Goal: Task Accomplishment & Management: Manage account settings

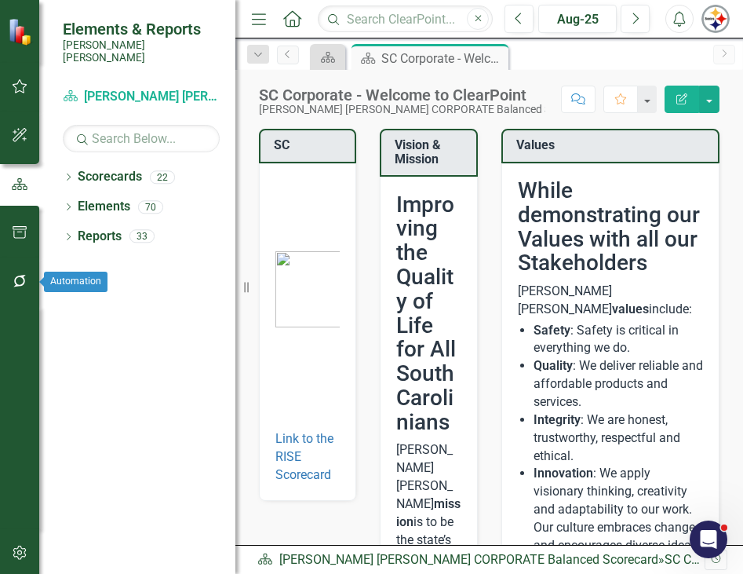
click at [24, 274] on button "button" at bounding box center [19, 281] width 35 height 33
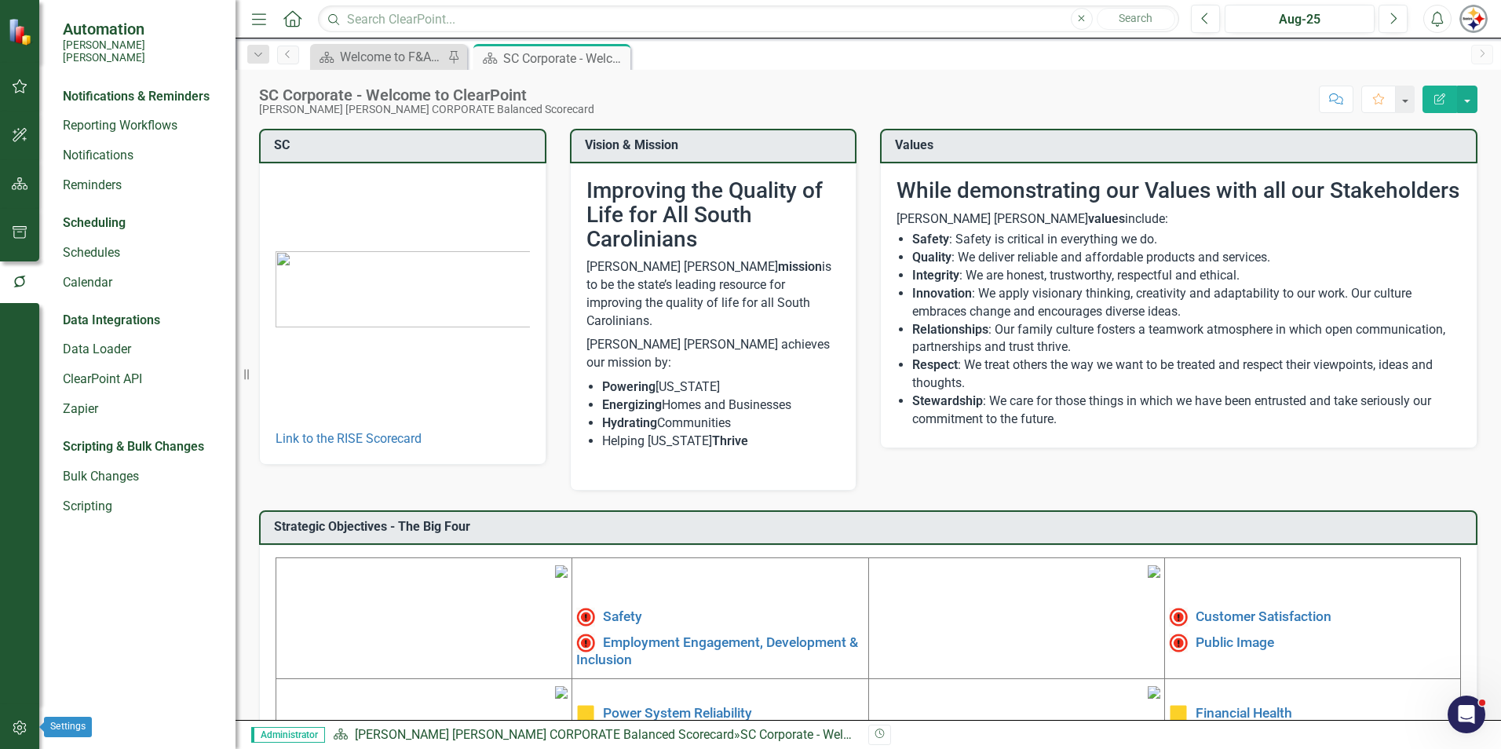
click at [30, 573] on button "button" at bounding box center [19, 728] width 35 height 33
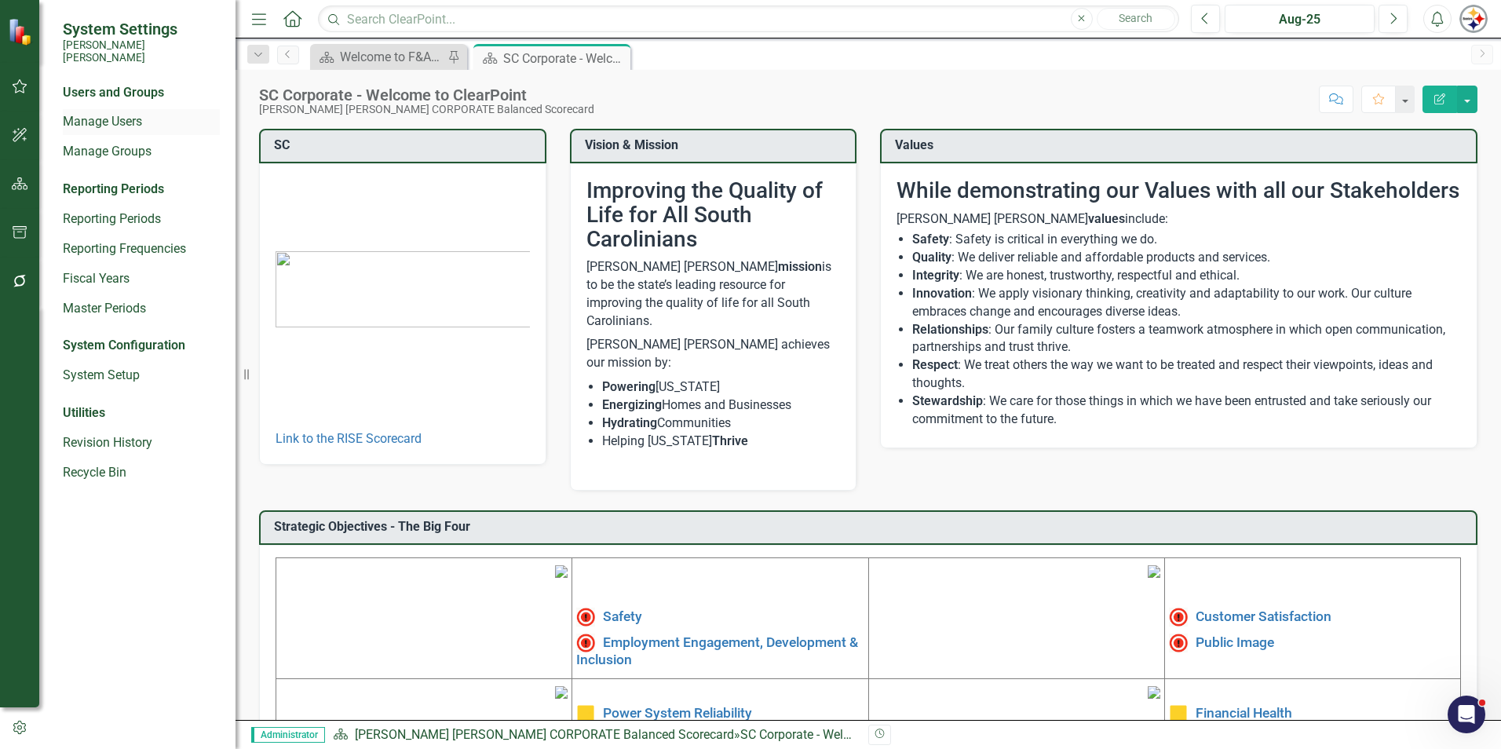
click at [137, 113] on link "Manage Users" at bounding box center [141, 122] width 157 height 18
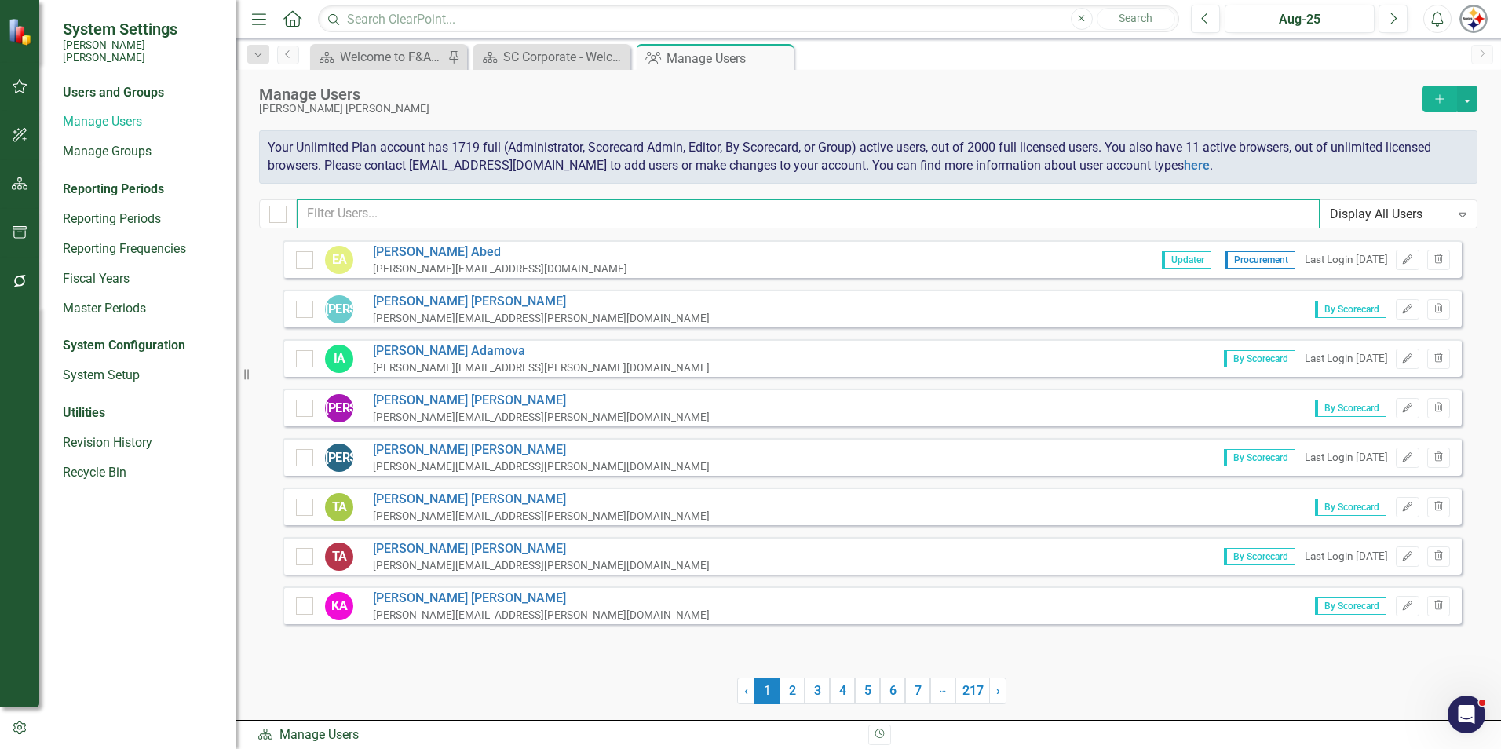
click at [376, 214] on input "text" at bounding box center [808, 213] width 1023 height 29
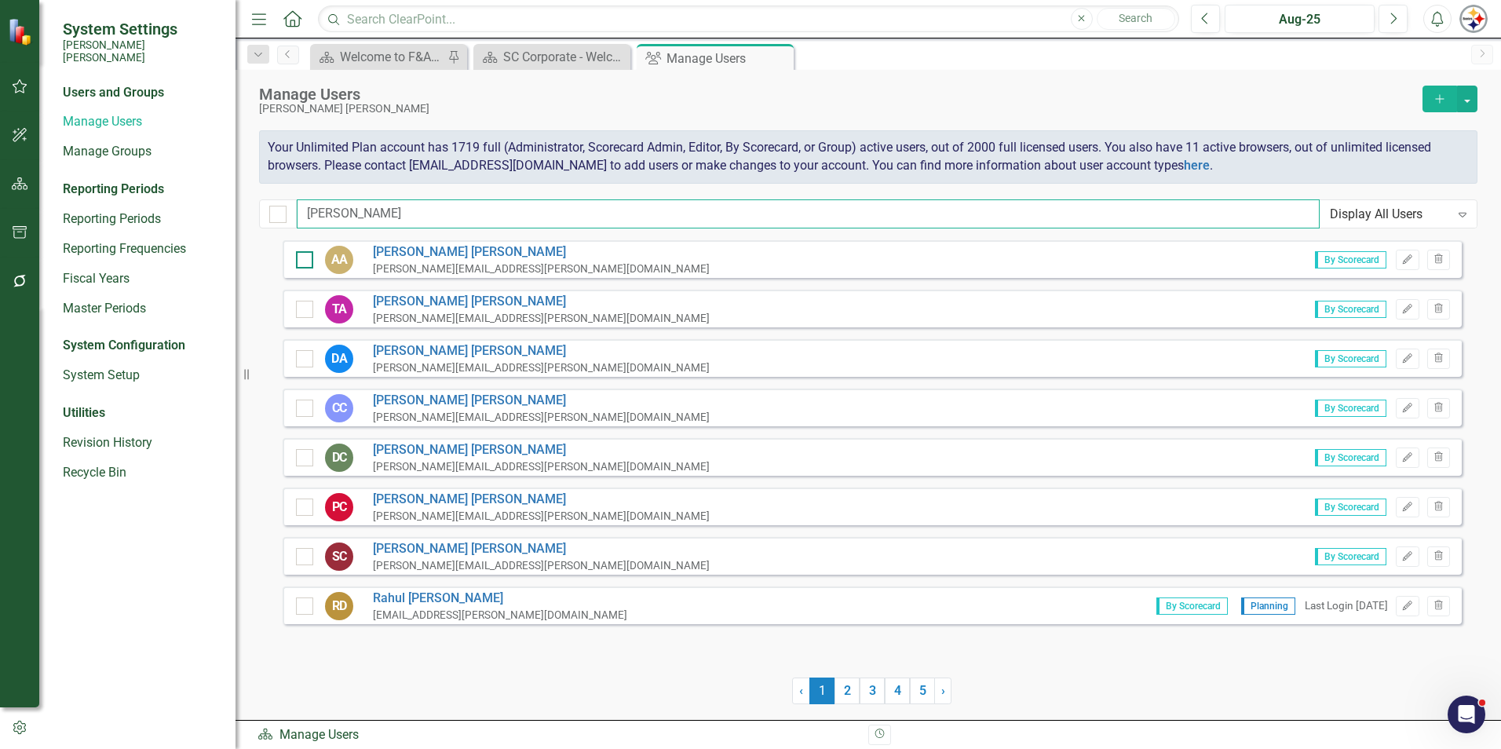
type input "[PERSON_NAME]"
click at [309, 254] on div at bounding box center [304, 259] width 17 height 17
click at [306, 254] on input "checkbox" at bounding box center [301, 256] width 10 height 10
checkbox input "true"
click at [312, 304] on div at bounding box center [304, 309] width 17 height 17
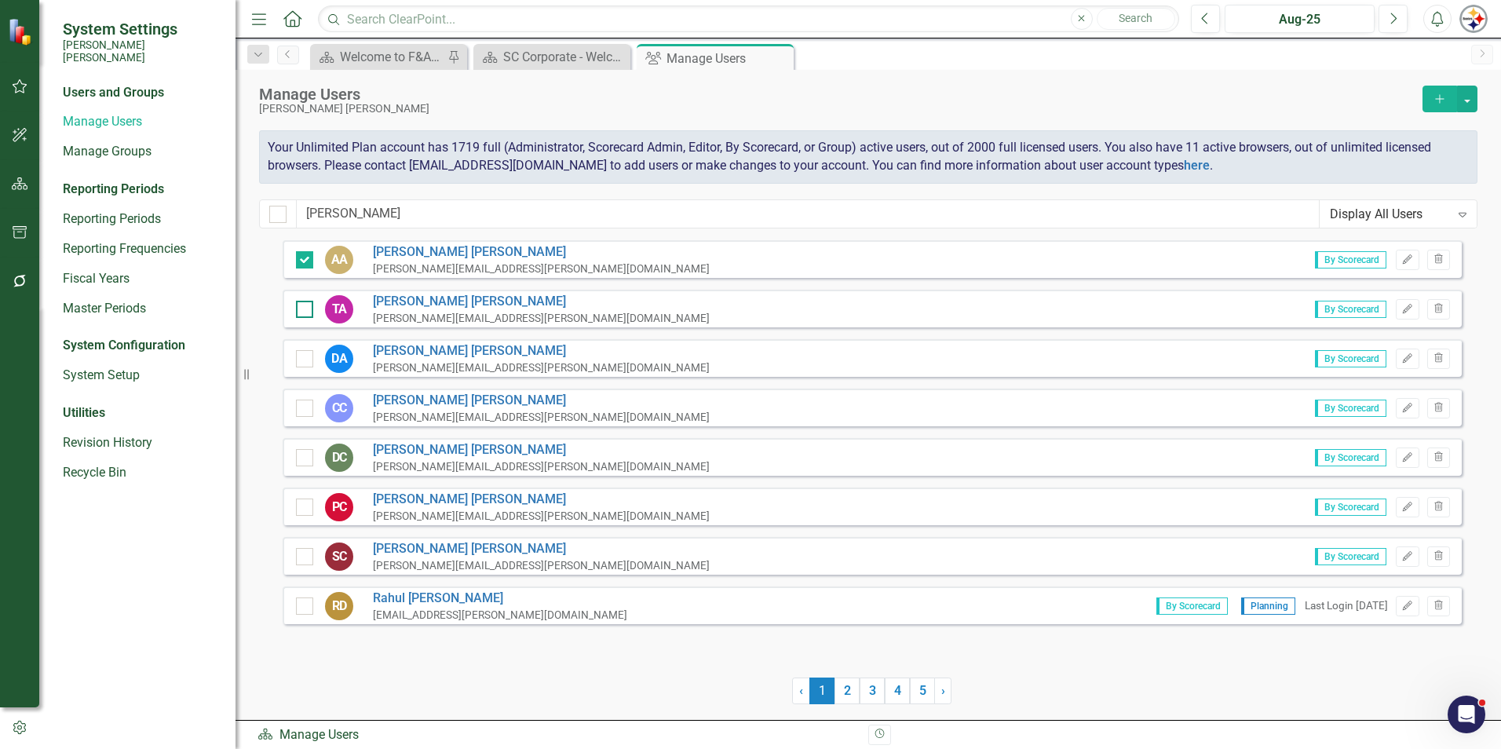
click at [306, 304] on input "checkbox" at bounding box center [301, 306] width 10 height 10
checkbox input "true"
click at [743, 263] on icon "Edit" at bounding box center [1407, 259] width 12 height 9
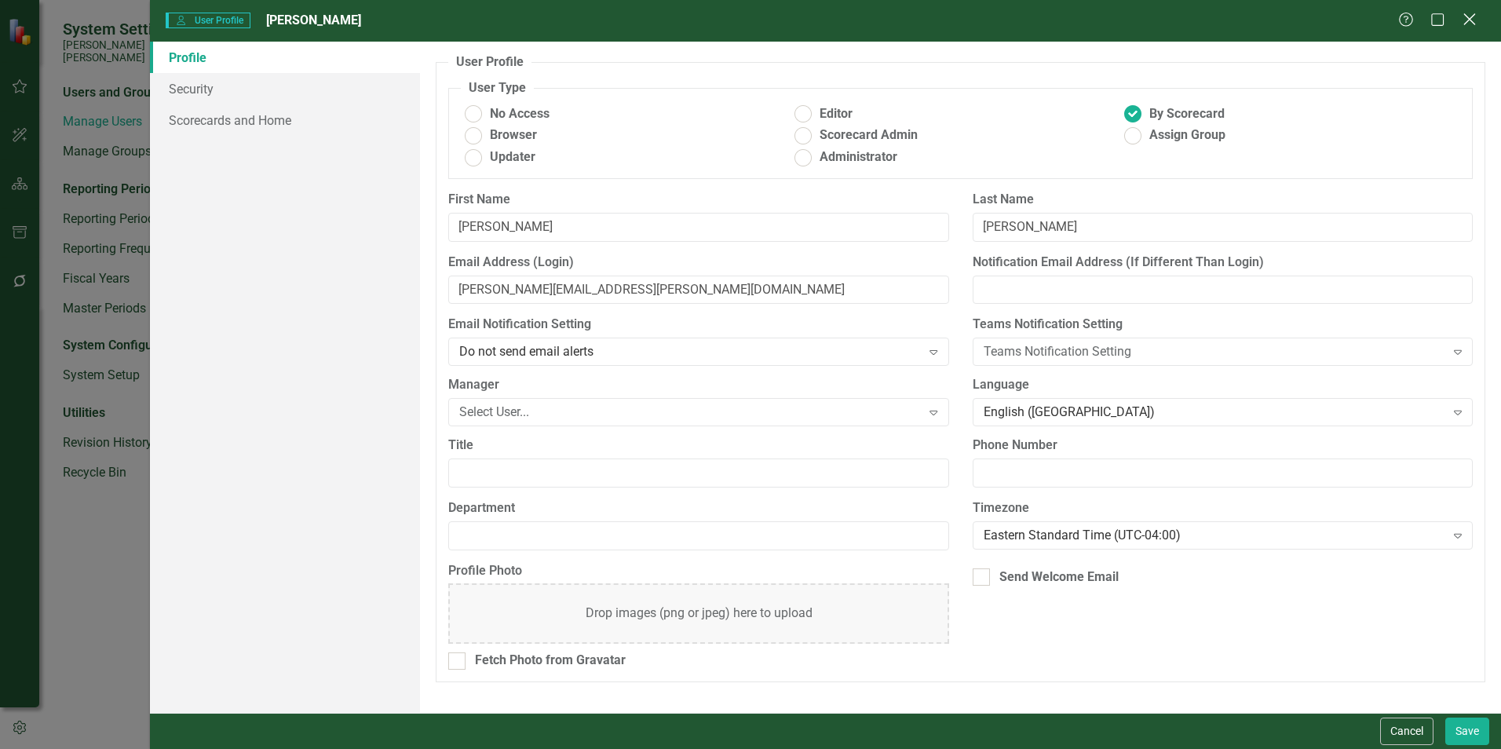
click at [743, 20] on div "Help Maximize Close" at bounding box center [1441, 21] width 87 height 18
click at [743, 20] on icon "Close" at bounding box center [1469, 19] width 20 height 15
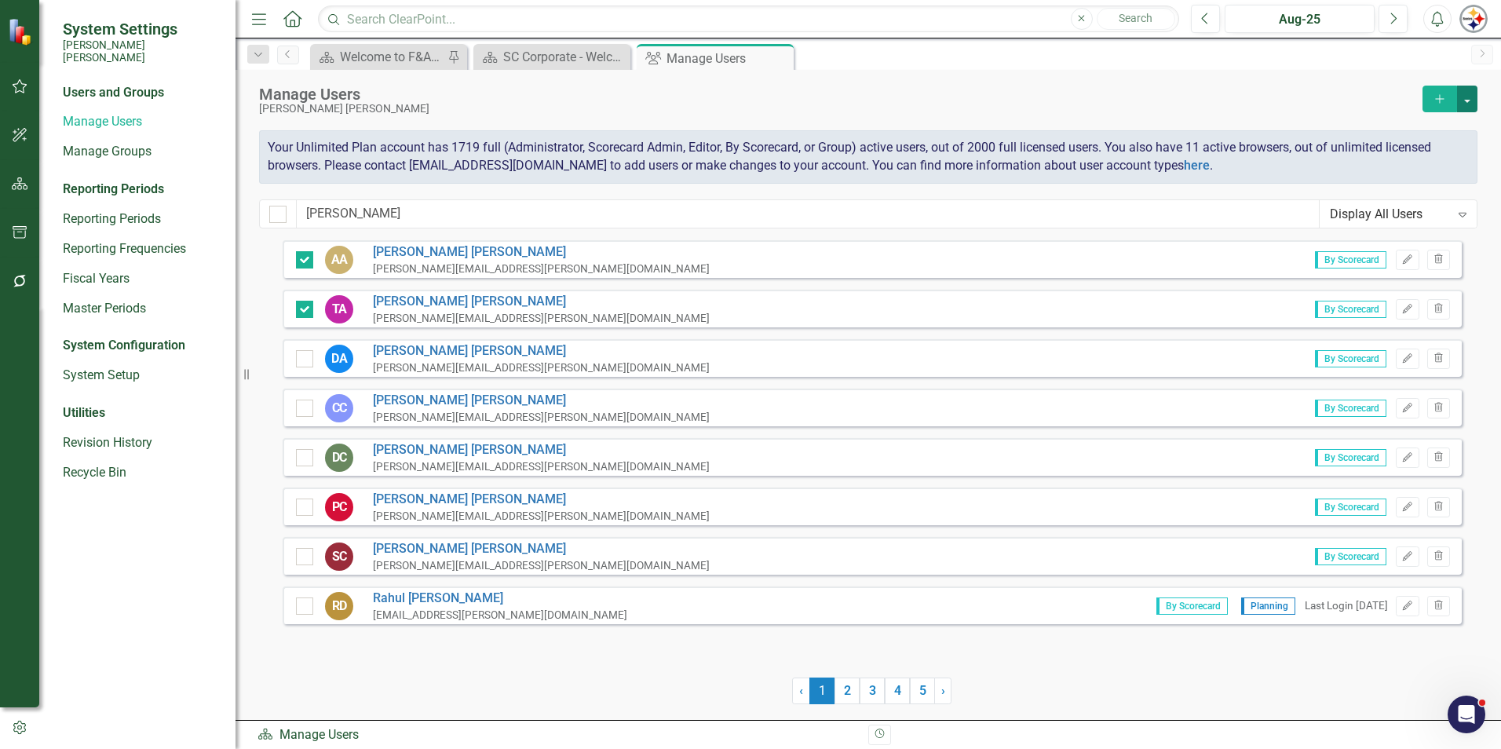
click at [743, 94] on button "button" at bounding box center [1467, 99] width 20 height 27
click at [743, 190] on link "Edit Multiple Edit Multiple" at bounding box center [1403, 185] width 145 height 29
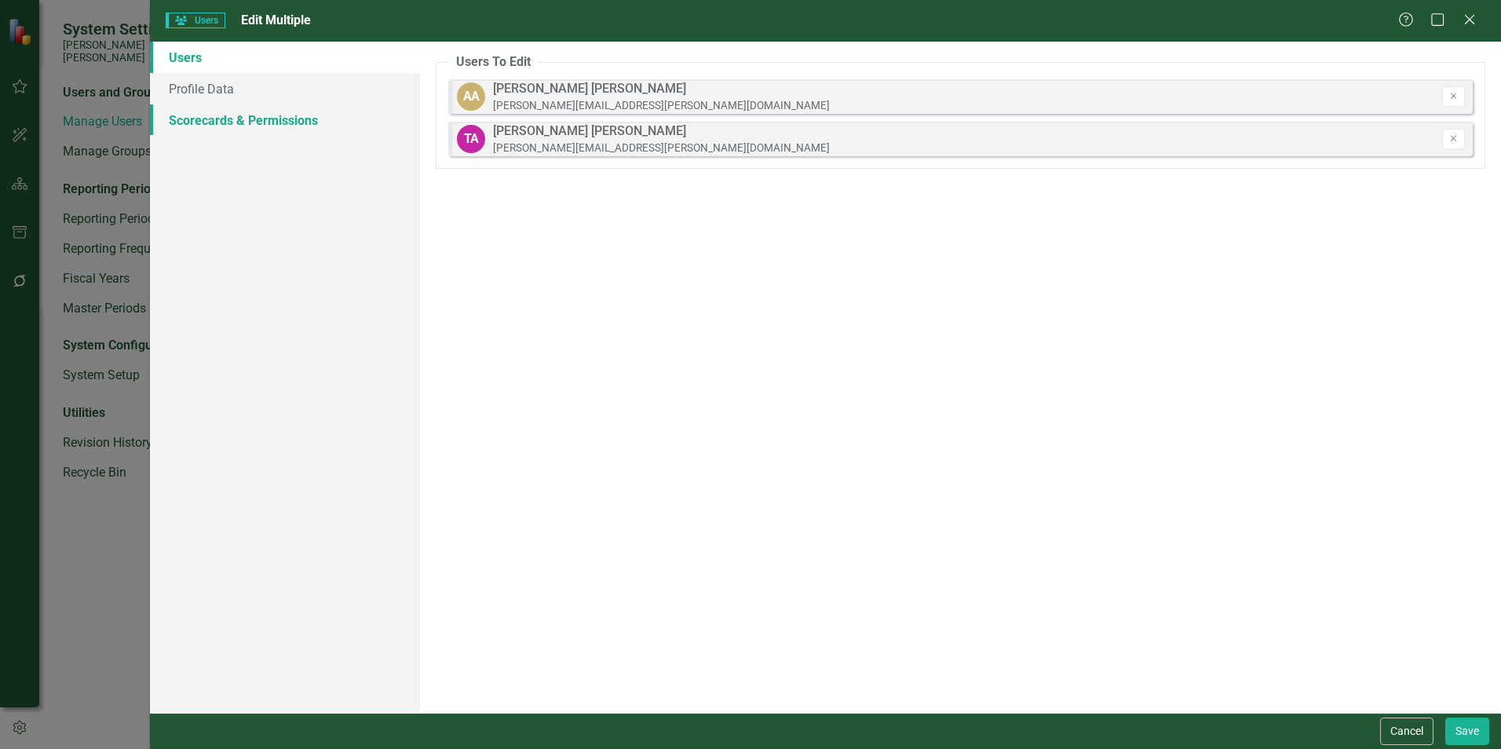
click at [349, 122] on link "Scorecards & Permissions" at bounding box center [285, 119] width 270 height 31
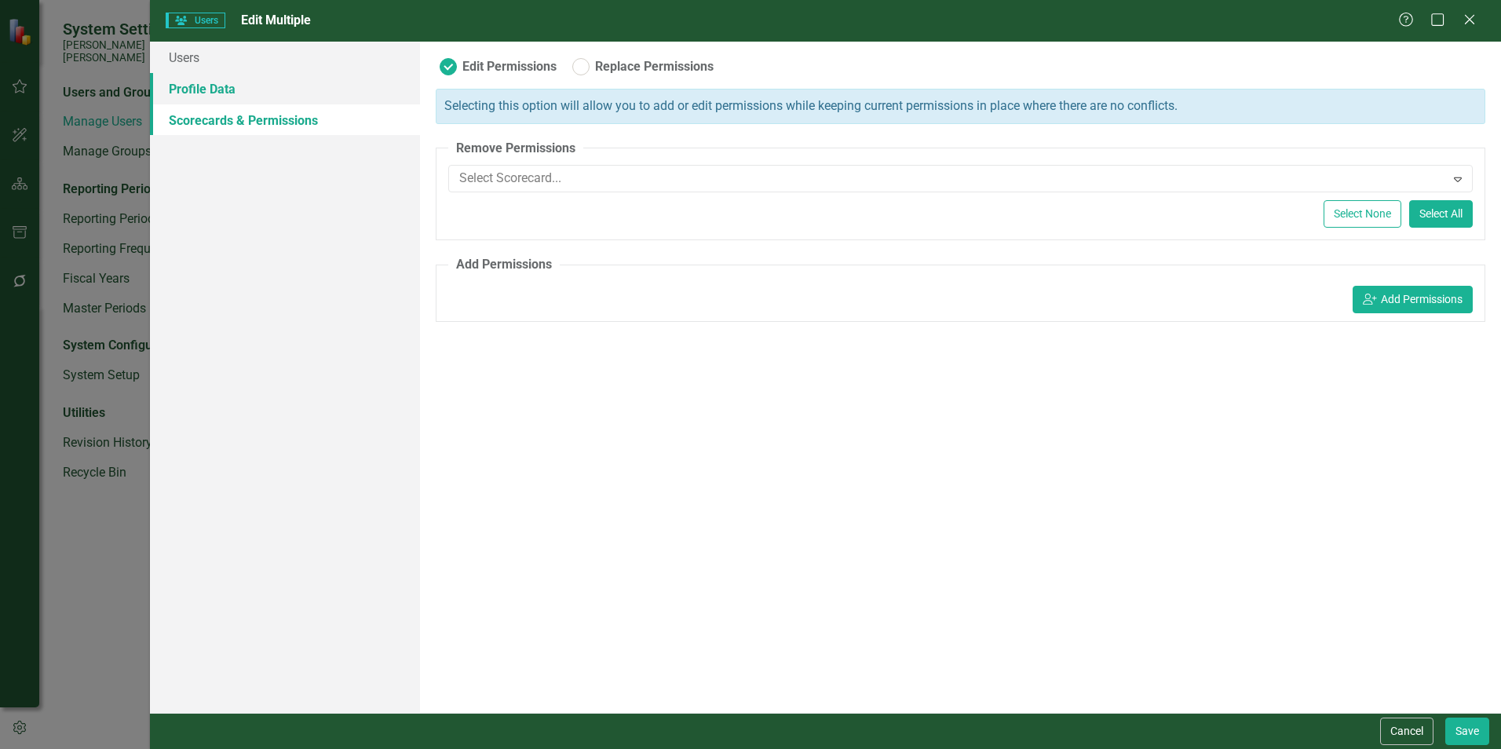
click at [192, 93] on link "Profile Data" at bounding box center [285, 88] width 270 height 31
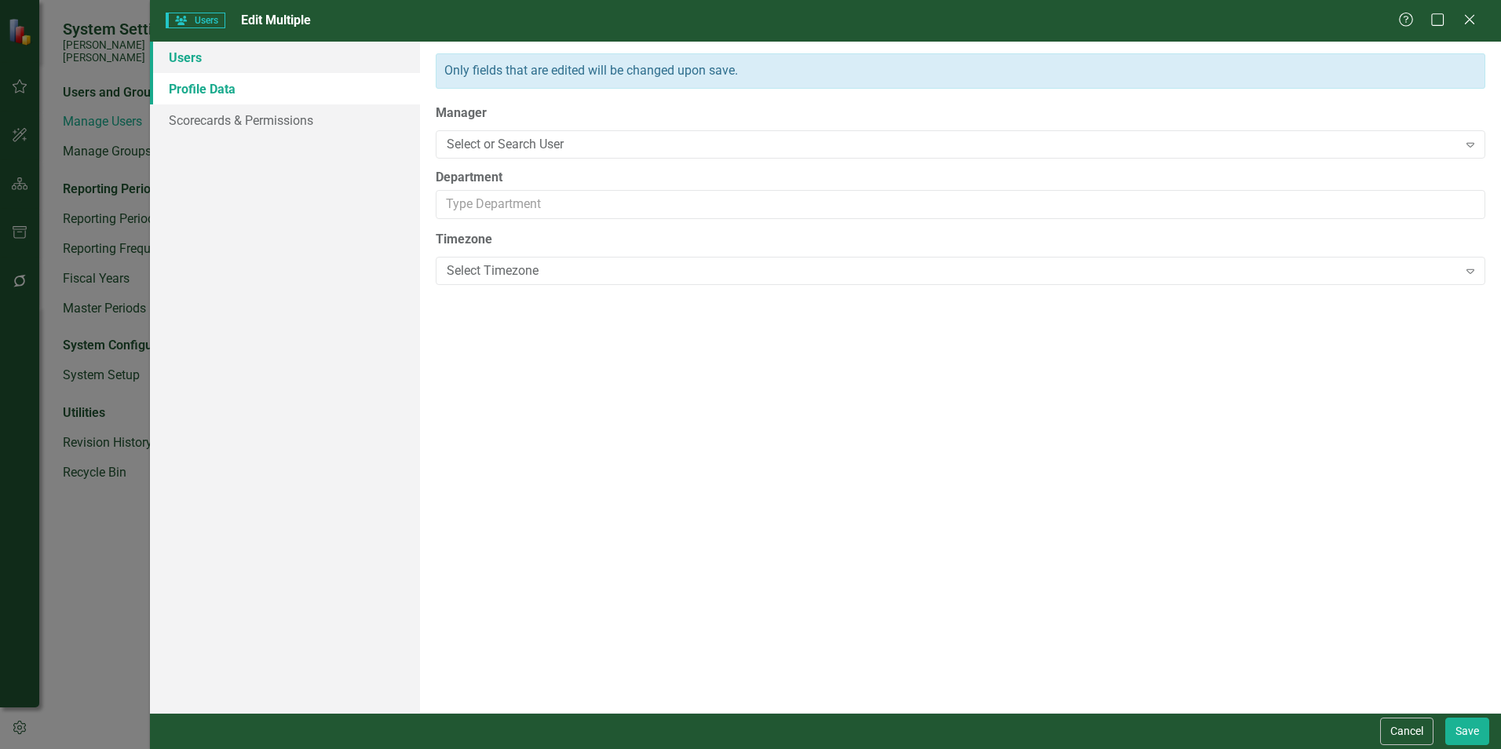
click at [194, 57] on link "Users" at bounding box center [285, 57] width 270 height 31
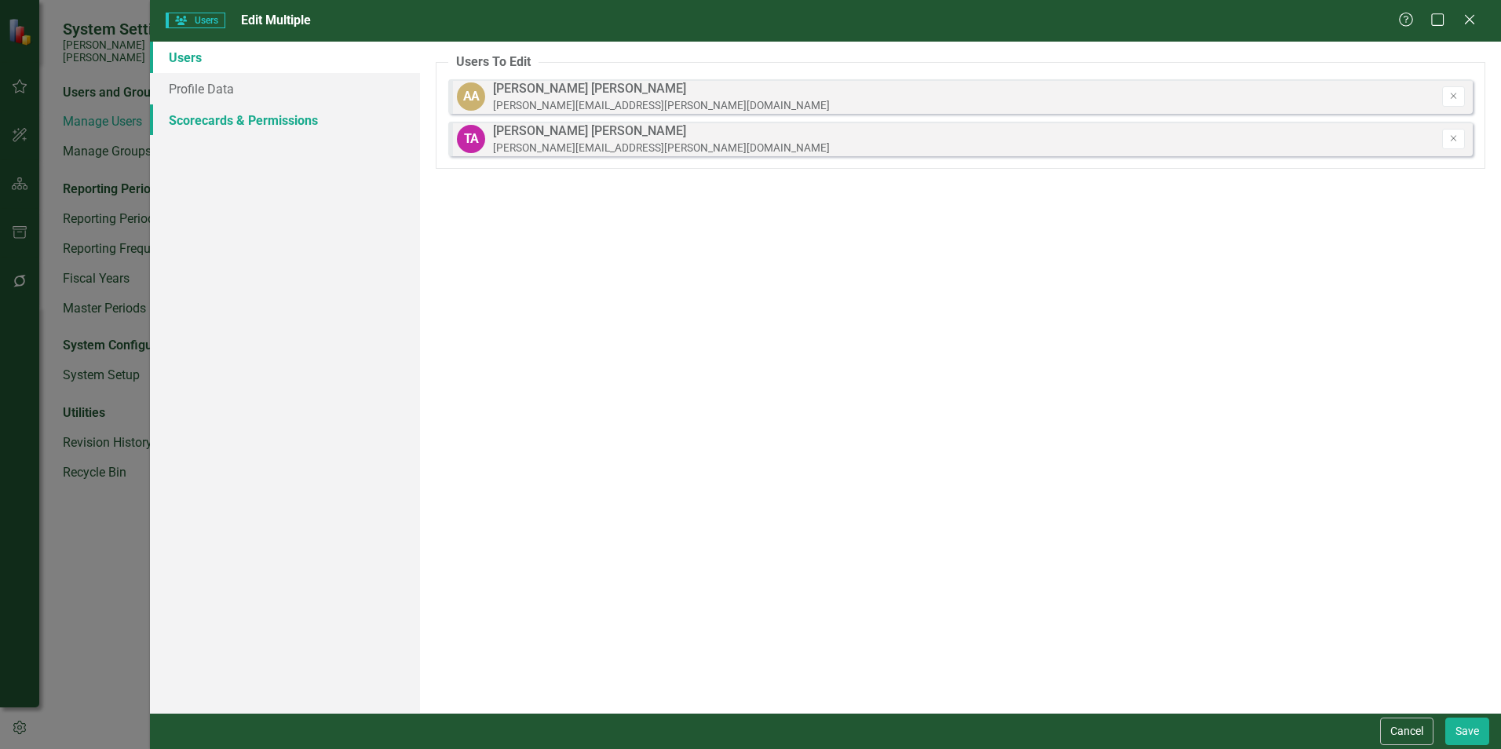
click at [221, 114] on link "Scorecards & Permissions" at bounding box center [285, 119] width 270 height 31
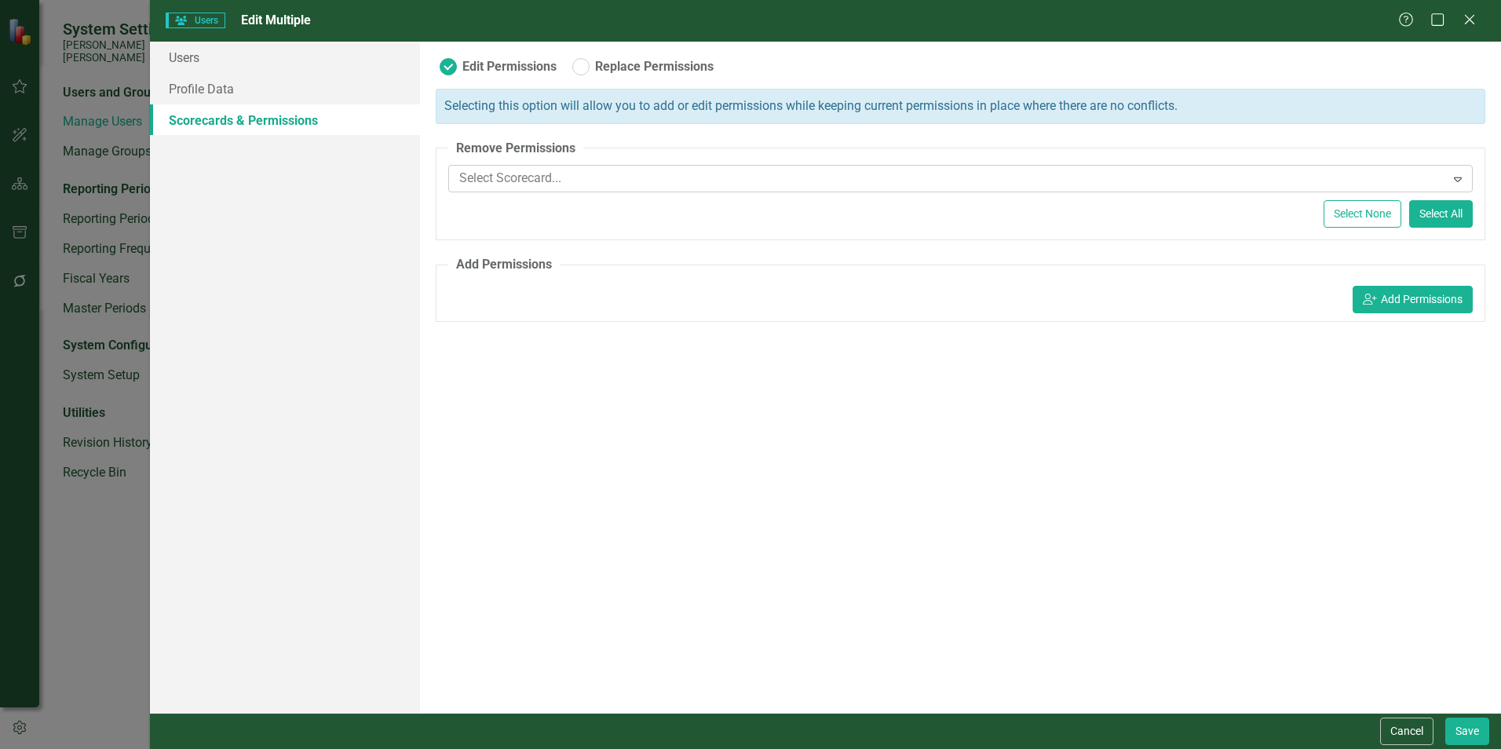
click at [743, 181] on icon "Expand" at bounding box center [1458, 179] width 16 height 13
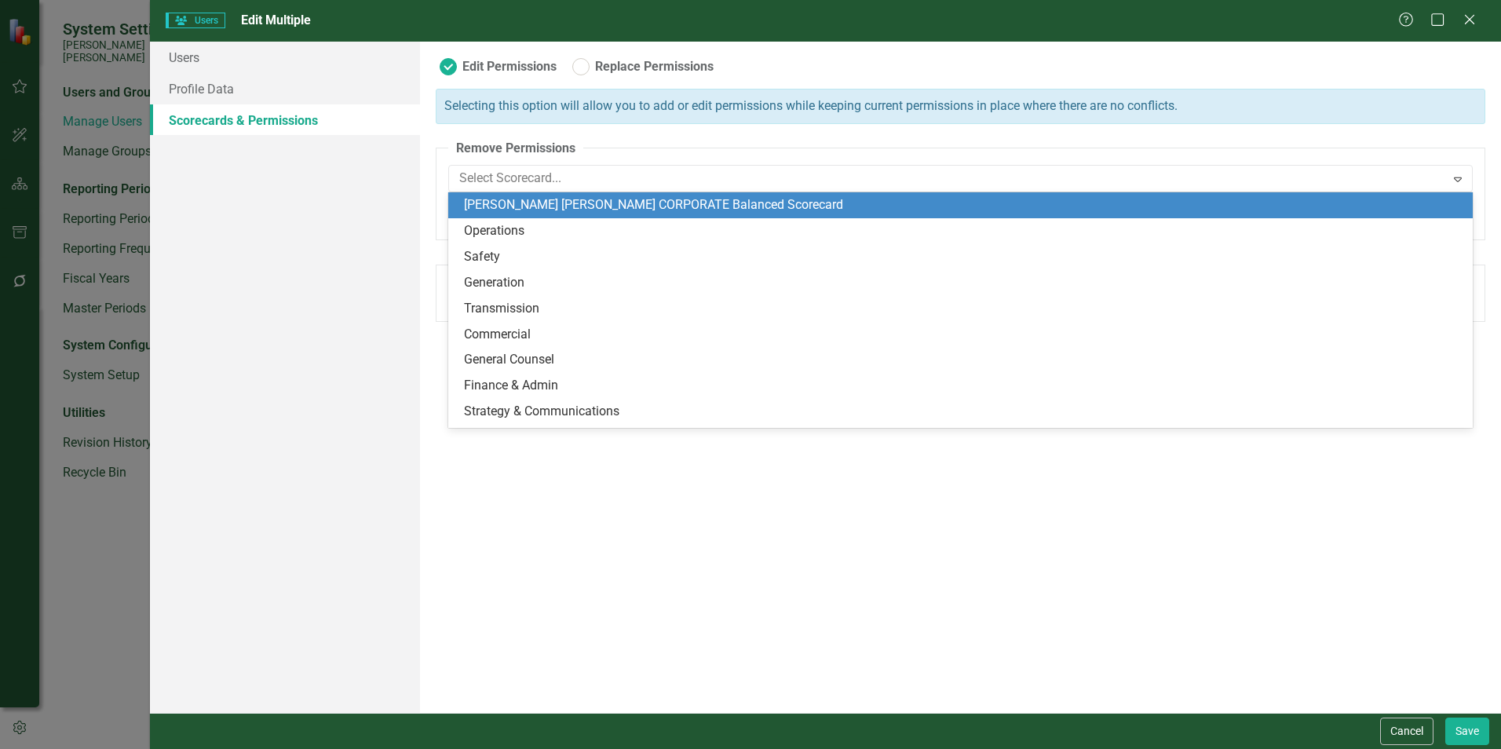
click at [662, 210] on div "[PERSON_NAME] [PERSON_NAME] CORPORATE Balanced Scorecard" at bounding box center [963, 205] width 999 height 18
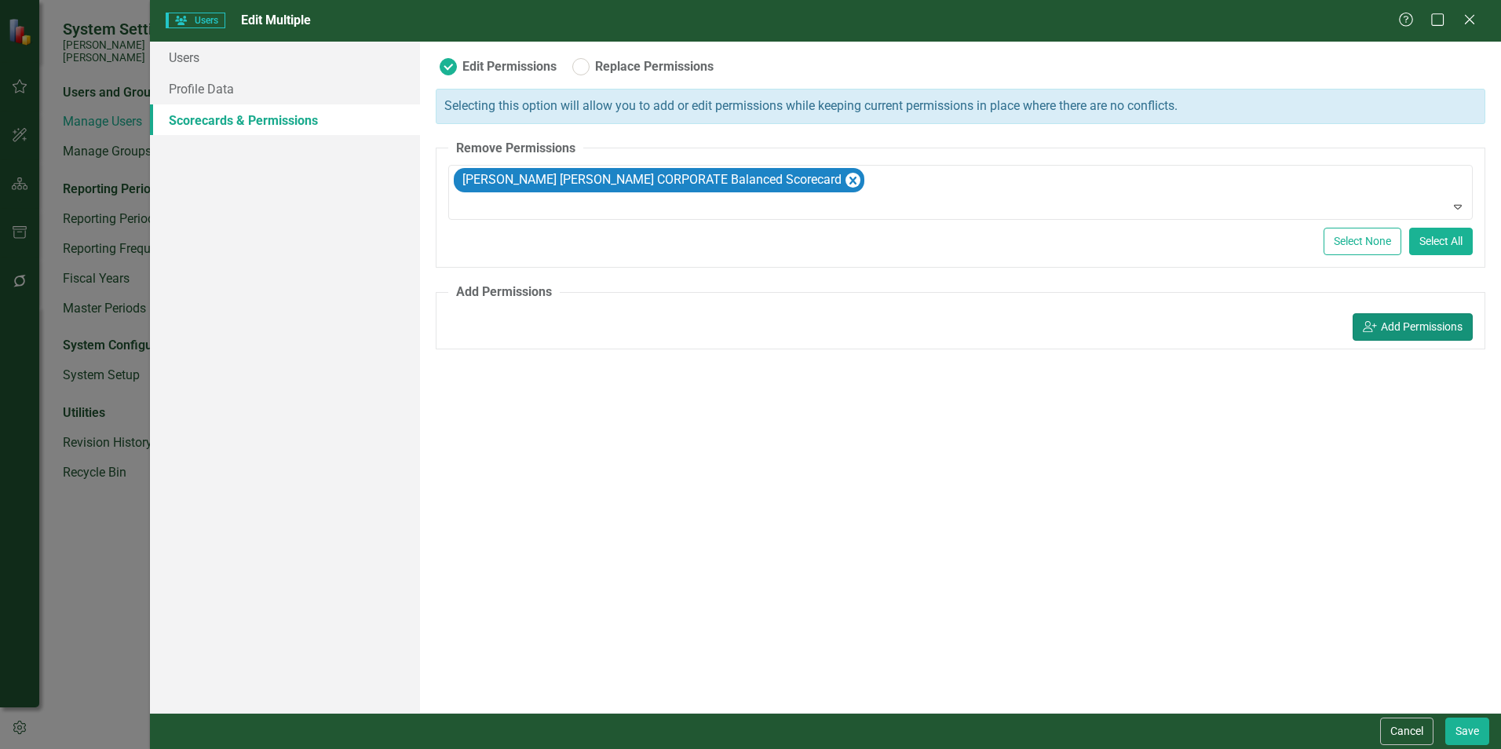
click at [743, 333] on button "icon.userAdd Add Permissions" at bounding box center [1412, 326] width 120 height 27
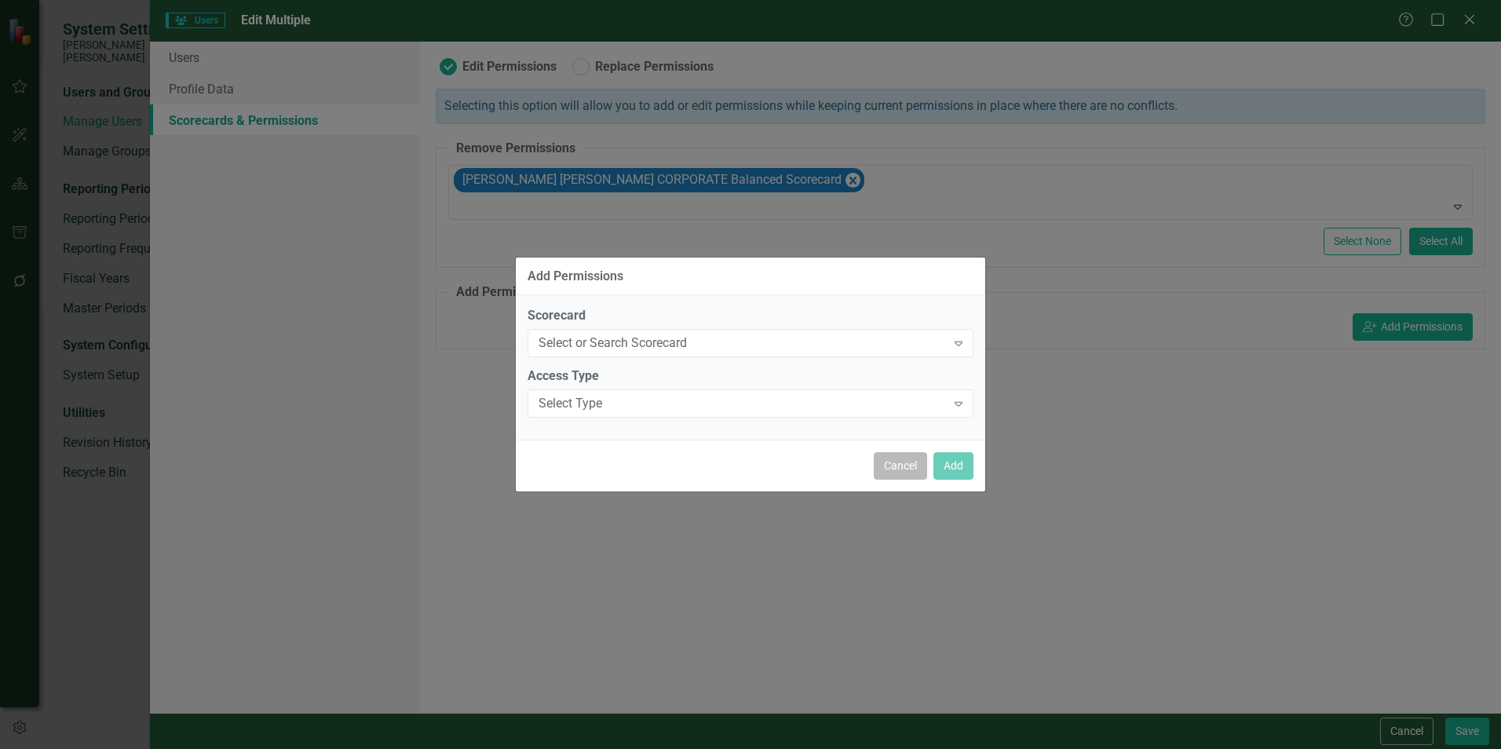
click at [743, 461] on button "Cancel" at bounding box center [900, 465] width 53 height 27
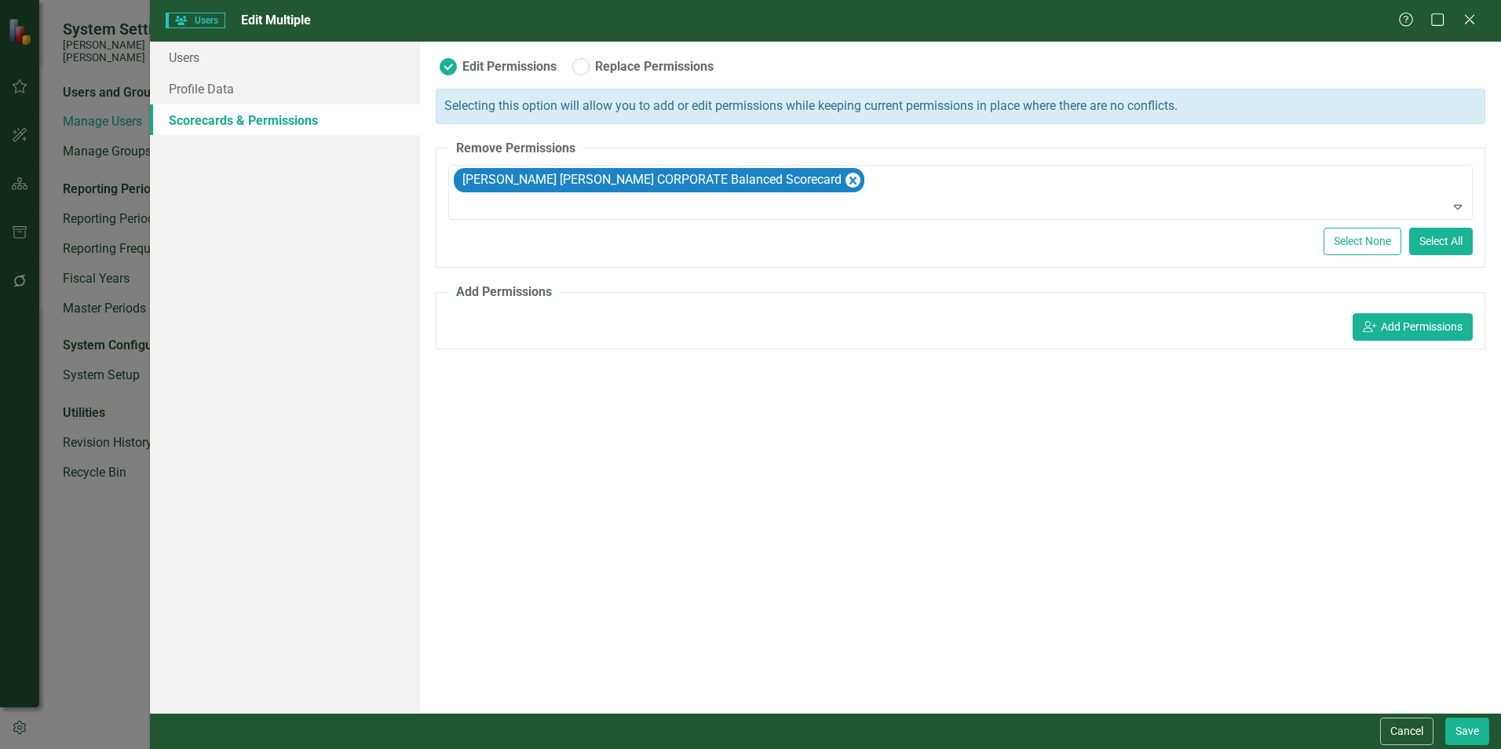
click at [583, 69] on label "Replace Permissions" at bounding box center [642, 66] width 141 height 17
click at [579, 68] on input "Replace Permissions" at bounding box center [573, 63] width 10 height 10
radio input "false"
radio input "true"
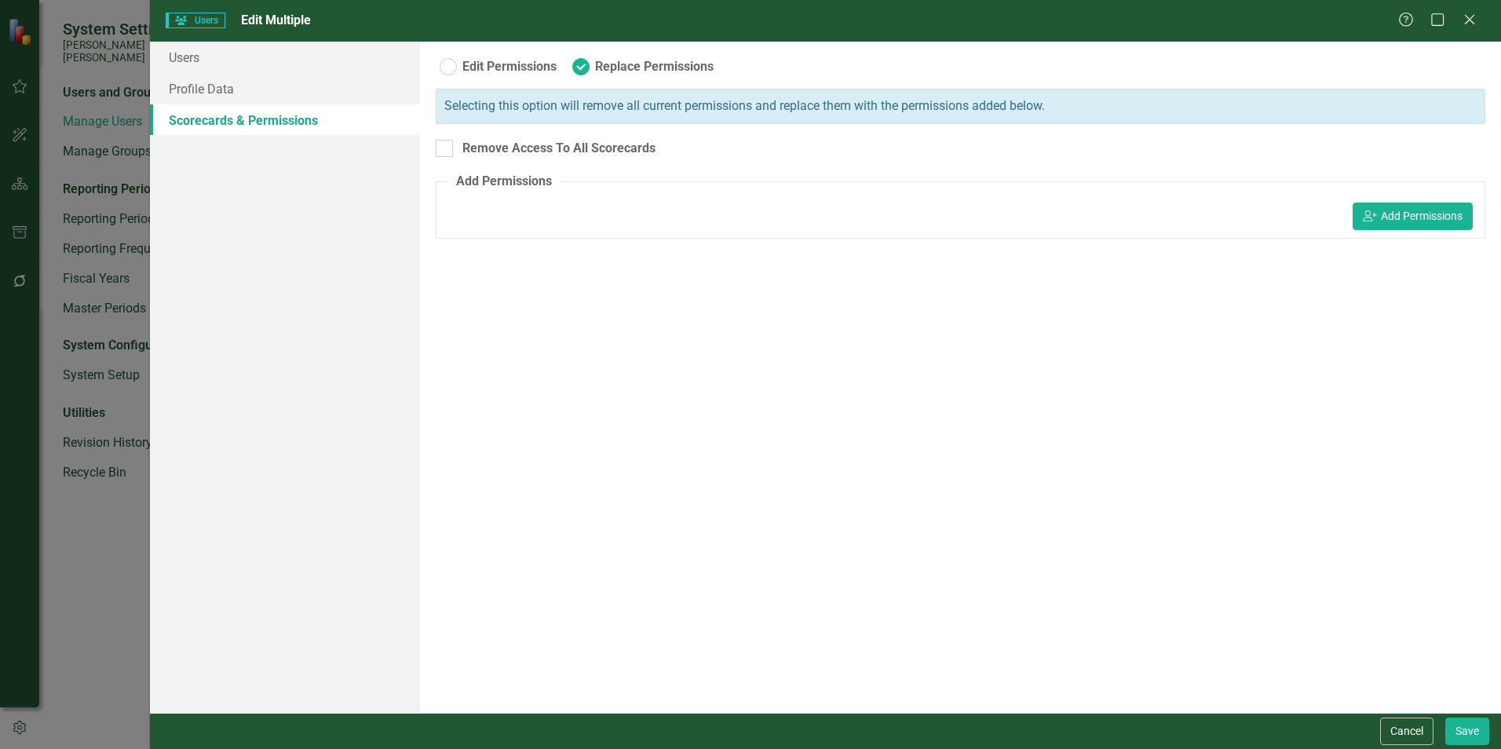
click at [450, 68] on label "Edit Permissions" at bounding box center [498, 66] width 117 height 17
click at [446, 68] on input "Edit Permissions" at bounding box center [441, 63] width 10 height 10
radio input "true"
radio input "false"
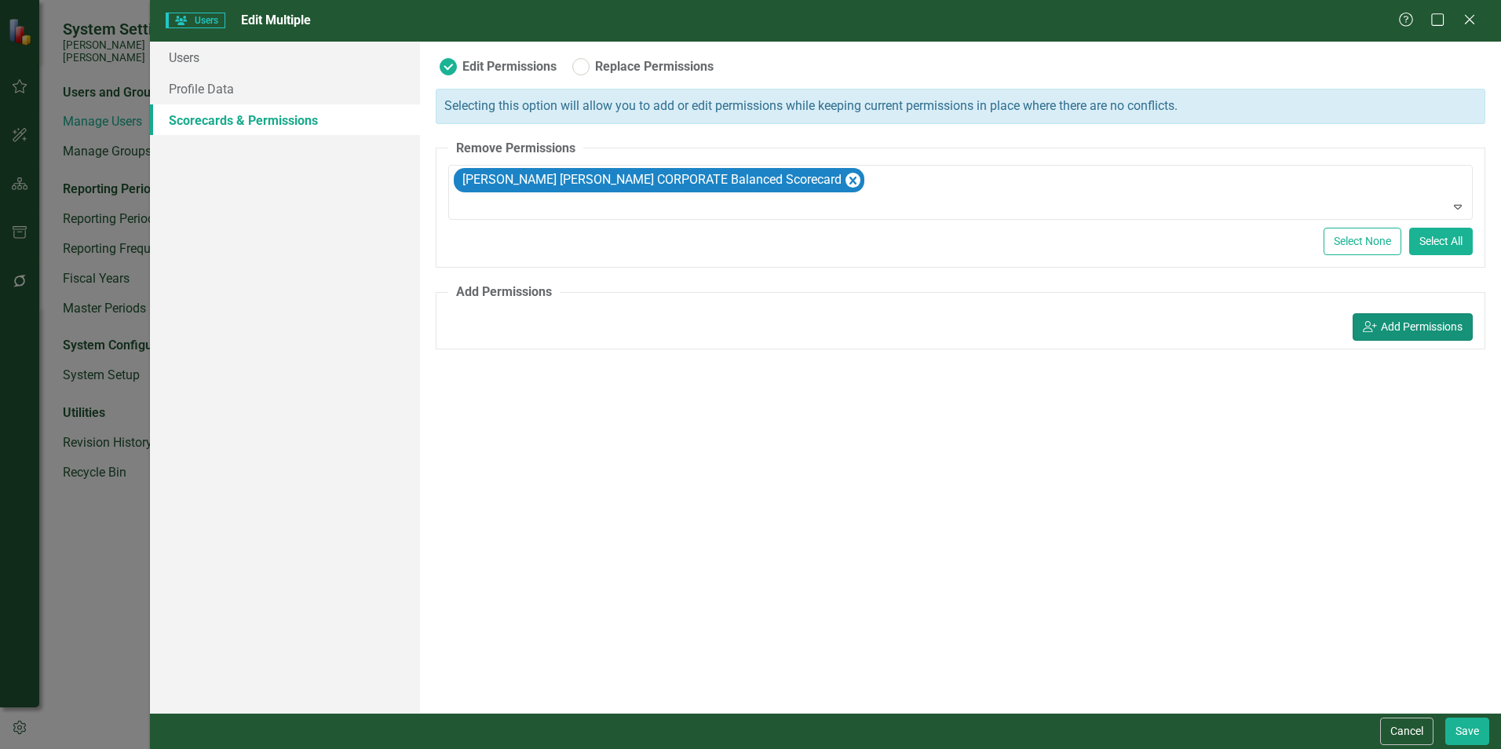
click at [743, 330] on button "icon.userAdd Add Permissions" at bounding box center [1412, 326] width 120 height 27
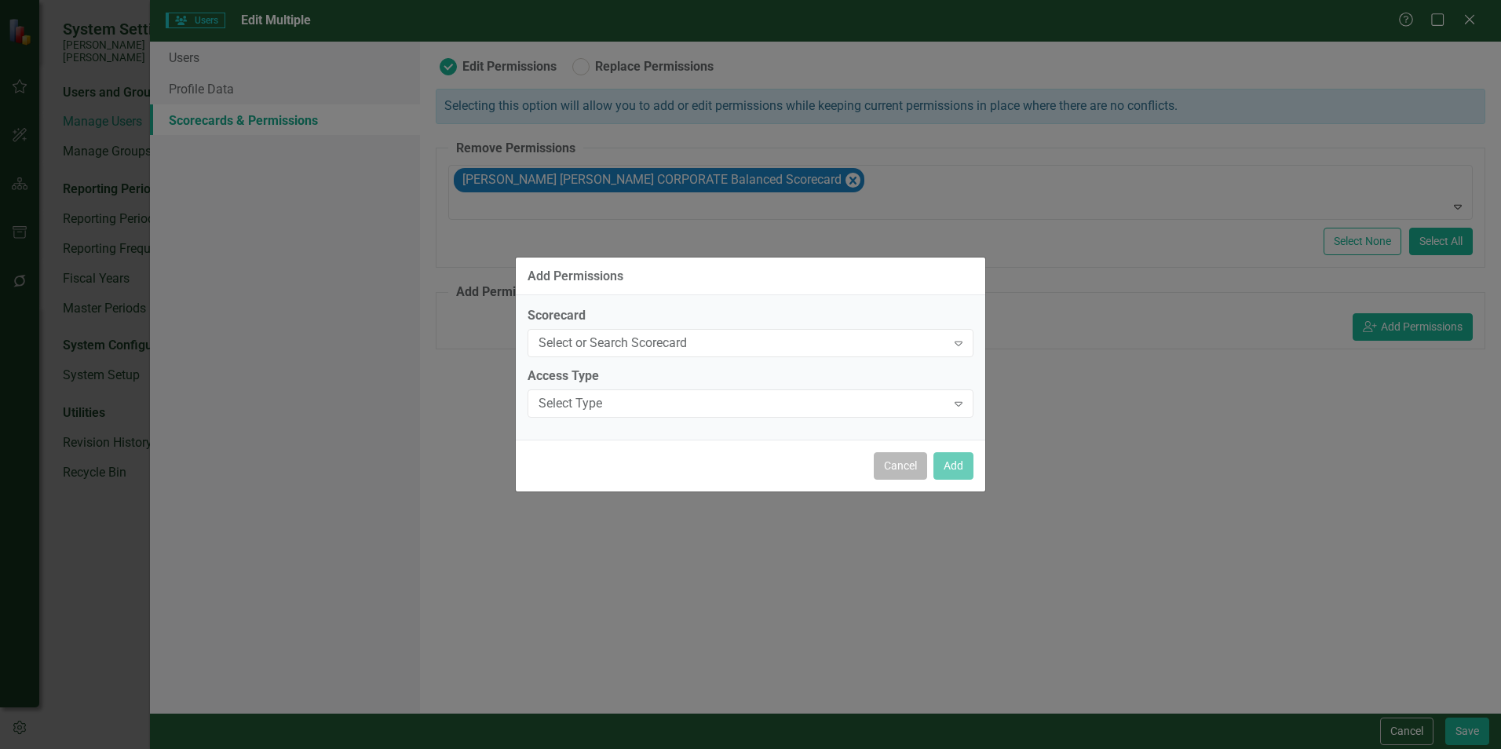
click at [743, 458] on button "Cancel" at bounding box center [900, 465] width 53 height 27
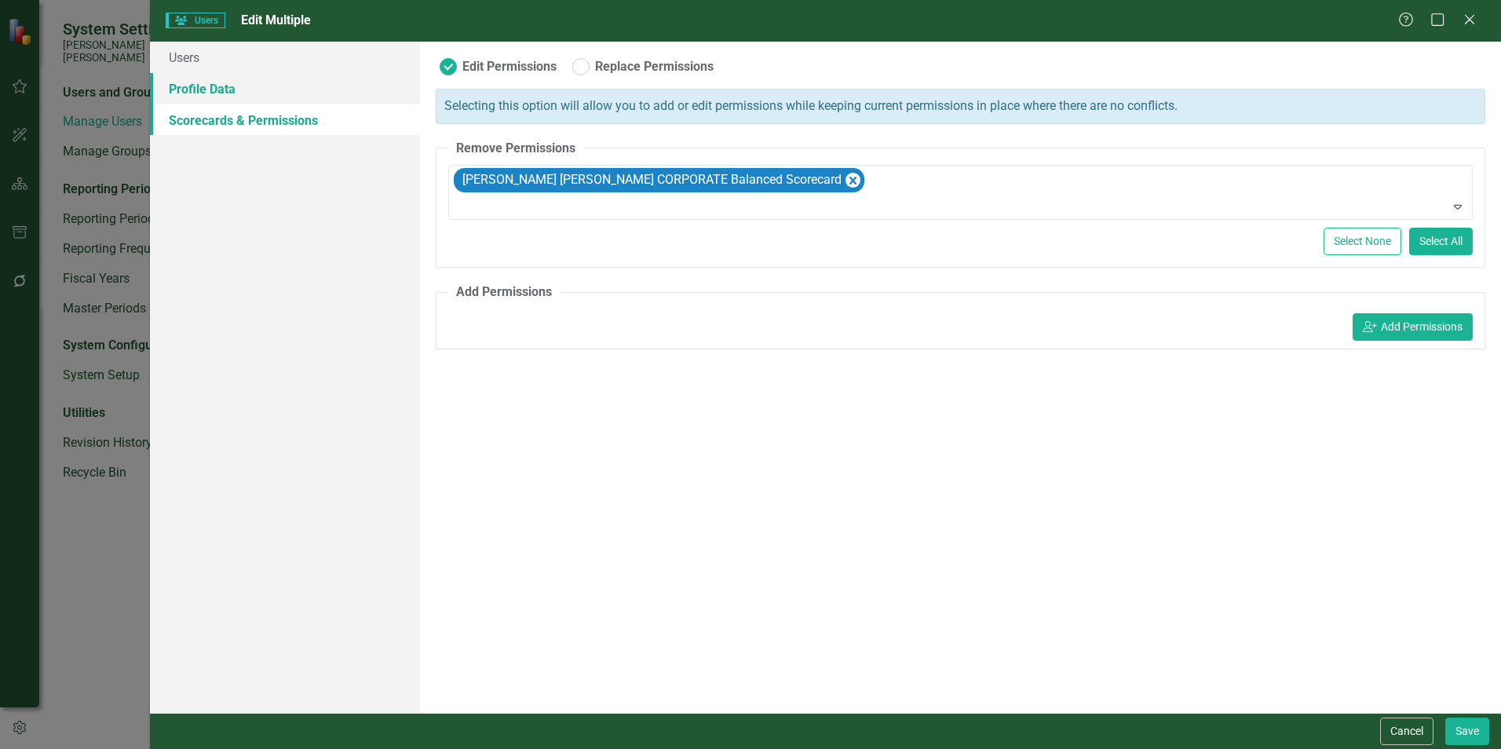
click at [239, 88] on link "Profile Data" at bounding box center [285, 88] width 270 height 31
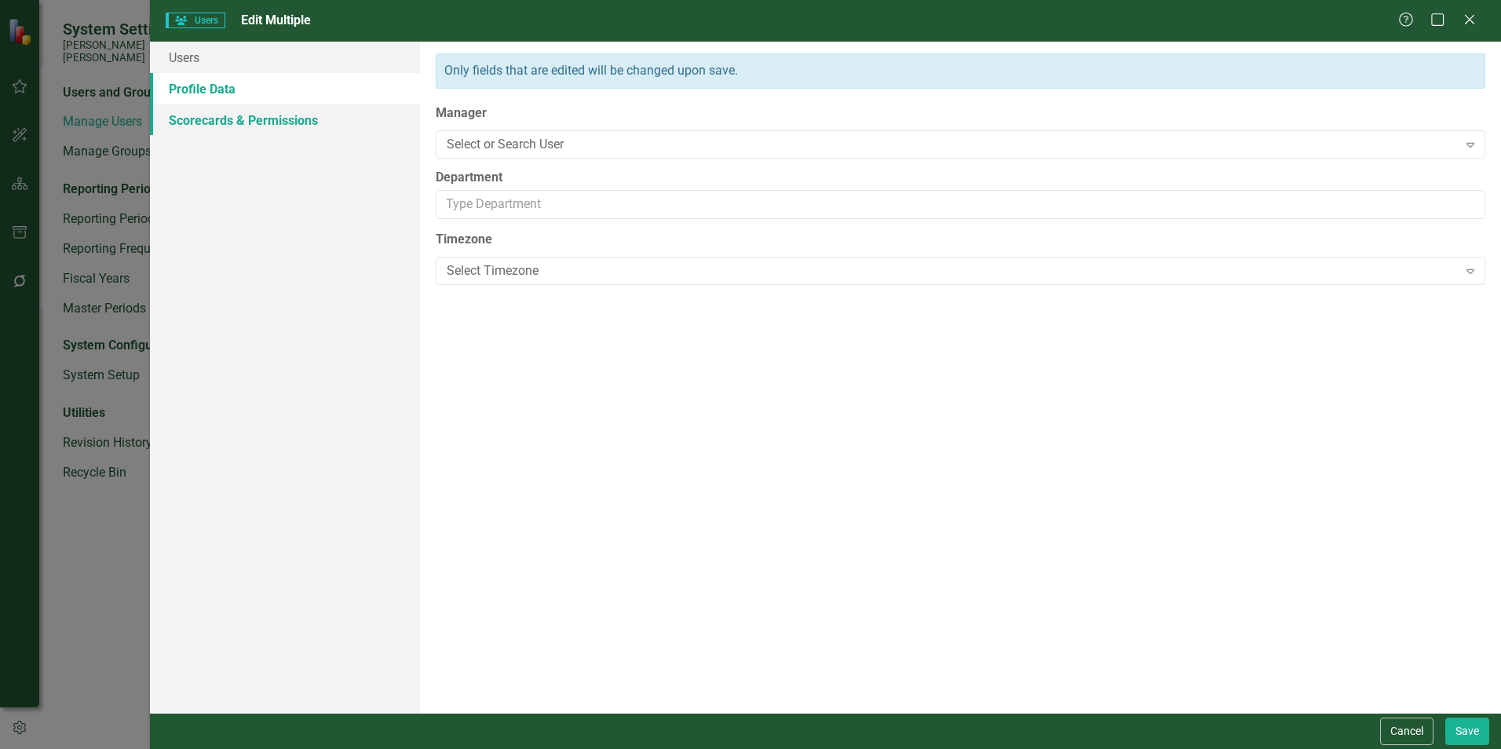
click at [235, 115] on link "Scorecards & Permissions" at bounding box center [285, 119] width 270 height 31
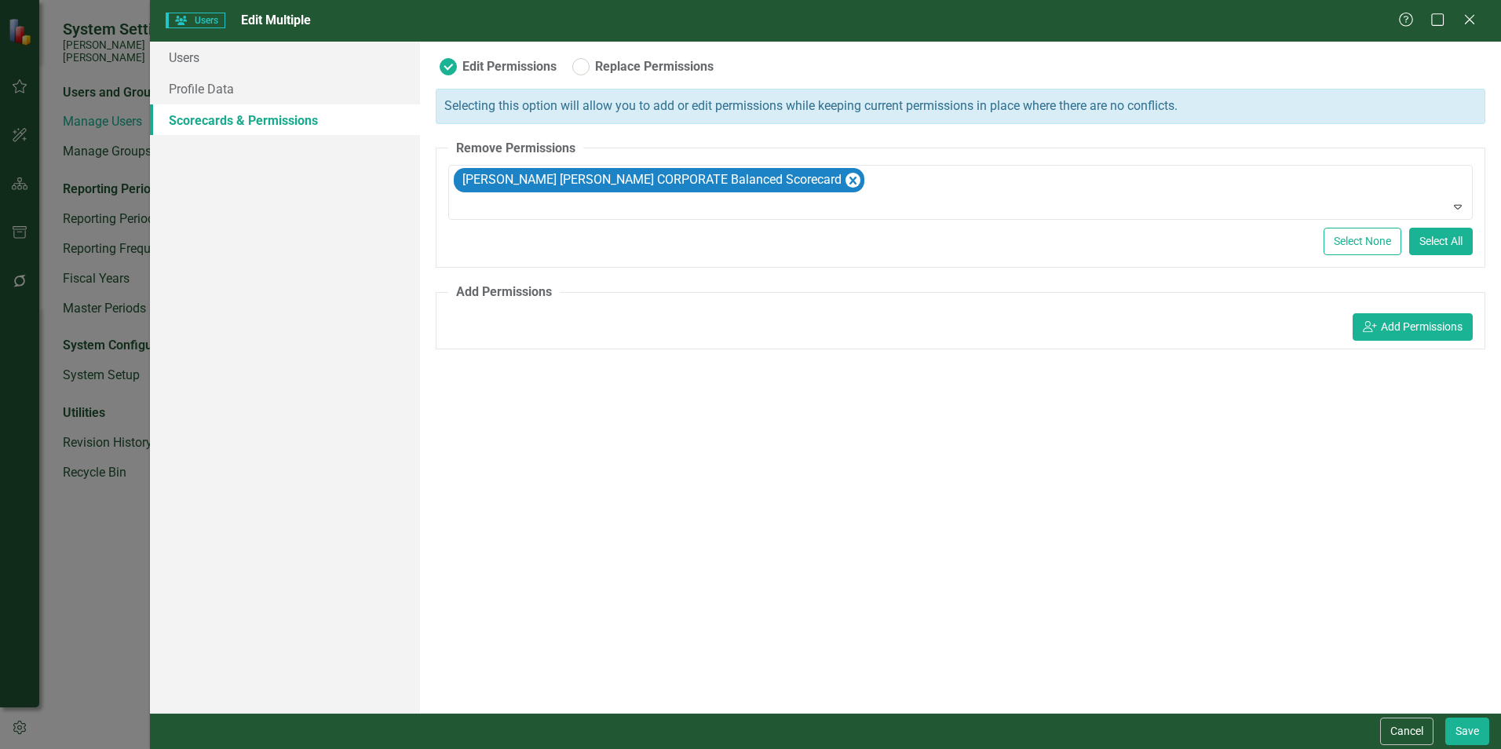
click at [448, 68] on label "Edit Permissions" at bounding box center [498, 66] width 117 height 17
click at [446, 68] on input "Edit Permissions" at bounding box center [441, 63] width 10 height 10
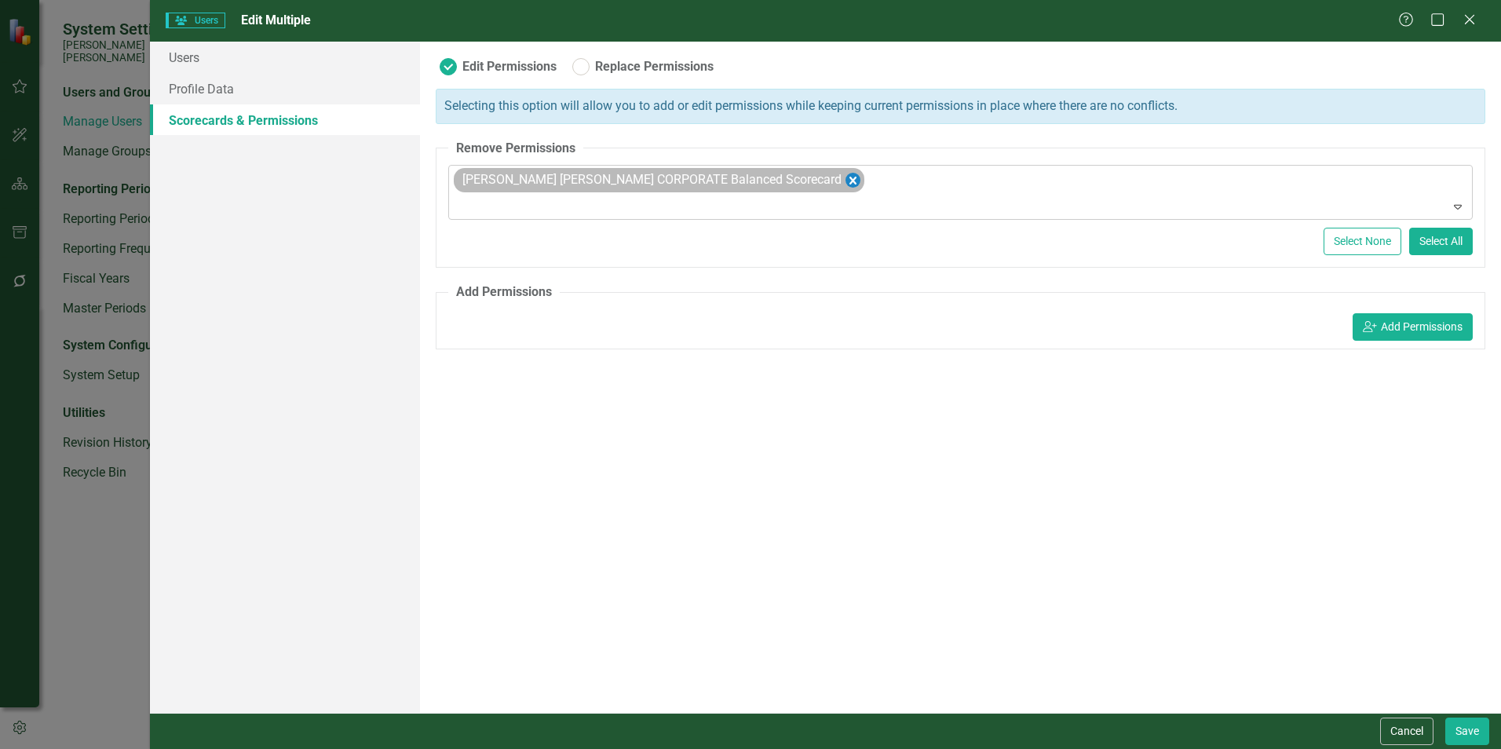
click at [743, 178] on icon "Remove Santee Cooper CORPORATE Balanced Scorecard" at bounding box center [852, 181] width 15 height 20
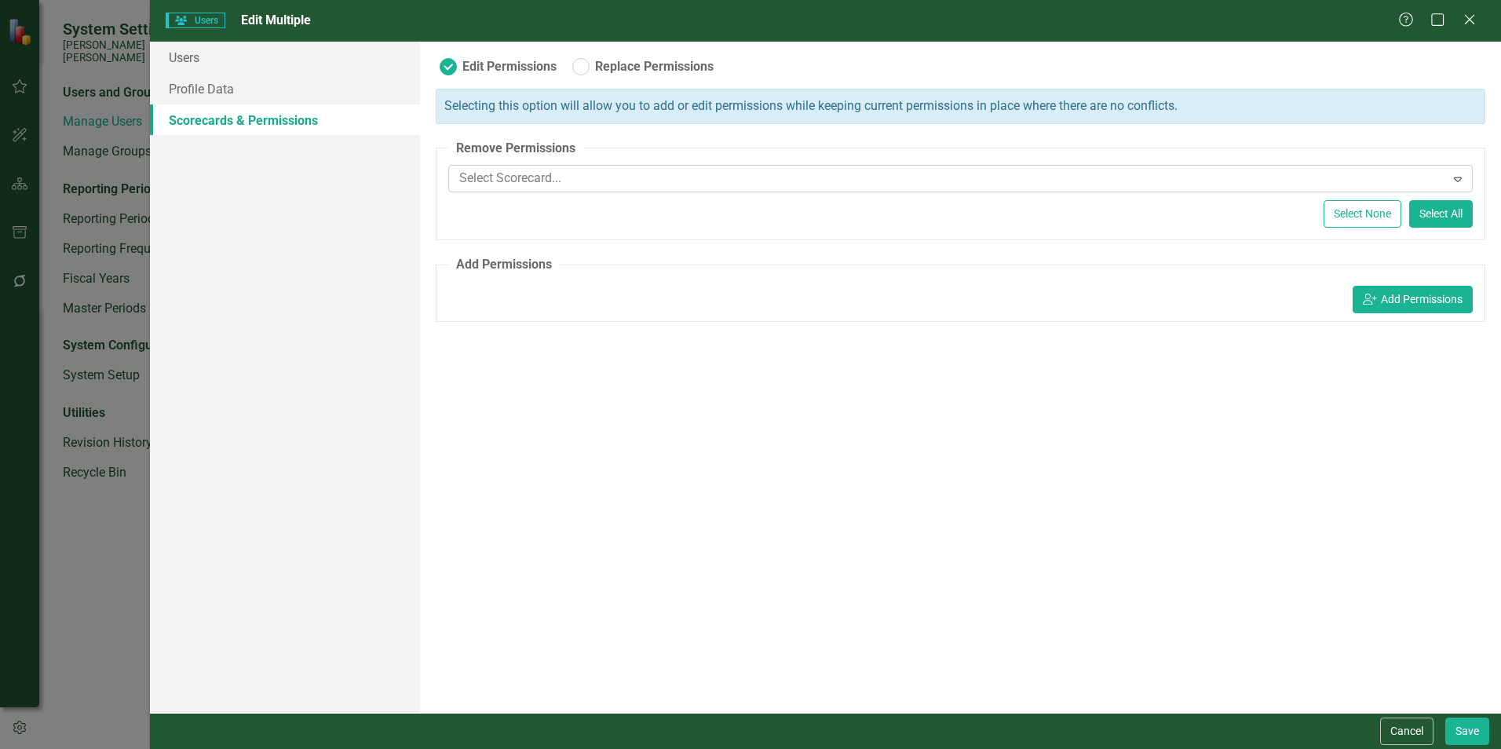
click at [731, 342] on div "Edit Permissions Replace Permissions Selecting this option will allow you to ad…" at bounding box center [960, 377] width 1081 height 671
click at [655, 268] on fieldset "Add Permissions icon.userAdd Add Permissions" at bounding box center [960, 289] width 1049 height 66
click at [655, 288] on div "icon.userAdd Add Permissions" at bounding box center [960, 301] width 1024 height 39
click at [743, 307] on button "icon.userAdd Add Permissions" at bounding box center [1412, 299] width 120 height 27
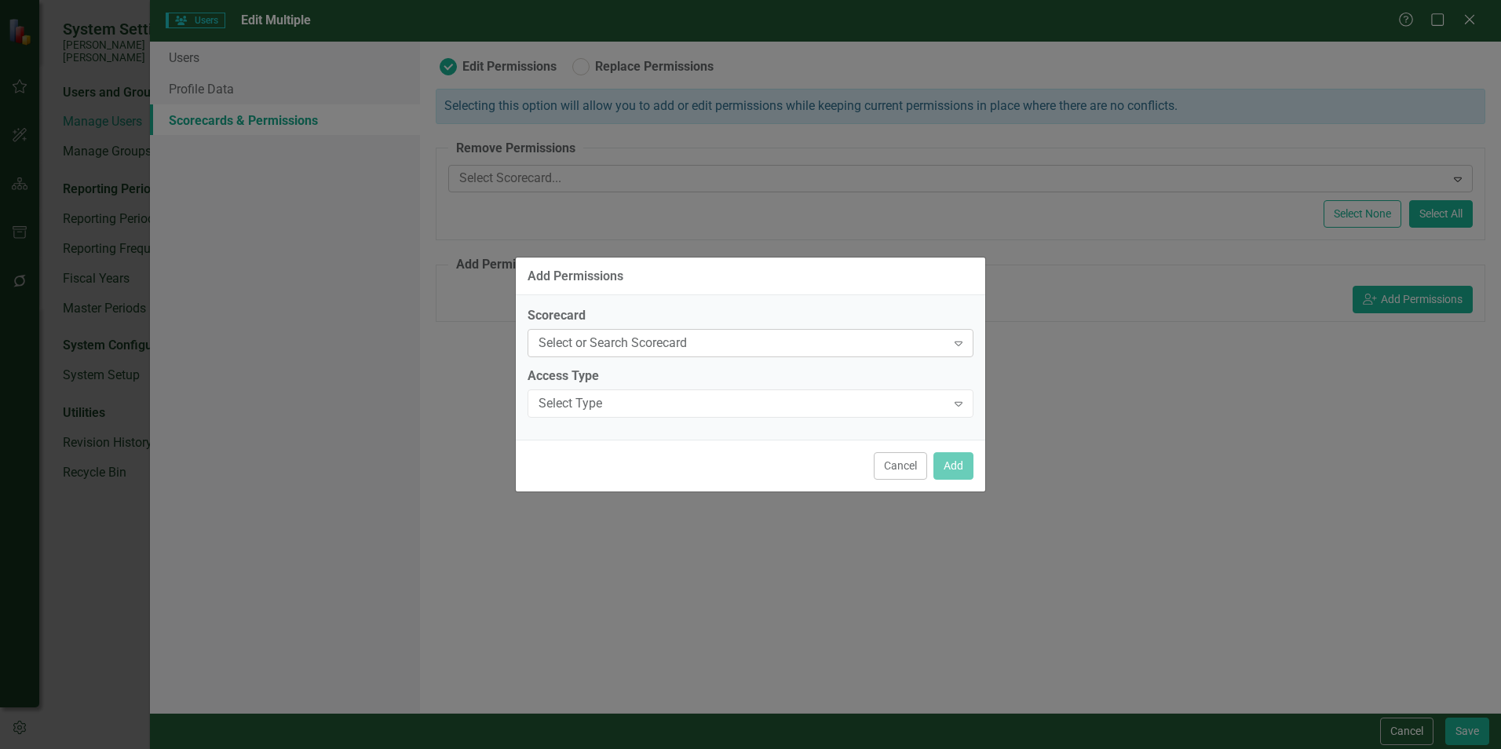
click at [656, 343] on div "Select or Search Scorecard" at bounding box center [741, 343] width 407 height 18
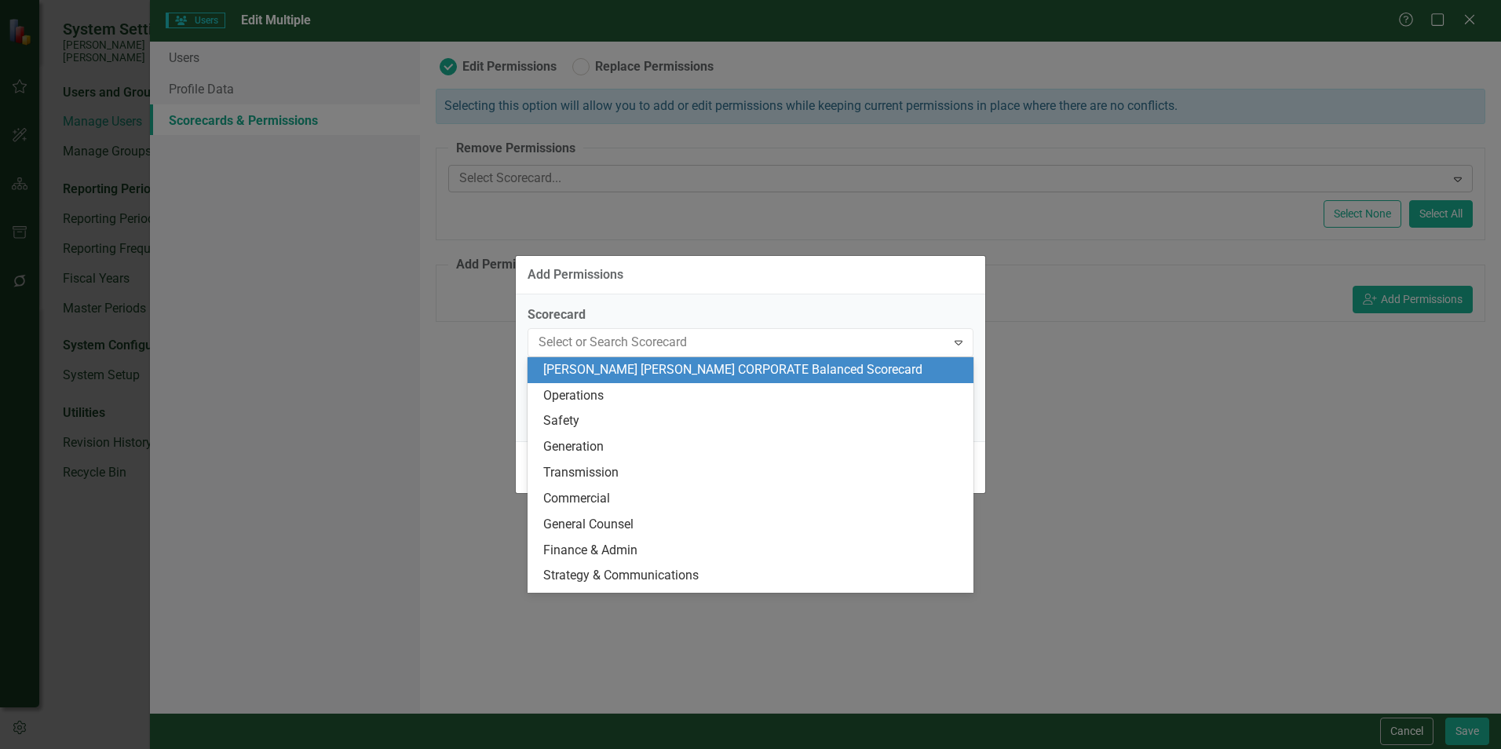
click at [647, 374] on div "[PERSON_NAME] [PERSON_NAME] CORPORATE Balanced Scorecard" at bounding box center [753, 370] width 421 height 18
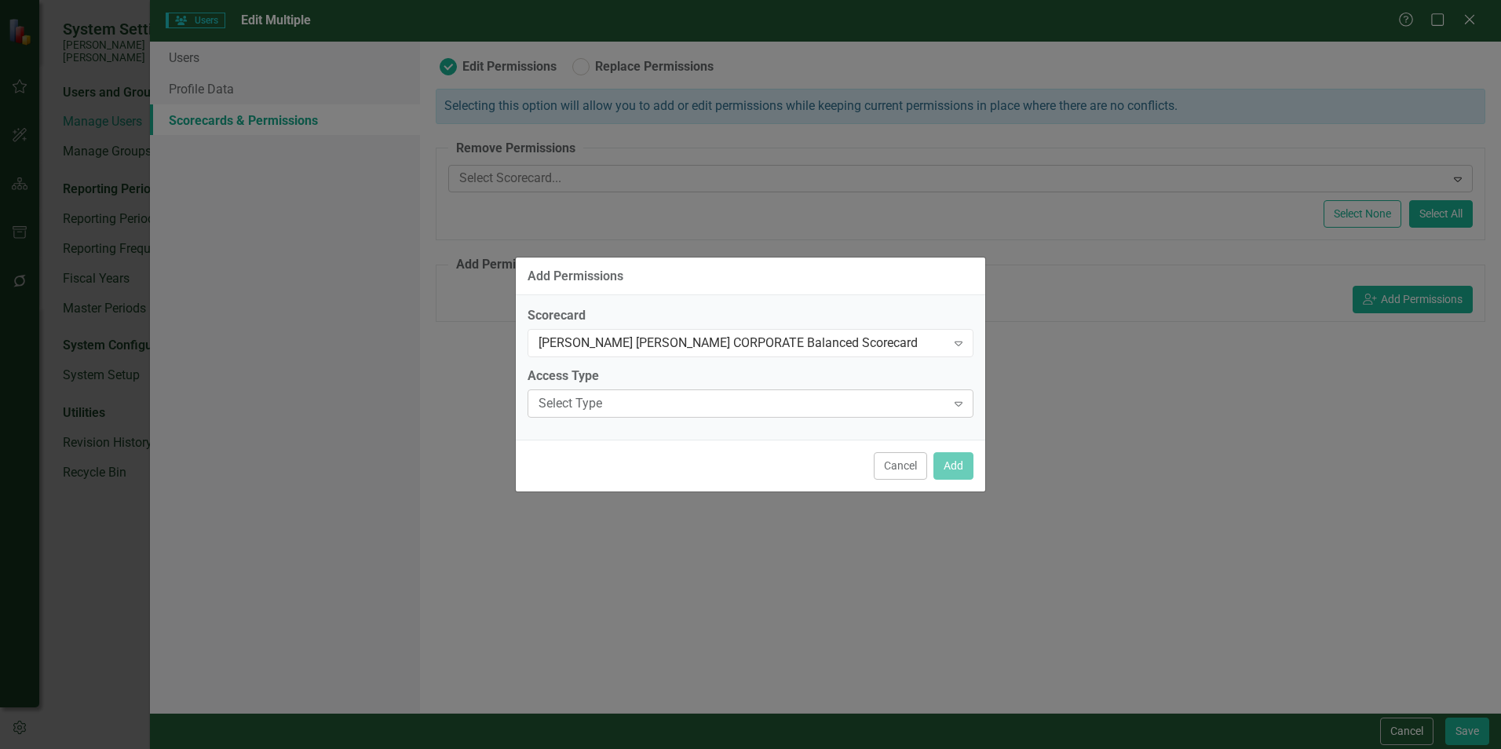
click at [642, 399] on div "Select Type" at bounding box center [741, 404] width 407 height 18
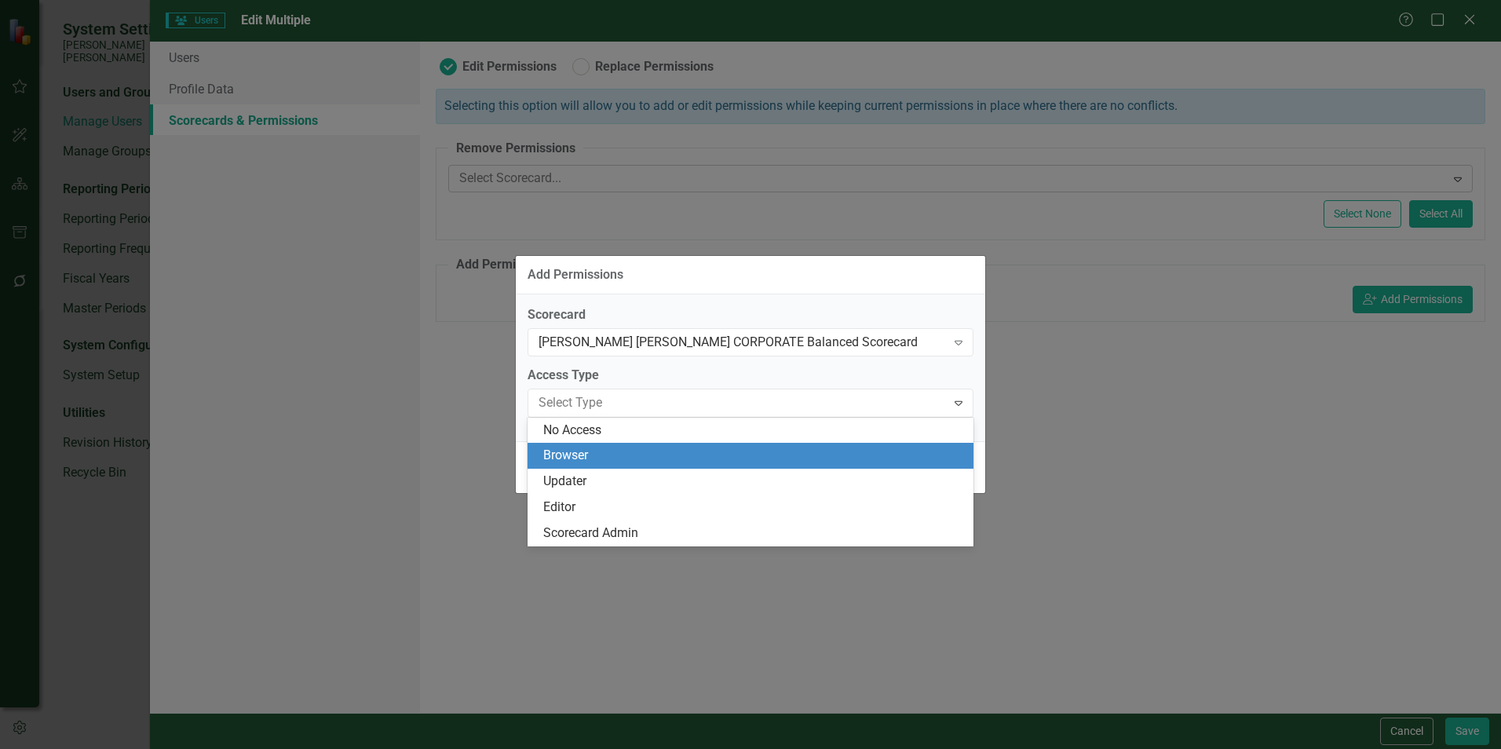
click at [570, 447] on div "Browser" at bounding box center [753, 456] width 421 height 18
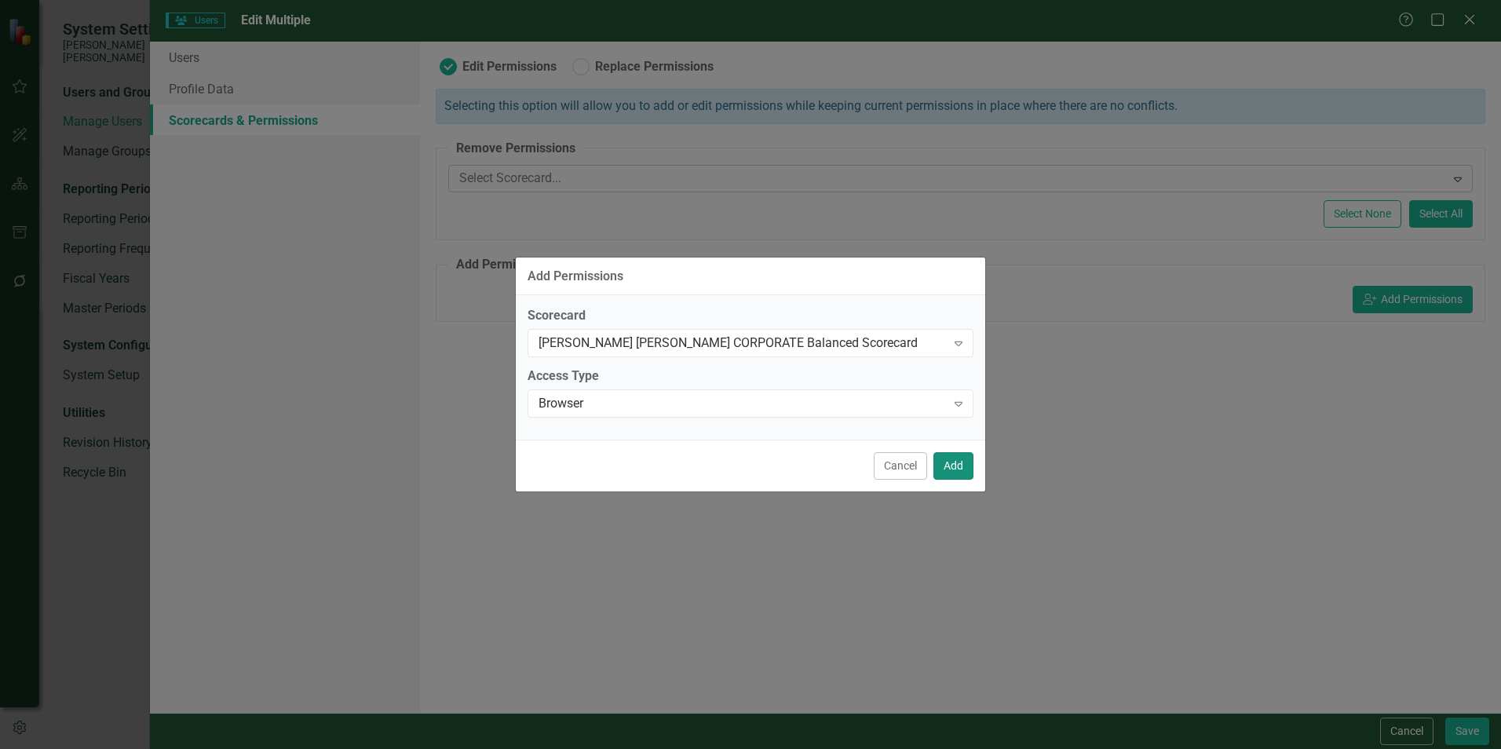
click at [743, 468] on button "Add" at bounding box center [953, 465] width 40 height 27
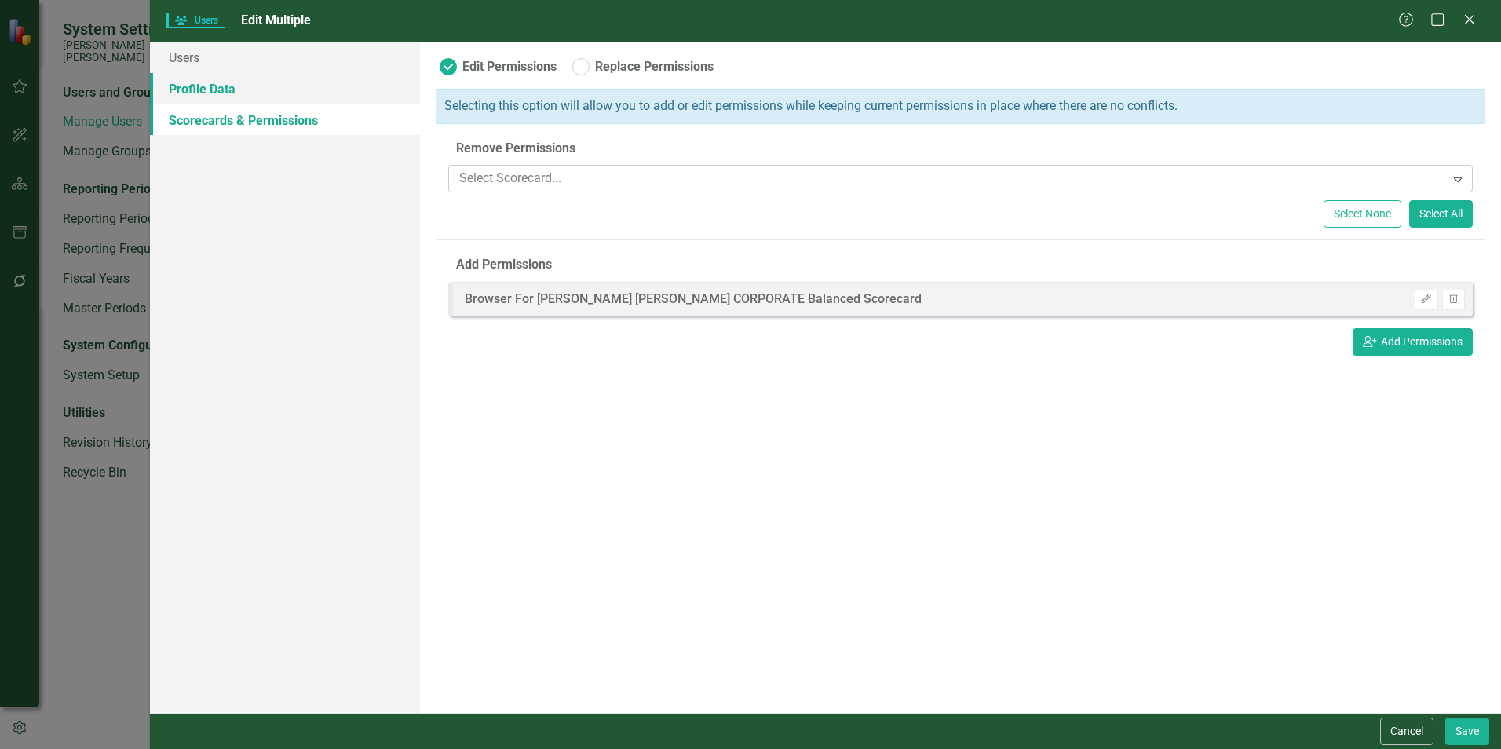
click at [191, 83] on link "Profile Data" at bounding box center [285, 88] width 270 height 31
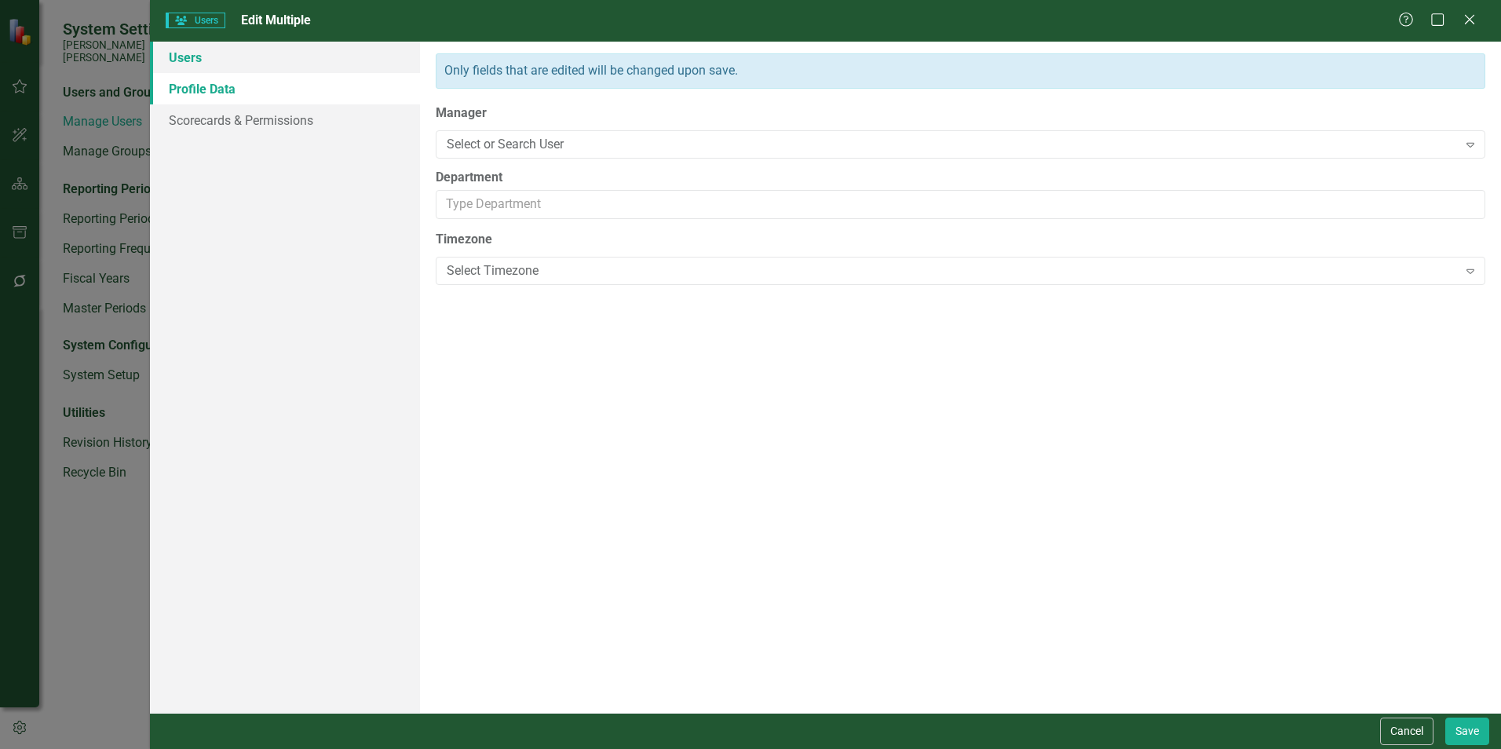
click at [195, 61] on link "Users" at bounding box center [285, 57] width 270 height 31
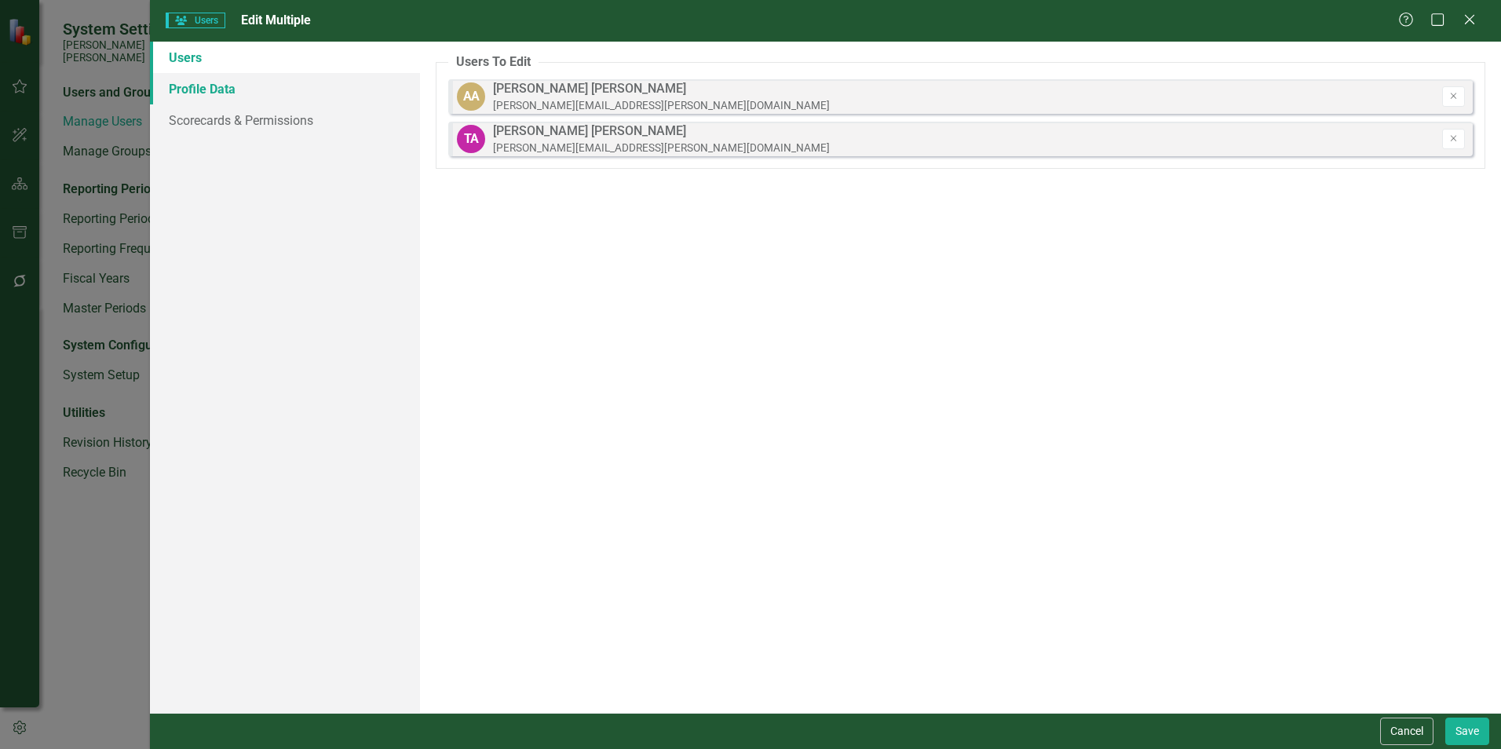
click at [213, 93] on link "Profile Data" at bounding box center [285, 88] width 270 height 31
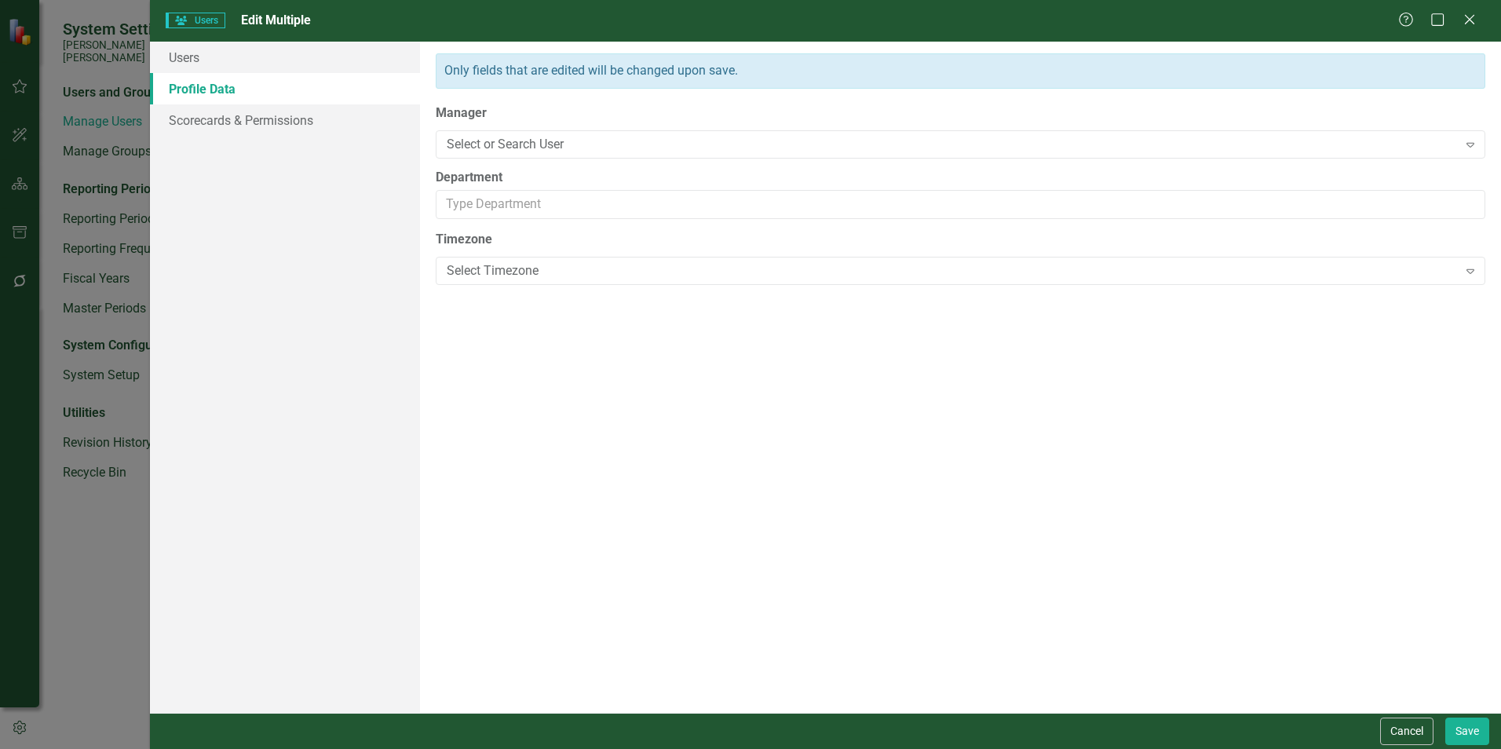
click at [469, 128] on div "Manager Select or Search User Expand" at bounding box center [960, 136] width 1049 height 64
click at [470, 144] on div "Select or Search User" at bounding box center [952, 144] width 1010 height 18
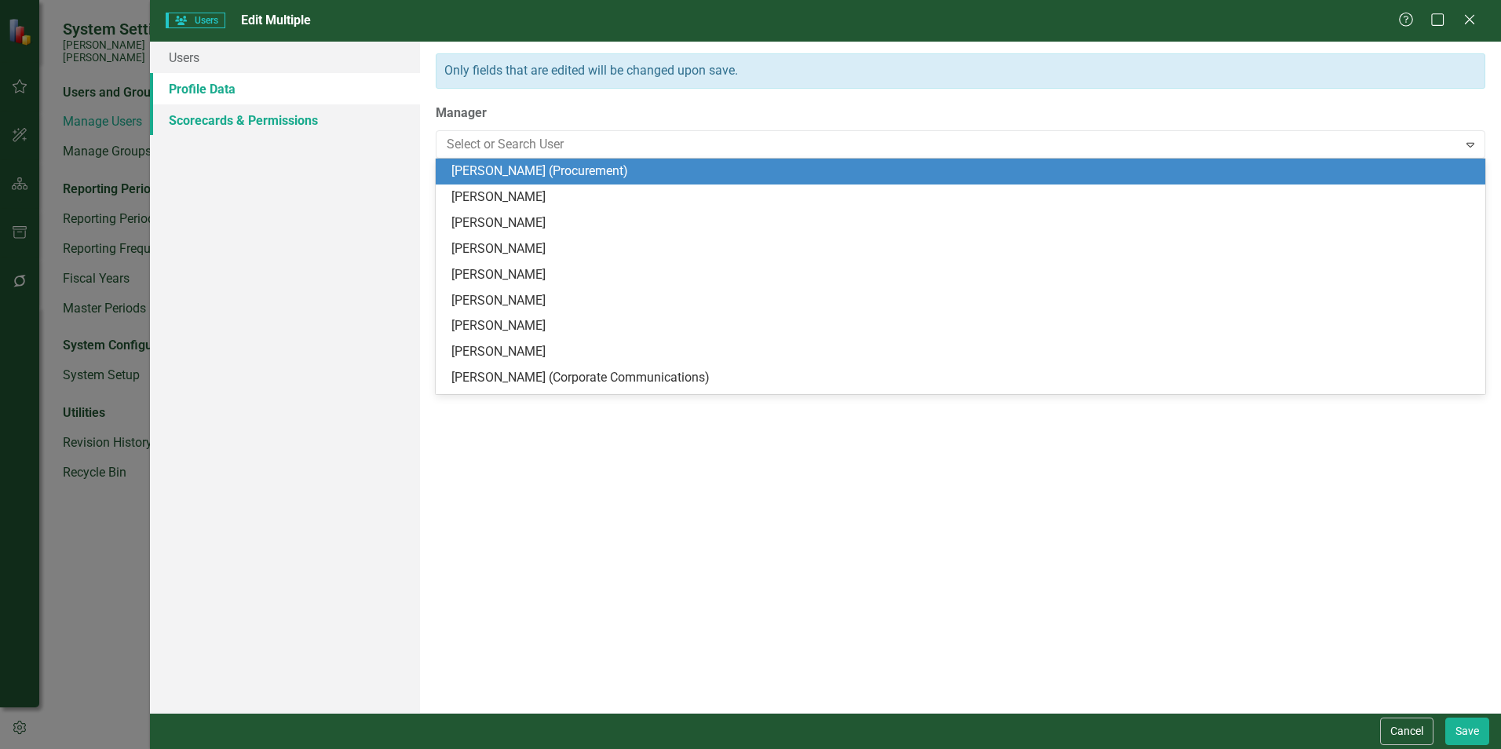
click at [197, 119] on link "Scorecards & Permissions" at bounding box center [285, 119] width 270 height 31
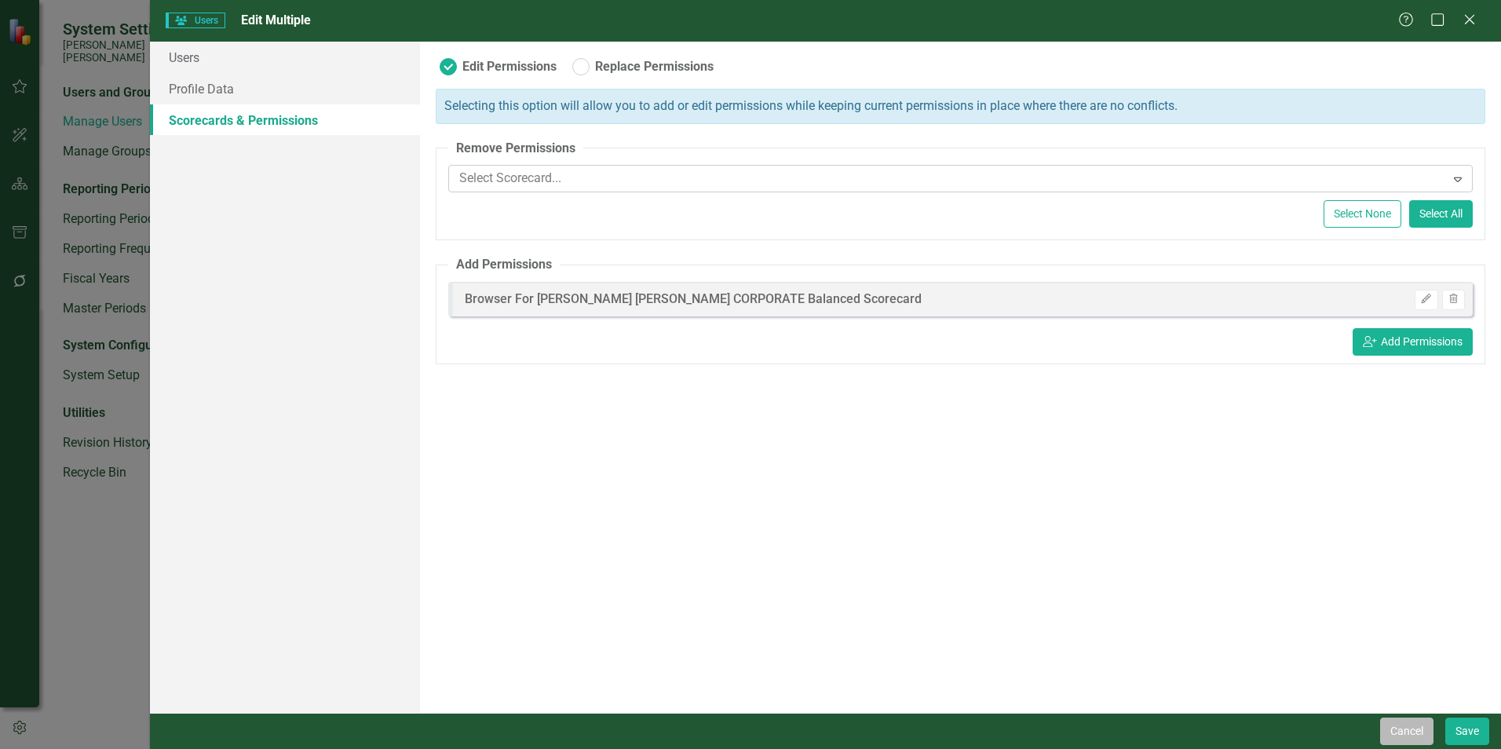
click at [743, 573] on button "Cancel" at bounding box center [1406, 730] width 53 height 27
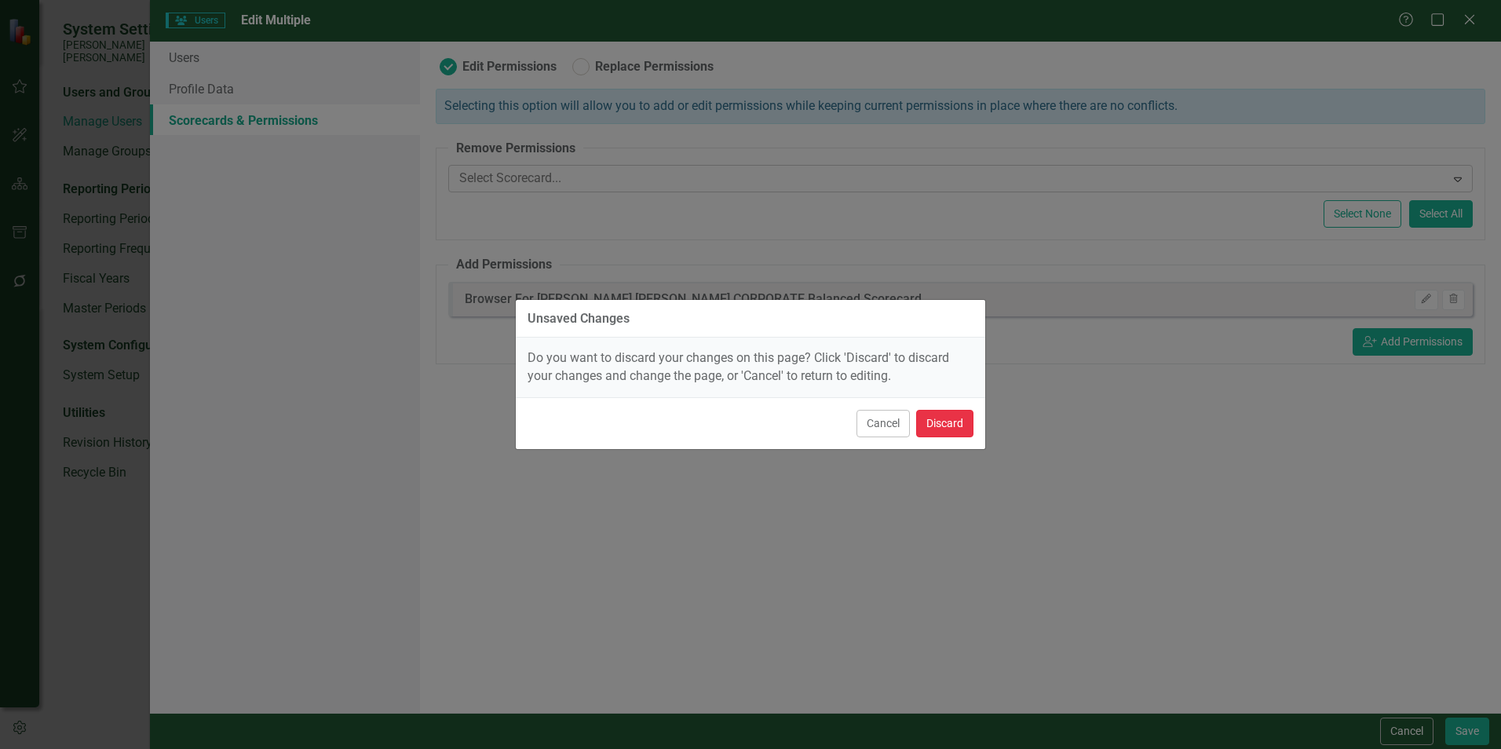
click at [743, 425] on button "Discard" at bounding box center [944, 423] width 57 height 27
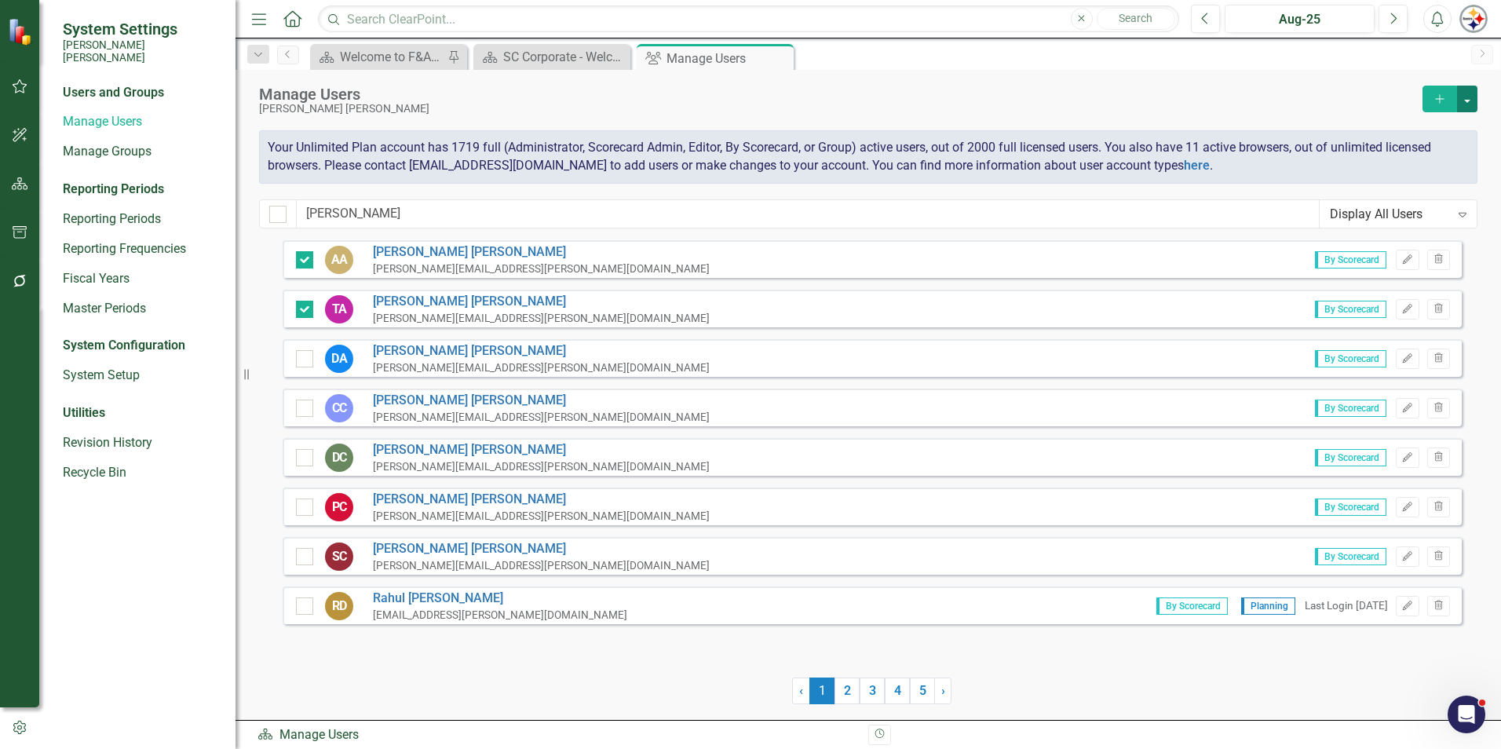
click at [743, 108] on button "button" at bounding box center [1467, 99] width 20 height 27
click at [306, 254] on div at bounding box center [304, 259] width 17 height 17
click at [306, 254] on input "checkbox" at bounding box center [301, 256] width 10 height 10
checkbox input "false"
click at [301, 309] on input "checkbox" at bounding box center [301, 306] width 10 height 10
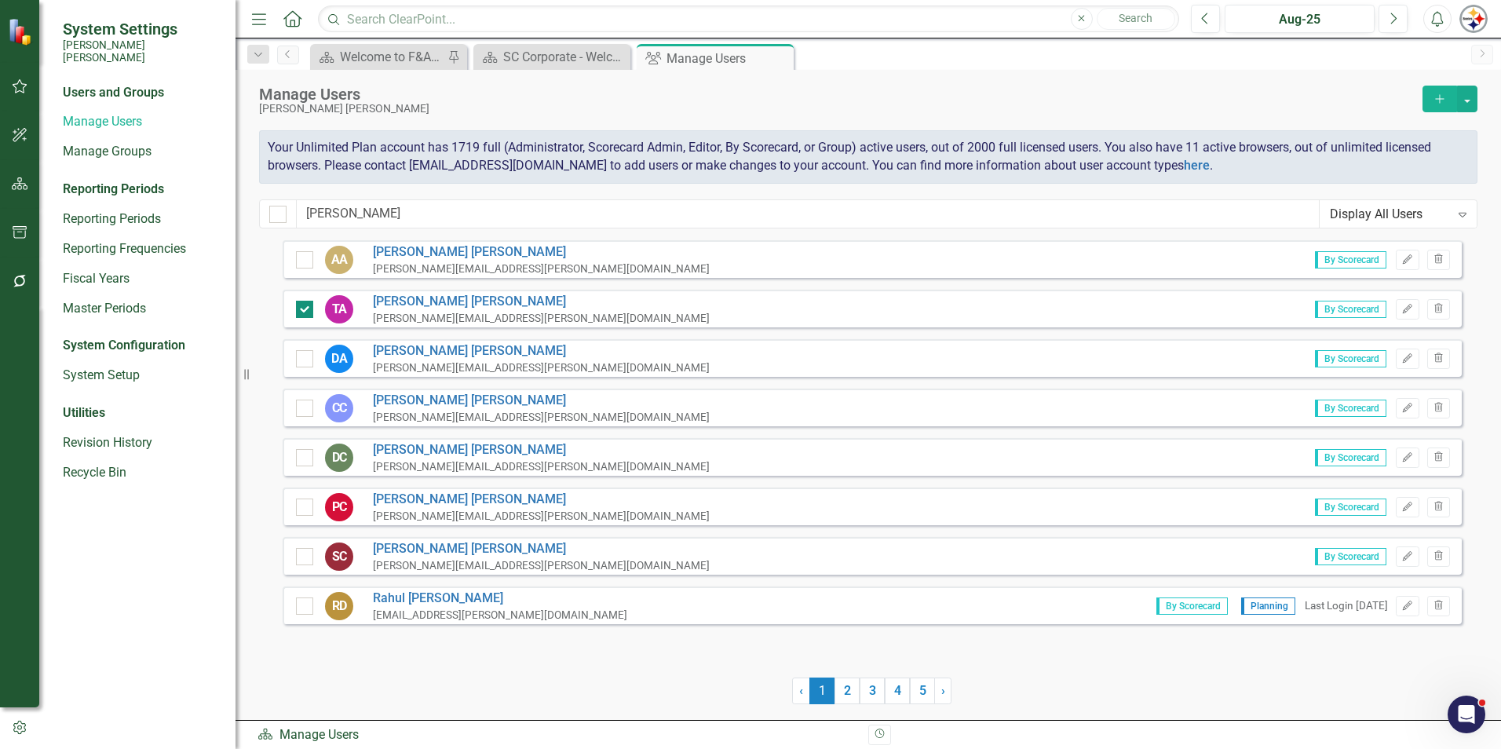
checkbox input "false"
drag, startPoint x: 315, startPoint y: 210, endPoint x: 235, endPoint y: 208, distance: 79.3
click at [201, 213] on div "System Settings [PERSON_NAME] [PERSON_NAME] Users and Groups Manage Users Manag…" at bounding box center [750, 374] width 1501 height 749
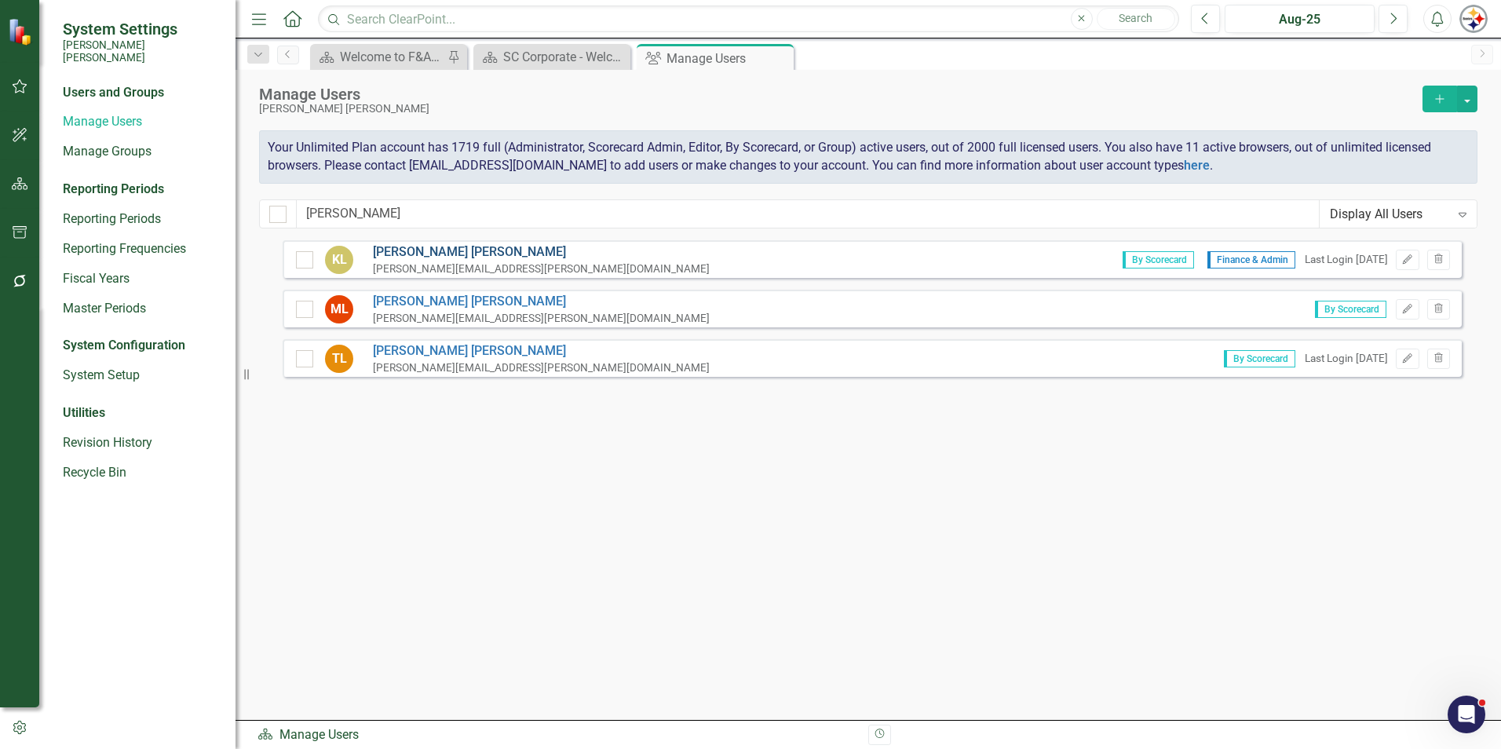
click at [400, 249] on link "[PERSON_NAME]" at bounding box center [541, 252] width 337 height 18
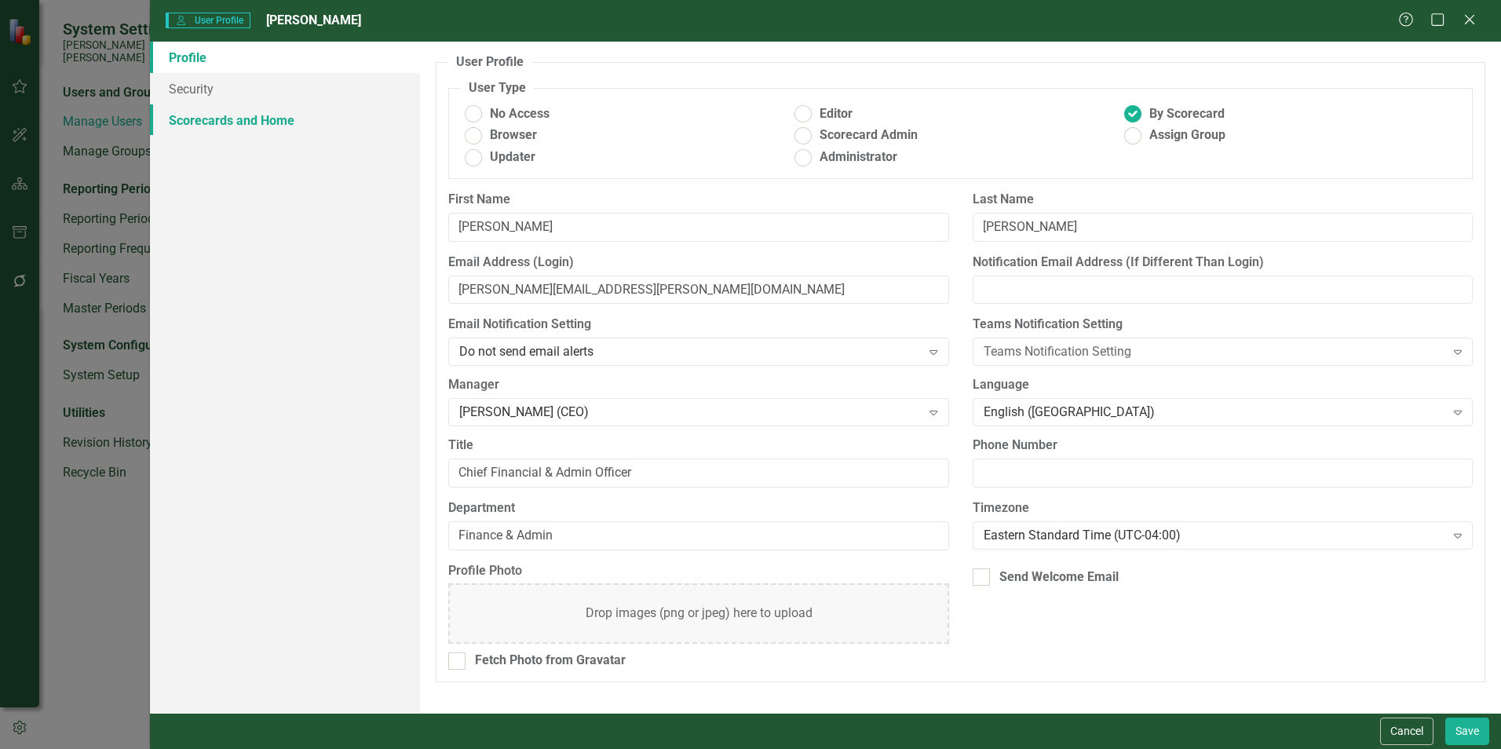
click at [232, 125] on link "Scorecards and Home" at bounding box center [285, 119] width 270 height 31
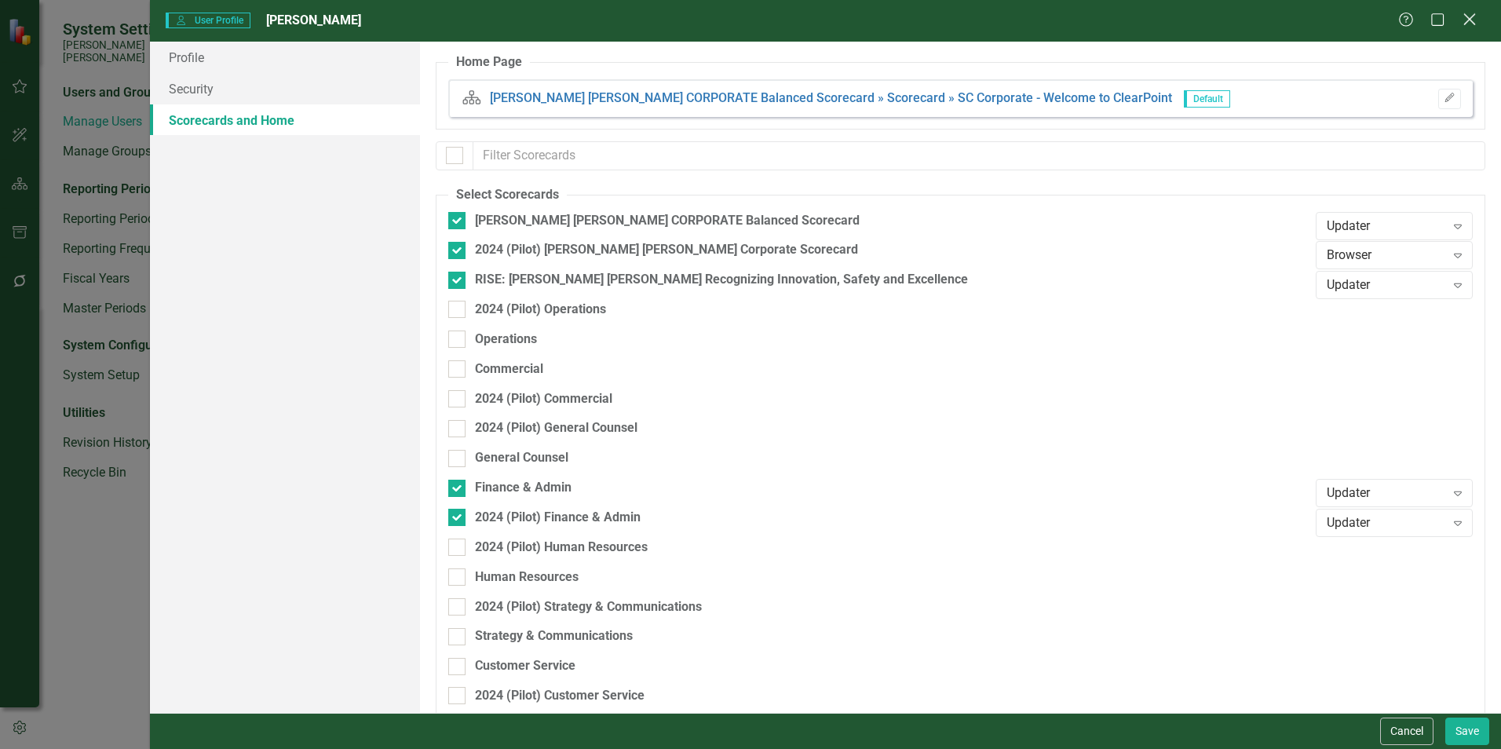
click at [743, 16] on icon "Close" at bounding box center [1469, 19] width 20 height 15
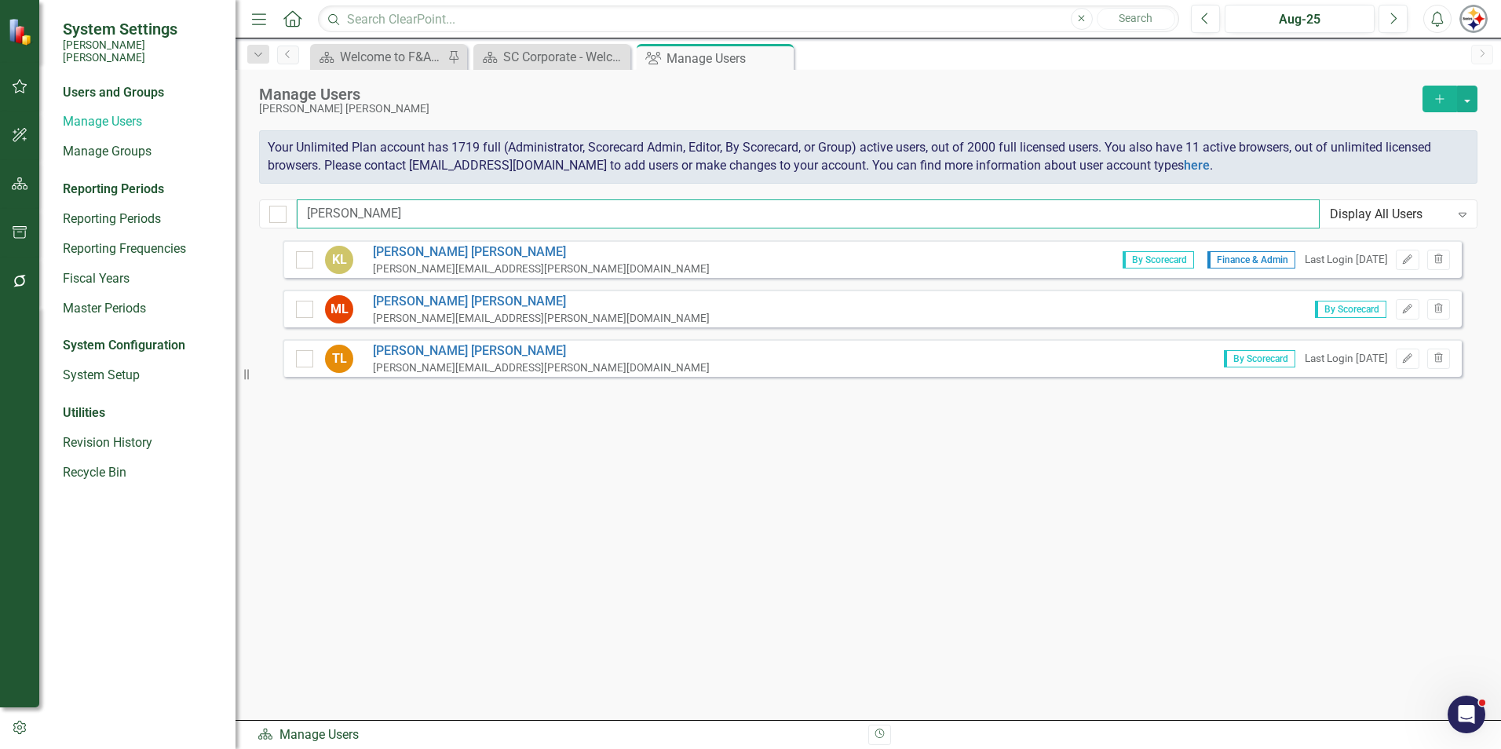
drag, startPoint x: 352, startPoint y: 201, endPoint x: 192, endPoint y: 222, distance: 160.7
click at [192, 222] on div "System Settings [PERSON_NAME] [PERSON_NAME] Users and Groups Manage Users Manag…" at bounding box center [750, 374] width 1501 height 749
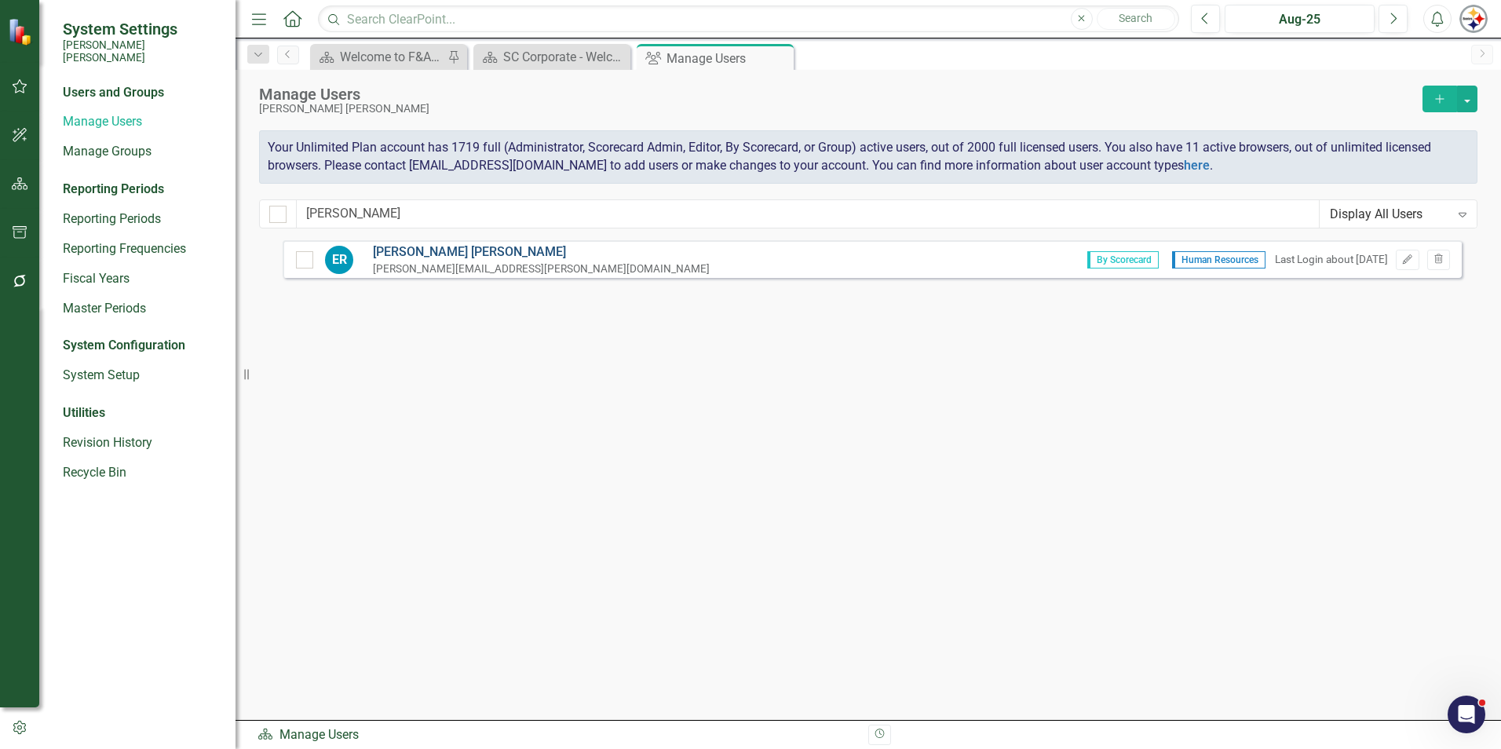
click at [451, 256] on link "[PERSON_NAME]" at bounding box center [541, 252] width 337 height 18
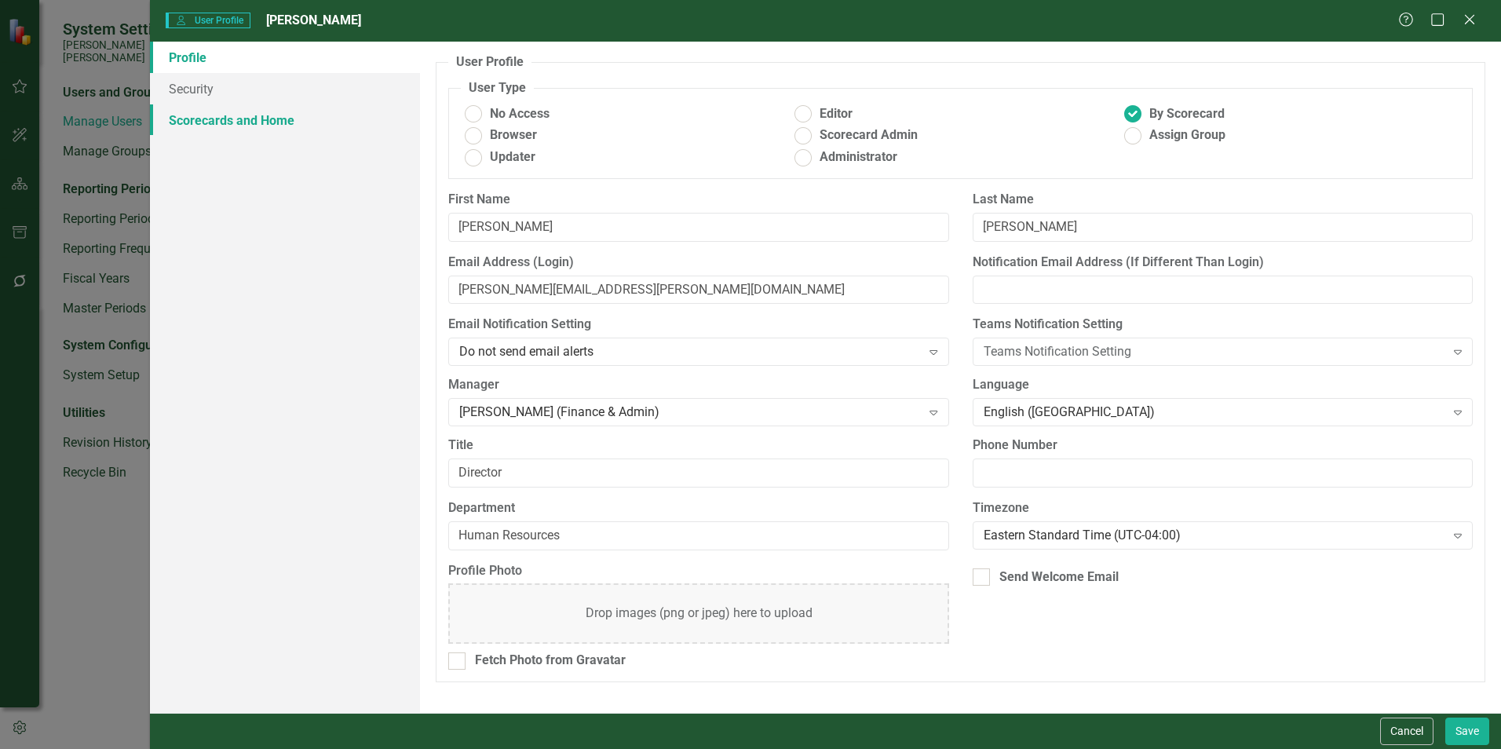
click at [226, 119] on link "Scorecards and Home" at bounding box center [285, 119] width 270 height 31
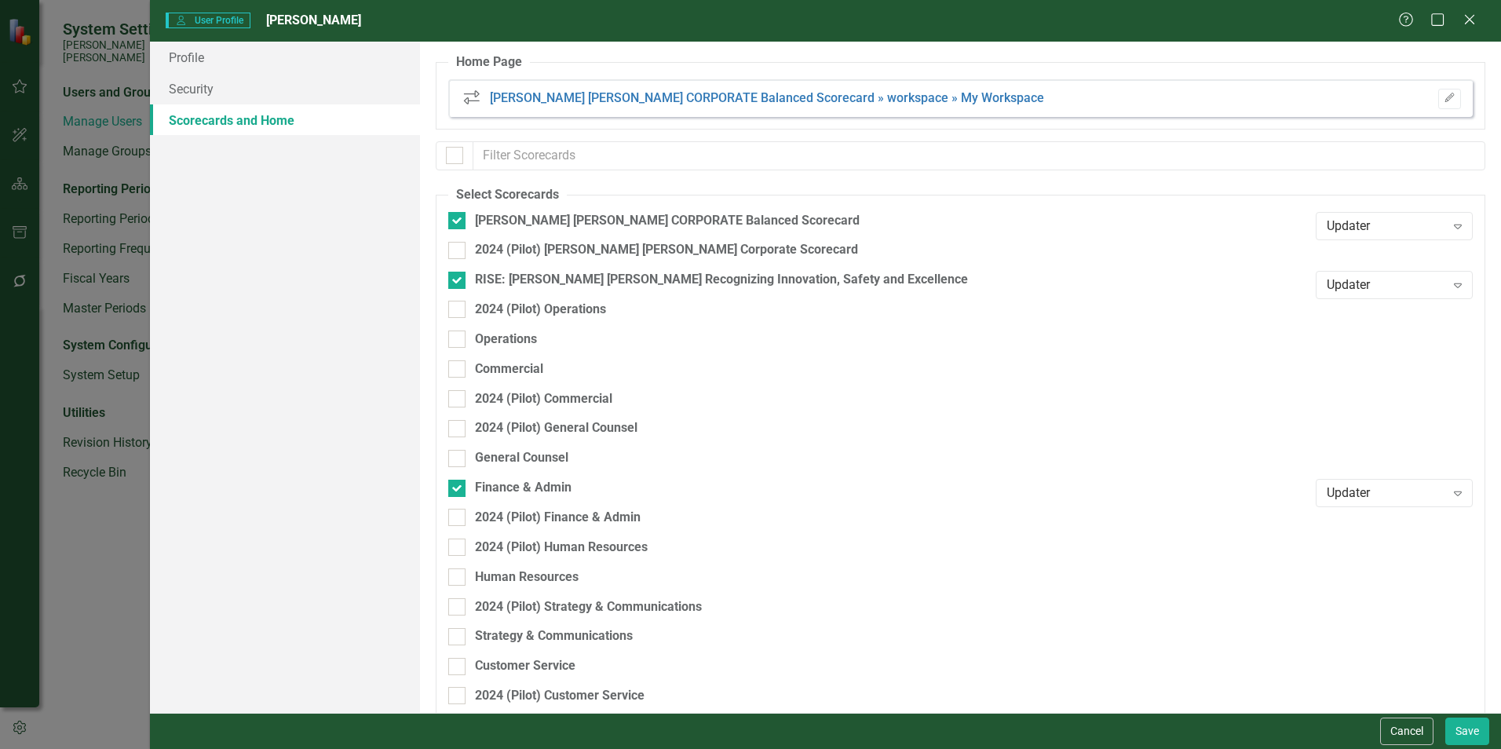
click at [743, 23] on icon "Close" at bounding box center [1470, 19] width 16 height 13
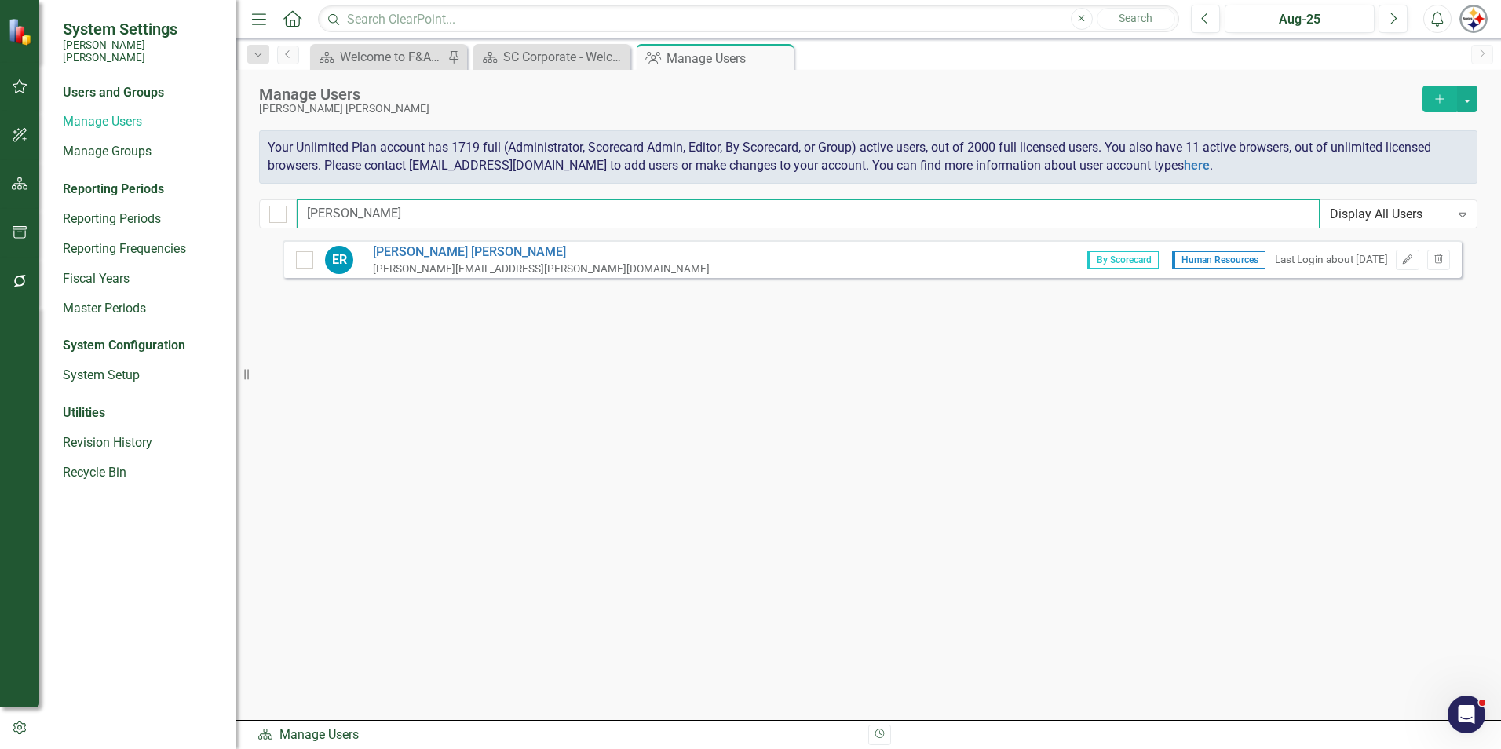
drag, startPoint x: 353, startPoint y: 213, endPoint x: 221, endPoint y: 213, distance: 132.7
click at [221, 213] on div "System Settings [PERSON_NAME] [PERSON_NAME] Users and Groups Manage Users Manag…" at bounding box center [750, 374] width 1501 height 749
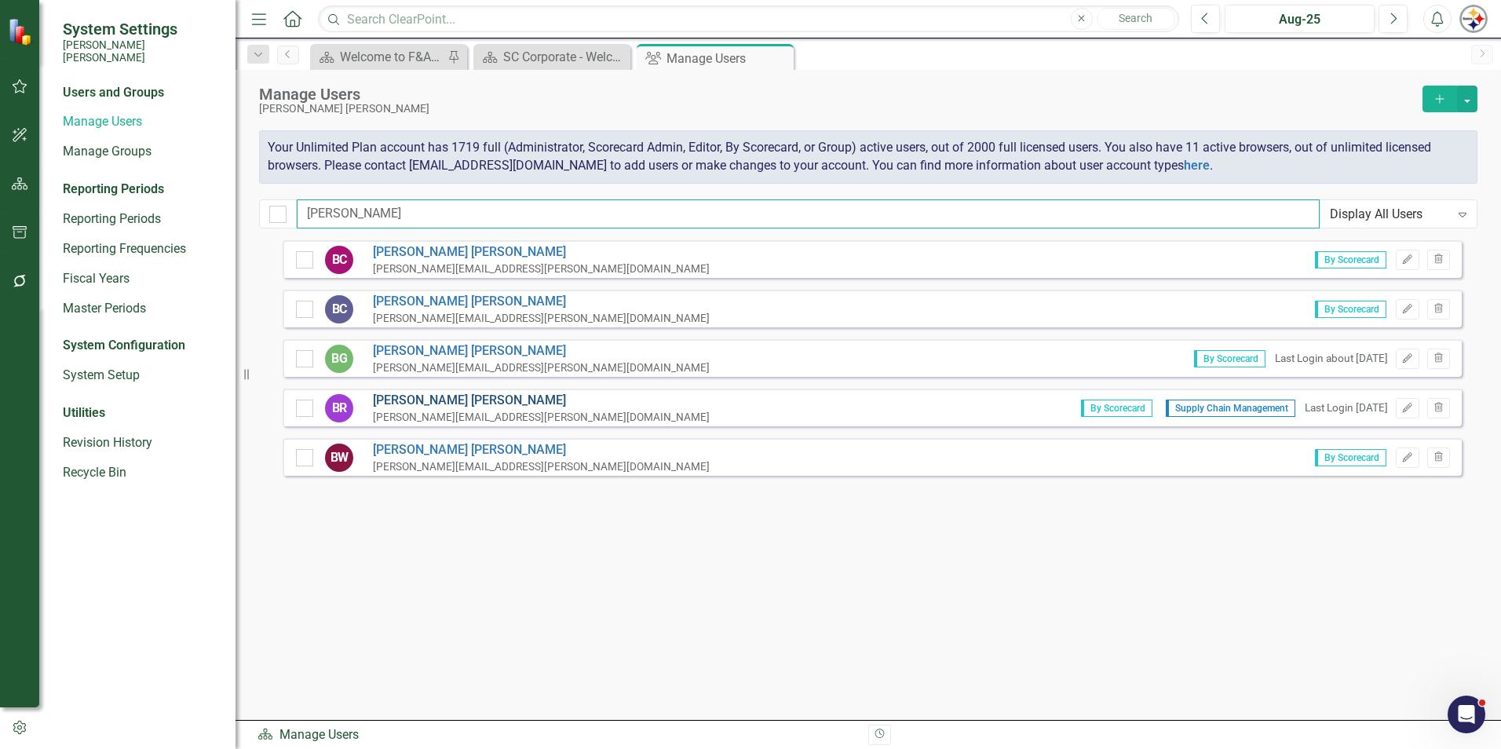
type input "[PERSON_NAME]"
click at [422, 395] on link "[PERSON_NAME]" at bounding box center [541, 401] width 337 height 18
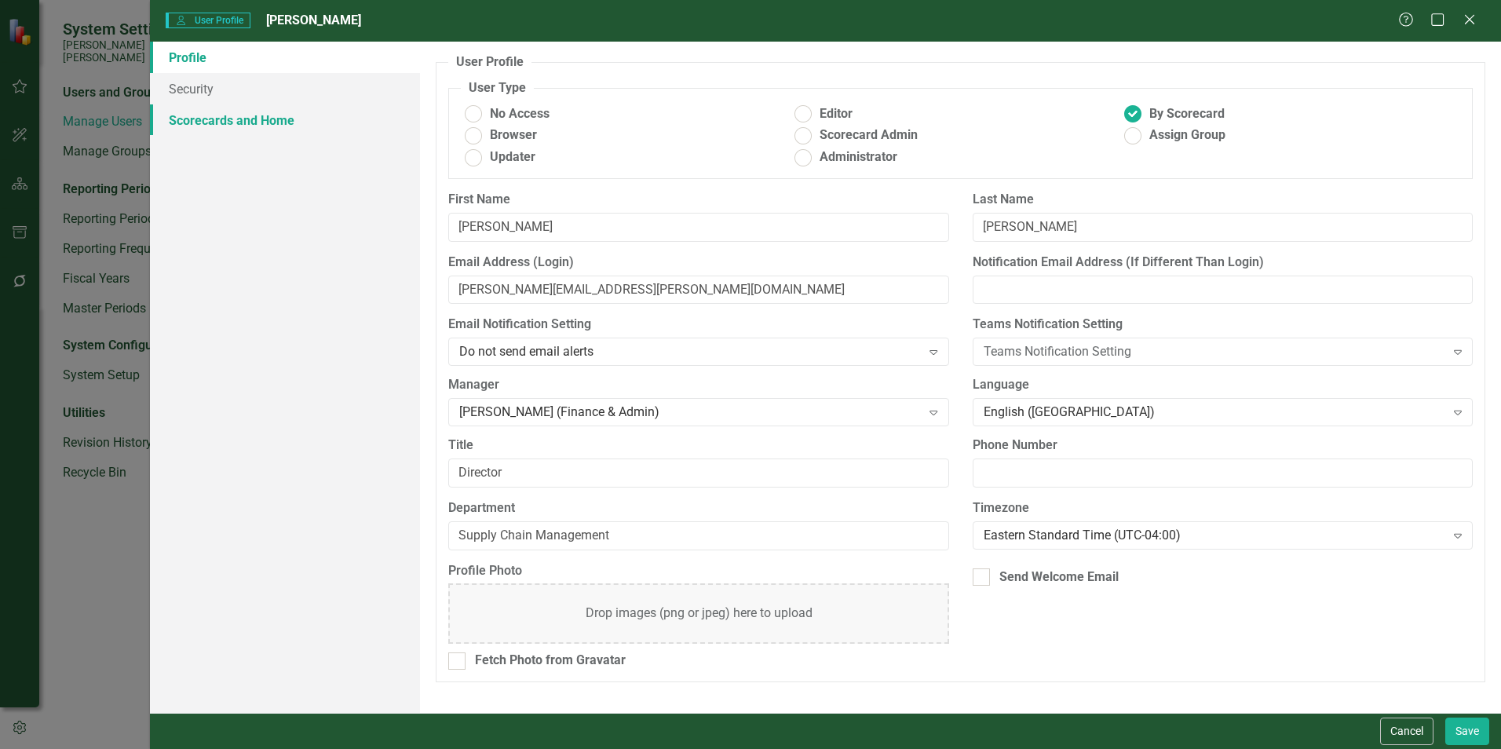
click at [234, 126] on link "Scorecards and Home" at bounding box center [285, 119] width 270 height 31
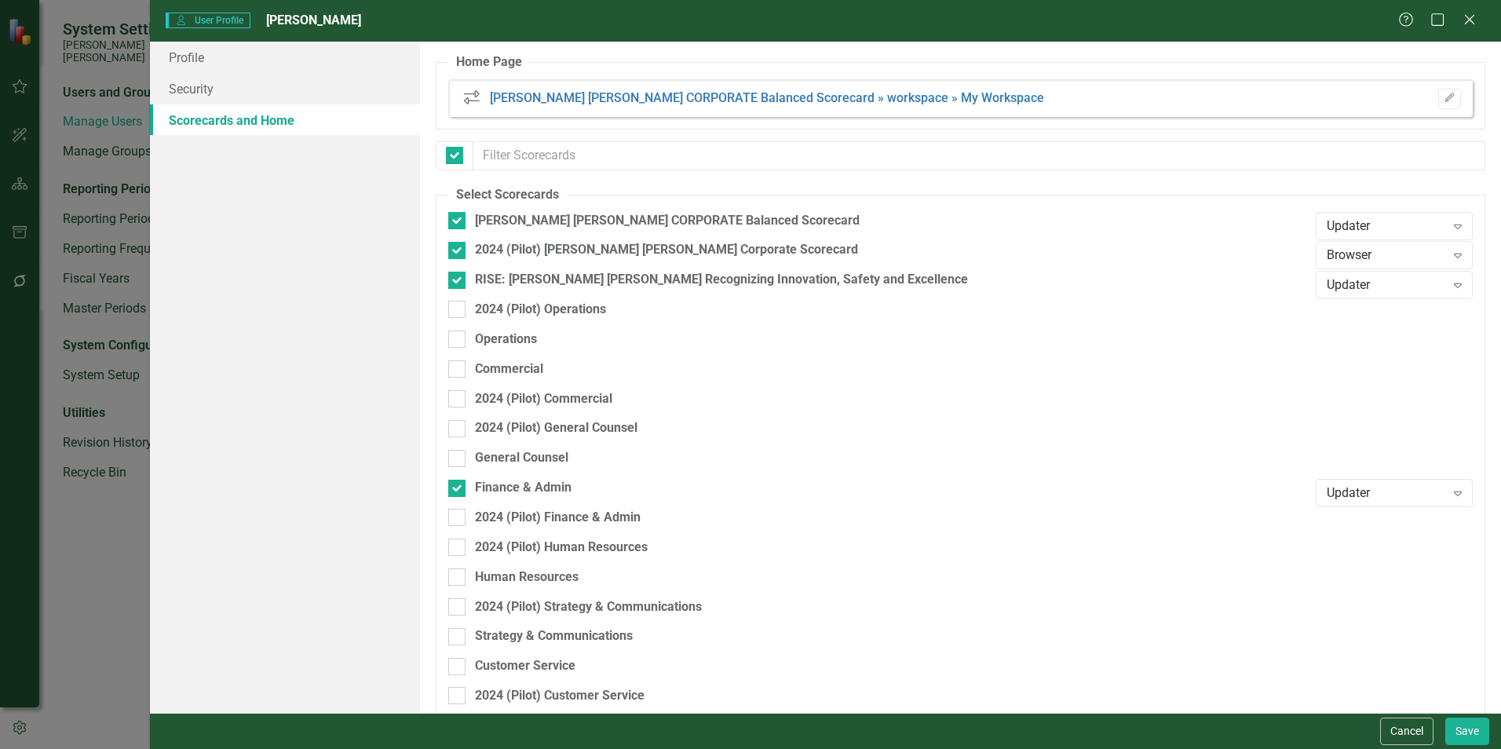
checkbox input "false"
click at [743, 18] on icon "Close" at bounding box center [1469, 19] width 20 height 15
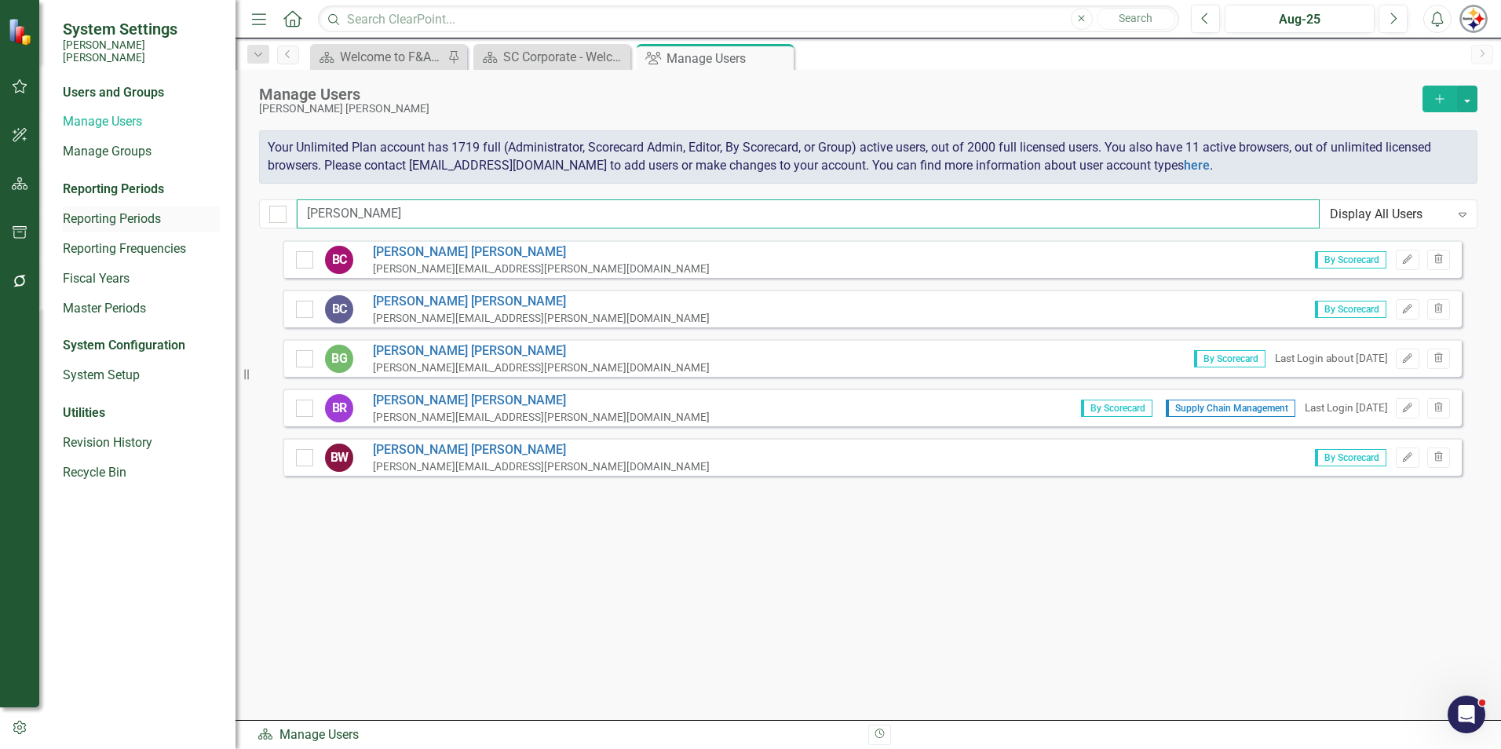
drag, startPoint x: 359, startPoint y: 215, endPoint x: 192, endPoint y: 214, distance: 166.4
click at [193, 215] on div "System Settings [PERSON_NAME] [PERSON_NAME] Users and Groups Manage Users Manag…" at bounding box center [750, 374] width 1501 height 749
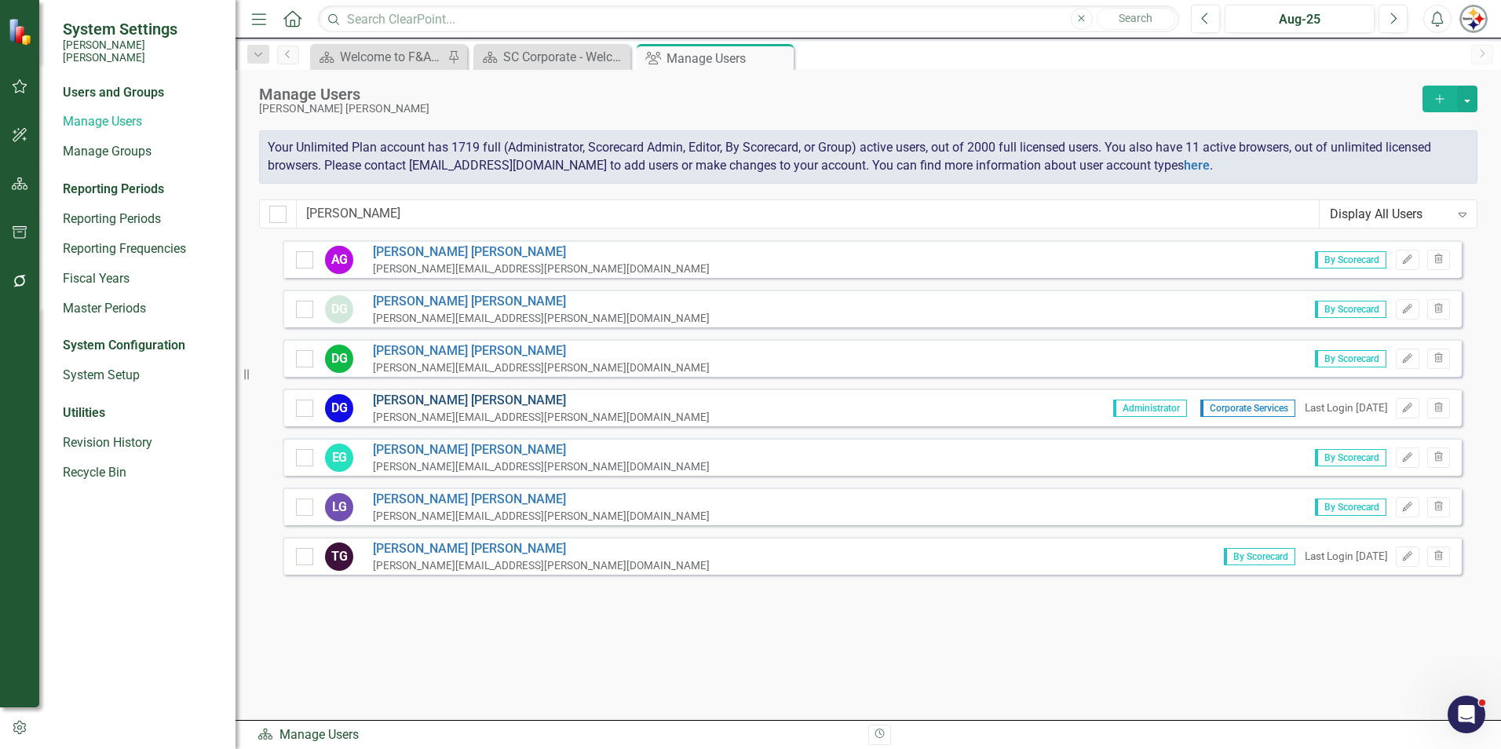
click at [418, 395] on link "[PERSON_NAME]" at bounding box center [541, 401] width 337 height 18
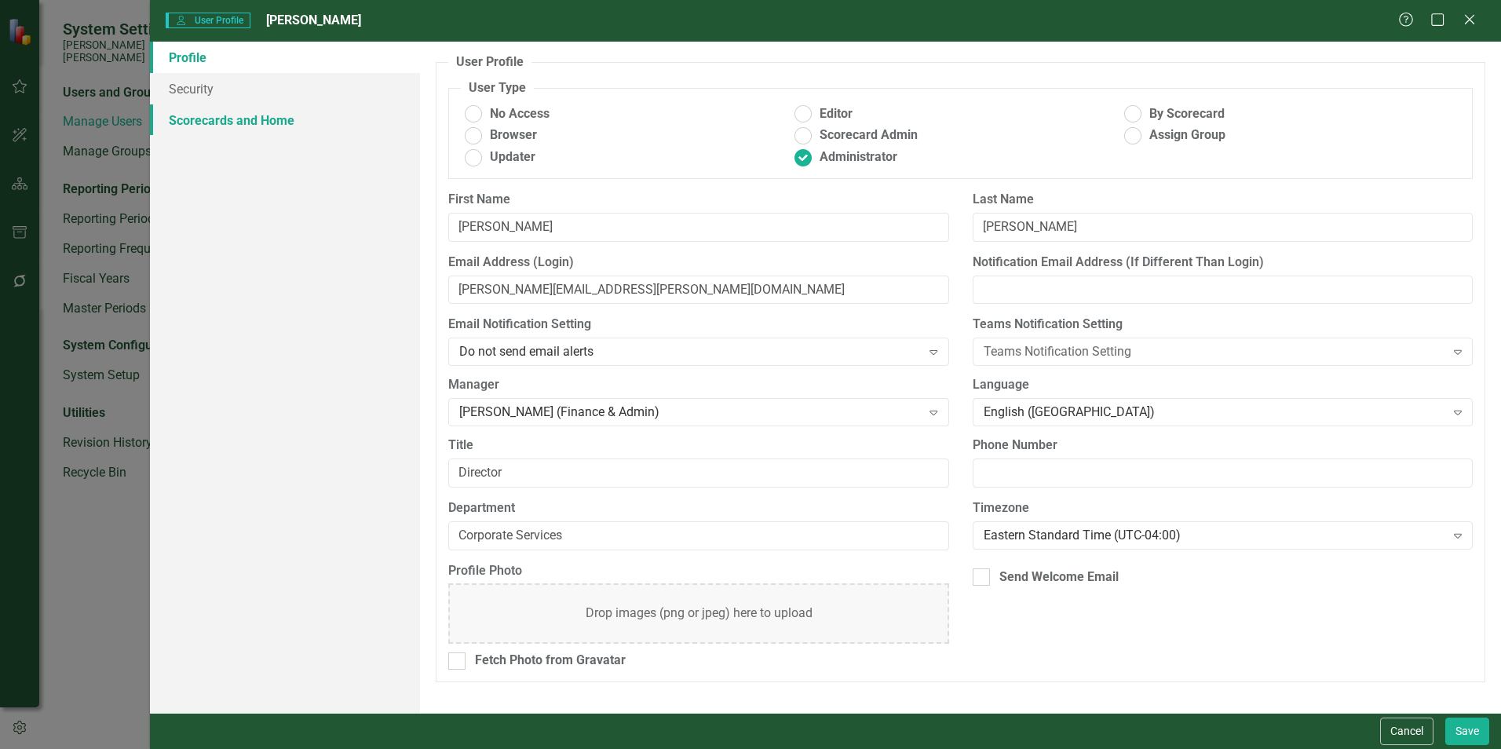
click at [217, 122] on link "Scorecards and Home" at bounding box center [285, 119] width 270 height 31
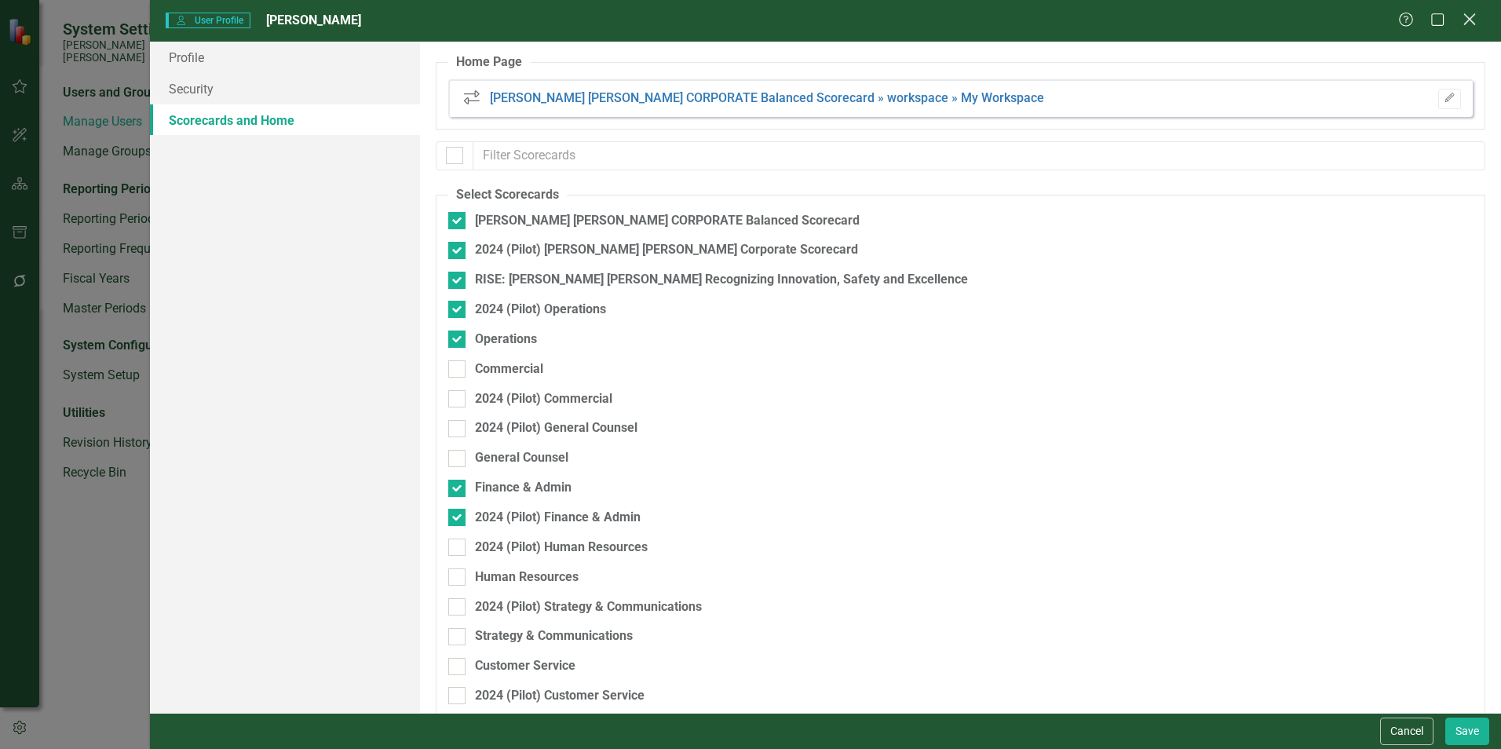
click at [743, 17] on div "Help Maximize Close" at bounding box center [1441, 21] width 87 height 18
click at [743, 24] on icon "Close" at bounding box center [1469, 19] width 20 height 15
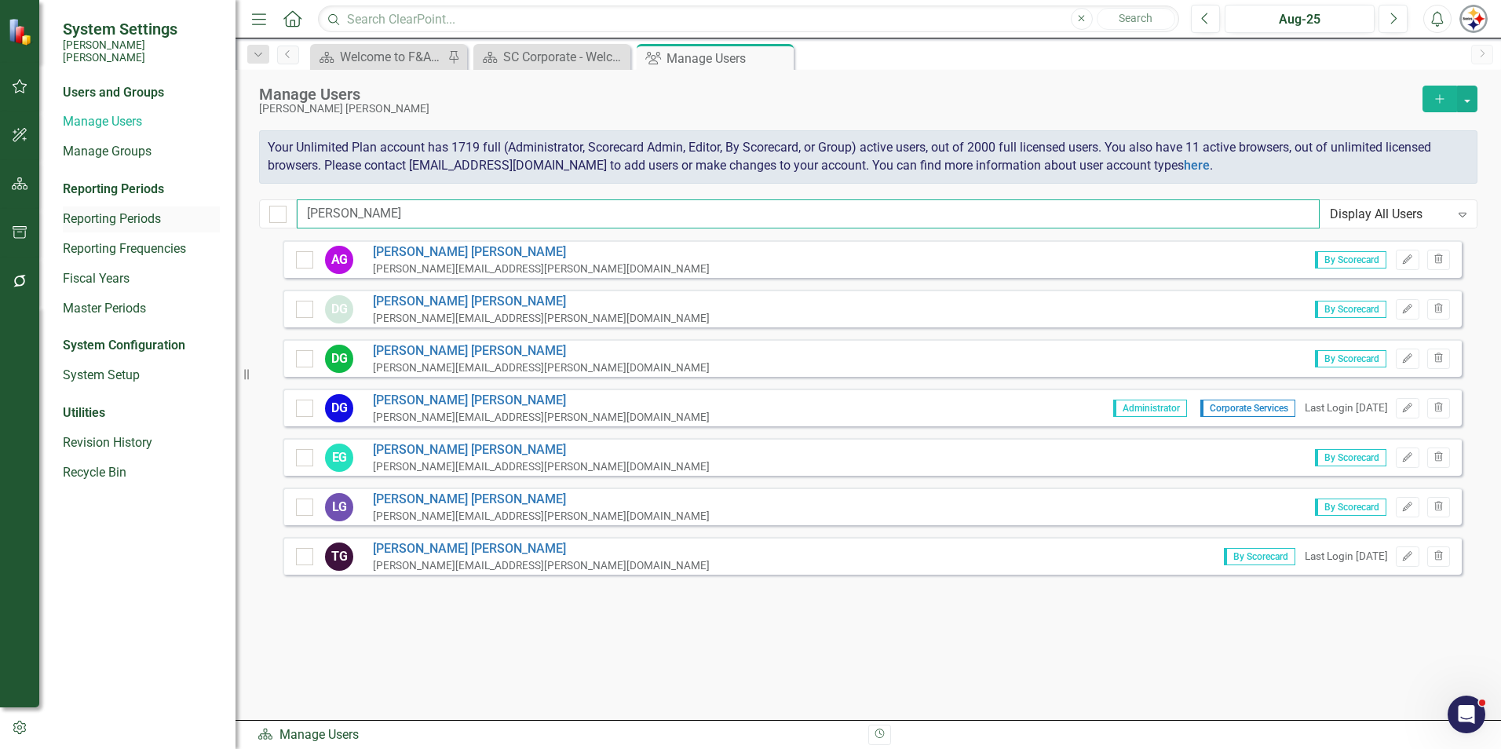
drag, startPoint x: 378, startPoint y: 203, endPoint x: 198, endPoint y: 215, distance: 181.0
click at [184, 224] on div "System Settings [PERSON_NAME] [PERSON_NAME] Users and Groups Manage Users Manag…" at bounding box center [750, 374] width 1501 height 749
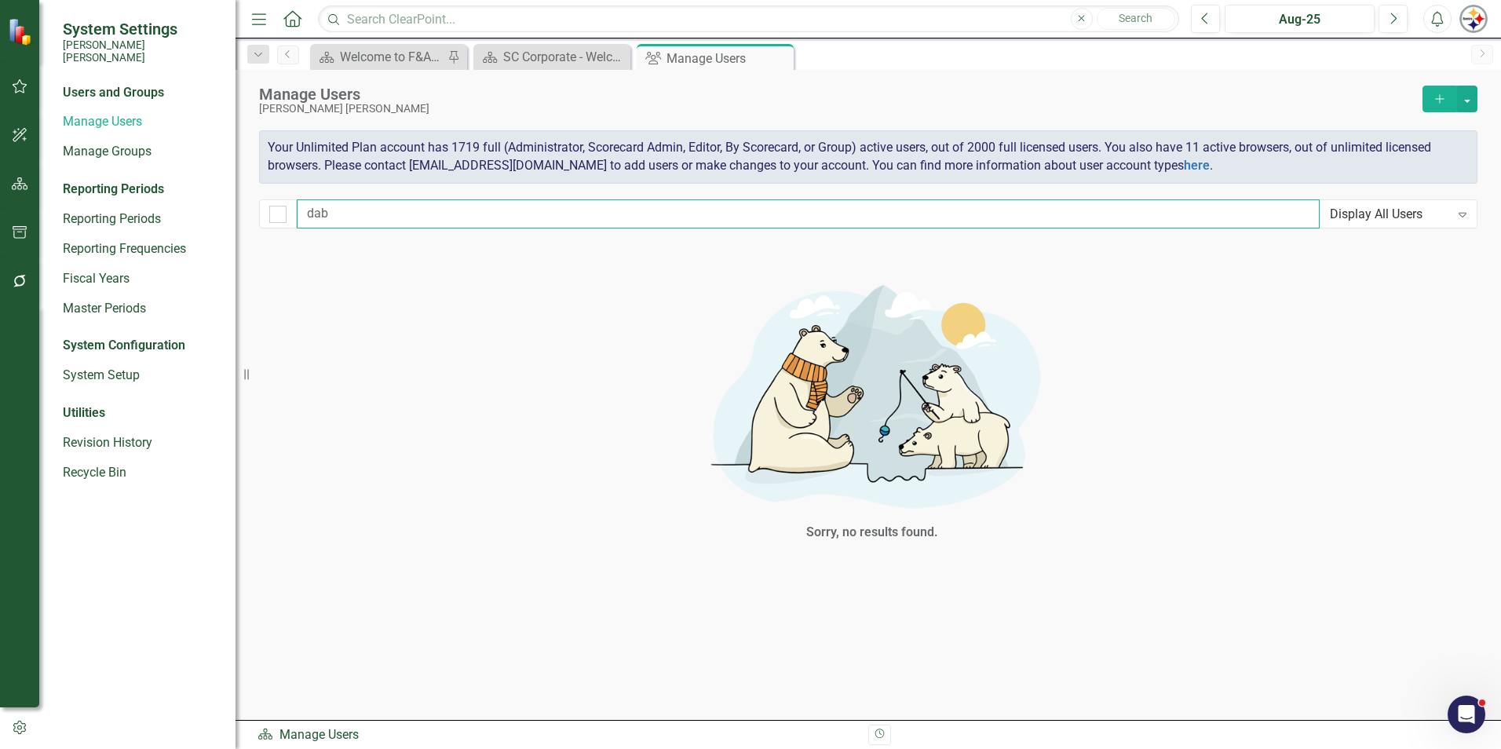
drag, startPoint x: 214, startPoint y: 207, endPoint x: 597, endPoint y: 206, distance: 383.1
click at [597, 206] on input "dab" at bounding box center [808, 213] width 1023 height 29
click at [404, 219] on input "dab" at bounding box center [808, 213] width 1023 height 29
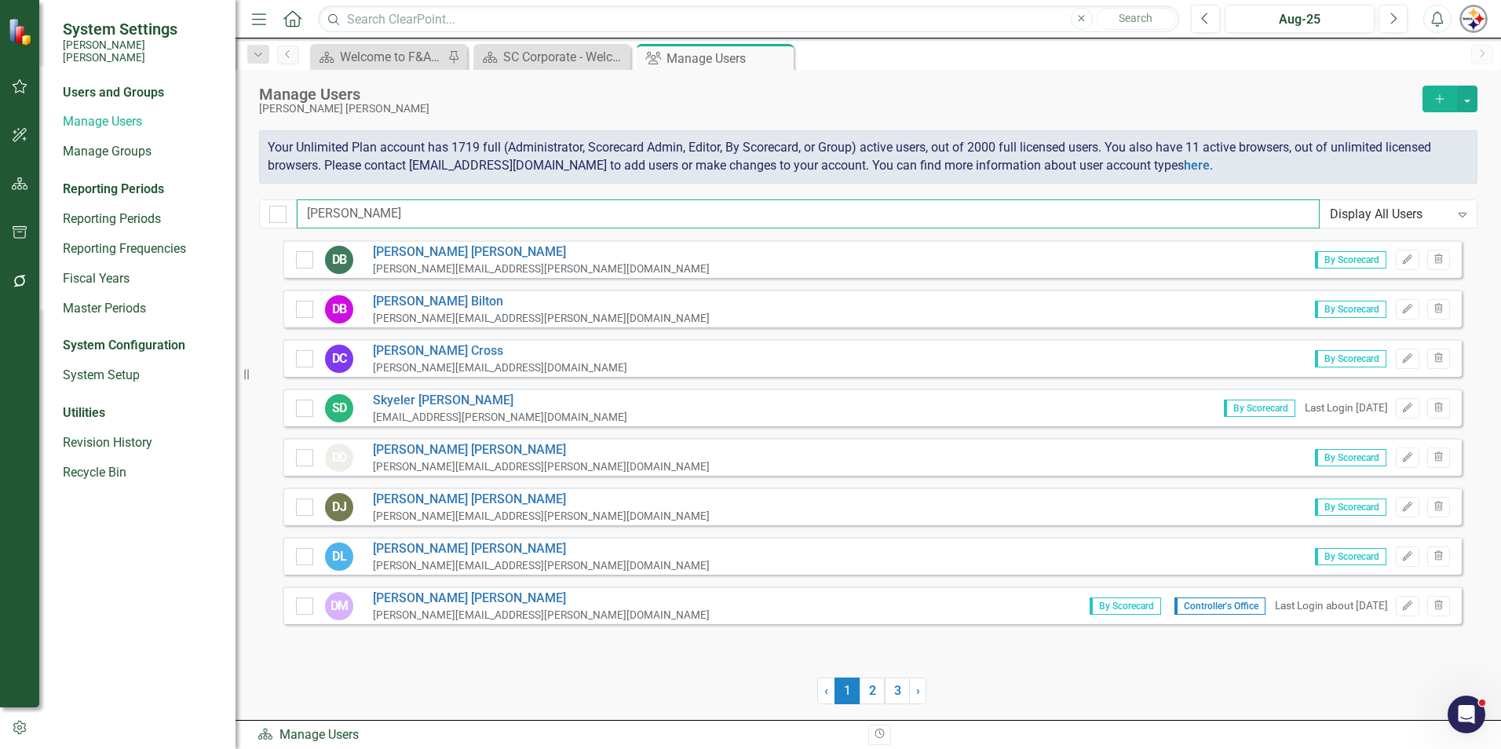
type input "[PERSON_NAME]"
click at [406, 573] on link "[PERSON_NAME]" at bounding box center [541, 598] width 337 height 18
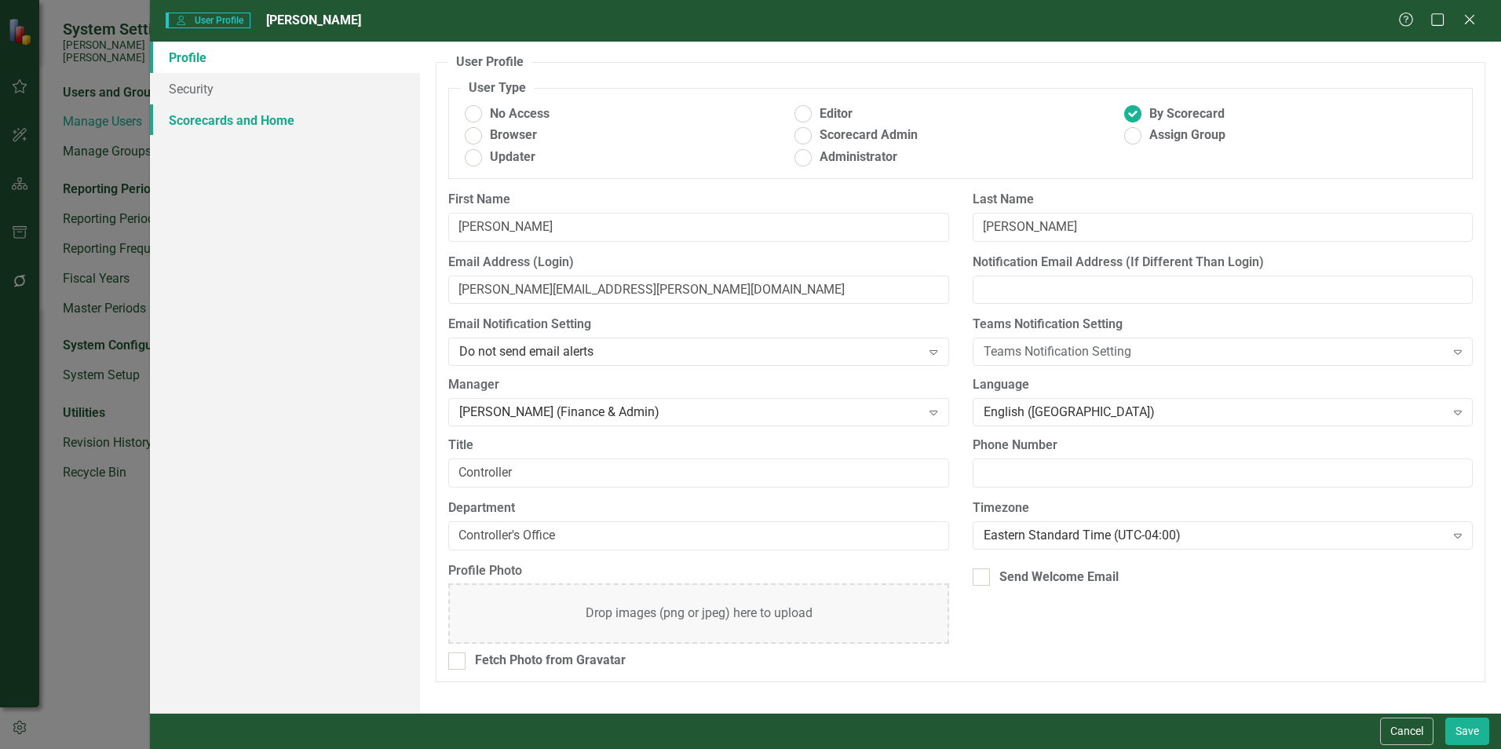
click at [257, 124] on link "Scorecards and Home" at bounding box center [285, 119] width 270 height 31
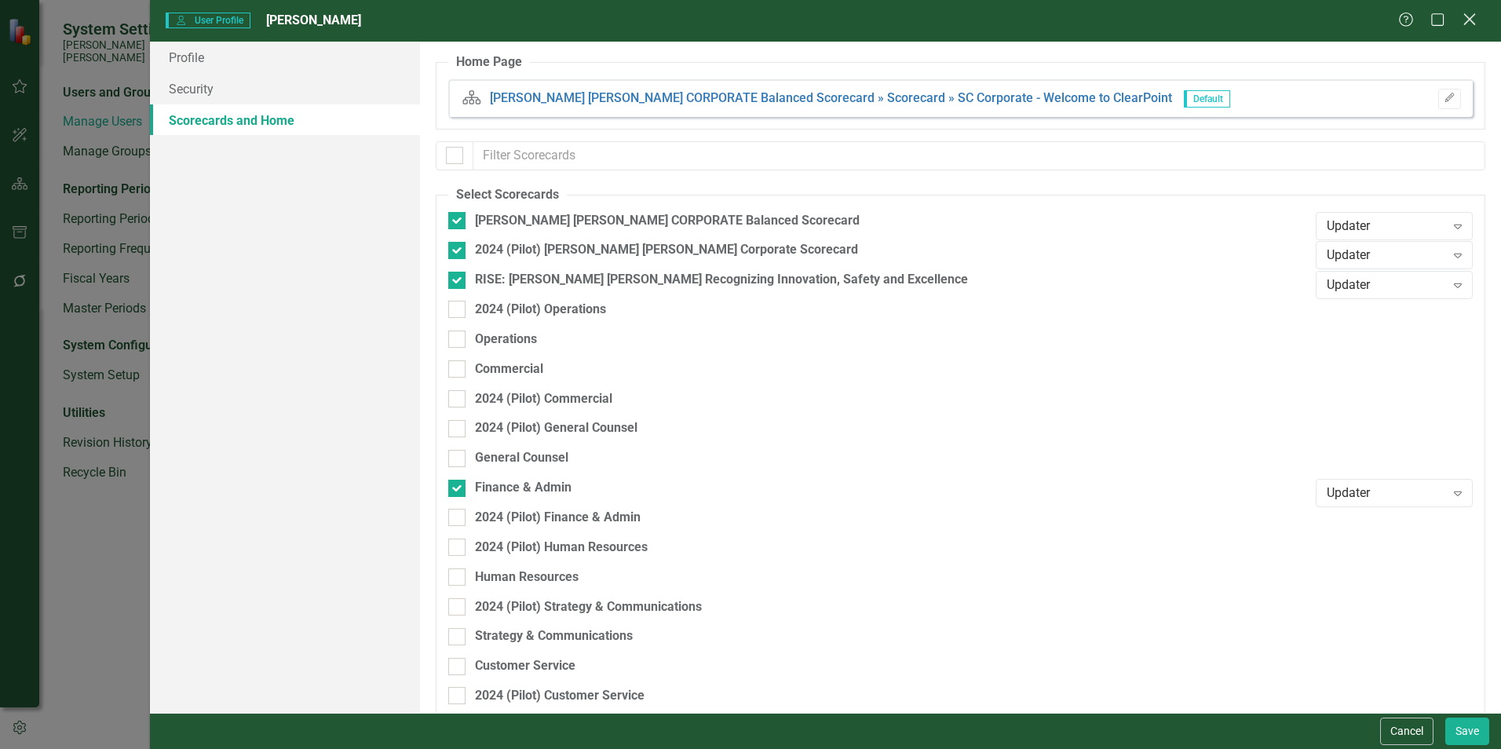
click at [743, 12] on icon "Close" at bounding box center [1469, 19] width 20 height 15
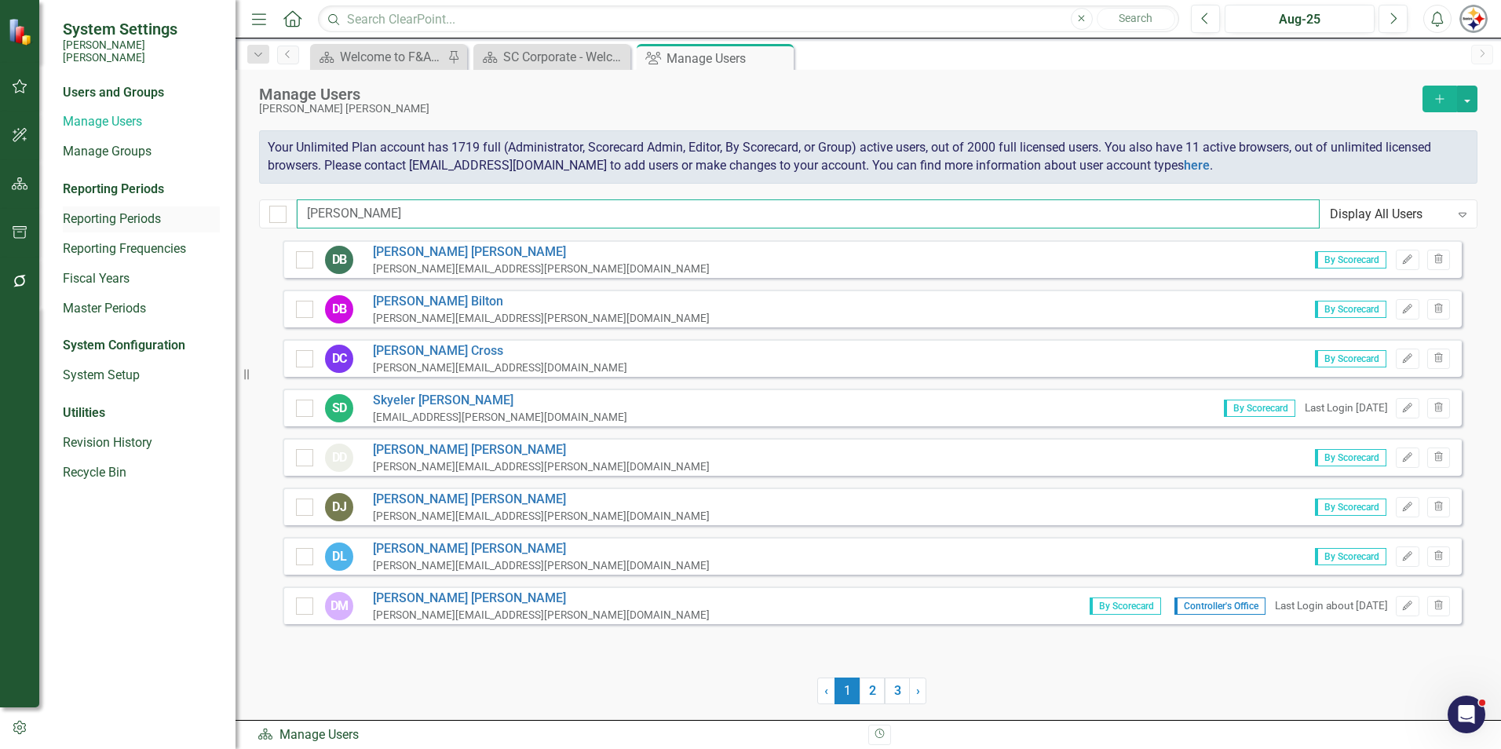
drag, startPoint x: 347, startPoint y: 214, endPoint x: 219, endPoint y: 219, distance: 128.0
click at [219, 219] on div "System Settings [PERSON_NAME] [PERSON_NAME] Users and Groups Manage Users Manag…" at bounding box center [750, 374] width 1501 height 749
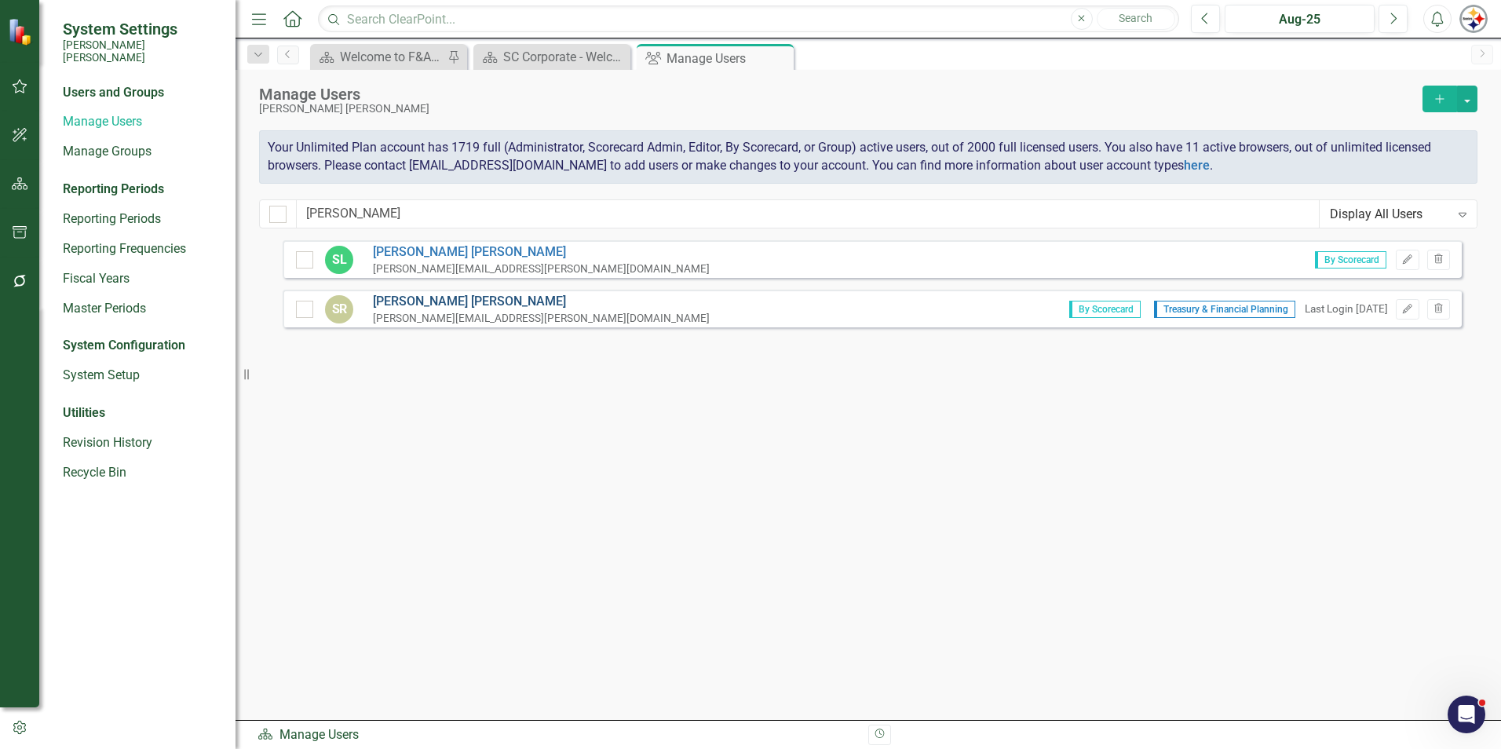
click at [374, 298] on link "[PERSON_NAME]" at bounding box center [541, 302] width 337 height 18
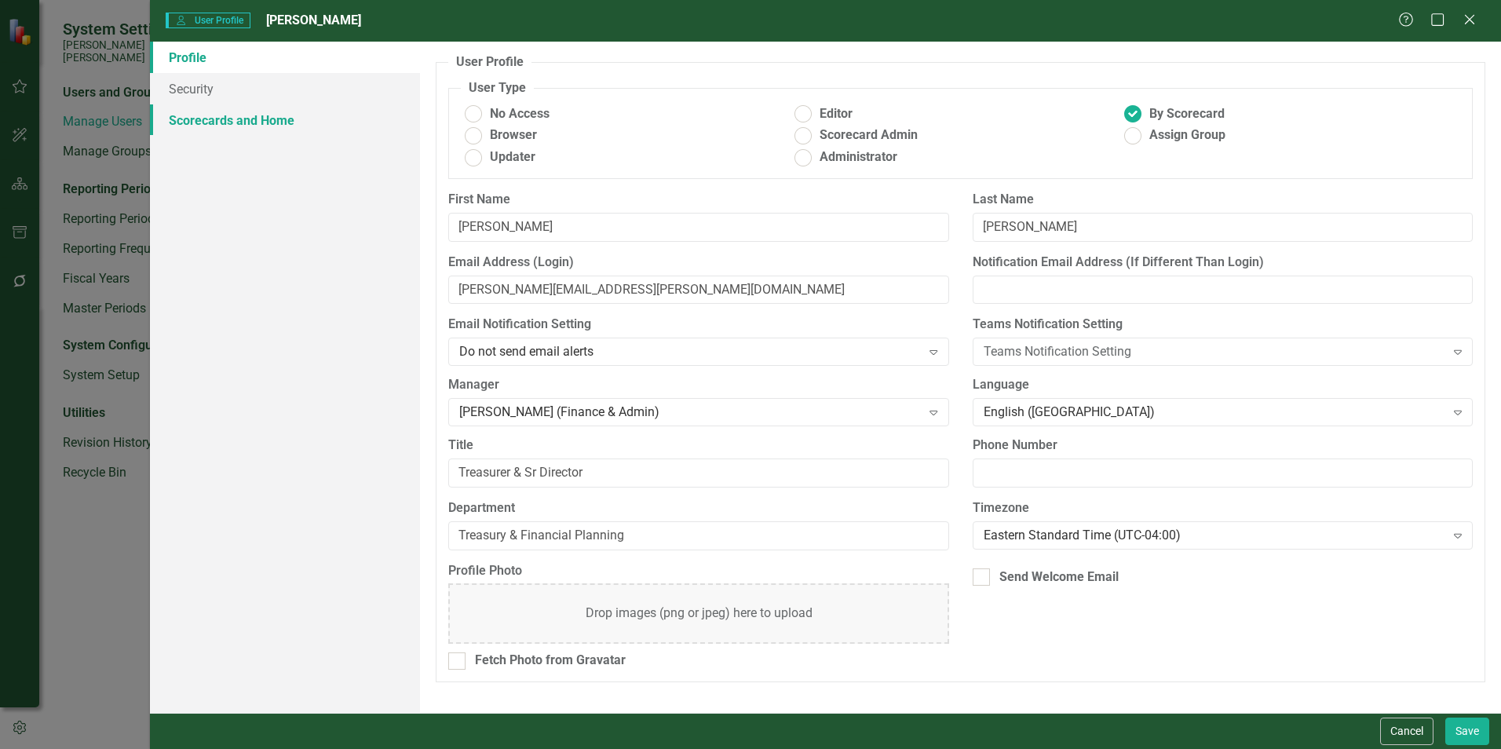
click at [233, 126] on link "Scorecards and Home" at bounding box center [285, 119] width 270 height 31
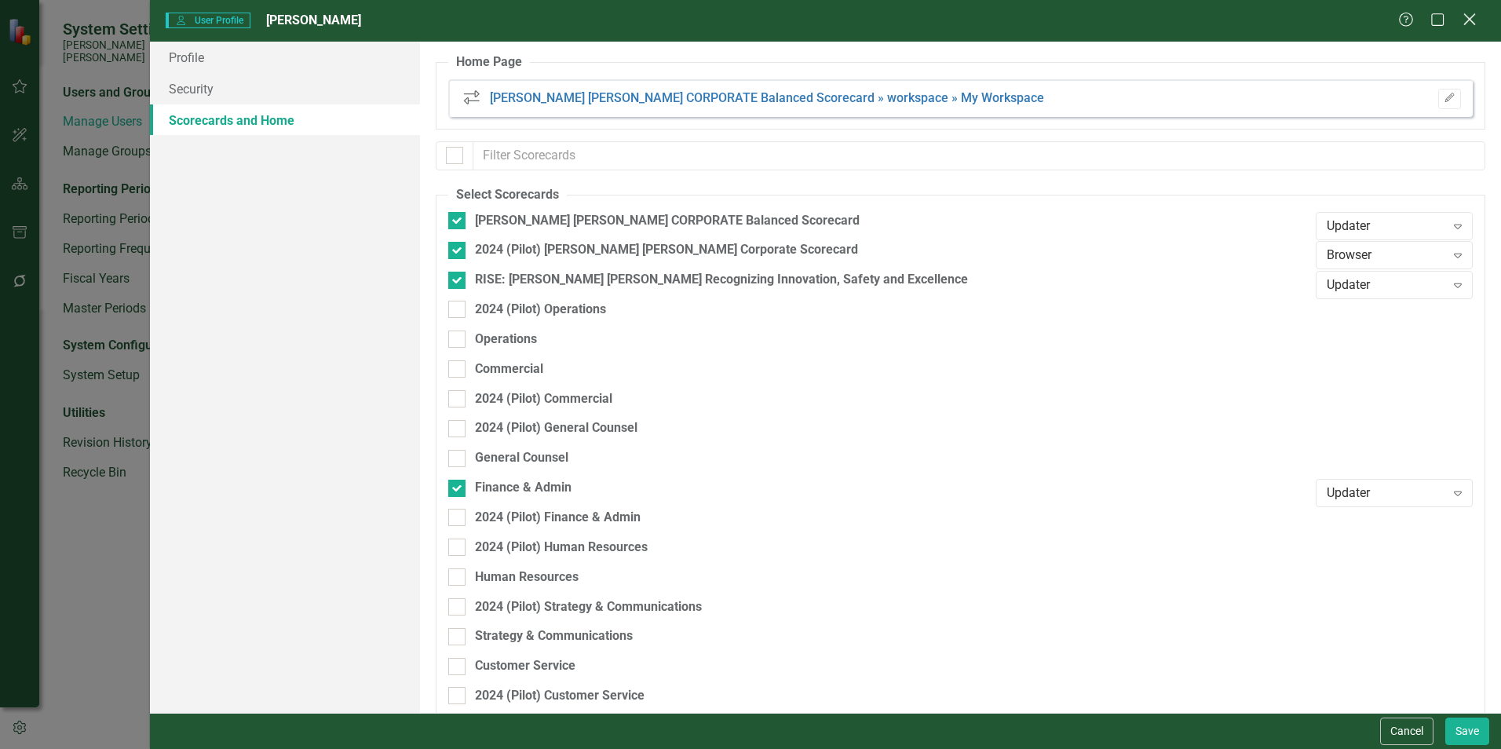
click at [743, 19] on icon "Close" at bounding box center [1469, 19] width 20 height 15
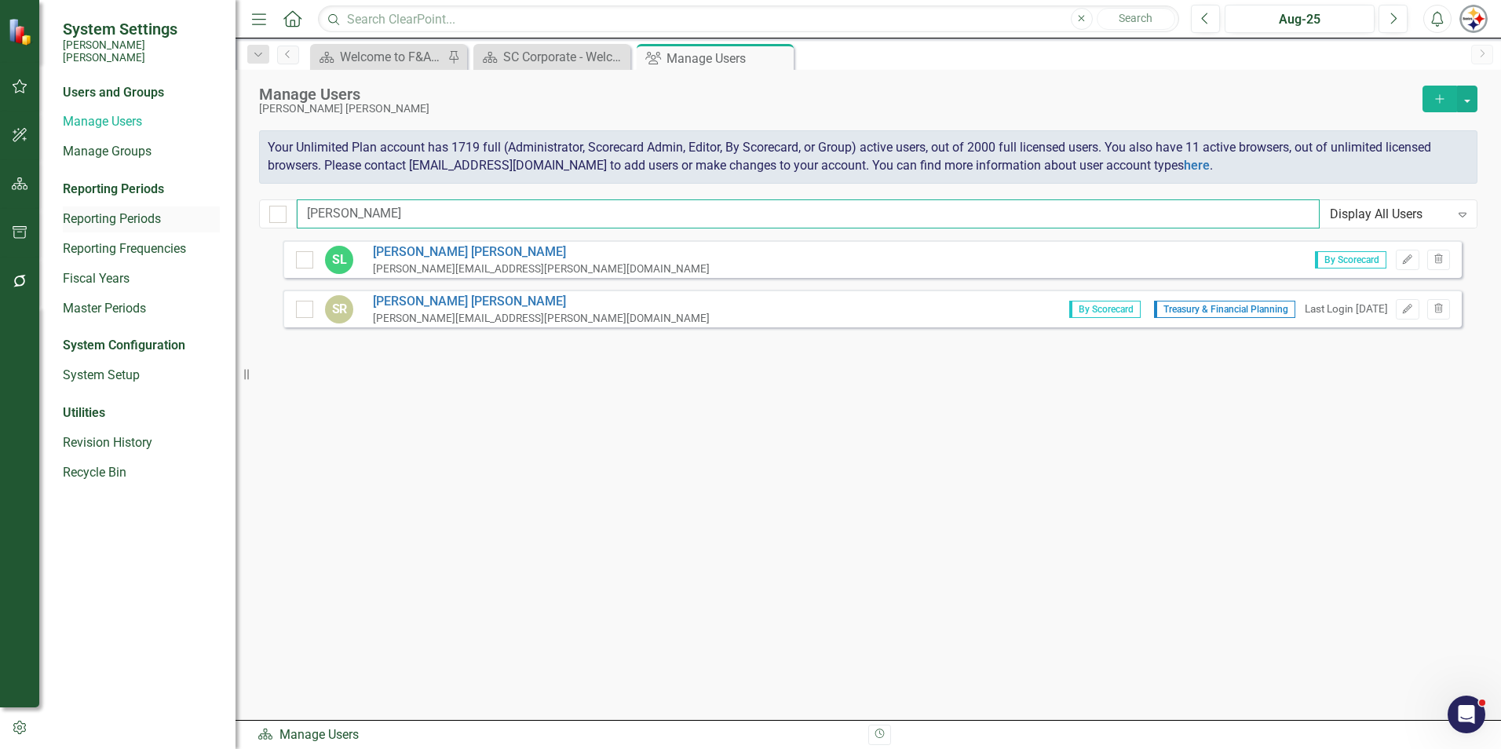
drag, startPoint x: 369, startPoint y: 213, endPoint x: 219, endPoint y: 213, distance: 149.9
click at [220, 213] on div "System Settings [PERSON_NAME] [PERSON_NAME] Users and Groups Manage Users Manag…" at bounding box center [750, 374] width 1501 height 749
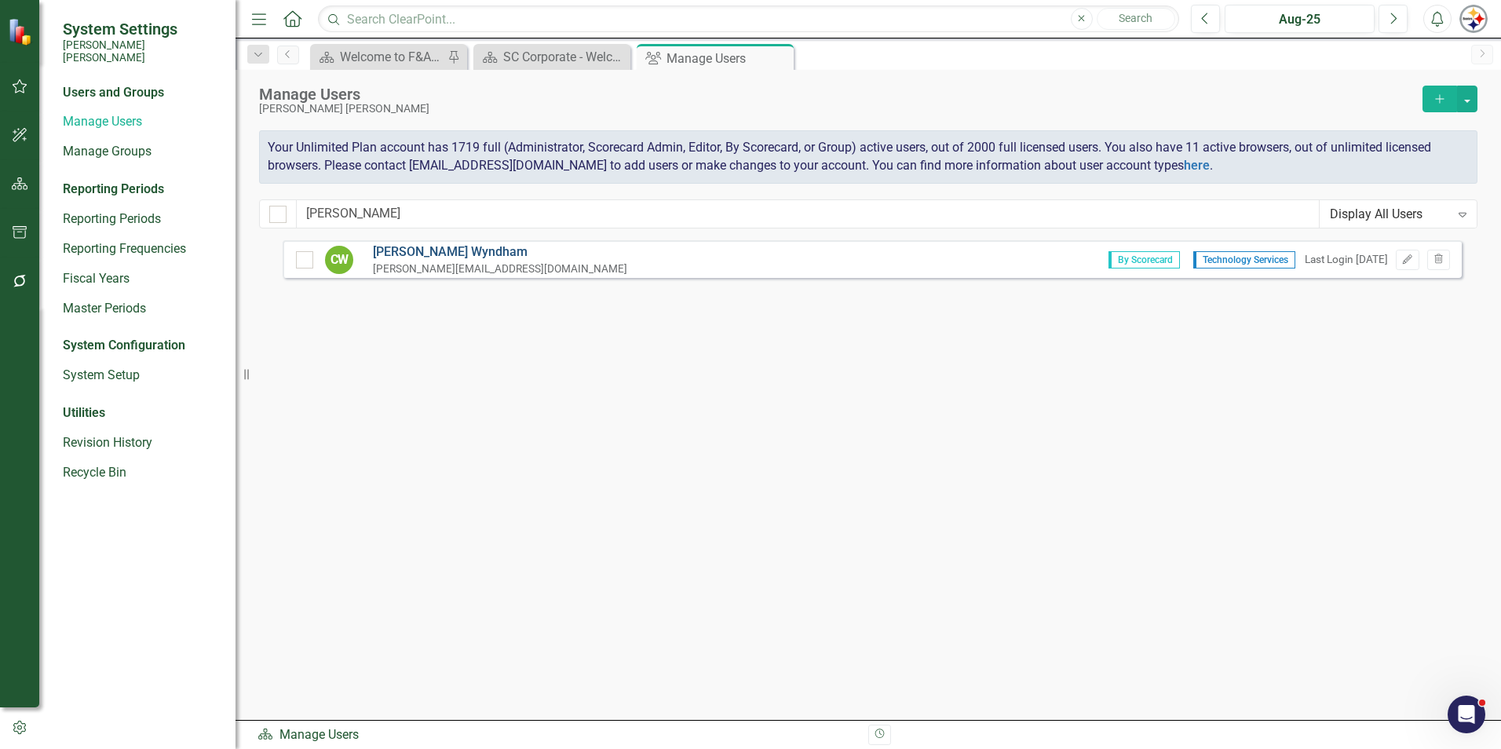
click at [442, 246] on link "[PERSON_NAME]" at bounding box center [500, 252] width 254 height 18
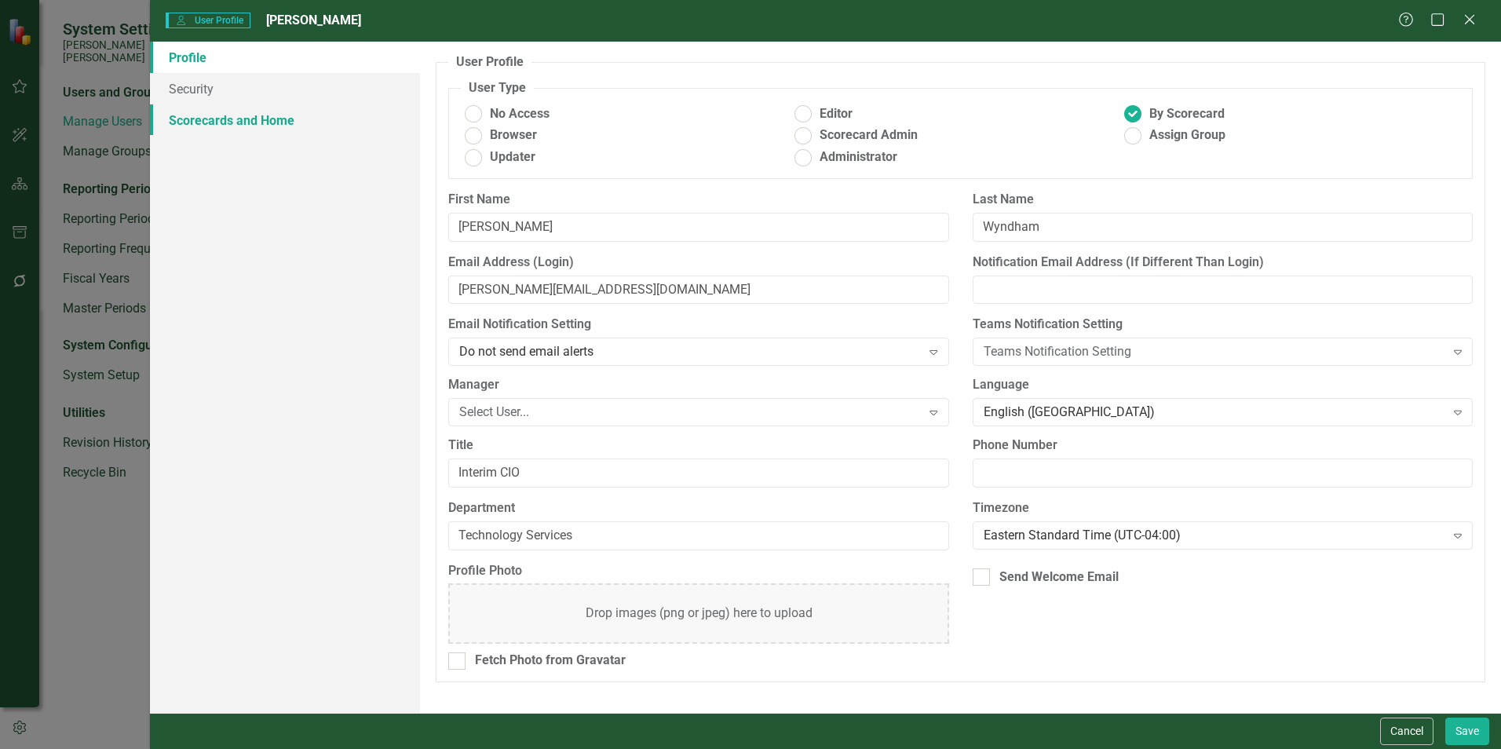
click at [269, 118] on link "Scorecards and Home" at bounding box center [285, 119] width 270 height 31
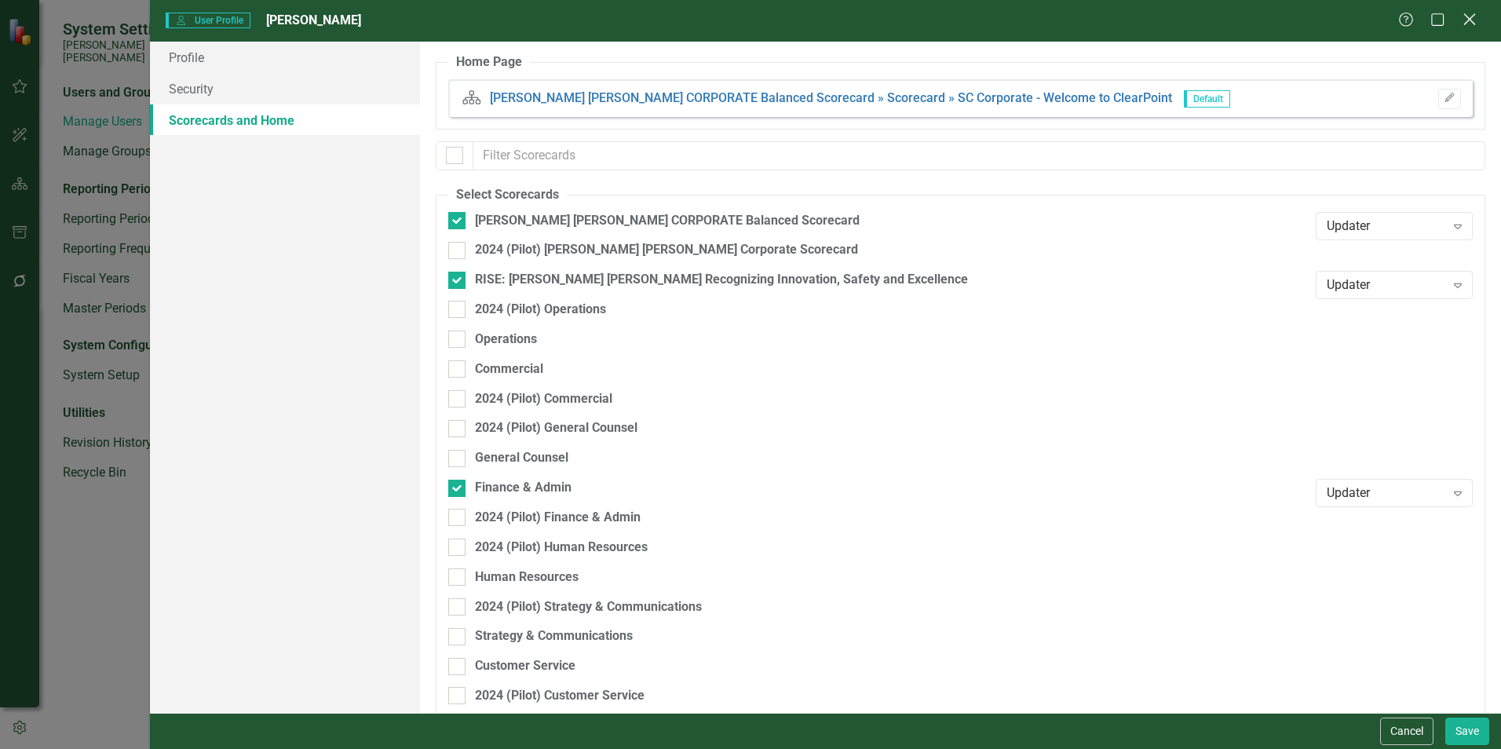
click at [743, 23] on icon at bounding box center [1469, 19] width 12 height 12
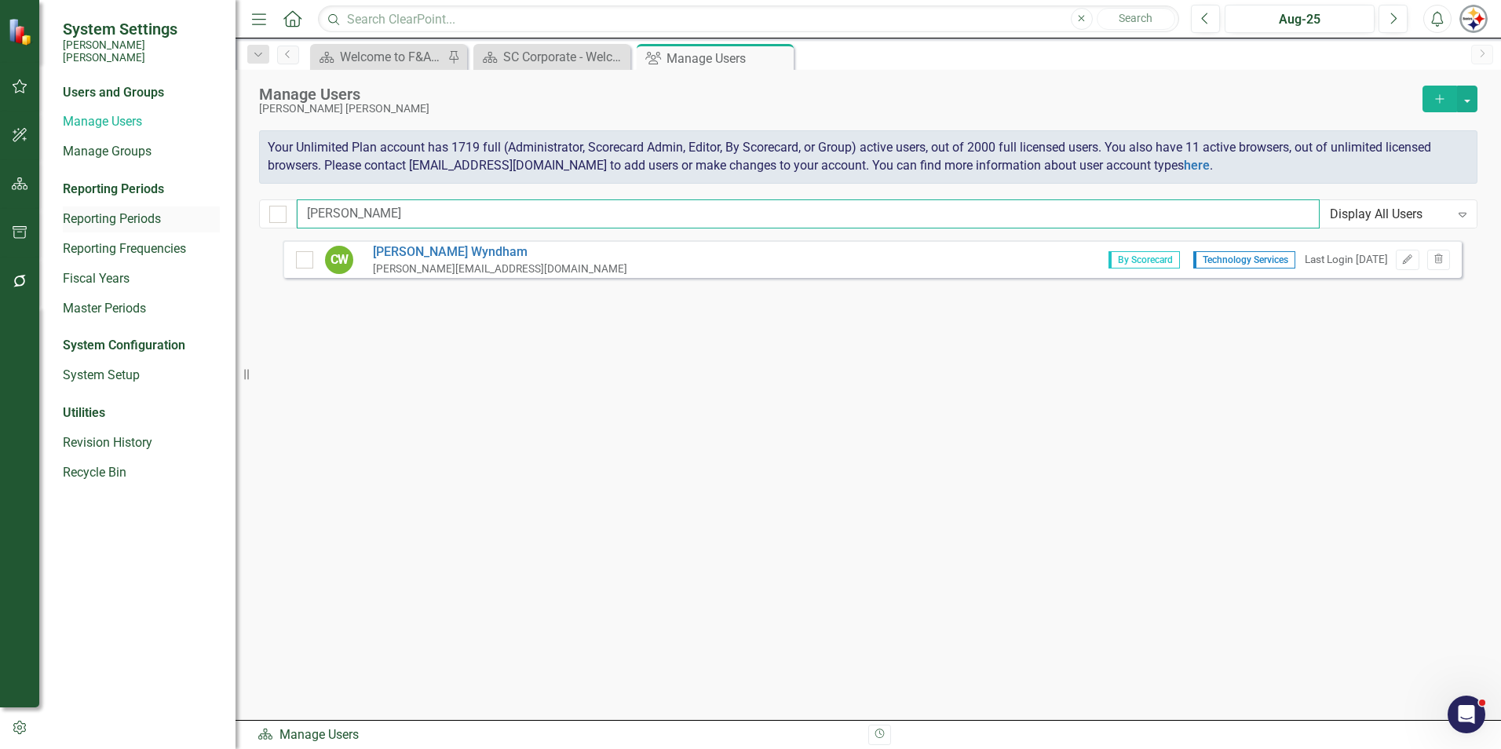
drag, startPoint x: 357, startPoint y: 211, endPoint x: 177, endPoint y: 210, distance: 179.8
click at [178, 210] on div "System Settings [PERSON_NAME] [PERSON_NAME] Users and Groups Manage Users Manag…" at bounding box center [750, 374] width 1501 height 749
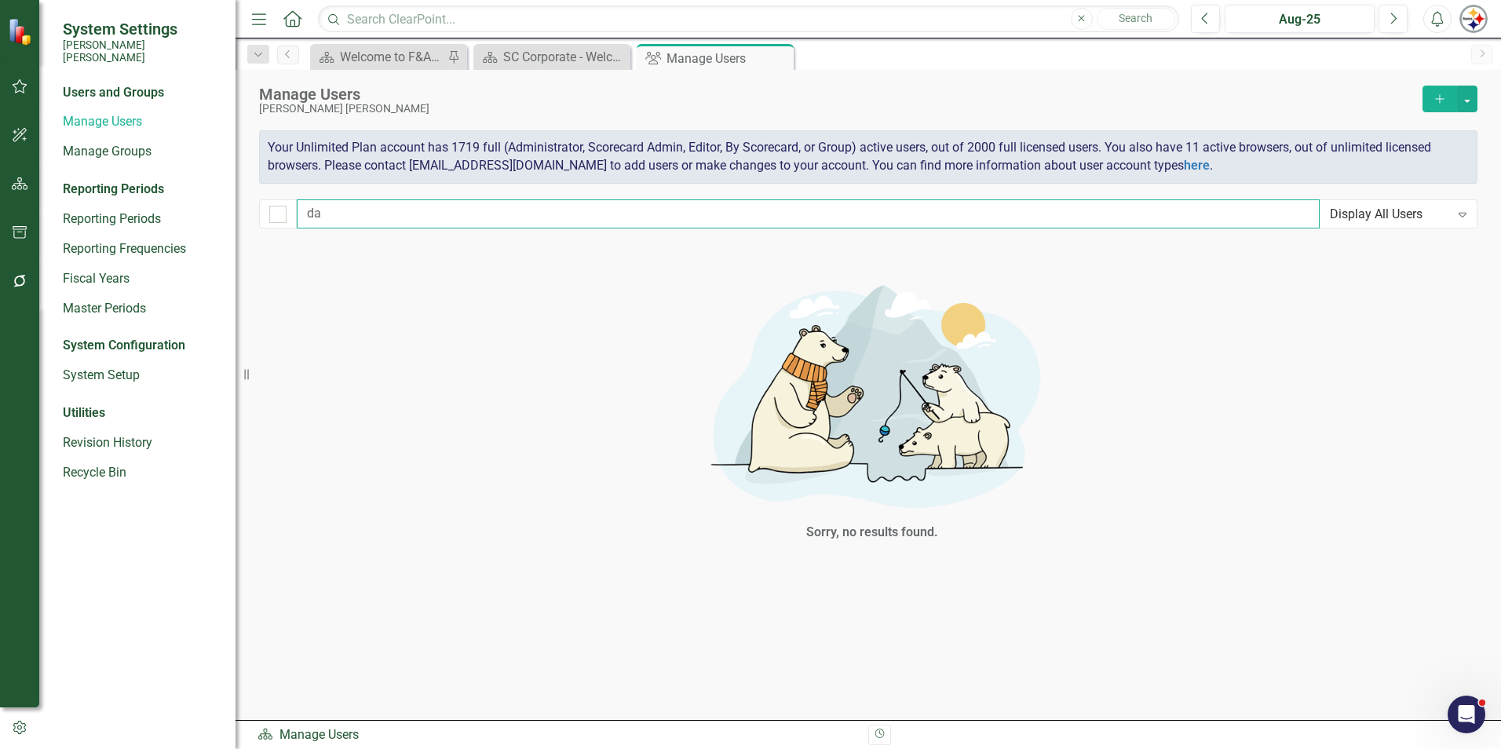
type input "d"
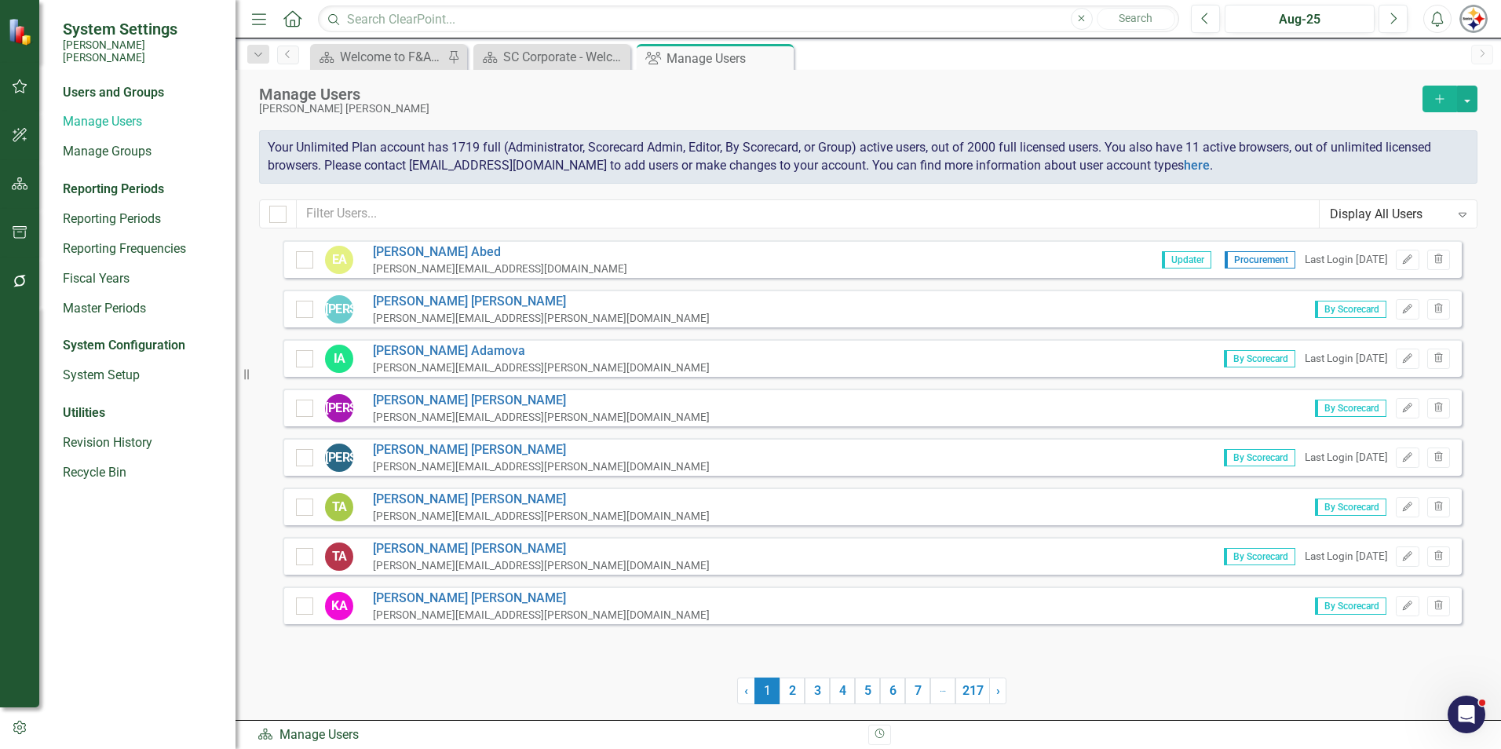
click at [743, 95] on button "Add" at bounding box center [1439, 99] width 35 height 27
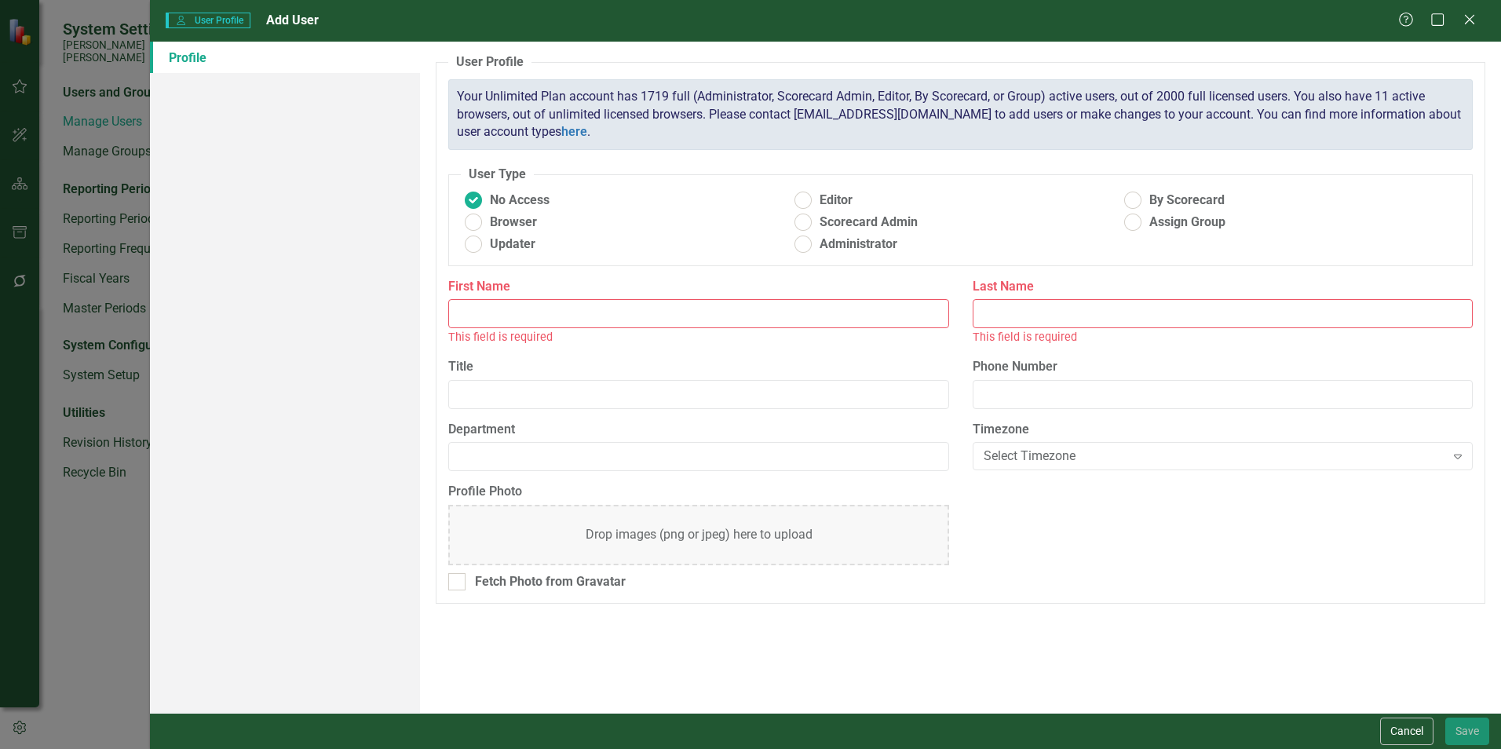
click at [512, 321] on input "First Name" at bounding box center [698, 313] width 500 height 29
type input "[PERSON_NAME]"
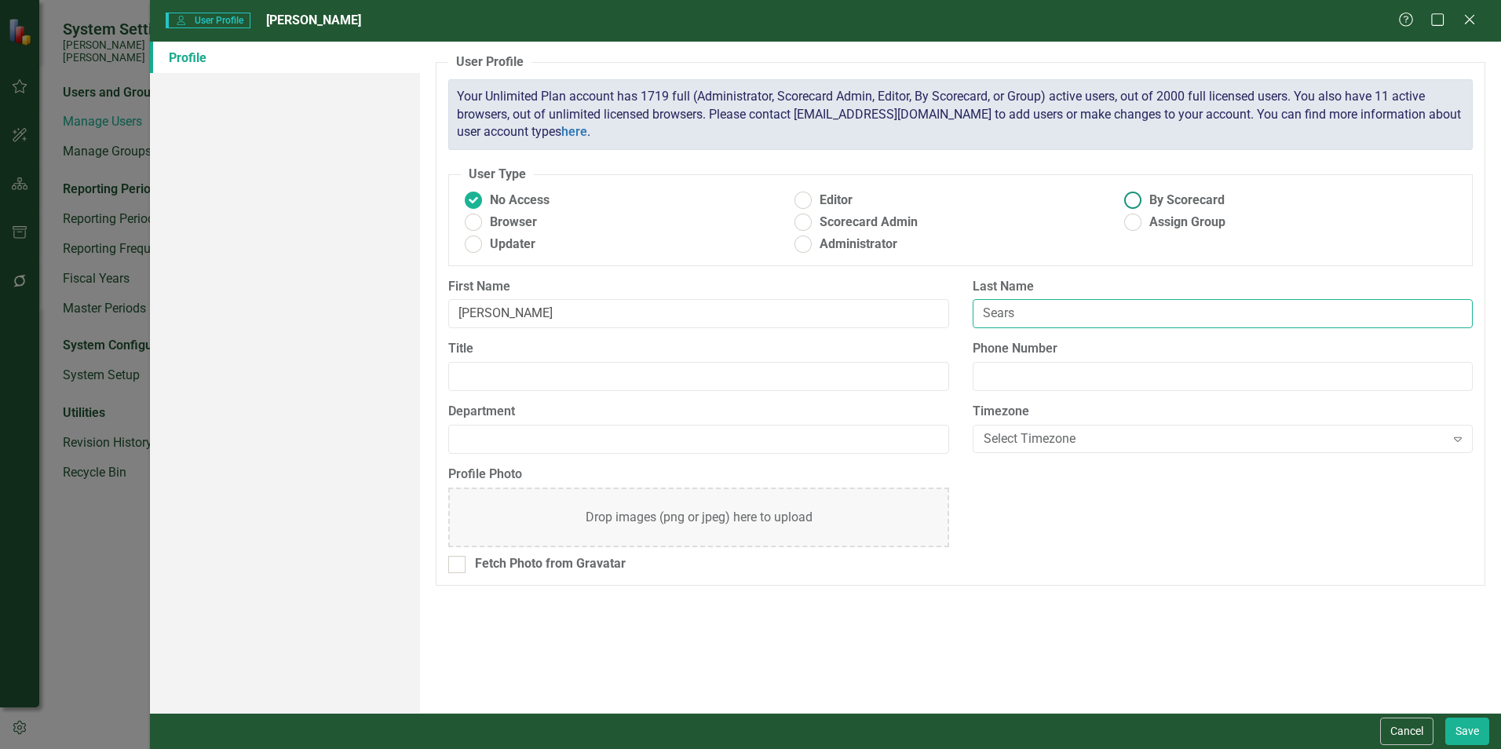
type input "Sears"
click at [743, 200] on ins at bounding box center [1133, 200] width 24 height 24
click at [743, 200] on input "By Scorecard" at bounding box center [1133, 200] width 24 height 24
radio input "true"
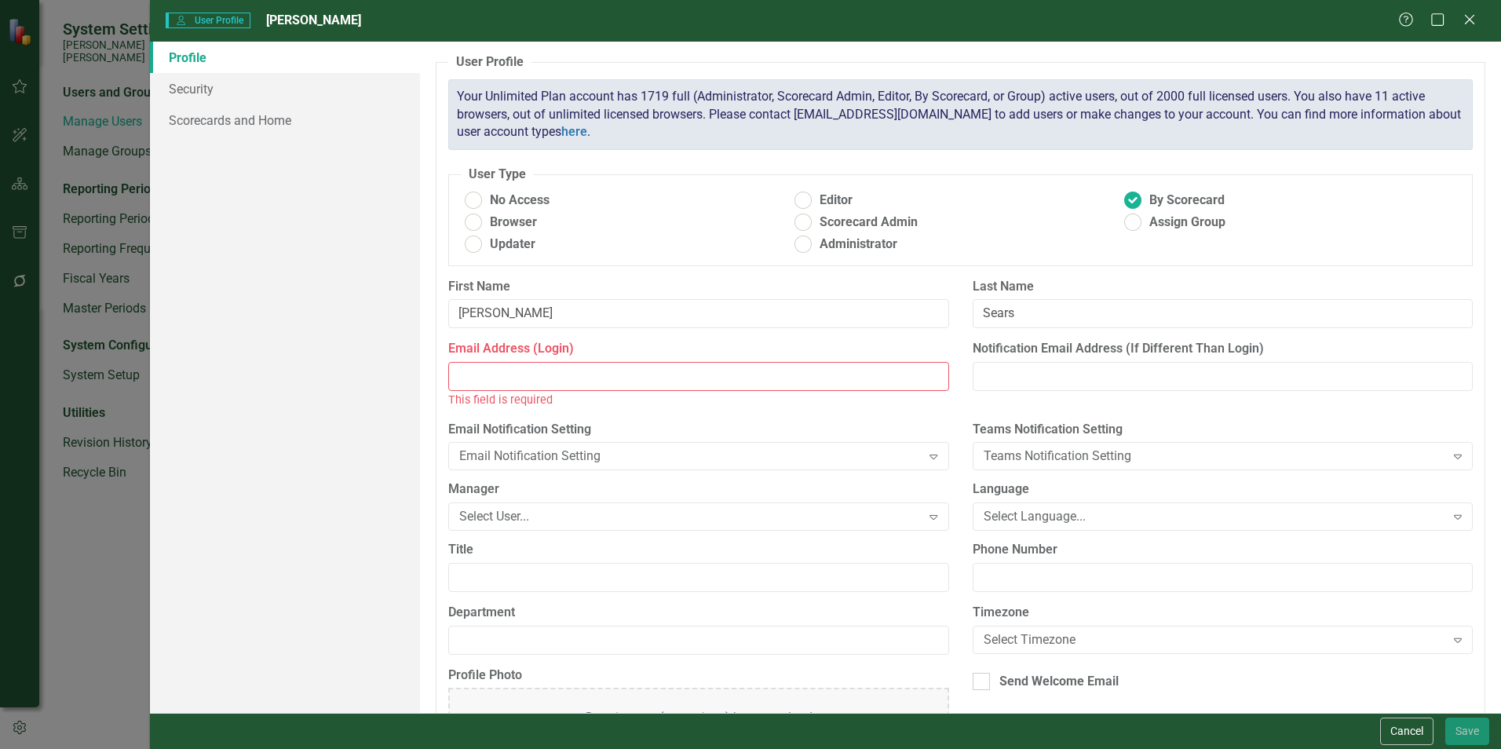
click at [547, 379] on input "Email Address (Login)" at bounding box center [698, 376] width 500 height 29
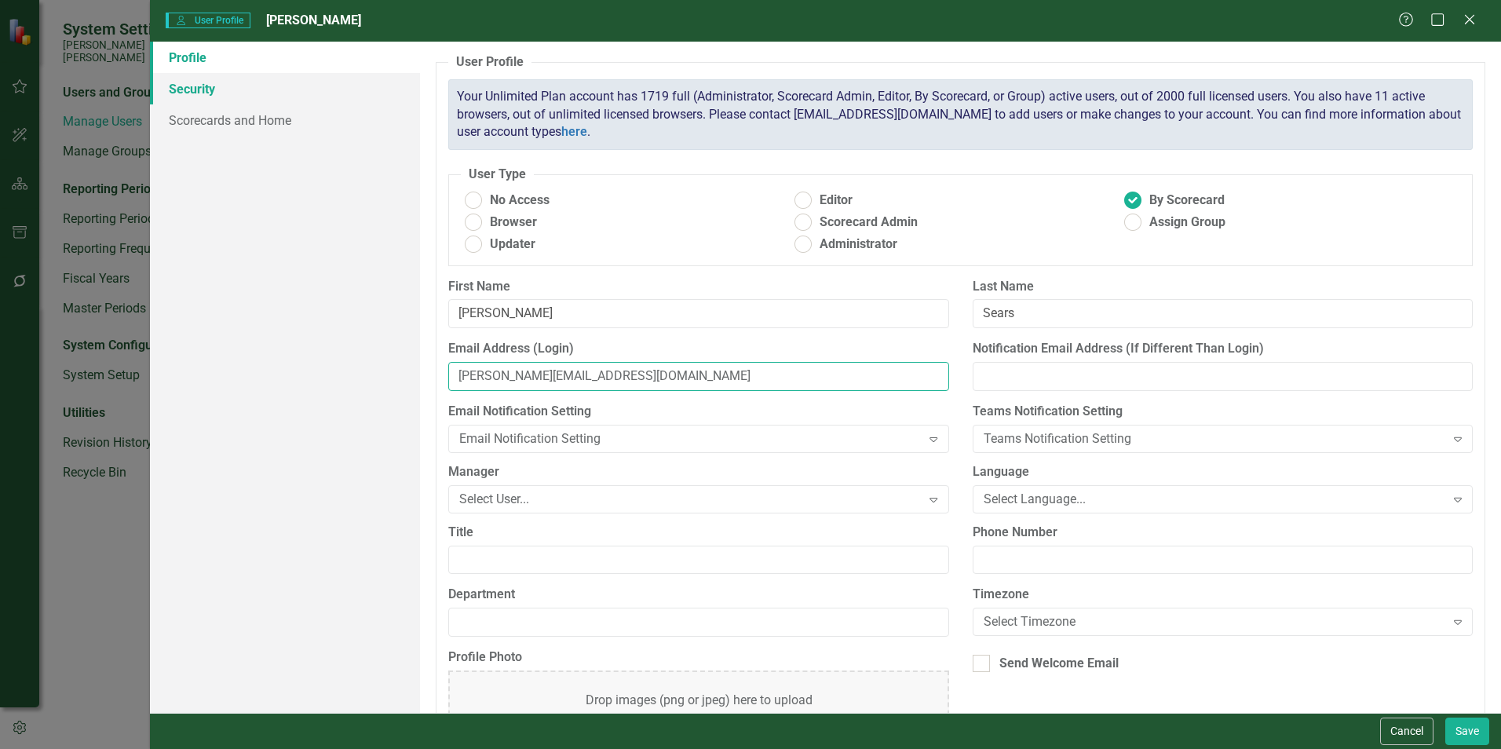
type input "[PERSON_NAME][EMAIL_ADDRESS][DOMAIN_NAME]"
click at [184, 93] on link "Security" at bounding box center [285, 88] width 270 height 31
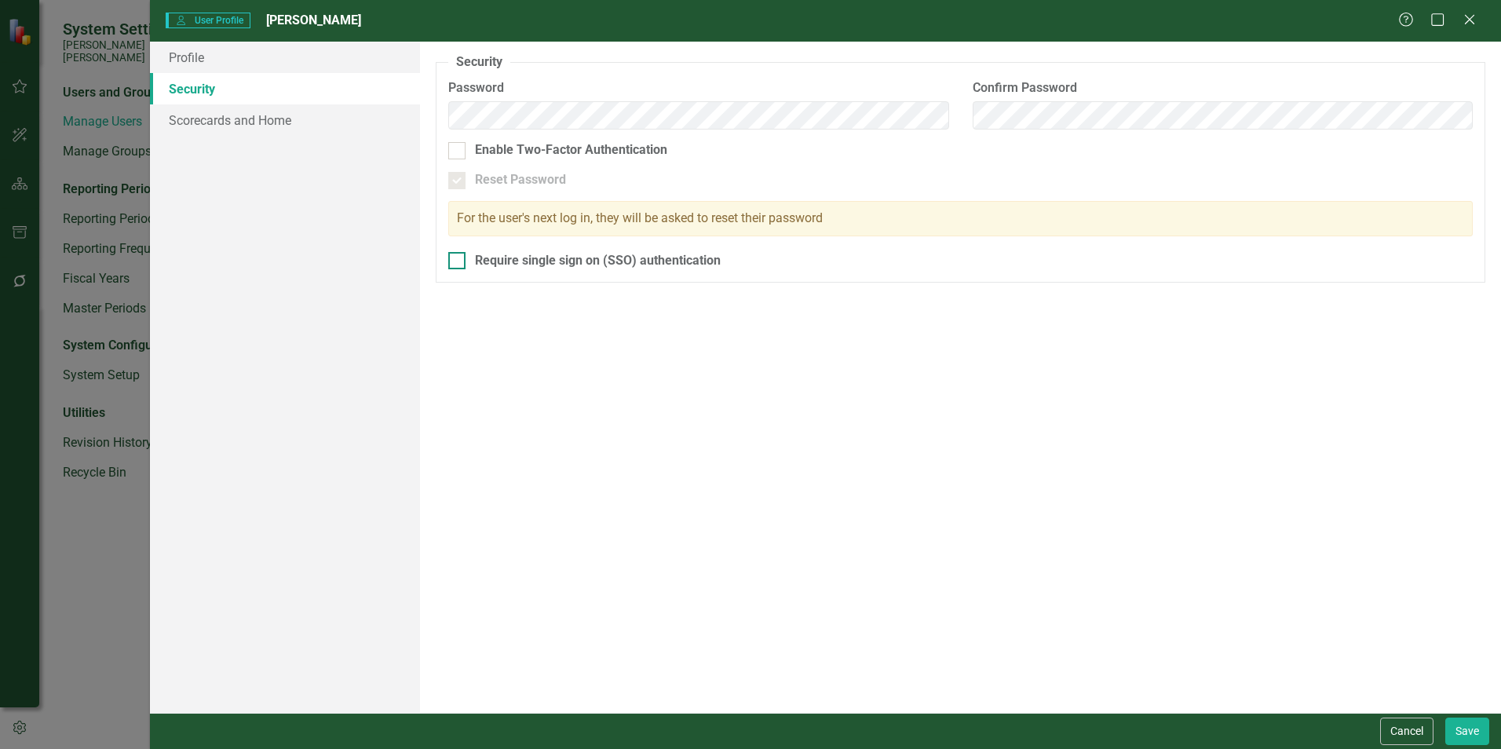
click at [456, 268] on div at bounding box center [456, 260] width 17 height 17
click at [456, 262] on input "Require single sign on (SSO) authentication" at bounding box center [453, 257] width 10 height 10
checkbox input "true"
click at [229, 122] on link "Scorecards and Home" at bounding box center [285, 119] width 270 height 31
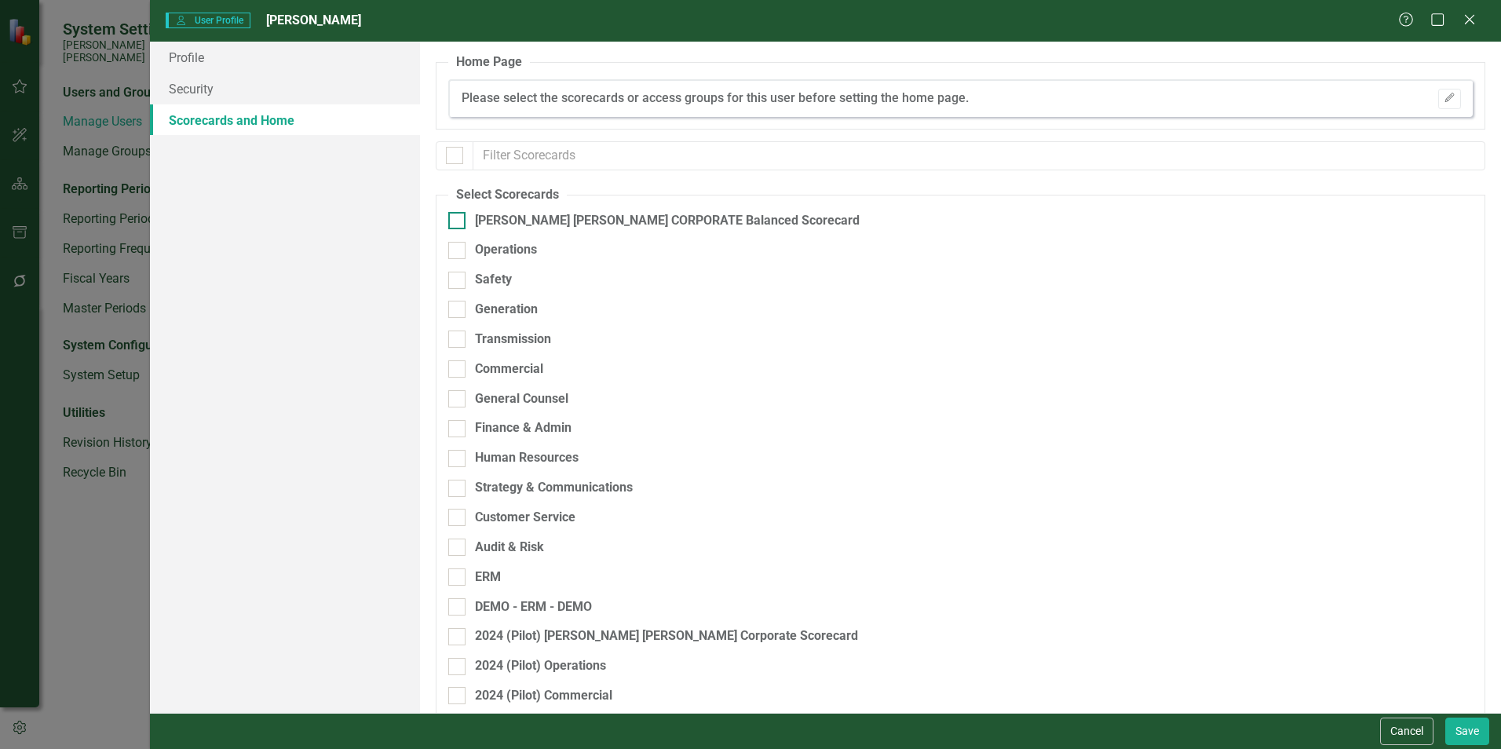
click at [460, 215] on div at bounding box center [456, 220] width 17 height 17
click at [458, 215] on input "[PERSON_NAME] [PERSON_NAME] CORPORATE Balanced Scorecard" at bounding box center [453, 217] width 10 height 10
checkbox input "true"
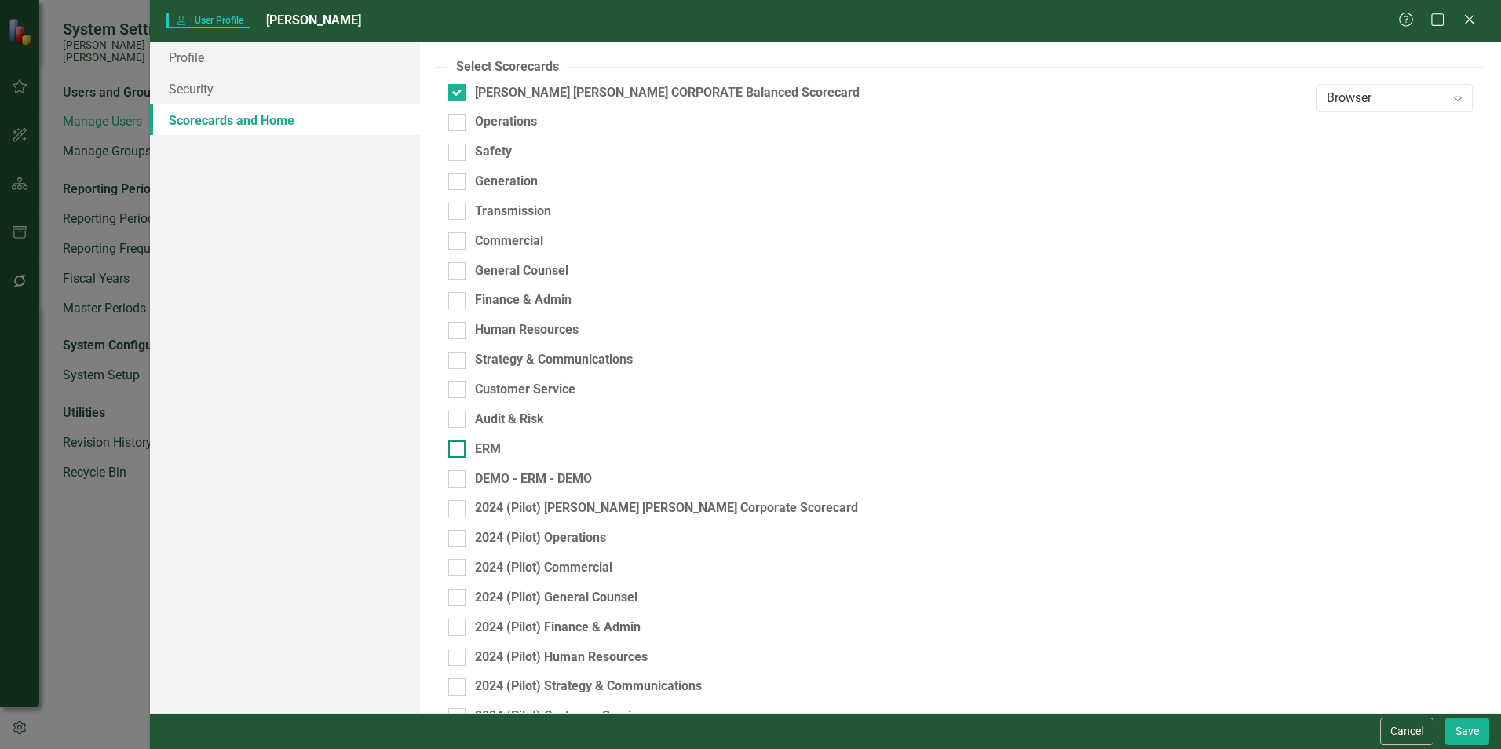
scroll to position [126, 0]
click at [462, 304] on div at bounding box center [456, 302] width 17 height 17
click at [458, 304] on input "Finance & Admin" at bounding box center [453, 299] width 10 height 10
checkbox input "true"
click at [743, 309] on icon "Expand" at bounding box center [1458, 307] width 16 height 13
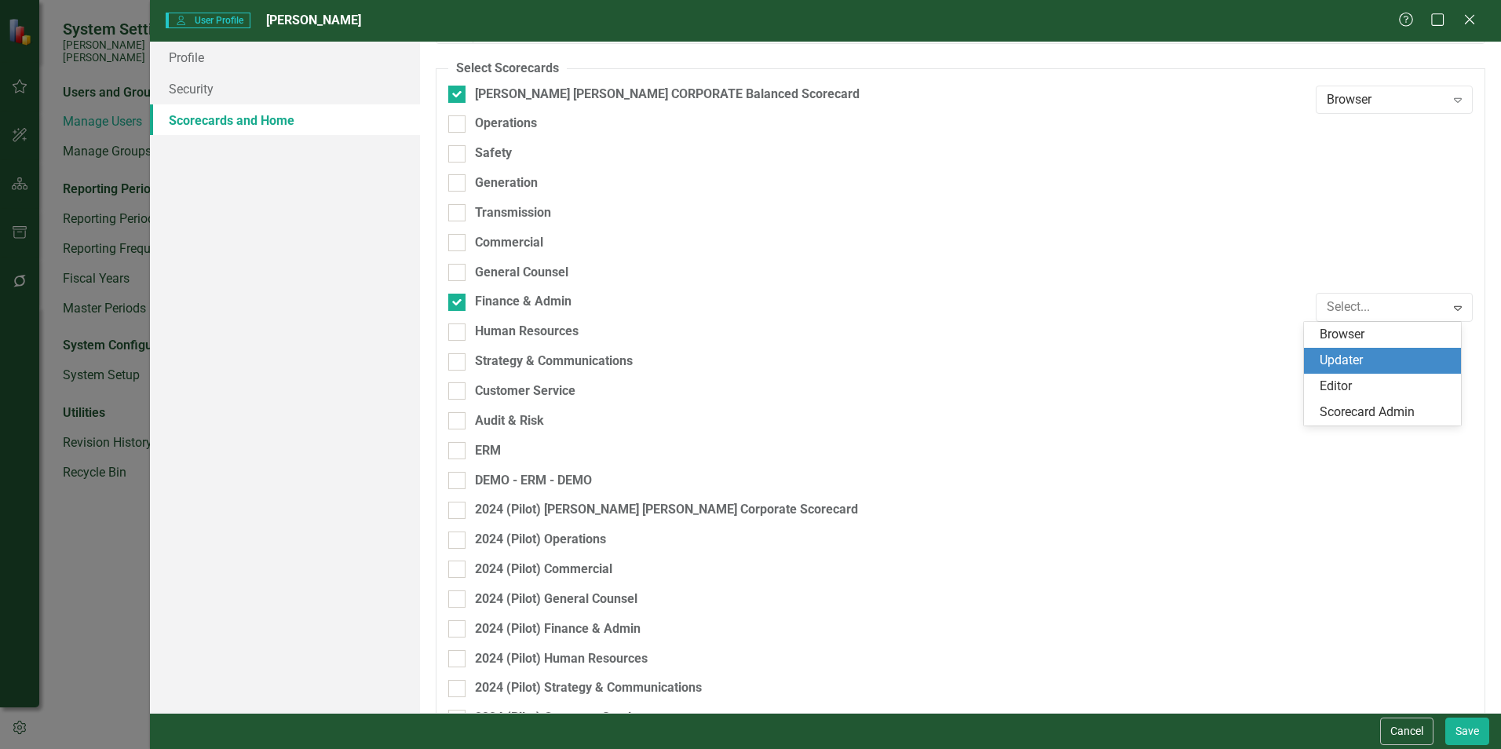
click at [743, 364] on div "Updater" at bounding box center [1385, 361] width 132 height 18
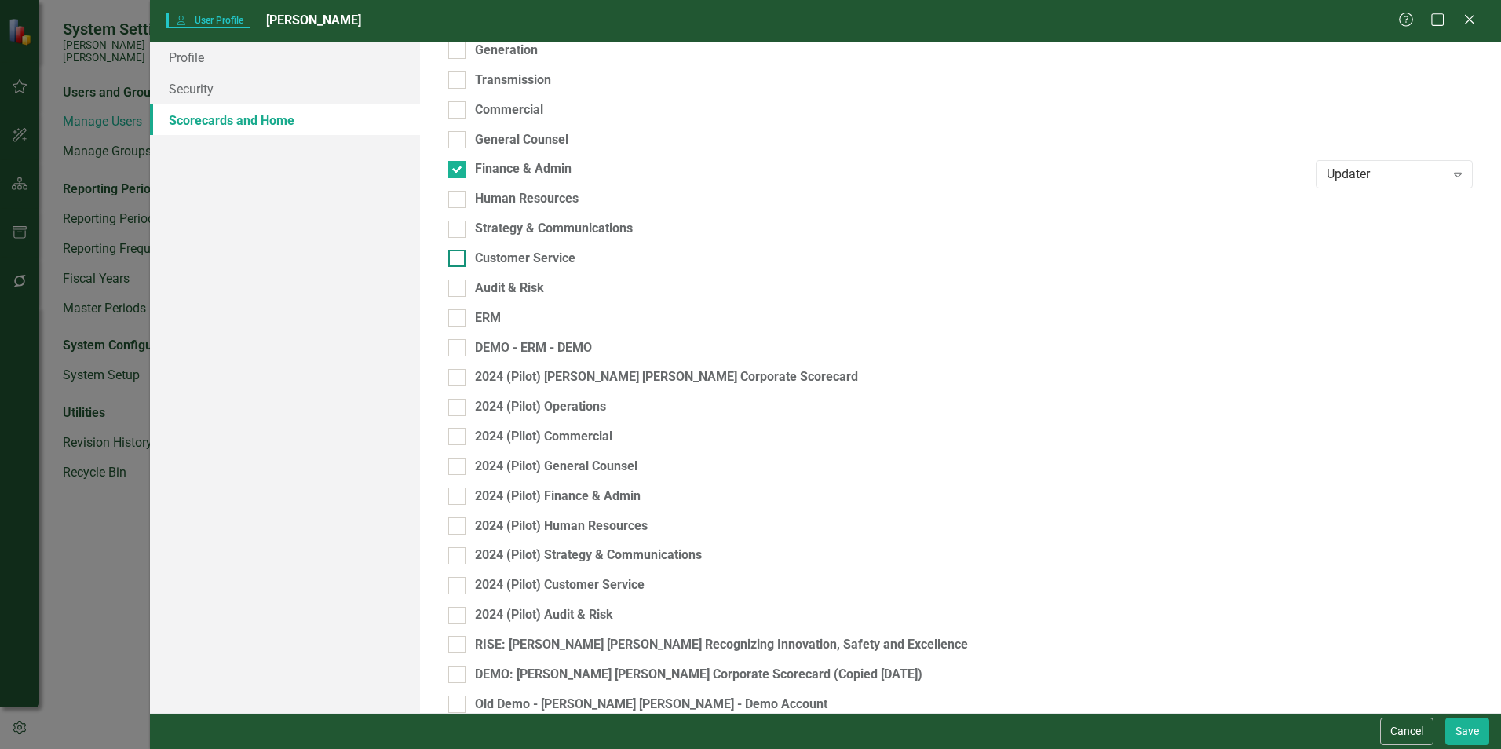
scroll to position [283, 0]
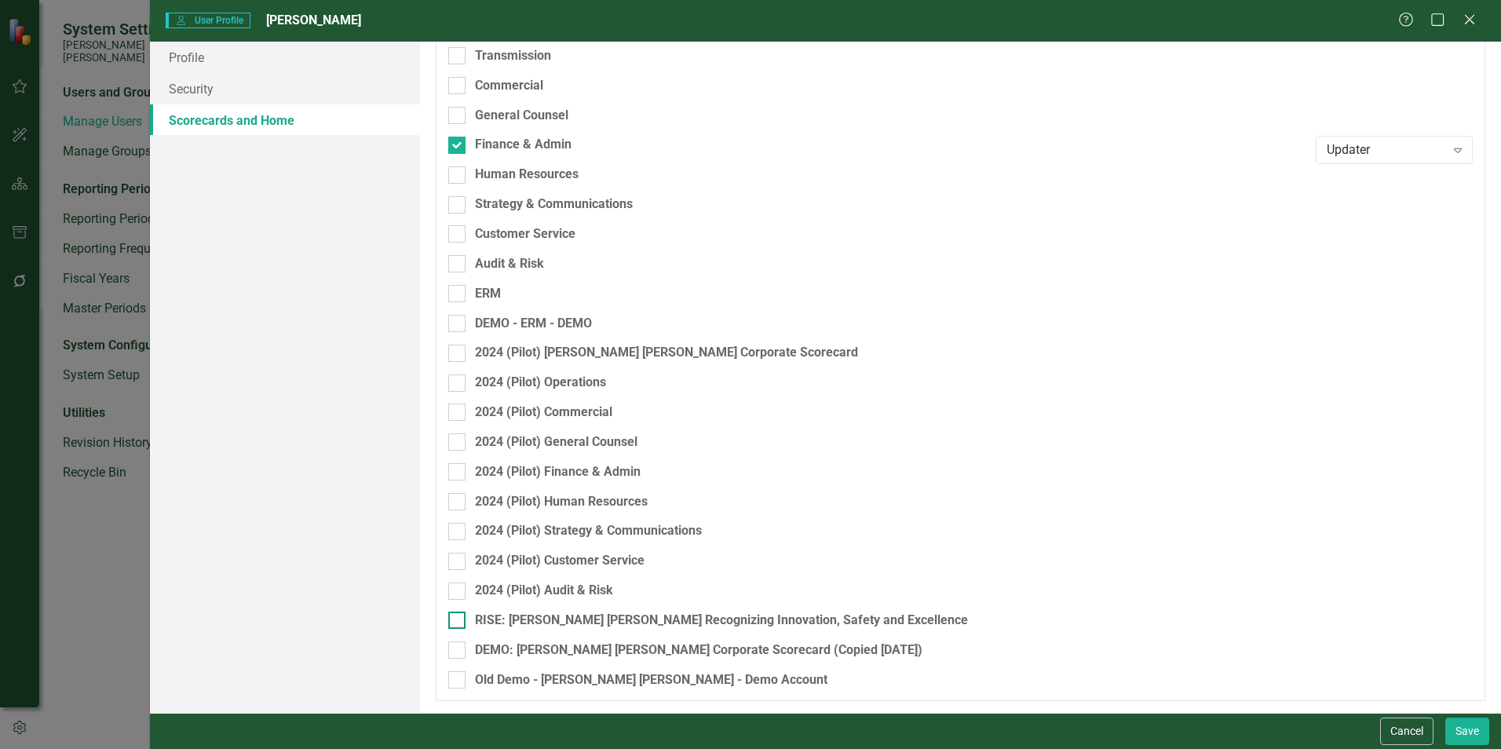
click at [463, 573] on div at bounding box center [456, 619] width 17 height 17
click at [458, 573] on input "RISE: [PERSON_NAME] [PERSON_NAME] Recognizing Innovation, Safety and Excellence" at bounding box center [453, 616] width 10 height 10
checkbox input "true"
click at [743, 573] on button "Save" at bounding box center [1467, 730] width 44 height 27
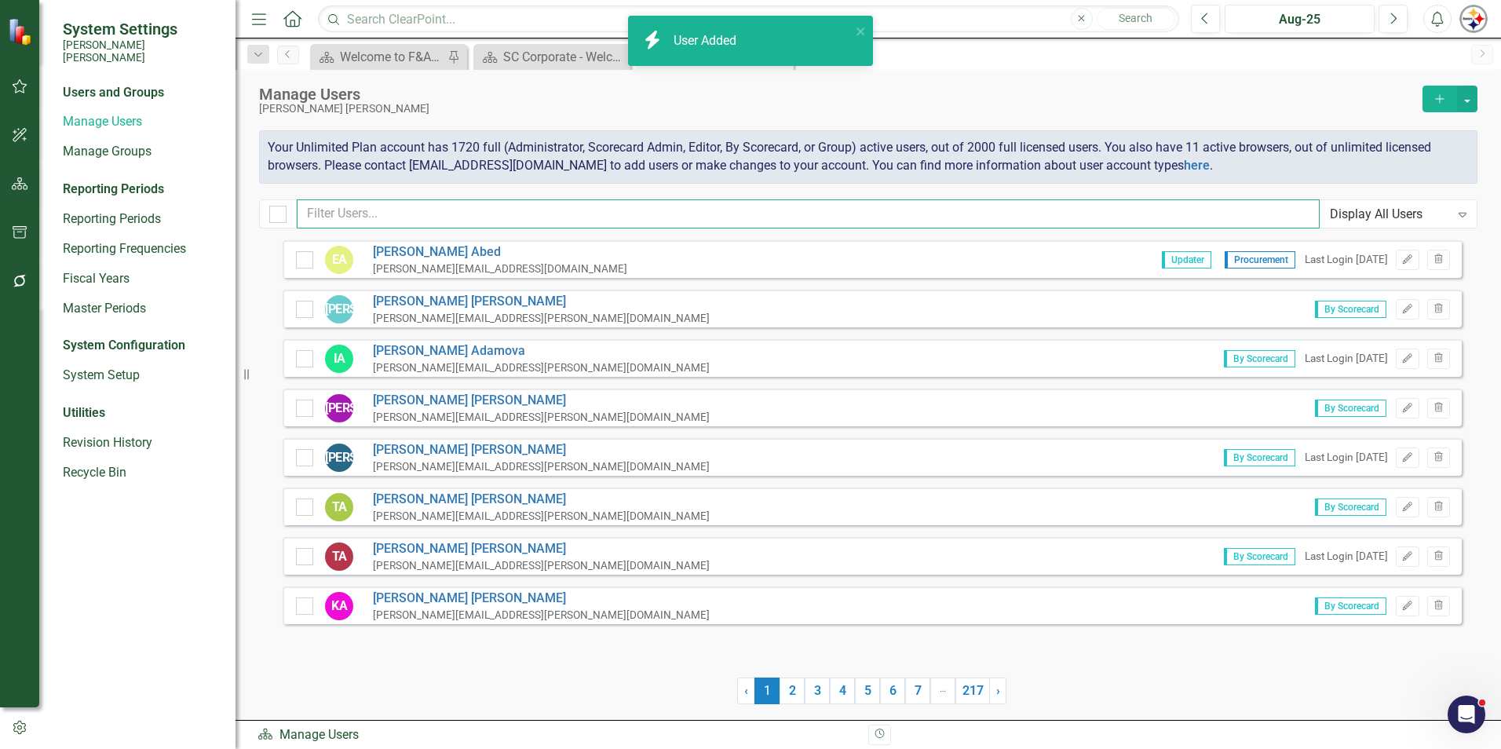
click at [347, 228] on input "text" at bounding box center [808, 213] width 1023 height 29
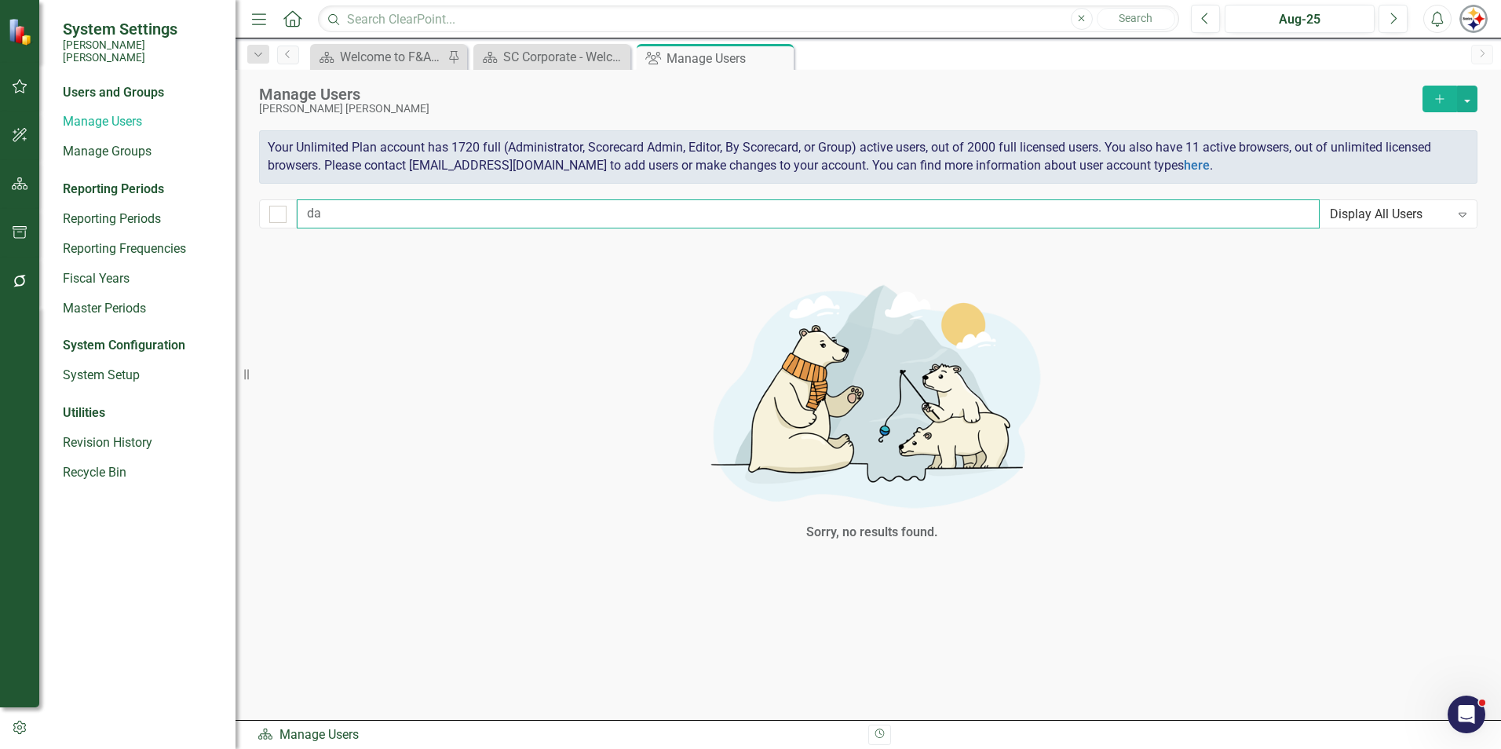
type input "d"
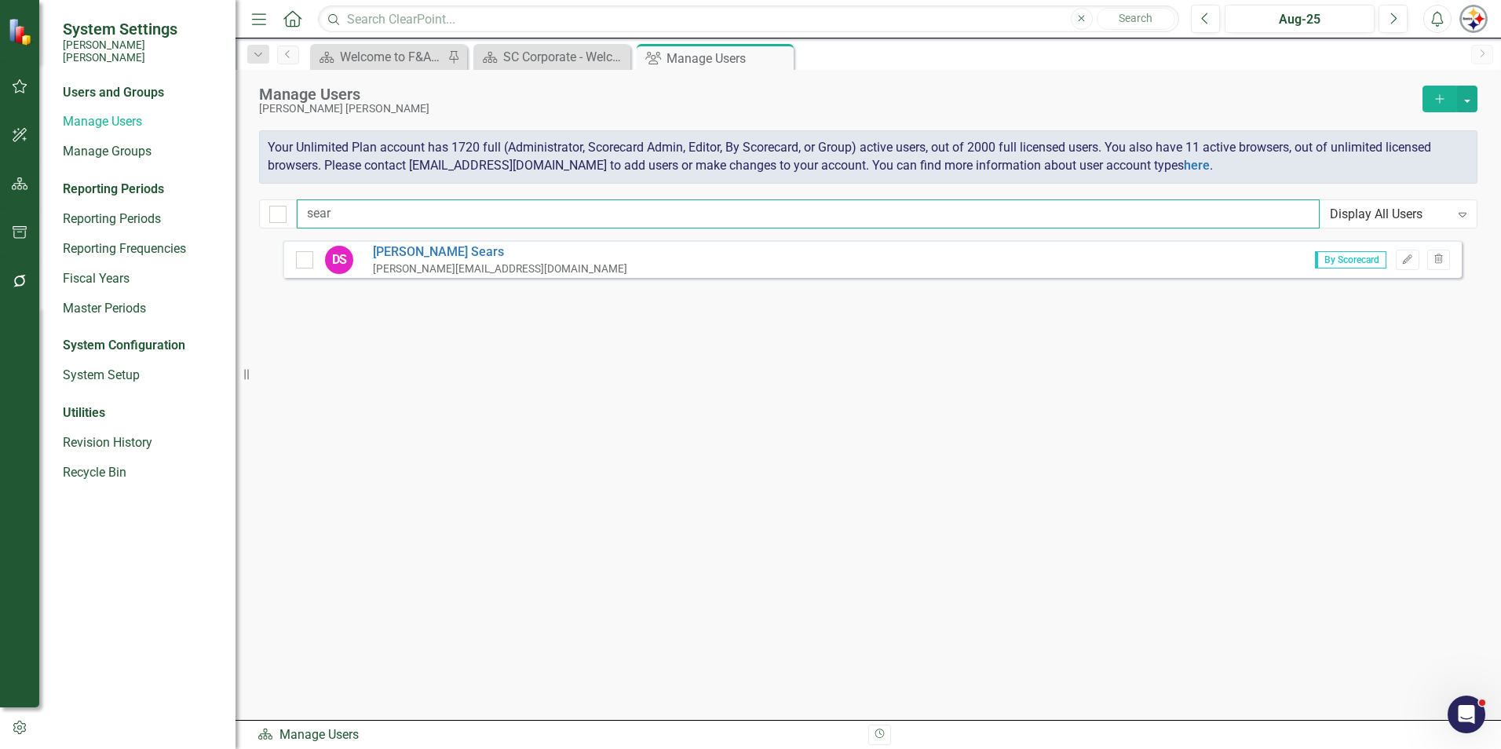
type input "sear"
drag, startPoint x: 321, startPoint y: 220, endPoint x: 149, endPoint y: 201, distance: 172.9
click at [149, 201] on div "System Settings [PERSON_NAME] [PERSON_NAME] Users and Groups Manage Users Manag…" at bounding box center [750, 374] width 1501 height 749
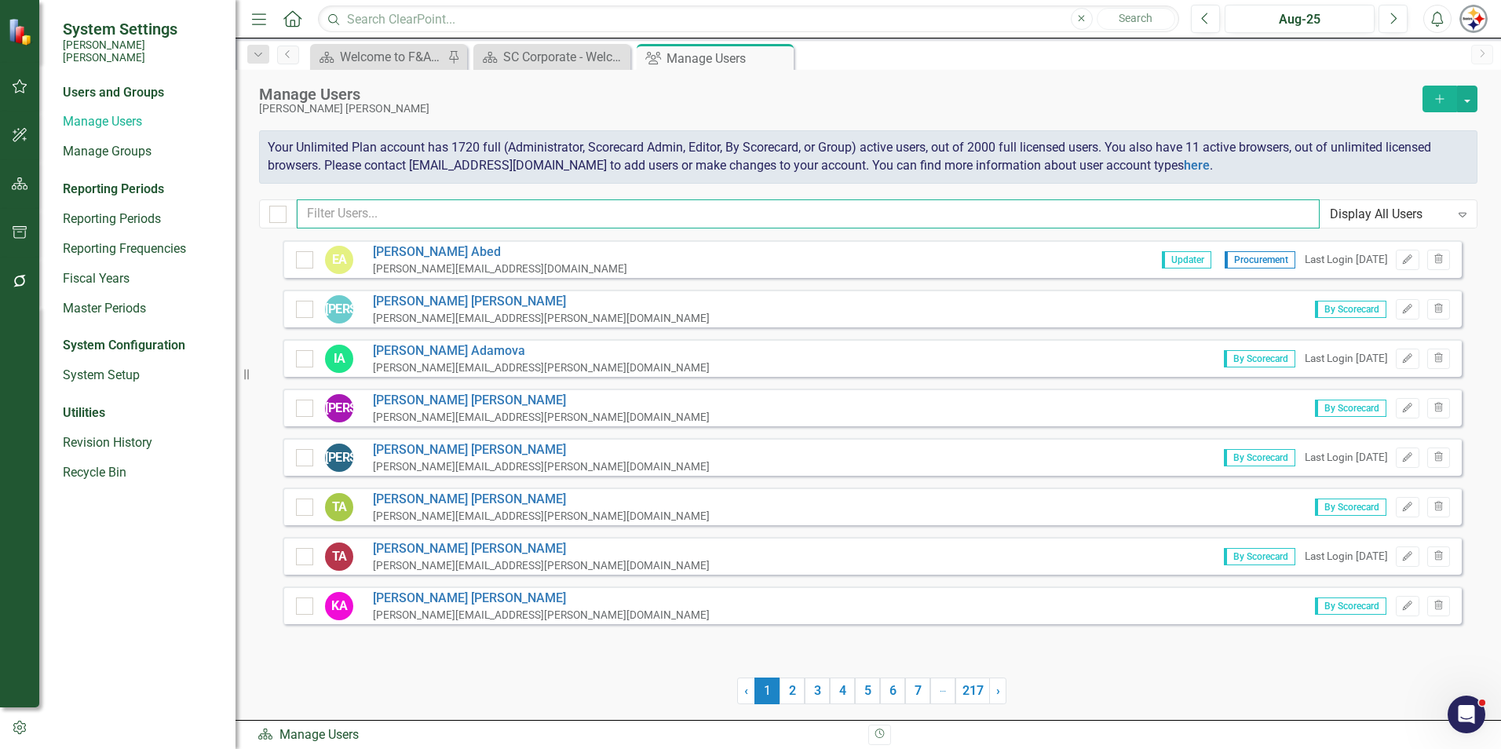
click at [395, 210] on input "text" at bounding box center [808, 213] width 1023 height 29
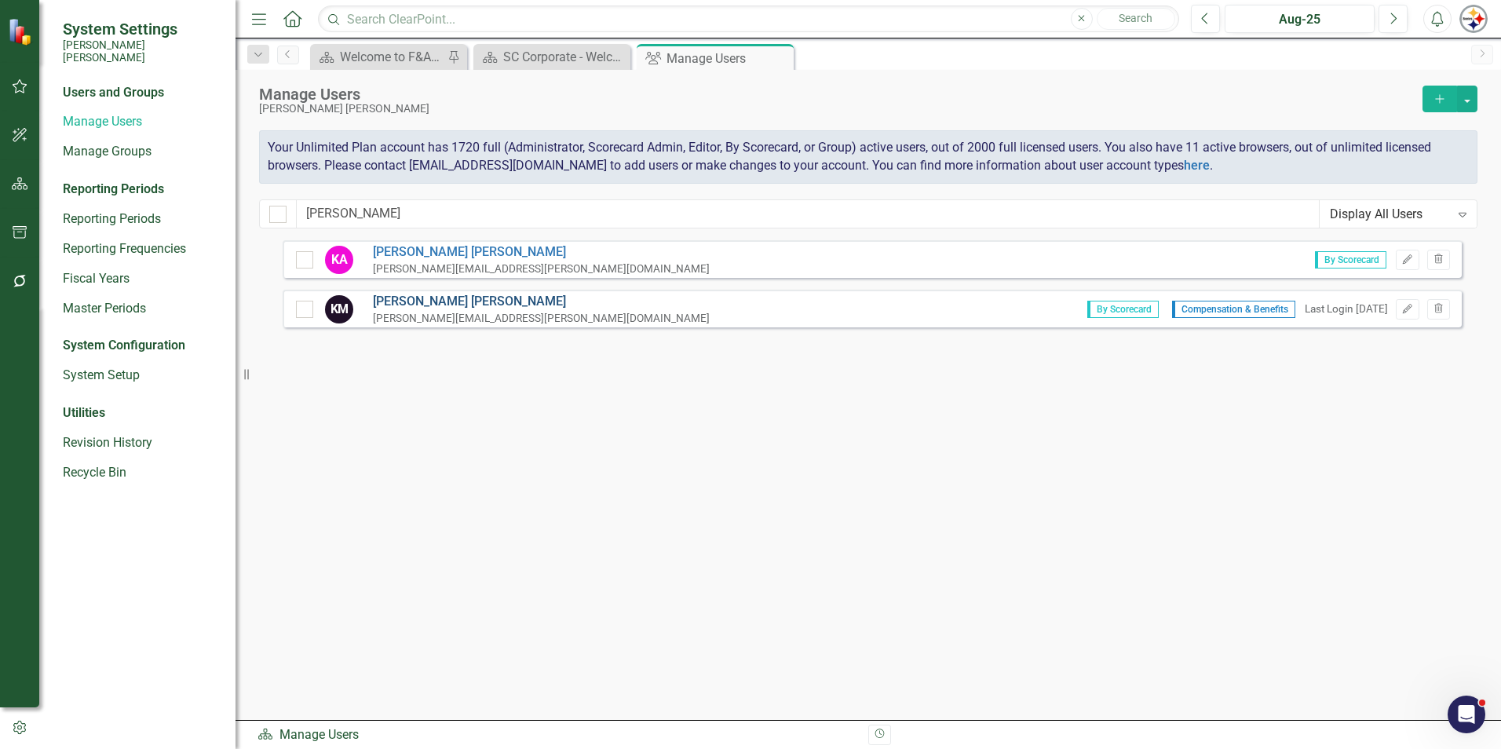
click at [411, 304] on link "[PERSON_NAME]" at bounding box center [541, 302] width 337 height 18
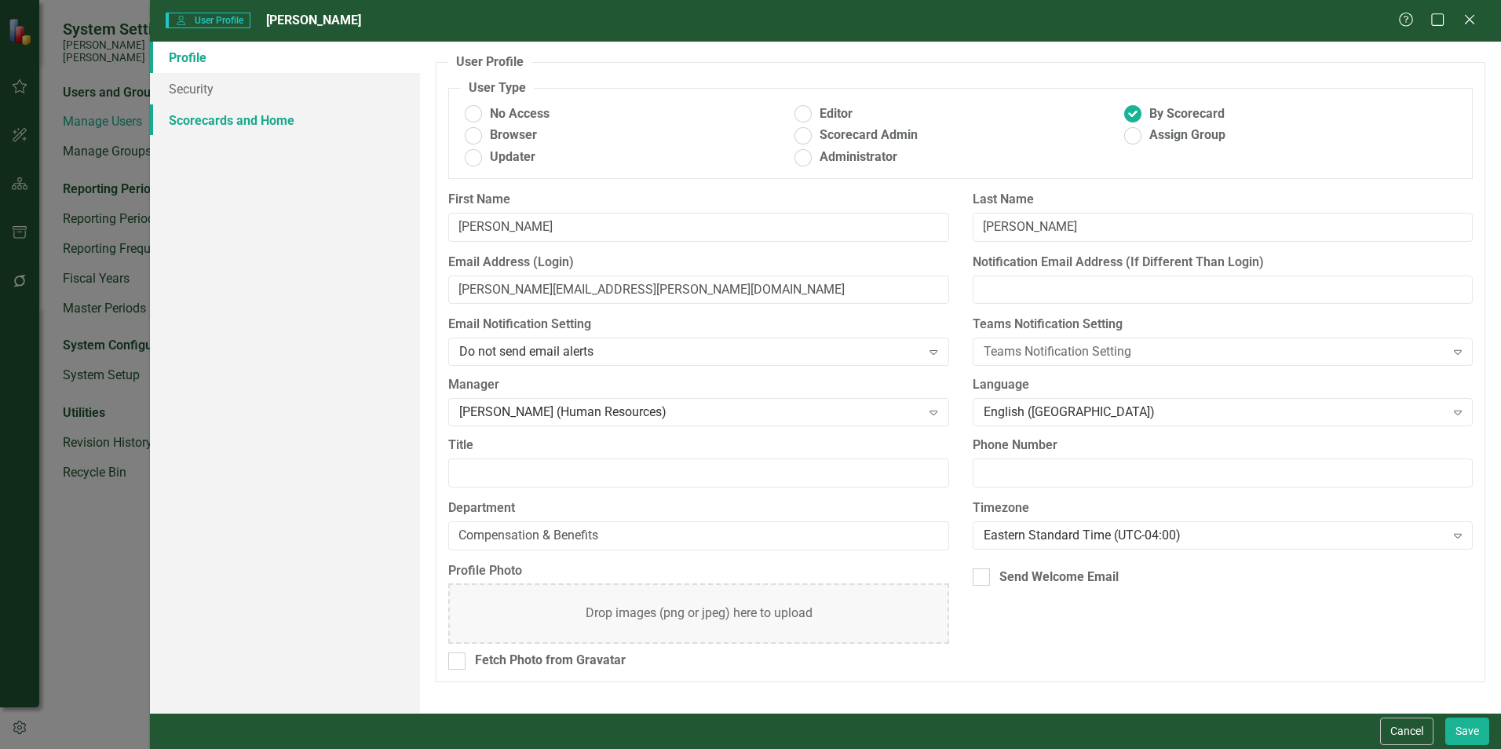
click at [190, 127] on link "Scorecards and Home" at bounding box center [285, 119] width 270 height 31
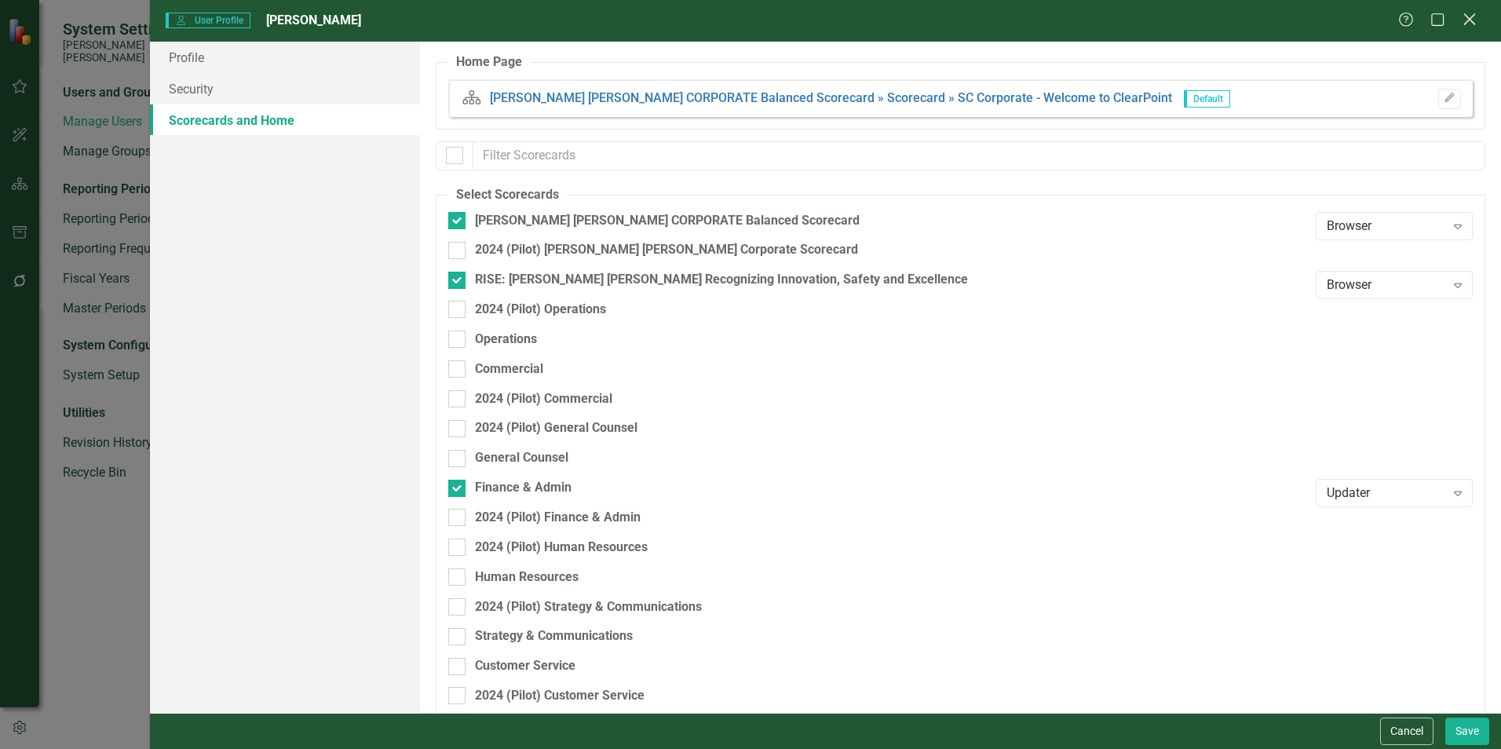
click at [743, 24] on icon "Close" at bounding box center [1469, 19] width 20 height 15
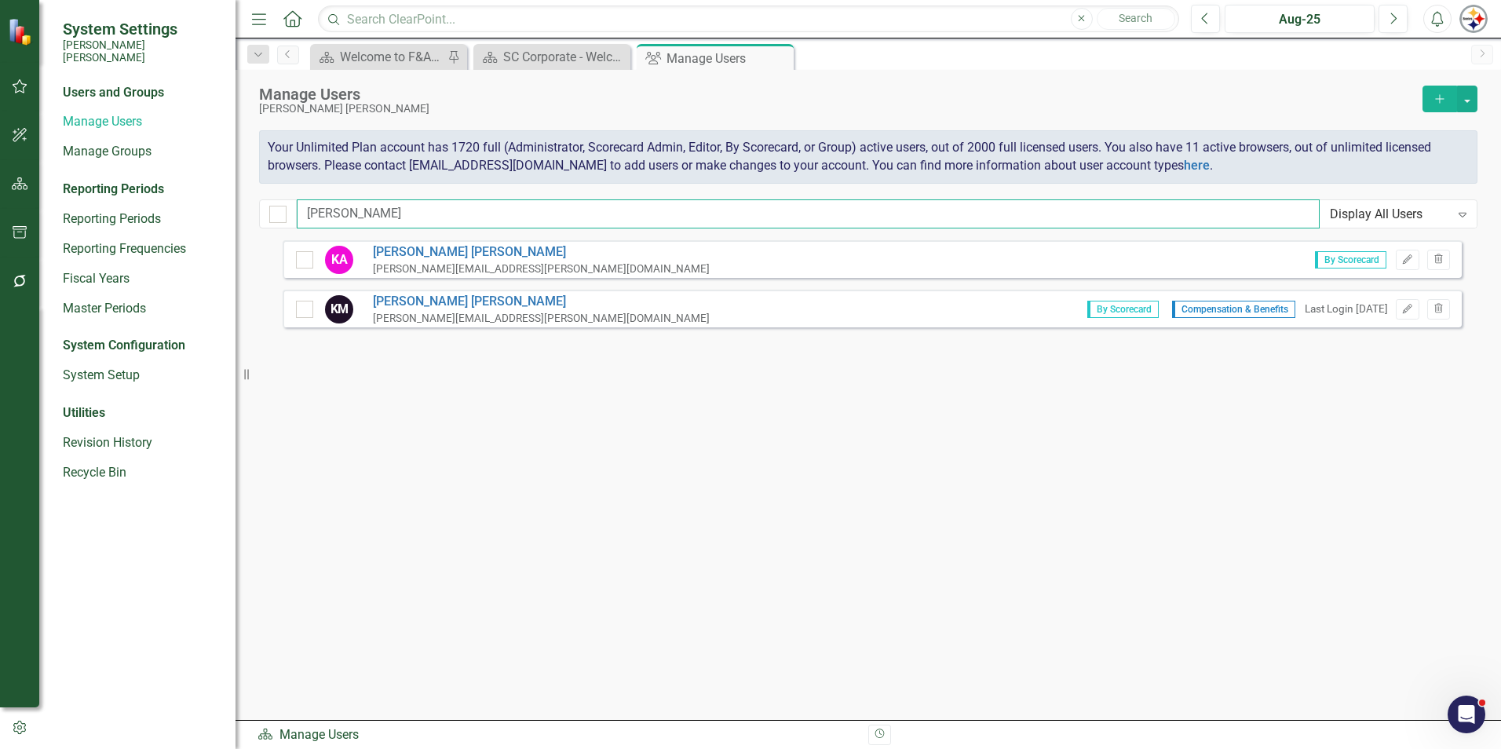
drag, startPoint x: 378, startPoint y: 218, endPoint x: 231, endPoint y: 217, distance: 146.8
click at [231, 218] on div "System Settings [PERSON_NAME] [PERSON_NAME] Users and Groups Manage Users Manag…" at bounding box center [750, 374] width 1501 height 749
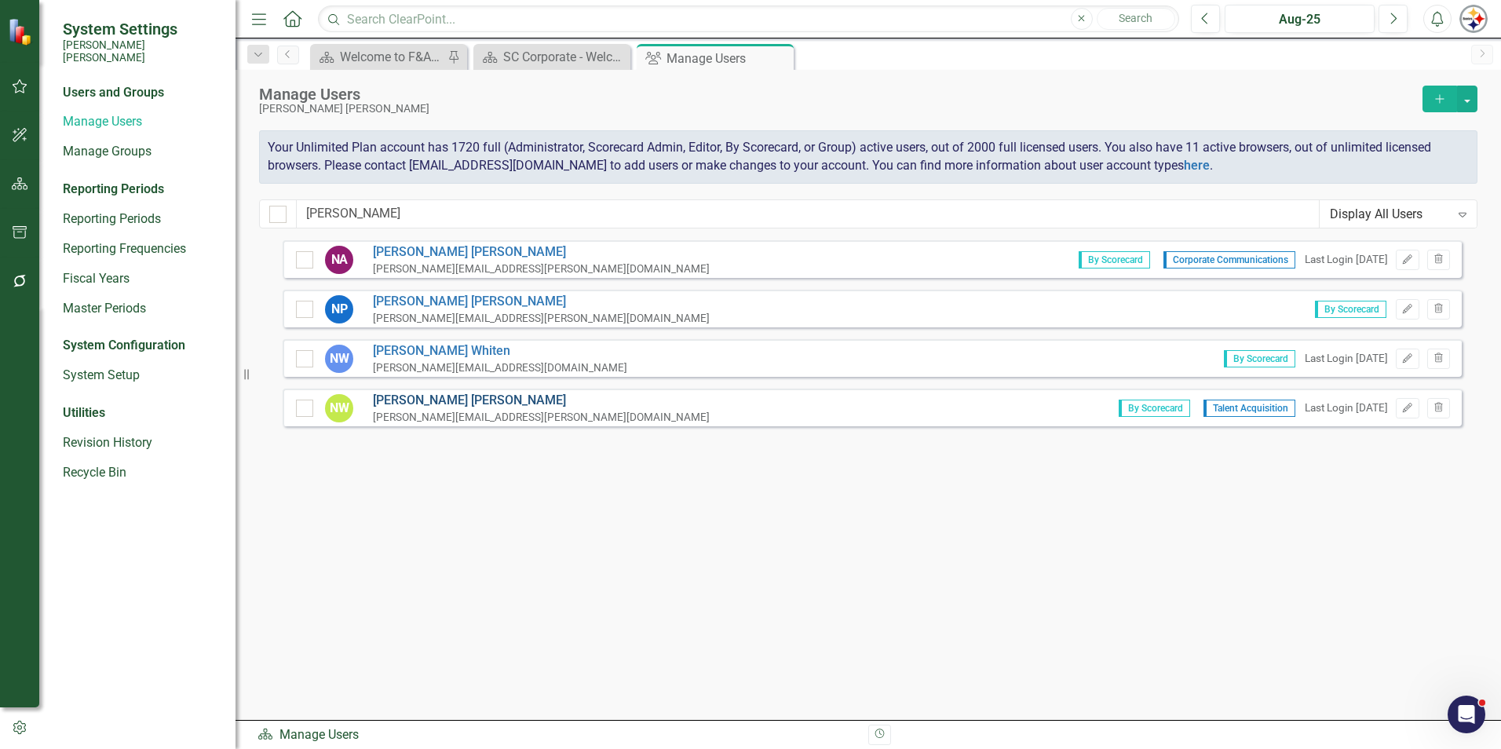
click at [423, 400] on link "[PERSON_NAME]" at bounding box center [541, 401] width 337 height 18
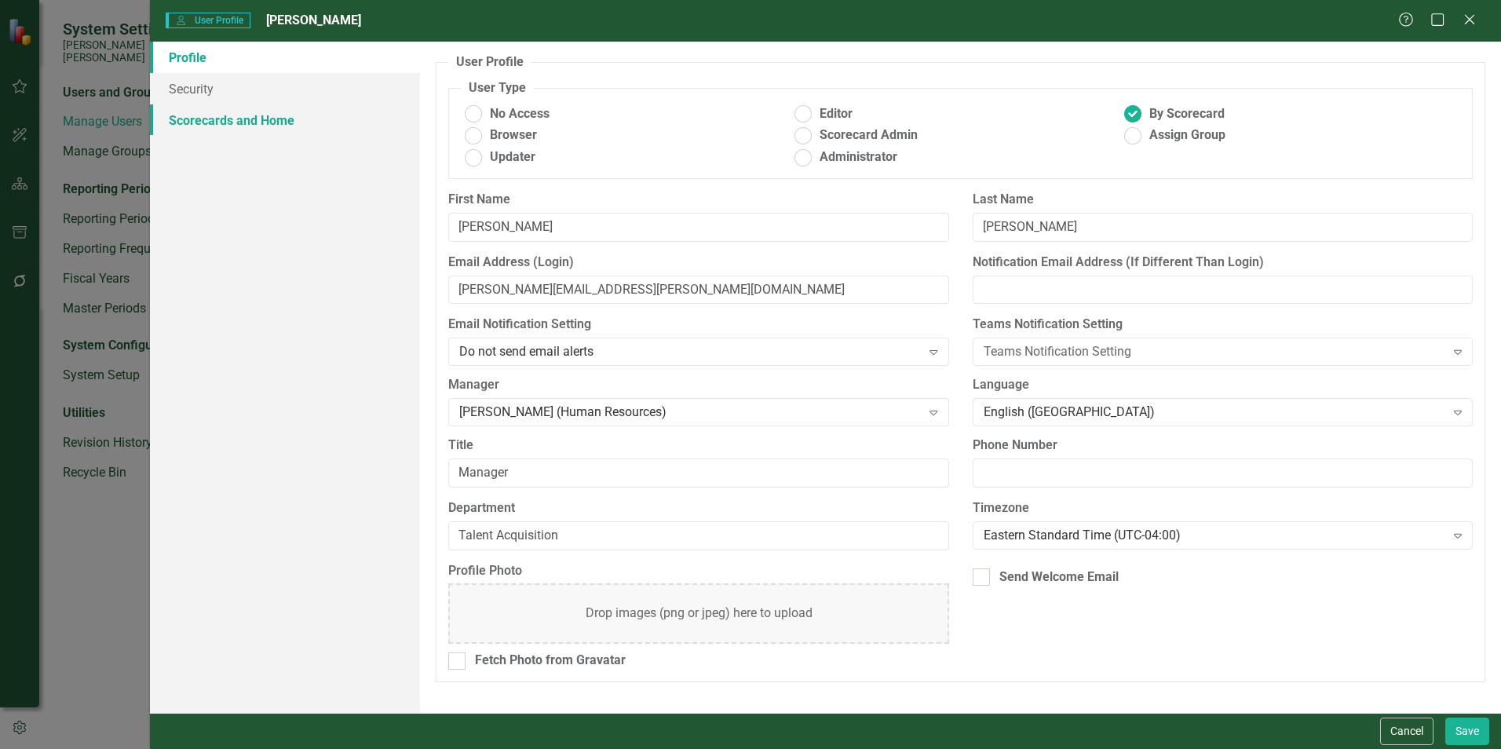
click at [271, 131] on link "Scorecards and Home" at bounding box center [285, 119] width 270 height 31
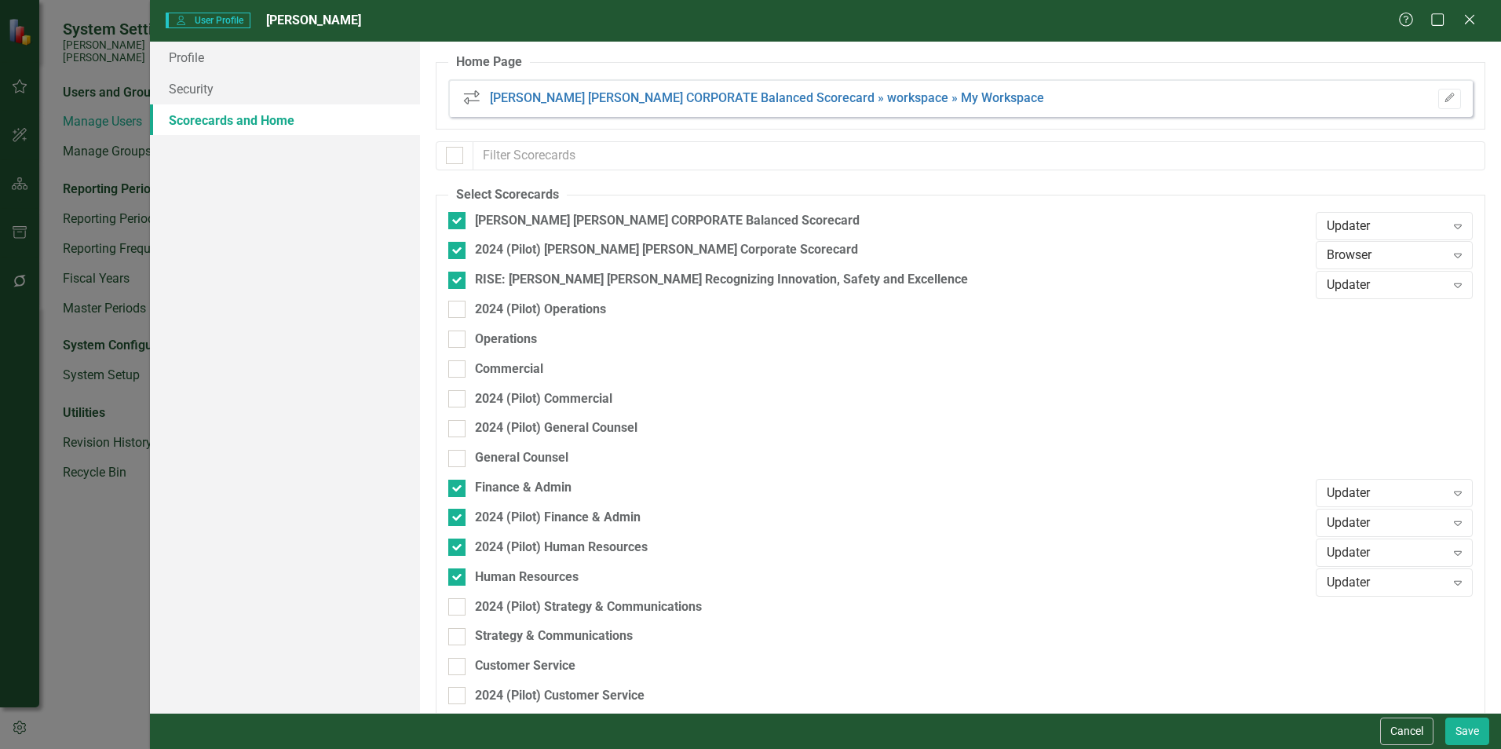
click at [743, 22] on div "Help Maximize Close" at bounding box center [1441, 21] width 87 height 18
click at [743, 23] on icon at bounding box center [1469, 19] width 12 height 12
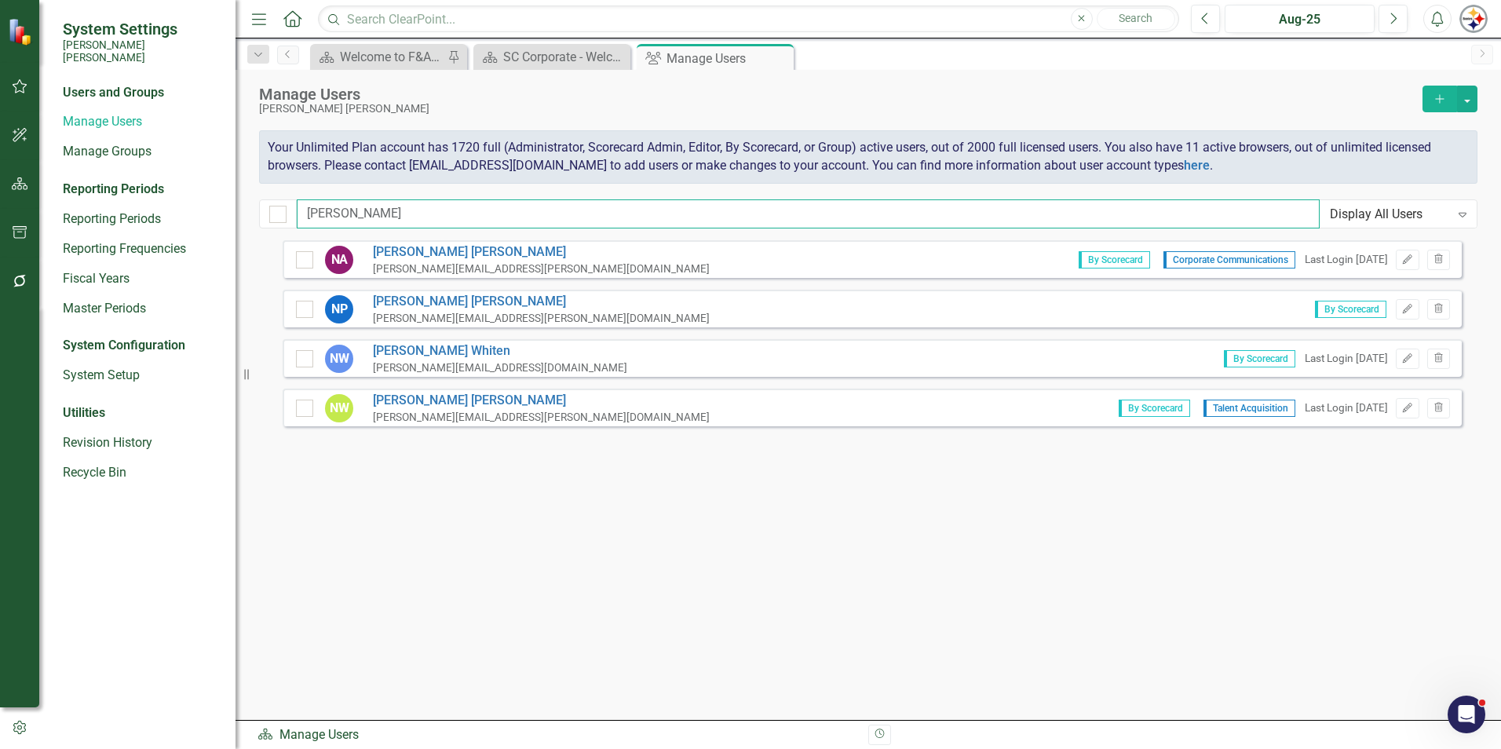
drag, startPoint x: 316, startPoint y: 203, endPoint x: 187, endPoint y: 188, distance: 130.5
click at [165, 195] on div "System Settings [PERSON_NAME] [PERSON_NAME] Users and Groups Manage Users Manag…" at bounding box center [750, 374] width 1501 height 749
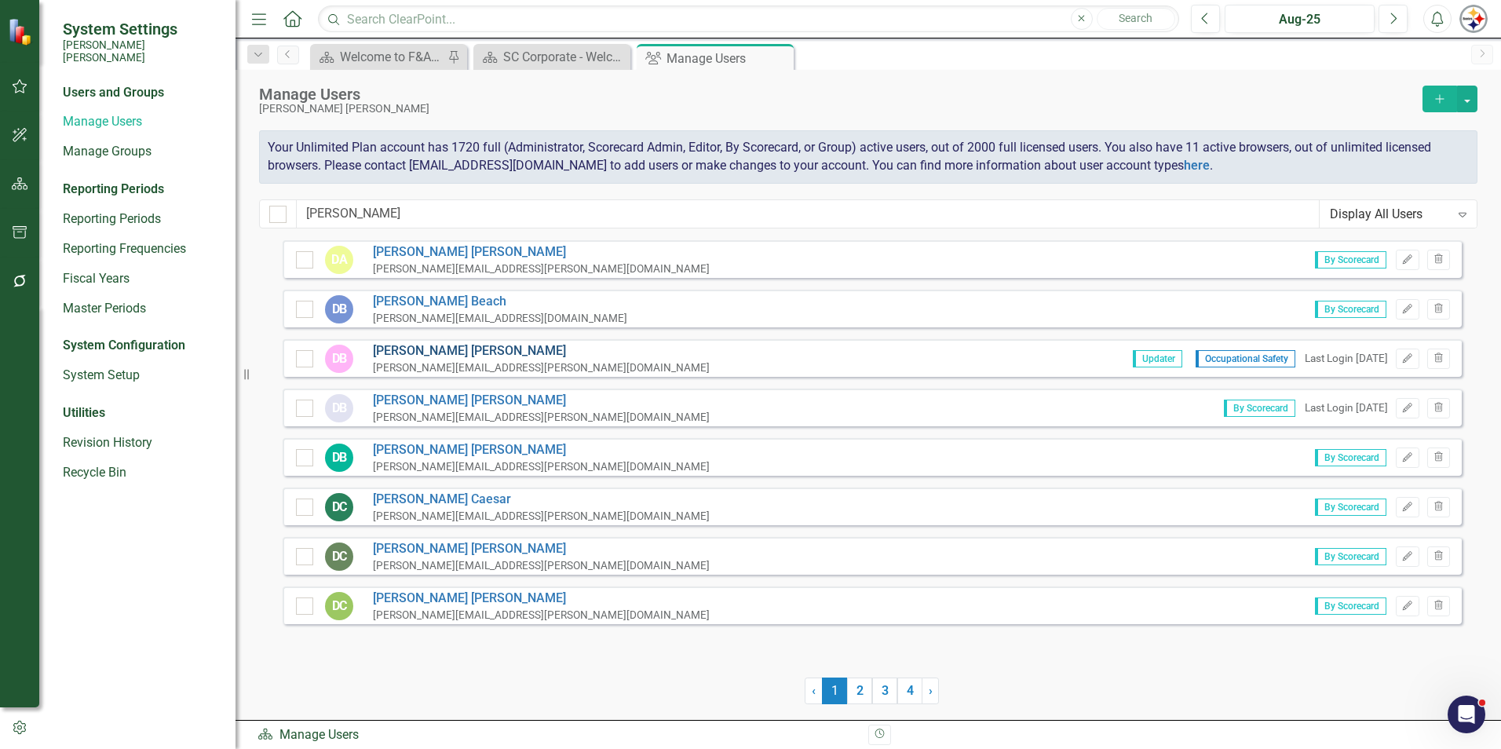
click at [458, 351] on link "[PERSON_NAME]" at bounding box center [541, 351] width 337 height 18
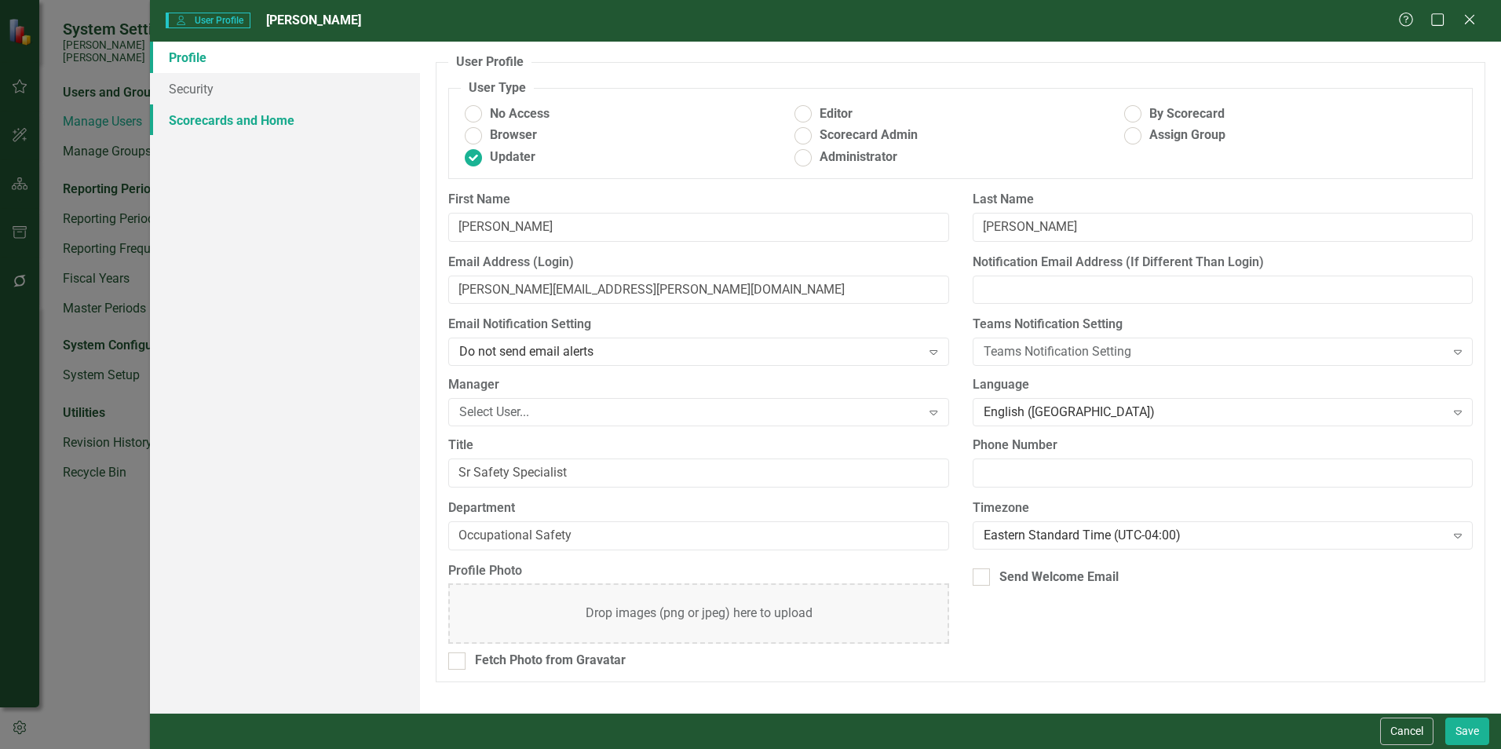
click at [229, 123] on link "Scorecards and Home" at bounding box center [285, 119] width 270 height 31
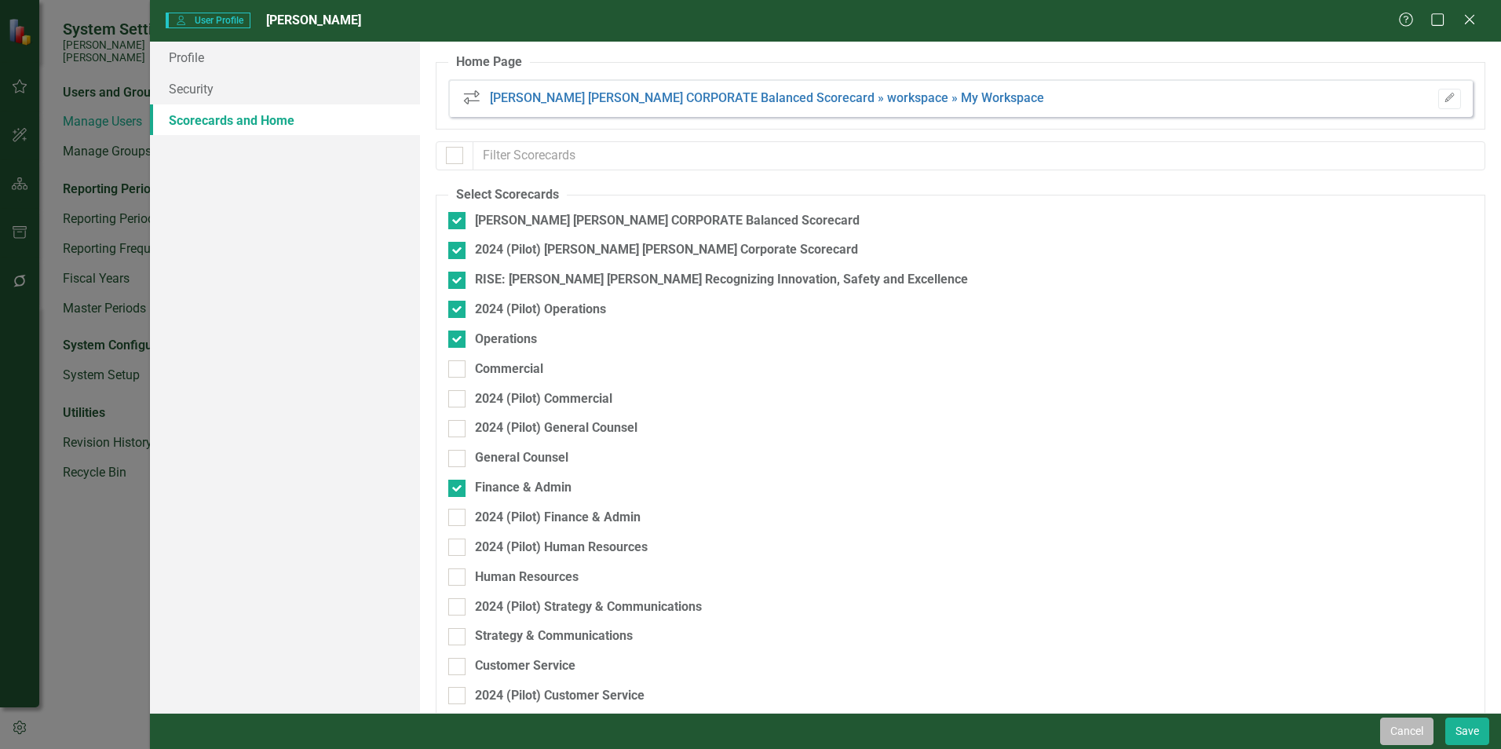
click at [743, 573] on button "Cancel" at bounding box center [1406, 730] width 53 height 27
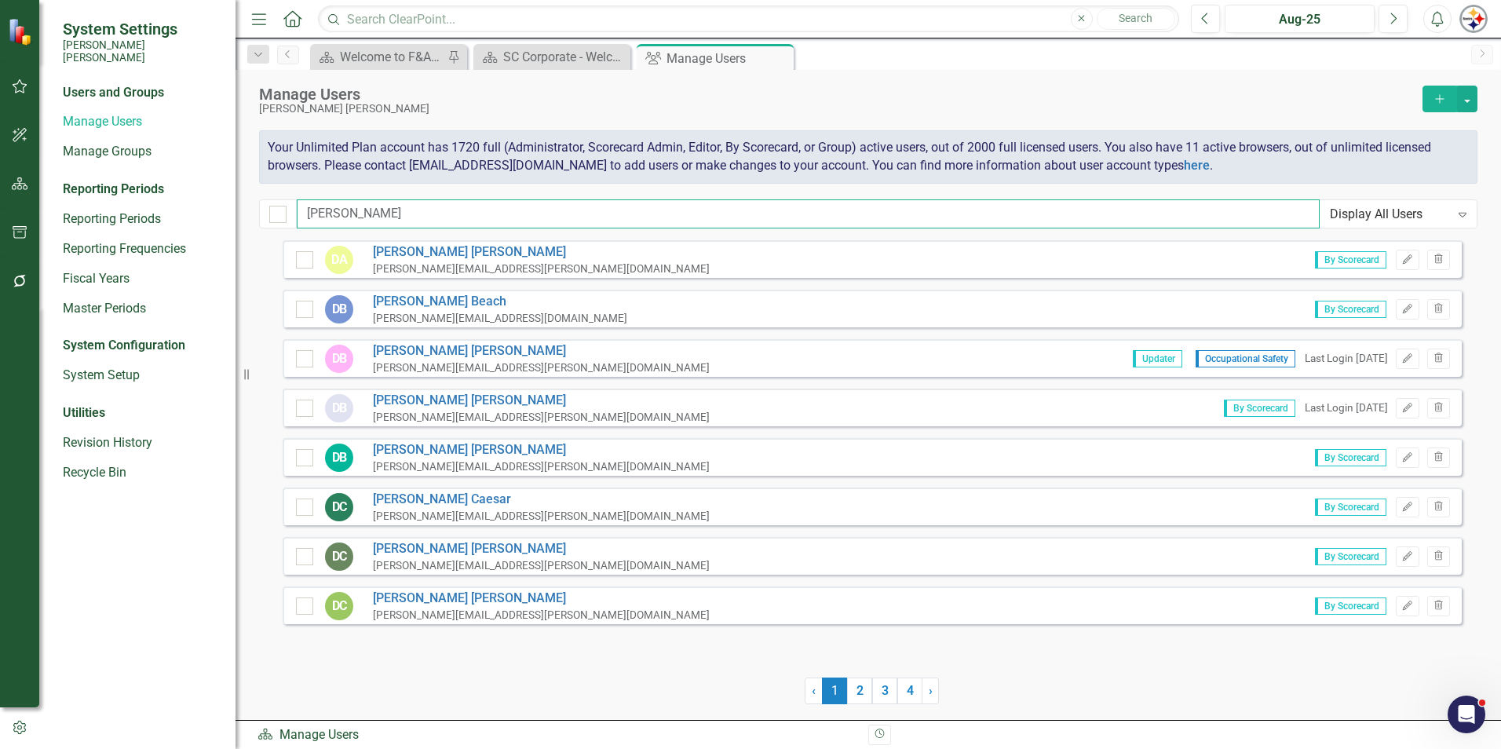
click at [228, 205] on div "System Settings [PERSON_NAME] [PERSON_NAME] Users and Groups Manage Users Manag…" at bounding box center [750, 374] width 1501 height 749
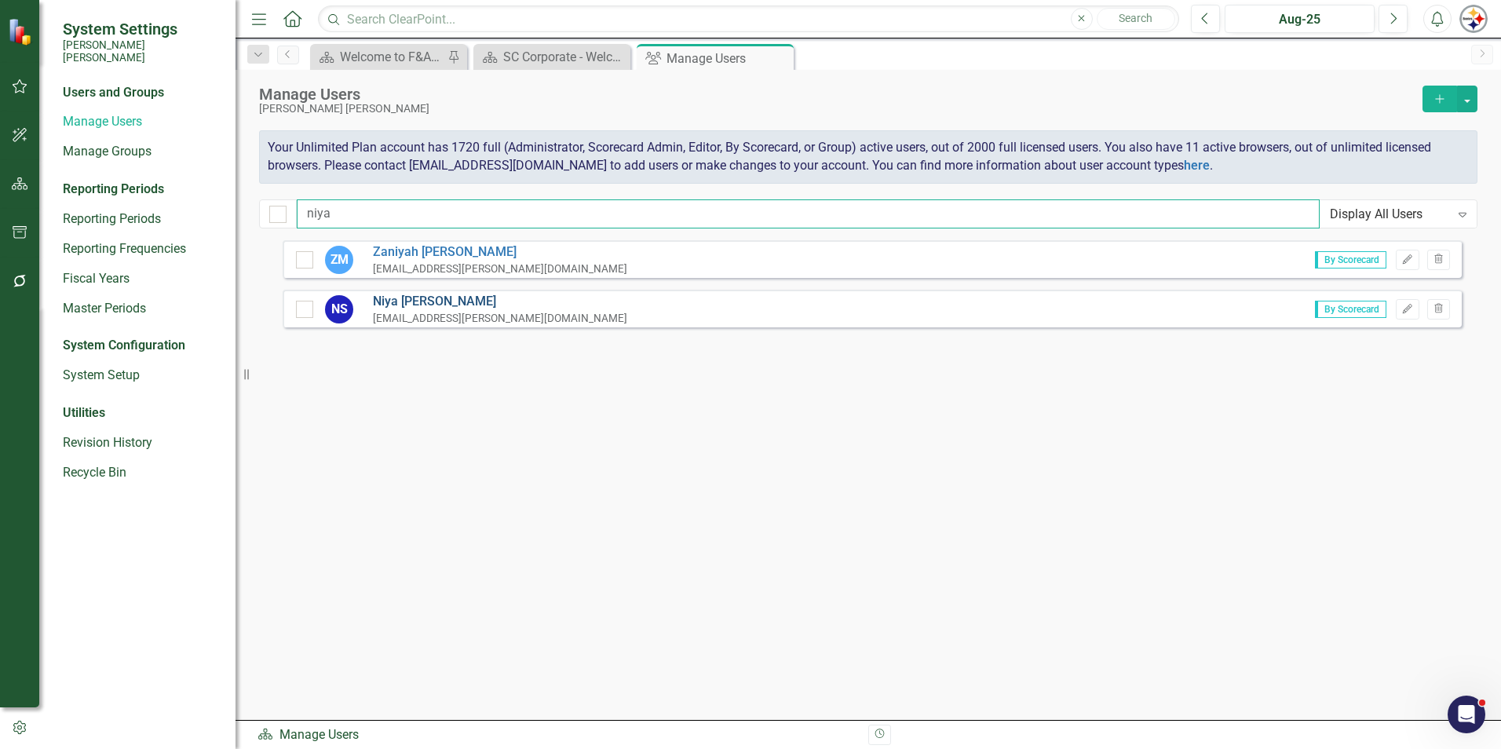
type input "niya"
click at [447, 300] on link "[PERSON_NAME]" at bounding box center [500, 302] width 254 height 18
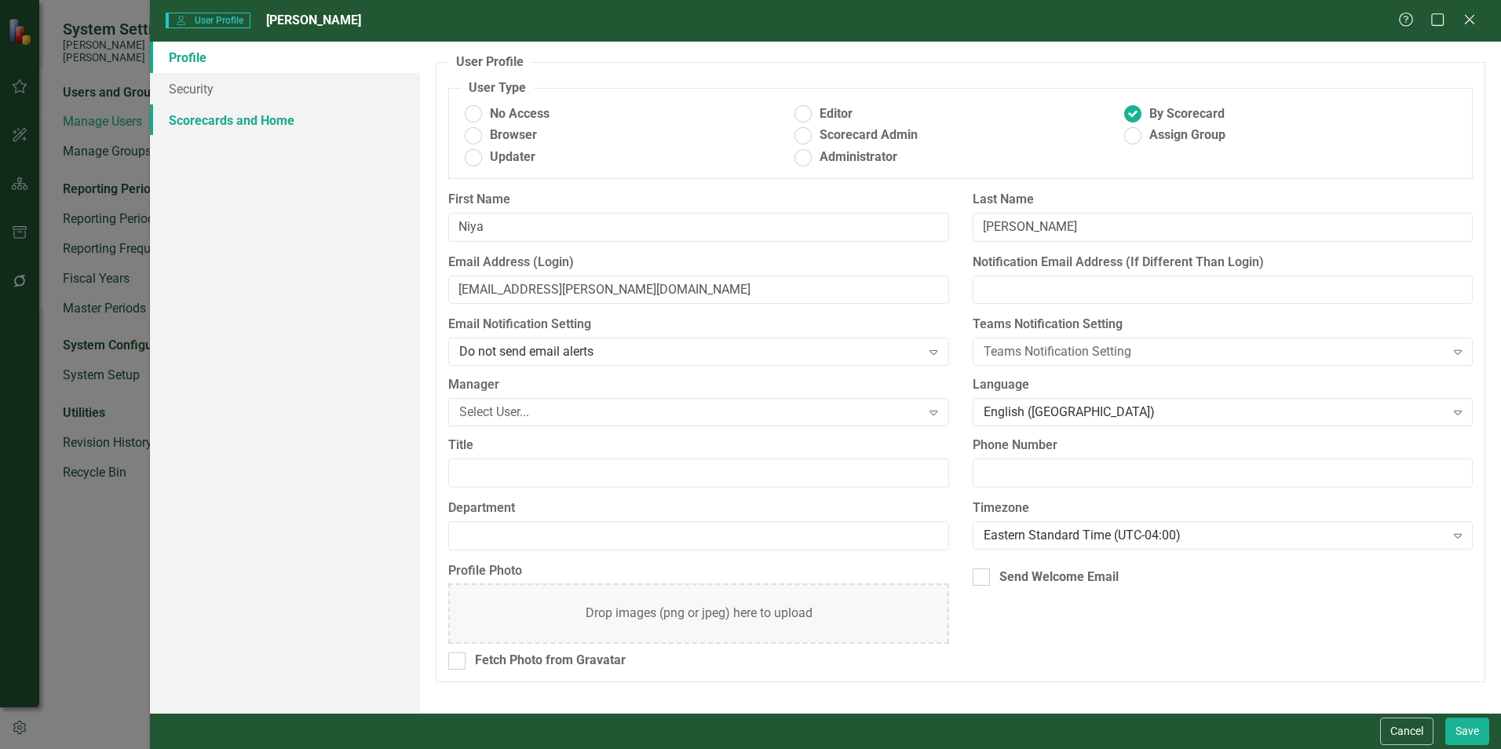
click at [242, 122] on link "Scorecards and Home" at bounding box center [285, 119] width 270 height 31
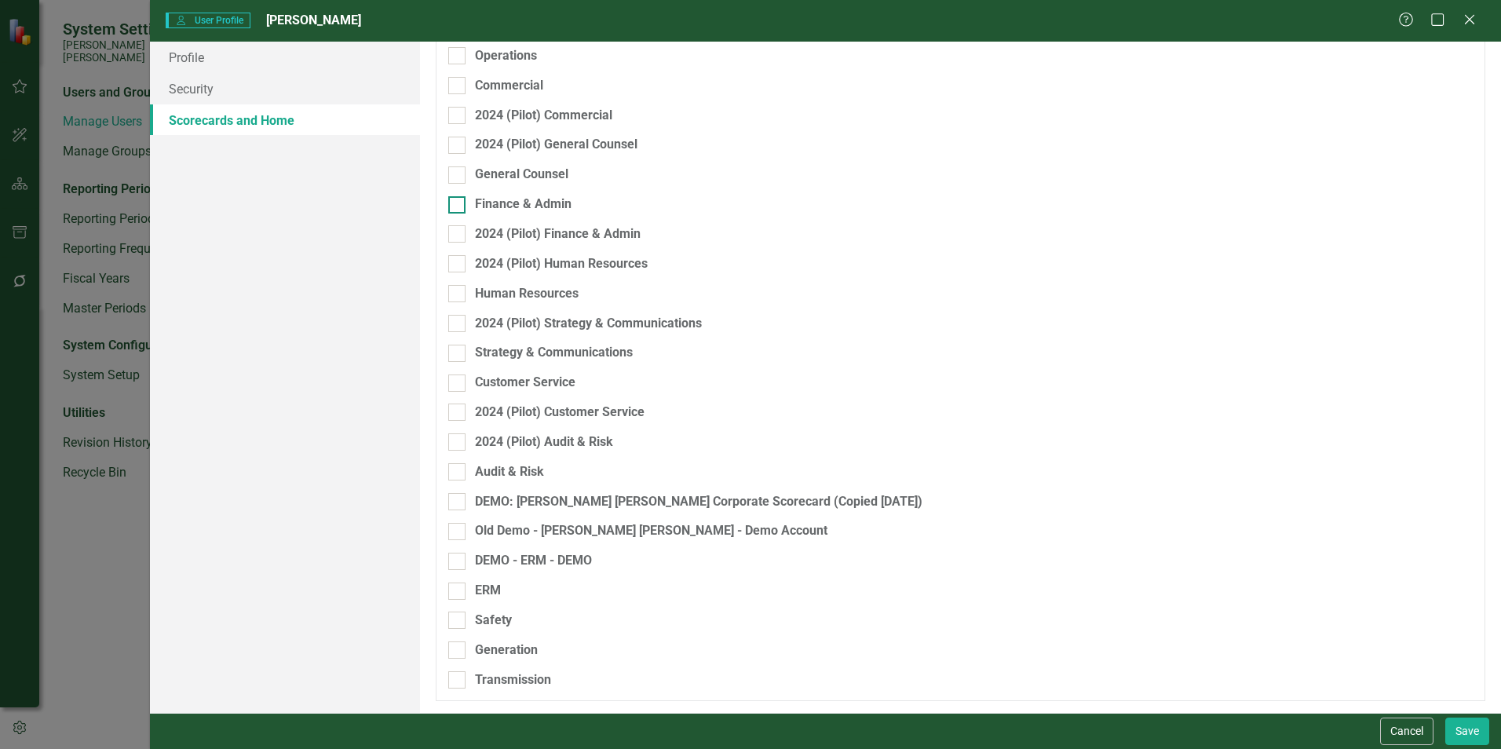
click at [458, 209] on div at bounding box center [456, 204] width 17 height 17
click at [458, 206] on input "Finance & Admin" at bounding box center [453, 201] width 10 height 10
checkbox input "true"
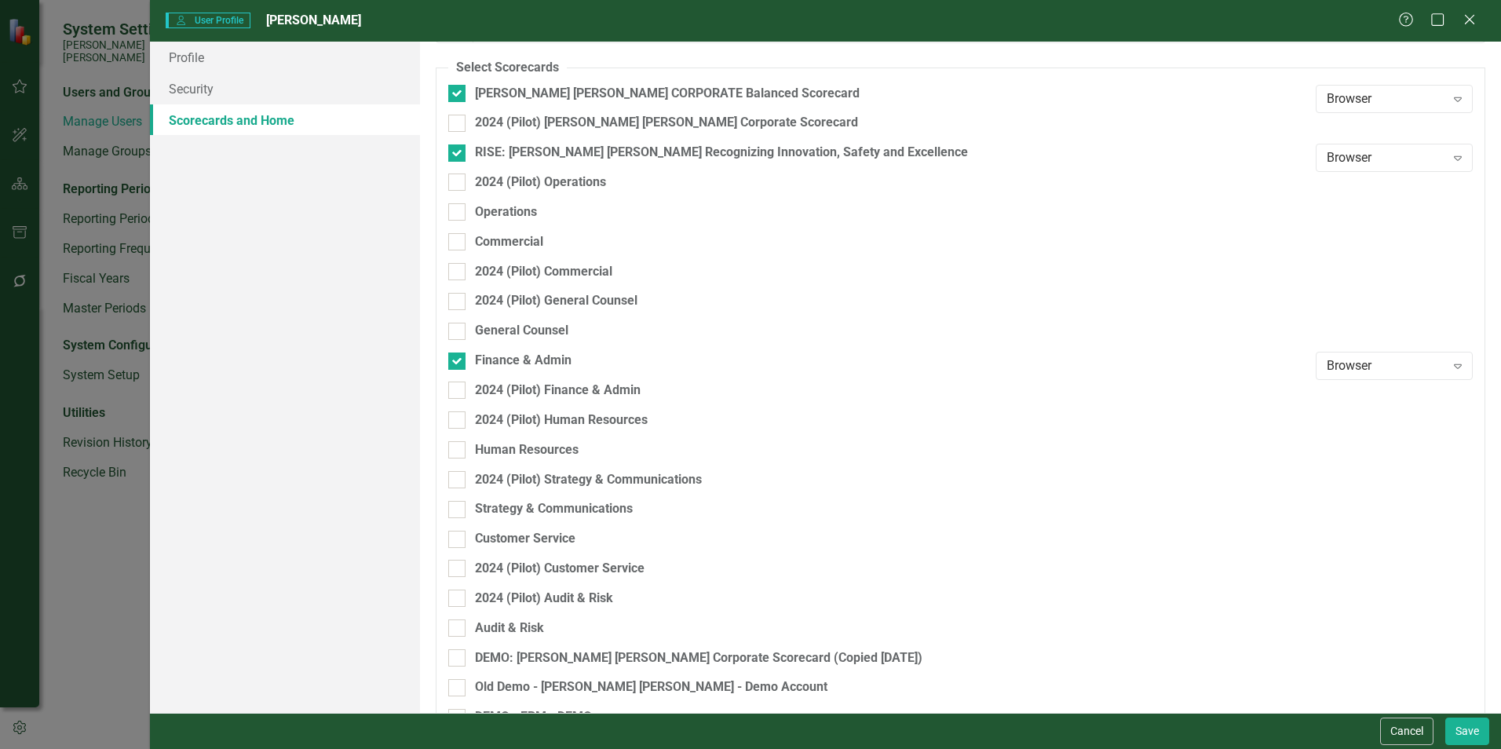
scroll to position [126, 0]
click at [743, 573] on button "Save" at bounding box center [1467, 730] width 44 height 27
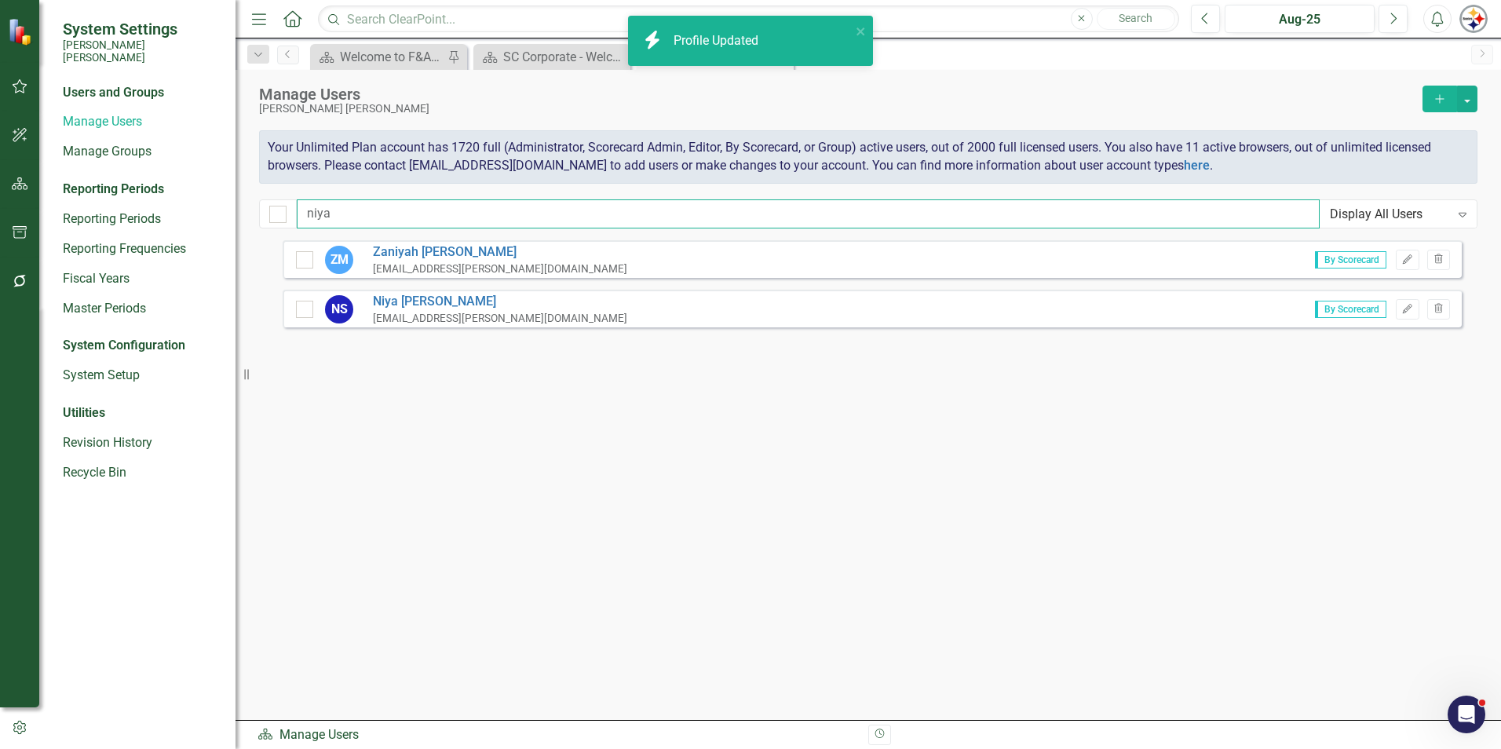
click at [360, 216] on input "niya" at bounding box center [808, 213] width 1023 height 29
drag, startPoint x: 334, startPoint y: 214, endPoint x: 229, endPoint y: 212, distance: 104.4
click at [229, 212] on div "System Settings [PERSON_NAME] [PERSON_NAME] Users and Groups Manage Users Manag…" at bounding box center [750, 374] width 1501 height 749
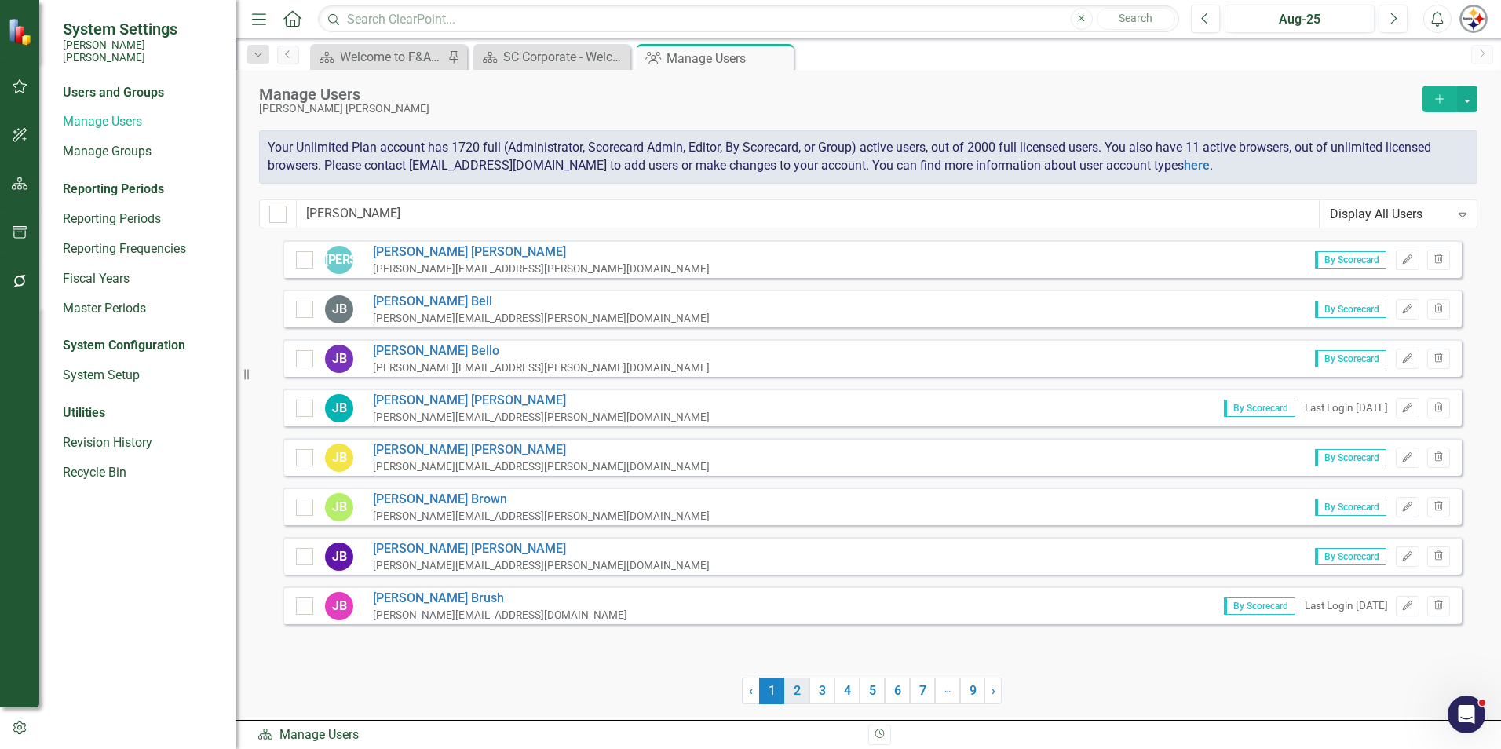
click at [743, 573] on link "2" at bounding box center [796, 690] width 25 height 27
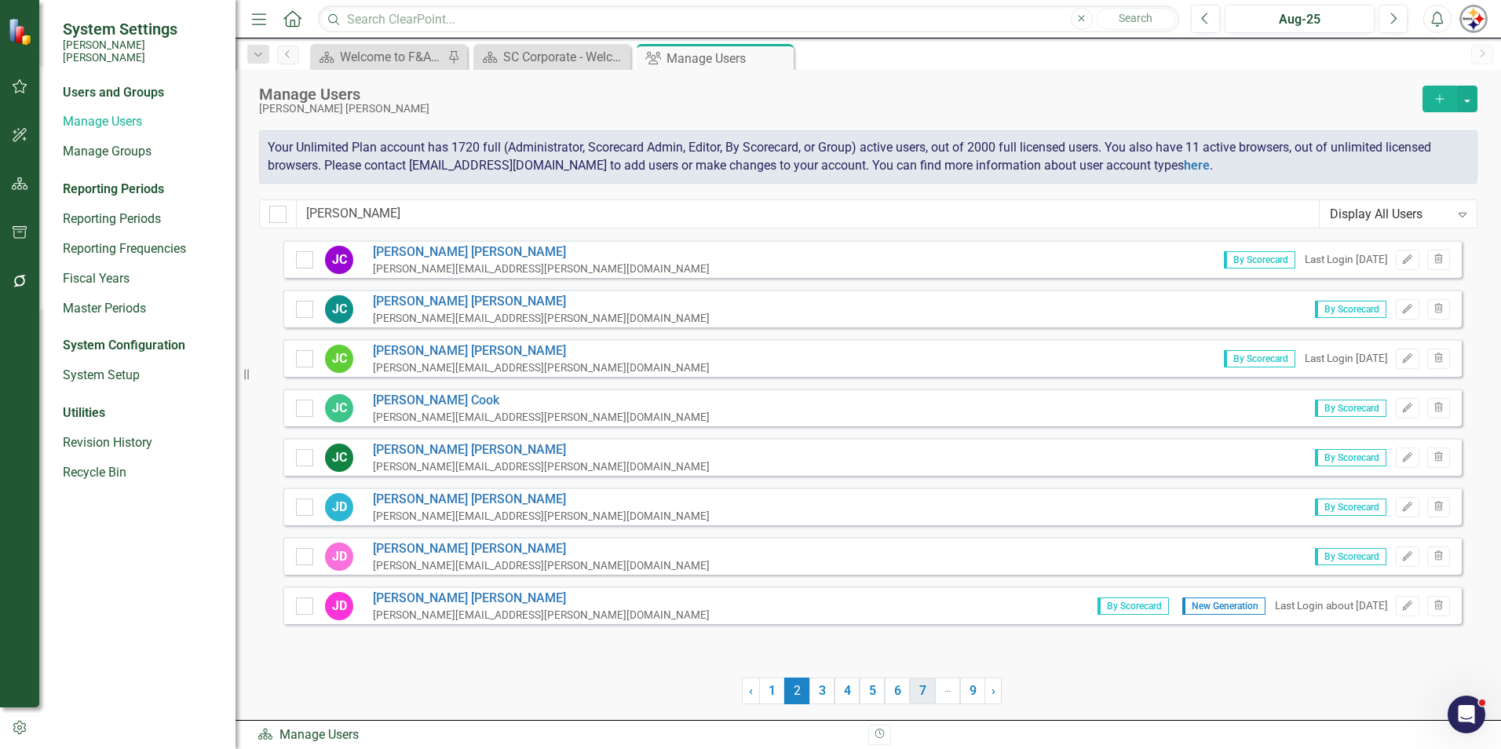
click at [743, 573] on link "7" at bounding box center [922, 690] width 25 height 27
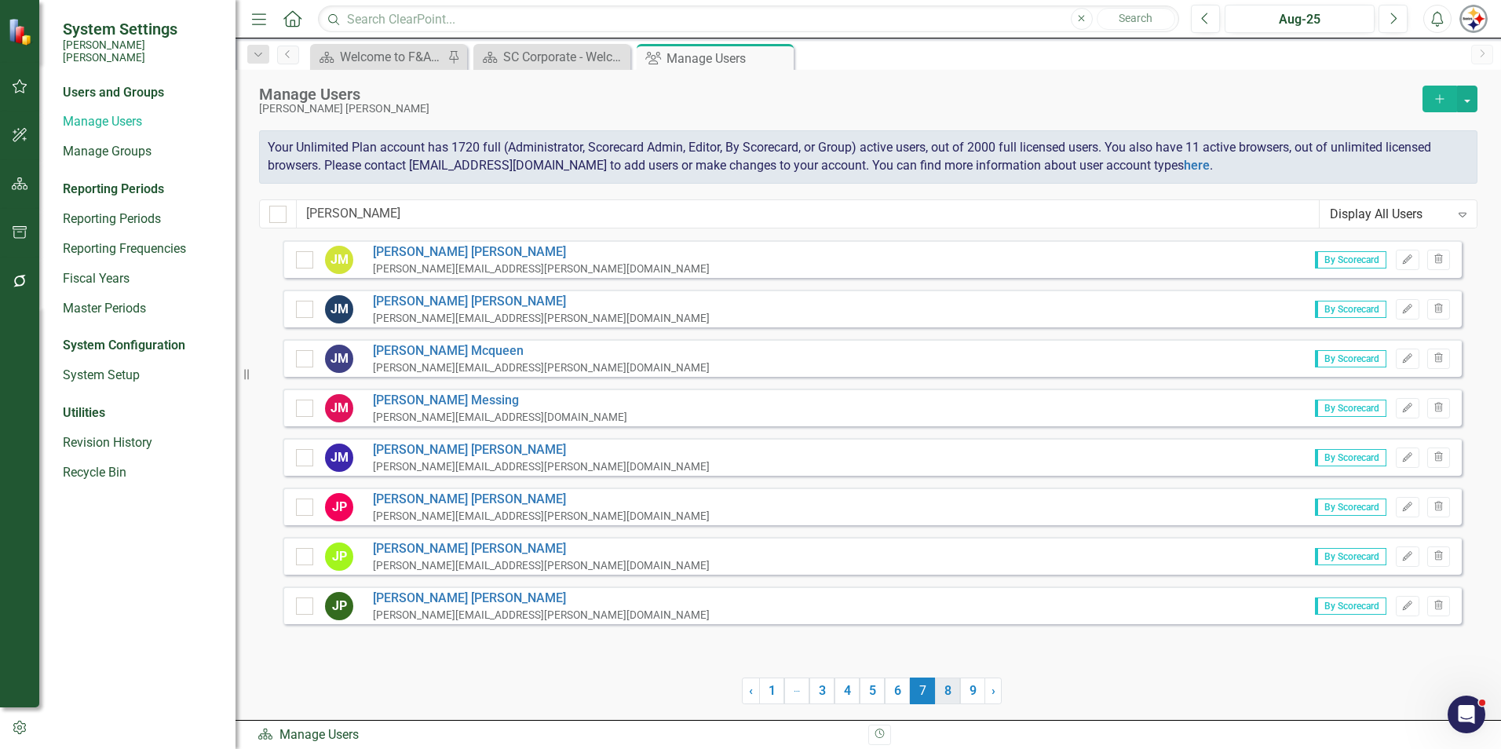
click at [743, 573] on link "8" at bounding box center [947, 690] width 25 height 27
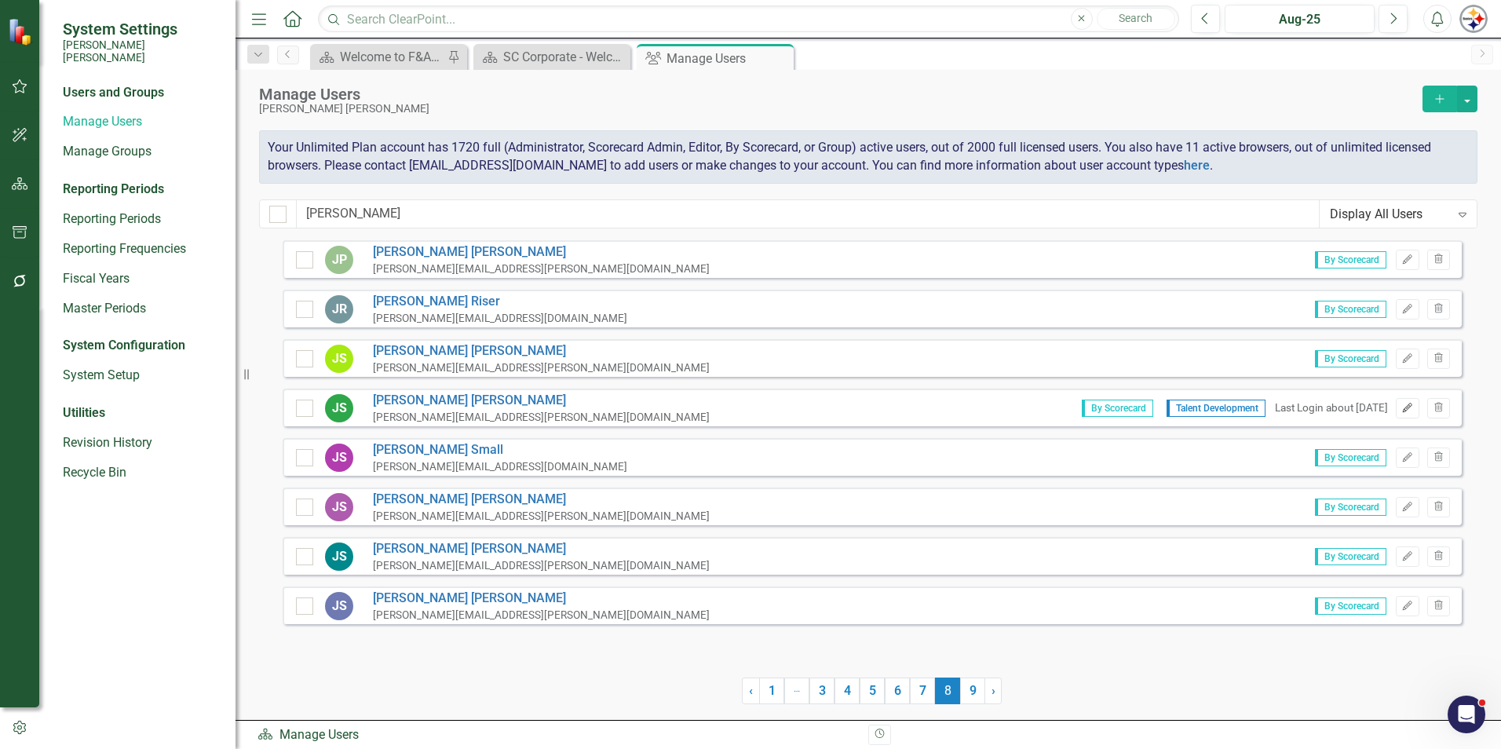
click at [743, 406] on icon "button" at bounding box center [1407, 407] width 9 height 9
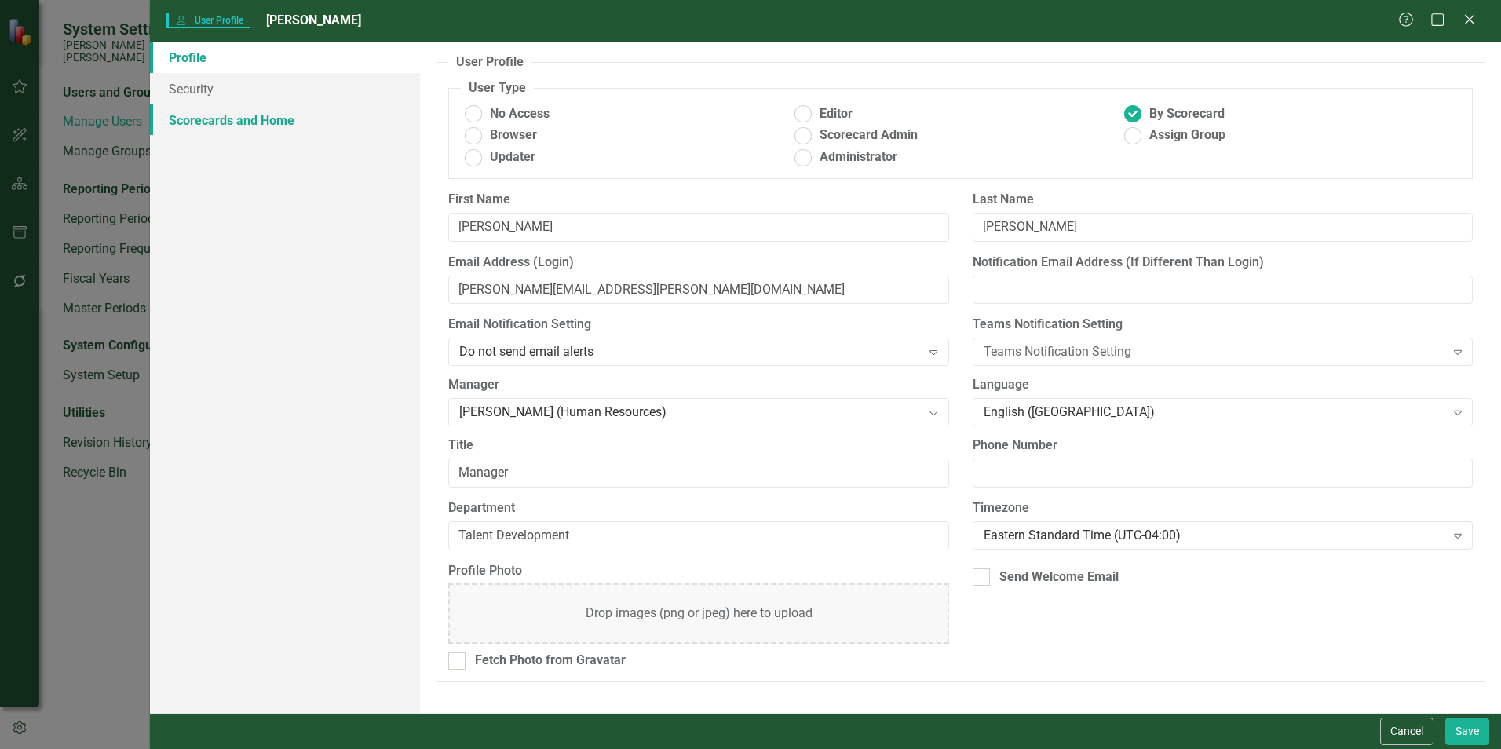
click at [263, 122] on link "Scorecards and Home" at bounding box center [285, 119] width 270 height 31
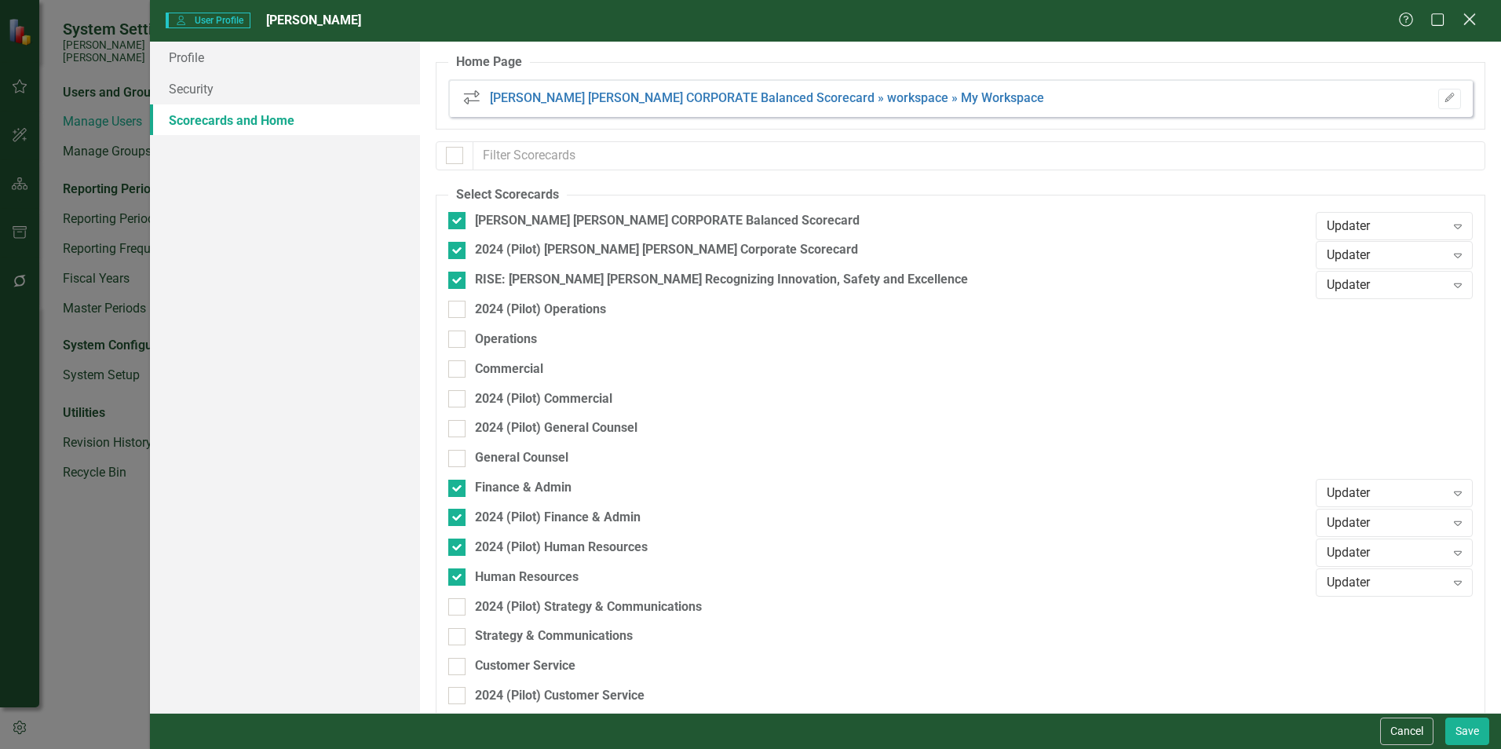
click at [743, 21] on icon "Close" at bounding box center [1469, 19] width 20 height 15
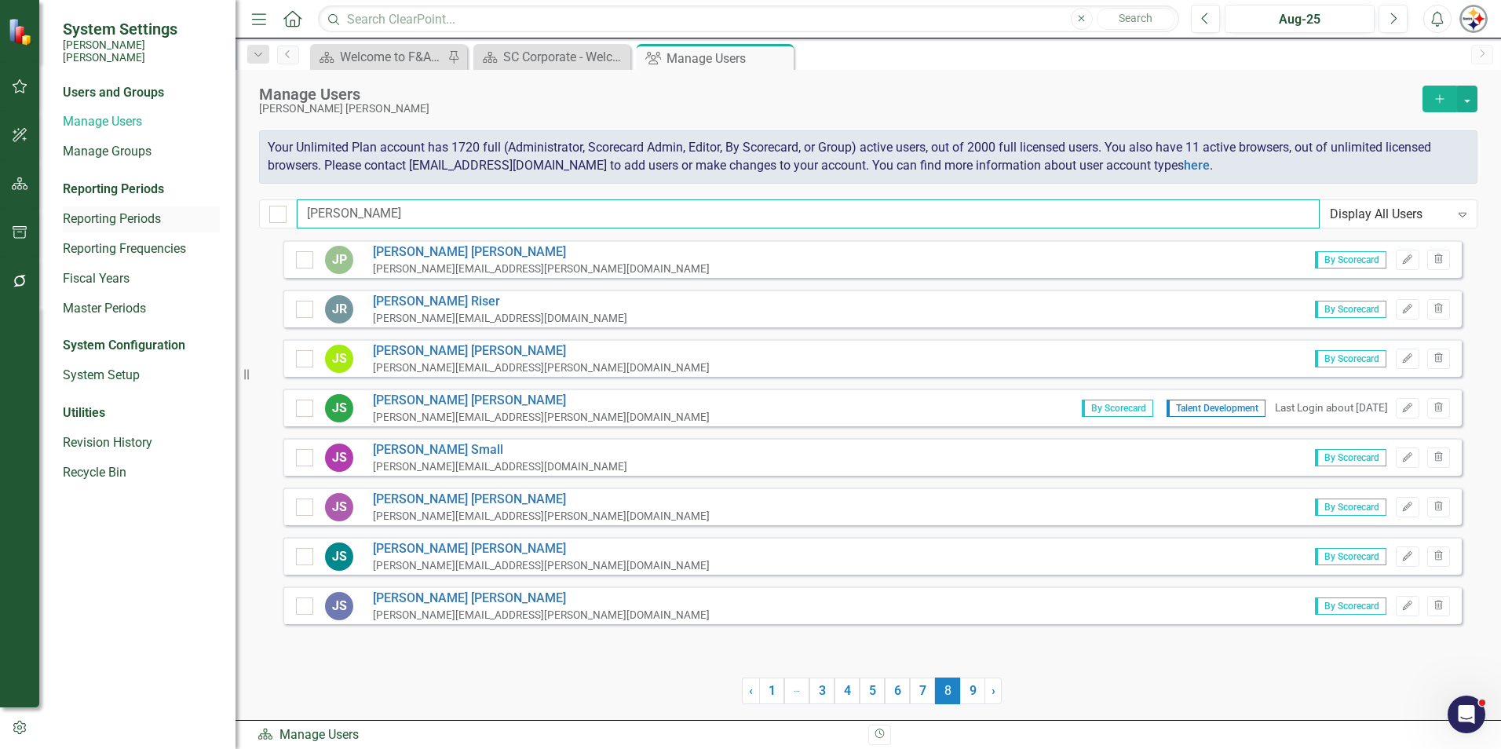
drag, startPoint x: 357, startPoint y: 211, endPoint x: 190, endPoint y: 213, distance: 167.2
click at [195, 213] on div "System Settings [PERSON_NAME] [PERSON_NAME] Users and Groups Manage Users Manag…" at bounding box center [750, 374] width 1501 height 749
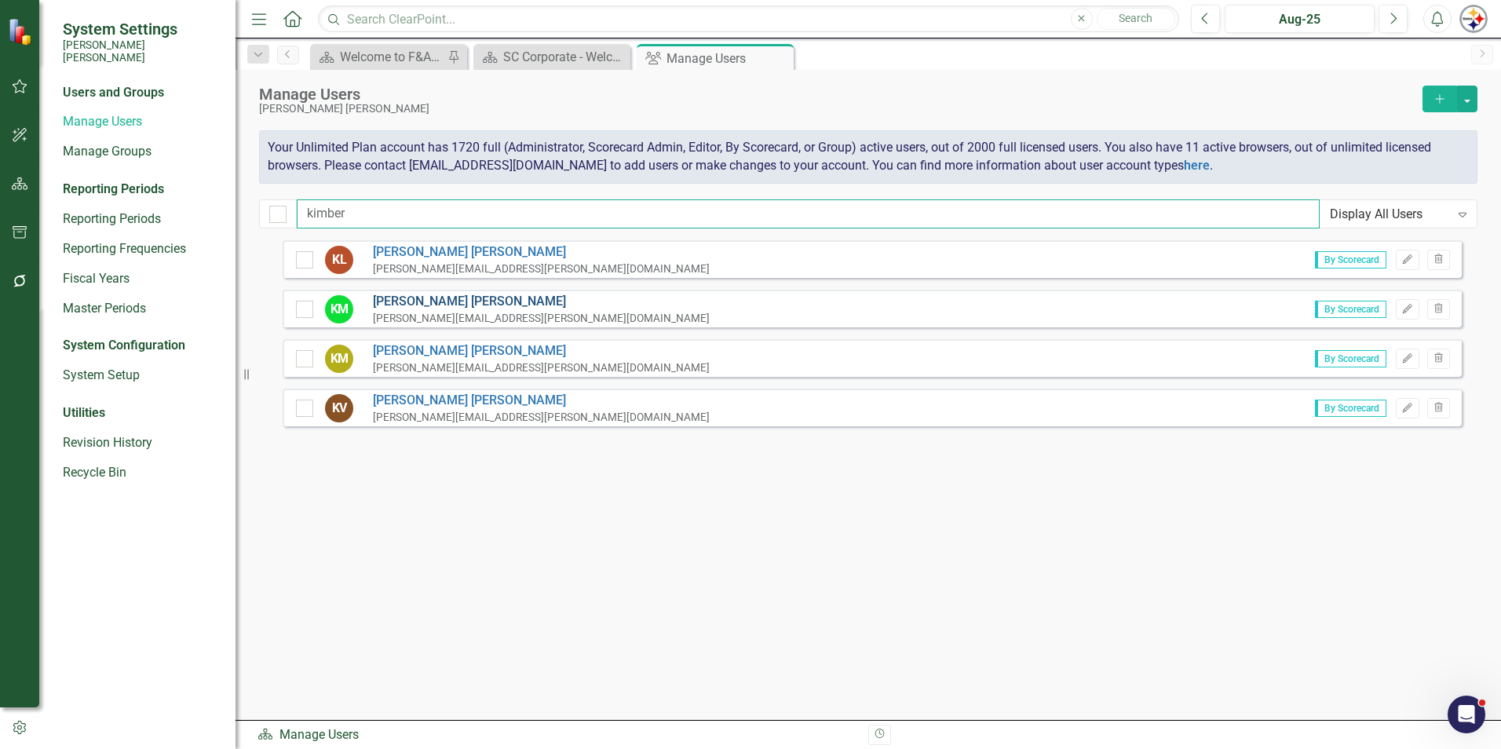
type input "kimber"
click at [400, 297] on link "[PERSON_NAME]" at bounding box center [541, 302] width 337 height 18
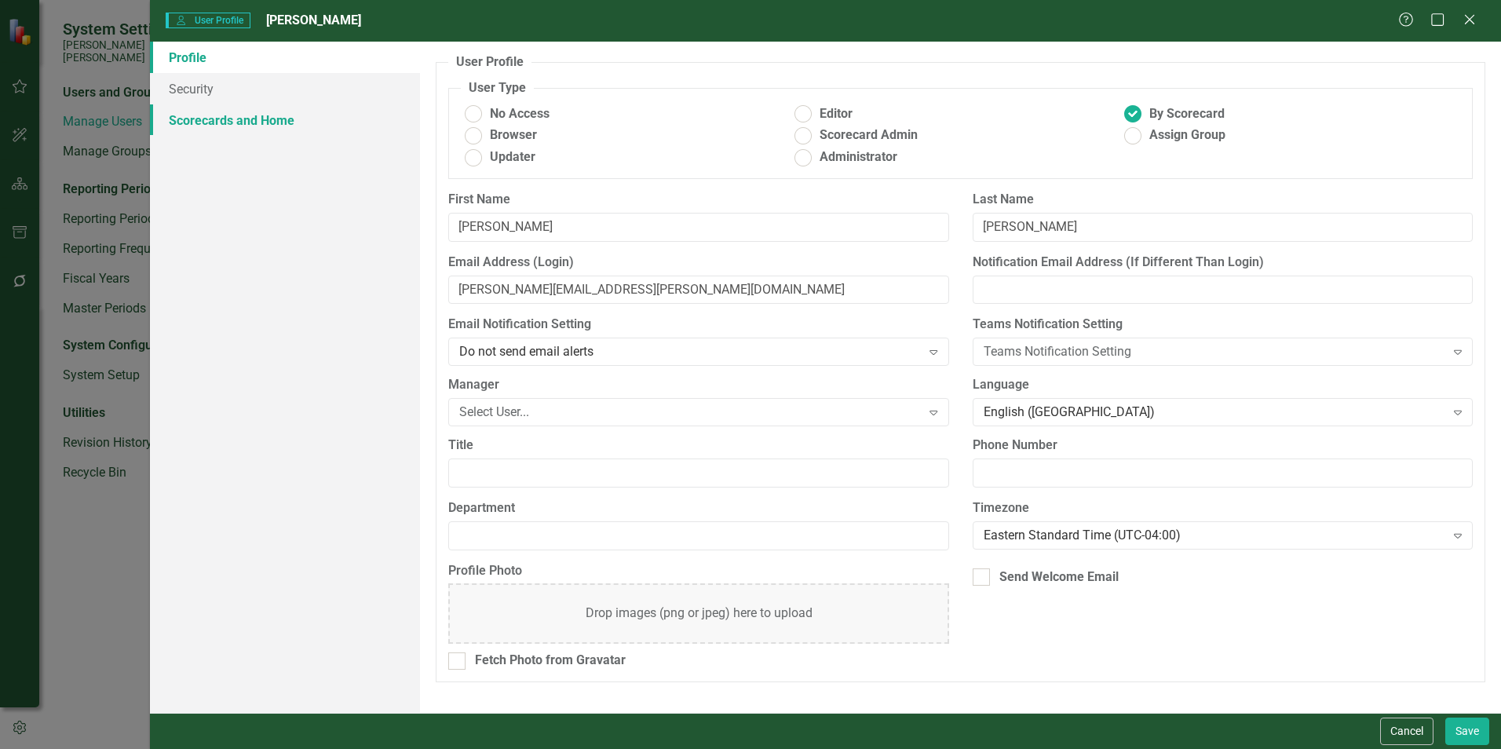
click at [283, 126] on link "Scorecards and Home" at bounding box center [285, 119] width 270 height 31
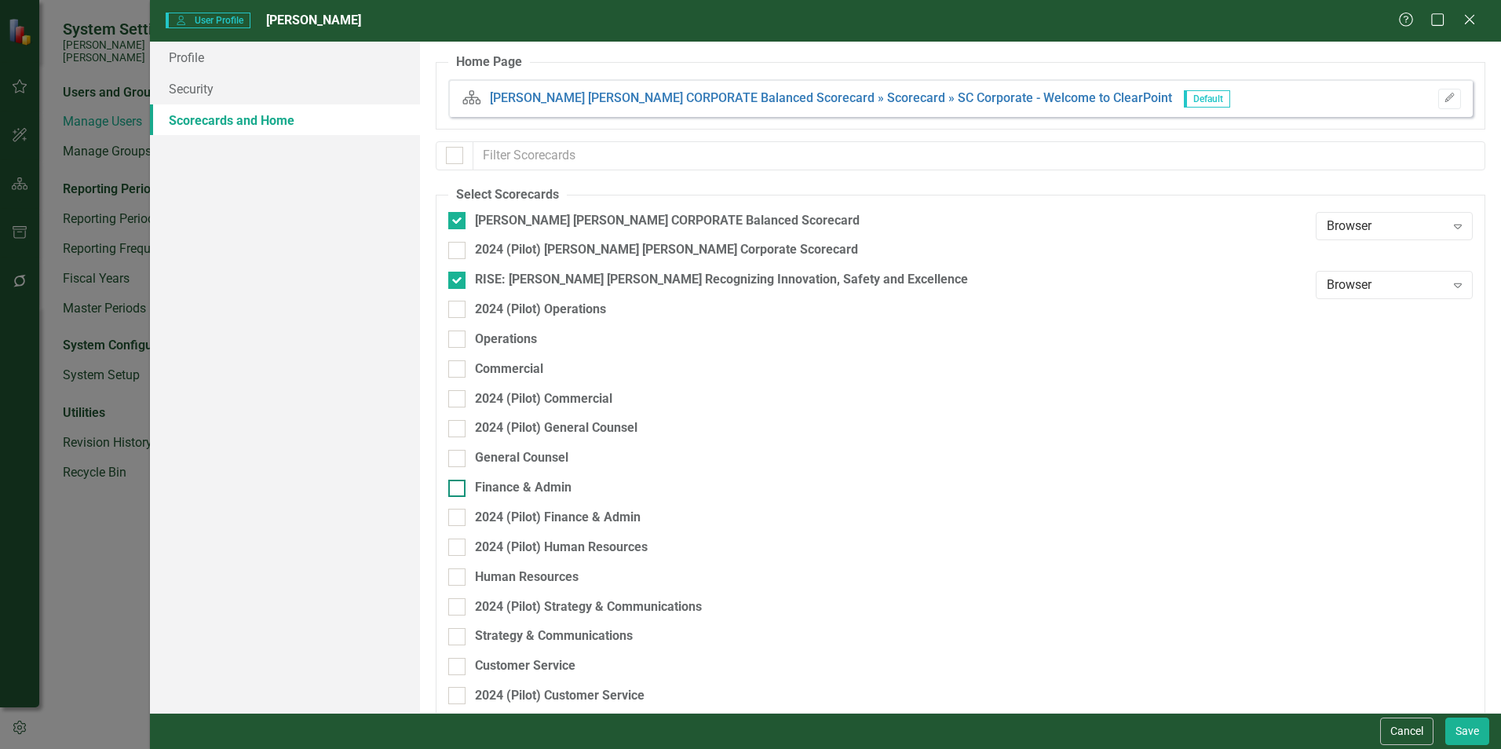
click at [454, 484] on input "Finance & Admin" at bounding box center [453, 485] width 10 height 10
checkbox input "true"
click at [743, 573] on button "Save" at bounding box center [1467, 730] width 44 height 27
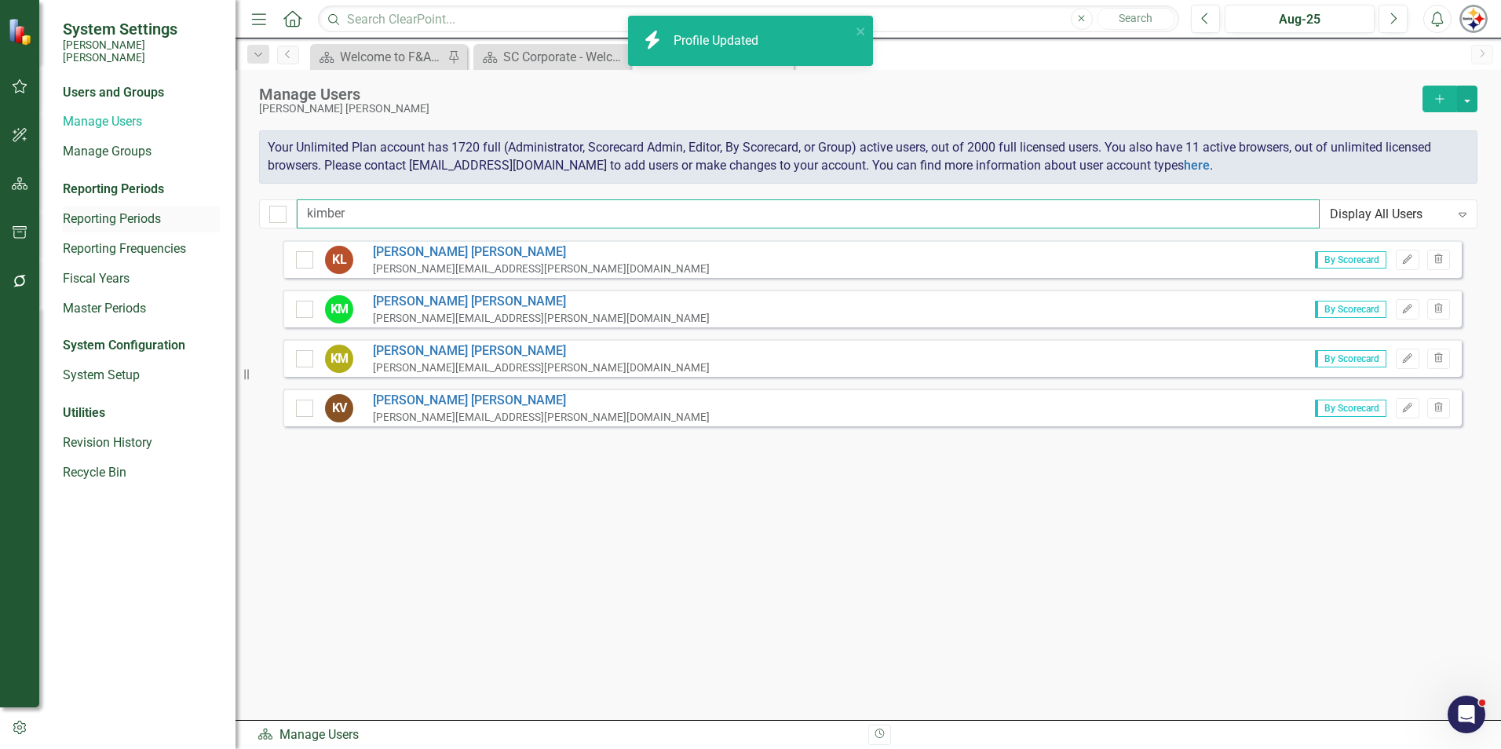
drag, startPoint x: 378, startPoint y: 213, endPoint x: 185, endPoint y: 208, distance: 192.4
click at [185, 210] on div "System Settings [PERSON_NAME] [PERSON_NAME] Users and Groups Manage Users Manag…" at bounding box center [750, 374] width 1501 height 749
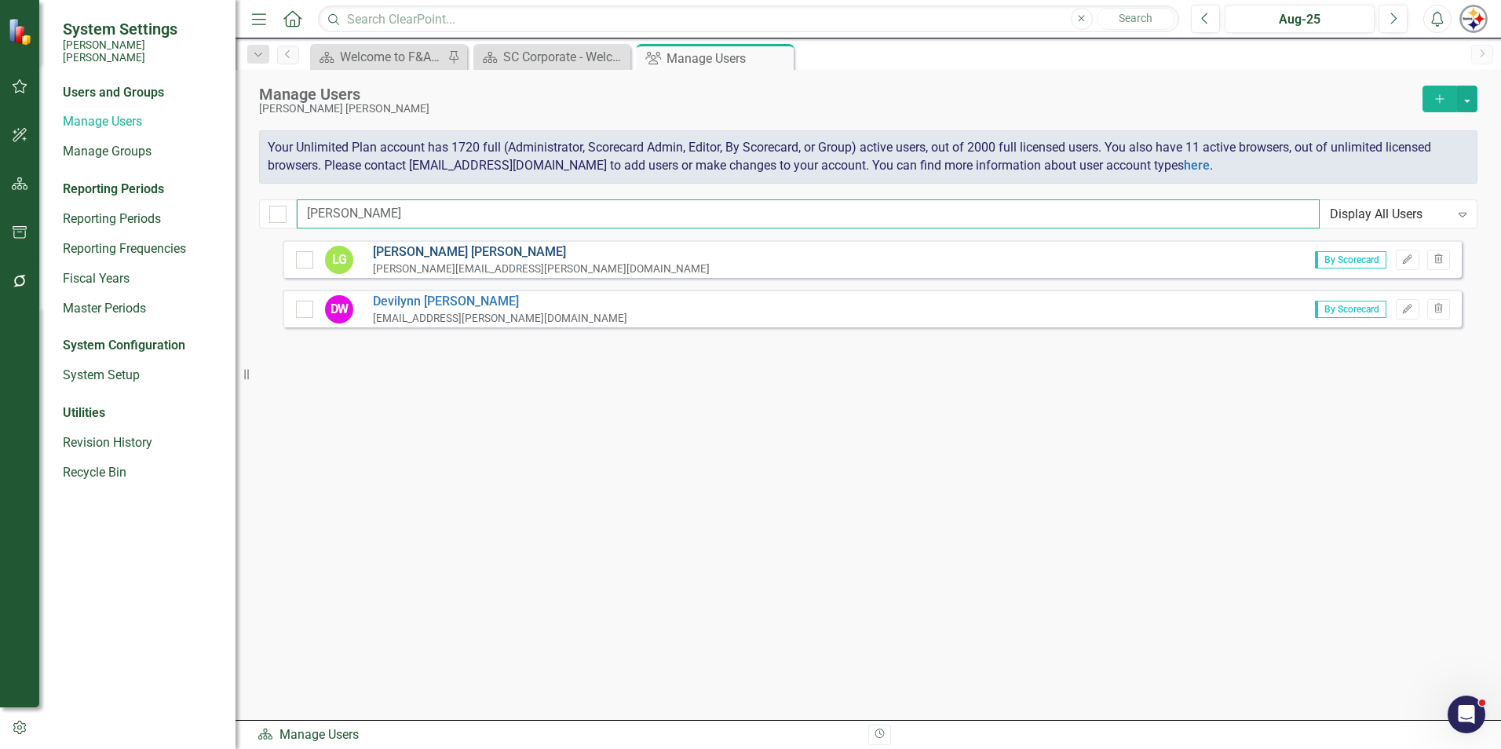
type input "[PERSON_NAME]"
click at [413, 251] on link "[PERSON_NAME]" at bounding box center [541, 252] width 337 height 18
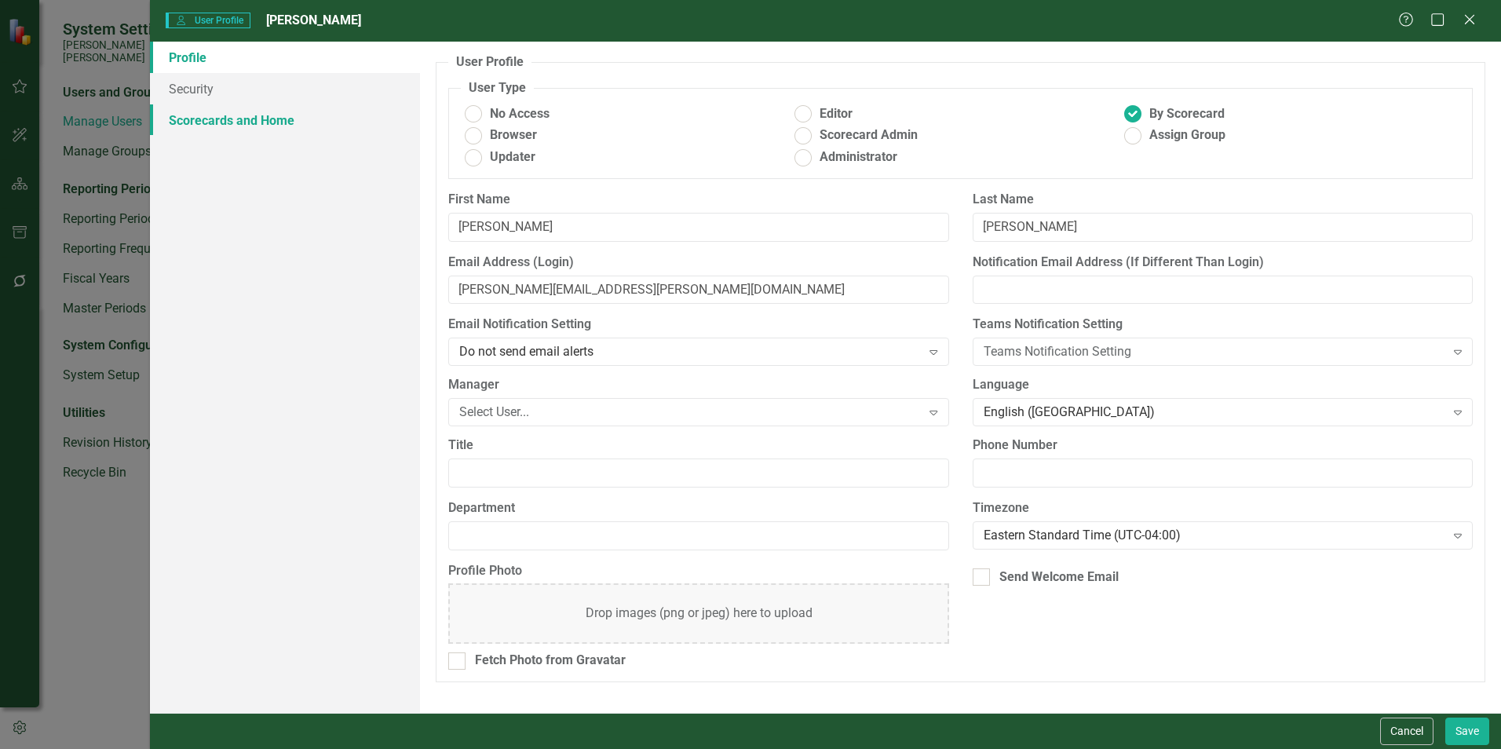
click at [248, 119] on link "Scorecards and Home" at bounding box center [285, 119] width 270 height 31
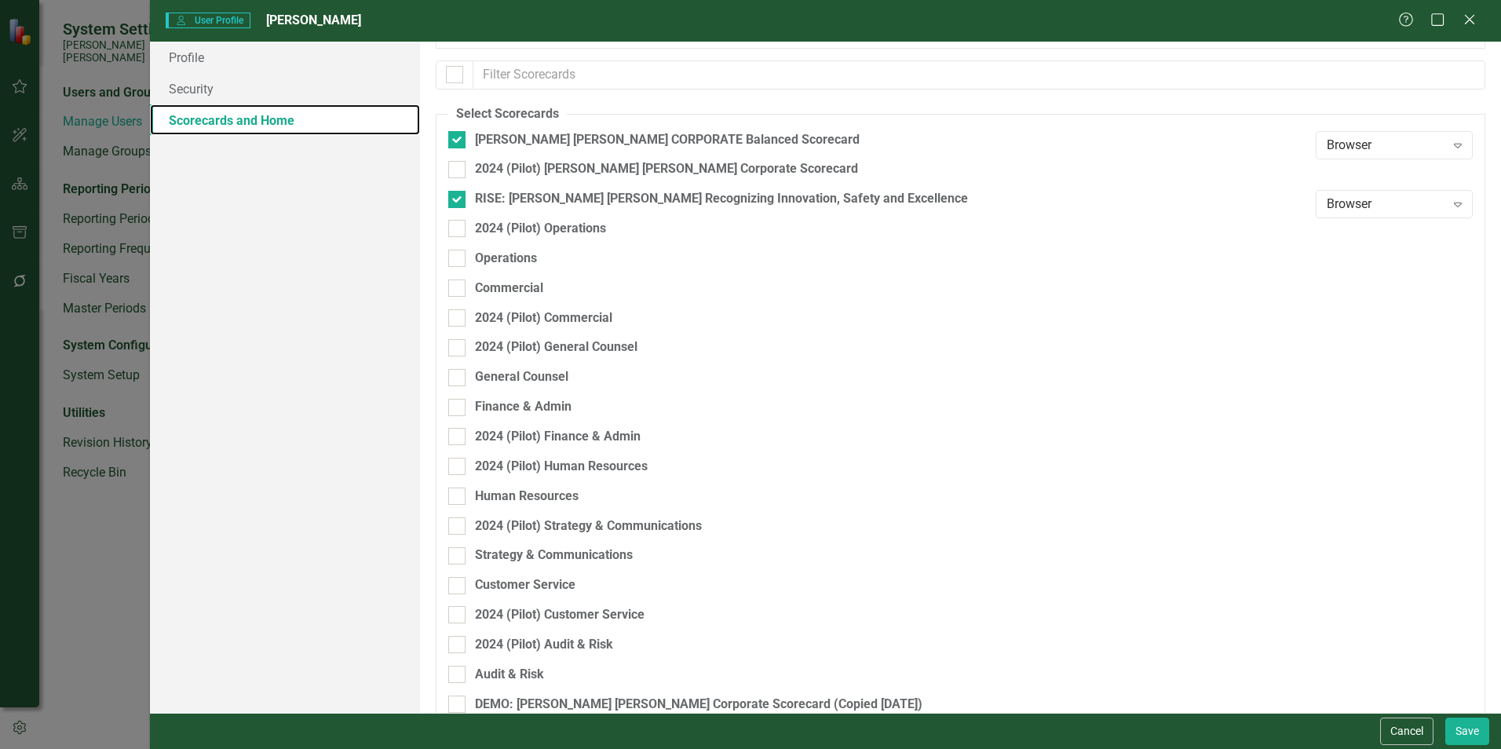
scroll to position [157, 0]
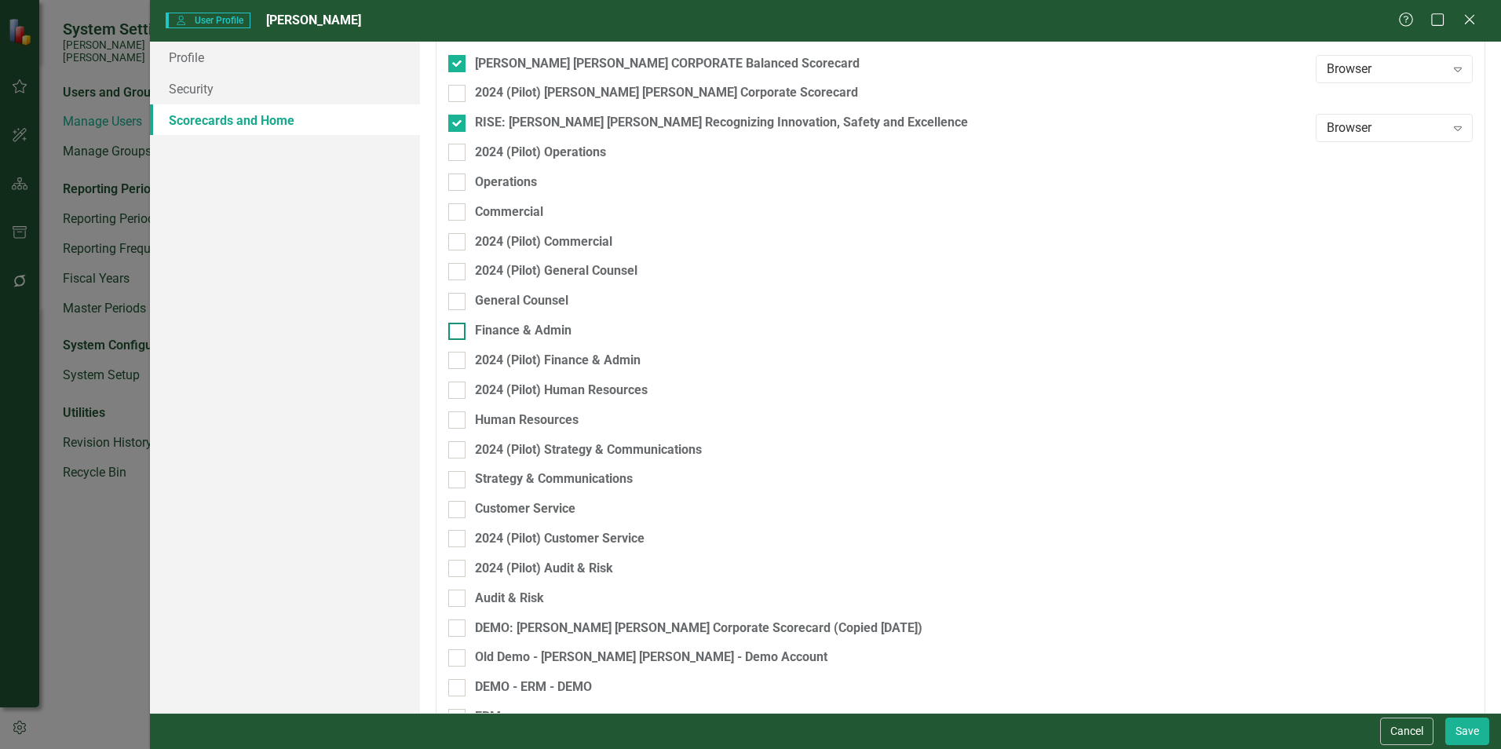
drag, startPoint x: 465, startPoint y: 329, endPoint x: 473, endPoint y: 334, distance: 8.9
click at [465, 330] on div at bounding box center [456, 331] width 17 height 17
click at [458, 330] on input "Finance & Admin" at bounding box center [453, 328] width 10 height 10
checkbox input "true"
click at [743, 573] on button "Save" at bounding box center [1467, 730] width 44 height 27
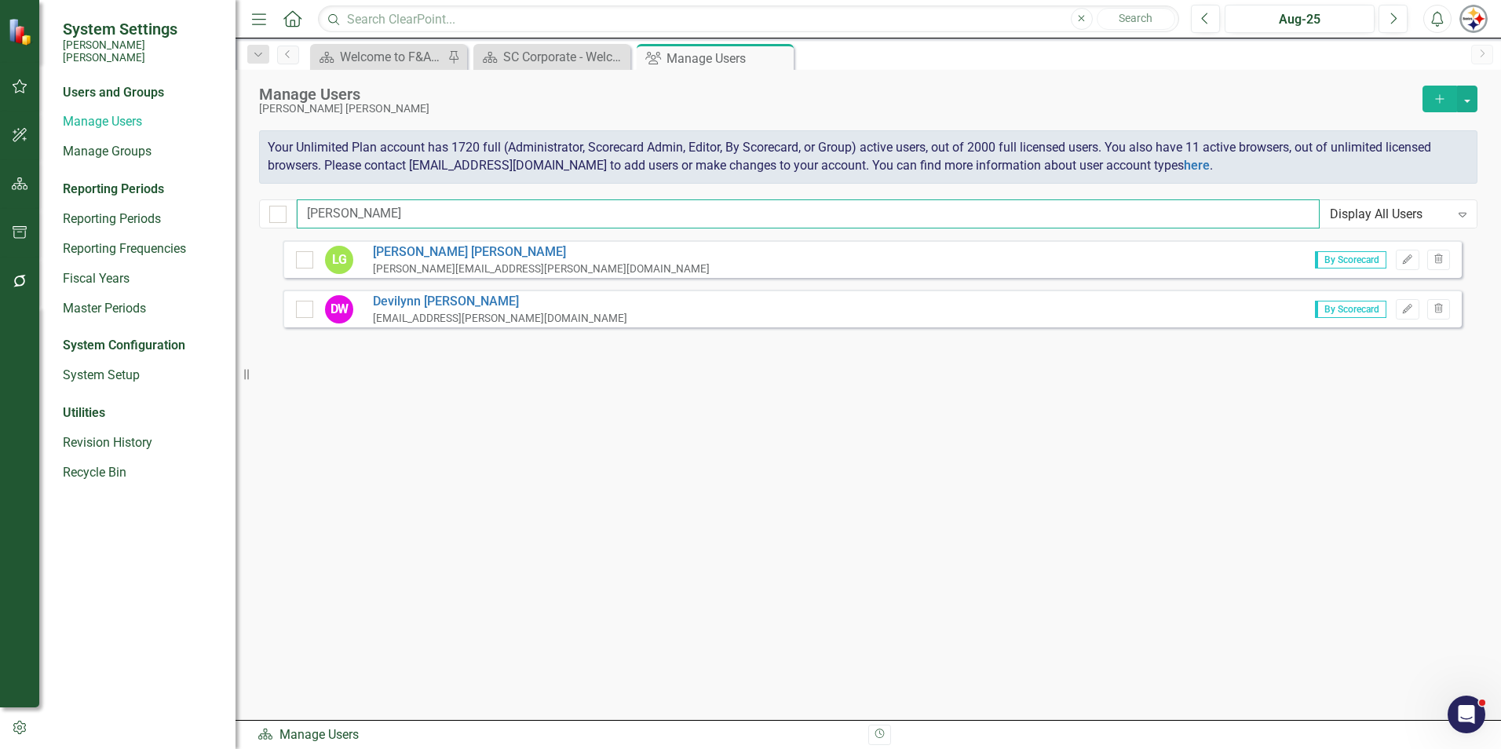
drag, startPoint x: 351, startPoint y: 216, endPoint x: 237, endPoint y: 214, distance: 113.8
click at [238, 214] on div "System Settings [PERSON_NAME] [PERSON_NAME] Users and Groups Manage Users Manag…" at bounding box center [750, 374] width 1501 height 749
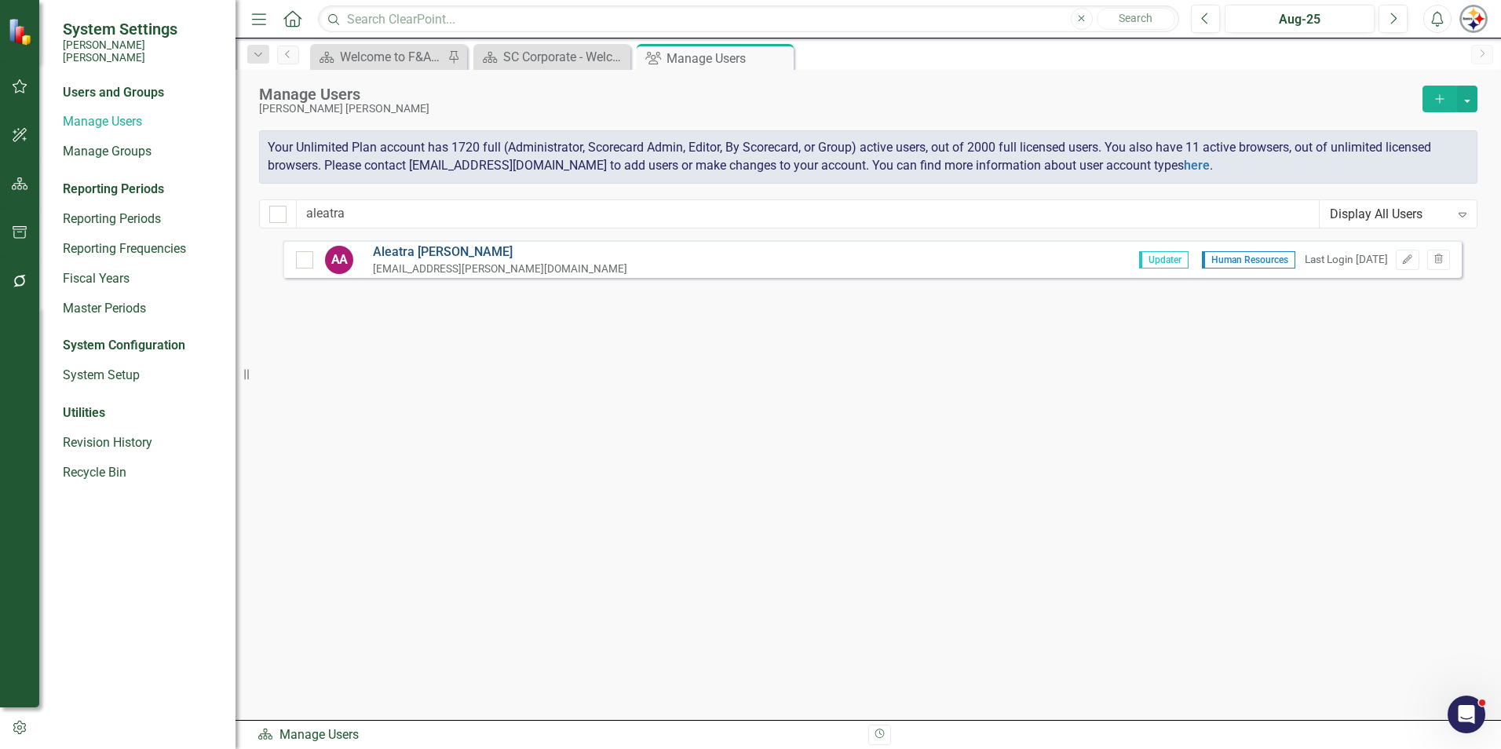
click at [392, 251] on link "[PERSON_NAME]" at bounding box center [500, 252] width 254 height 18
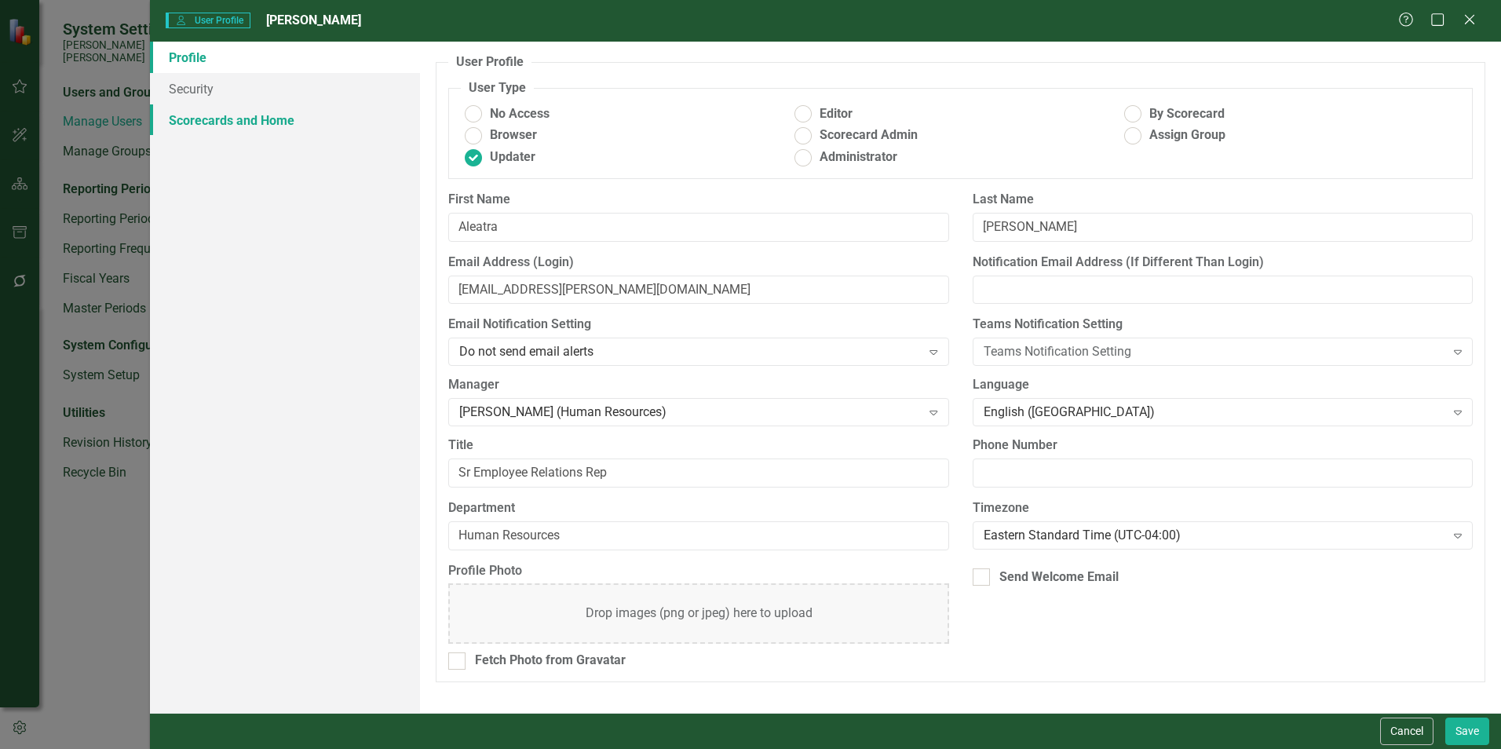
click at [218, 119] on link "Scorecards and Home" at bounding box center [285, 119] width 270 height 31
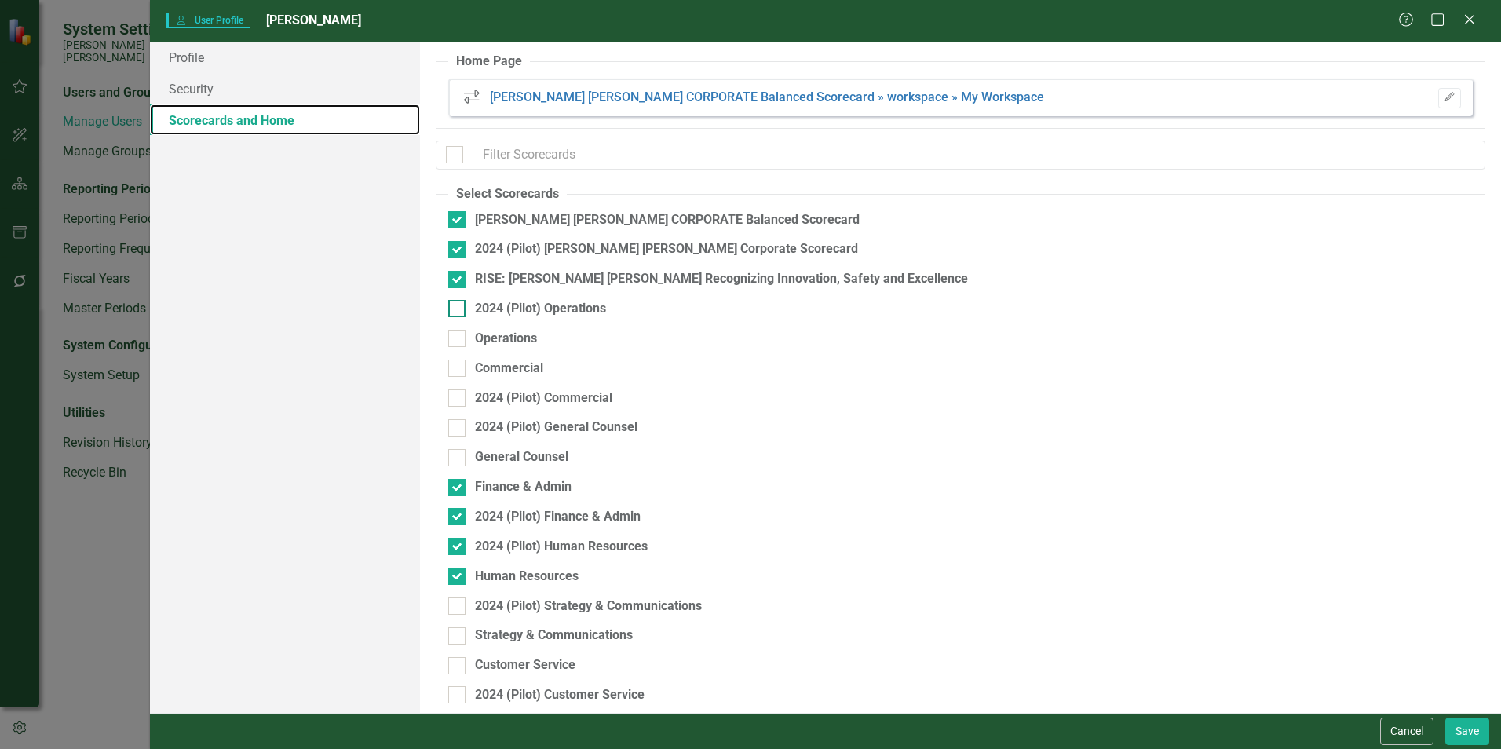
scroll to position [0, 0]
click at [188, 48] on link "Profile" at bounding box center [285, 57] width 270 height 31
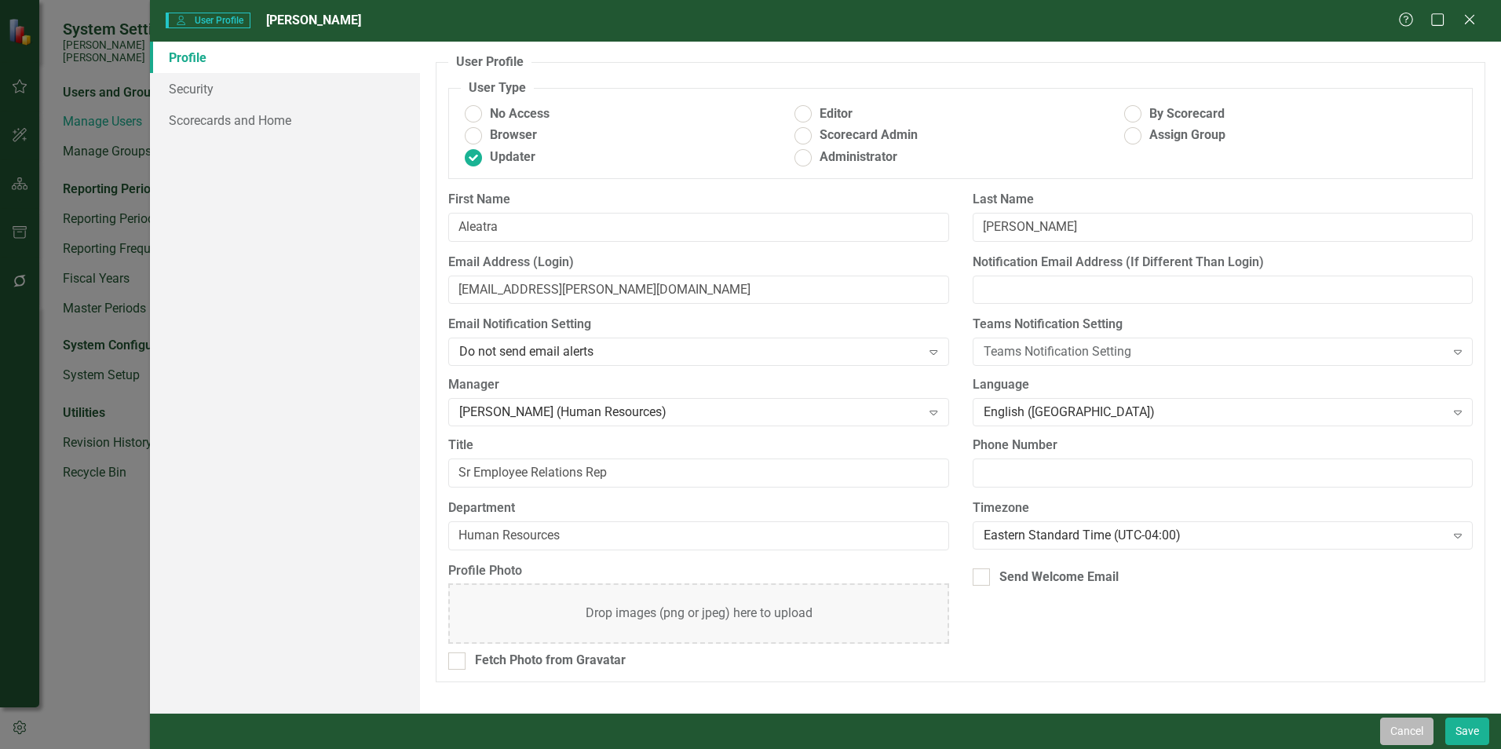
click at [743, 573] on button "Cancel" at bounding box center [1406, 730] width 53 height 27
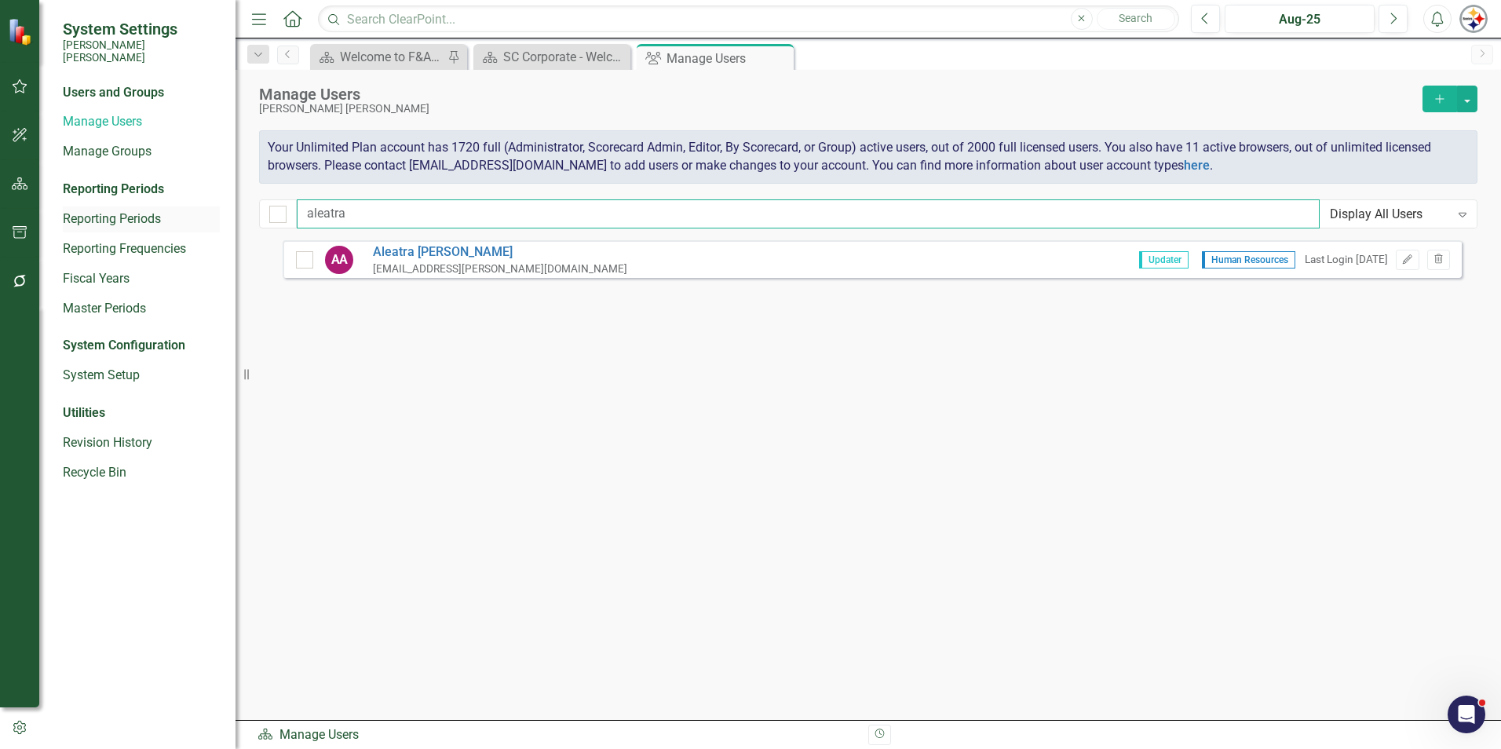
drag, startPoint x: 341, startPoint y: 209, endPoint x: 160, endPoint y: 209, distance: 181.3
click at [169, 209] on div "System Settings [PERSON_NAME] [PERSON_NAME] Users and Groups Manage Users Manag…" at bounding box center [750, 374] width 1501 height 749
type input "[PERSON_NAME]"
click at [383, 251] on link "[PERSON_NAME]" at bounding box center [541, 252] width 337 height 18
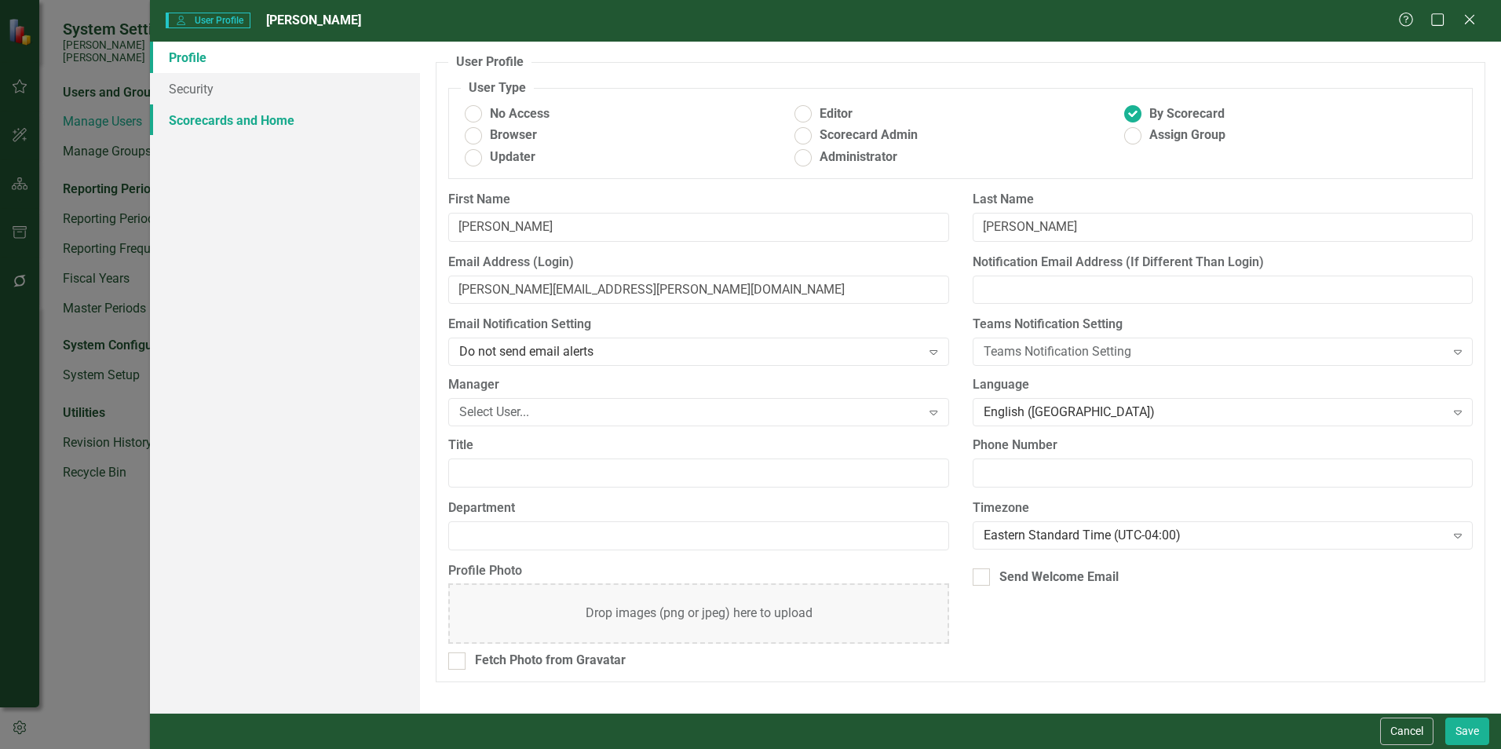
click at [211, 119] on link "Scorecards and Home" at bounding box center [285, 119] width 270 height 31
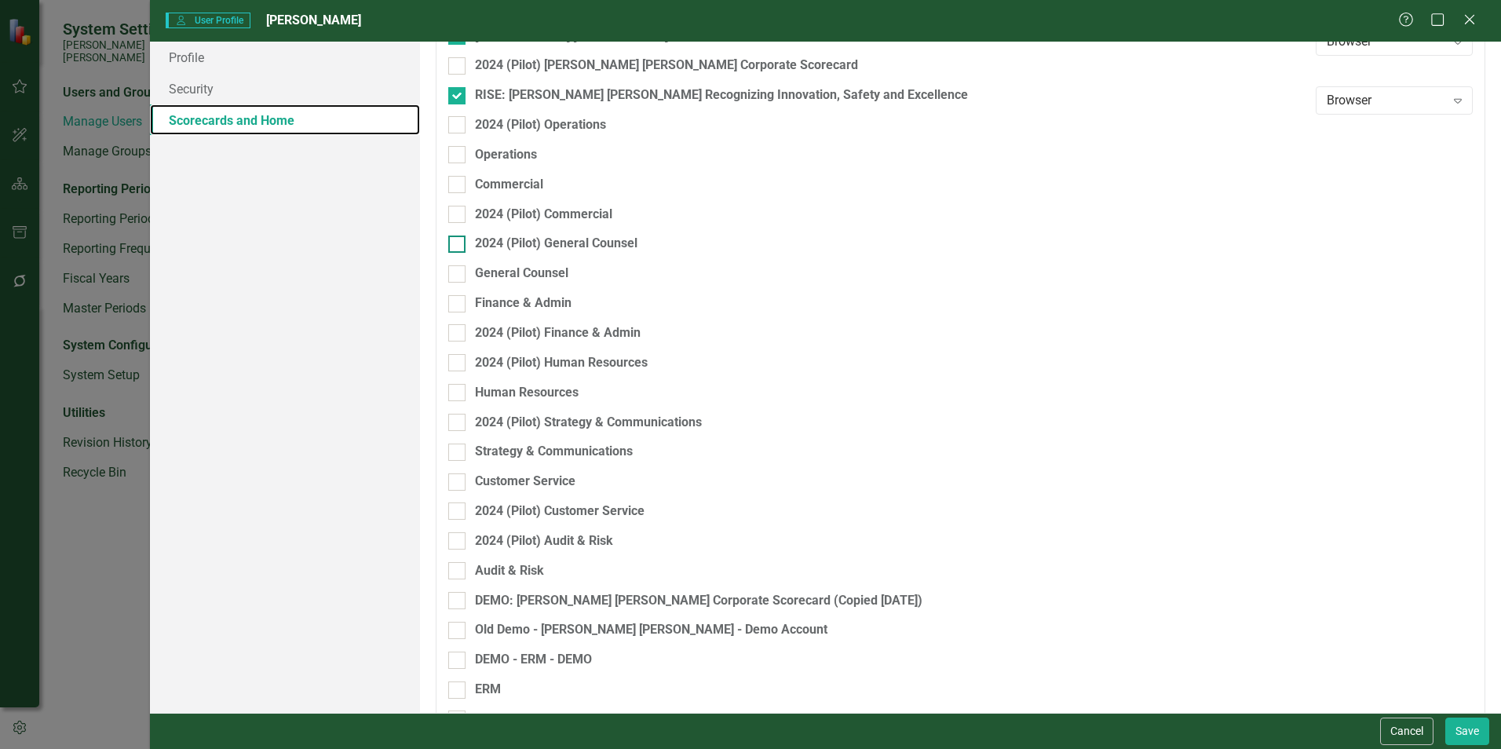
scroll to position [157, 0]
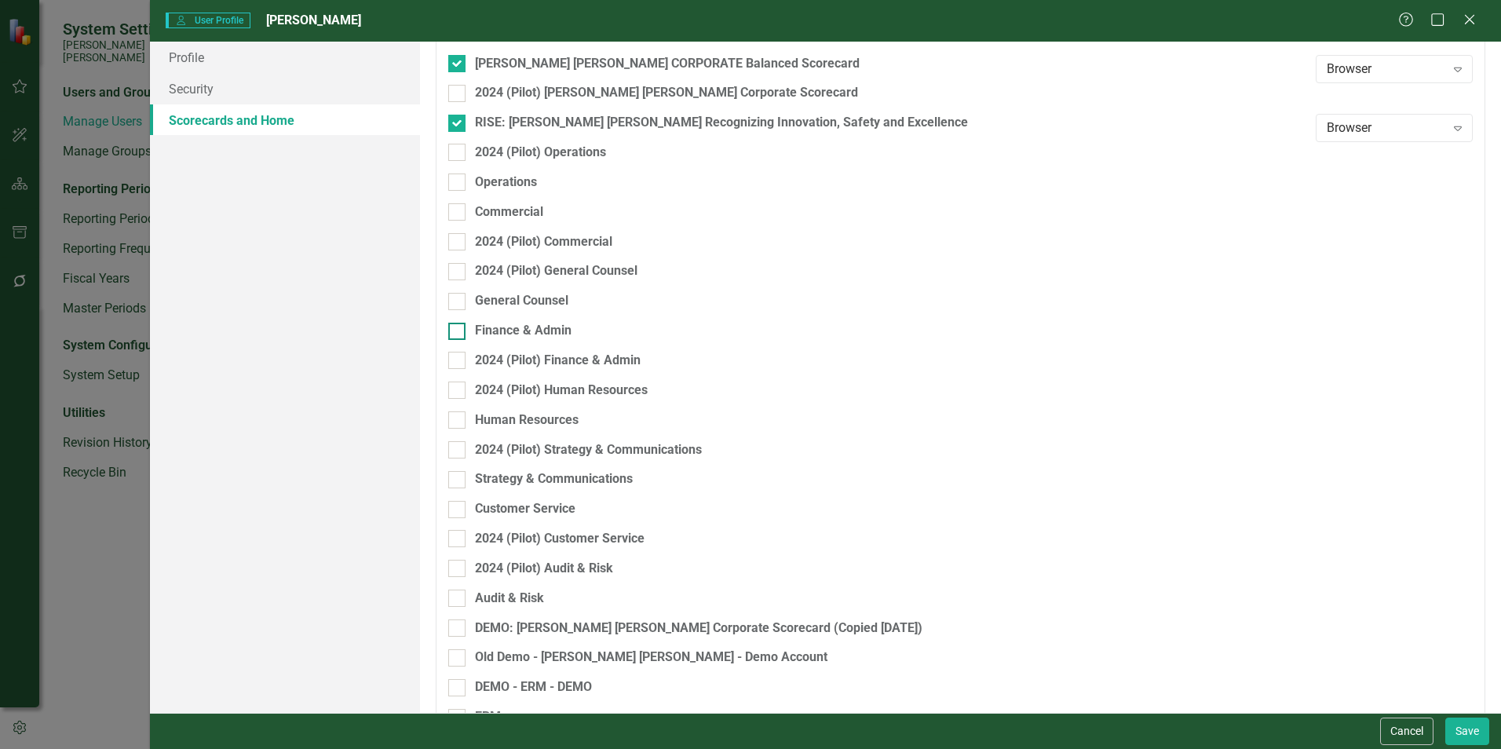
click at [462, 335] on div at bounding box center [456, 331] width 17 height 17
click at [458, 333] on input "Finance & Admin" at bounding box center [453, 328] width 10 height 10
checkbox input "true"
click at [743, 573] on button "Save" at bounding box center [1467, 730] width 44 height 27
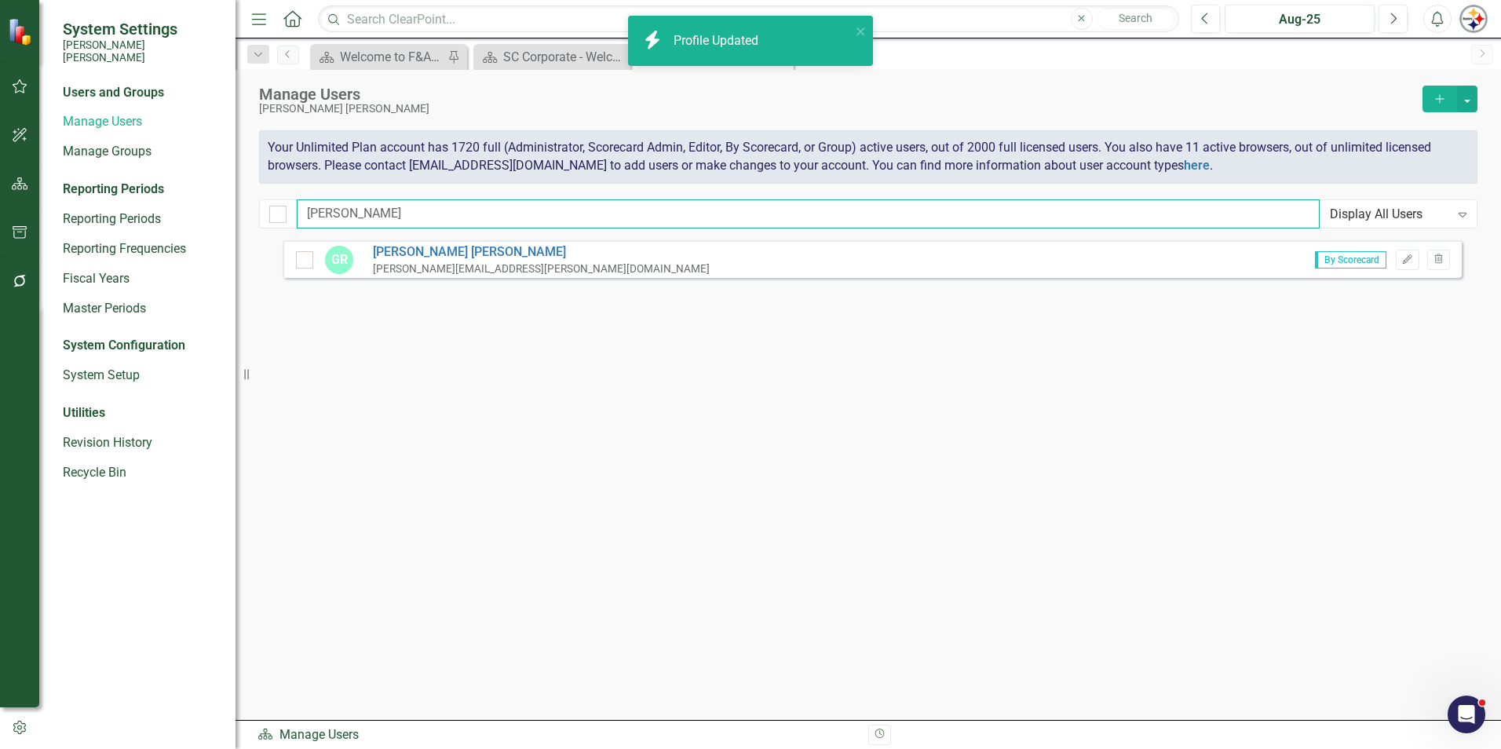
click at [357, 207] on input "[PERSON_NAME]" at bounding box center [808, 213] width 1023 height 29
click at [250, 212] on div "Manage Users [PERSON_NAME] [PERSON_NAME] Add Your Unlimited Plan account has 17…" at bounding box center [867, 155] width 1265 height 170
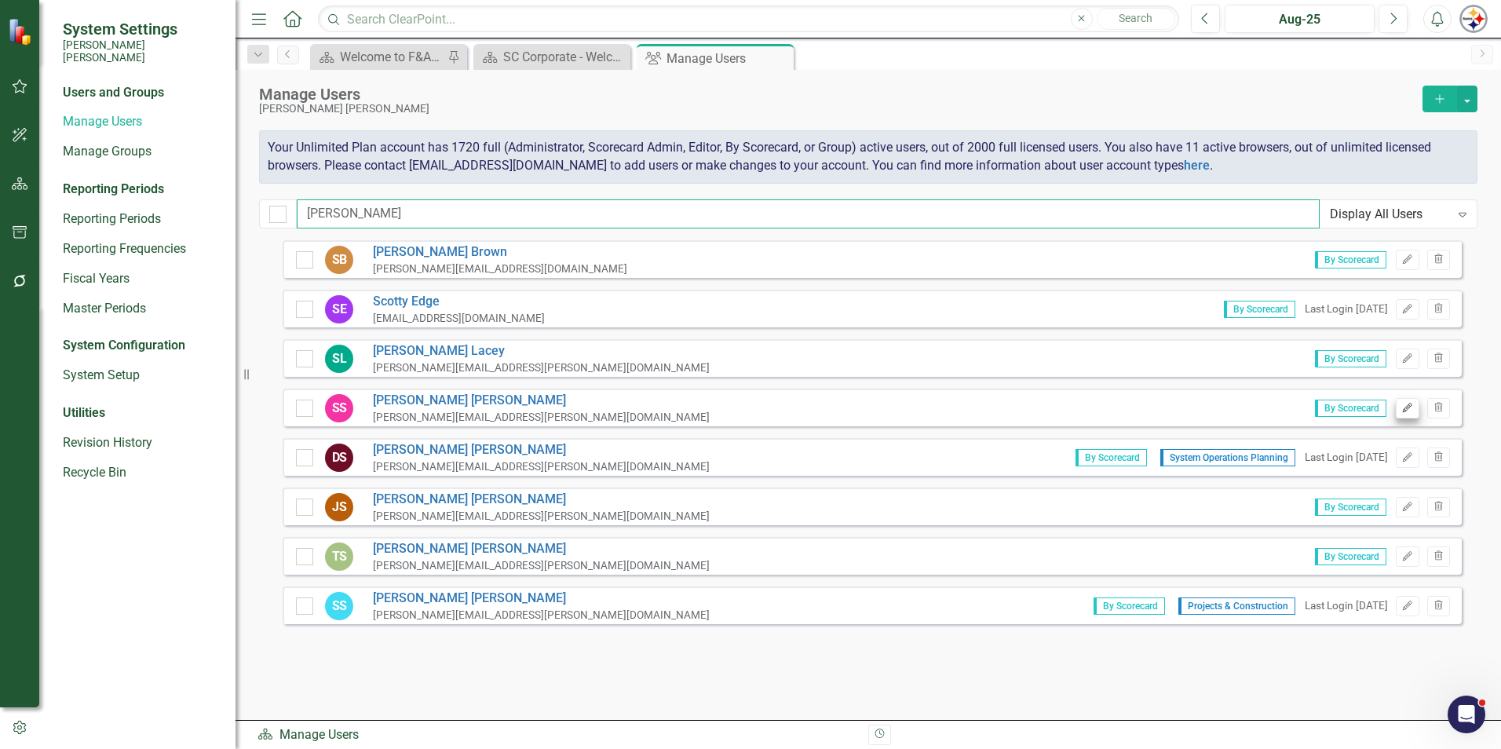
type input "[PERSON_NAME]"
click at [743, 412] on icon "Edit" at bounding box center [1407, 407] width 12 height 9
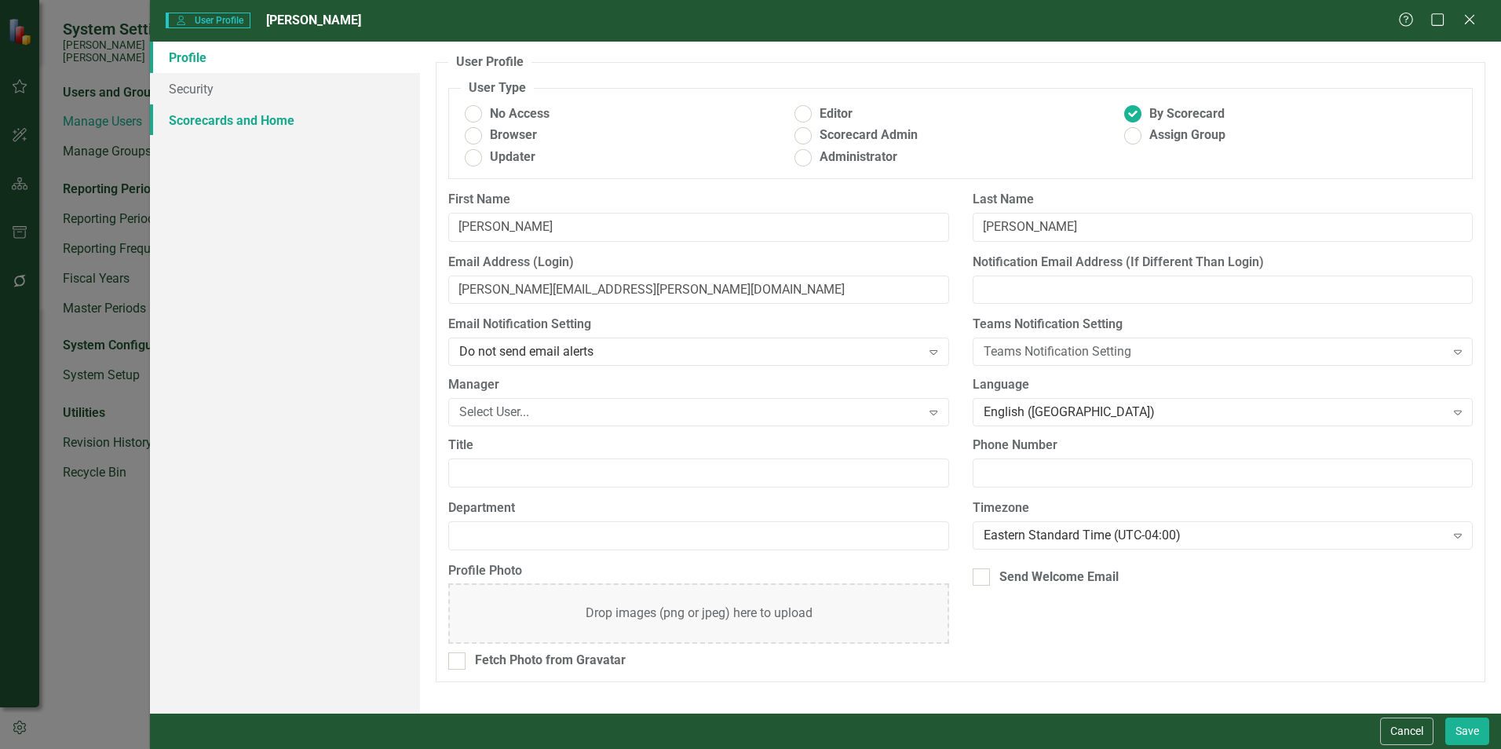
click at [210, 124] on link "Scorecards and Home" at bounding box center [285, 119] width 270 height 31
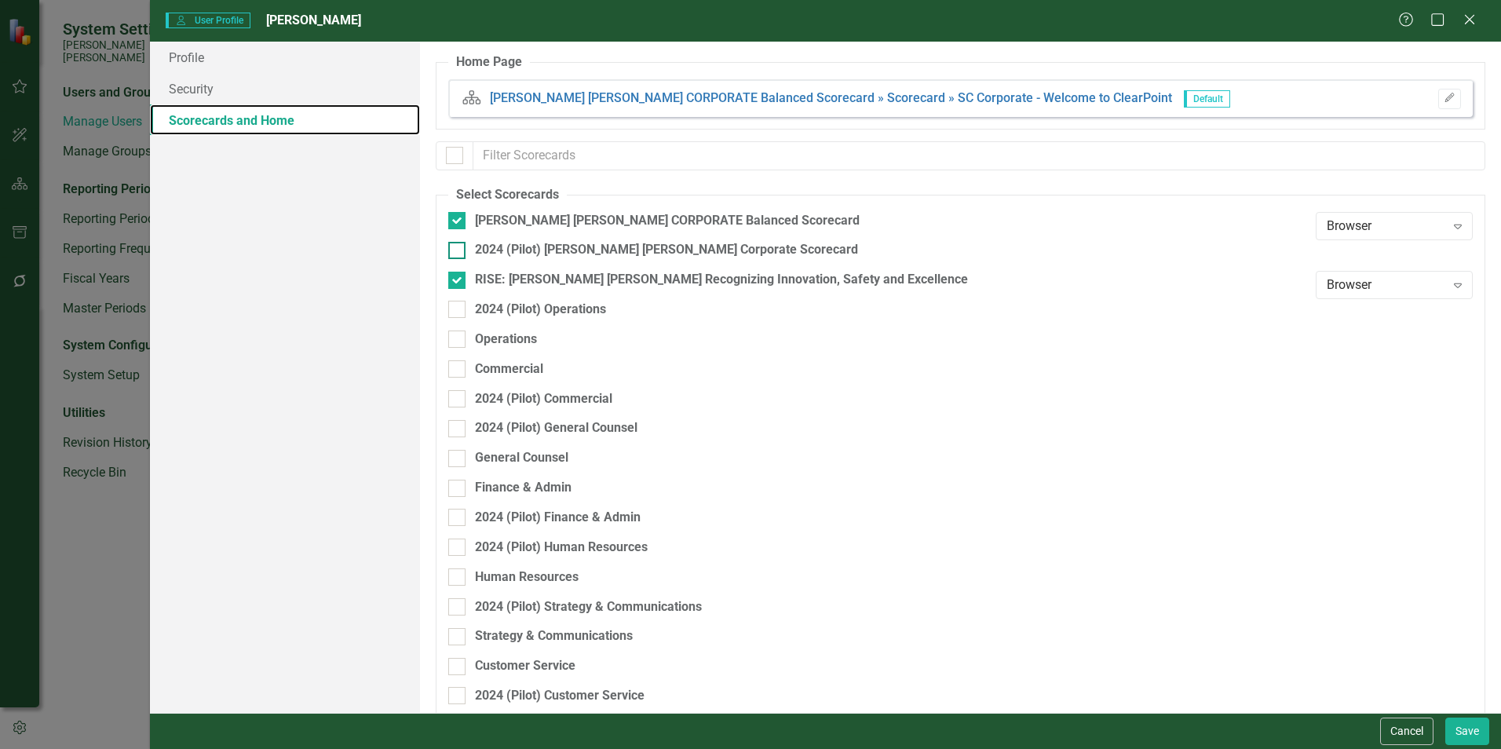
scroll to position [78, 0]
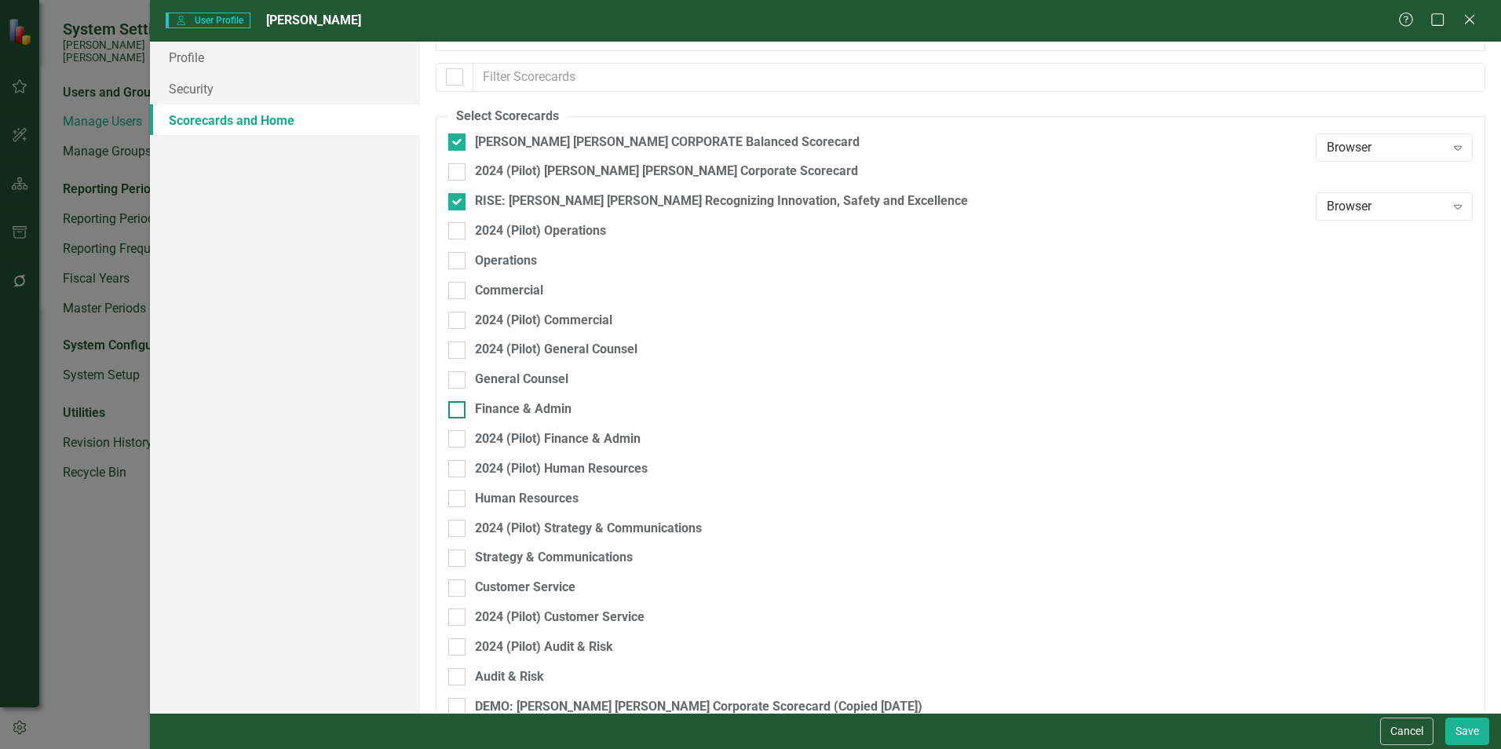
click at [459, 407] on div at bounding box center [456, 409] width 17 height 17
click at [458, 407] on input "Finance & Admin" at bounding box center [453, 406] width 10 height 10
checkbox input "true"
click at [743, 573] on button "Save" at bounding box center [1467, 730] width 44 height 27
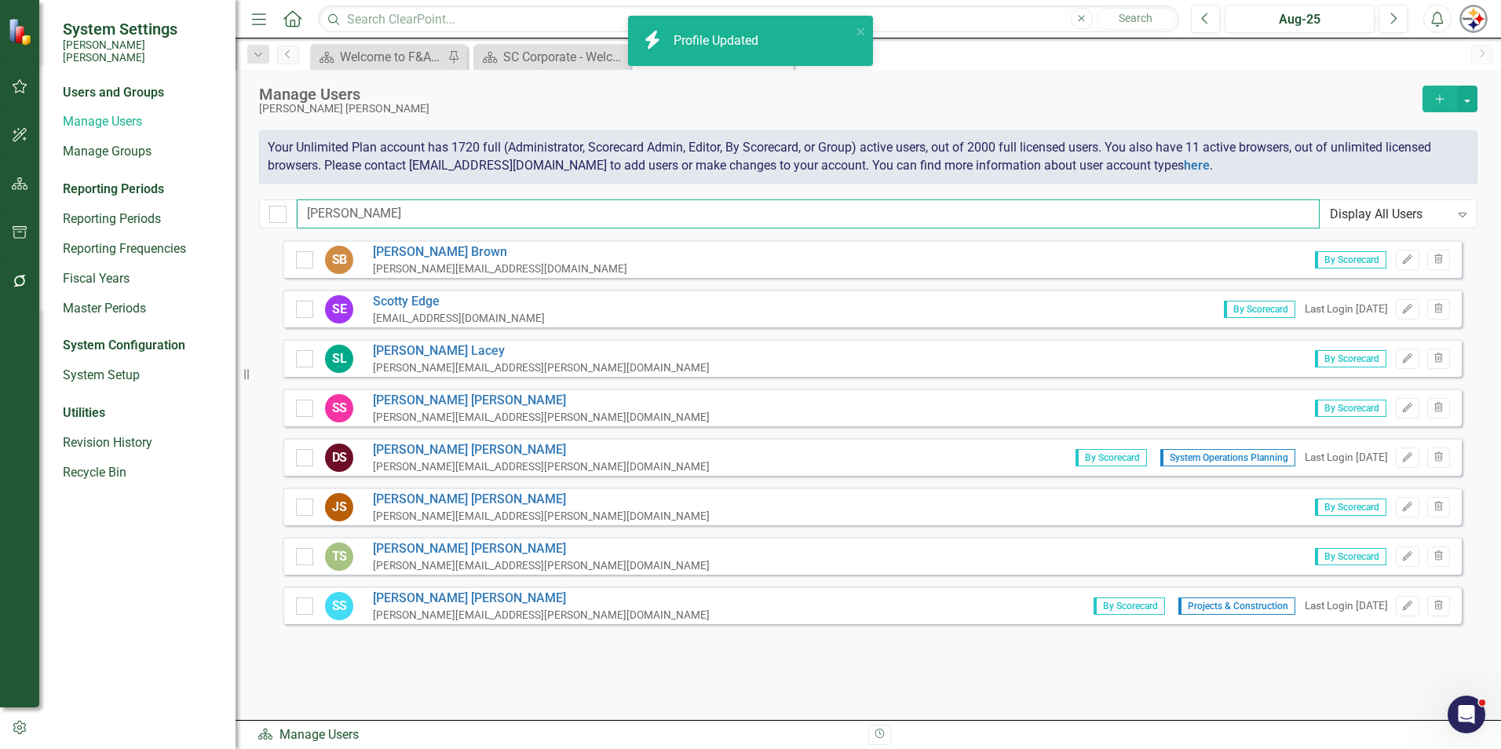
click at [362, 223] on input "[PERSON_NAME]" at bounding box center [808, 213] width 1023 height 29
drag, startPoint x: 365, startPoint y: 217, endPoint x: 262, endPoint y: 216, distance: 102.8
click at [255, 217] on div "Manage Users [PERSON_NAME] [PERSON_NAME] Add Your Unlimited Plan account has 17…" at bounding box center [867, 155] width 1265 height 170
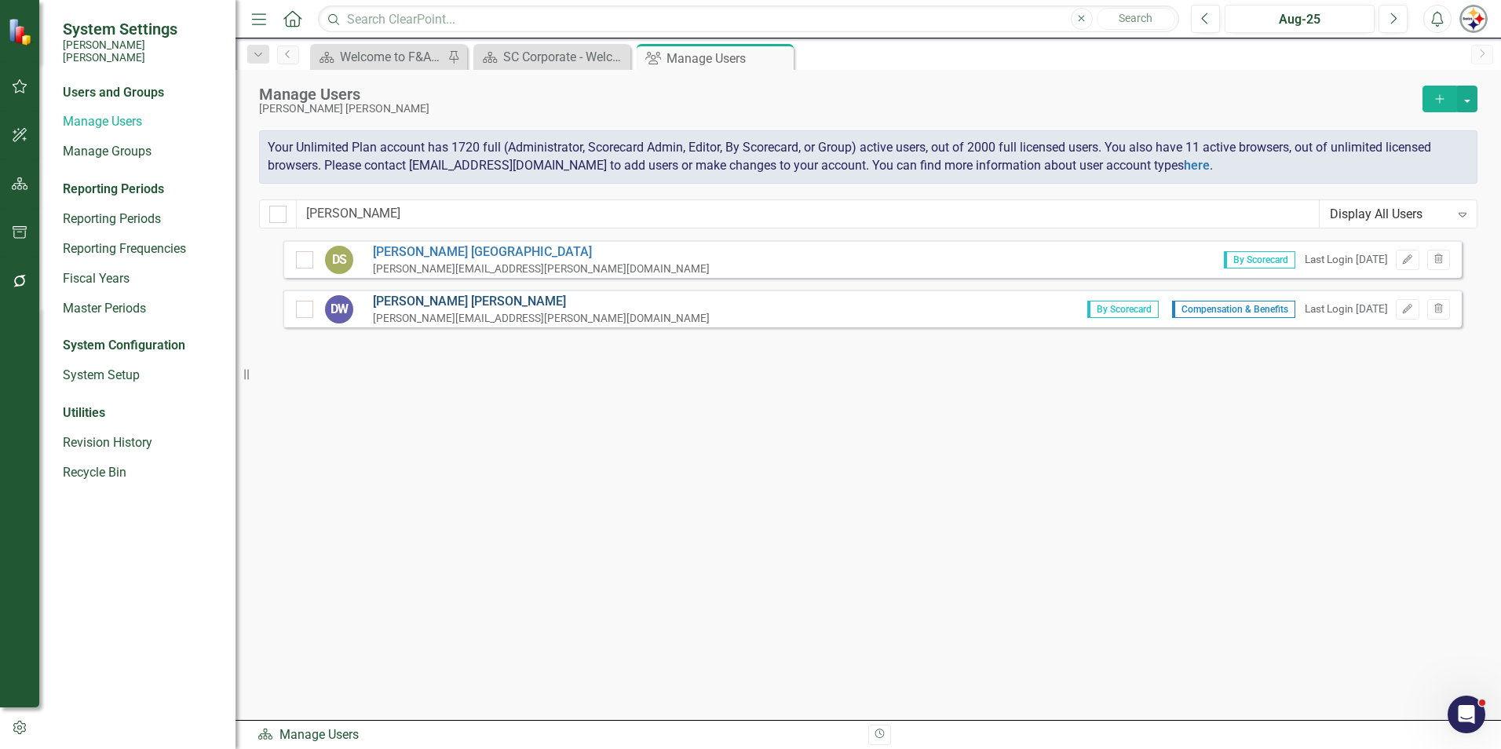
click at [435, 301] on link "[PERSON_NAME]" at bounding box center [541, 302] width 337 height 18
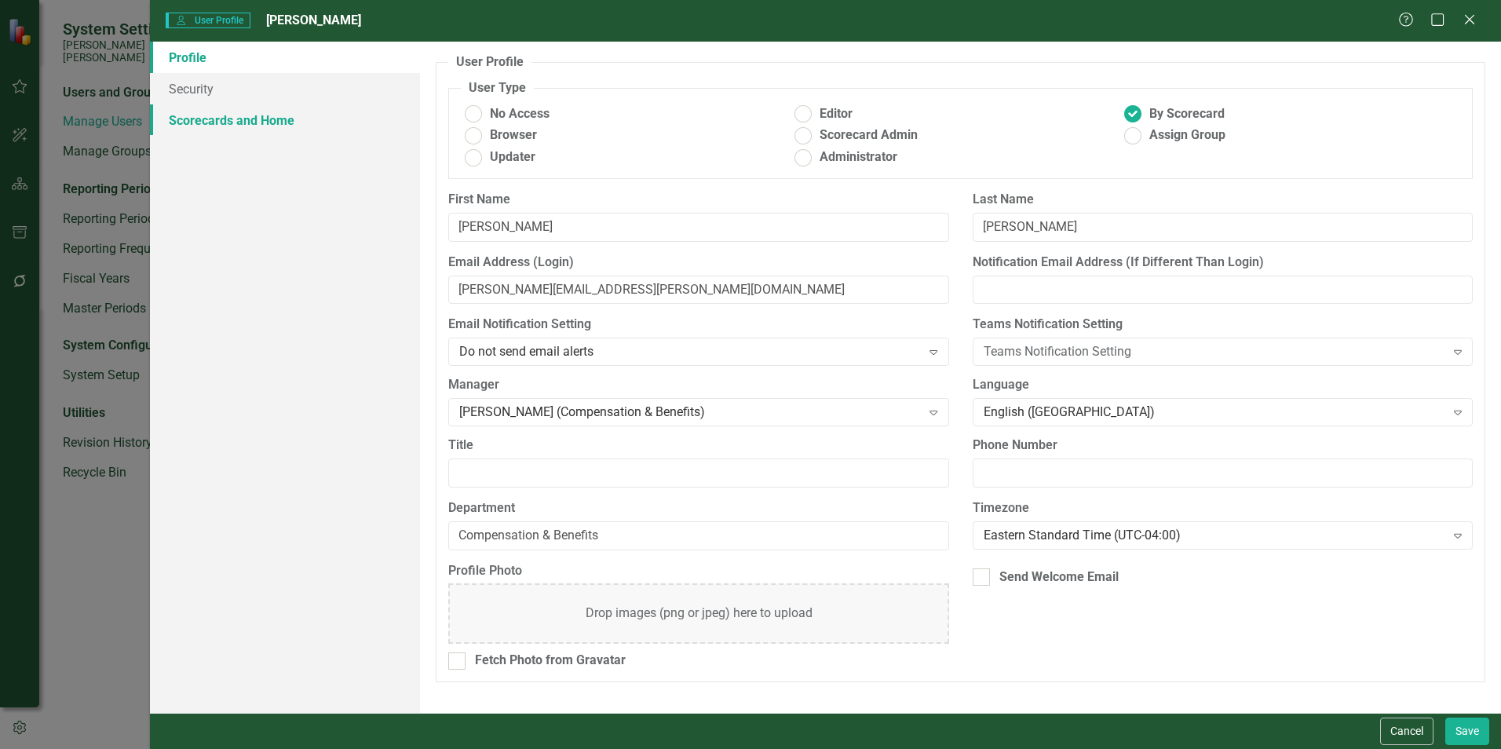
click at [278, 123] on link "Scorecards and Home" at bounding box center [285, 119] width 270 height 31
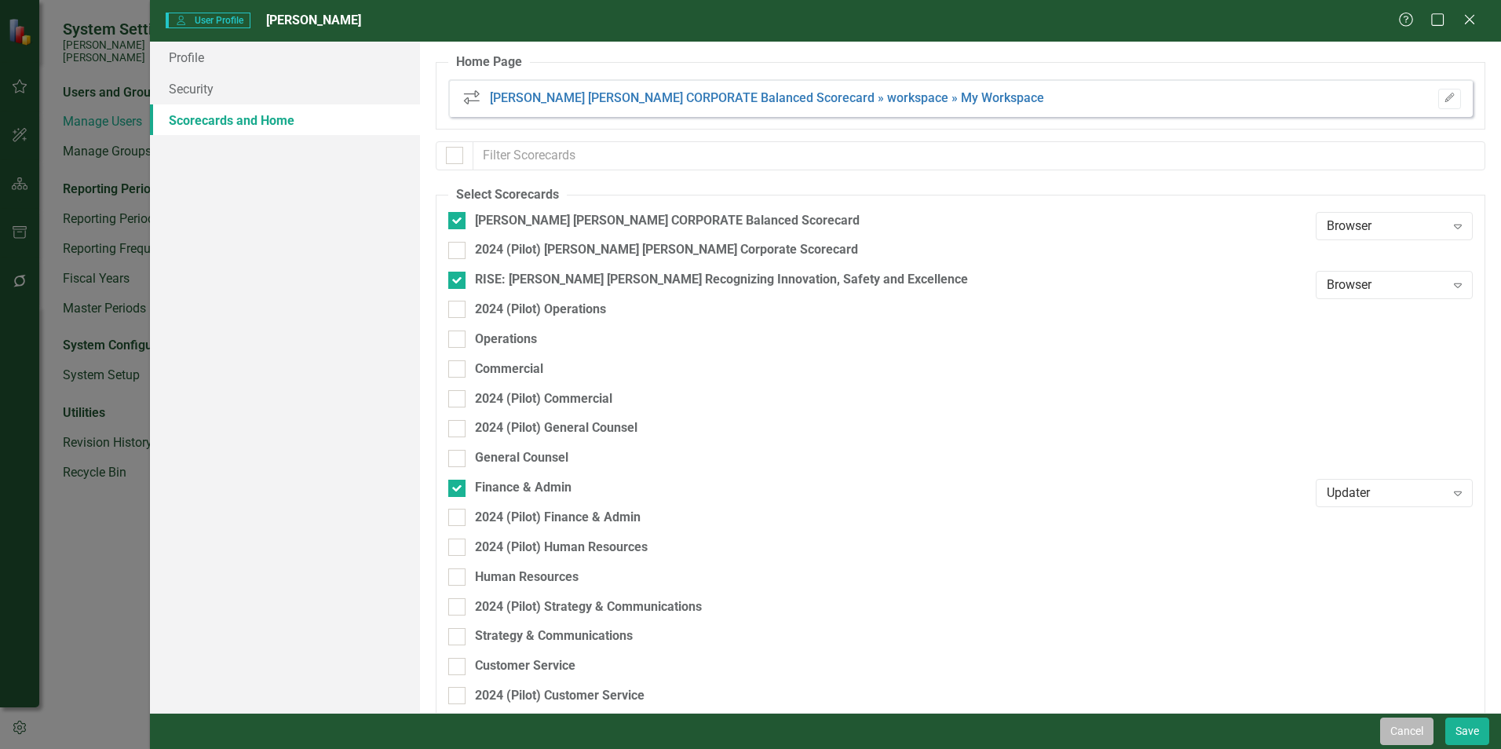
click at [743, 573] on button "Cancel" at bounding box center [1406, 730] width 53 height 27
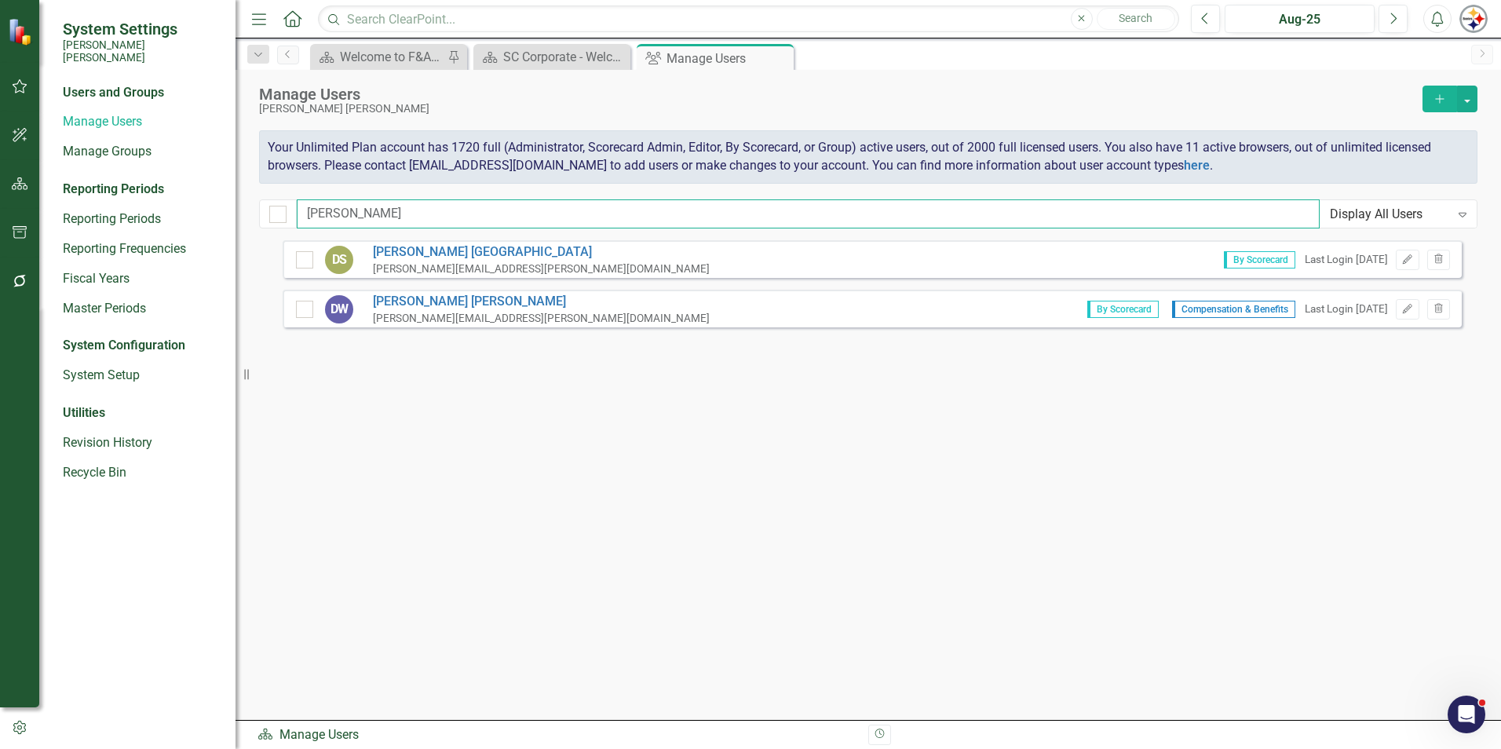
drag, startPoint x: 352, startPoint y: 216, endPoint x: 261, endPoint y: 215, distance: 90.3
click at [261, 215] on div "[PERSON_NAME] Display All Users Expand" at bounding box center [868, 213] width 1218 height 29
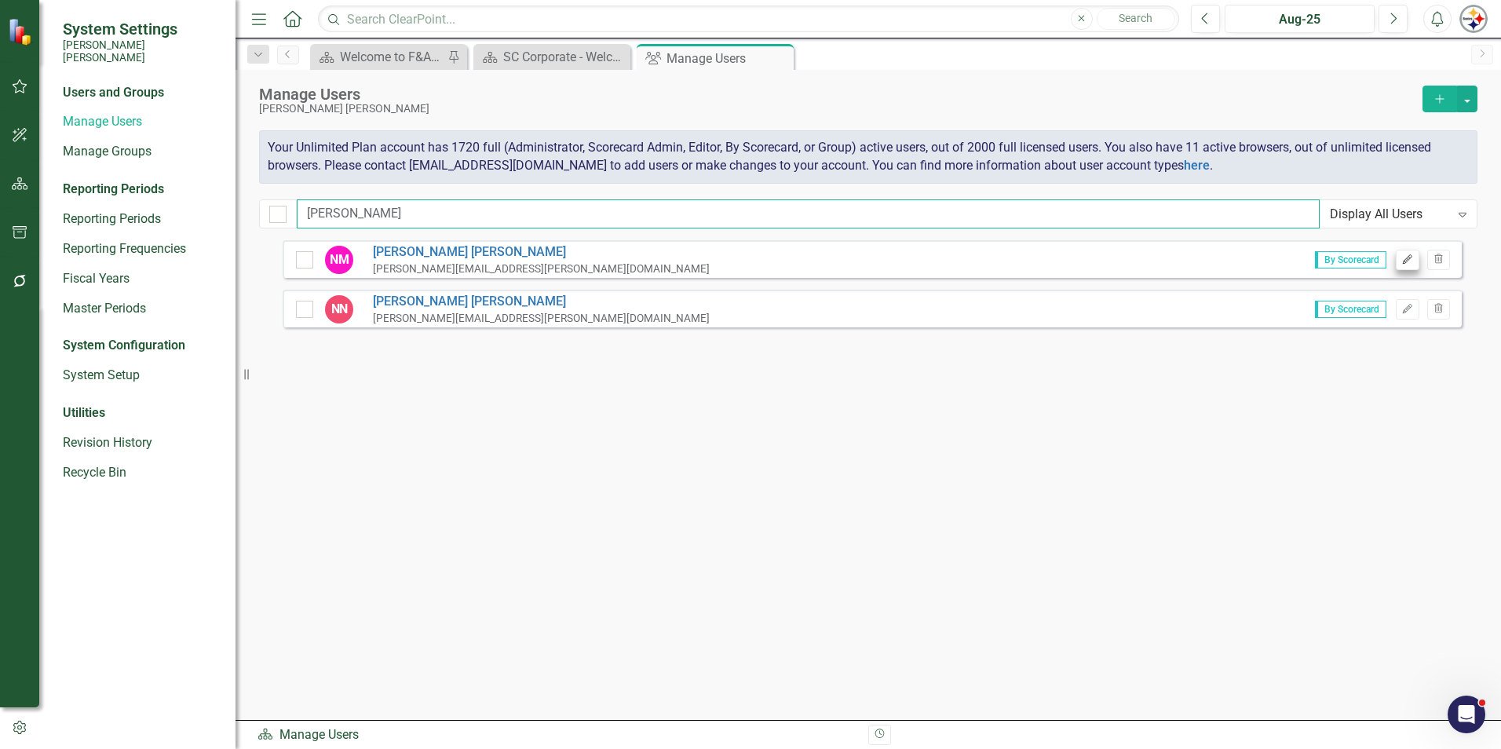
type input "[PERSON_NAME]"
click at [743, 261] on button "Edit" at bounding box center [1407, 260] width 23 height 20
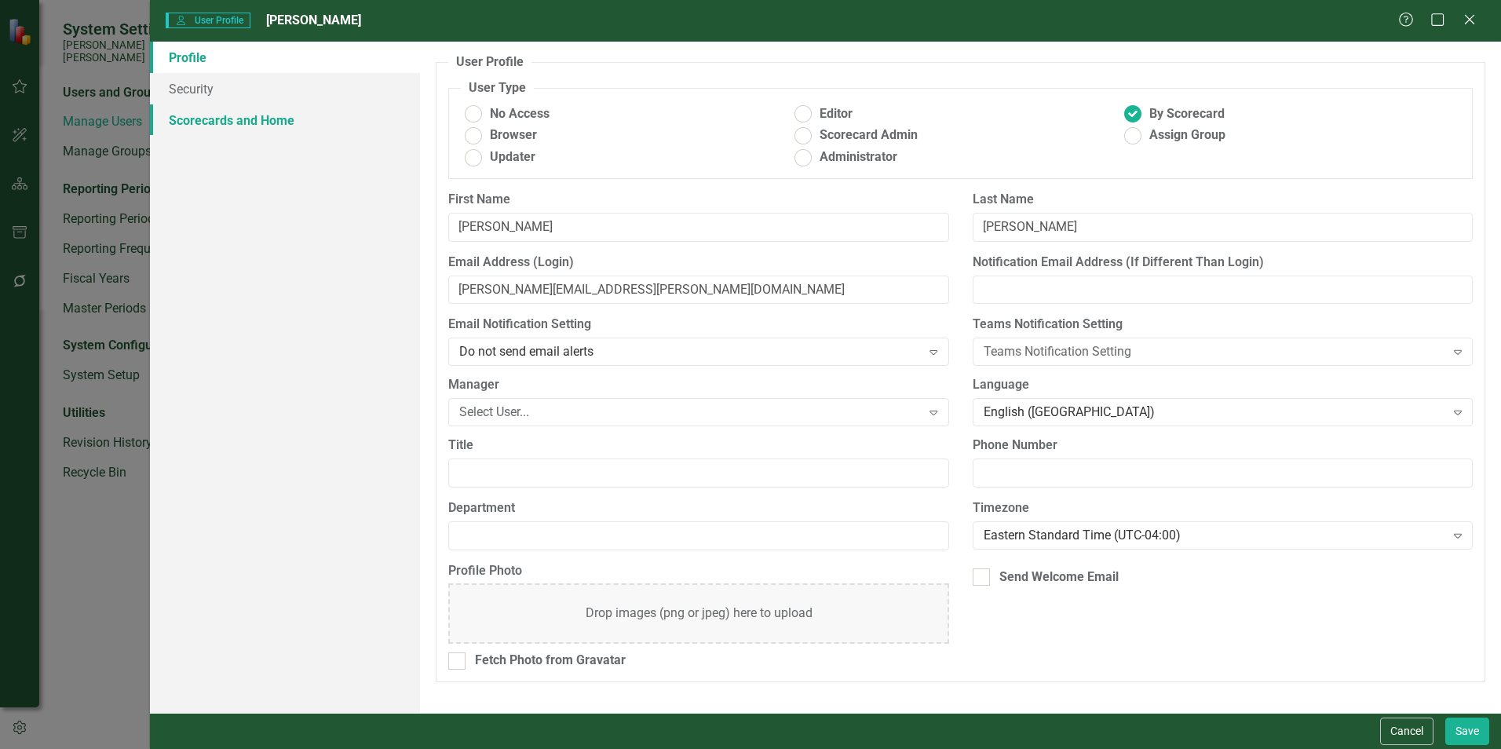
click at [209, 126] on link "Scorecards and Home" at bounding box center [285, 119] width 270 height 31
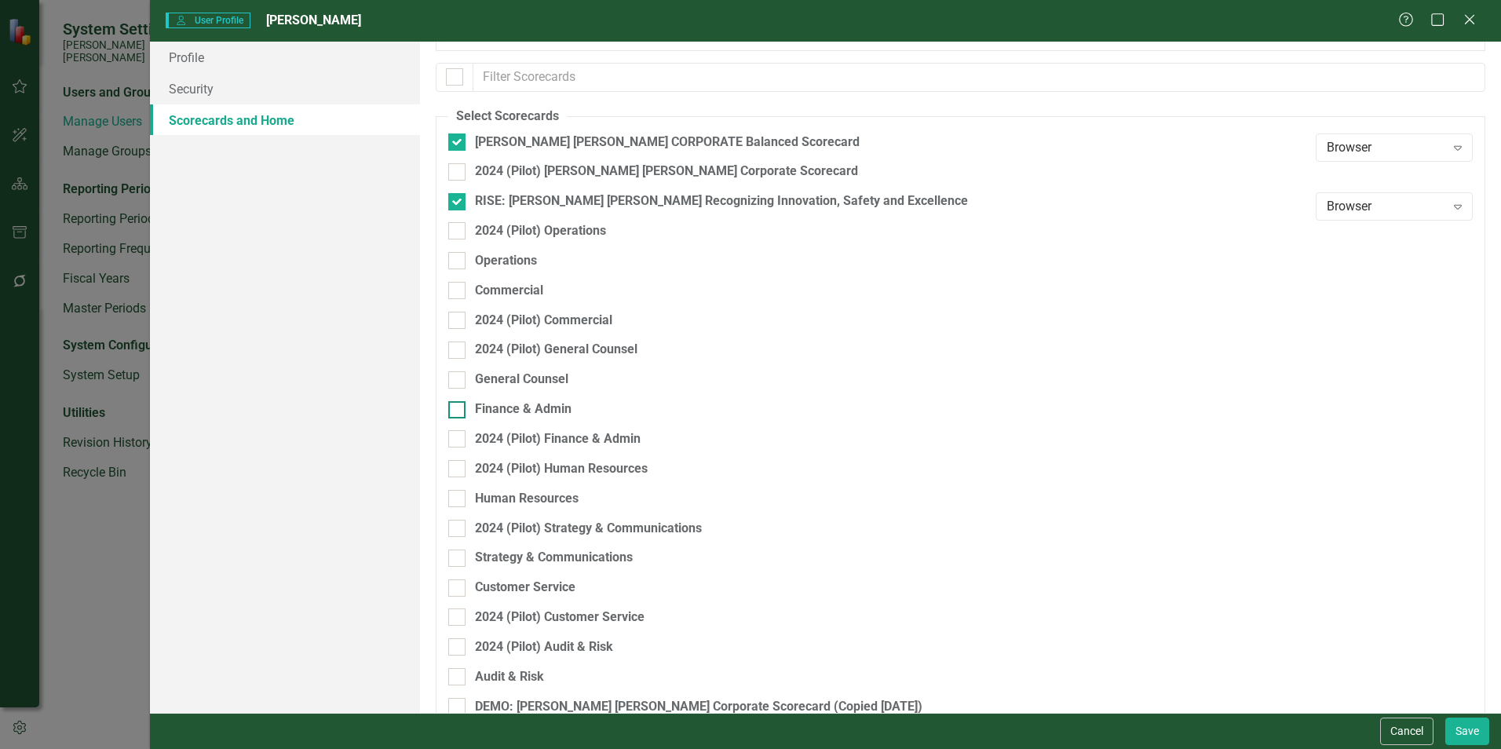
click at [537, 409] on div "Finance & Admin" at bounding box center [523, 409] width 97 height 18
click at [458, 409] on input "Finance & Admin" at bounding box center [453, 406] width 10 height 10
checkbox input "true"
click at [743, 573] on button "Save" at bounding box center [1467, 730] width 44 height 27
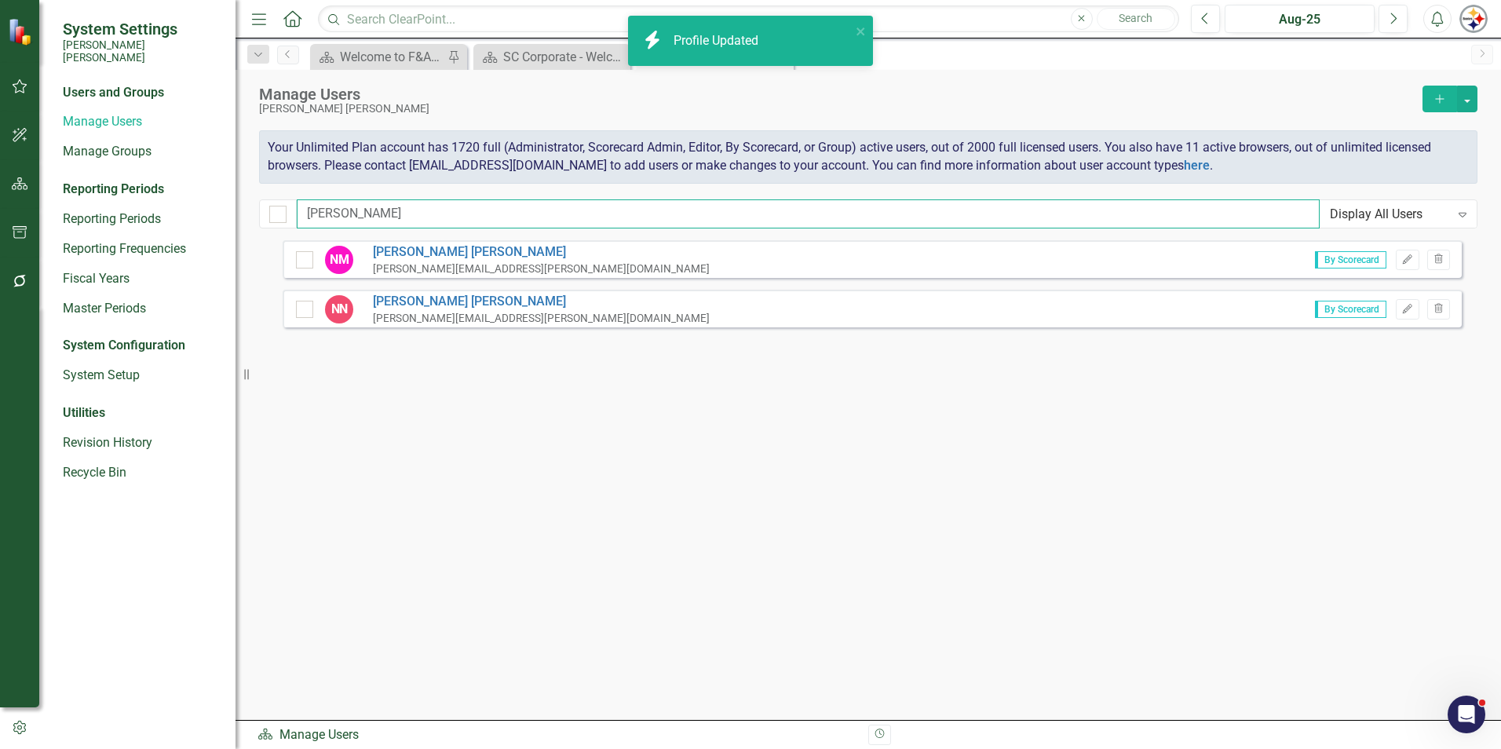
drag, startPoint x: 361, startPoint y: 214, endPoint x: 240, endPoint y: 210, distance: 120.9
click at [240, 210] on div "System Settings [PERSON_NAME] [PERSON_NAME] Users and Groups Manage Users Manag…" at bounding box center [750, 374] width 1501 height 749
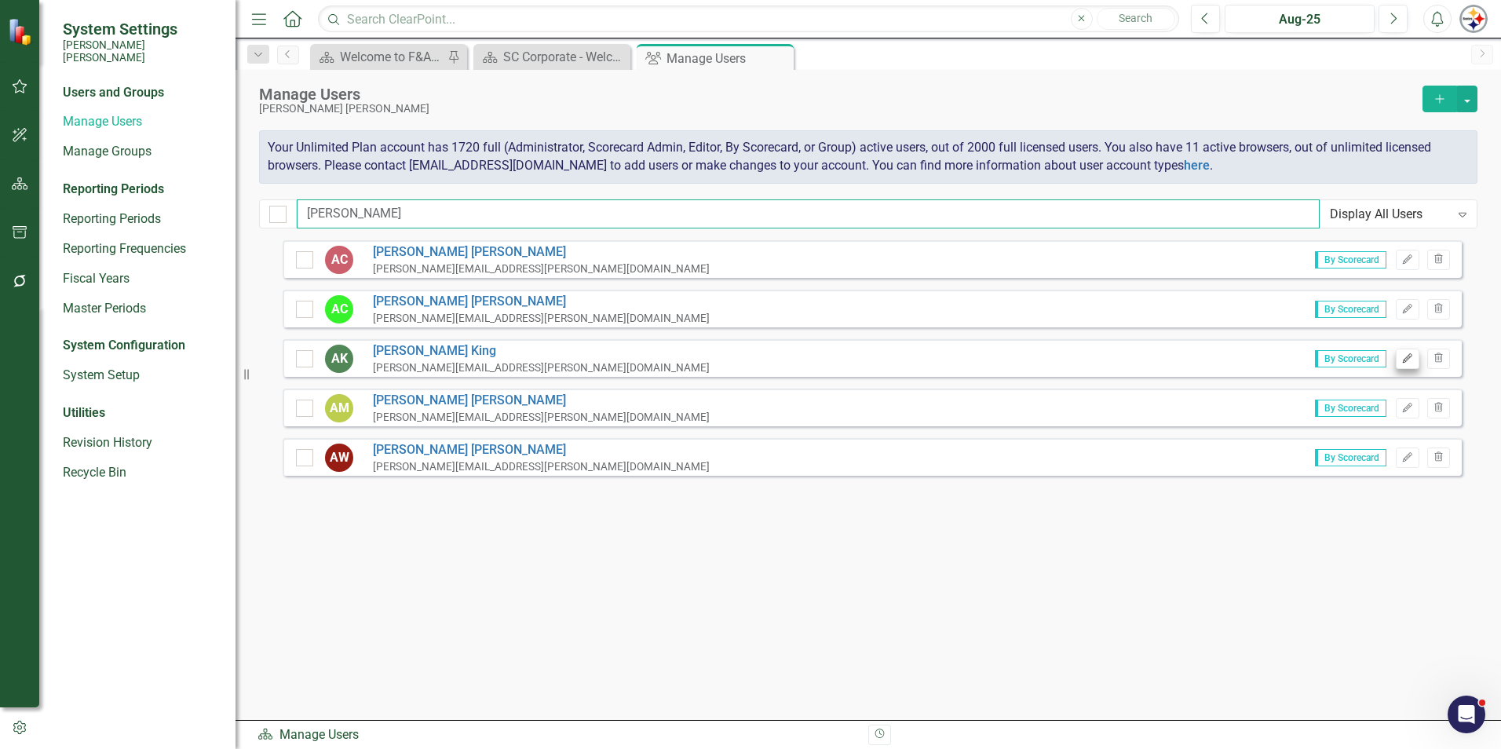
type input "[PERSON_NAME]"
click at [743, 363] on icon "Edit" at bounding box center [1407, 358] width 12 height 9
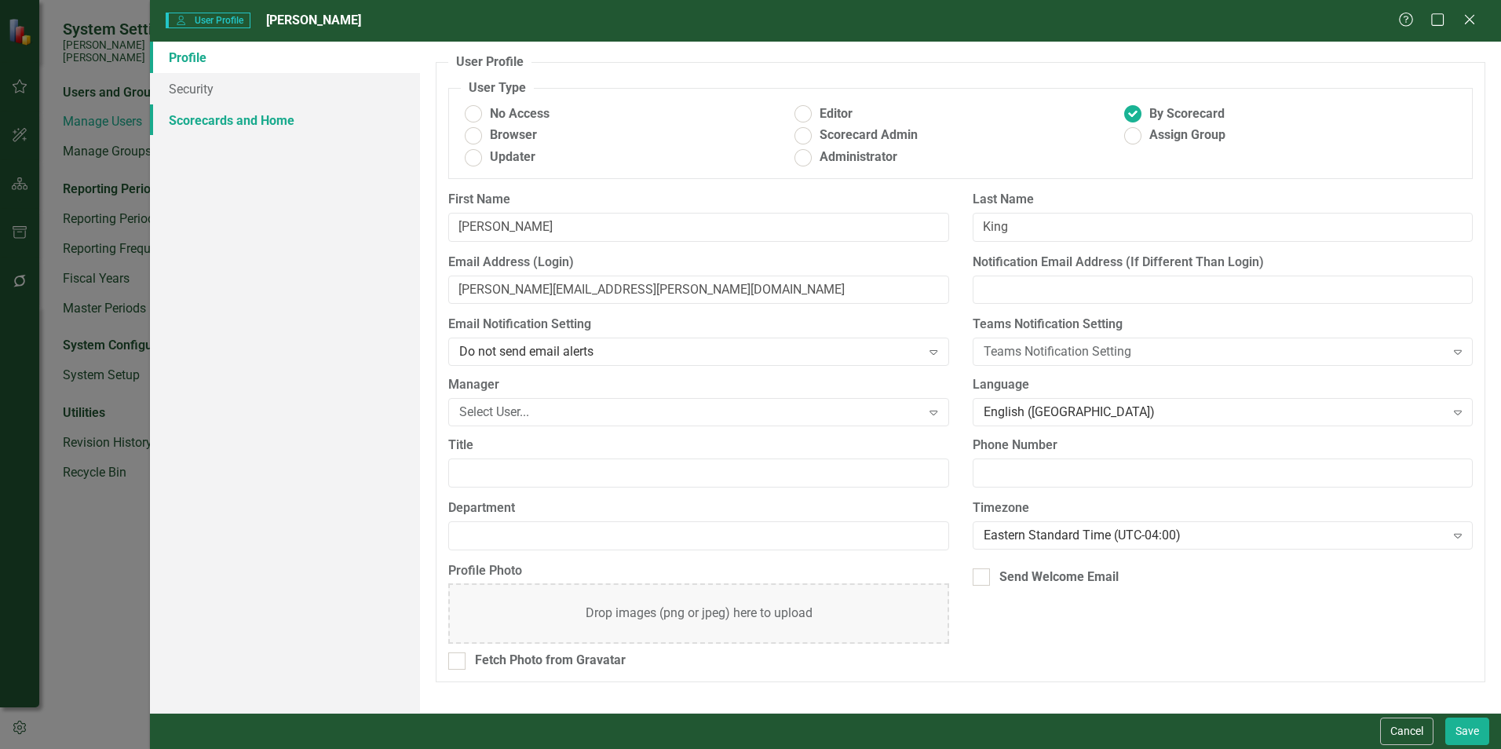
click at [235, 131] on link "Scorecards and Home" at bounding box center [285, 119] width 270 height 31
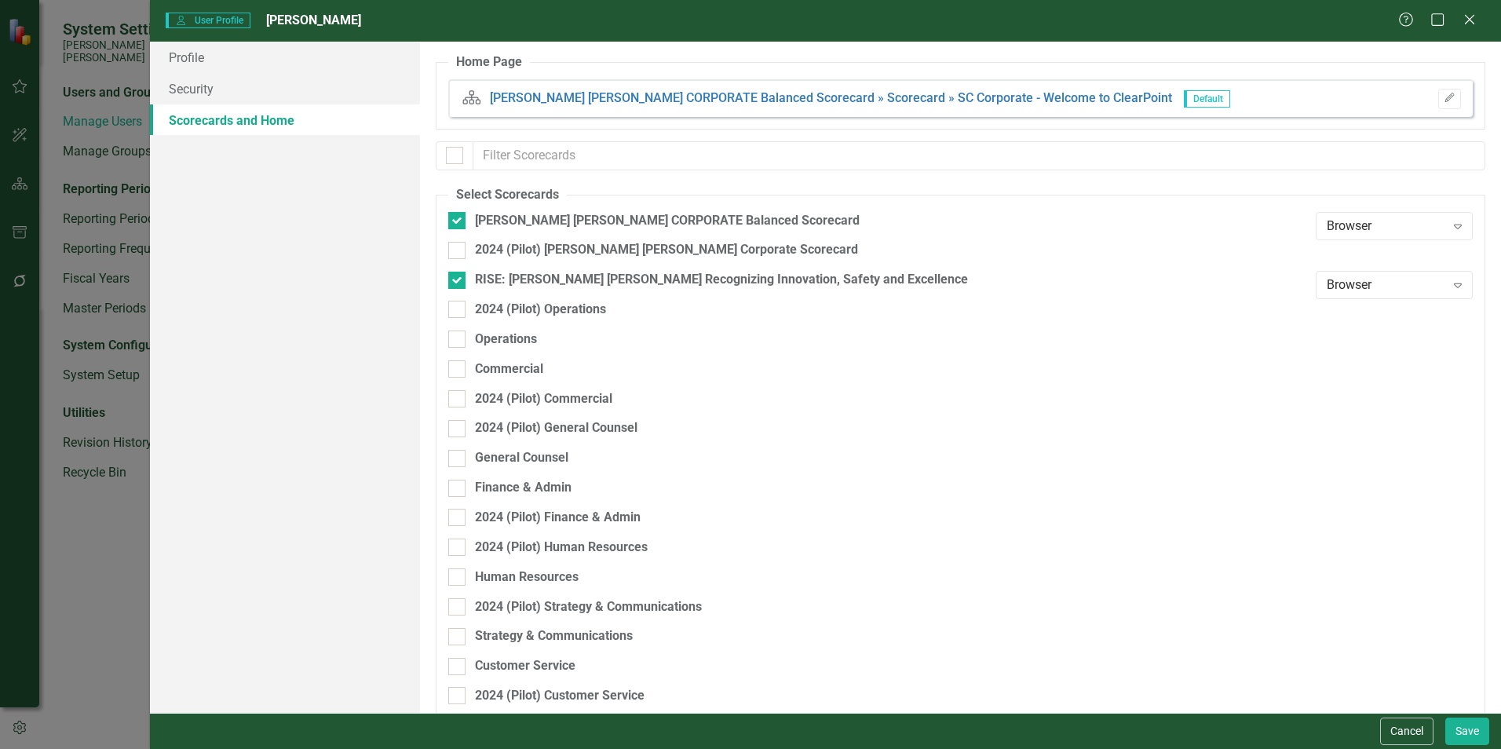
checkbox input "false"
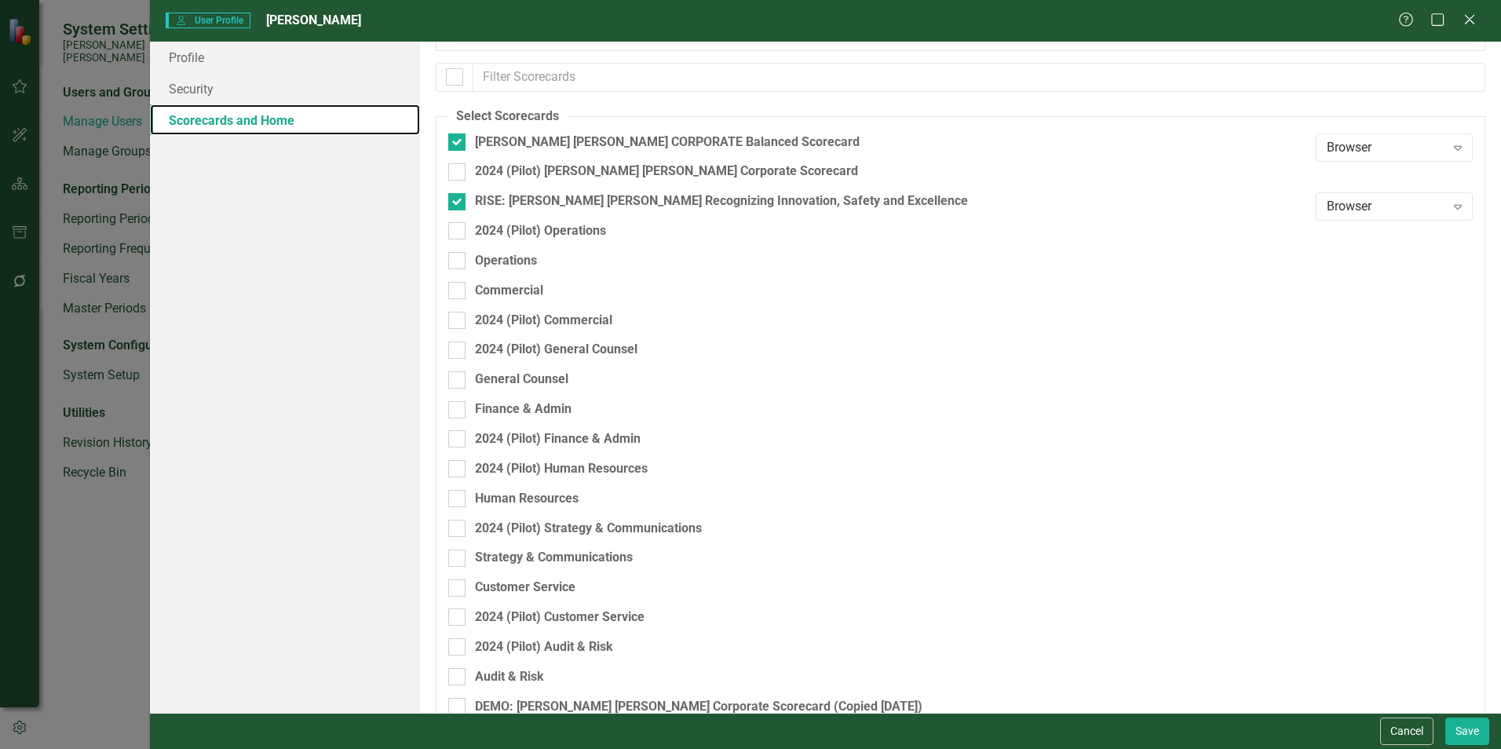
scroll to position [157, 0]
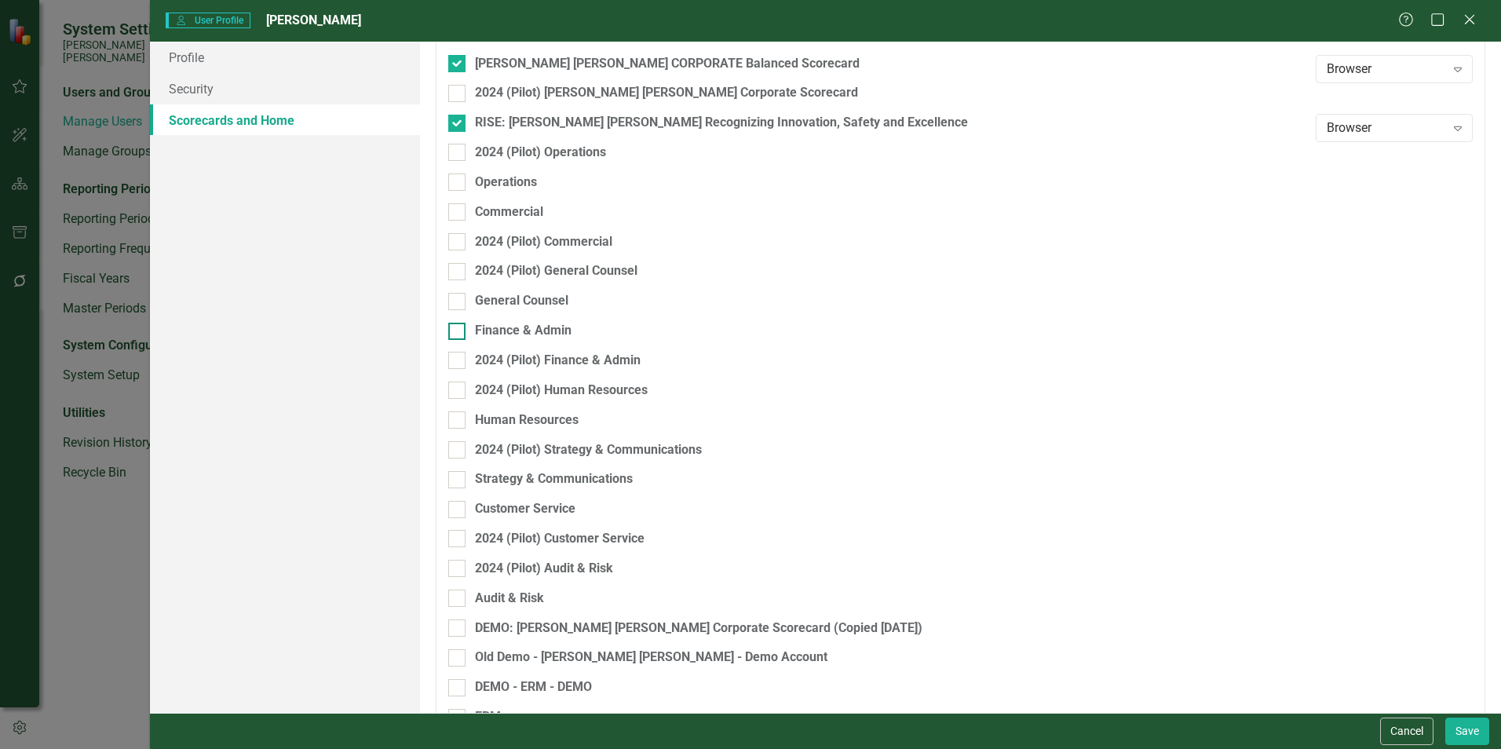
click at [538, 334] on div "Finance & Admin" at bounding box center [523, 331] width 97 height 18
click at [458, 333] on input "Finance & Admin" at bounding box center [453, 328] width 10 height 10
checkbox input "true"
click at [743, 573] on button "Save" at bounding box center [1467, 730] width 44 height 27
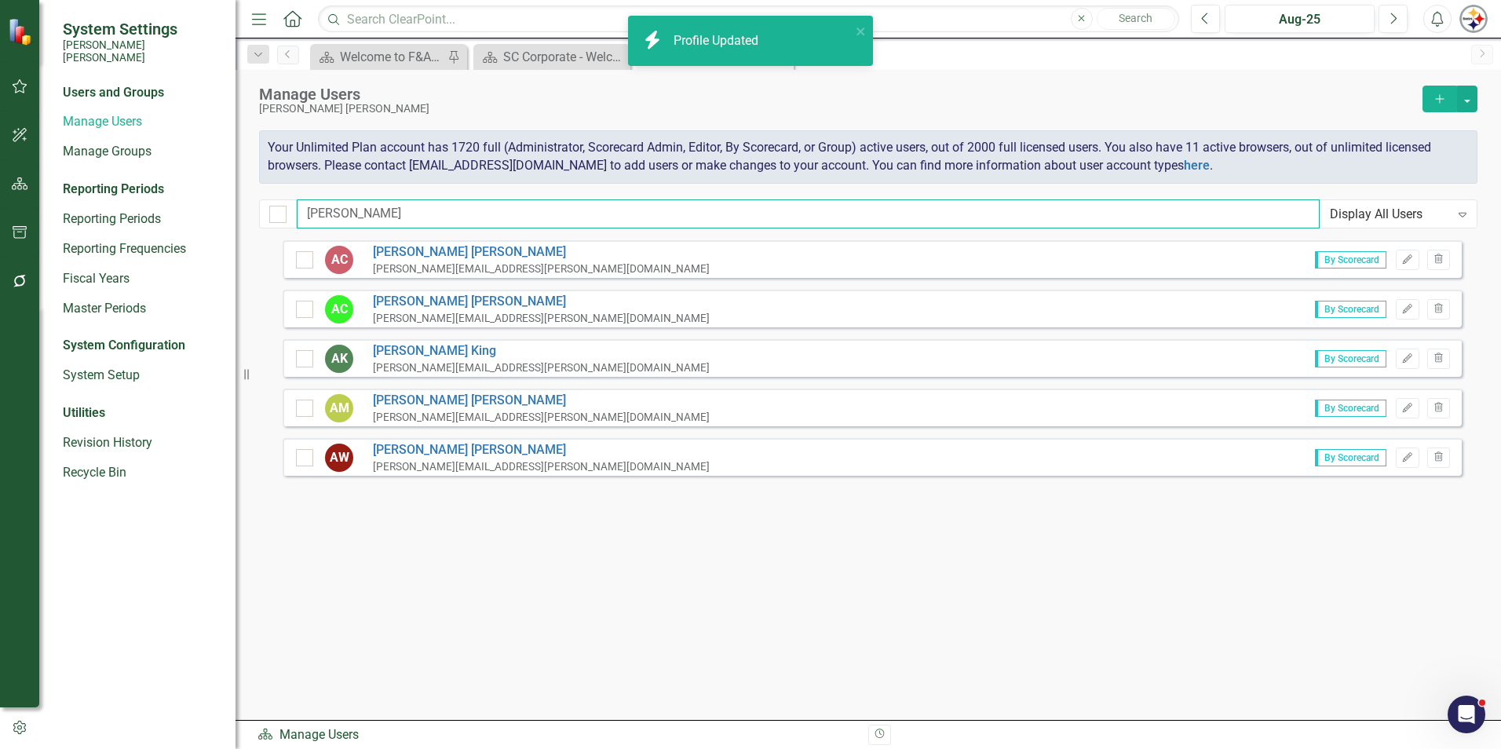
click at [330, 213] on input "[PERSON_NAME]" at bounding box center [808, 213] width 1023 height 29
drag, startPoint x: 364, startPoint y: 213, endPoint x: 284, endPoint y: 209, distance: 80.2
click at [284, 209] on div "alex Display All Users Expand" at bounding box center [868, 213] width 1218 height 29
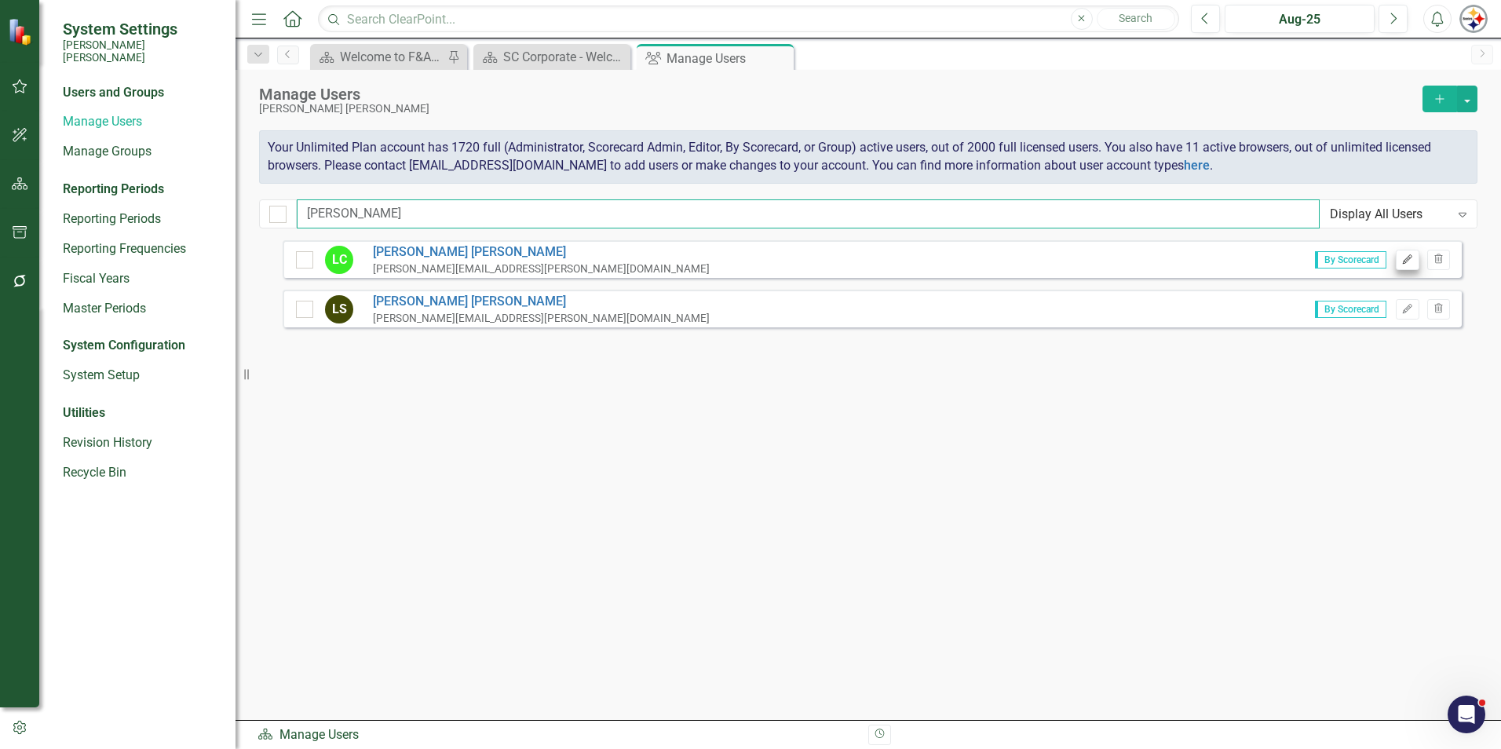
type input "[PERSON_NAME]"
click at [743, 256] on icon "Edit" at bounding box center [1407, 259] width 12 height 9
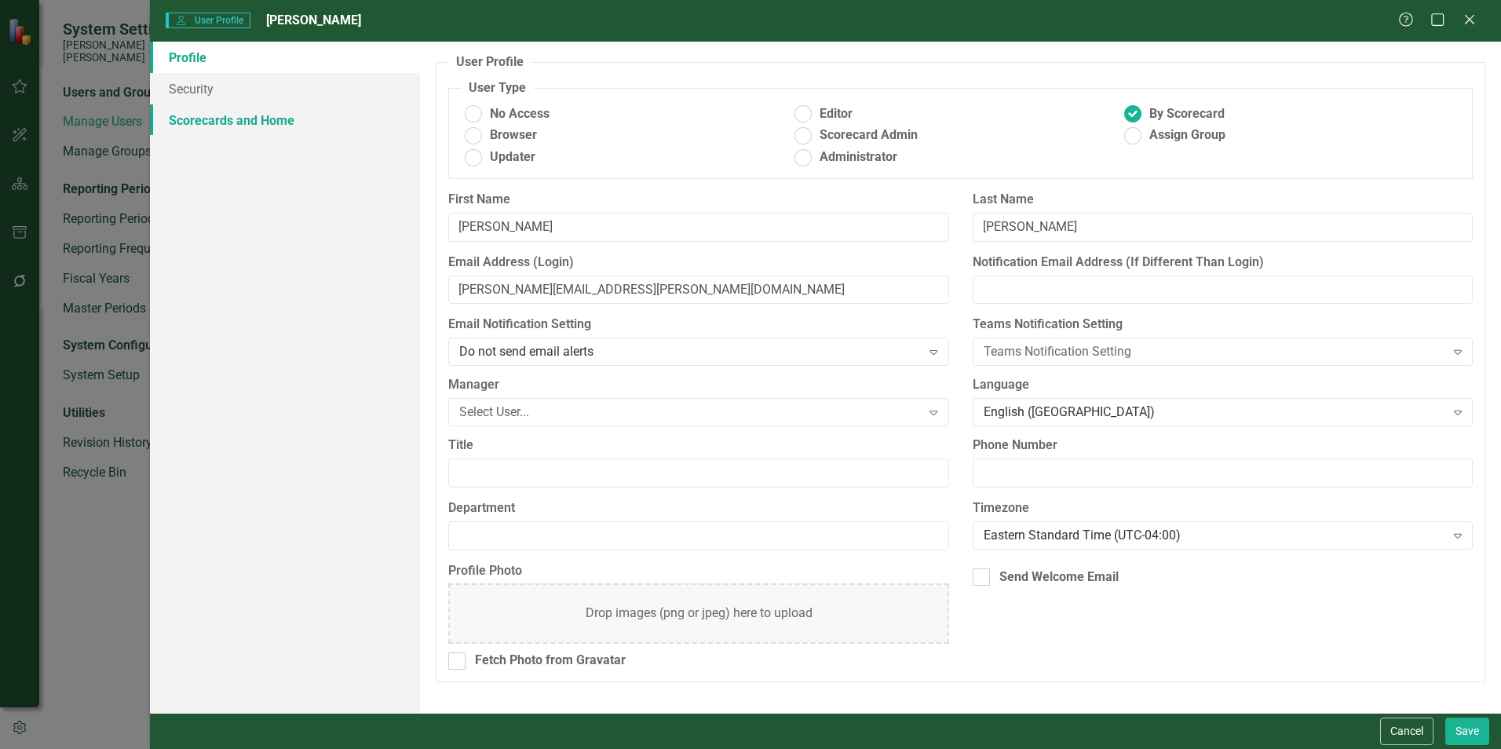
click at [189, 117] on link "Scorecards and Home" at bounding box center [285, 119] width 270 height 31
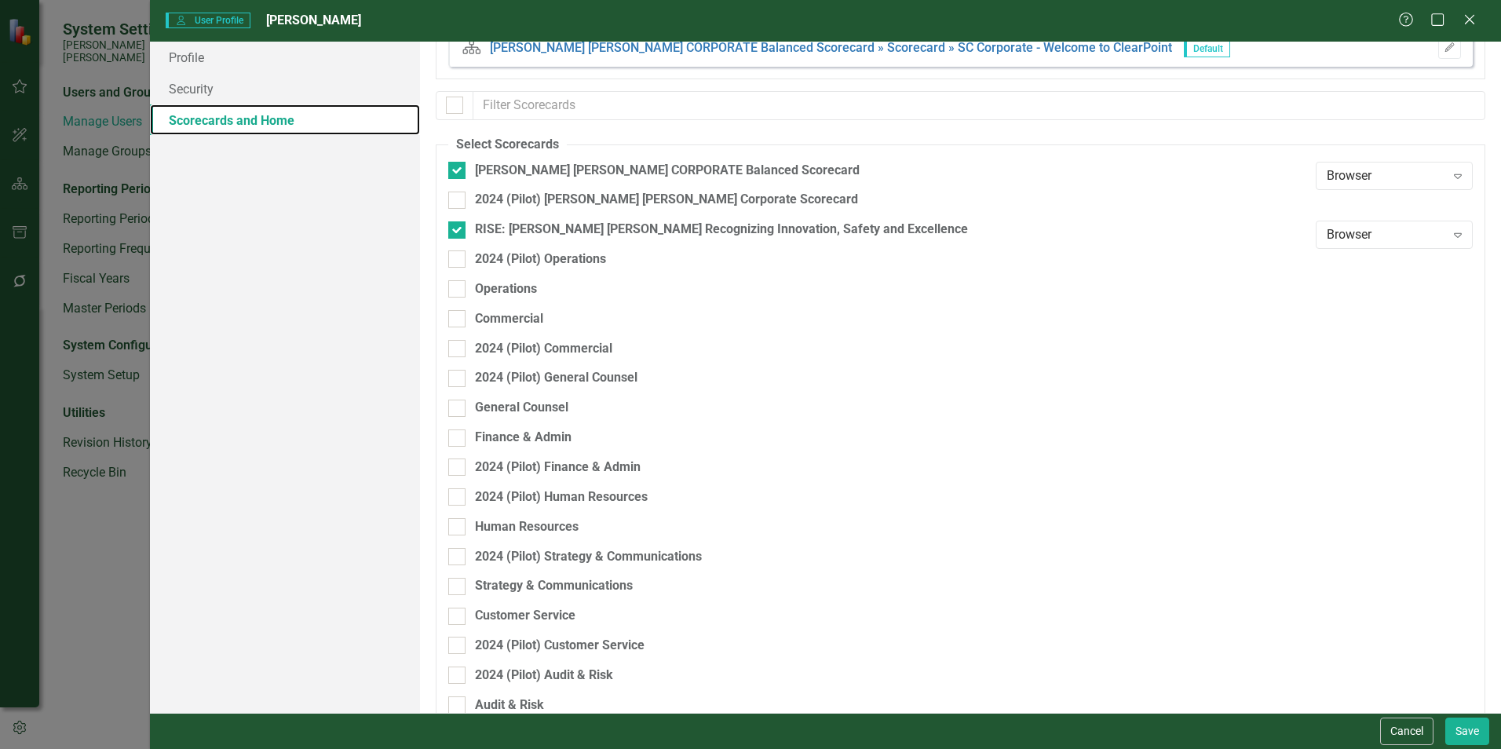
scroll to position [78, 0]
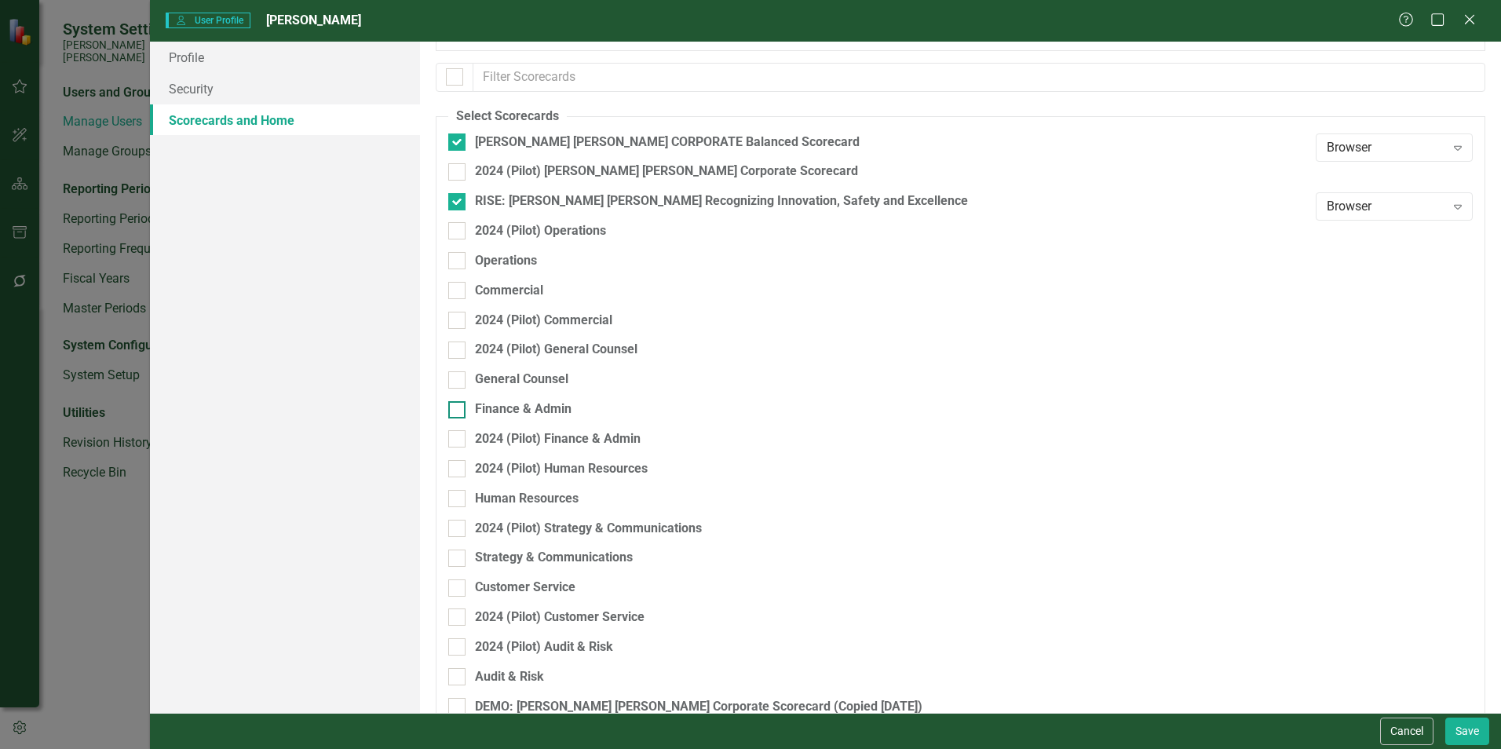
click at [540, 400] on div "Finance & Admin" at bounding box center [523, 409] width 97 height 18
click at [458, 401] on input "Finance & Admin" at bounding box center [453, 406] width 10 height 10
checkbox input "true"
click at [743, 573] on button "Save" at bounding box center [1467, 730] width 44 height 27
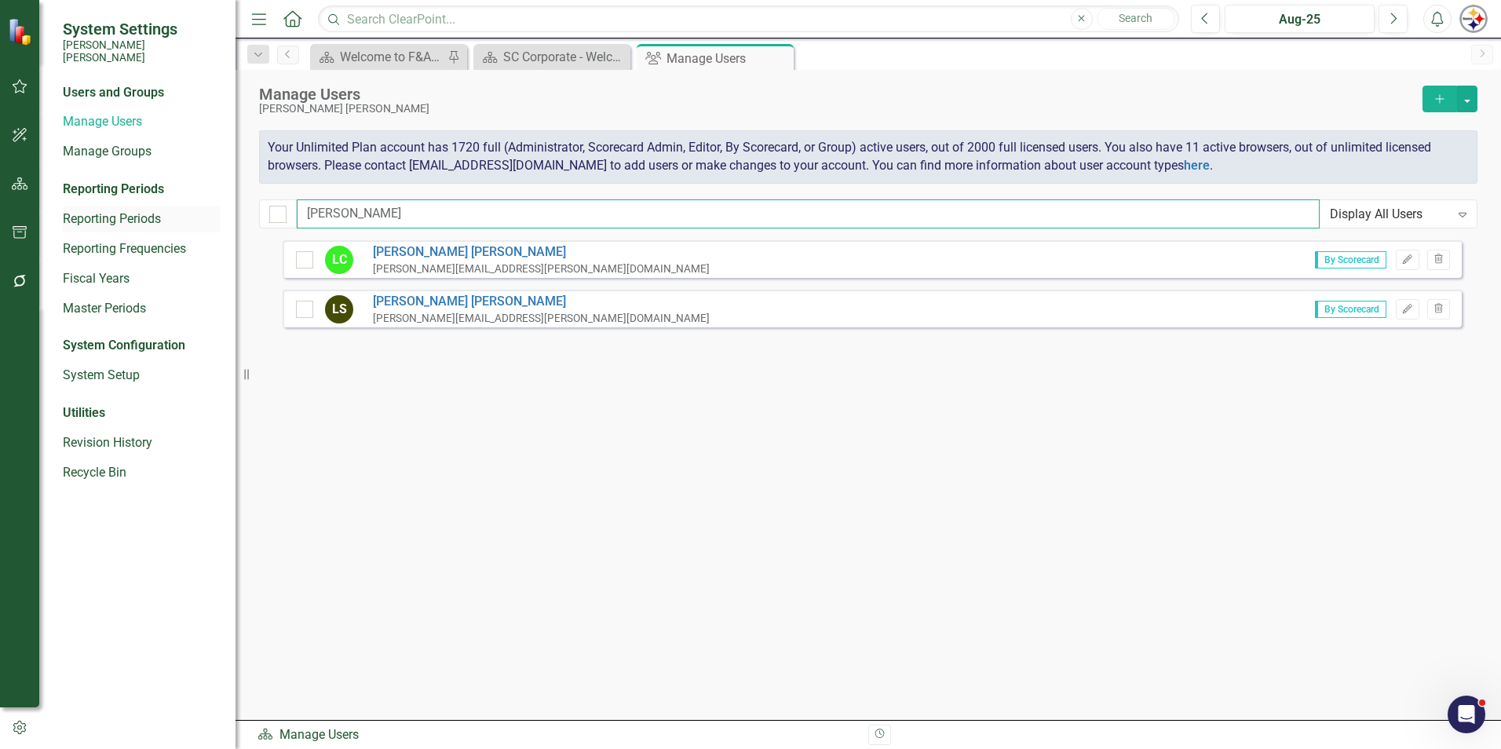
drag, startPoint x: 356, startPoint y: 213, endPoint x: 71, endPoint y: 217, distance: 285.0
click at [71, 217] on div "System Settings [PERSON_NAME] [PERSON_NAME] Users and Groups Manage Users Manag…" at bounding box center [750, 374] width 1501 height 749
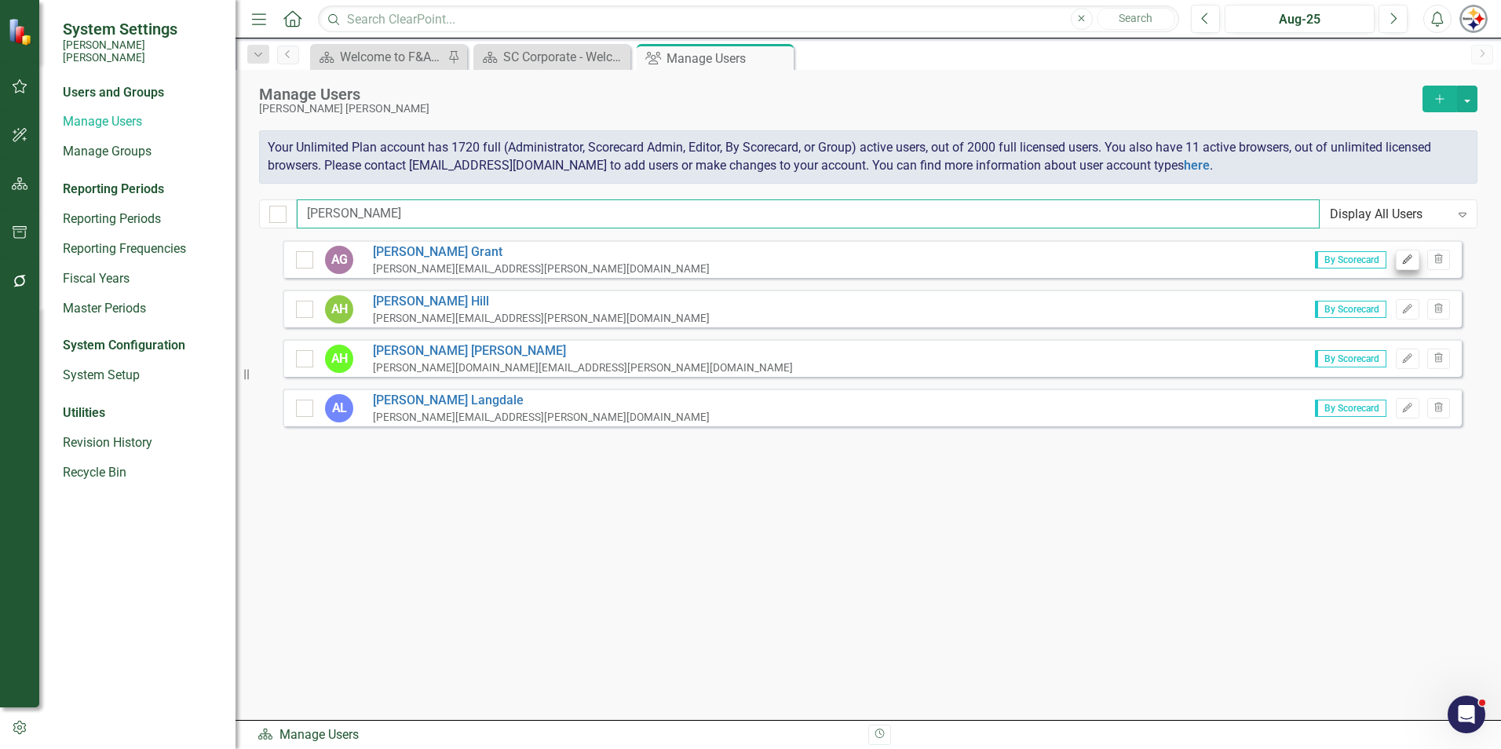
type input "[PERSON_NAME]"
click at [743, 258] on icon "Edit" at bounding box center [1407, 259] width 12 height 9
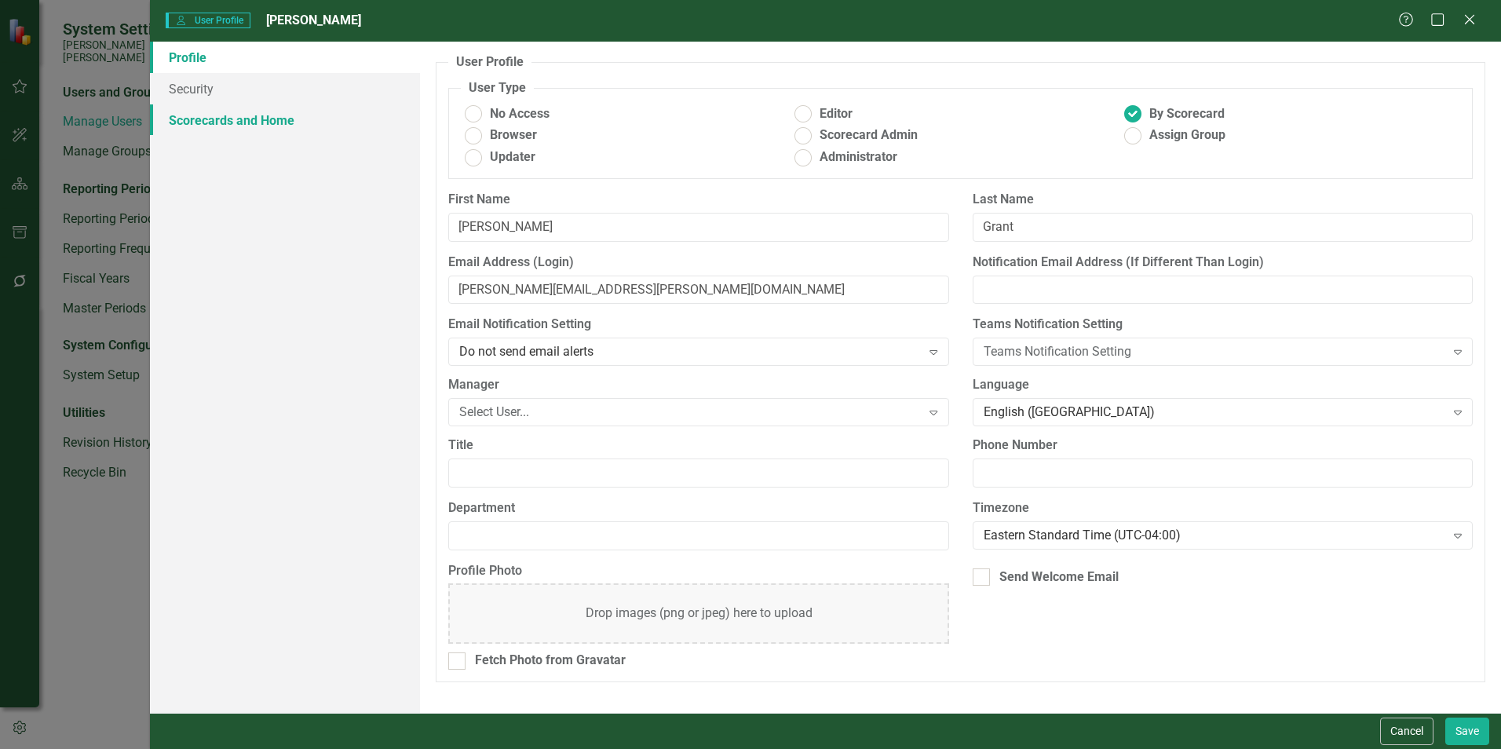
click at [260, 124] on link "Scorecards and Home" at bounding box center [285, 119] width 270 height 31
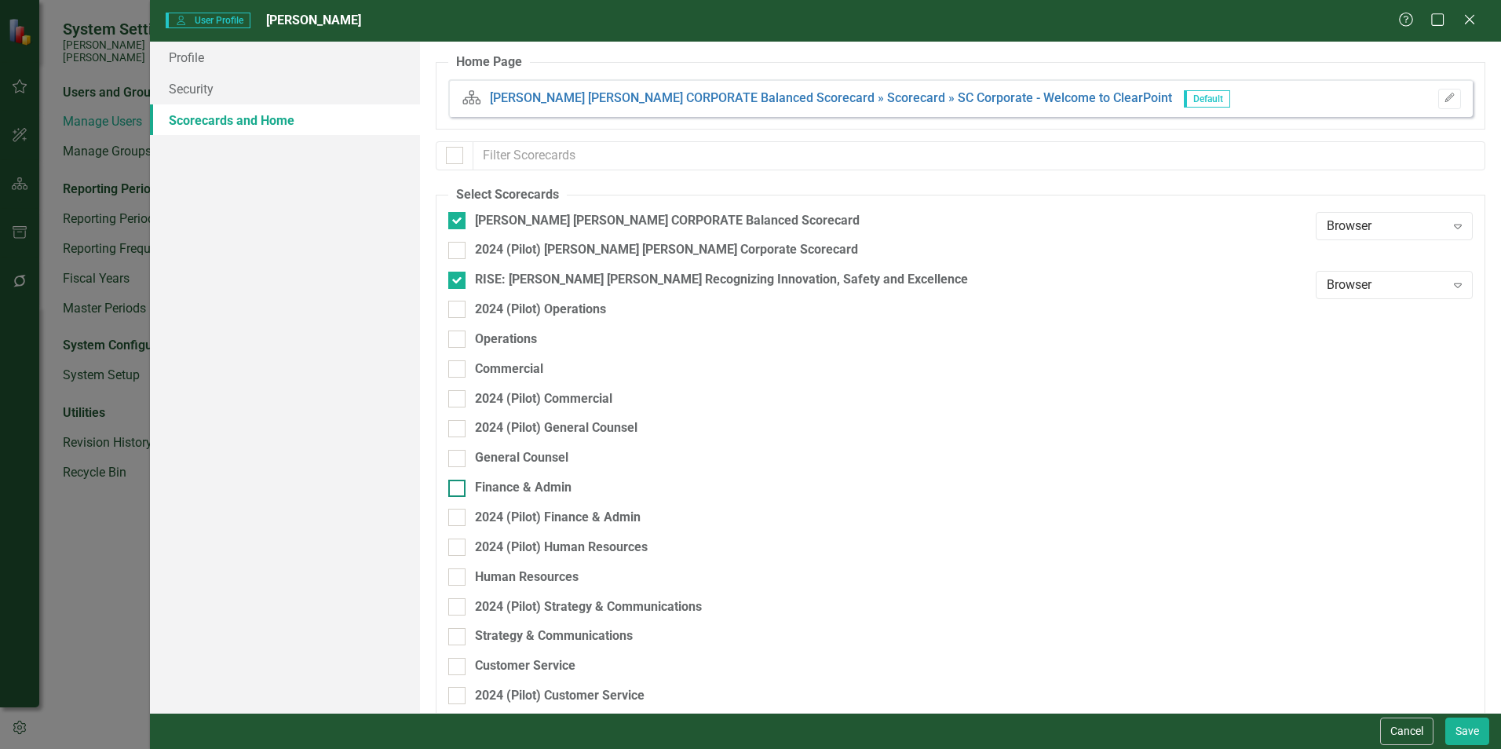
click at [520, 484] on div "Finance & Admin" at bounding box center [523, 488] width 97 height 18
click at [458, 484] on input "Finance & Admin" at bounding box center [453, 485] width 10 height 10
checkbox input "true"
click at [743, 573] on button "Save" at bounding box center [1467, 730] width 44 height 27
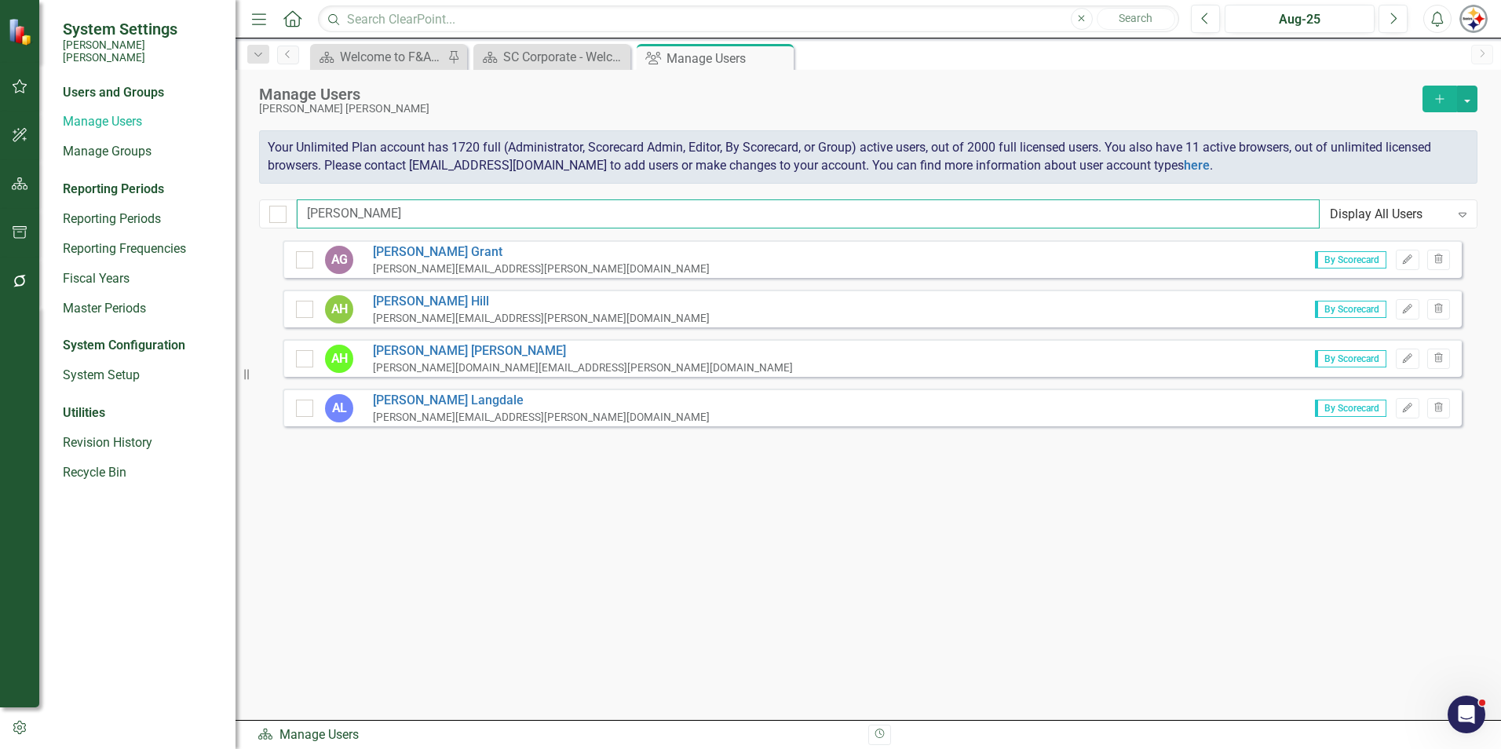
drag, startPoint x: 354, startPoint y: 208, endPoint x: 235, endPoint y: 204, distance: 118.6
click at [235, 204] on div "System Settings [PERSON_NAME] [PERSON_NAME] Users and Groups Manage Users Manag…" at bounding box center [750, 374] width 1501 height 749
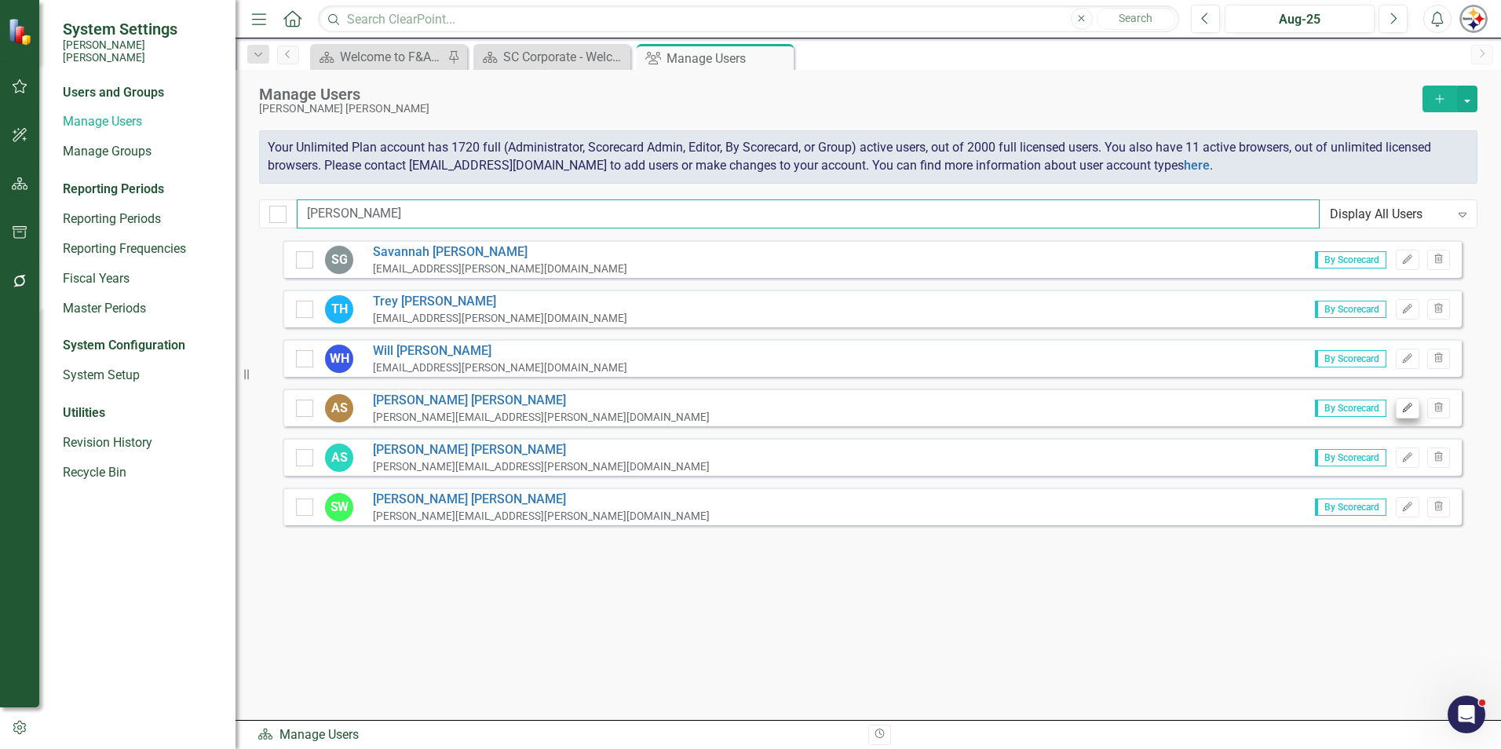
type input "[PERSON_NAME]"
click at [743, 405] on icon "Edit" at bounding box center [1407, 407] width 12 height 9
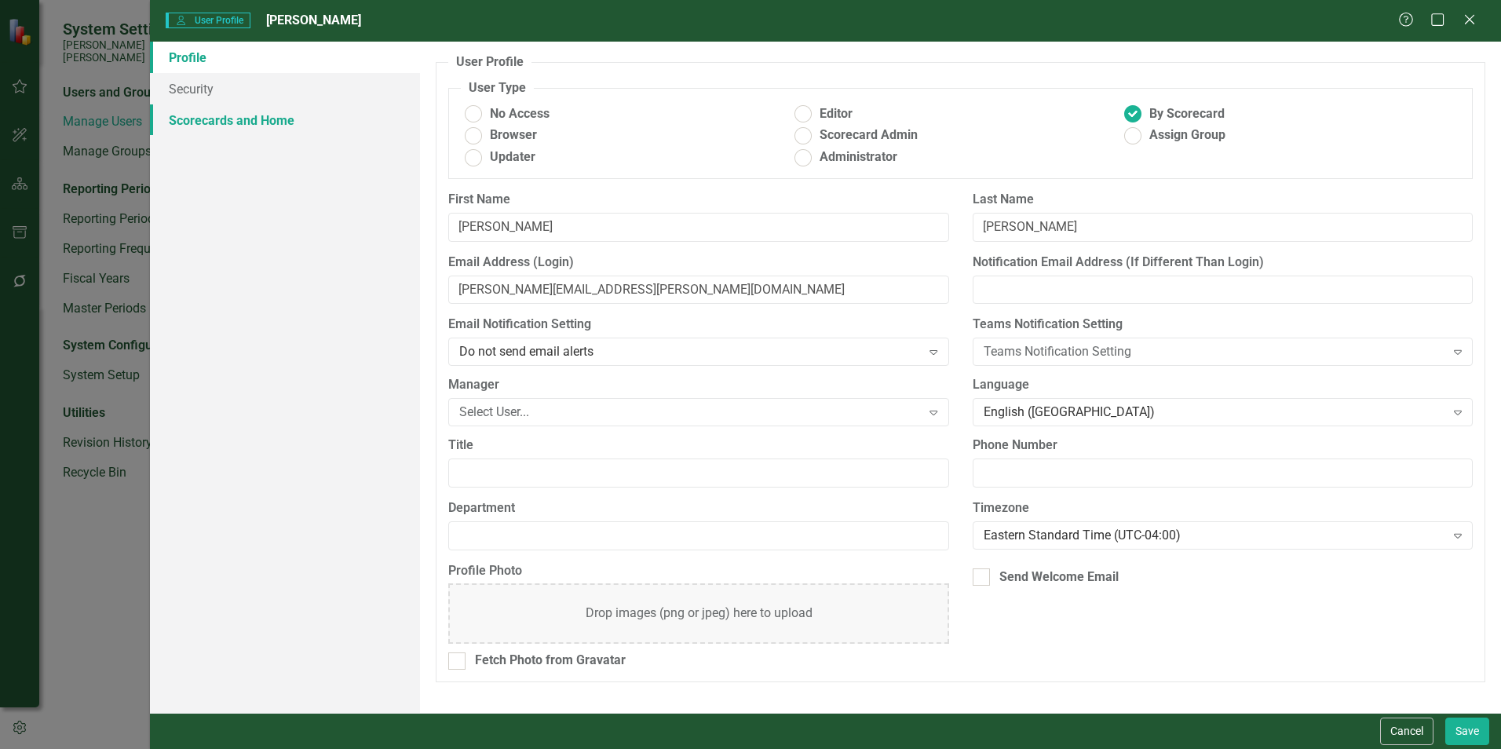
click at [251, 115] on link "Scorecards and Home" at bounding box center [285, 119] width 270 height 31
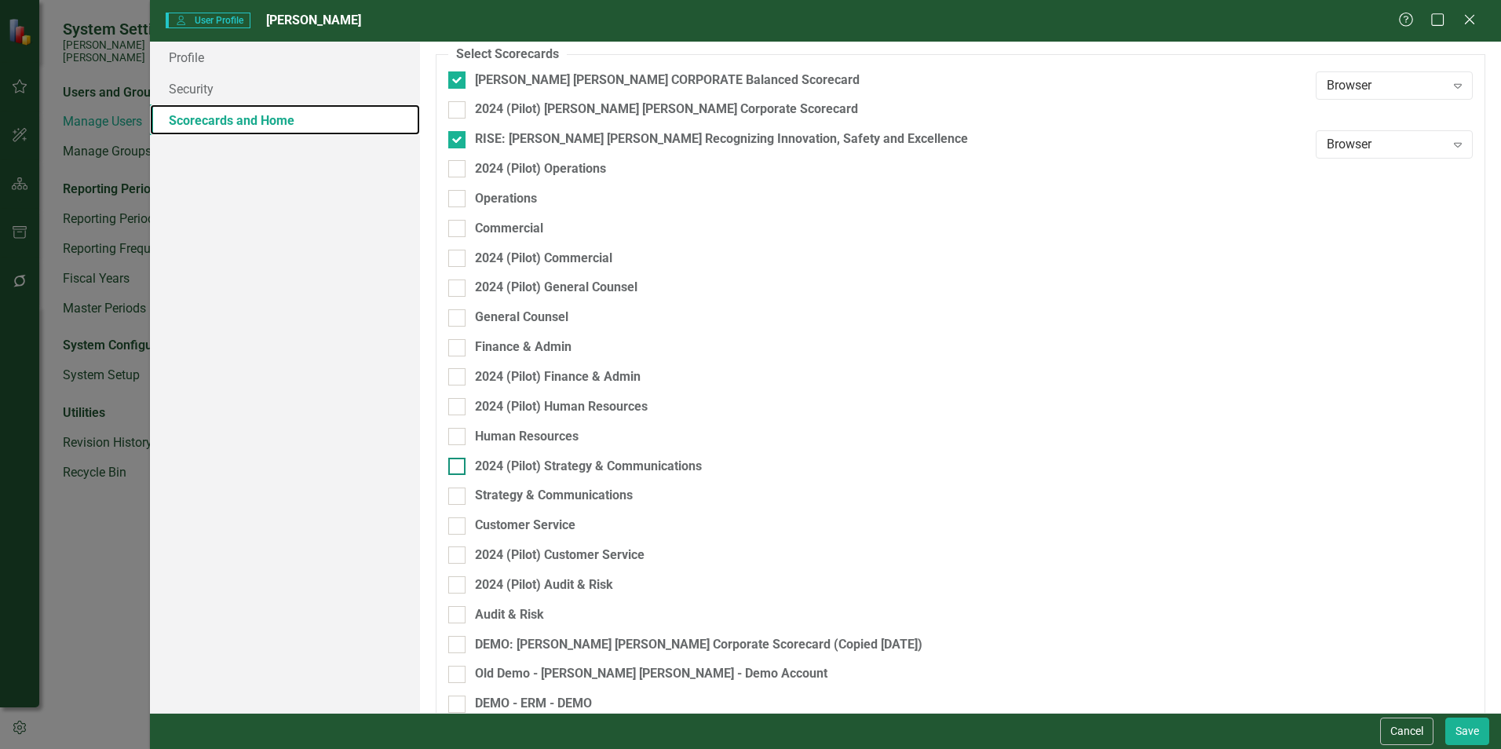
scroll to position [157, 0]
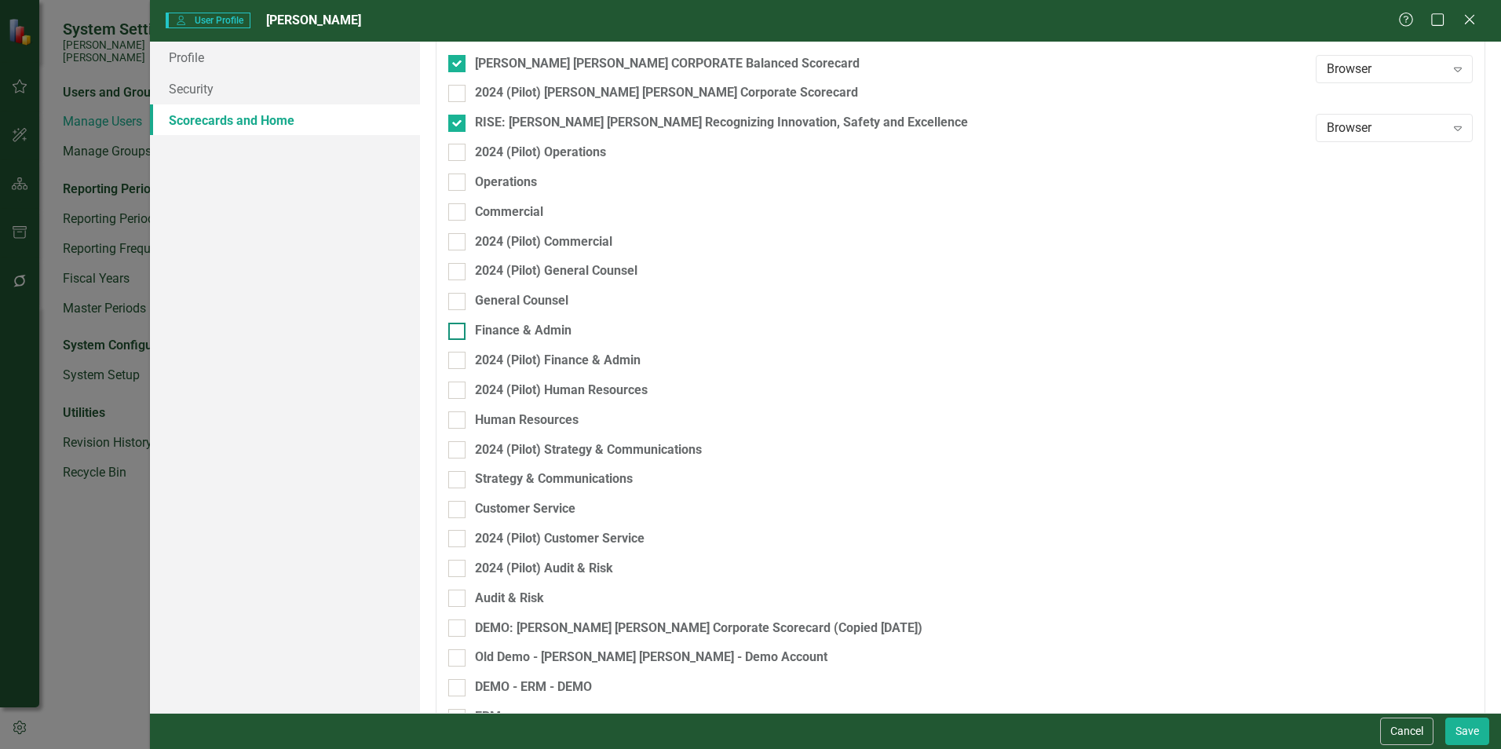
click at [515, 334] on div "Finance & Admin" at bounding box center [523, 331] width 97 height 18
click at [458, 333] on input "Finance & Admin" at bounding box center [453, 328] width 10 height 10
checkbox input "true"
click at [743, 573] on button "Save" at bounding box center [1467, 730] width 44 height 27
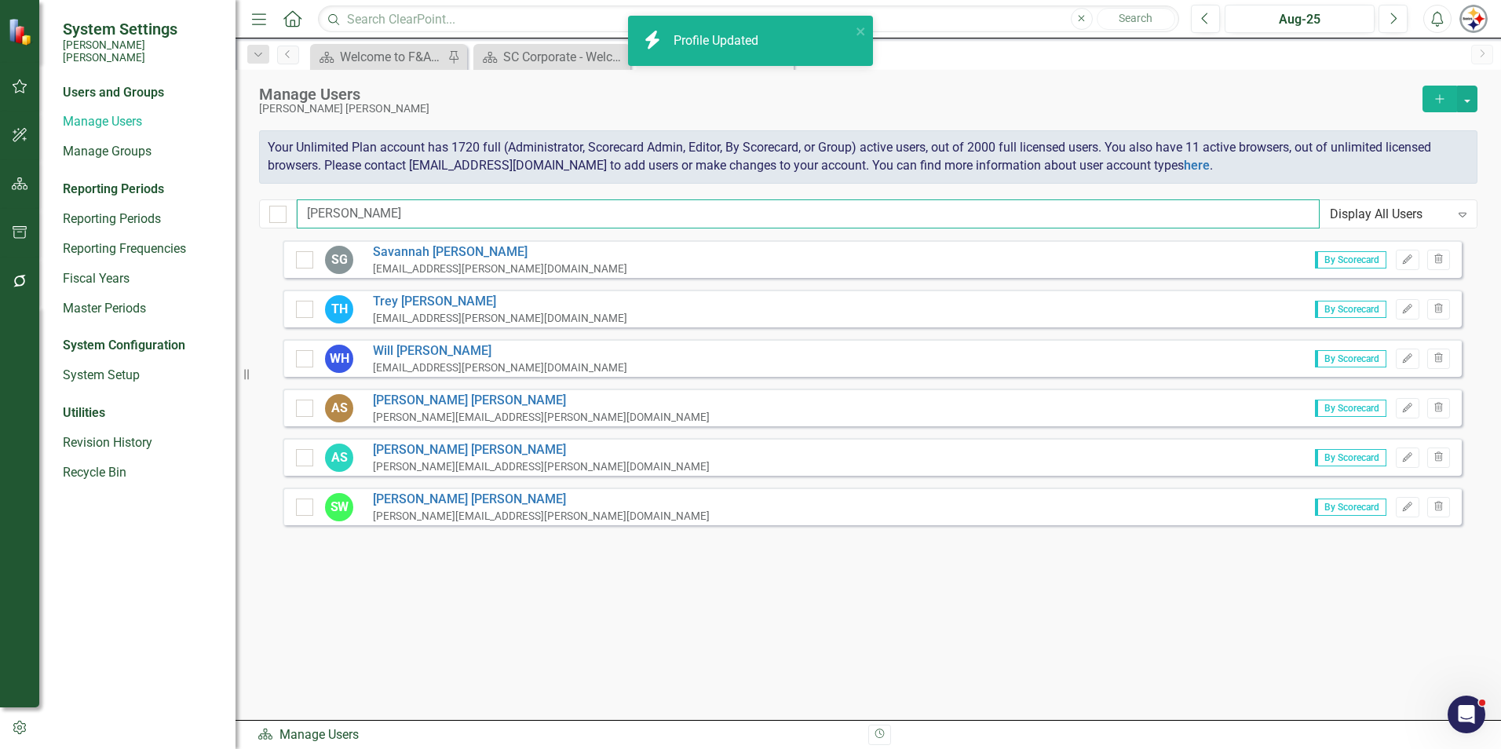
drag, startPoint x: 328, startPoint y: 210, endPoint x: 188, endPoint y: 192, distance: 140.8
click at [188, 192] on div "System Settings [PERSON_NAME] [PERSON_NAME] Users and Groups Manage Users Manag…" at bounding box center [750, 374] width 1501 height 749
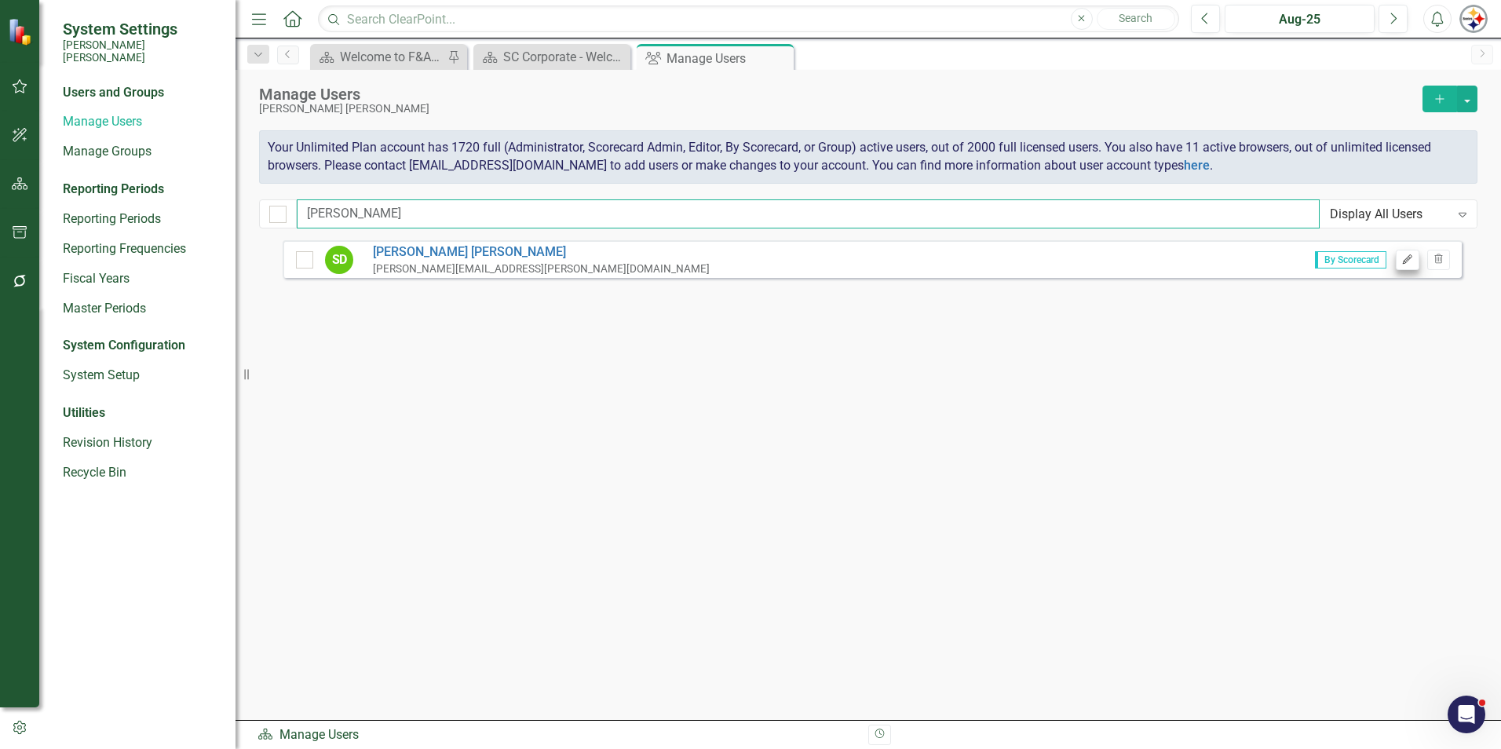
type input "[PERSON_NAME]"
click at [743, 258] on button "Edit" at bounding box center [1407, 260] width 23 height 20
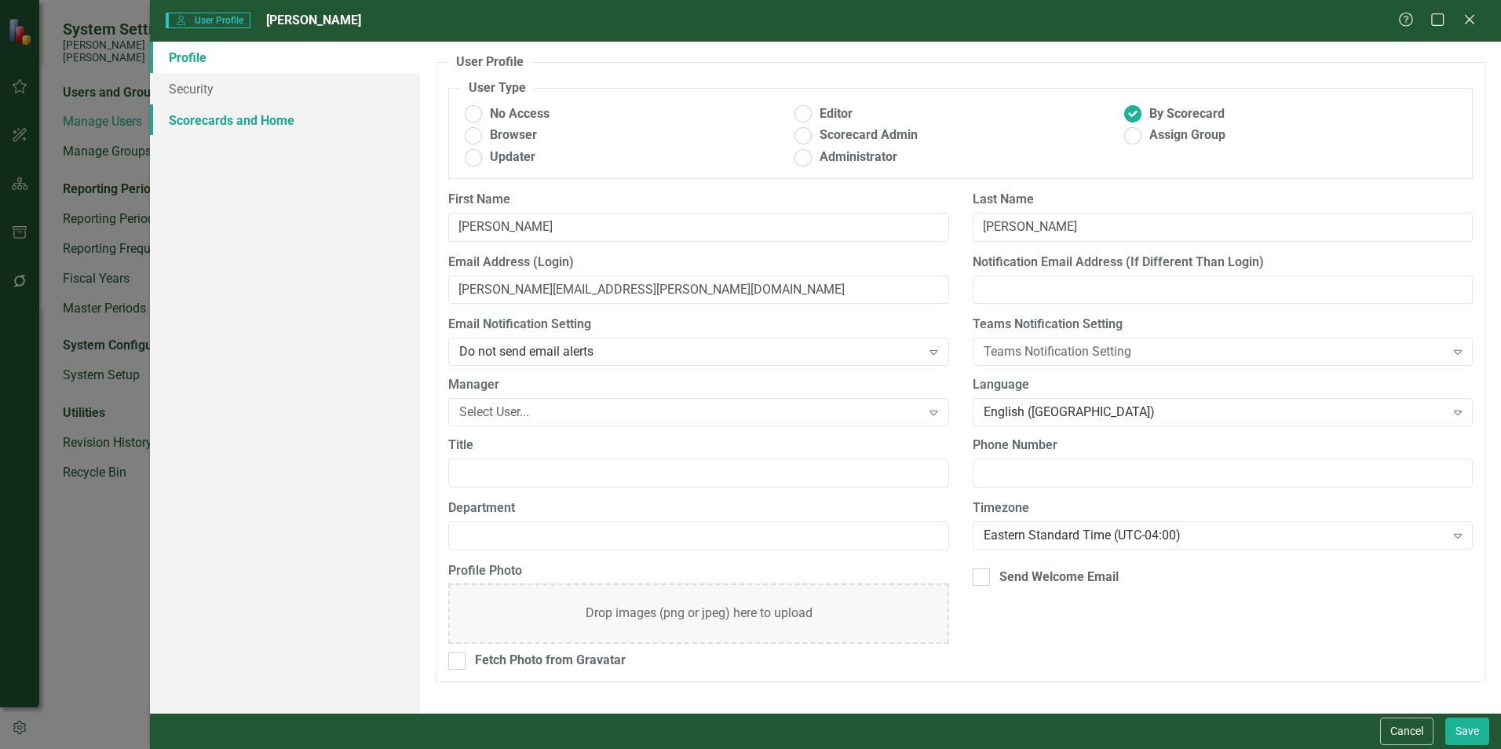
click at [209, 124] on link "Scorecards and Home" at bounding box center [285, 119] width 270 height 31
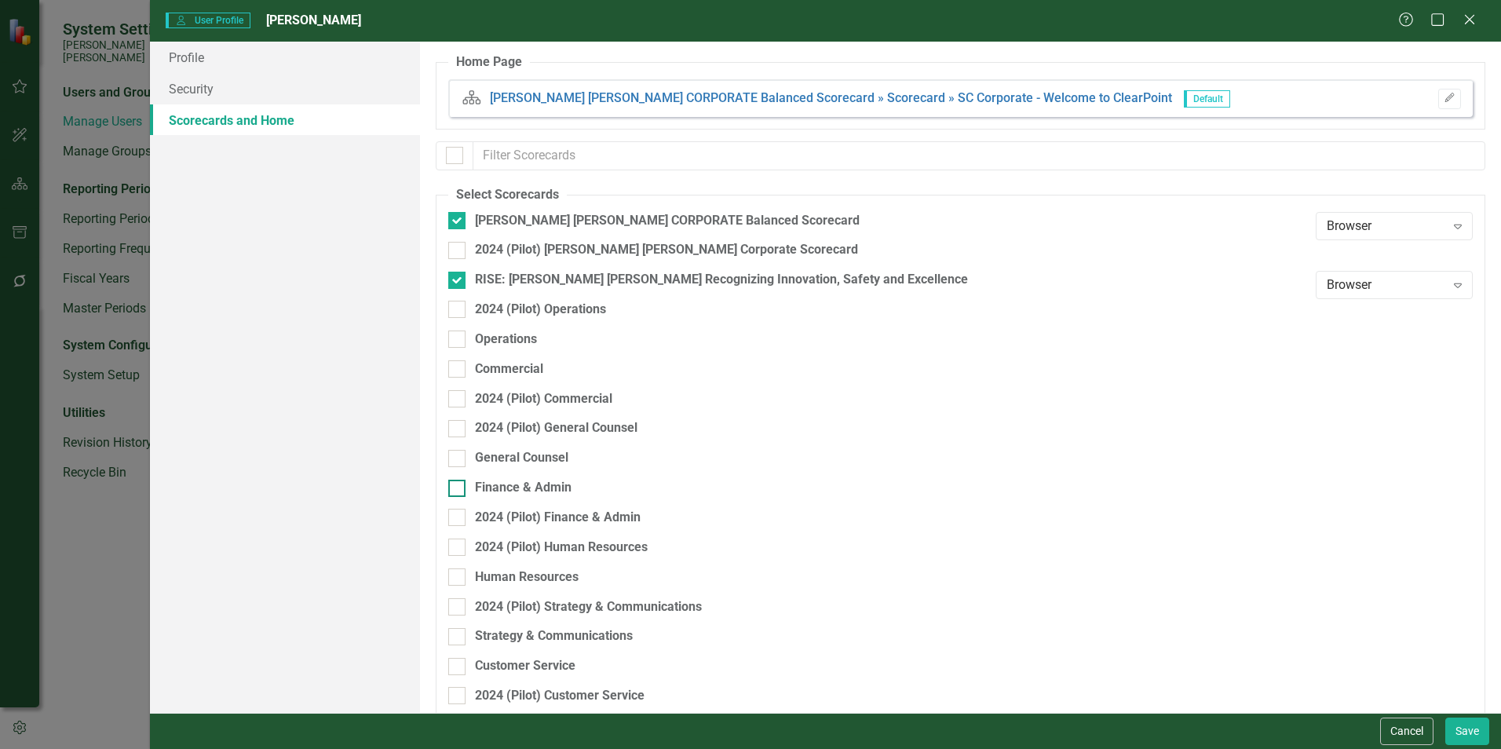
click at [548, 480] on div "Finance & Admin" at bounding box center [523, 488] width 97 height 18
click at [458, 480] on input "Finance & Admin" at bounding box center [453, 485] width 10 height 10
checkbox input "true"
click at [743, 573] on button "Save" at bounding box center [1467, 730] width 44 height 27
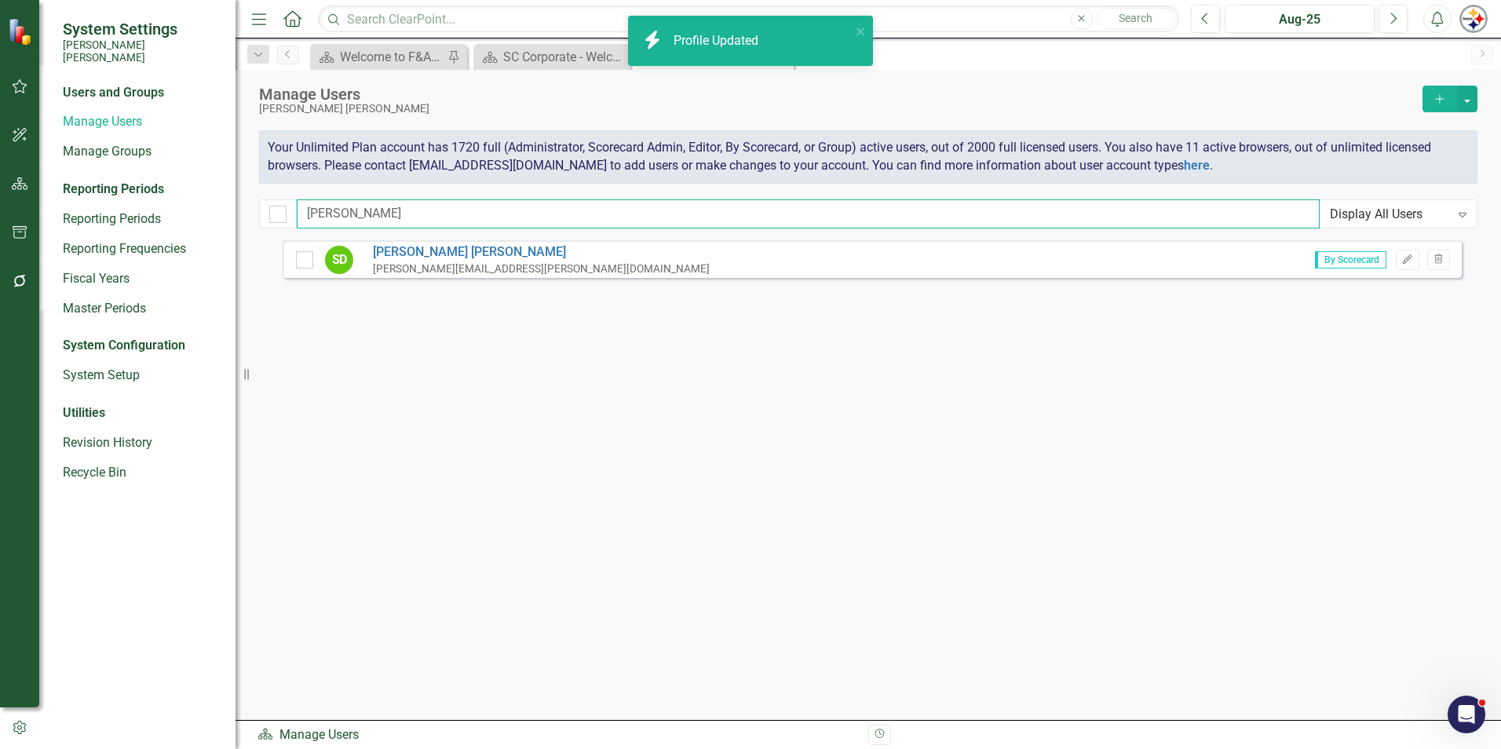
drag, startPoint x: 343, startPoint y: 210, endPoint x: 250, endPoint y: 206, distance: 92.7
click at [250, 206] on div "Manage Users [PERSON_NAME] [PERSON_NAME] Add Your Unlimited Plan account has 17…" at bounding box center [867, 155] width 1265 height 170
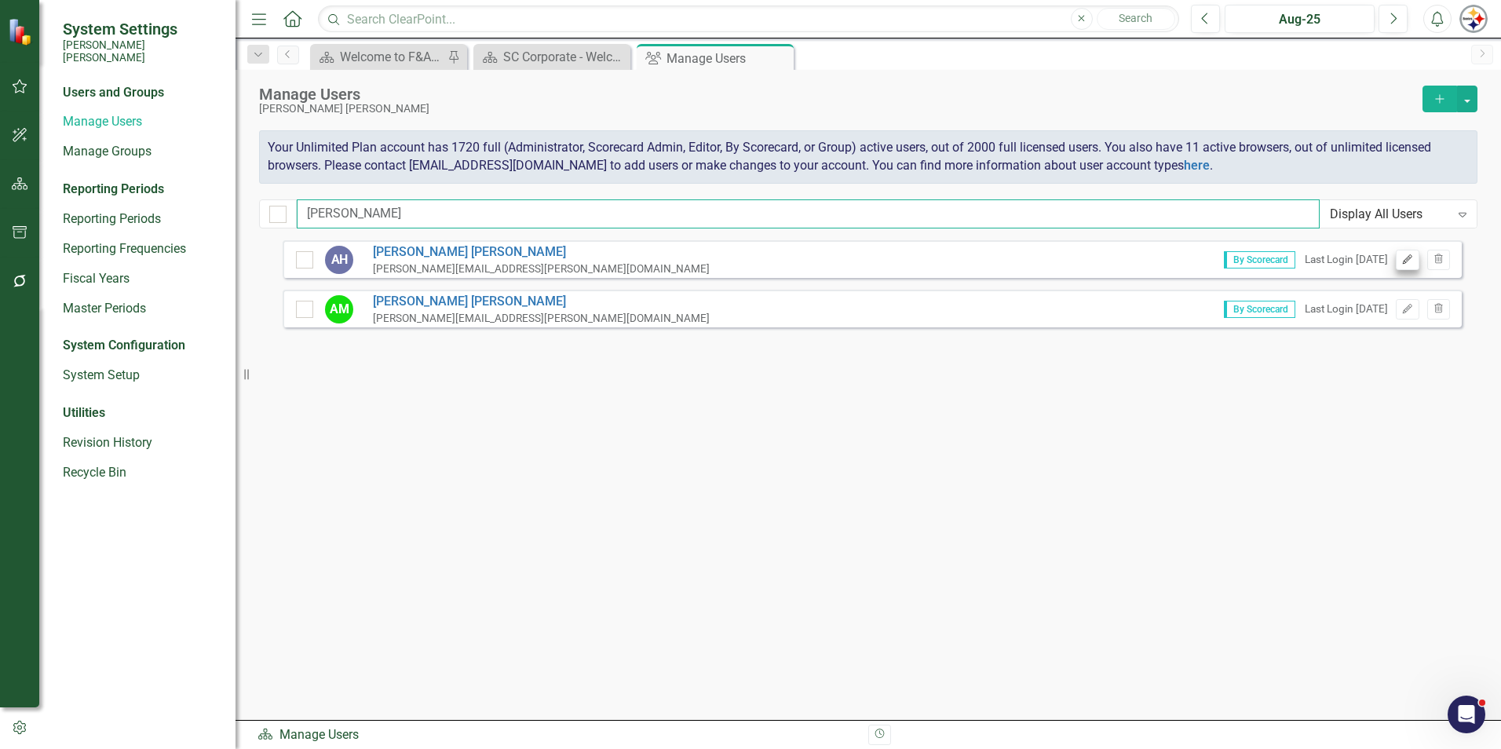
type input "[PERSON_NAME]"
click at [743, 264] on icon "Edit" at bounding box center [1407, 259] width 12 height 9
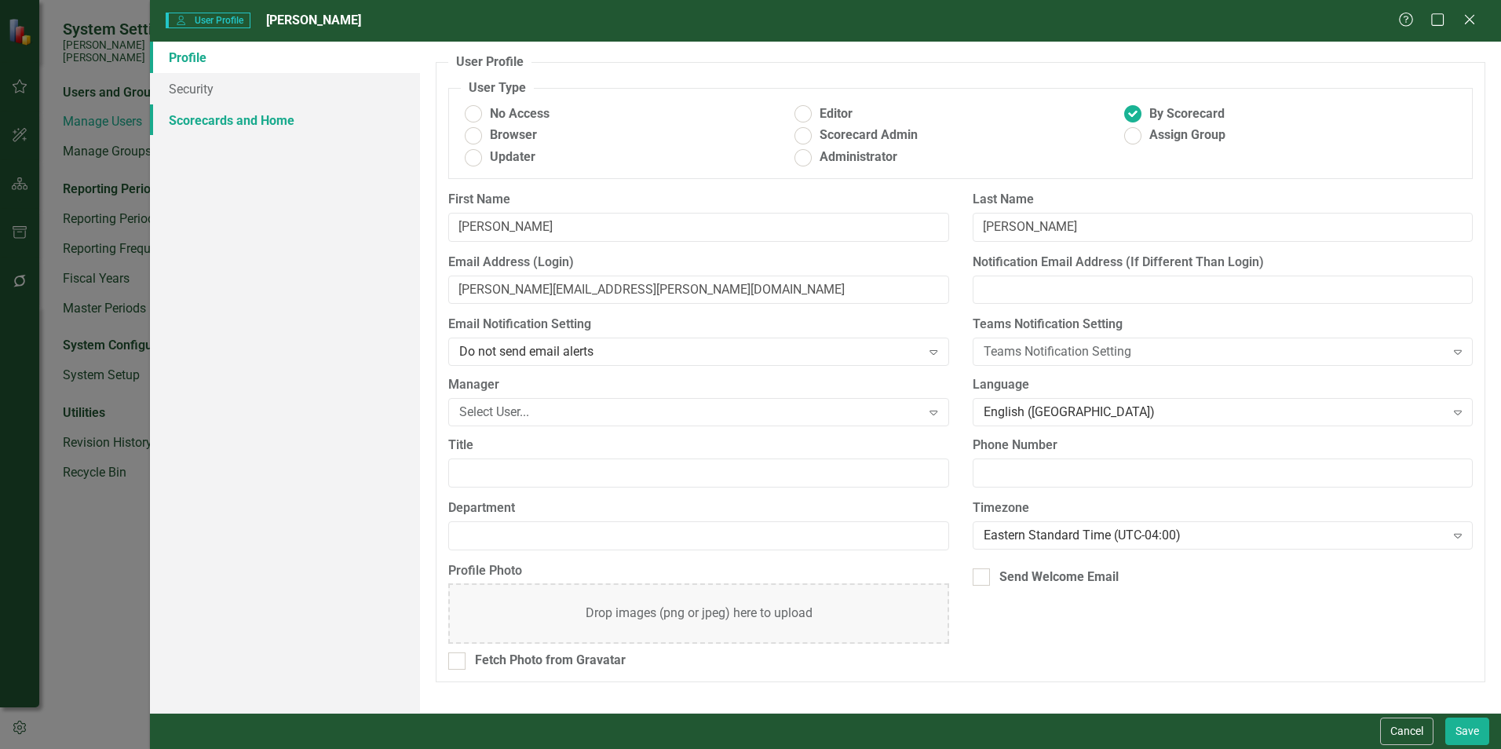
click at [226, 126] on link "Scorecards and Home" at bounding box center [285, 119] width 270 height 31
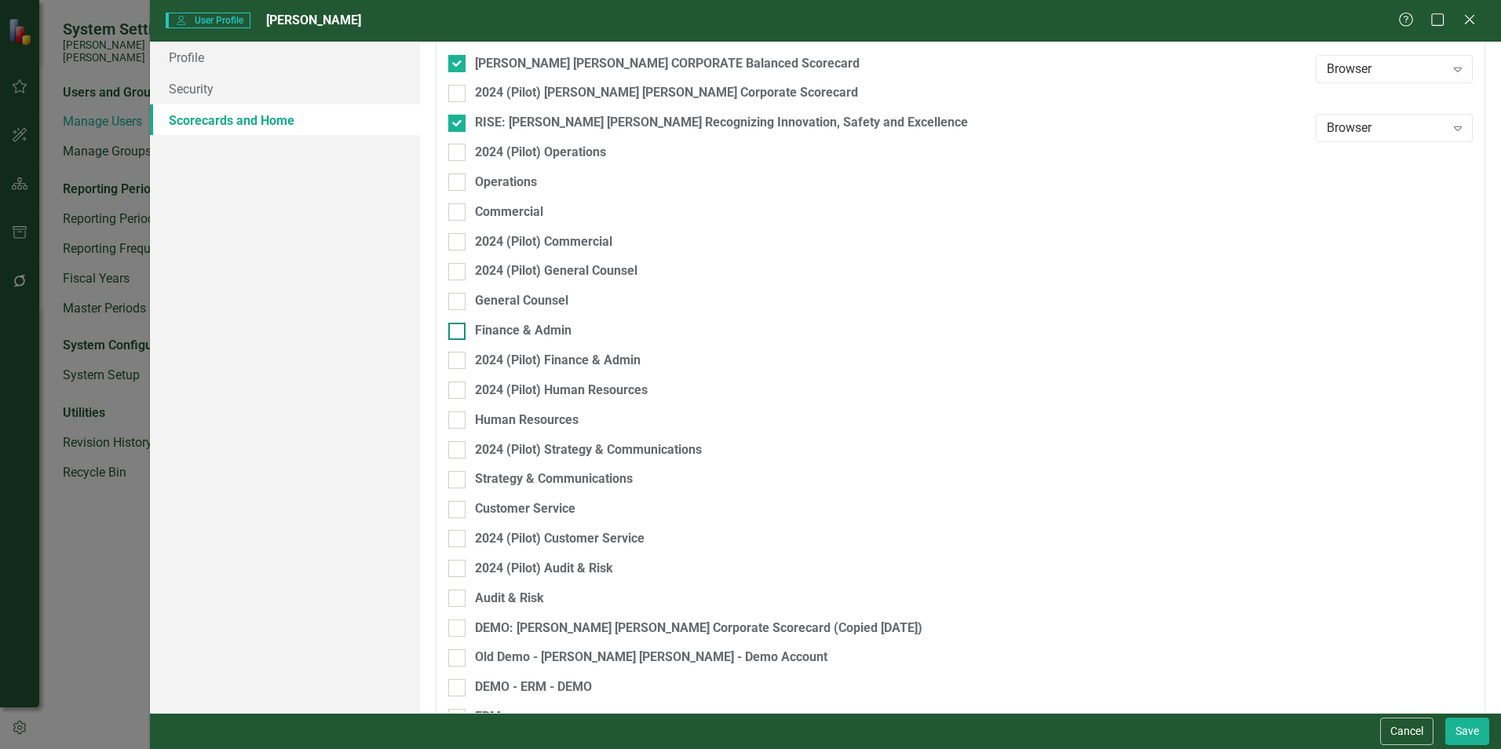
click at [518, 335] on div "Finance & Admin" at bounding box center [523, 331] width 97 height 18
click at [458, 333] on input "Finance & Admin" at bounding box center [453, 328] width 10 height 10
checkbox input "true"
click at [743, 573] on button "Save" at bounding box center [1467, 730] width 44 height 27
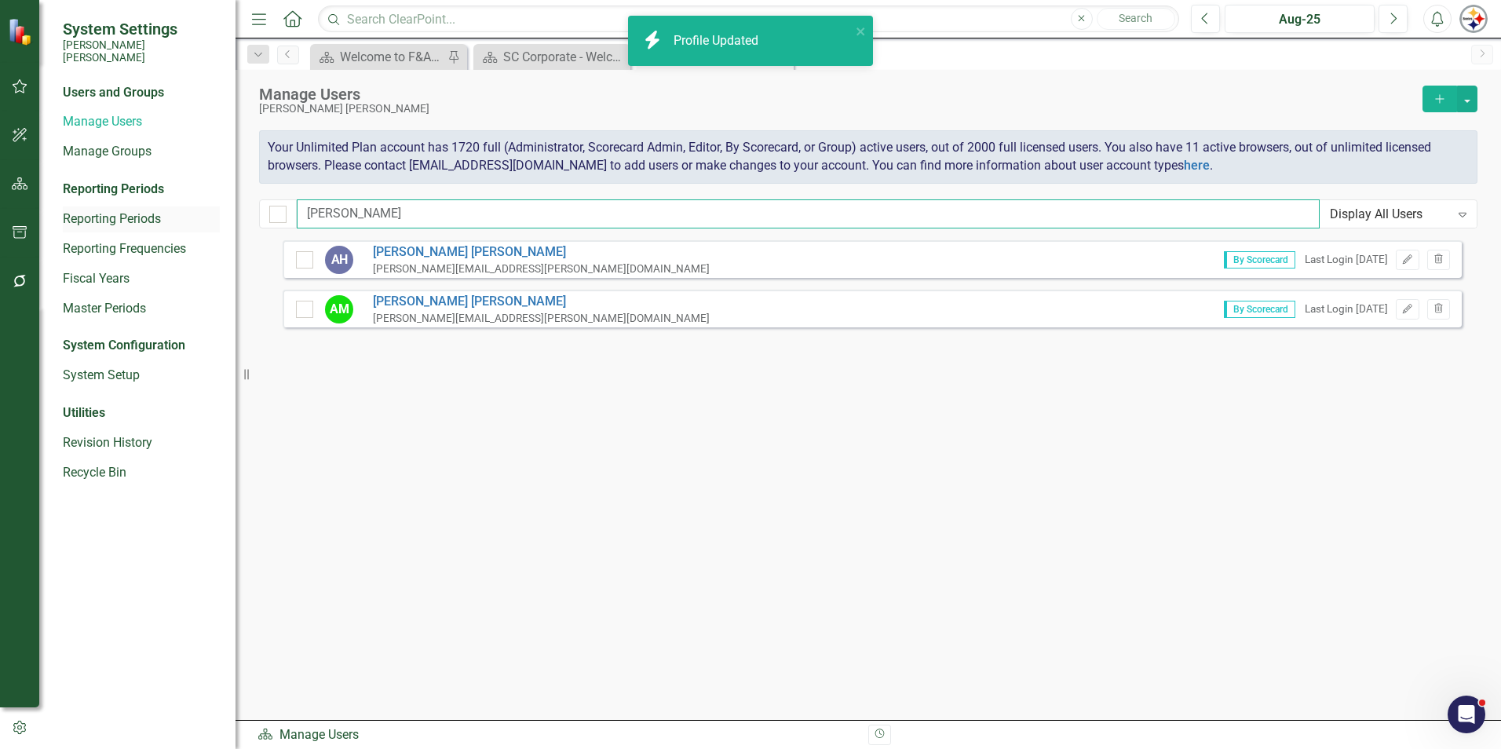
drag, startPoint x: 345, startPoint y: 212, endPoint x: 206, endPoint y: 206, distance: 139.0
click at [212, 207] on div "System Settings [PERSON_NAME] [PERSON_NAME] Users and Groups Manage Users Manag…" at bounding box center [750, 374] width 1501 height 749
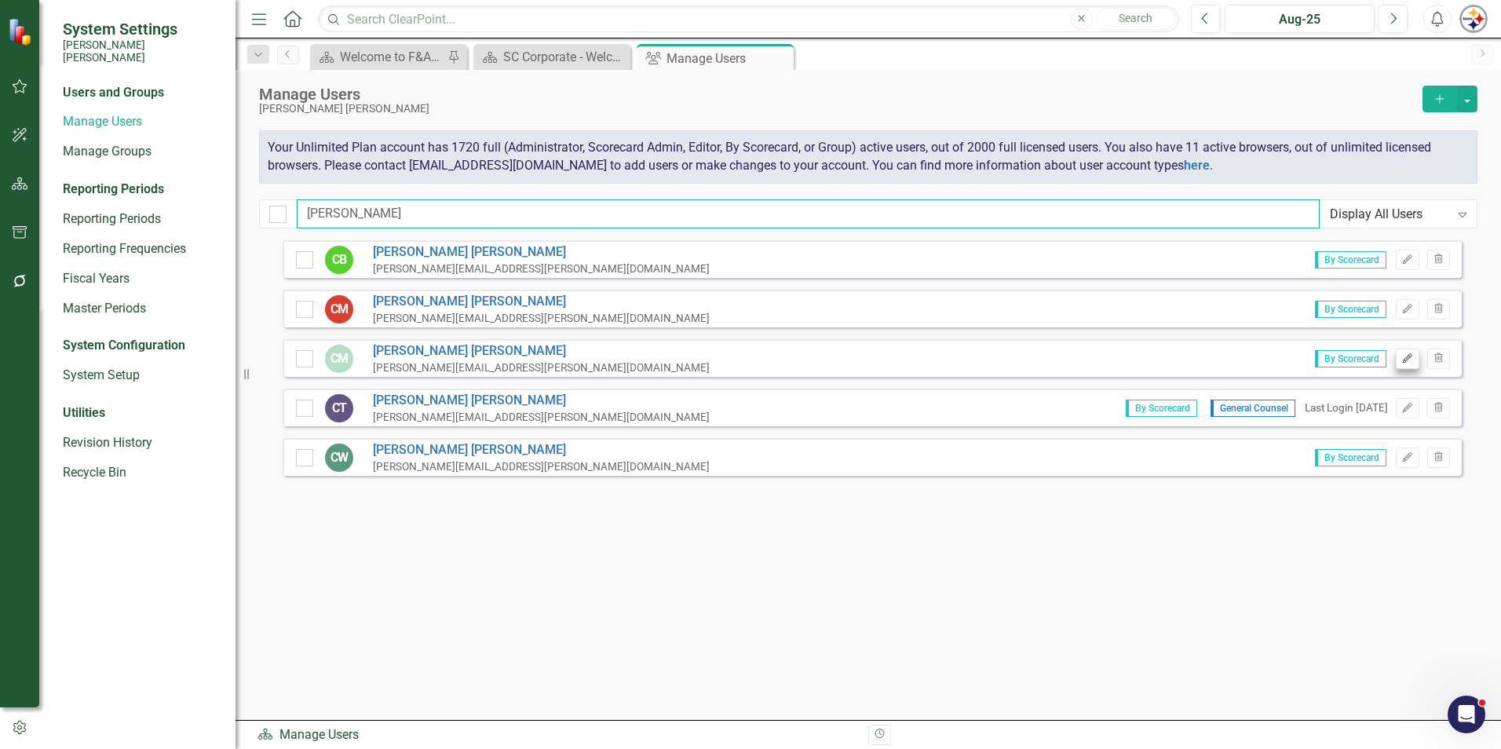
type input "[PERSON_NAME]"
click at [743, 359] on icon "Edit" at bounding box center [1407, 358] width 12 height 9
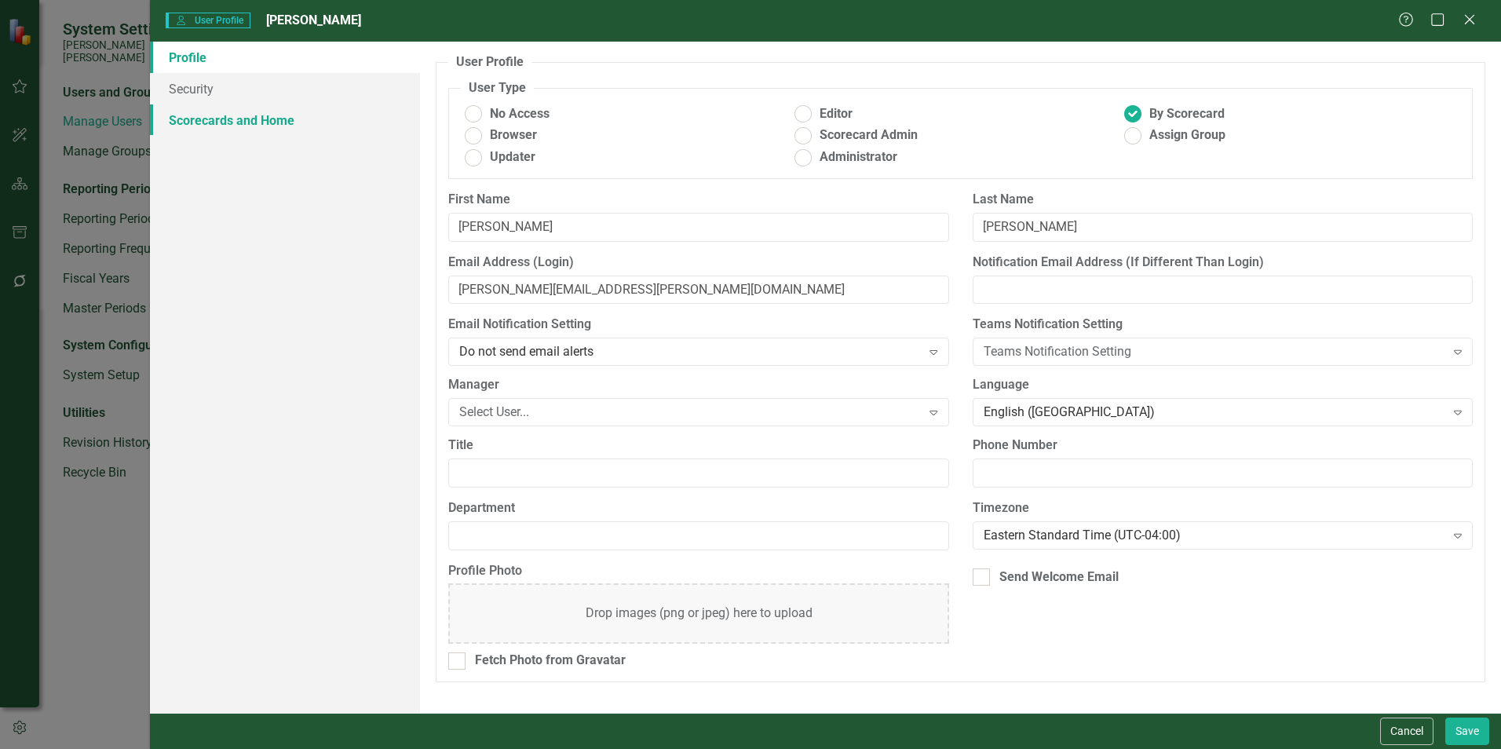
click at [237, 133] on link "Scorecards and Home" at bounding box center [285, 119] width 270 height 31
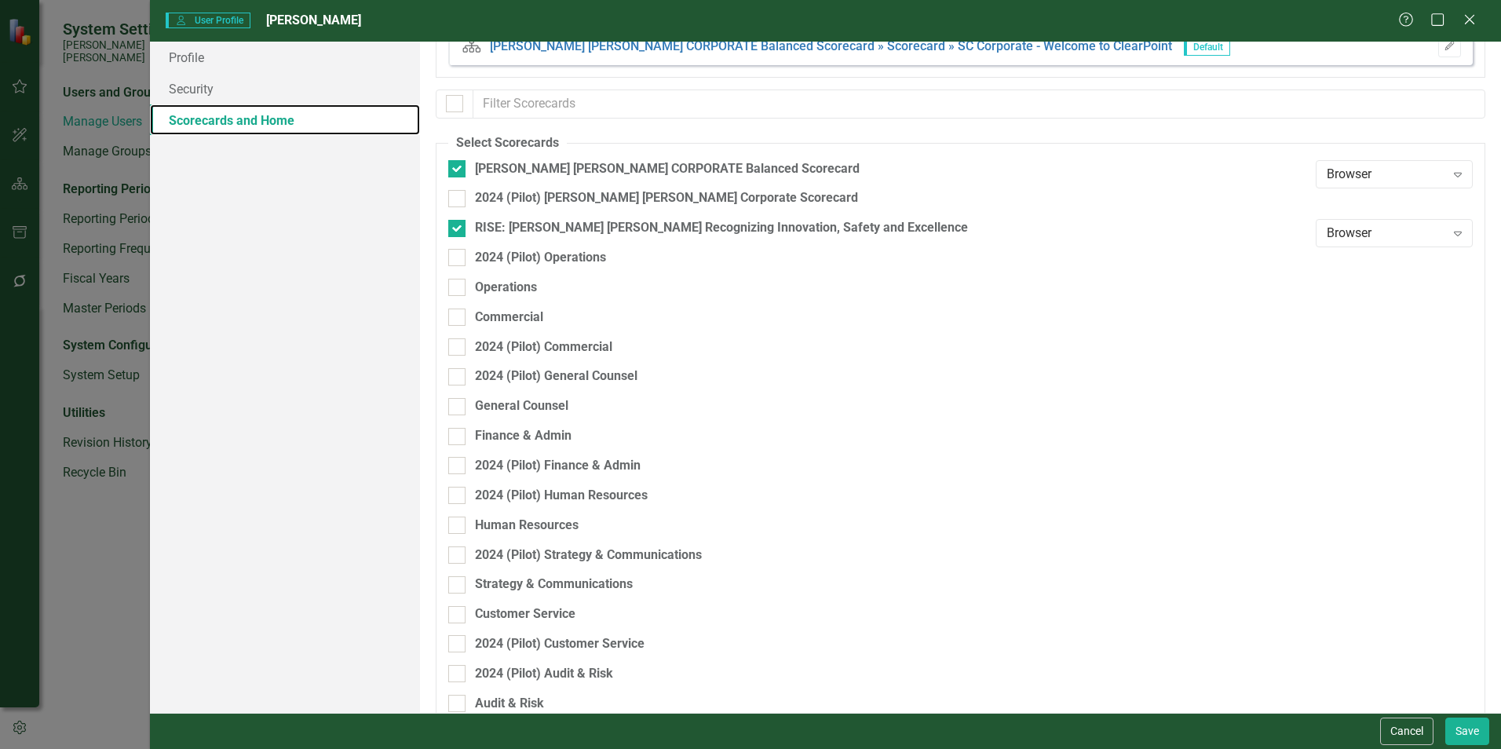
scroll to position [78, 0]
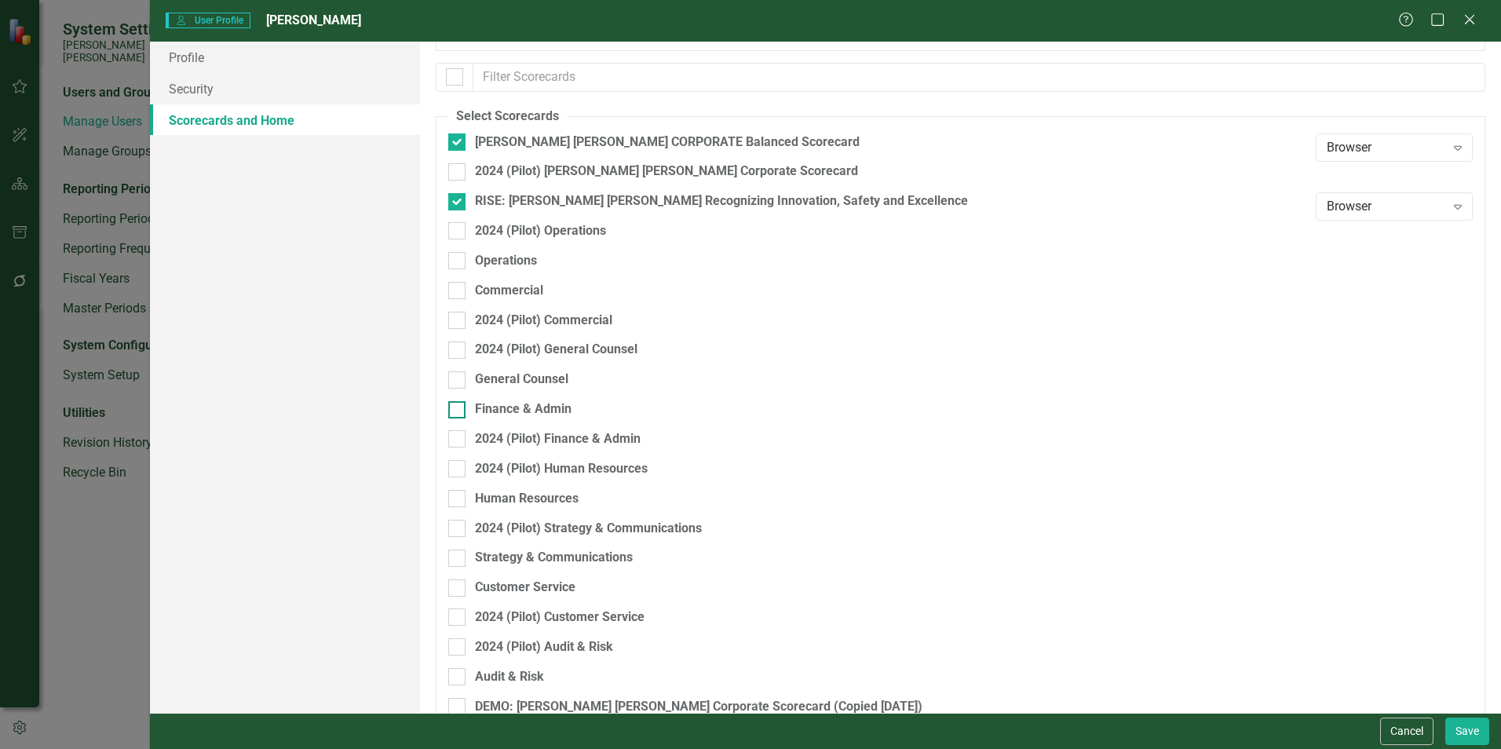
click at [516, 403] on div "Finance & Admin" at bounding box center [523, 409] width 97 height 18
click at [458, 403] on input "Finance & Admin" at bounding box center [453, 406] width 10 height 10
checkbox input "true"
click at [743, 420] on div "Expand" at bounding box center [1458, 414] width 28 height 25
click at [743, 441] on div "Browser" at bounding box center [1385, 442] width 132 height 18
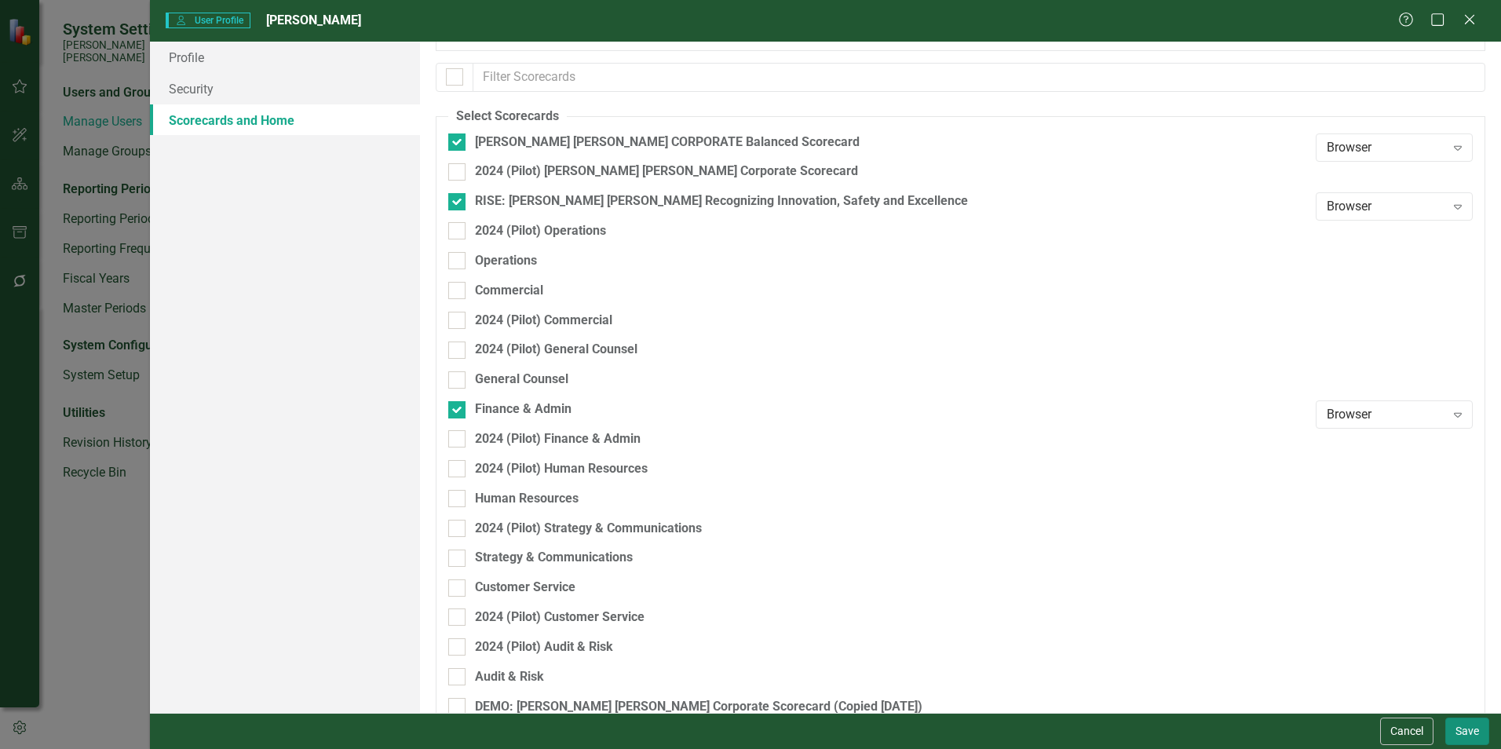
click at [743, 573] on button "Save" at bounding box center [1467, 730] width 44 height 27
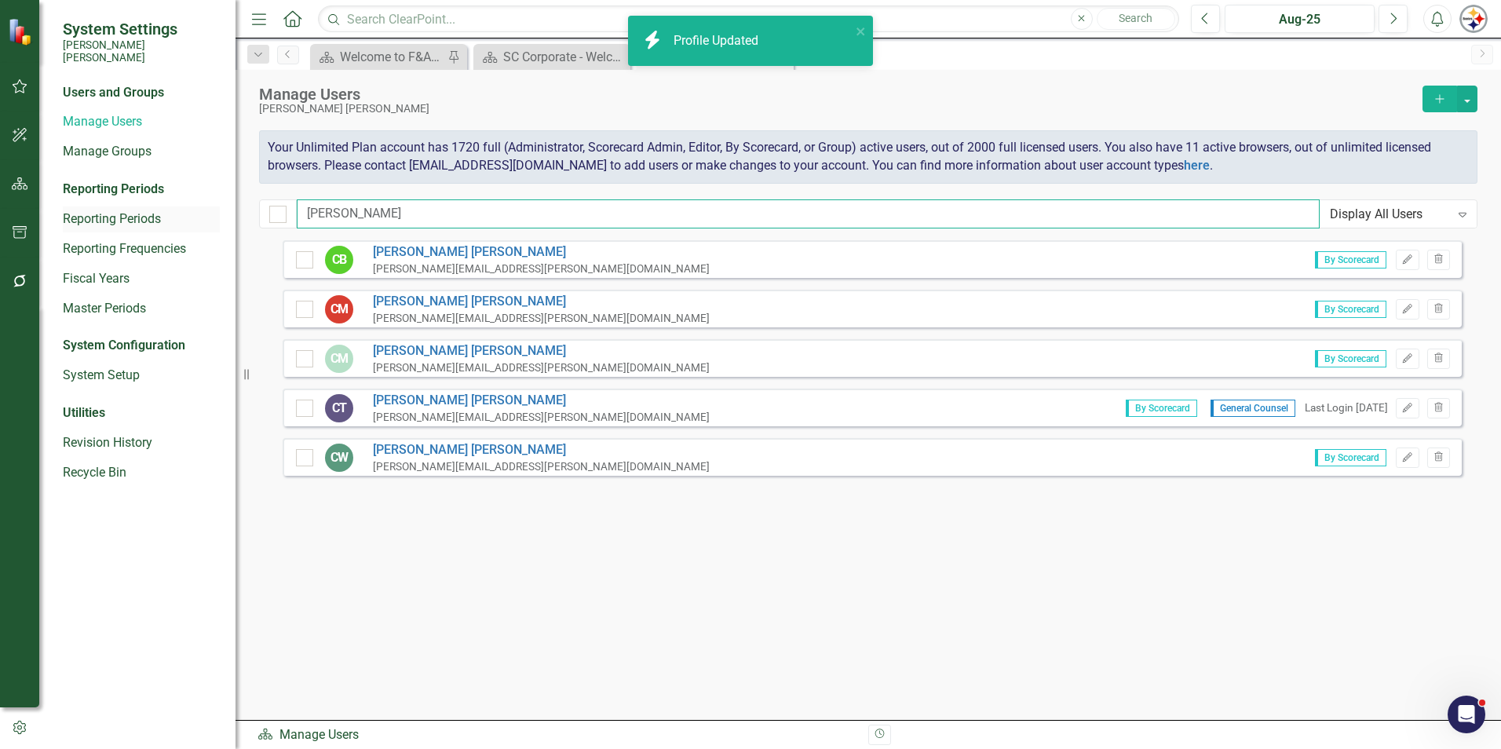
drag, startPoint x: 400, startPoint y: 213, endPoint x: 203, endPoint y: 214, distance: 197.8
click at [203, 214] on div "System Settings [PERSON_NAME] [PERSON_NAME] Users and Groups Manage Users Manag…" at bounding box center [750, 374] width 1501 height 749
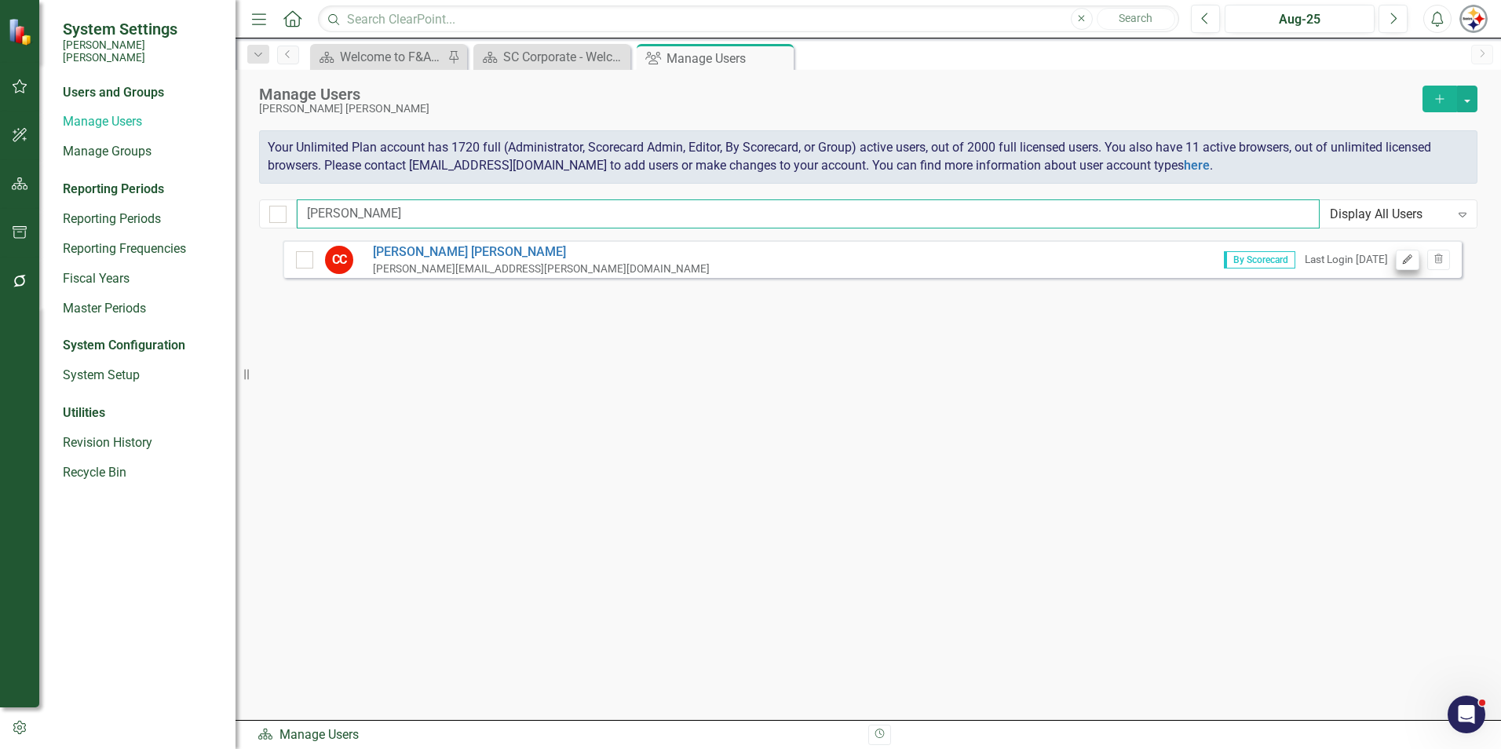
type input "[PERSON_NAME]"
click at [743, 265] on button "Edit" at bounding box center [1407, 260] width 23 height 20
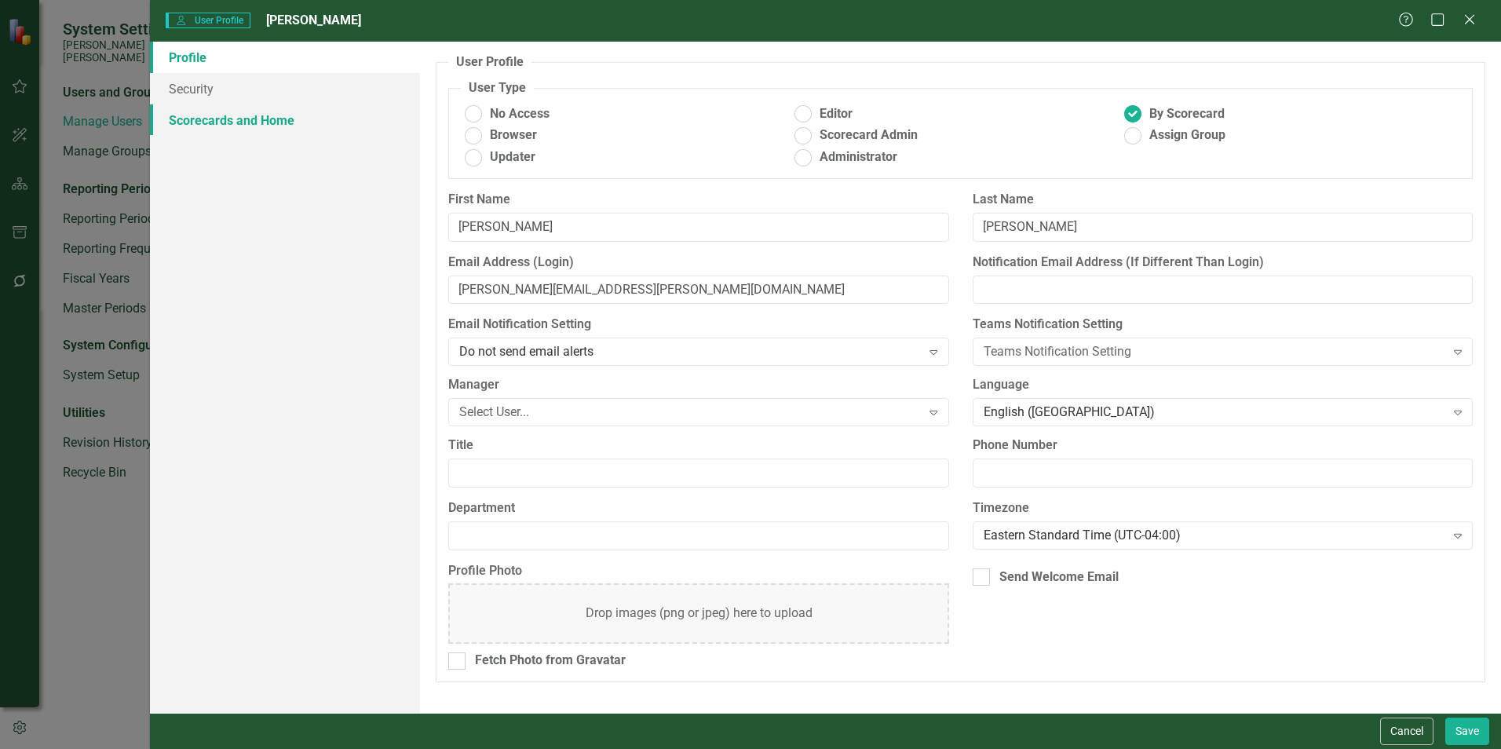
click at [215, 108] on link "Scorecards and Home" at bounding box center [285, 119] width 270 height 31
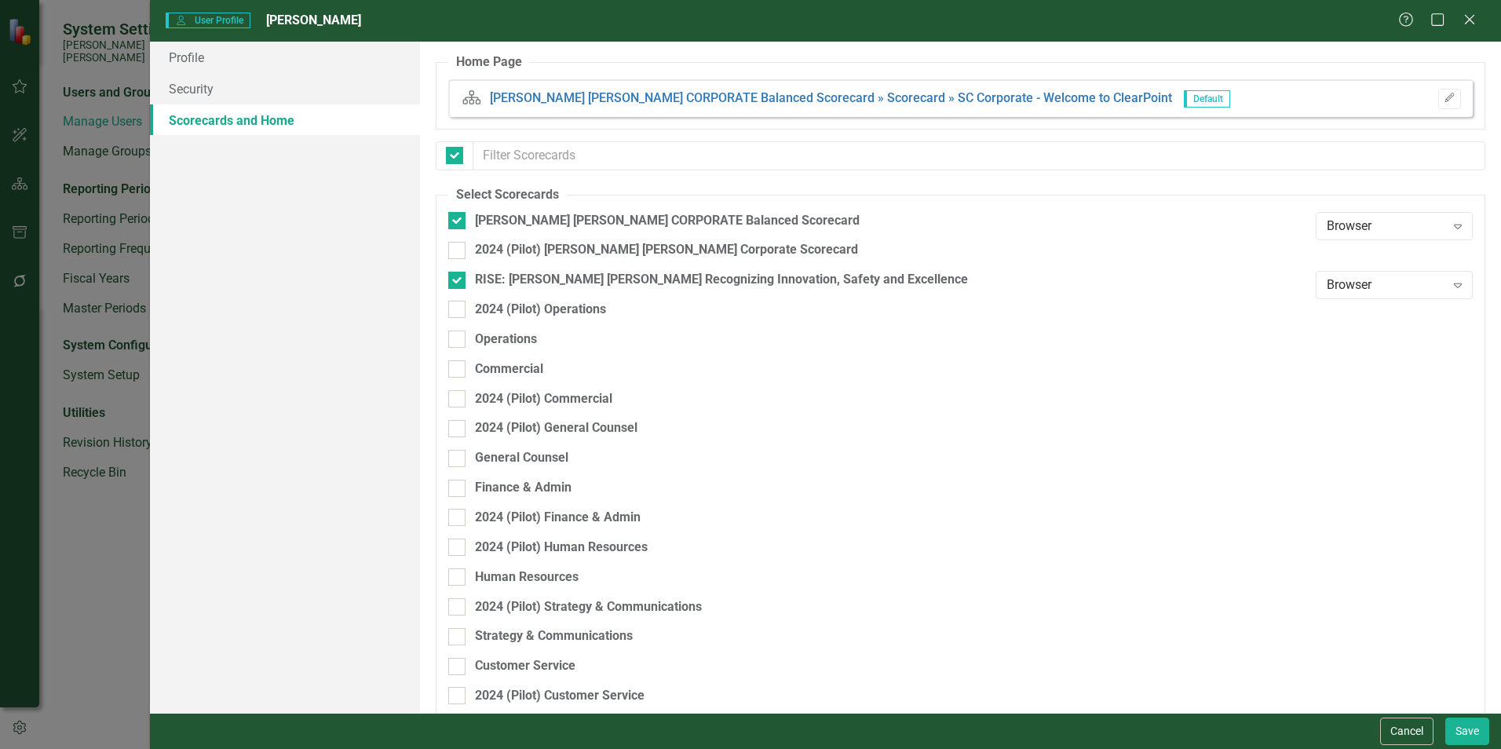
checkbox input "false"
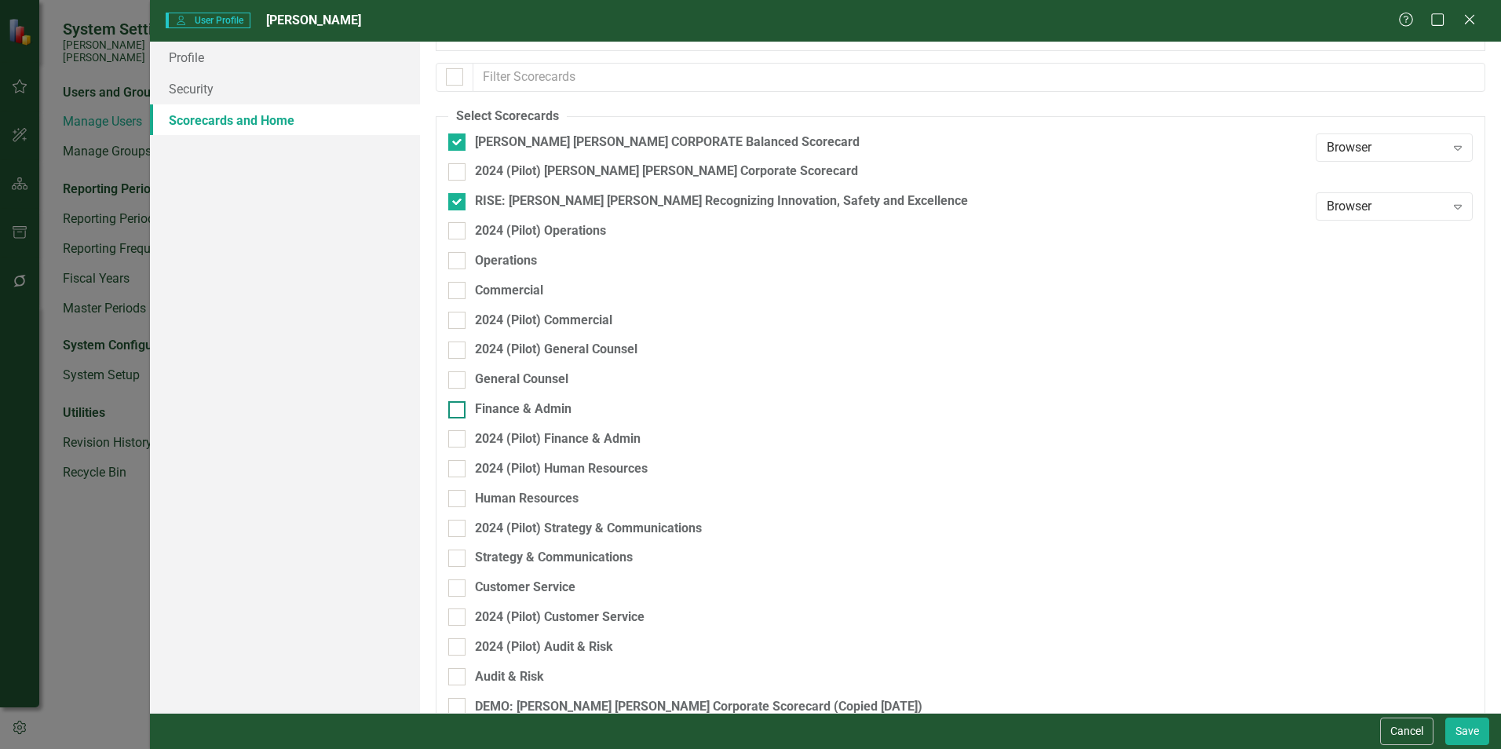
click at [515, 408] on div "Finance & Admin" at bounding box center [523, 409] width 97 height 18
click at [458, 408] on input "Finance & Admin" at bounding box center [453, 406] width 10 height 10
checkbox input "true"
click at [743, 573] on button "Save" at bounding box center [1467, 730] width 44 height 27
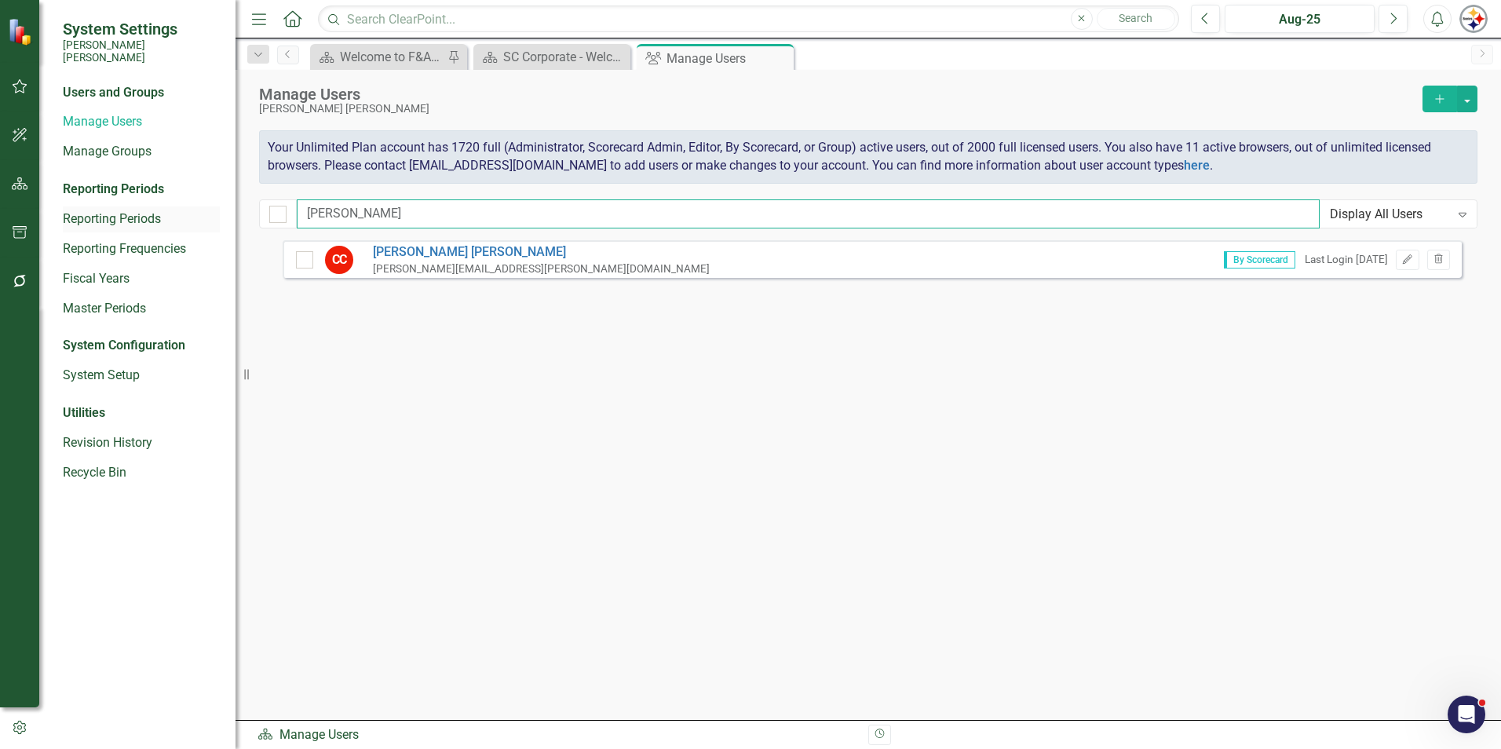
drag, startPoint x: 300, startPoint y: 211, endPoint x: 139, endPoint y: 211, distance: 160.9
click at [140, 211] on div "System Settings [PERSON_NAME] [PERSON_NAME] Users and Groups Manage Users Manag…" at bounding box center [750, 374] width 1501 height 749
click at [743, 255] on icon "Edit" at bounding box center [1407, 259] width 12 height 9
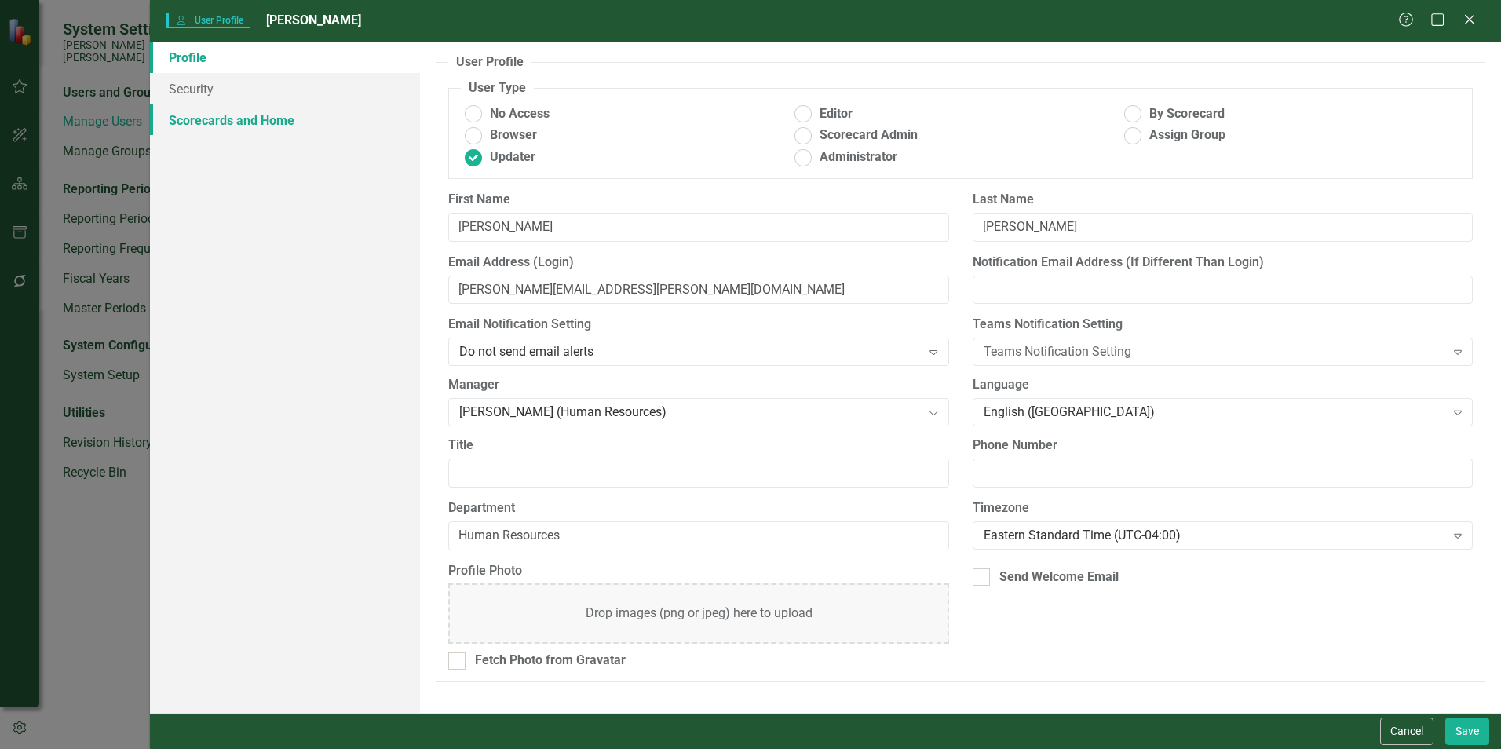
click at [243, 126] on link "Scorecards and Home" at bounding box center [285, 119] width 270 height 31
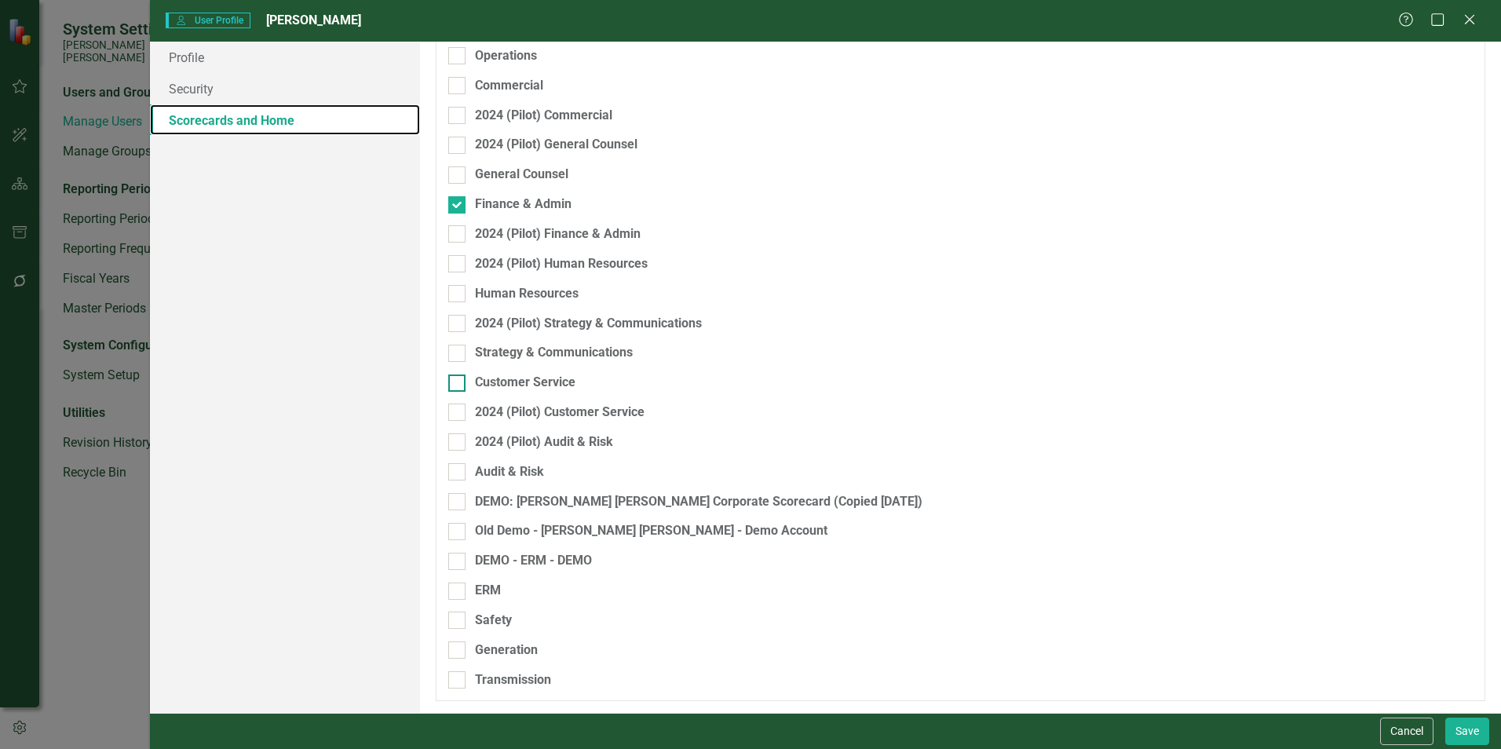
scroll to position [0, 0]
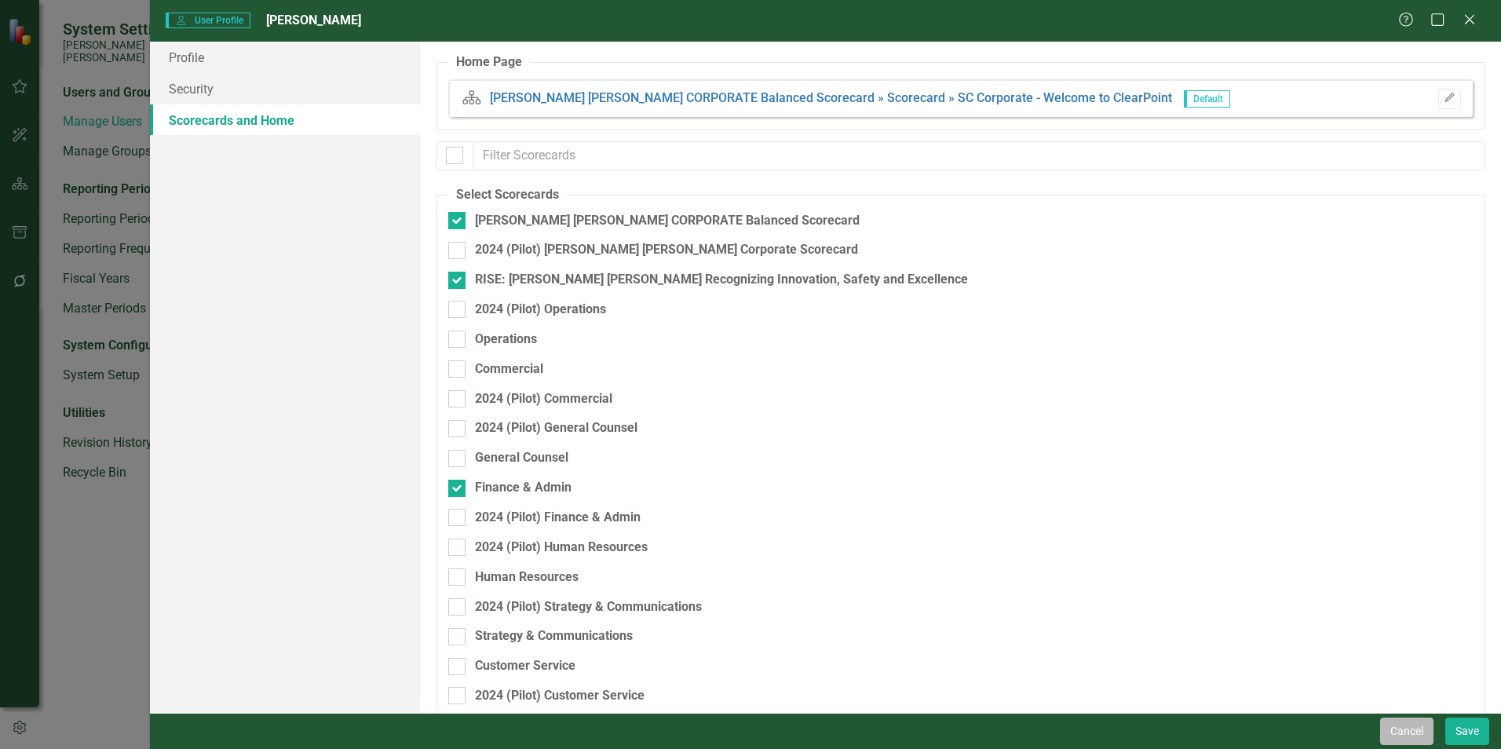
click at [743, 573] on button "Cancel" at bounding box center [1406, 730] width 53 height 27
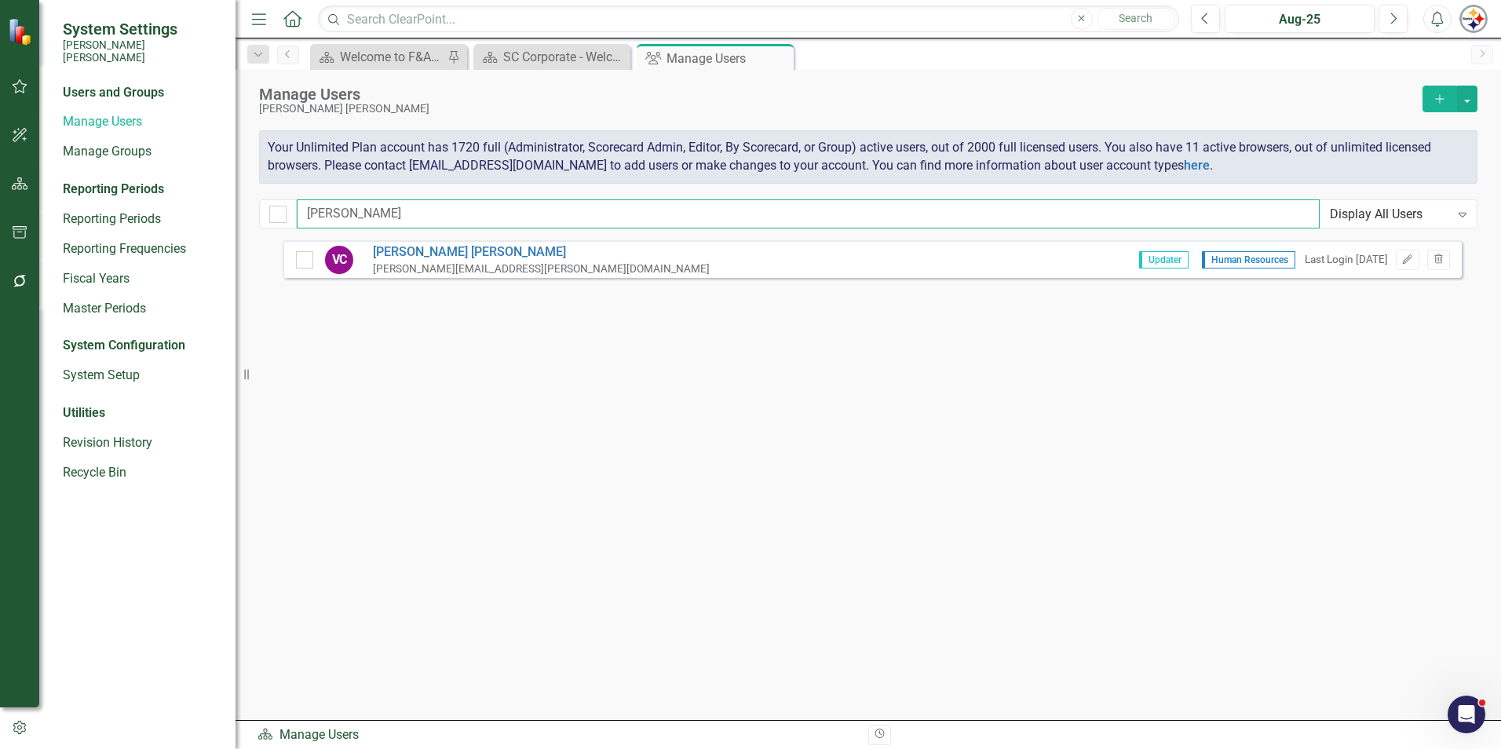
drag, startPoint x: 321, startPoint y: 214, endPoint x: 57, endPoint y: 212, distance: 263.8
click at [82, 212] on div "System Settings [PERSON_NAME] [PERSON_NAME] Users and Groups Manage Users Manag…" at bounding box center [750, 374] width 1501 height 749
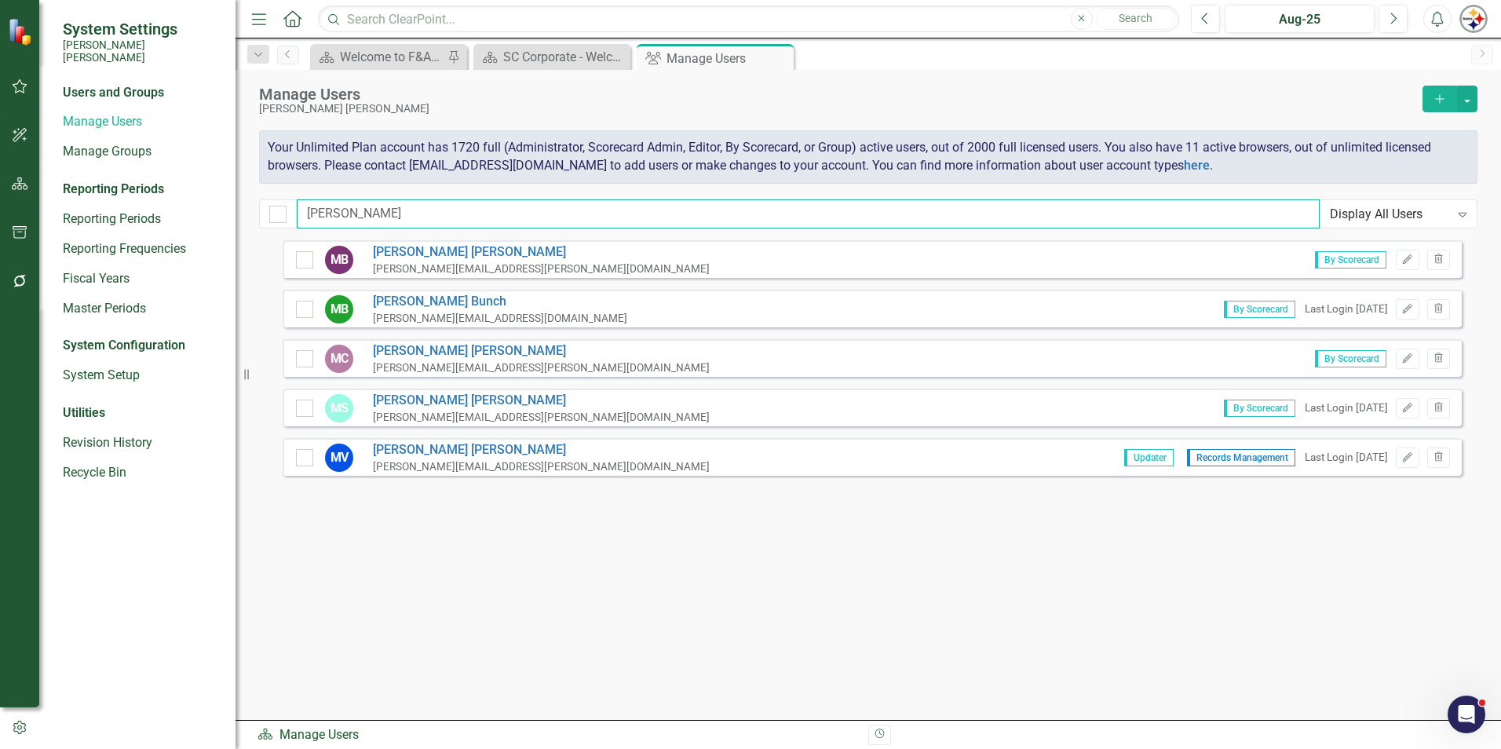
type input "[PERSON_NAME]"
click at [743, 100] on icon "Add" at bounding box center [1440, 98] width 14 height 11
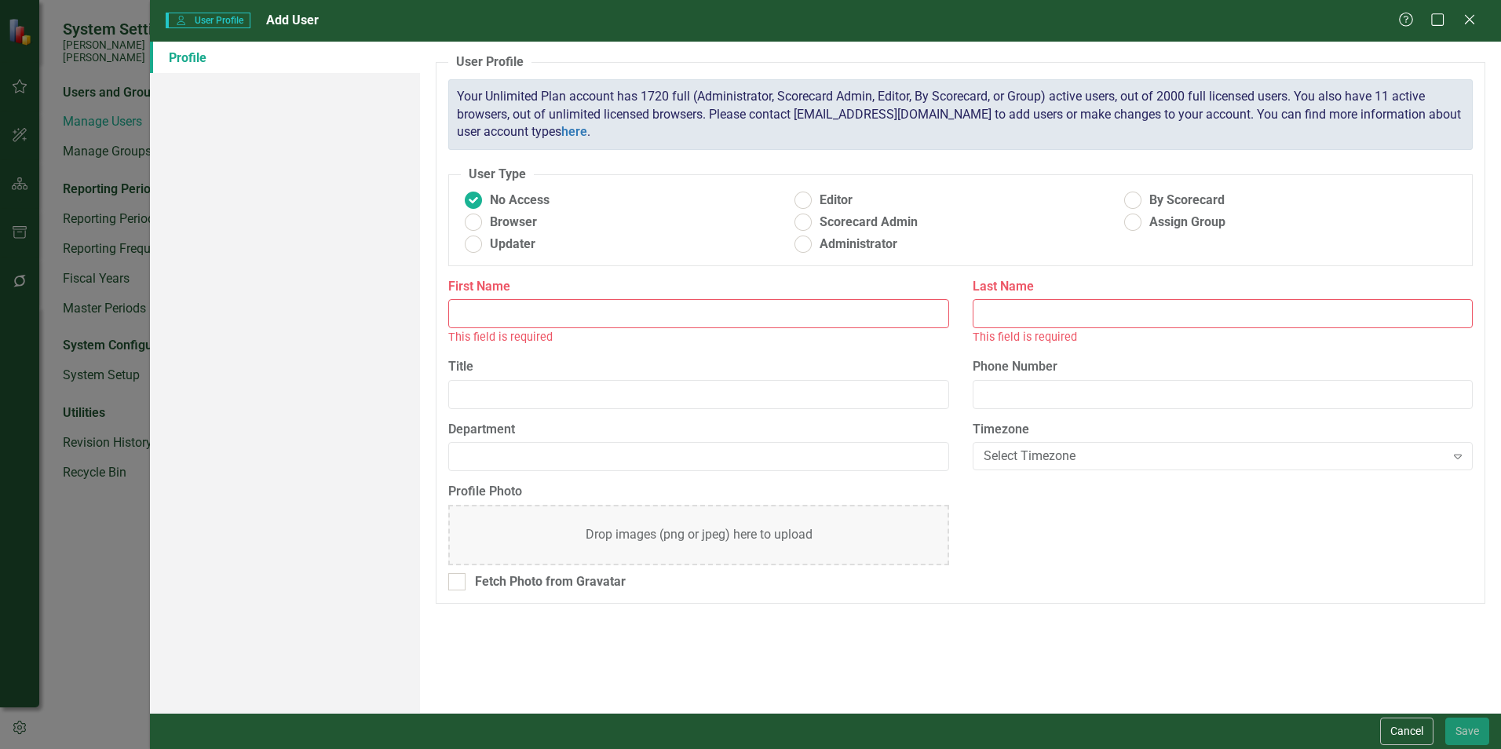
click at [513, 307] on input "First Name" at bounding box center [698, 313] width 500 height 29
type input "[PERSON_NAME]"
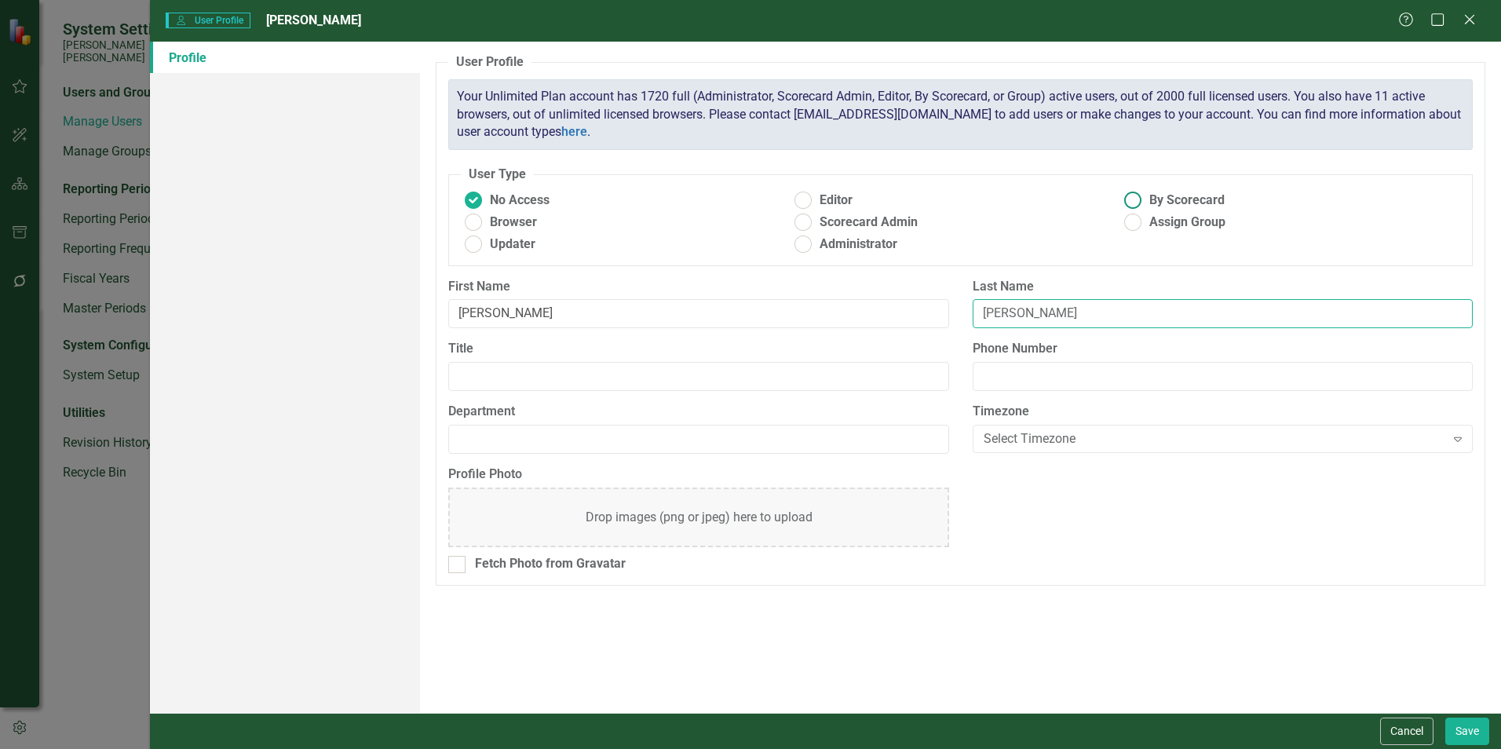
type input "[PERSON_NAME]"
click at [743, 198] on ins at bounding box center [1133, 200] width 24 height 24
click at [743, 198] on input "By Scorecard" at bounding box center [1133, 200] width 24 height 24
radio input "true"
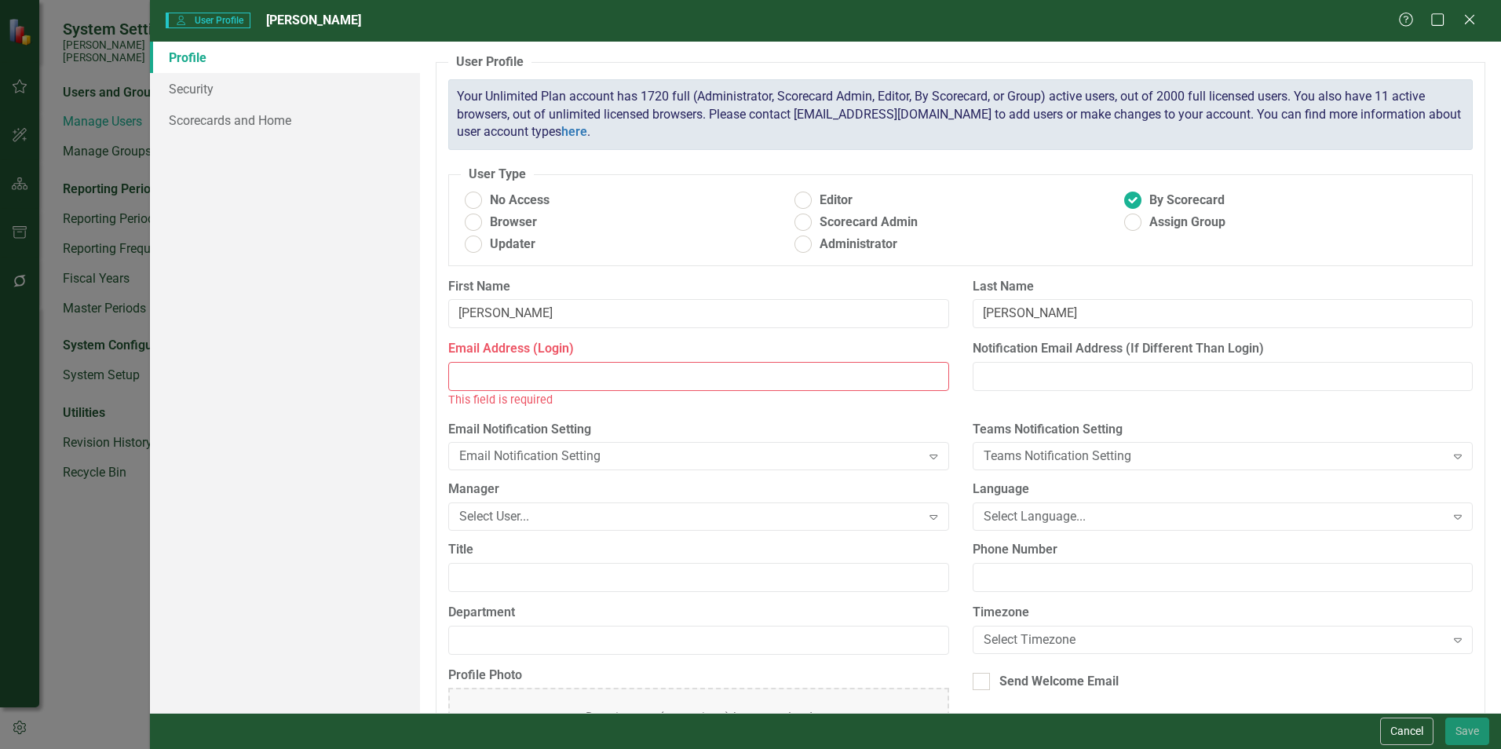
click at [540, 371] on input "Email Address (Login)" at bounding box center [698, 376] width 500 height 29
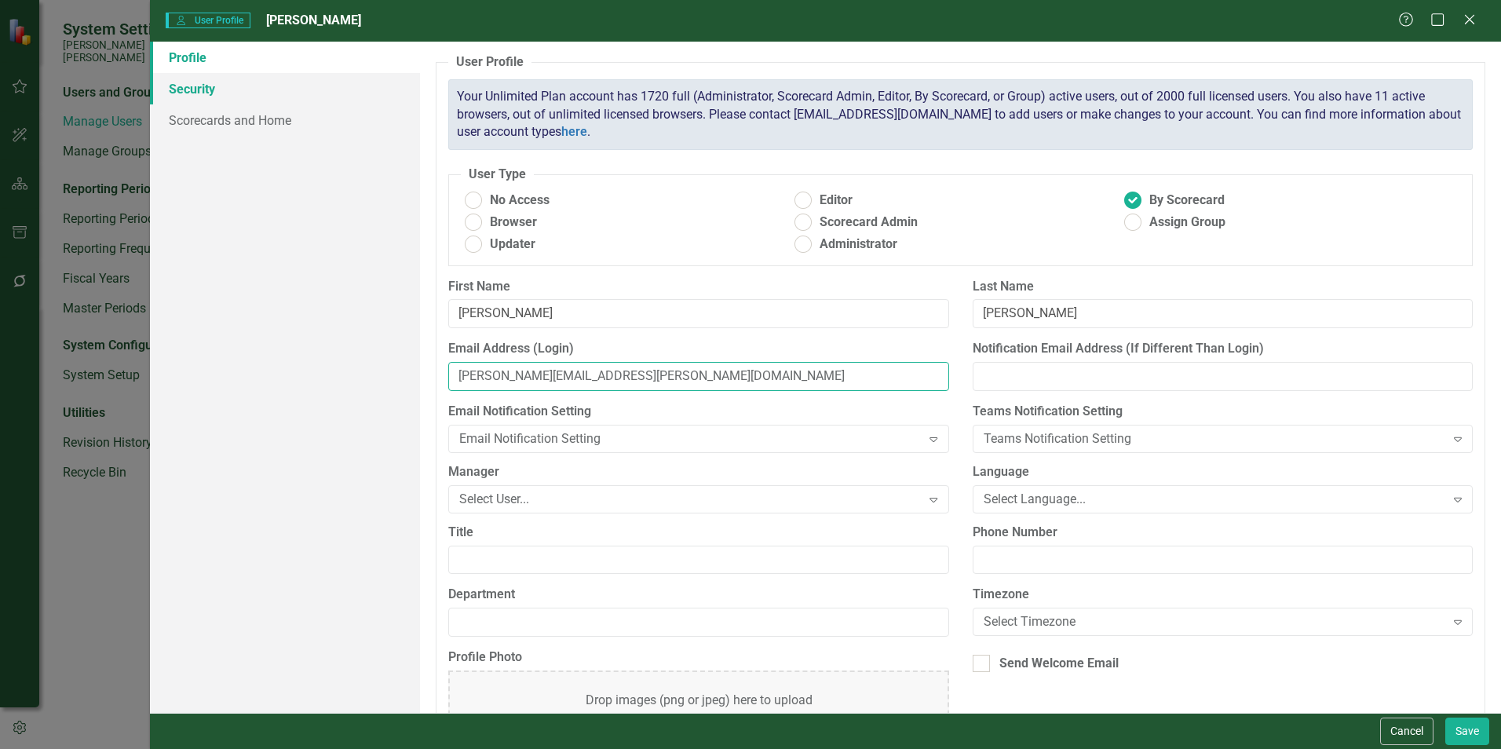
type input "[PERSON_NAME][EMAIL_ADDRESS][PERSON_NAME][DOMAIN_NAME]"
click at [196, 93] on link "Security" at bounding box center [285, 88] width 270 height 31
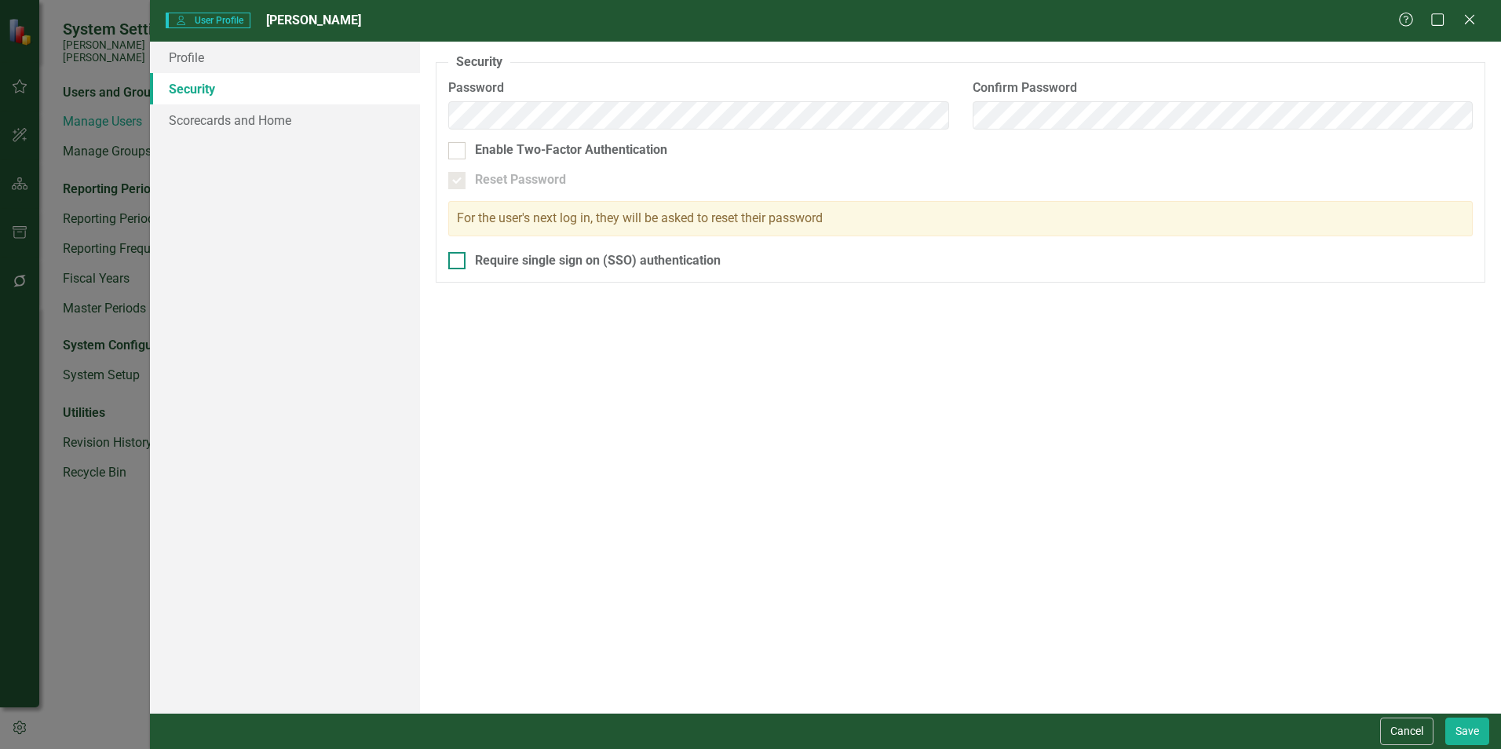
click at [467, 261] on div "Require single sign on (SSO) authentication" at bounding box center [960, 261] width 1024 height 18
click at [458, 261] on input "Require single sign on (SSO) authentication" at bounding box center [453, 257] width 10 height 10
checkbox input "true"
click at [239, 118] on link "Scorecards and Home" at bounding box center [285, 119] width 270 height 31
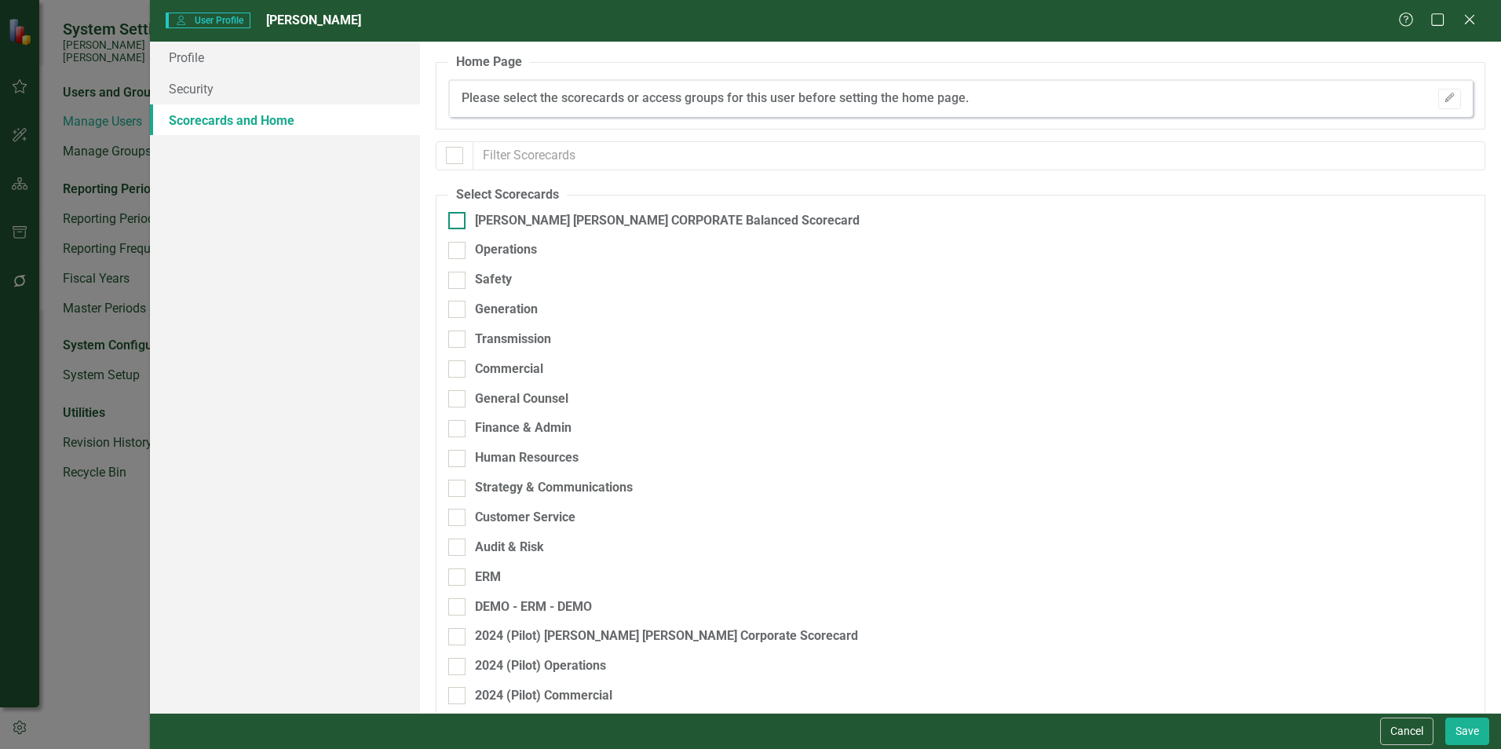
click at [465, 217] on div at bounding box center [456, 220] width 17 height 17
click at [458, 217] on input "[PERSON_NAME] [PERSON_NAME] CORPORATE Balanced Scorecard" at bounding box center [453, 217] width 10 height 10
checkbox input "true"
click at [468, 427] on div "Finance & Admin" at bounding box center [878, 428] width 860 height 18
click at [458, 427] on input "Finance & Admin" at bounding box center [453, 425] width 10 height 10
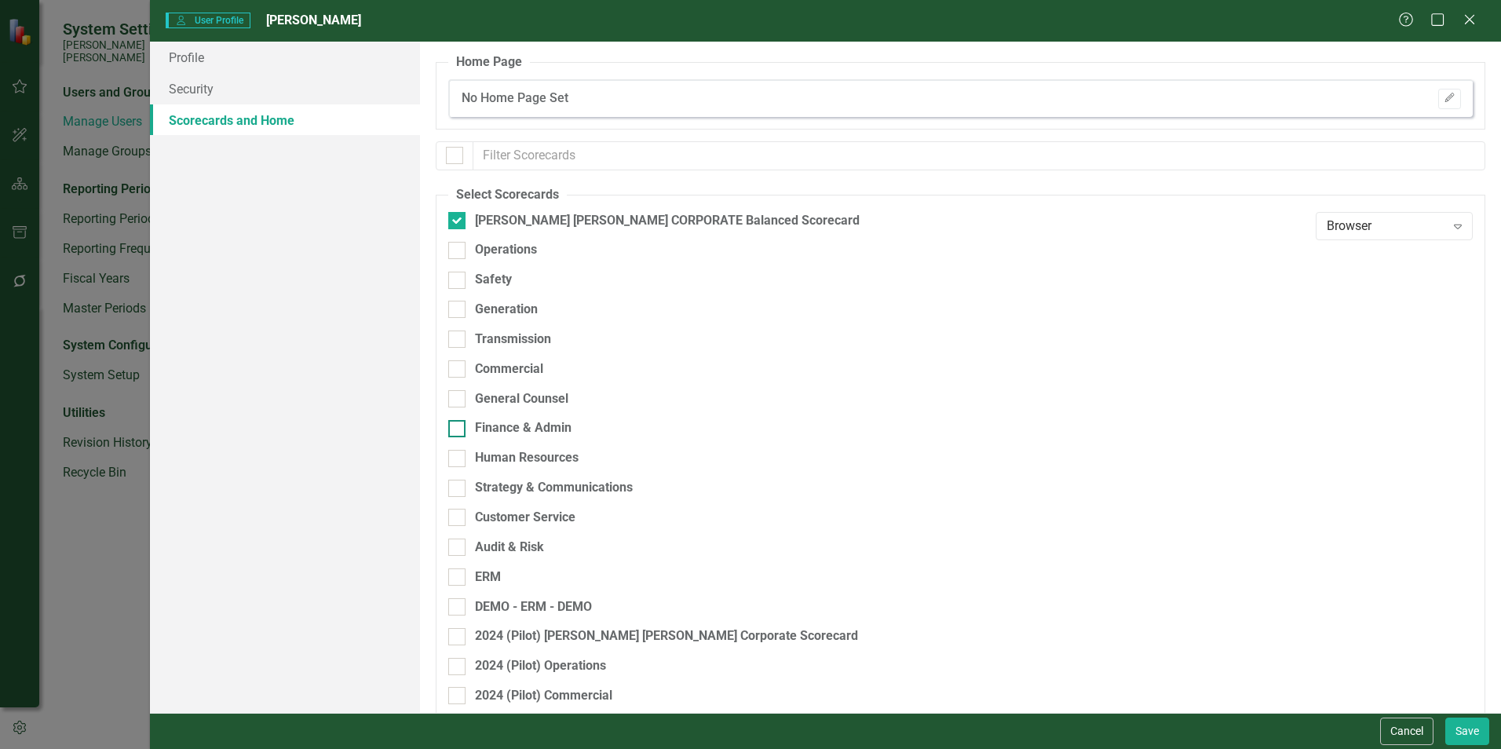
checkbox input "true"
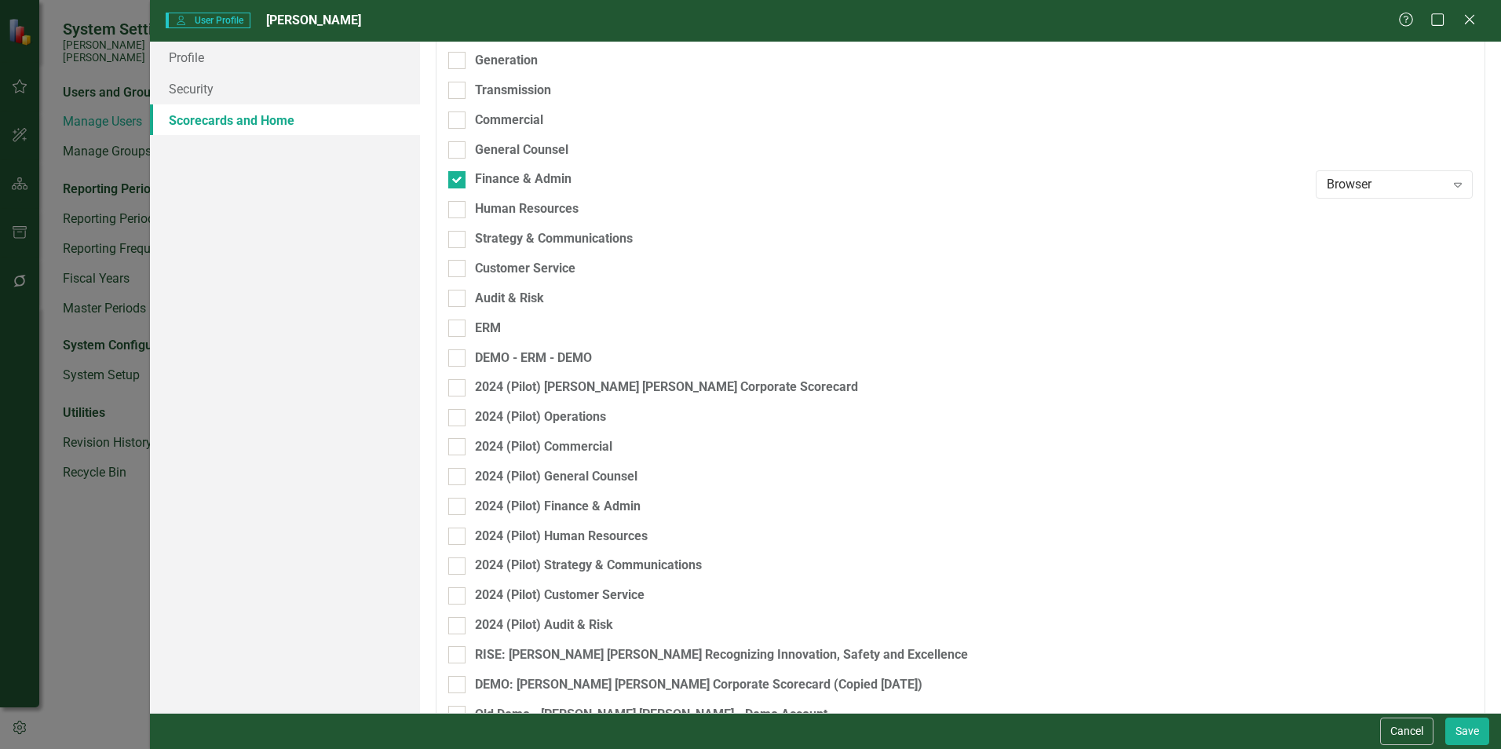
scroll to position [283, 0]
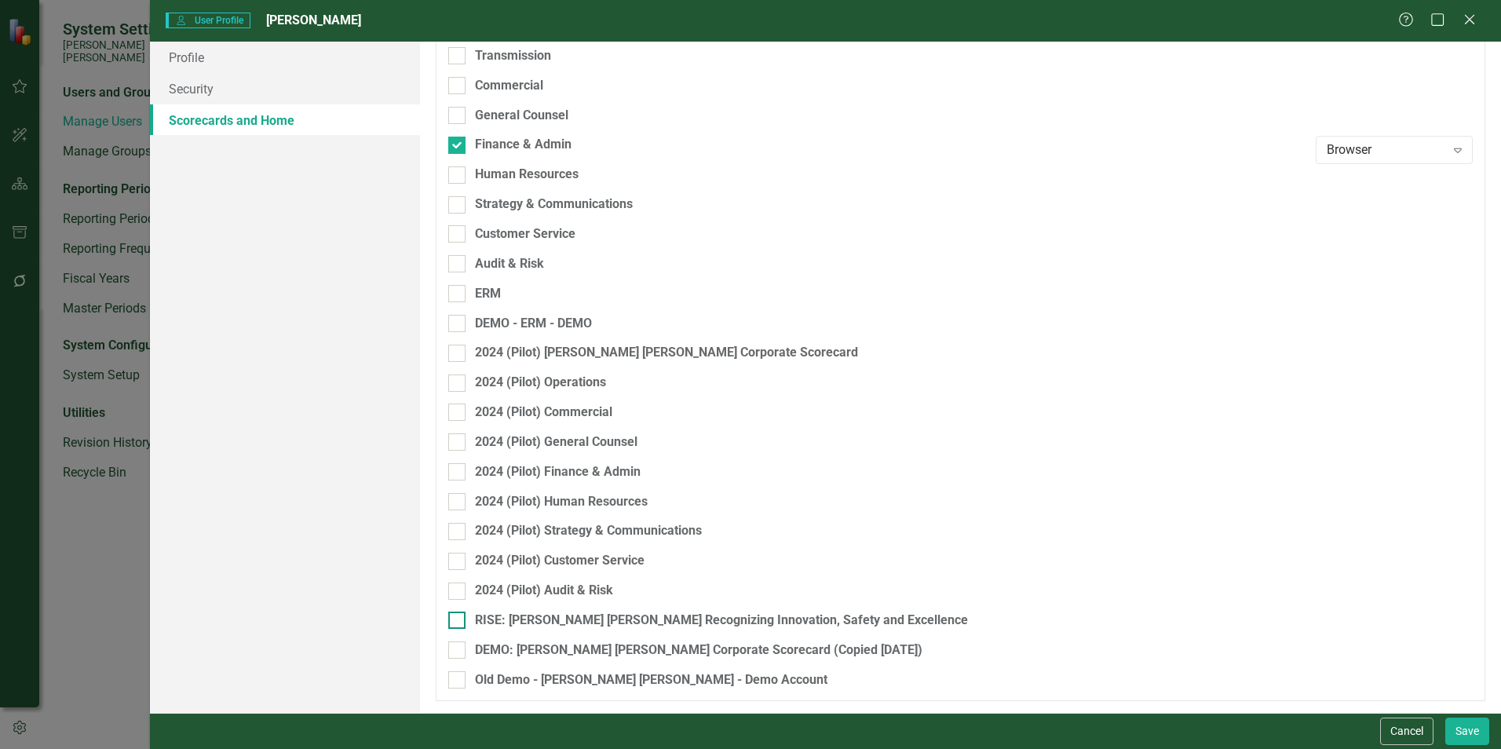
click at [458, 573] on div at bounding box center [456, 619] width 17 height 17
click at [458, 573] on input "RISE: [PERSON_NAME] [PERSON_NAME] Recognizing Innovation, Safety and Excellence" at bounding box center [453, 616] width 10 height 10
checkbox input "true"
click at [743, 573] on icon "Expand" at bounding box center [1458, 625] width 16 height 13
click at [743, 524] on div "Browser" at bounding box center [1385, 522] width 132 height 18
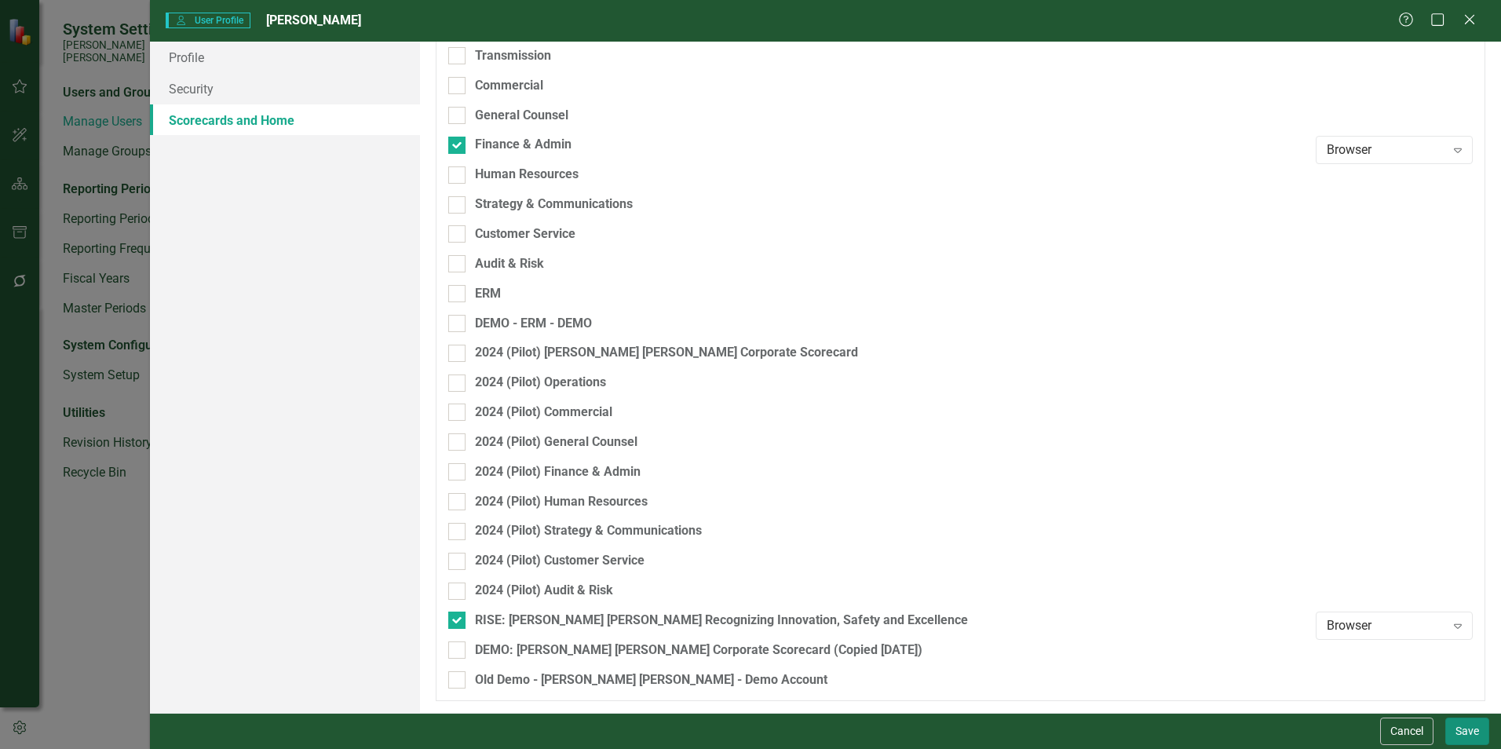
click at [743, 573] on button "Save" at bounding box center [1467, 730] width 44 height 27
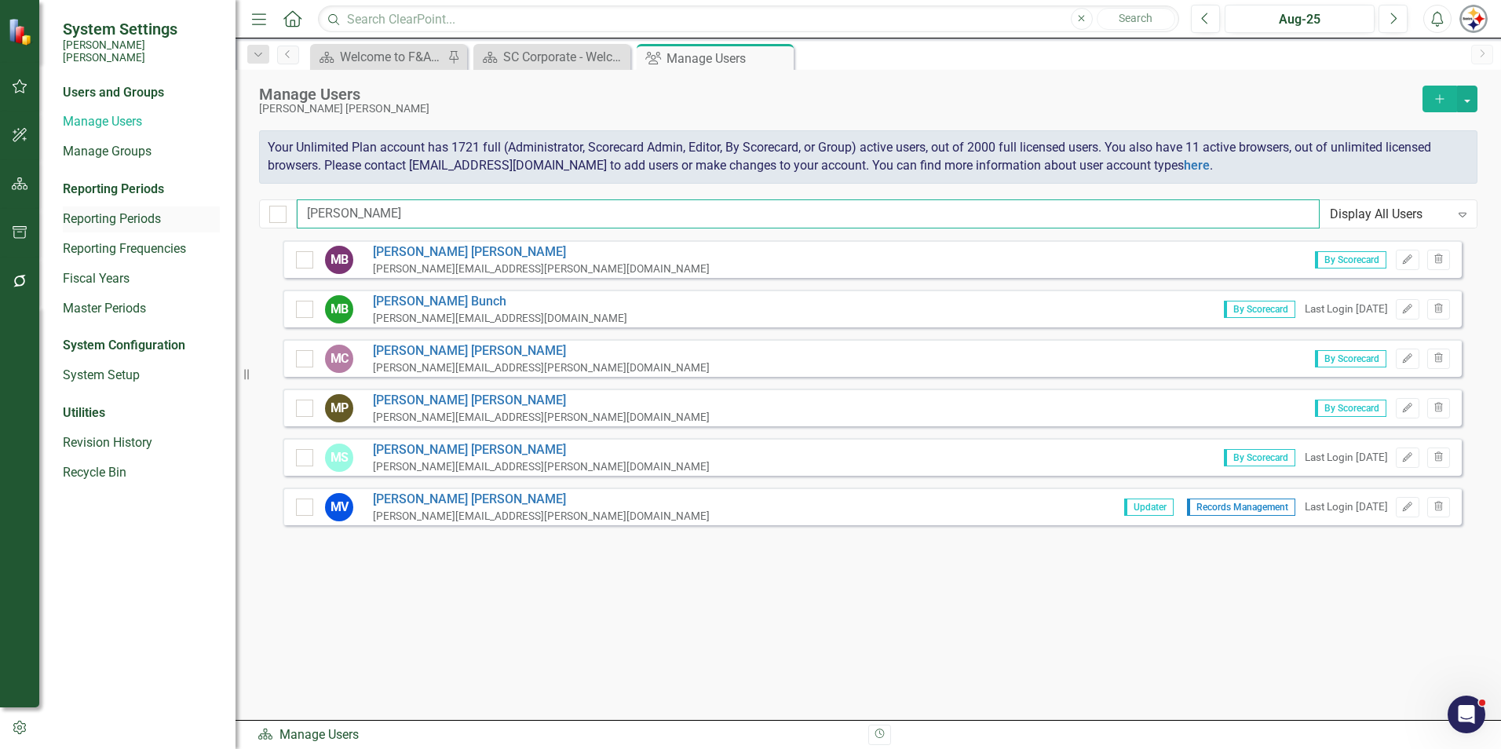
drag, startPoint x: 260, startPoint y: 213, endPoint x: 184, endPoint y: 213, distance: 76.1
click at [211, 213] on div "System Settings [PERSON_NAME] [PERSON_NAME] Users and Groups Manage Users Manag…" at bounding box center [750, 374] width 1501 height 749
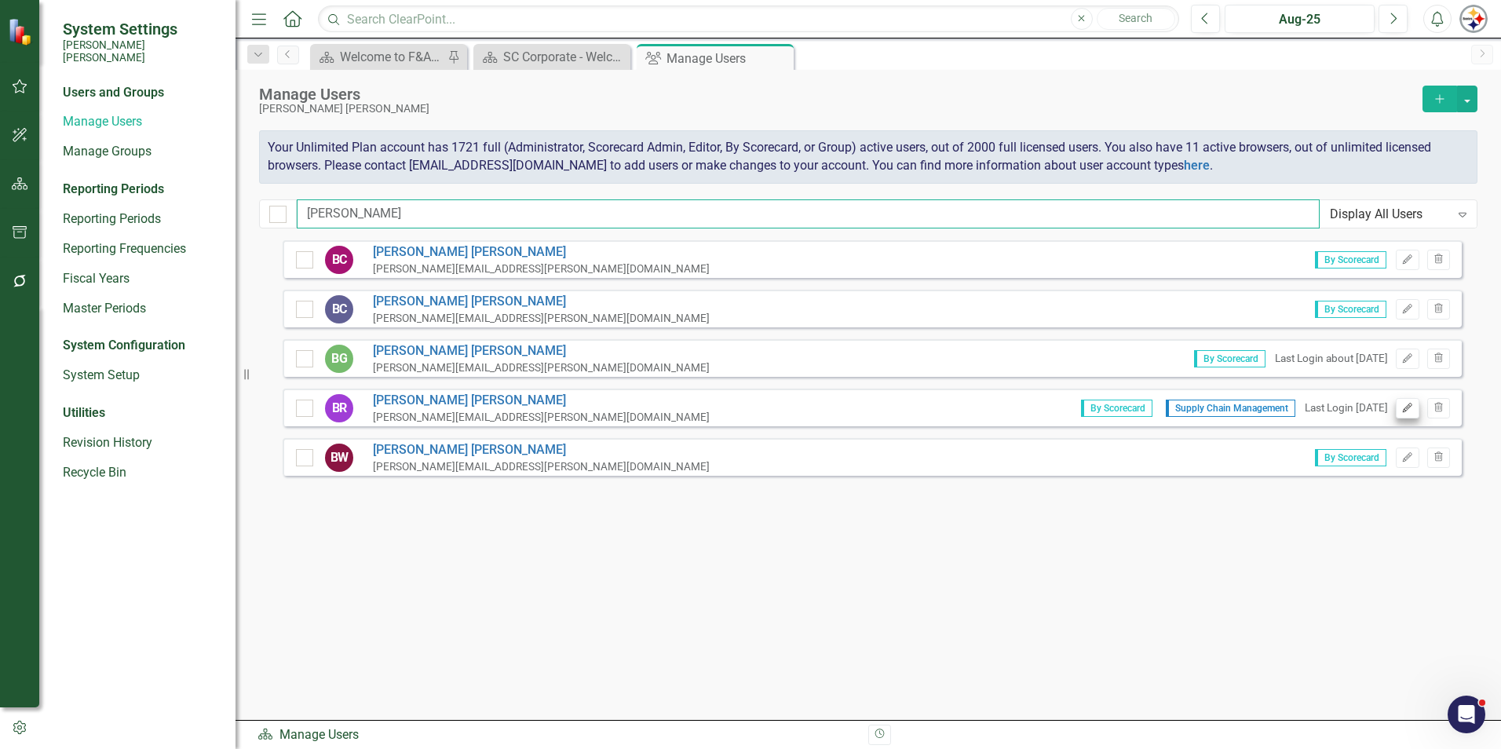
type input "[PERSON_NAME]"
click at [743, 406] on icon "Edit" at bounding box center [1407, 407] width 12 height 9
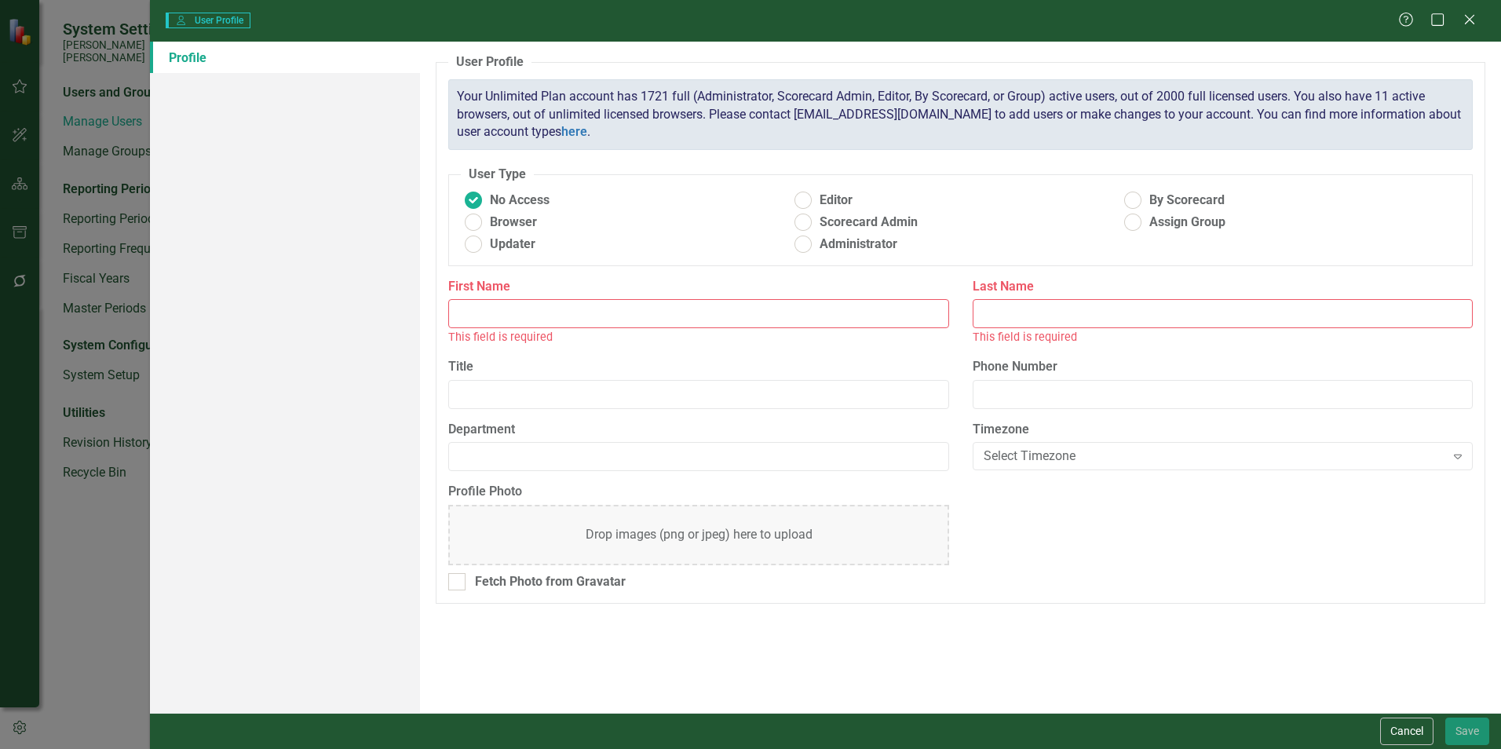
type input "[PERSON_NAME]"
type input "Director"
type input "Supply Chain Management"
radio input "false"
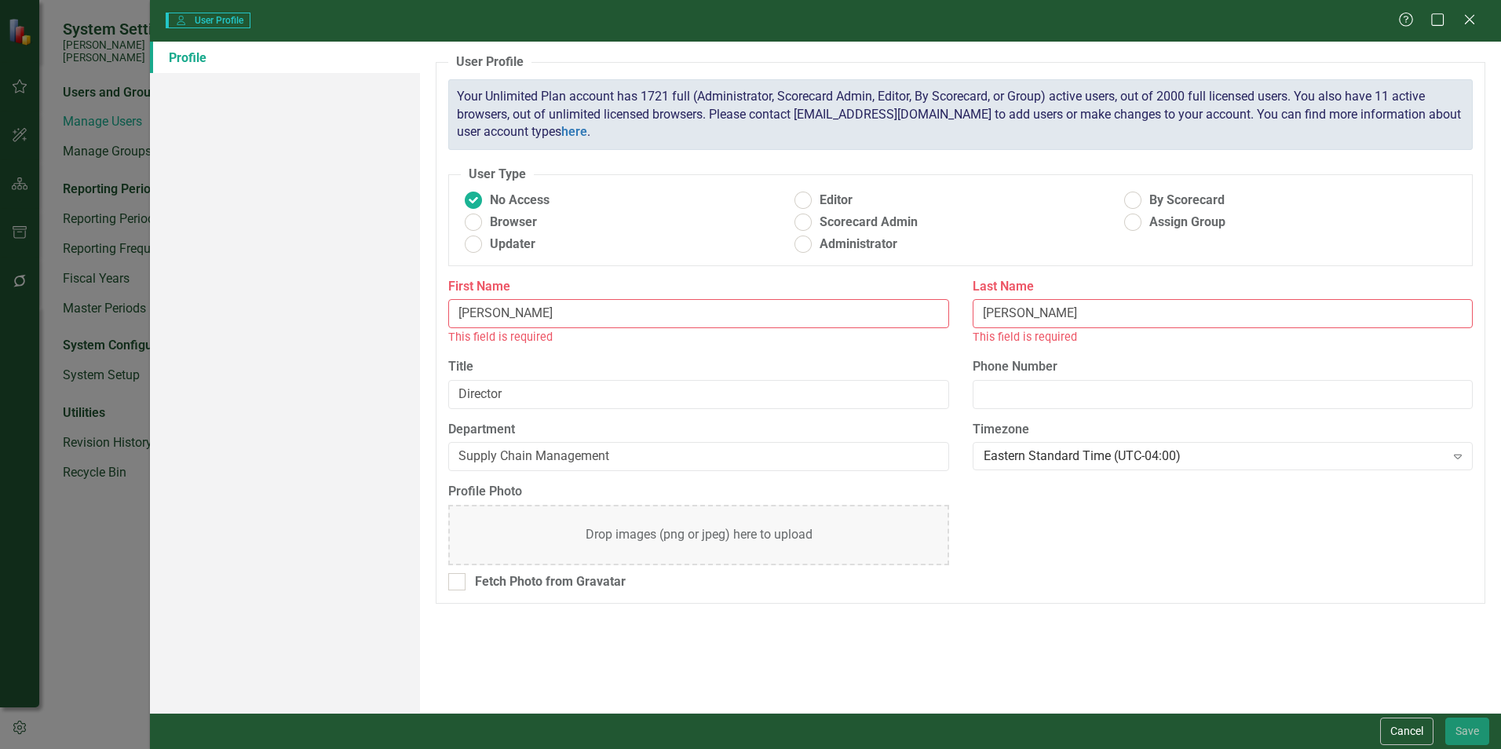
radio input "true"
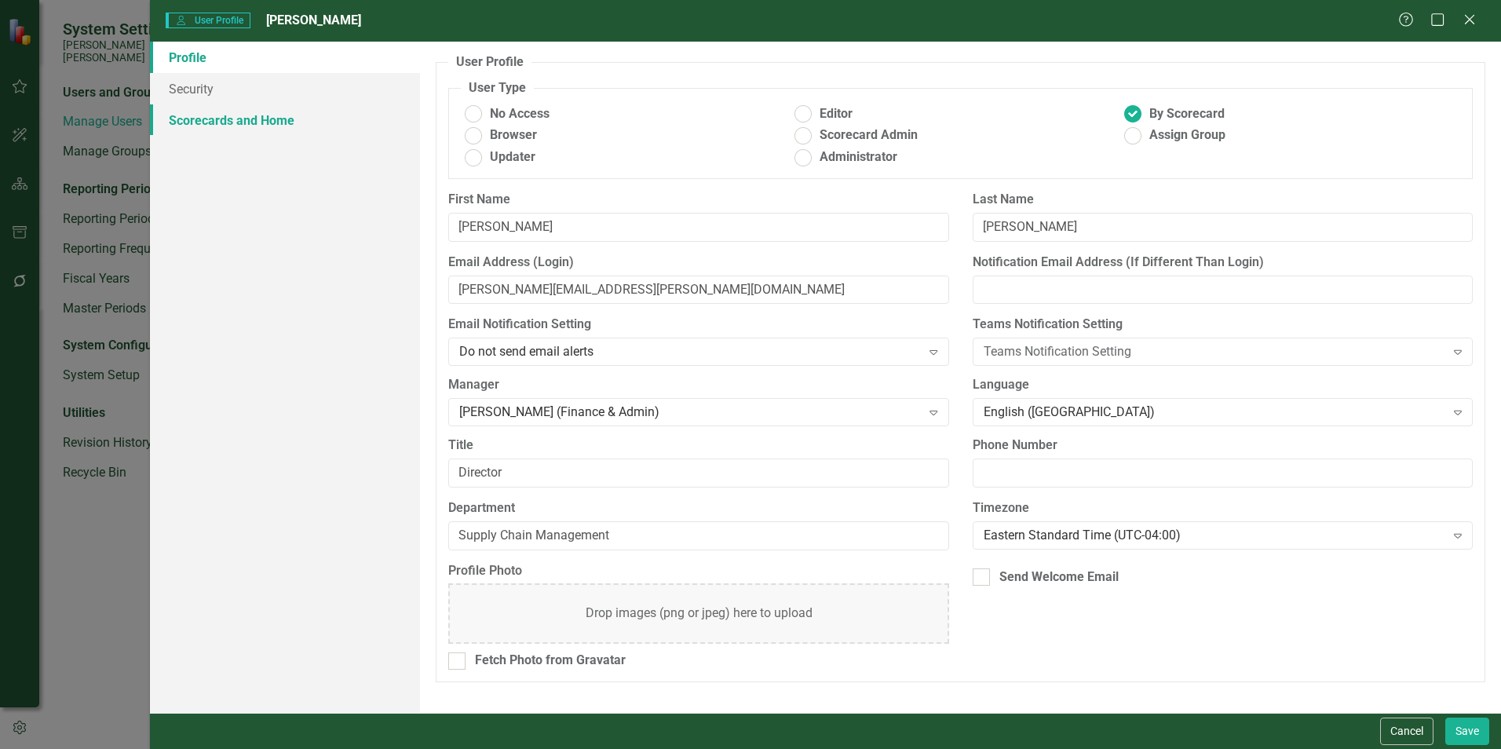
click at [212, 131] on link "Scorecards and Home" at bounding box center [285, 119] width 270 height 31
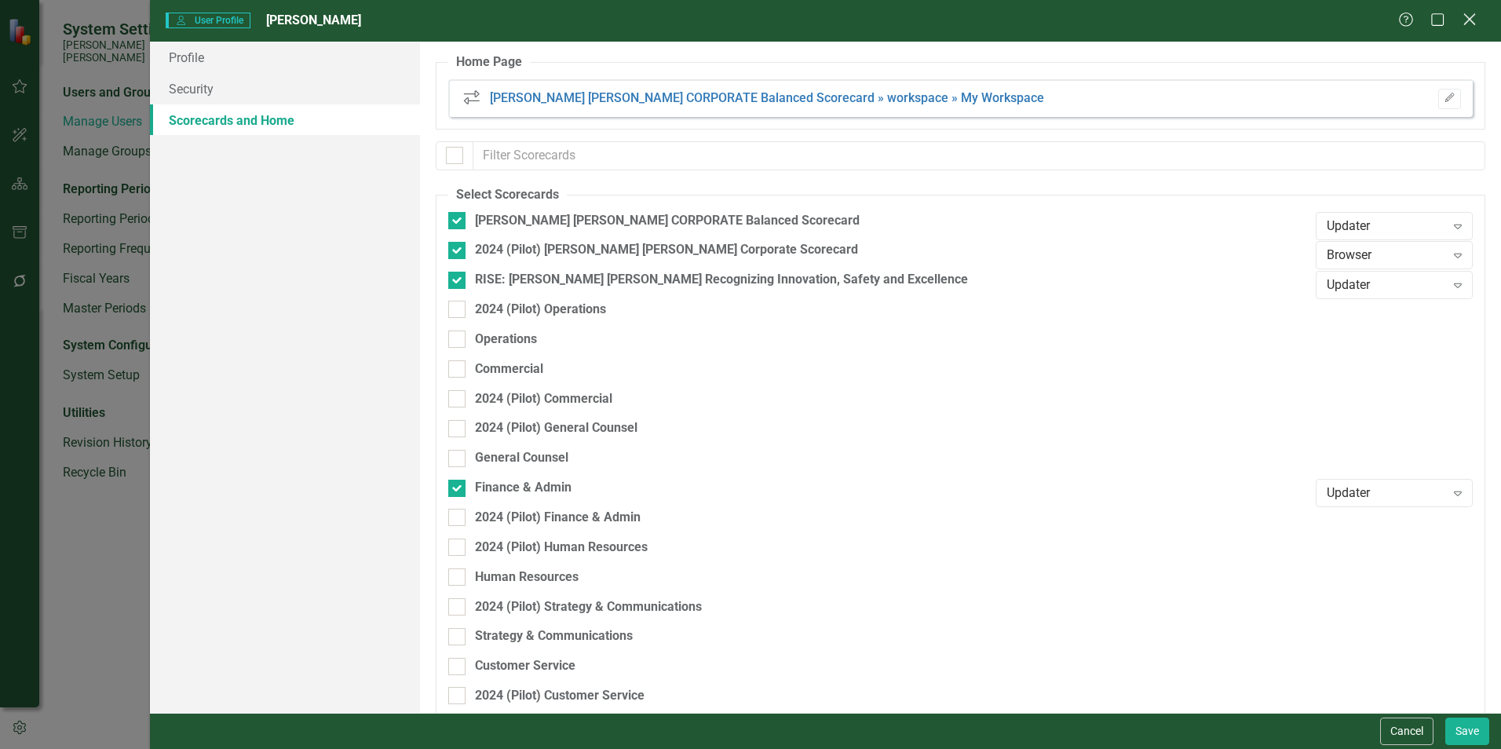
click at [743, 20] on icon "Close" at bounding box center [1469, 19] width 20 height 15
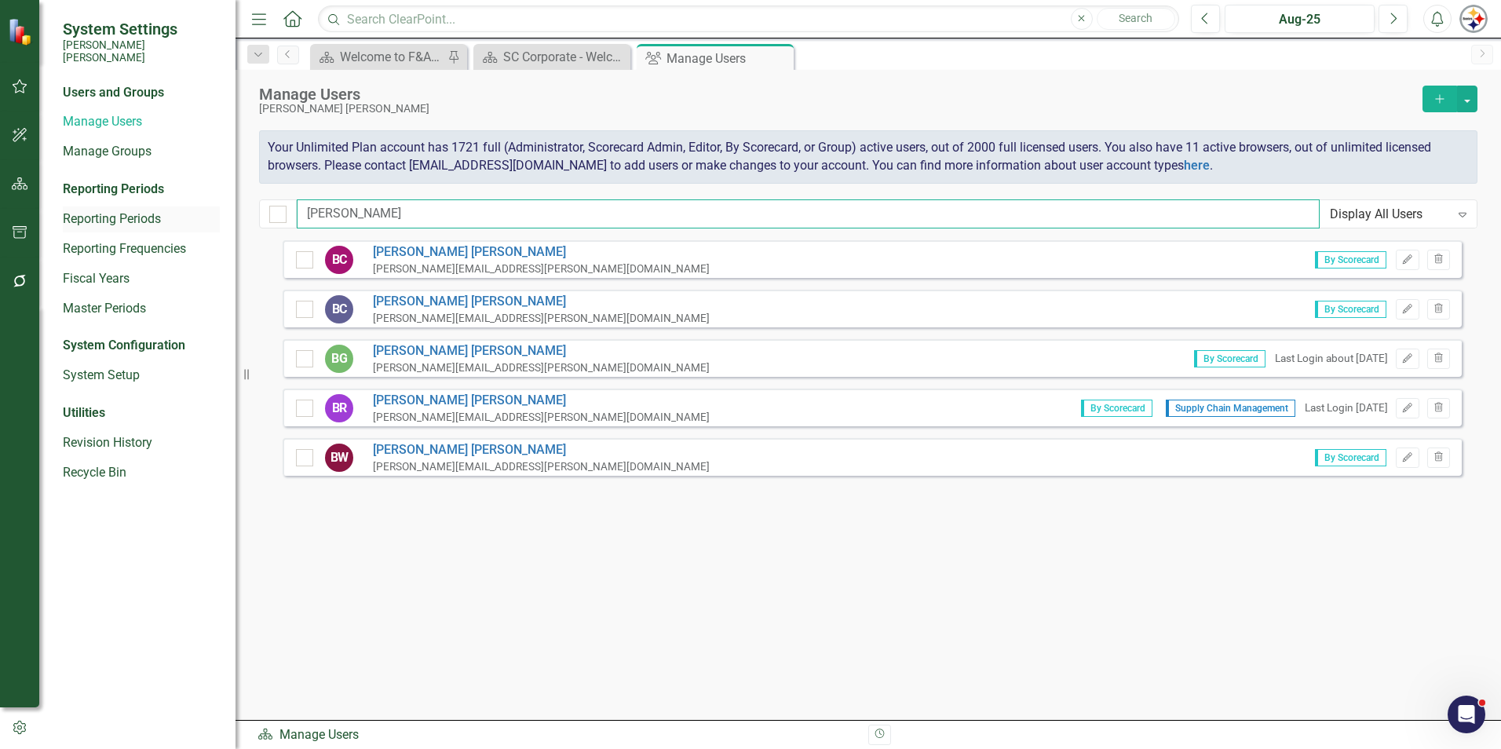
drag, startPoint x: 363, startPoint y: 211, endPoint x: 188, endPoint y: 214, distance: 175.1
click at [187, 214] on div "System Settings [PERSON_NAME] [PERSON_NAME] Users and Groups Manage Users Manag…" at bounding box center [750, 374] width 1501 height 749
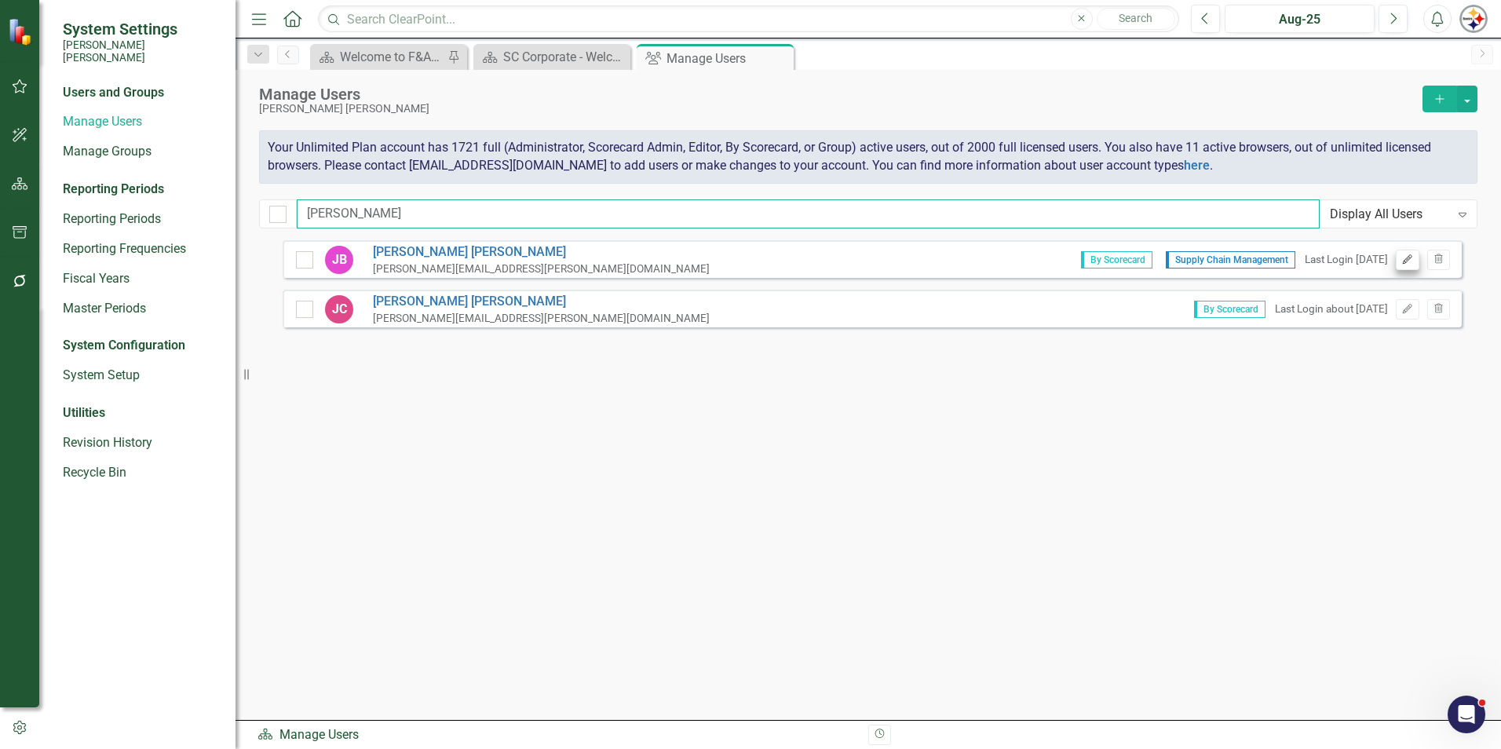
type input "[PERSON_NAME]"
click at [743, 255] on icon "Edit" at bounding box center [1407, 259] width 12 height 9
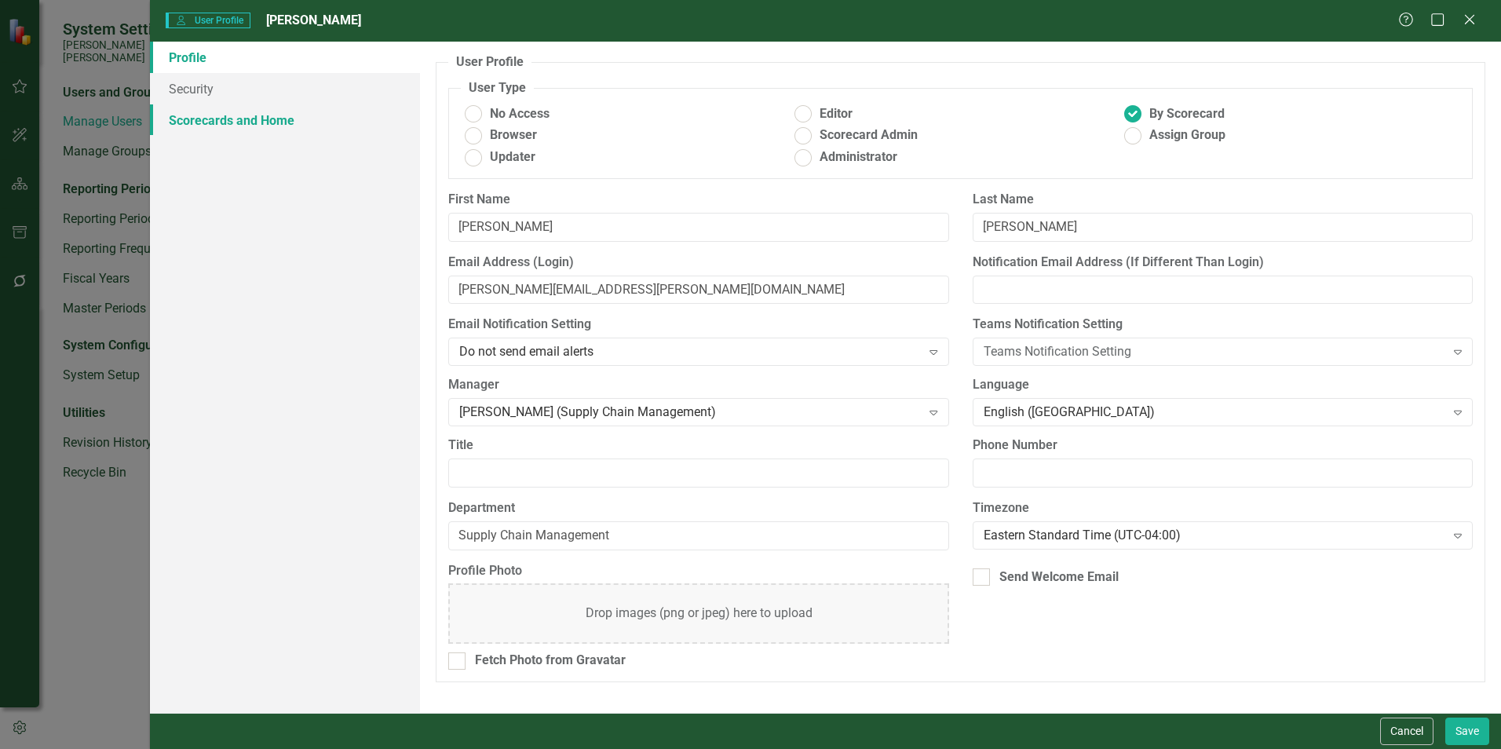
click at [203, 117] on link "Scorecards and Home" at bounding box center [285, 119] width 270 height 31
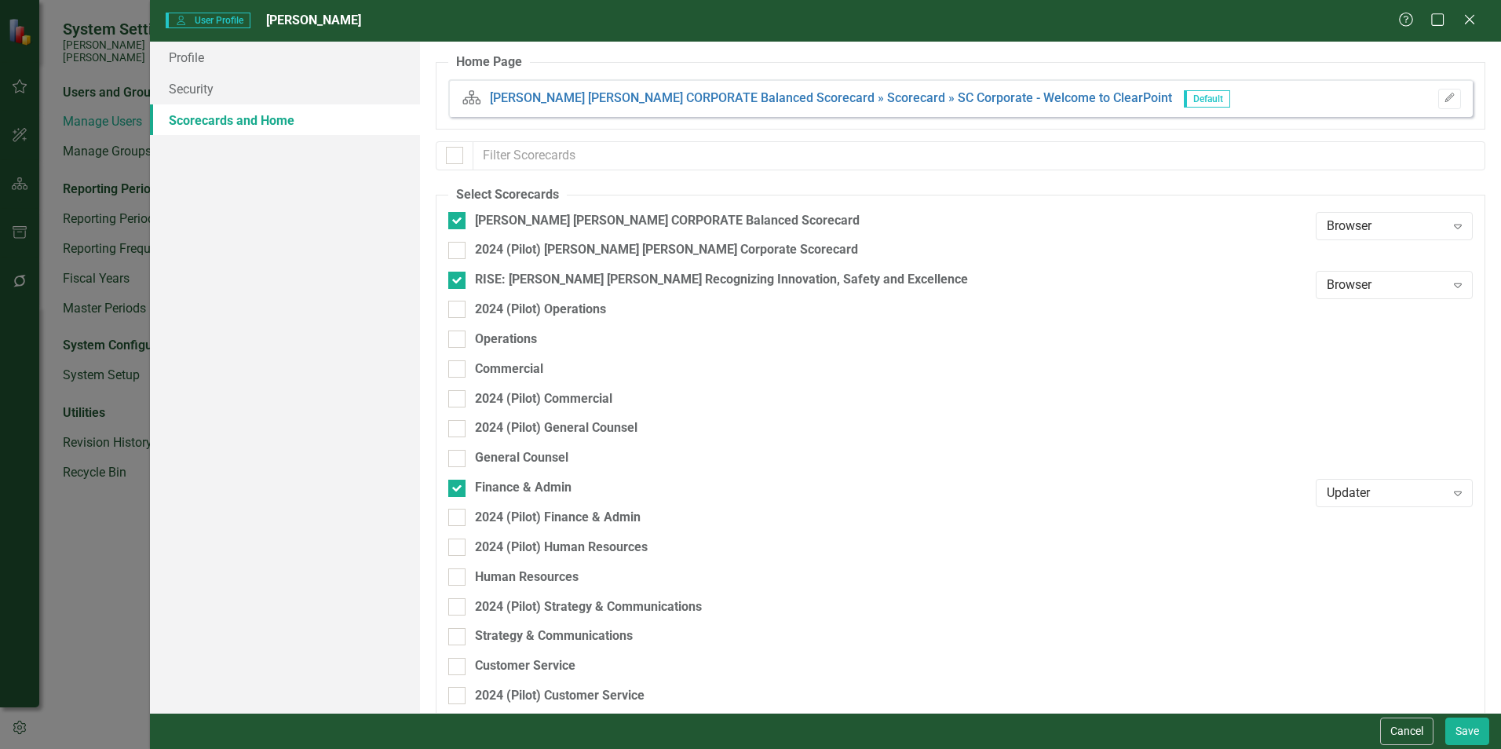
checkbox input "false"
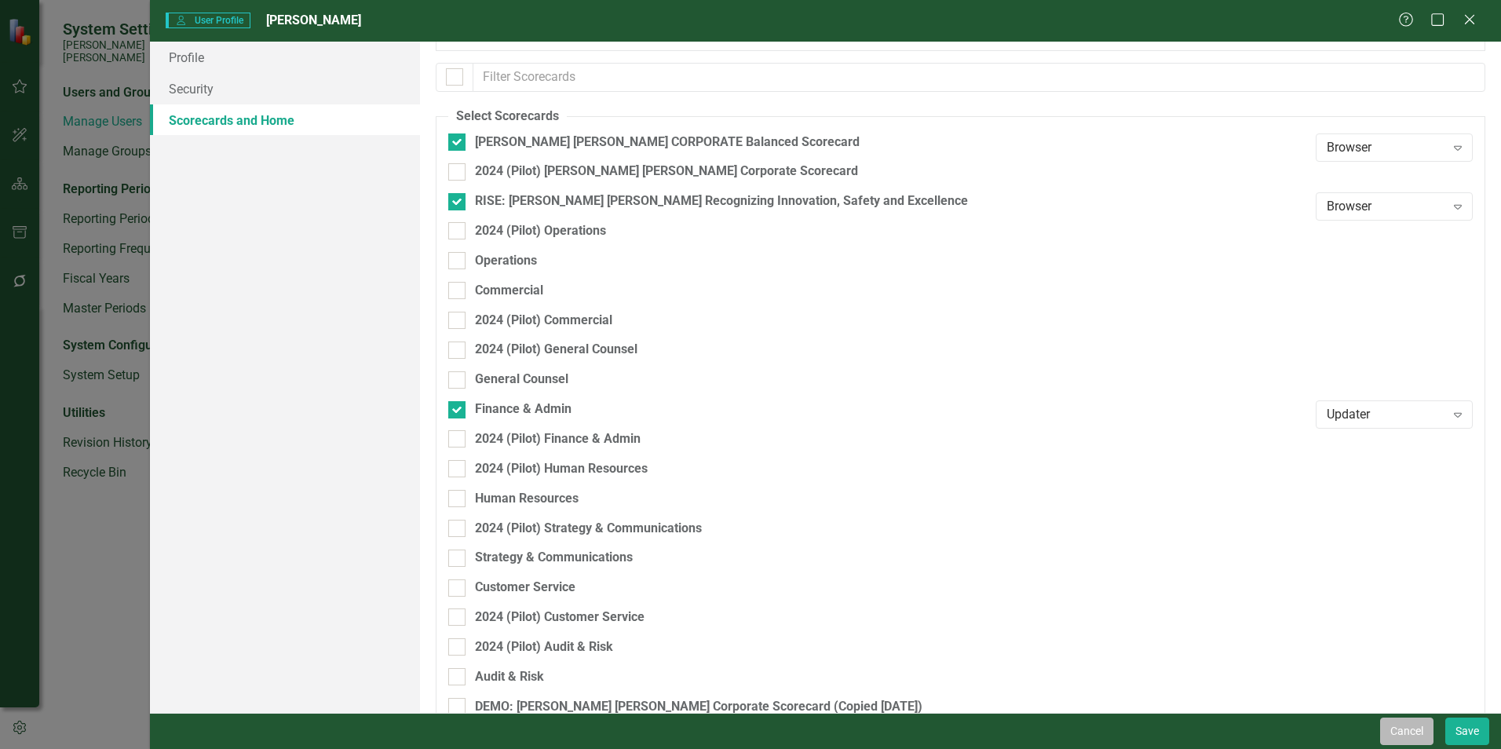
click at [743, 573] on button "Cancel" at bounding box center [1406, 730] width 53 height 27
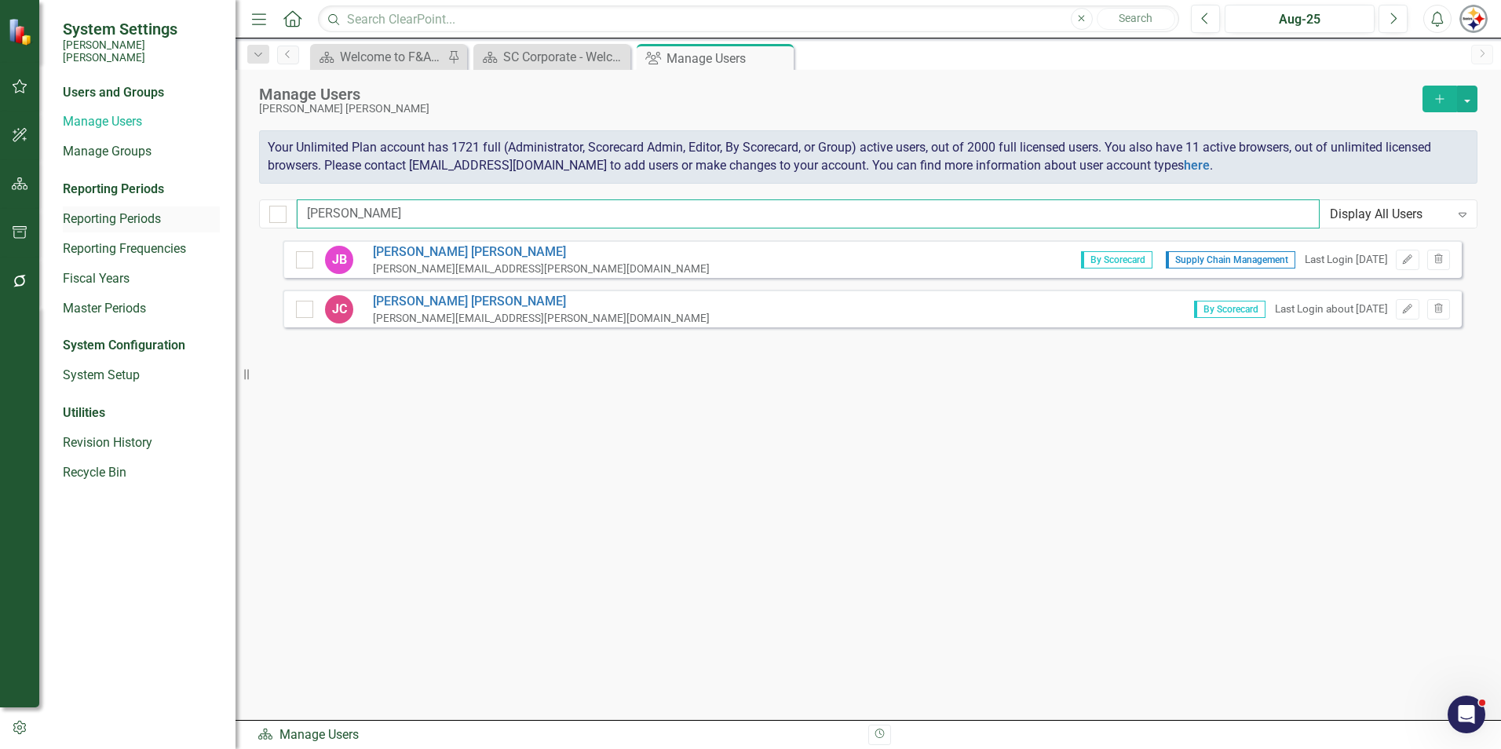
drag, startPoint x: 364, startPoint y: 214, endPoint x: 189, endPoint y: 217, distance: 175.1
click at [205, 217] on div "System Settings [PERSON_NAME] [PERSON_NAME] Users and Groups Manage Users Manag…" at bounding box center [750, 374] width 1501 height 749
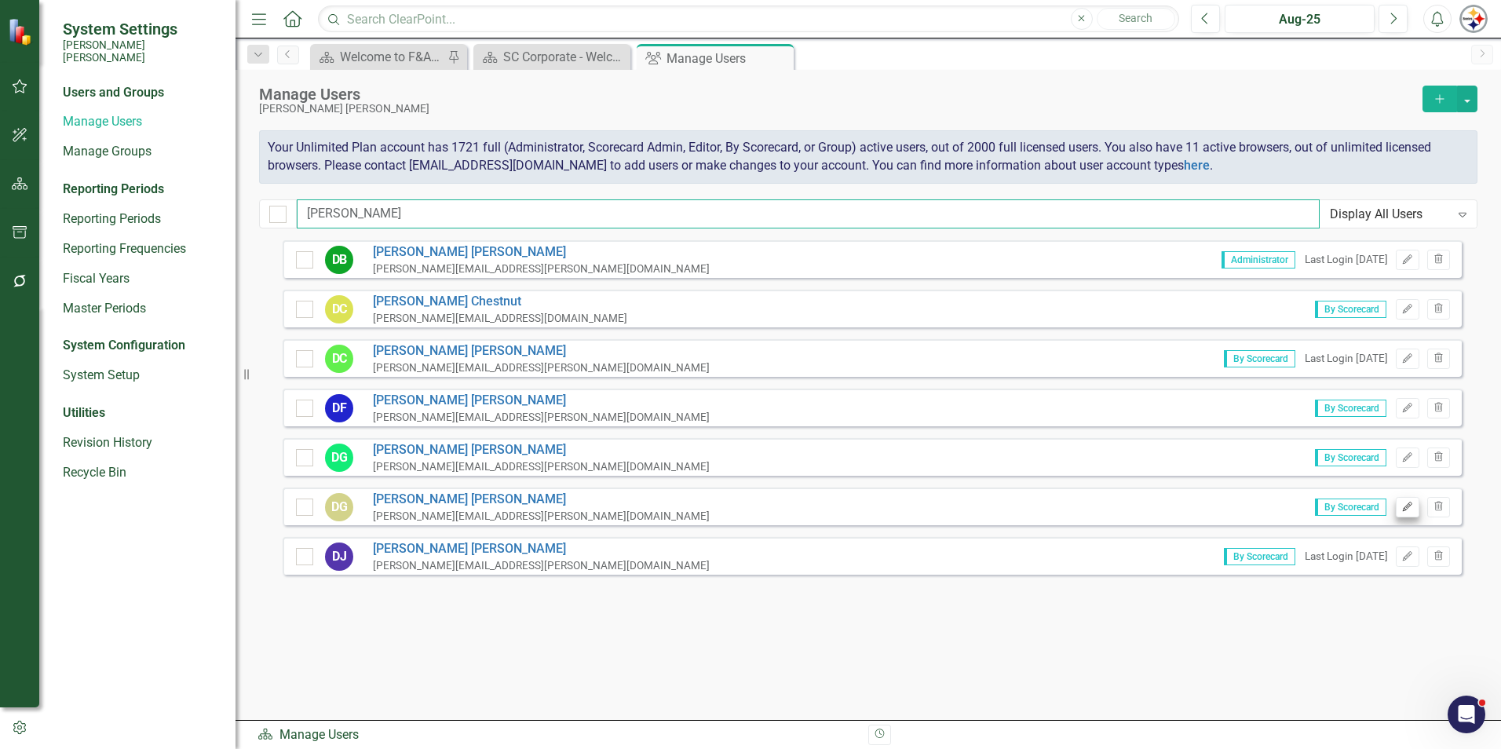
type input "[PERSON_NAME]"
click at [743, 508] on icon "Edit" at bounding box center [1407, 506] width 12 height 9
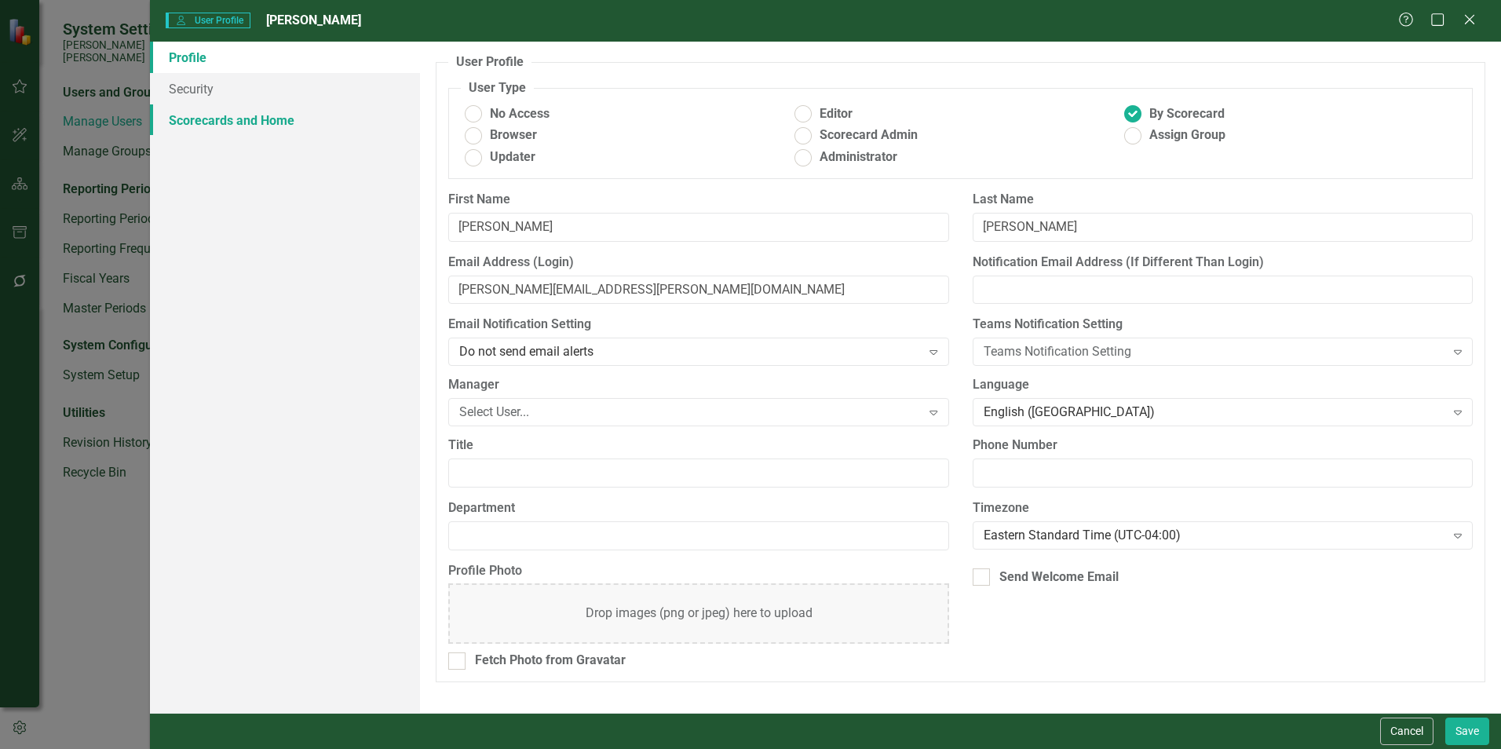
click at [270, 124] on link "Scorecards and Home" at bounding box center [285, 119] width 270 height 31
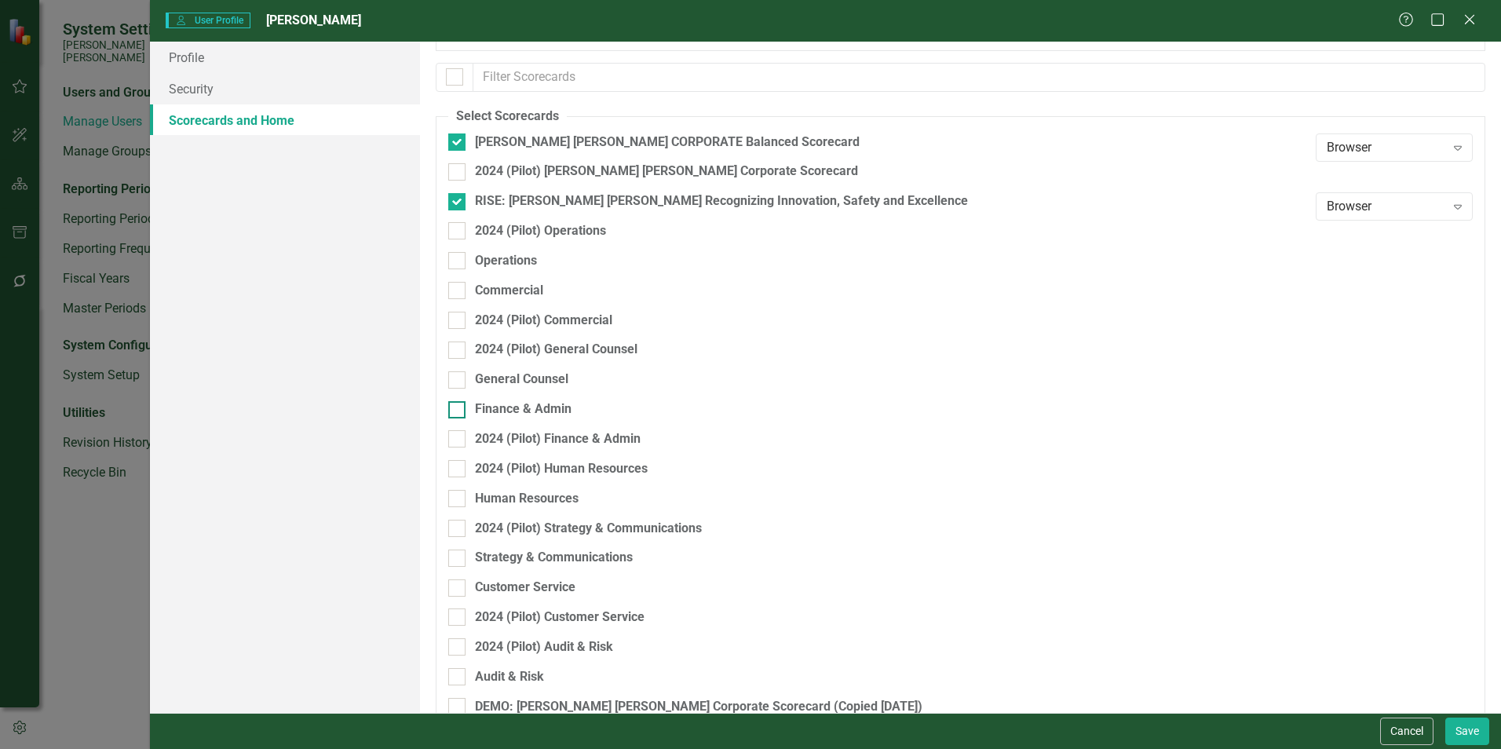
click at [458, 414] on div at bounding box center [456, 409] width 17 height 17
click at [458, 411] on input "Finance & Admin" at bounding box center [453, 406] width 10 height 10
checkbox input "true"
click at [743, 573] on button "Save" at bounding box center [1467, 730] width 44 height 27
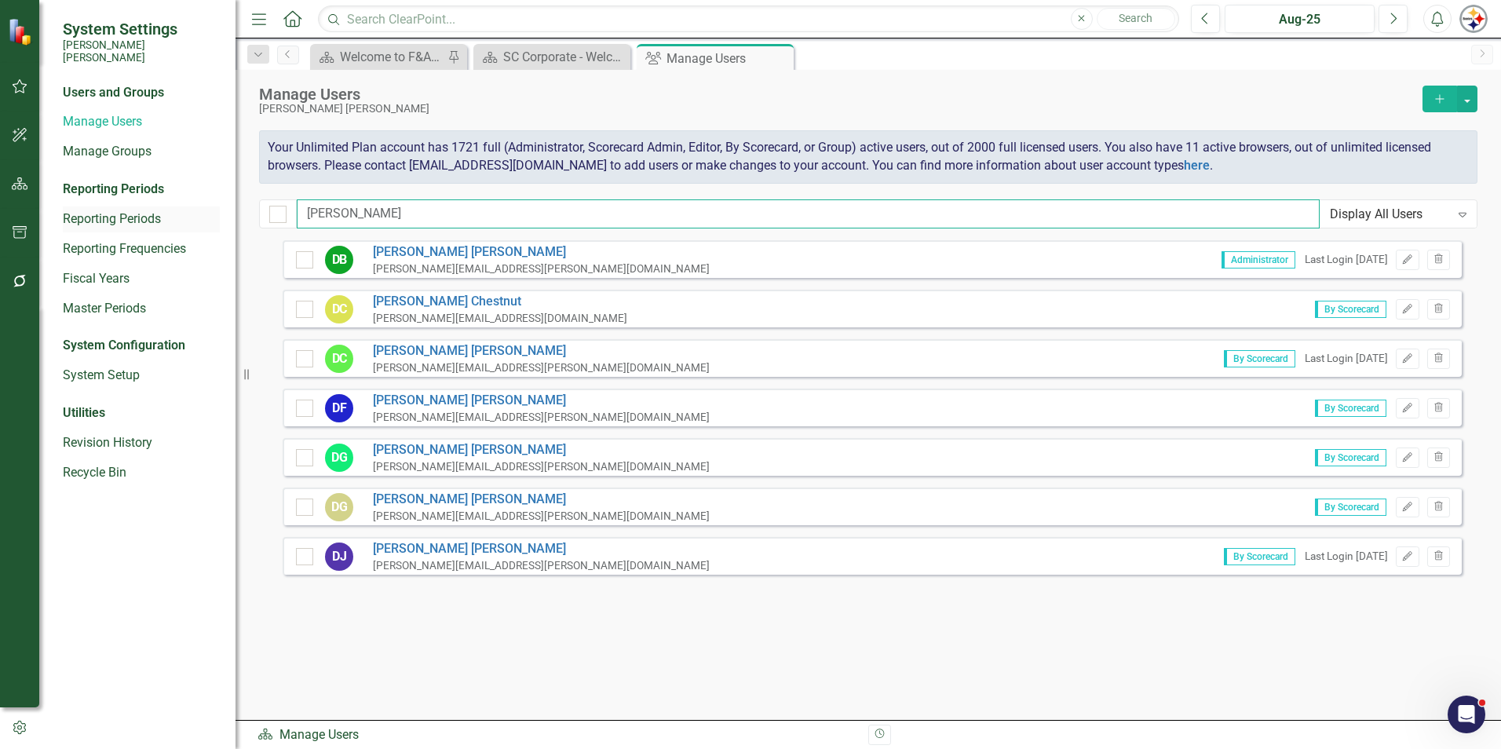
drag, startPoint x: 381, startPoint y: 213, endPoint x: 179, endPoint y: 213, distance: 201.7
click at [180, 213] on div "System Settings [PERSON_NAME] [PERSON_NAME] Users and Groups Manage Users Manag…" at bounding box center [750, 374] width 1501 height 749
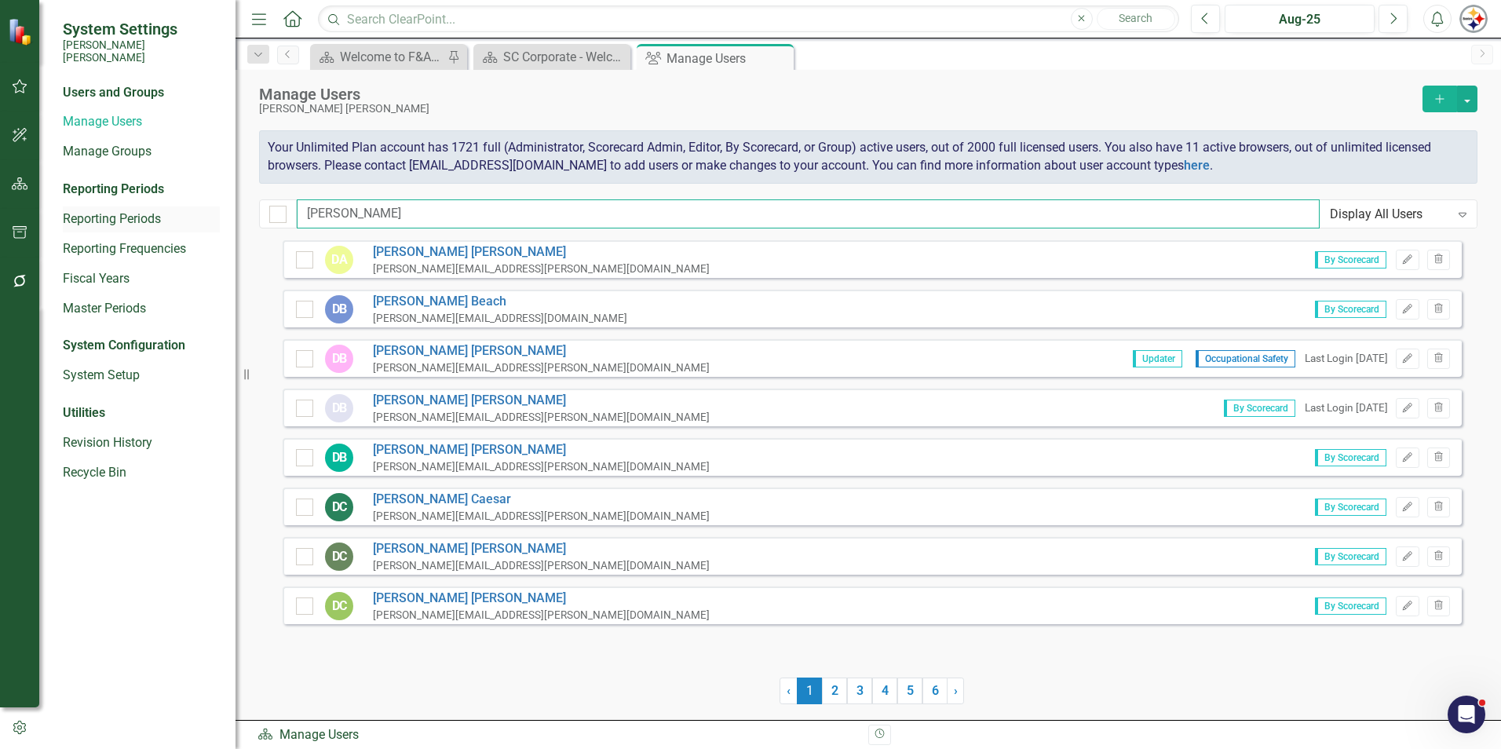
type input "[PERSON_NAME]"
click at [743, 573] on link "2" at bounding box center [859, 690] width 25 height 27
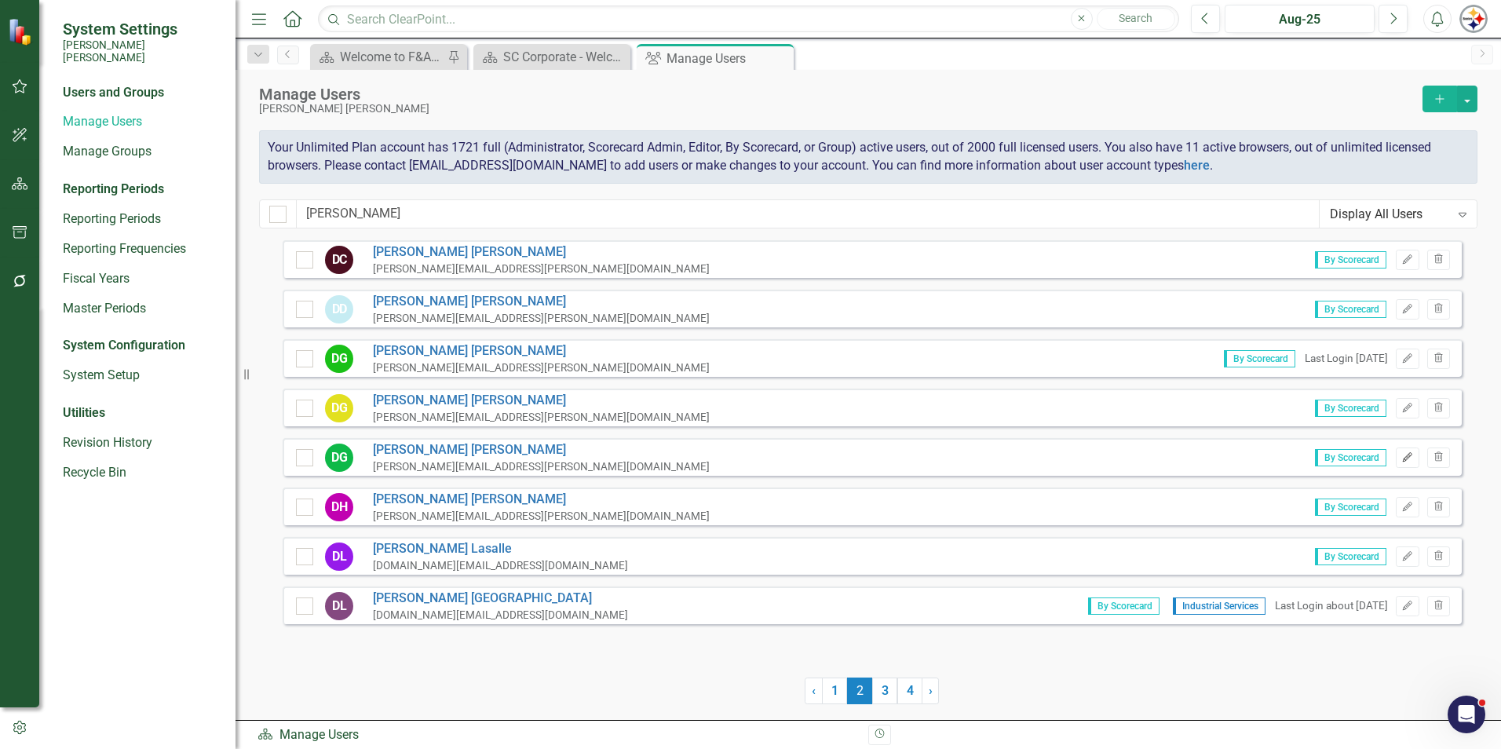
click at [743, 454] on icon "Edit" at bounding box center [1407, 457] width 12 height 9
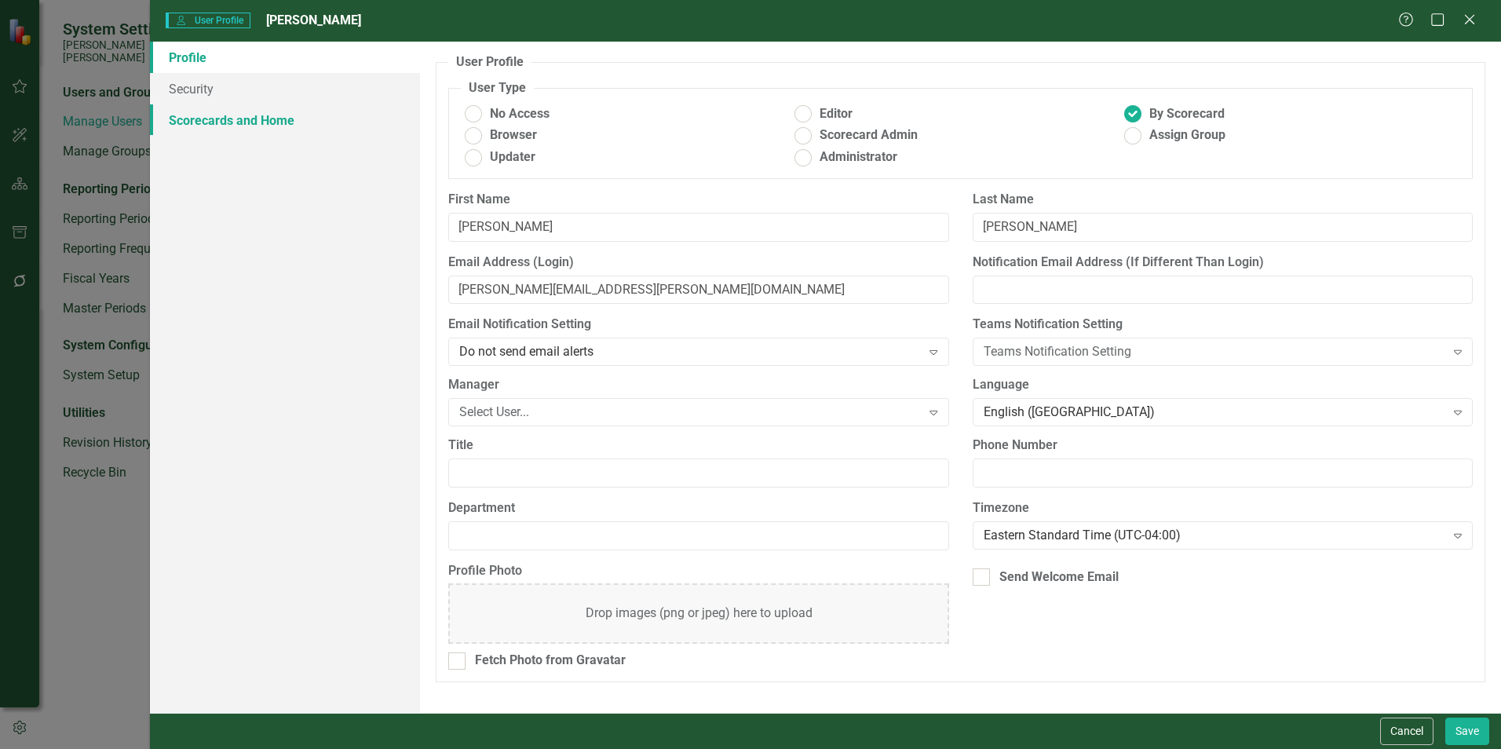
click at [260, 132] on link "Scorecards and Home" at bounding box center [285, 119] width 270 height 31
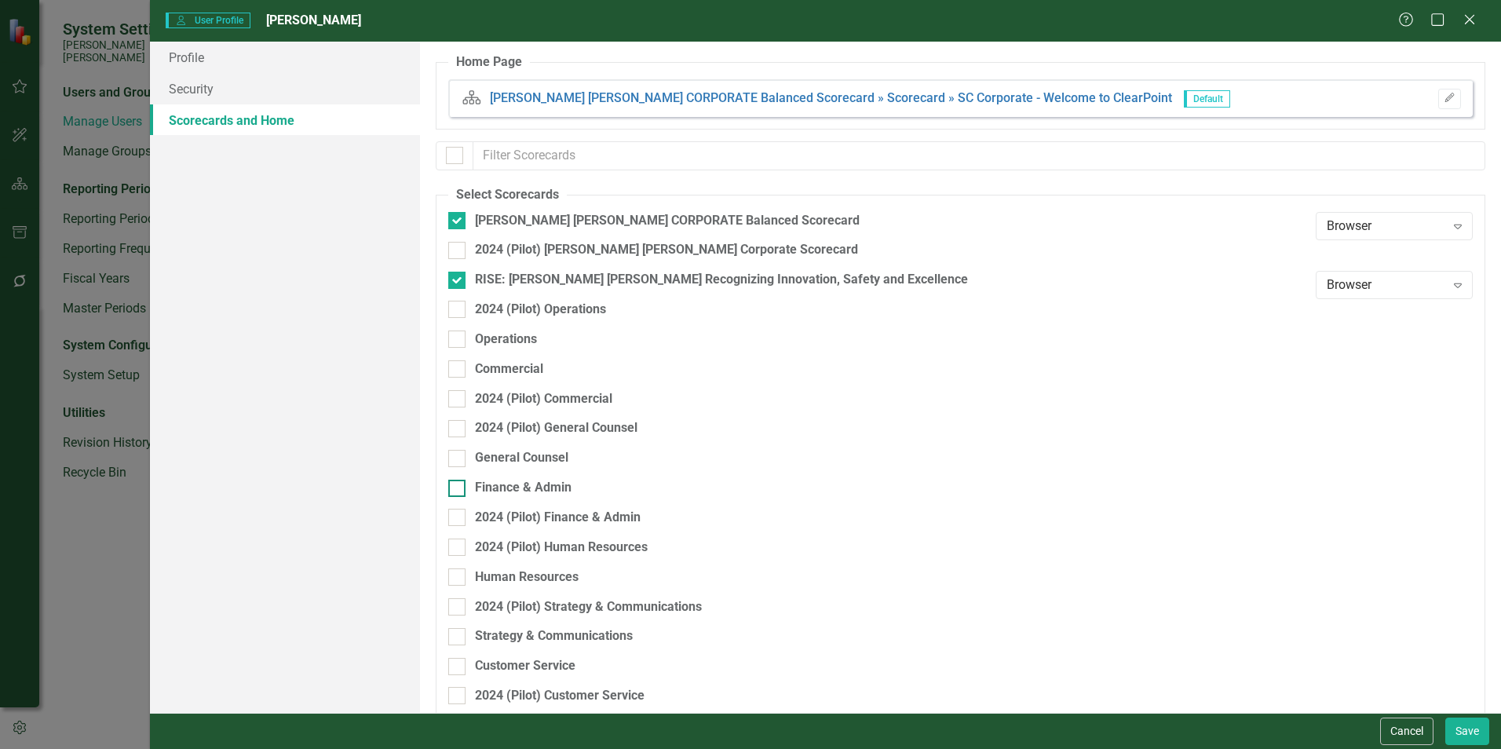
click at [498, 481] on div "Finance & Admin" at bounding box center [523, 488] width 97 height 18
click at [458, 481] on input "Finance & Admin" at bounding box center [453, 485] width 10 height 10
checkbox input "true"
click at [743, 573] on button "Save" at bounding box center [1467, 730] width 44 height 27
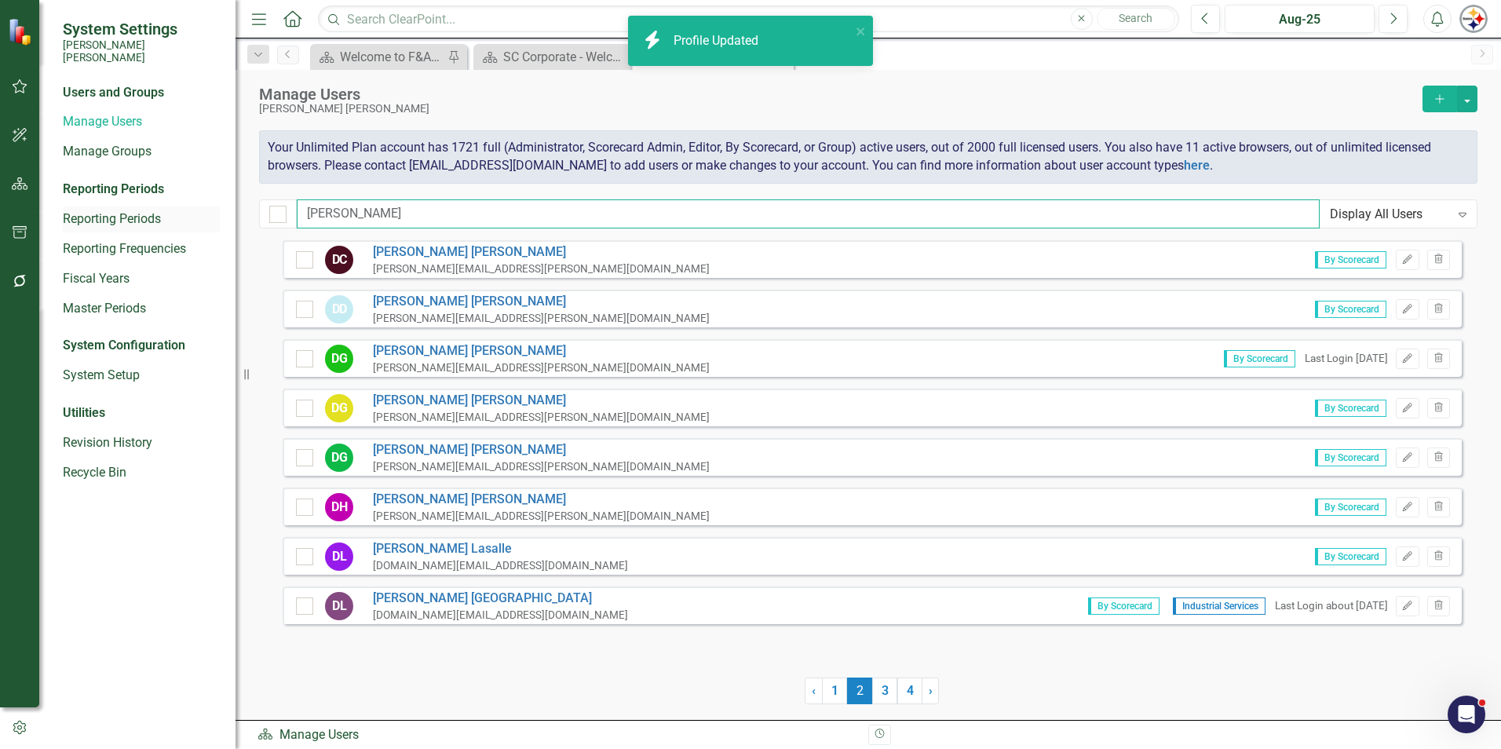
drag, startPoint x: 356, startPoint y: 206, endPoint x: 197, endPoint y: 205, distance: 159.4
click at [197, 205] on div "System Settings [PERSON_NAME] [PERSON_NAME] Users and Groups Manage Users Manag…" at bounding box center [750, 374] width 1501 height 749
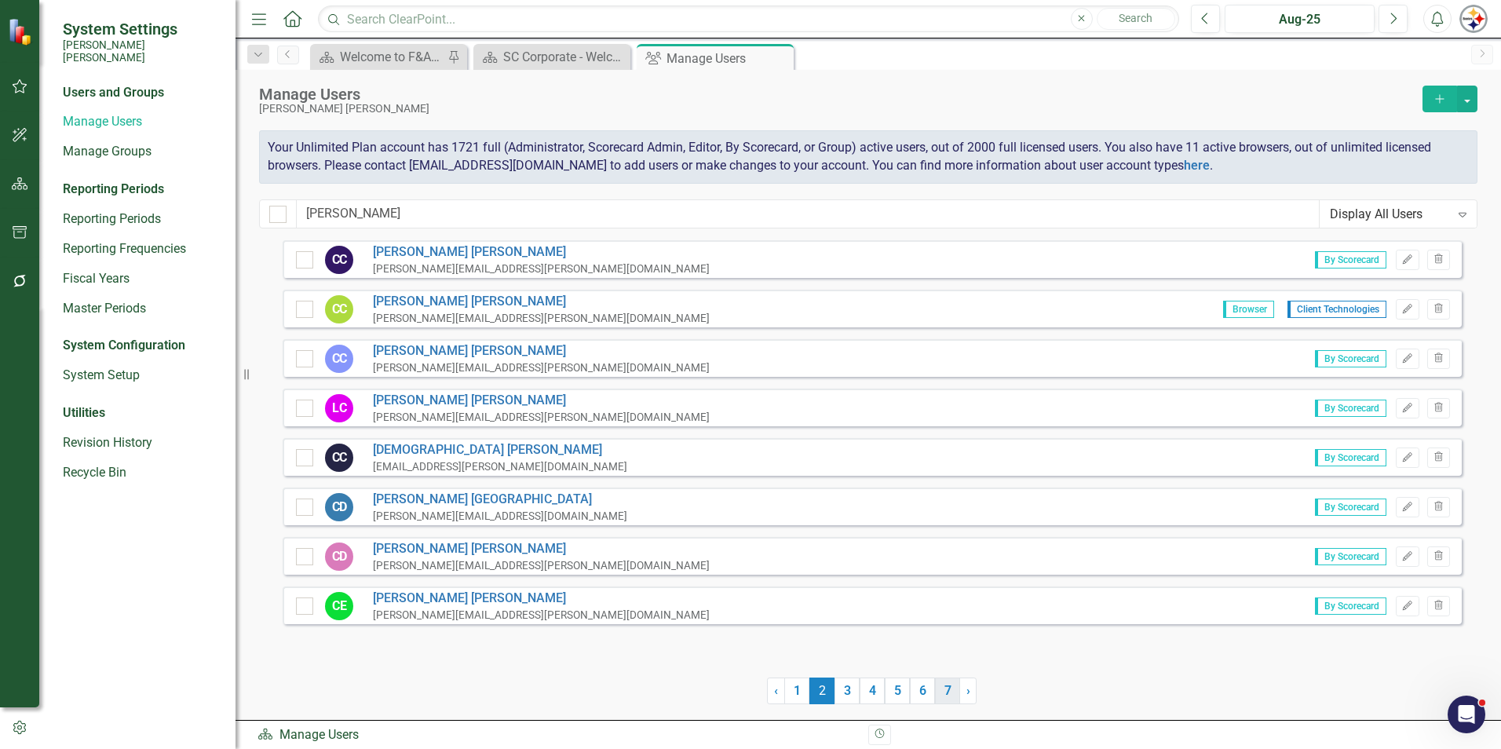
click at [743, 573] on link "7" at bounding box center [947, 690] width 25 height 27
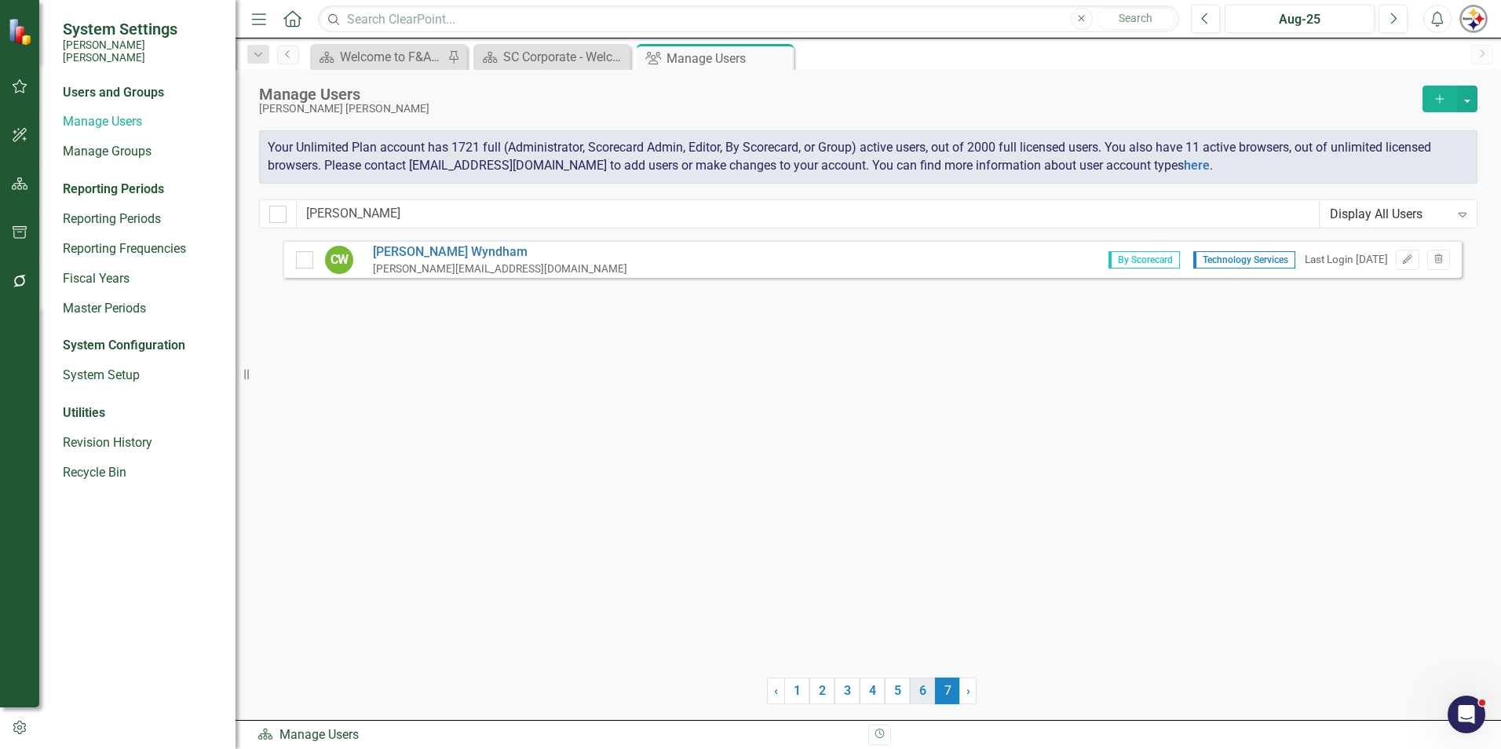
click at [743, 573] on link "6" at bounding box center [922, 690] width 25 height 27
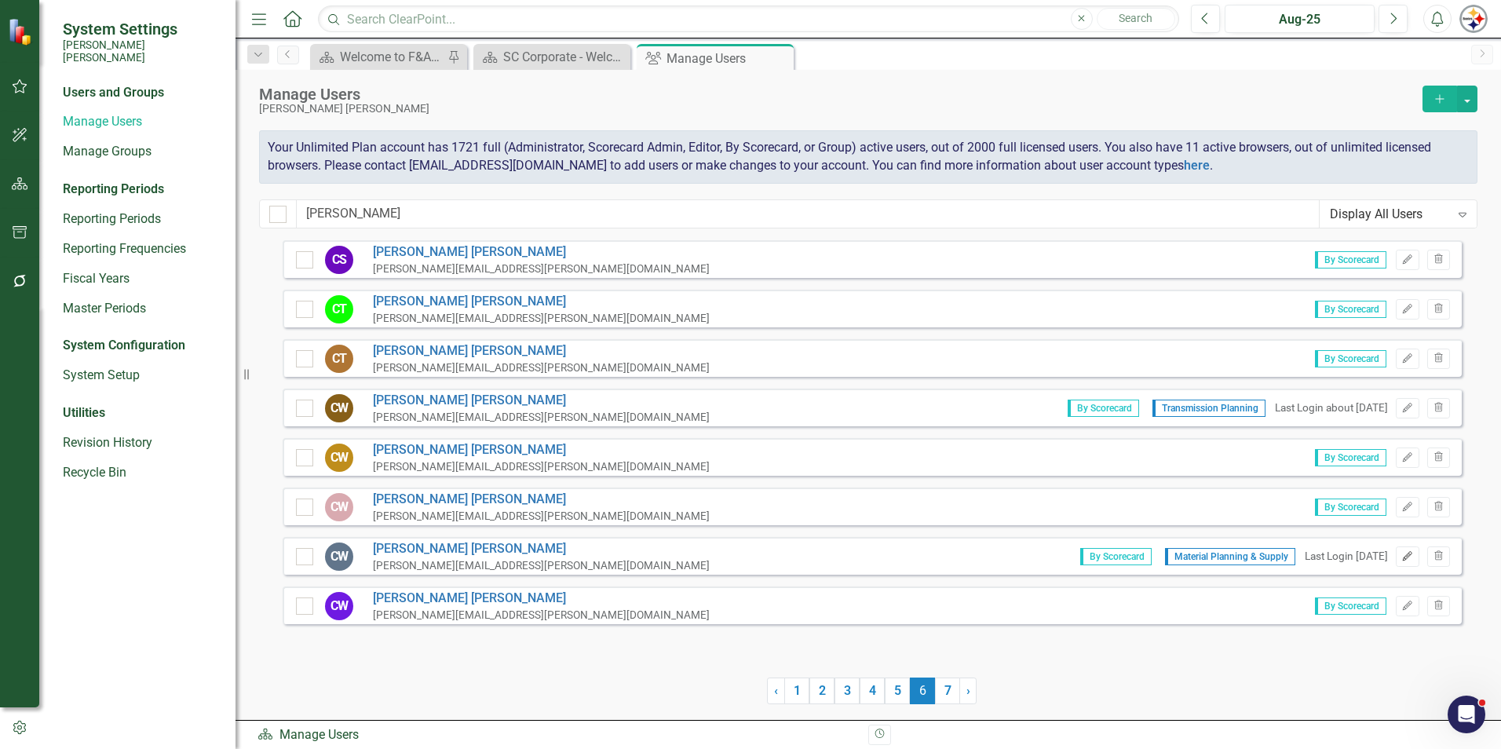
click at [743, 555] on icon "Edit" at bounding box center [1407, 556] width 12 height 9
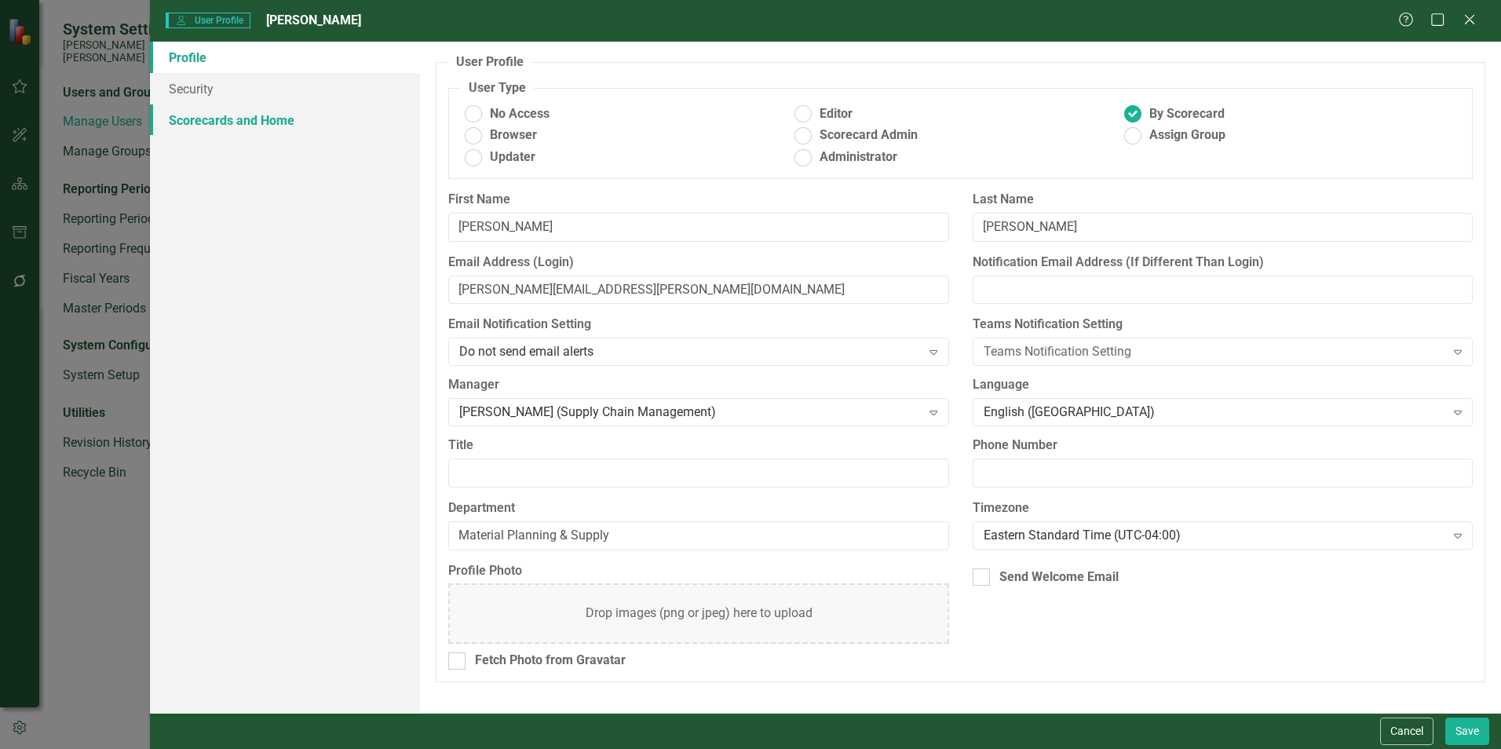
click at [289, 120] on link "Scorecards and Home" at bounding box center [285, 119] width 270 height 31
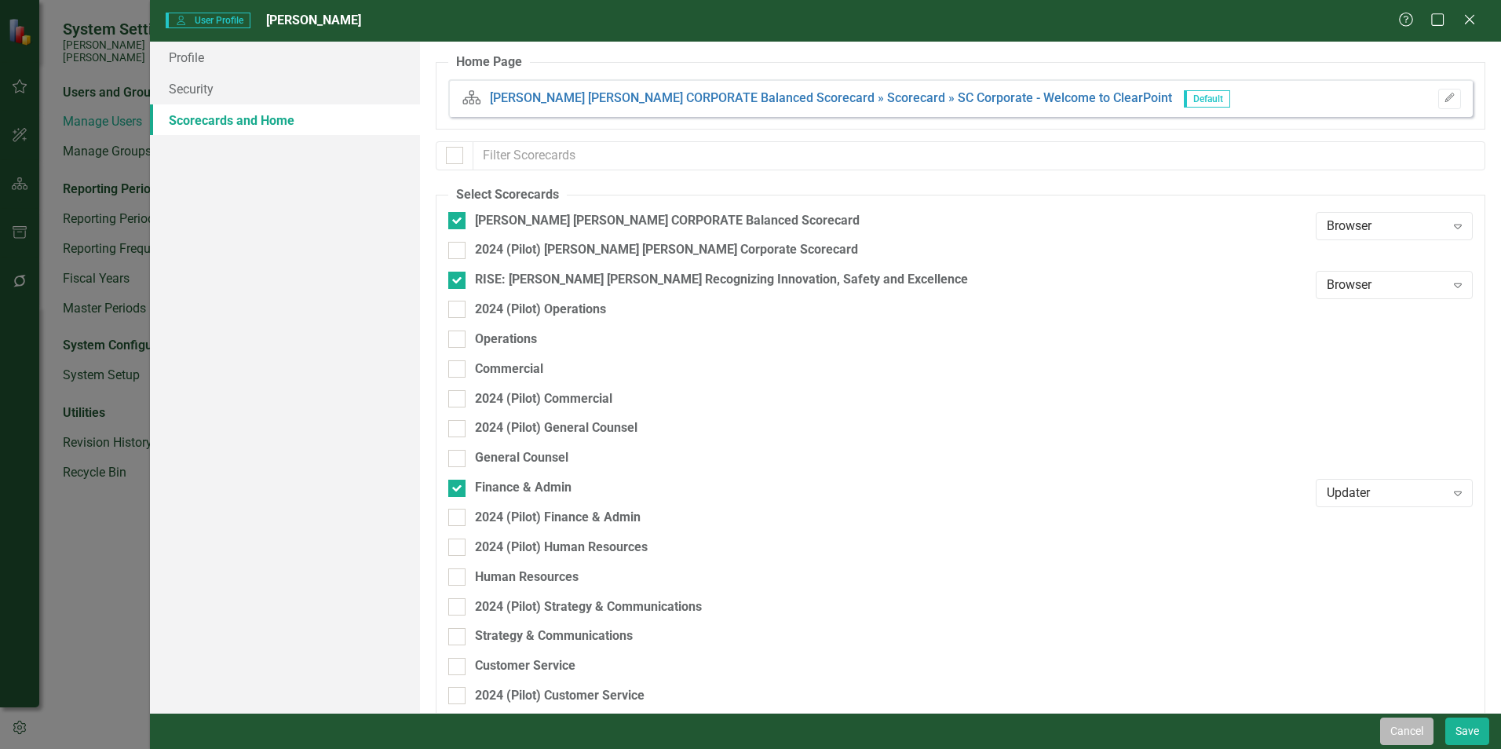
click at [743, 573] on button "Cancel" at bounding box center [1406, 730] width 53 height 27
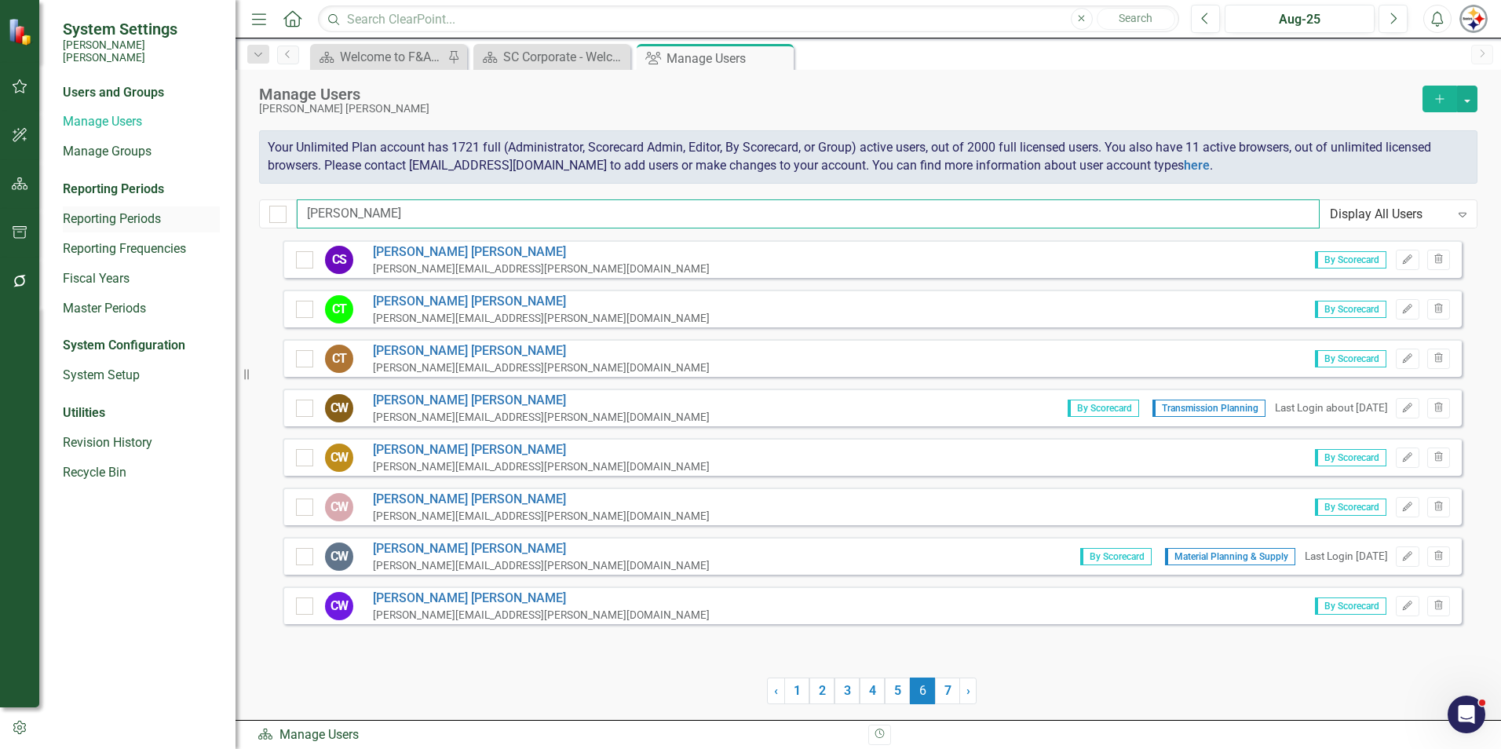
drag, startPoint x: 325, startPoint y: 210, endPoint x: 193, endPoint y: 209, distance: 131.9
click at [210, 210] on div "System Settings [PERSON_NAME] [PERSON_NAME] Users and Groups Manage Users Manag…" at bounding box center [750, 374] width 1501 height 749
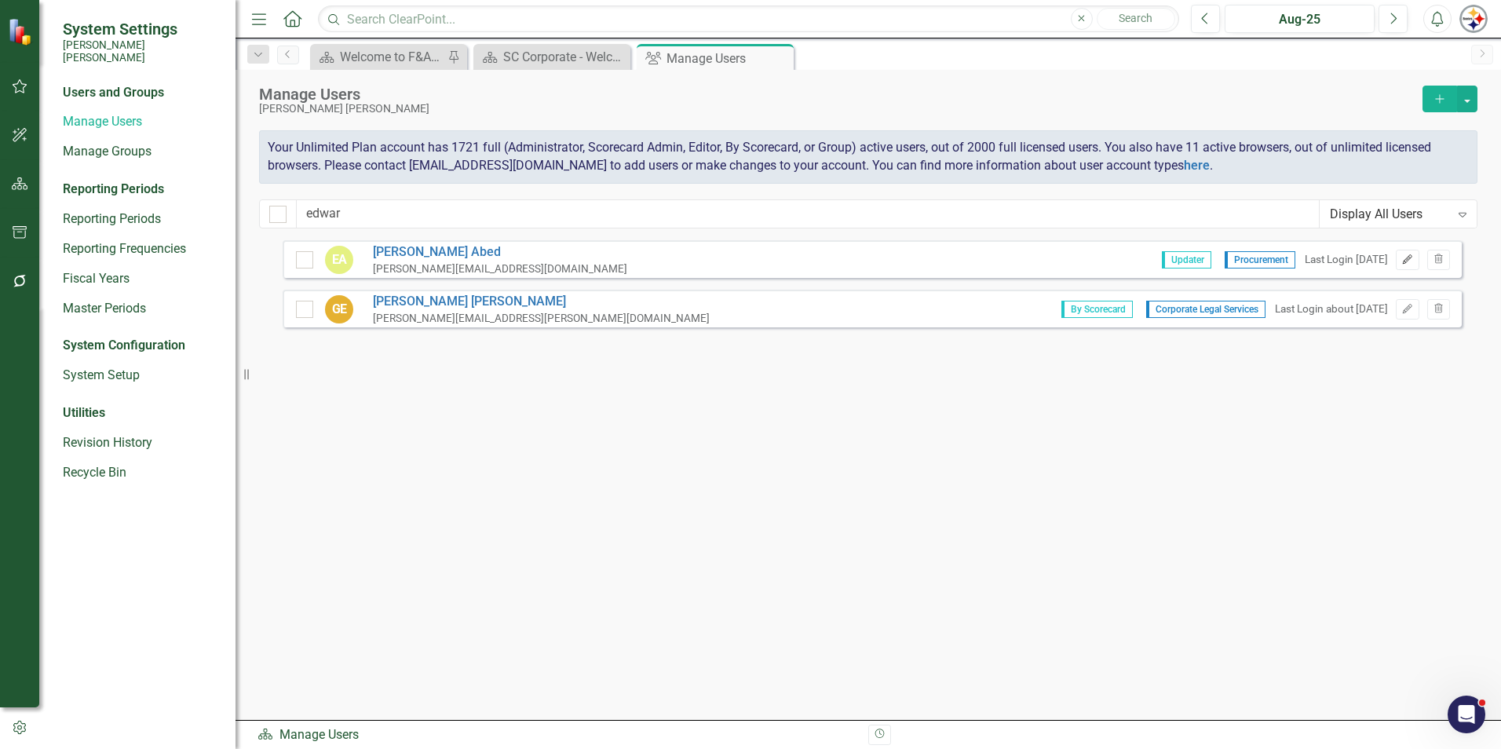
click at [743, 256] on icon "Edit" at bounding box center [1407, 259] width 12 height 9
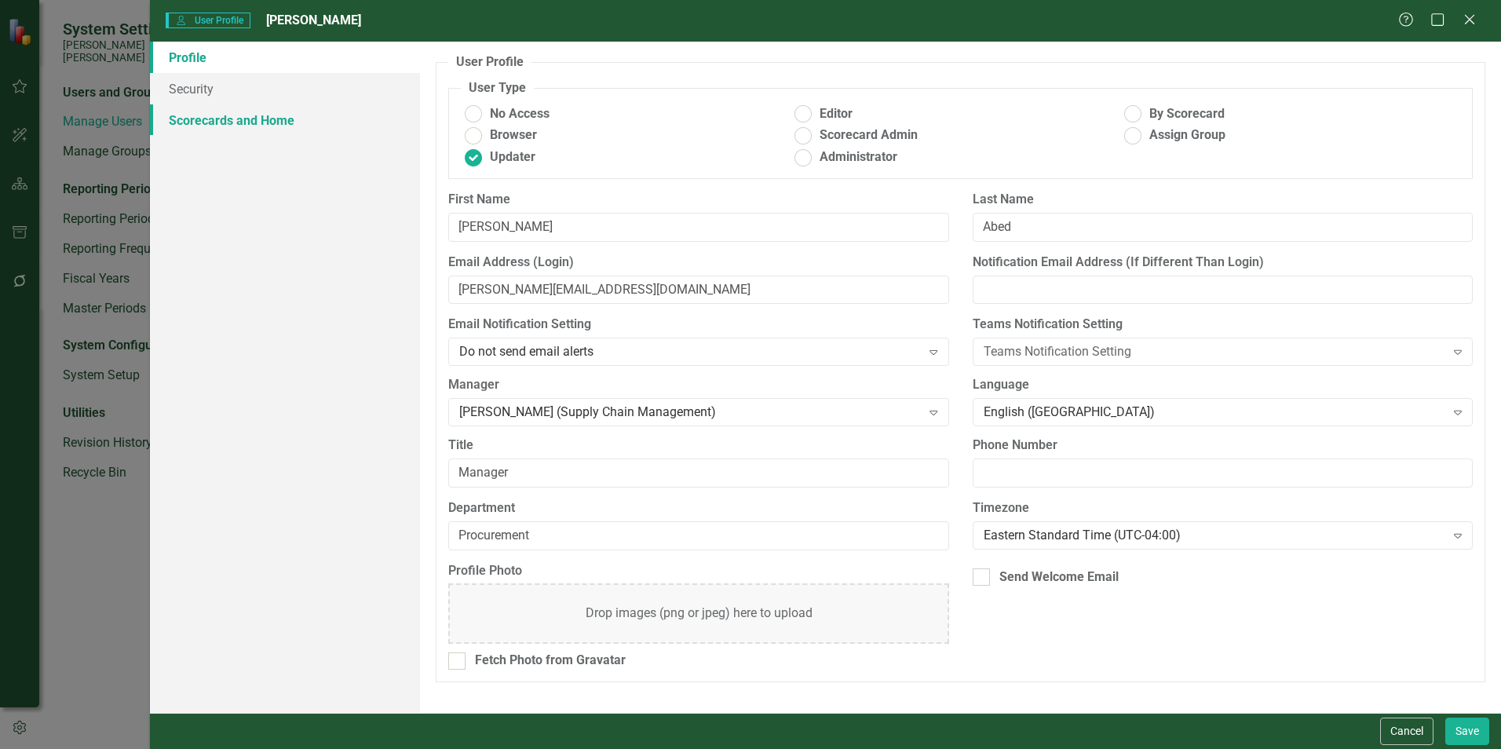
click at [250, 126] on link "Scorecards and Home" at bounding box center [285, 119] width 270 height 31
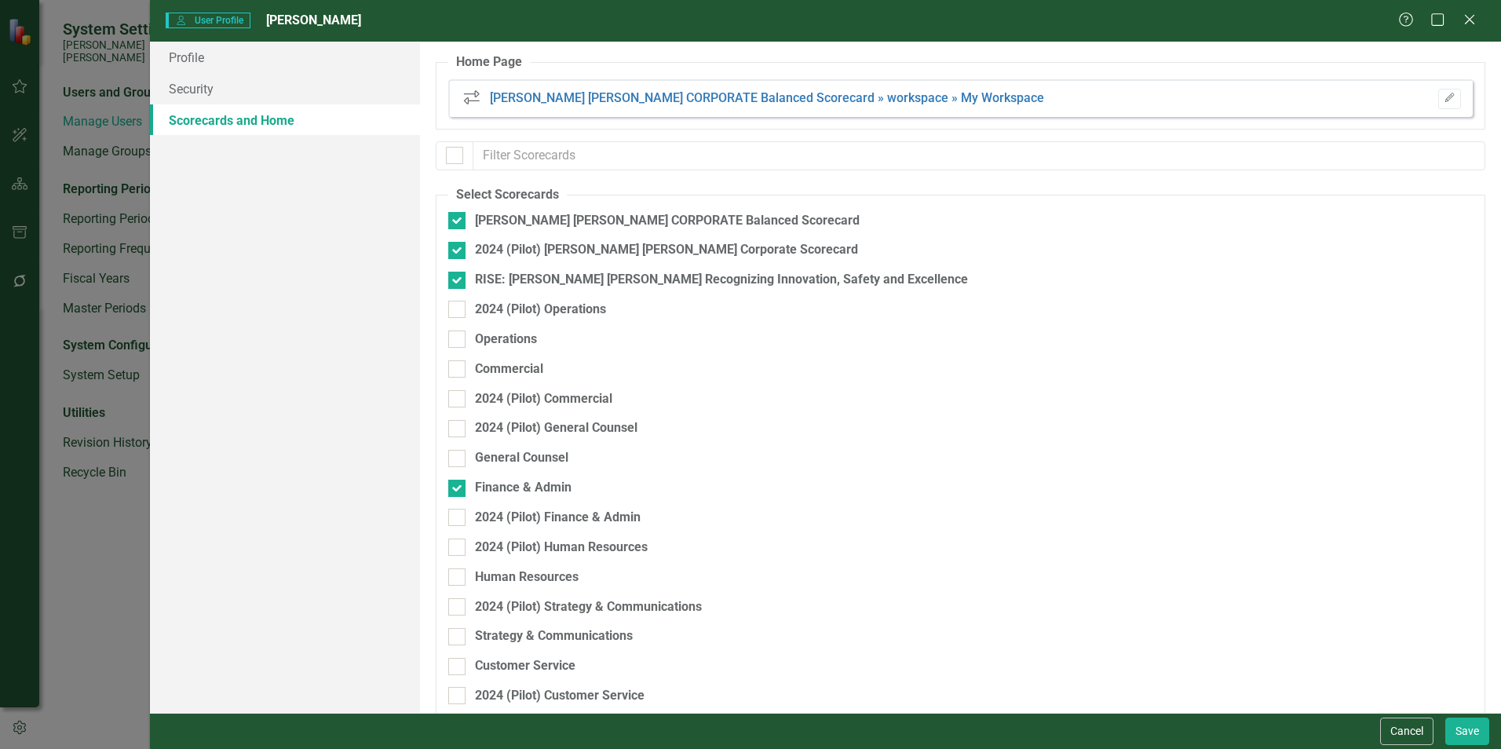
drag, startPoint x: 1401, startPoint y: 728, endPoint x: 1330, endPoint y: 719, distance: 71.3
click at [743, 573] on button "Cancel" at bounding box center [1406, 730] width 53 height 27
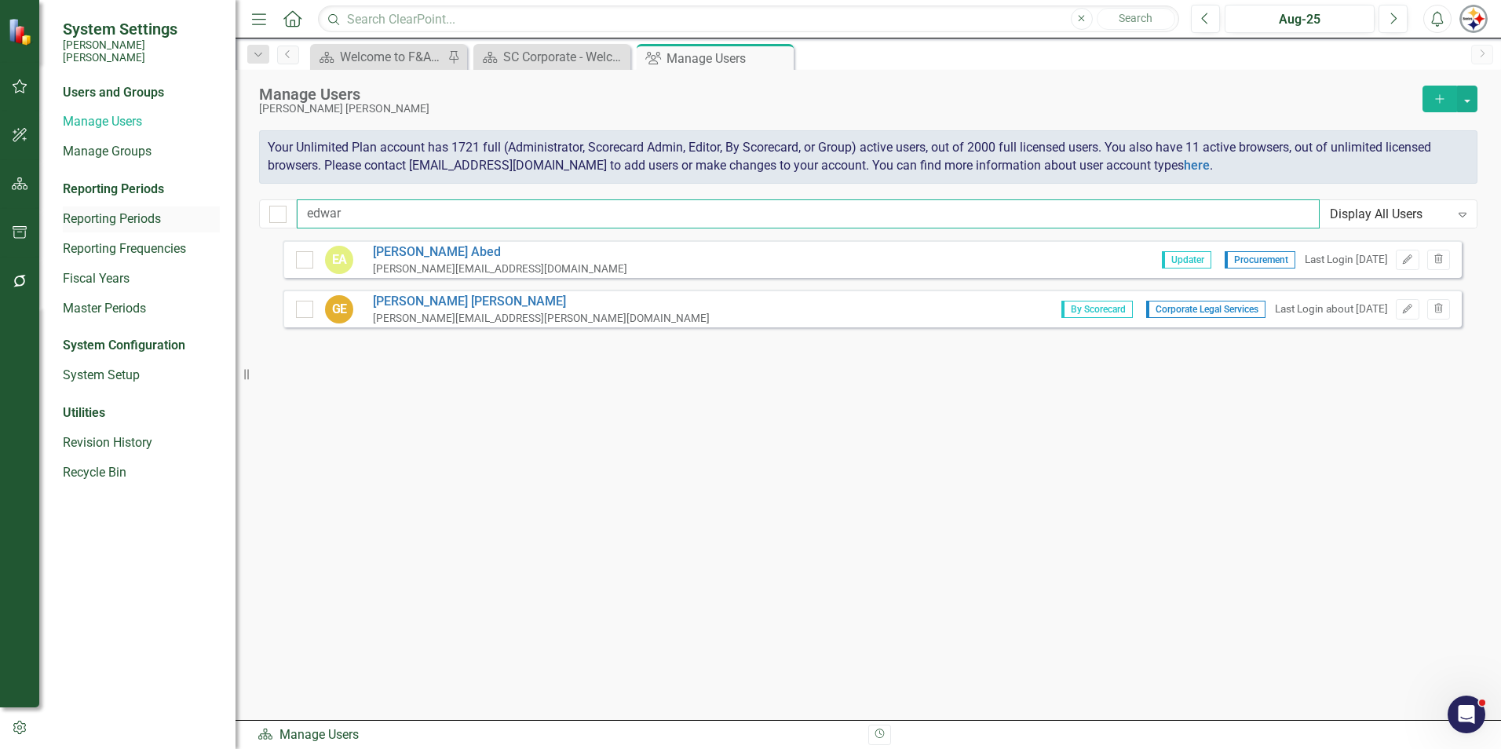
click at [188, 216] on div "System Settings [PERSON_NAME] [PERSON_NAME] Users and Groups Manage Users Manag…" at bounding box center [750, 374] width 1501 height 749
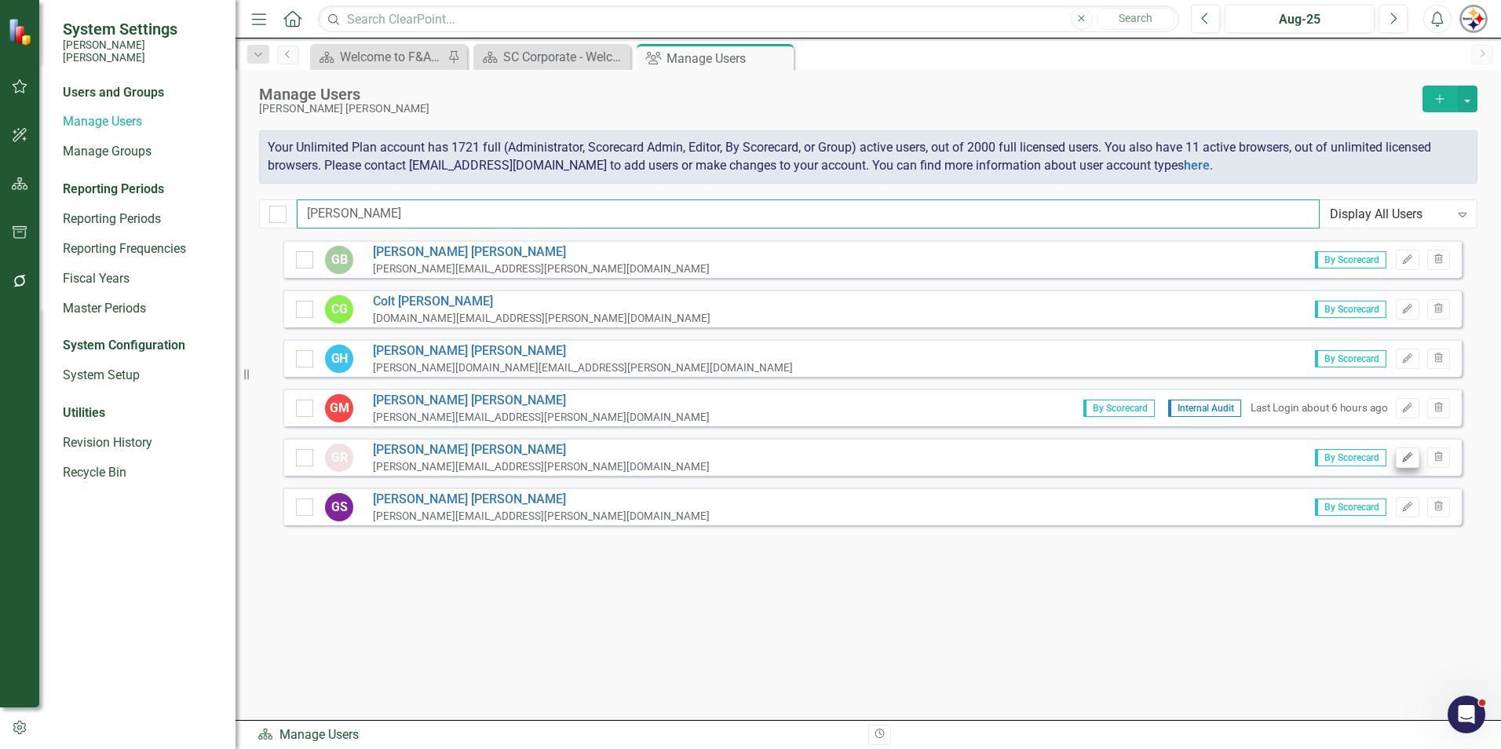
type input "[PERSON_NAME]"
click at [743, 458] on button "Edit" at bounding box center [1407, 457] width 23 height 20
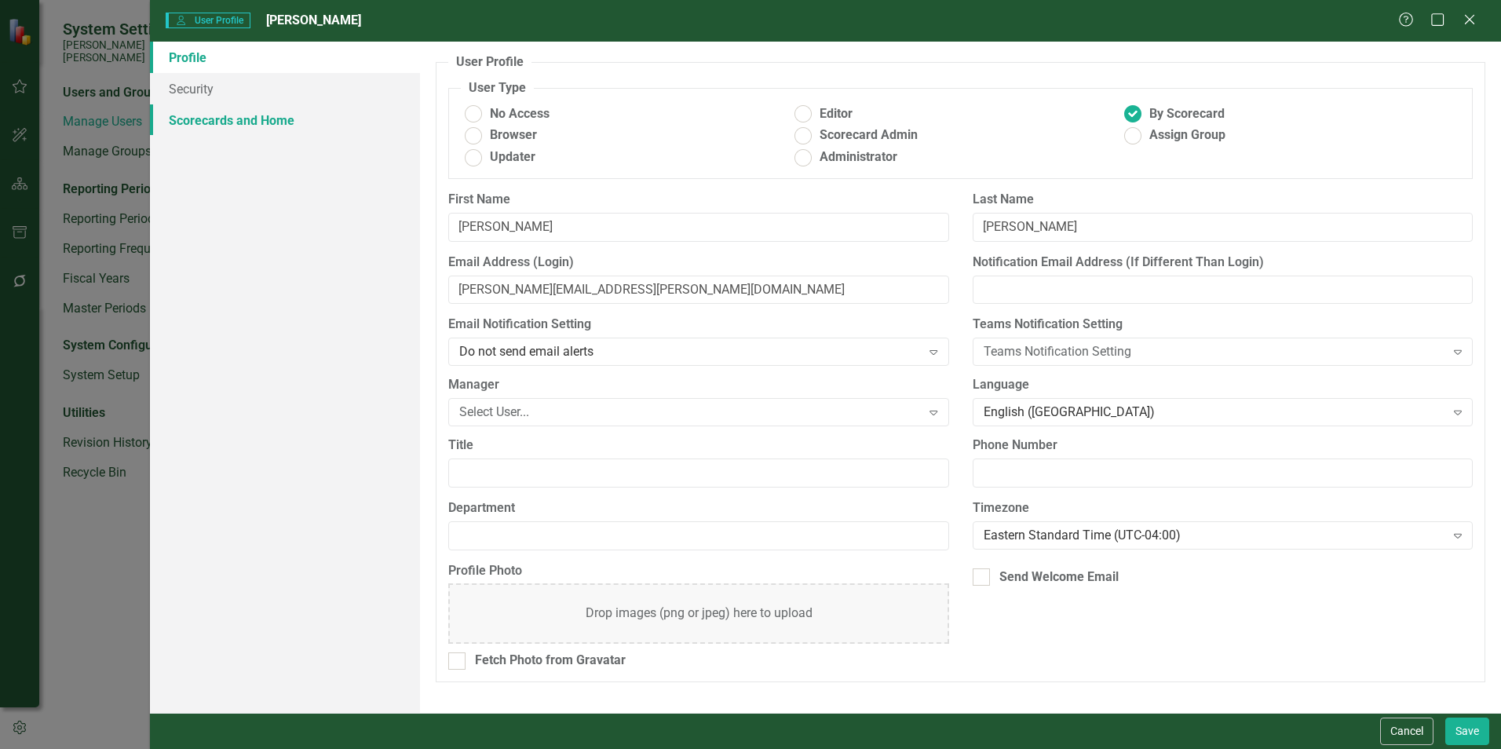
click at [239, 117] on link "Scorecards and Home" at bounding box center [285, 119] width 270 height 31
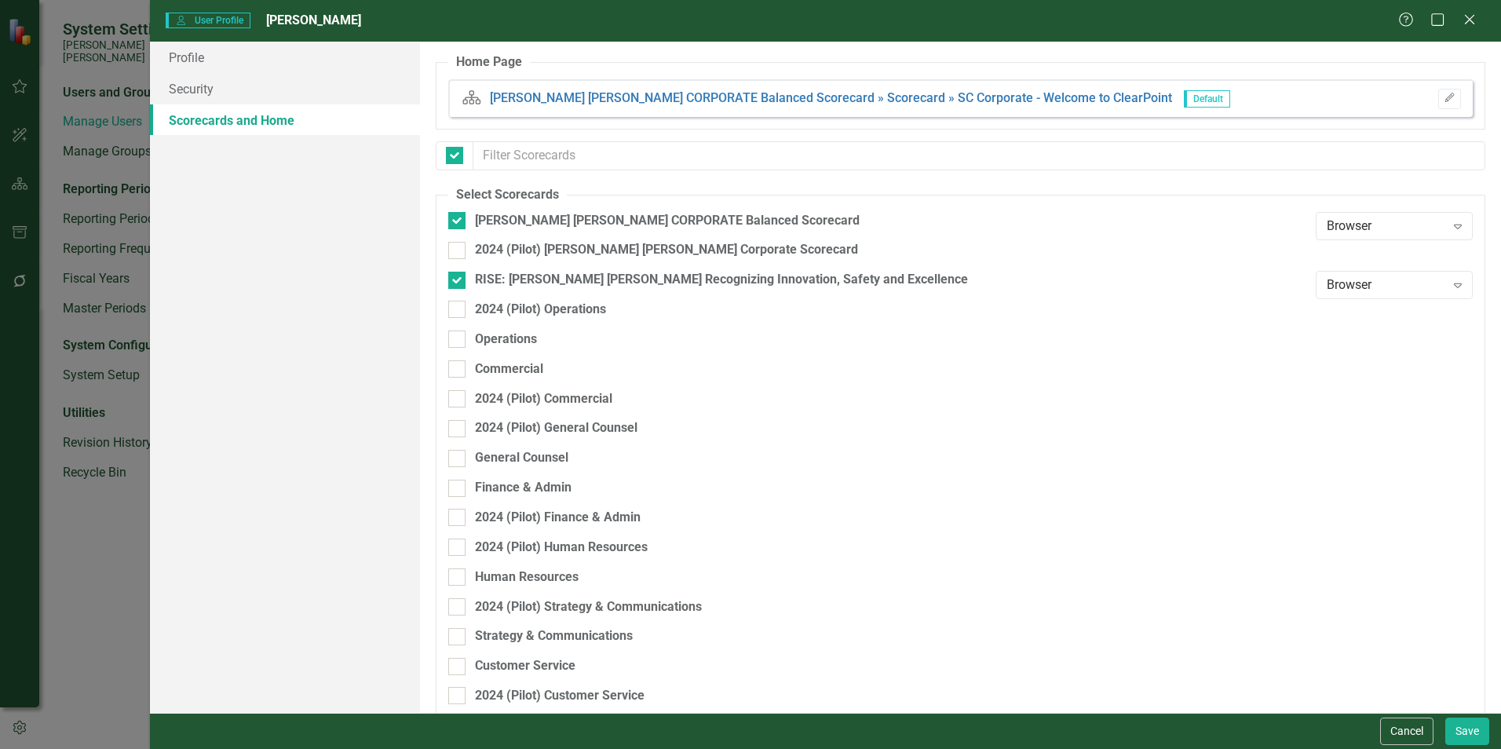
checkbox input "false"
click at [547, 487] on div "Finance & Admin" at bounding box center [523, 488] width 97 height 18
click at [458, 487] on input "Finance & Admin" at bounding box center [453, 485] width 10 height 10
checkbox input "true"
click at [743, 573] on button "Save" at bounding box center [1467, 730] width 44 height 27
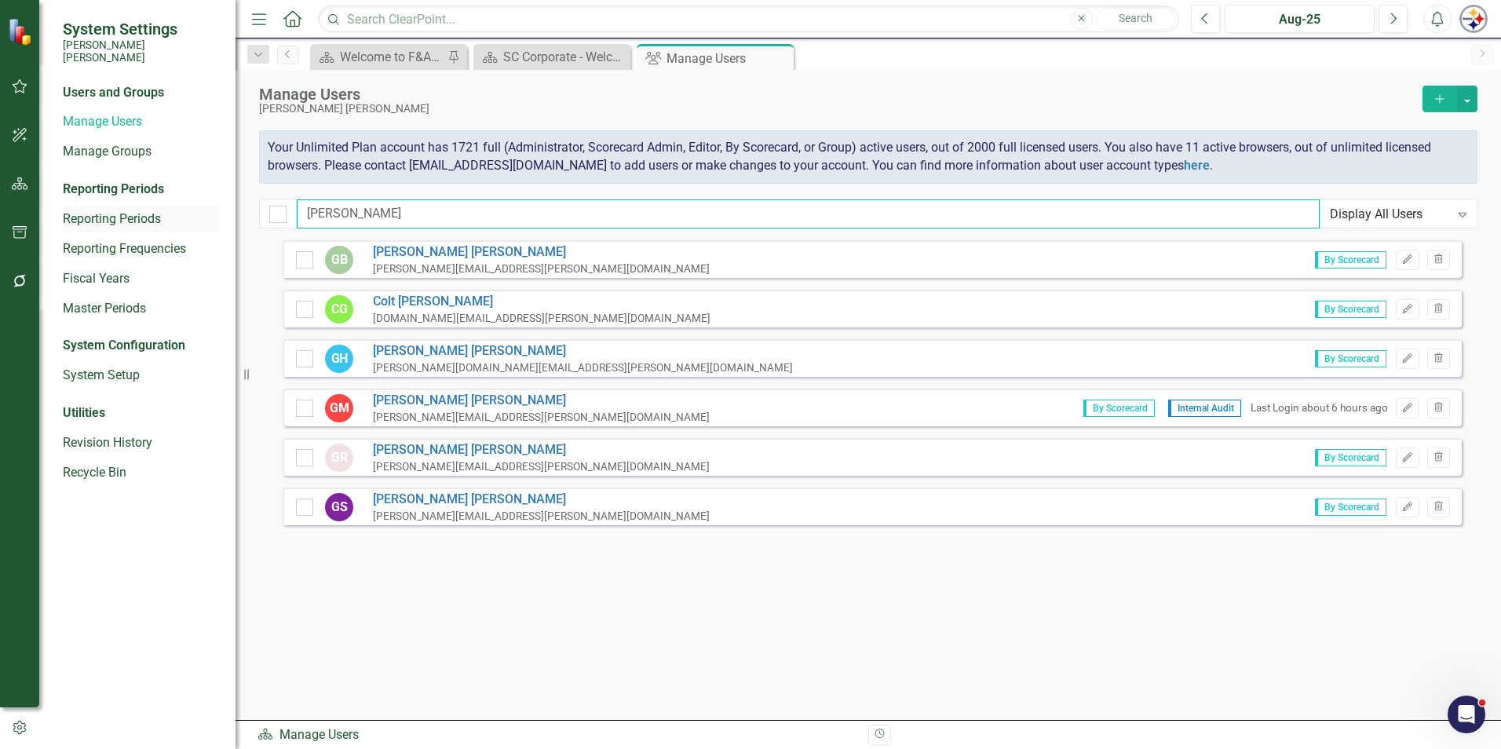
drag, startPoint x: 378, startPoint y: 214, endPoint x: 199, endPoint y: 212, distance: 178.2
click at [202, 212] on div "System Settings [PERSON_NAME] [PERSON_NAME] Users and Groups Manage Users Manag…" at bounding box center [750, 374] width 1501 height 749
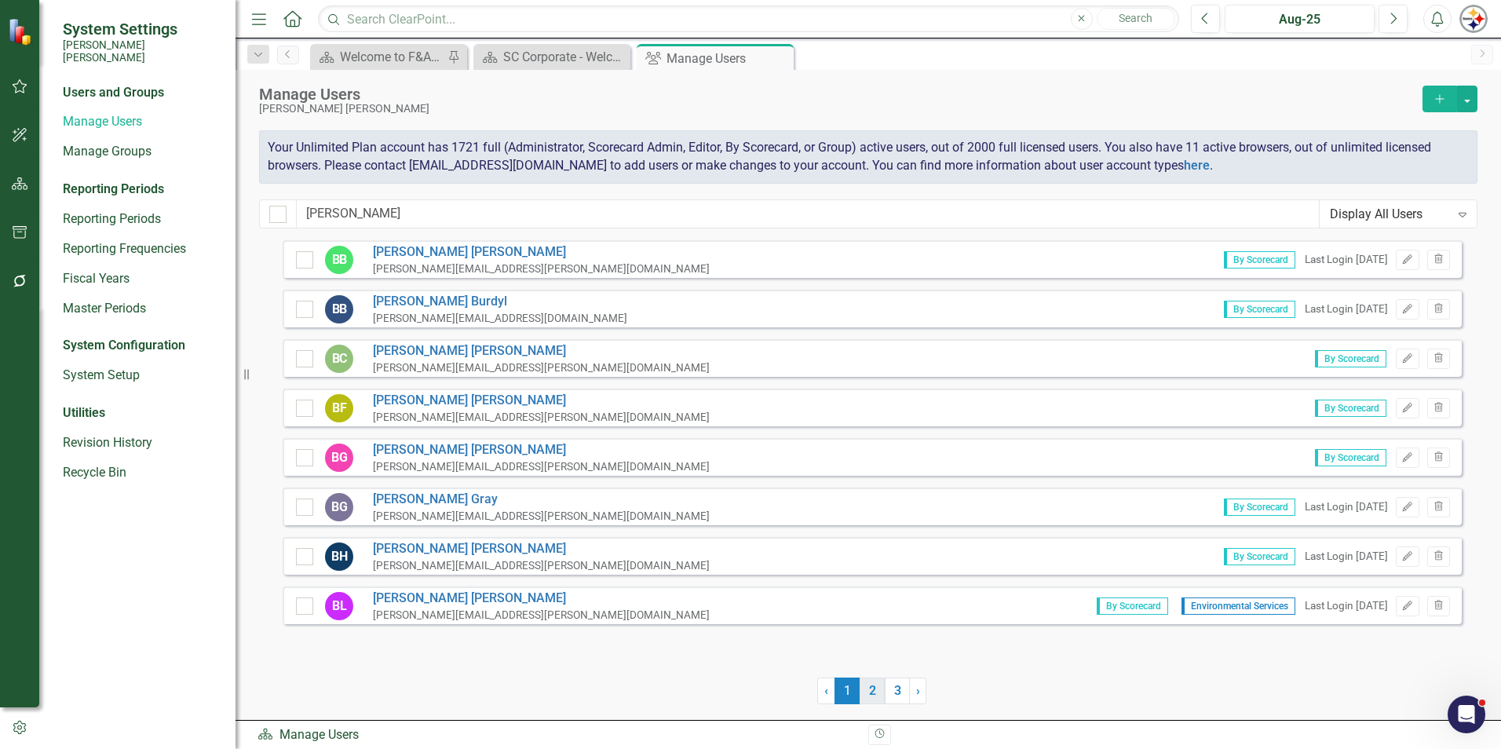
click at [743, 573] on link "2" at bounding box center [872, 690] width 25 height 27
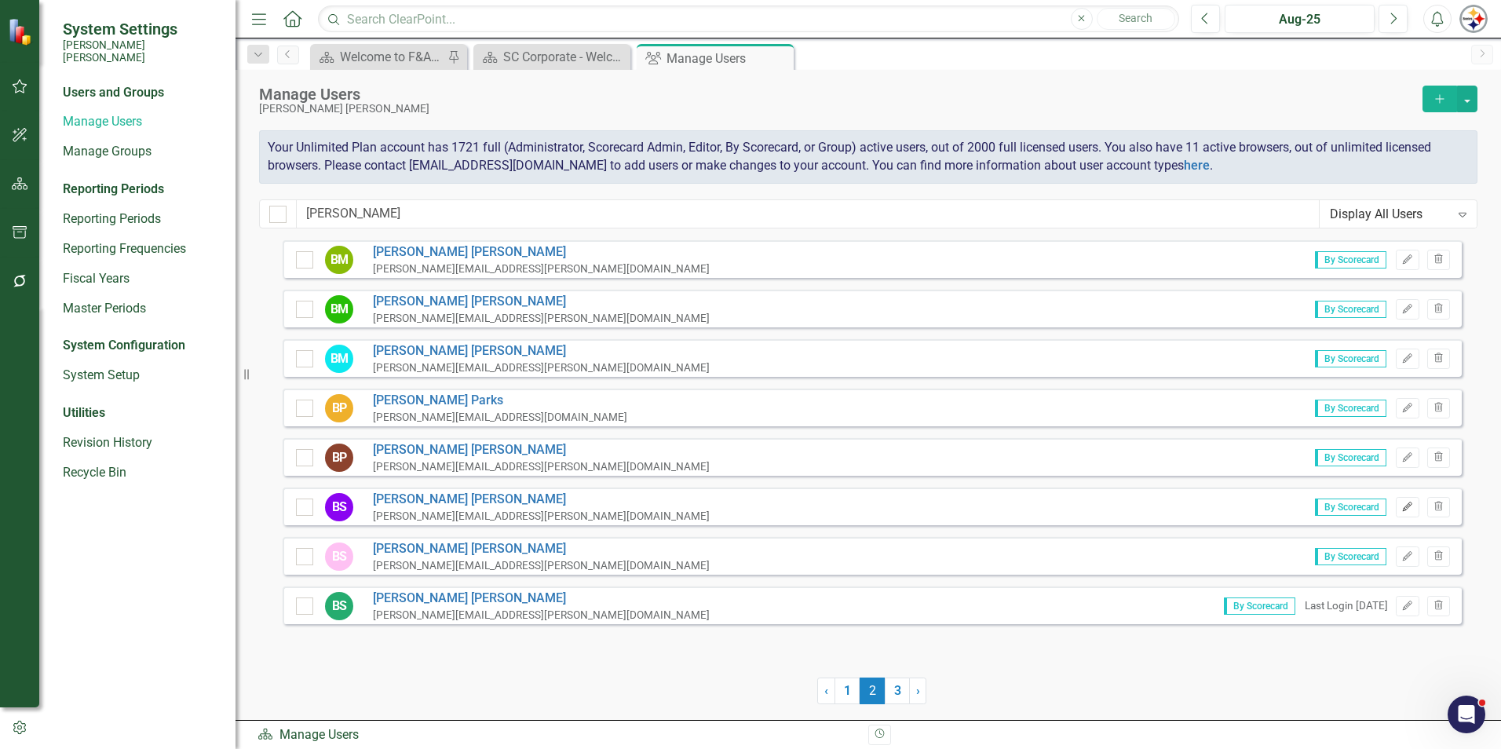
click at [743, 508] on button "Edit" at bounding box center [1407, 507] width 23 height 20
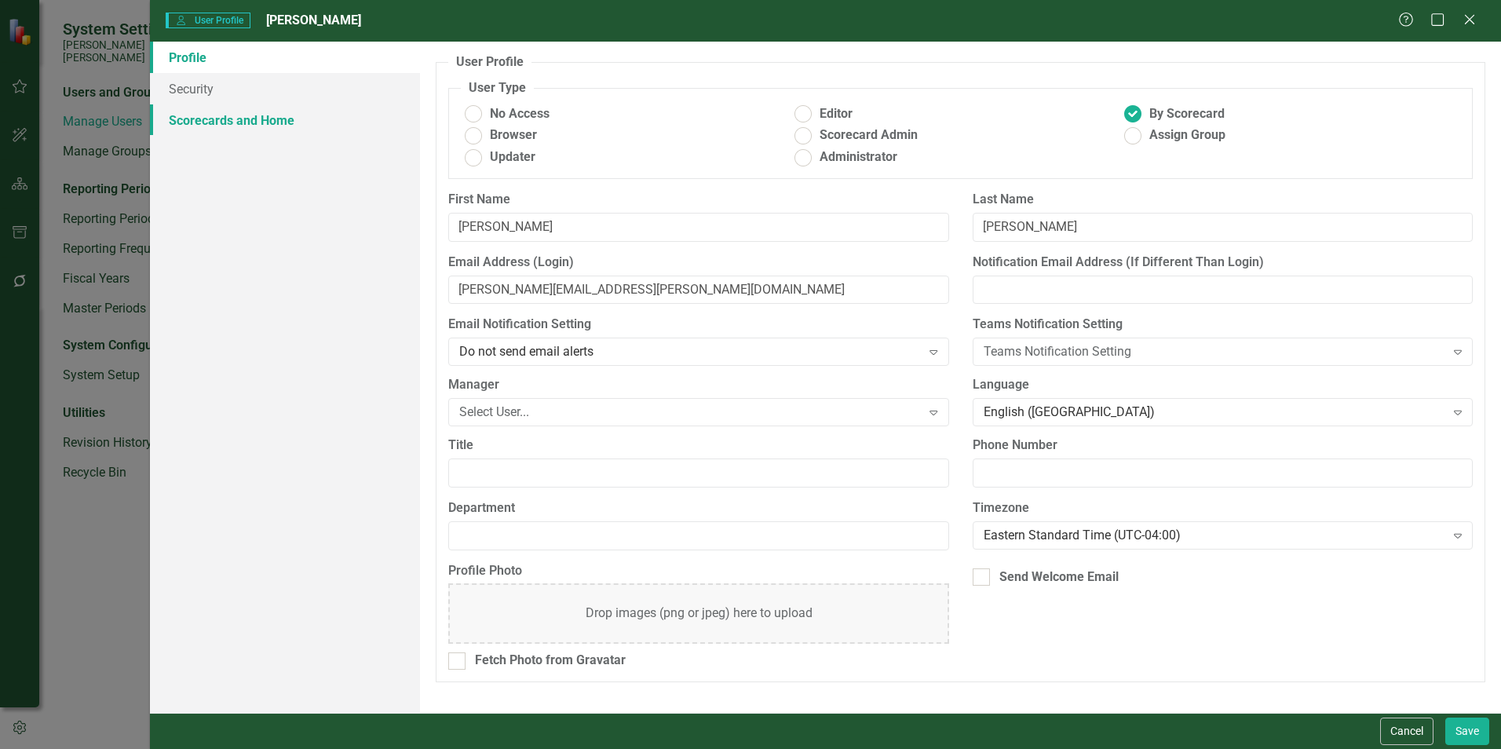
click at [215, 125] on link "Scorecards and Home" at bounding box center [285, 119] width 270 height 31
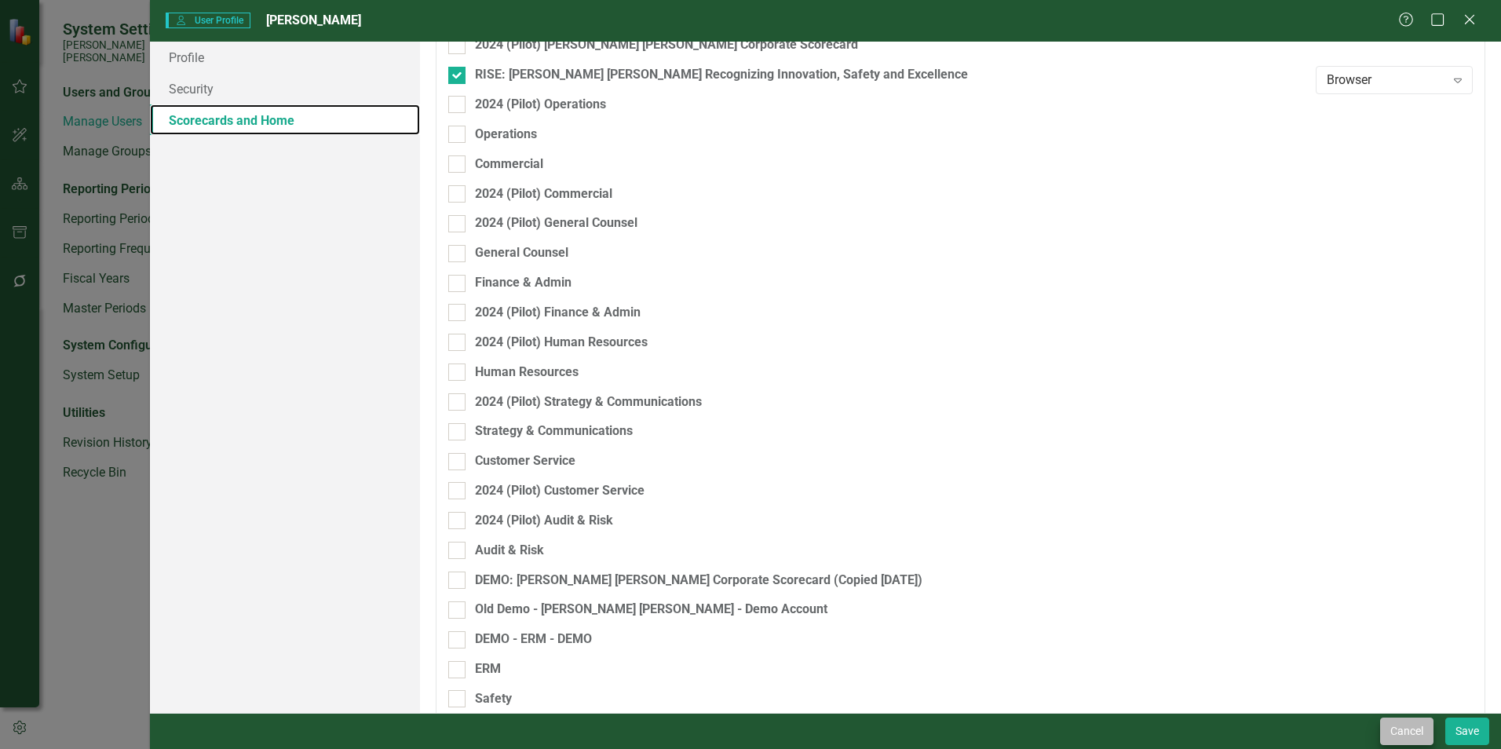
scroll to position [126, 0]
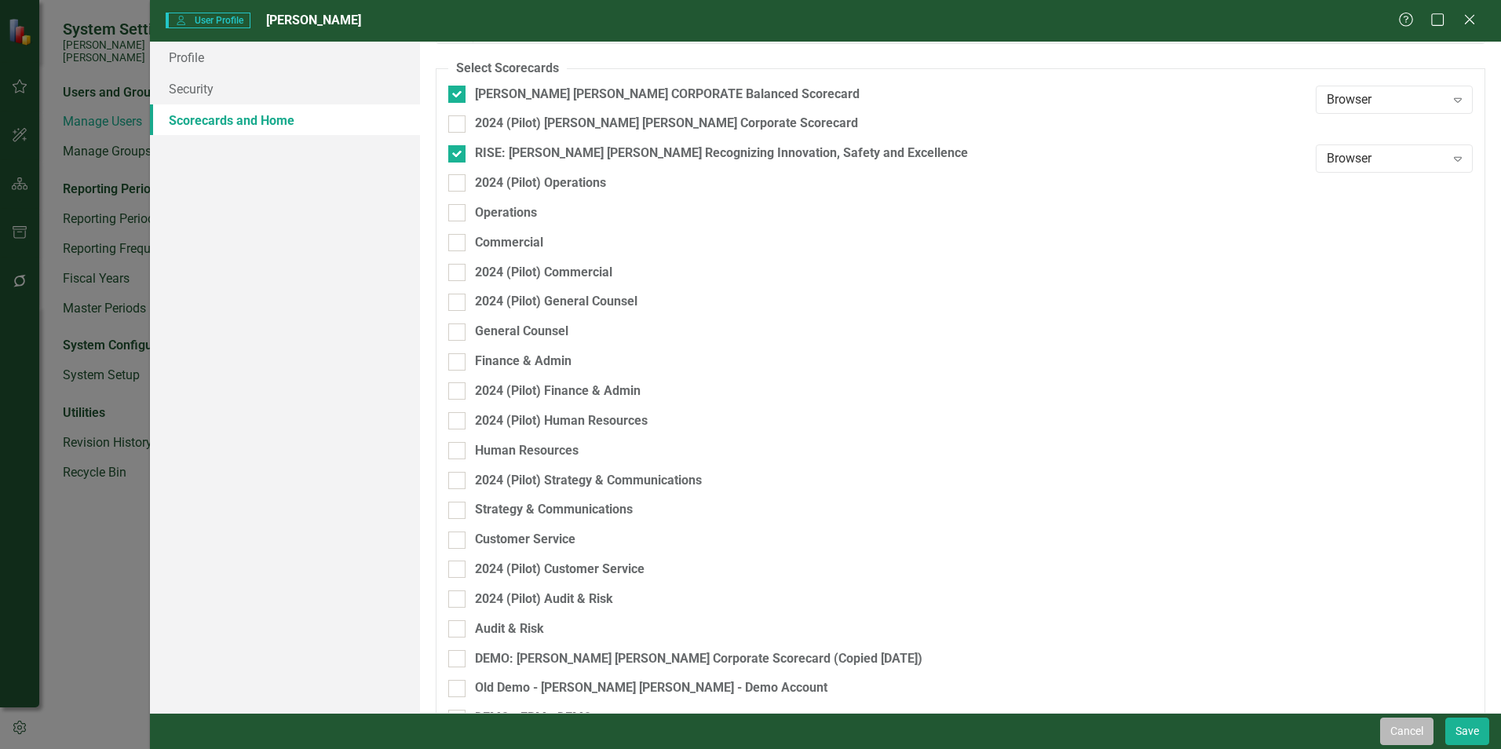
click at [743, 573] on button "Cancel" at bounding box center [1406, 730] width 53 height 27
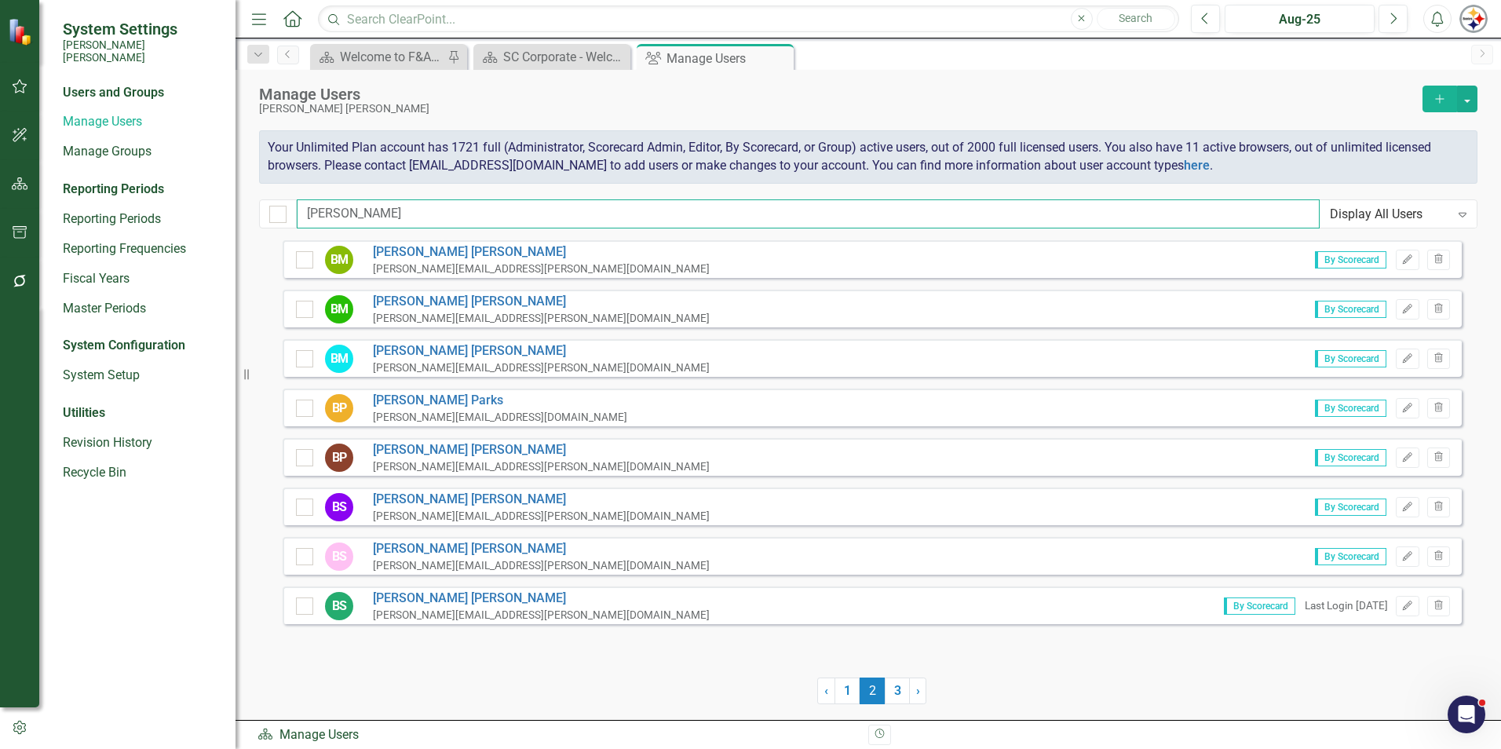
drag, startPoint x: 345, startPoint y: 218, endPoint x: 198, endPoint y: 220, distance: 146.8
click at [199, 220] on div "System Settings [PERSON_NAME] [PERSON_NAME] Users and Groups Manage Users Manag…" at bounding box center [750, 374] width 1501 height 749
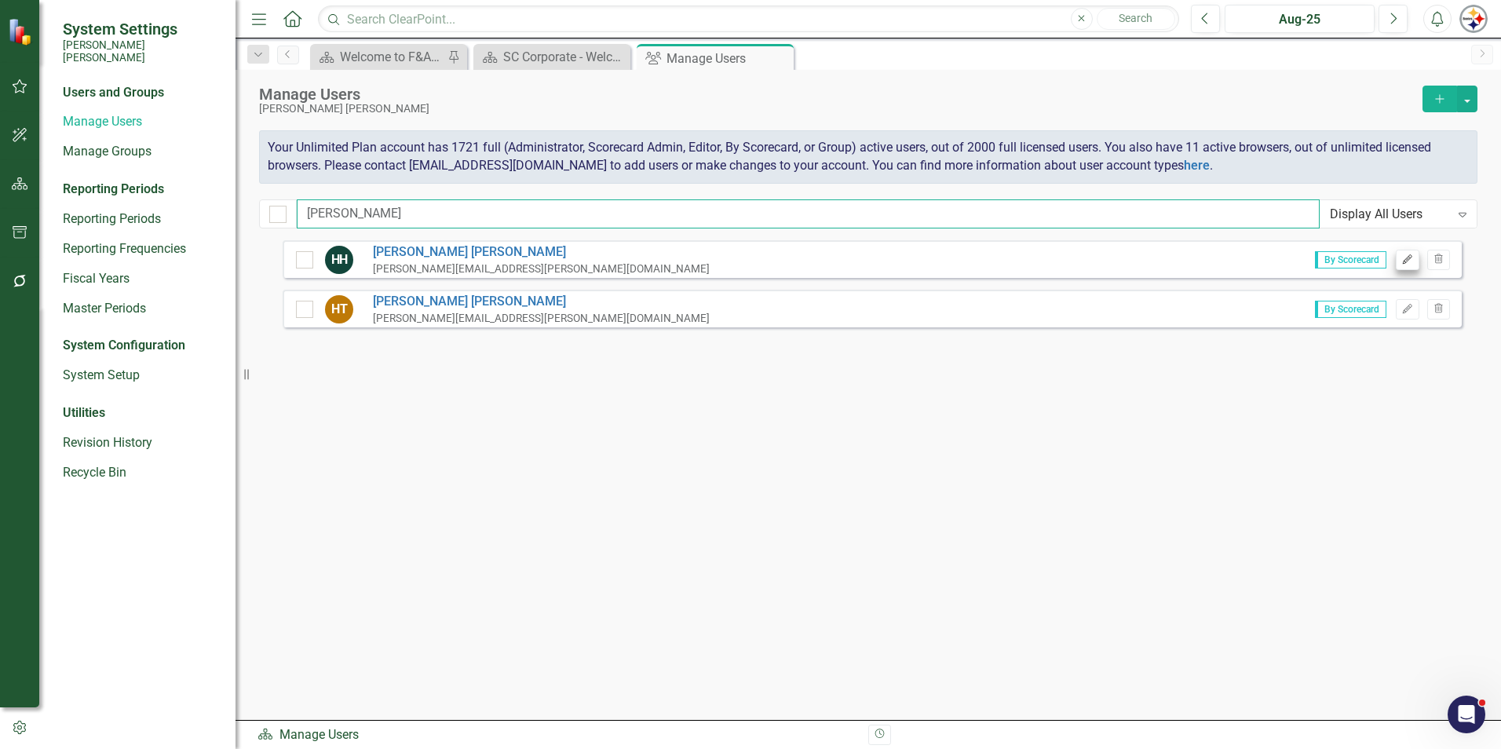
type input "[PERSON_NAME]"
click at [743, 262] on button "Edit" at bounding box center [1407, 260] width 23 height 20
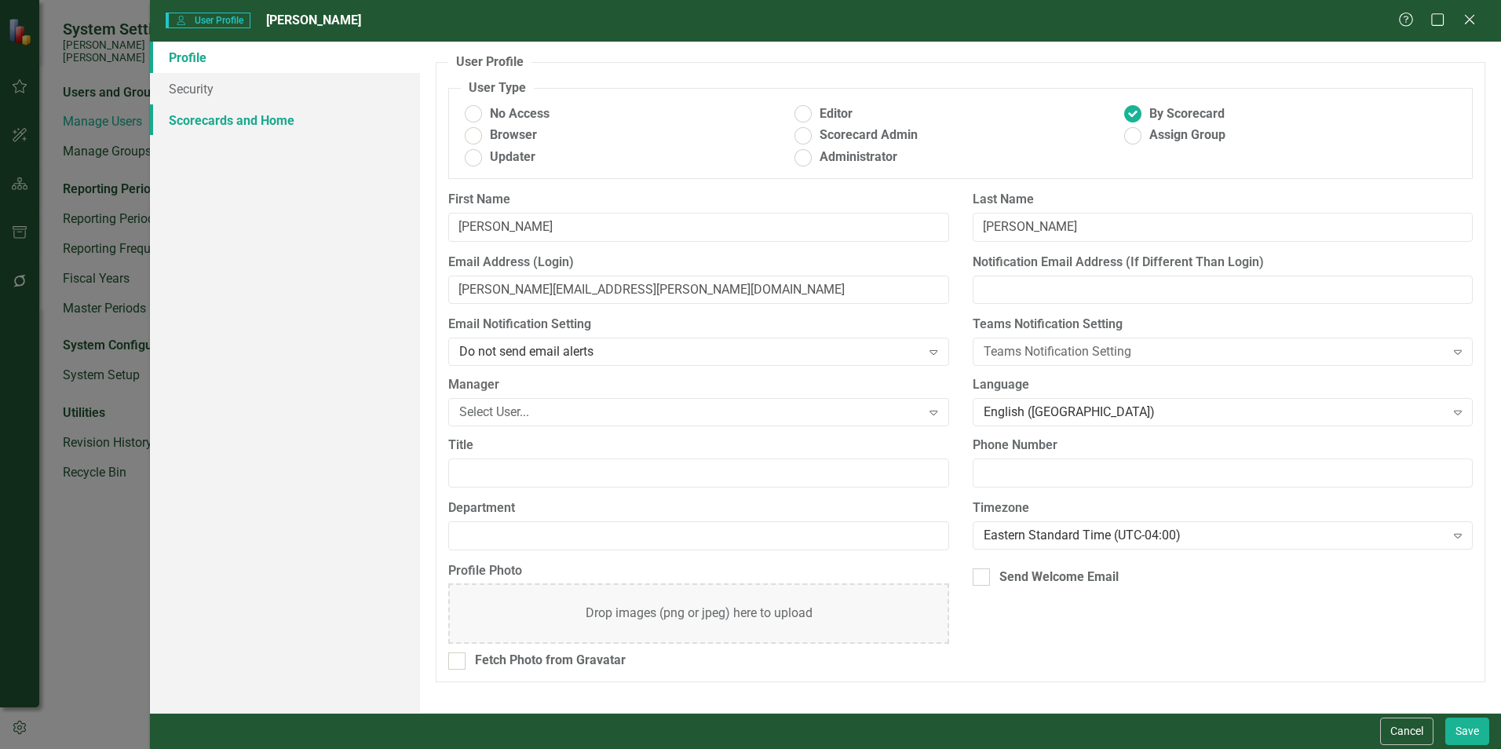
click at [280, 123] on link "Scorecards and Home" at bounding box center [285, 119] width 270 height 31
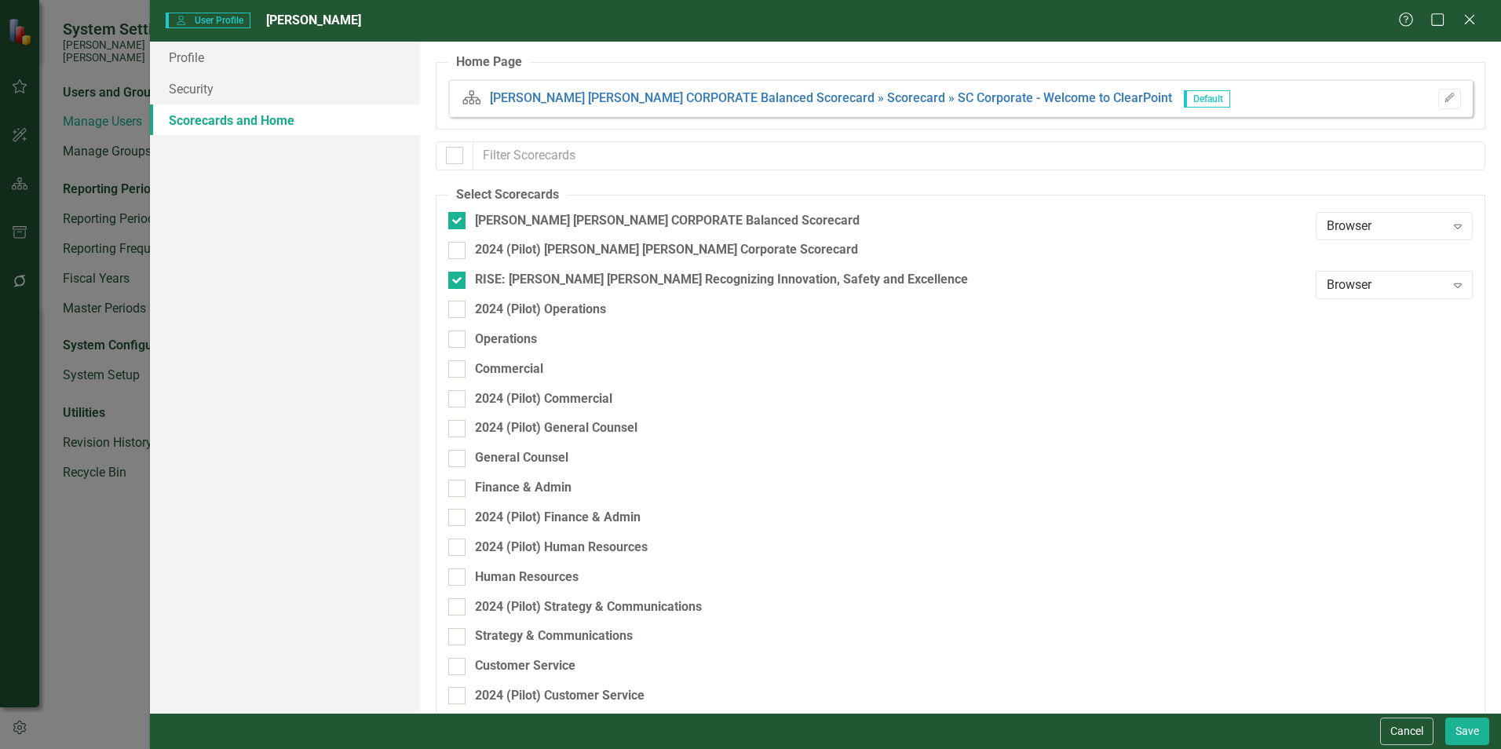
checkbox input "false"
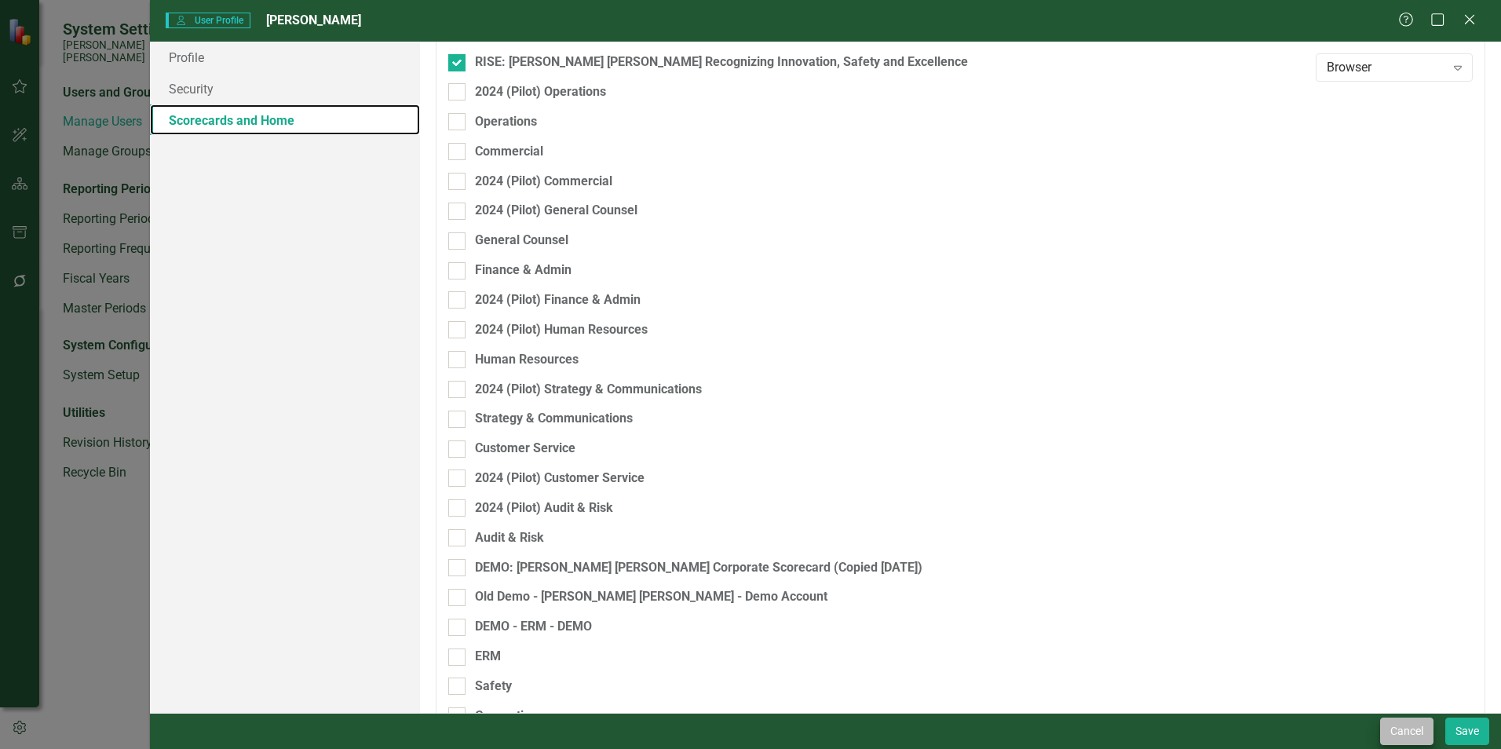
scroll to position [235, 0]
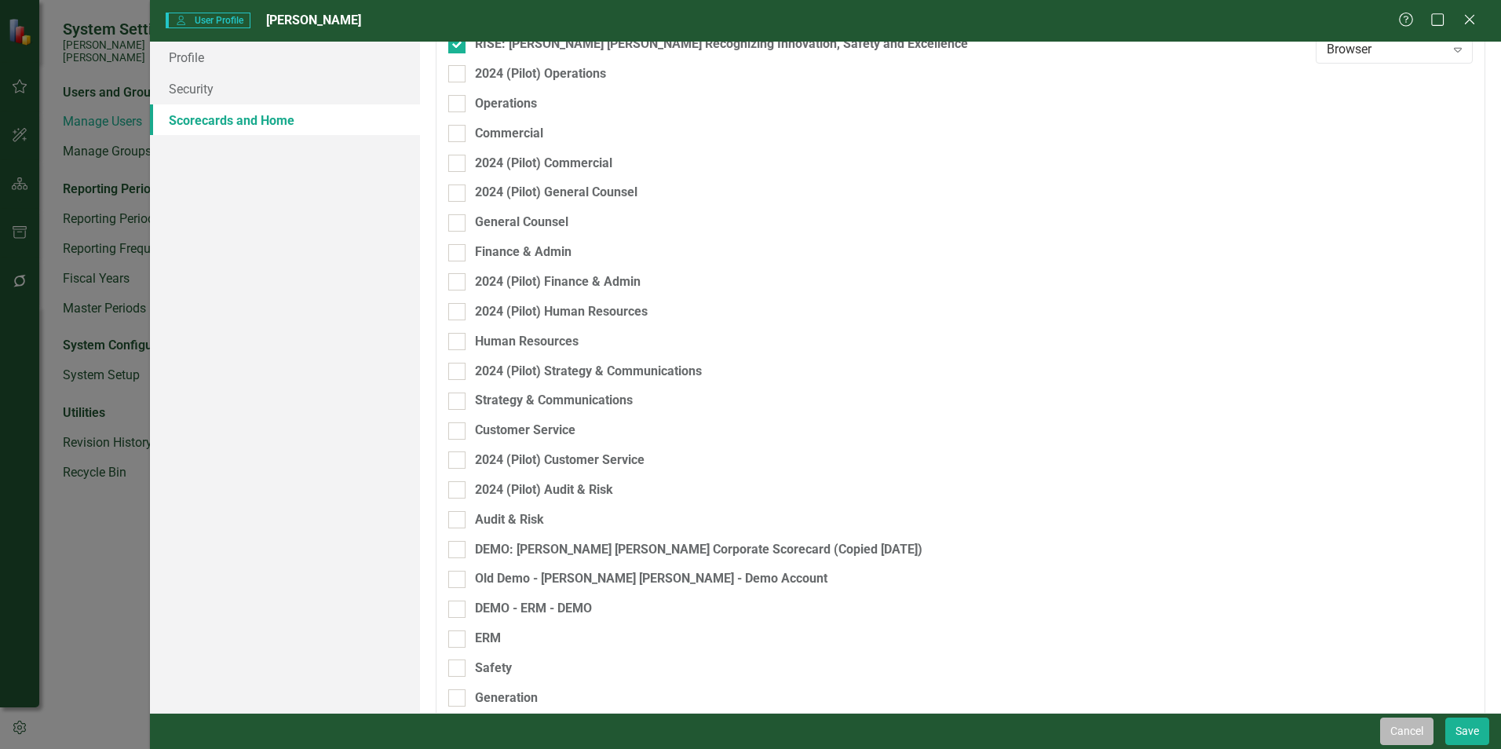
click at [743, 573] on button "Cancel" at bounding box center [1406, 730] width 53 height 27
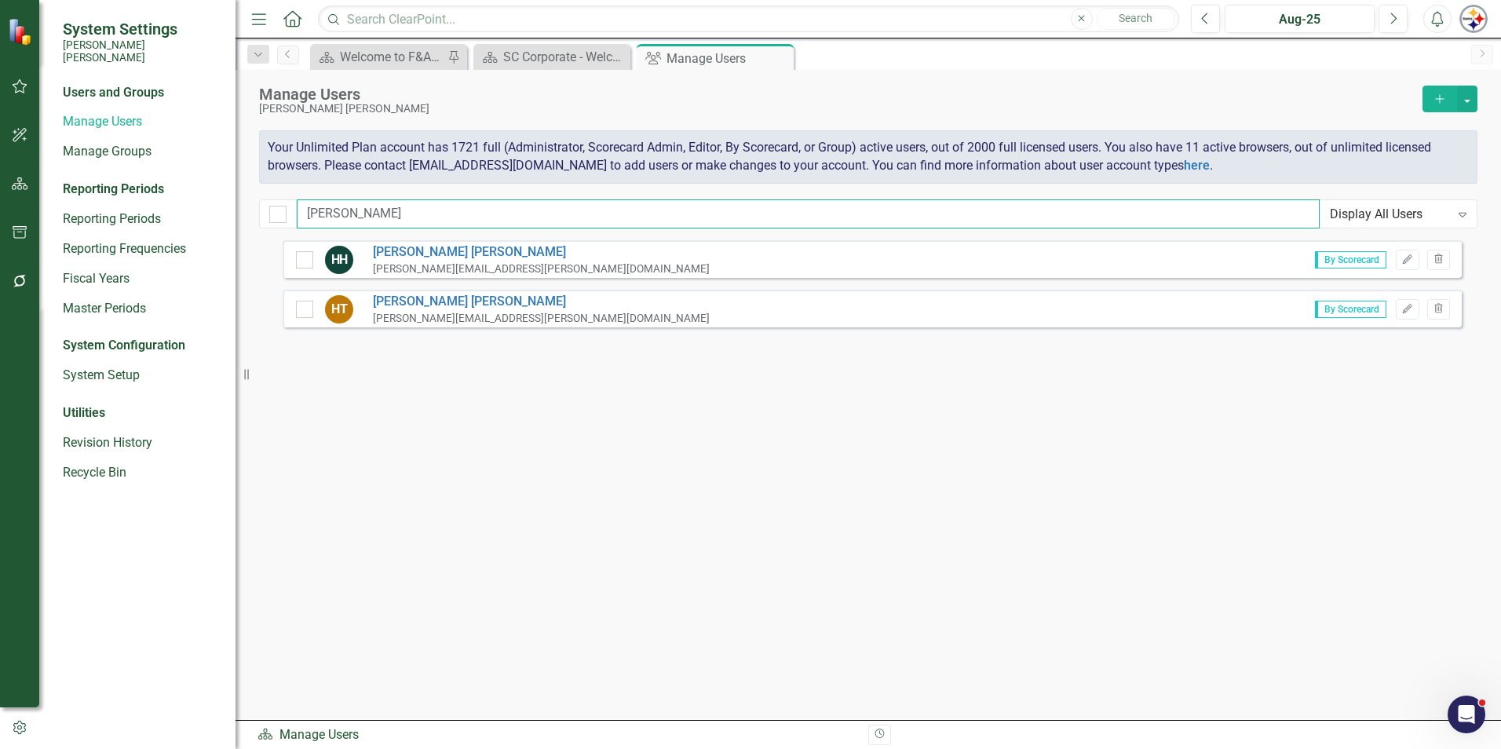
drag, startPoint x: 334, startPoint y: 213, endPoint x: 257, endPoint y: 212, distance: 76.1
click at [258, 213] on div "Manage Users [PERSON_NAME] [PERSON_NAME] Add Your Unlimited Plan account has 17…" at bounding box center [867, 155] width 1265 height 170
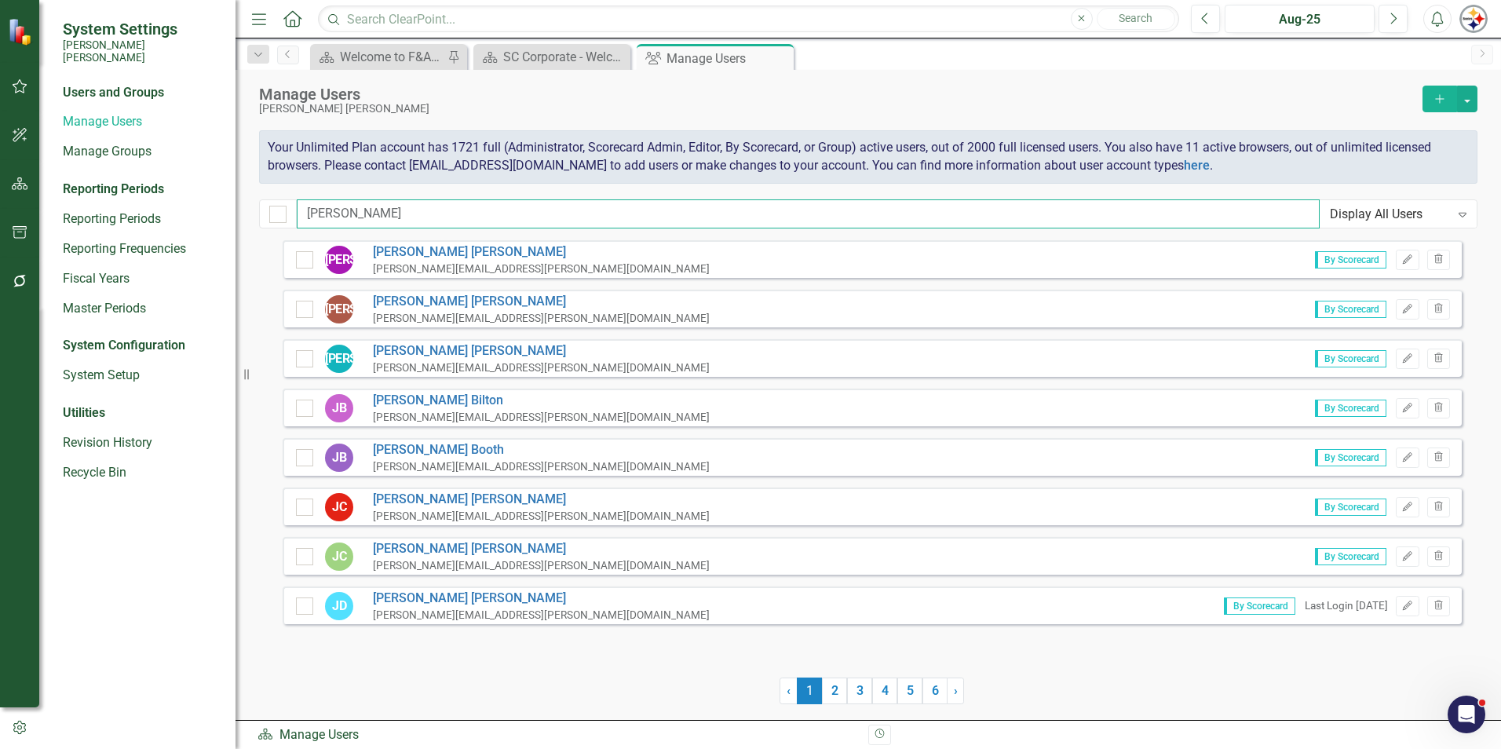
type input "[PERSON_NAME]"
drag, startPoint x: 306, startPoint y: 210, endPoint x: 180, endPoint y: 196, distance: 127.2
click at [180, 196] on div "System Settings [PERSON_NAME] [PERSON_NAME] Users and Groups Manage Users Manag…" at bounding box center [750, 374] width 1501 height 749
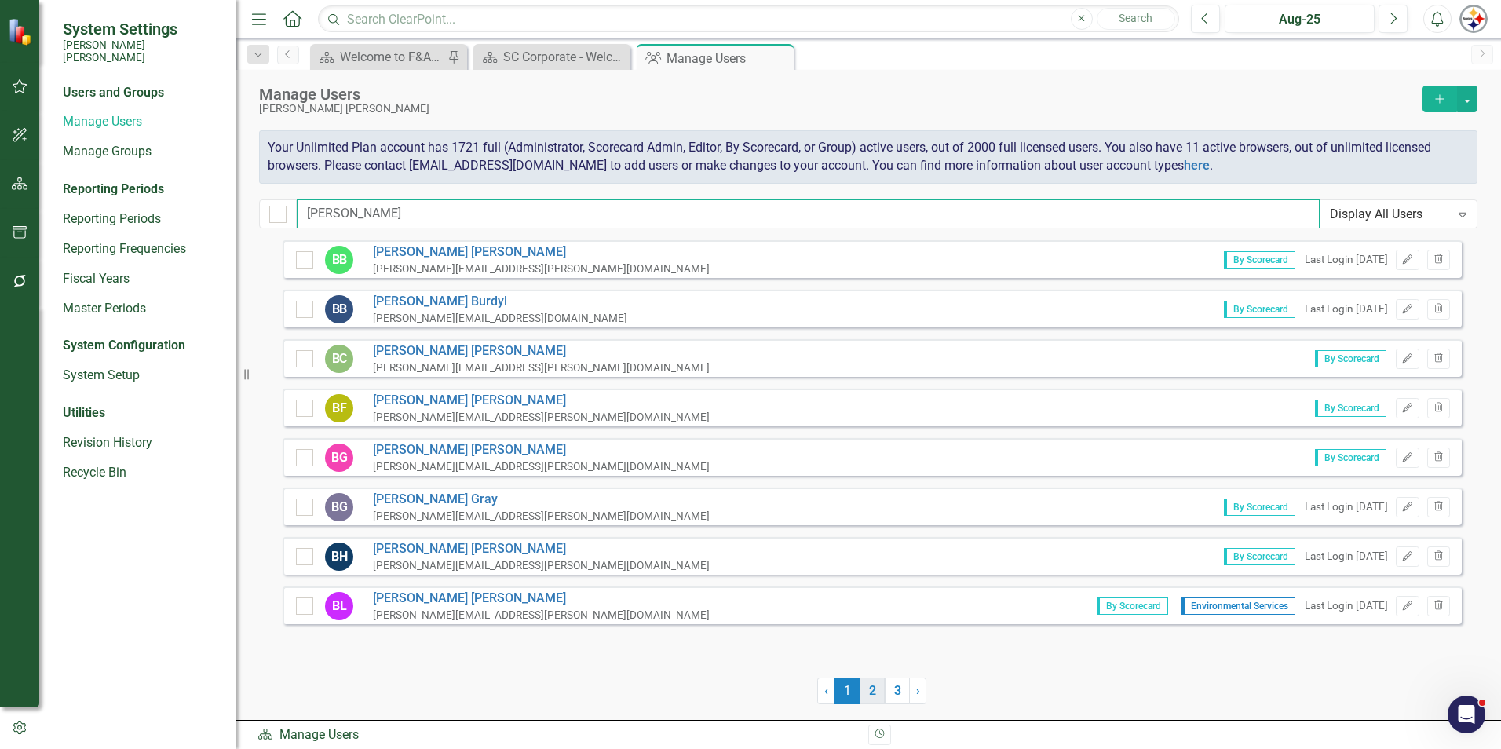
type input "[PERSON_NAME]"
click at [743, 573] on link "2" at bounding box center [872, 690] width 25 height 27
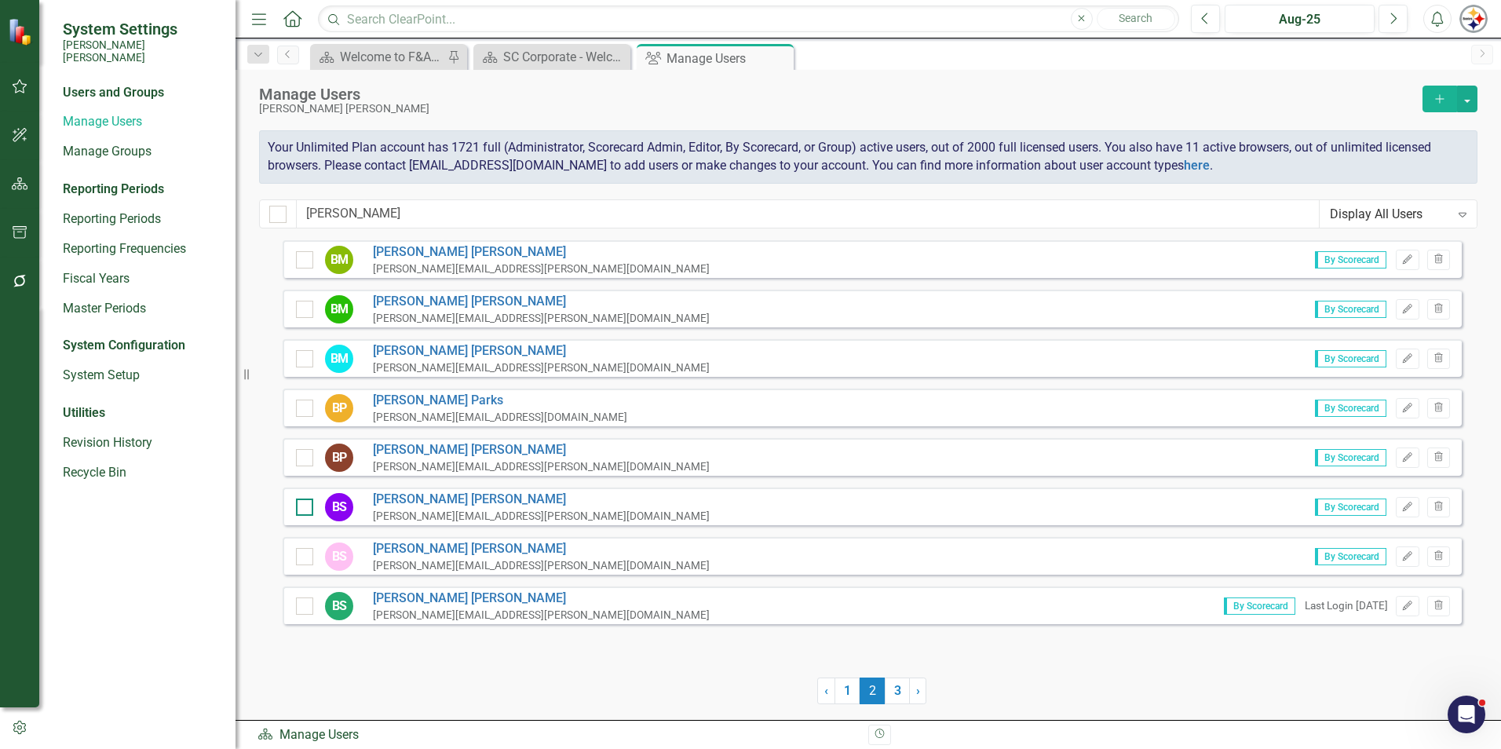
click at [312, 503] on div at bounding box center [304, 506] width 17 height 17
click at [306, 503] on input "checkbox" at bounding box center [301, 503] width 10 height 10
checkbox input "true"
drag, startPoint x: 360, startPoint y: 209, endPoint x: 246, endPoint y: 211, distance: 113.8
click at [247, 211] on div "System Settings [PERSON_NAME] [PERSON_NAME] Users and Groups Manage Users Manag…" at bounding box center [750, 374] width 1501 height 749
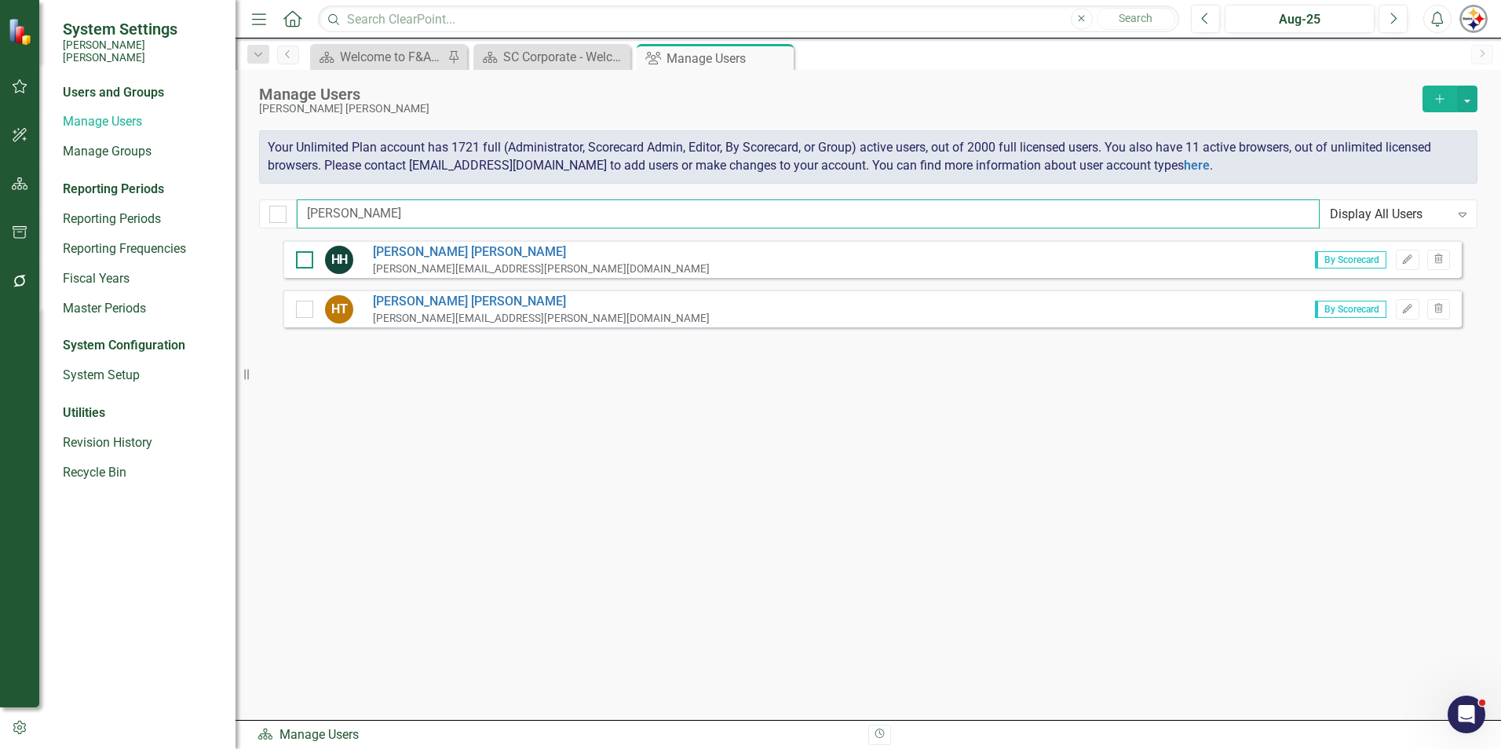
type input "[PERSON_NAME]"
click at [309, 258] on div at bounding box center [304, 259] width 17 height 17
click at [306, 258] on input "checkbox" at bounding box center [301, 256] width 10 height 10
checkbox input "true"
drag, startPoint x: 351, startPoint y: 211, endPoint x: 245, endPoint y: 211, distance: 106.0
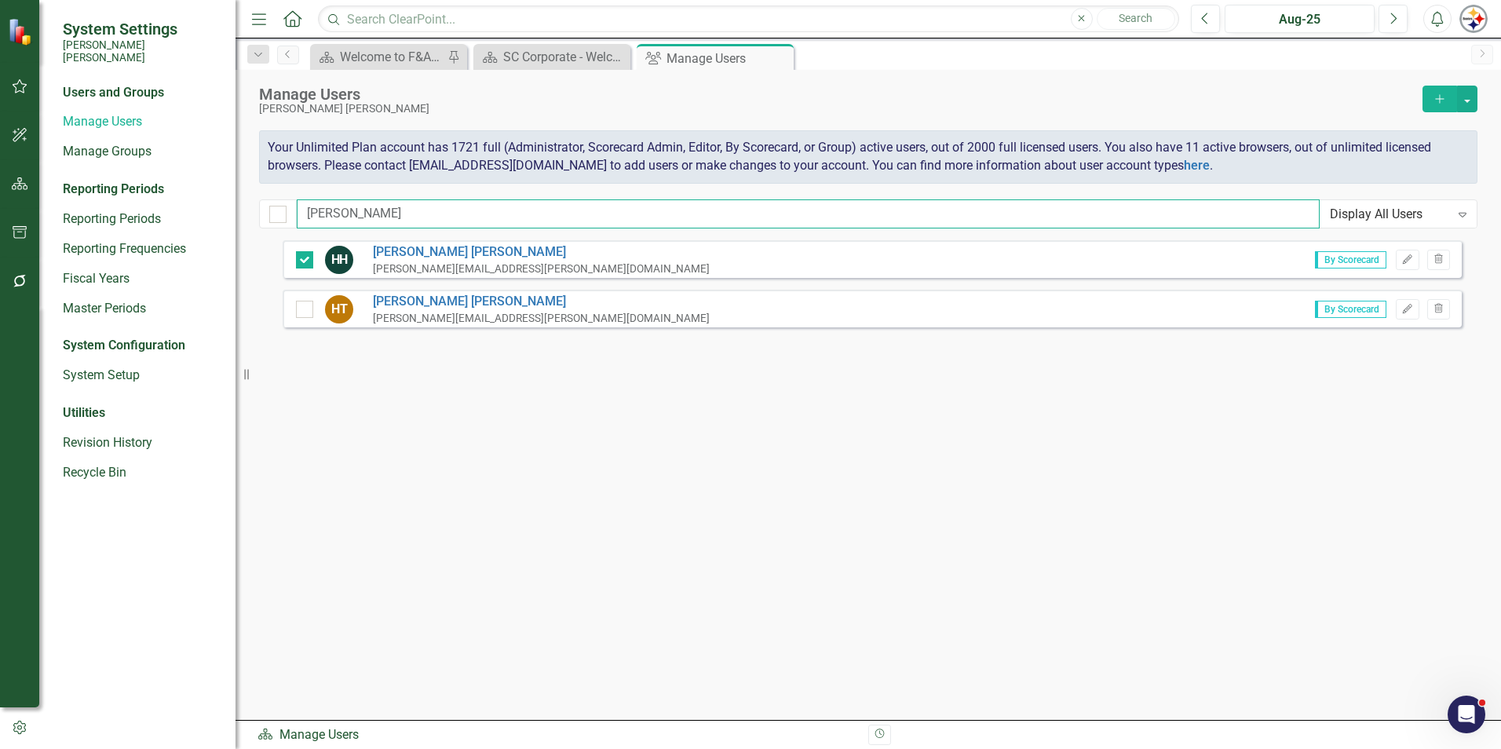
click at [245, 211] on div "System Settings [PERSON_NAME] [PERSON_NAME] Users and Groups Manage Users Manag…" at bounding box center [750, 374] width 1501 height 749
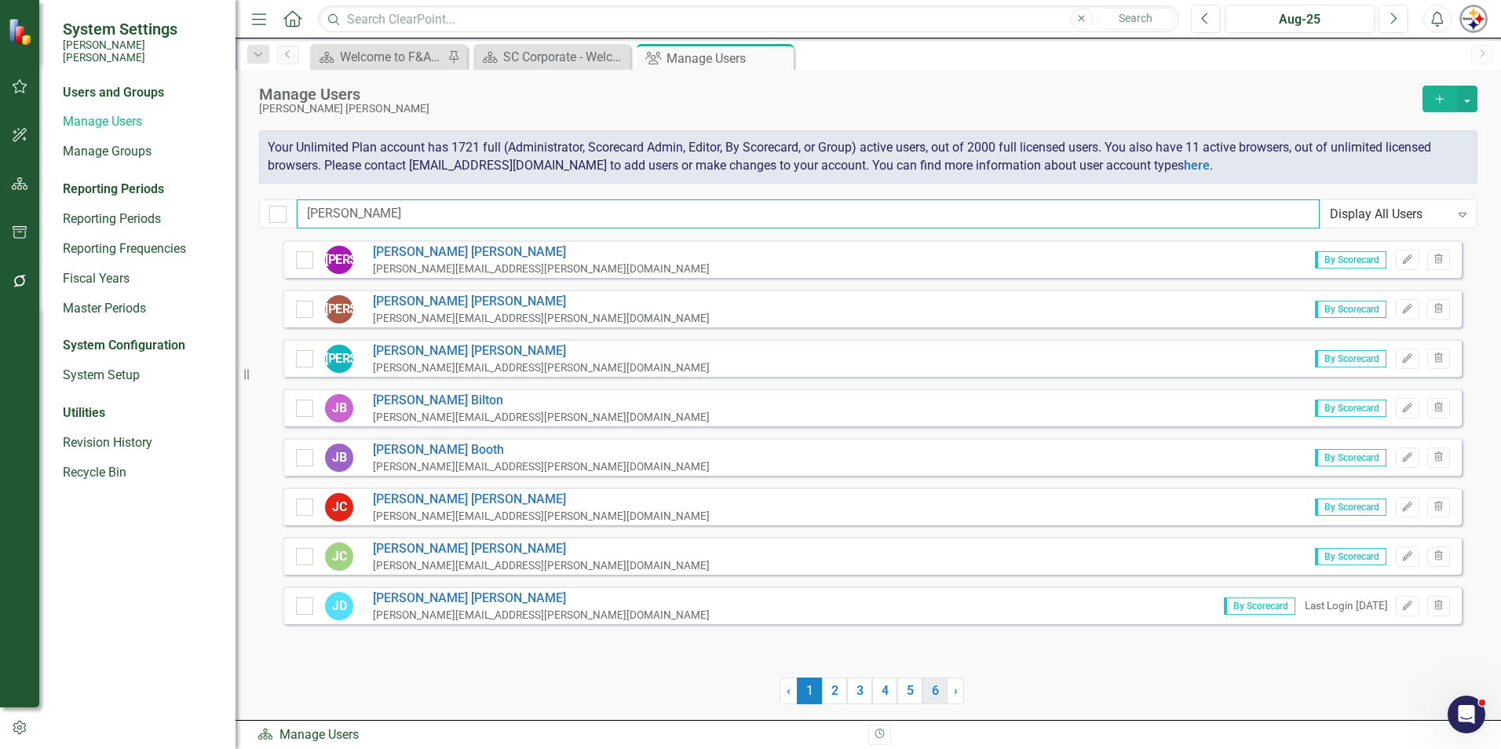
type input "[PERSON_NAME]"
click at [743, 573] on link "6" at bounding box center [934, 690] width 25 height 27
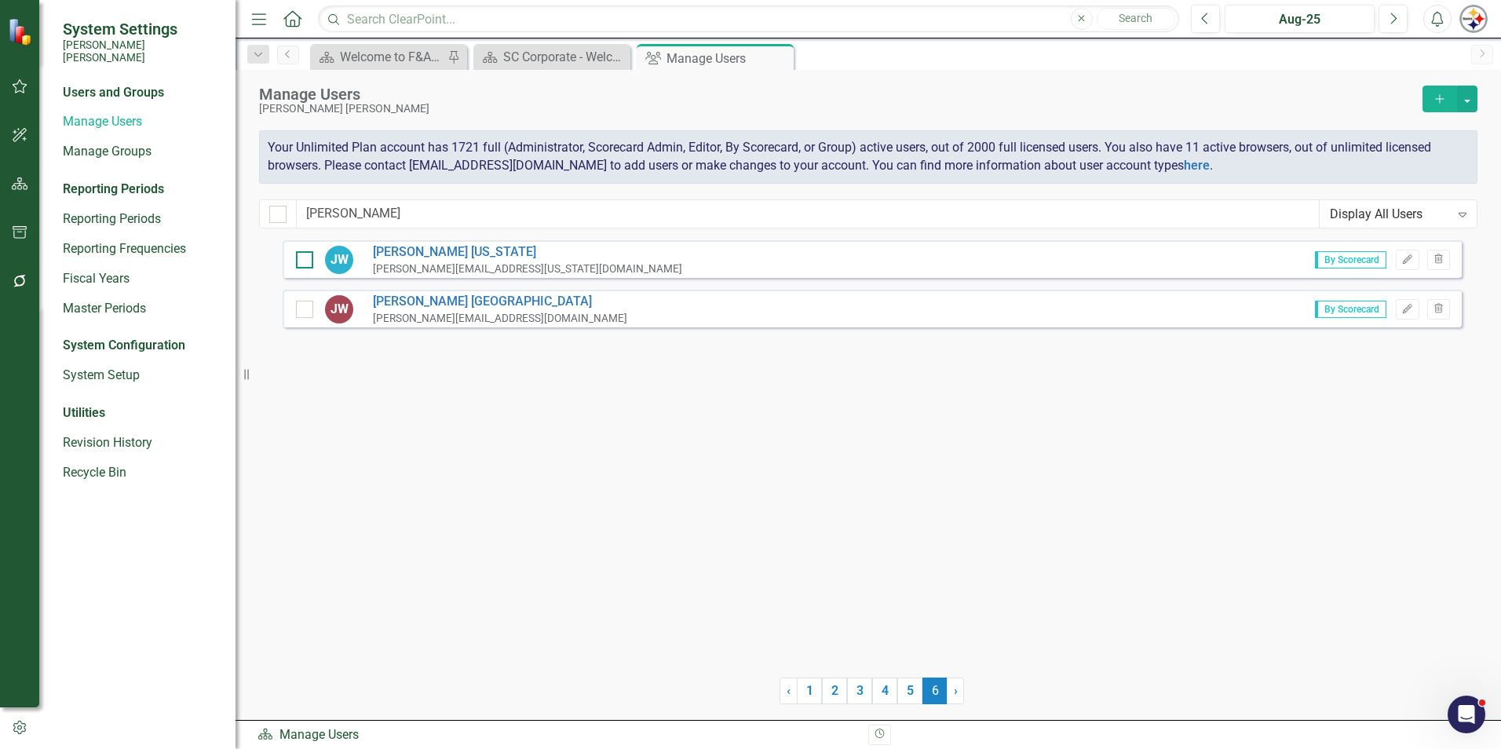
click at [302, 258] on input "checkbox" at bounding box center [301, 256] width 10 height 10
checkbox input "true"
drag, startPoint x: 373, startPoint y: 211, endPoint x: 246, endPoint y: 213, distance: 127.2
click at [246, 213] on div "System Settings [PERSON_NAME] [PERSON_NAME] Users and Groups Manage Users Manag…" at bounding box center [750, 374] width 1501 height 749
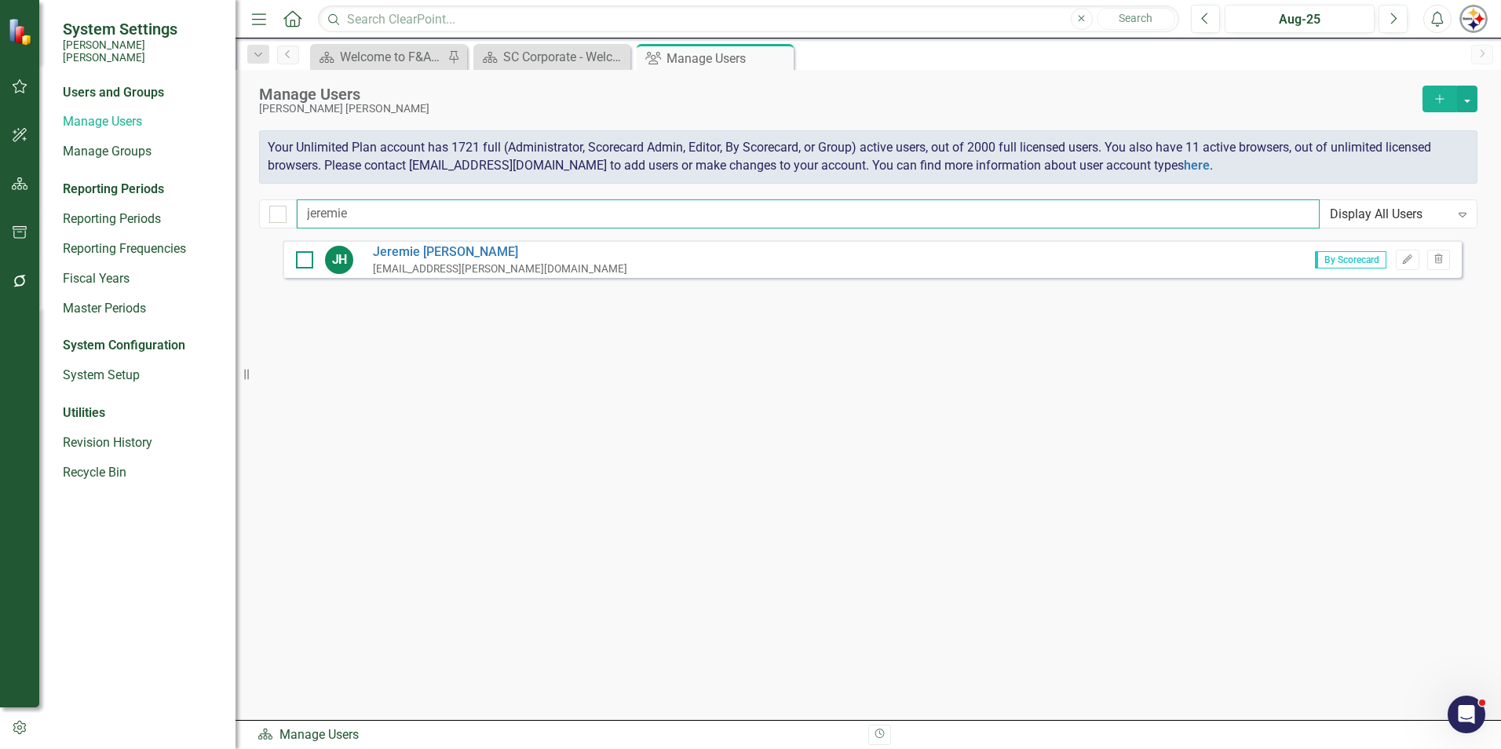
type input "jeremie"
click at [305, 263] on div at bounding box center [304, 259] width 17 height 17
click at [305, 261] on input "checkbox" at bounding box center [301, 256] width 10 height 10
checkbox input "true"
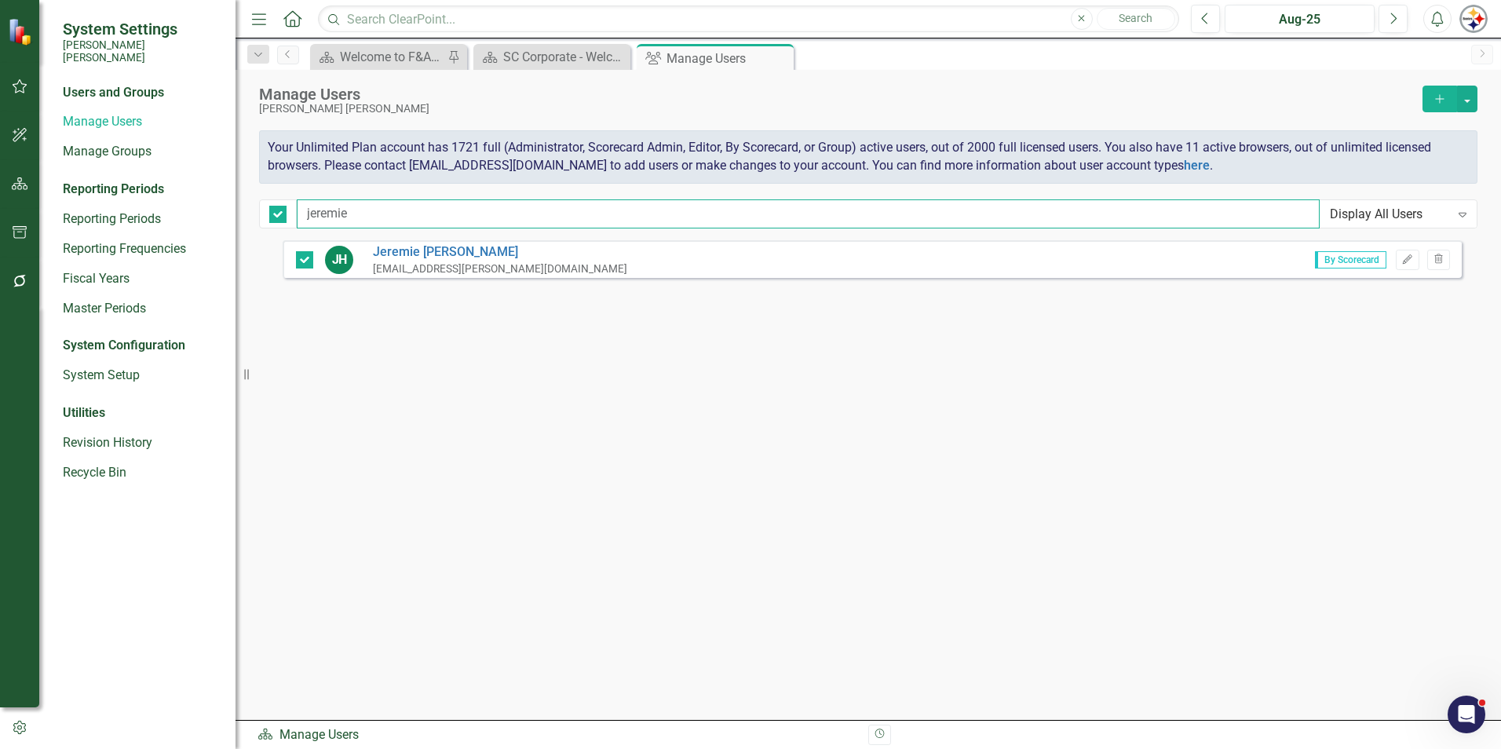
drag, startPoint x: 242, startPoint y: 215, endPoint x: 232, endPoint y: 215, distance: 9.4
click at [232, 215] on div "System Settings [PERSON_NAME] [PERSON_NAME] Users and Groups Manage Users Manag…" at bounding box center [750, 374] width 1501 height 749
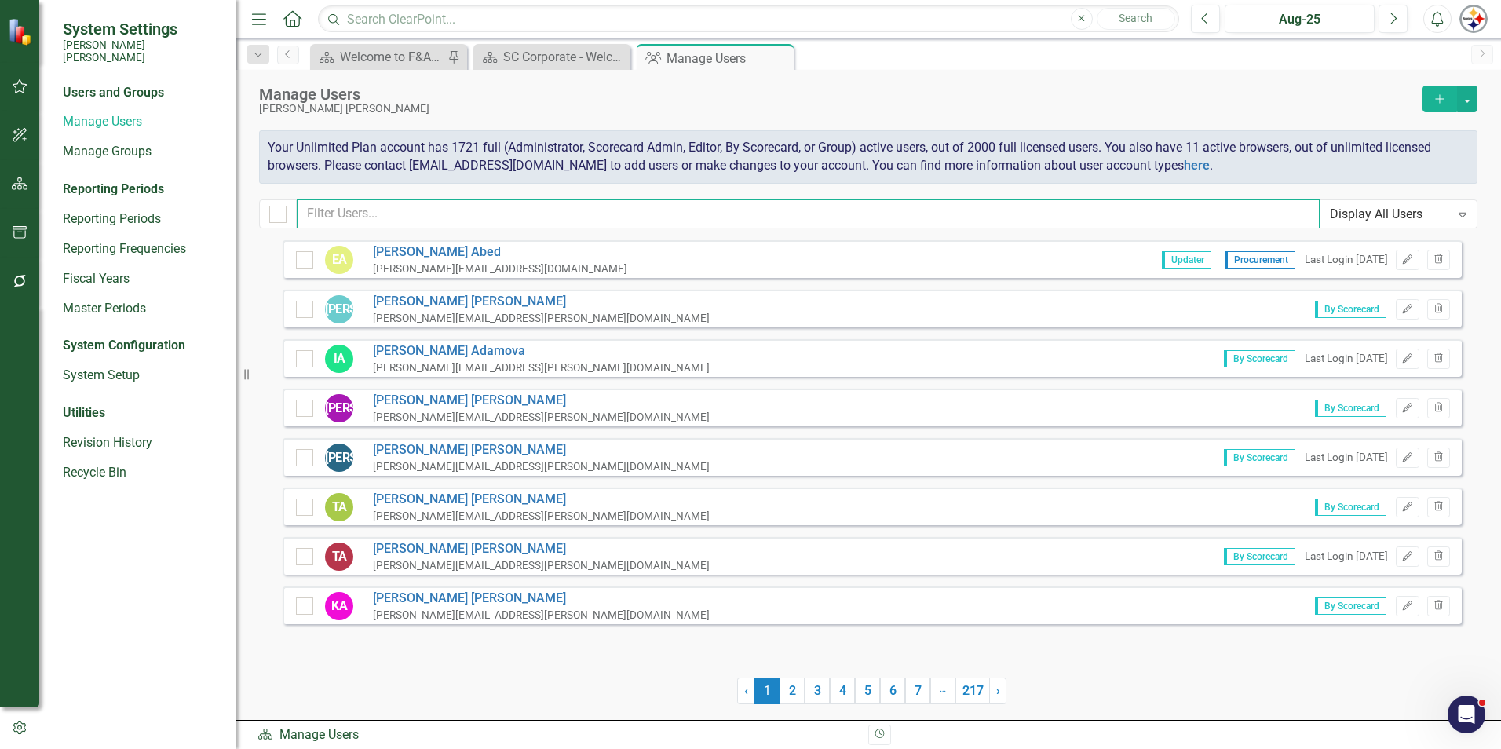
checkbox input "false"
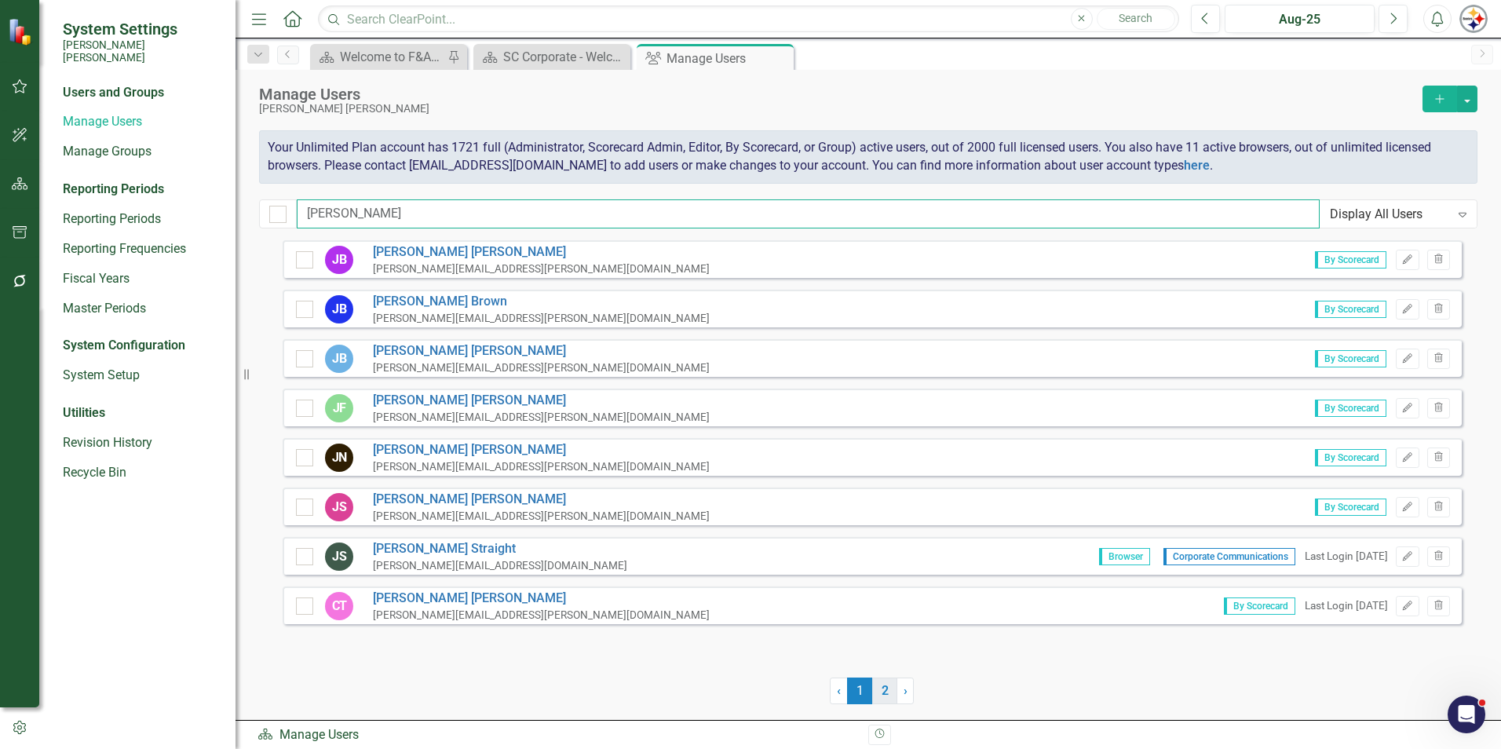
type input "[PERSON_NAME]"
click at [743, 573] on link "2" at bounding box center [884, 690] width 25 height 27
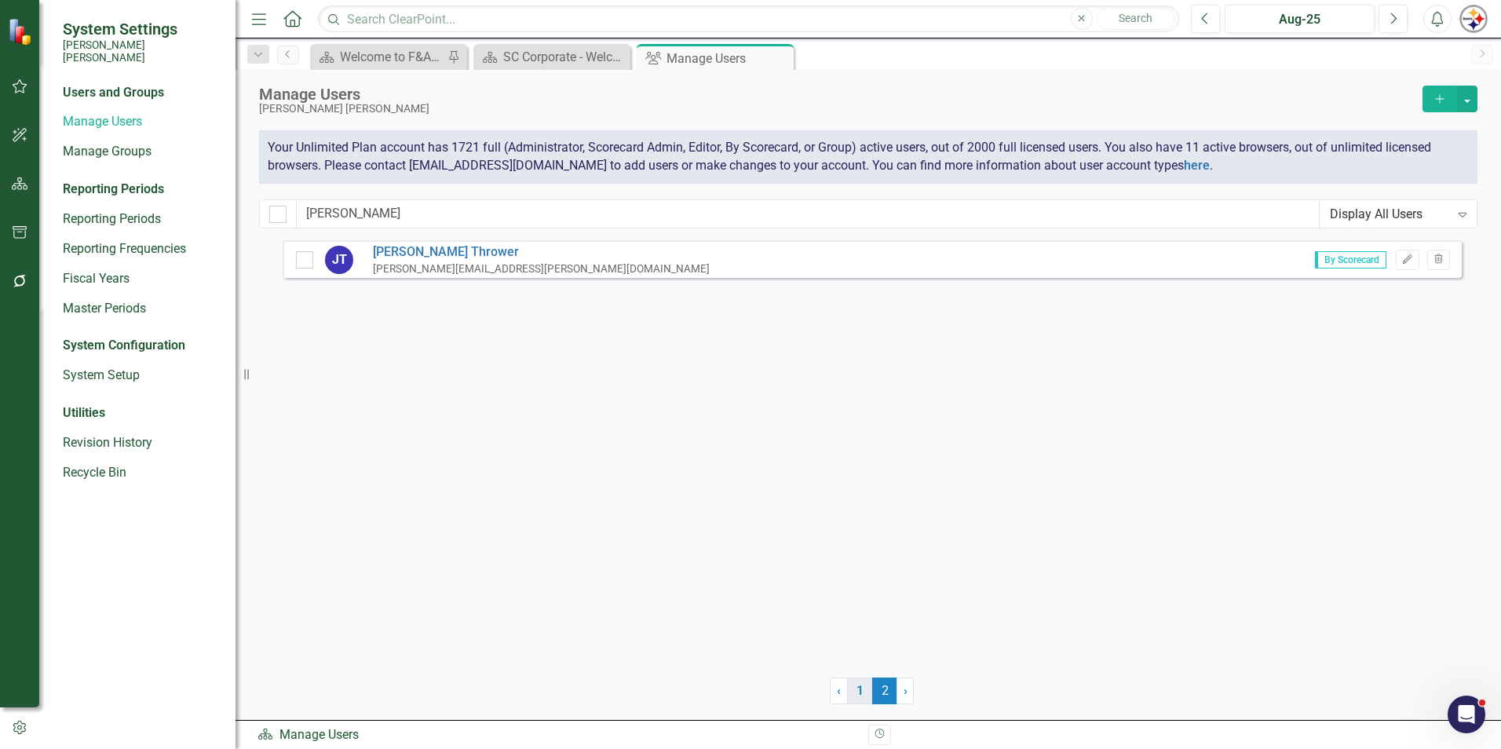
click at [743, 573] on link "1" at bounding box center [859, 690] width 25 height 27
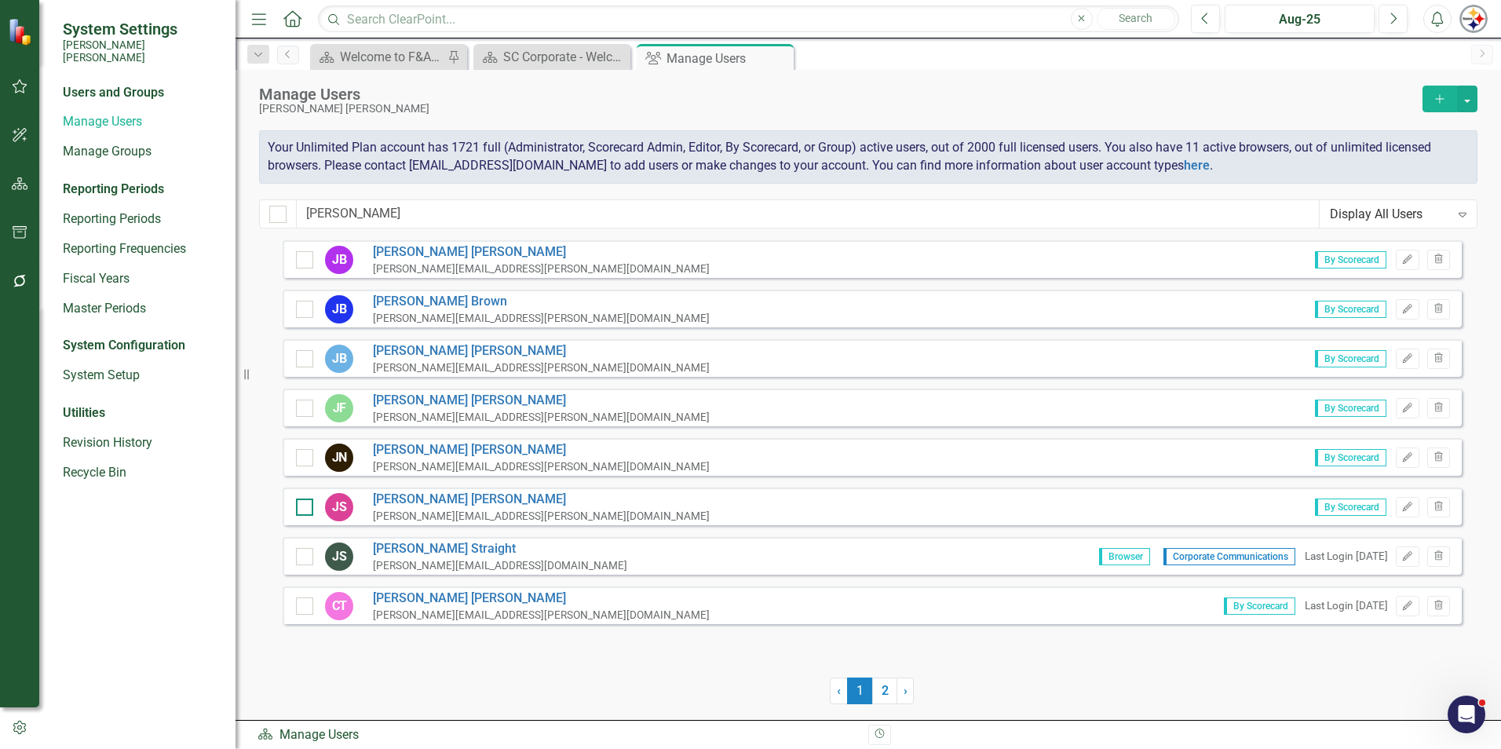
click at [311, 506] on div at bounding box center [304, 506] width 17 height 17
click at [306, 506] on input "checkbox" at bounding box center [301, 503] width 10 height 10
checkbox input "true"
drag, startPoint x: 351, startPoint y: 217, endPoint x: 246, endPoint y: 216, distance: 105.2
click at [247, 217] on div "System Settings [PERSON_NAME] [PERSON_NAME] Users and Groups Manage Users Manag…" at bounding box center [750, 374] width 1501 height 749
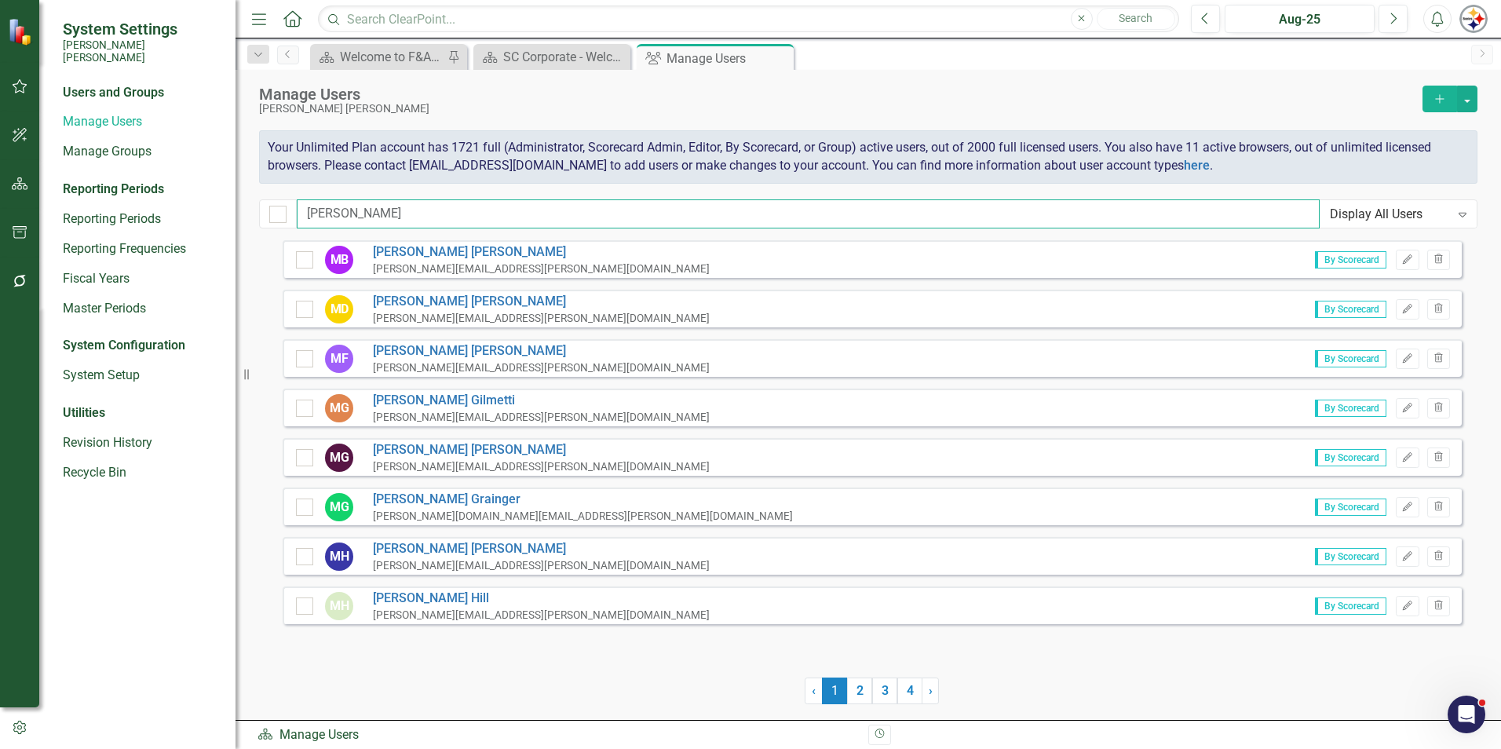
drag, startPoint x: 298, startPoint y: 213, endPoint x: 223, endPoint y: 199, distance: 76.7
click at [220, 213] on div "System Settings [PERSON_NAME] [PERSON_NAME] Users and Groups Manage Users Manag…" at bounding box center [750, 374] width 1501 height 749
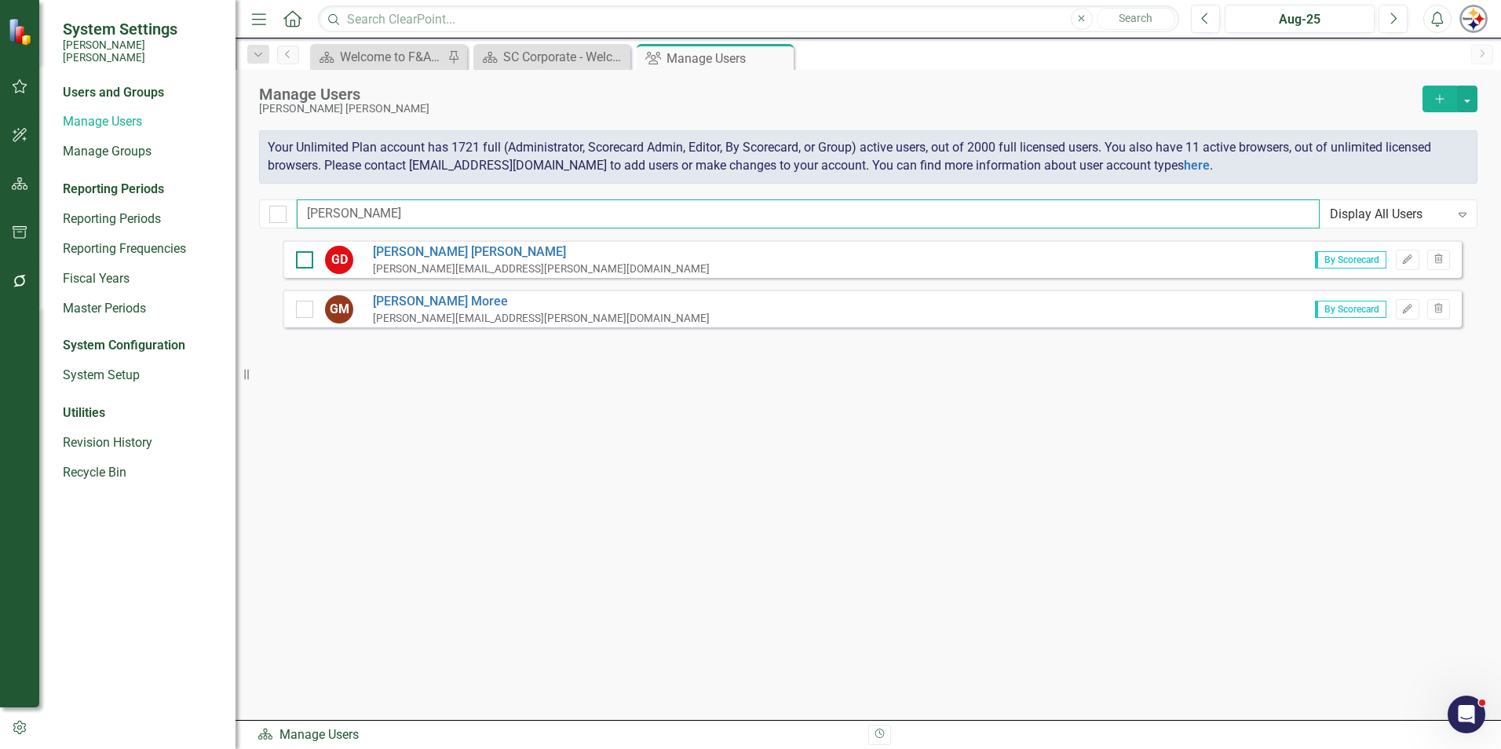
type input "[PERSON_NAME]"
click at [302, 257] on input "checkbox" at bounding box center [301, 256] width 10 height 10
checkbox input "true"
drag, startPoint x: 302, startPoint y: 214, endPoint x: 176, endPoint y: 214, distance: 126.4
click at [176, 214] on div "System Settings [PERSON_NAME] [PERSON_NAME] Users and Groups Manage Users Manag…" at bounding box center [750, 374] width 1501 height 749
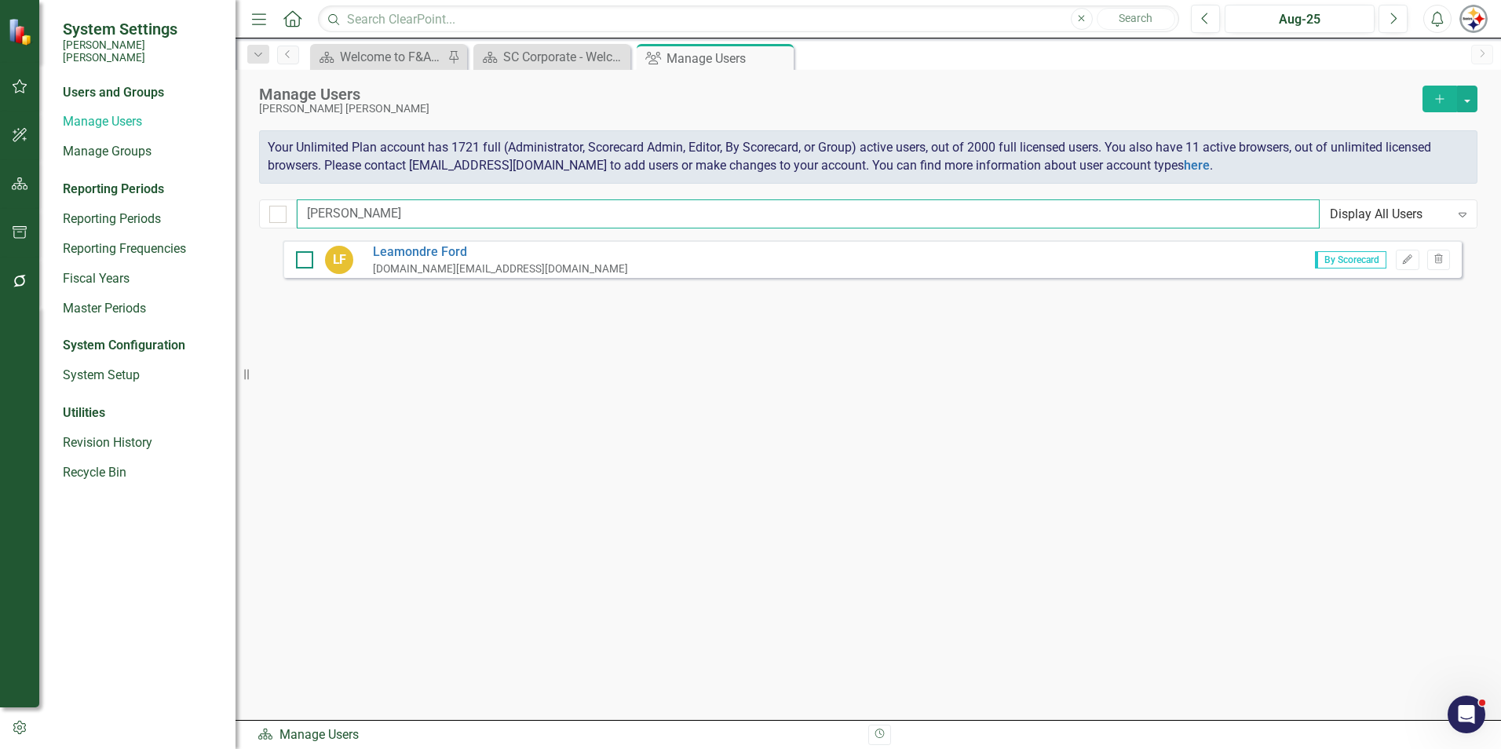
type input "[PERSON_NAME]"
click at [302, 257] on input "checkbox" at bounding box center [301, 256] width 10 height 10
checkbox input "true"
drag, startPoint x: 377, startPoint y: 213, endPoint x: 242, endPoint y: 214, distance: 135.0
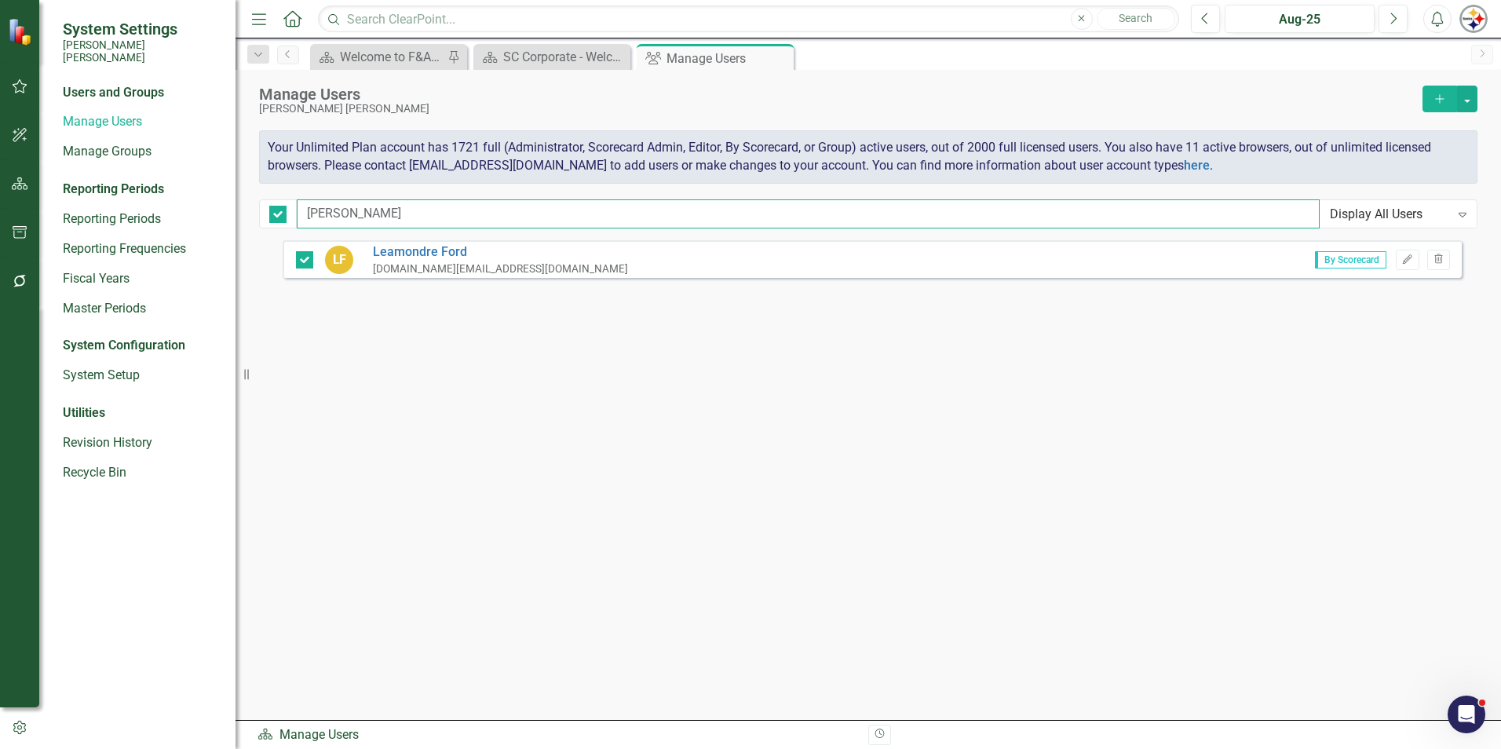
click at [242, 214] on div "System Settings [PERSON_NAME] [PERSON_NAME] Users and Groups Manage Users Manag…" at bounding box center [750, 374] width 1501 height 749
checkbox input "false"
type input "c"
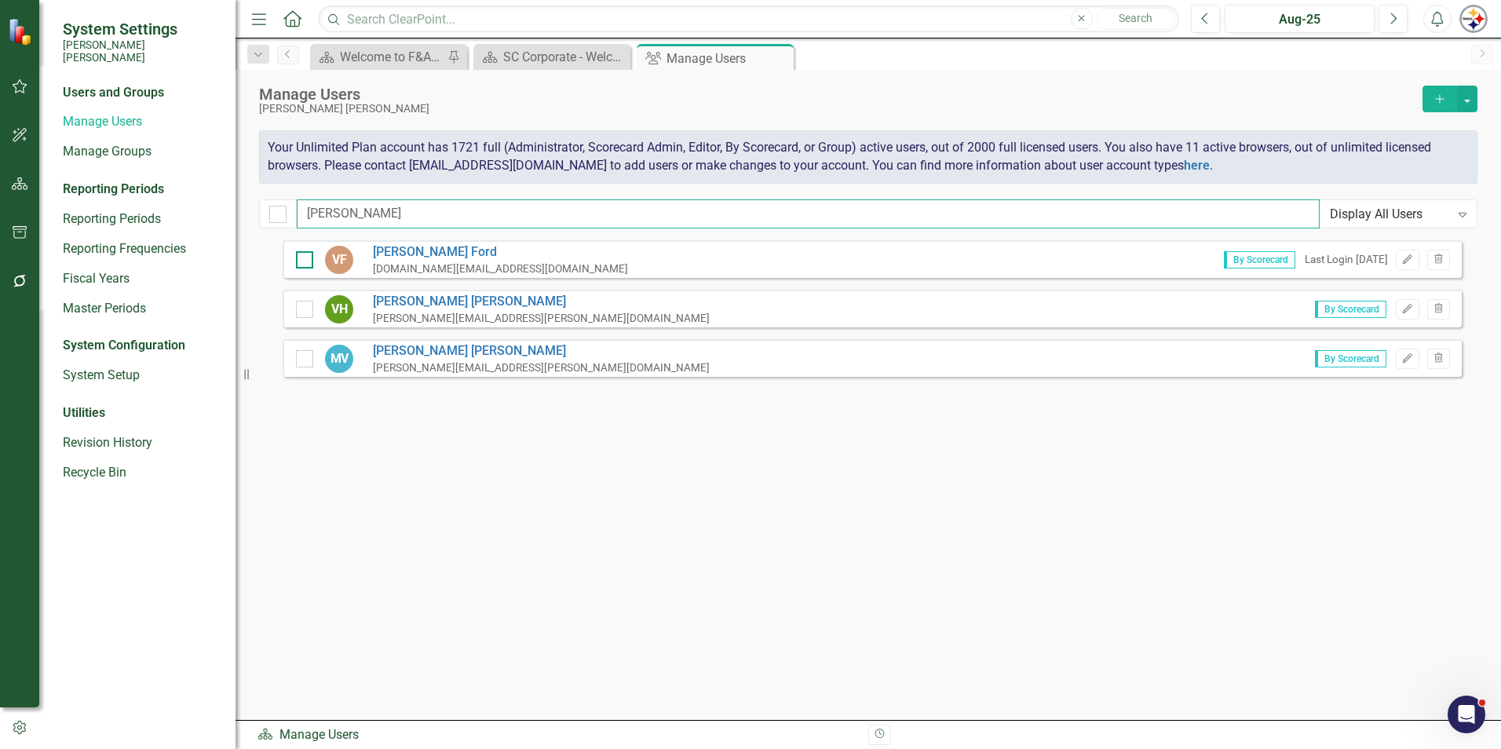
type input "[PERSON_NAME]"
click at [300, 260] on input "checkbox" at bounding box center [301, 256] width 10 height 10
checkbox input "true"
click at [743, 100] on button "button" at bounding box center [1467, 99] width 20 height 27
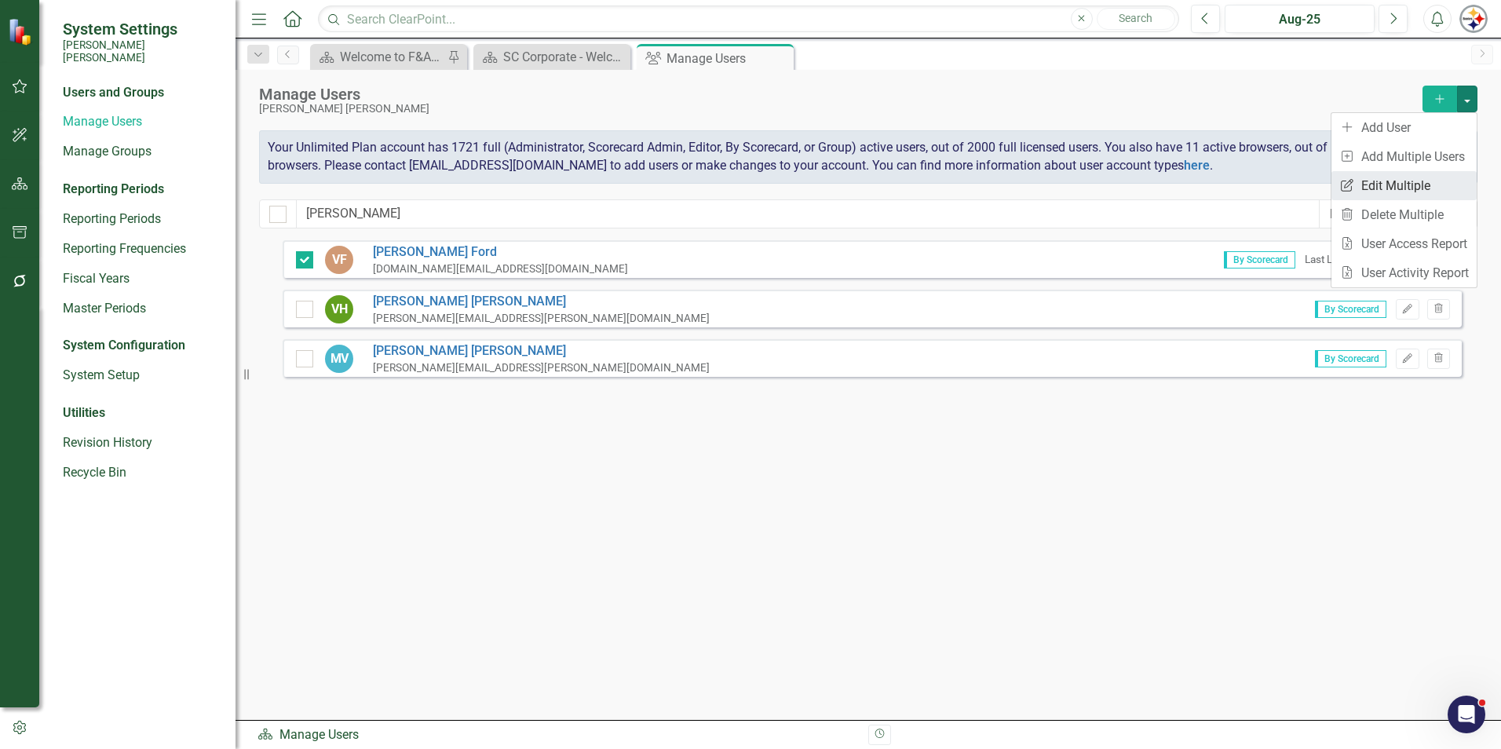
click at [743, 187] on link "Edit Multiple Edit Multiple" at bounding box center [1403, 185] width 145 height 29
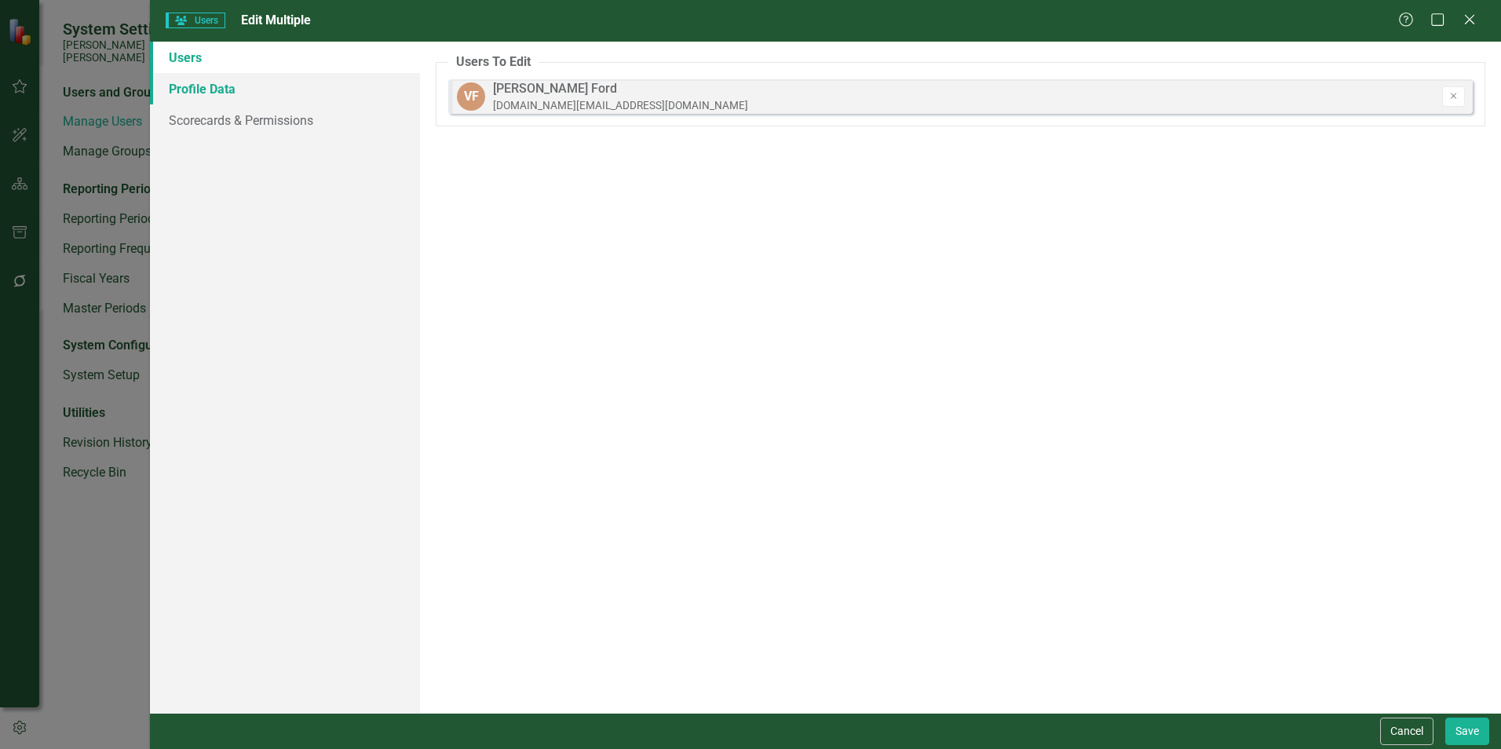
click at [224, 93] on link "Profile Data" at bounding box center [285, 88] width 270 height 31
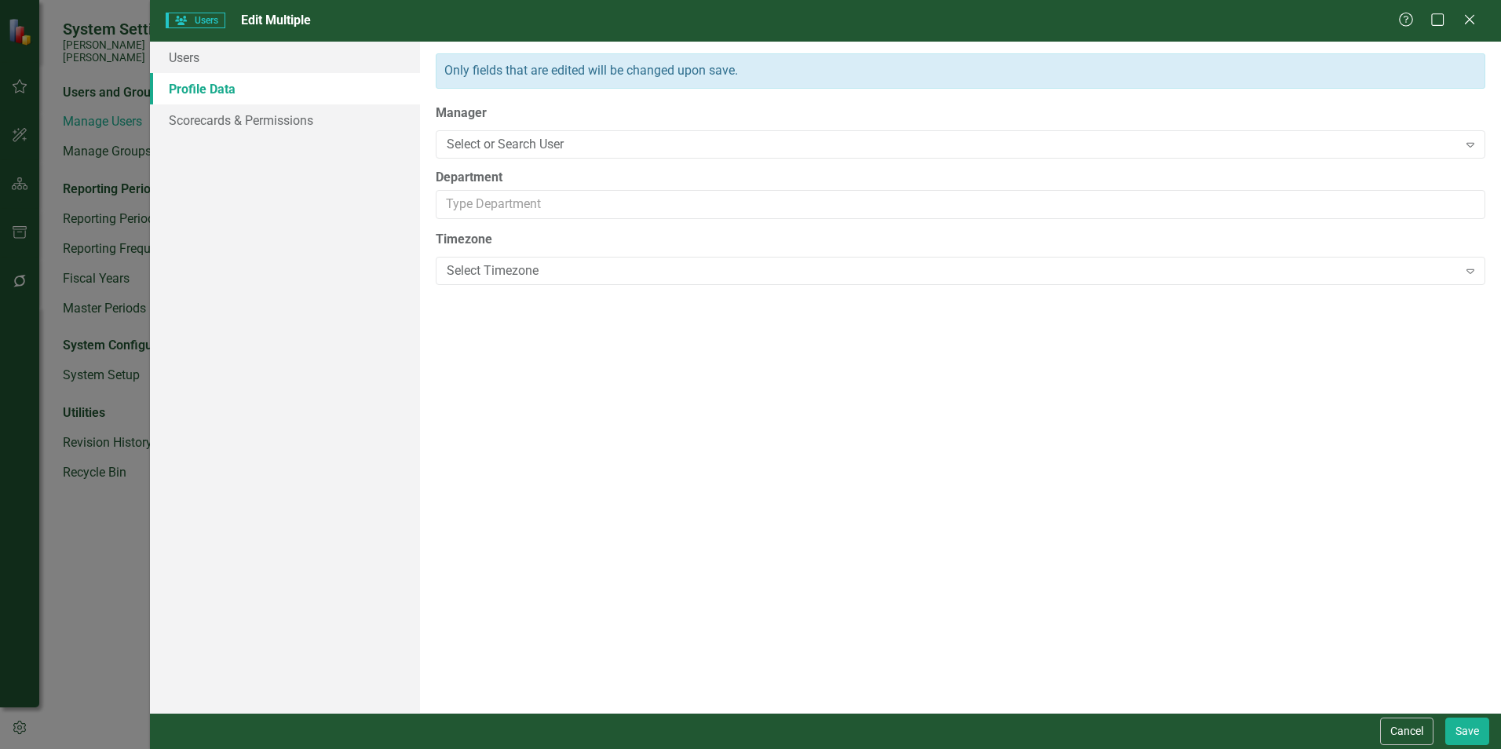
click at [195, 76] on link "Profile Data" at bounding box center [285, 88] width 270 height 31
click at [195, 73] on link "Profile Data" at bounding box center [285, 88] width 270 height 31
click at [743, 573] on button "Cancel" at bounding box center [1406, 730] width 53 height 27
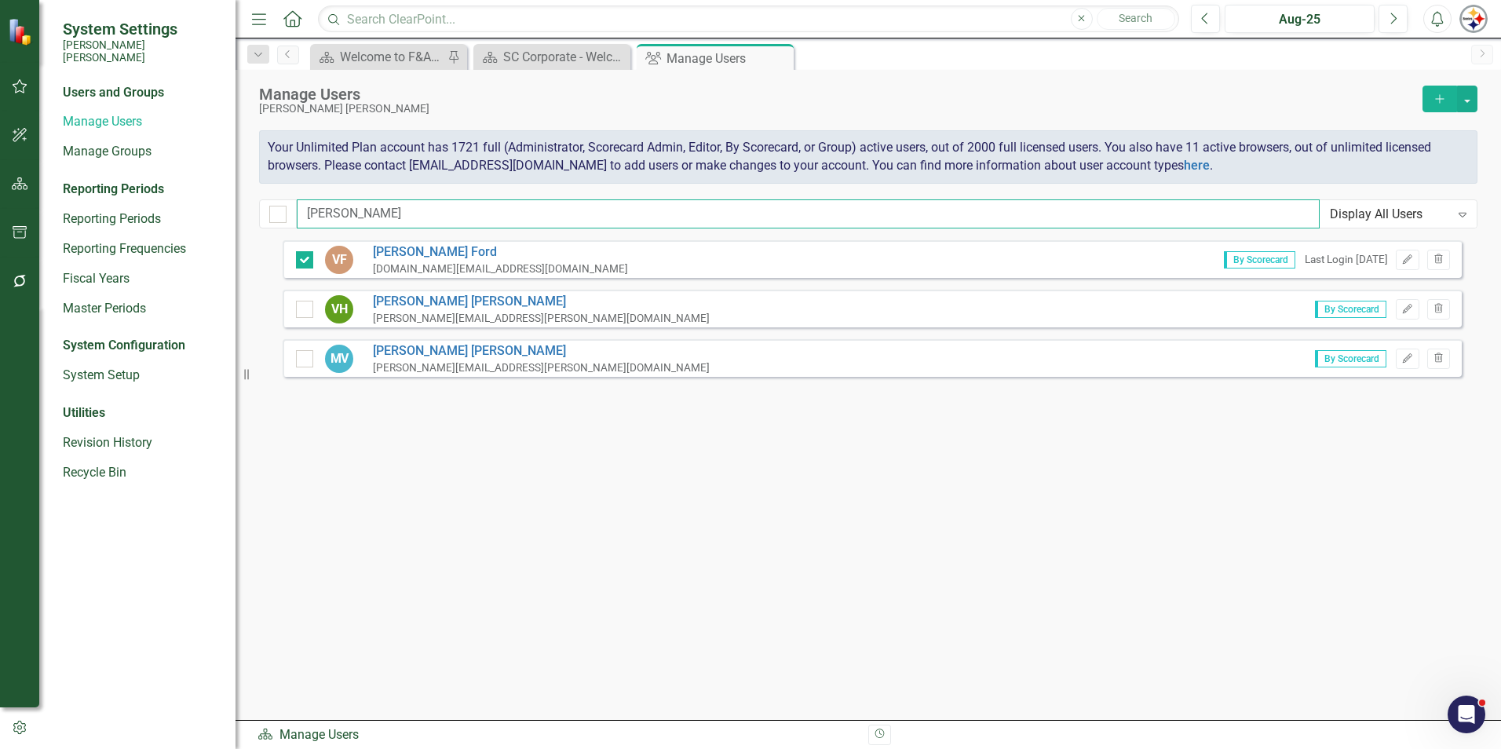
click at [367, 219] on input "[PERSON_NAME]" at bounding box center [808, 213] width 1023 height 29
click at [743, 216] on icon "Expand" at bounding box center [1462, 214] width 16 height 13
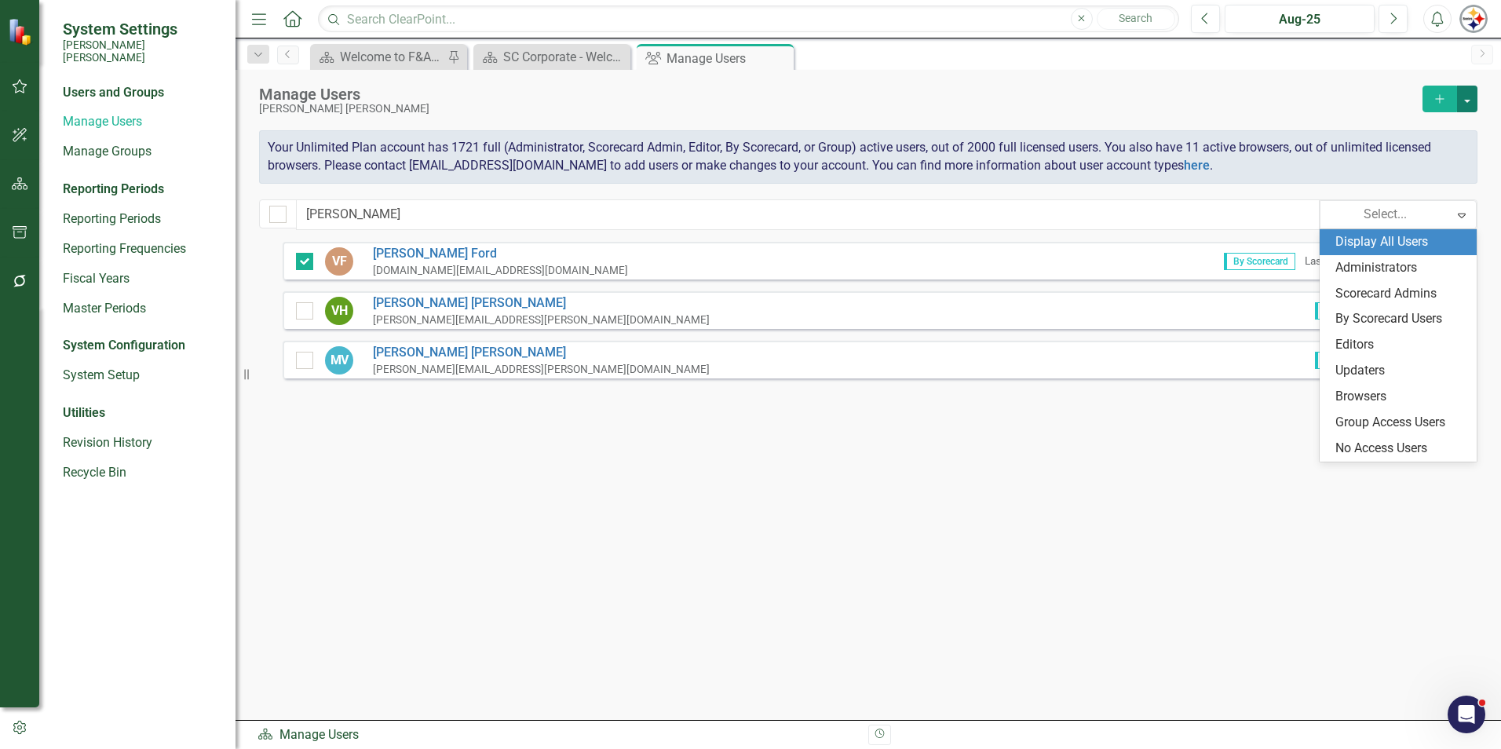
click at [743, 110] on button "button" at bounding box center [1467, 99] width 20 height 27
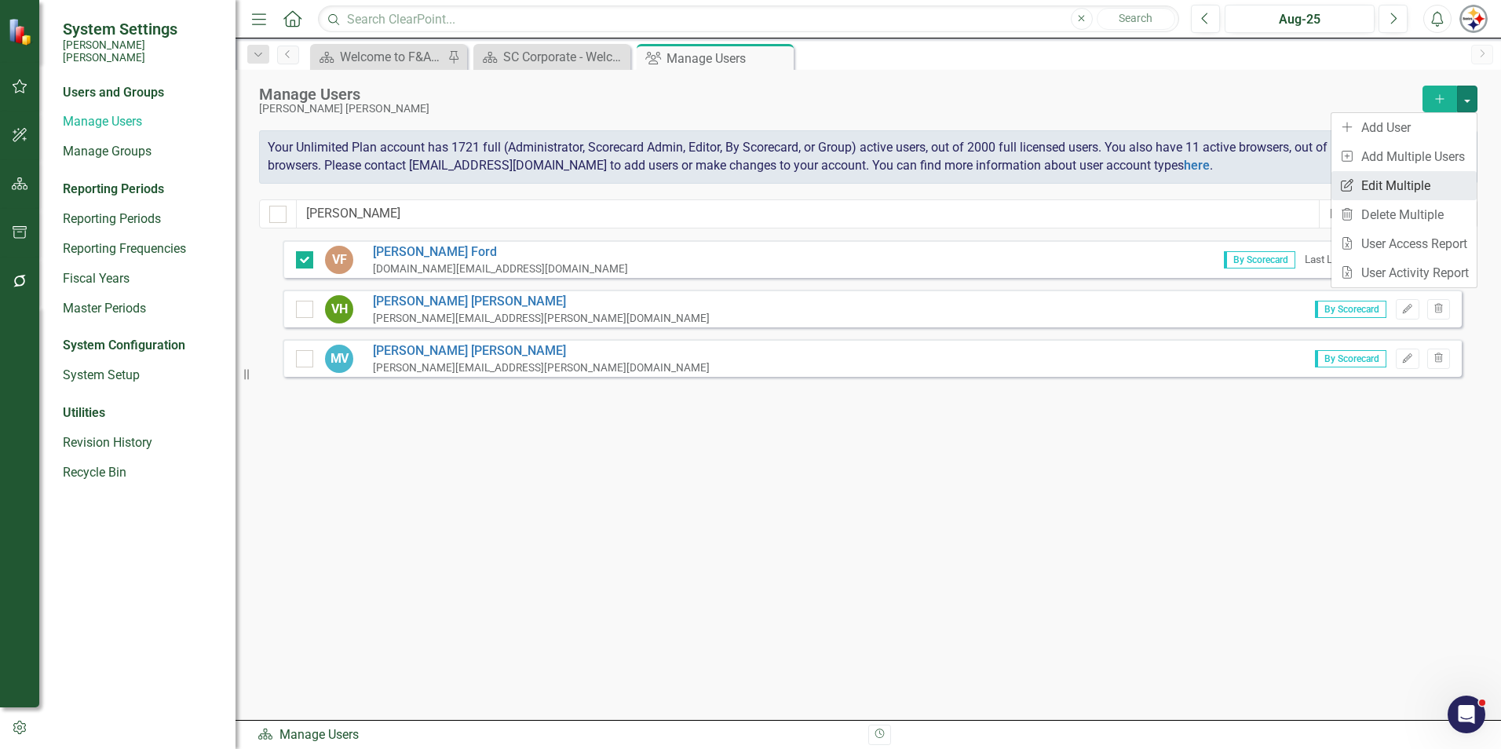
click at [743, 184] on link "Edit Multiple Edit Multiple" at bounding box center [1403, 185] width 145 height 29
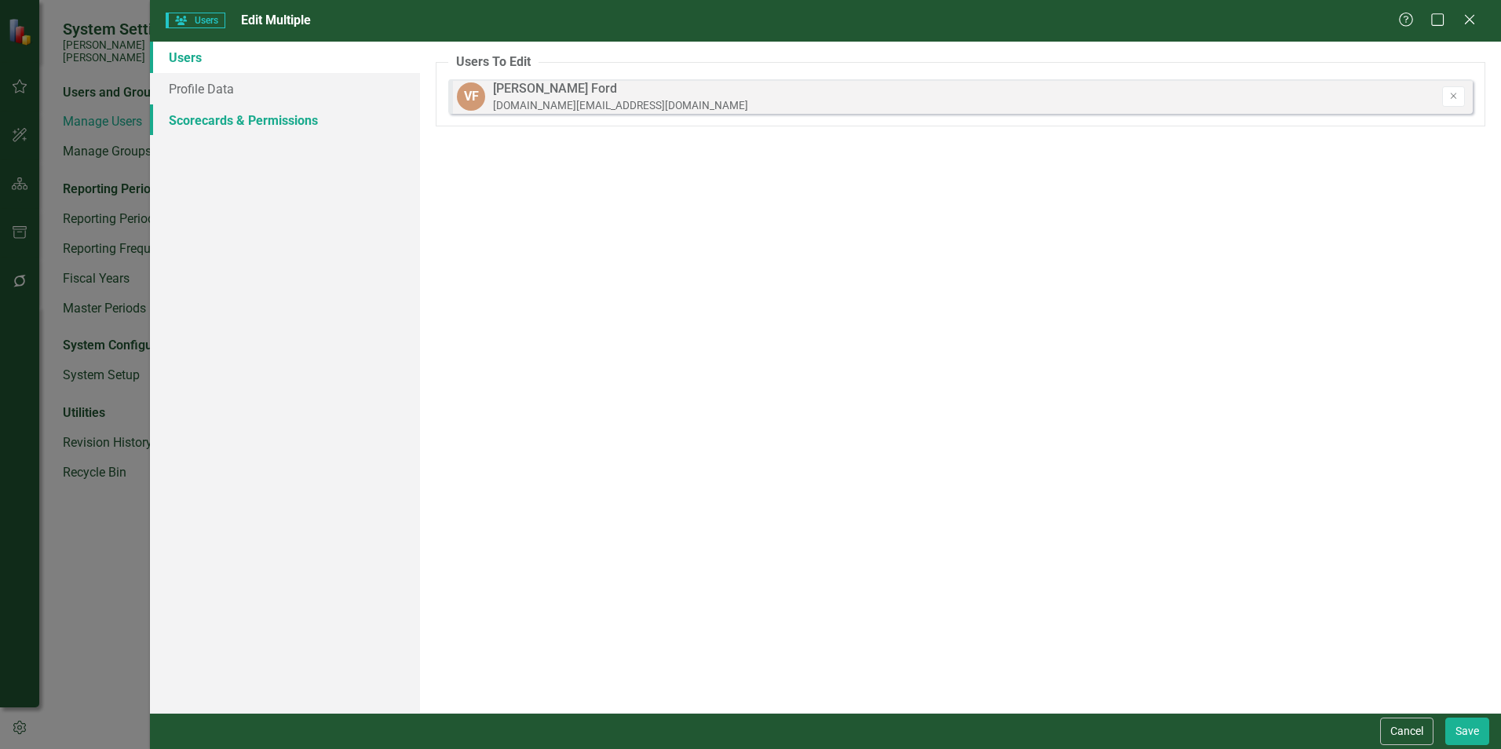
click at [216, 115] on link "Scorecards & Permissions" at bounding box center [285, 119] width 270 height 31
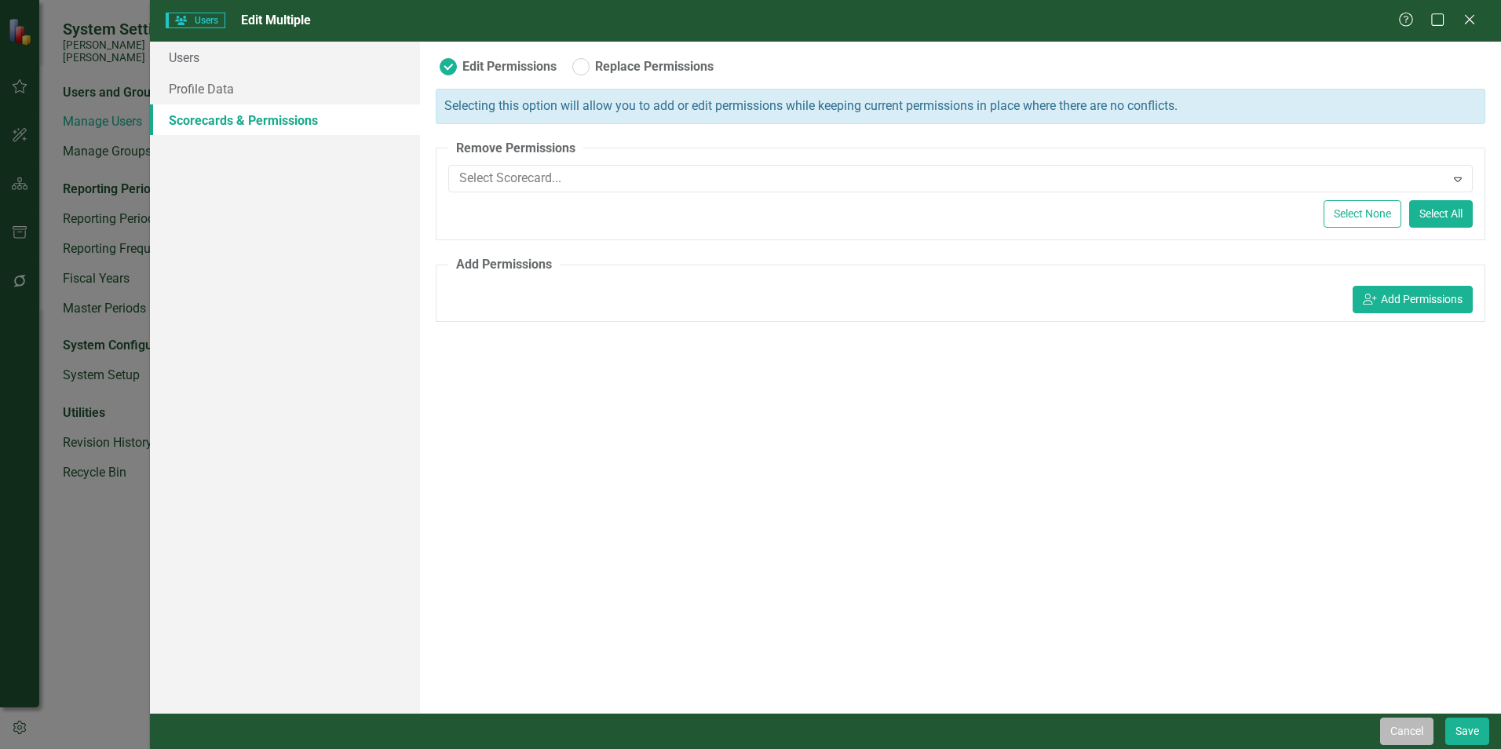
click at [743, 573] on button "Cancel" at bounding box center [1406, 730] width 53 height 27
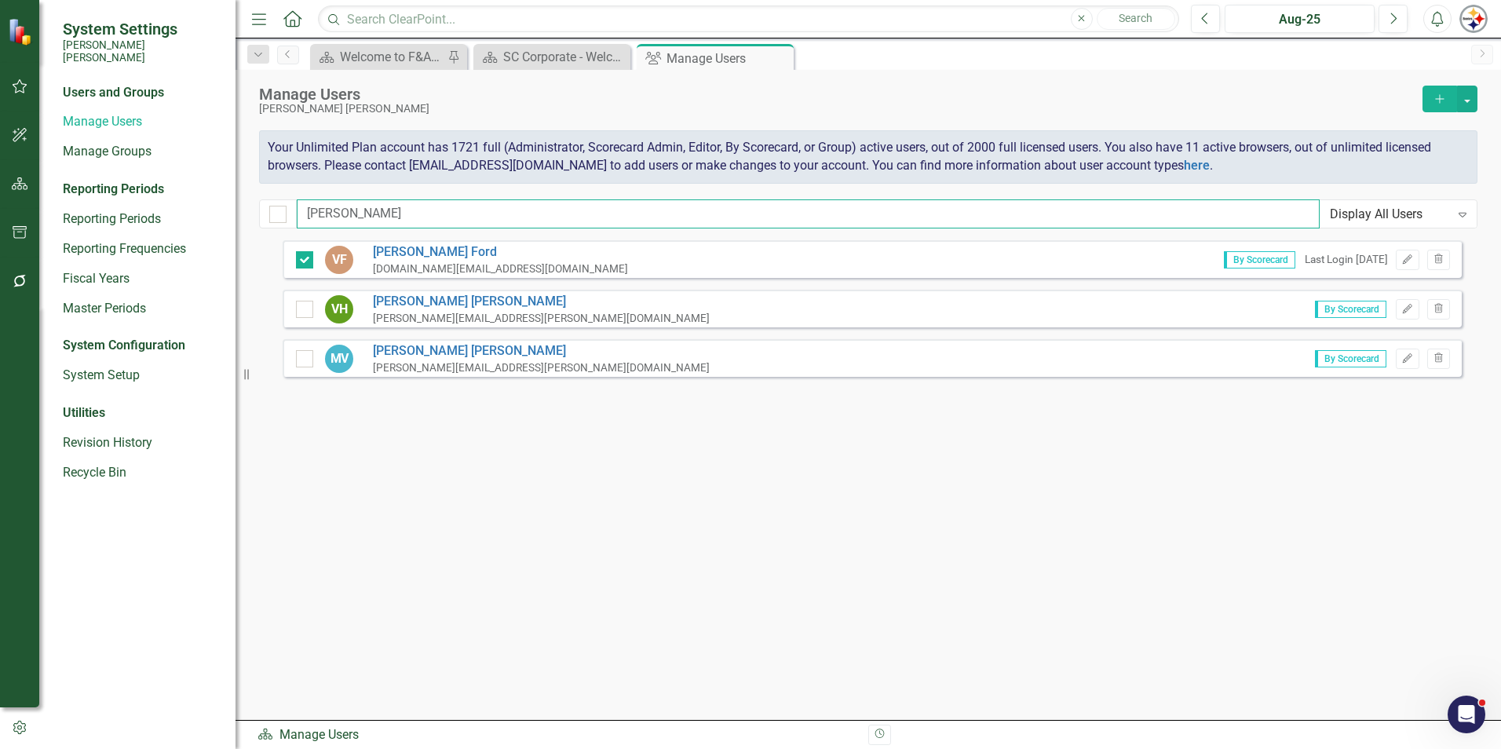
click at [349, 217] on input "[PERSON_NAME]" at bounding box center [808, 213] width 1023 height 29
click at [344, 215] on input "[PERSON_NAME]" at bounding box center [808, 213] width 1023 height 29
drag, startPoint x: 356, startPoint y: 217, endPoint x: 162, endPoint y: 204, distance: 195.1
click at [162, 204] on div "System Settings [PERSON_NAME] [PERSON_NAME] Users and Groups Manage Users Manag…" at bounding box center [750, 374] width 1501 height 749
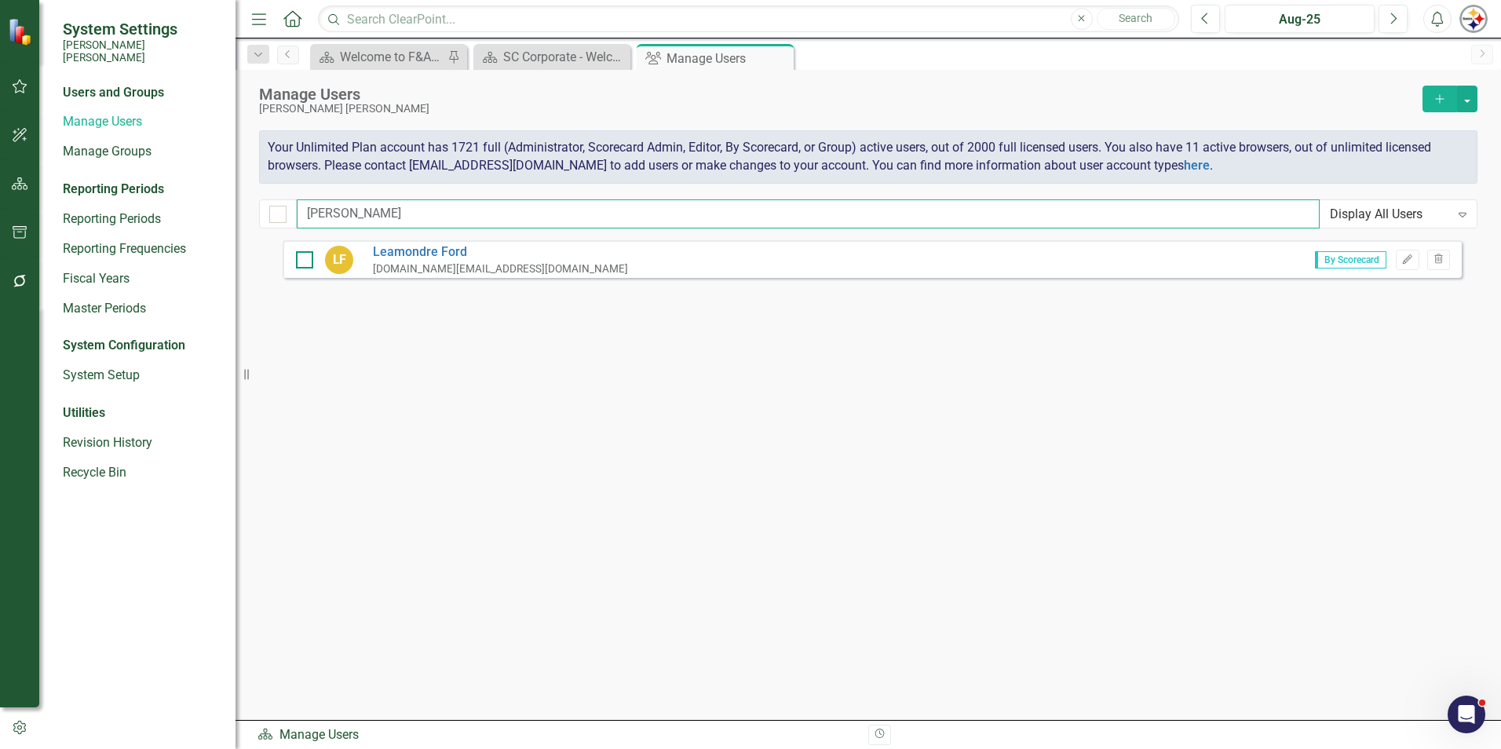
type input "[PERSON_NAME]"
click at [308, 260] on div at bounding box center [304, 259] width 17 height 17
click at [306, 260] on input "checkbox" at bounding box center [301, 256] width 10 height 10
checkbox input "true"
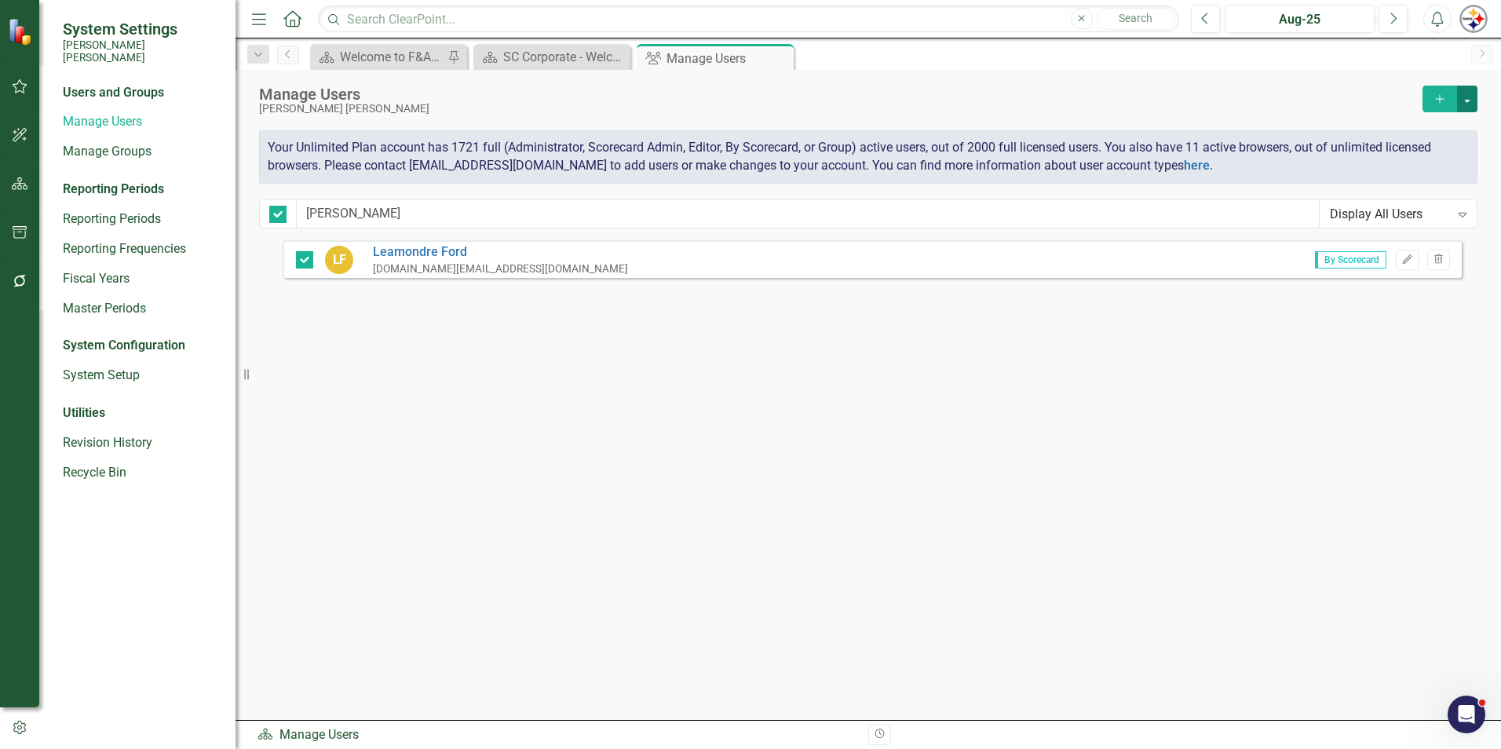
click at [743, 100] on button "button" at bounding box center [1467, 99] width 20 height 27
click at [743, 188] on link "Edit Multiple Edit Multiple" at bounding box center [1403, 185] width 145 height 29
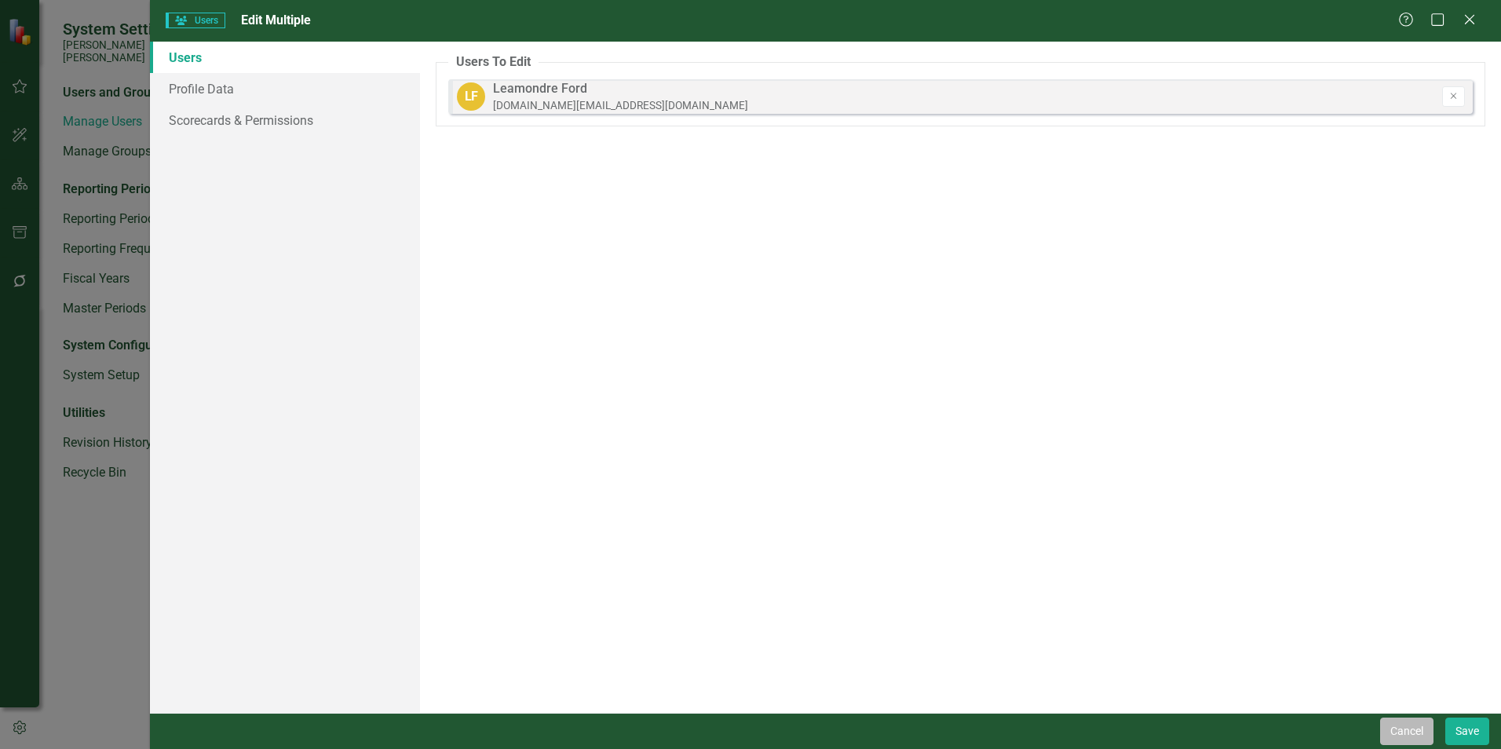
click at [743, 573] on button "Cancel" at bounding box center [1406, 730] width 53 height 27
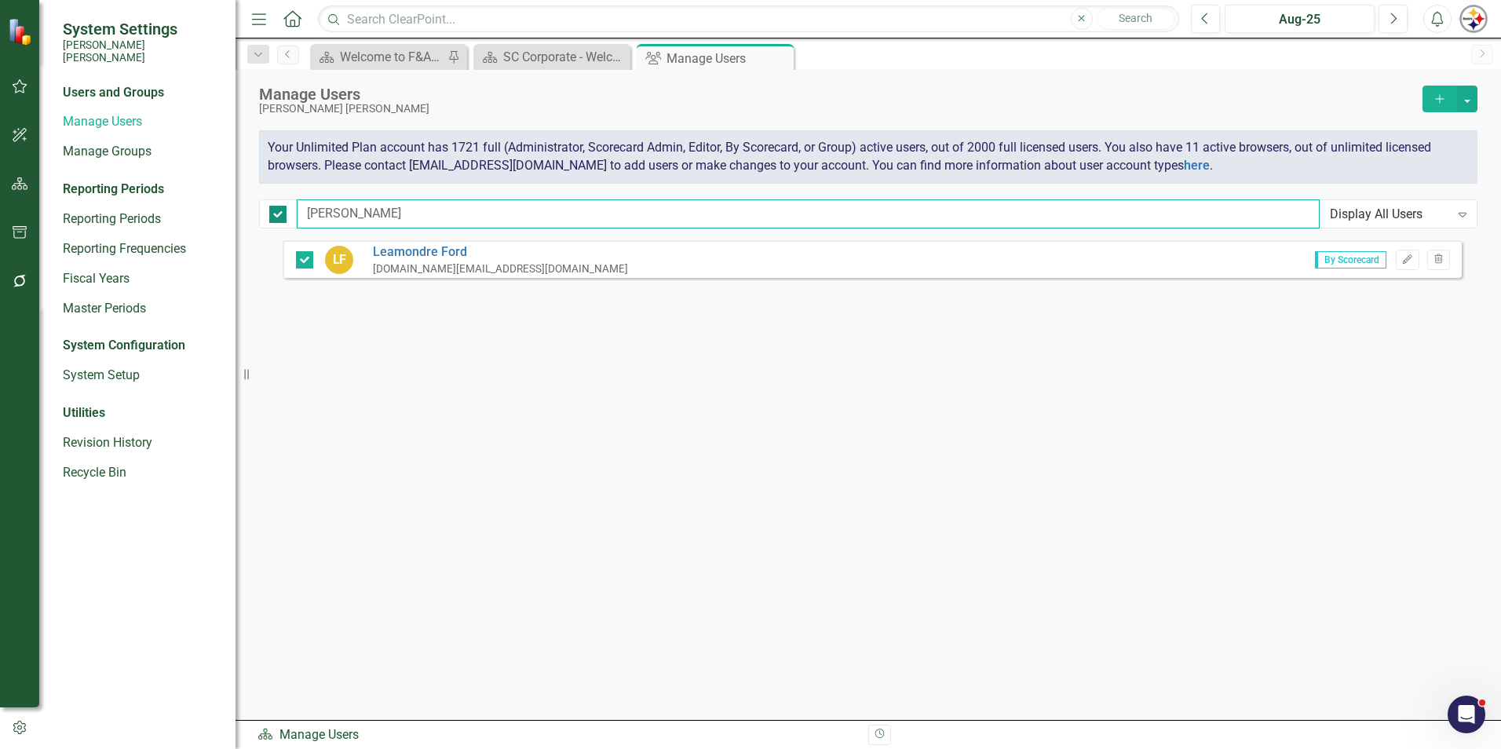
drag, startPoint x: 356, startPoint y: 206, endPoint x: 274, endPoint y: 209, distance: 81.7
click at [276, 210] on div "[PERSON_NAME] Display All Users Expand" at bounding box center [868, 213] width 1218 height 29
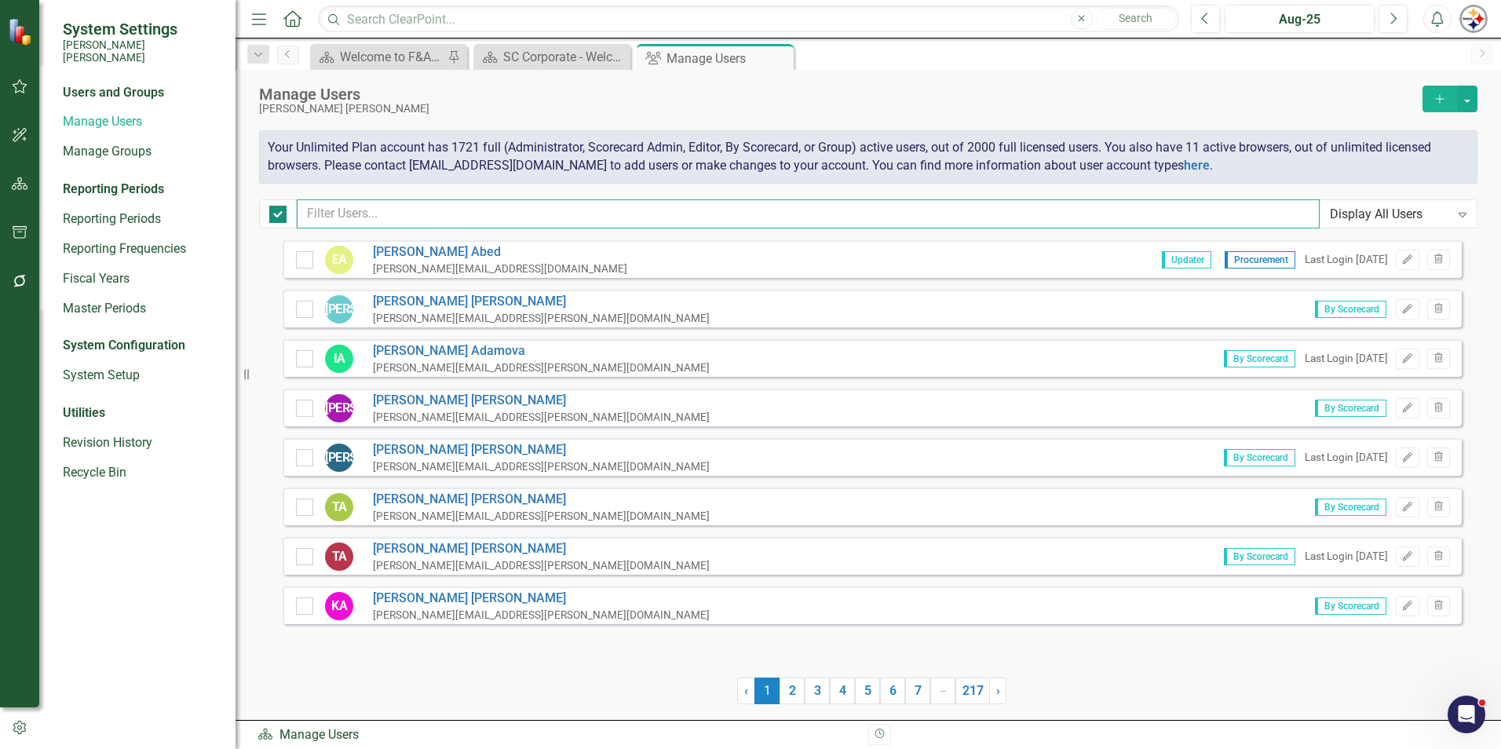
checkbox input "false"
click at [268, 215] on div at bounding box center [278, 213] width 38 height 29
click at [283, 217] on div at bounding box center [277, 214] width 17 height 17
click at [279, 216] on input "checkbox" at bounding box center [274, 211] width 10 height 10
checkbox input "true"
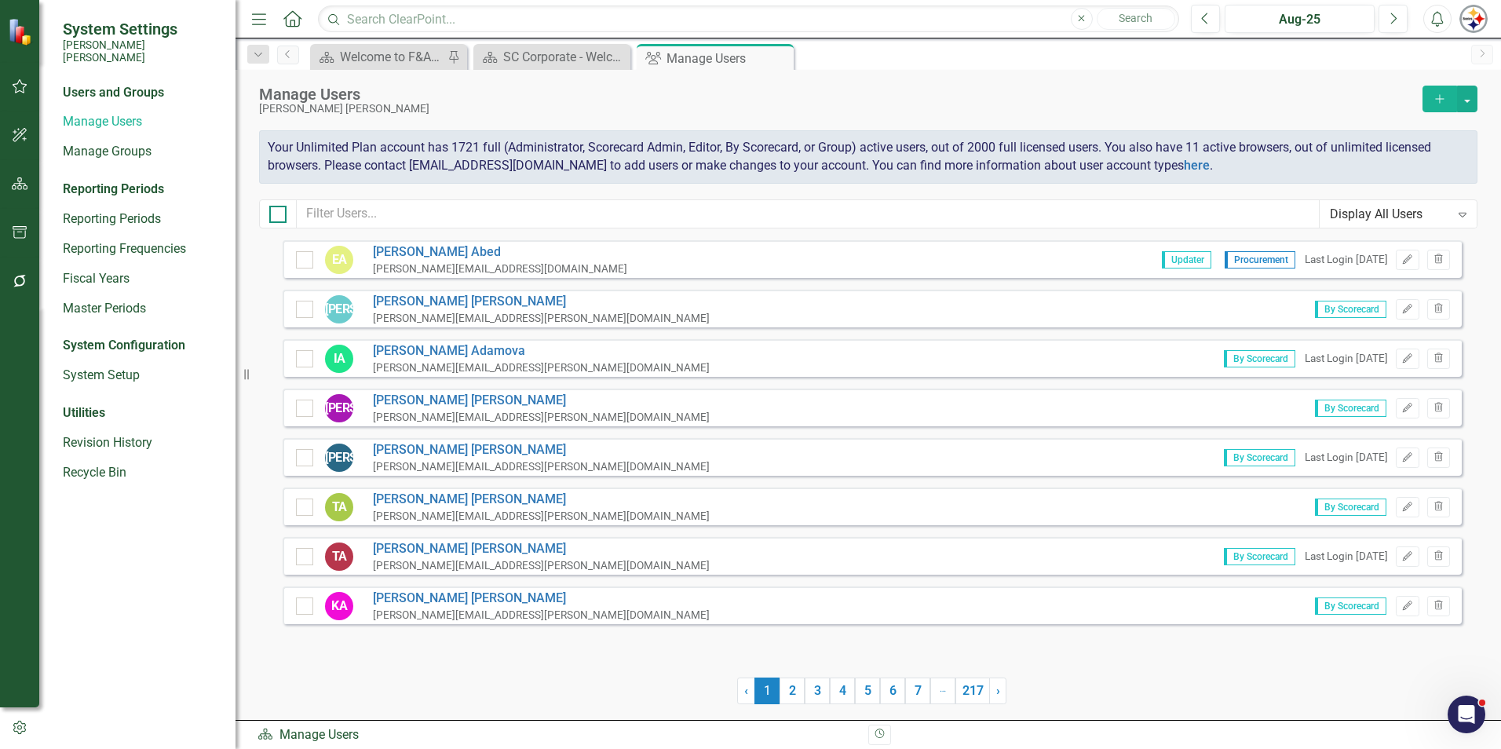
checkbox input "true"
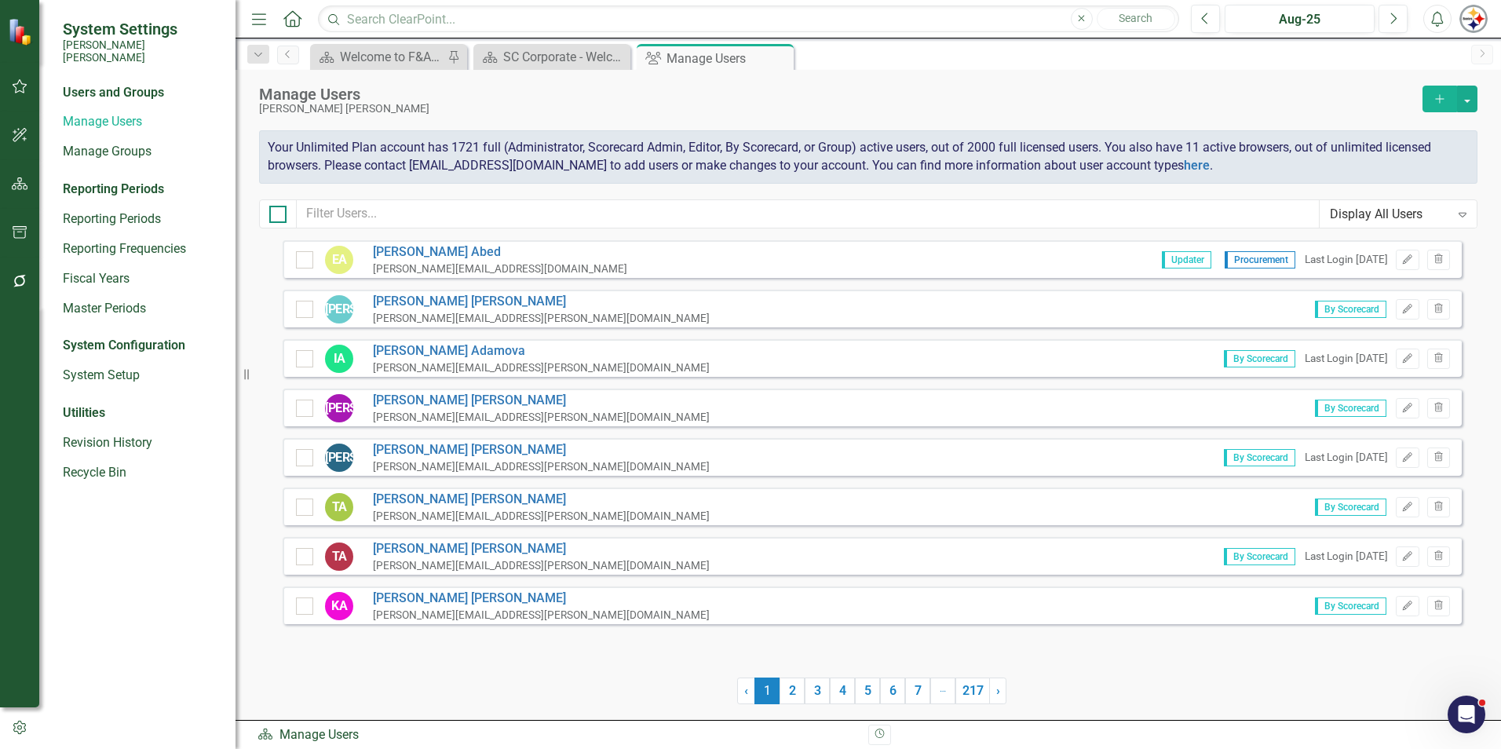
checkbox input "true"
click at [283, 217] on div at bounding box center [277, 214] width 17 height 17
click at [279, 216] on input "checkbox" at bounding box center [274, 211] width 10 height 10
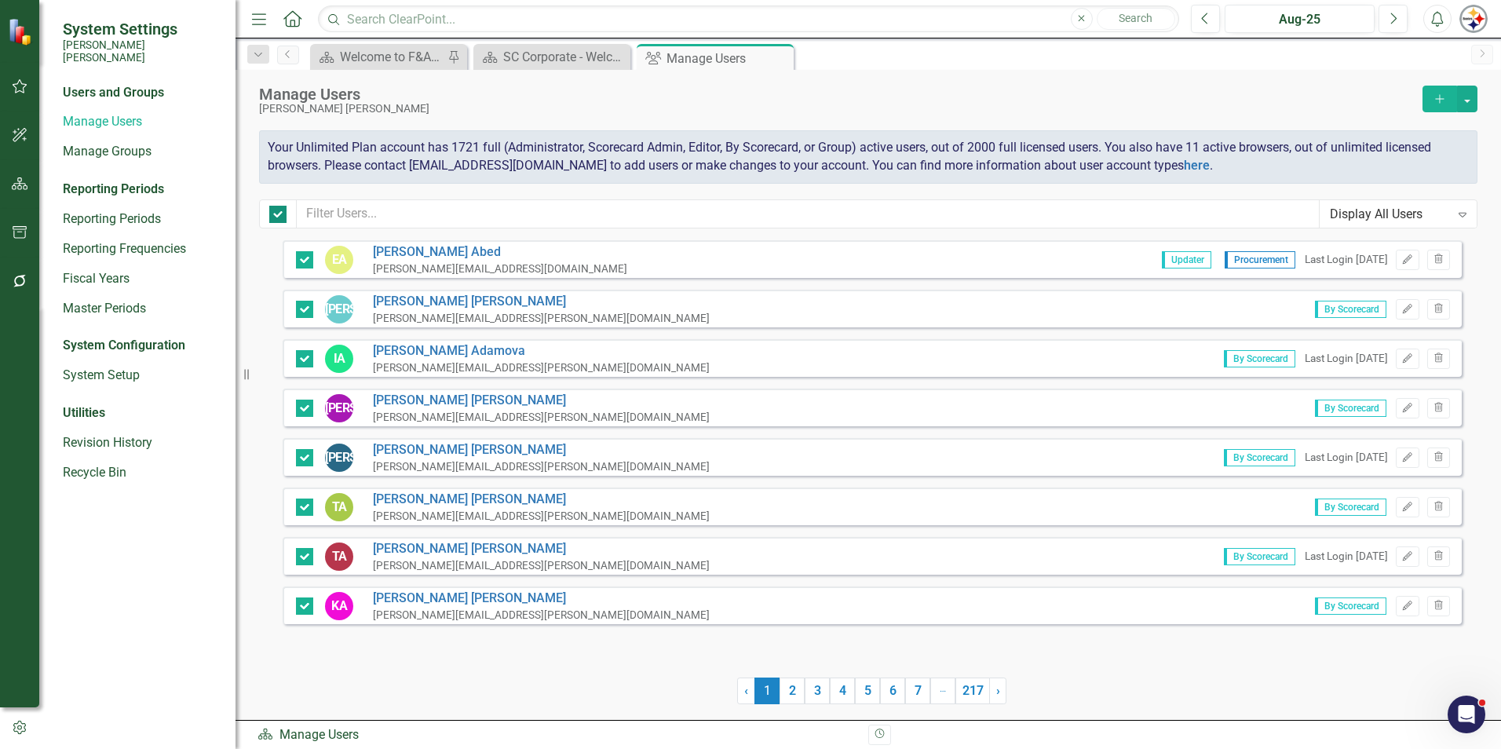
checkbox input "false"
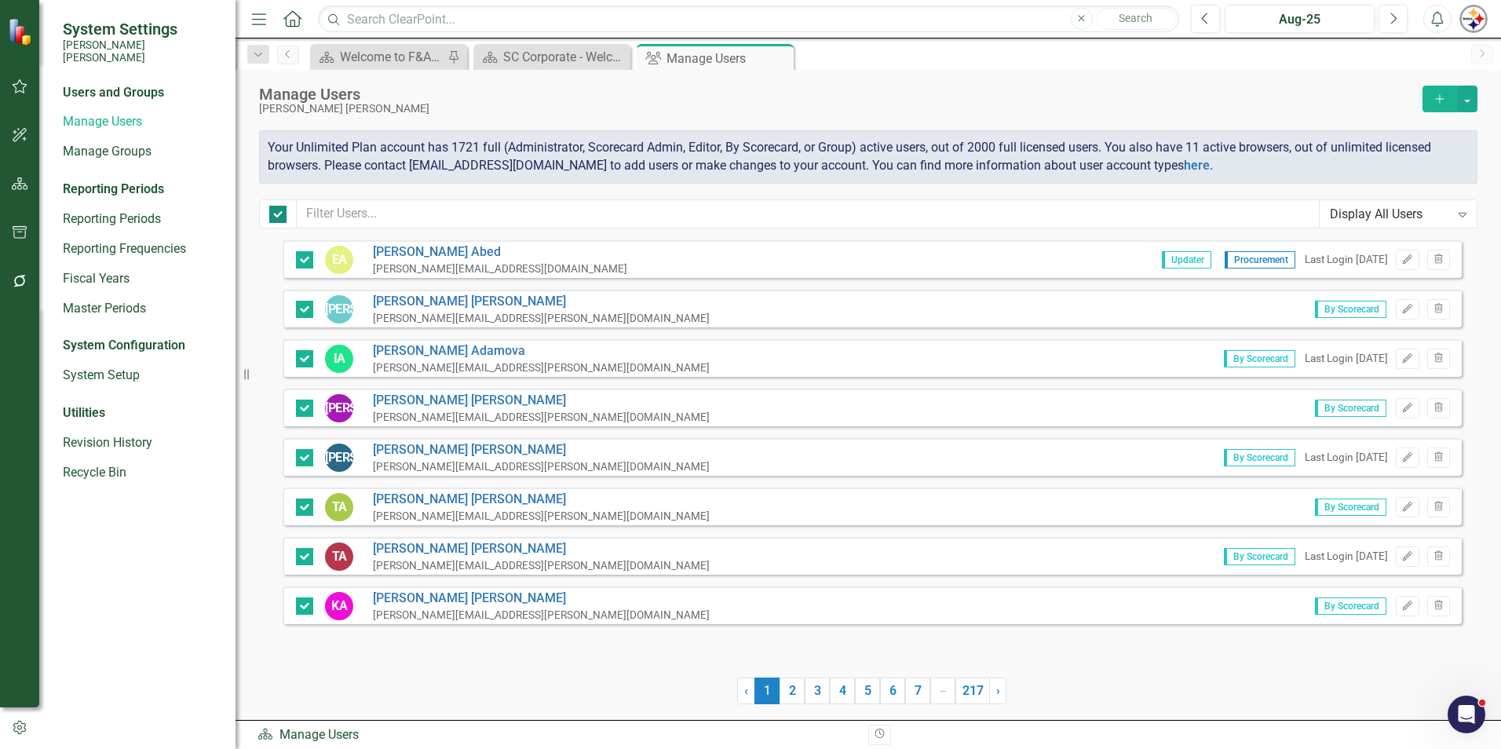
checkbox input "false"
click at [743, 210] on icon "Expand" at bounding box center [1462, 214] width 16 height 13
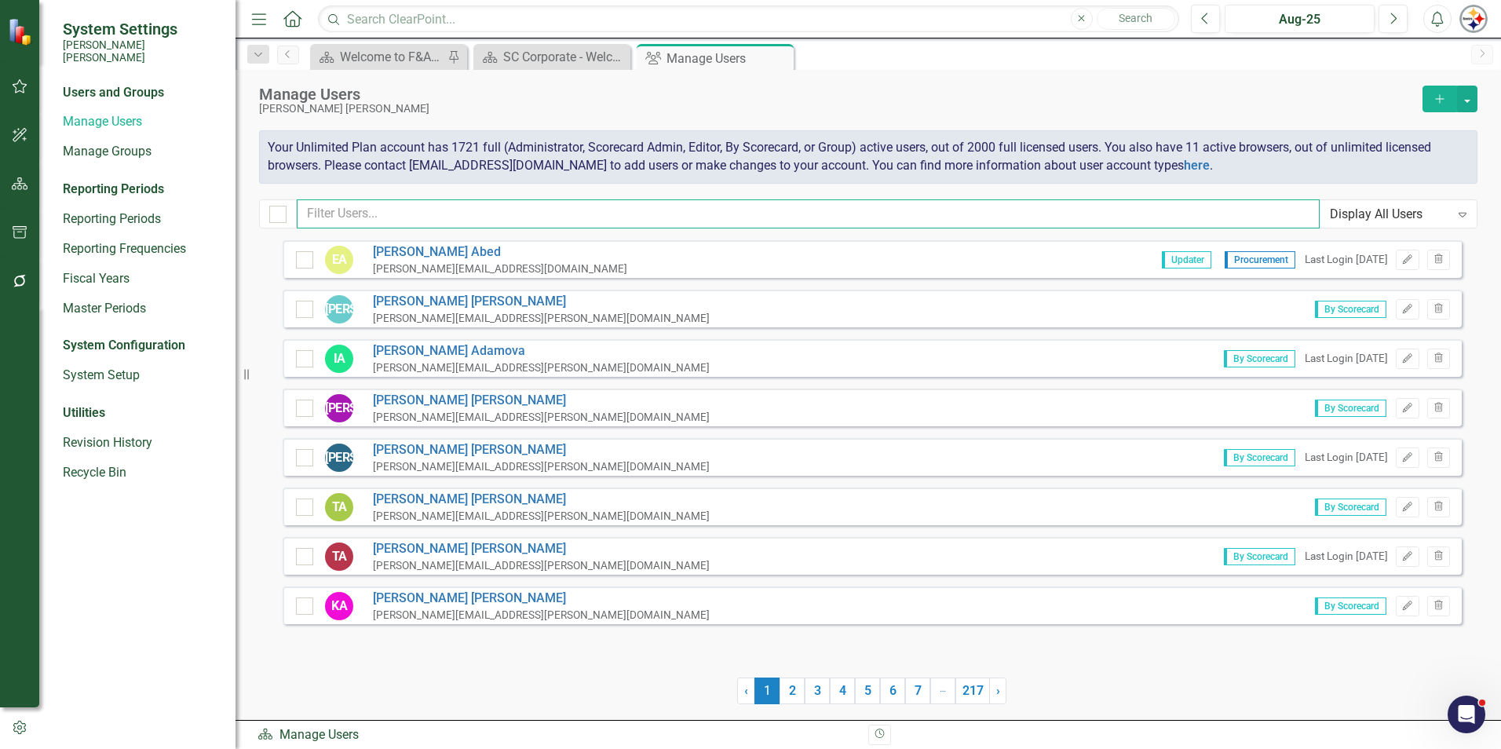
click at [374, 215] on input "text" at bounding box center [808, 213] width 1023 height 29
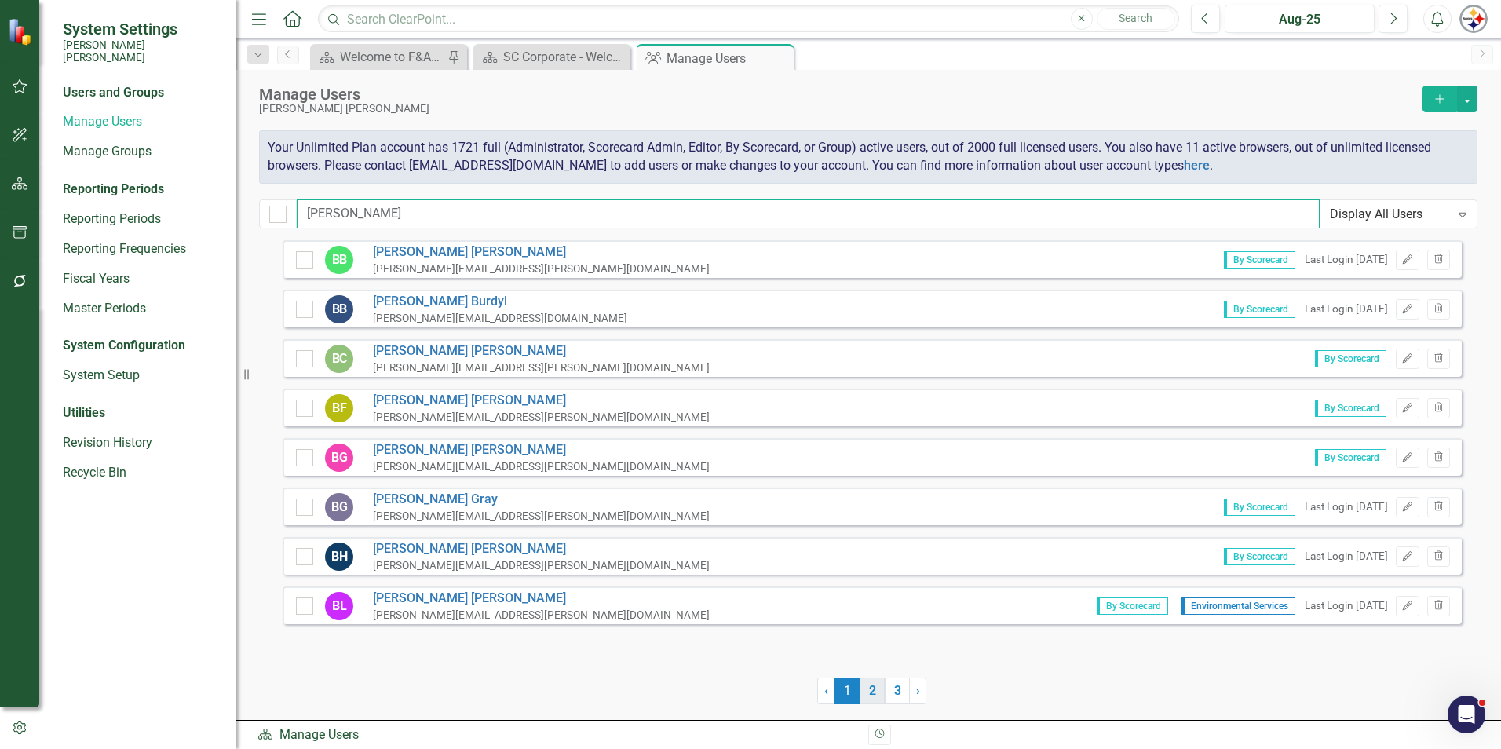
type input "[PERSON_NAME]"
click at [743, 573] on link "2" at bounding box center [872, 690] width 25 height 27
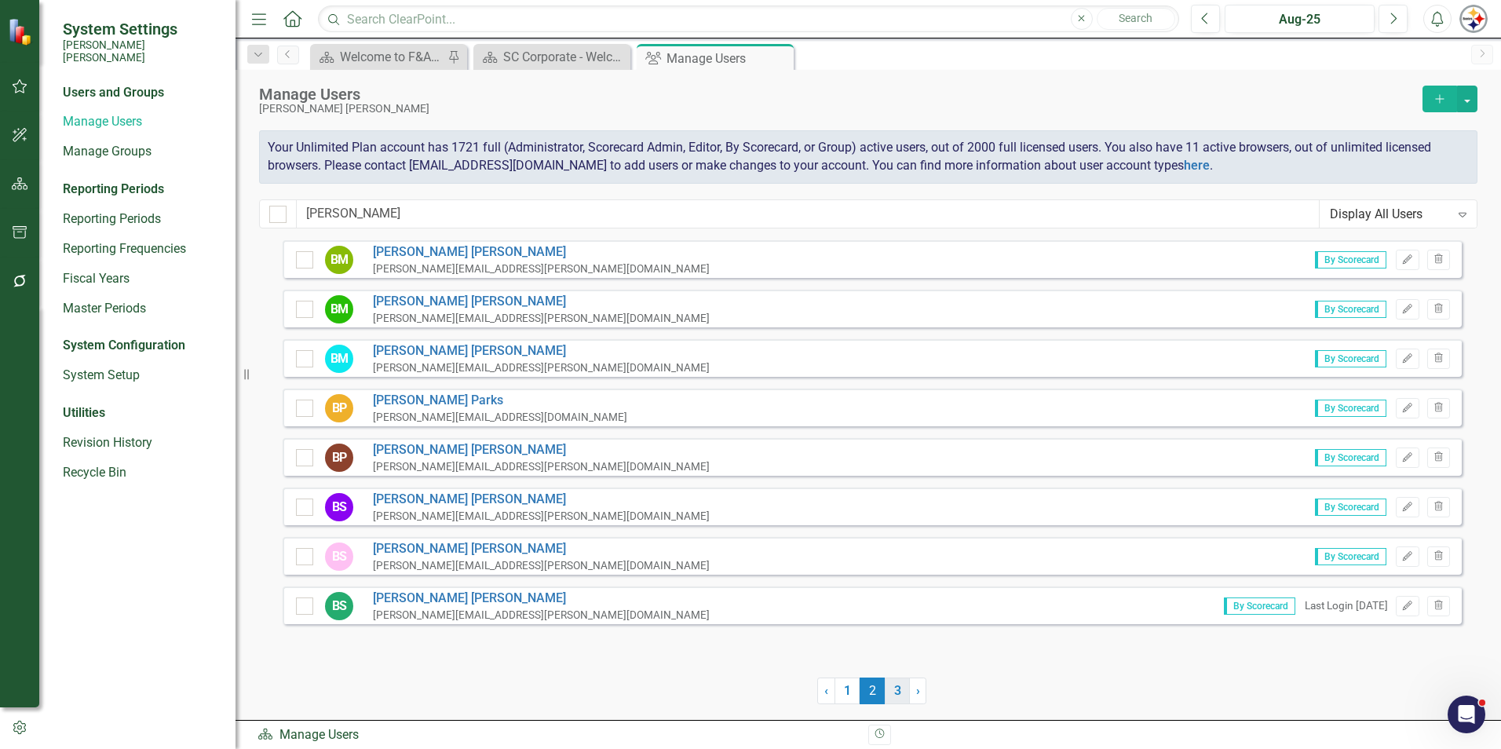
click at [743, 573] on link "3" at bounding box center [897, 690] width 25 height 27
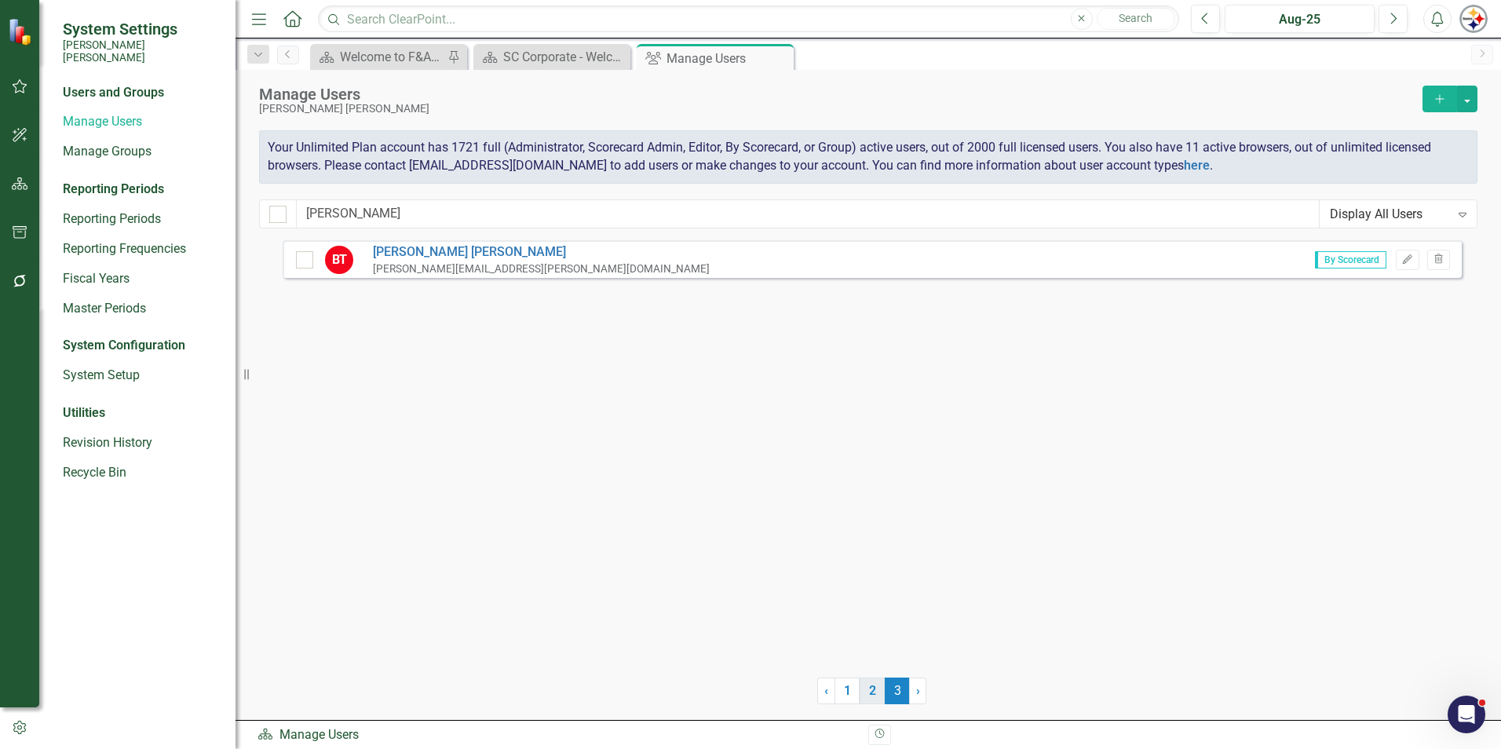
click at [743, 573] on link "2" at bounding box center [872, 690] width 25 height 27
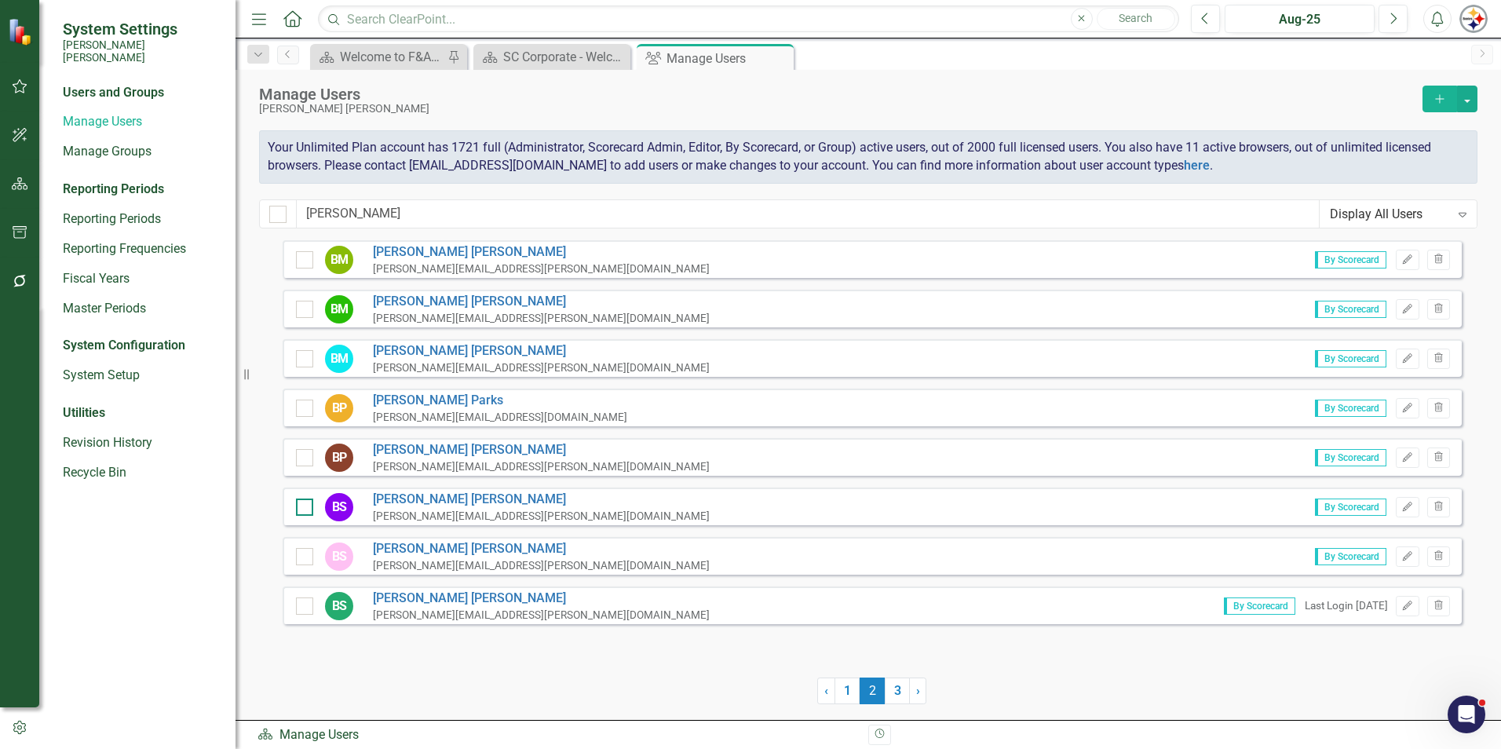
click at [311, 506] on div at bounding box center [304, 506] width 17 height 17
click at [306, 506] on input "checkbox" at bounding box center [301, 503] width 10 height 10
checkbox input "true"
drag, startPoint x: 361, startPoint y: 216, endPoint x: 95, endPoint y: 206, distance: 266.3
click at [83, 217] on div "System Settings [PERSON_NAME] [PERSON_NAME] Users and Groups Manage Users Manag…" at bounding box center [750, 374] width 1501 height 749
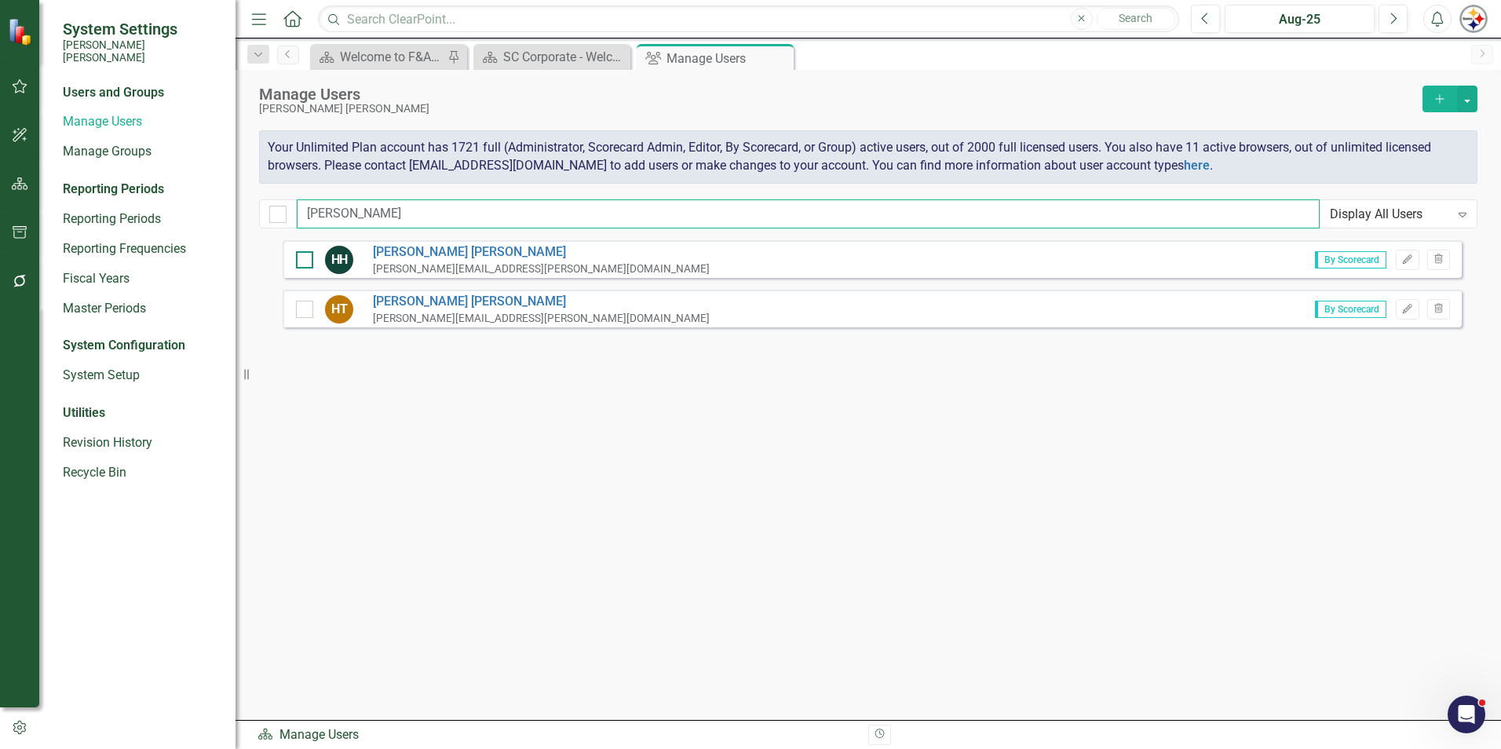
type input "[PERSON_NAME]"
click at [308, 261] on div at bounding box center [304, 259] width 17 height 17
click at [306, 261] on input "checkbox" at bounding box center [301, 256] width 10 height 10
checkbox input "true"
click at [743, 96] on button "button" at bounding box center [1467, 99] width 20 height 27
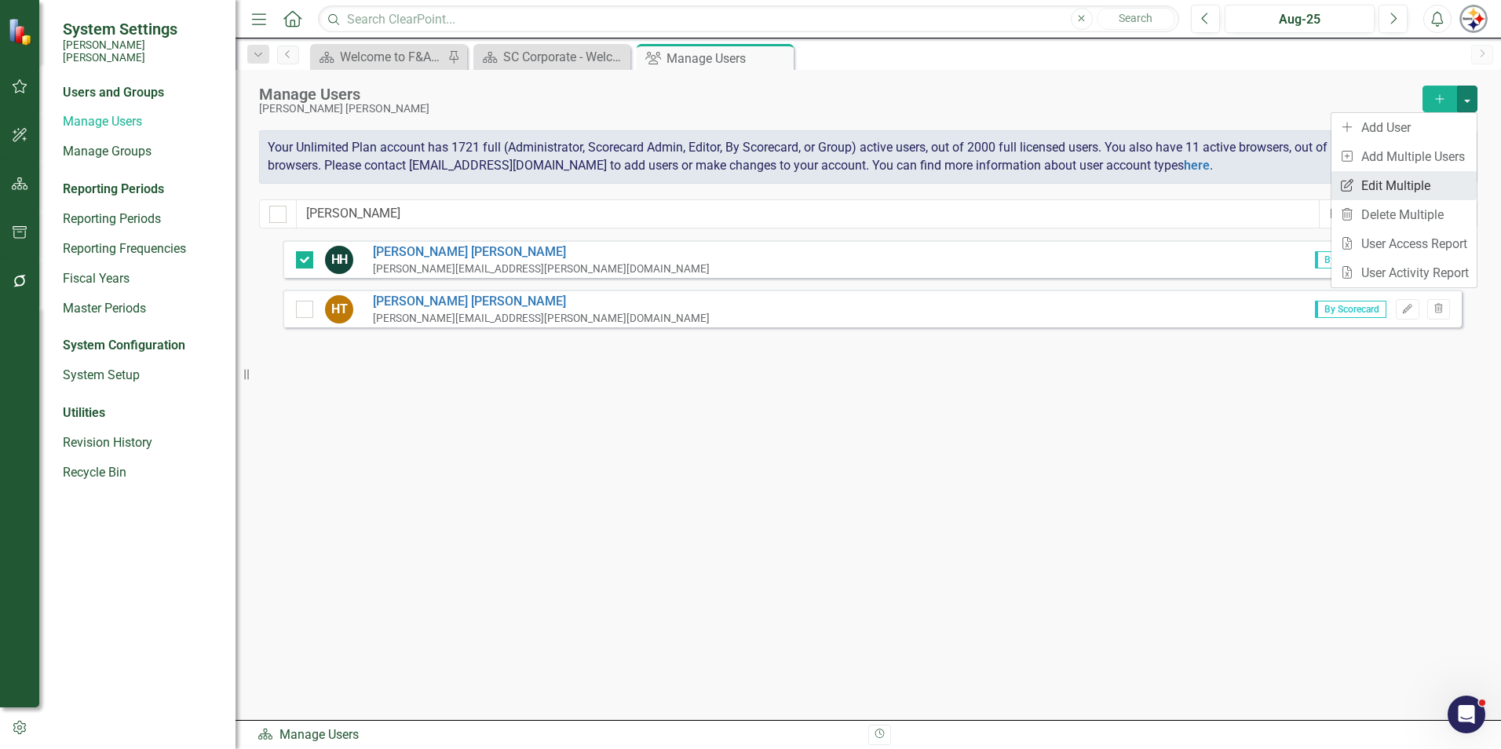
click at [743, 179] on link "Edit Multiple Edit Multiple" at bounding box center [1403, 185] width 145 height 29
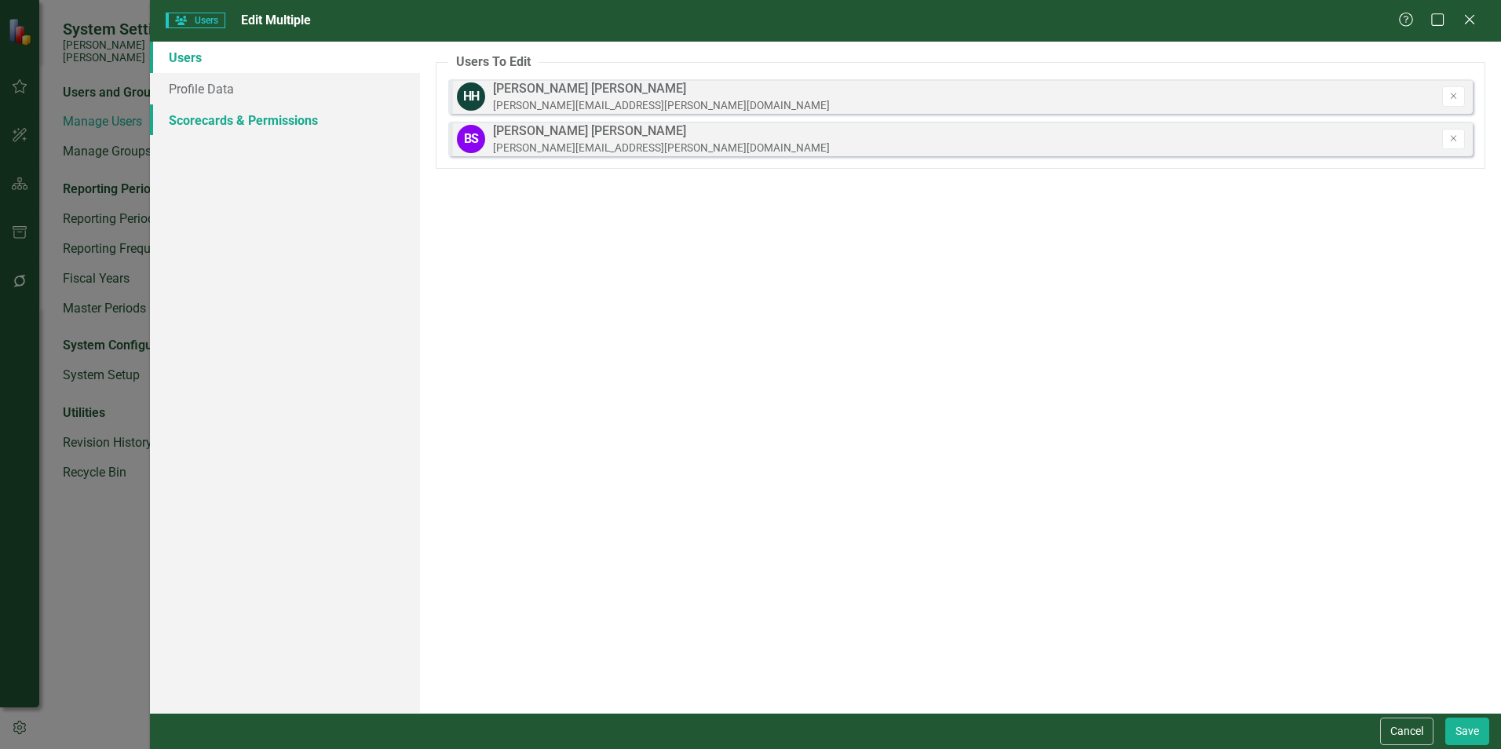
click at [230, 122] on link "Scorecards & Permissions" at bounding box center [285, 119] width 270 height 31
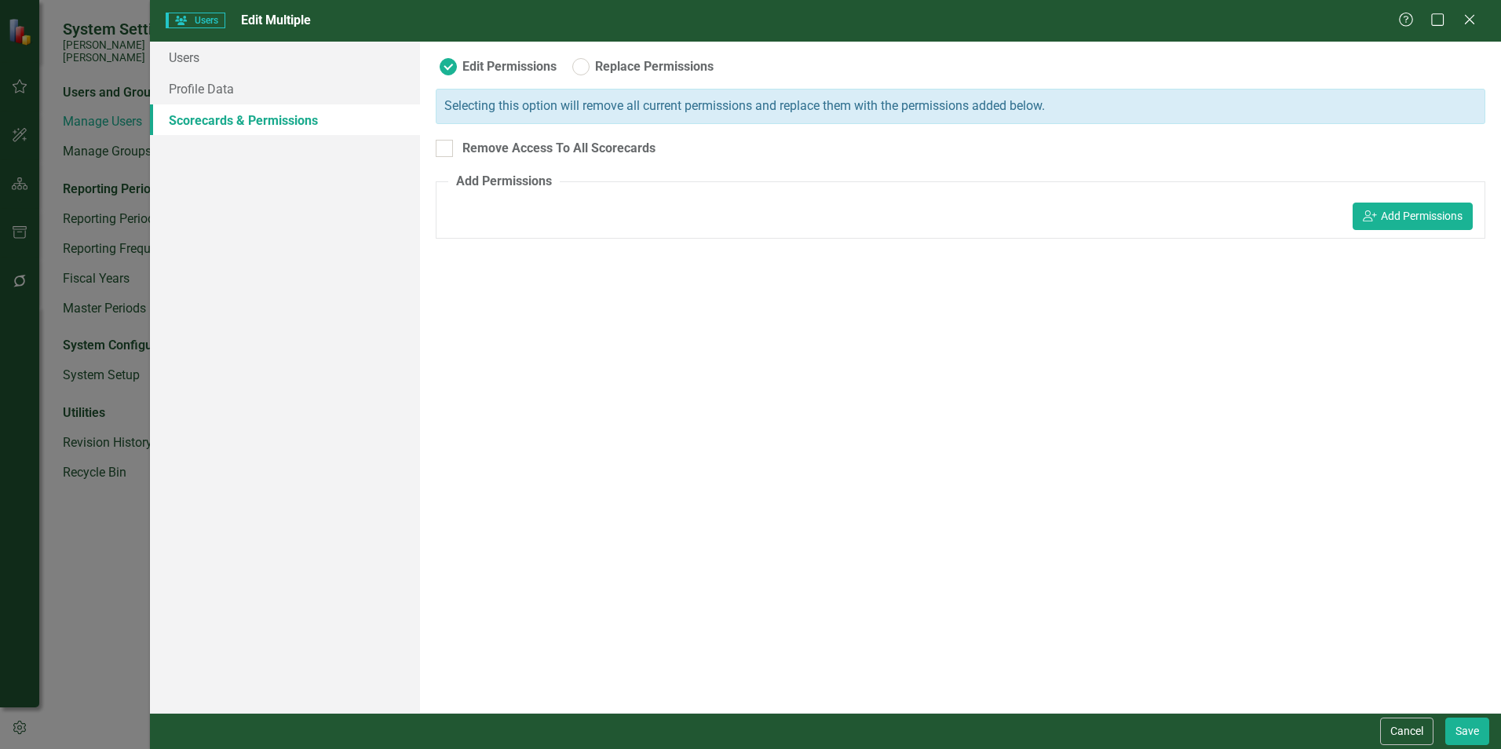
radio input "true"
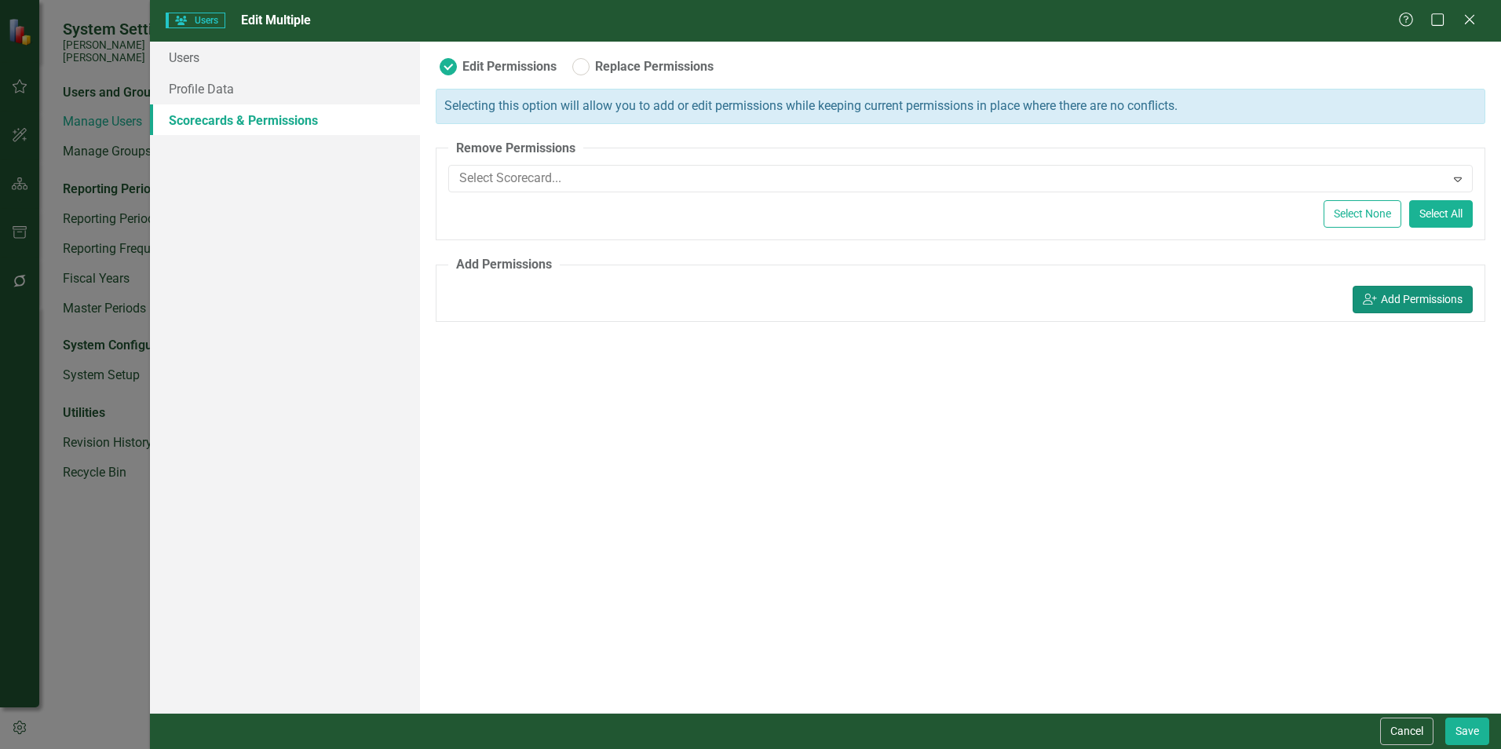
click at [743, 294] on button "icon.userAdd Add Permissions" at bounding box center [1412, 299] width 120 height 27
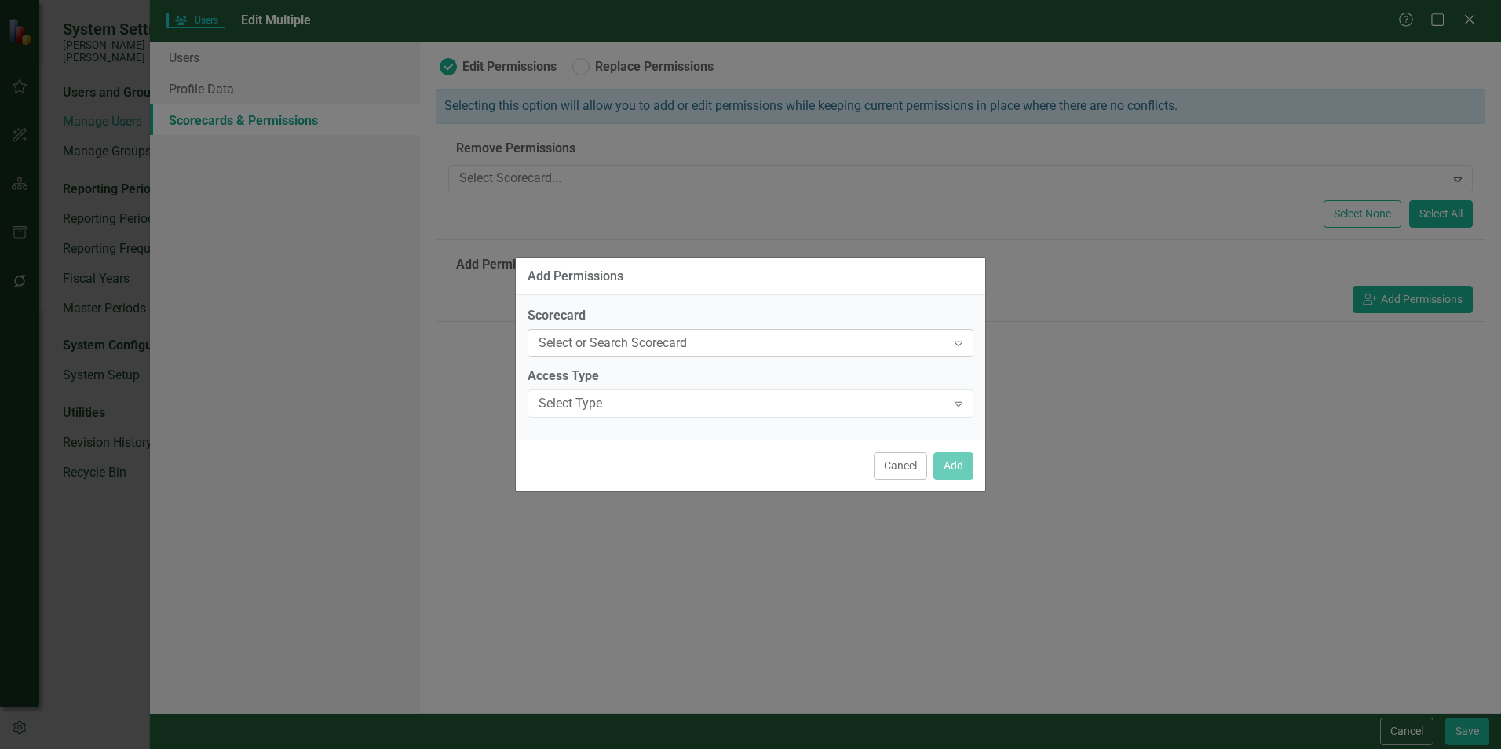
click at [743, 341] on icon "Expand" at bounding box center [959, 343] width 16 height 13
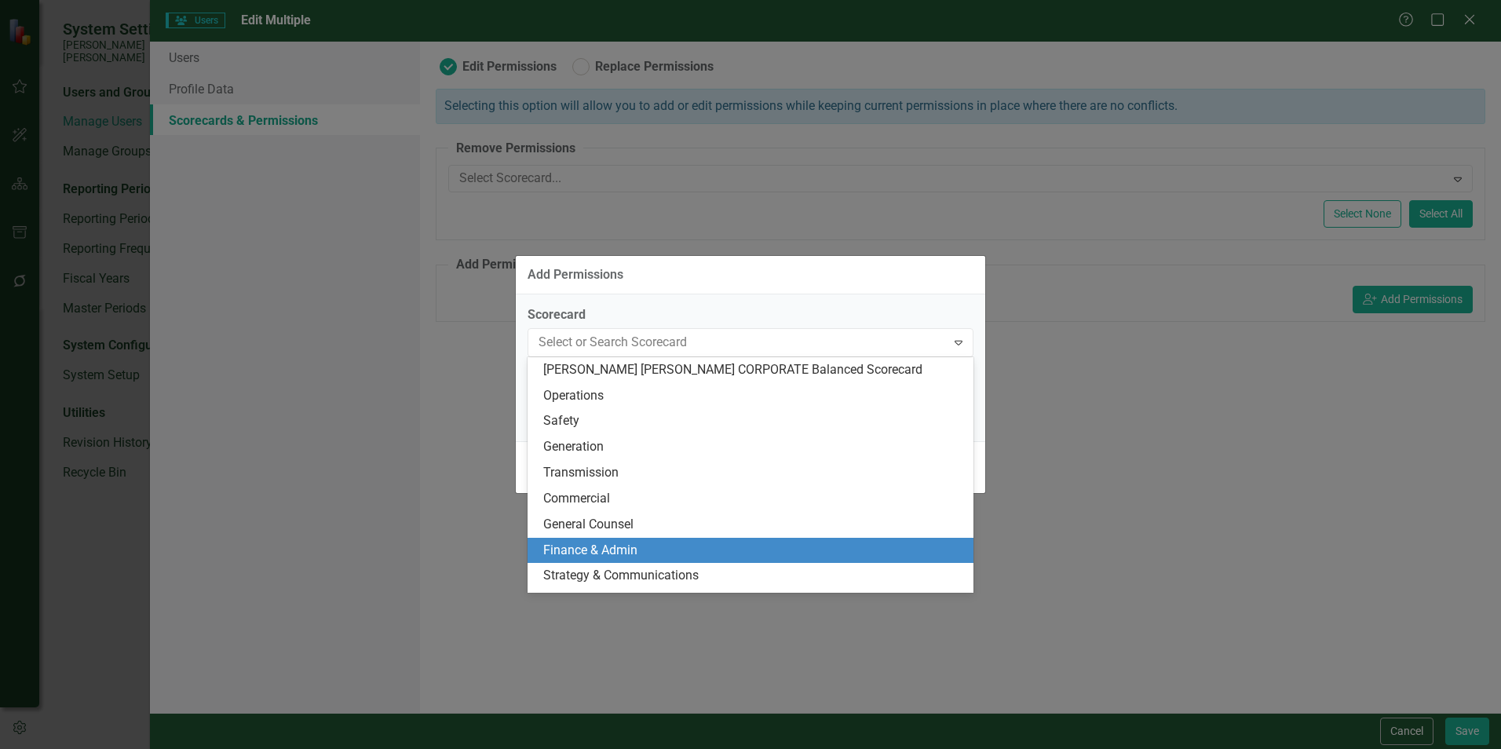
click at [626, 542] on div "Finance & Admin" at bounding box center [753, 551] width 421 height 18
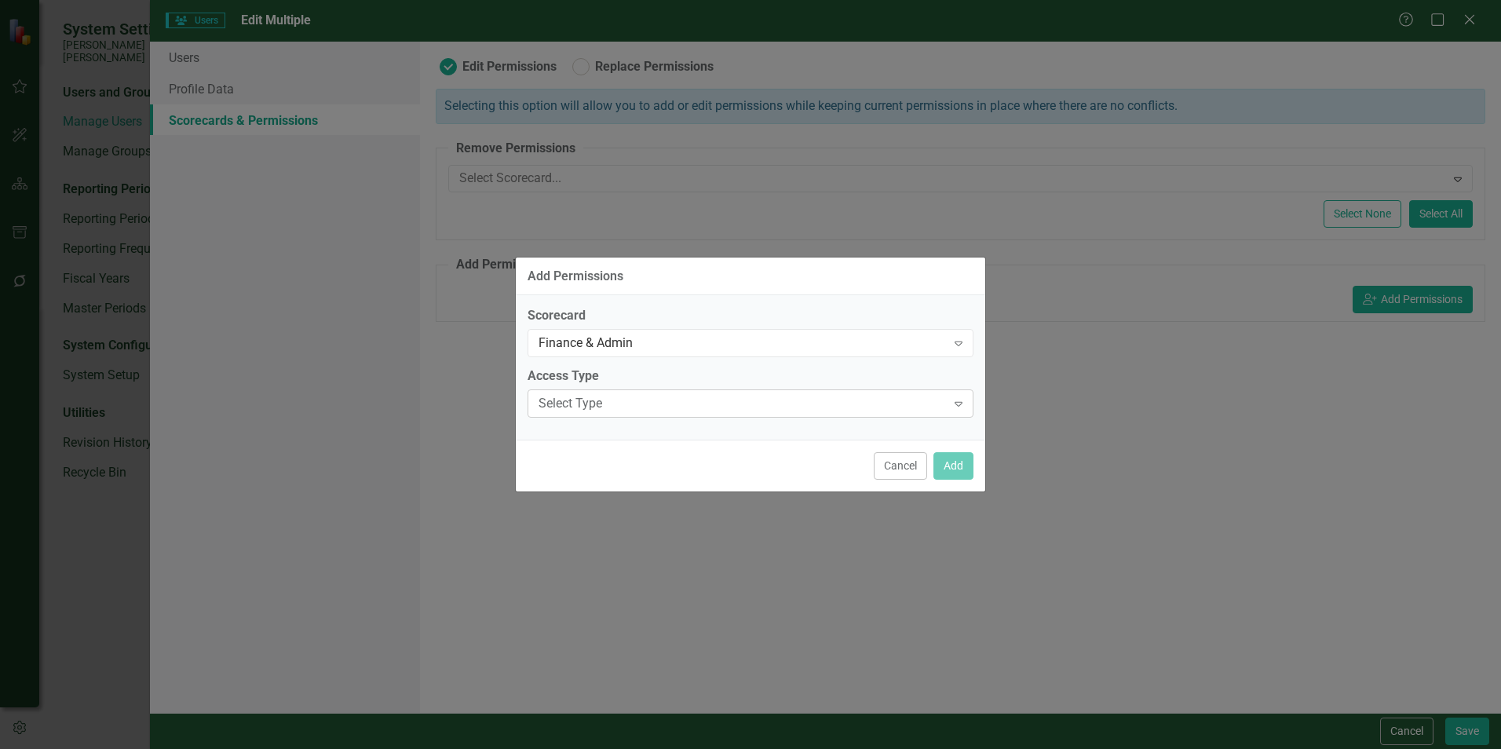
click at [659, 407] on div "Select Type" at bounding box center [741, 404] width 407 height 18
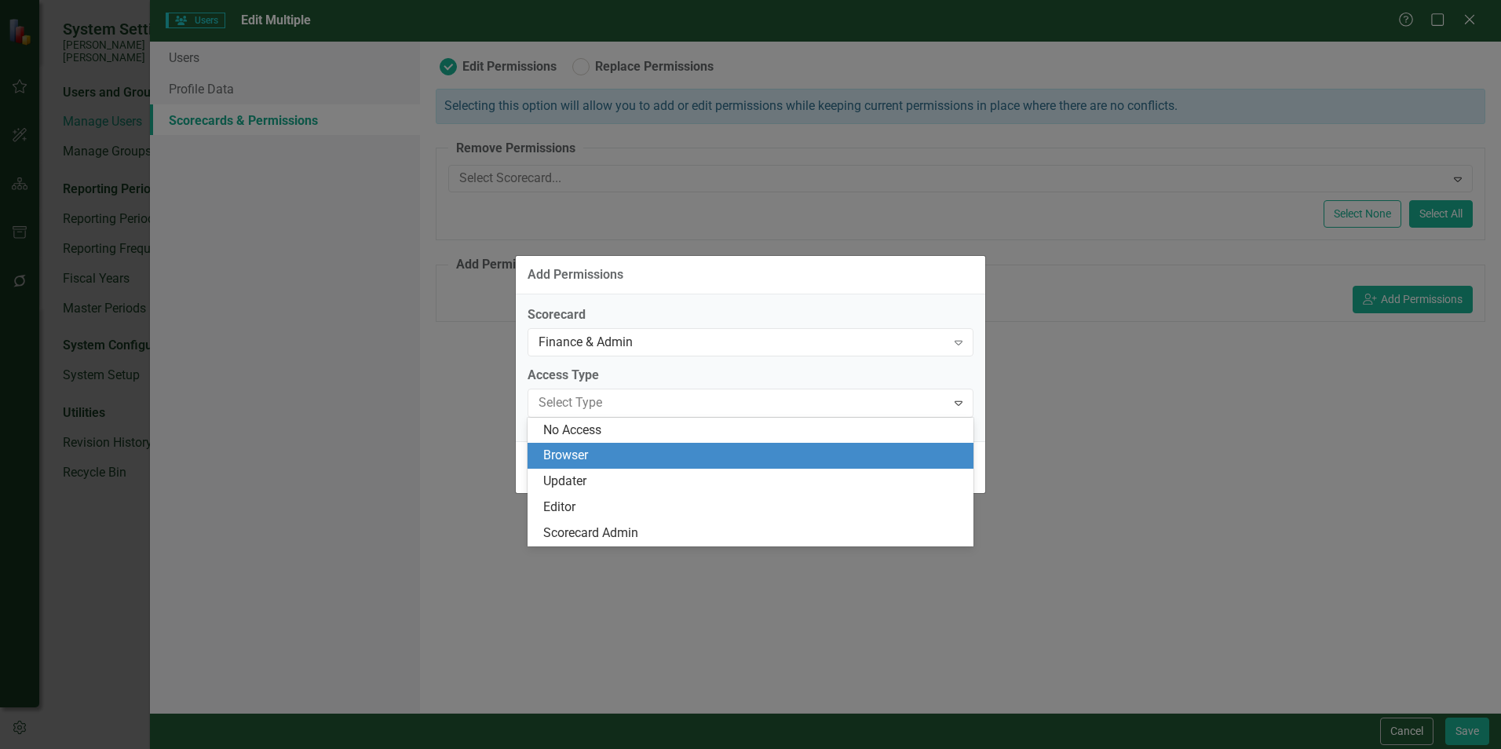
click at [588, 455] on div "Browser" at bounding box center [753, 456] width 421 height 18
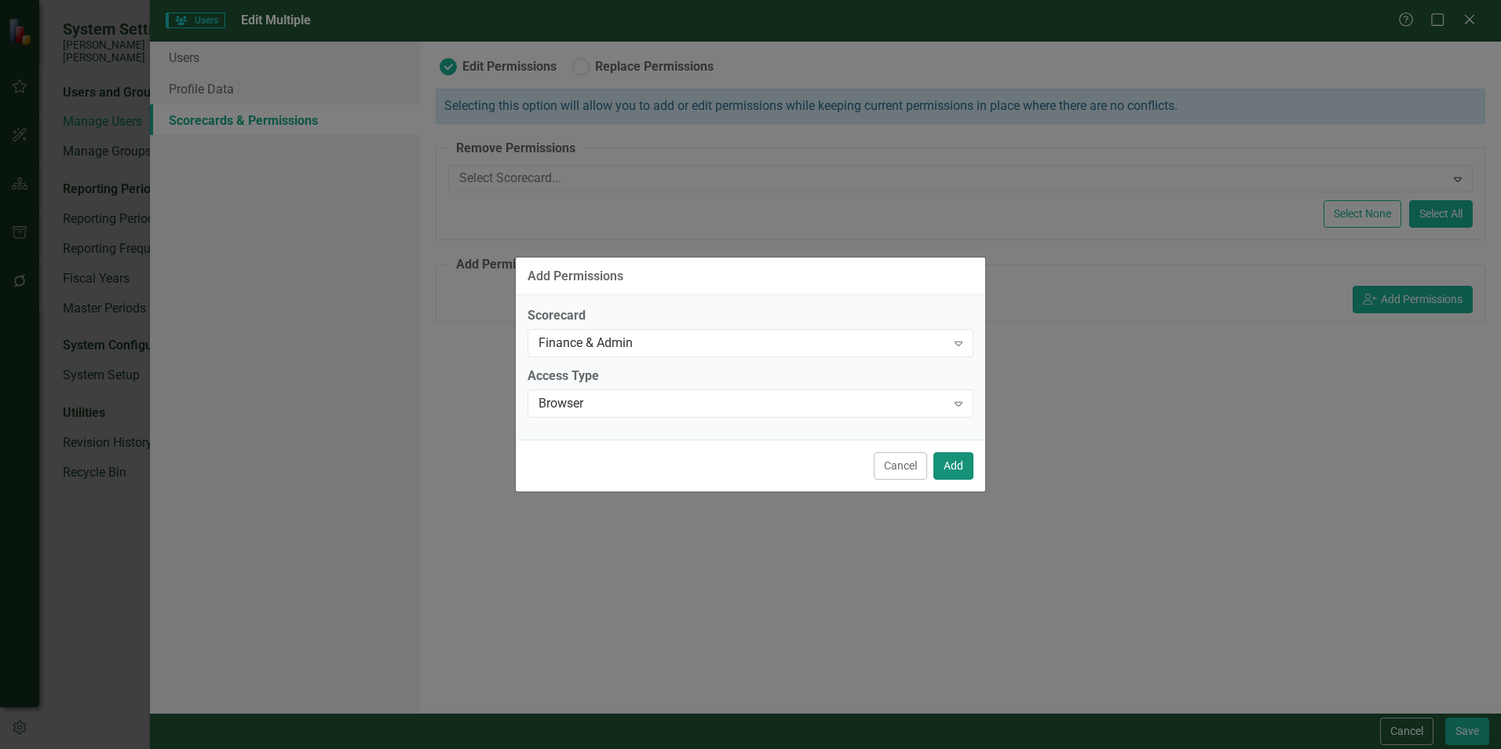
click at [743, 457] on button "Add" at bounding box center [953, 465] width 40 height 27
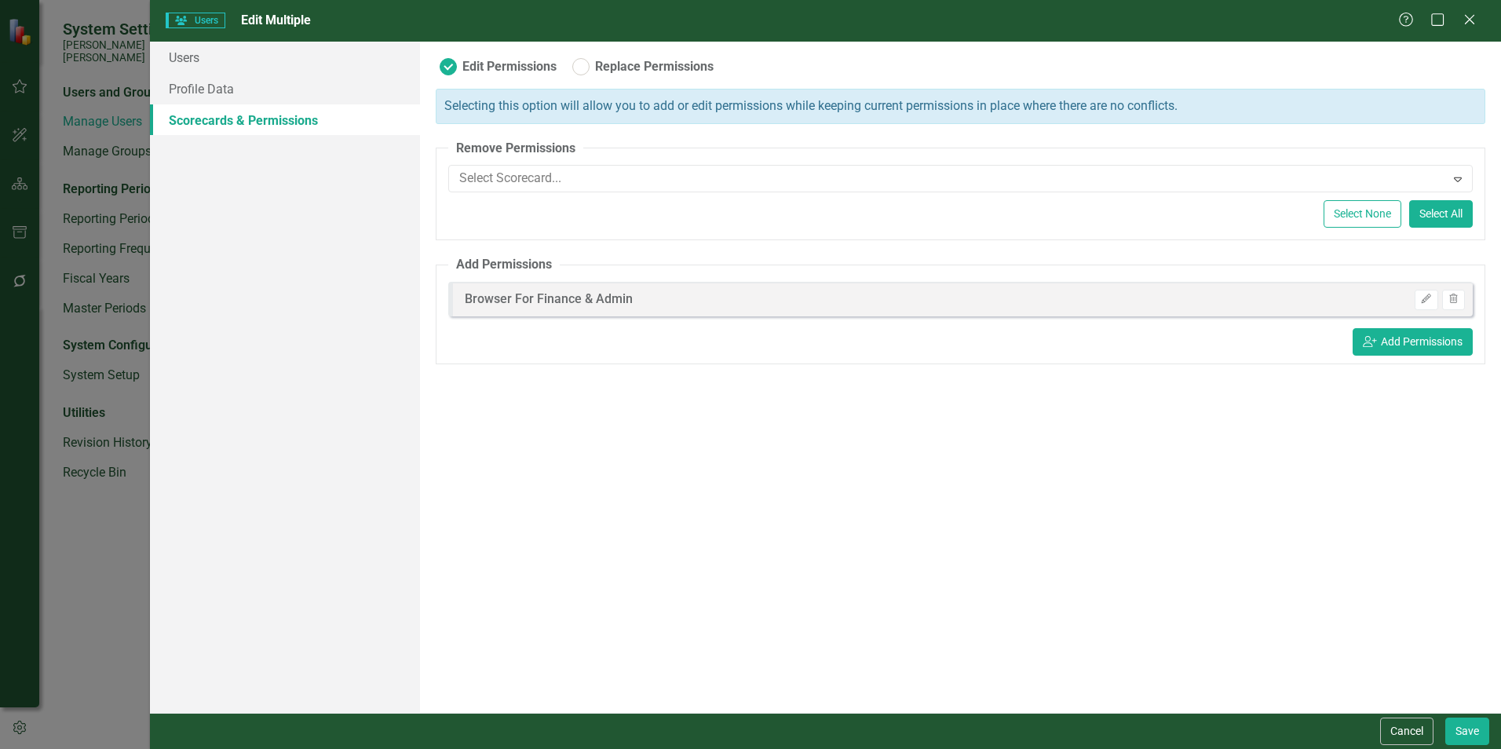
click at [743, 573] on div "Cancel Save" at bounding box center [825, 731] width 1351 height 36
click at [743, 573] on button "Save" at bounding box center [1467, 730] width 44 height 27
checkbox input "false"
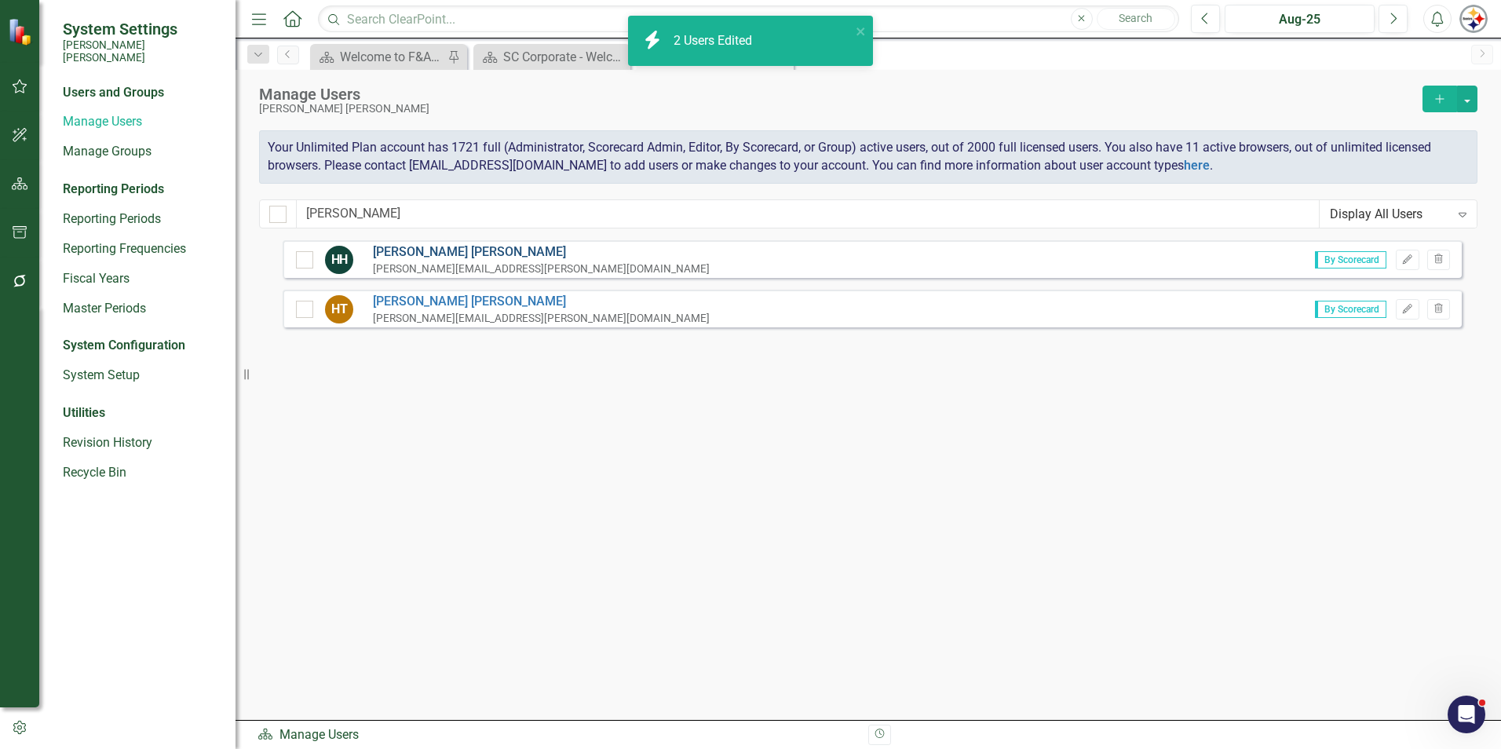
click at [417, 248] on link "[PERSON_NAME]" at bounding box center [541, 252] width 337 height 18
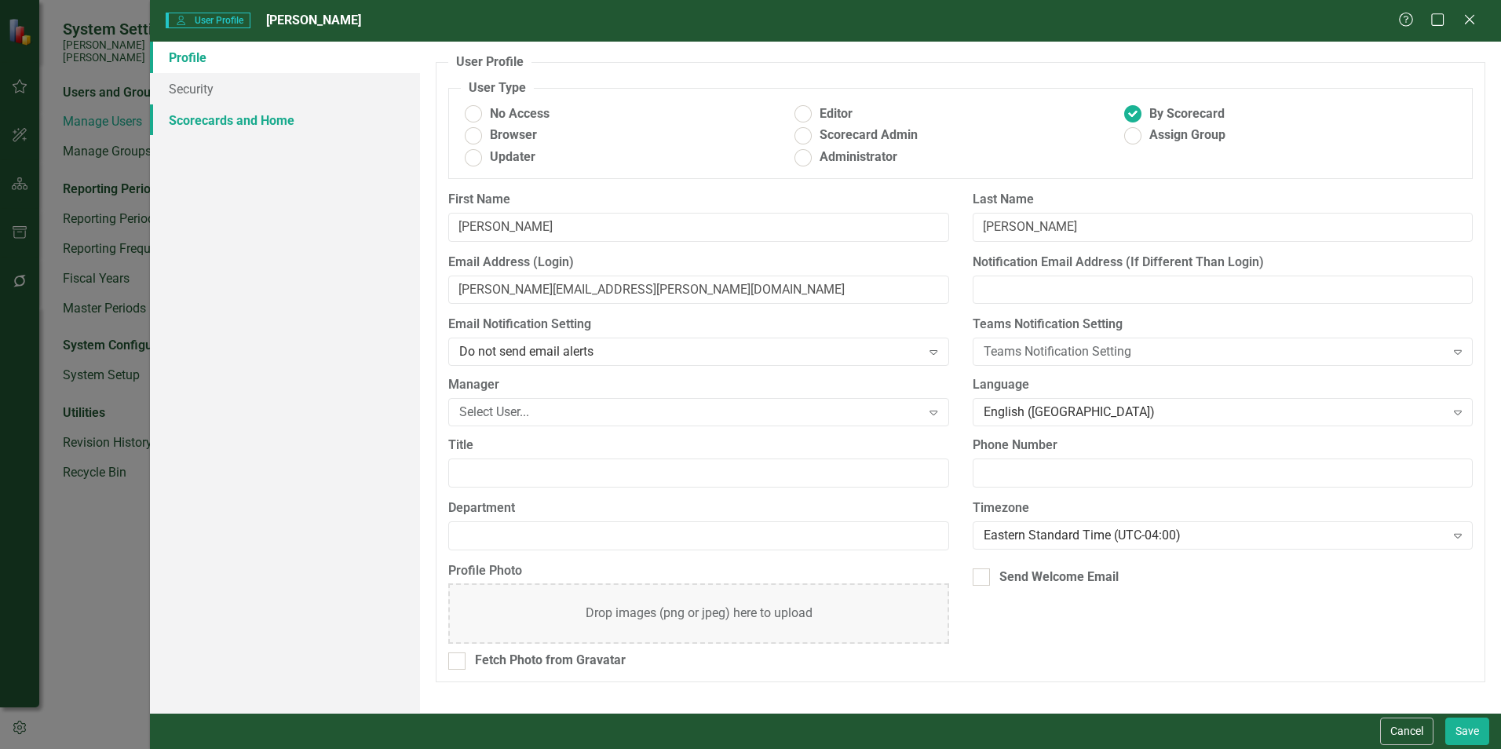
click at [267, 122] on link "Scorecards and Home" at bounding box center [285, 119] width 270 height 31
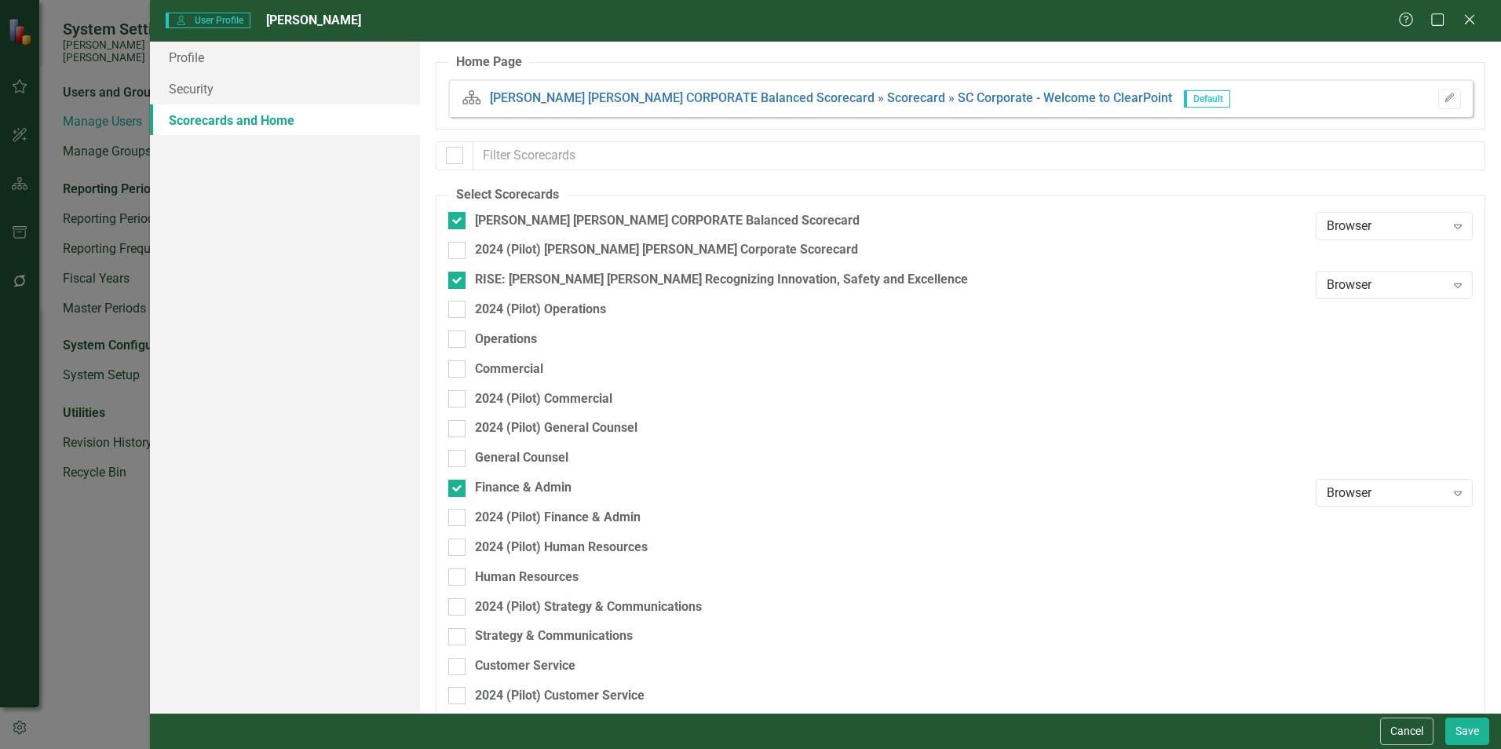
checkbox input "false"
click at [743, 573] on button "Cancel" at bounding box center [1406, 730] width 53 height 27
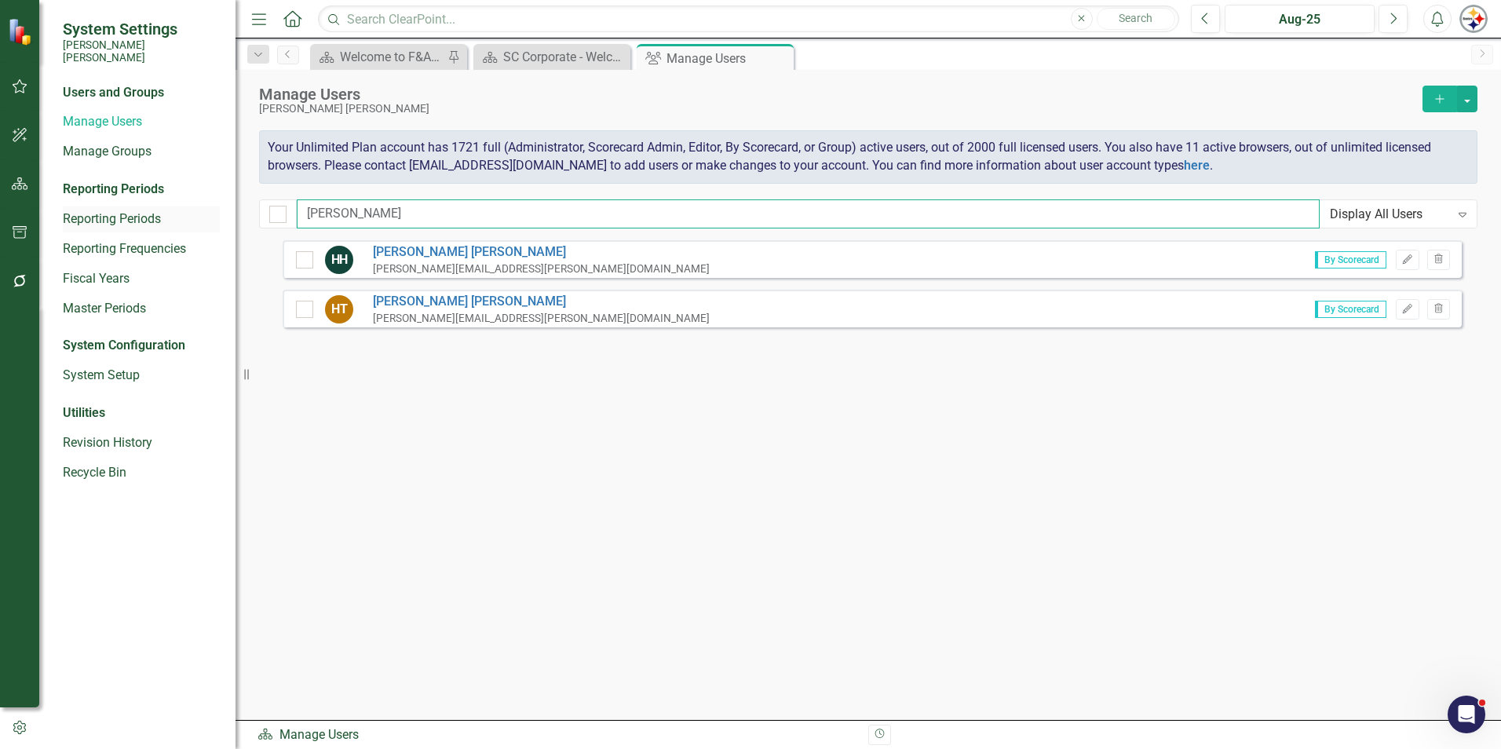
drag, startPoint x: 363, startPoint y: 205, endPoint x: 216, endPoint y: 202, distance: 147.6
click at [219, 202] on div "System Settings [PERSON_NAME] [PERSON_NAME] Users and Groups Manage Users Manag…" at bounding box center [750, 374] width 1501 height 749
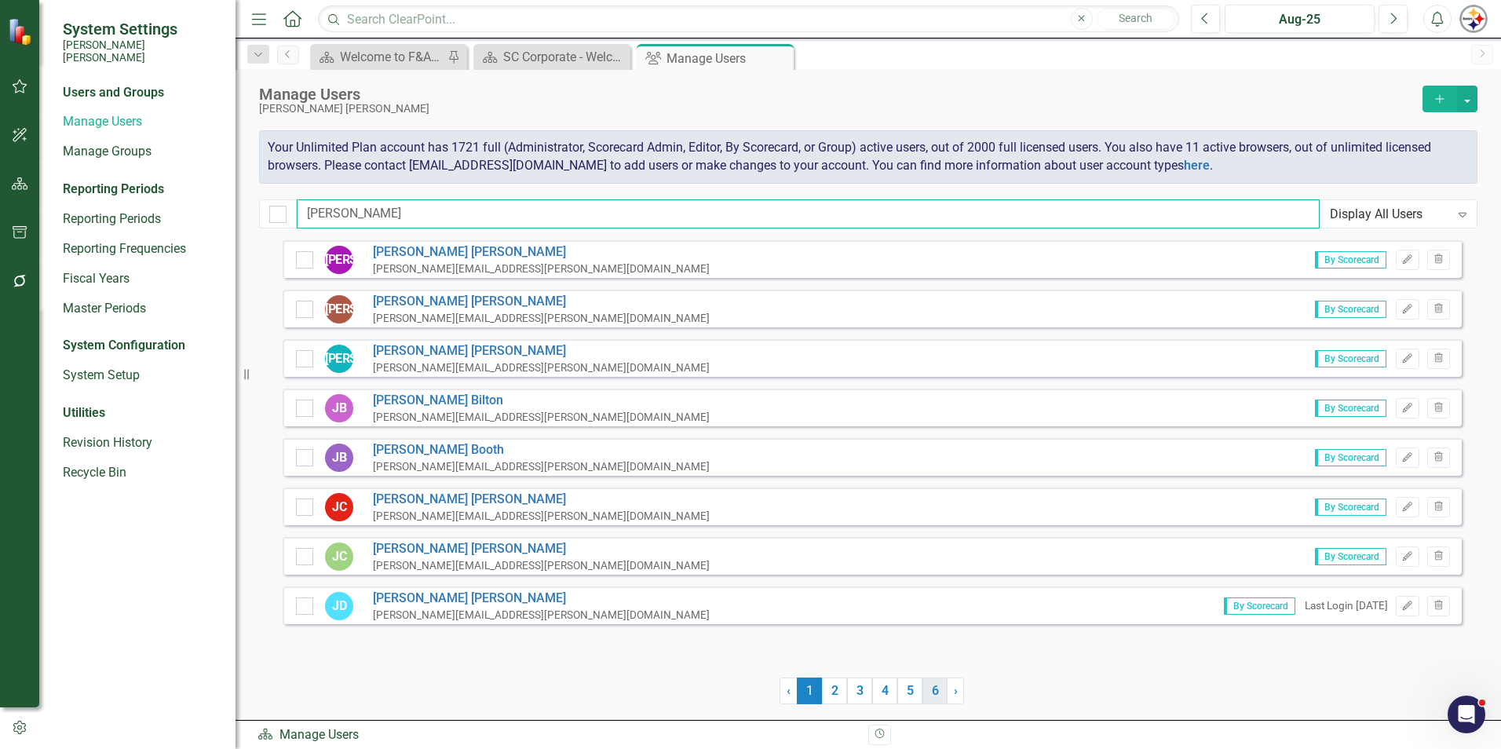
type input "[PERSON_NAME]"
click at [743, 573] on link "6" at bounding box center [934, 690] width 25 height 27
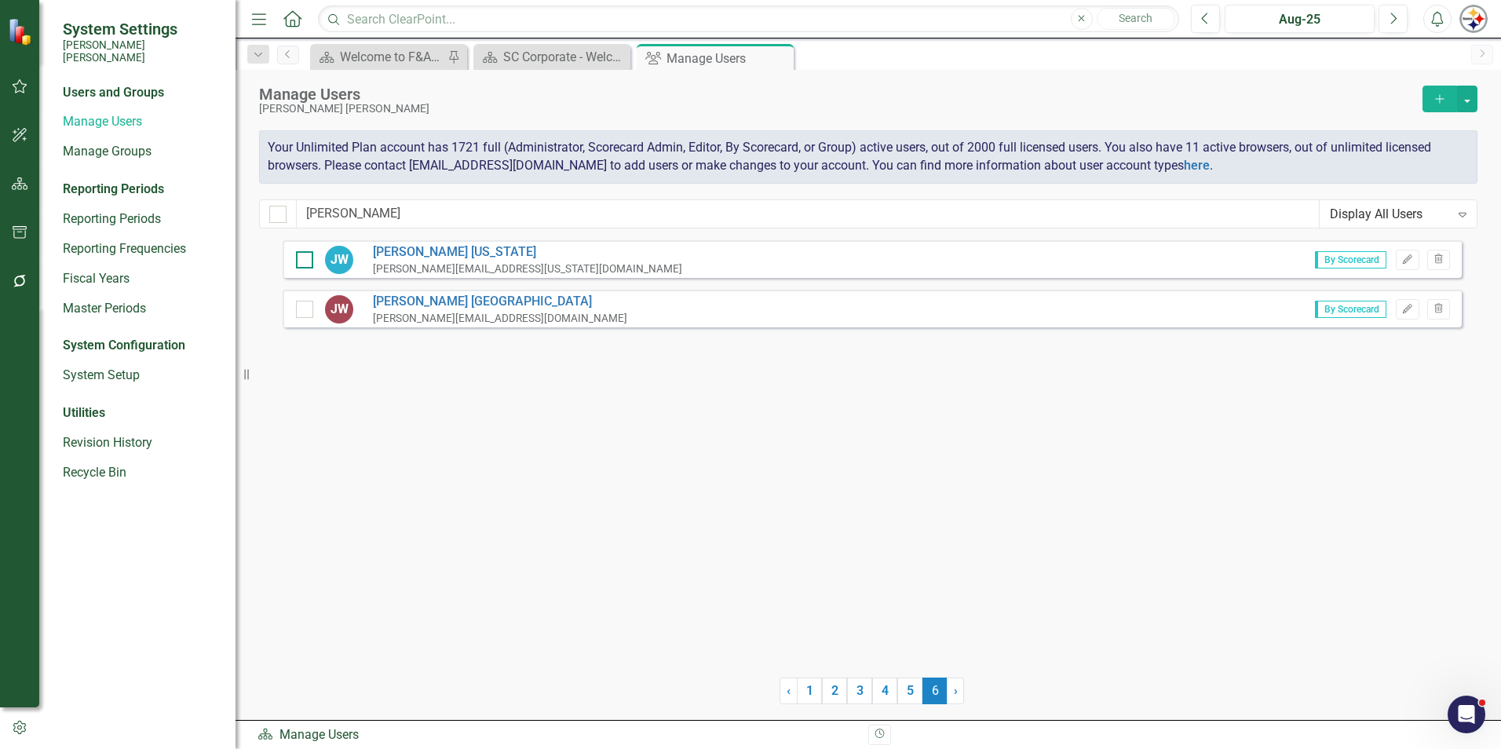
click at [308, 257] on div at bounding box center [304, 259] width 17 height 17
click at [306, 257] on input "checkbox" at bounding box center [301, 256] width 10 height 10
checkbox input "true"
drag, startPoint x: 363, startPoint y: 214, endPoint x: 289, endPoint y: 214, distance: 73.8
click at [289, 214] on div "[PERSON_NAME] Display All Users Expand" at bounding box center [868, 213] width 1218 height 29
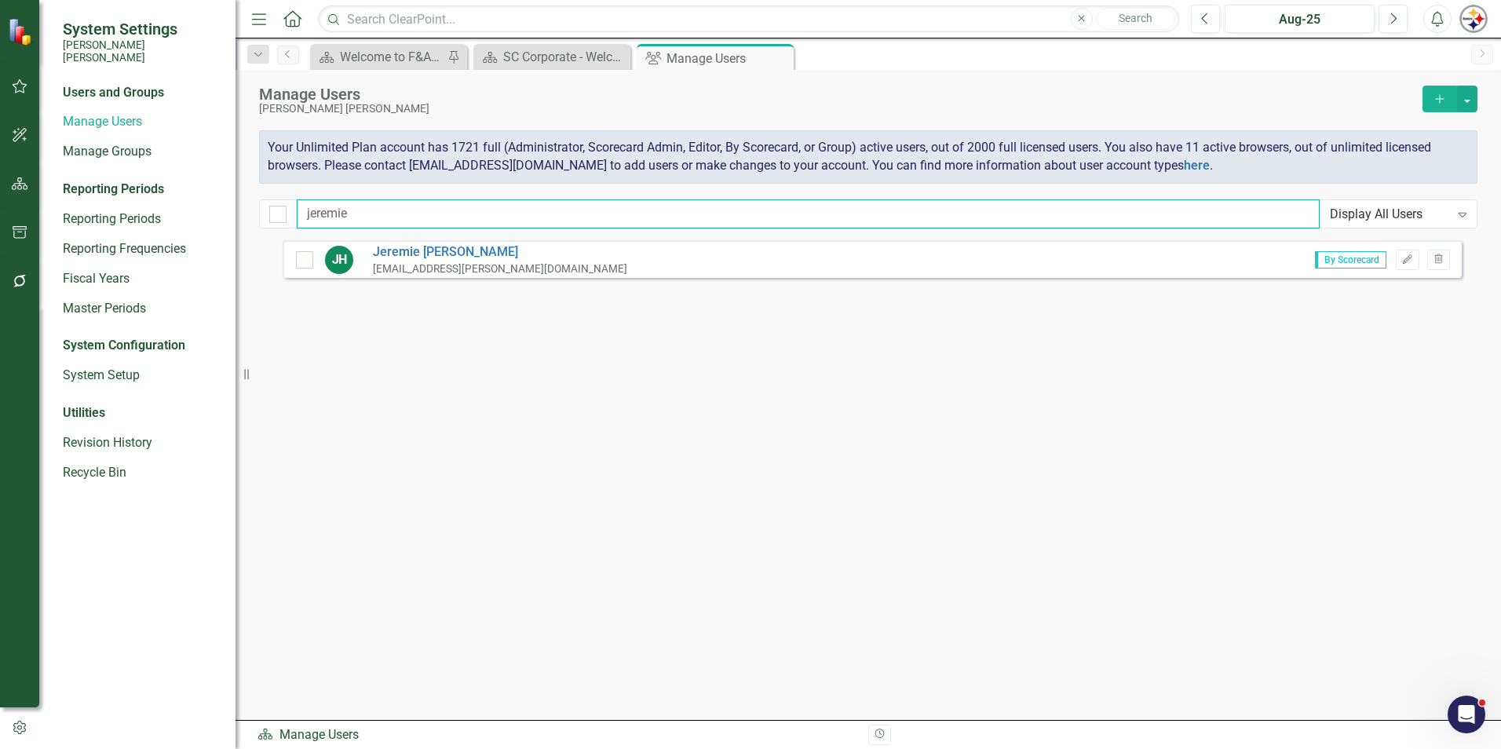
type input "jeremie"
click at [313, 261] on div "JH" at bounding box center [333, 260] width 40 height 28
click at [308, 261] on div at bounding box center [304, 259] width 17 height 17
click at [306, 261] on input "checkbox" at bounding box center [301, 256] width 10 height 10
checkbox input "true"
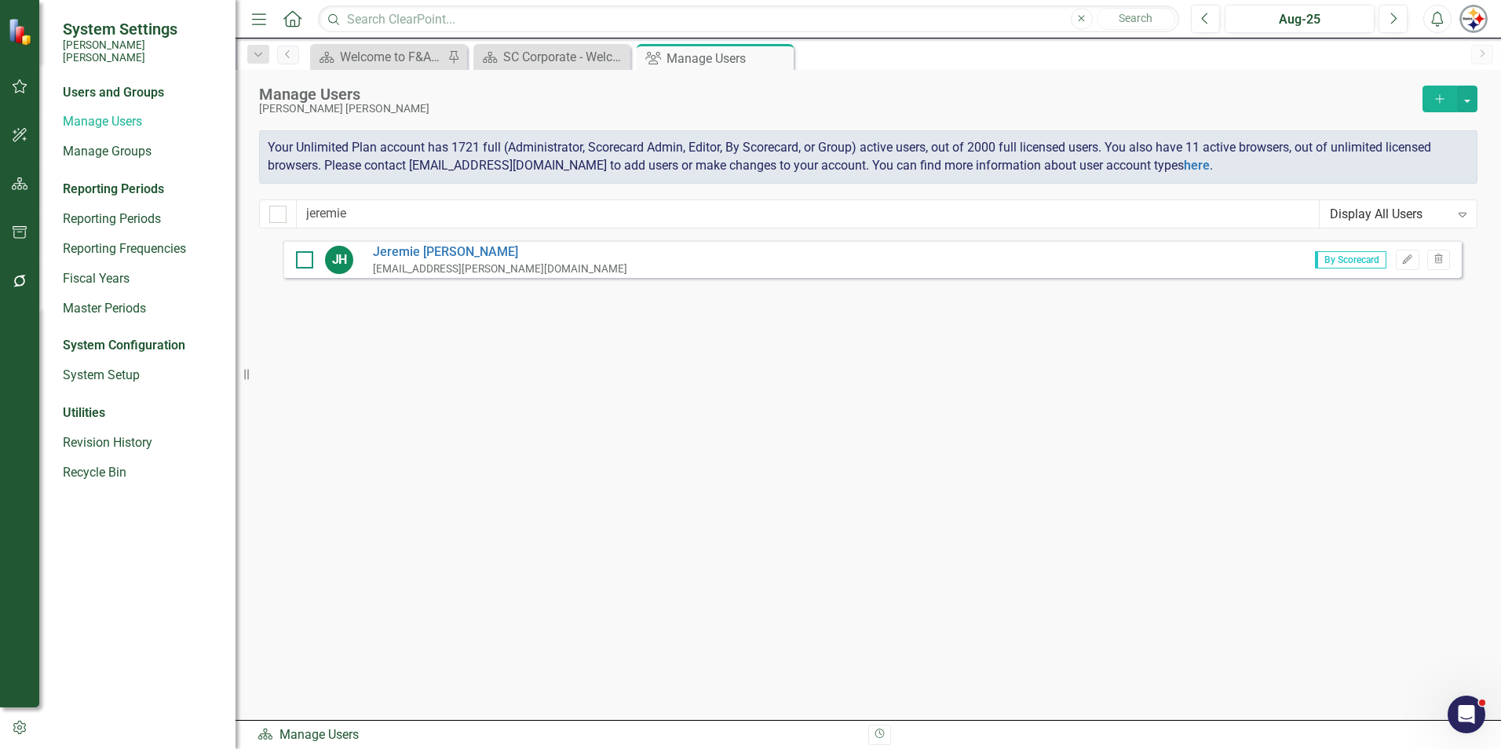
checkbox input "true"
click at [743, 106] on button "button" at bounding box center [1467, 99] width 20 height 27
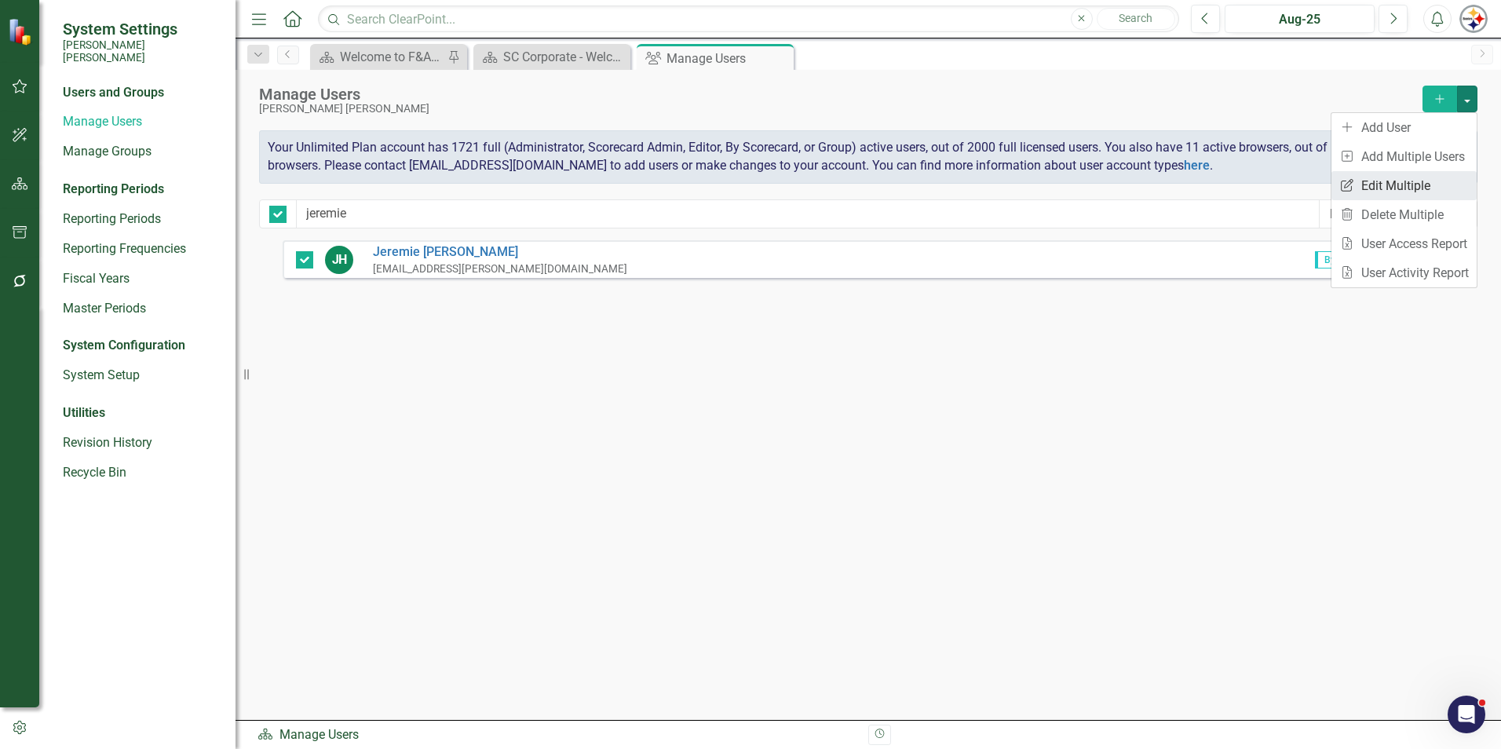
click at [743, 184] on link "Edit Multiple Edit Multiple" at bounding box center [1403, 185] width 145 height 29
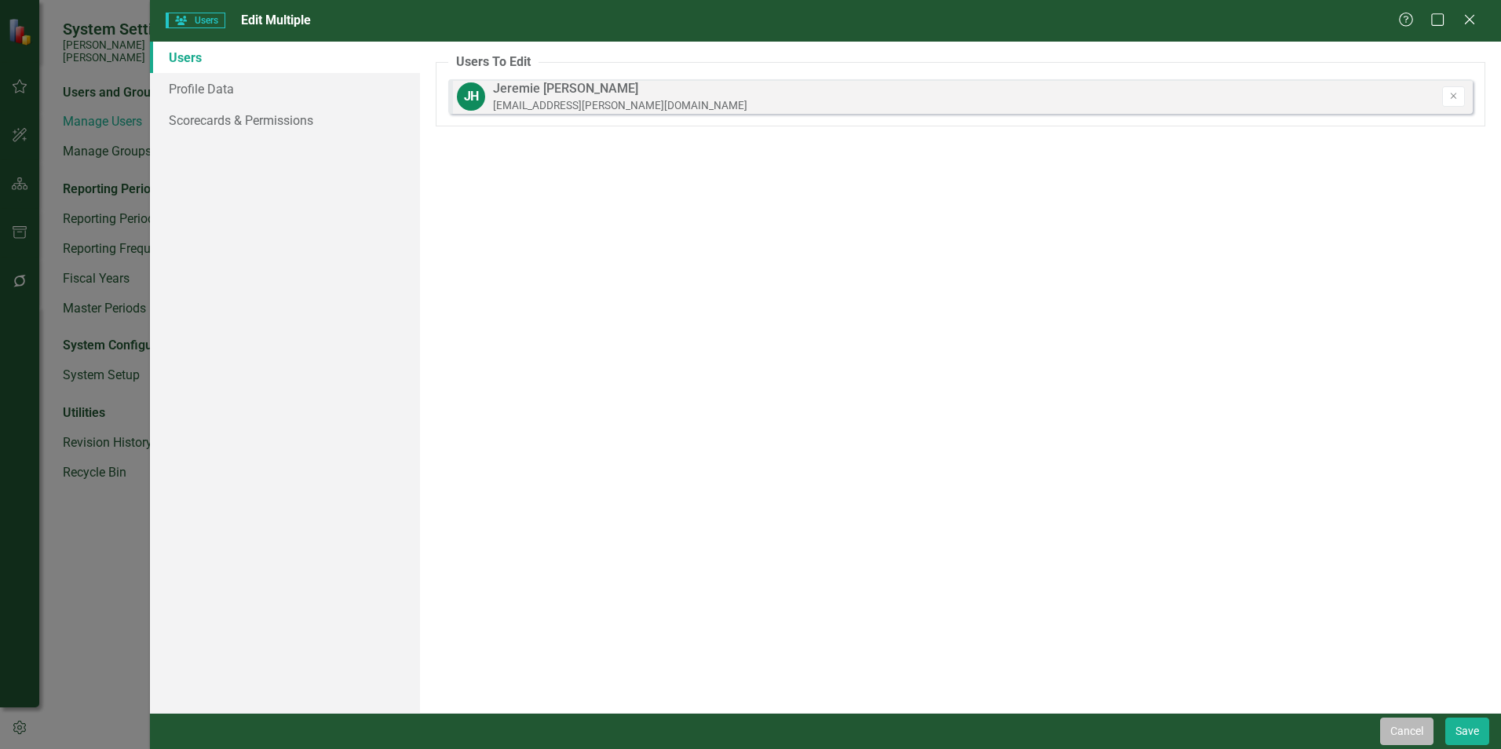
click at [743, 573] on button "Cancel" at bounding box center [1406, 730] width 53 height 27
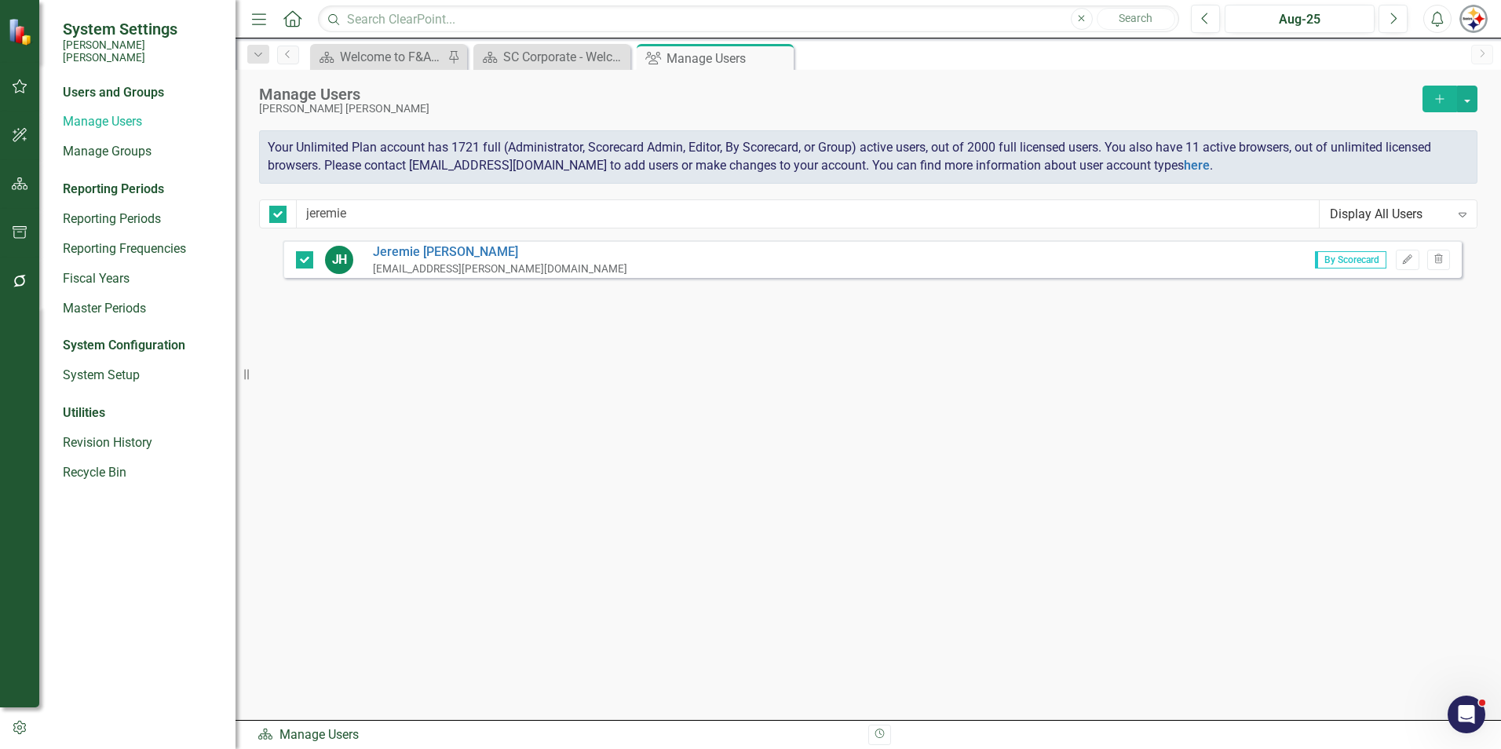
click at [743, 105] on button "Add" at bounding box center [1439, 99] width 35 height 27
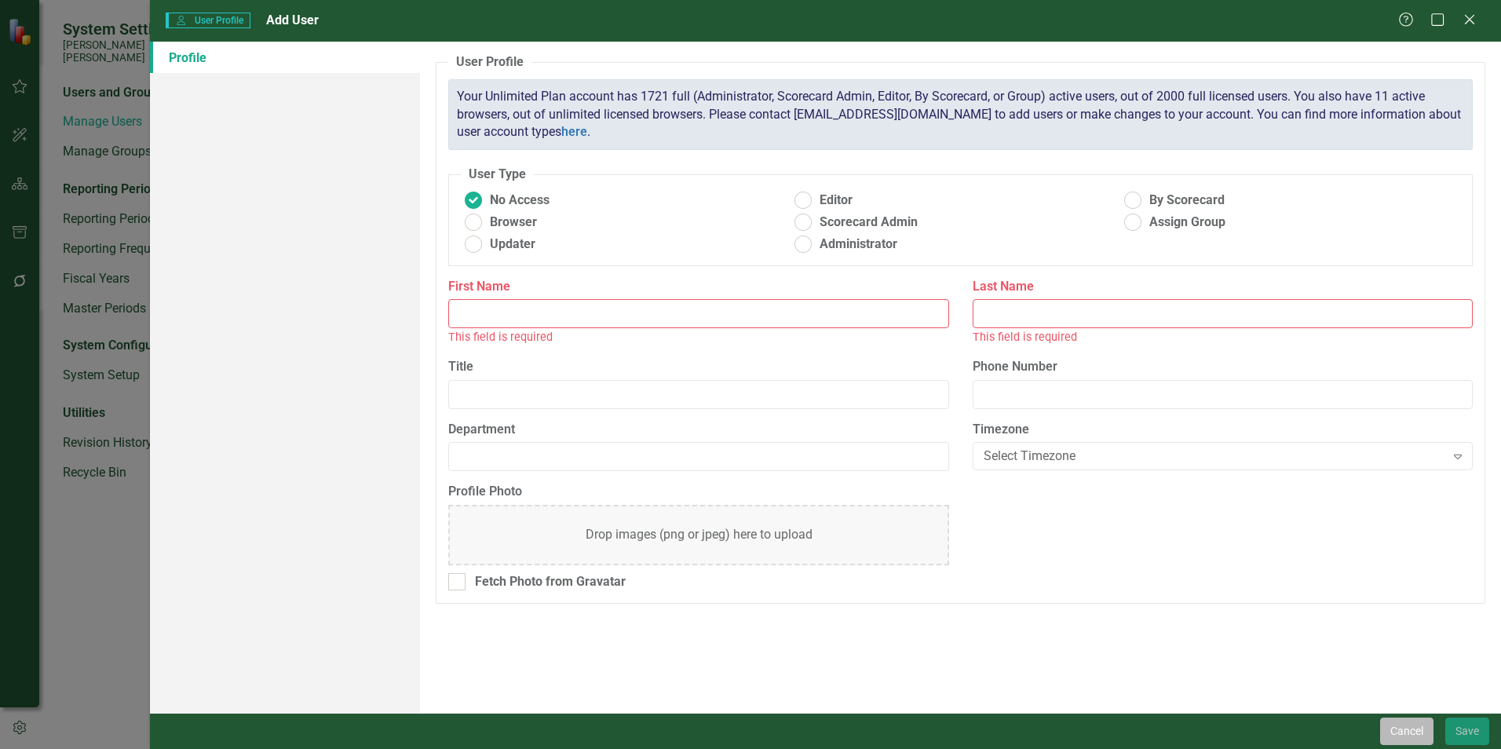
click at [743, 573] on button "Cancel" at bounding box center [1406, 730] width 53 height 27
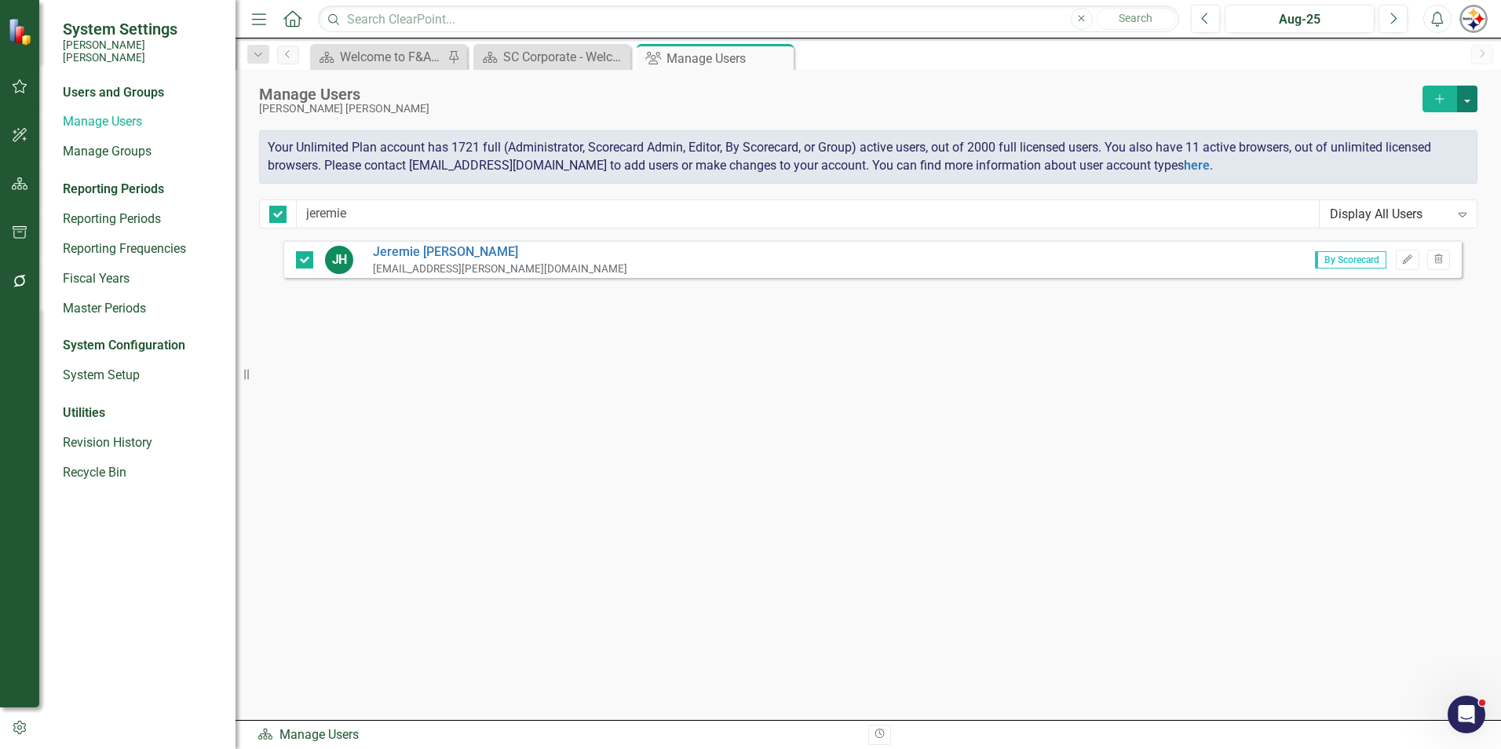
click at [743, 103] on button "button" at bounding box center [1467, 99] width 20 height 27
click at [743, 425] on div "[PERSON_NAME] Harrington [EMAIL_ADDRESS][PERSON_NAME][DOMAIN_NAME] By Scorecard…" at bounding box center [872, 451] width 1179 height 422
drag, startPoint x: 378, startPoint y: 212, endPoint x: 186, endPoint y: 211, distance: 191.5
click at [186, 211] on div "System Settings [PERSON_NAME] [PERSON_NAME] Users and Groups Manage Users Manag…" at bounding box center [750, 374] width 1501 height 749
checkbox input "false"
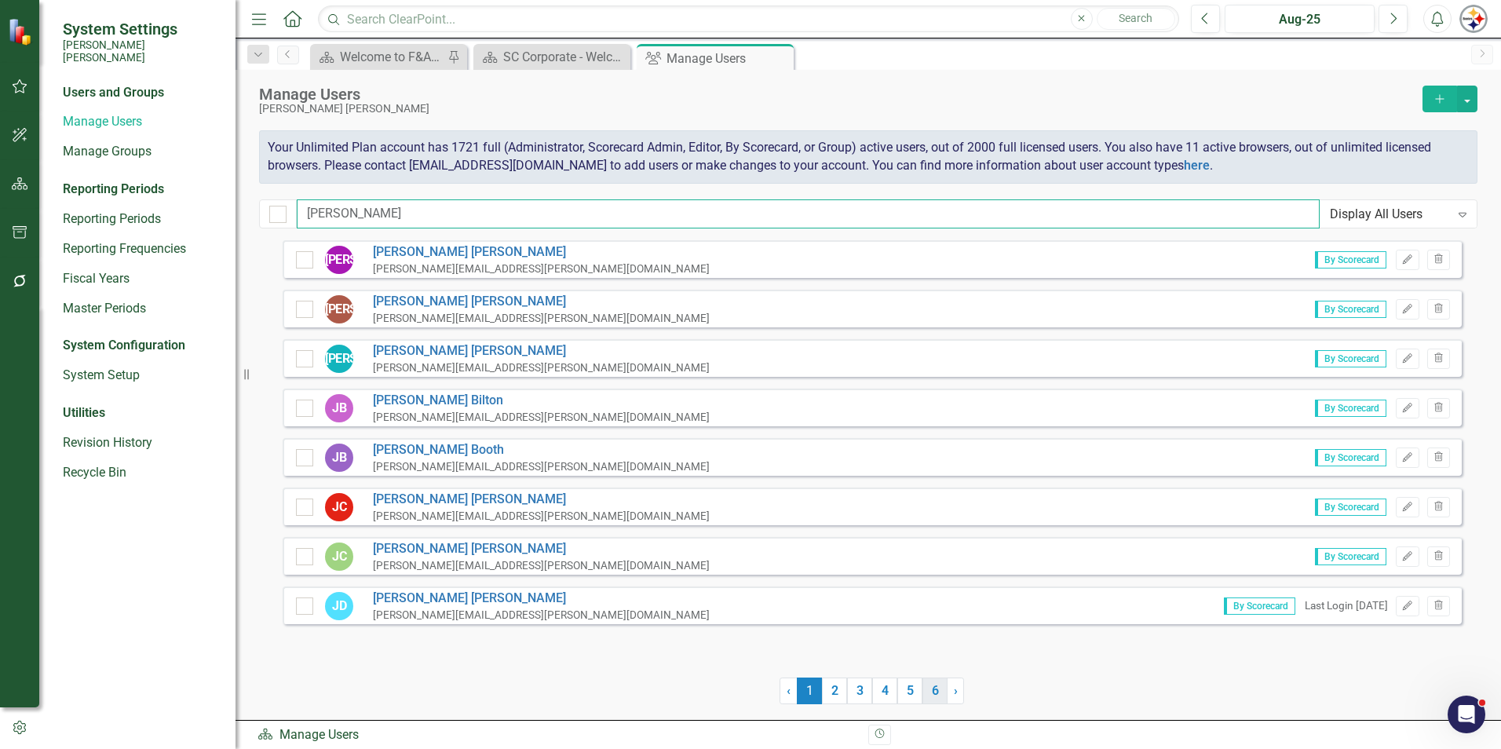
type input "[PERSON_NAME]"
click at [743, 573] on link "6" at bounding box center [934, 690] width 25 height 27
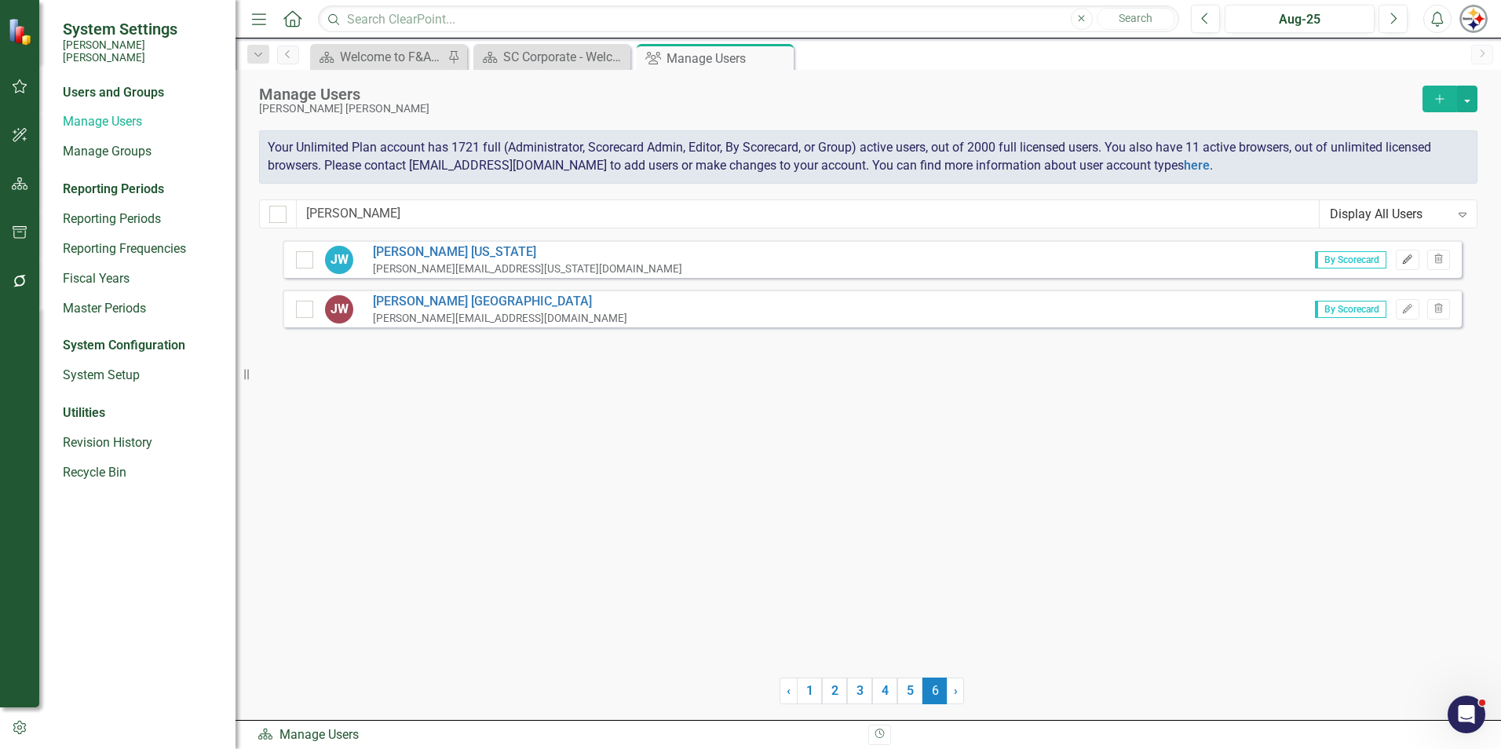
click at [743, 264] on icon "Edit" at bounding box center [1407, 259] width 12 height 9
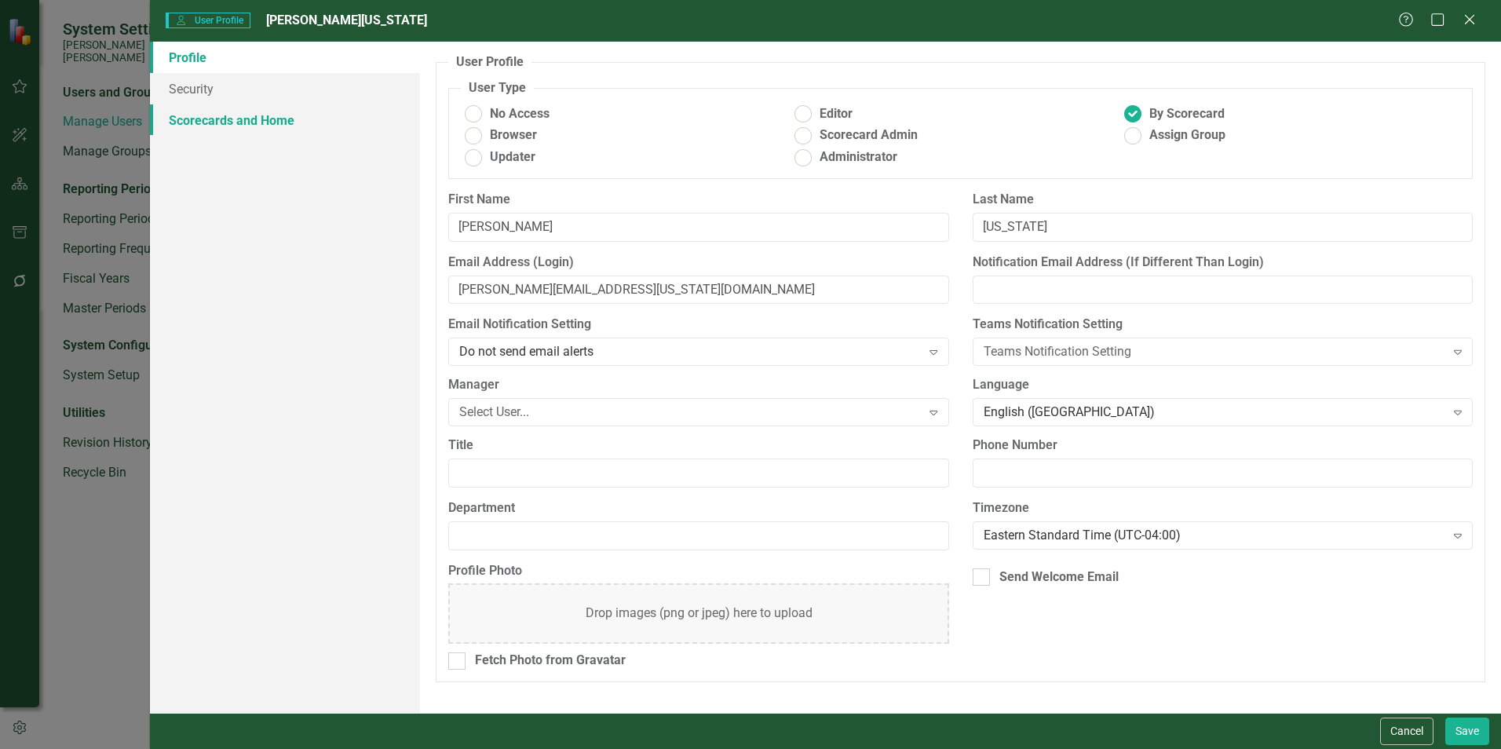
click at [283, 119] on link "Scorecards and Home" at bounding box center [285, 119] width 270 height 31
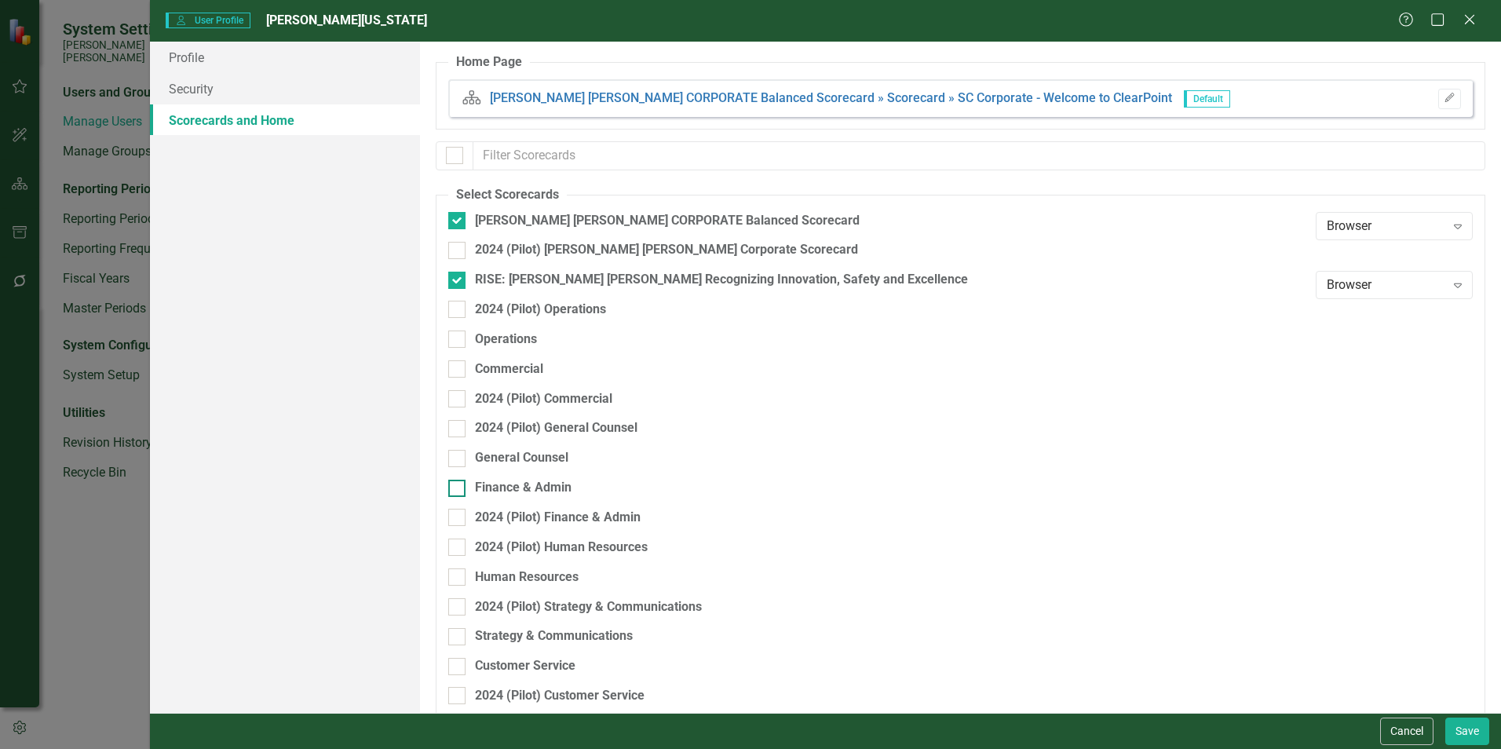
click at [464, 487] on div at bounding box center [456, 488] width 17 height 17
click at [458, 487] on input "Finance & Admin" at bounding box center [453, 485] width 10 height 10
checkbox input "true"
click at [743, 573] on button "Save" at bounding box center [1467, 730] width 44 height 27
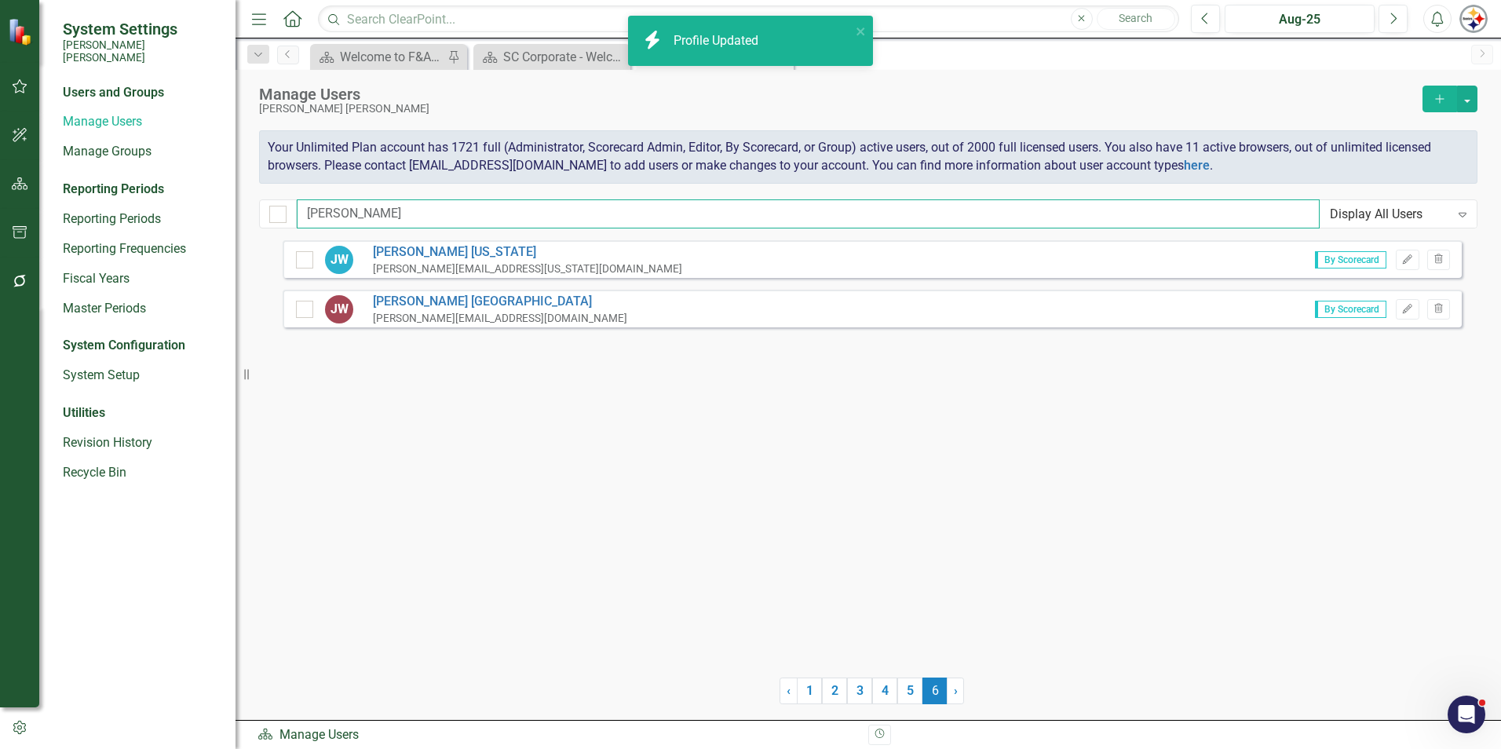
click at [361, 214] on input "[PERSON_NAME]" at bounding box center [808, 213] width 1023 height 29
drag, startPoint x: 290, startPoint y: 214, endPoint x: 242, endPoint y: 214, distance: 47.9
click at [242, 214] on div "System Settings [PERSON_NAME] [PERSON_NAME] Users and Groups Manage Users Manag…" at bounding box center [750, 374] width 1501 height 749
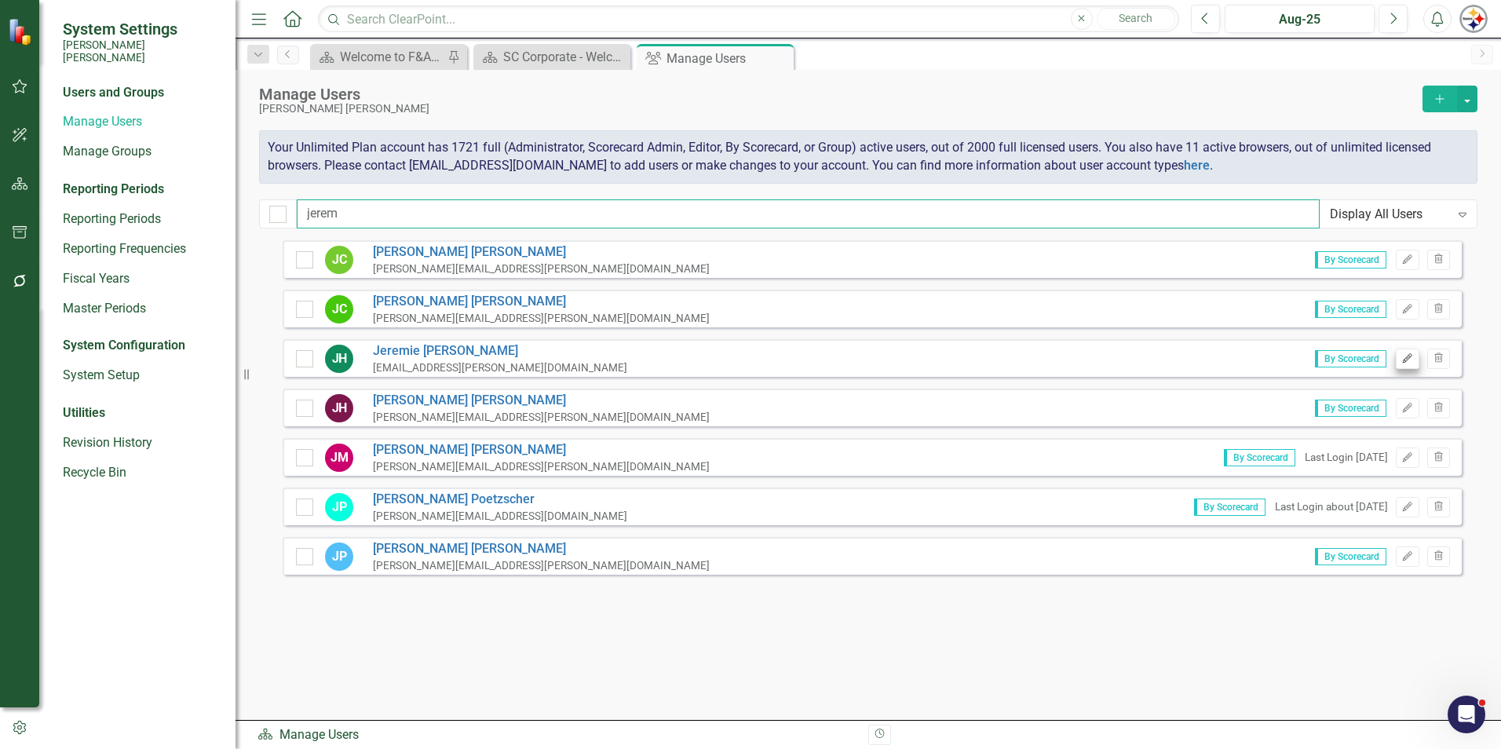
type input "jerem"
drag, startPoint x: 1407, startPoint y: 359, endPoint x: 1394, endPoint y: 359, distance: 12.6
click at [743, 359] on icon "button" at bounding box center [1407, 357] width 9 height 9
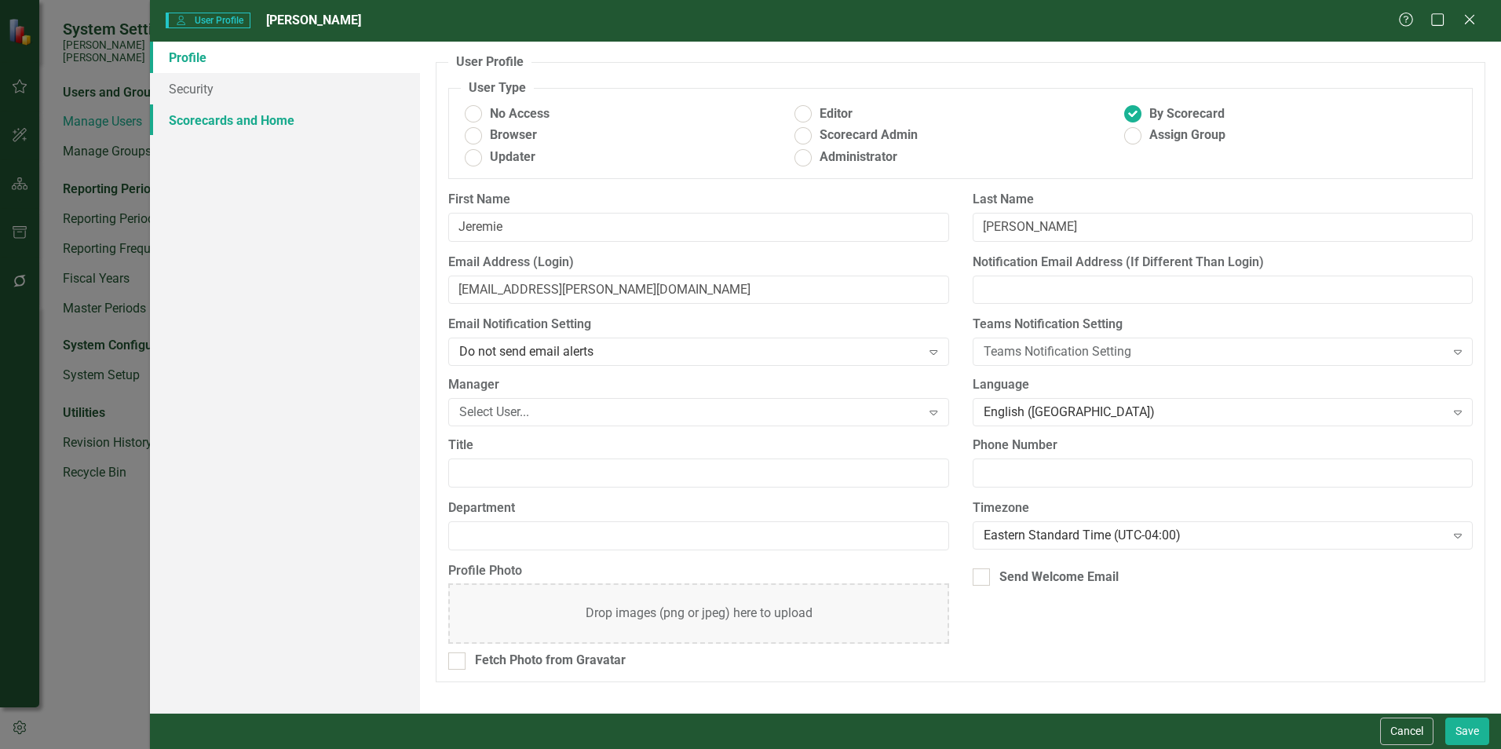
click at [173, 123] on link "Scorecards and Home" at bounding box center [285, 119] width 270 height 31
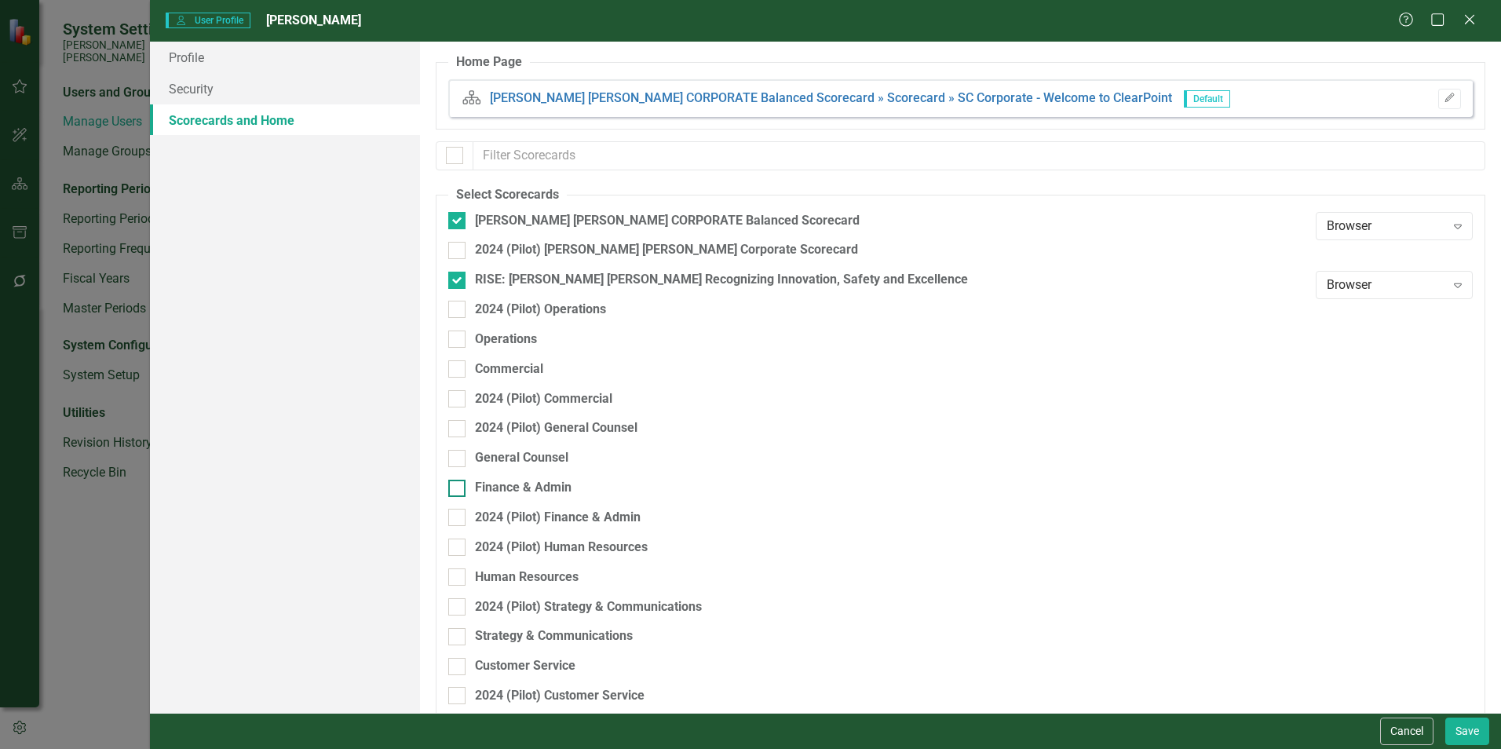
click at [547, 487] on div "Finance & Admin" at bounding box center [523, 488] width 97 height 18
click at [458, 487] on input "Finance & Admin" at bounding box center [453, 485] width 10 height 10
checkbox input "true"
click at [743, 573] on button "Save" at bounding box center [1467, 730] width 44 height 27
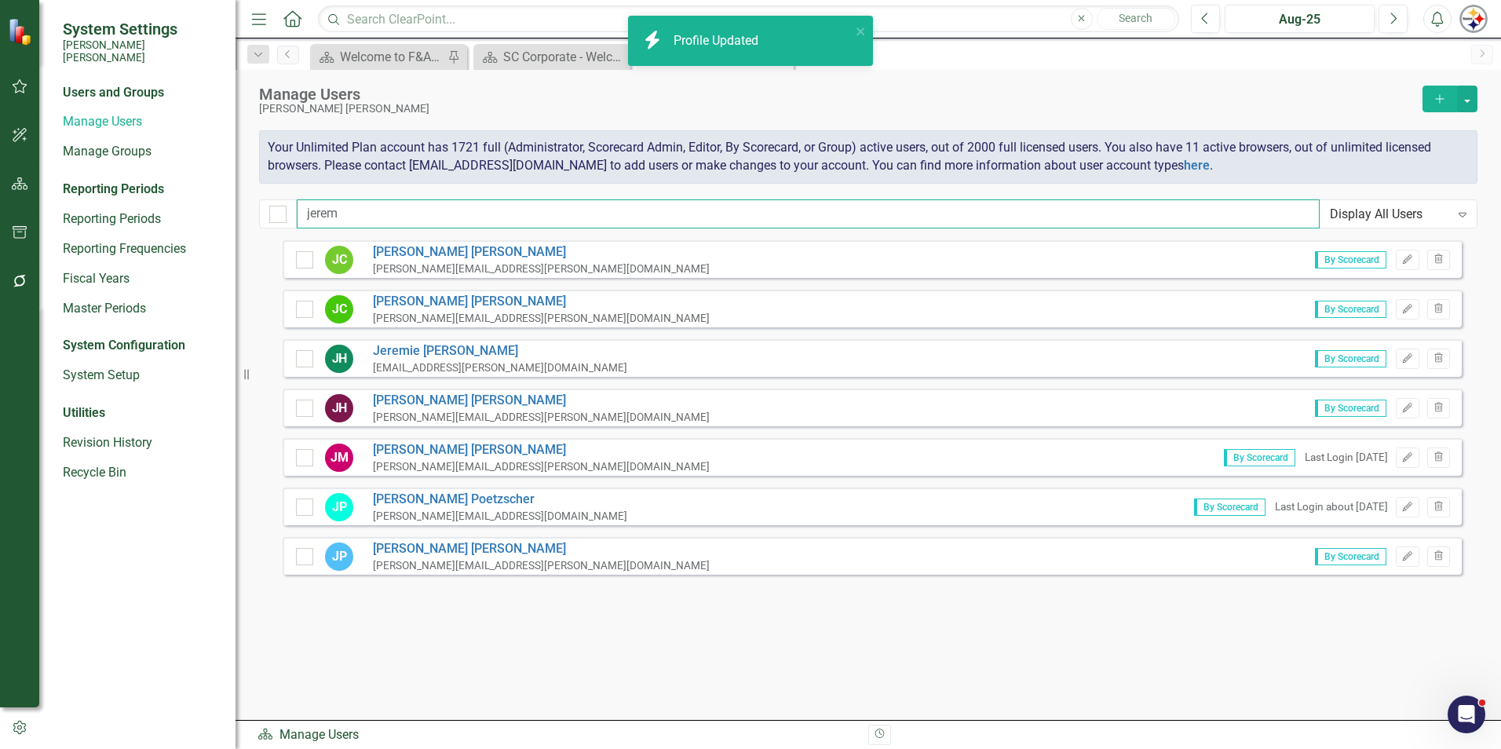
drag, startPoint x: 372, startPoint y: 210, endPoint x: 257, endPoint y: 210, distance: 114.6
click at [257, 210] on div "Manage Users [PERSON_NAME] [PERSON_NAME] Add Your Unlimited Plan account has 17…" at bounding box center [867, 155] width 1265 height 170
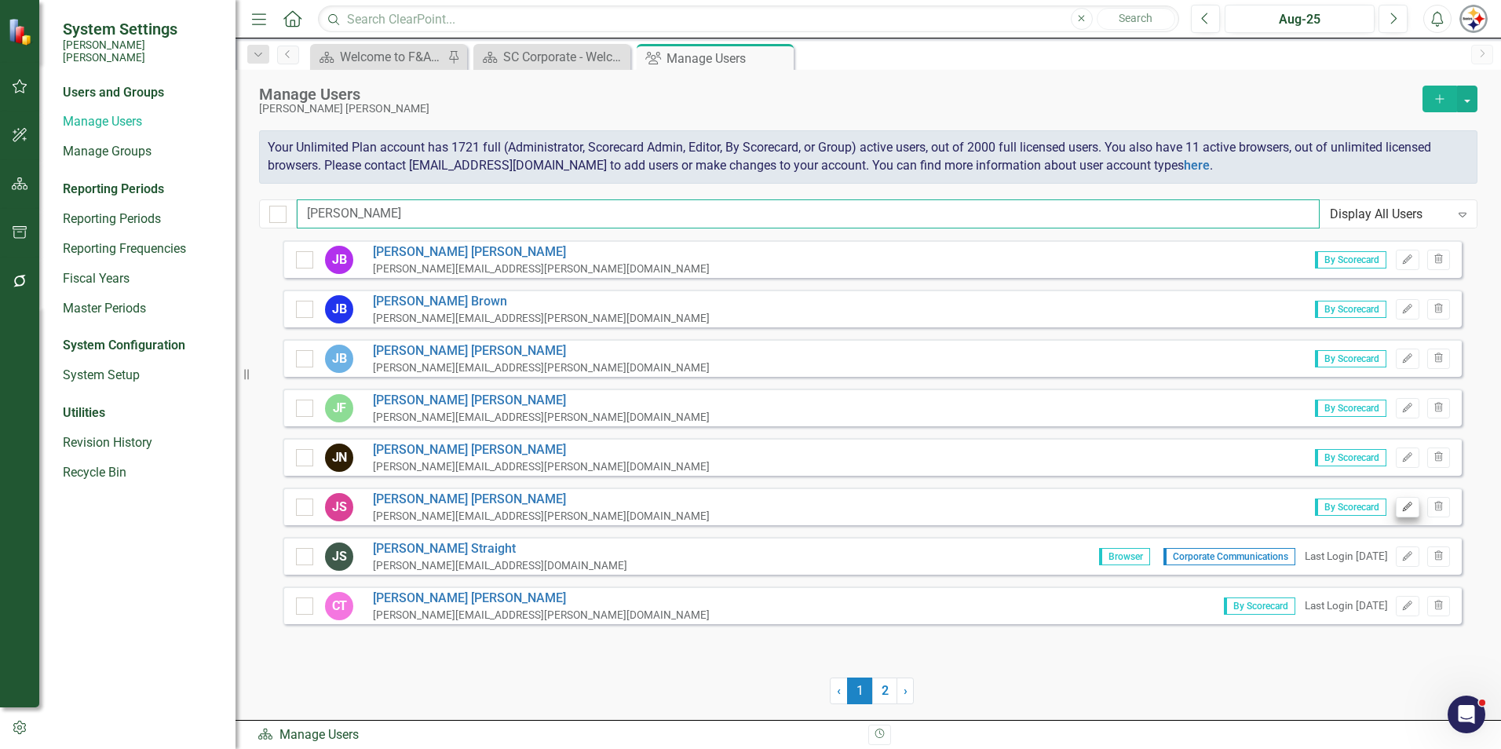
type input "[PERSON_NAME]"
click at [743, 506] on icon "Edit" at bounding box center [1407, 506] width 12 height 9
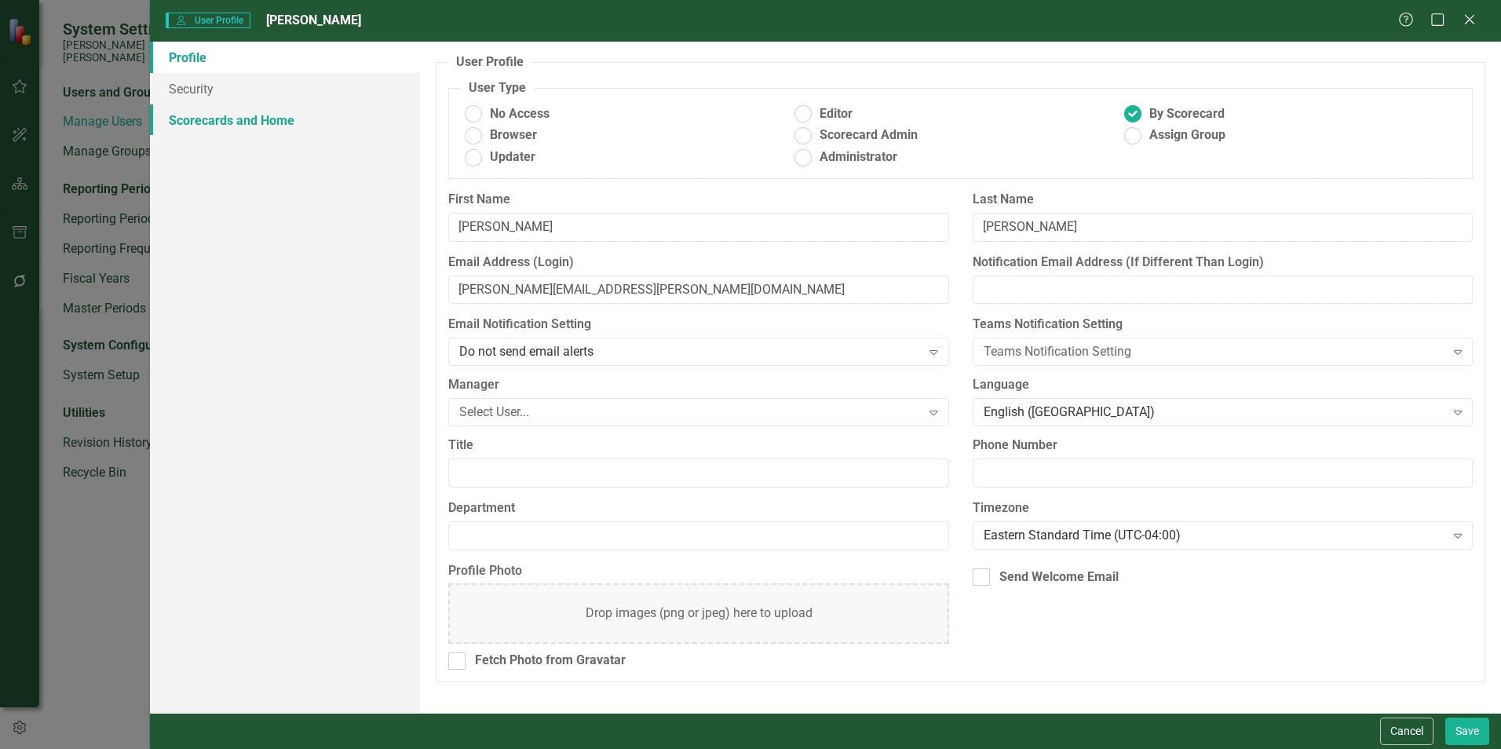
click at [270, 123] on link "Scorecards and Home" at bounding box center [285, 119] width 270 height 31
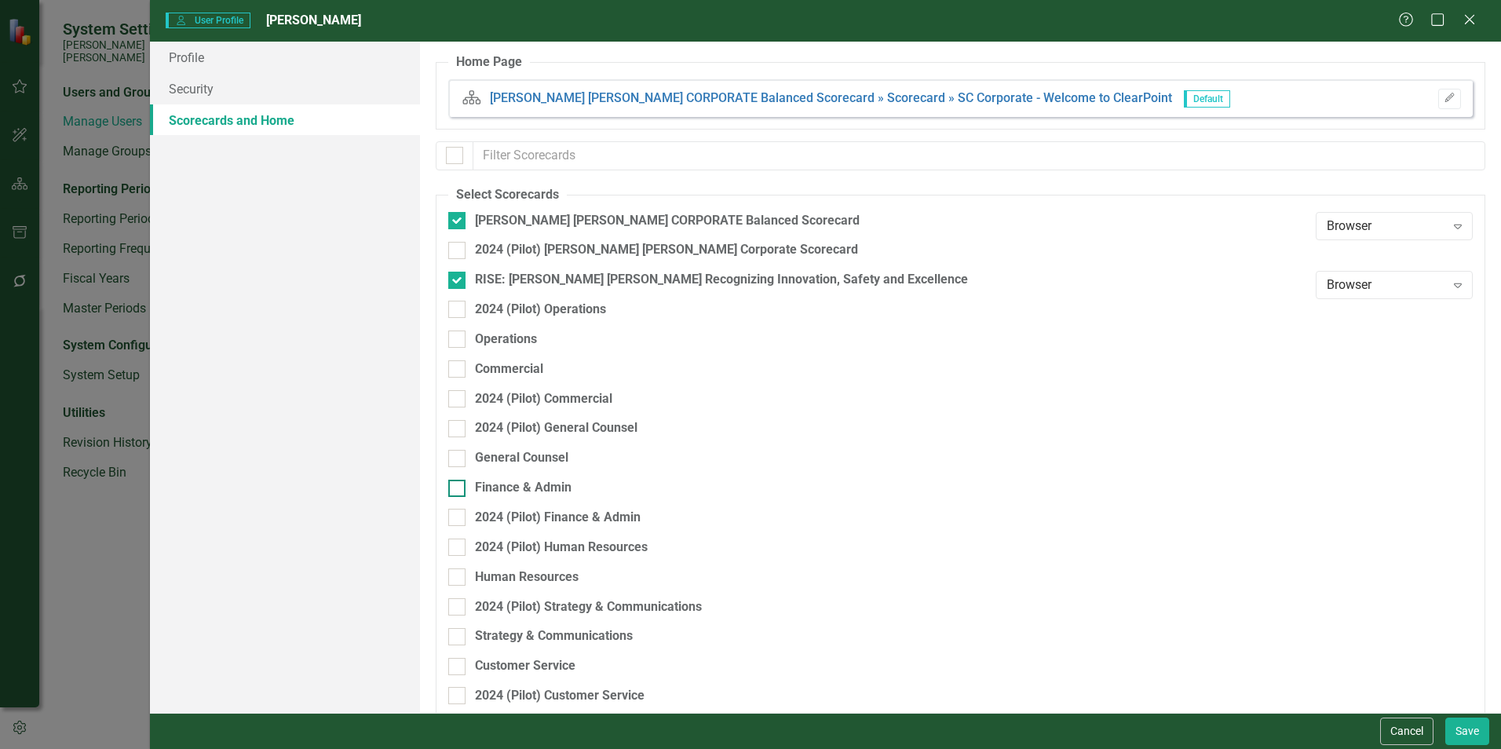
click at [535, 481] on div "Finance & Admin" at bounding box center [523, 488] width 97 height 18
click at [458, 481] on input "Finance & Admin" at bounding box center [453, 485] width 10 height 10
checkbox input "true"
click at [743, 573] on button "Save" at bounding box center [1467, 730] width 44 height 27
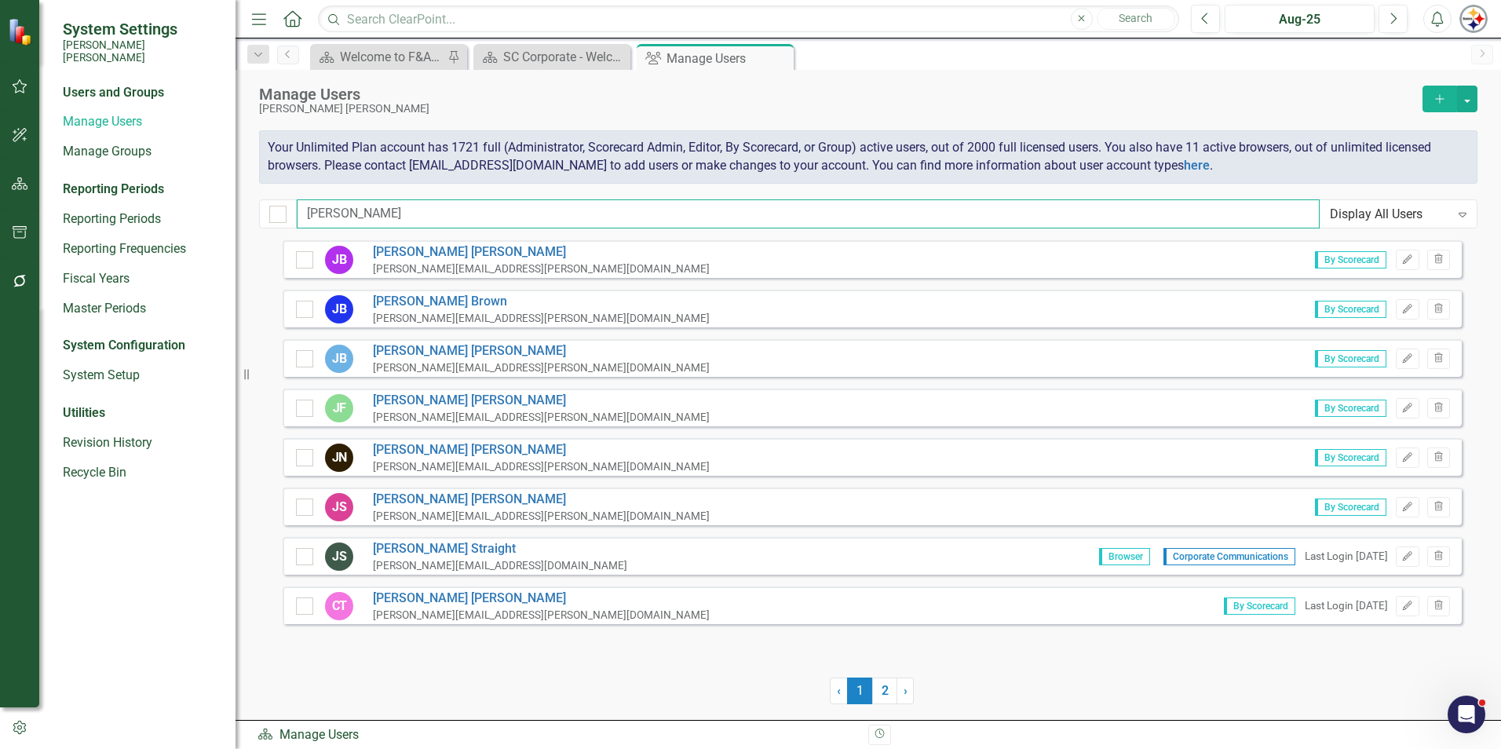
drag, startPoint x: 389, startPoint y: 213, endPoint x: 289, endPoint y: 213, distance: 99.7
click at [289, 213] on div "[PERSON_NAME] Display All Users Expand" at bounding box center [868, 213] width 1218 height 29
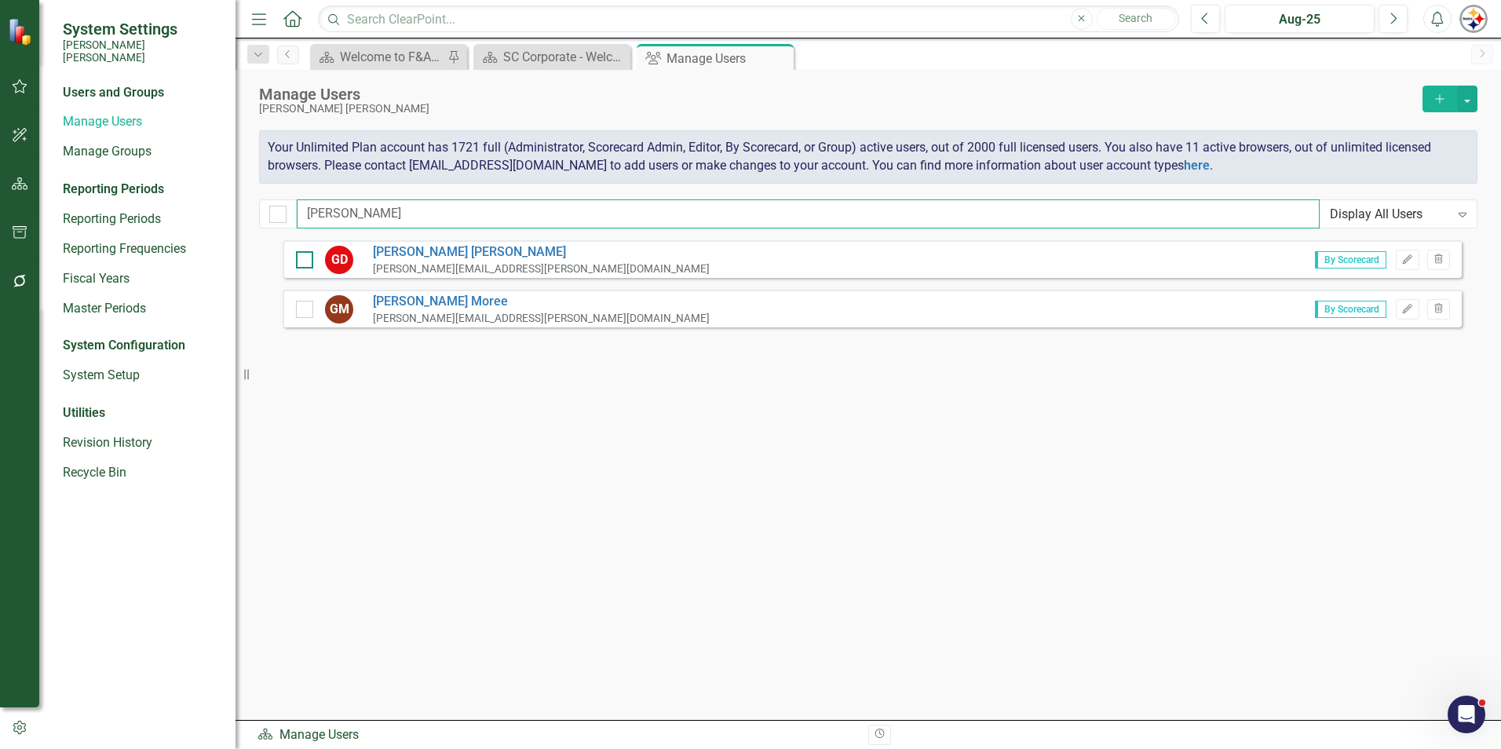
type input "[PERSON_NAME]"
click at [308, 256] on div at bounding box center [304, 259] width 17 height 17
click at [306, 256] on input "checkbox" at bounding box center [301, 256] width 10 height 10
checkbox input "true"
drag, startPoint x: 356, startPoint y: 214, endPoint x: 280, endPoint y: 214, distance: 76.1
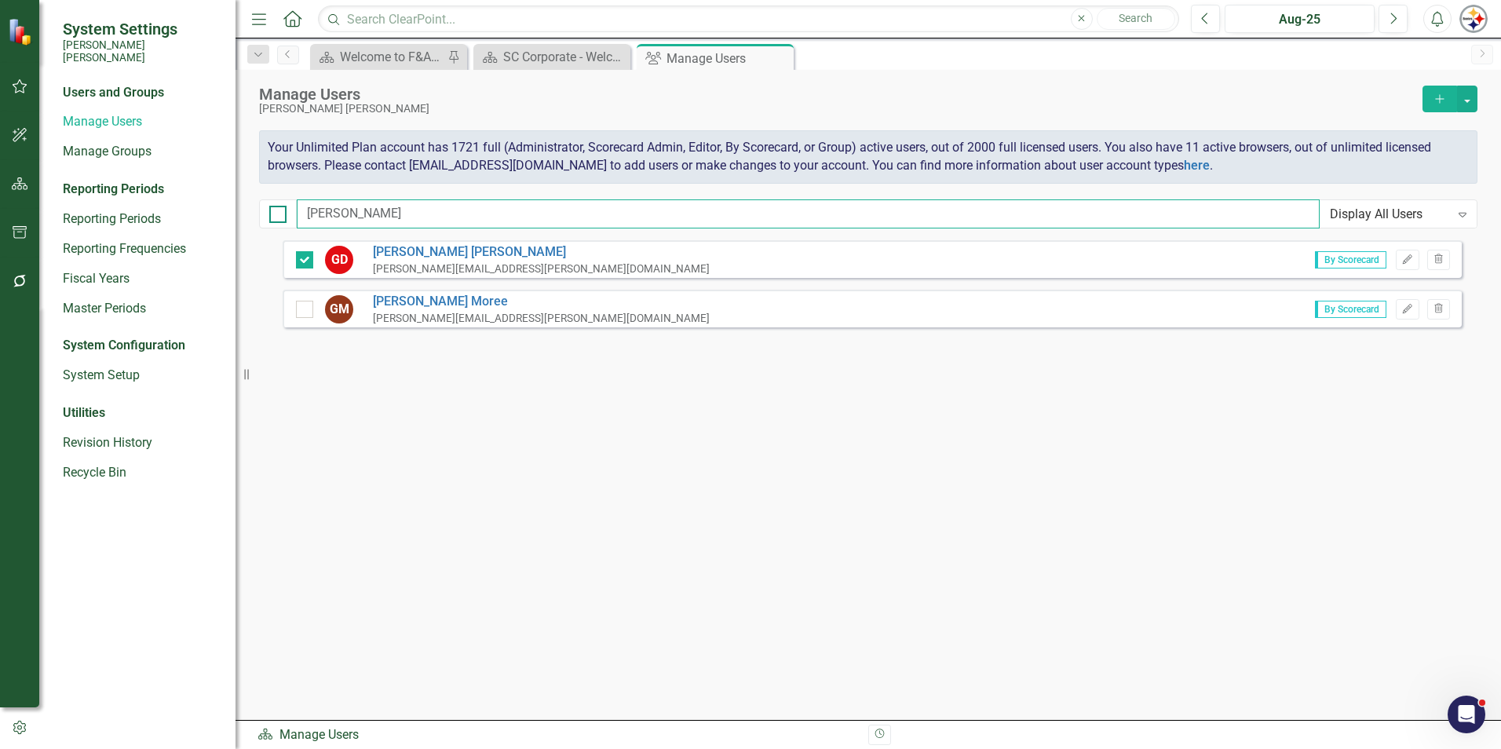
click at [280, 214] on div "[PERSON_NAME] Display All Users Expand" at bounding box center [868, 213] width 1218 height 29
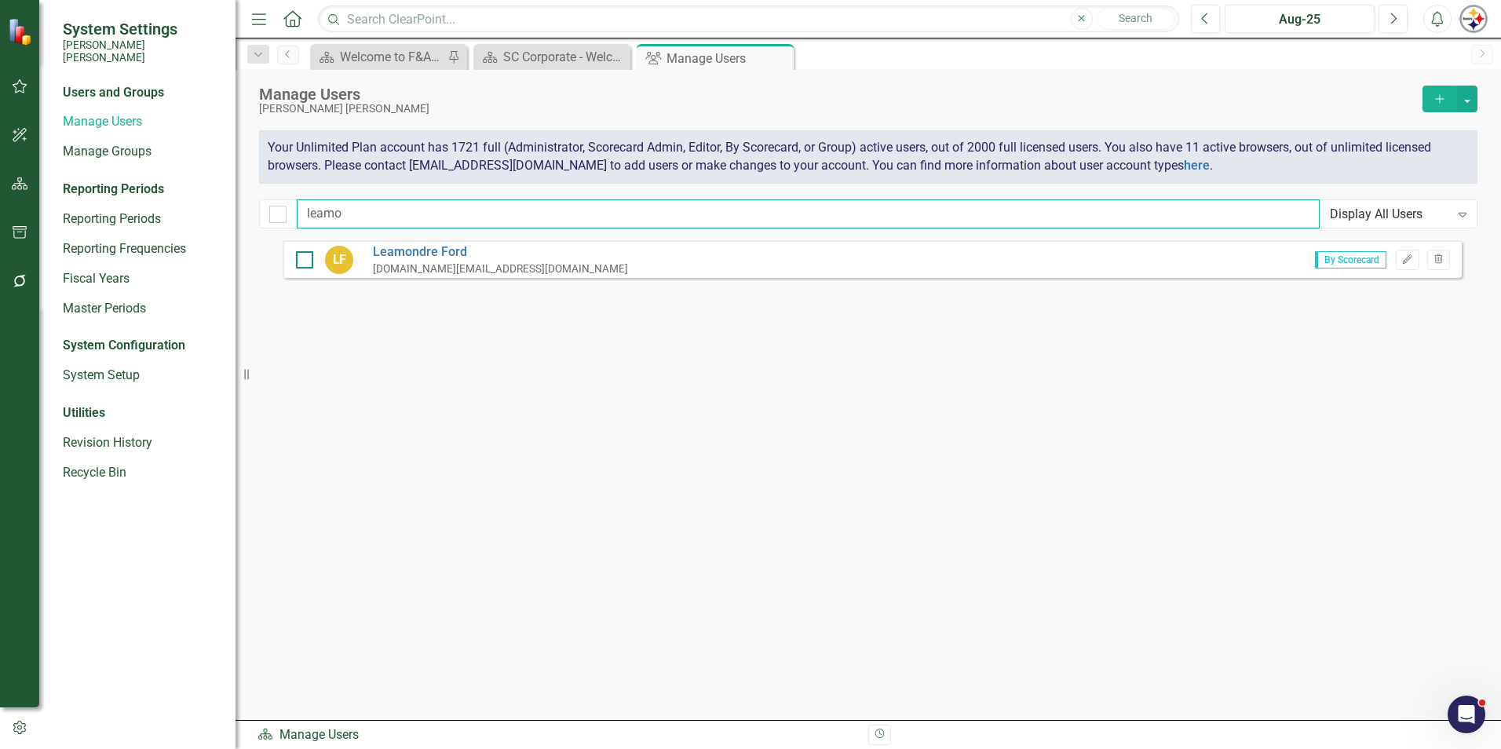
type input "leamo"
click at [297, 254] on input "checkbox" at bounding box center [301, 256] width 10 height 10
checkbox input "true"
click at [743, 99] on button "button" at bounding box center [1467, 99] width 20 height 27
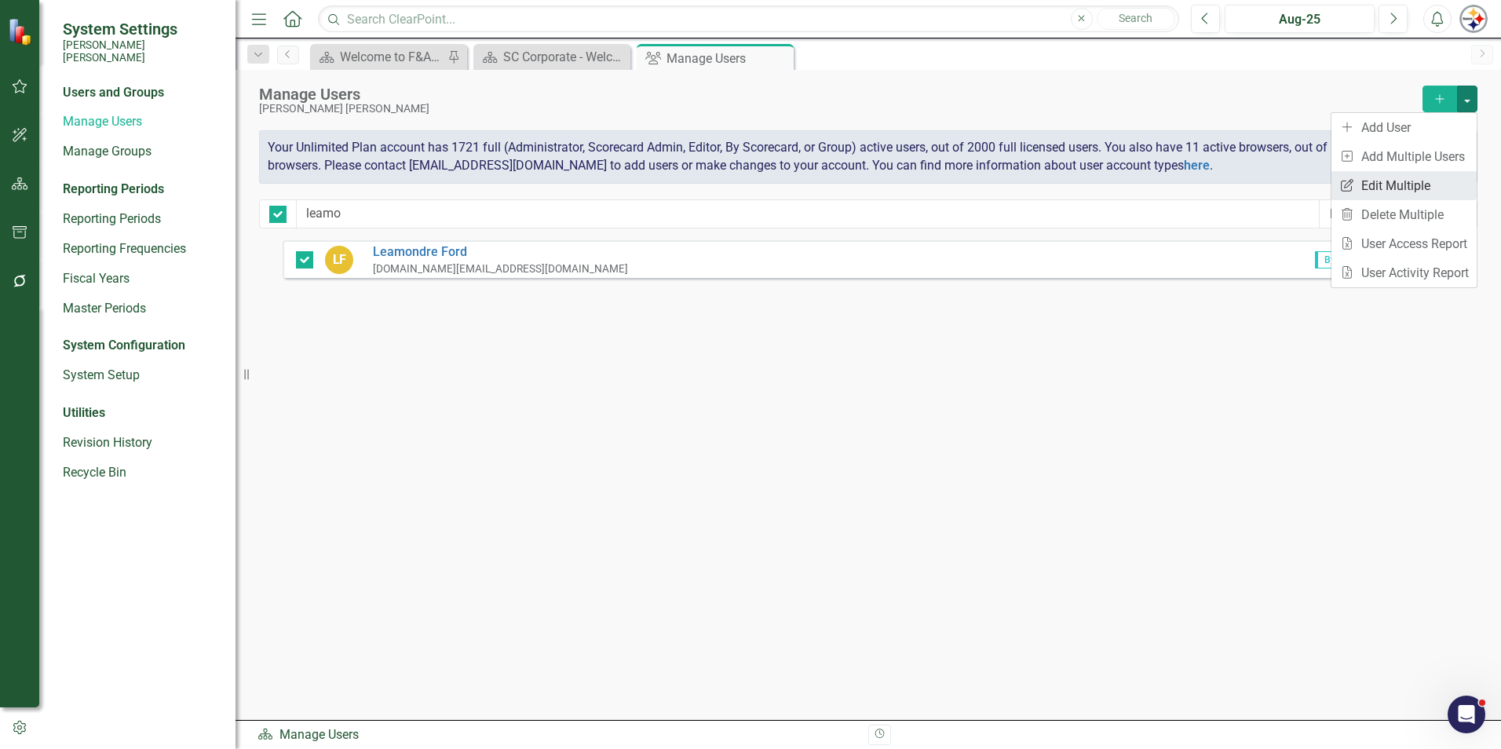
click at [743, 191] on link "Edit Multiple Edit Multiple" at bounding box center [1403, 185] width 145 height 29
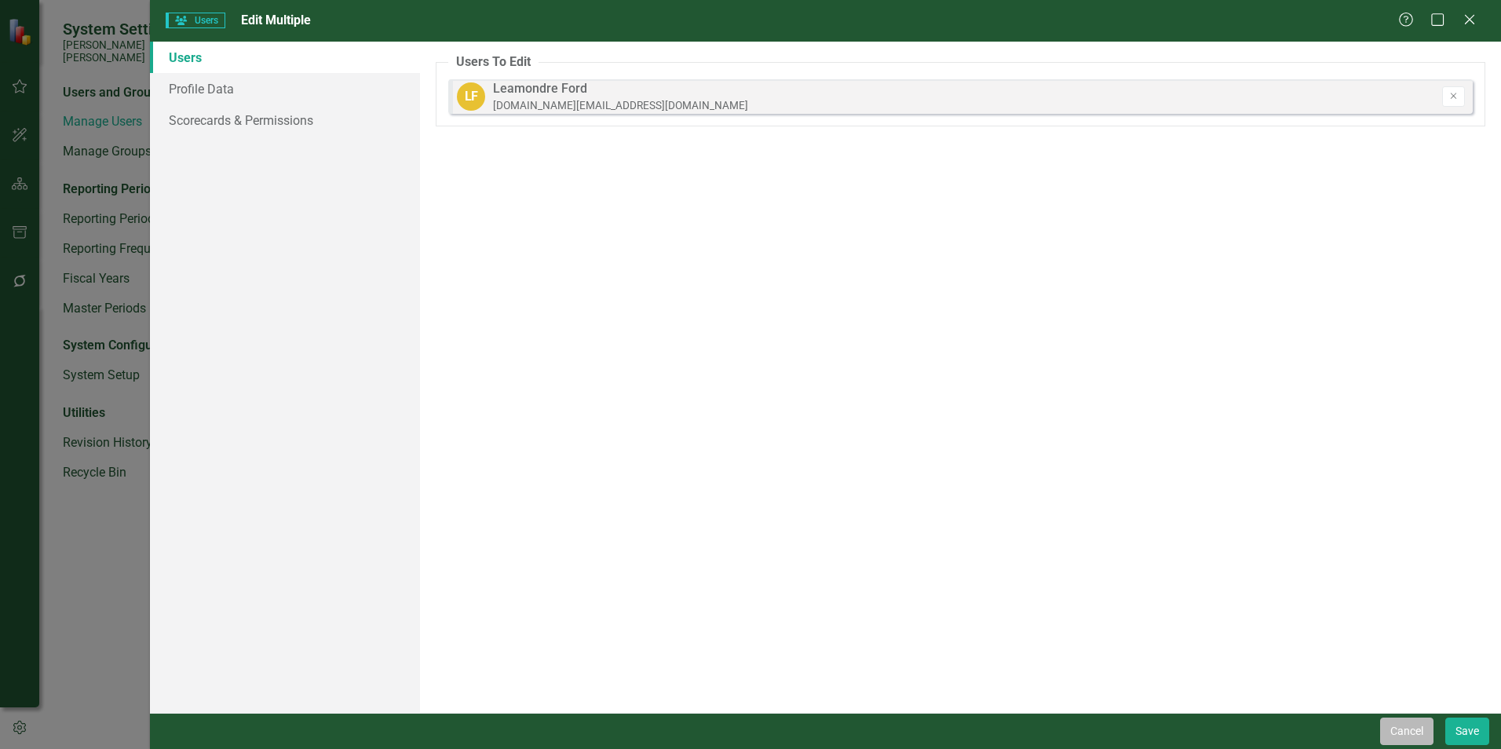
click at [743, 573] on button "Cancel" at bounding box center [1406, 730] width 53 height 27
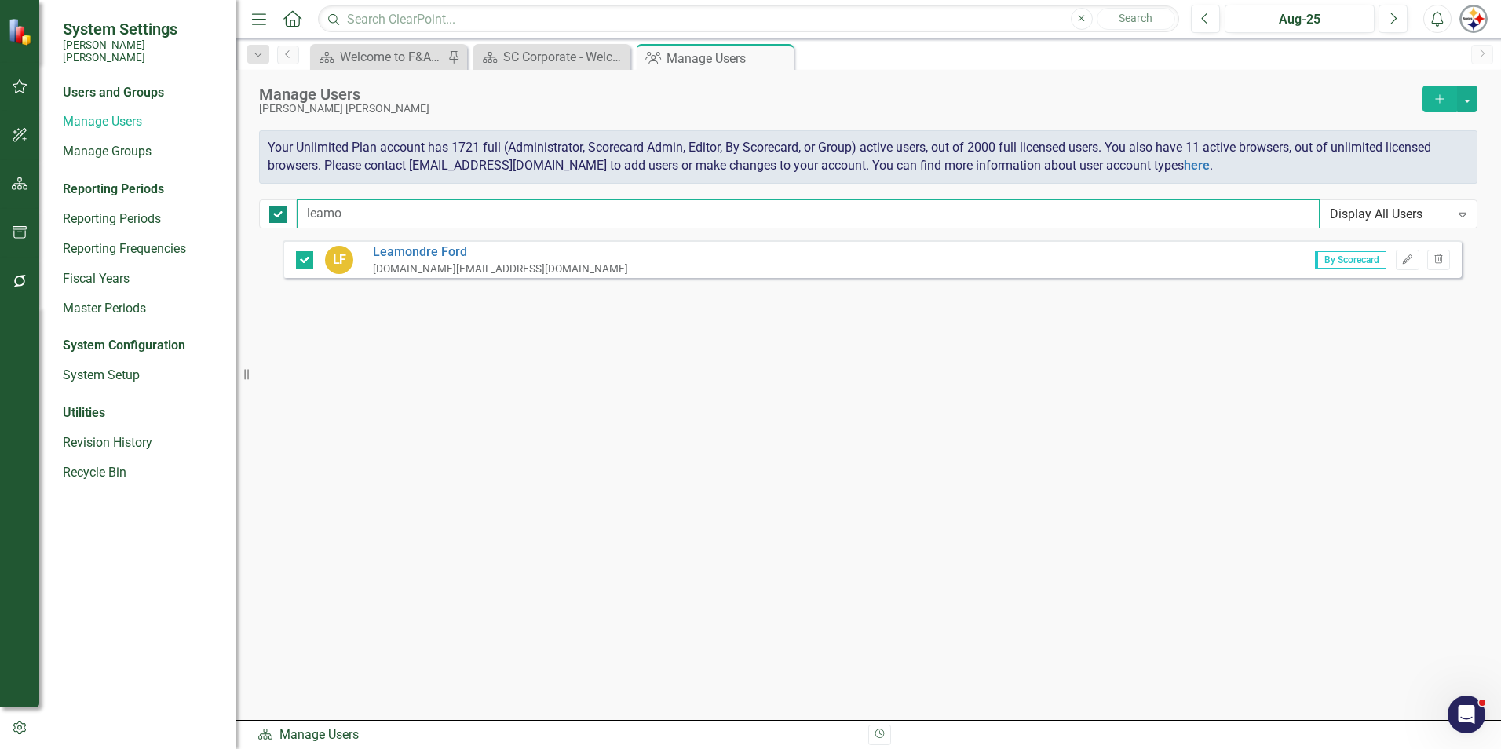
drag, startPoint x: 363, startPoint y: 210, endPoint x: 272, endPoint y: 210, distance: 91.8
click at [272, 210] on div "leamo Display All Users Expand" at bounding box center [868, 213] width 1218 height 29
checkbox input "false"
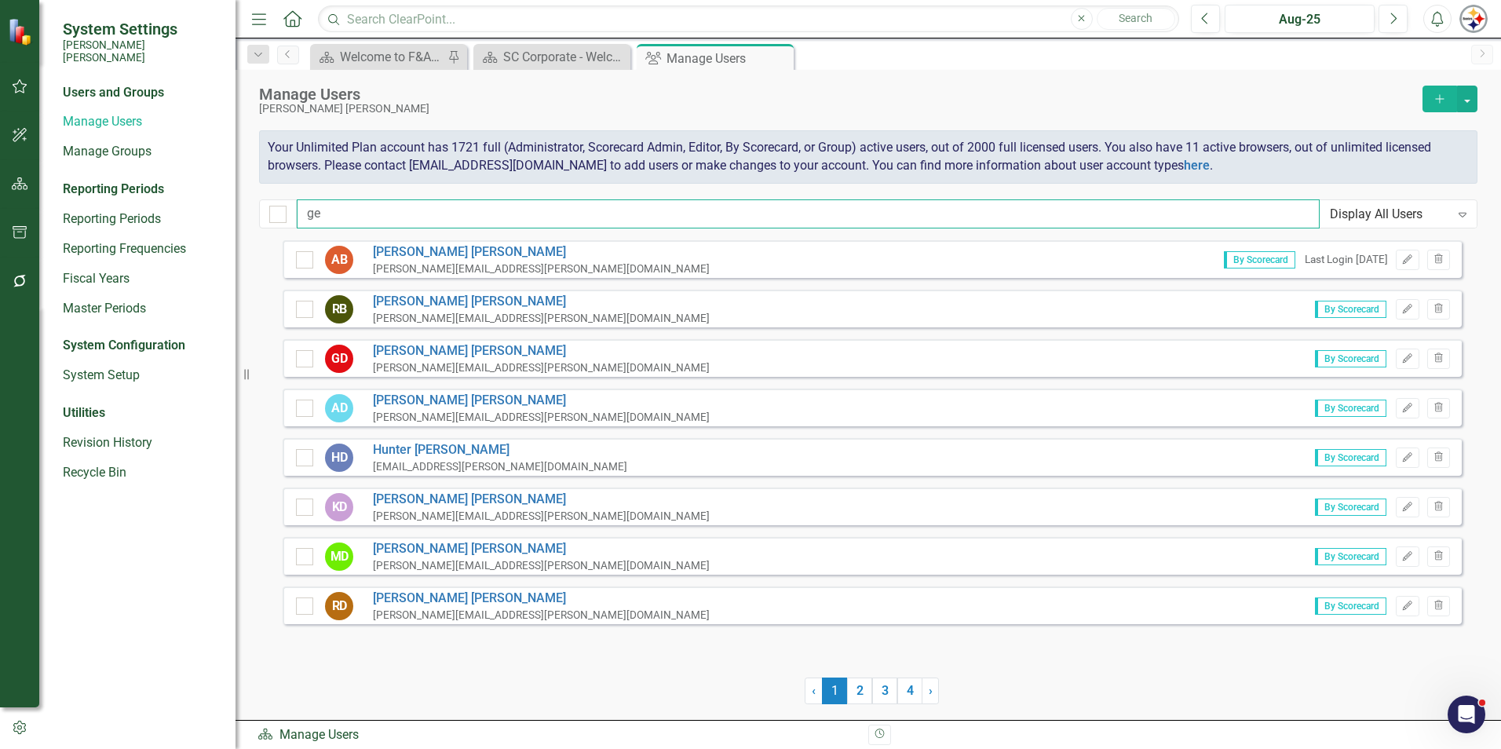
type input "g"
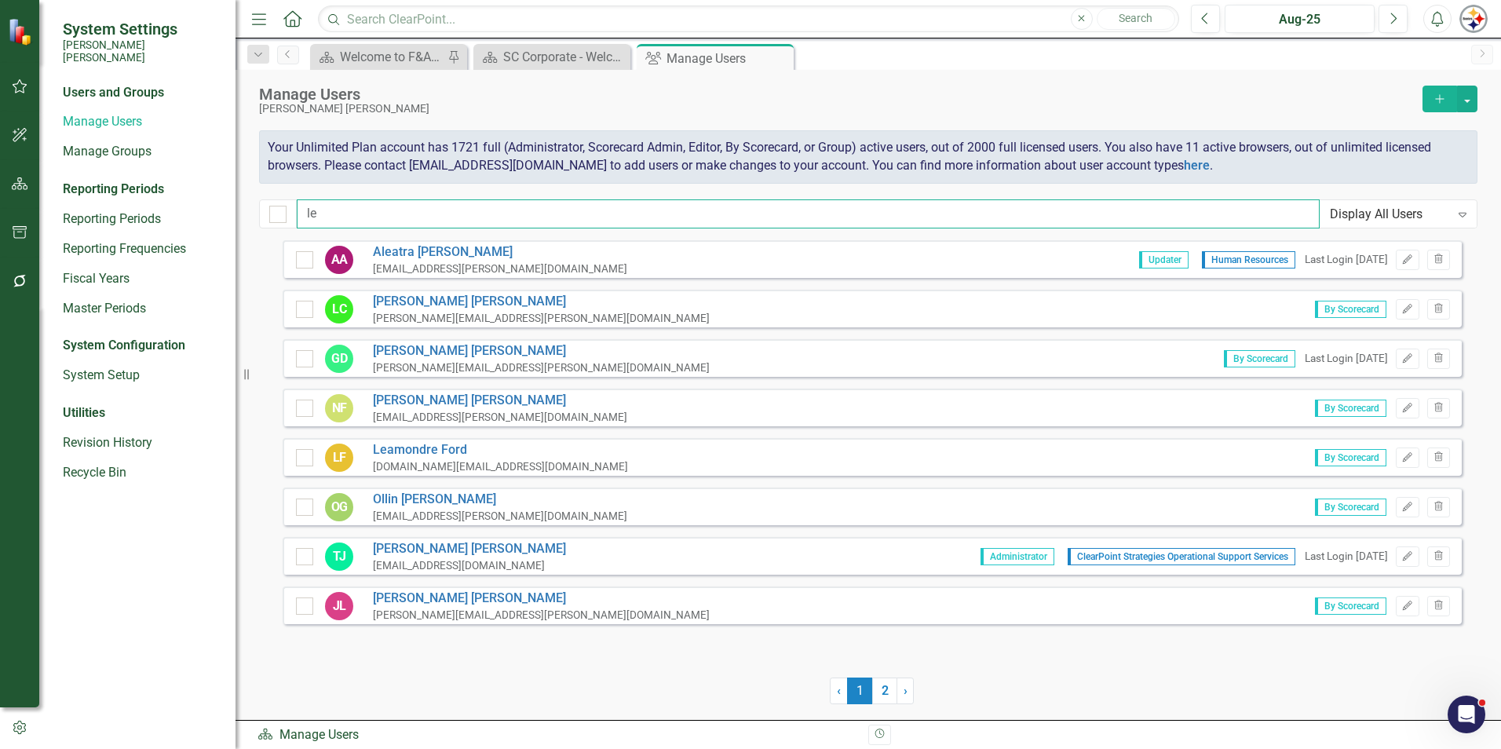
type input "l"
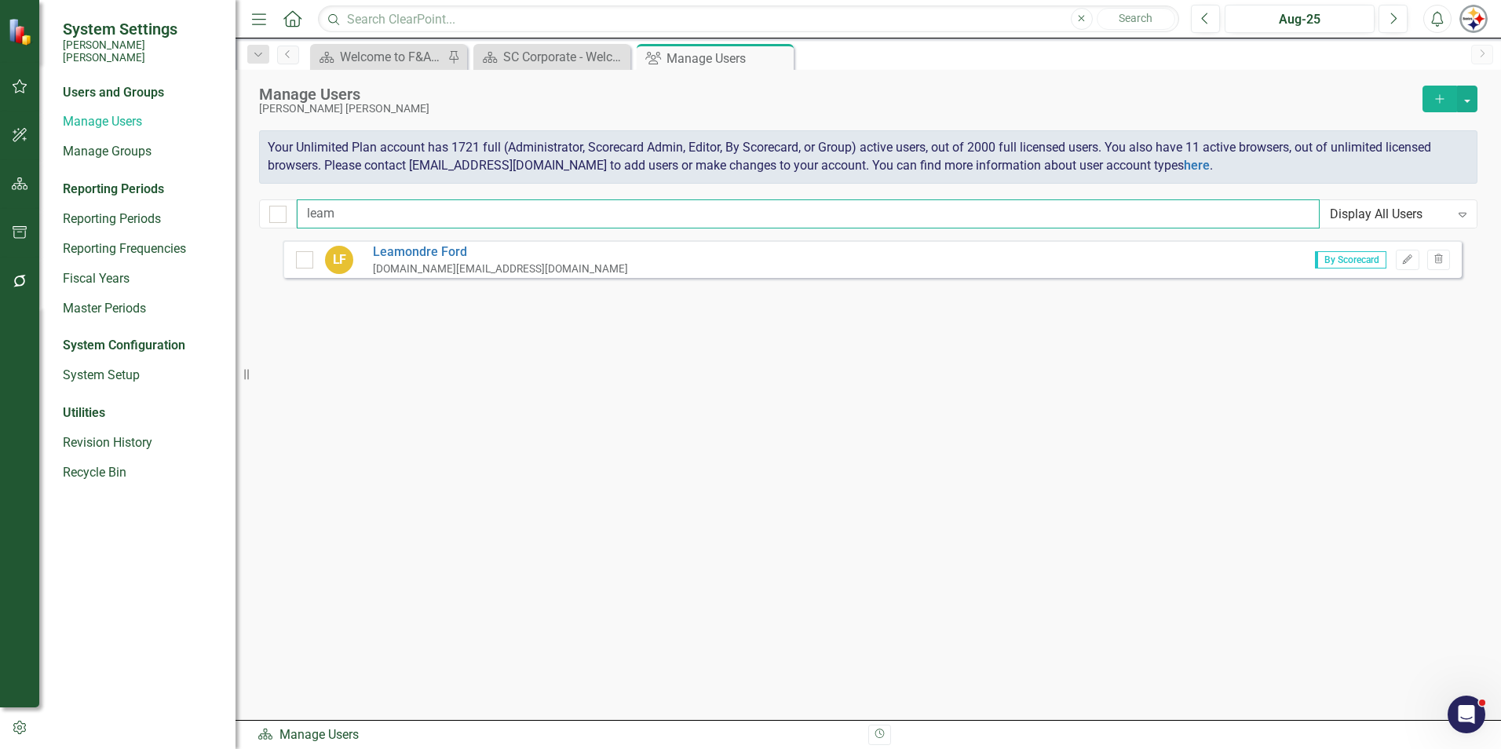
type input "leamo"
click at [276, 212] on input "checkbox" at bounding box center [274, 211] width 10 height 10
checkbox input "true"
drag, startPoint x: 362, startPoint y: 218, endPoint x: 254, endPoint y: 217, distance: 107.5
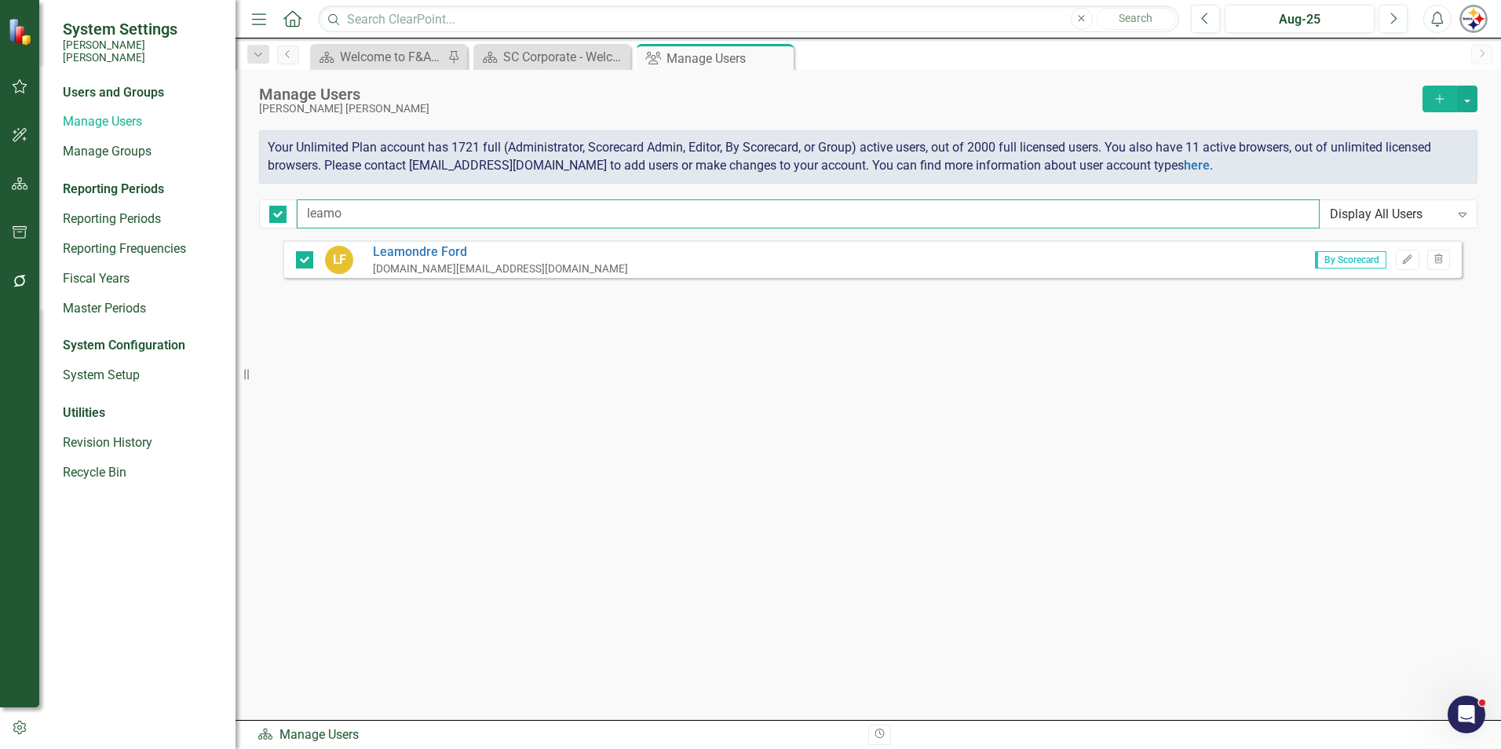
click at [254, 217] on div "Manage Users [PERSON_NAME] [PERSON_NAME] Add Your Unlimited Plan account has 17…" at bounding box center [867, 155] width 1265 height 170
type input "g"
checkbox input "false"
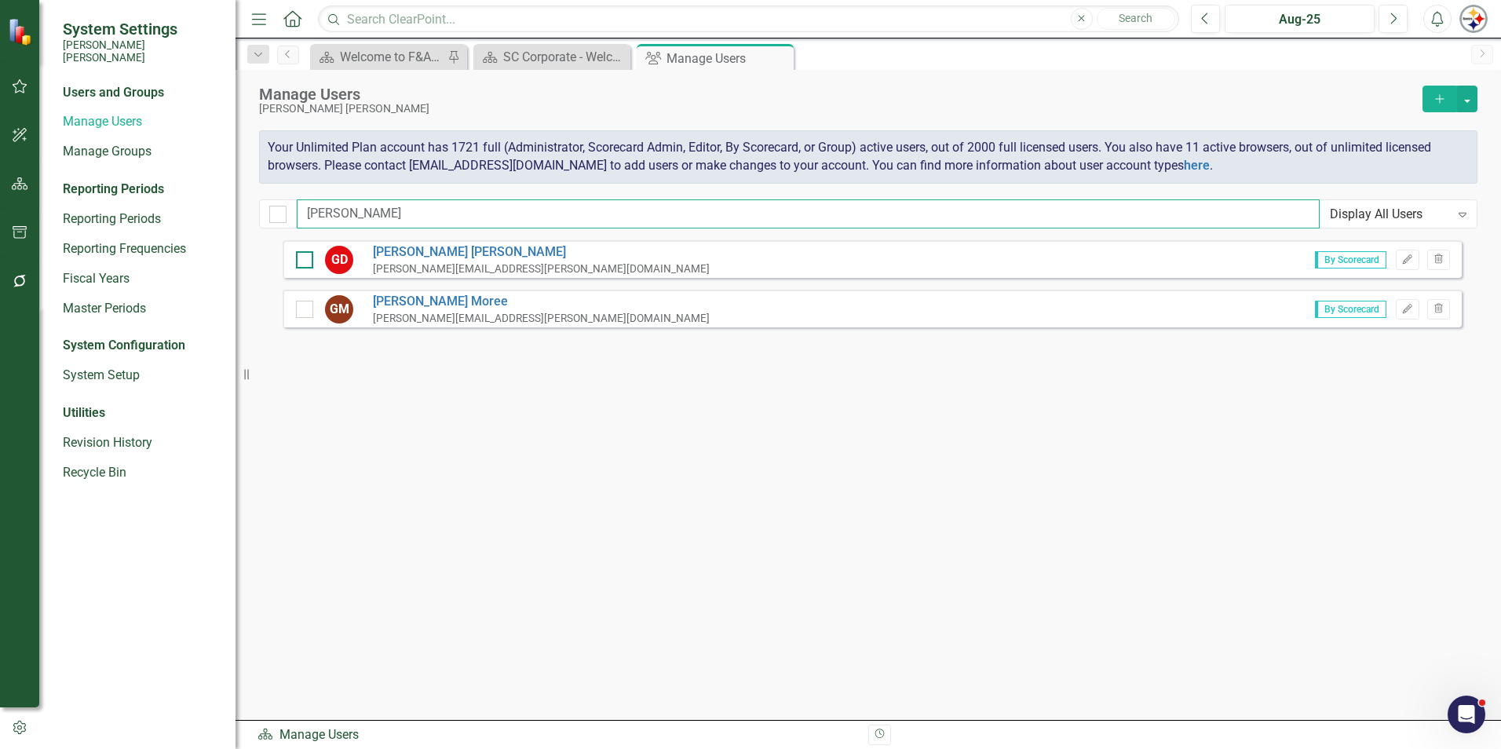
type input "[PERSON_NAME]"
click at [312, 258] on div at bounding box center [304, 259] width 17 height 17
click at [306, 258] on input "checkbox" at bounding box center [301, 256] width 10 height 10
click at [743, 97] on button "button" at bounding box center [1467, 99] width 20 height 27
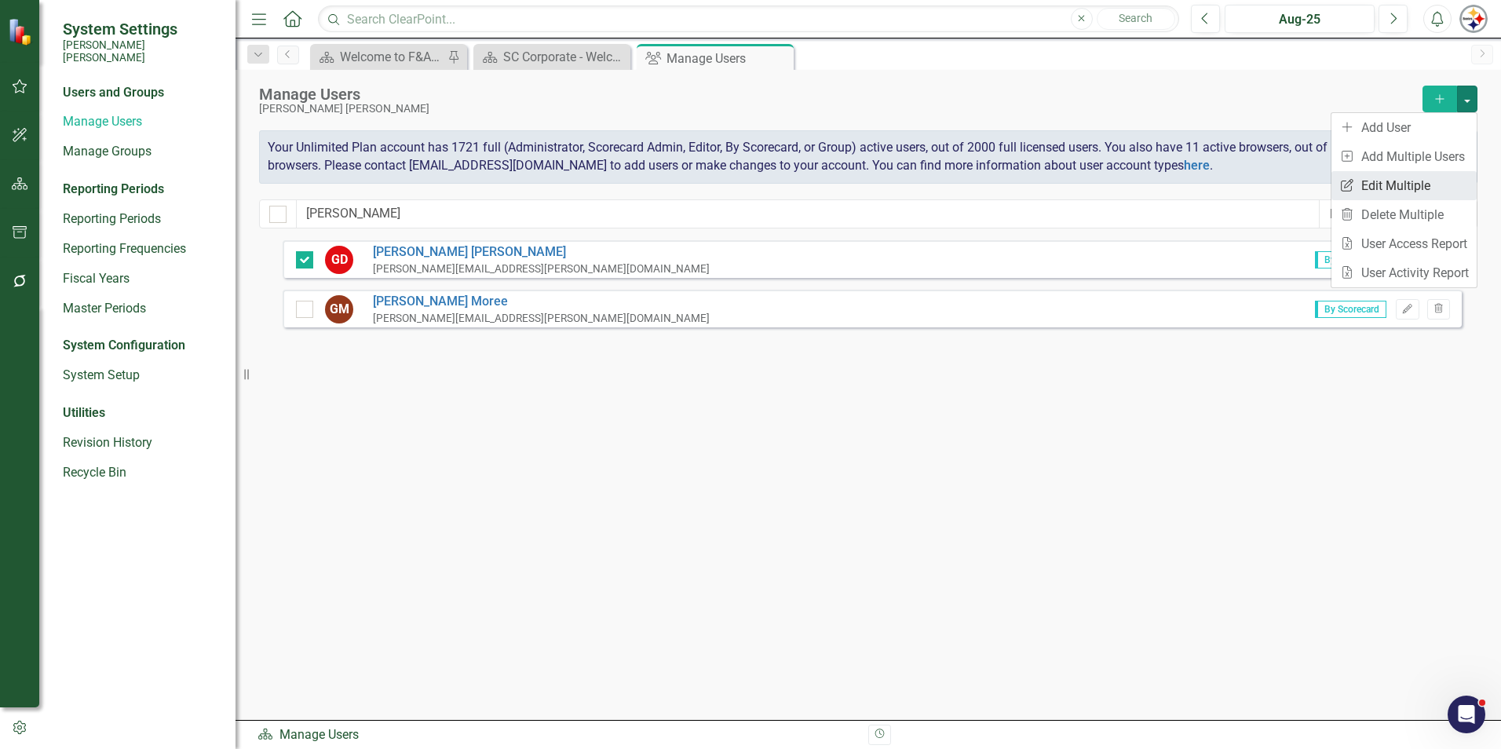
click at [743, 180] on link "Edit Multiple Edit Multiple" at bounding box center [1403, 185] width 145 height 29
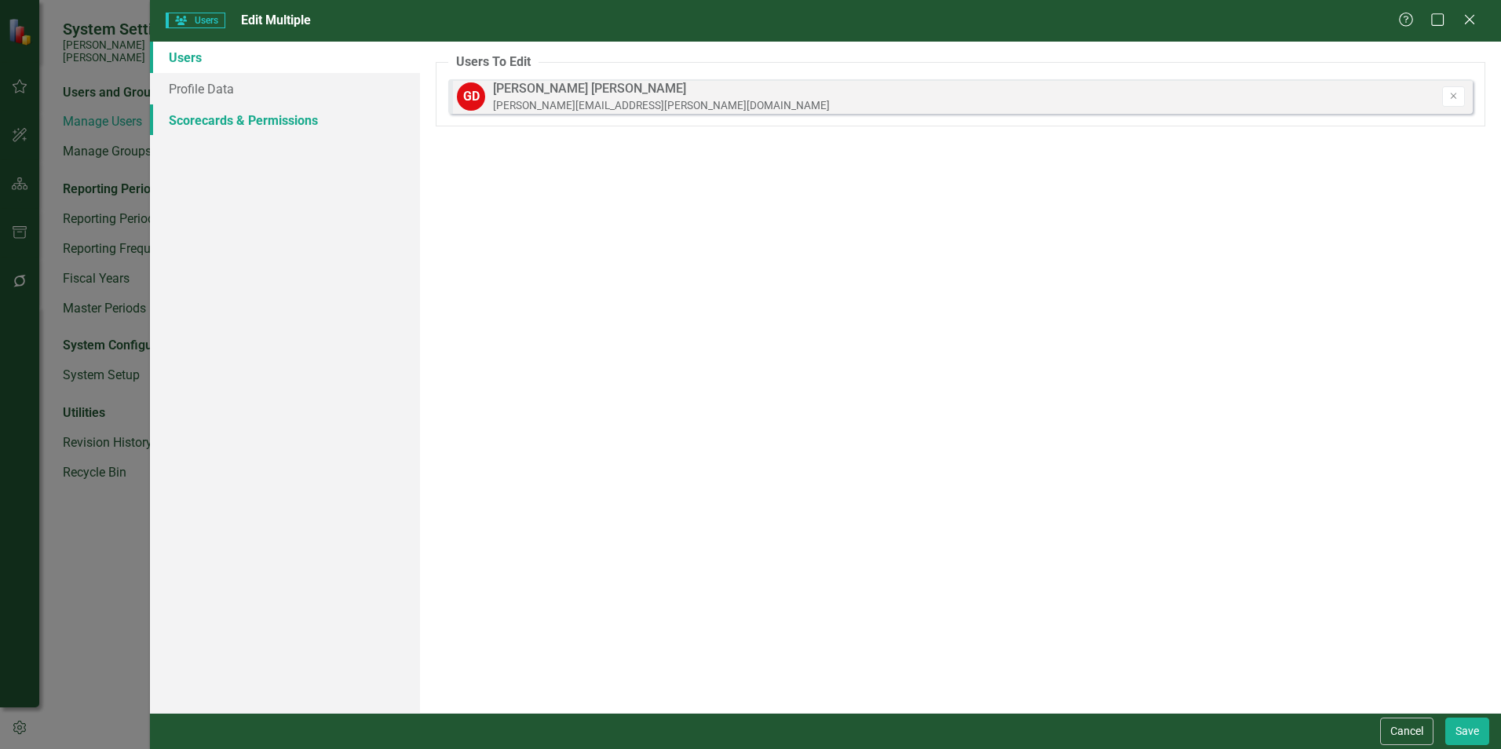
click at [201, 122] on link "Scorecards & Permissions" at bounding box center [285, 119] width 270 height 31
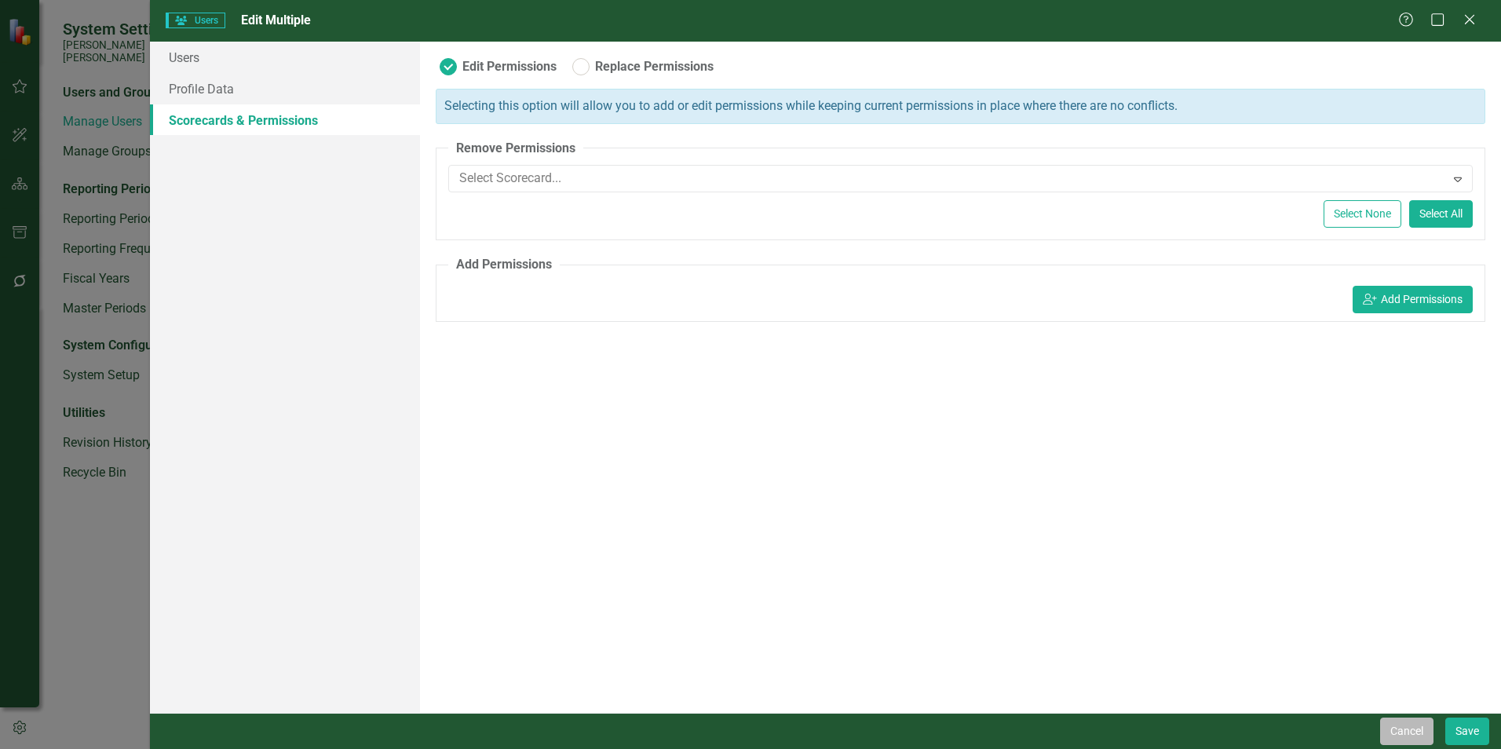
click at [743, 573] on button "Cancel" at bounding box center [1406, 730] width 53 height 27
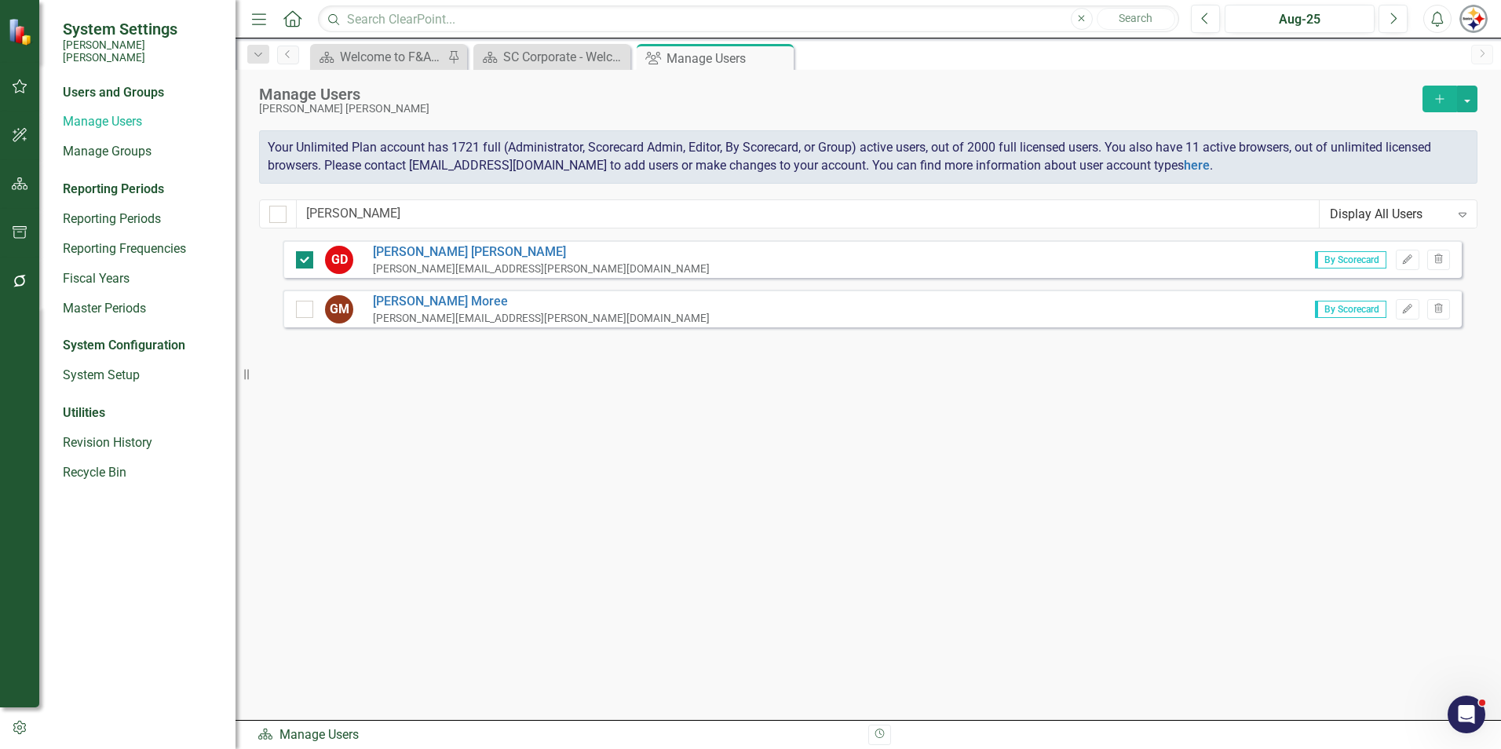
click at [308, 262] on div at bounding box center [304, 259] width 17 height 17
click at [306, 261] on input "checkbox" at bounding box center [301, 256] width 10 height 10
checkbox input "false"
drag, startPoint x: 344, startPoint y: 210, endPoint x: 172, endPoint y: 210, distance: 171.9
click at [174, 210] on div "System Settings [PERSON_NAME] [PERSON_NAME] Users and Groups Manage Users Manag…" at bounding box center [750, 374] width 1501 height 749
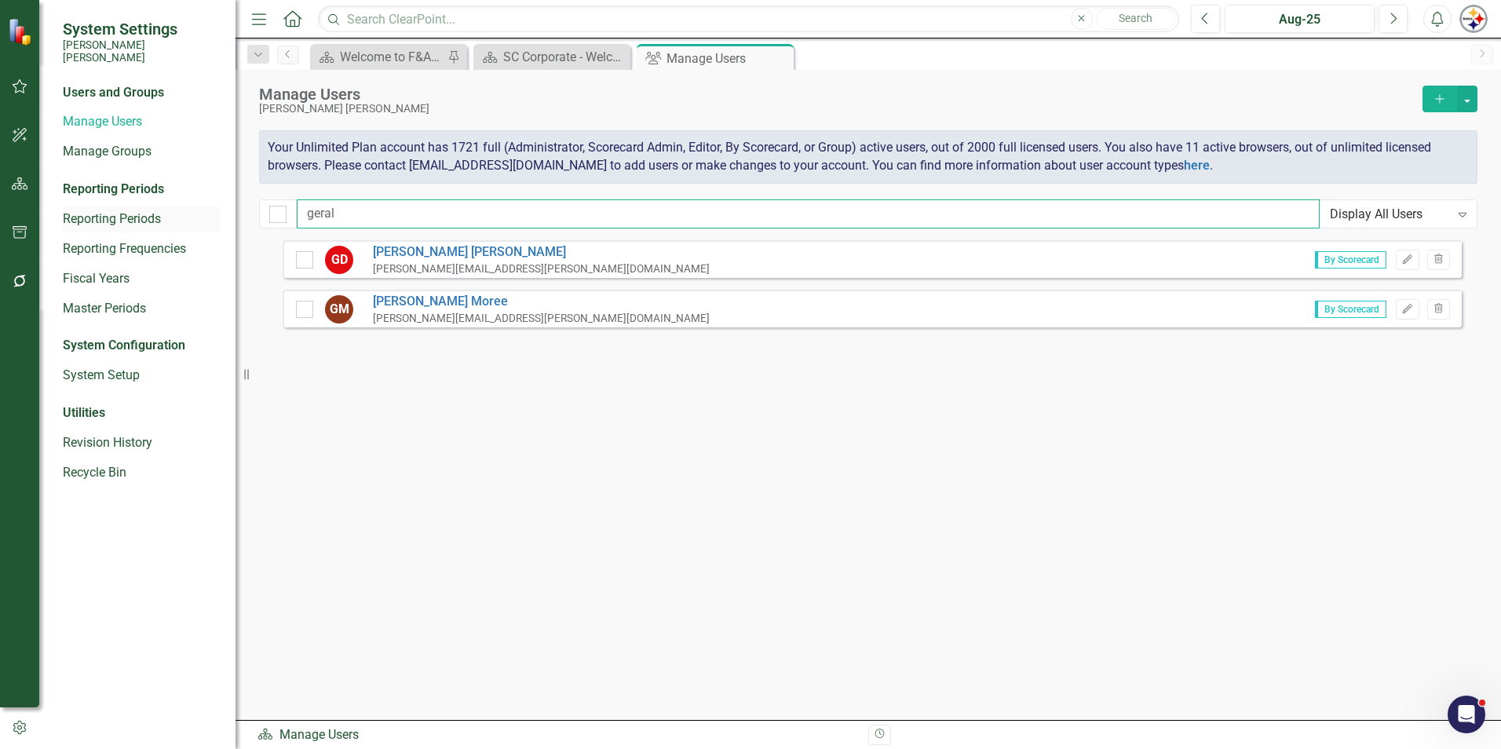
type input "[PERSON_NAME]"
click at [301, 260] on input "checkbox" at bounding box center [301, 256] width 10 height 10
click at [743, 103] on button "button" at bounding box center [1467, 99] width 20 height 27
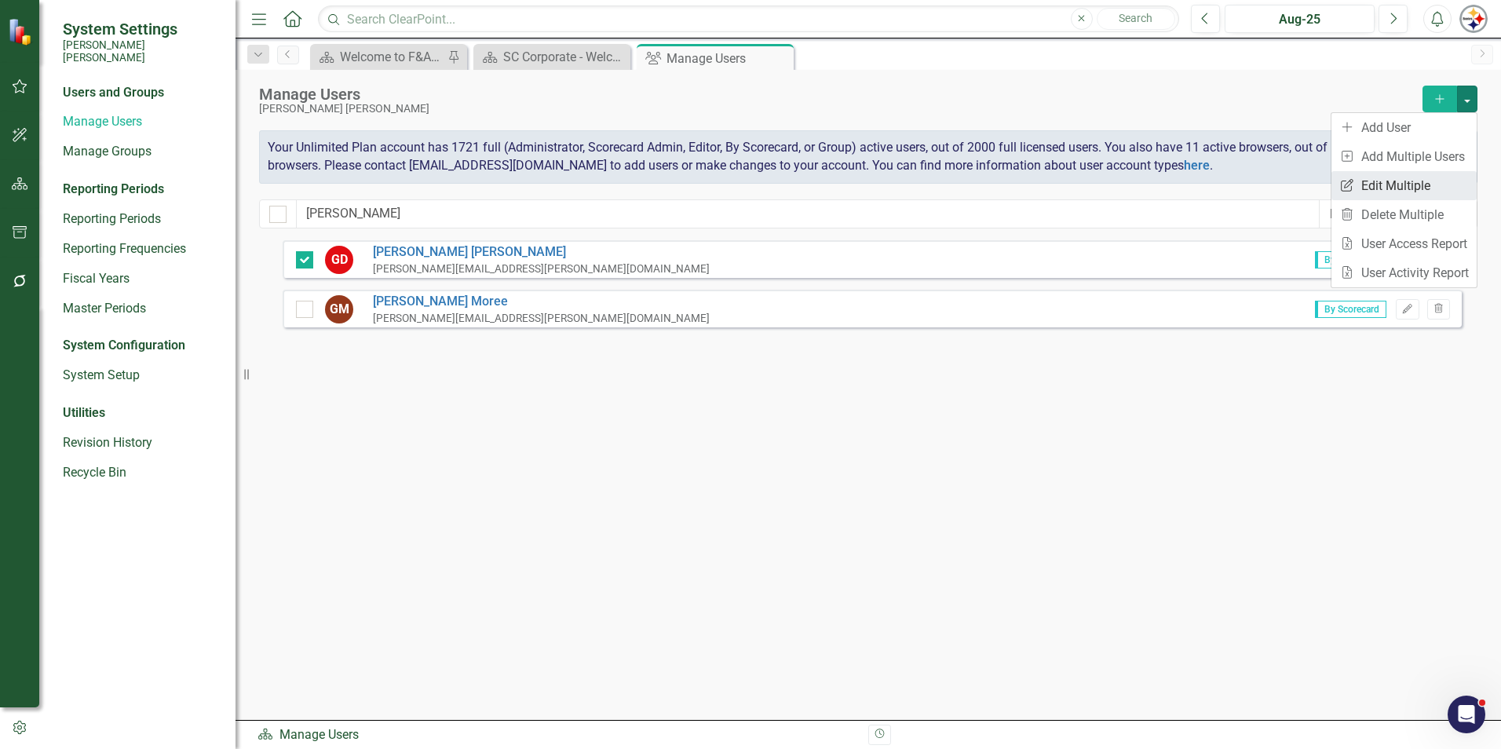
click at [743, 178] on link "Edit Multiple Edit Multiple" at bounding box center [1403, 185] width 145 height 29
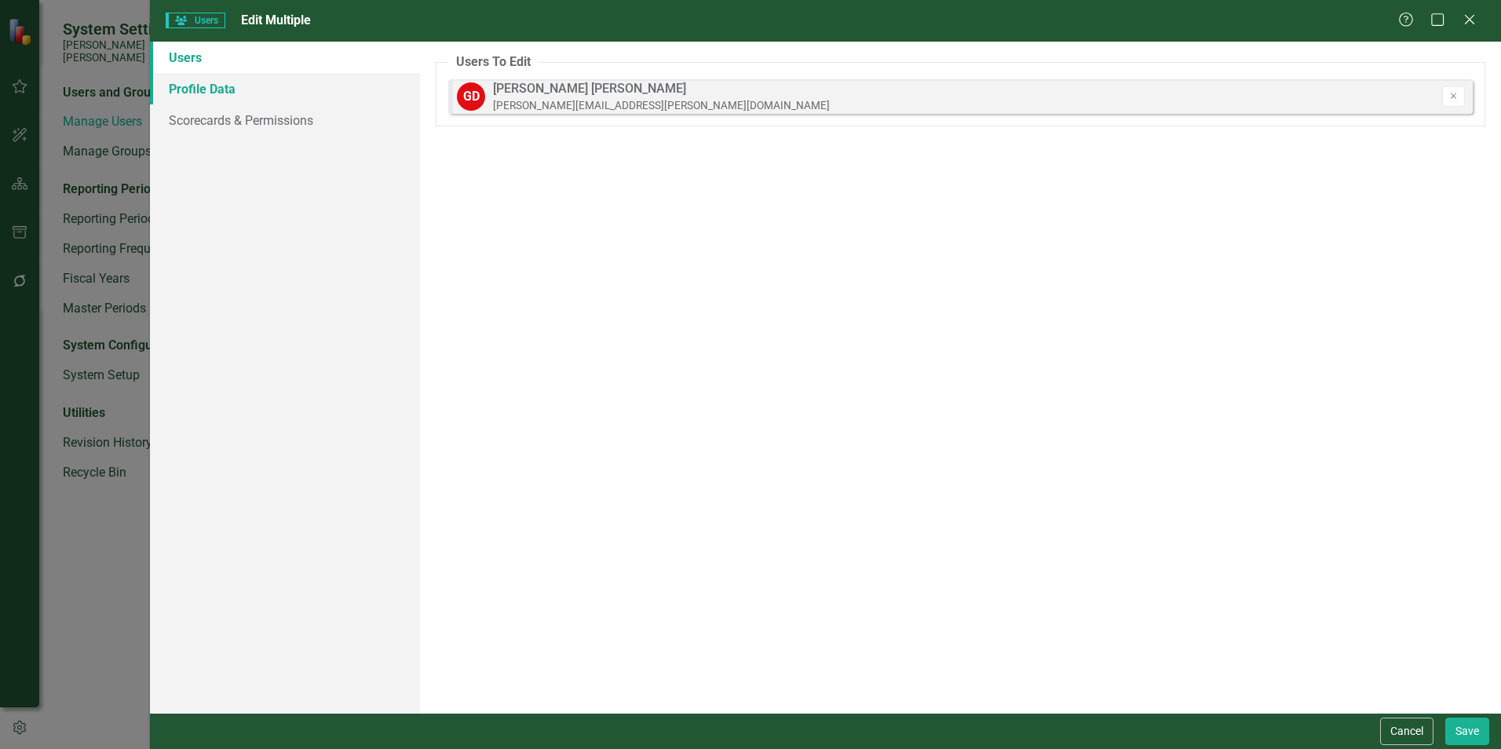
click at [216, 78] on link "Profile Data" at bounding box center [285, 88] width 270 height 31
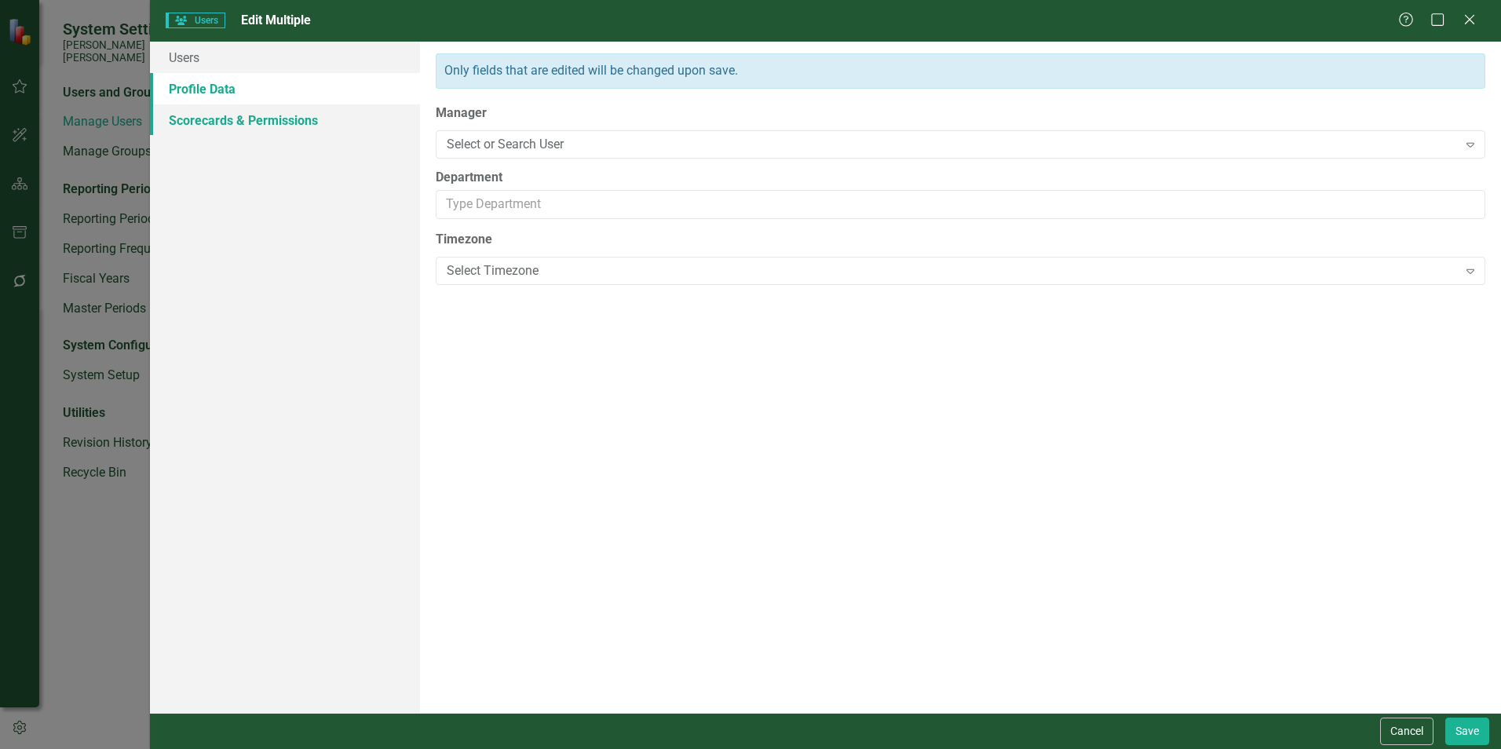
click at [215, 108] on link "Scorecards & Permissions" at bounding box center [285, 119] width 270 height 31
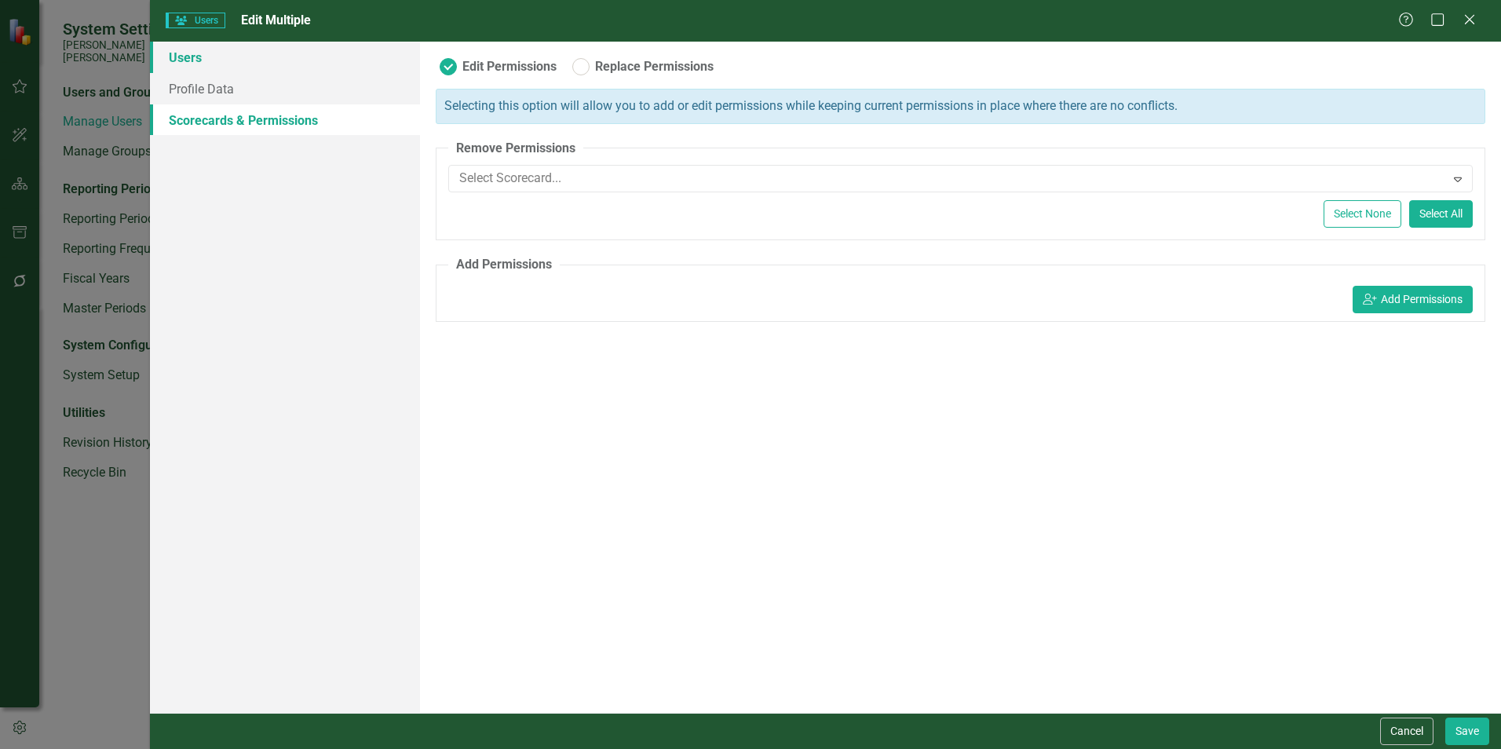
click at [210, 60] on link "Users" at bounding box center [285, 57] width 270 height 31
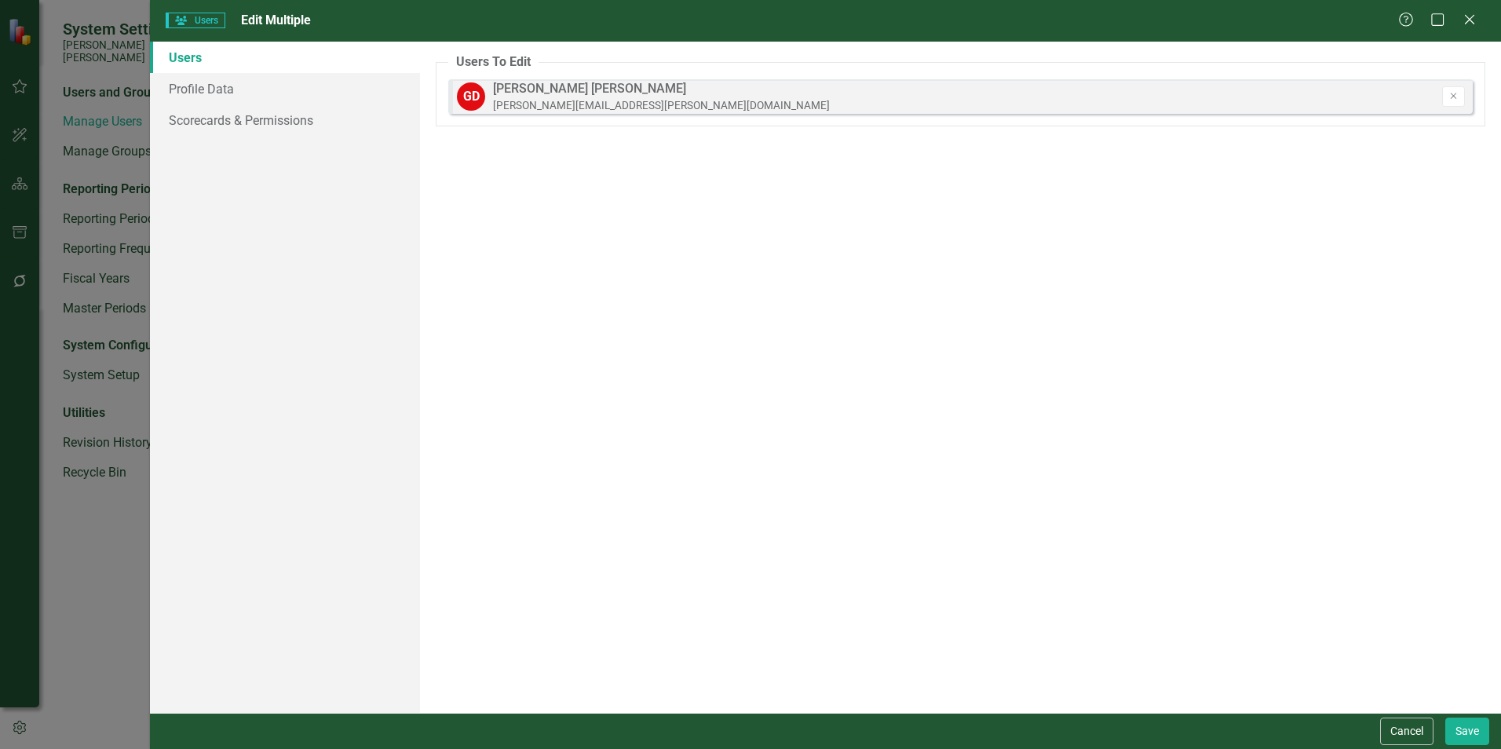
click at [575, 105] on div "[PERSON_NAME][EMAIL_ADDRESS][PERSON_NAME][DOMAIN_NAME]" at bounding box center [661, 105] width 337 height 15
click at [469, 134] on div "Users To Edit [PERSON_NAME] Dozier [EMAIL_ADDRESS][PERSON_NAME][DOMAIN_NAME] ic…" at bounding box center [960, 377] width 1081 height 671
click at [743, 573] on button "Cancel" at bounding box center [1406, 730] width 53 height 27
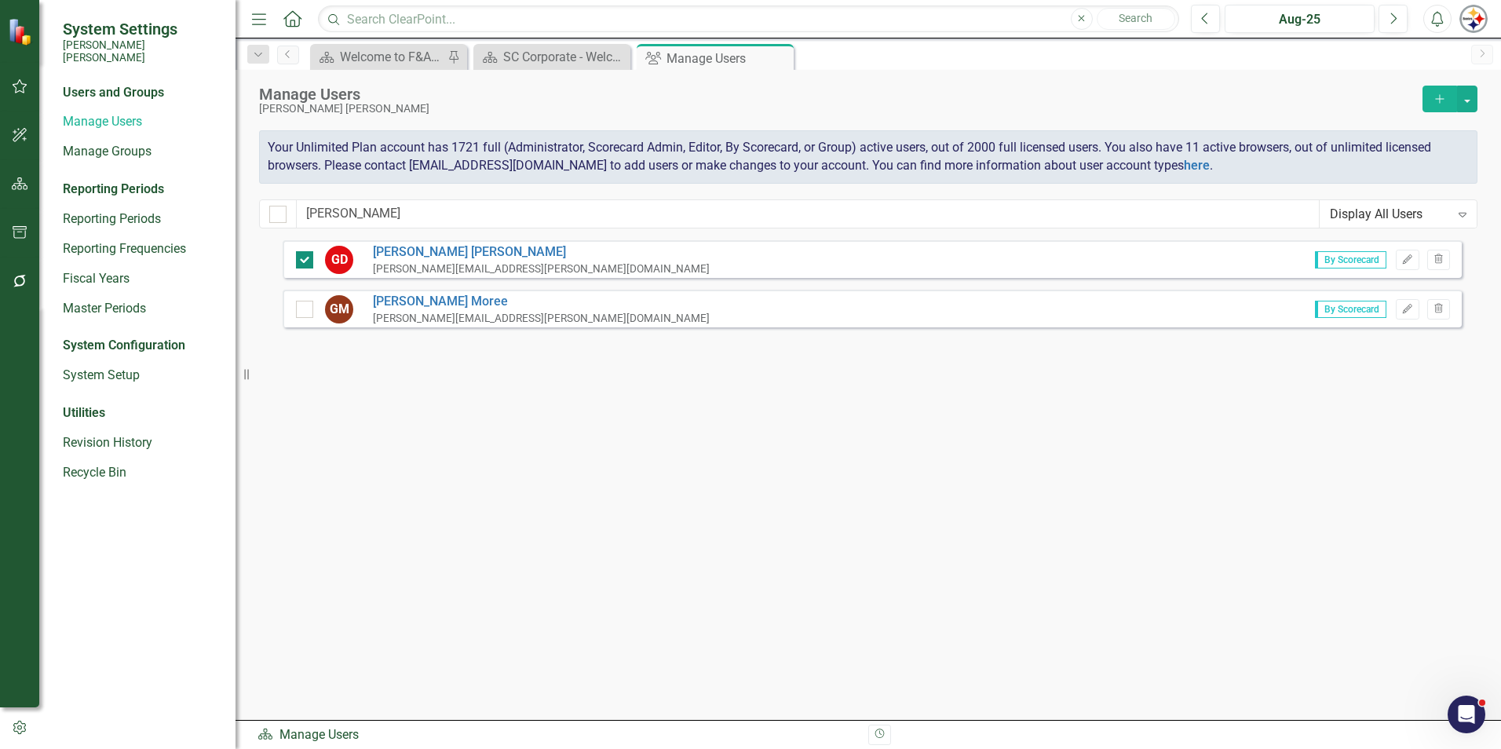
click at [304, 264] on div at bounding box center [304, 259] width 17 height 17
click at [304, 261] on input "checkbox" at bounding box center [301, 256] width 10 height 10
checkbox input "false"
click at [743, 265] on button "Edit" at bounding box center [1407, 260] width 23 height 20
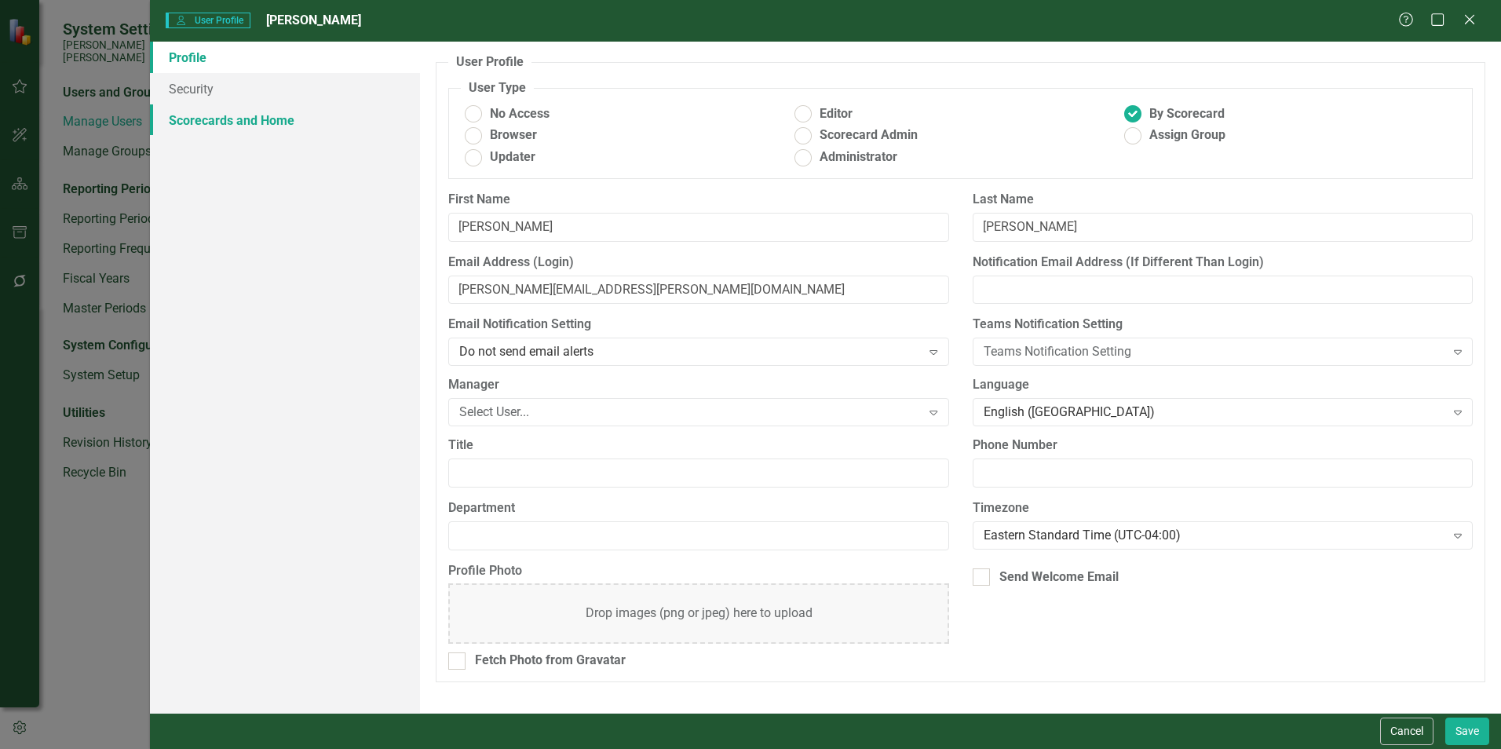
click at [235, 120] on link "Scorecards and Home" at bounding box center [285, 119] width 270 height 31
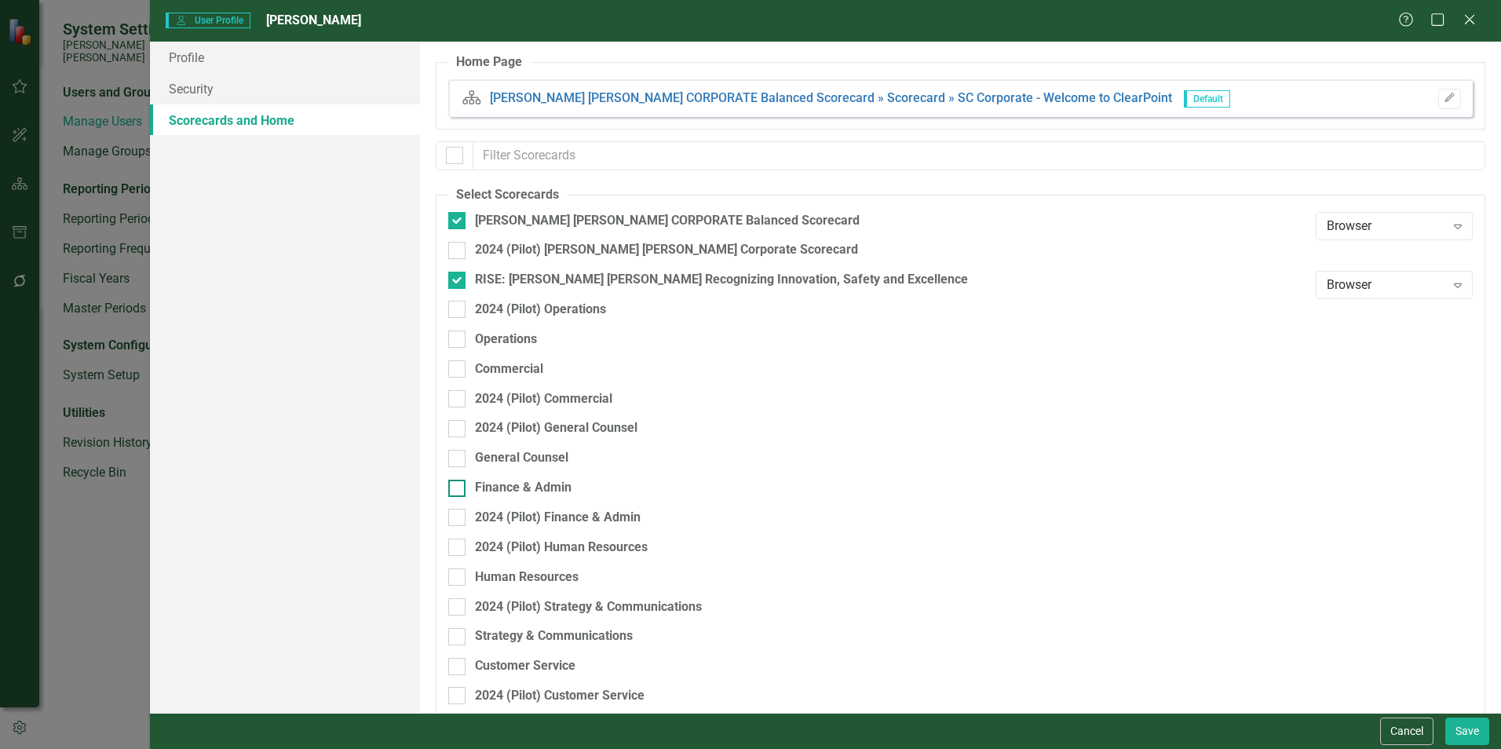
click at [483, 491] on div "Finance & Admin" at bounding box center [523, 488] width 97 height 18
click at [458, 490] on input "Finance & Admin" at bounding box center [453, 485] width 10 height 10
checkbox input "true"
click at [743, 573] on button "Save" at bounding box center [1467, 730] width 44 height 27
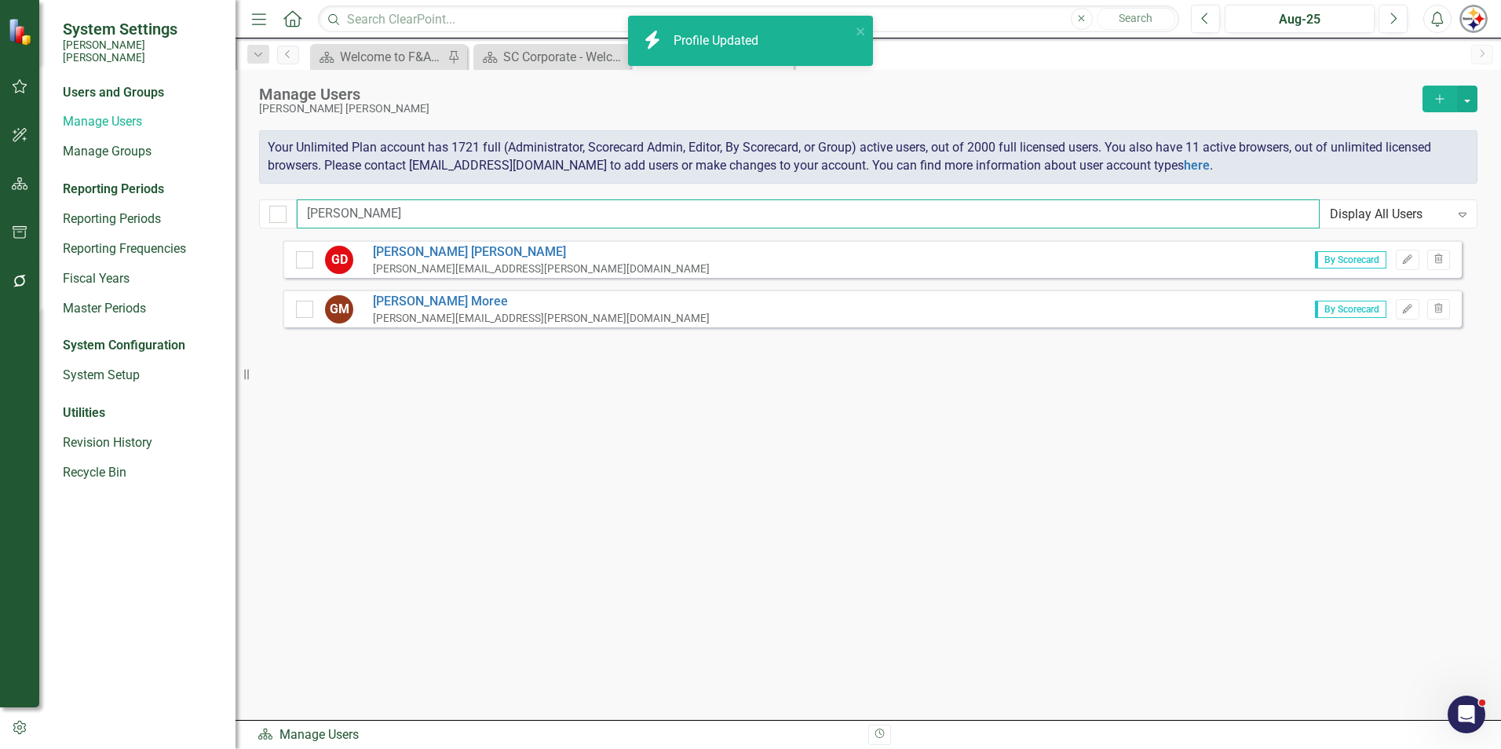
drag, startPoint x: 350, startPoint y: 209, endPoint x: 224, endPoint y: 214, distance: 125.7
click at [224, 214] on div "System Settings [PERSON_NAME] [PERSON_NAME] Users and Groups Manage Users Manag…" at bounding box center [750, 374] width 1501 height 749
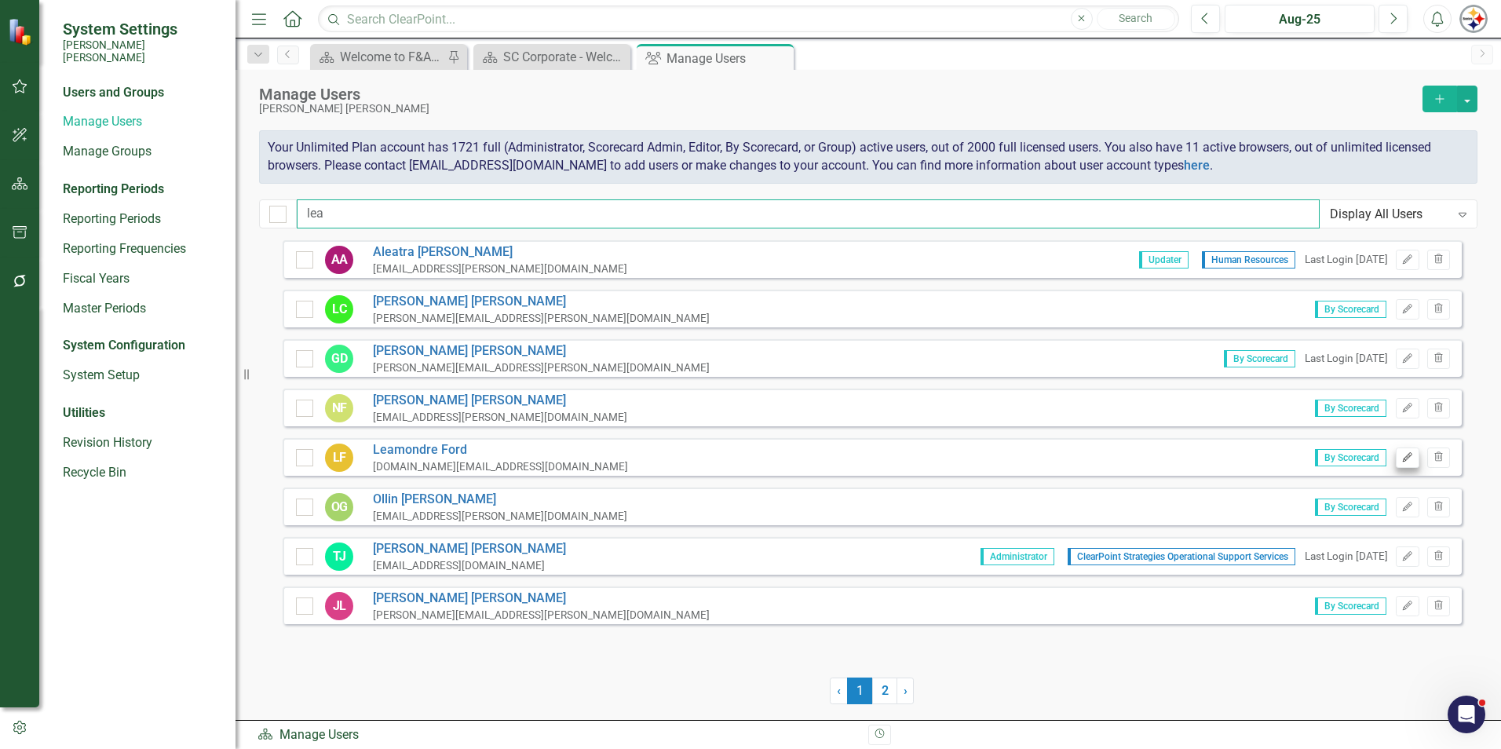
type input "lea"
click at [743, 457] on icon "Edit" at bounding box center [1407, 457] width 12 height 9
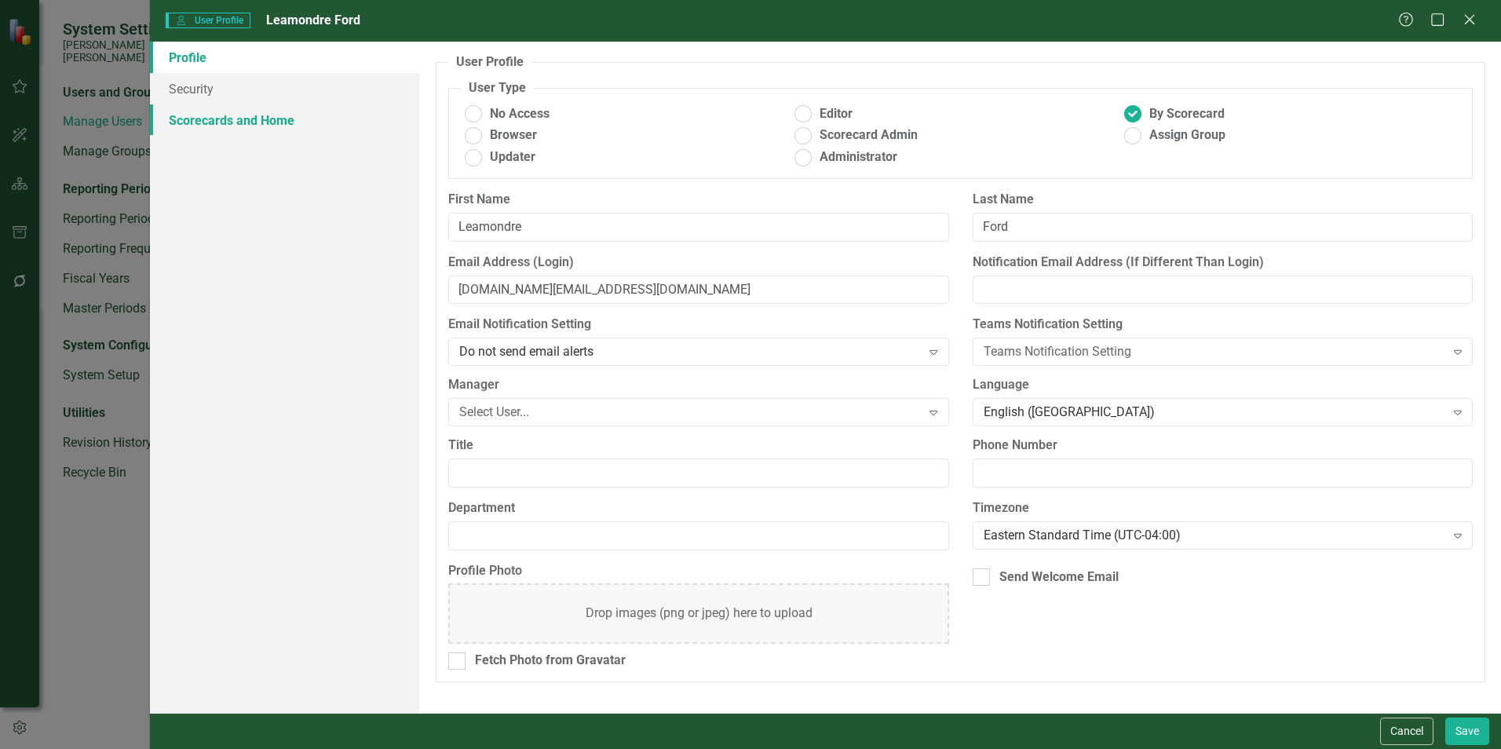
click at [250, 126] on link "Scorecards and Home" at bounding box center [285, 119] width 270 height 31
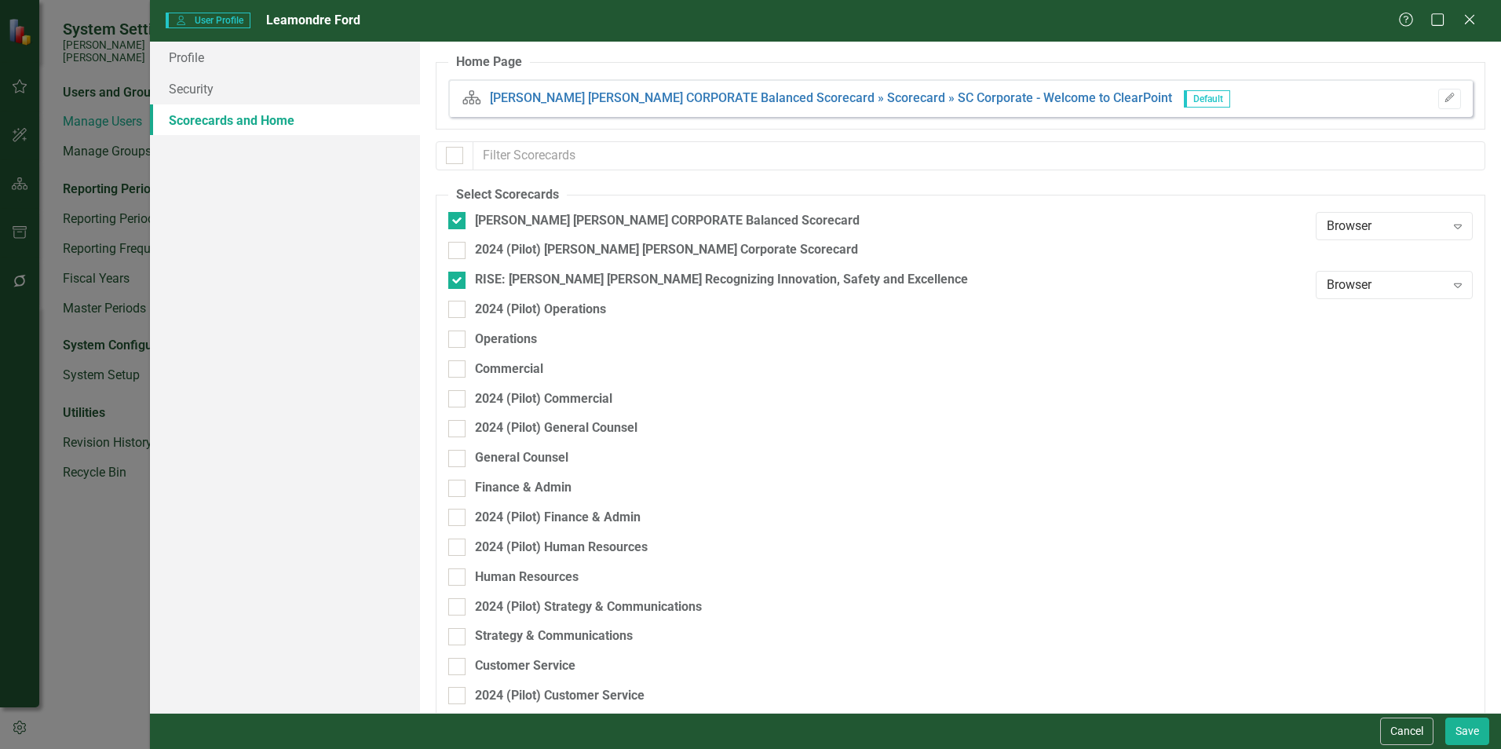
checkbox input "false"
click at [509, 485] on div "Finance & Admin" at bounding box center [523, 488] width 97 height 18
click at [458, 485] on input "Finance & Admin" at bounding box center [453, 485] width 10 height 10
checkbox input "true"
click at [743, 573] on button "Save" at bounding box center [1467, 730] width 44 height 27
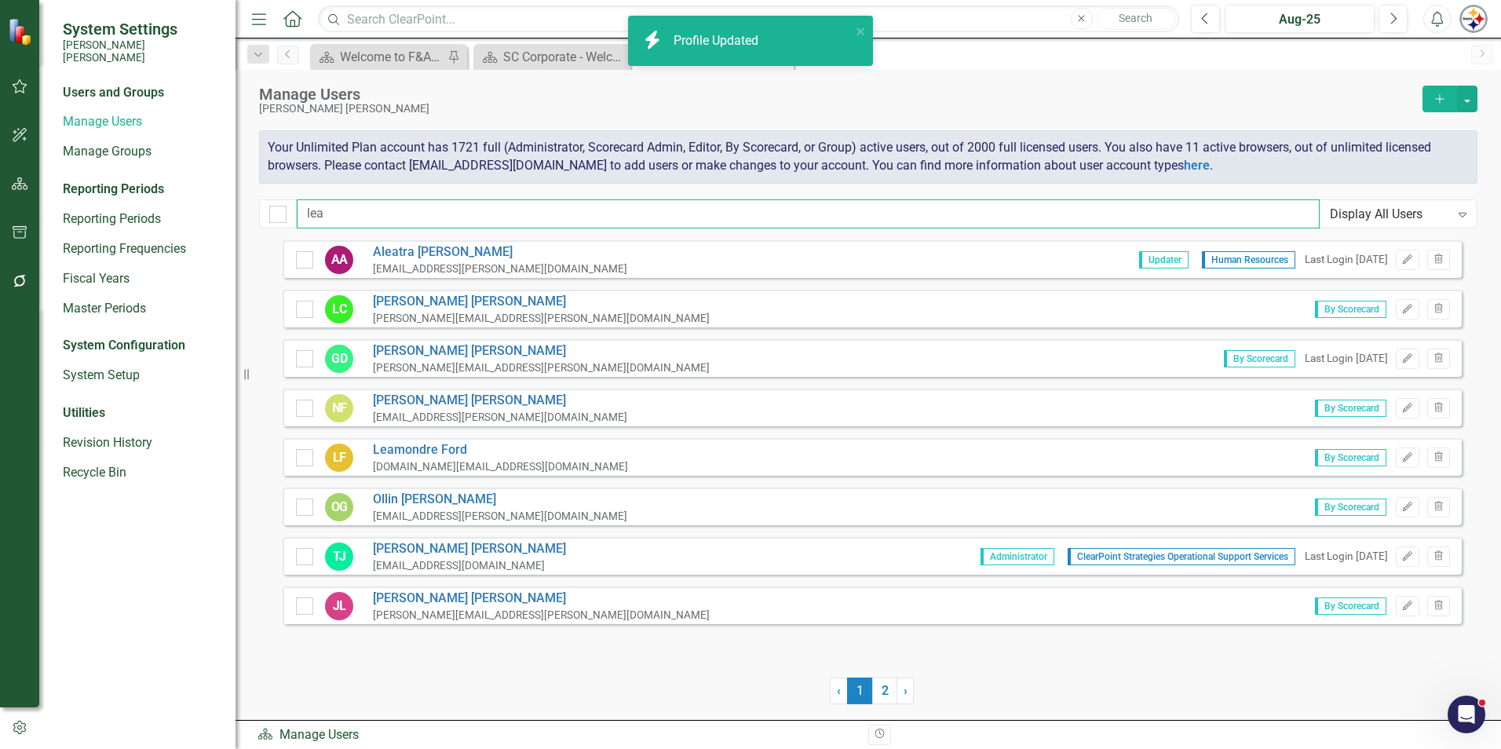
drag, startPoint x: 305, startPoint y: 209, endPoint x: 223, endPoint y: 209, distance: 81.6
click at [223, 209] on div "System Settings [PERSON_NAME] [PERSON_NAME] Users and Groups Manage Users Manag…" at bounding box center [750, 374] width 1501 height 749
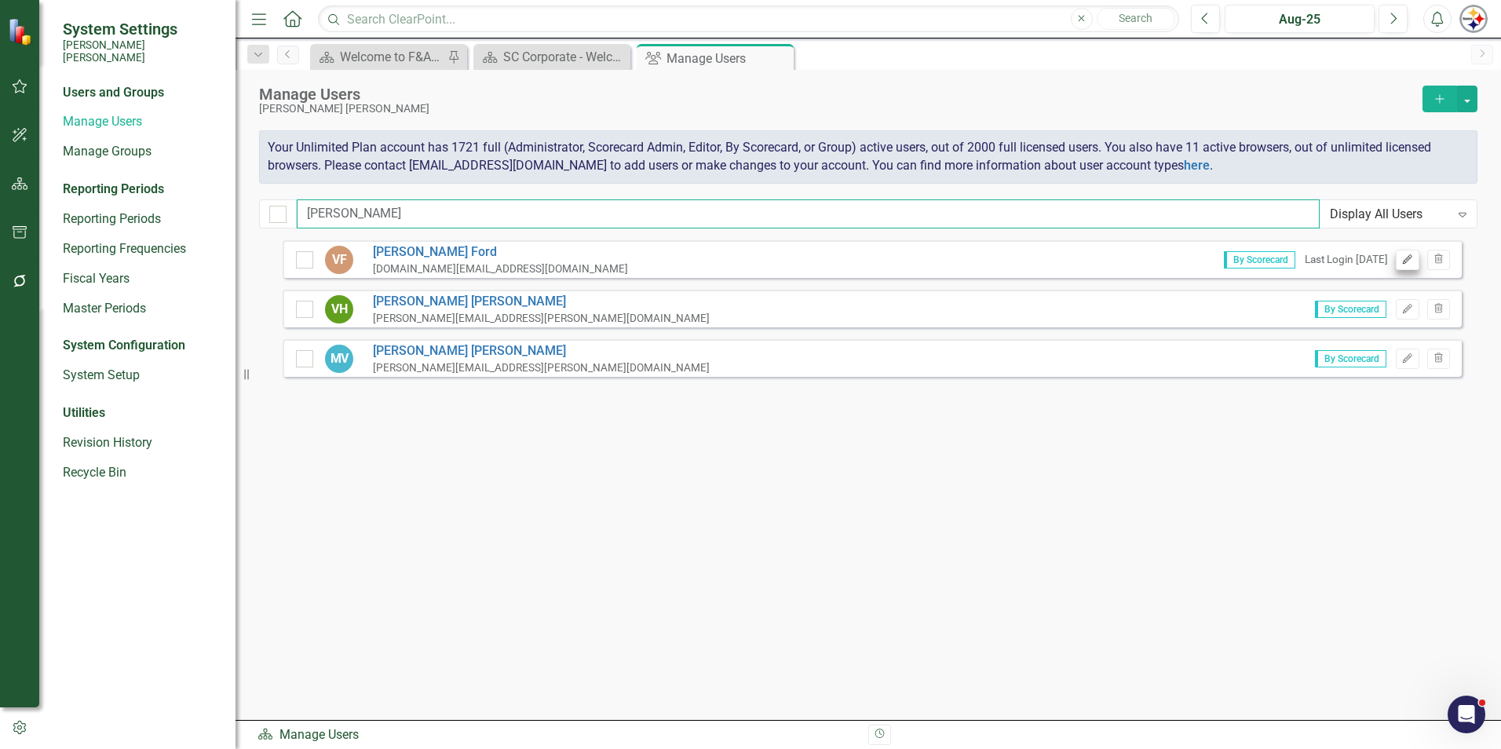
type input "[PERSON_NAME]"
click at [743, 257] on button "Edit" at bounding box center [1407, 260] width 23 height 20
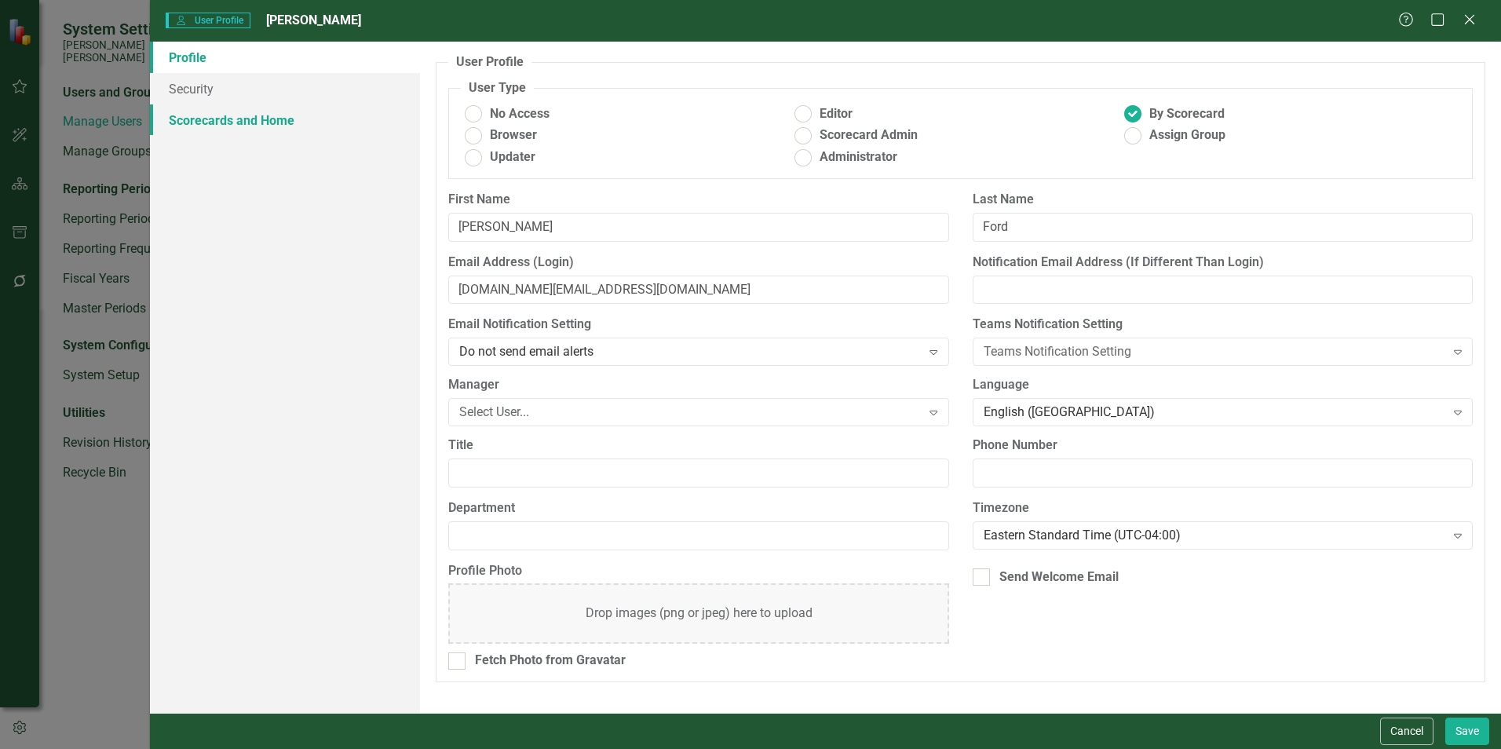
click at [238, 121] on link "Scorecards and Home" at bounding box center [285, 119] width 270 height 31
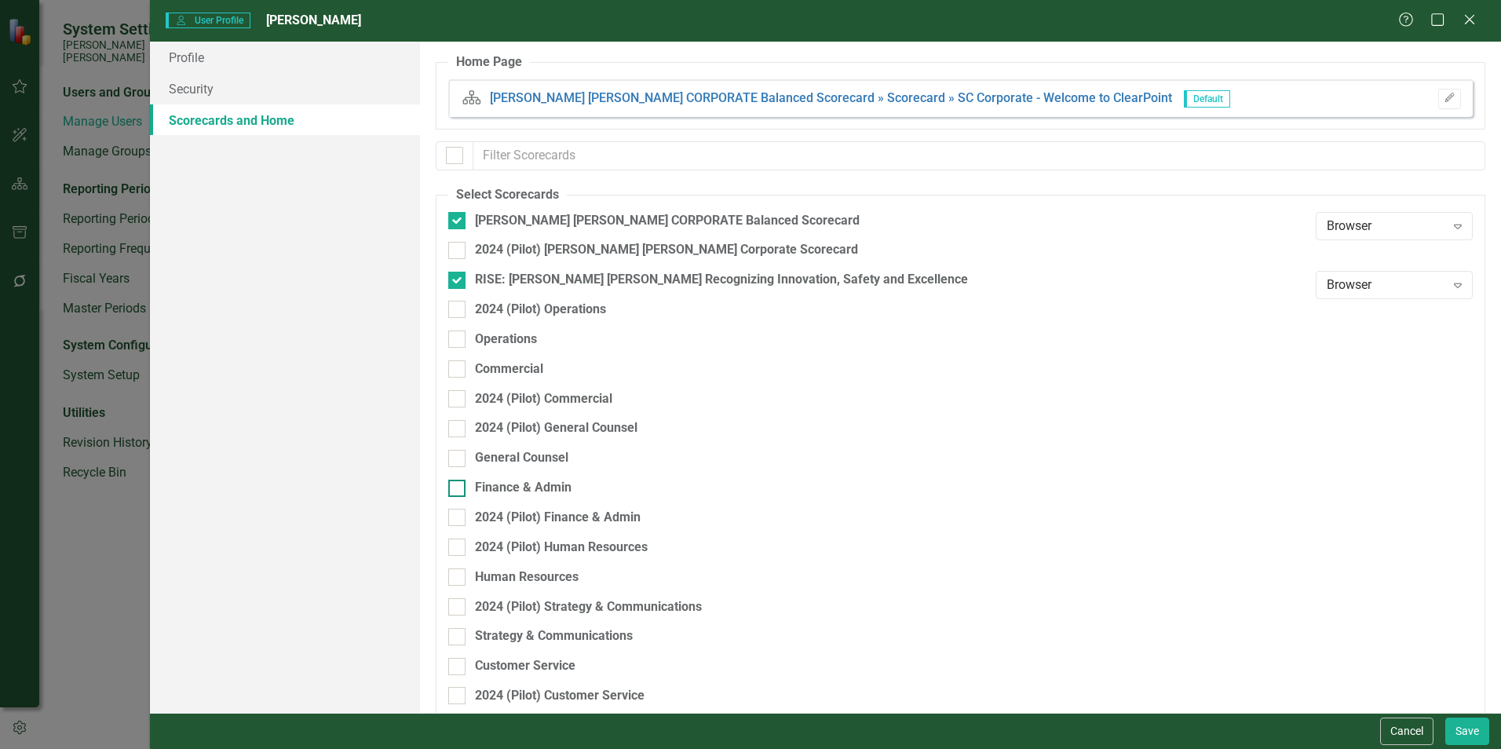
click at [540, 476] on div "General Counsel" at bounding box center [878, 464] width 860 height 30
click at [542, 491] on div "Finance & Admin" at bounding box center [523, 488] width 97 height 18
click at [458, 490] on input "Finance & Admin" at bounding box center [453, 485] width 10 height 10
checkbox input "true"
click at [743, 573] on button "Save" at bounding box center [1467, 730] width 44 height 27
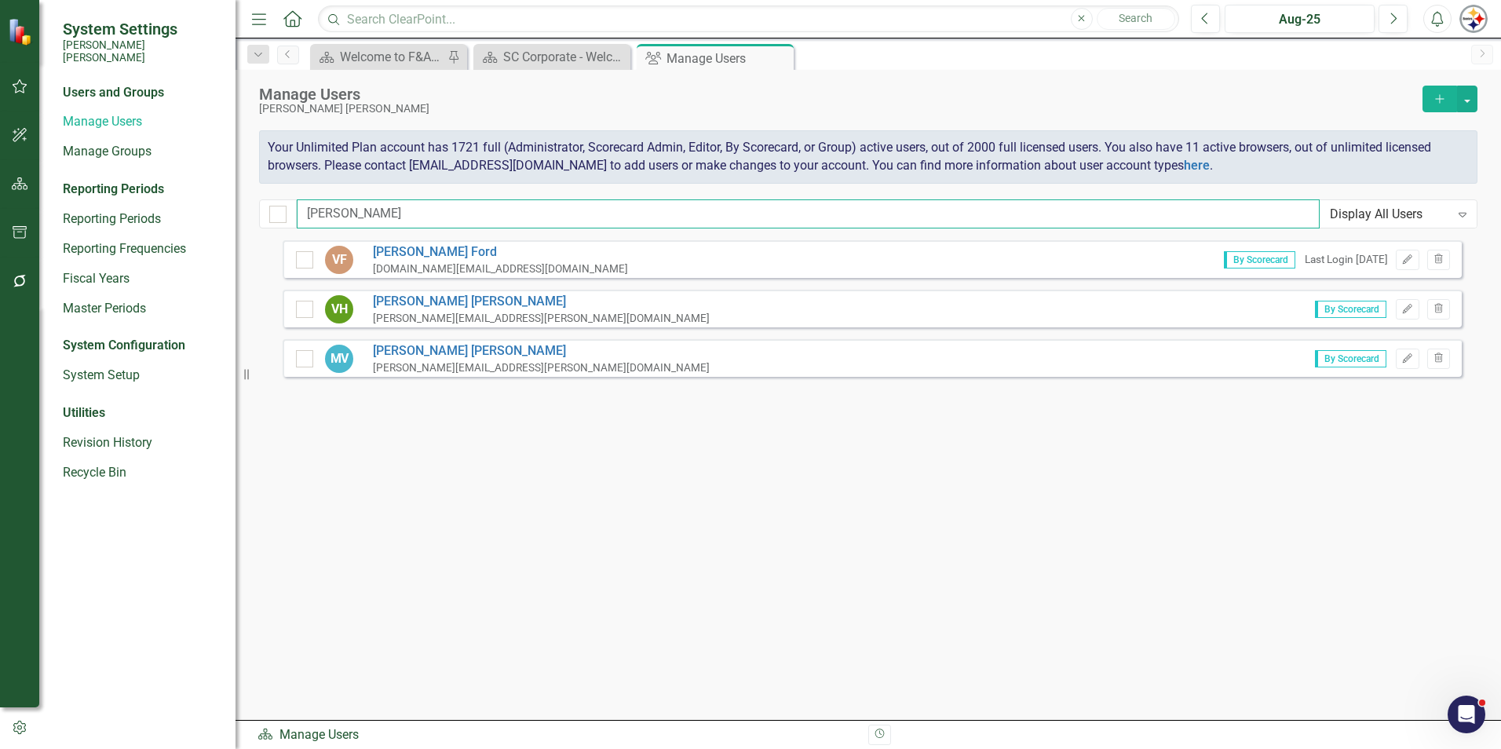
drag, startPoint x: 385, startPoint y: 216, endPoint x: 246, endPoint y: 216, distance: 139.7
click at [248, 216] on div "Manage Users [PERSON_NAME] [PERSON_NAME] Add Your Unlimited Plan account has 17…" at bounding box center [867, 155] width 1265 height 170
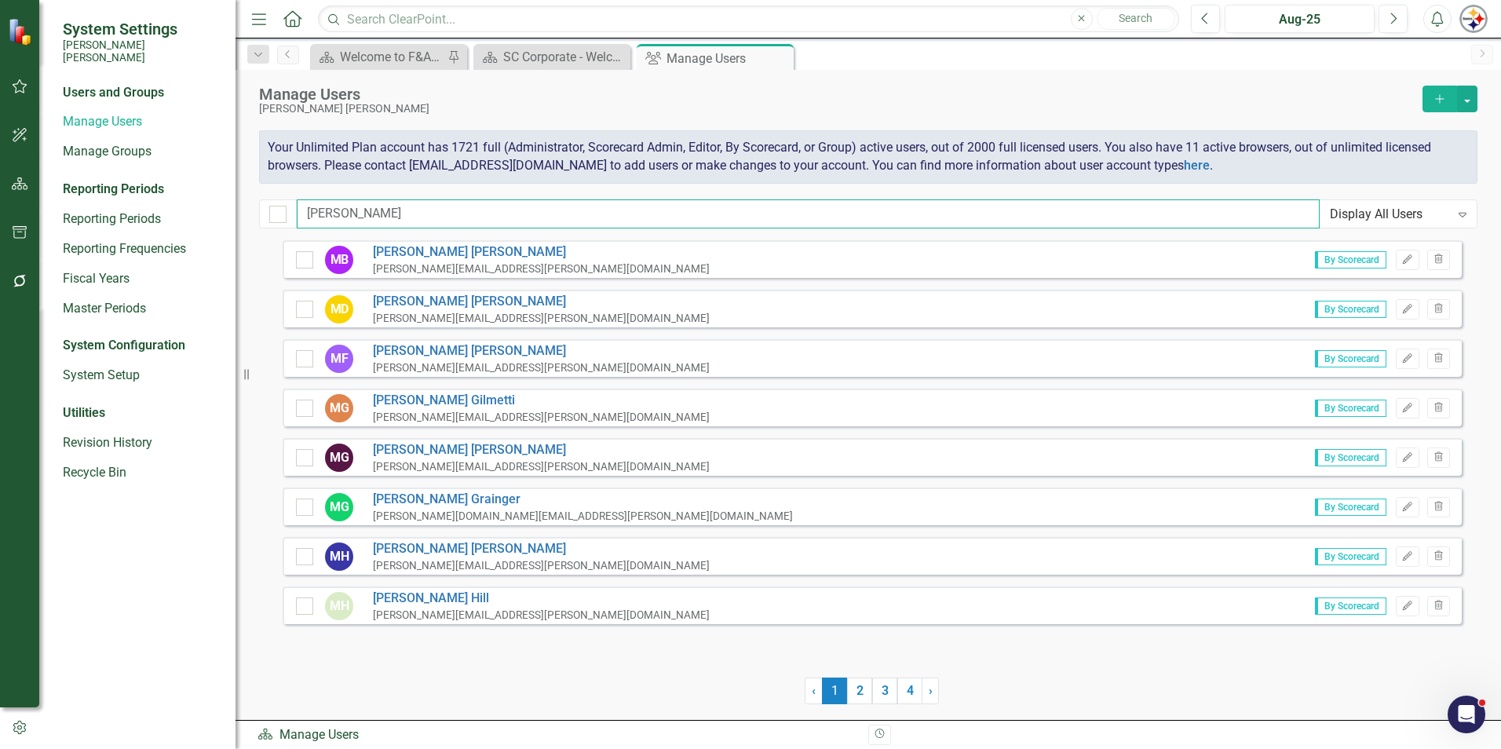
type input "[PERSON_NAME]"
click at [743, 102] on icon "button" at bounding box center [1439, 98] width 9 height 9
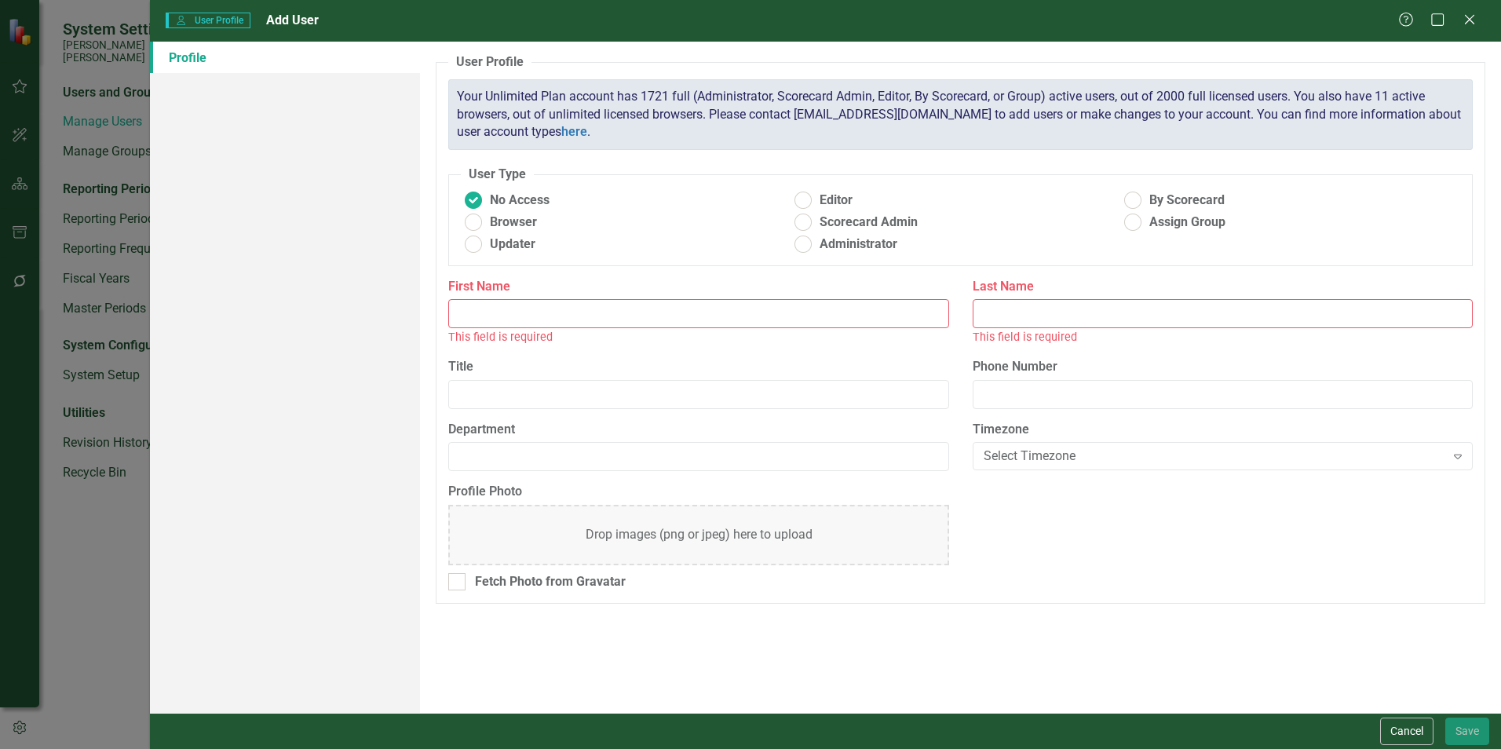
click at [512, 306] on input "First Name" at bounding box center [698, 313] width 500 height 29
type input "[PERSON_NAME]"
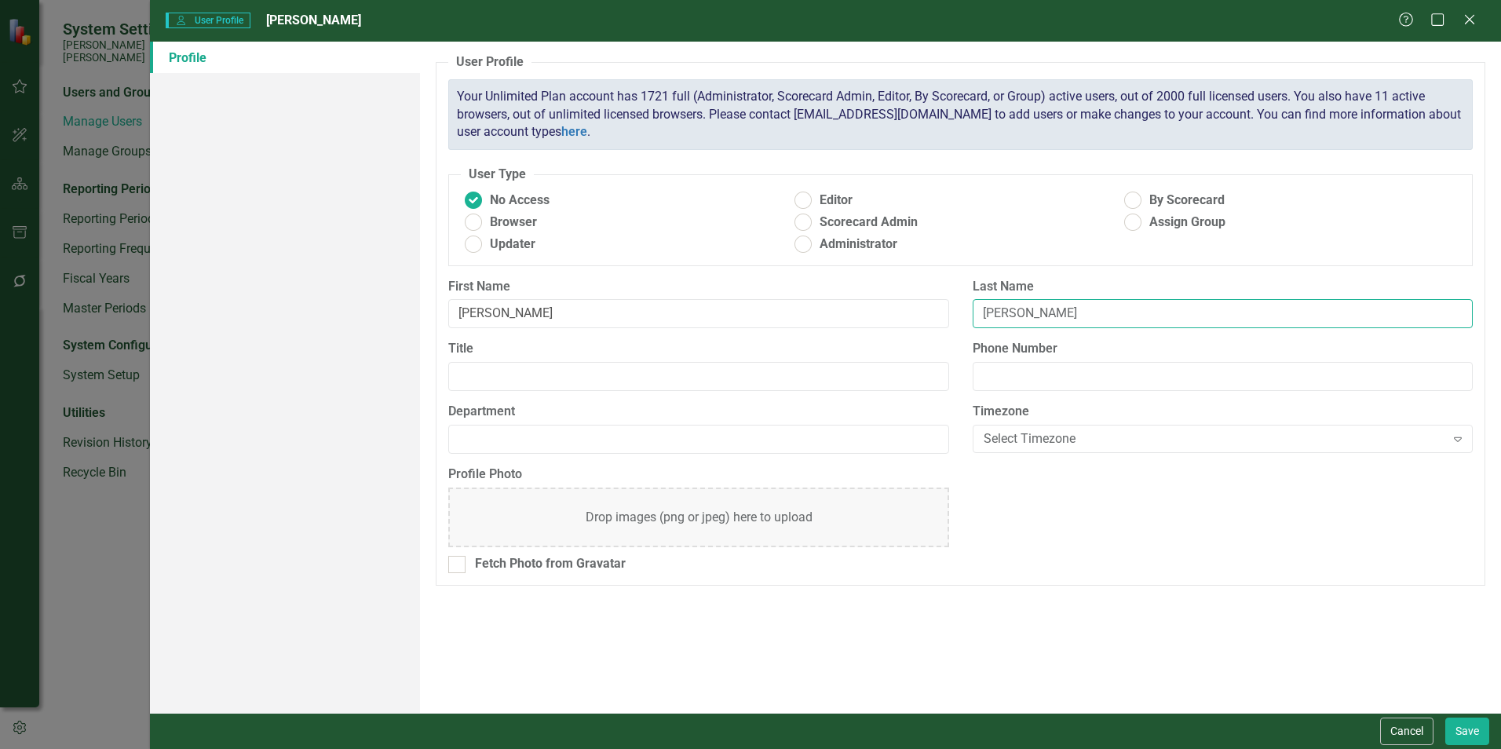
type input "[PERSON_NAME]"
click at [743, 203] on ins at bounding box center [1133, 200] width 24 height 24
click at [743, 203] on input "By Scorecard" at bounding box center [1133, 200] width 24 height 24
radio input "true"
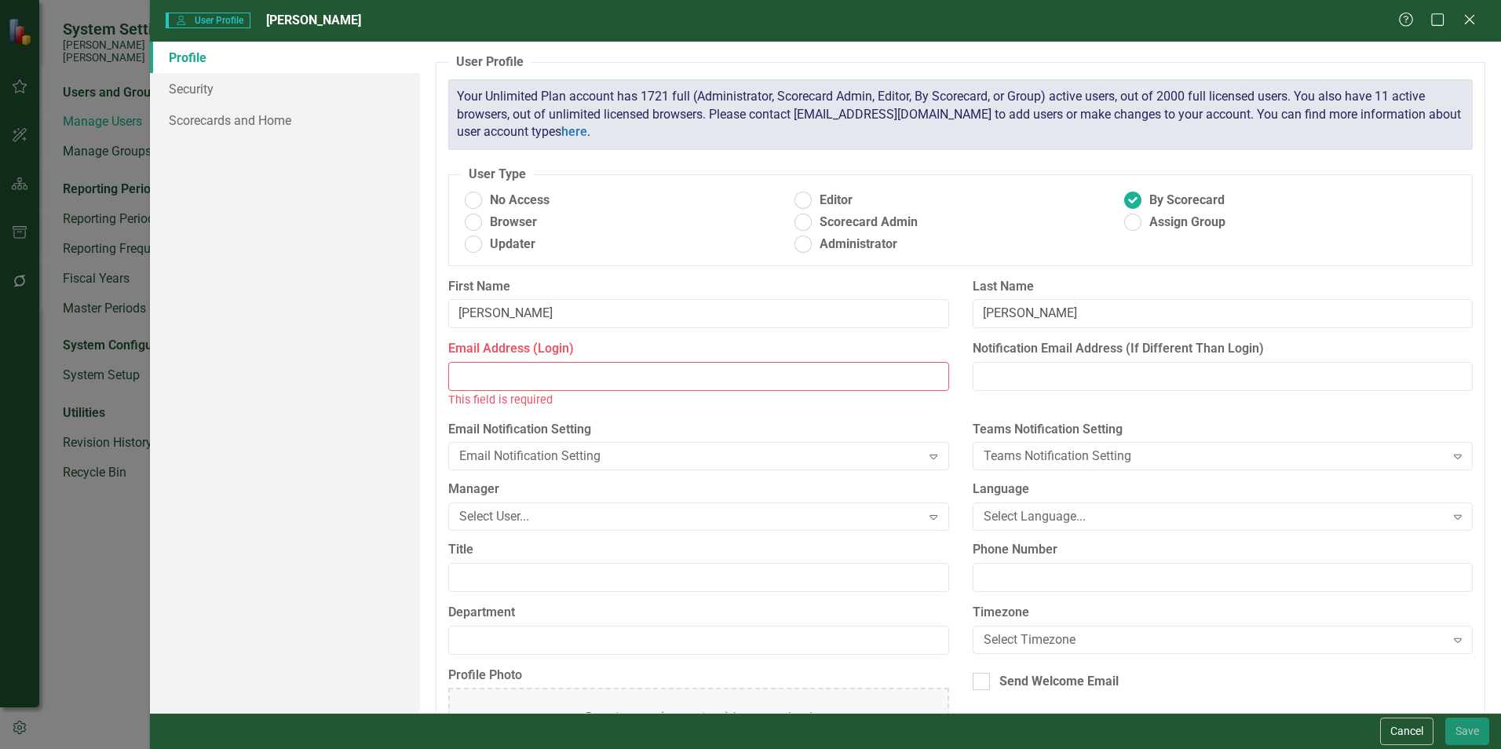
click at [510, 385] on input "Email Address (Login)" at bounding box center [698, 376] width 500 height 29
click at [659, 367] on input "[PERSON_NAME][EMAIL_ADDRESS][PERSON_NAME][DOMAIN_NAME]" at bounding box center [698, 376] width 500 height 29
type input "[PERSON_NAME][EMAIL_ADDRESS][PERSON_NAME][DOMAIN_NAME]"
click at [743, 573] on button "Cancel" at bounding box center [1406, 730] width 53 height 27
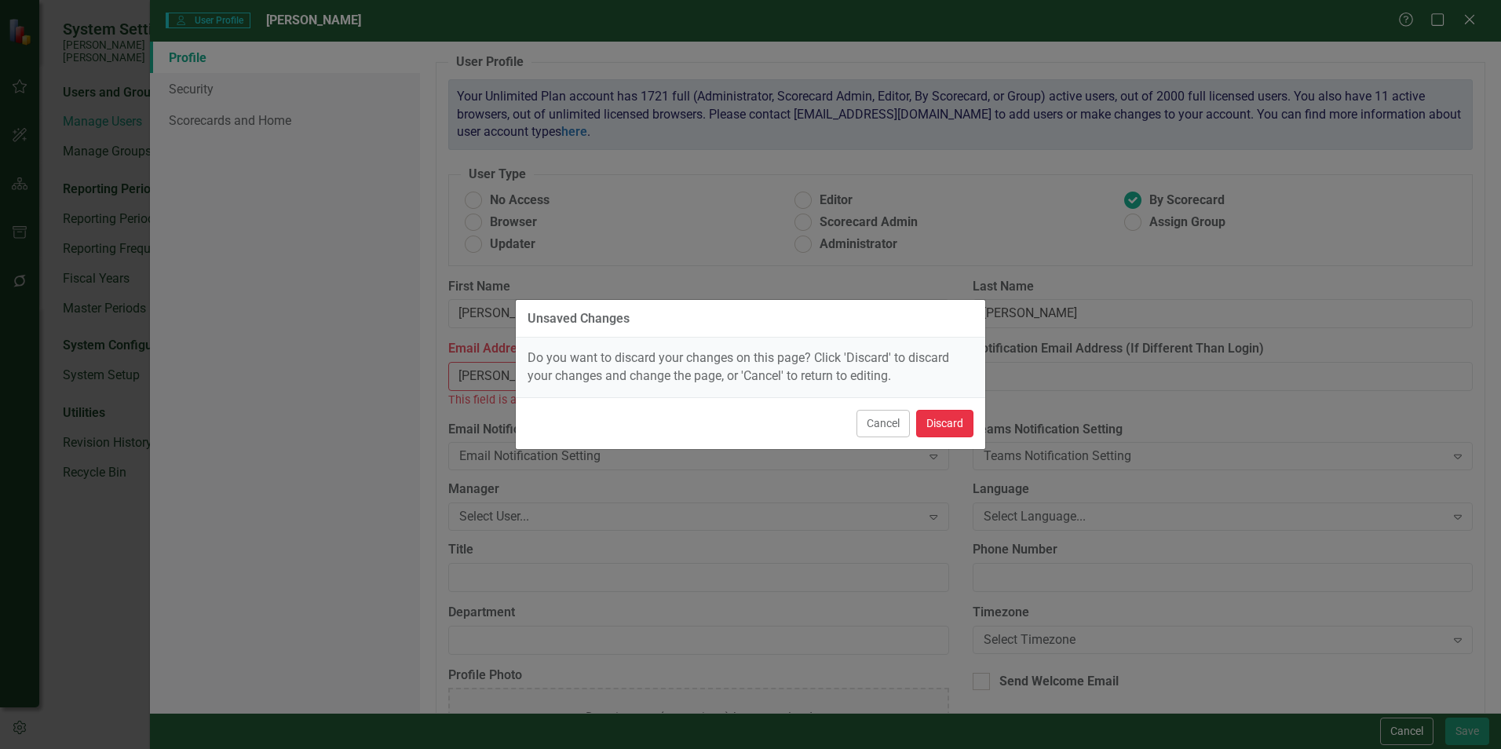
click at [743, 424] on button "Discard" at bounding box center [944, 423] width 57 height 27
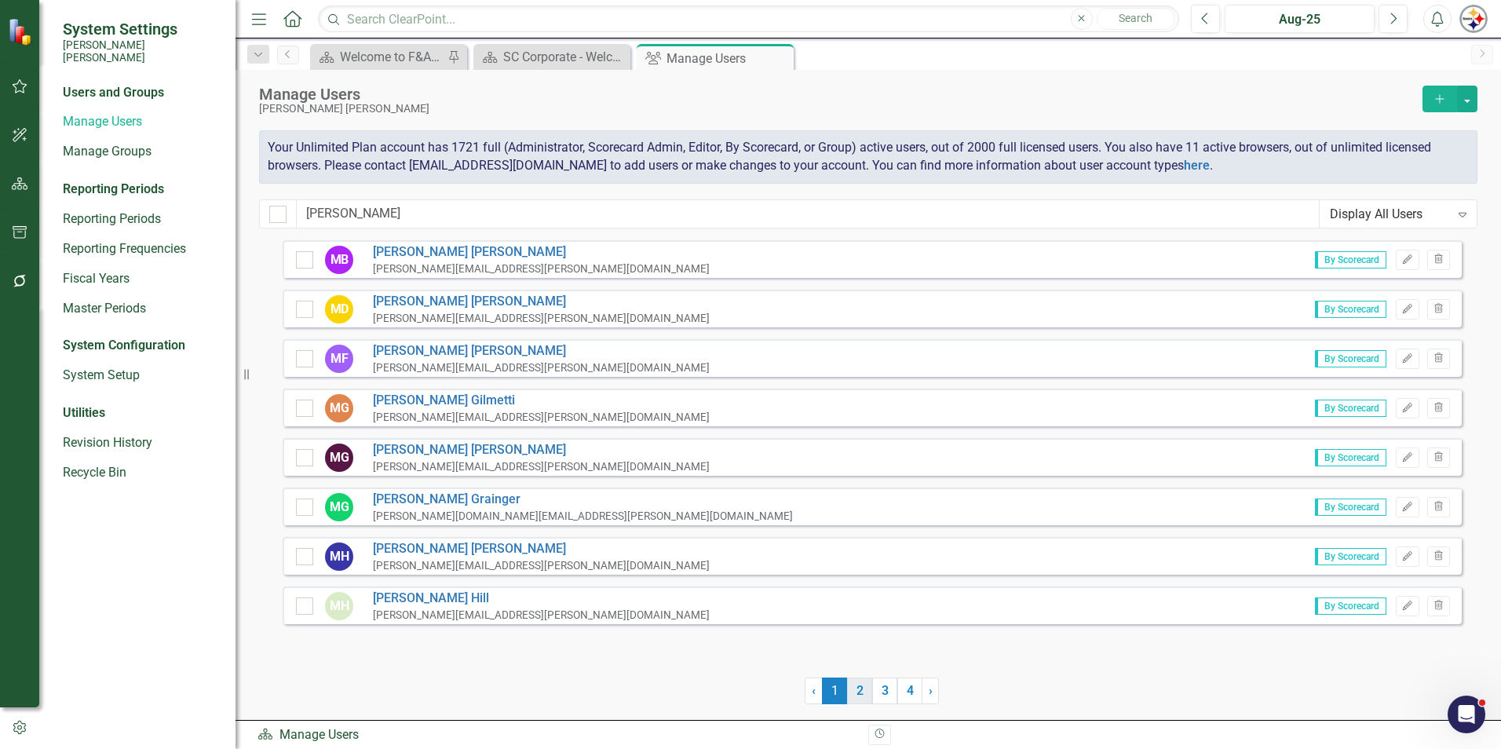
click at [743, 573] on link "2" at bounding box center [859, 690] width 25 height 27
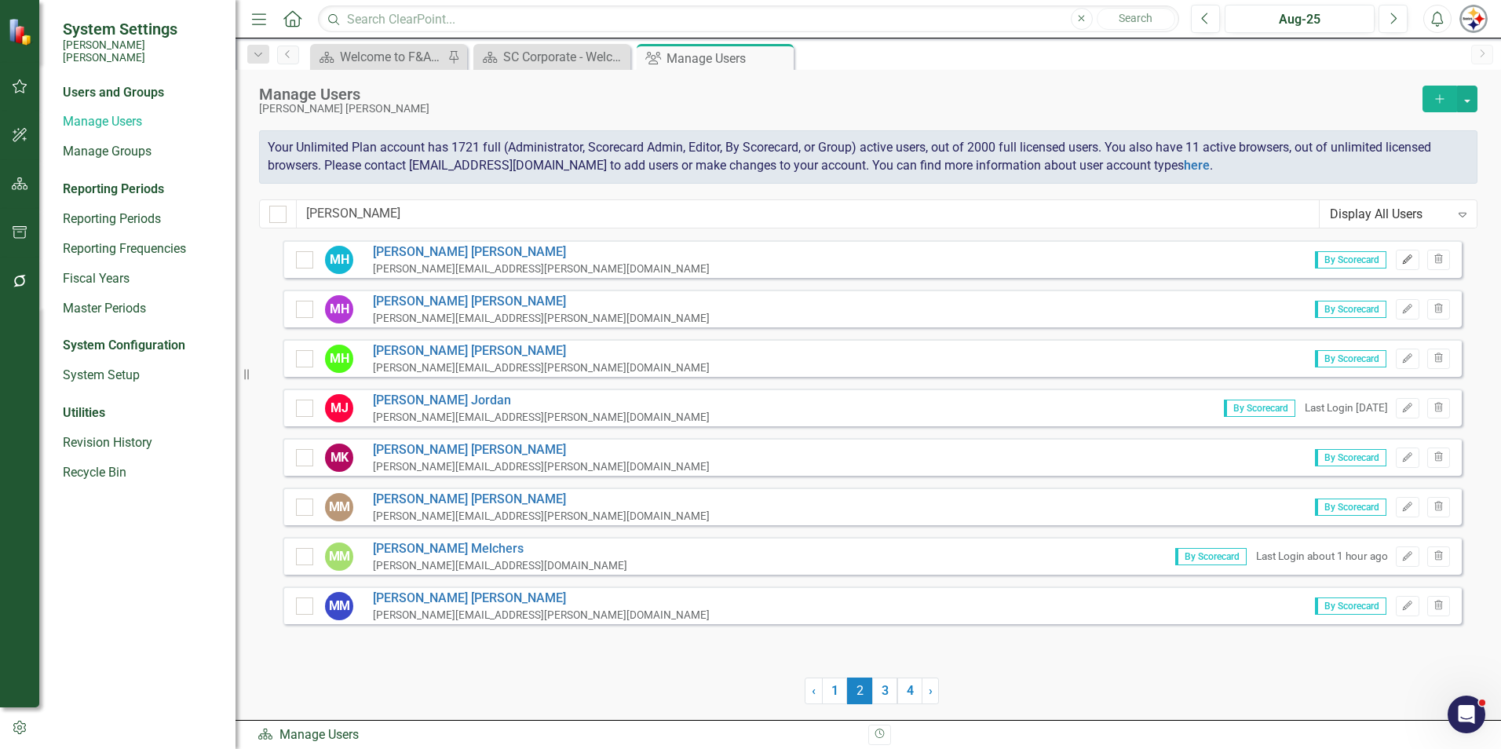
click at [743, 265] on button "Edit" at bounding box center [1407, 260] width 23 height 20
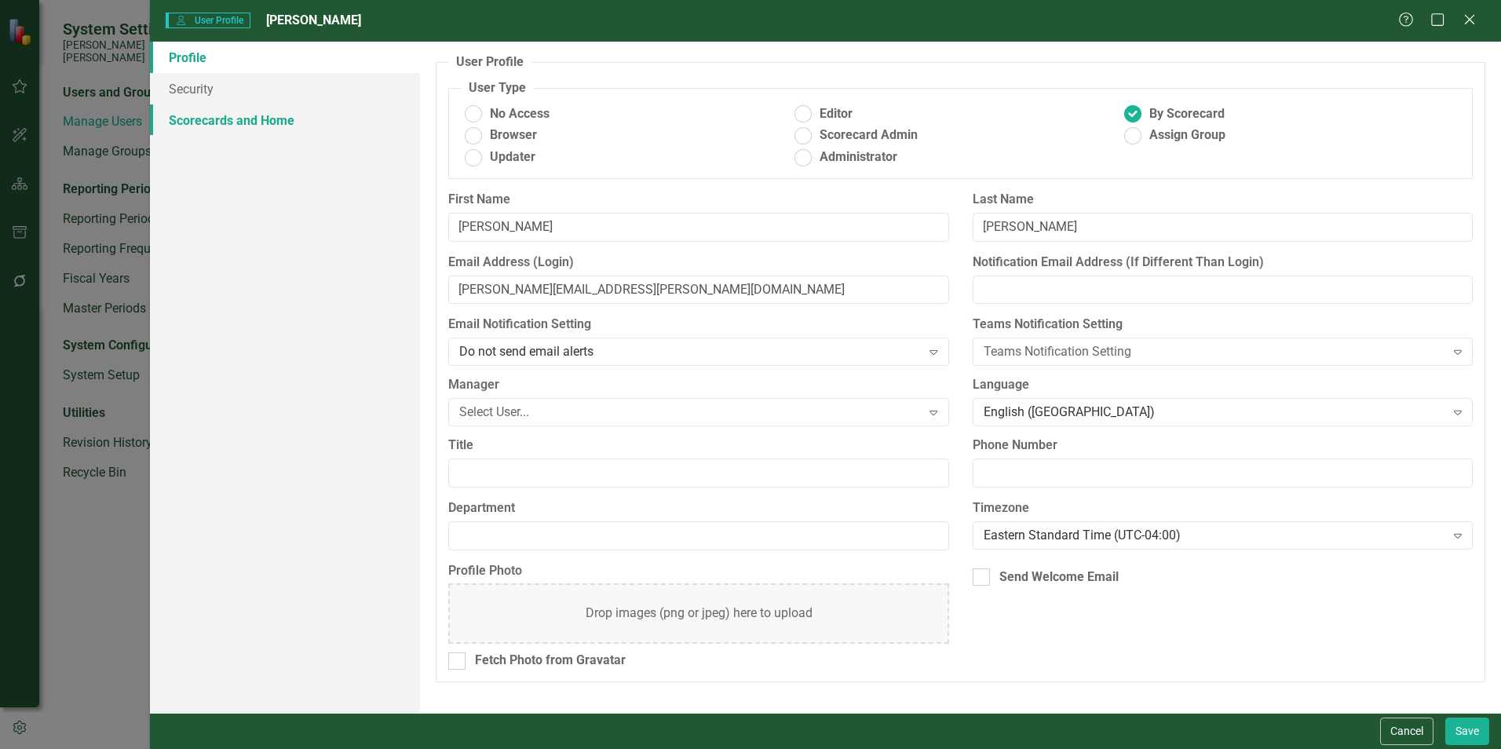
click at [232, 111] on link "Scorecards and Home" at bounding box center [285, 119] width 270 height 31
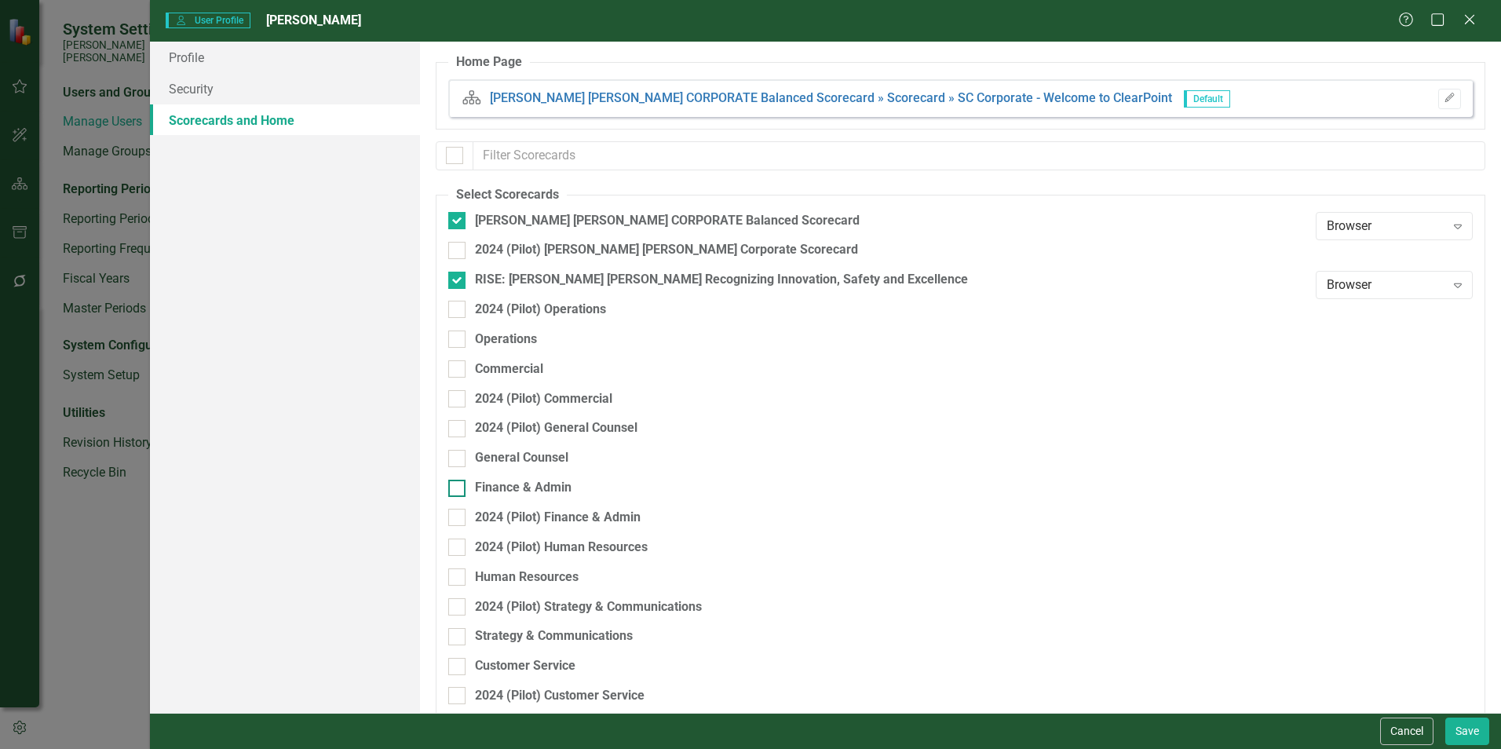
click at [465, 486] on div at bounding box center [456, 488] width 17 height 17
click at [458, 486] on input "Finance & Admin" at bounding box center [453, 485] width 10 height 10
checkbox input "true"
click at [743, 573] on button "Save" at bounding box center [1467, 730] width 44 height 27
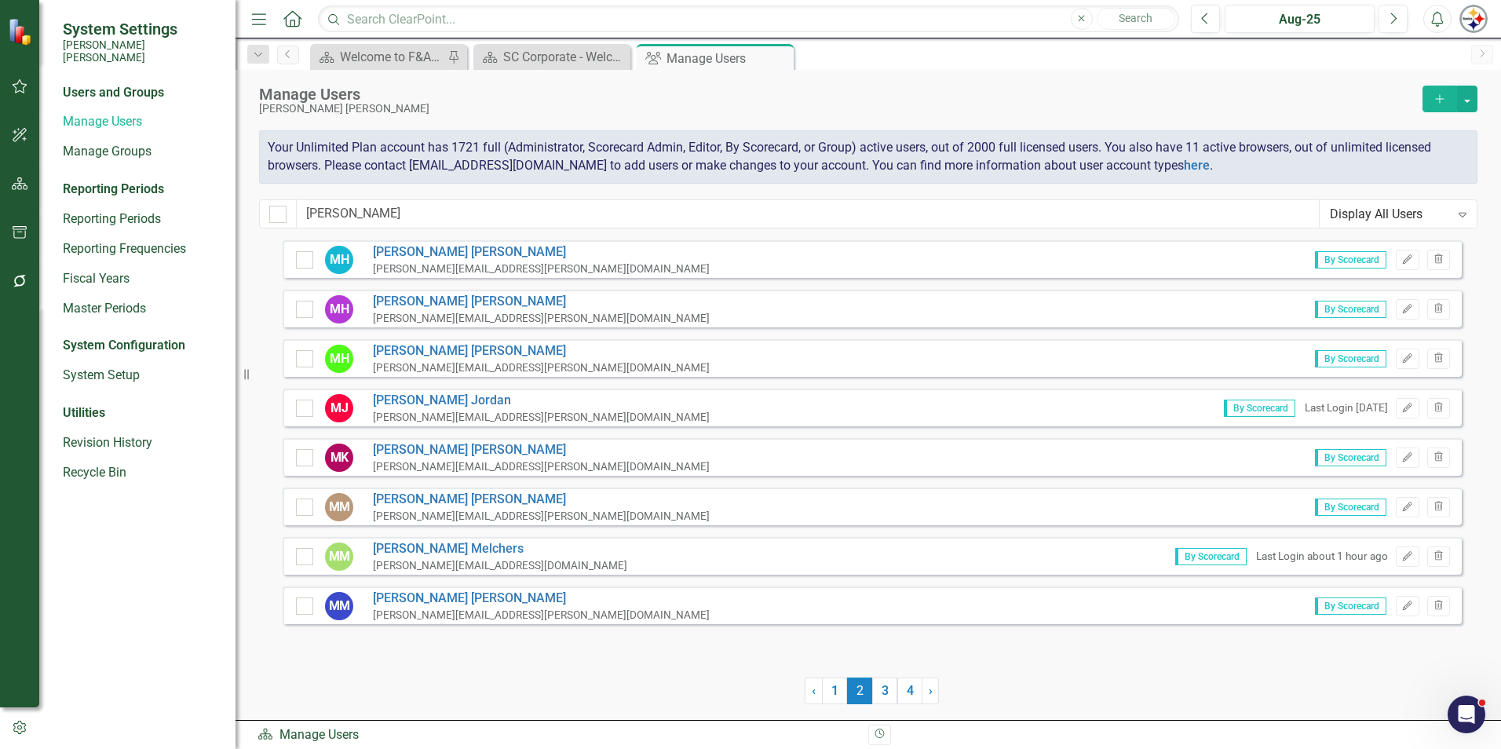
click at [743, 97] on icon "Add" at bounding box center [1440, 98] width 14 height 11
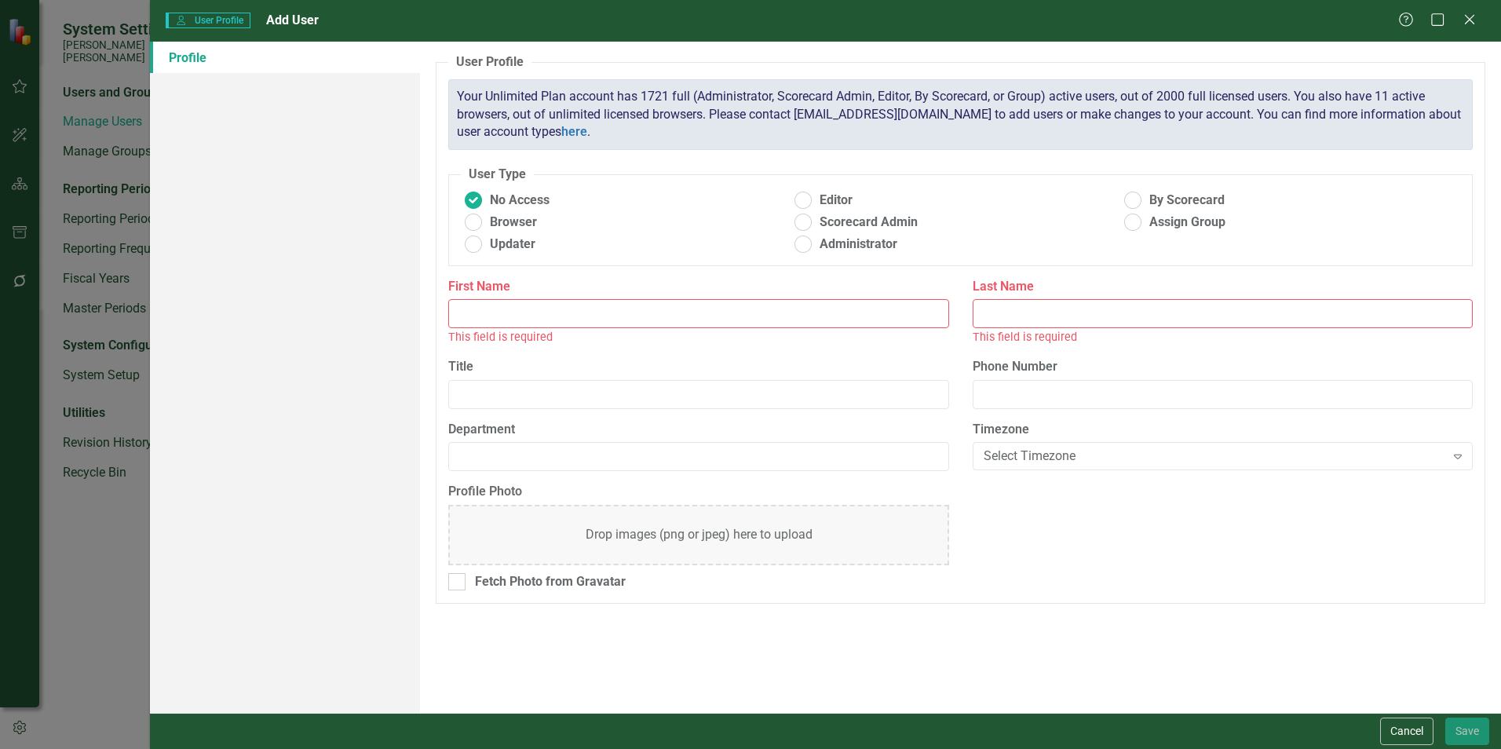
click at [537, 316] on input "First Name" at bounding box center [698, 313] width 500 height 29
type input "CJ"
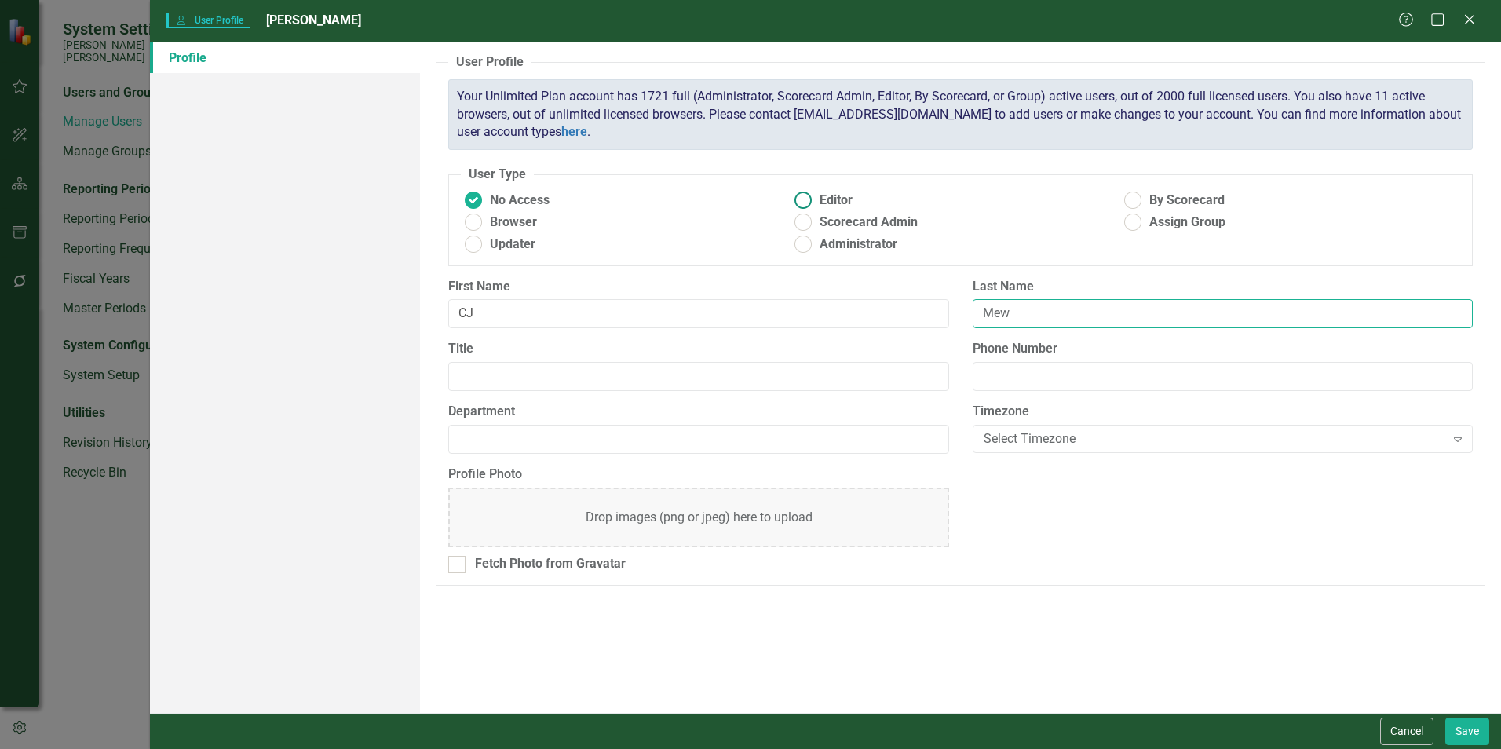
type input "Mew"
click at [743, 199] on ins at bounding box center [1133, 200] width 24 height 24
click at [743, 199] on input "By Scorecard" at bounding box center [1133, 200] width 24 height 24
radio input "true"
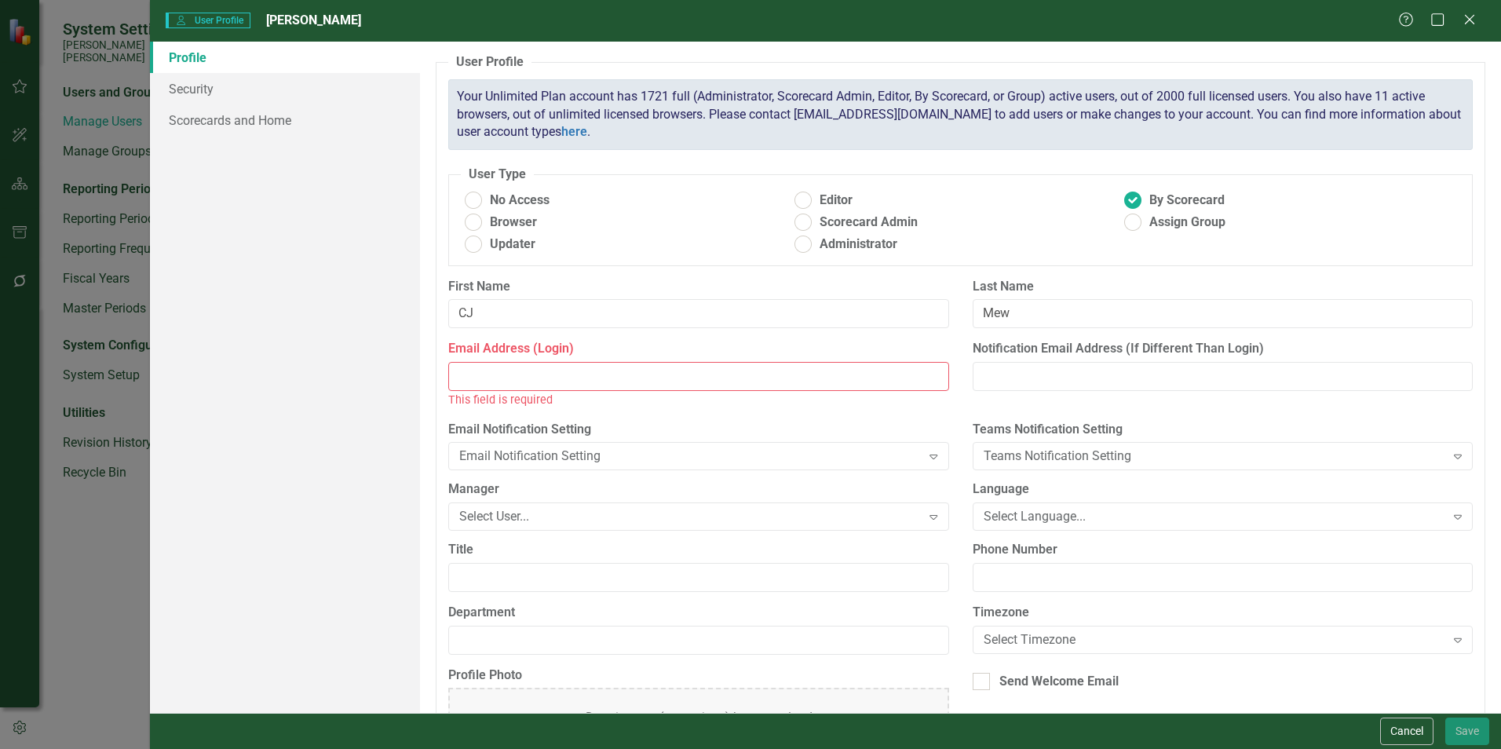
click at [483, 365] on input "Email Address (Login)" at bounding box center [698, 376] width 500 height 29
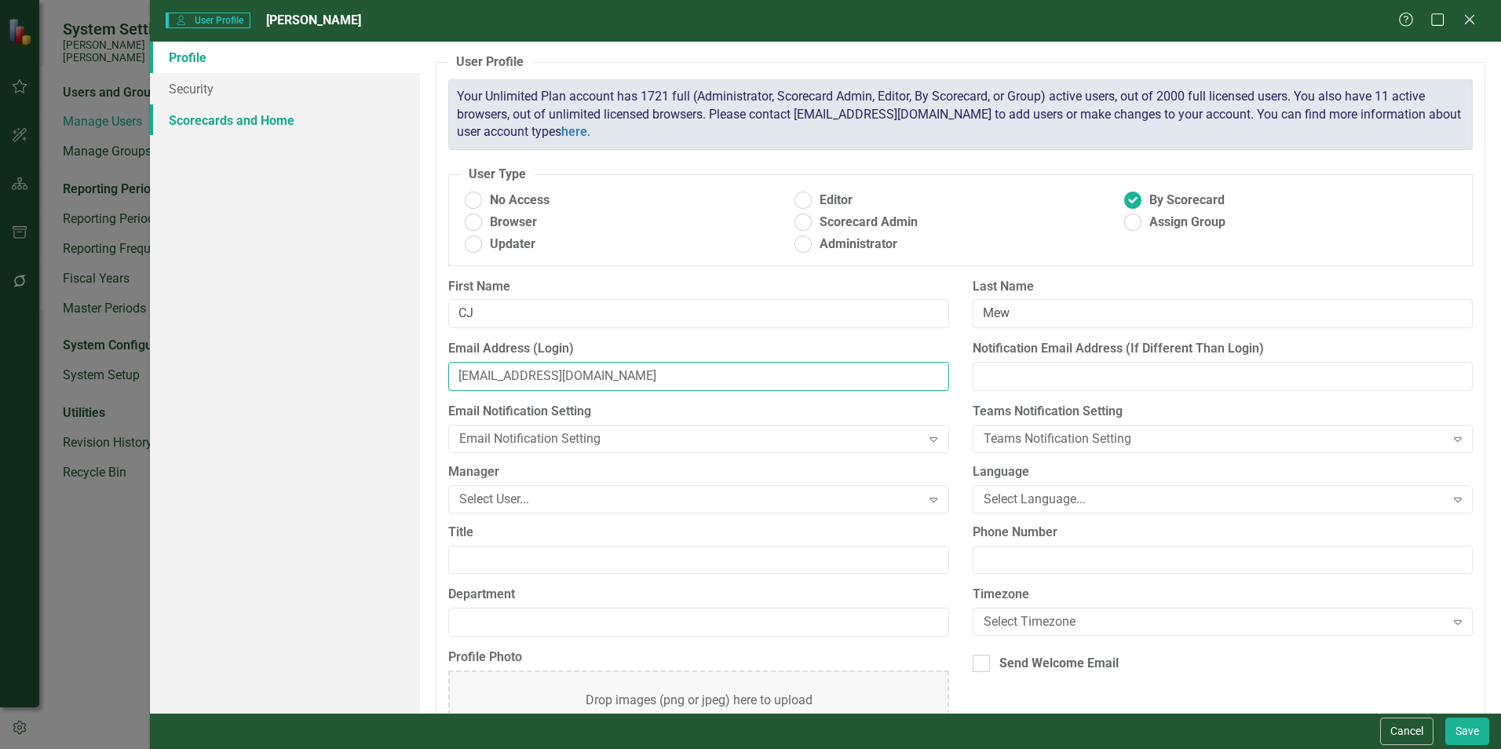
type input "[EMAIL_ADDRESS][DOMAIN_NAME]"
click at [247, 126] on link "Scorecards and Home" at bounding box center [285, 119] width 270 height 31
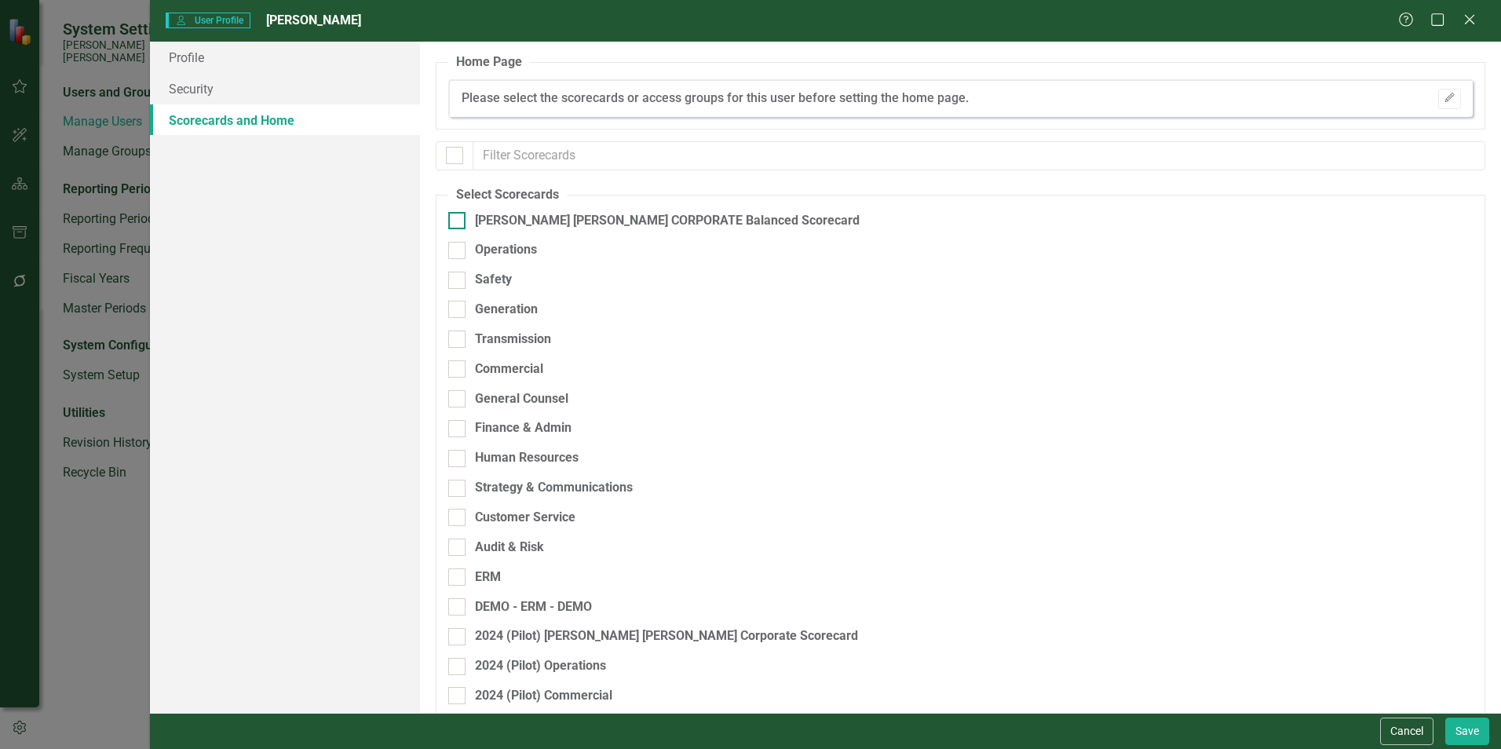
click at [454, 220] on input "[PERSON_NAME] [PERSON_NAME] CORPORATE Balanced Scorecard" at bounding box center [453, 217] width 10 height 10
checkbox input "true"
click at [459, 425] on div at bounding box center [456, 428] width 17 height 17
click at [458, 425] on input "Finance & Admin" at bounding box center [453, 425] width 10 height 10
checkbox input "true"
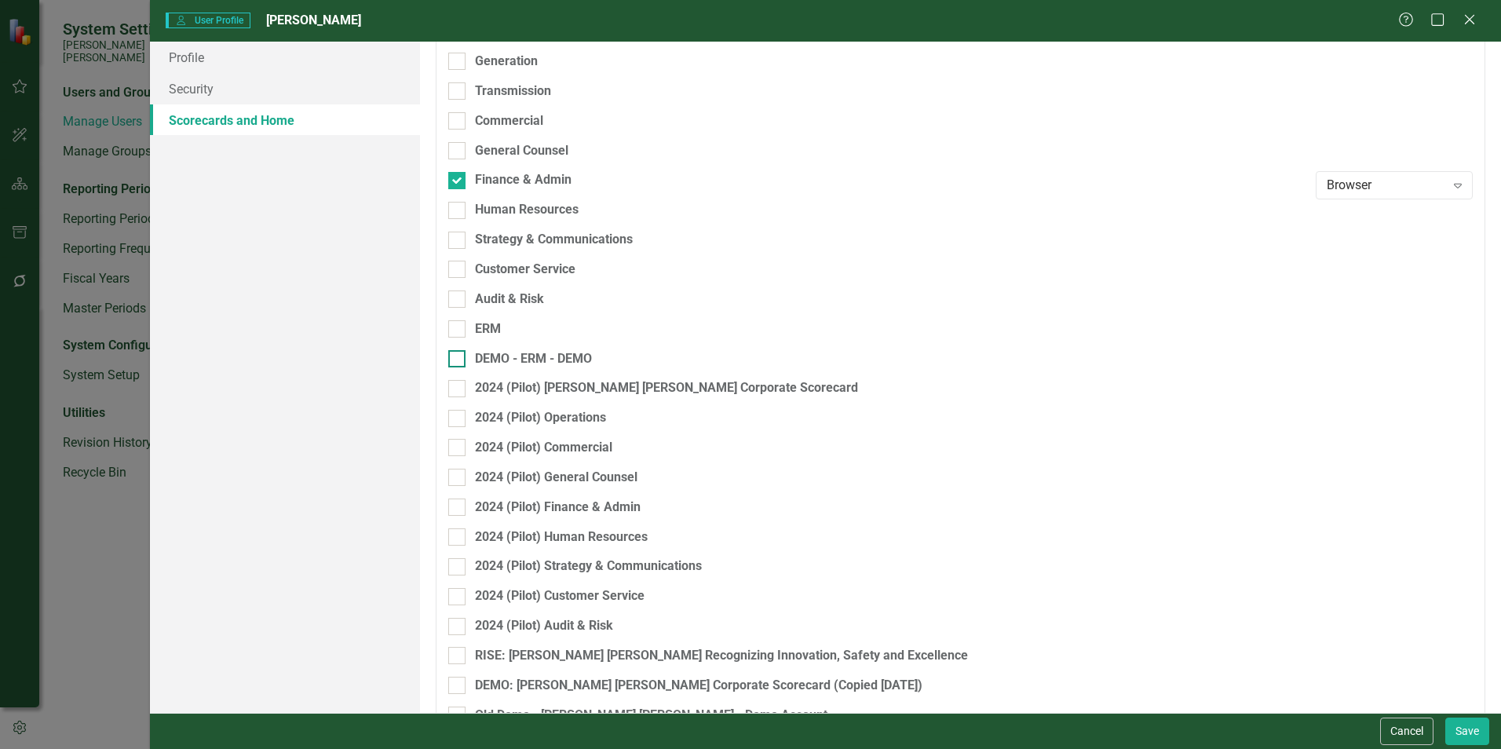
scroll to position [283, 0]
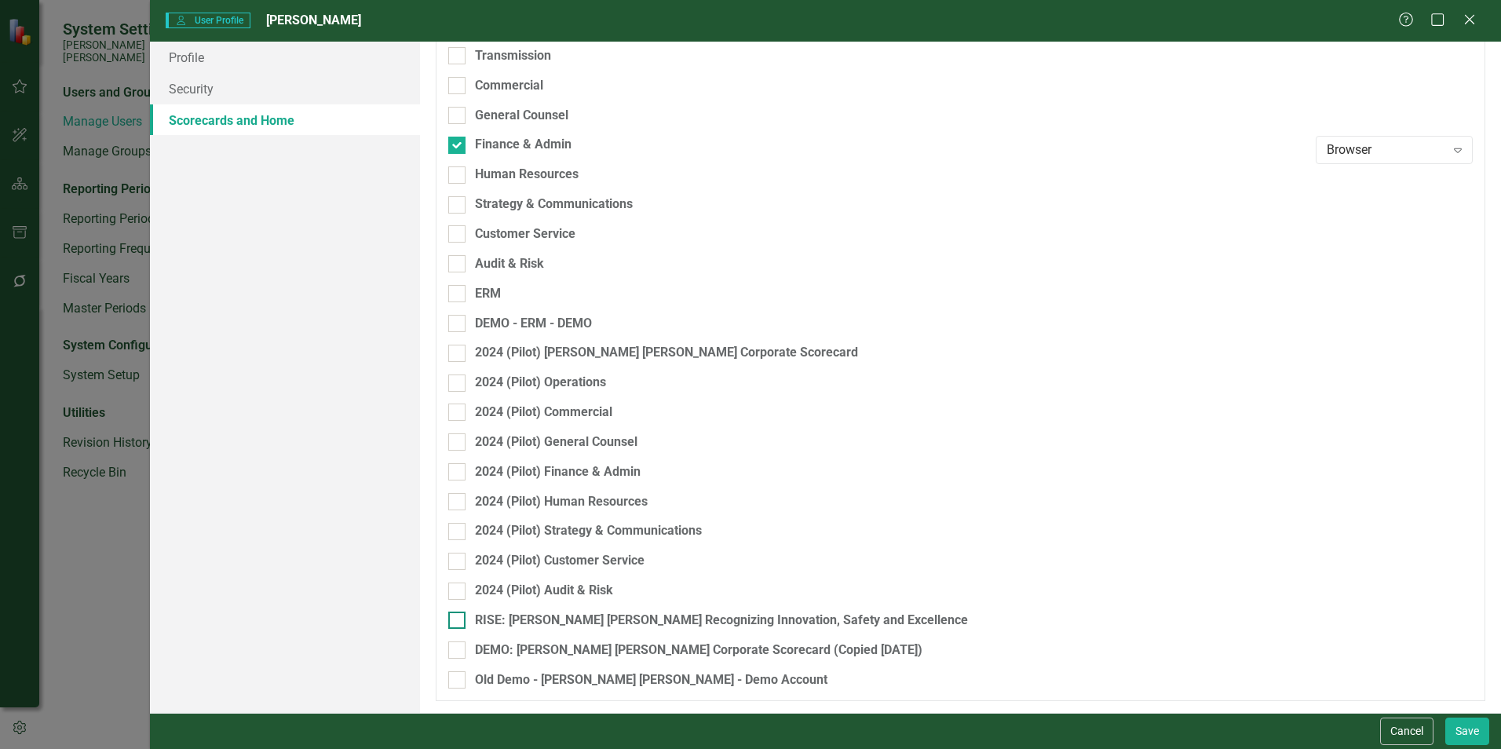
click at [459, 573] on div at bounding box center [456, 619] width 17 height 17
click at [458, 573] on input "RISE: [PERSON_NAME] [PERSON_NAME] Recognizing Innovation, Safety and Excellence" at bounding box center [453, 616] width 10 height 10
checkbox input "true"
click at [743, 573] on button "Save" at bounding box center [1467, 730] width 44 height 27
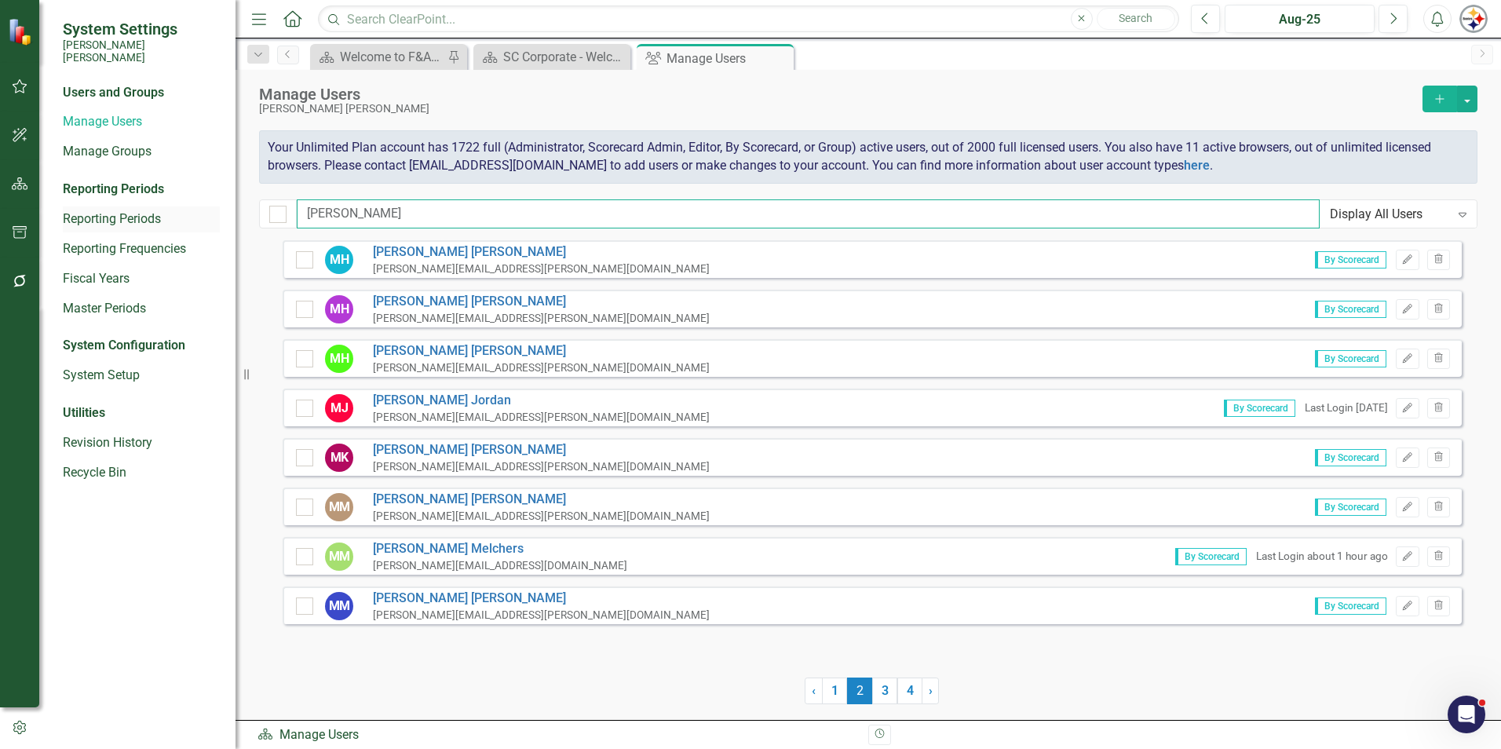
drag, startPoint x: 385, startPoint y: 205, endPoint x: 215, endPoint y: 209, distance: 169.6
click at [221, 209] on div "System Settings [PERSON_NAME] [PERSON_NAME] Users and Groups Manage Users Manag…" at bounding box center [750, 374] width 1501 height 749
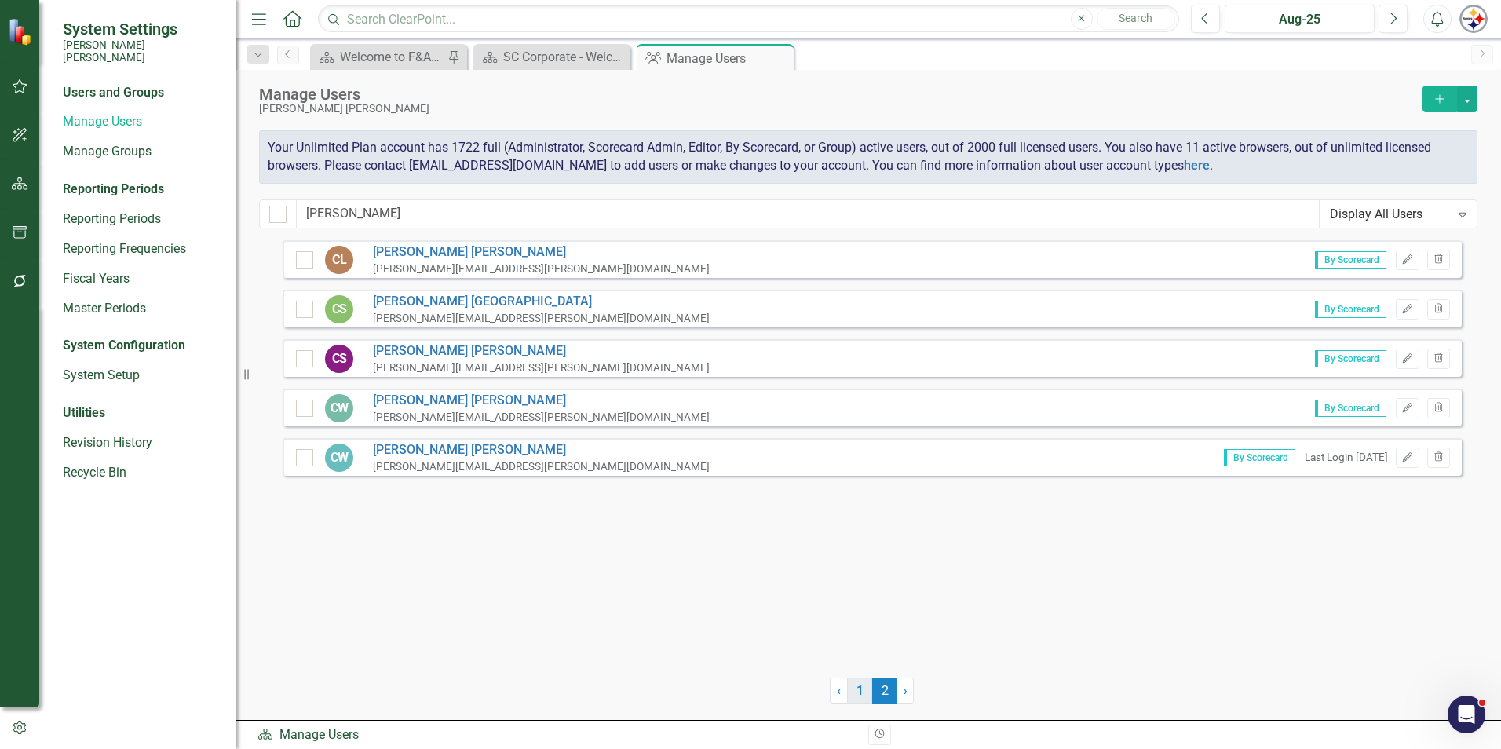
click at [743, 573] on link "1" at bounding box center [859, 690] width 25 height 27
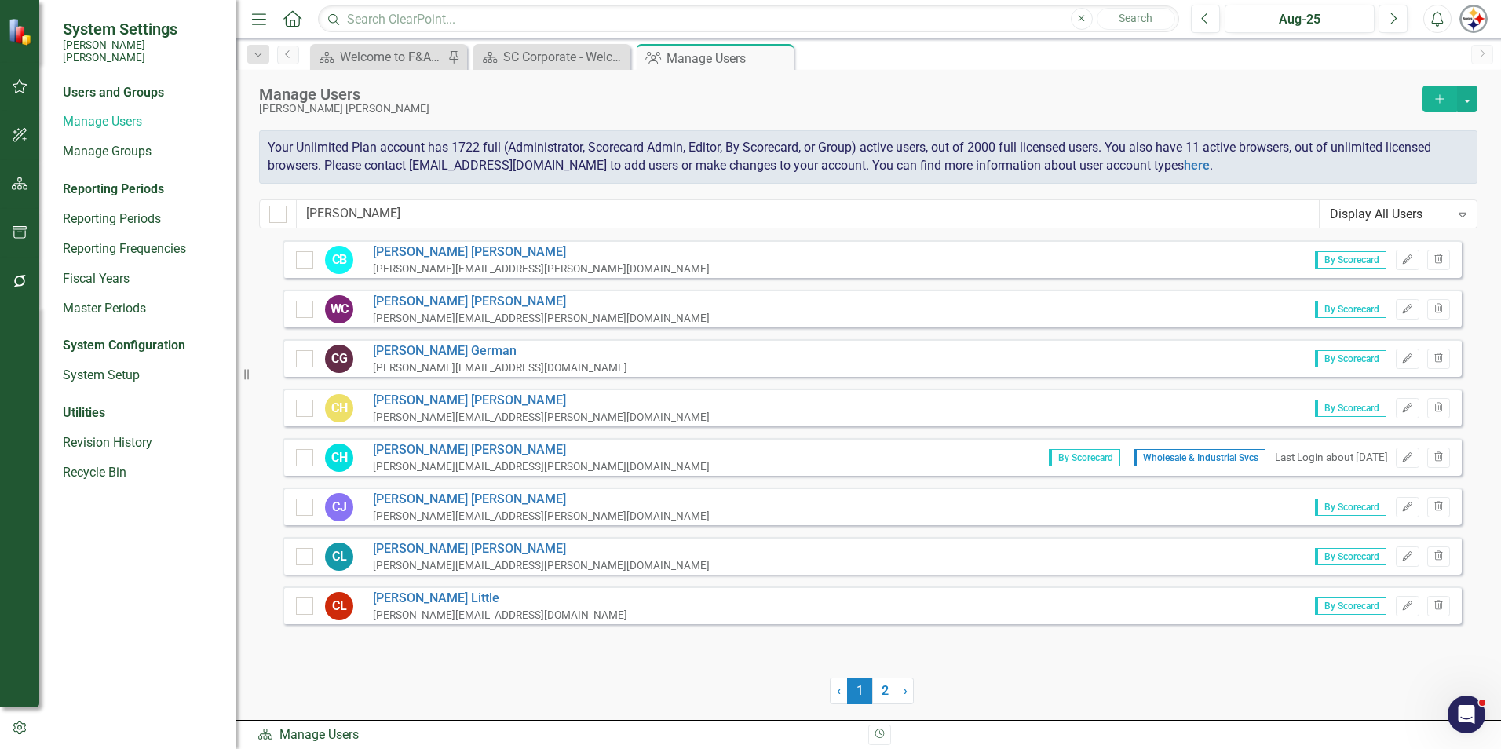
click at [356, 199] on div "Manage Users [PERSON_NAME] [PERSON_NAME] Add Your Unlimited Plan account has 17…" at bounding box center [867, 155] width 1265 height 170
drag, startPoint x: 321, startPoint y: 215, endPoint x: 247, endPoint y: 214, distance: 73.8
click at [252, 215] on div "Manage Users [PERSON_NAME] [PERSON_NAME] Add Your Unlimited Plan account has 17…" at bounding box center [867, 155] width 1265 height 170
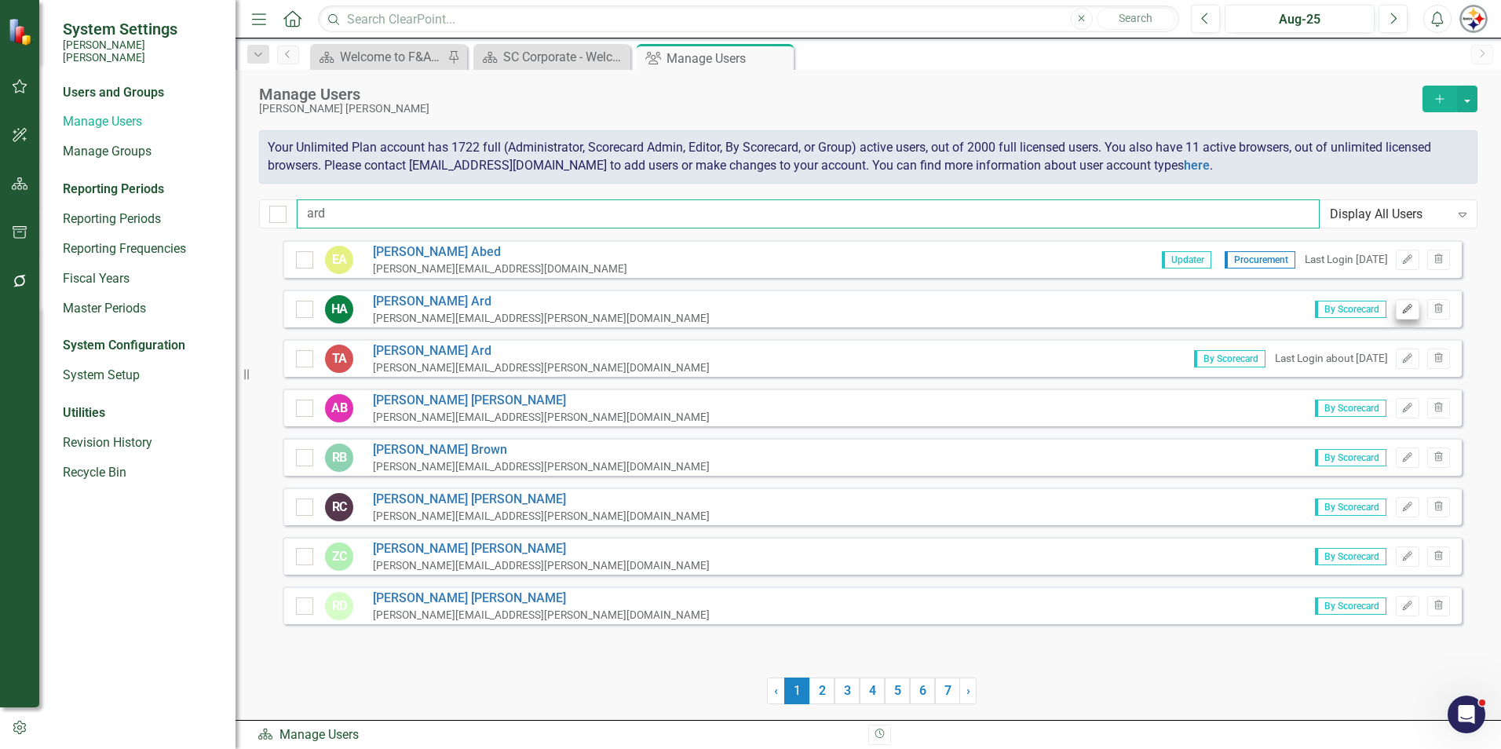
type input "ard"
click at [743, 311] on button "Edit" at bounding box center [1407, 309] width 23 height 20
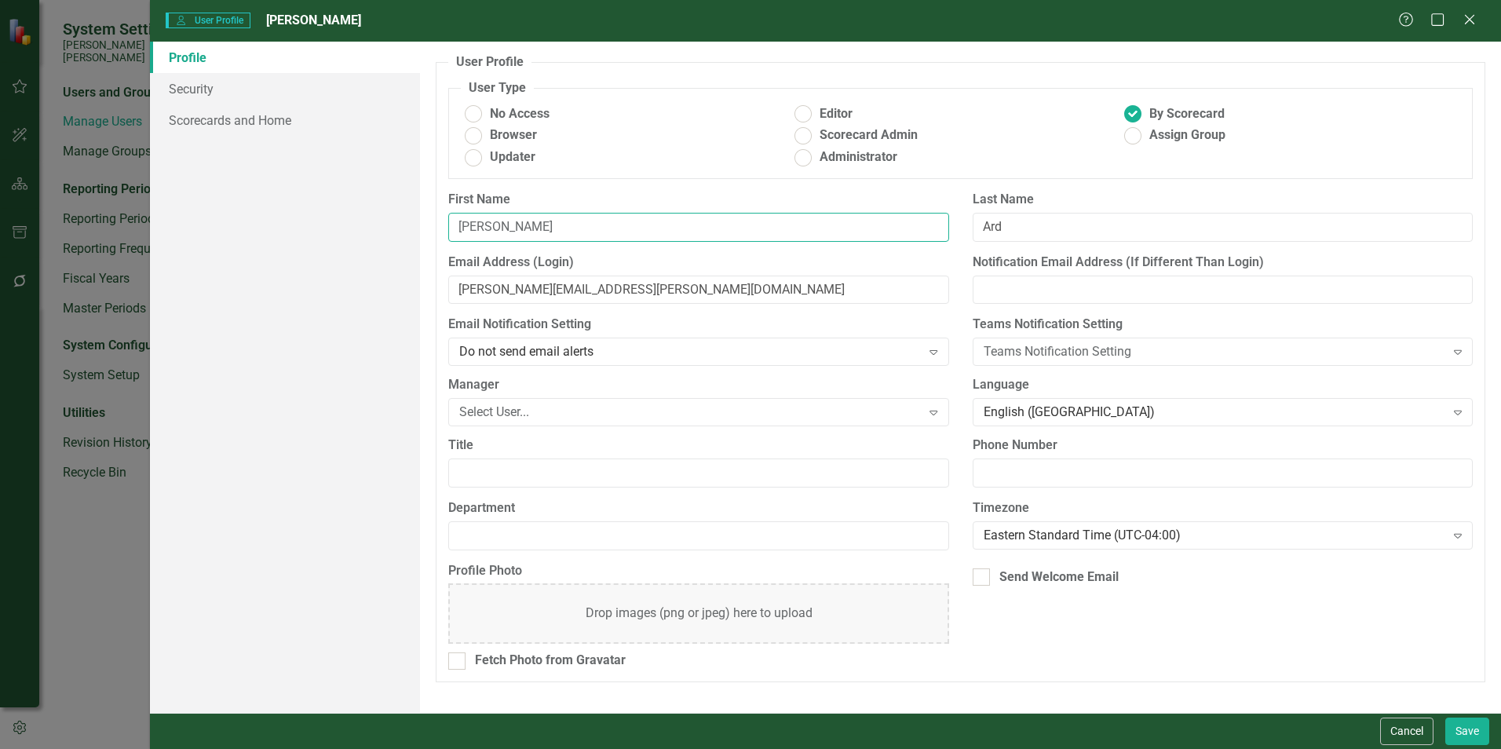
drag, startPoint x: 512, startPoint y: 214, endPoint x: 422, endPoint y: 217, distance: 89.5
click at [423, 217] on div "User Profile ClearPoint has a wealth of options to help you ensure that people …" at bounding box center [960, 377] width 1081 height 671
type input "[PERSON_NAME]"
drag, startPoint x: 487, startPoint y: 292, endPoint x: 425, endPoint y: 292, distance: 62.0
click at [426, 292] on div "User Profile ClearPoint has a wealth of options to help you ensure that people …" at bounding box center [960, 377] width 1081 height 671
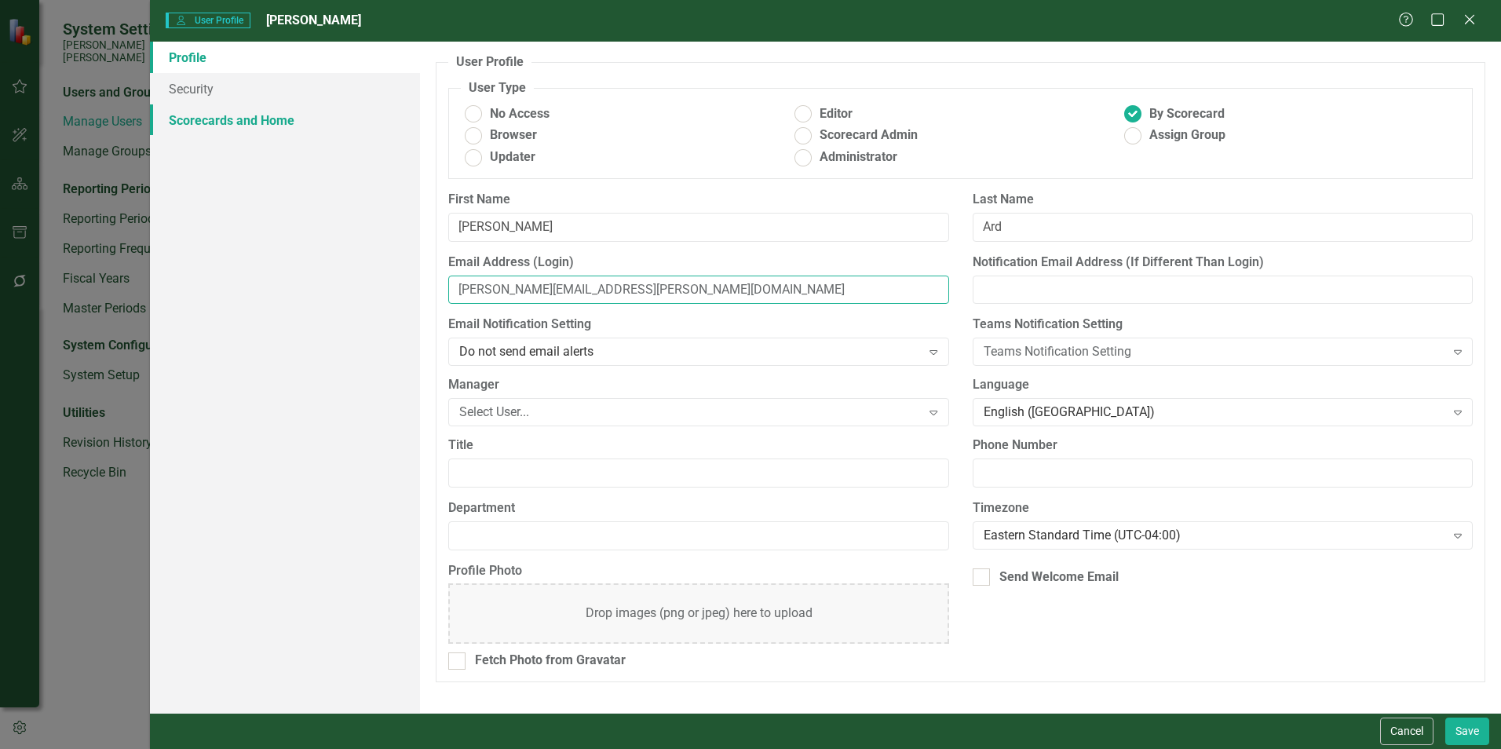
type input "[PERSON_NAME][EMAIL_ADDRESS][PERSON_NAME][DOMAIN_NAME]"
click at [240, 119] on link "Scorecards and Home" at bounding box center [285, 119] width 270 height 31
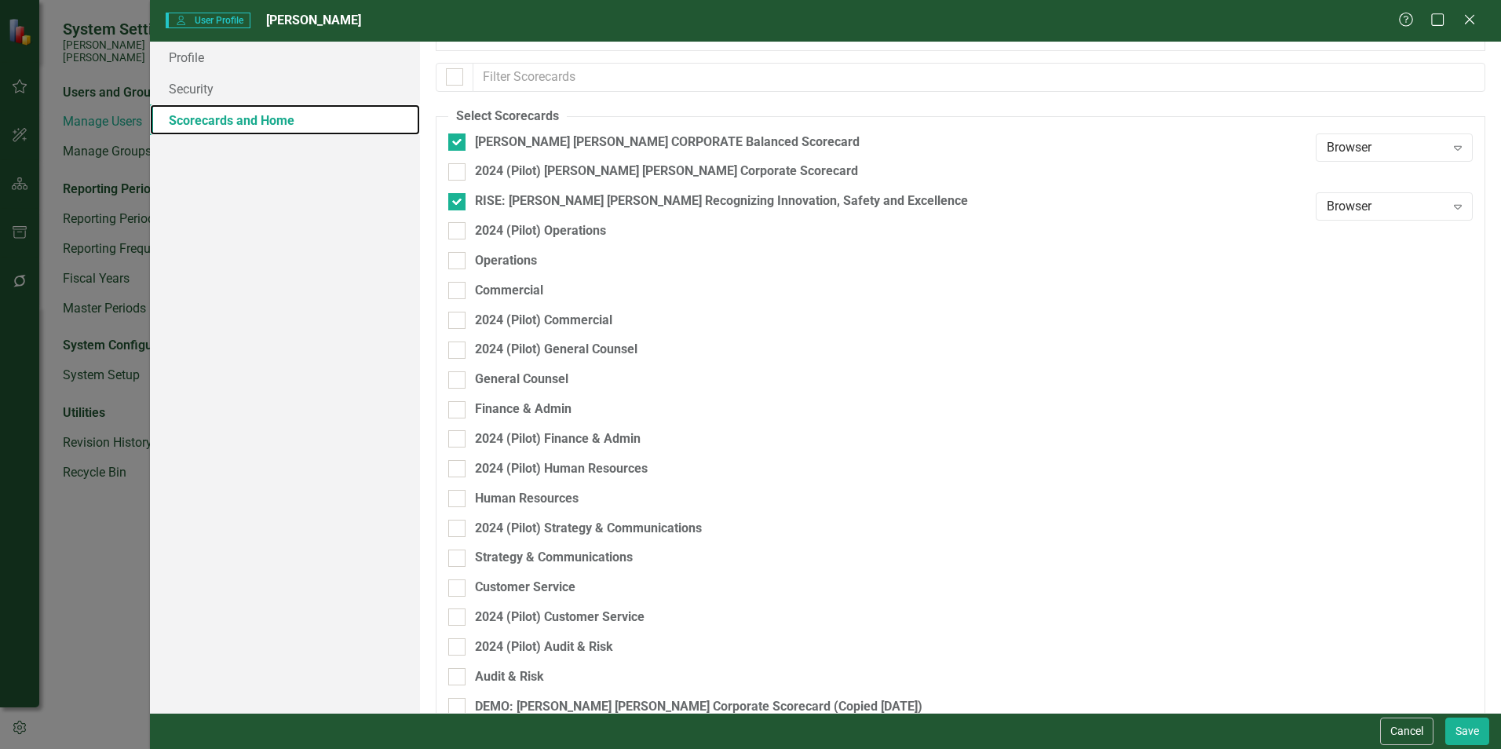
scroll to position [157, 0]
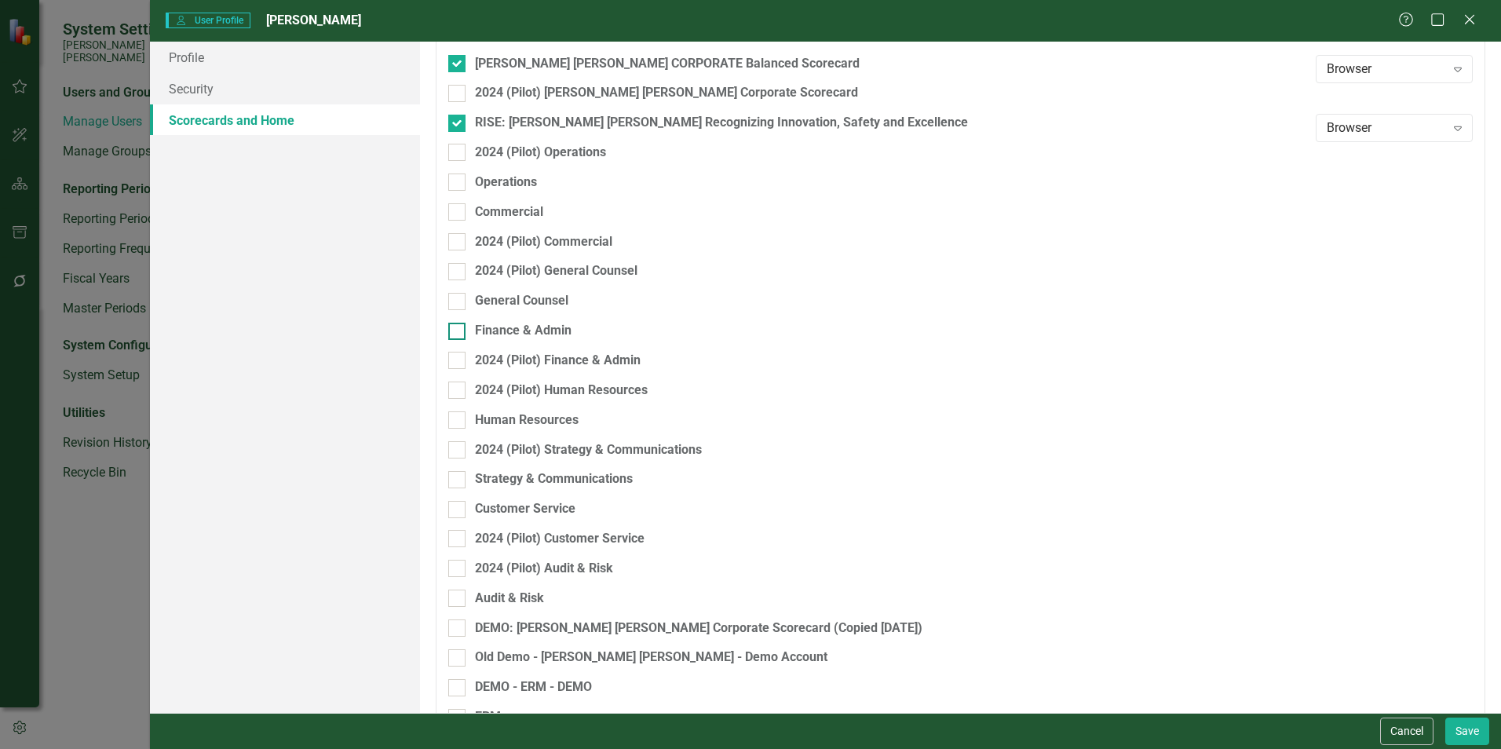
click at [468, 325] on div "Finance & Admin" at bounding box center [878, 331] width 860 height 18
click at [458, 325] on input "Finance & Admin" at bounding box center [453, 328] width 10 height 10
checkbox input "true"
click at [743, 573] on button "Save" at bounding box center [1467, 730] width 44 height 27
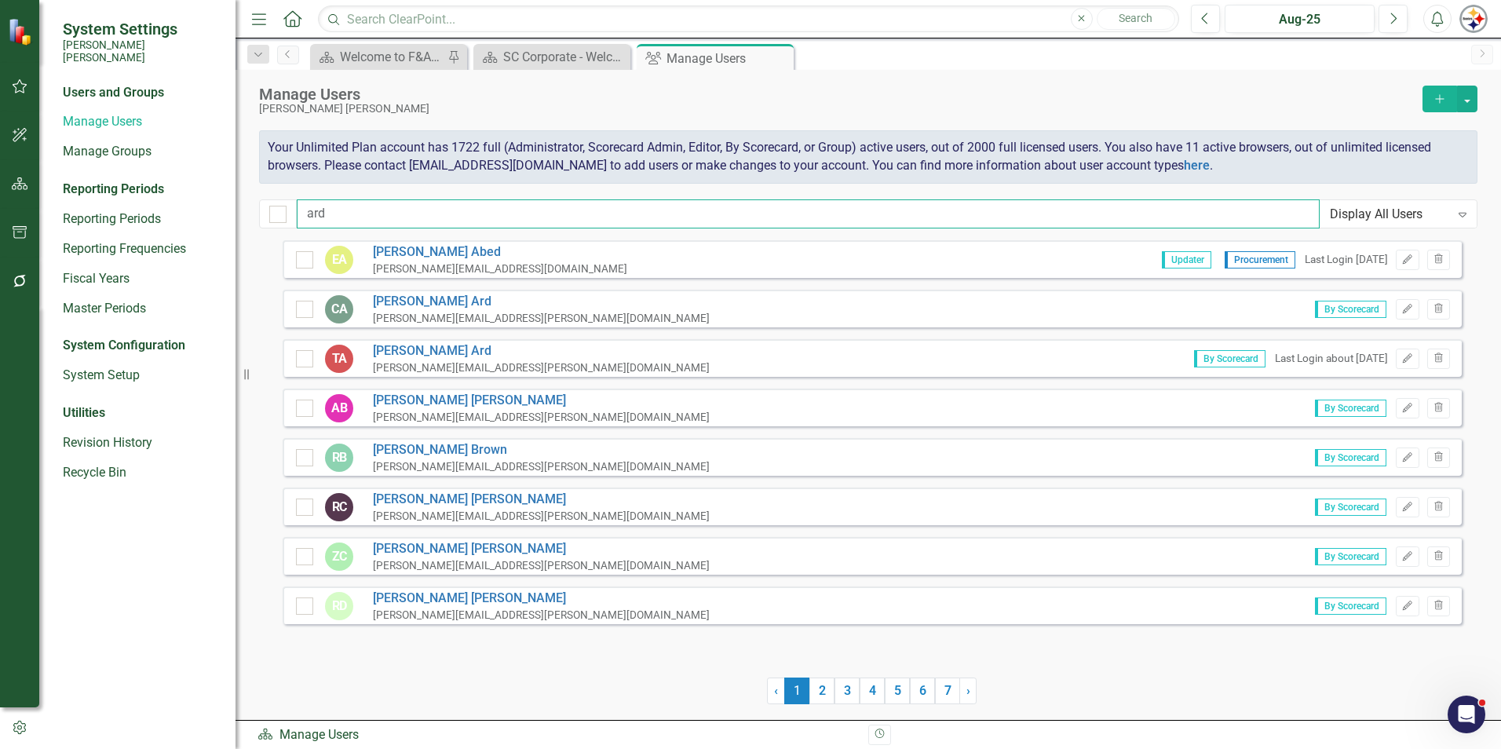
click at [355, 203] on input "ard" at bounding box center [808, 213] width 1023 height 29
drag, startPoint x: 257, startPoint y: 213, endPoint x: 228, endPoint y: 213, distance: 29.0
click at [228, 213] on div "System Settings [PERSON_NAME] [PERSON_NAME] Users and Groups Manage Users Manag…" at bounding box center [750, 374] width 1501 height 749
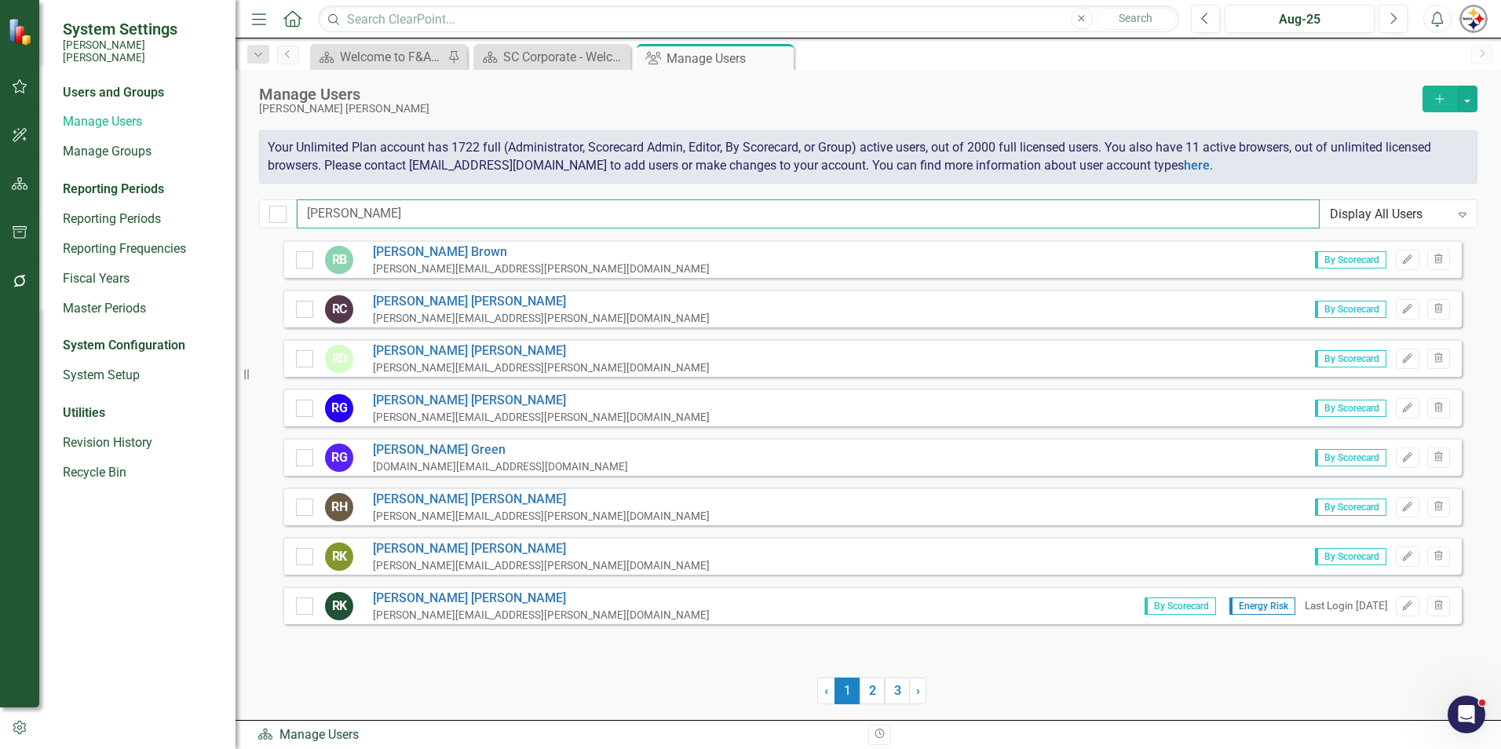
type input "[PERSON_NAME]"
click at [743, 502] on icon "button" at bounding box center [1407, 506] width 9 height 9
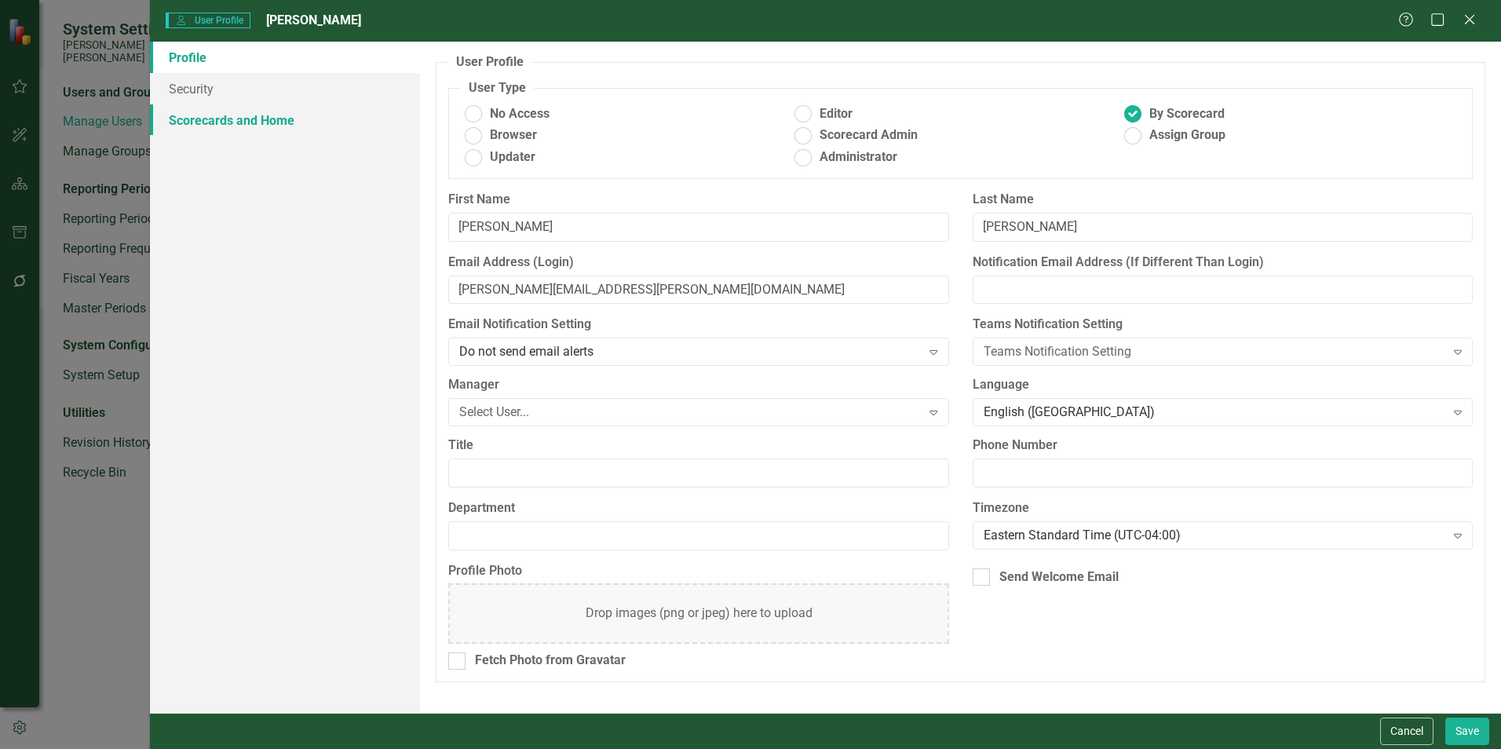
click at [272, 115] on link "Scorecards and Home" at bounding box center [285, 119] width 270 height 31
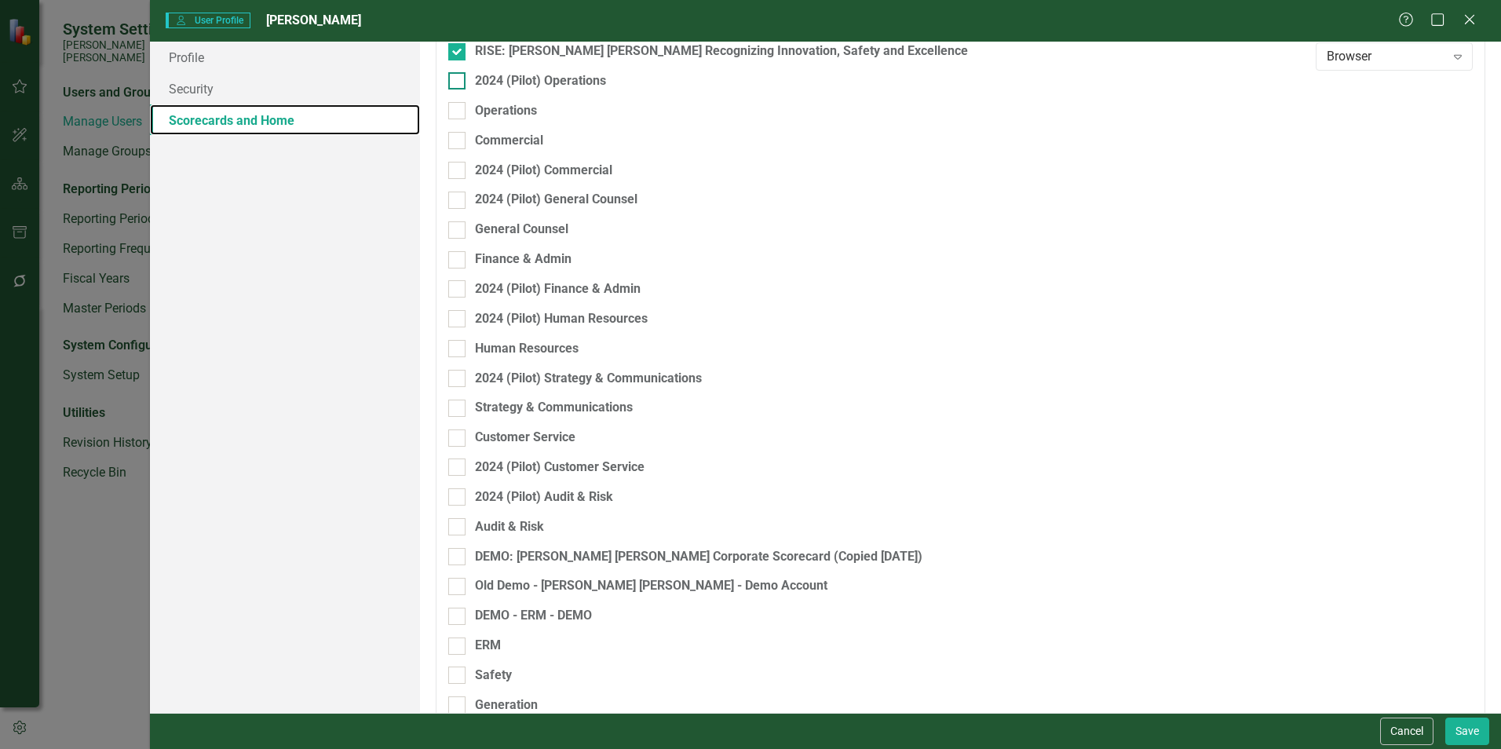
scroll to position [235, 0]
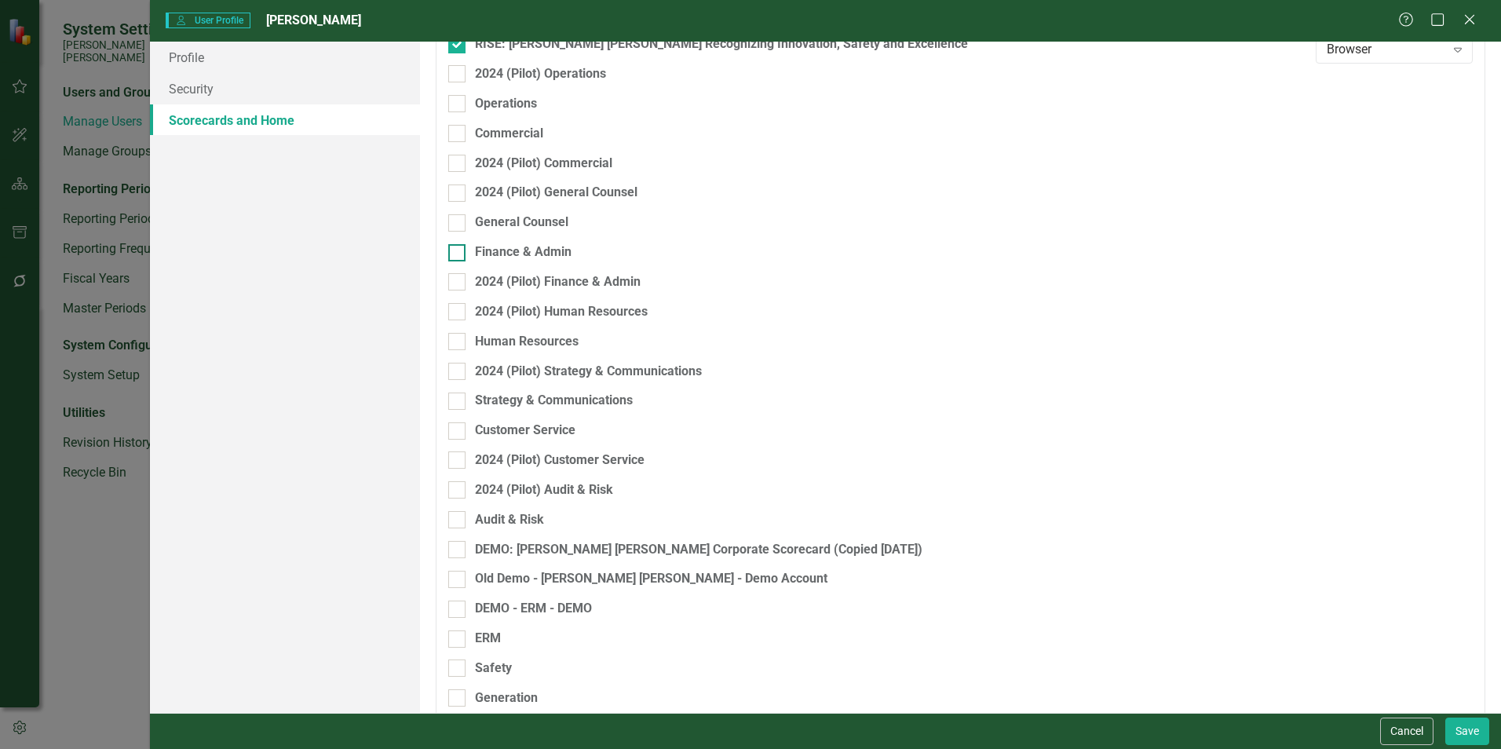
click at [452, 250] on input "Finance & Admin" at bounding box center [453, 249] width 10 height 10
checkbox input "true"
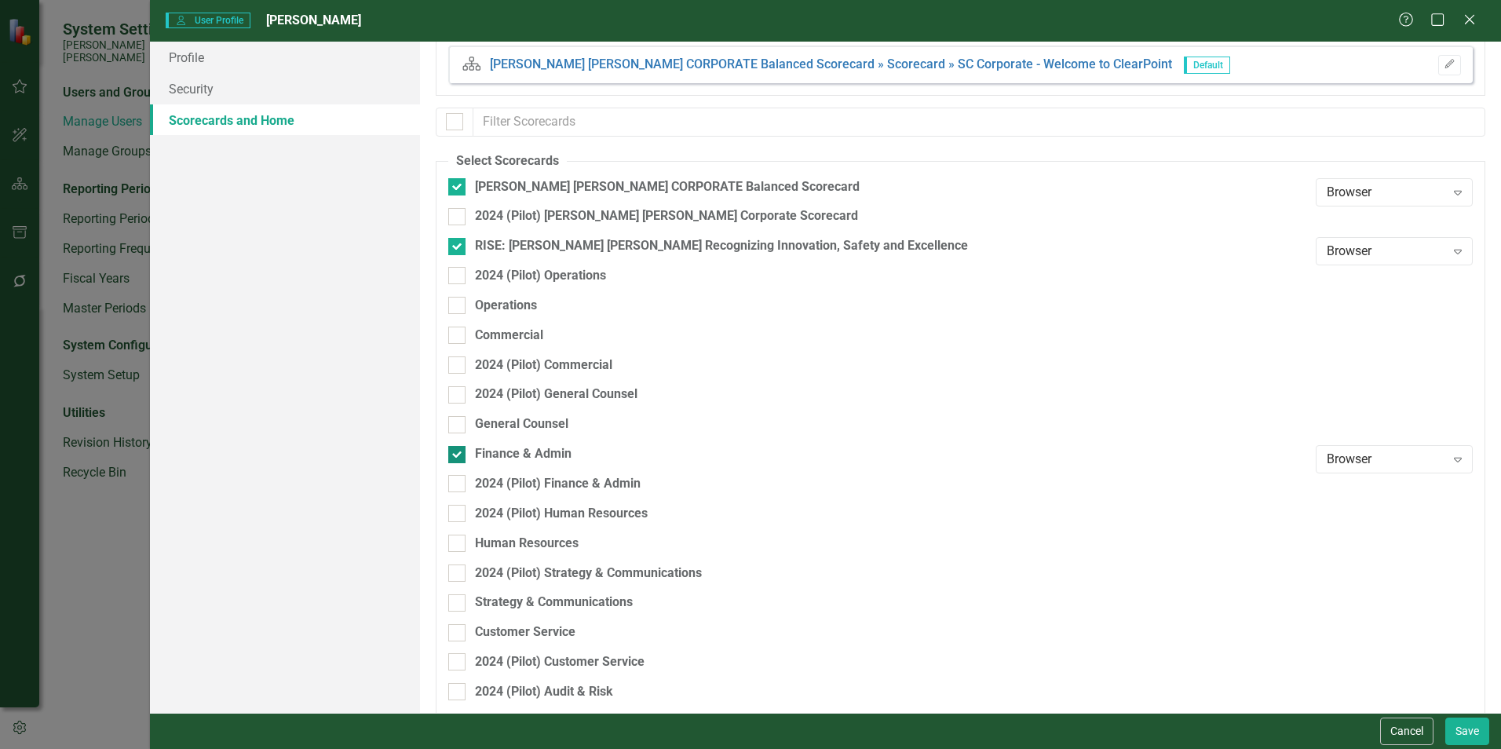
scroll to position [0, 0]
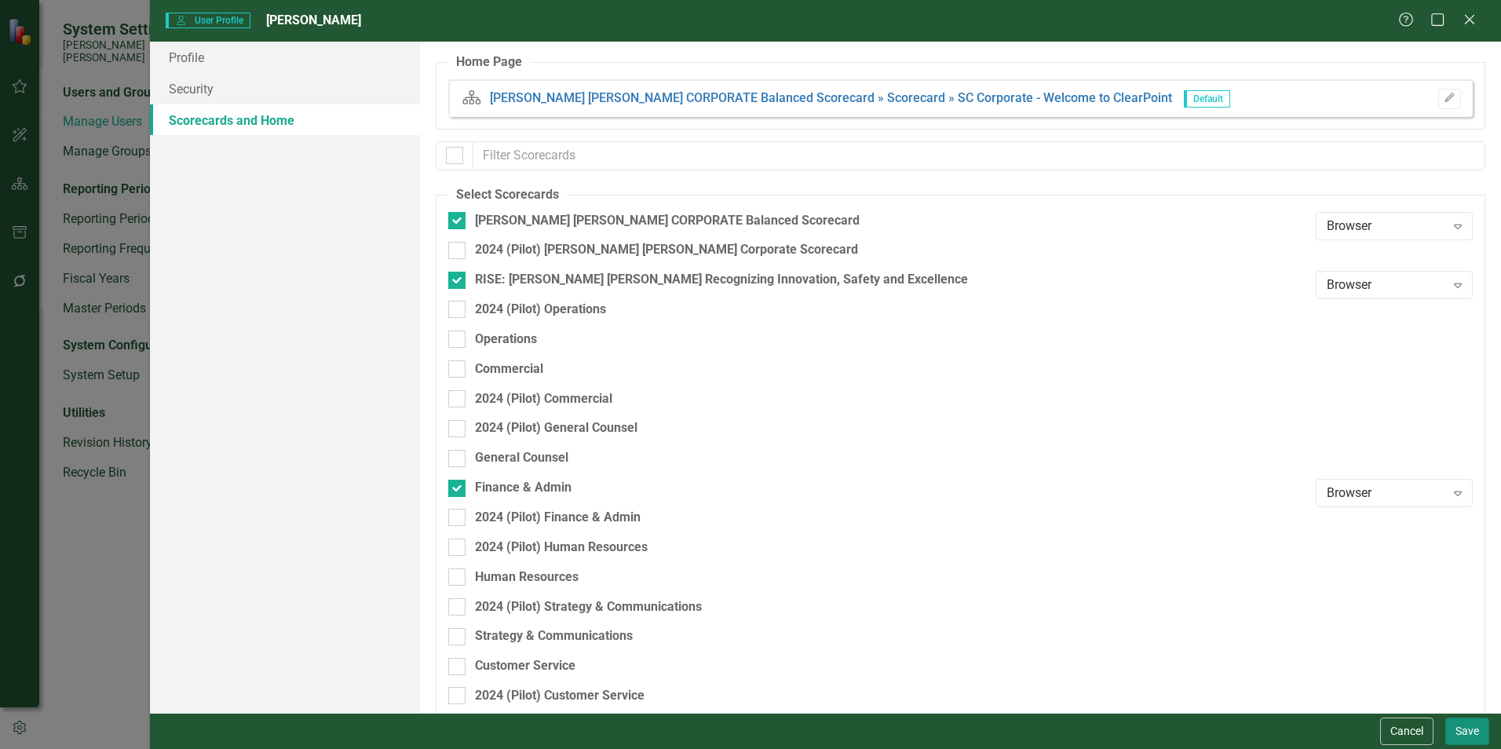
click at [743, 573] on button "Save" at bounding box center [1467, 730] width 44 height 27
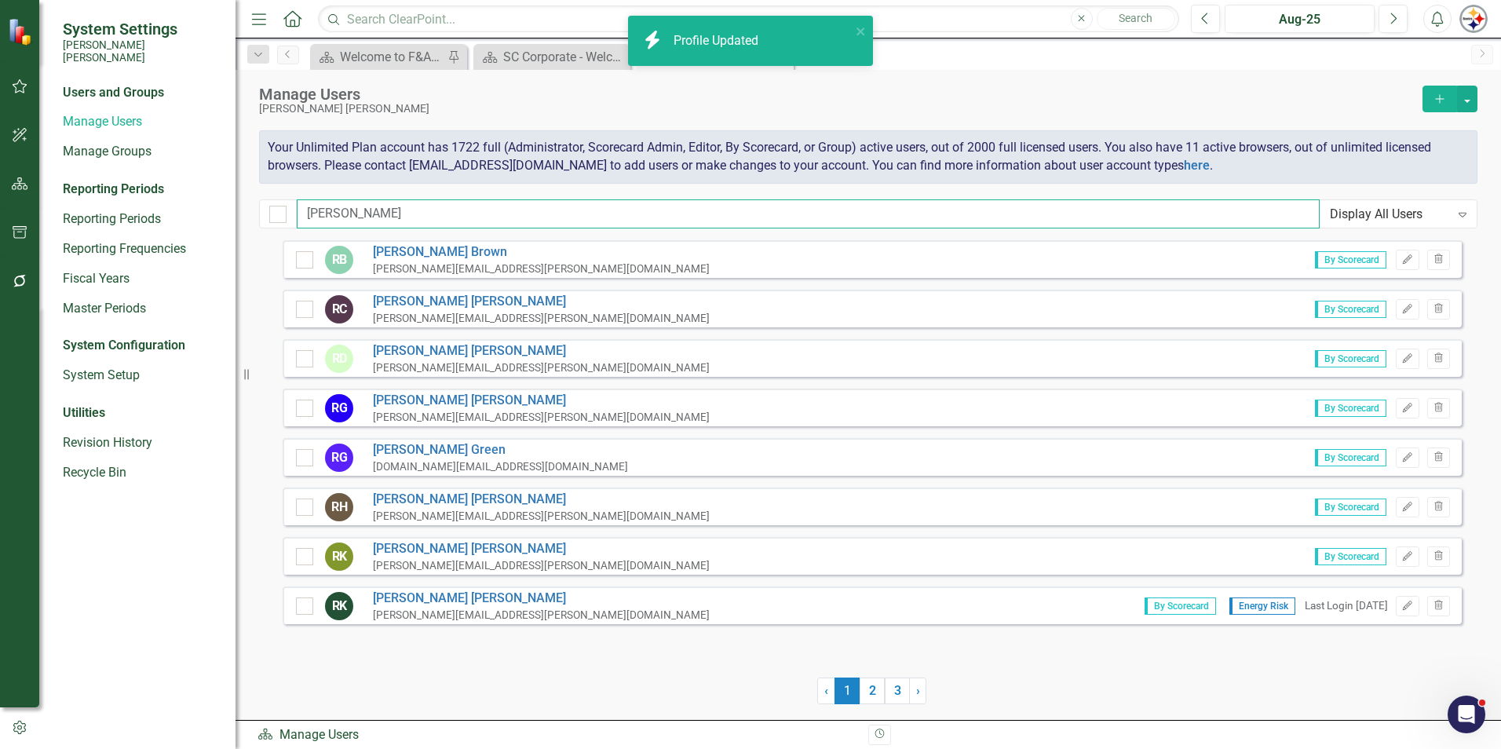
click at [370, 205] on input "[PERSON_NAME]" at bounding box center [808, 213] width 1023 height 29
drag, startPoint x: 407, startPoint y: 206, endPoint x: 305, endPoint y: 207, distance: 101.3
click at [308, 207] on input "[PERSON_NAME]" at bounding box center [808, 213] width 1023 height 29
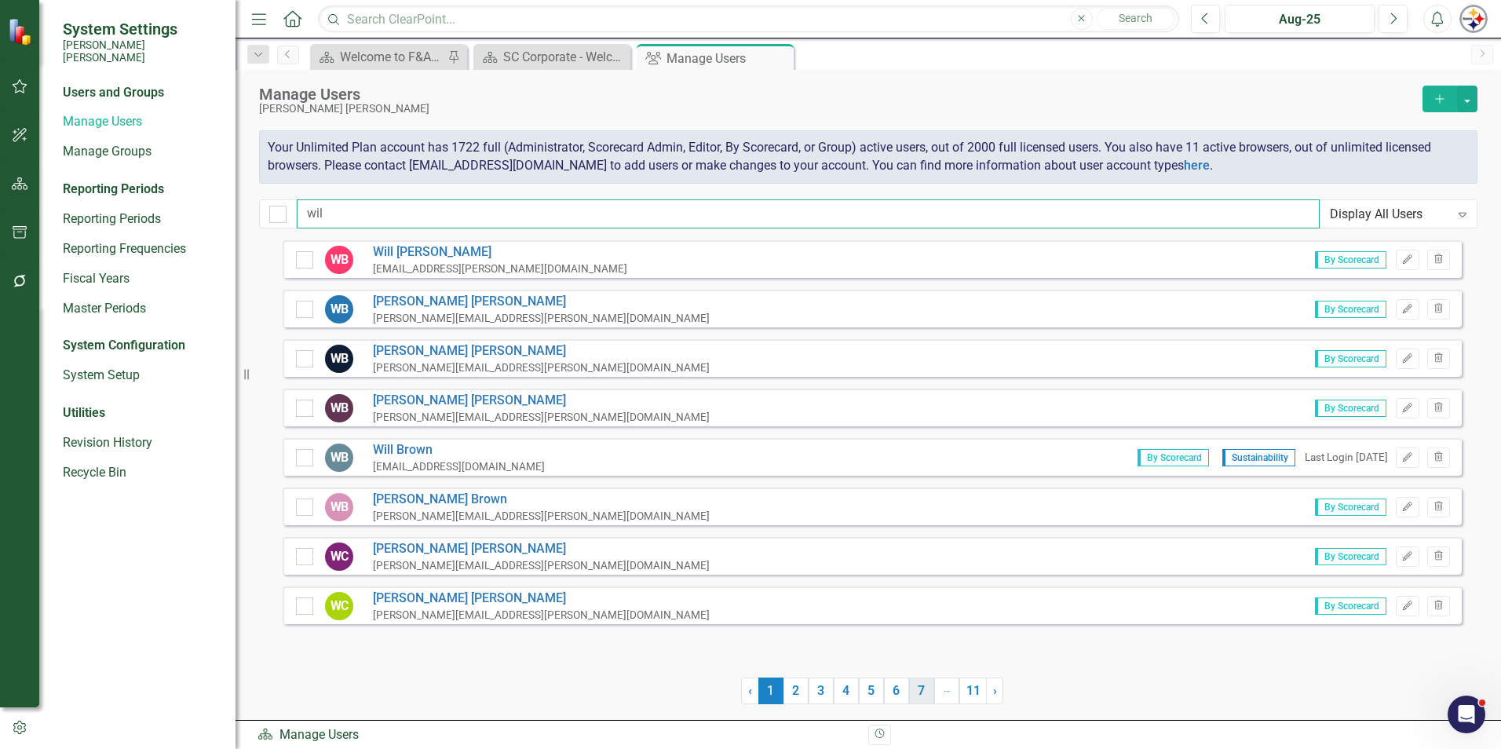
type input "wil"
click at [743, 573] on link "7" at bounding box center [921, 690] width 25 height 27
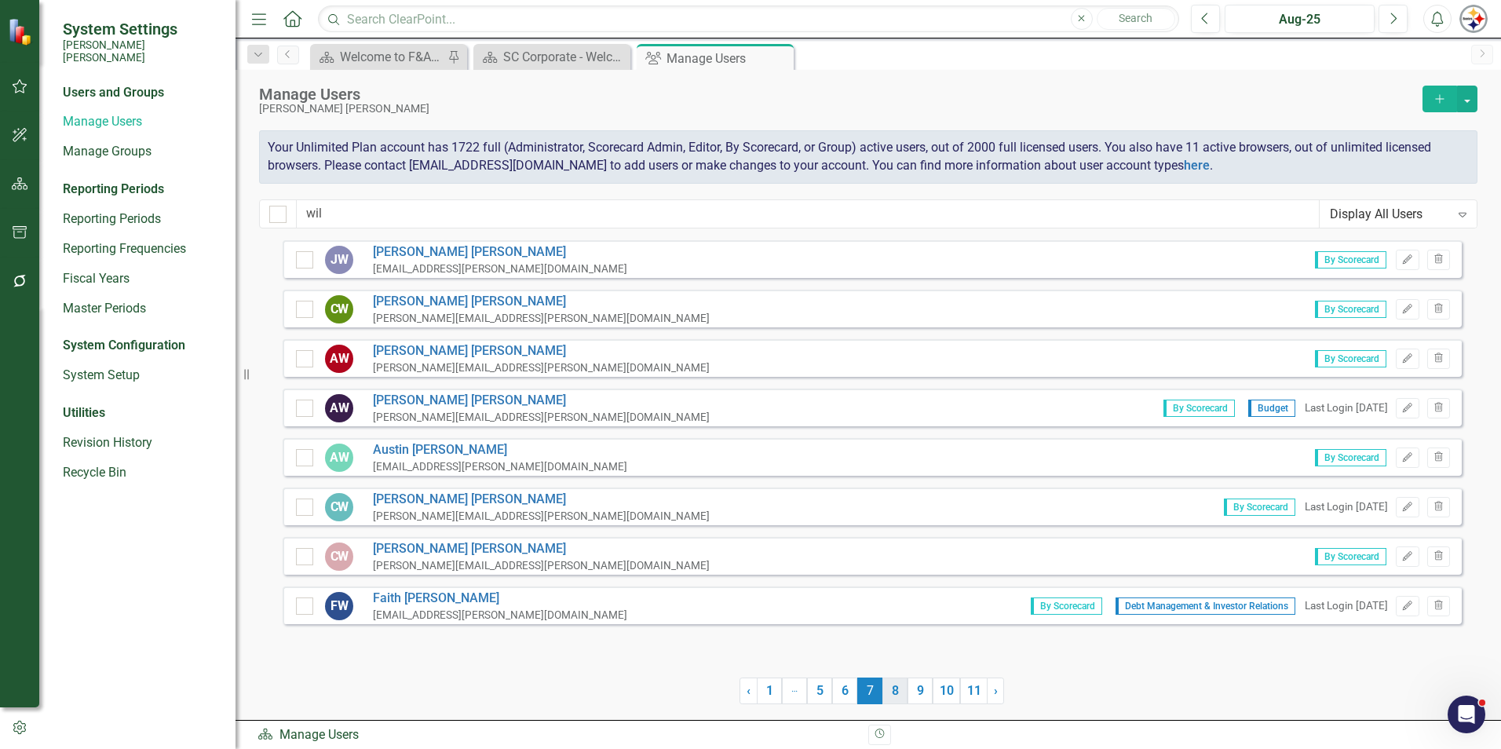
click at [743, 573] on link "8" at bounding box center [894, 690] width 25 height 27
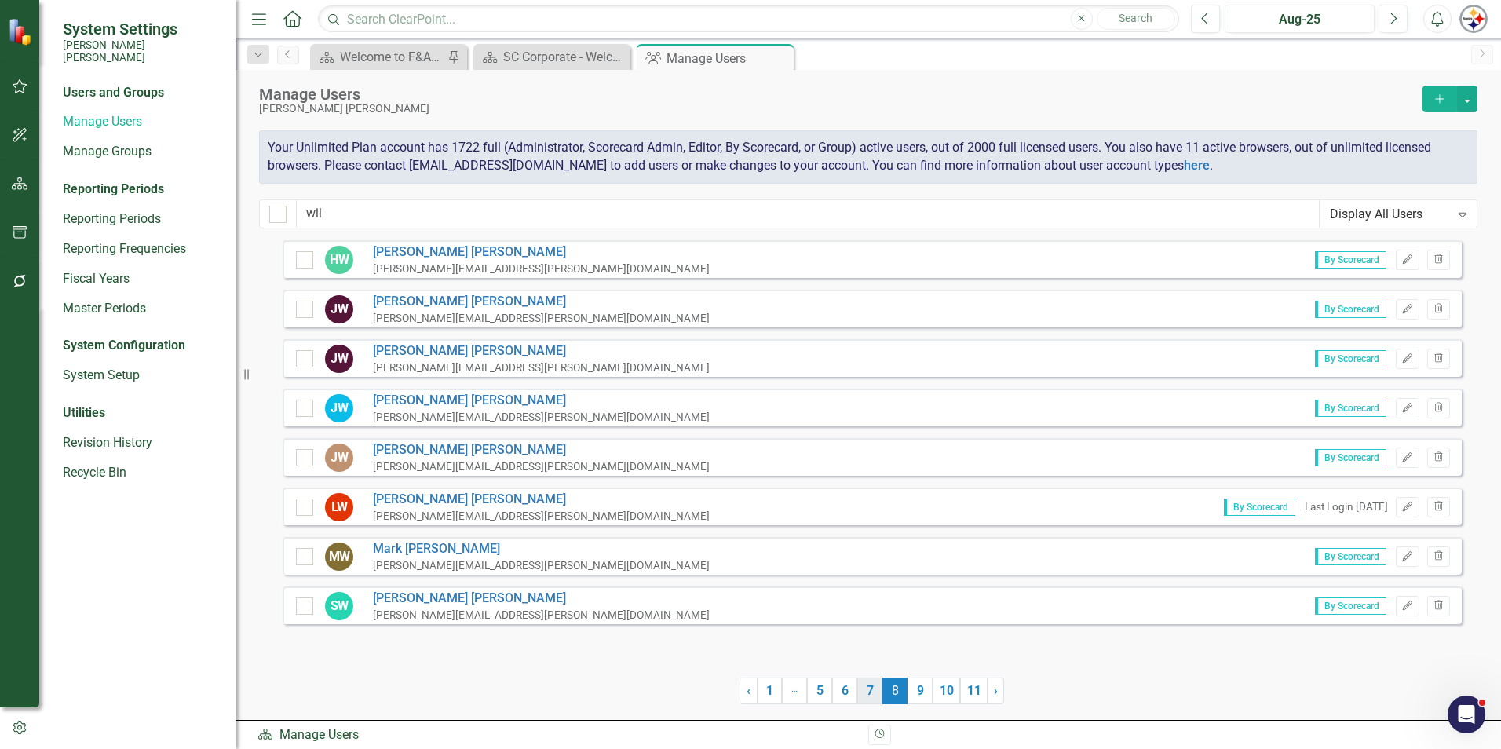
click at [743, 573] on link "7" at bounding box center [869, 690] width 25 height 27
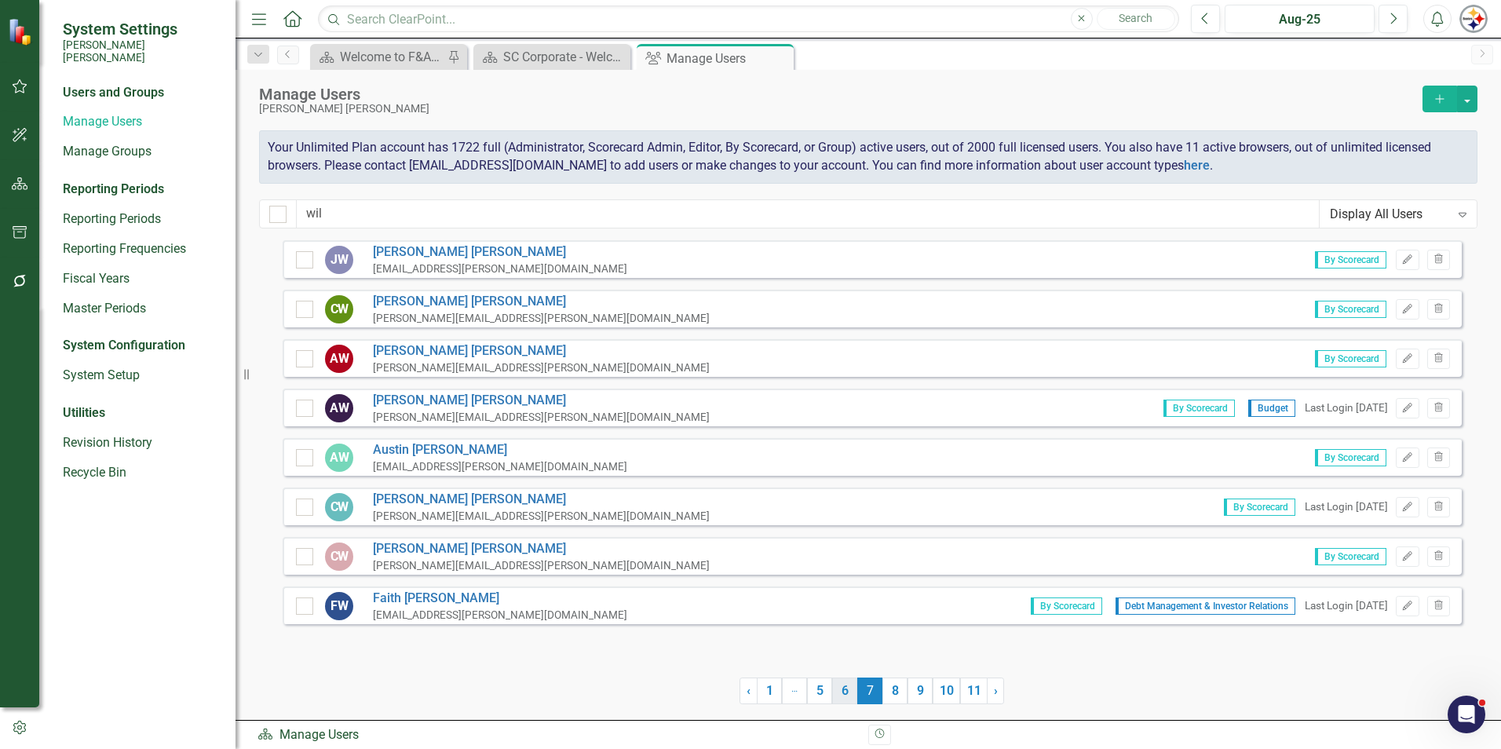
click at [743, 573] on link "6" at bounding box center [844, 690] width 25 height 27
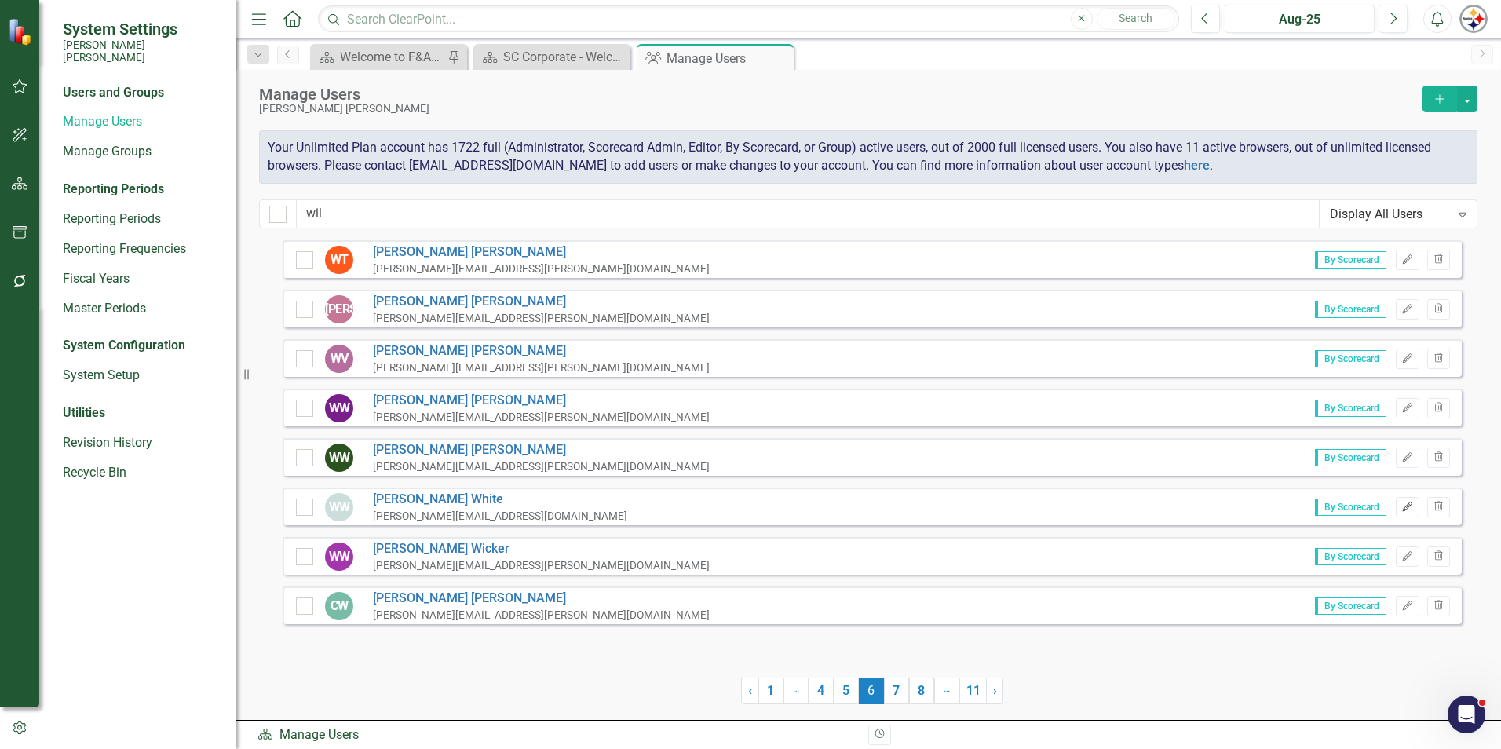
click at [743, 506] on icon "button" at bounding box center [1407, 506] width 9 height 9
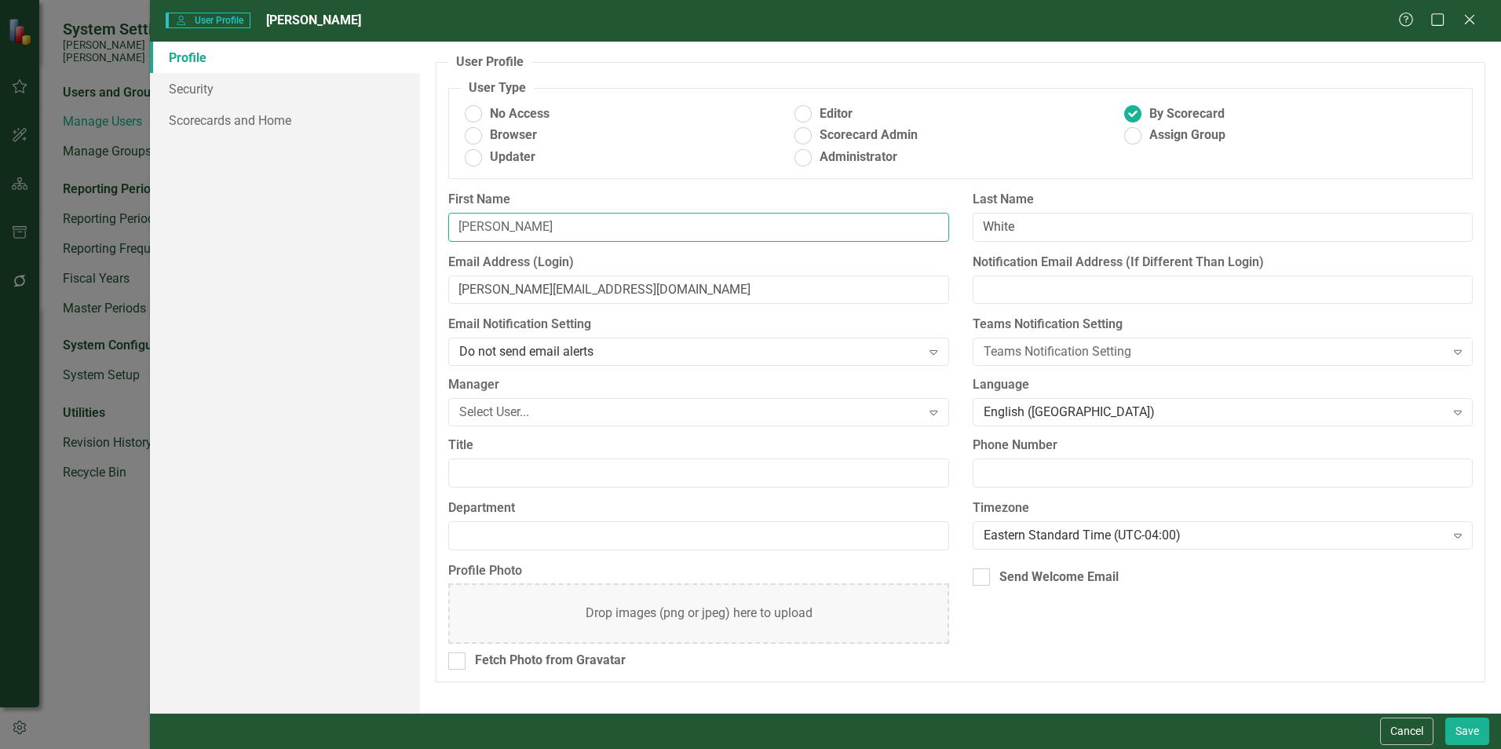
click at [510, 224] on input "[PERSON_NAME]" at bounding box center [698, 227] width 500 height 29
type input "Will"
click at [499, 290] on input "[PERSON_NAME][EMAIL_ADDRESS][DOMAIN_NAME]" at bounding box center [698, 290] width 500 height 29
type input "[EMAIL_ADDRESS][DOMAIN_NAME]"
click at [260, 119] on link "Scorecards and Home" at bounding box center [285, 119] width 270 height 31
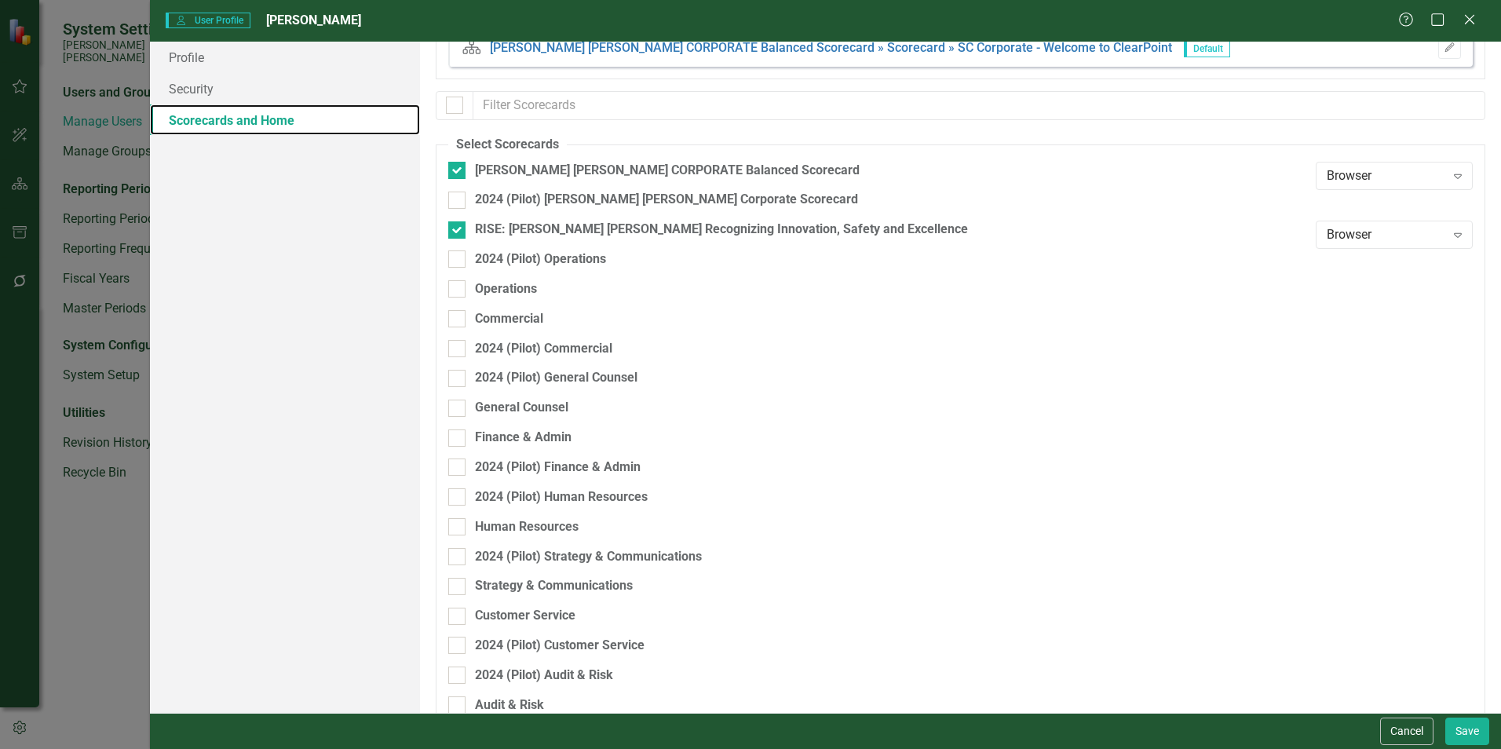
scroll to position [78, 0]
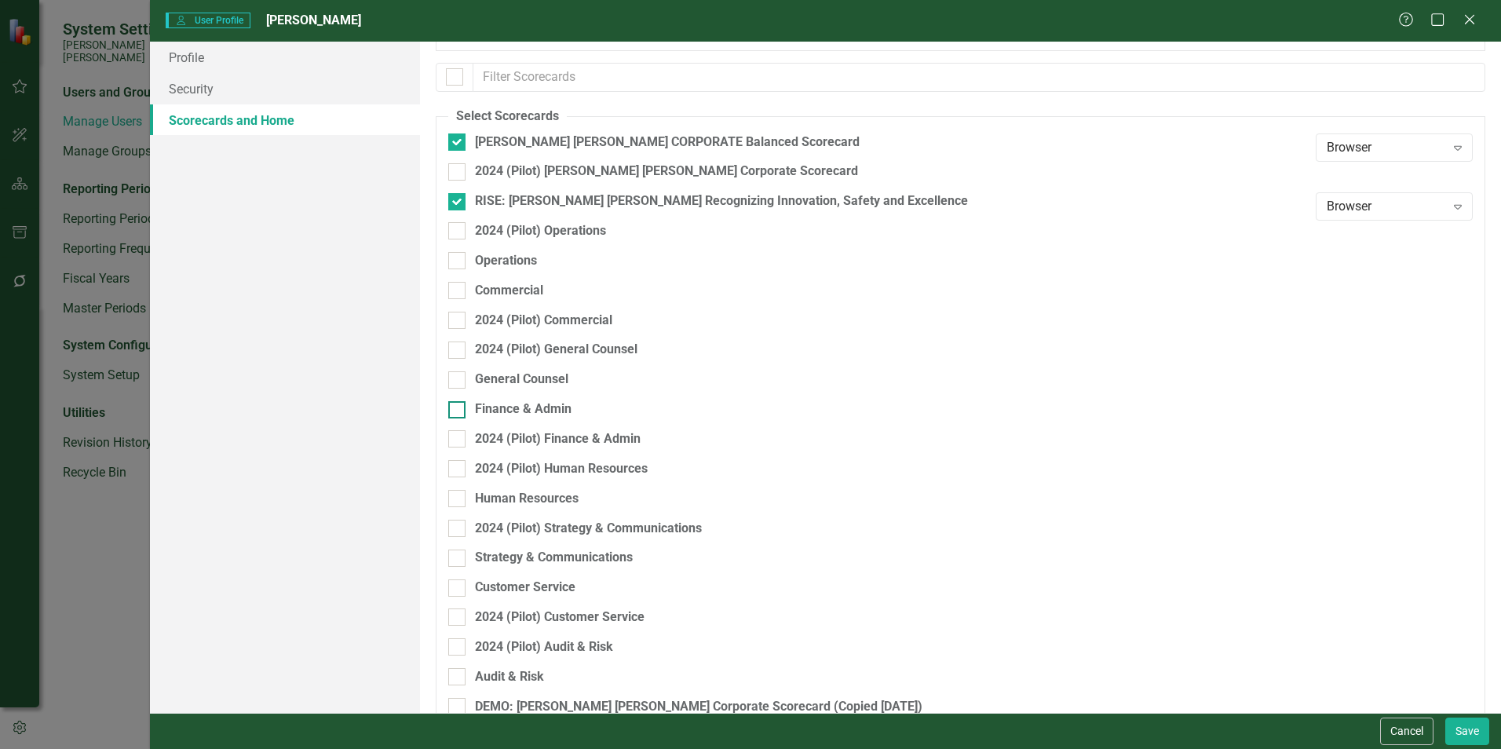
click at [462, 411] on div at bounding box center [456, 409] width 17 height 17
click at [458, 411] on input "Finance & Admin" at bounding box center [453, 406] width 10 height 10
checkbox input "true"
click at [743, 573] on button "Save" at bounding box center [1467, 730] width 44 height 27
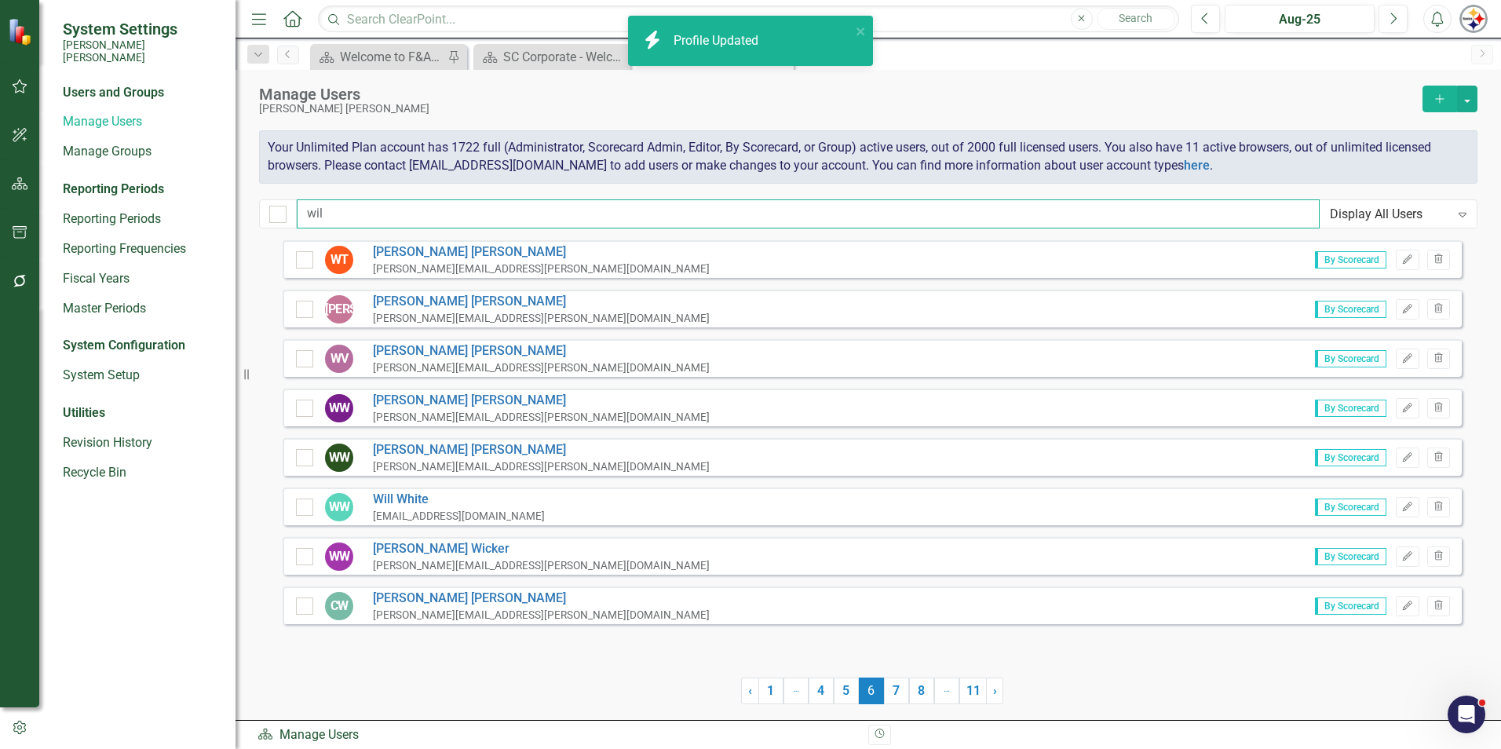
drag, startPoint x: 254, startPoint y: 210, endPoint x: 222, endPoint y: 212, distance: 31.4
click at [227, 212] on div "System Settings [PERSON_NAME] [PERSON_NAME] Users and Groups Manage Users Manag…" at bounding box center [750, 374] width 1501 height 749
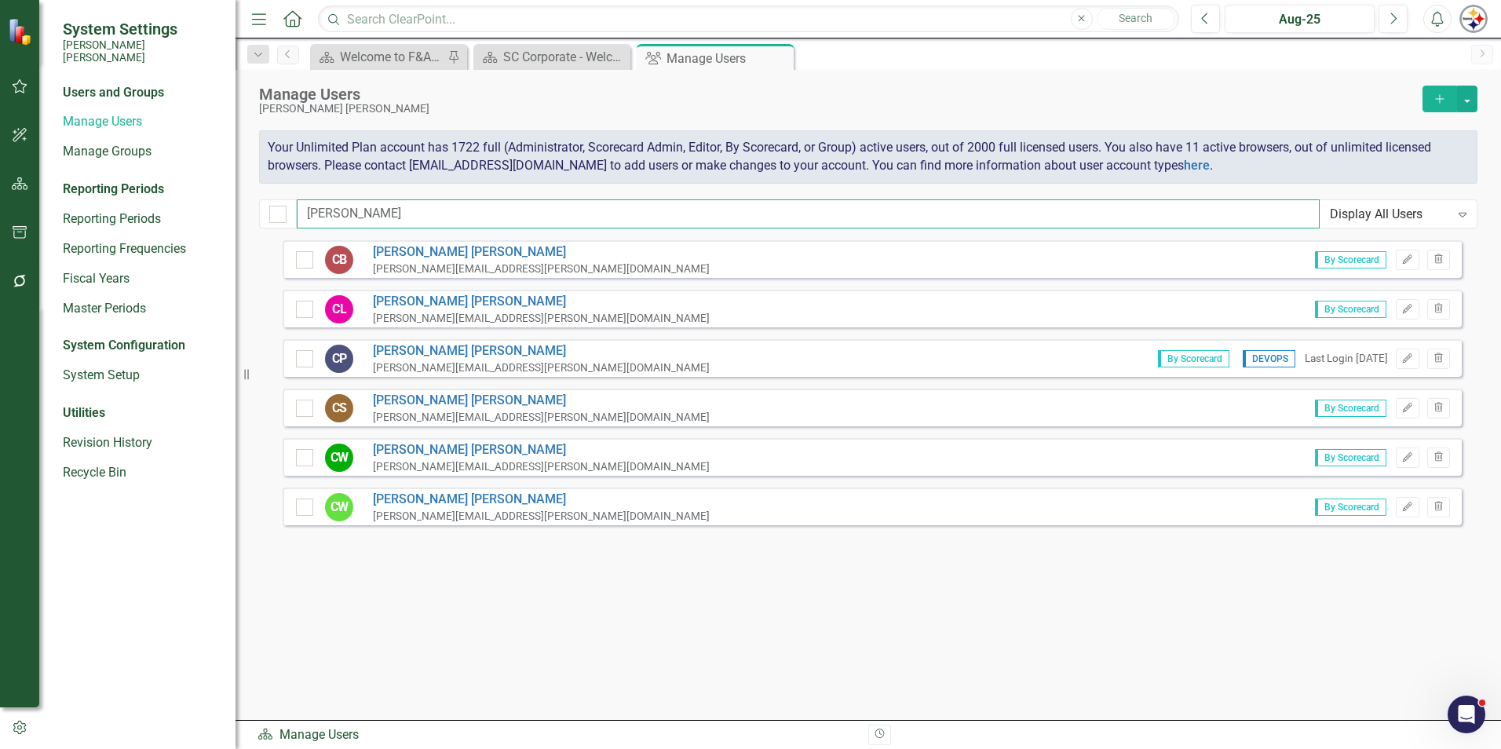
type input "[PERSON_NAME]"
click at [743, 100] on button "button" at bounding box center [1467, 99] width 20 height 27
drag, startPoint x: 366, startPoint y: 217, endPoint x: 288, endPoint y: 217, distance: 77.7
click at [288, 217] on div "cody Display All Users Expand" at bounding box center [868, 213] width 1218 height 29
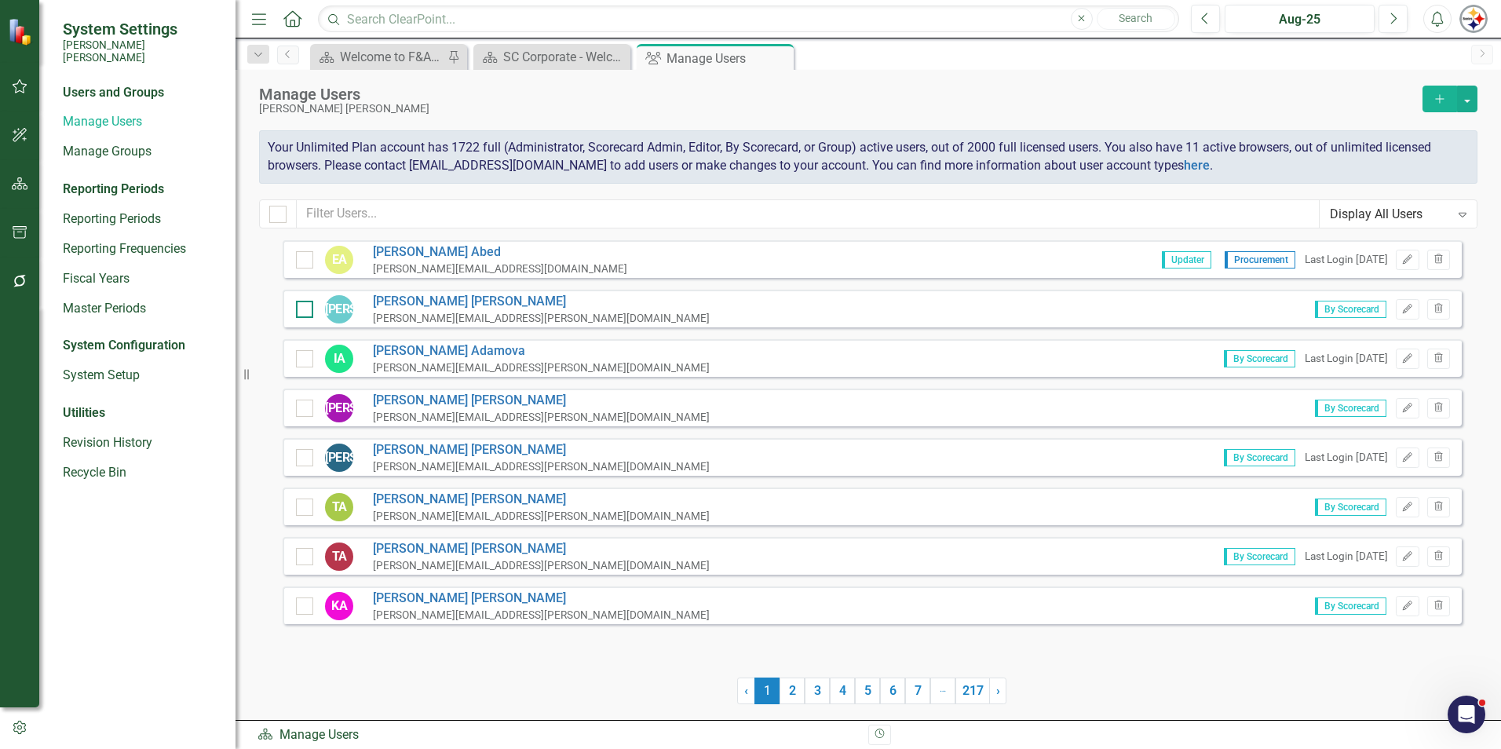
click at [302, 306] on input "checkbox" at bounding box center [301, 306] width 10 height 10
click at [306, 302] on div at bounding box center [304, 309] width 17 height 17
click at [306, 302] on input "checkbox" at bounding box center [301, 306] width 10 height 10
checkbox input "true"
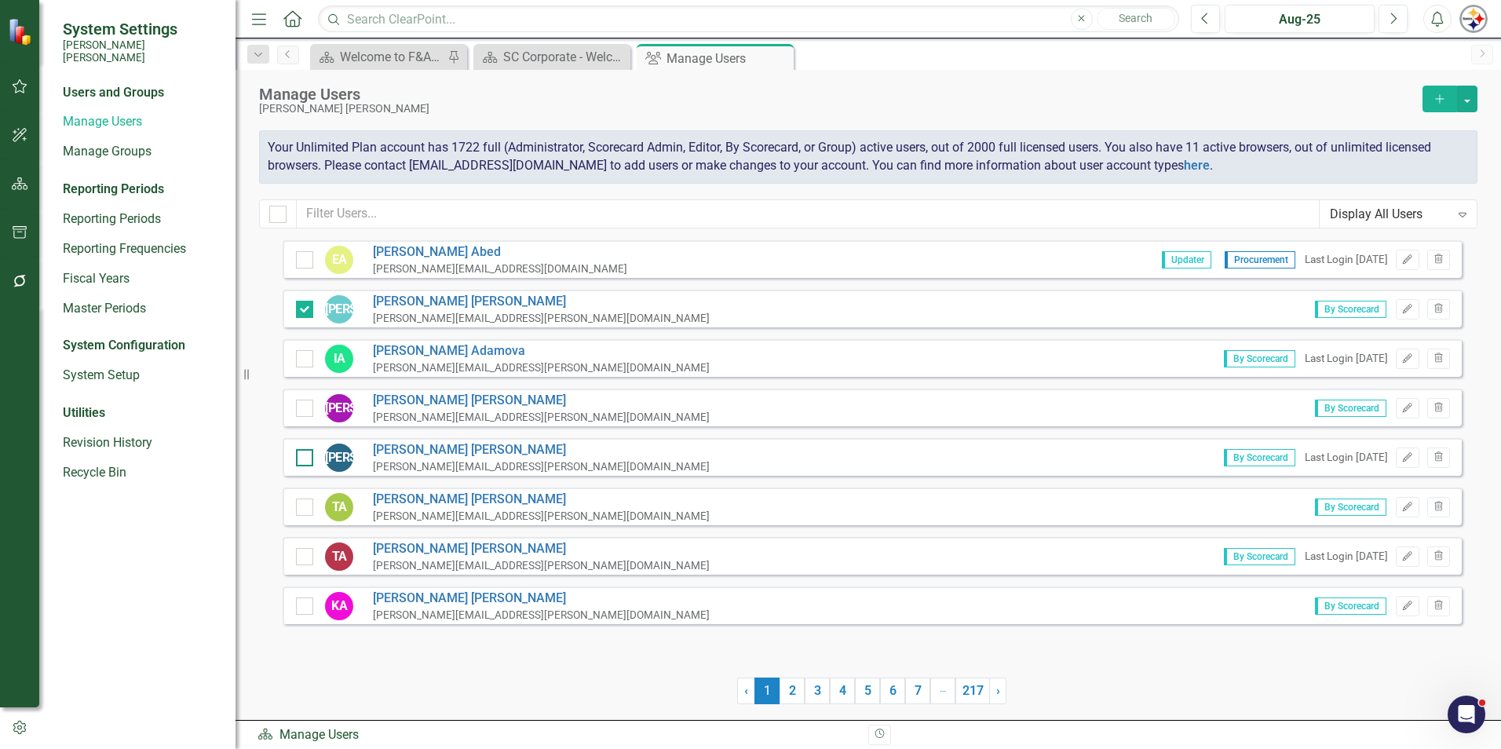
click at [308, 457] on div at bounding box center [304, 457] width 17 height 17
click at [306, 457] on input "checkbox" at bounding box center [301, 454] width 10 height 10
checkbox input "true"
click at [308, 554] on div at bounding box center [304, 556] width 17 height 17
click at [306, 554] on input "checkbox" at bounding box center [301, 553] width 10 height 10
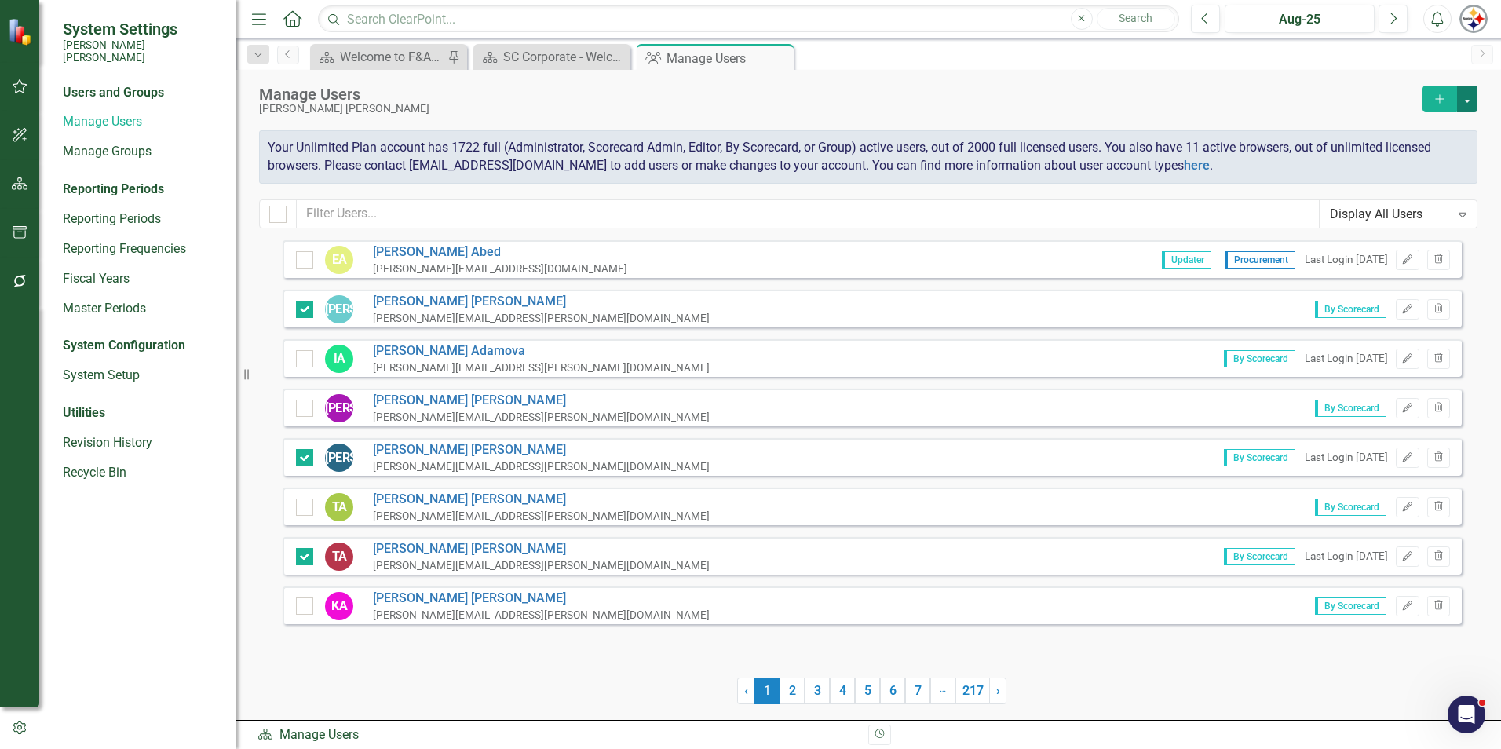
click at [743, 104] on button "button" at bounding box center [1467, 99] width 20 height 27
click at [743, 184] on link "Edit Multiple Edit Multiple" at bounding box center [1403, 185] width 145 height 29
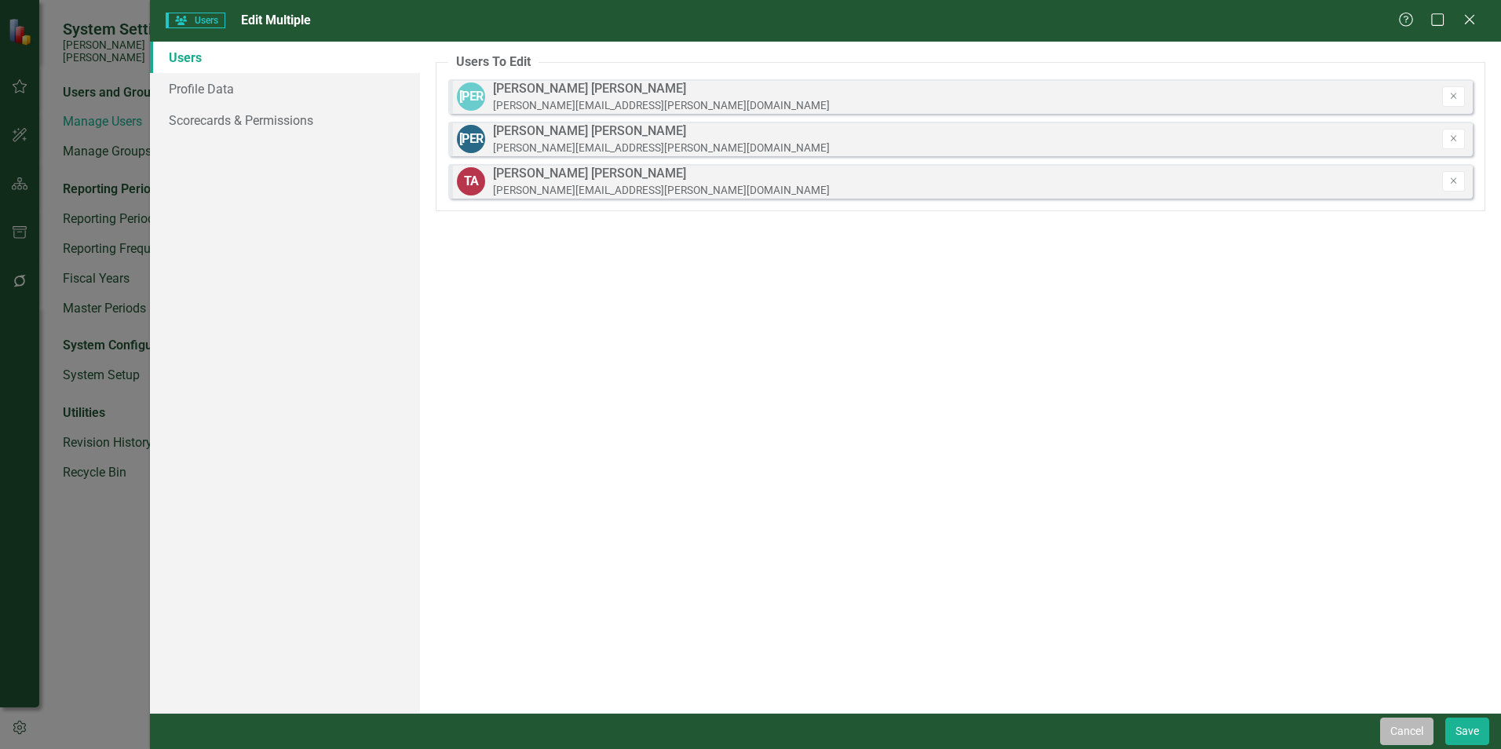
click at [743, 573] on button "Cancel" at bounding box center [1406, 730] width 53 height 27
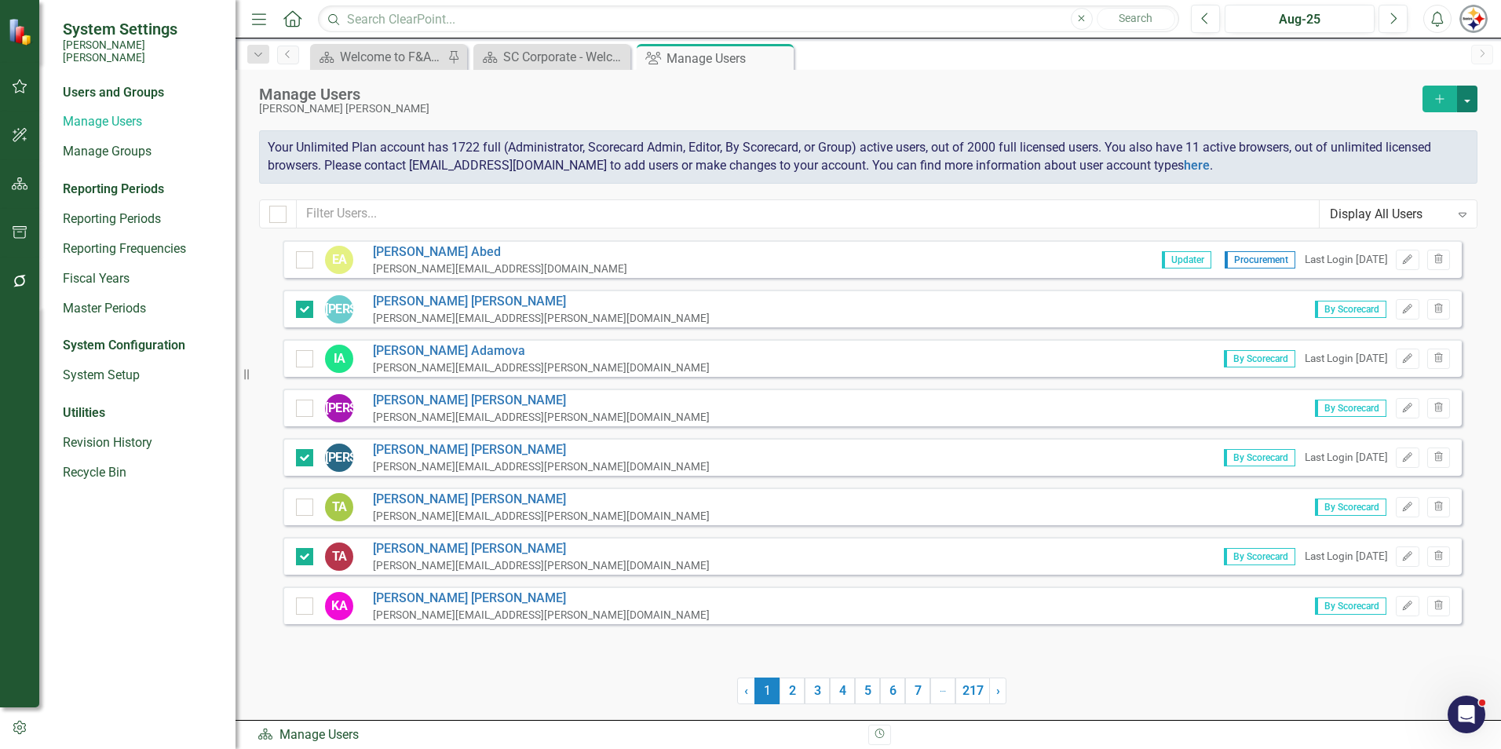
click at [743, 104] on button "button" at bounding box center [1467, 99] width 20 height 27
click at [743, 178] on link "Edit Multiple Edit Multiple" at bounding box center [1403, 185] width 145 height 29
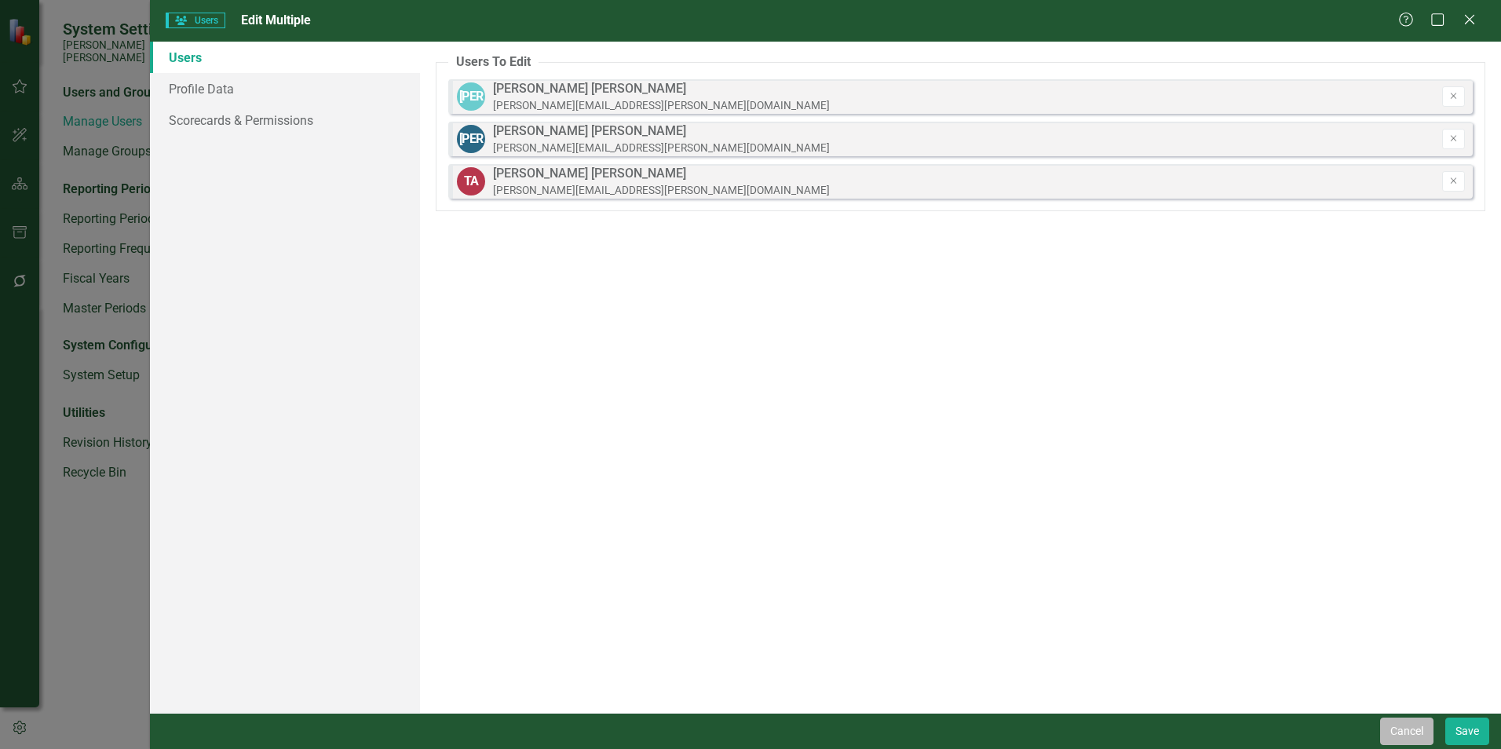
click at [743, 573] on button "Cancel" at bounding box center [1406, 730] width 53 height 27
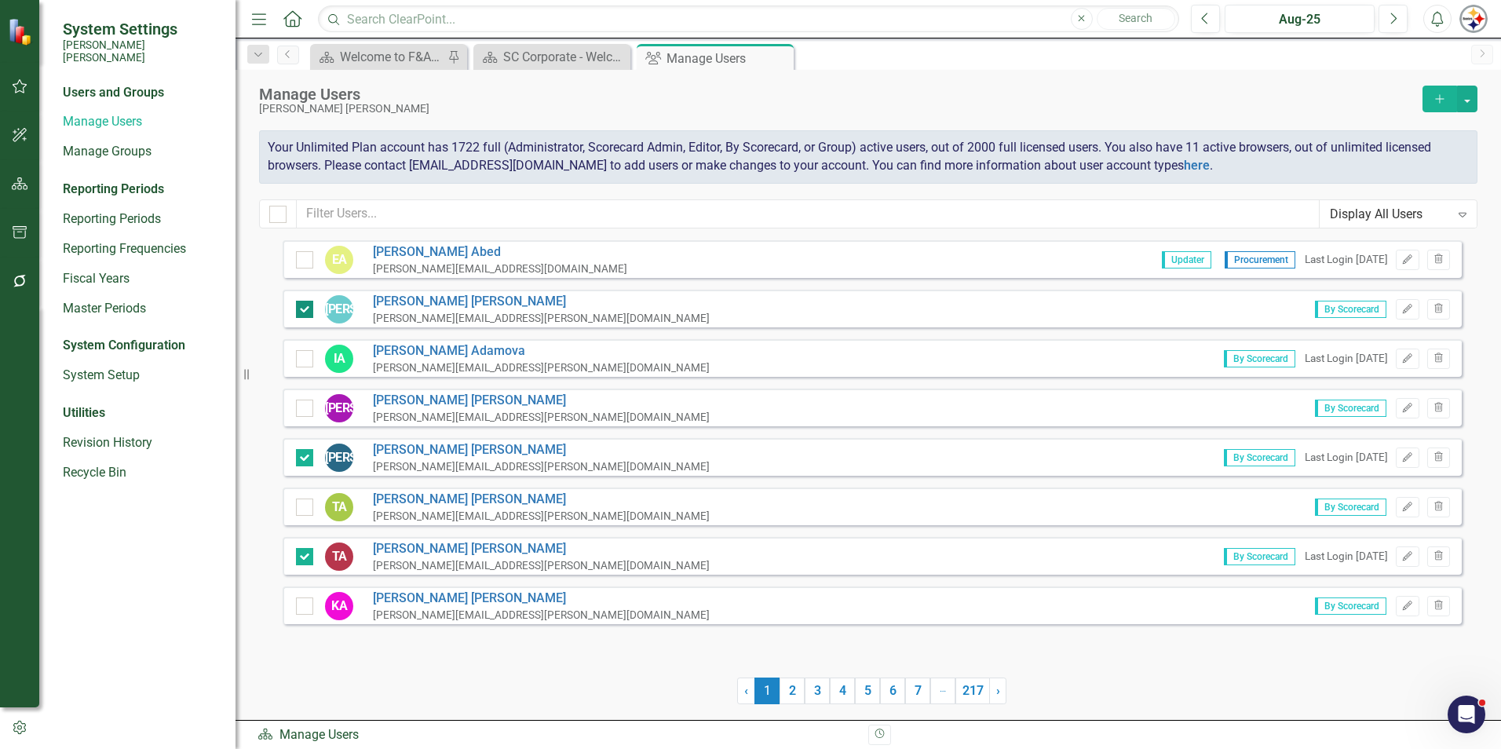
click at [309, 309] on div at bounding box center [304, 309] width 17 height 17
click at [306, 309] on input "checkbox" at bounding box center [301, 306] width 10 height 10
click at [310, 448] on div "JA [PERSON_NAME] [PERSON_NAME][EMAIL_ADDRESS][PERSON_NAME][DOMAIN_NAME]" at bounding box center [503, 457] width 414 height 33
click at [305, 463] on div at bounding box center [304, 457] width 17 height 17
click at [305, 459] on input "checkbox" at bounding box center [301, 454] width 10 height 10
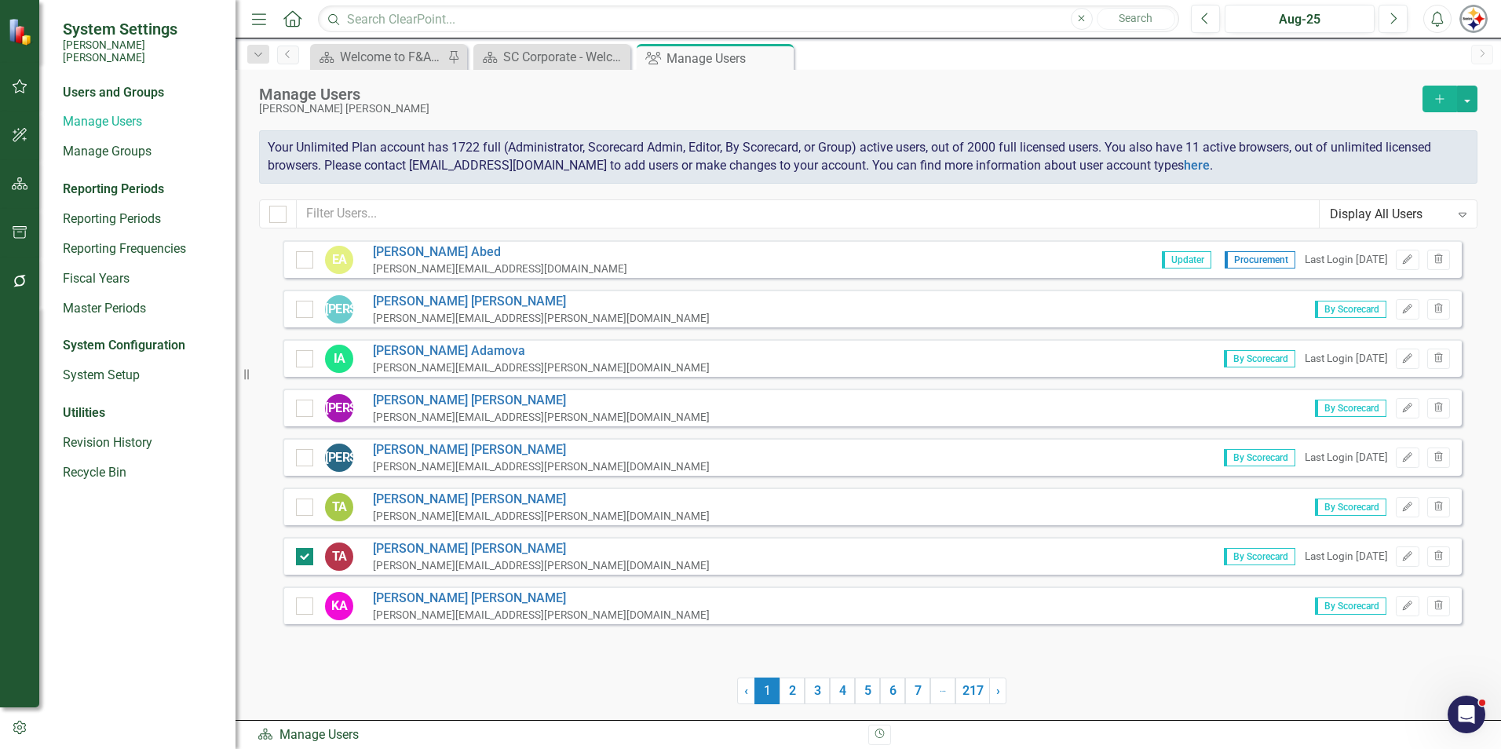
click at [296, 558] on input "checkbox" at bounding box center [301, 553] width 10 height 10
click at [342, 208] on input "text" at bounding box center [808, 213] width 1023 height 29
click at [301, 307] on input "checkbox" at bounding box center [301, 306] width 10 height 10
click at [743, 573] on link "7" at bounding box center [917, 690] width 25 height 27
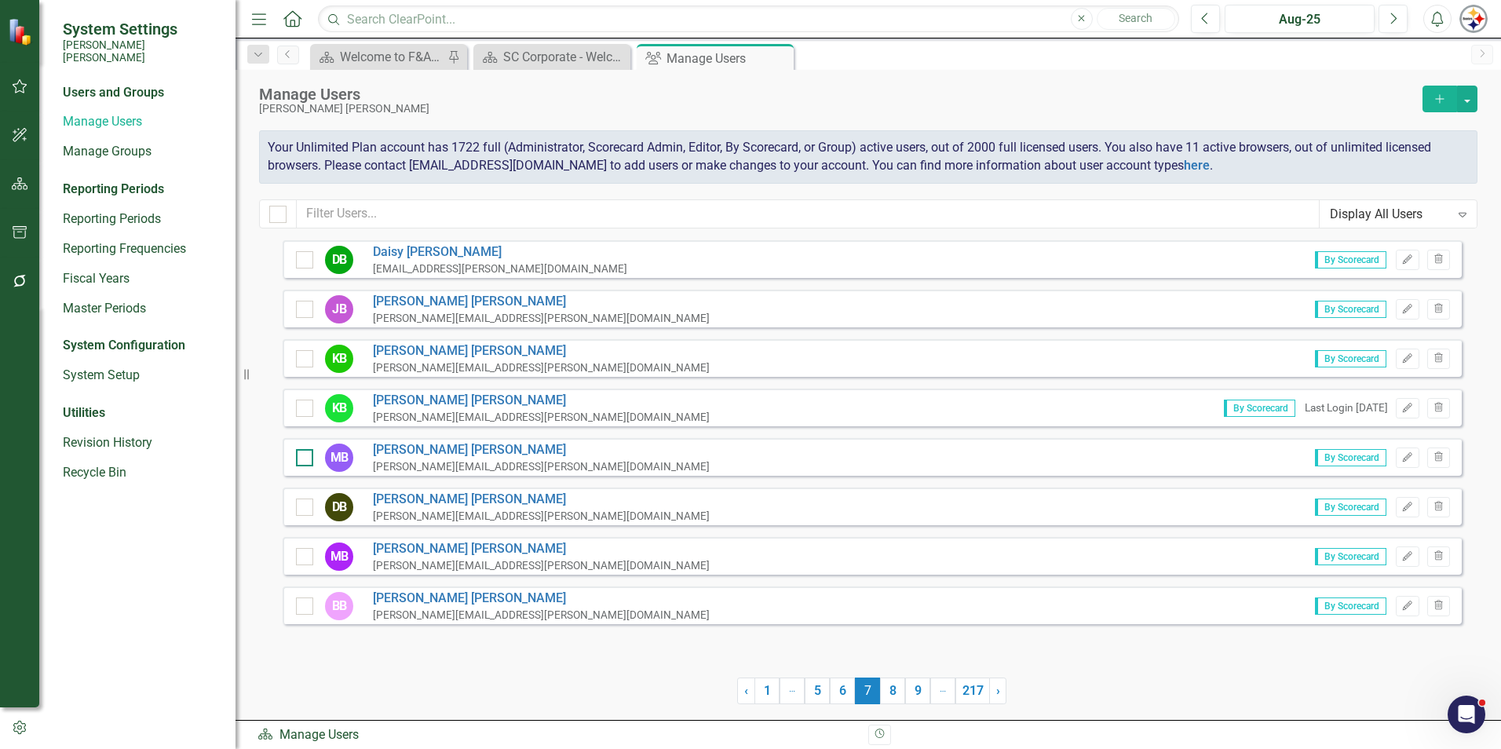
click at [301, 460] on div at bounding box center [304, 457] width 17 height 17
click at [301, 459] on input "checkbox" at bounding box center [301, 454] width 10 height 10
click at [743, 573] on link "217" at bounding box center [972, 690] width 35 height 27
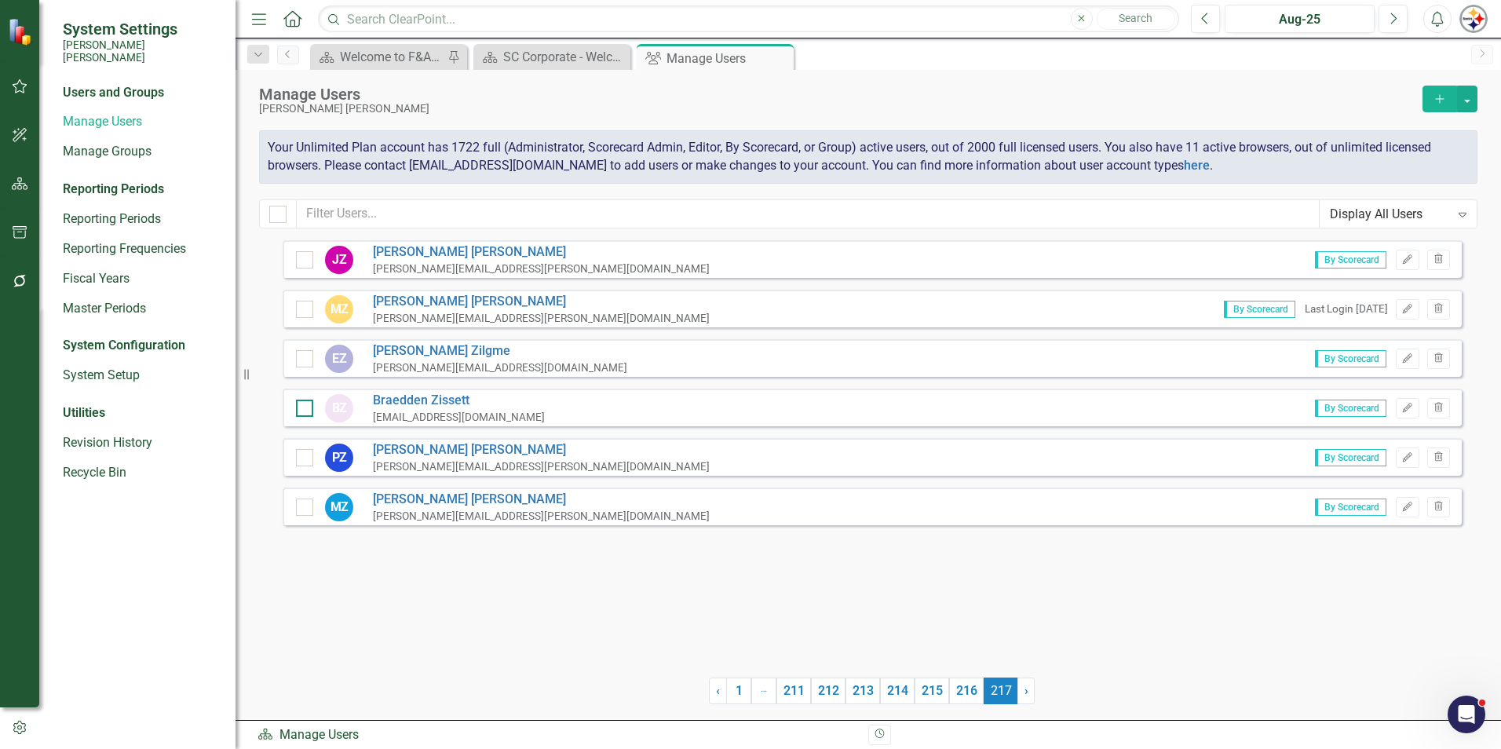
click at [298, 407] on input "checkbox" at bounding box center [301, 405] width 10 height 10
click at [743, 573] on link "212" at bounding box center [828, 690] width 35 height 27
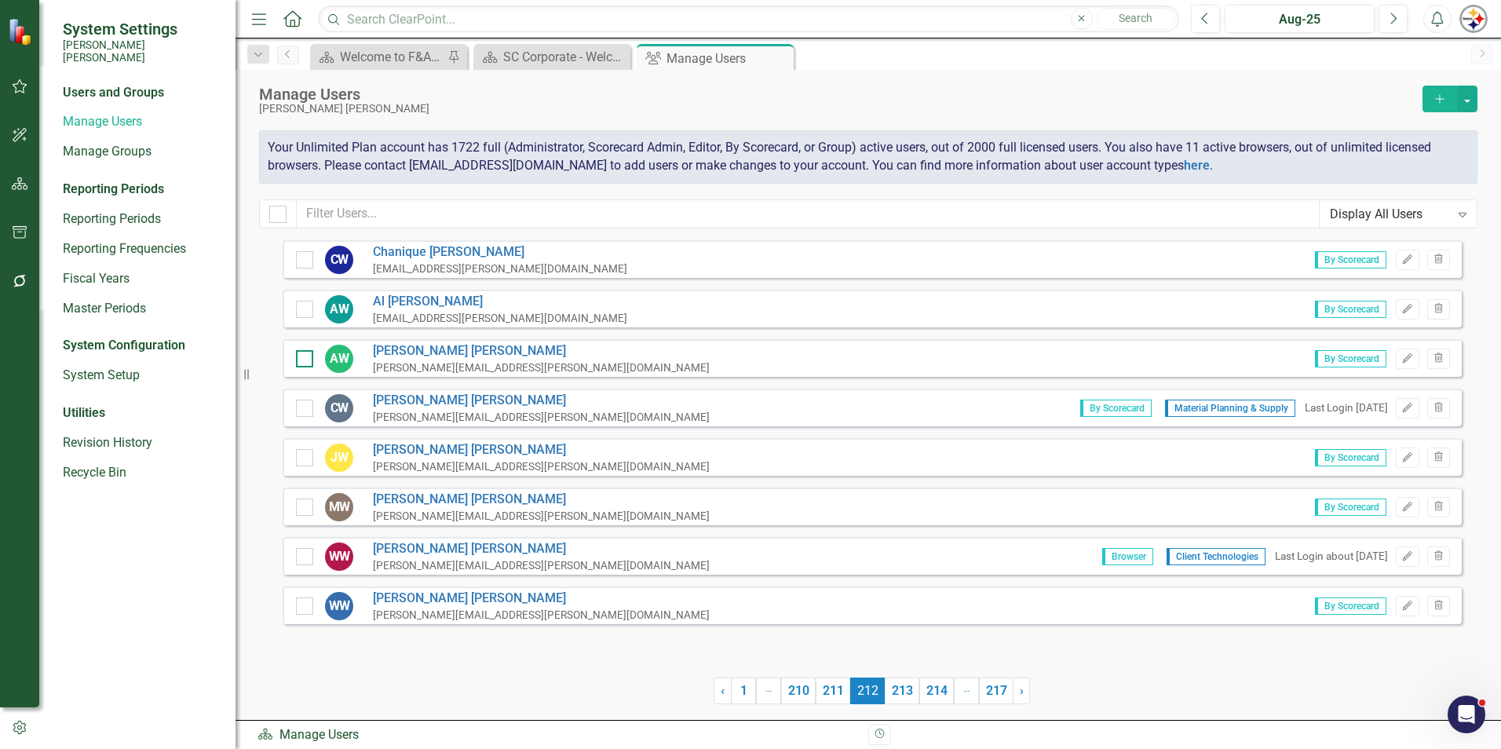
click at [309, 362] on div at bounding box center [304, 358] width 17 height 17
click at [306, 360] on input "checkbox" at bounding box center [301, 355] width 10 height 10
click at [743, 101] on button "button" at bounding box center [1467, 99] width 20 height 27
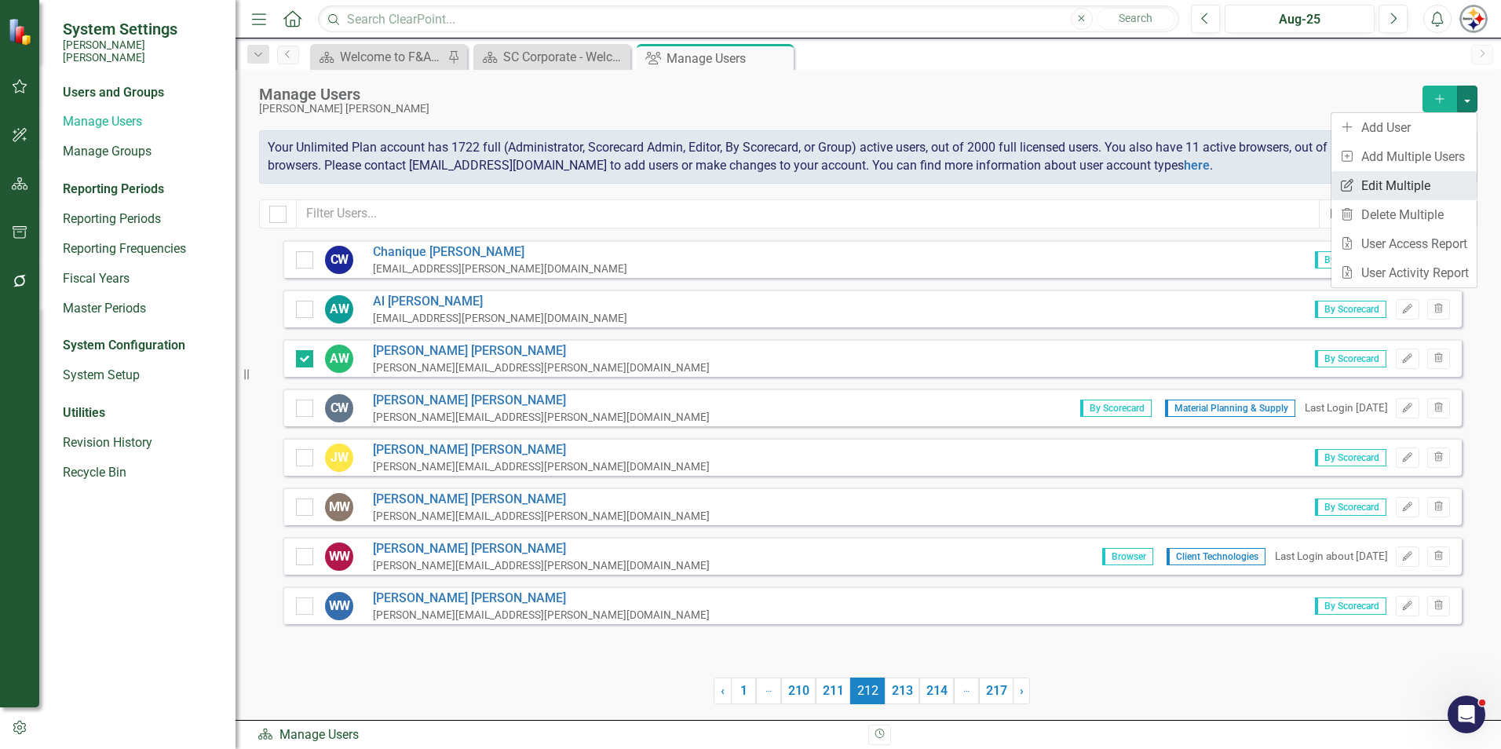
click at [743, 179] on link "Edit Multiple Edit Multiple" at bounding box center [1403, 185] width 145 height 29
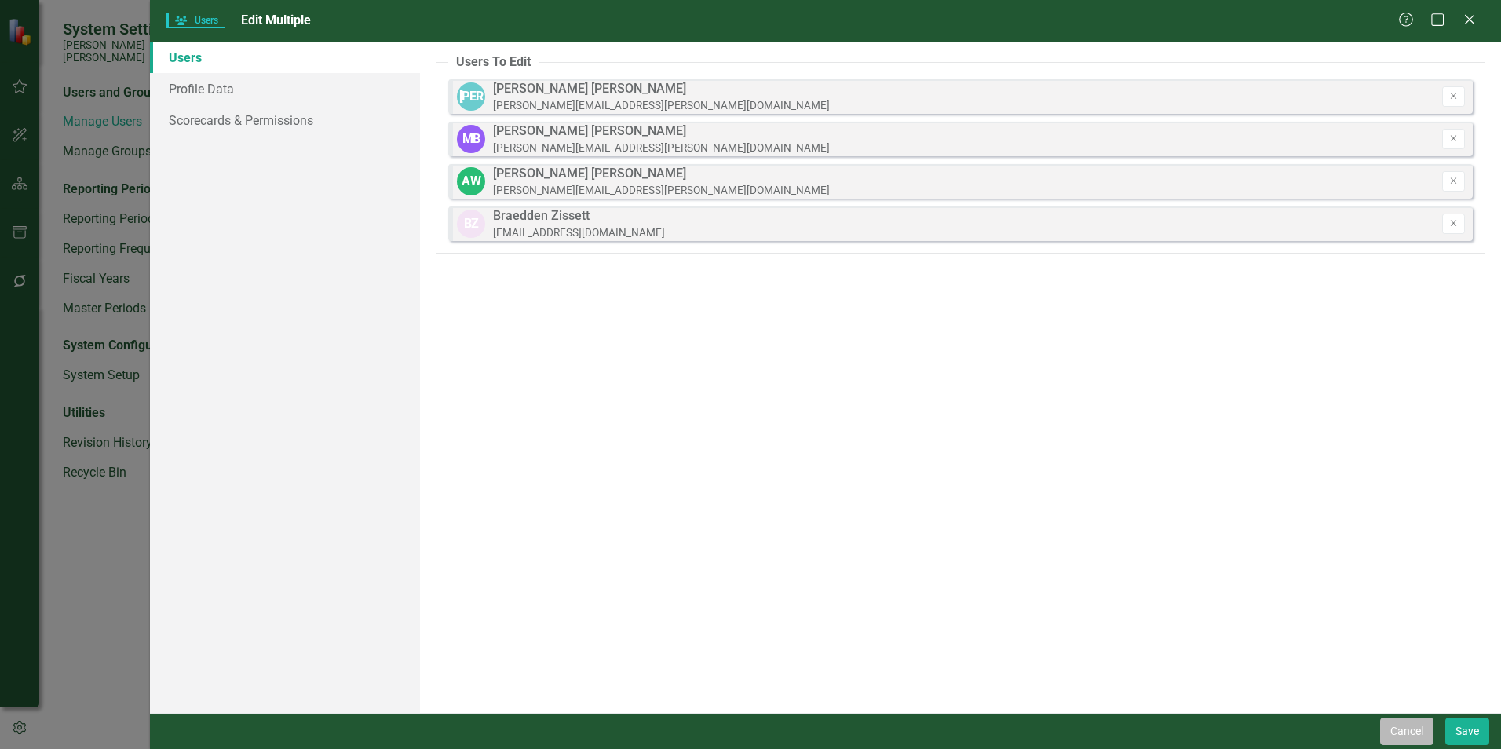
click at [743, 573] on button "Cancel" at bounding box center [1406, 730] width 53 height 27
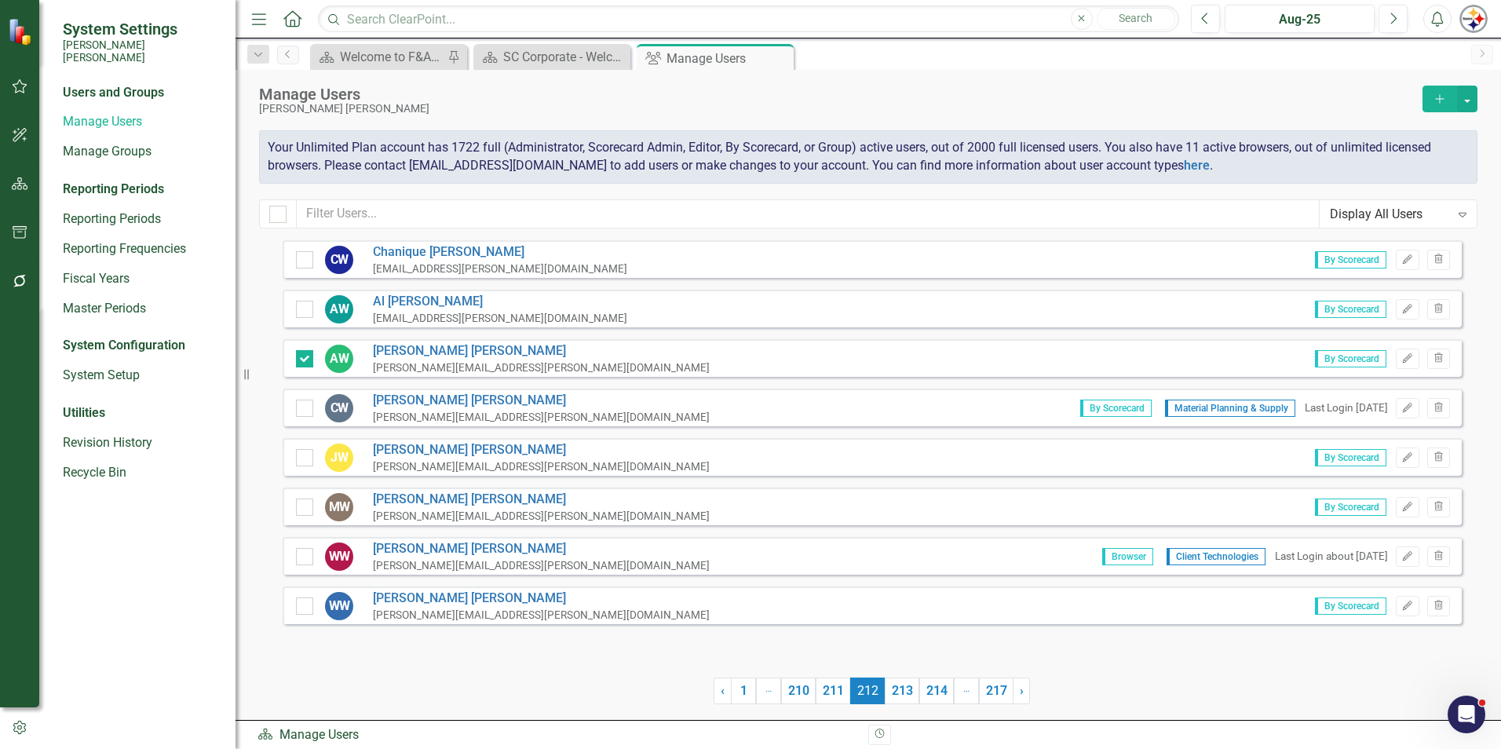
click at [303, 516] on div at bounding box center [304, 506] width 17 height 17
click at [303, 509] on input "checkbox" at bounding box center [301, 503] width 10 height 10
click at [743, 573] on link "210" at bounding box center [798, 690] width 35 height 27
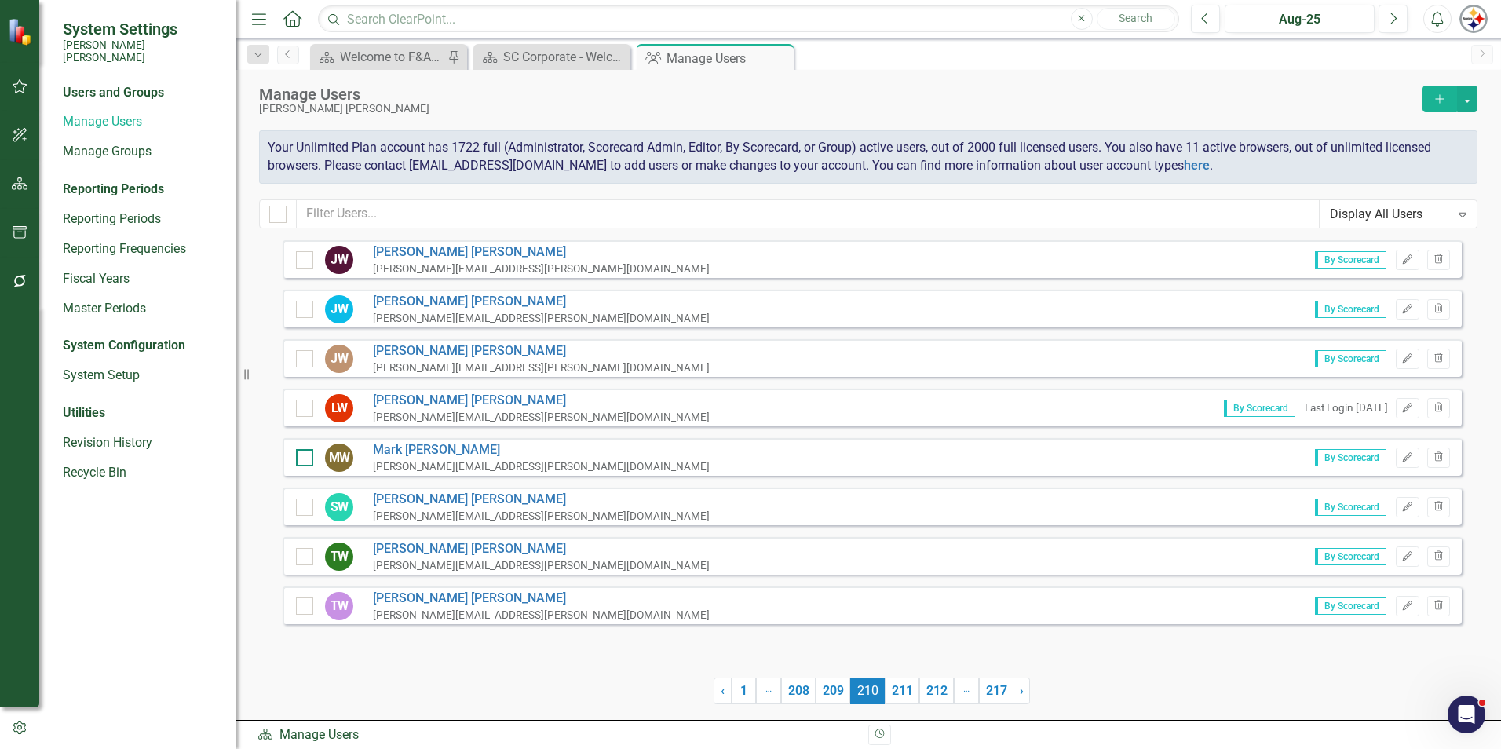
click at [299, 459] on input "checkbox" at bounding box center [301, 454] width 10 height 10
click at [743, 573] on link "209" at bounding box center [833, 690] width 35 height 27
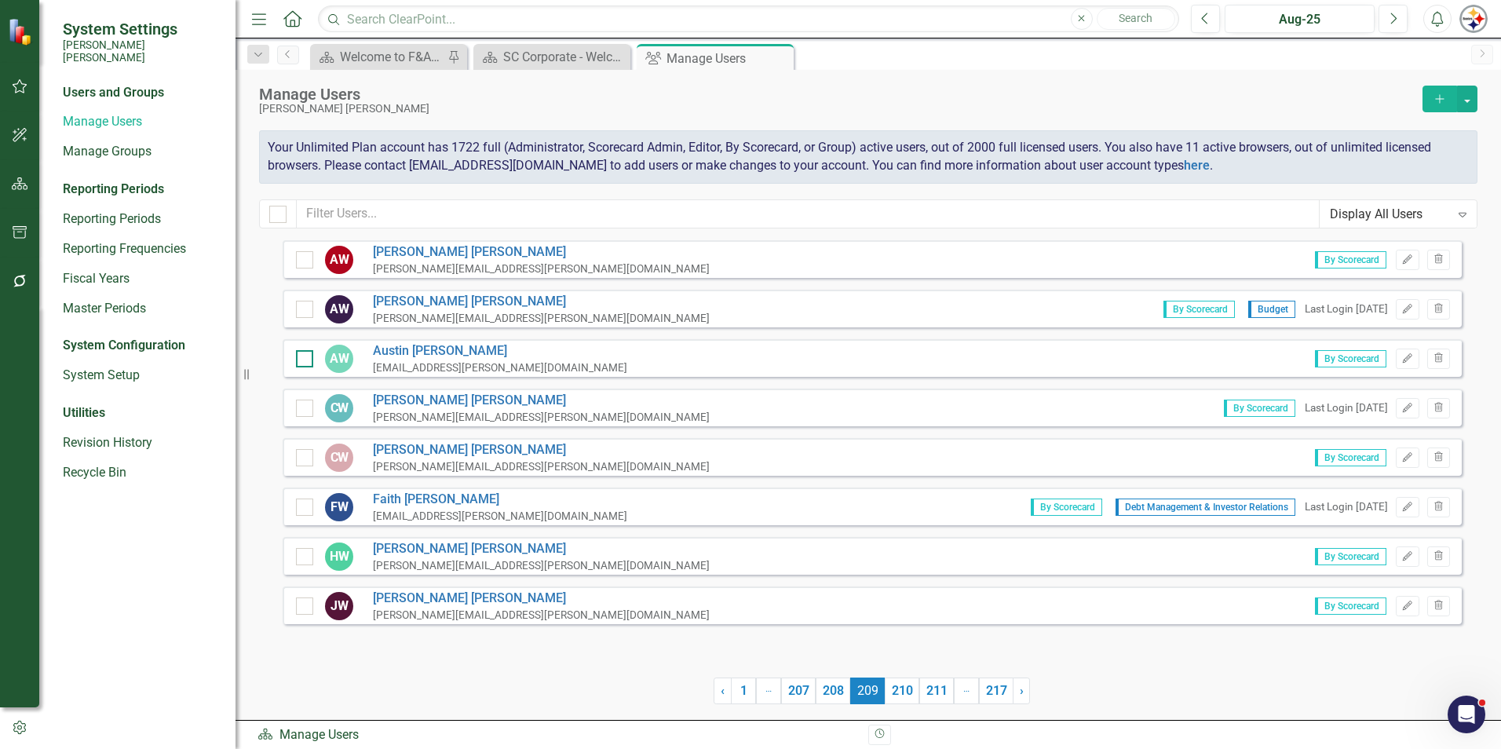
click at [297, 352] on input "checkbox" at bounding box center [301, 355] width 10 height 10
click at [743, 89] on button "button" at bounding box center [1467, 99] width 20 height 27
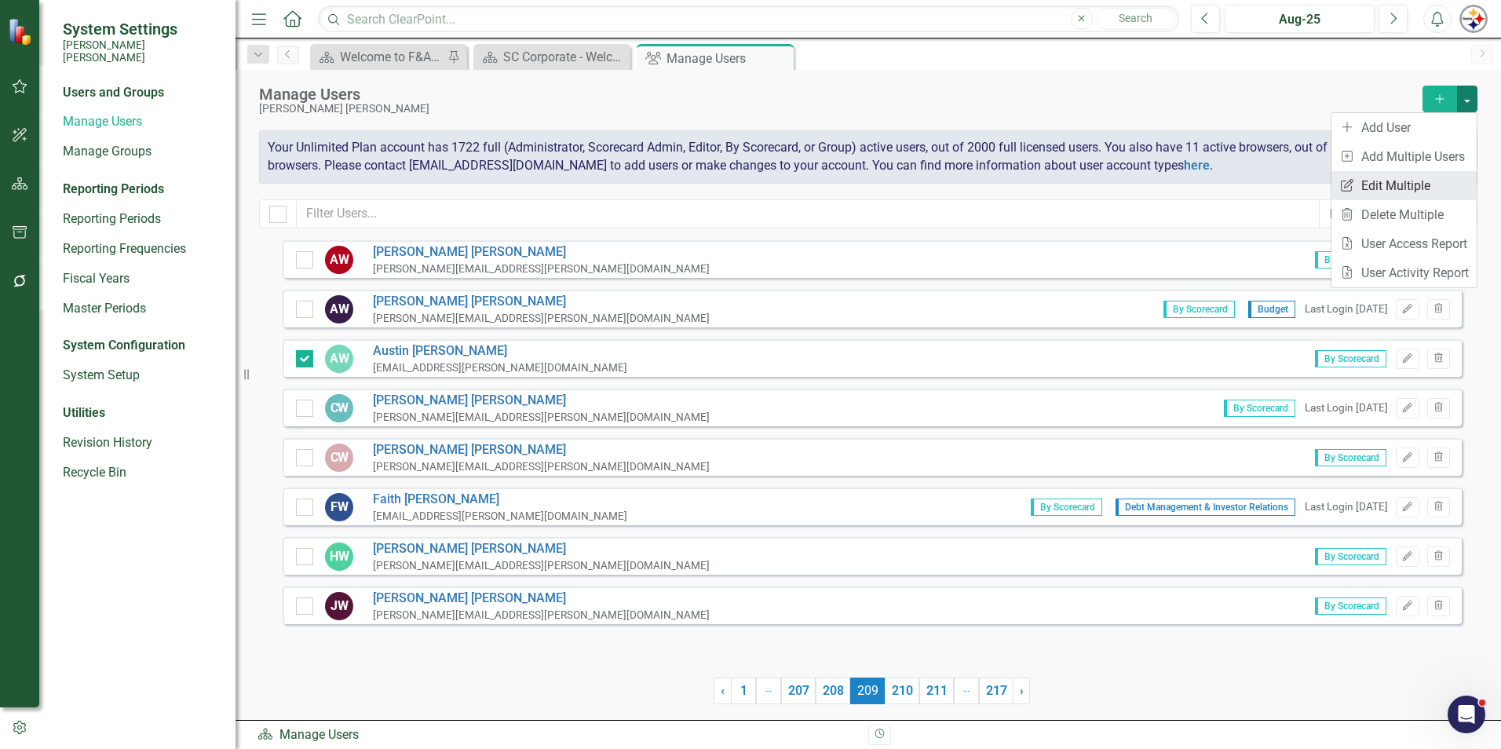
click at [743, 177] on link "Edit Multiple Edit Multiple" at bounding box center [1403, 185] width 145 height 29
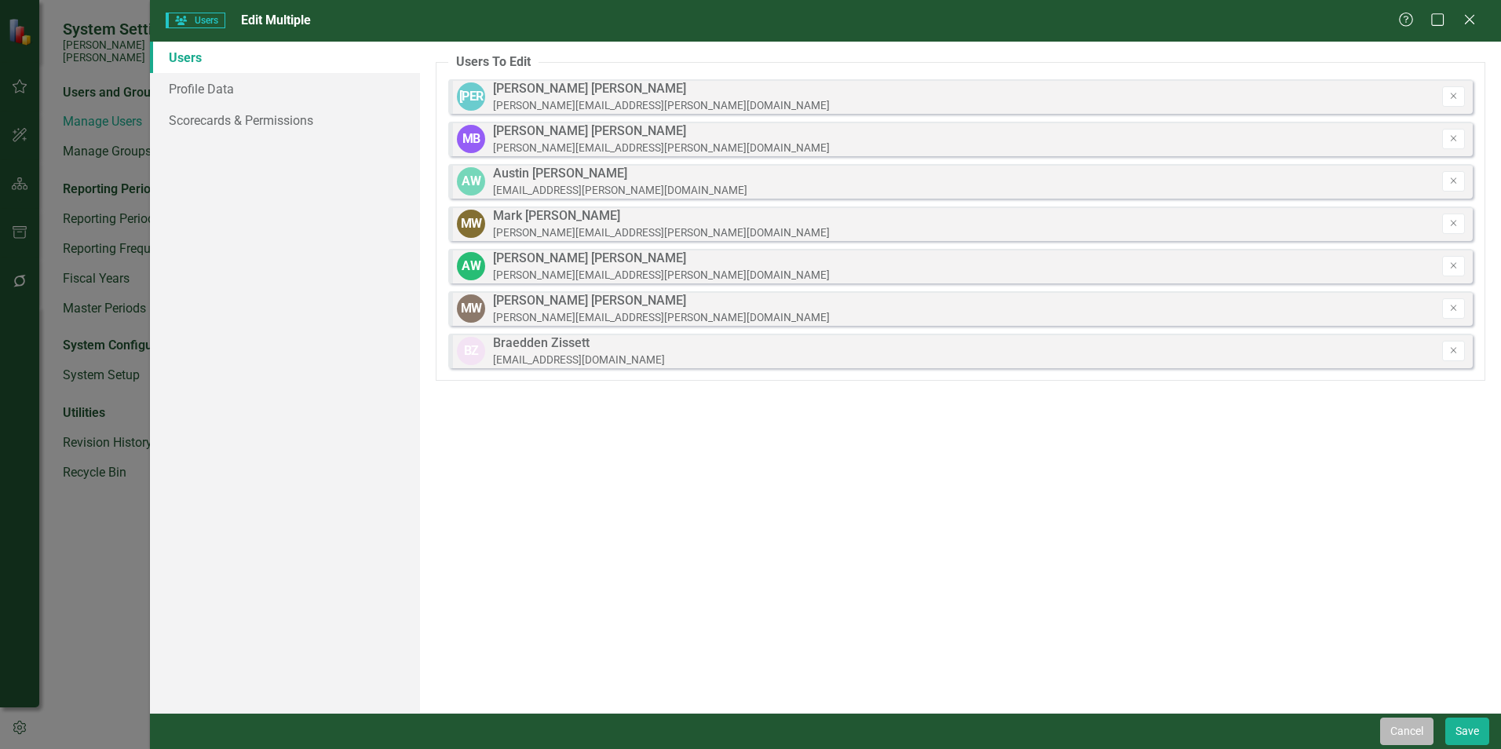
click at [743, 573] on button "Cancel" at bounding box center [1406, 730] width 53 height 27
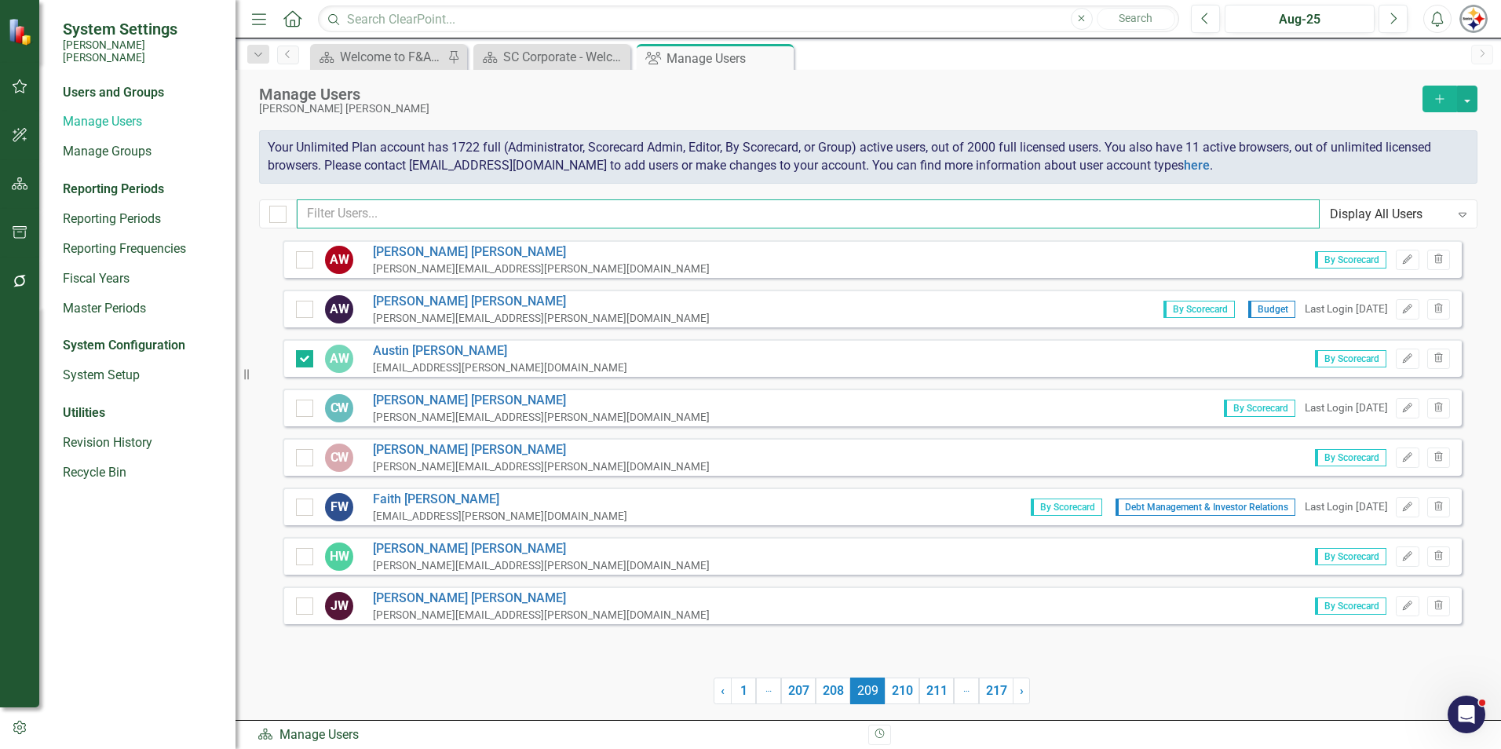
click at [332, 213] on input "text" at bounding box center [808, 213] width 1023 height 29
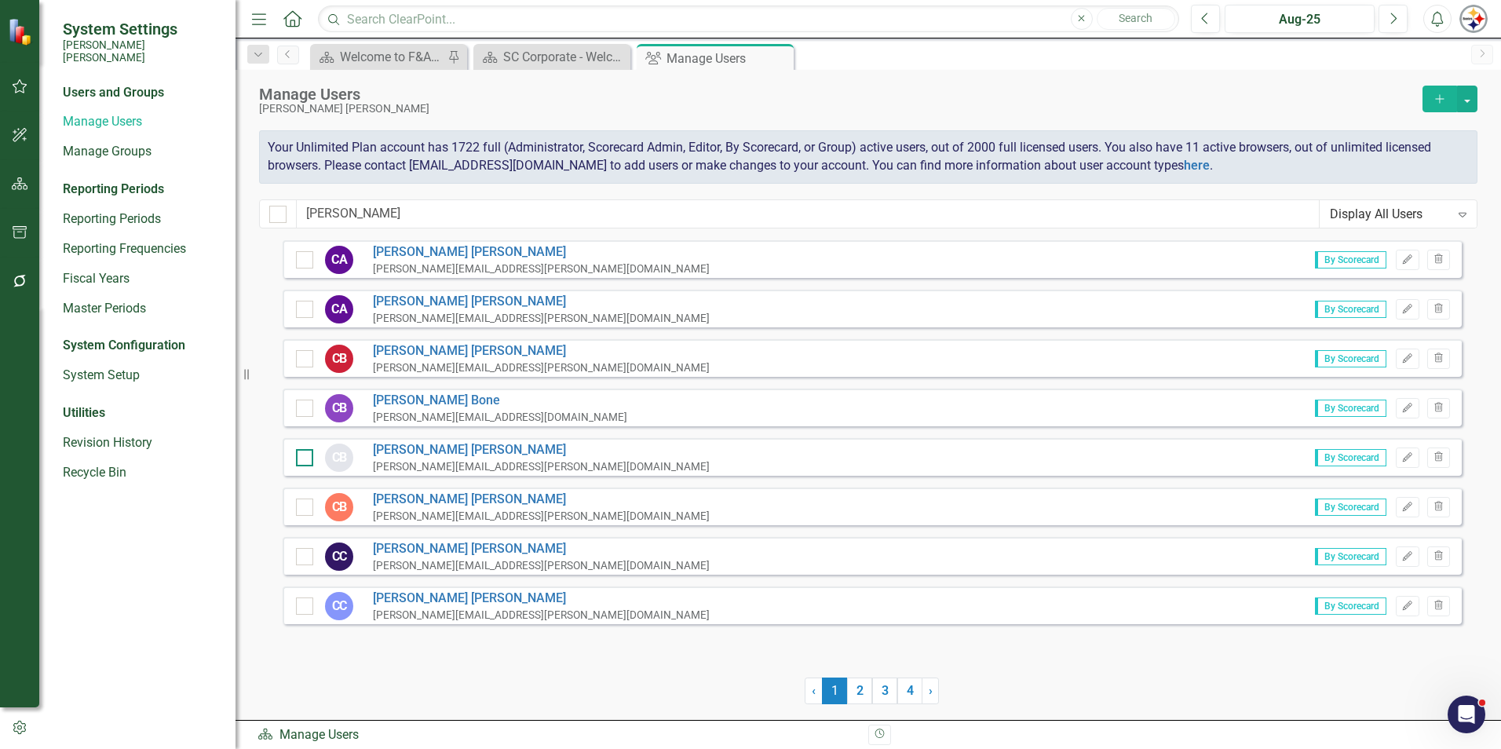
click at [308, 462] on div at bounding box center [304, 457] width 17 height 17
click at [306, 459] on input "checkbox" at bounding box center [301, 454] width 10 height 10
click at [743, 94] on button "button" at bounding box center [1467, 99] width 20 height 27
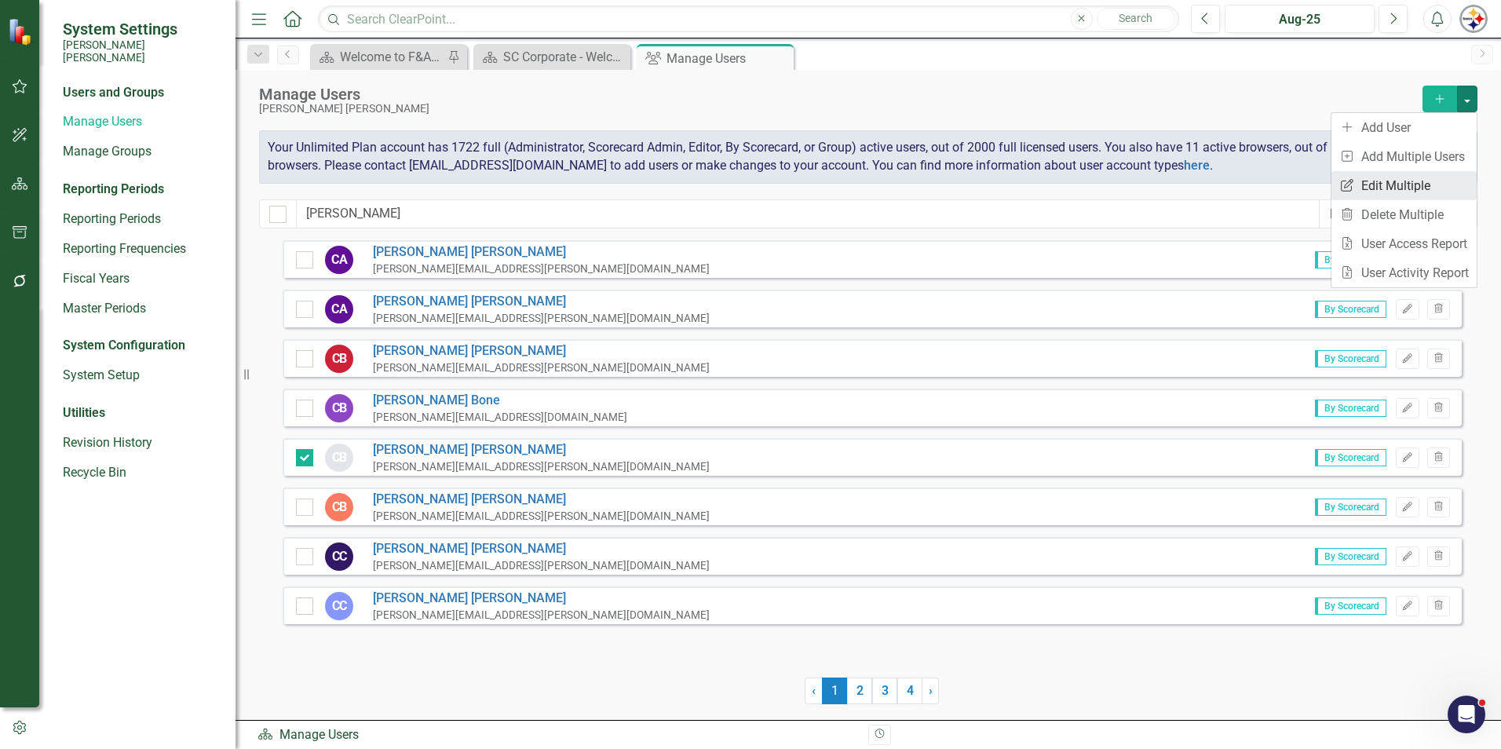
click at [743, 193] on link "Edit Multiple Edit Multiple" at bounding box center [1403, 185] width 145 height 29
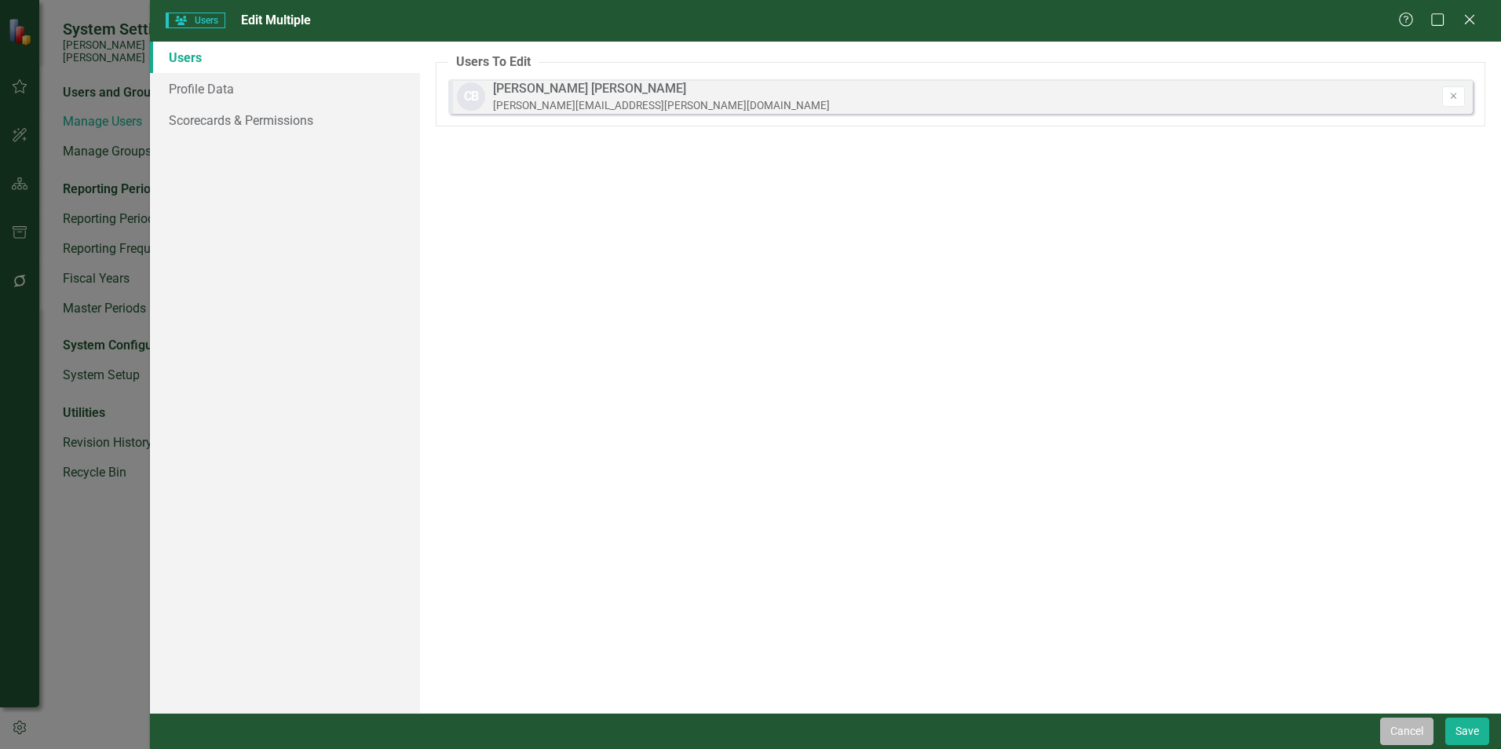
click at [743, 573] on button "Cancel" at bounding box center [1406, 730] width 53 height 27
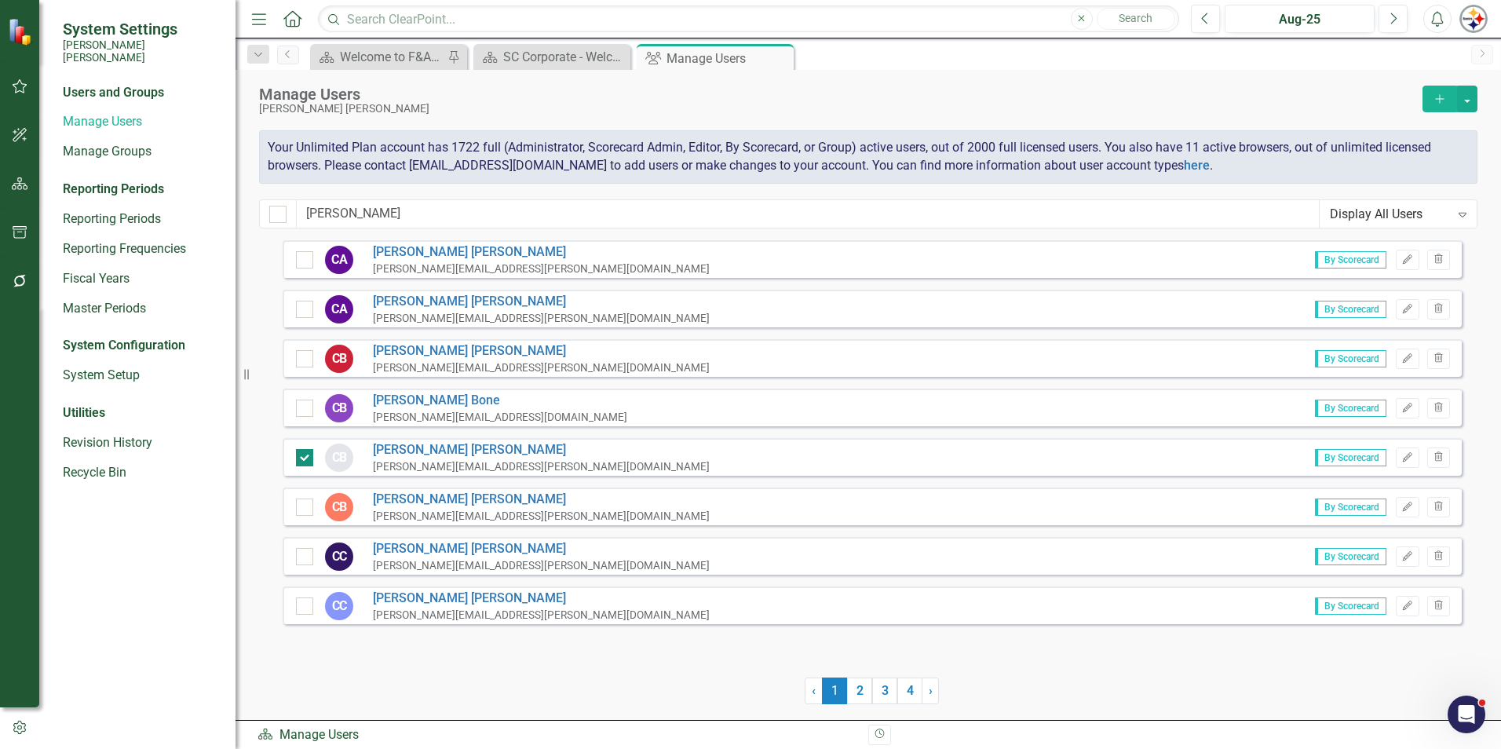
click at [300, 458] on input "checkbox" at bounding box center [301, 454] width 10 height 10
click at [743, 573] on link "2" at bounding box center [859, 690] width 25 height 27
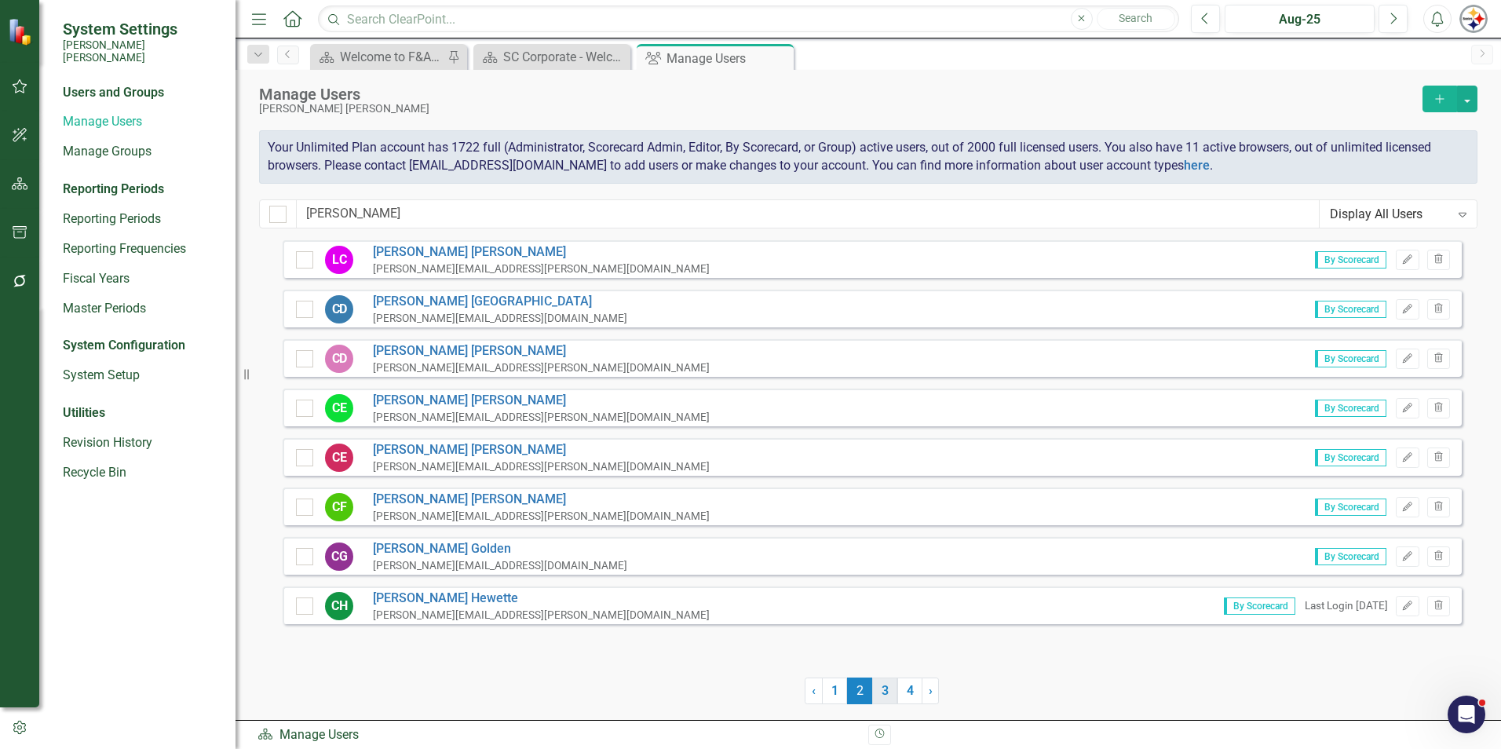
click at [743, 573] on link "3" at bounding box center [884, 690] width 25 height 27
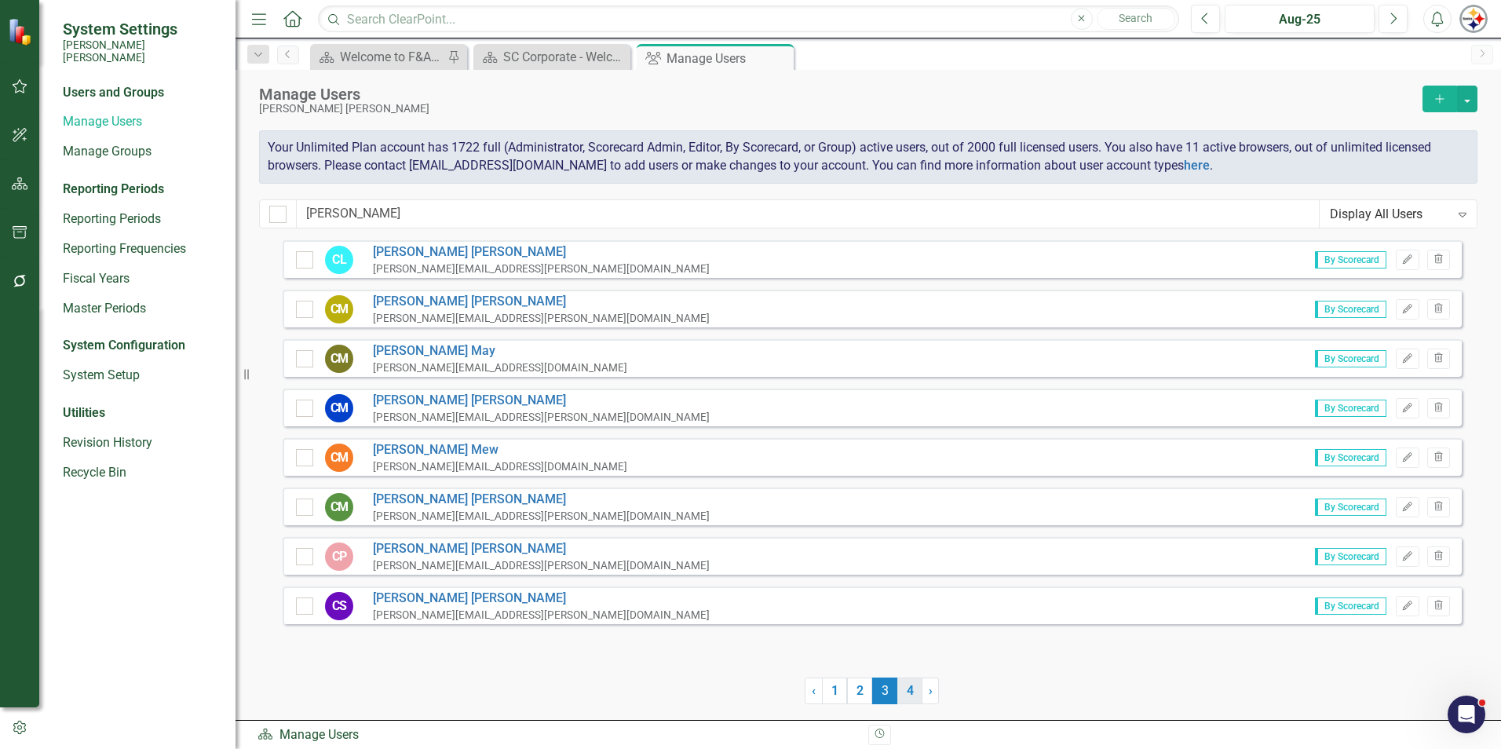
click at [743, 573] on link "4" at bounding box center [909, 690] width 25 height 27
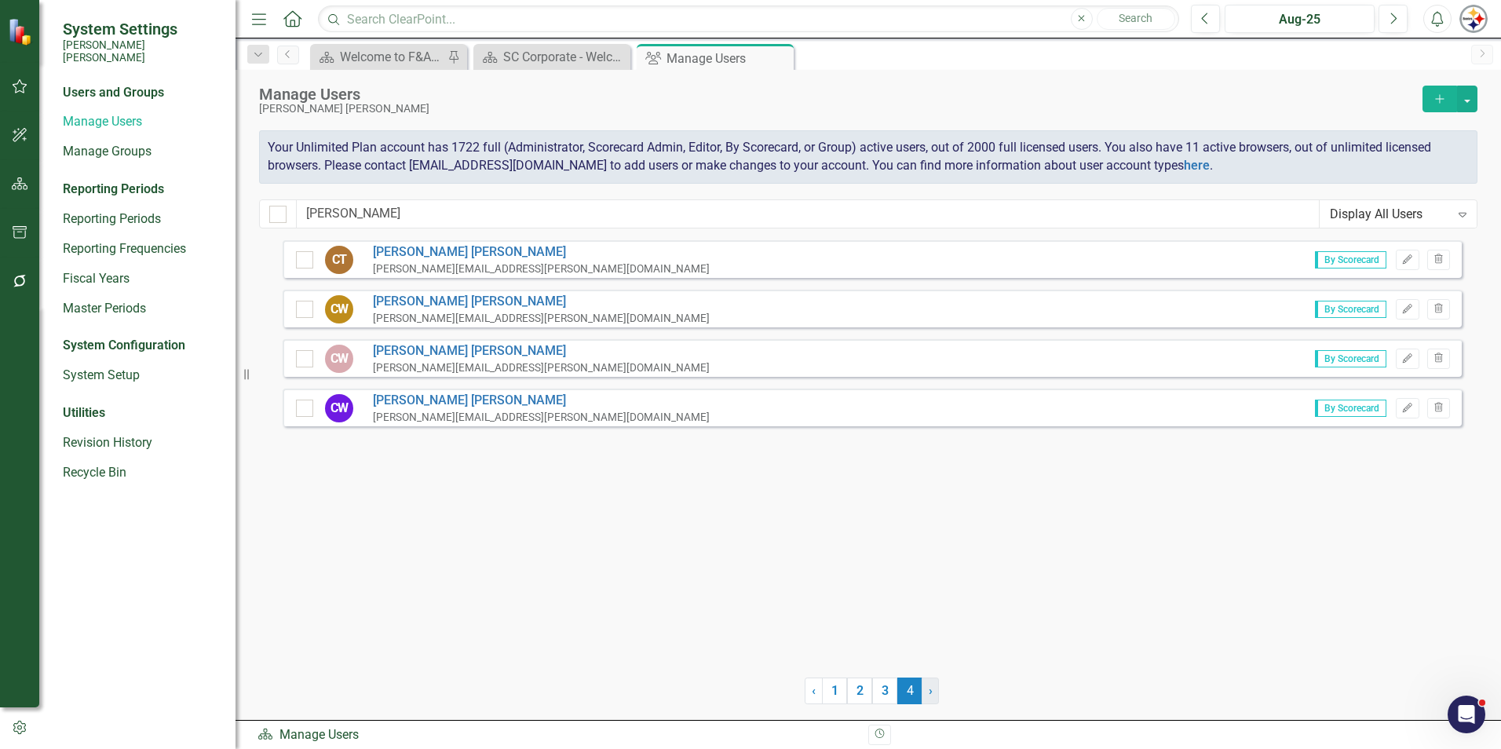
click at [743, 573] on link "› Next" at bounding box center [930, 690] width 17 height 27
drag, startPoint x: 188, startPoint y: 214, endPoint x: 158, endPoint y: 214, distance: 30.6
click at [159, 214] on div "System Settings [PERSON_NAME] [PERSON_NAME] Users and Groups Manage Users Manag…" at bounding box center [750, 374] width 1501 height 749
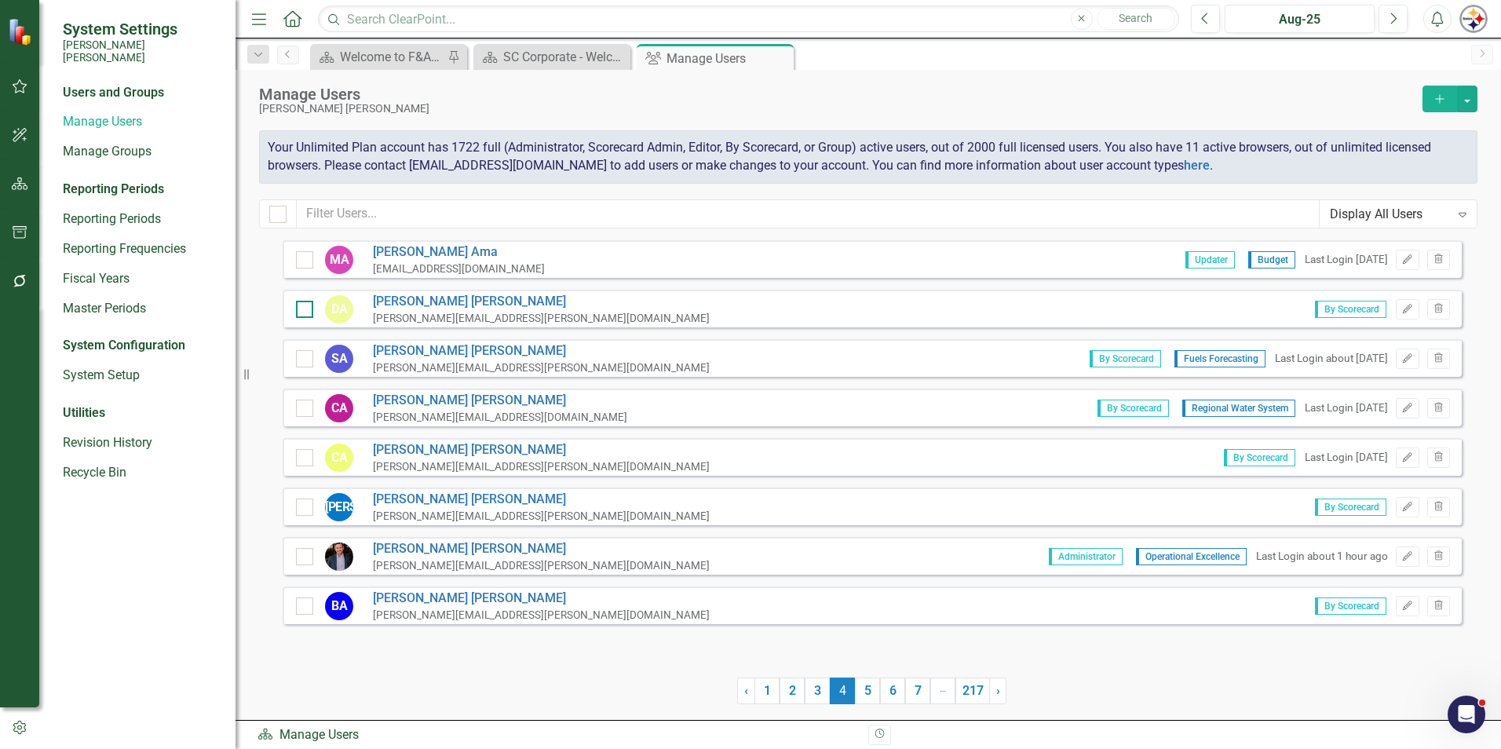
click at [309, 317] on div at bounding box center [304, 309] width 17 height 17
click at [306, 311] on input "checkbox" at bounding box center [301, 306] width 10 height 10
click at [301, 563] on div at bounding box center [304, 556] width 17 height 17
click at [301, 558] on input "checkbox" at bounding box center [301, 553] width 10 height 10
click at [743, 573] on link "6" at bounding box center [892, 690] width 25 height 27
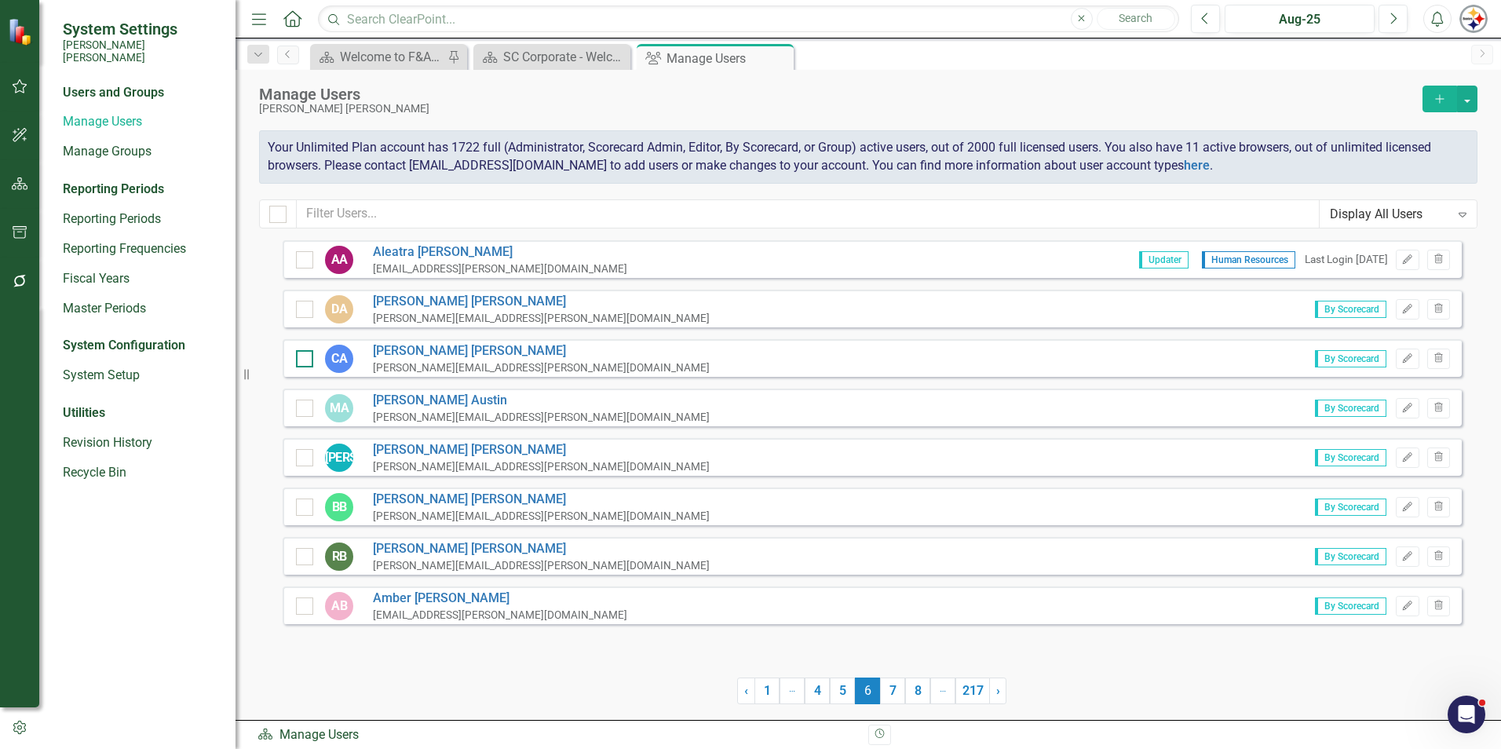
click at [305, 363] on div at bounding box center [304, 358] width 17 height 17
click at [305, 360] on input "checkbox" at bounding box center [301, 355] width 10 height 10
click at [308, 512] on div at bounding box center [304, 506] width 17 height 17
click at [306, 509] on input "checkbox" at bounding box center [301, 503] width 10 height 10
click at [743, 83] on div "Manage Users [PERSON_NAME] [PERSON_NAME] Add Your Unlimited Plan account has 17…" at bounding box center [867, 155] width 1265 height 170
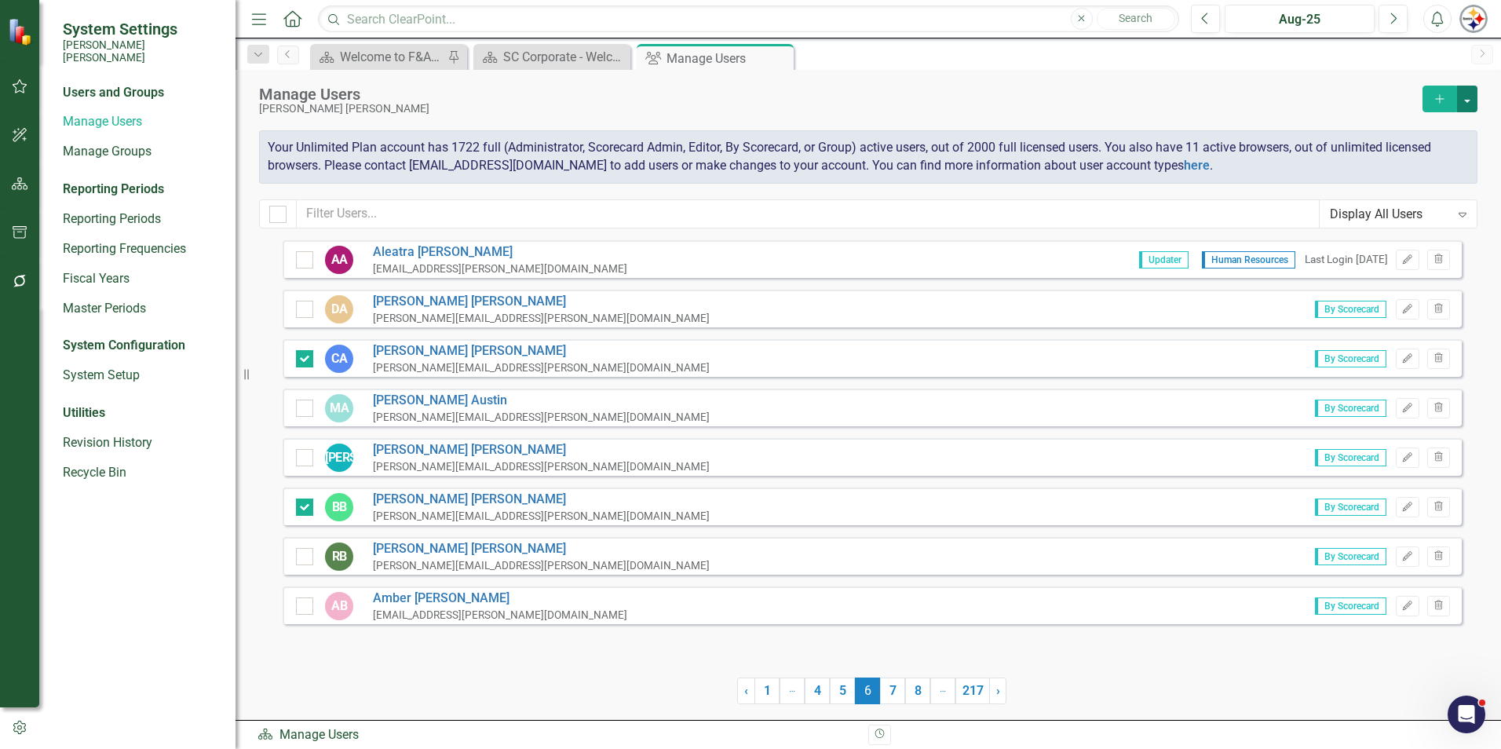
click at [743, 88] on button "button" at bounding box center [1467, 99] width 20 height 27
click at [743, 173] on link "Edit Multiple Edit Multiple" at bounding box center [1403, 185] width 145 height 29
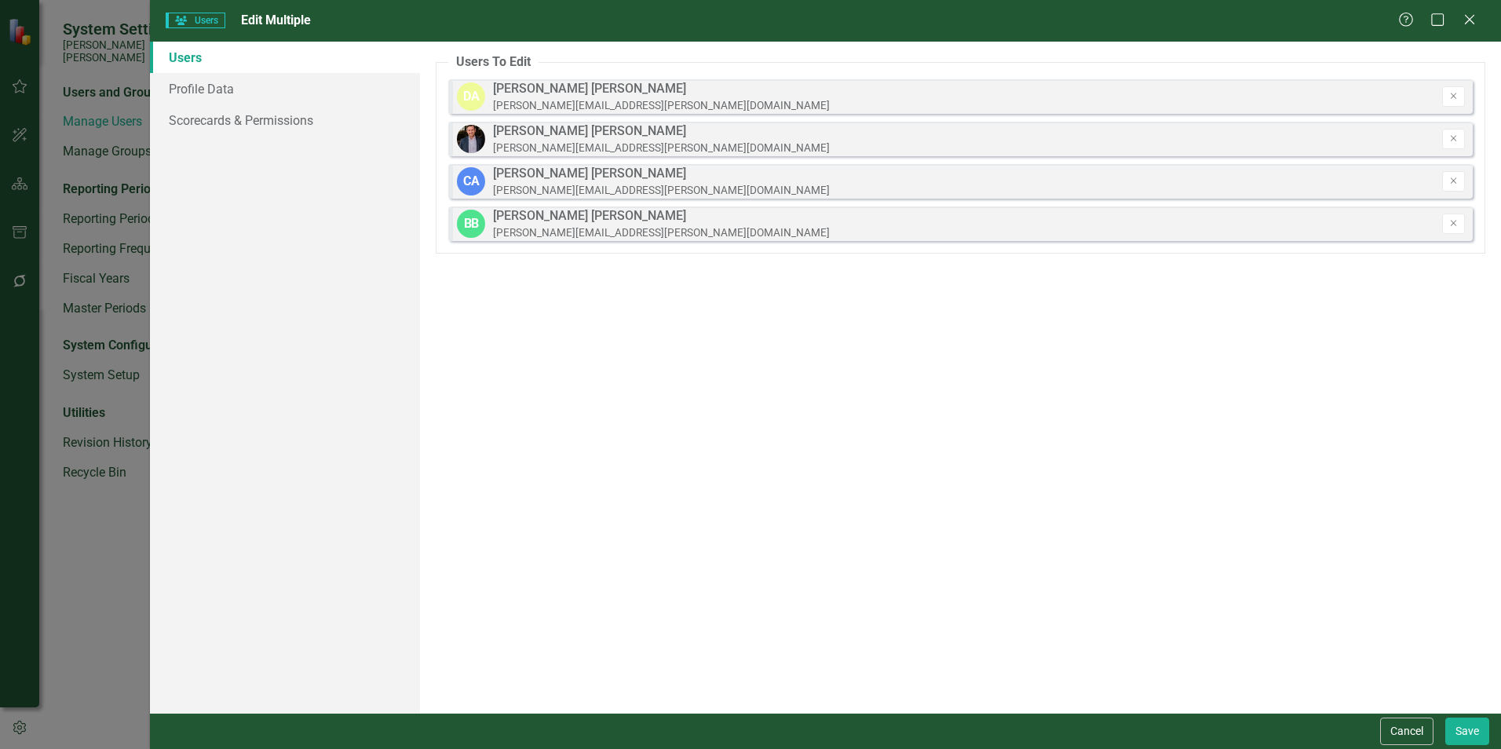
click at [743, 573] on button "Cancel" at bounding box center [1406, 730] width 53 height 27
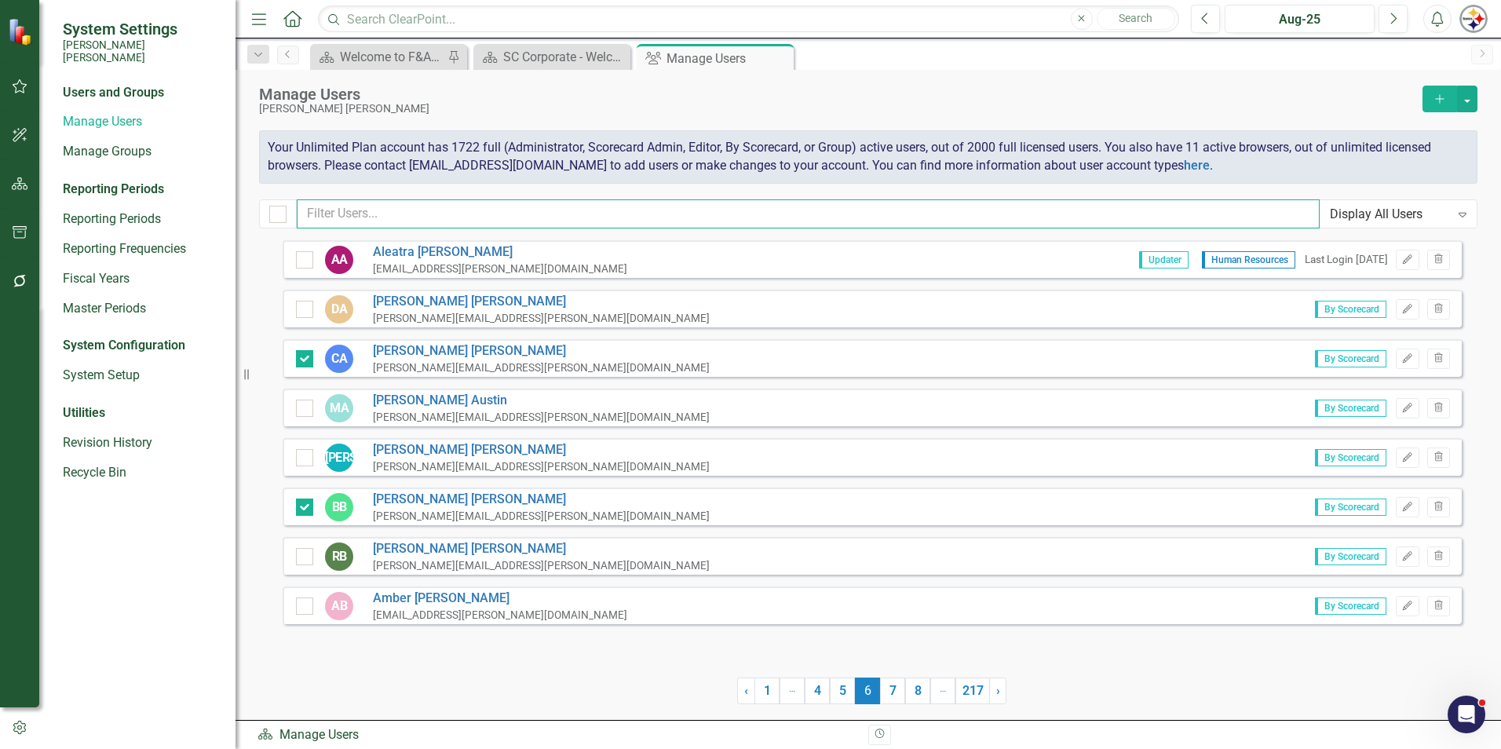
click at [396, 214] on input "text" at bounding box center [808, 213] width 1023 height 29
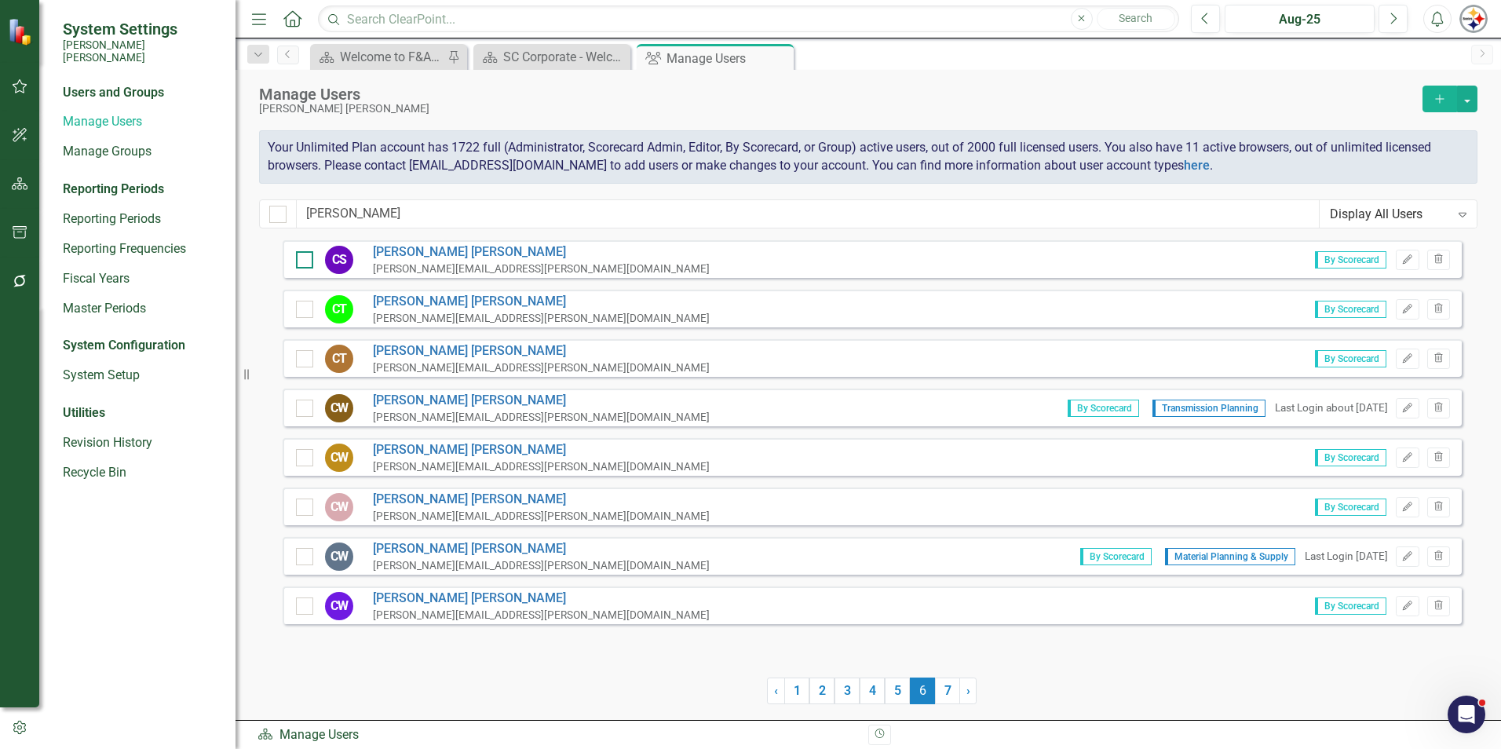
click at [301, 255] on input "checkbox" at bounding box center [301, 256] width 10 height 10
click at [743, 100] on button "button" at bounding box center [1467, 99] width 20 height 27
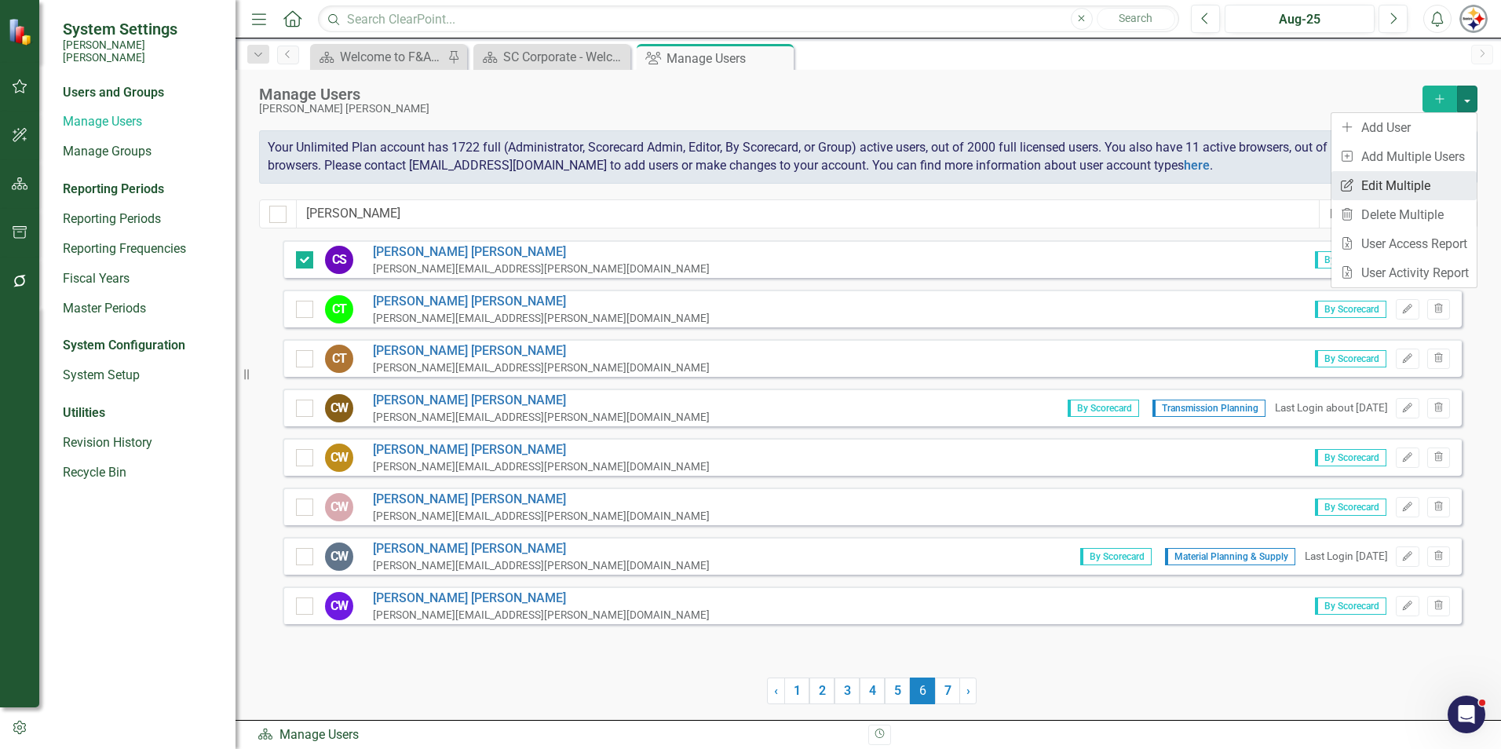
click at [743, 185] on link "Edit Multiple Edit Multiple" at bounding box center [1403, 185] width 145 height 29
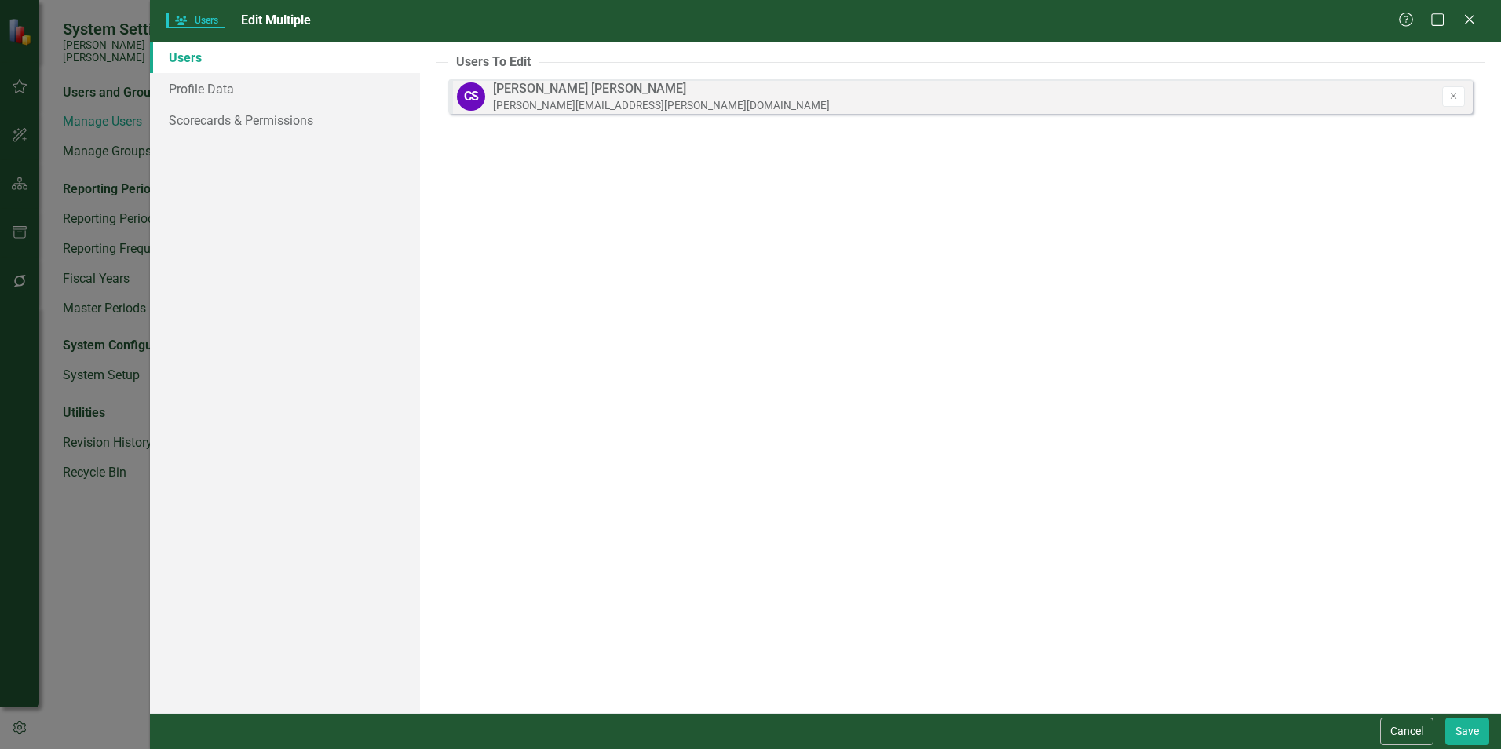
click at [743, 573] on button "Cancel" at bounding box center [1406, 730] width 53 height 27
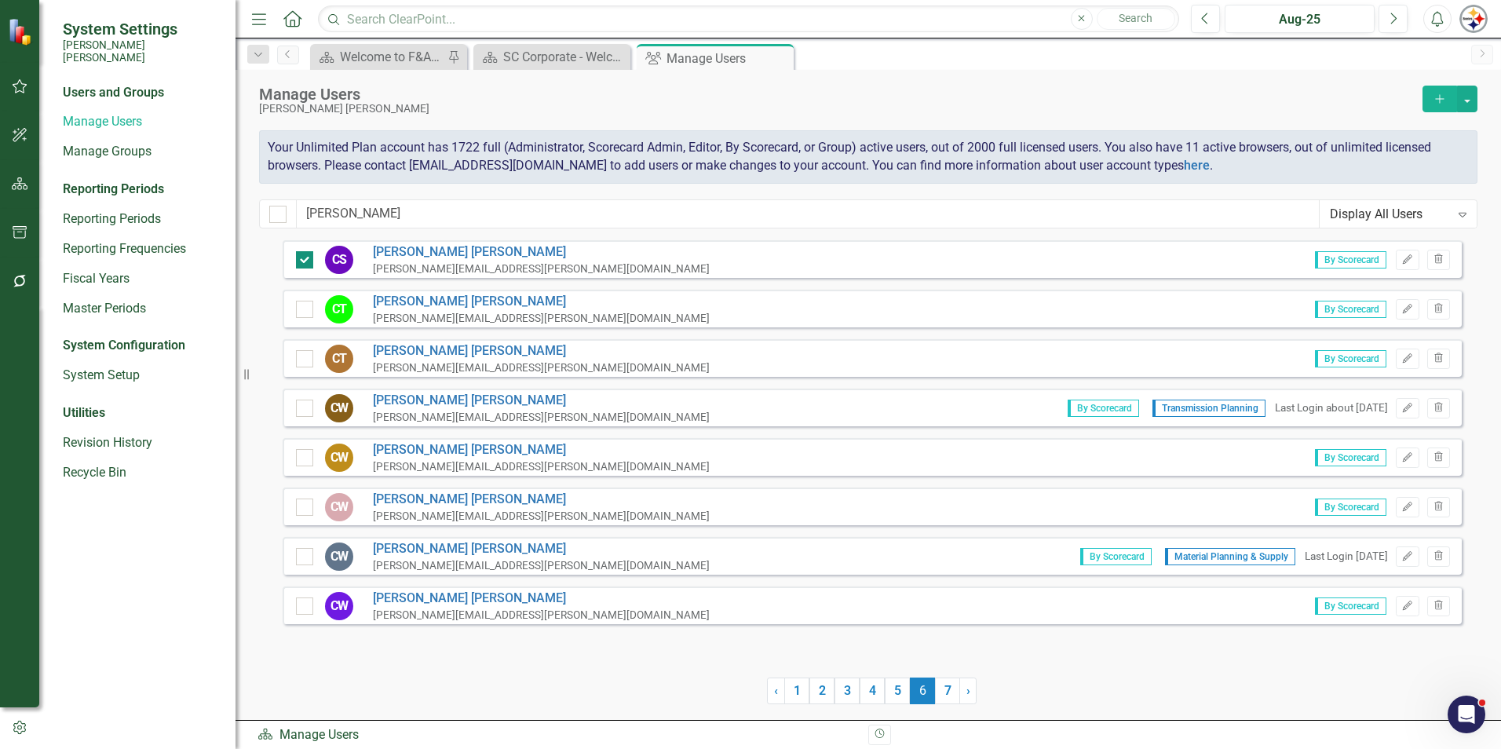
click at [308, 262] on div at bounding box center [304, 259] width 17 height 17
click at [306, 261] on input "checkbox" at bounding box center [301, 256] width 10 height 10
drag, startPoint x: 342, startPoint y: 217, endPoint x: 192, endPoint y: 223, distance: 150.0
click at [195, 222] on div "System Settings [PERSON_NAME] [PERSON_NAME] Users and Groups Manage Users Manag…" at bounding box center [750, 374] width 1501 height 749
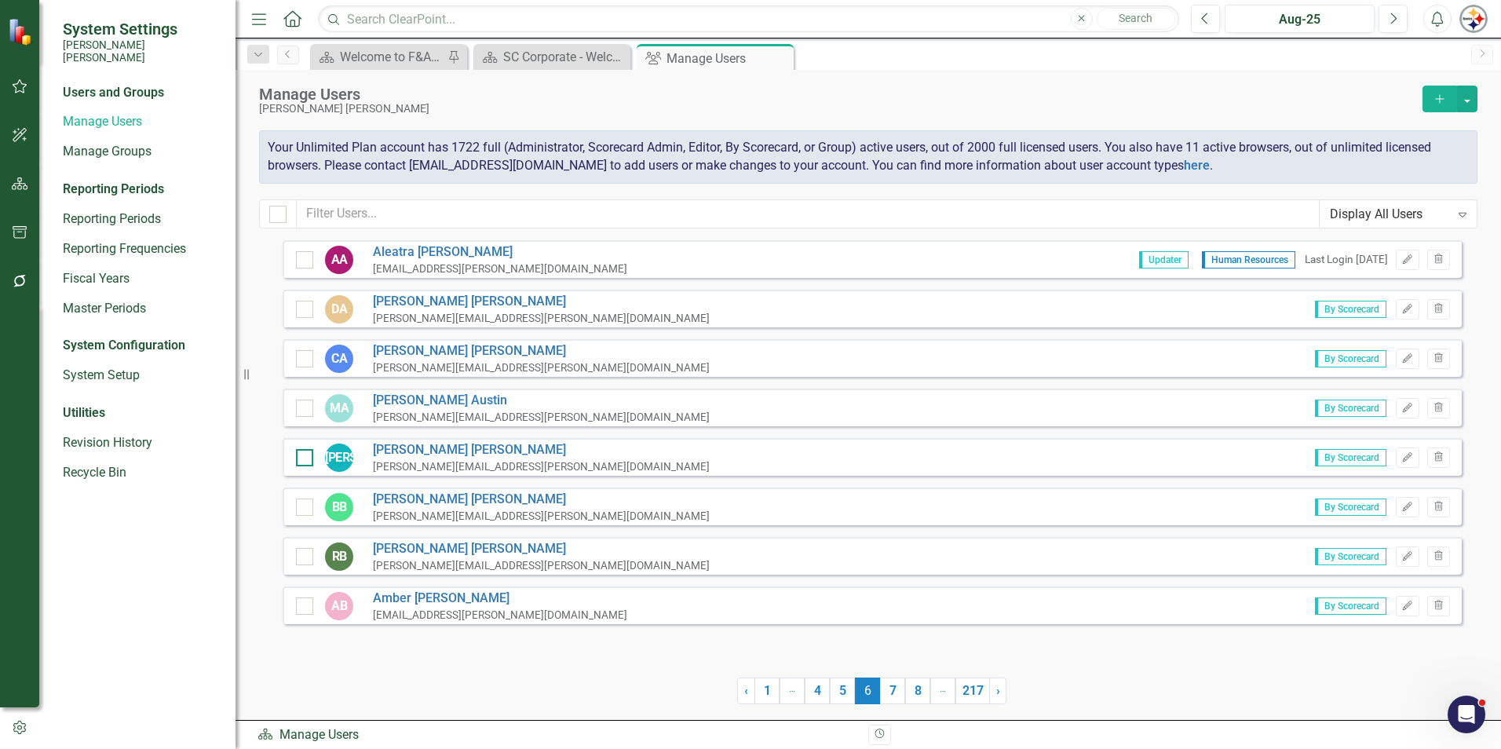
click at [297, 460] on div at bounding box center [304, 457] width 17 height 17
click at [297, 459] on input "checkbox" at bounding box center [301, 454] width 10 height 10
click at [307, 560] on div at bounding box center [304, 556] width 17 height 17
click at [306, 558] on input "checkbox" at bounding box center [301, 553] width 10 height 10
click at [743, 573] on link "8" at bounding box center [917, 690] width 25 height 27
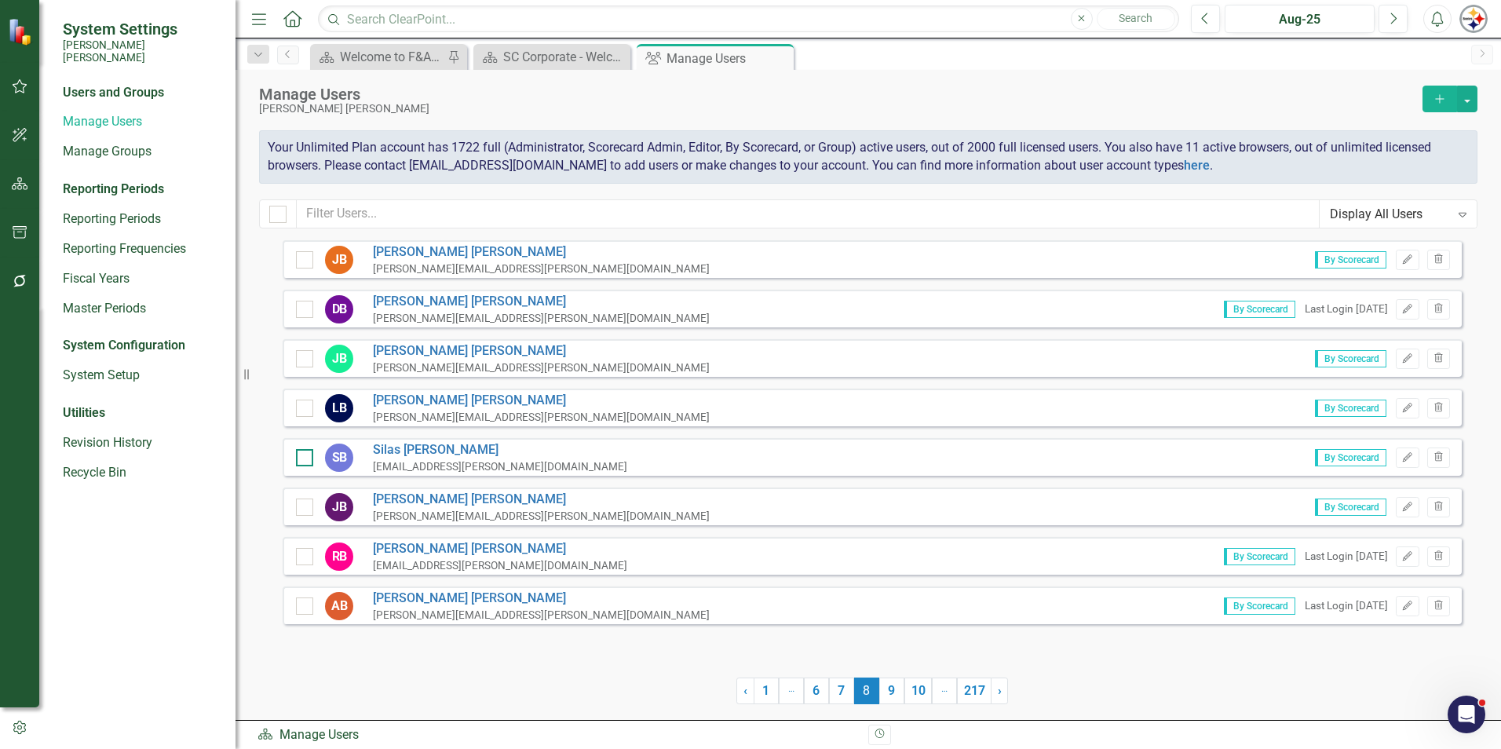
click at [303, 457] on input "checkbox" at bounding box center [301, 454] width 10 height 10
click at [360, 204] on input "text" at bounding box center [808, 213] width 1023 height 29
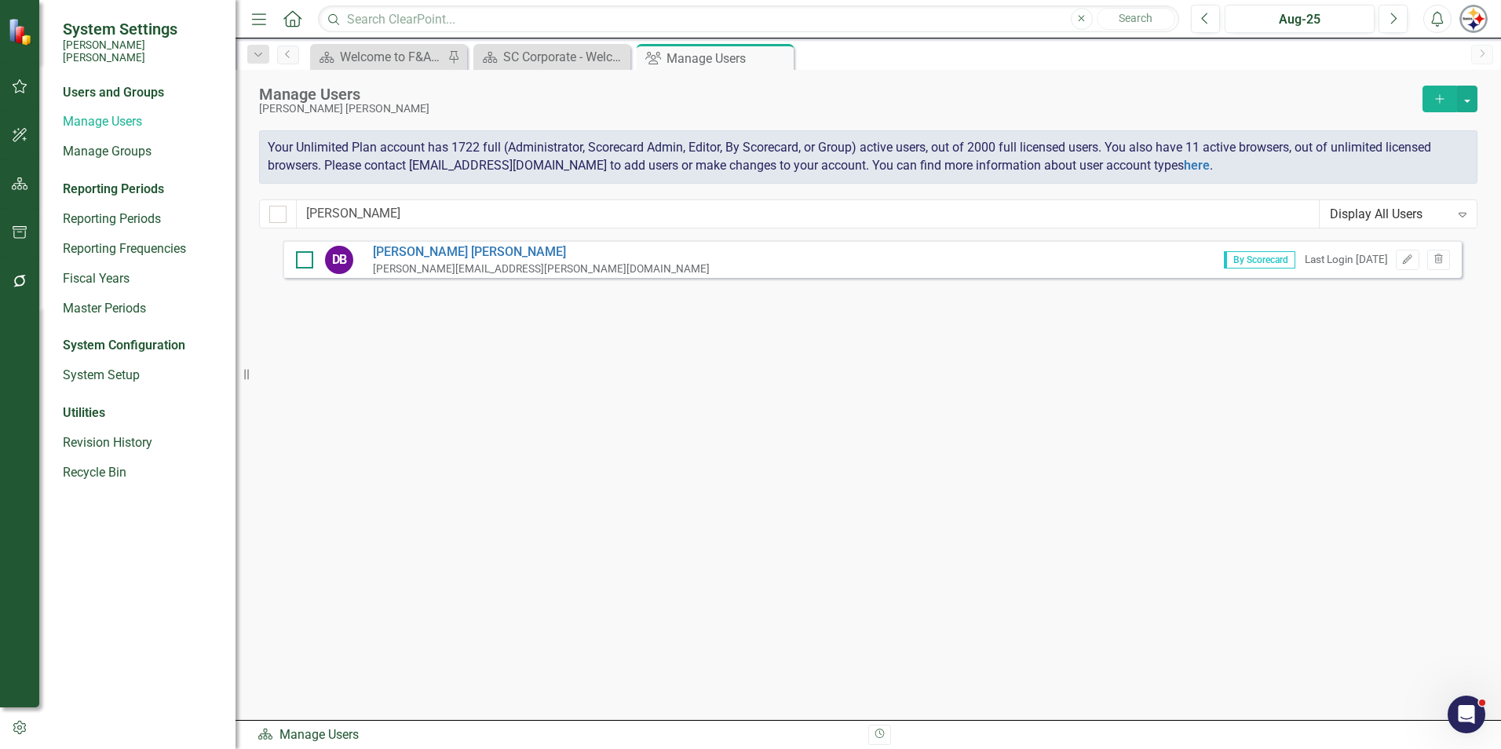
click at [308, 261] on div at bounding box center [304, 259] width 17 height 17
click at [306, 261] on input "checkbox" at bounding box center [301, 256] width 10 height 10
click at [743, 101] on button "button" at bounding box center [1467, 99] width 20 height 27
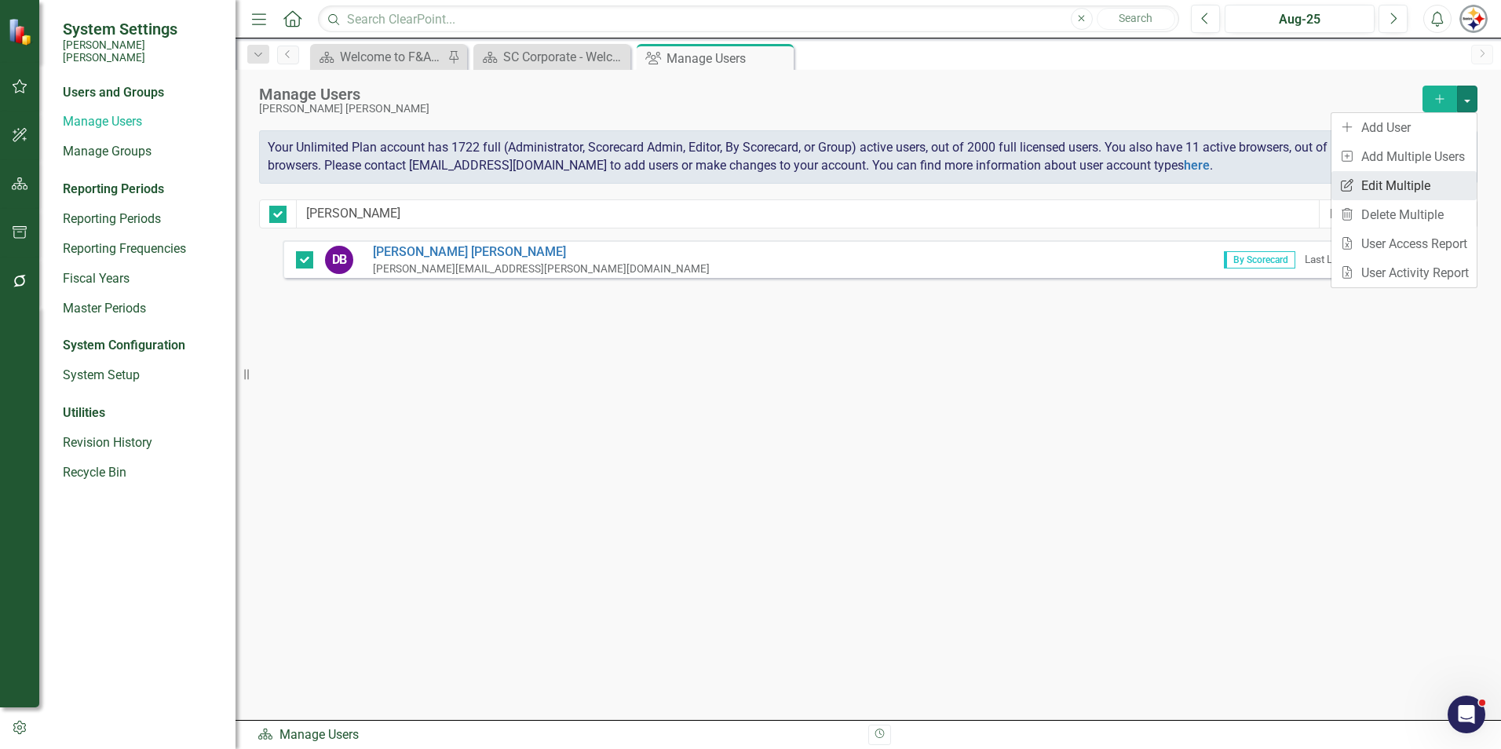
click at [743, 195] on link "Edit Multiple Edit Multiple" at bounding box center [1403, 185] width 145 height 29
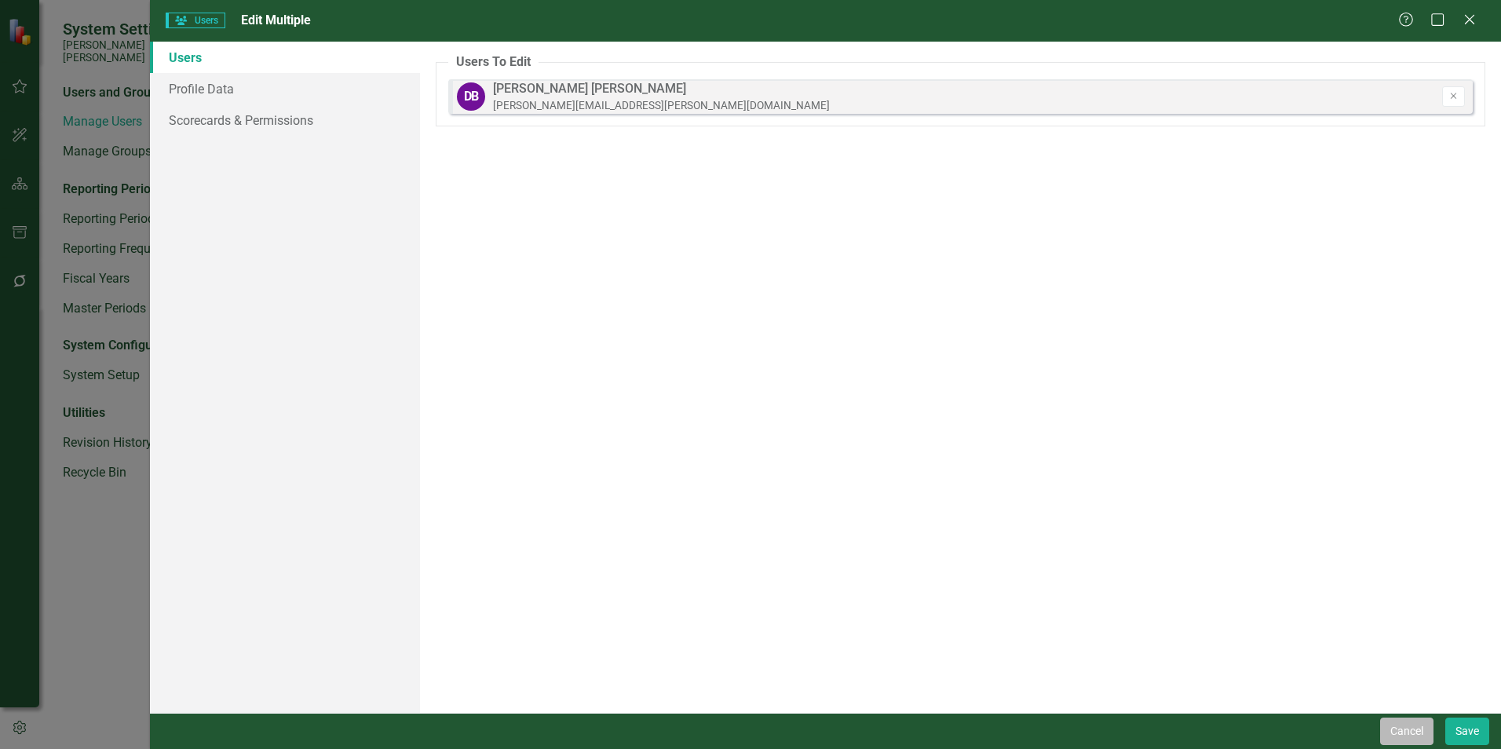
click at [743, 573] on button "Cancel" at bounding box center [1406, 730] width 53 height 27
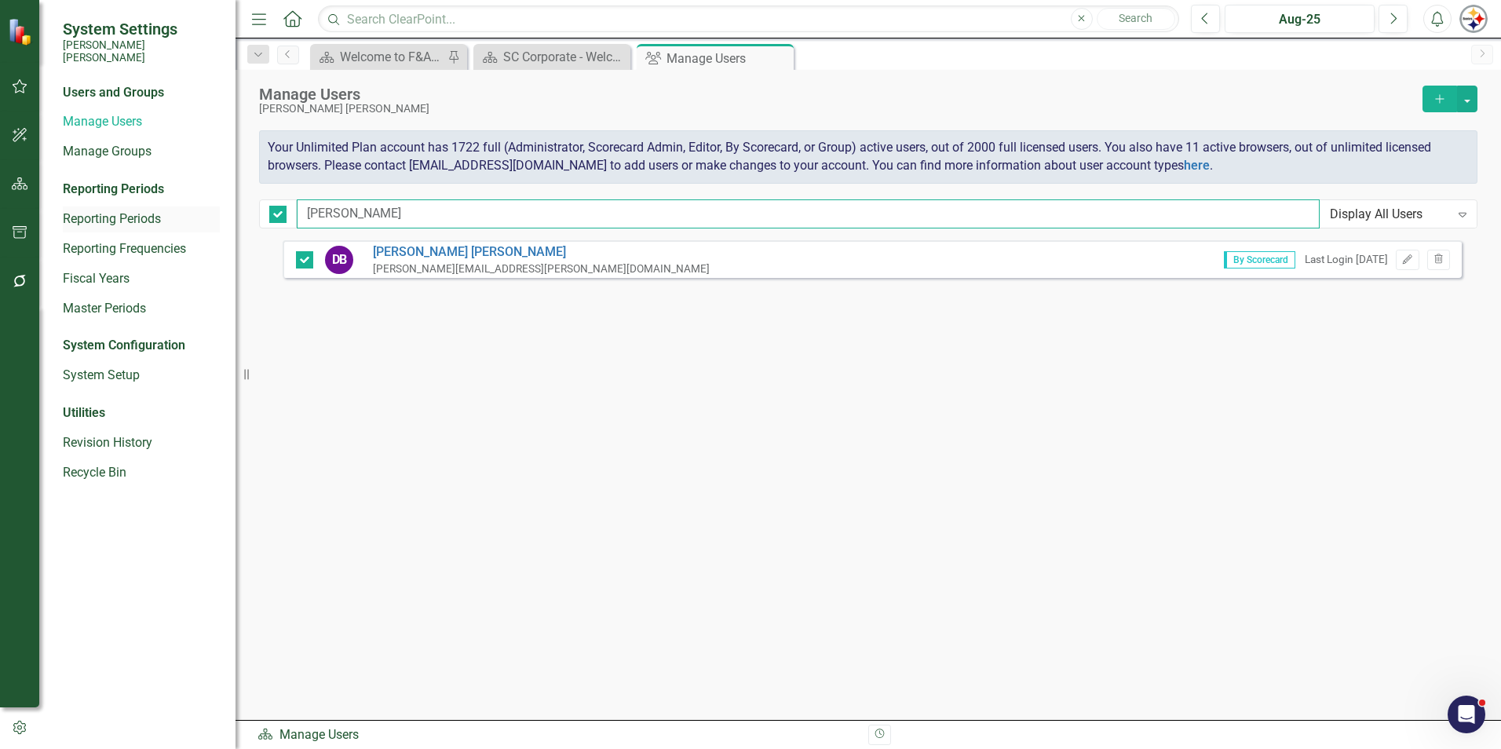
drag, startPoint x: 382, startPoint y: 214, endPoint x: 163, endPoint y: 205, distance: 219.2
click at [161, 210] on div "System Settings [PERSON_NAME] [PERSON_NAME] Users and Groups Manage Users Manag…" at bounding box center [750, 374] width 1501 height 749
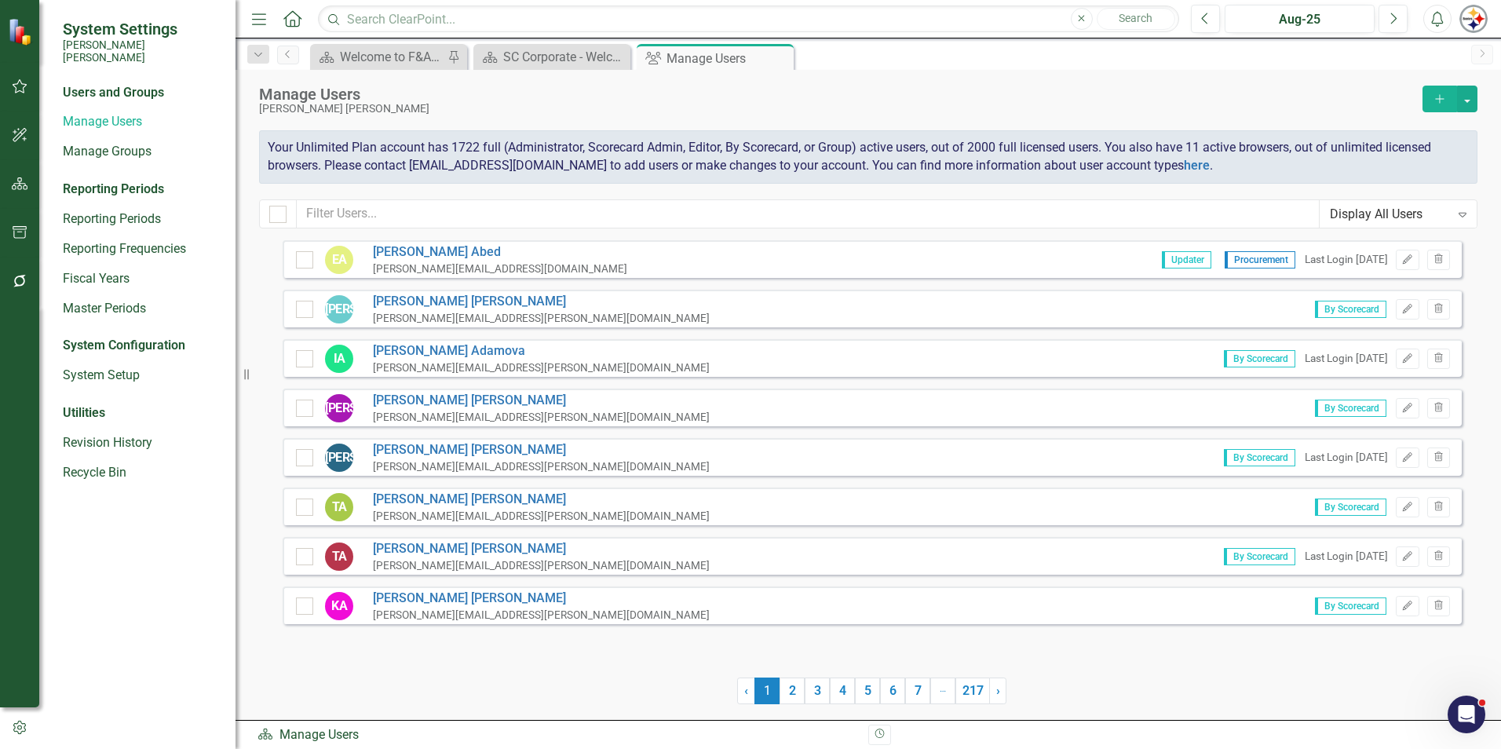
click at [743, 210] on icon "Expand" at bounding box center [1462, 214] width 16 height 13
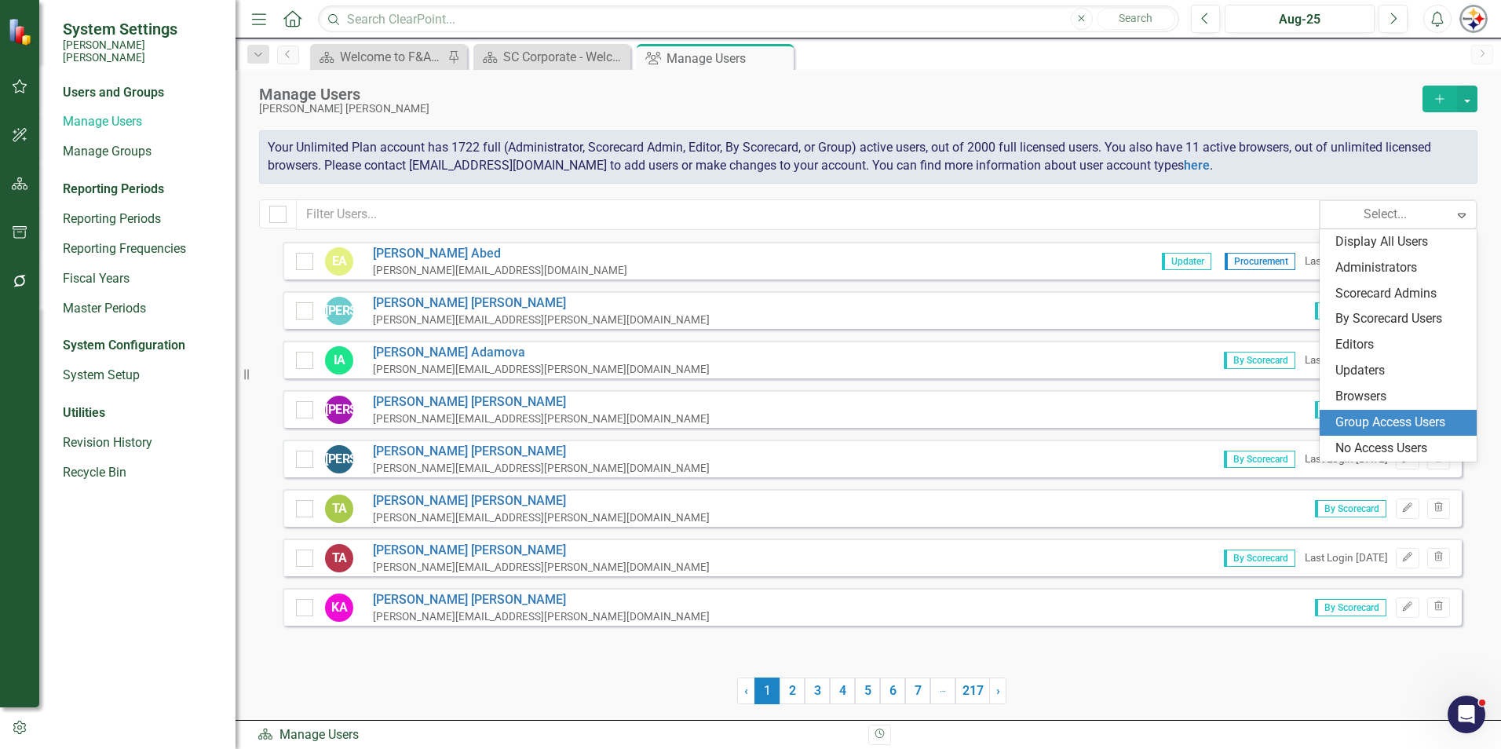
click at [743, 426] on div "Group Access Users" at bounding box center [1401, 423] width 132 height 18
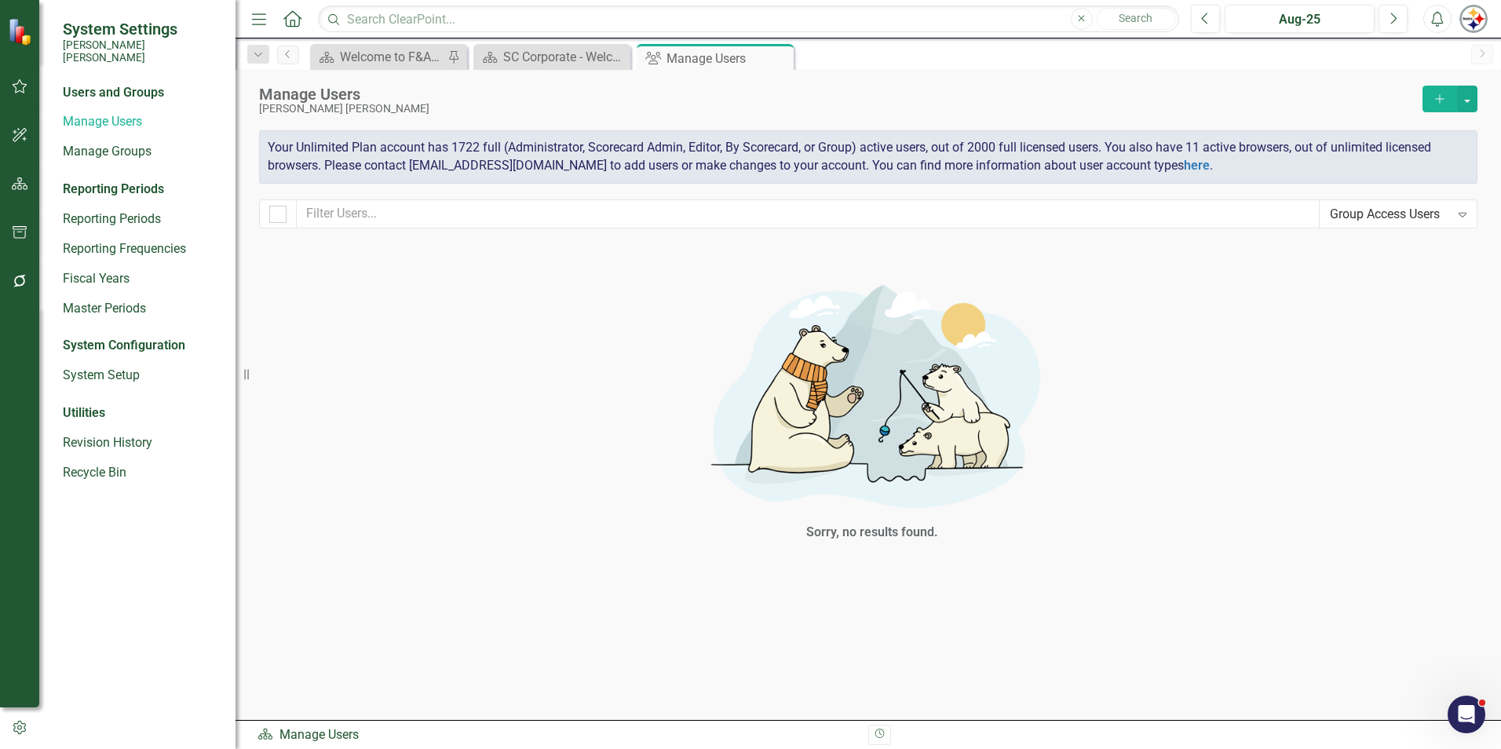
click at [743, 204] on div "Expand" at bounding box center [1462, 214] width 28 height 25
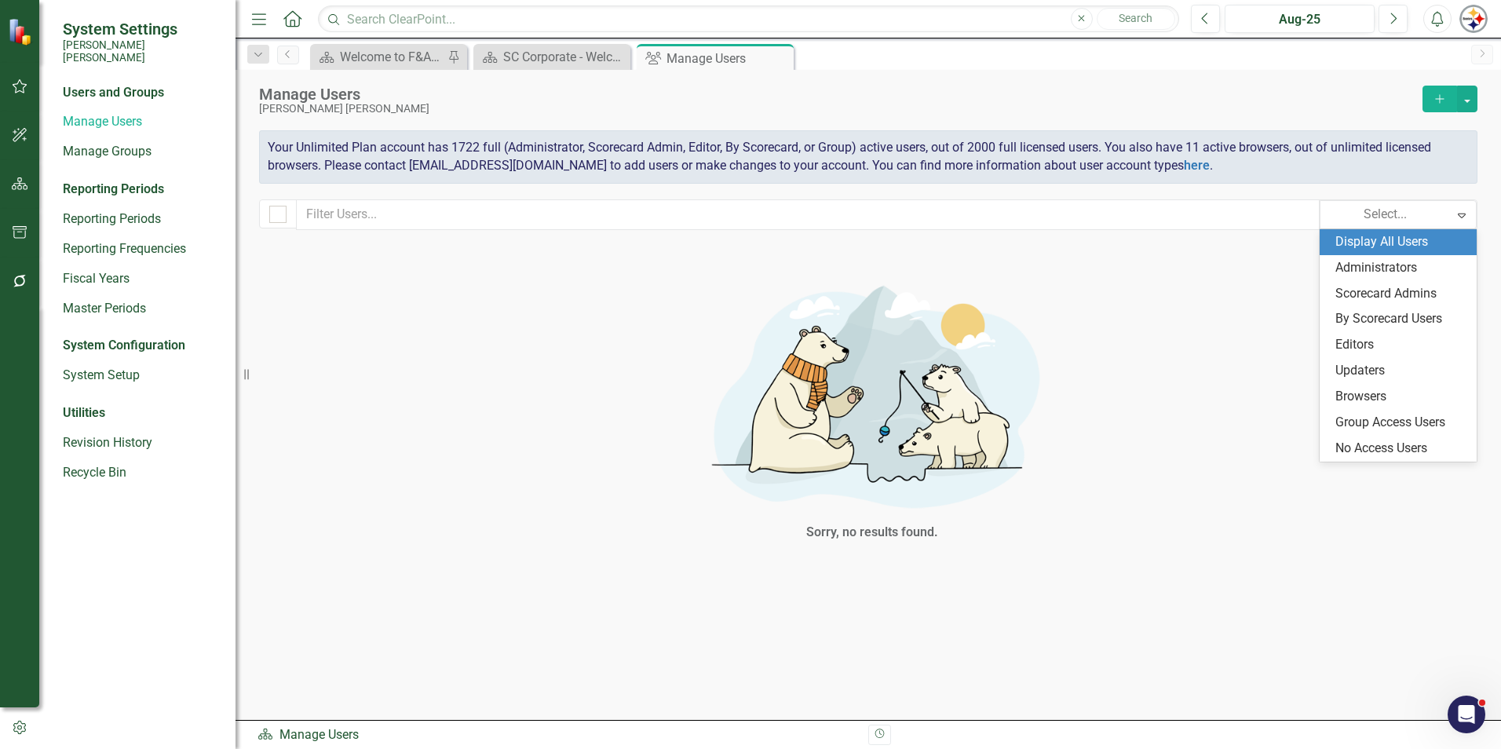
click at [743, 240] on div "Display All Users" at bounding box center [1401, 242] width 132 height 18
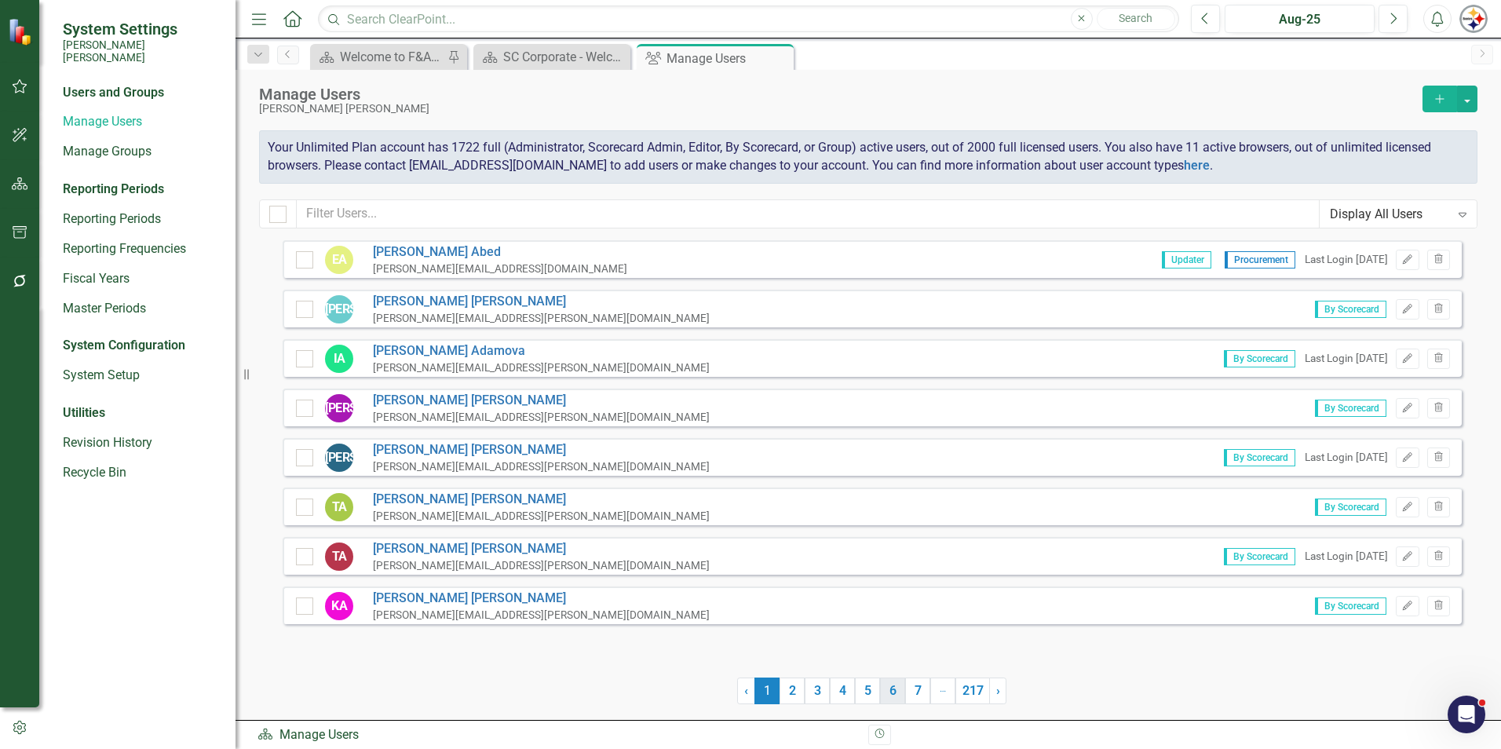
click at [743, 573] on link "6" at bounding box center [892, 690] width 25 height 27
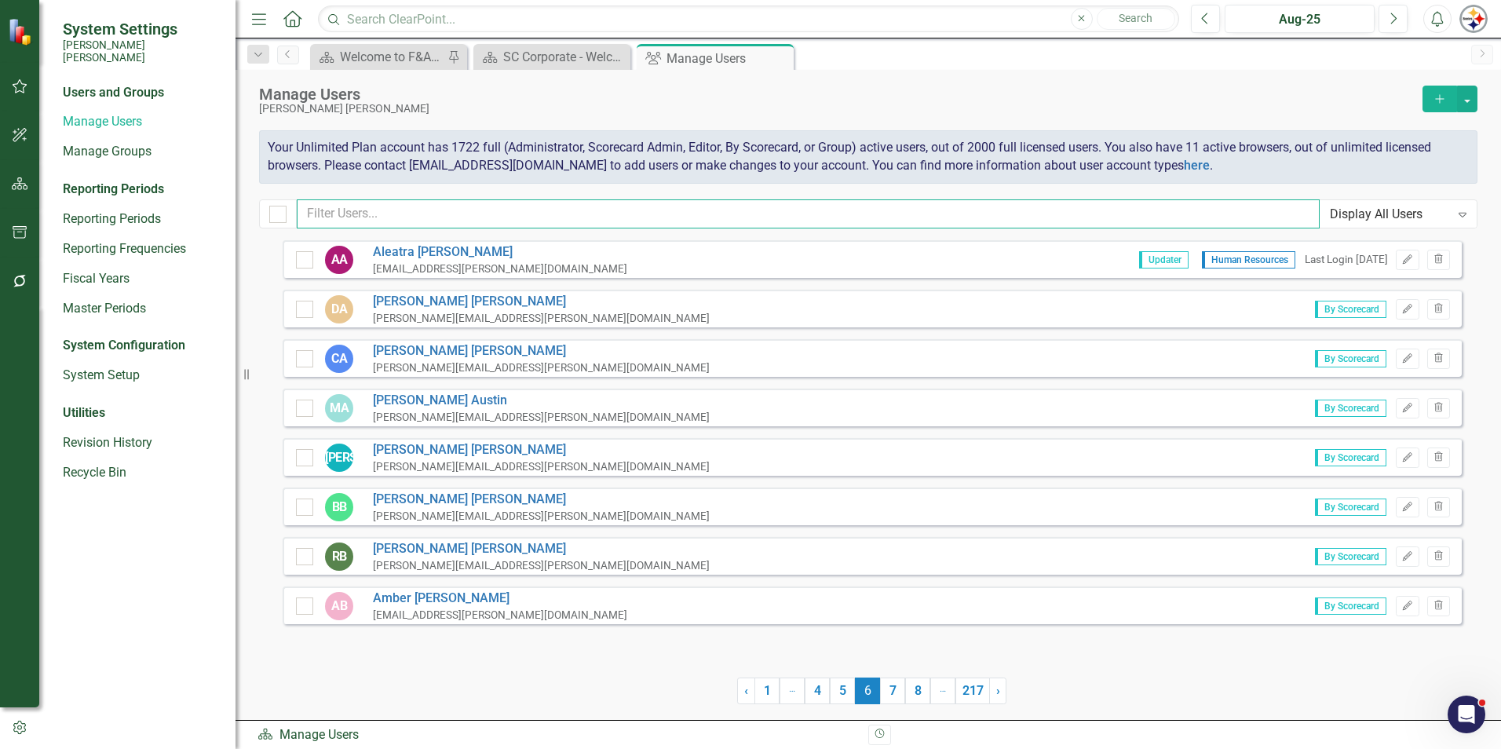
click at [376, 209] on input "text" at bounding box center [808, 213] width 1023 height 29
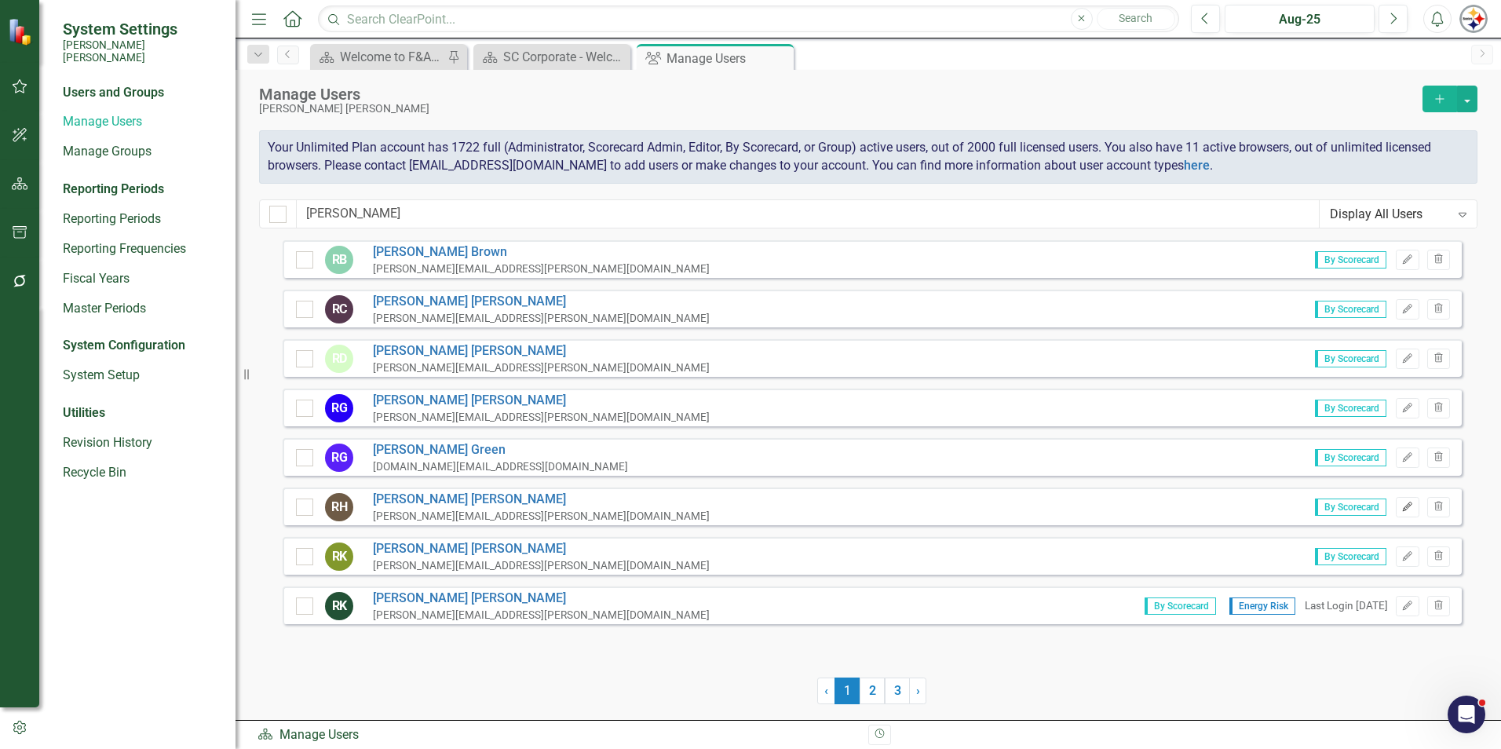
click at [743, 512] on button "Edit" at bounding box center [1407, 507] width 23 height 20
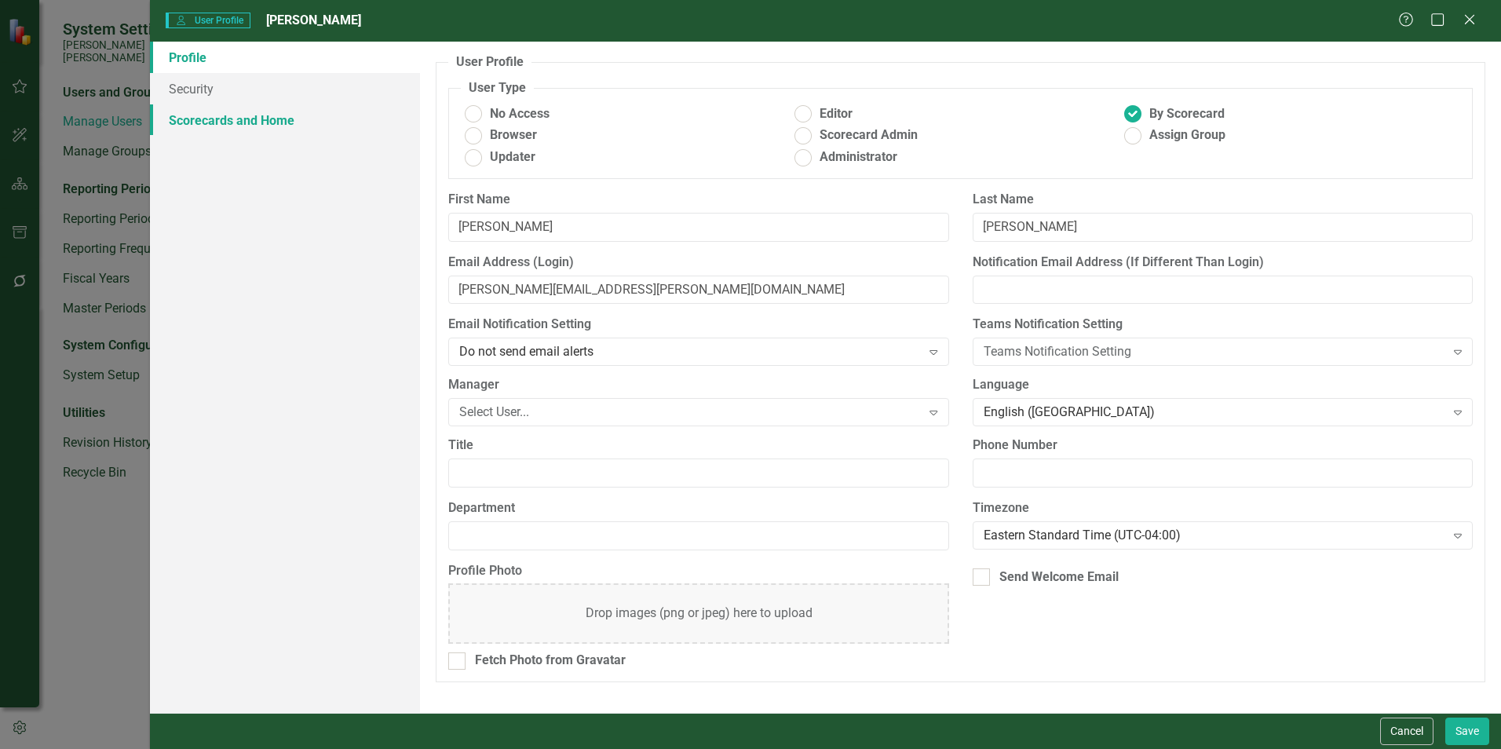
click at [197, 116] on link "Scorecards and Home" at bounding box center [285, 119] width 270 height 31
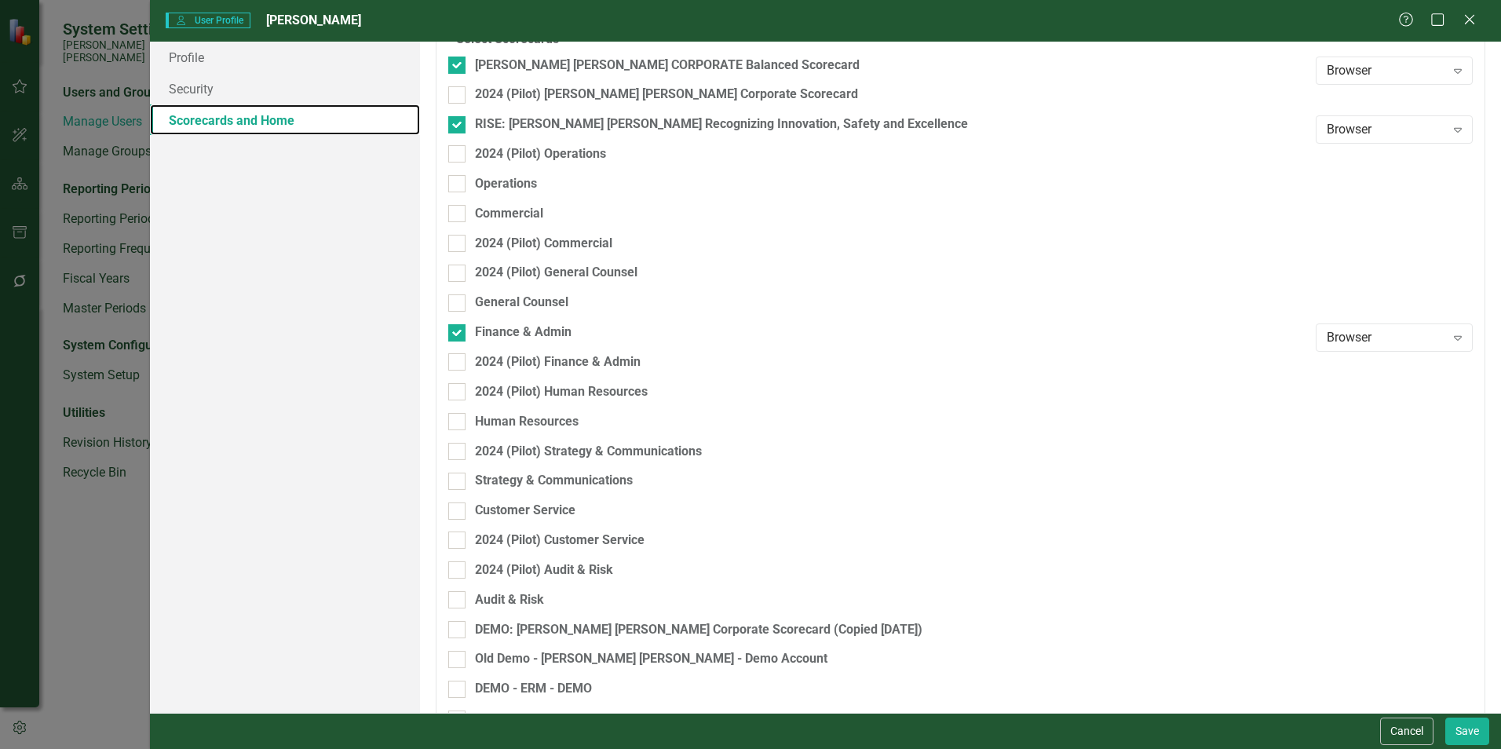
scroll to position [157, 0]
click at [743, 573] on button "Cancel" at bounding box center [1406, 730] width 53 height 27
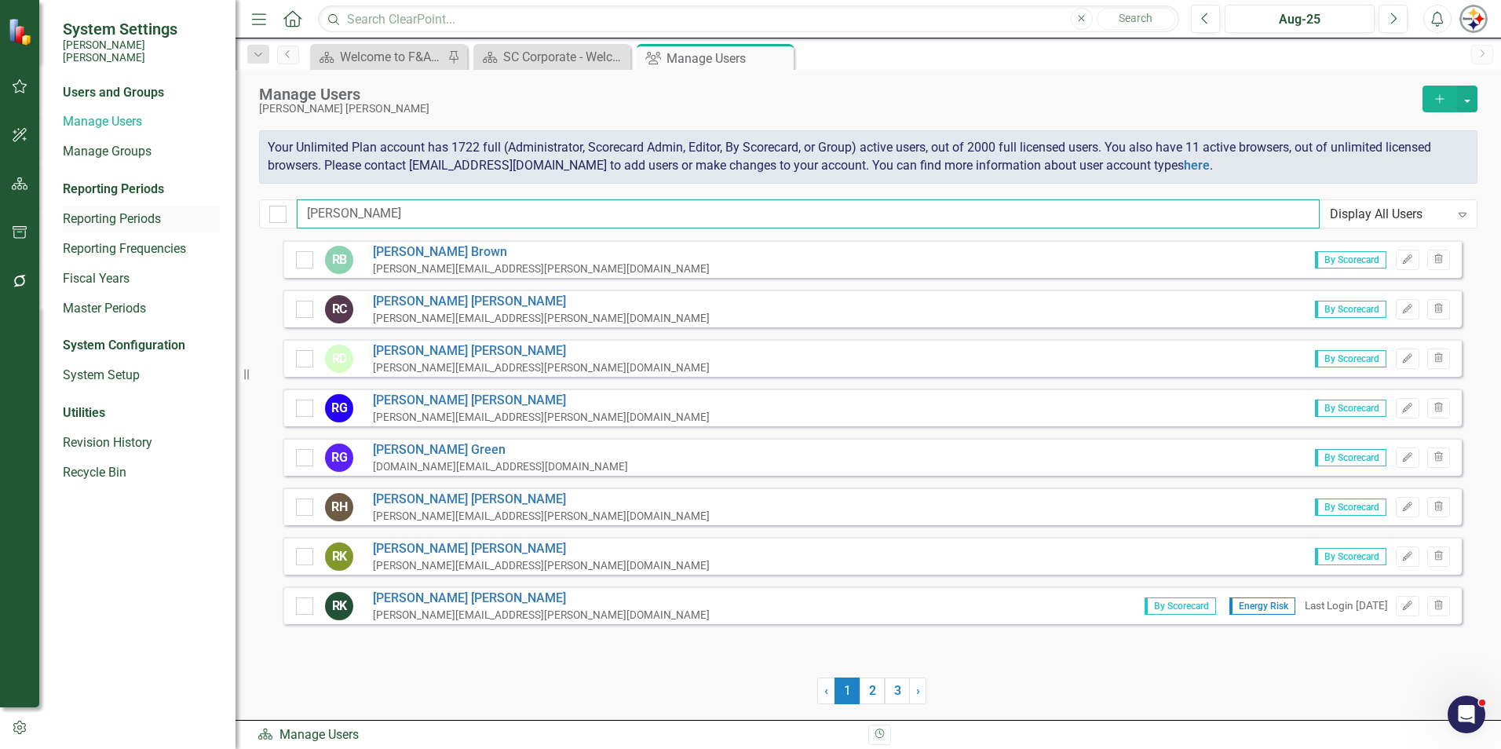
drag, startPoint x: 343, startPoint y: 215, endPoint x: 212, endPoint y: 215, distance: 131.1
click at [215, 215] on div "System Settings [PERSON_NAME] [PERSON_NAME] Users and Groups Manage Users Manag…" at bounding box center [750, 374] width 1501 height 749
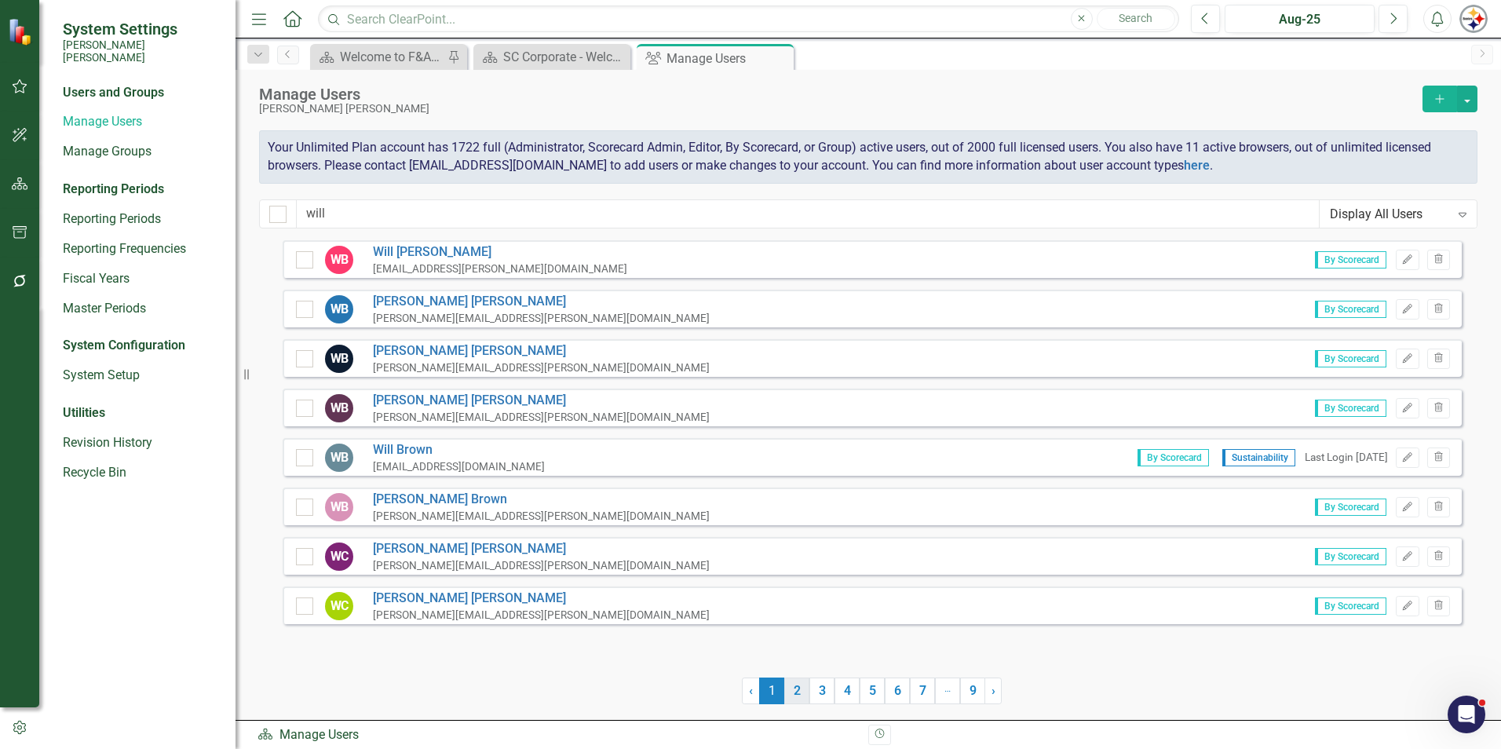
click at [743, 573] on link "2" at bounding box center [796, 690] width 25 height 27
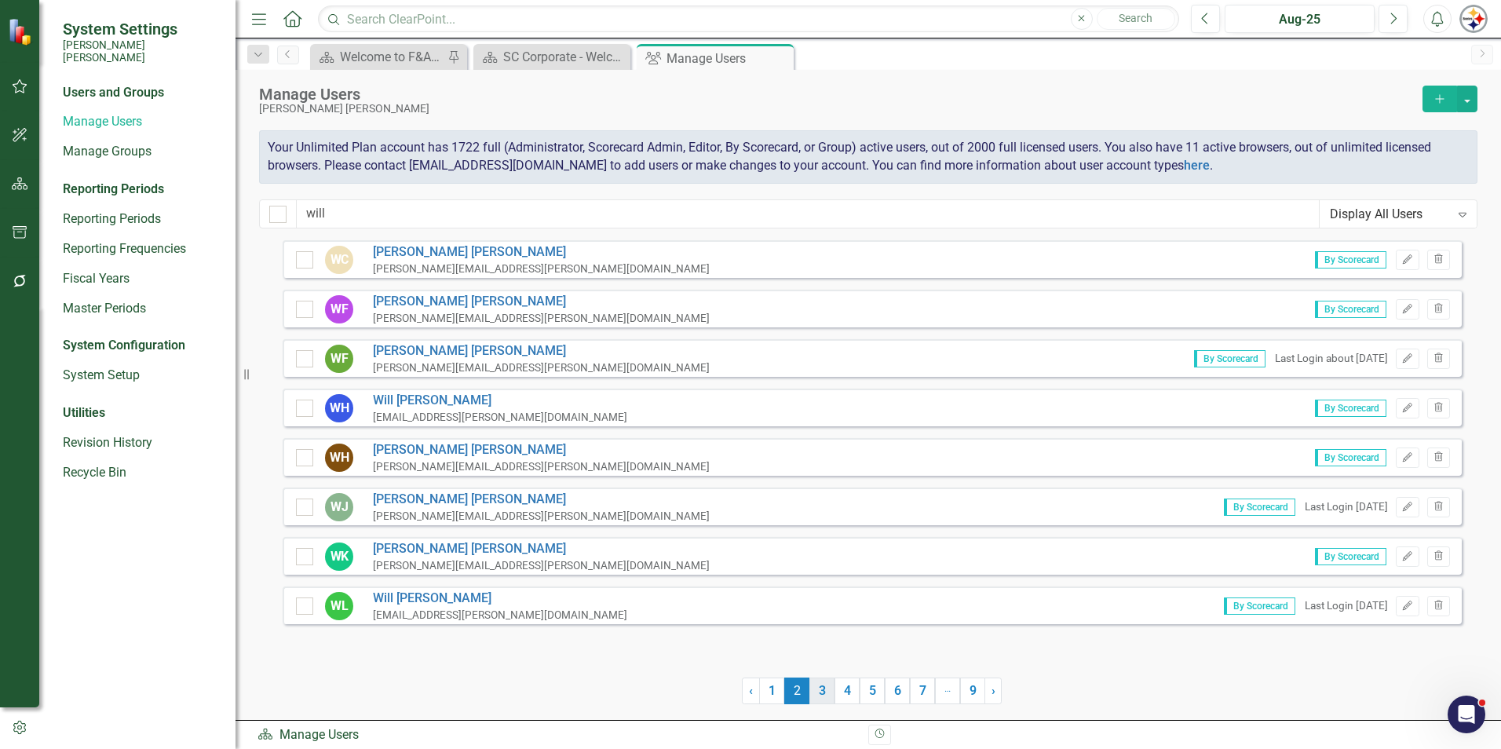
click at [743, 573] on link "3" at bounding box center [821, 690] width 25 height 27
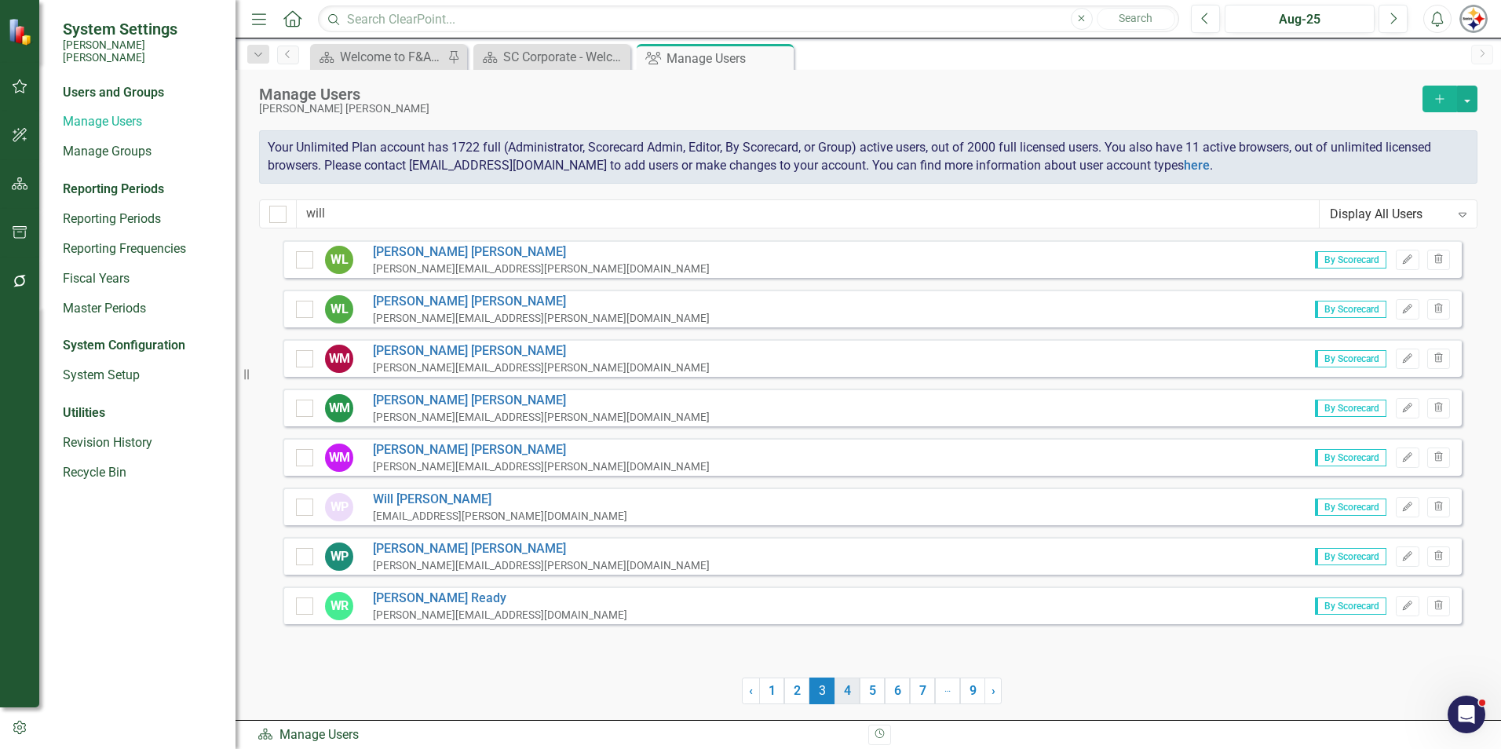
click at [743, 573] on link "4" at bounding box center [846, 690] width 25 height 27
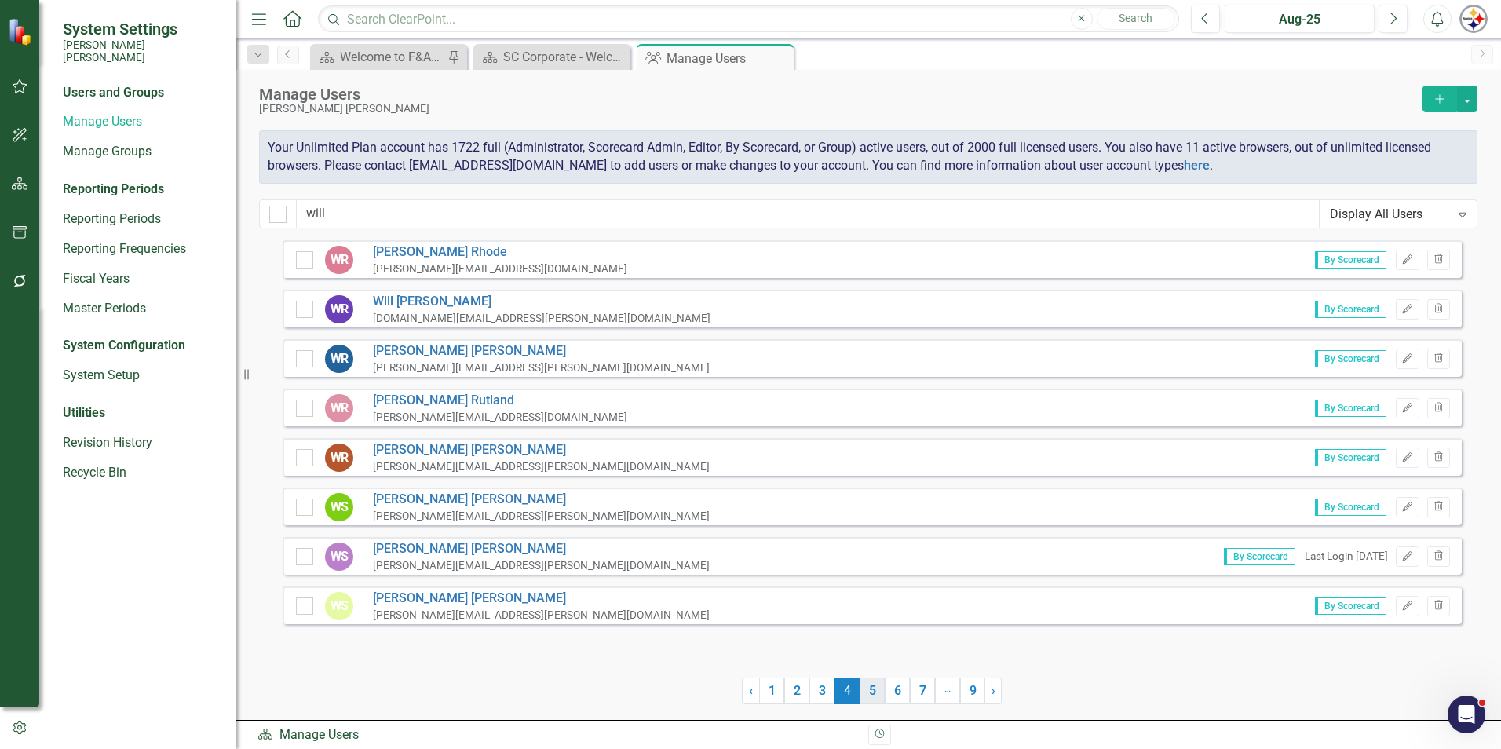
click at [743, 573] on link "5" at bounding box center [872, 690] width 25 height 27
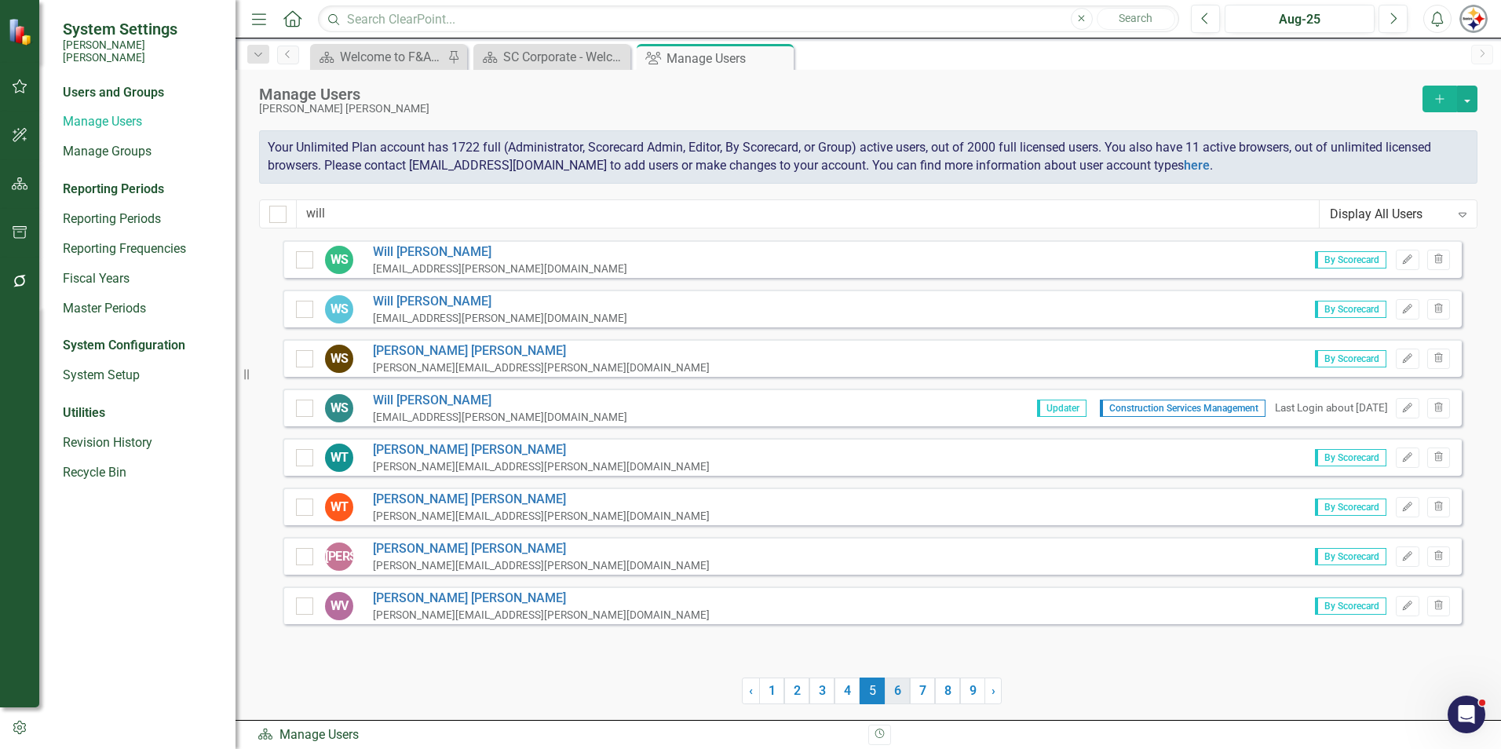
click at [743, 573] on link "6" at bounding box center [897, 690] width 25 height 27
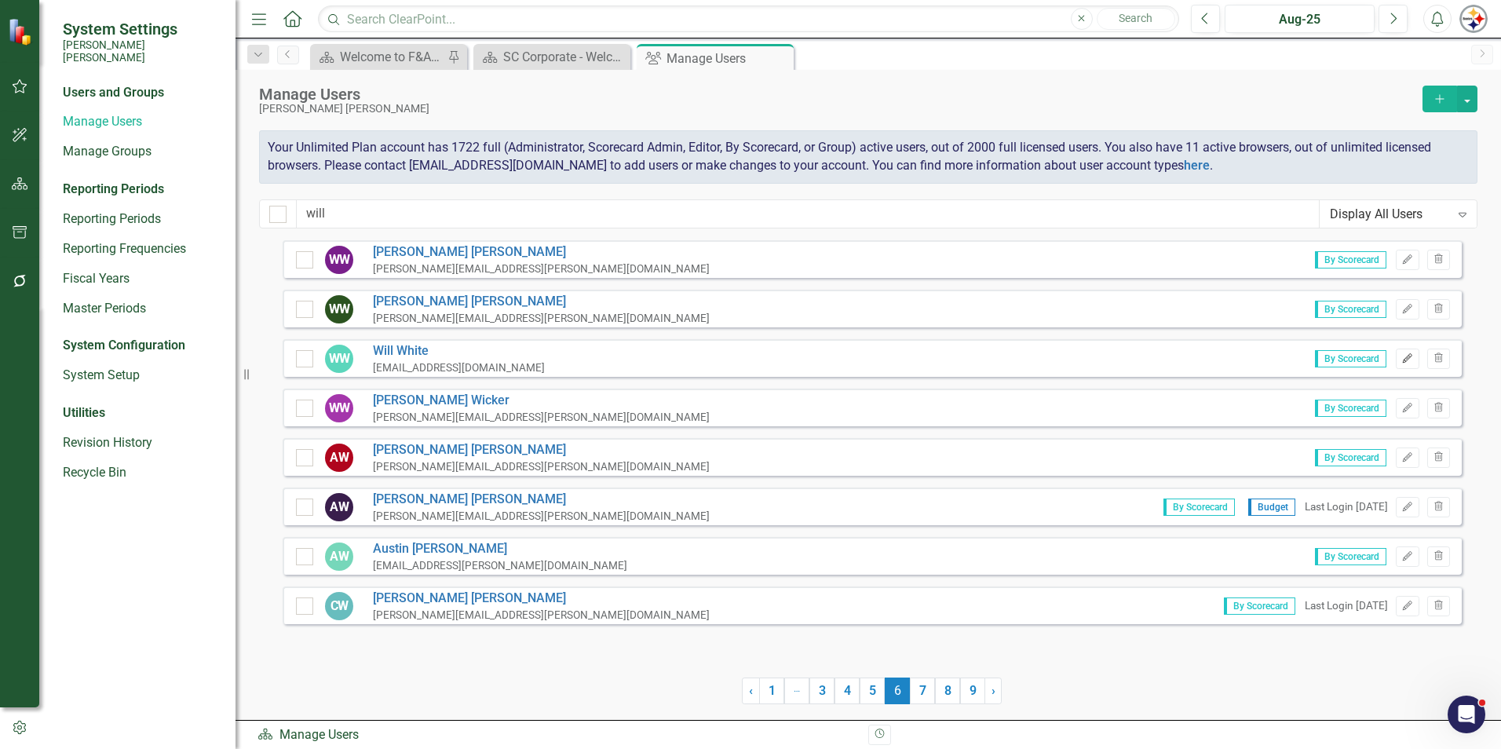
click at [743, 356] on icon "Edit" at bounding box center [1407, 358] width 12 height 9
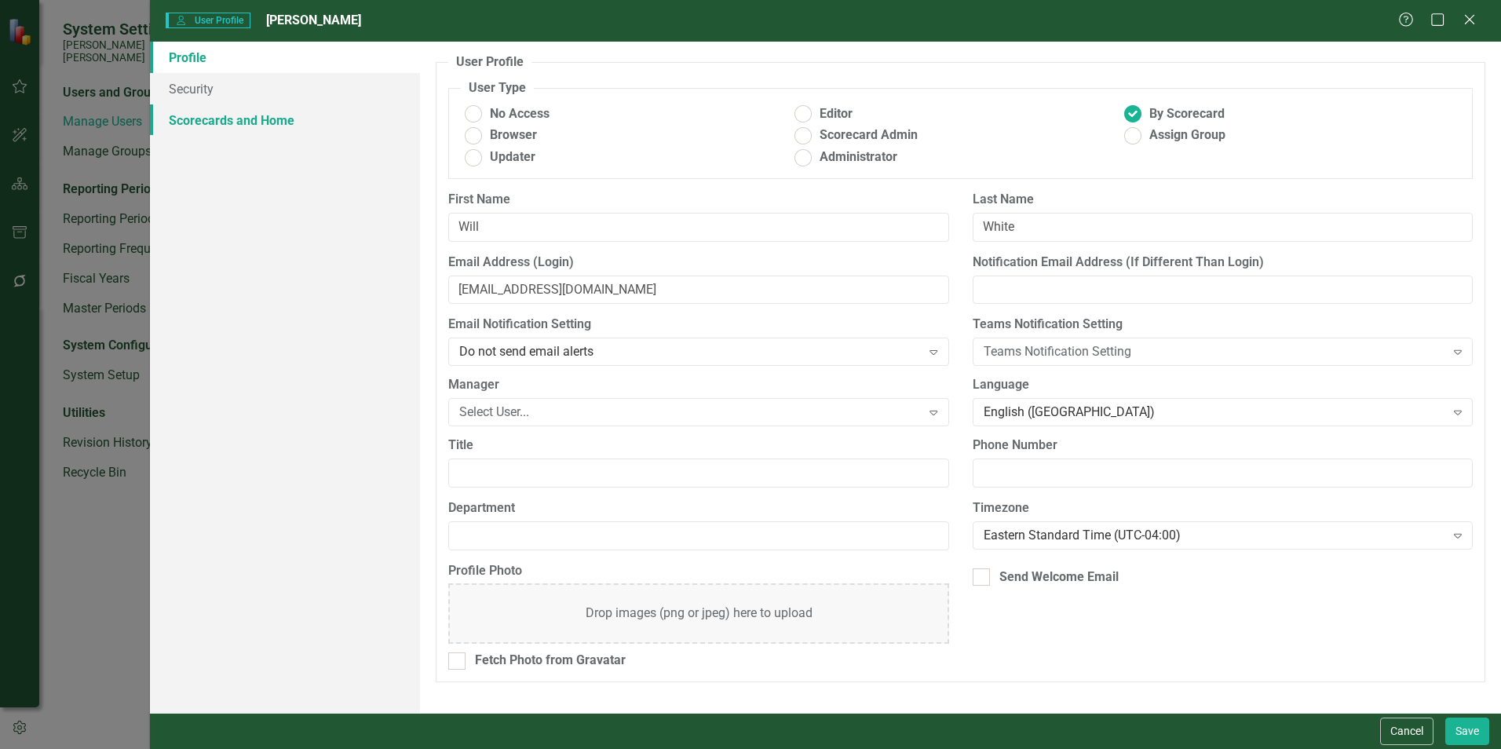
click at [261, 112] on link "Scorecards and Home" at bounding box center [285, 119] width 270 height 31
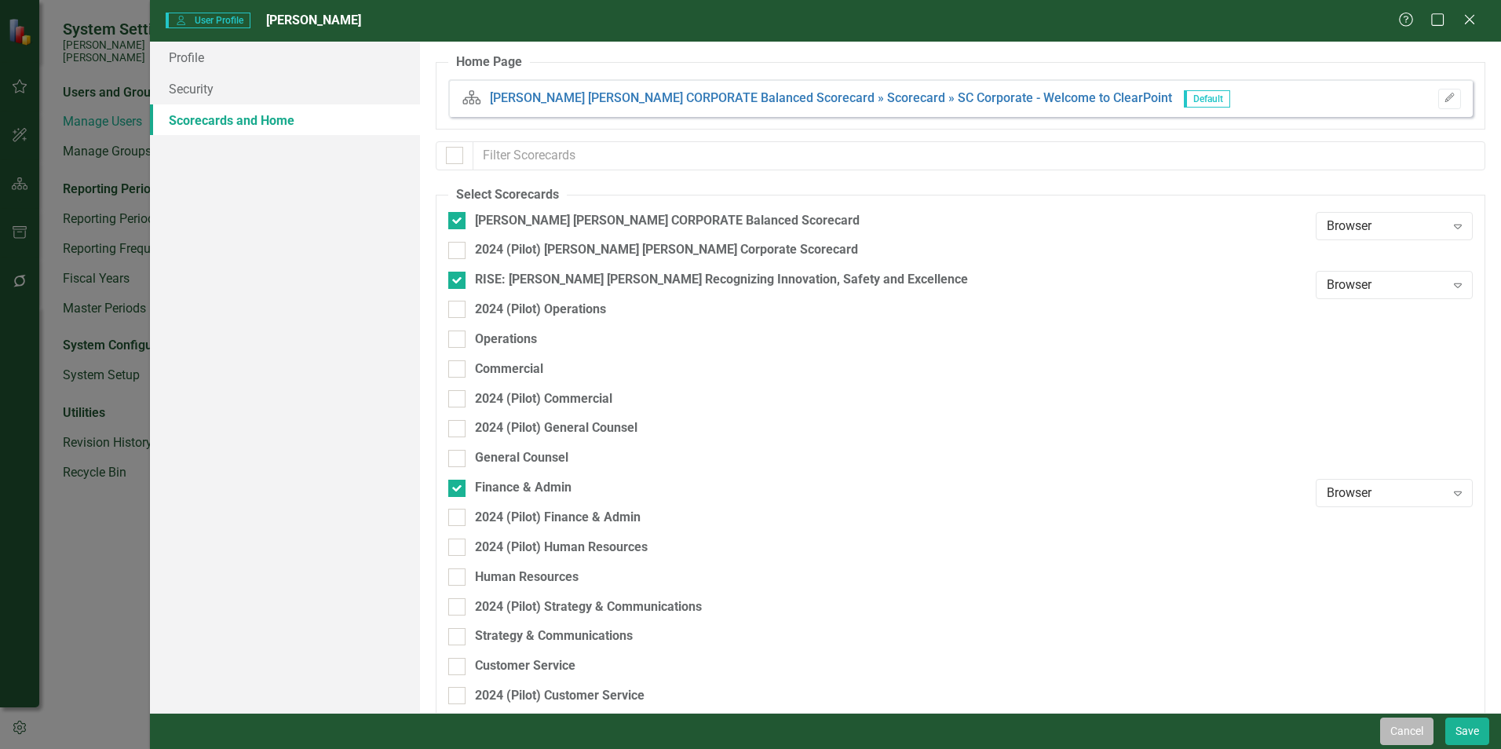
click at [743, 573] on button "Cancel" at bounding box center [1406, 730] width 53 height 27
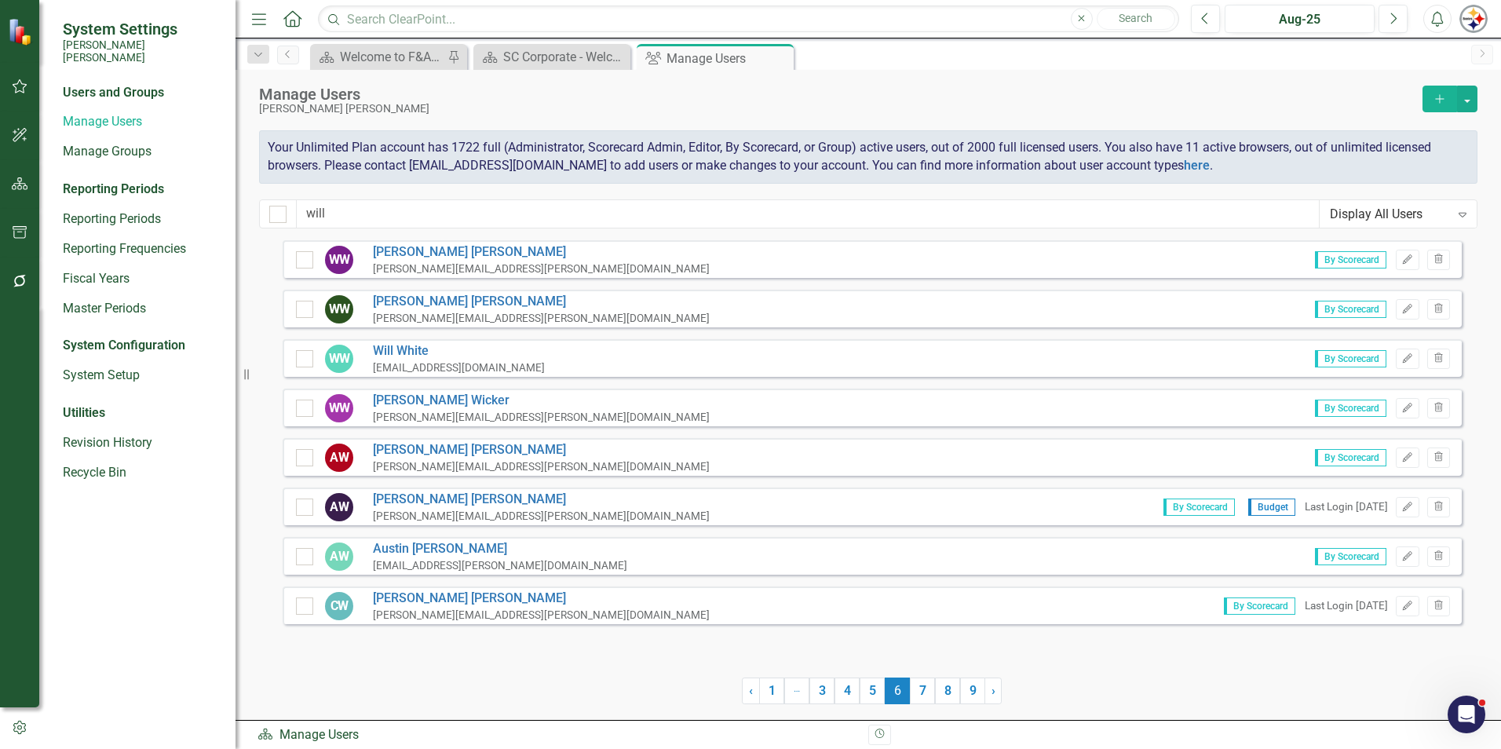
drag, startPoint x: 340, startPoint y: 196, endPoint x: 330, endPoint y: 202, distance: 11.6
click at [330, 197] on div "Manage Users [PERSON_NAME] [PERSON_NAME] Add Your Unlimited Plan account has 17…" at bounding box center [867, 155] width 1265 height 170
drag, startPoint x: 354, startPoint y: 218, endPoint x: 194, endPoint y: 210, distance: 160.4
click at [194, 210] on div "System Settings [PERSON_NAME] [PERSON_NAME] Users and Groups Manage Users Manag…" at bounding box center [750, 374] width 1501 height 749
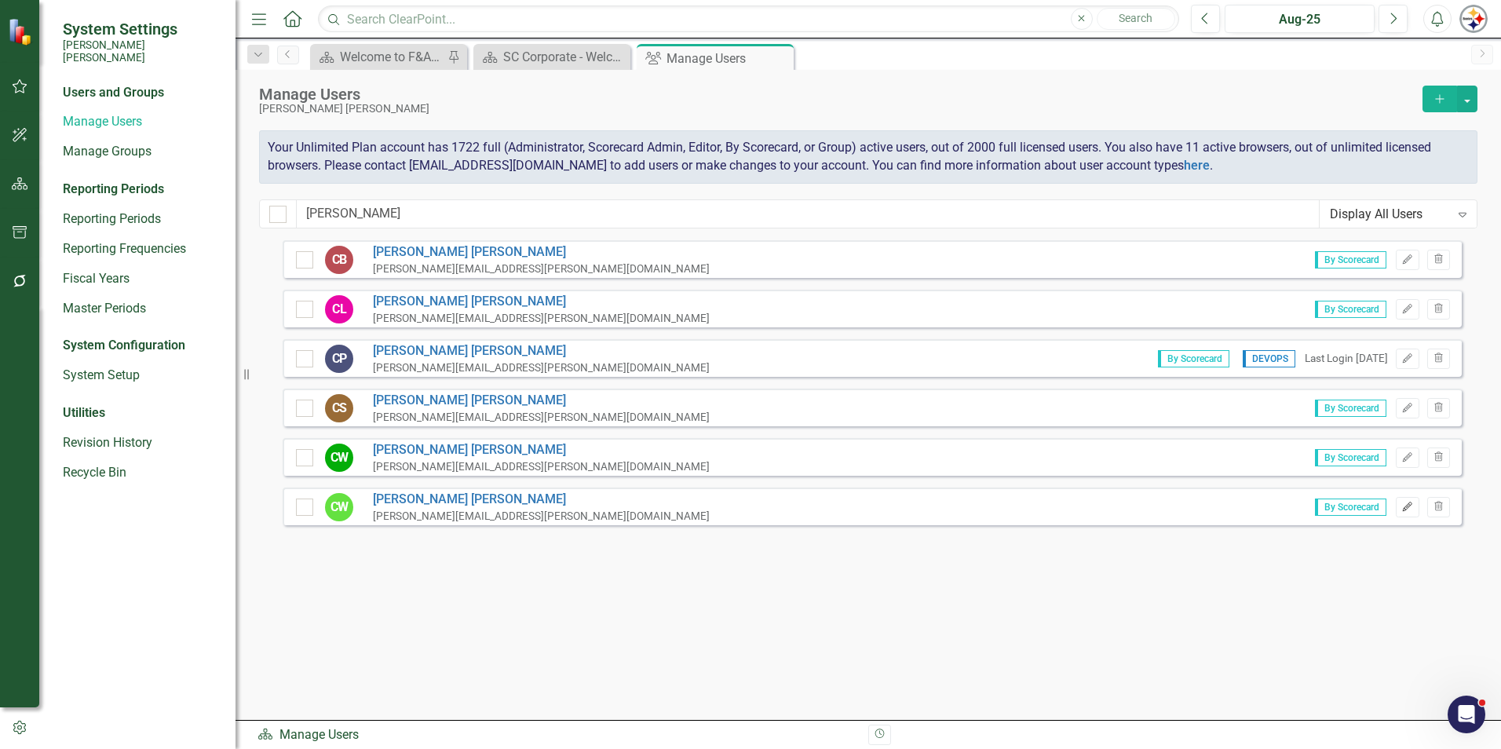
click at [743, 507] on icon "Edit" at bounding box center [1407, 506] width 12 height 9
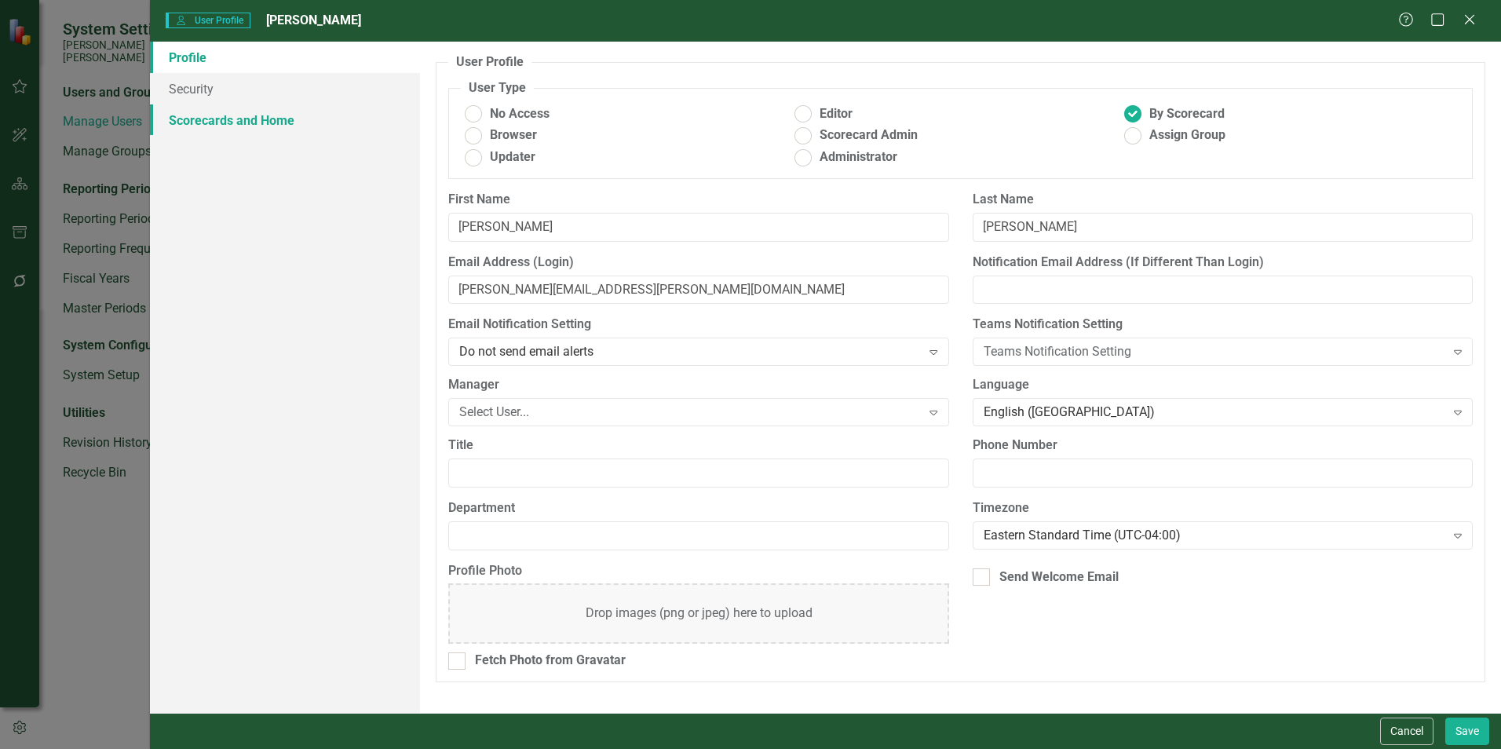
click at [260, 122] on link "Scorecards and Home" at bounding box center [285, 119] width 270 height 31
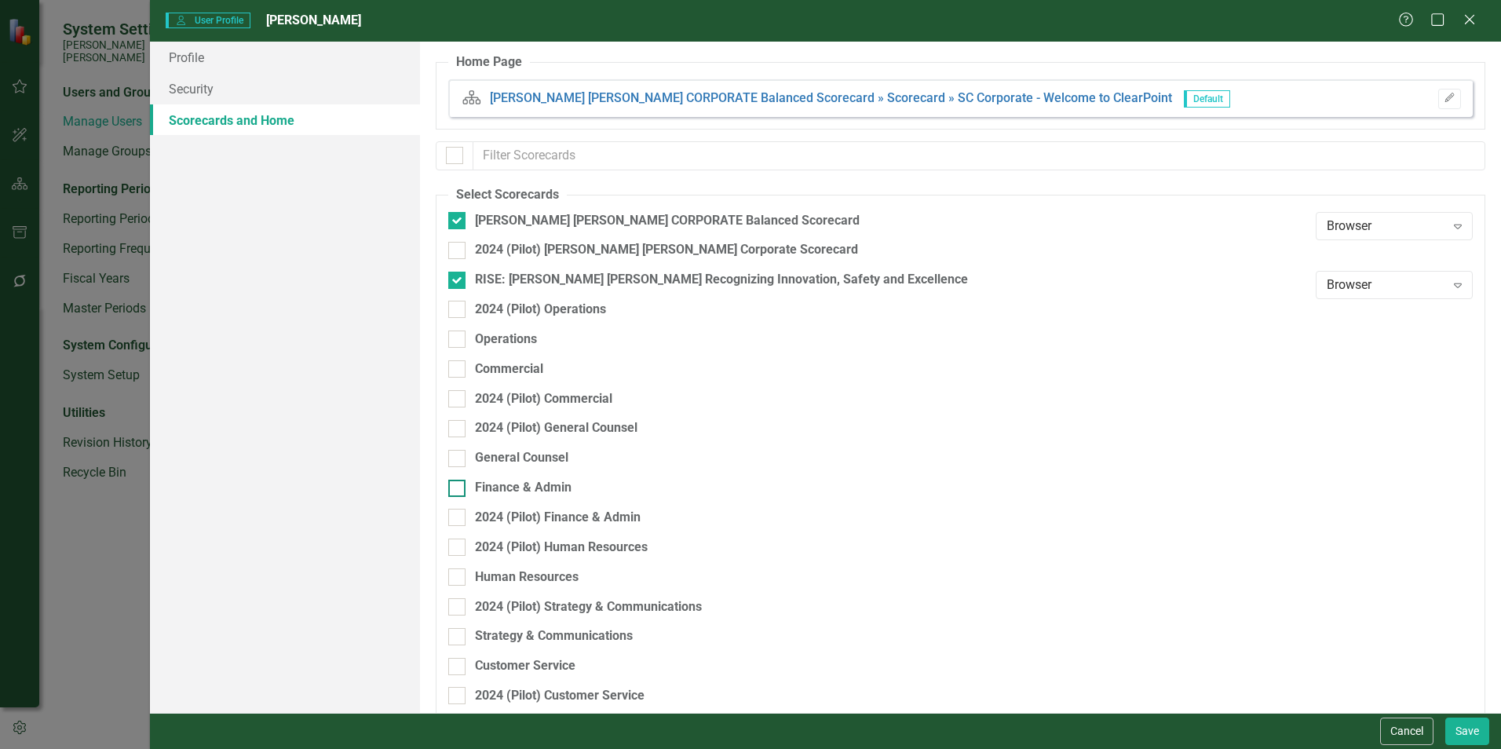
click at [487, 482] on div "Finance & Admin" at bounding box center [523, 488] width 97 height 18
click at [458, 482] on input "Finance & Admin" at bounding box center [453, 485] width 10 height 10
click at [743, 573] on button "Save" at bounding box center [1467, 730] width 44 height 27
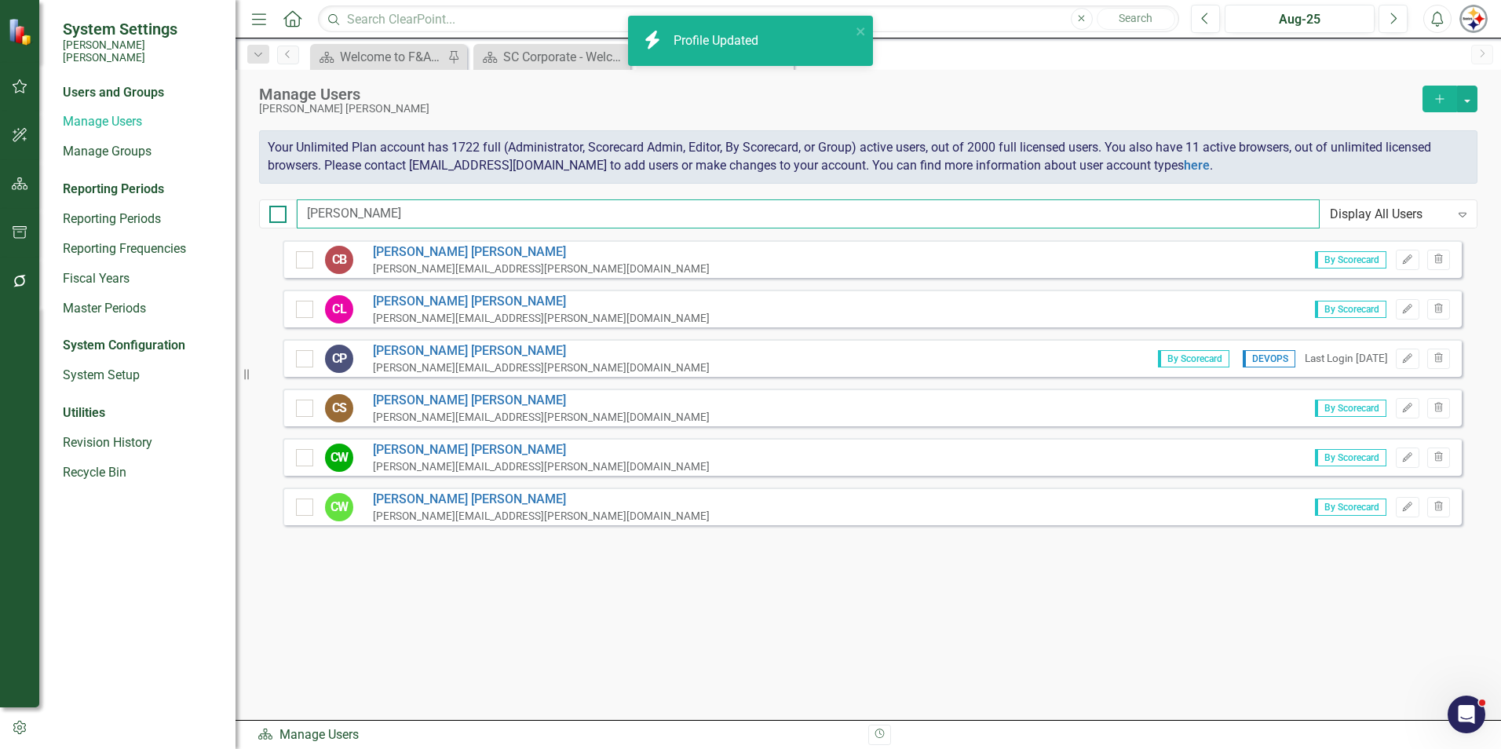
drag, startPoint x: 357, startPoint y: 215, endPoint x: 274, endPoint y: 213, distance: 83.2
click at [274, 213] on div "cody Display All Users Expand" at bounding box center [868, 213] width 1218 height 29
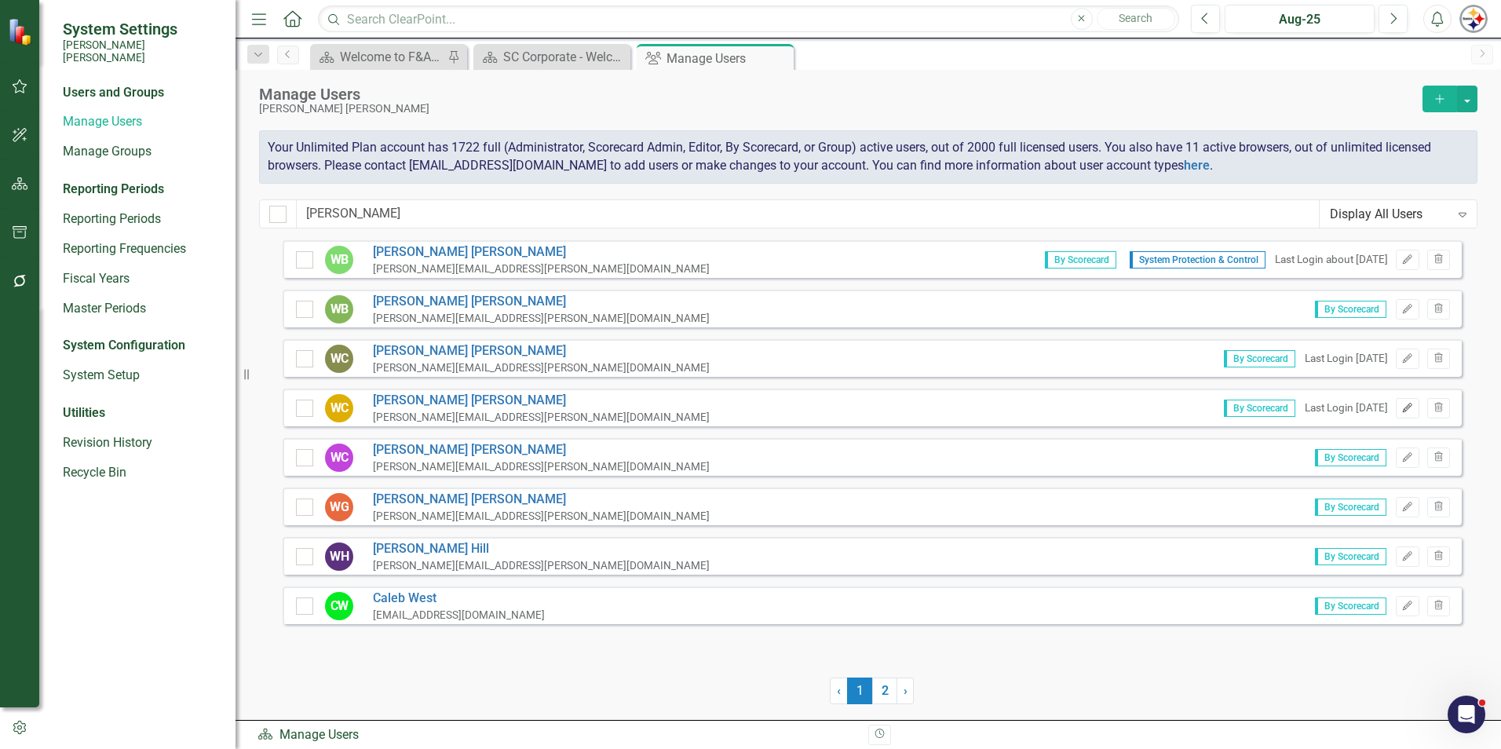
click at [743, 410] on button "Edit" at bounding box center [1407, 408] width 23 height 20
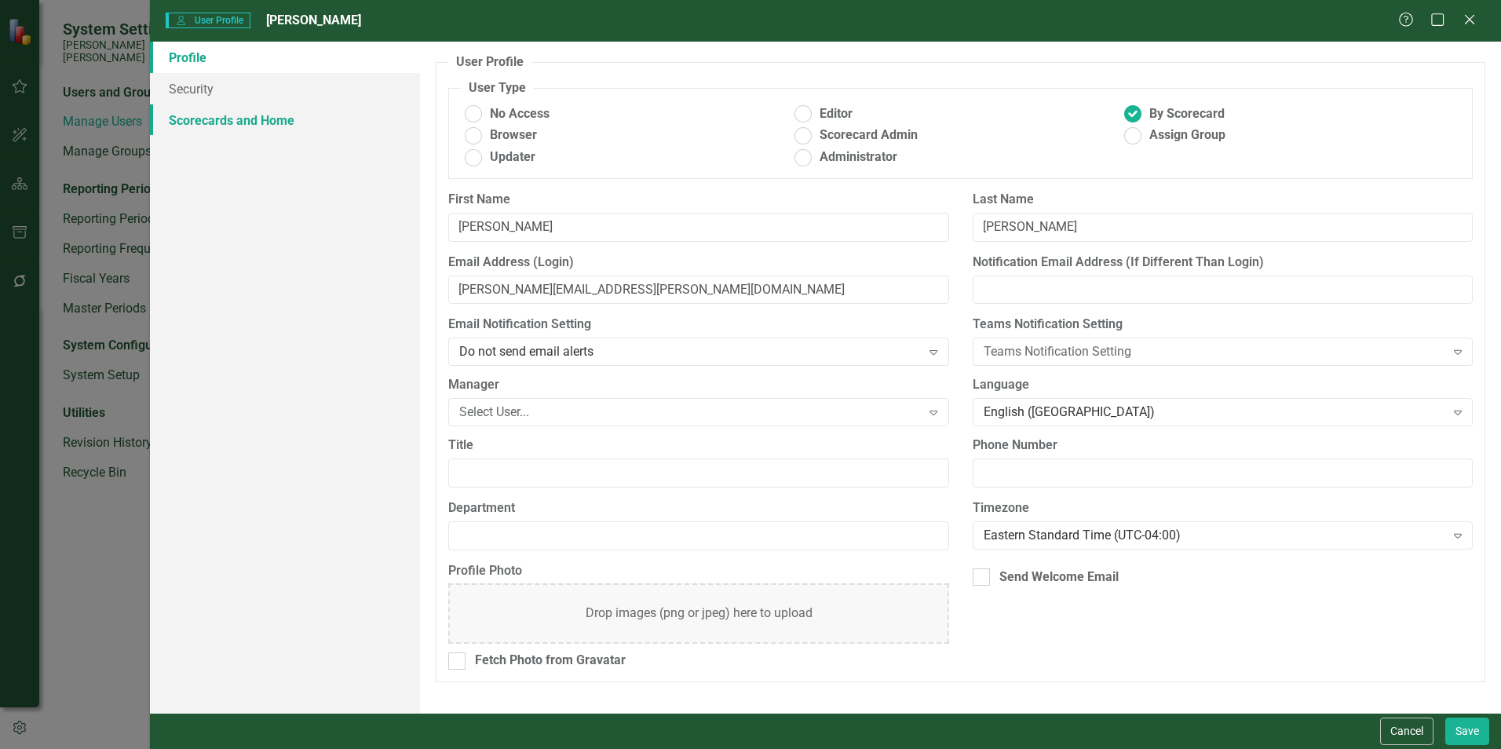
click at [207, 106] on link "Scorecards and Home" at bounding box center [285, 119] width 270 height 31
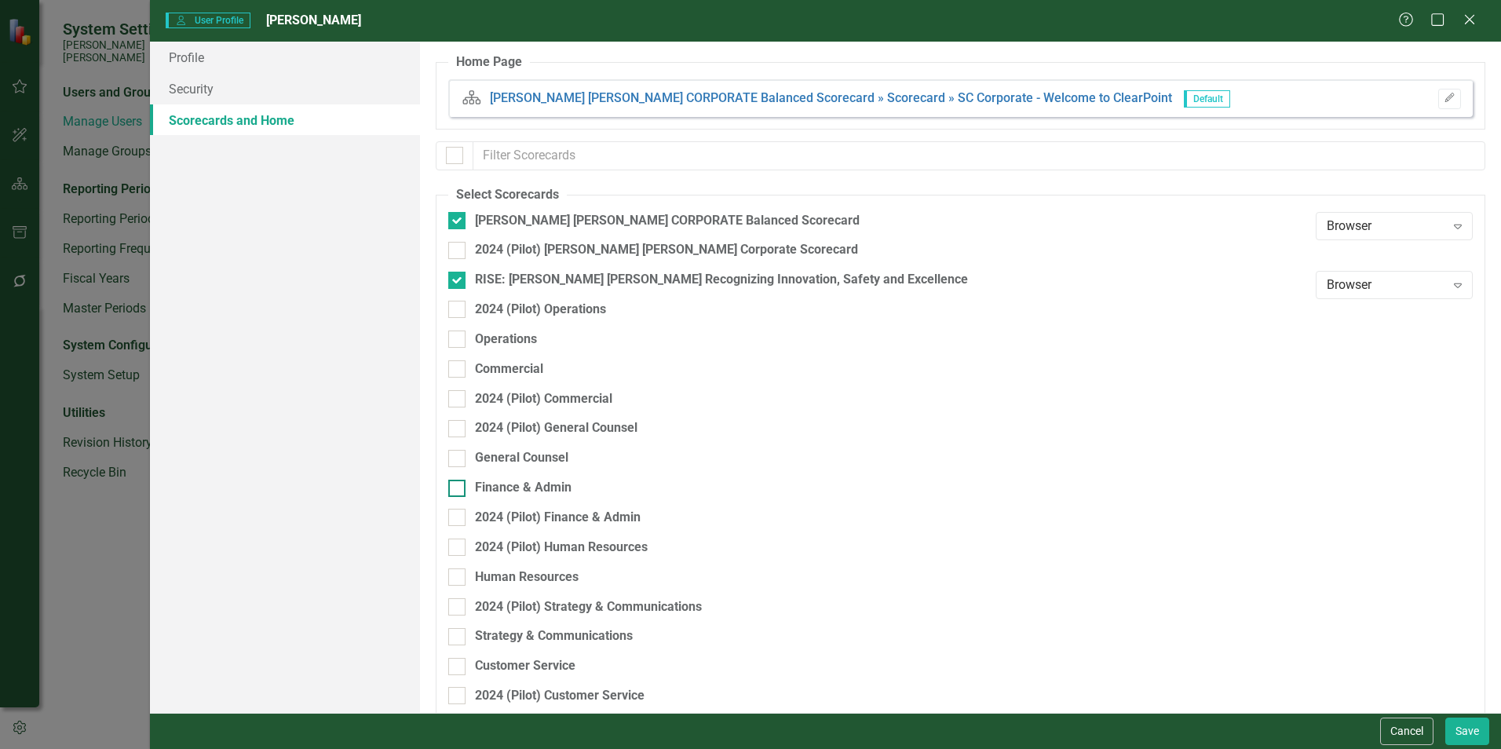
click at [544, 484] on div "Finance & Admin" at bounding box center [523, 488] width 97 height 18
click at [458, 484] on input "Finance & Admin" at bounding box center [453, 485] width 10 height 10
click at [743, 573] on button "Save" at bounding box center [1467, 730] width 44 height 27
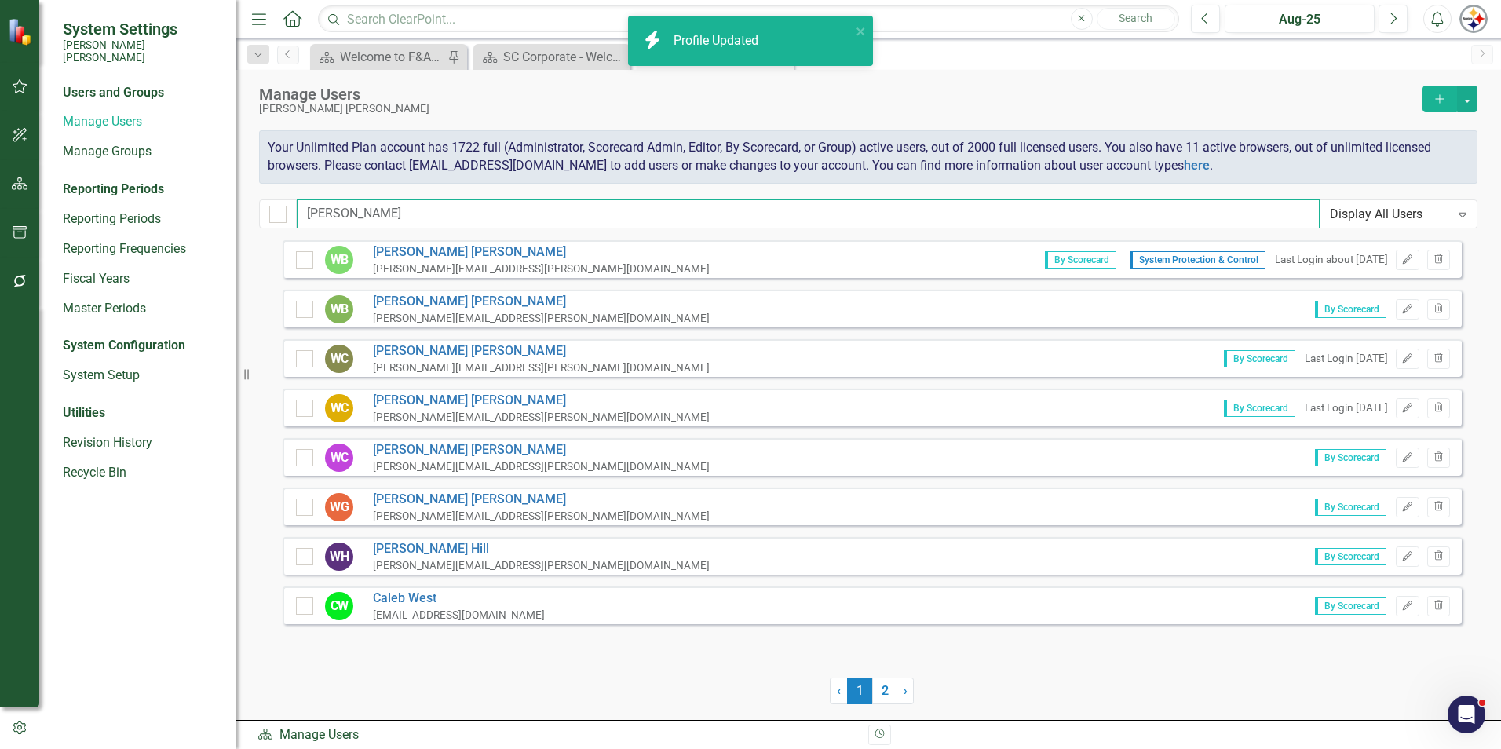
click at [366, 218] on input "[PERSON_NAME]" at bounding box center [808, 213] width 1023 height 29
drag, startPoint x: 365, startPoint y: 214, endPoint x: 256, endPoint y: 206, distance: 109.4
click at [258, 206] on div "Manage Users [PERSON_NAME] [PERSON_NAME] Add Your Unlimited Plan account has 17…" at bounding box center [867, 155] width 1265 height 170
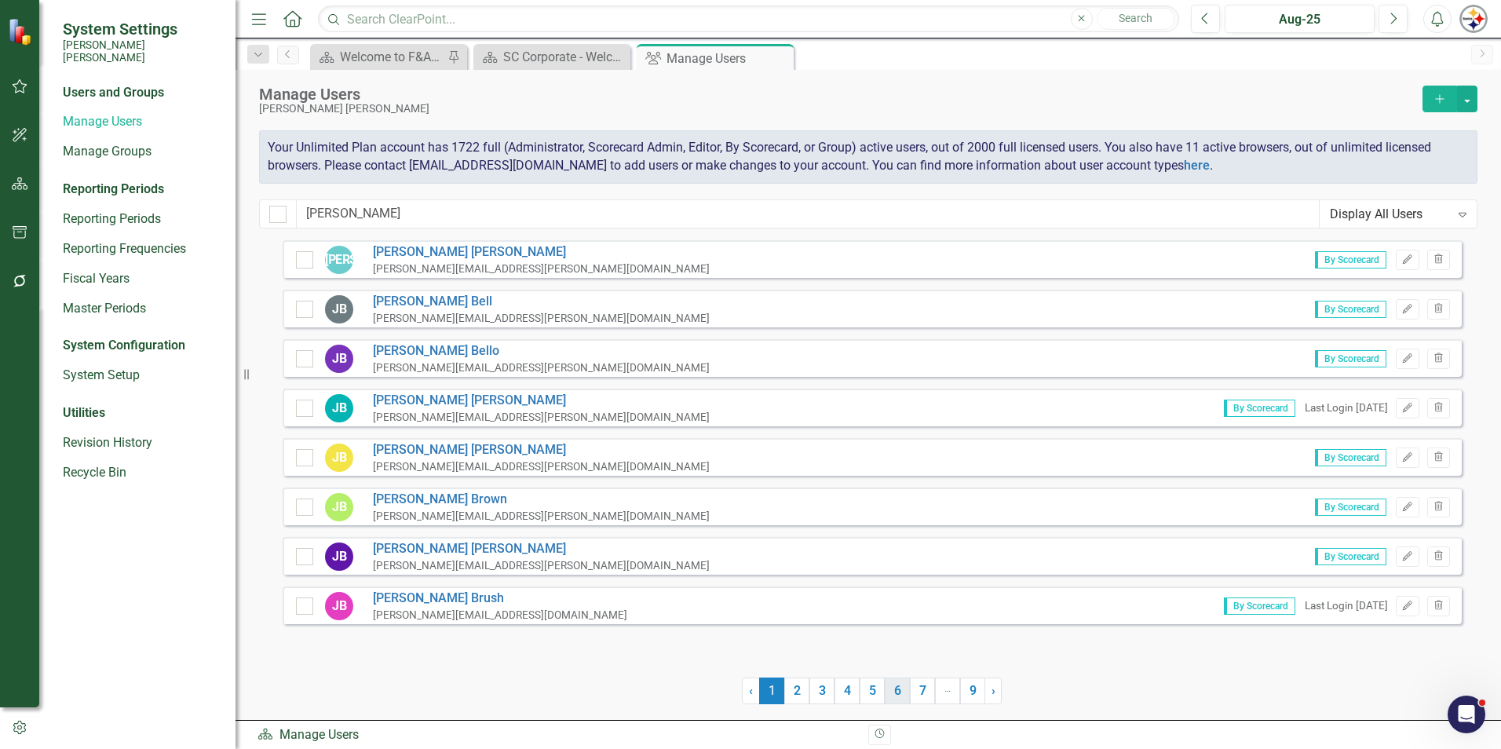
click at [743, 573] on link "6" at bounding box center [897, 690] width 25 height 27
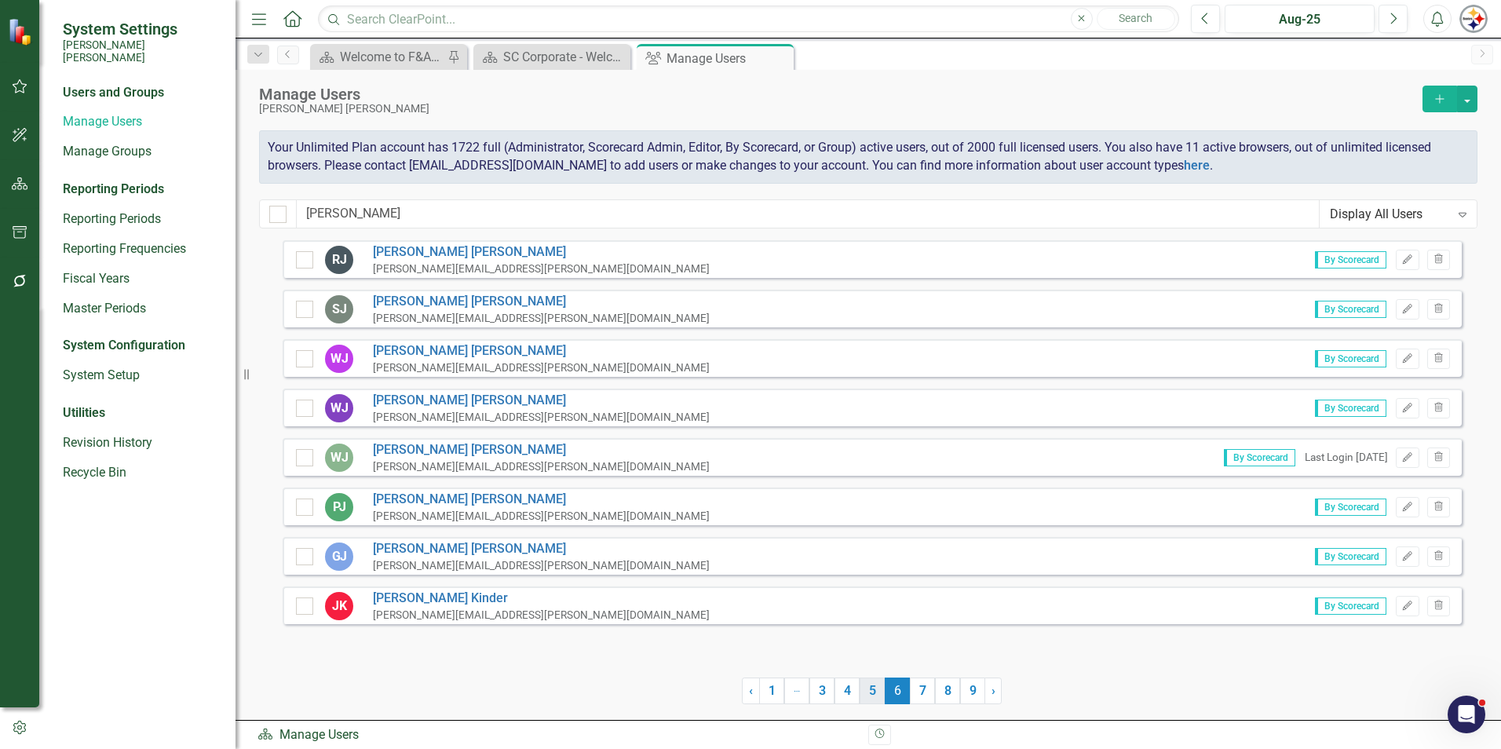
click at [743, 573] on link "5" at bounding box center [872, 690] width 25 height 27
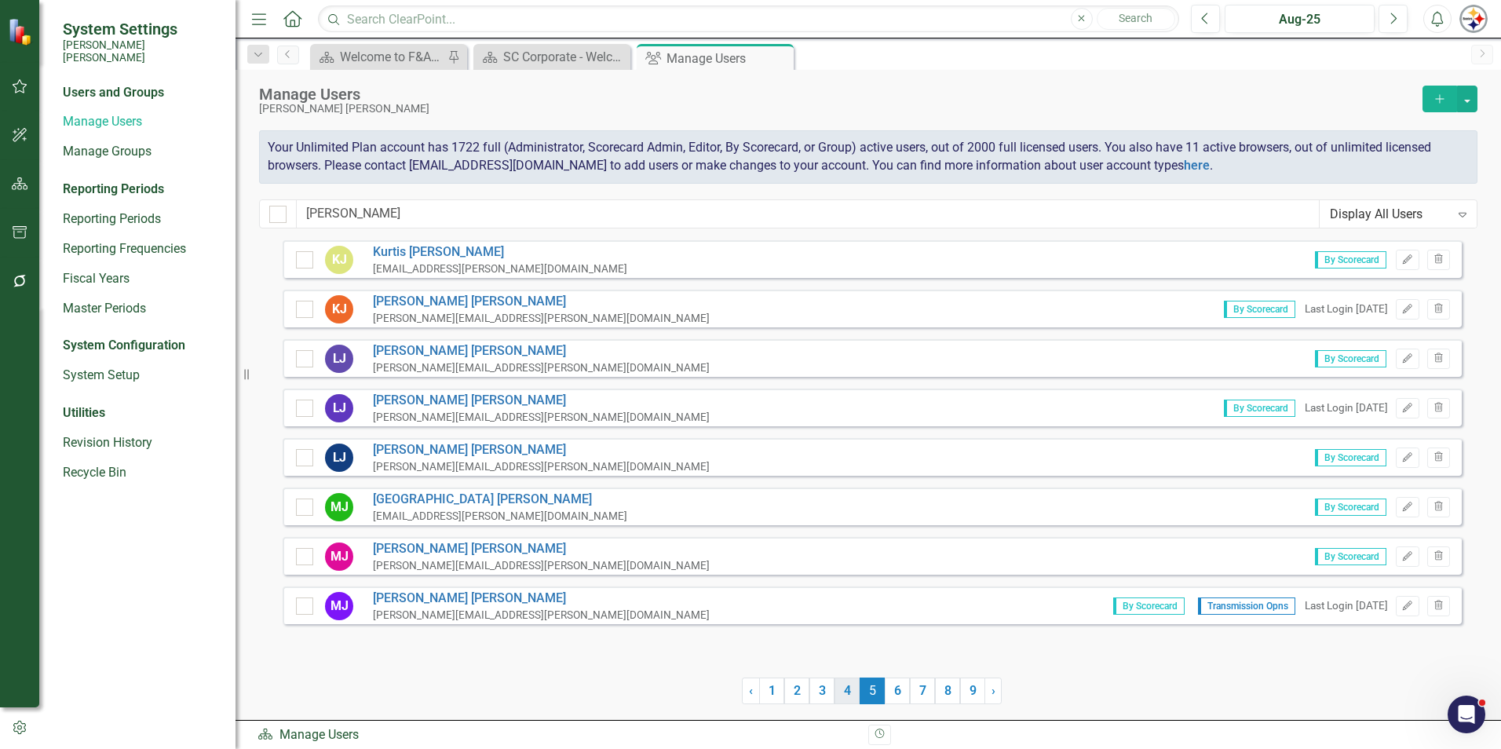
click at [743, 573] on link "4" at bounding box center [846, 690] width 25 height 27
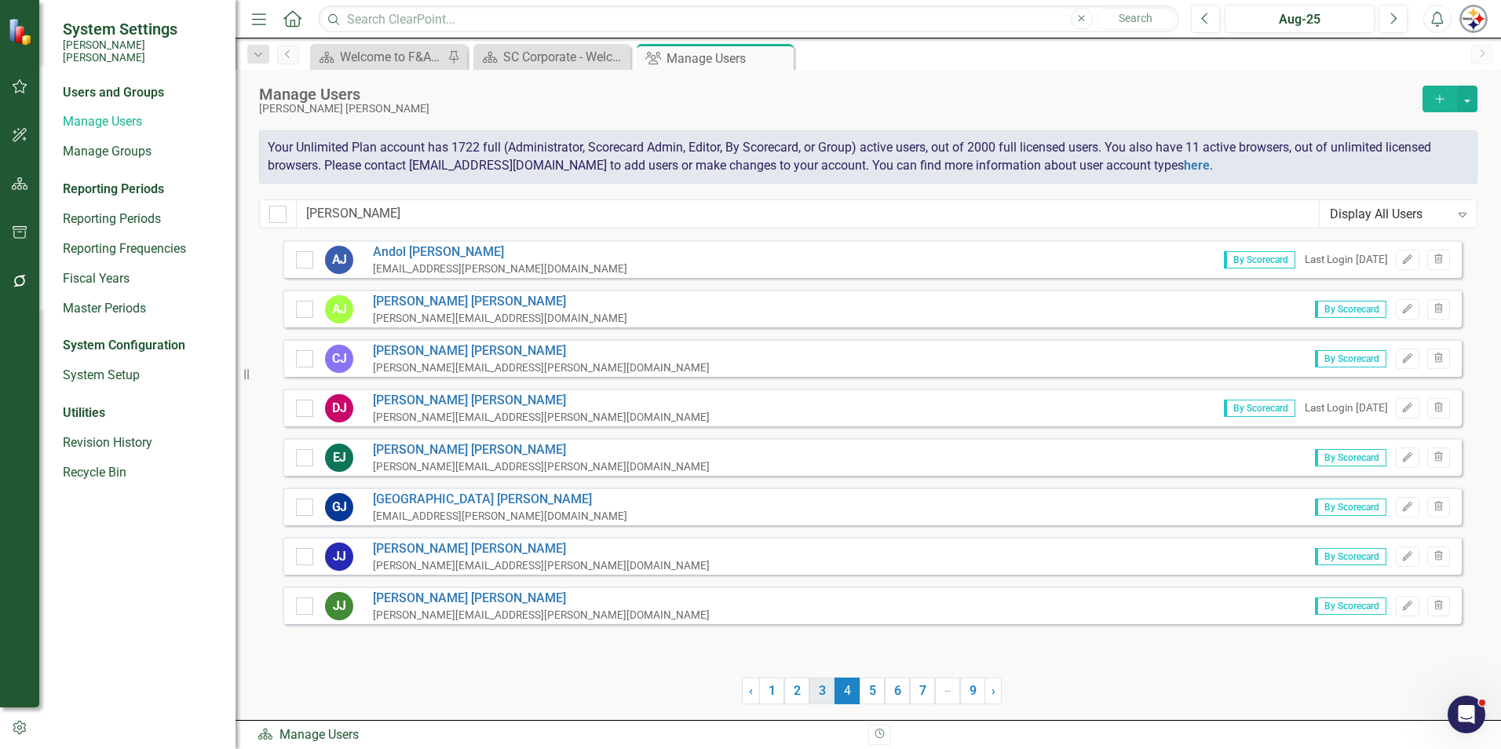
click at [743, 573] on link "3" at bounding box center [821, 690] width 25 height 27
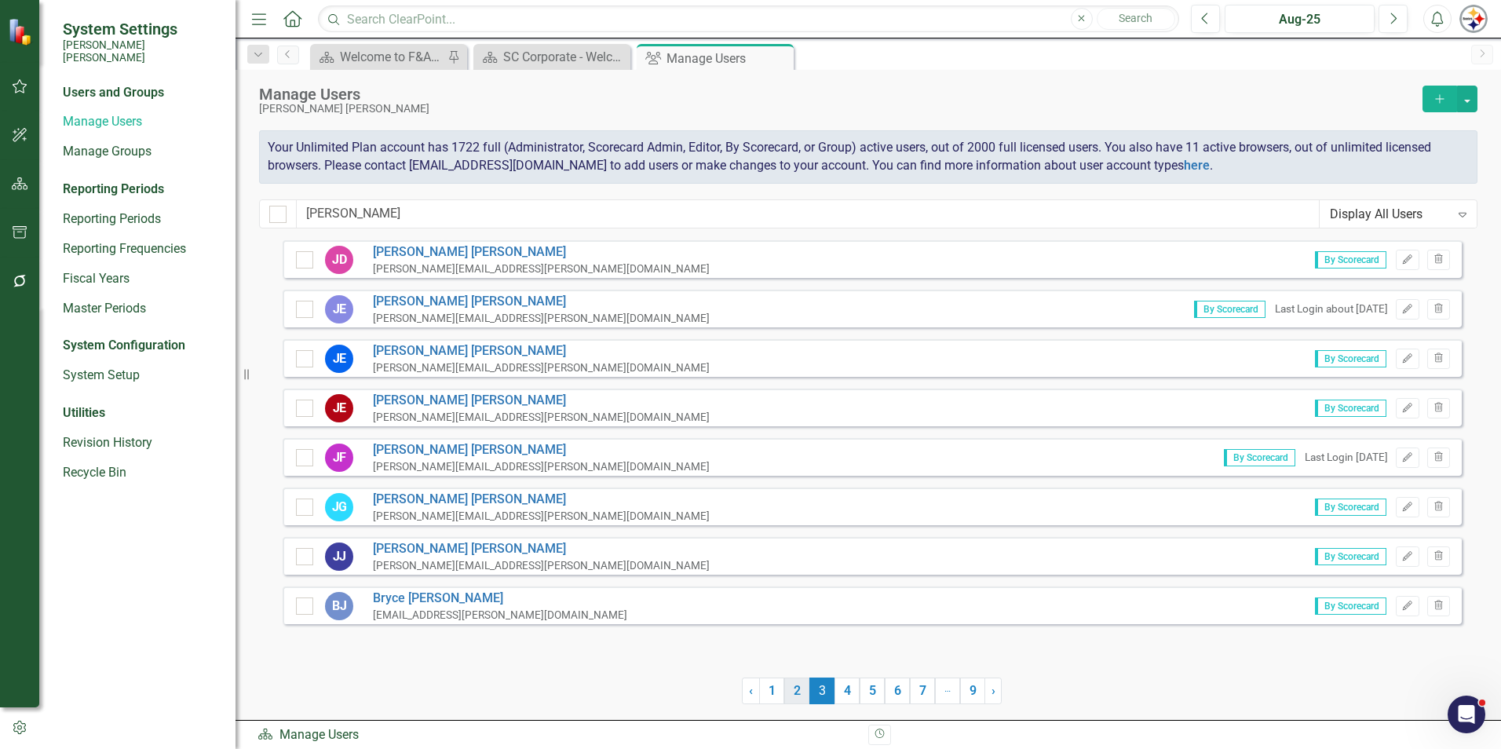
click at [743, 573] on link "2" at bounding box center [796, 690] width 25 height 27
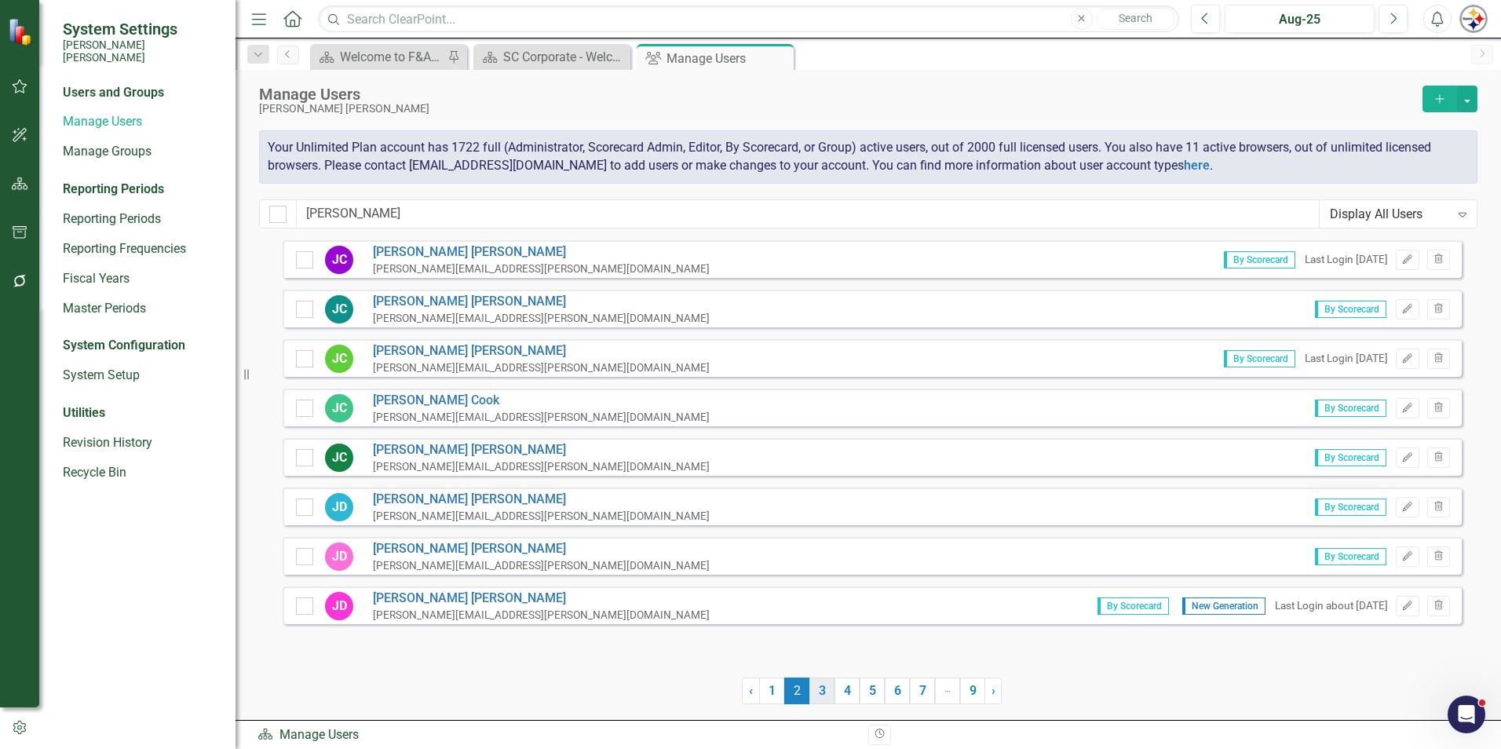
click at [743, 573] on link "3" at bounding box center [821, 690] width 25 height 27
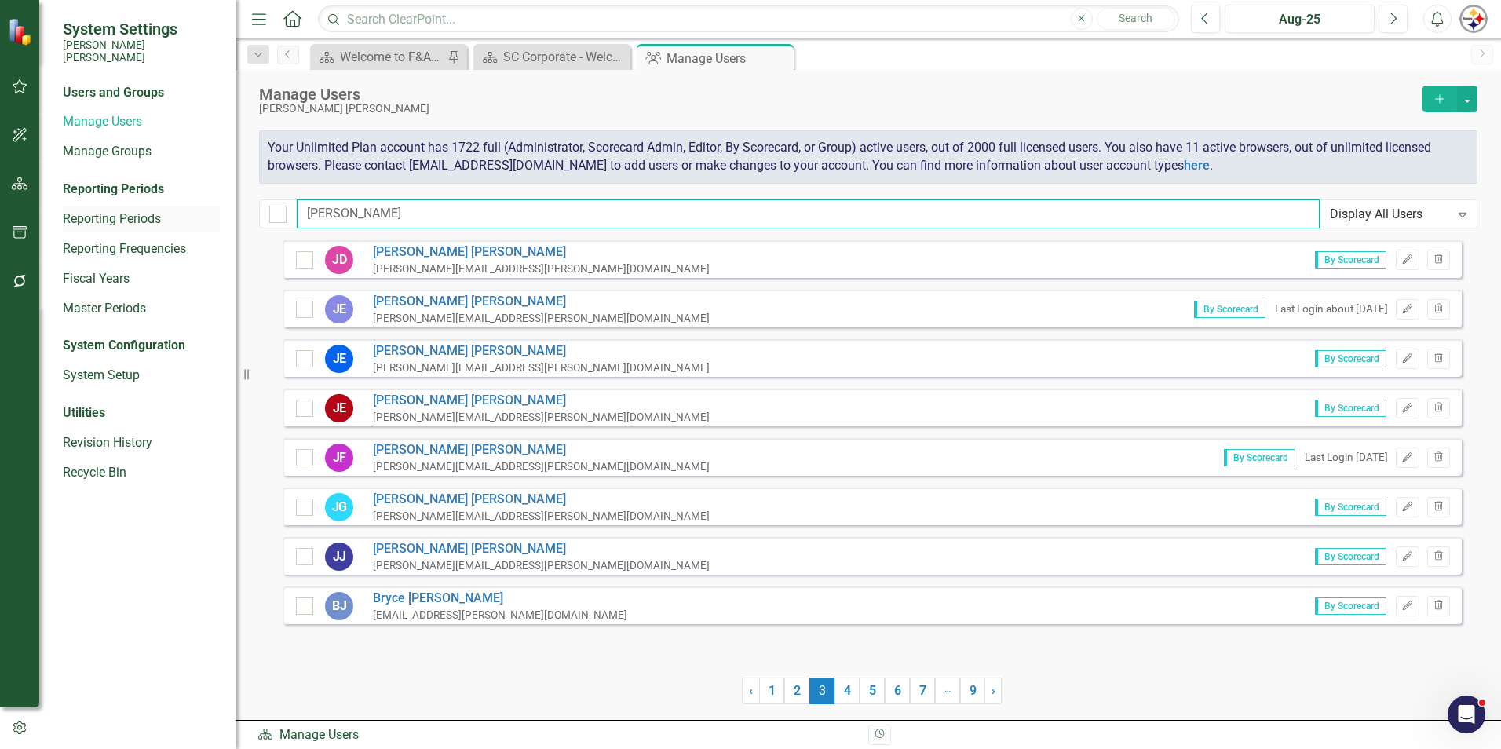
drag, startPoint x: 327, startPoint y: 218, endPoint x: 182, endPoint y: 215, distance: 144.5
click at [182, 215] on div "System Settings [PERSON_NAME] [PERSON_NAME] Users and Groups Manage Users Manag…" at bounding box center [750, 374] width 1501 height 749
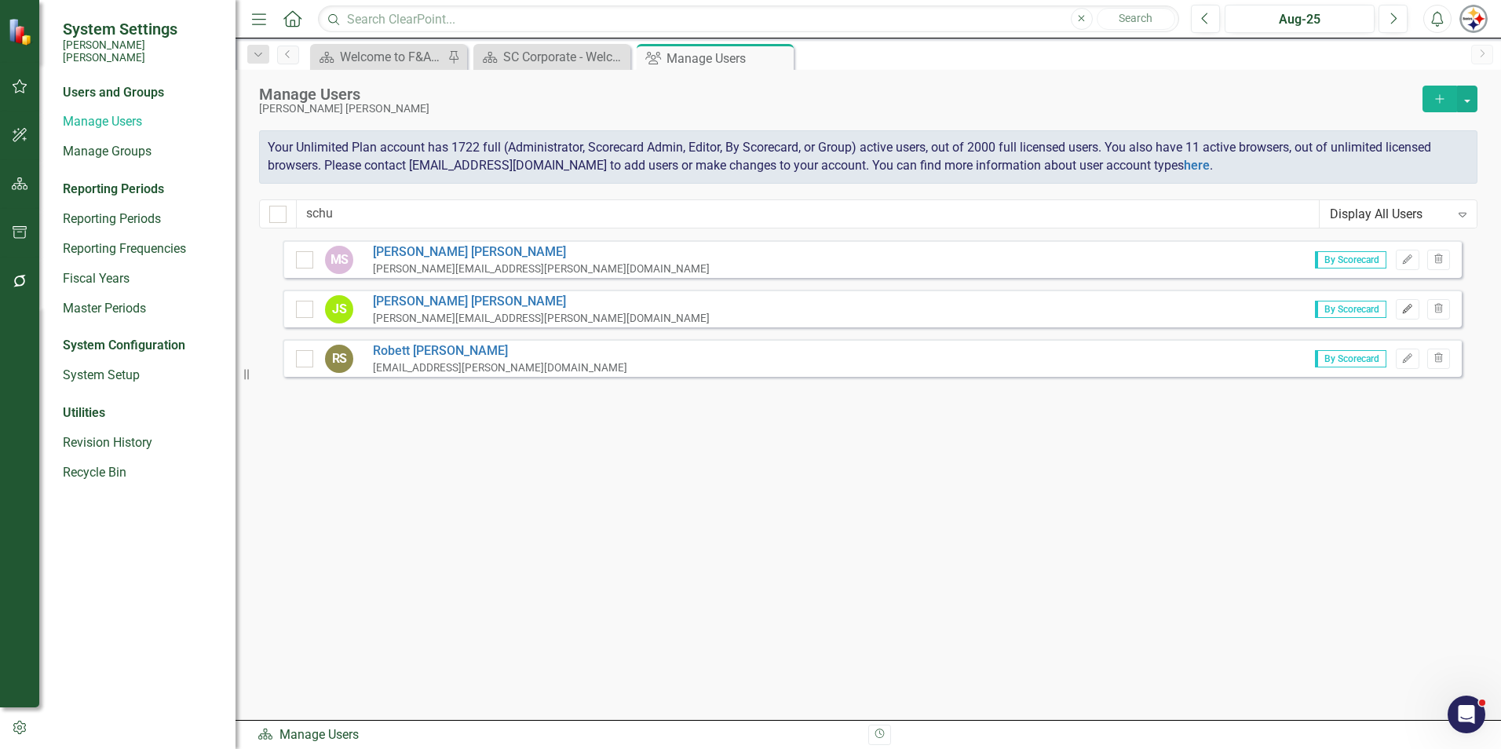
click at [743, 310] on icon "button" at bounding box center [1407, 308] width 9 height 9
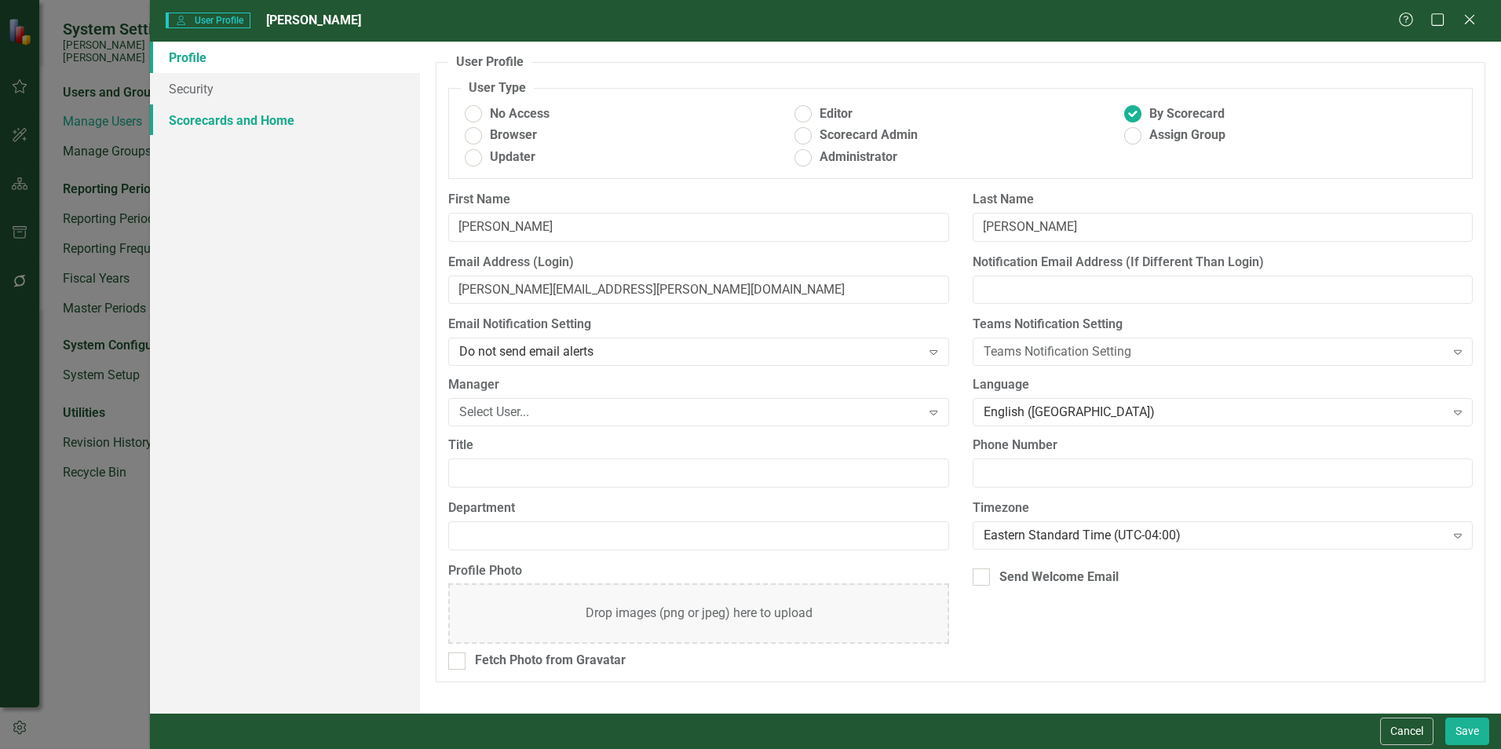
click at [268, 129] on link "Scorecards and Home" at bounding box center [285, 119] width 270 height 31
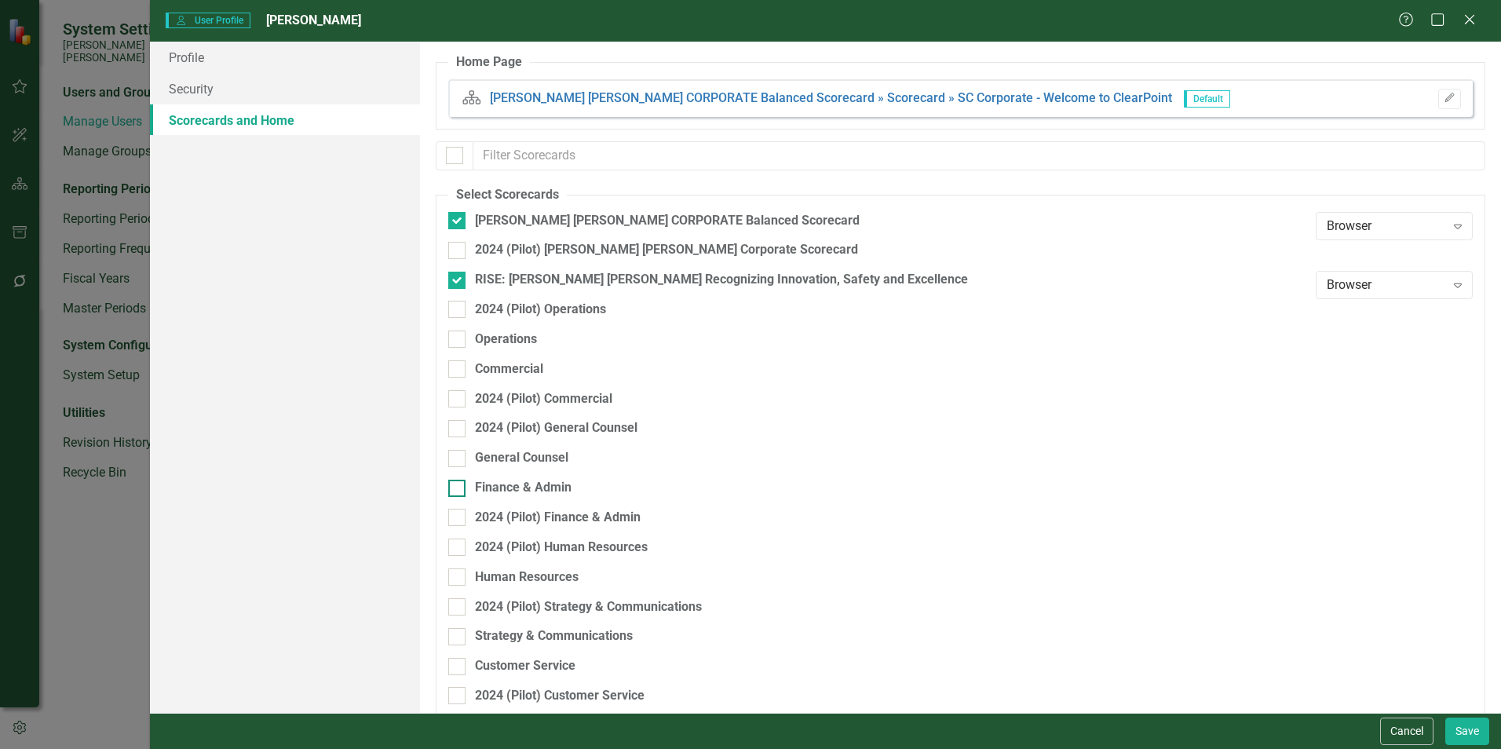
click at [547, 486] on div "Finance & Admin" at bounding box center [523, 488] width 97 height 18
click at [458, 486] on input "Finance & Admin" at bounding box center [453, 485] width 10 height 10
click at [743, 573] on button "Save" at bounding box center [1467, 730] width 44 height 27
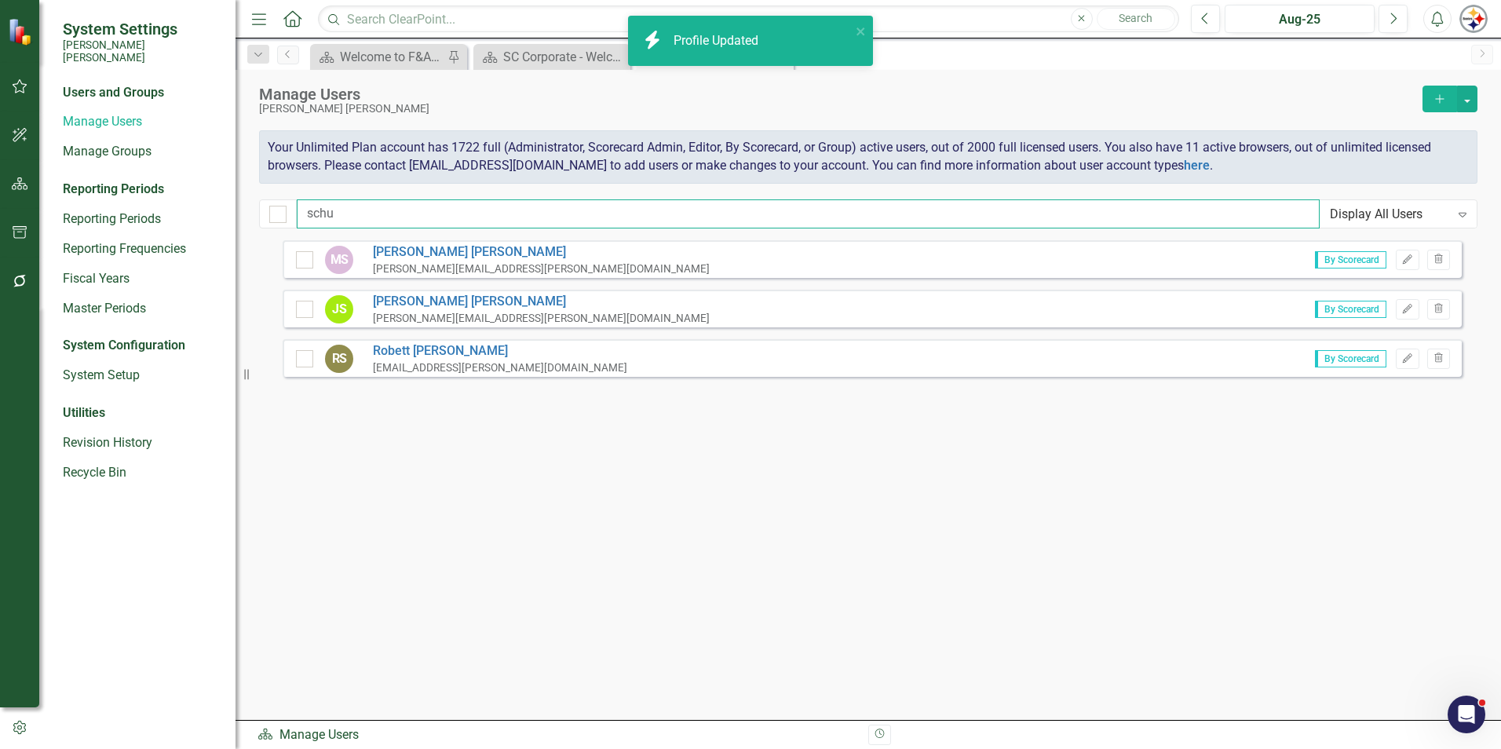
click at [351, 210] on input "schu" at bounding box center [808, 213] width 1023 height 29
drag, startPoint x: 366, startPoint y: 212, endPoint x: 182, endPoint y: 200, distance: 184.1
click at [182, 200] on div "System Settings [PERSON_NAME] [PERSON_NAME] Users and Groups Manage Users Manag…" at bounding box center [750, 374] width 1501 height 749
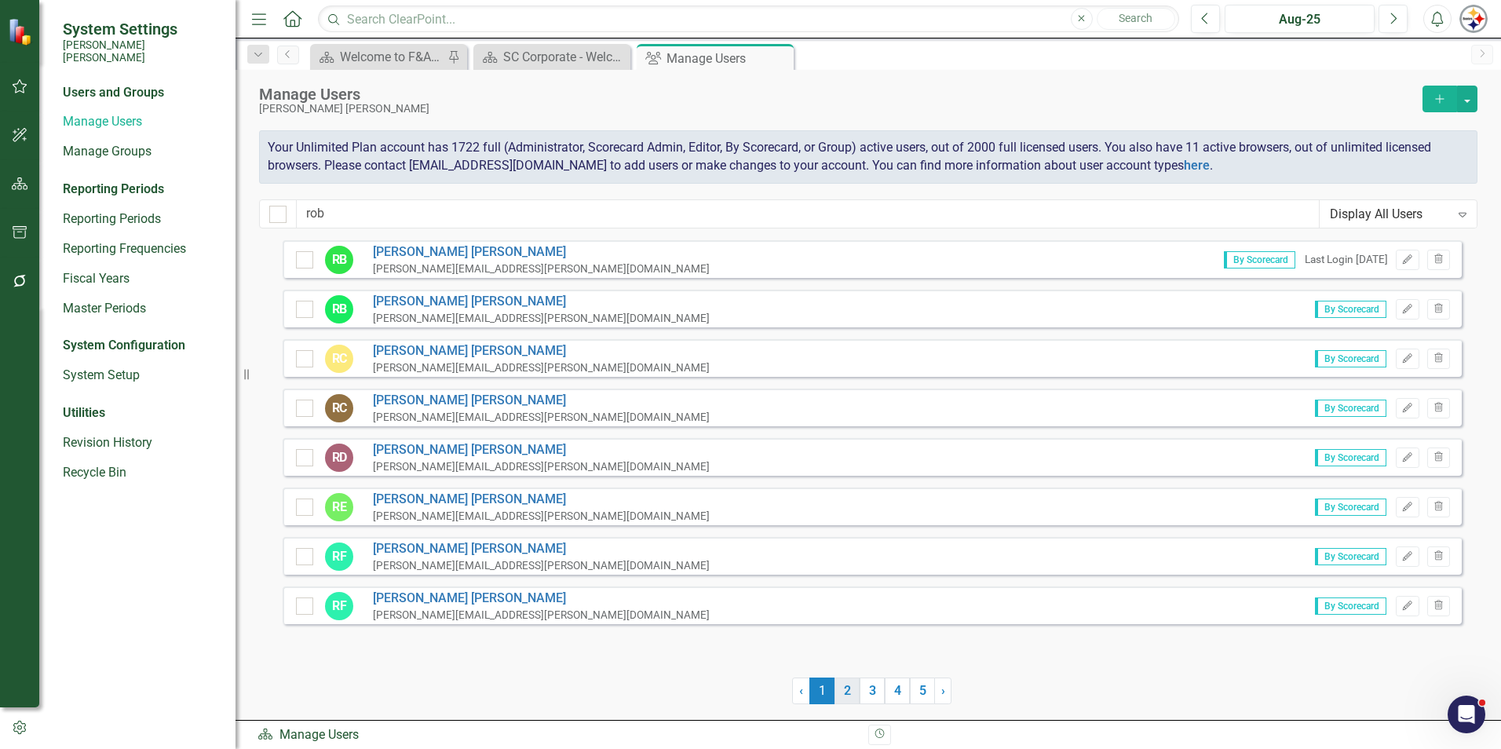
click at [743, 573] on link "2" at bounding box center [846, 690] width 25 height 27
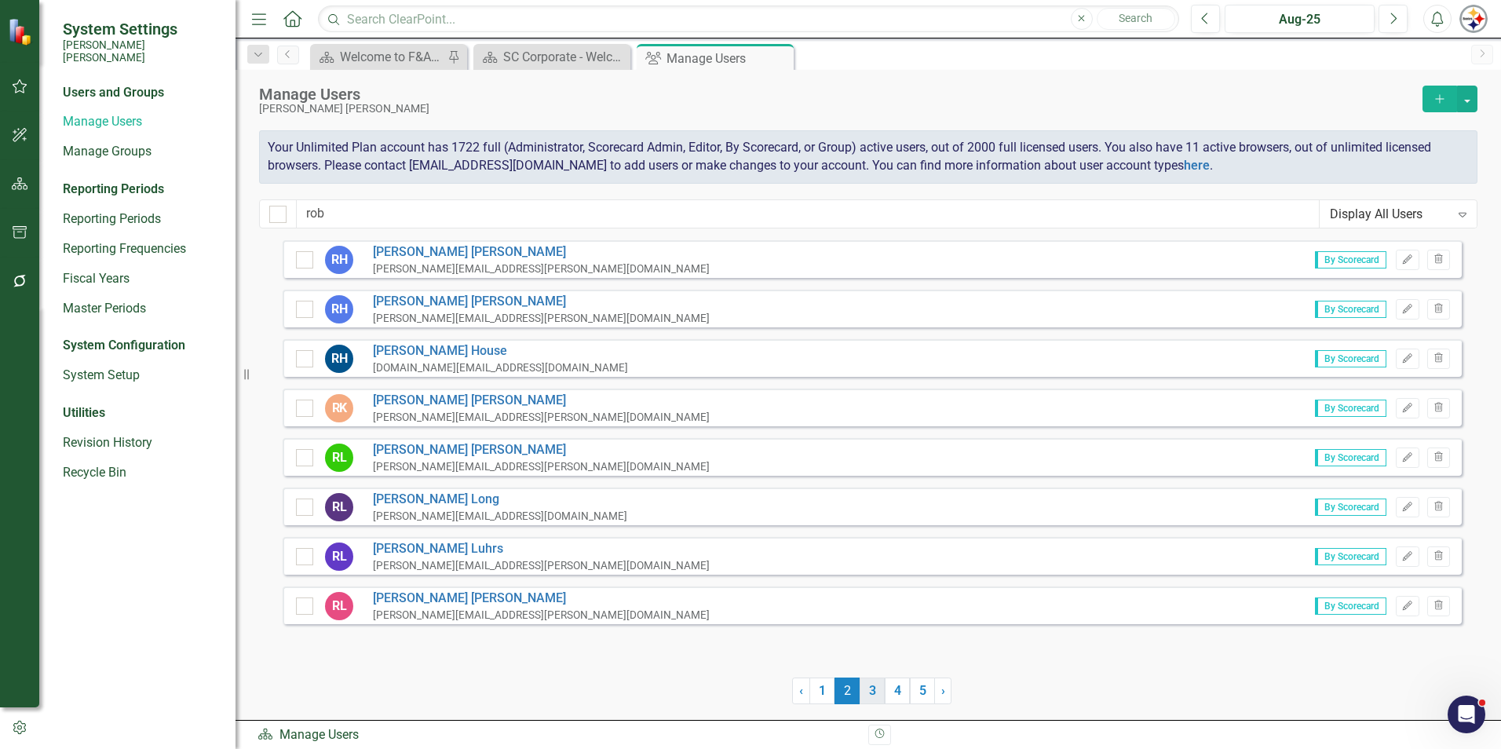
click at [743, 573] on link "3" at bounding box center [872, 690] width 25 height 27
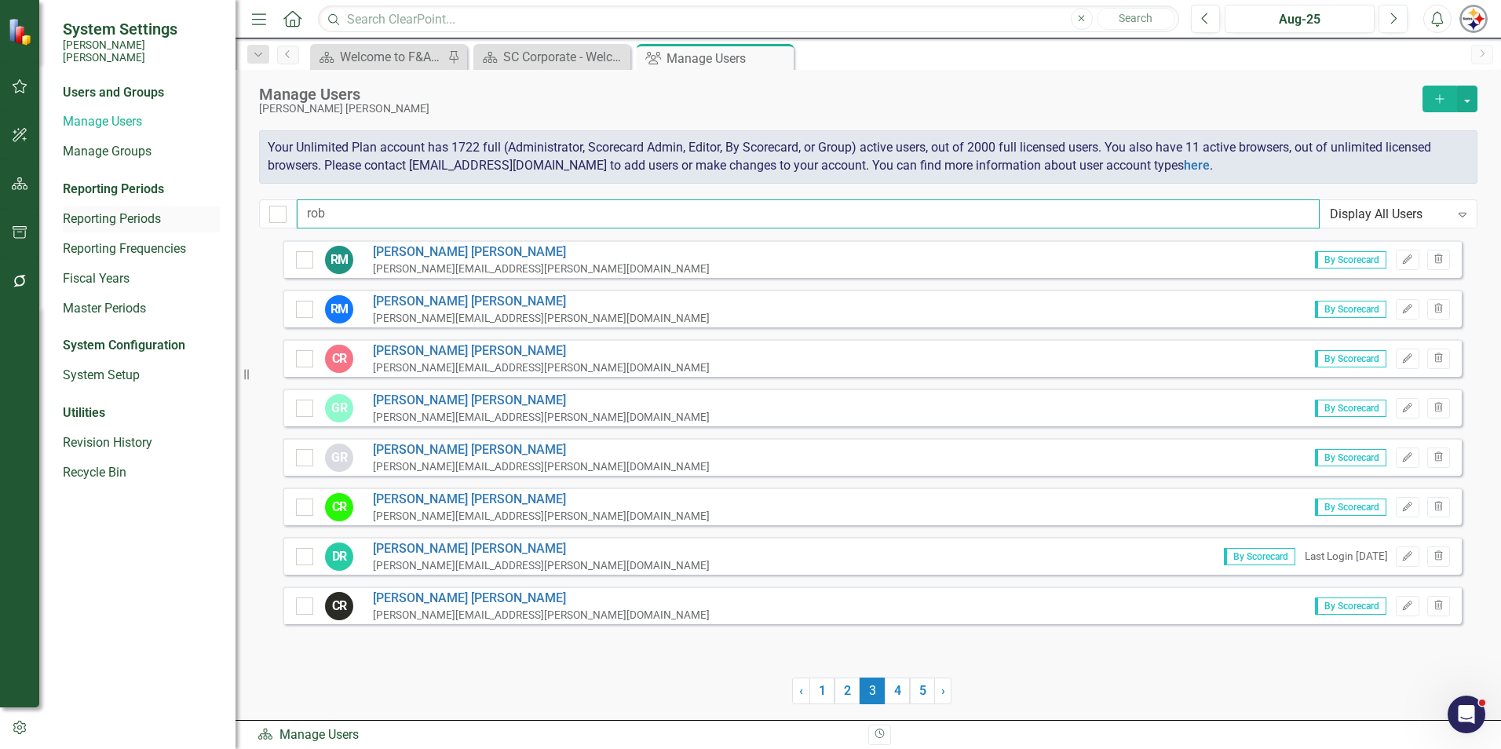
drag, startPoint x: 338, startPoint y: 207, endPoint x: 185, endPoint y: 206, distance: 153.1
click at [193, 207] on div "System Settings [PERSON_NAME] [PERSON_NAME] Users and Groups Manage Users Manag…" at bounding box center [750, 374] width 1501 height 749
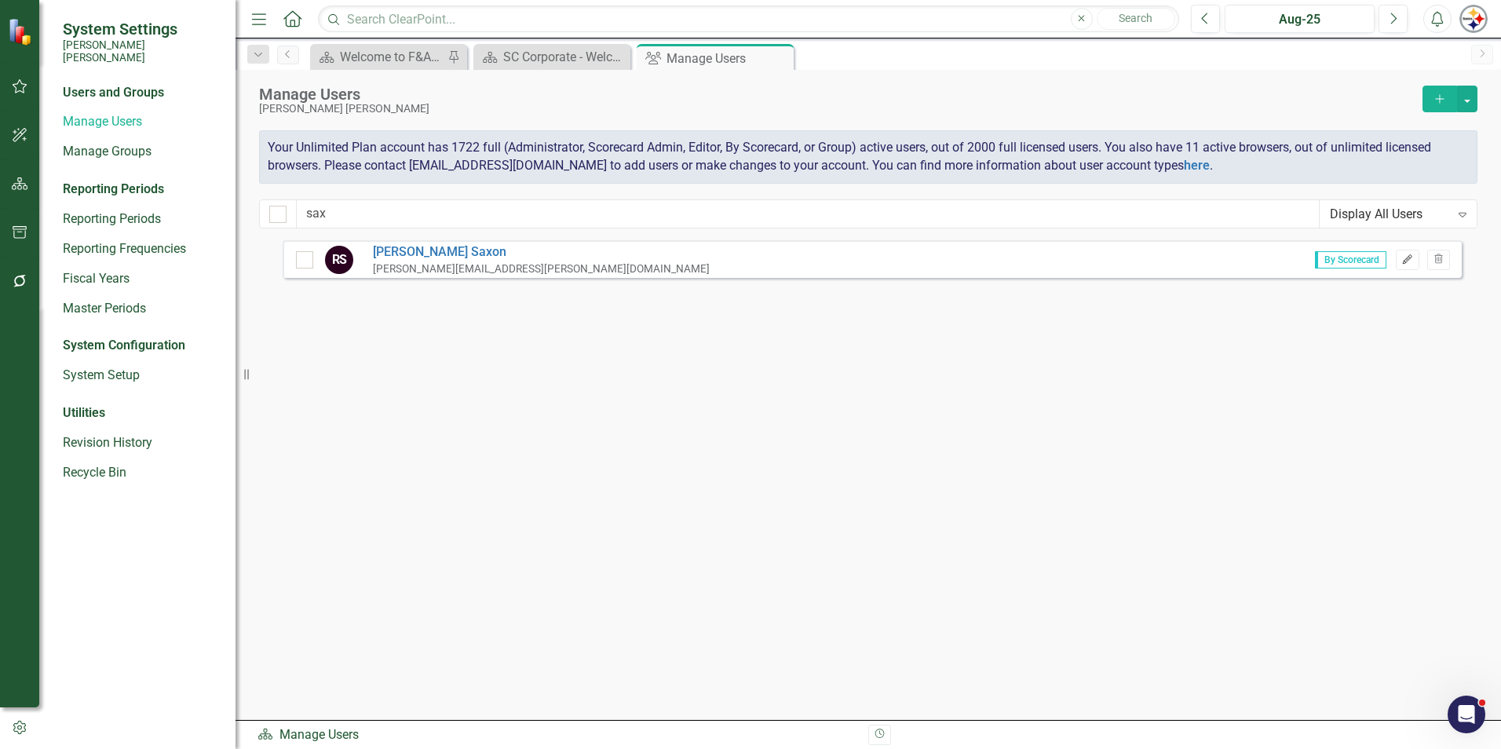
click at [743, 260] on icon "Edit" at bounding box center [1407, 259] width 12 height 9
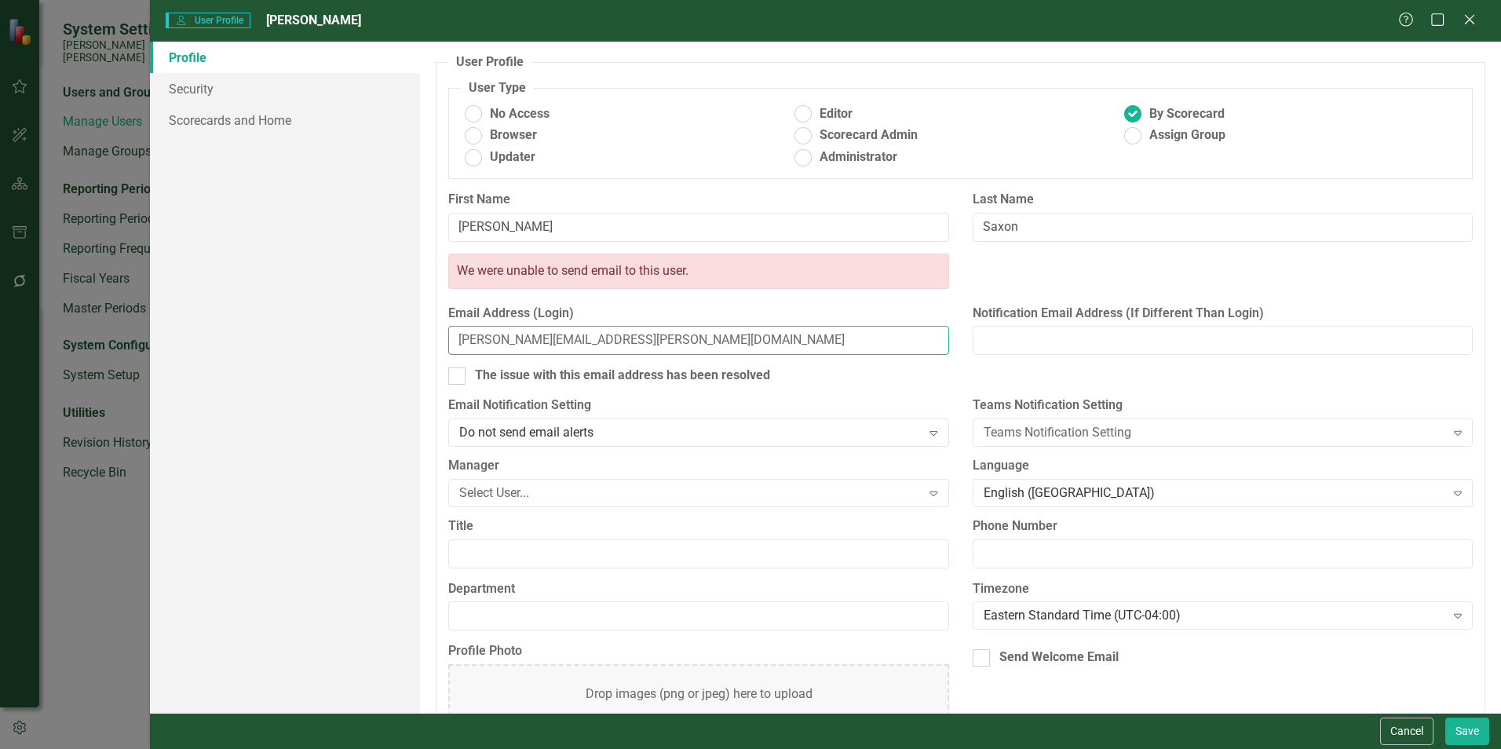
click at [498, 338] on input "[PERSON_NAME][EMAIL_ADDRESS][PERSON_NAME][DOMAIN_NAME]" at bounding box center [698, 340] width 500 height 29
click at [493, 338] on input "[PERSON_NAME][EMAIL_ADDRESS][PERSON_NAME][DOMAIN_NAME]" at bounding box center [698, 340] width 500 height 29
click at [198, 123] on link "Scorecards and Home" at bounding box center [285, 119] width 270 height 31
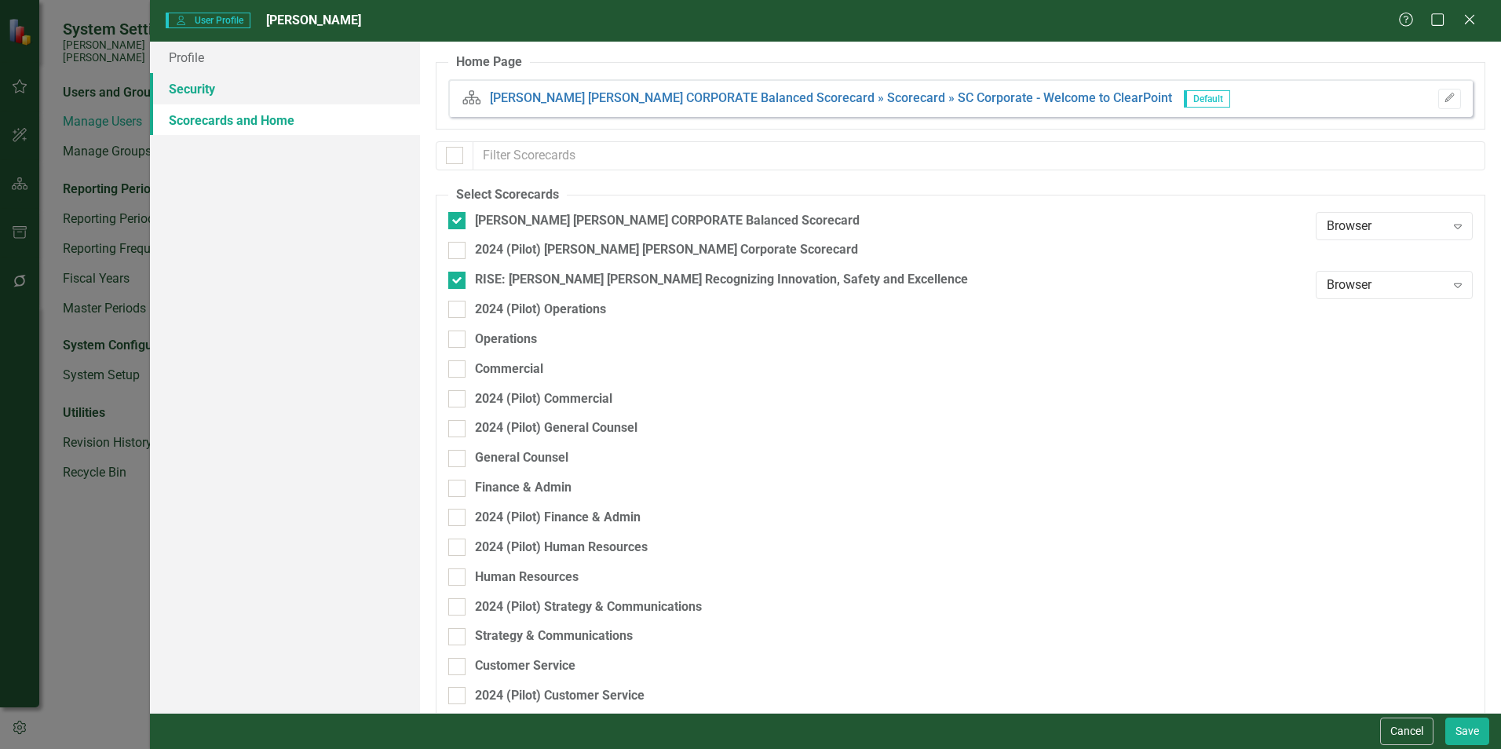
click at [199, 102] on link "Security" at bounding box center [285, 88] width 270 height 31
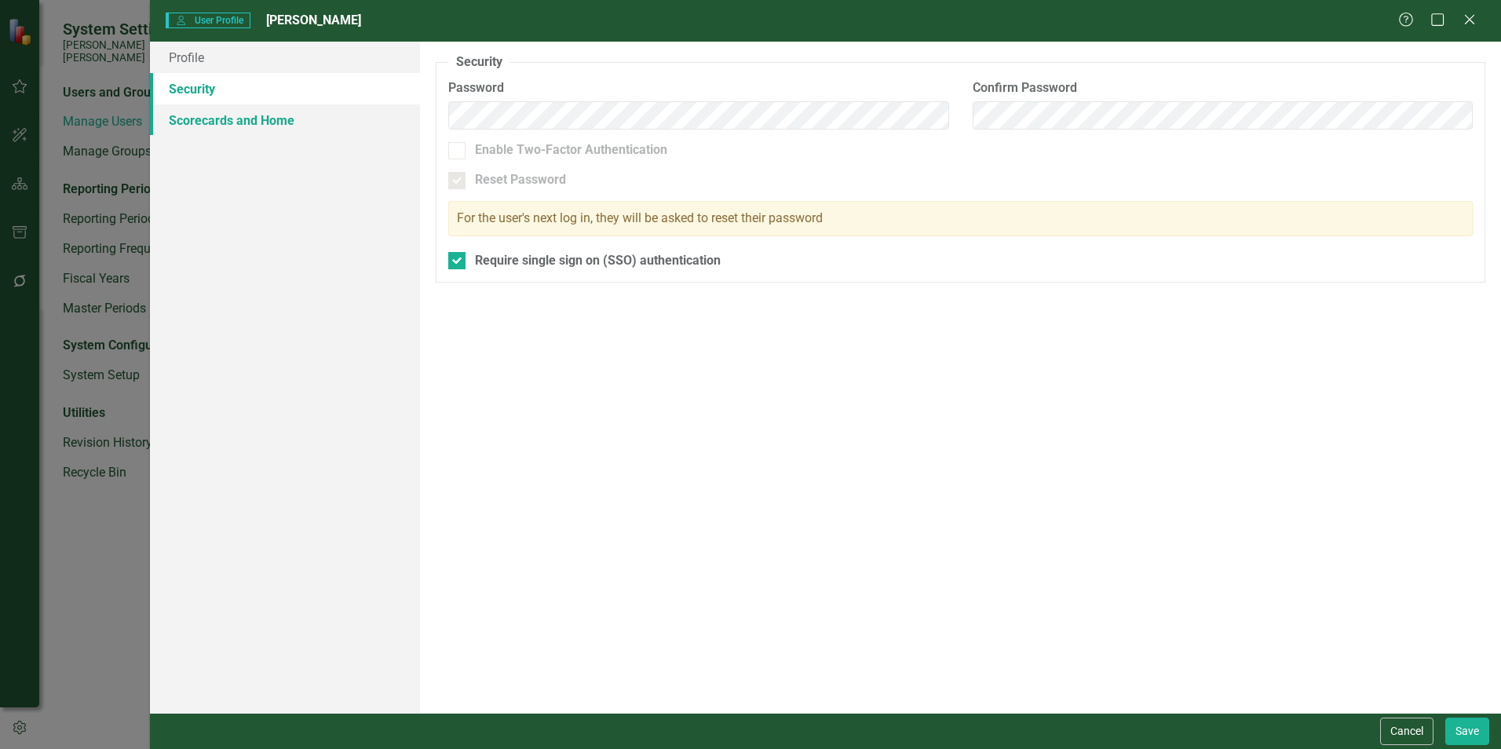
click at [207, 124] on link "Scorecards and Home" at bounding box center [285, 119] width 270 height 31
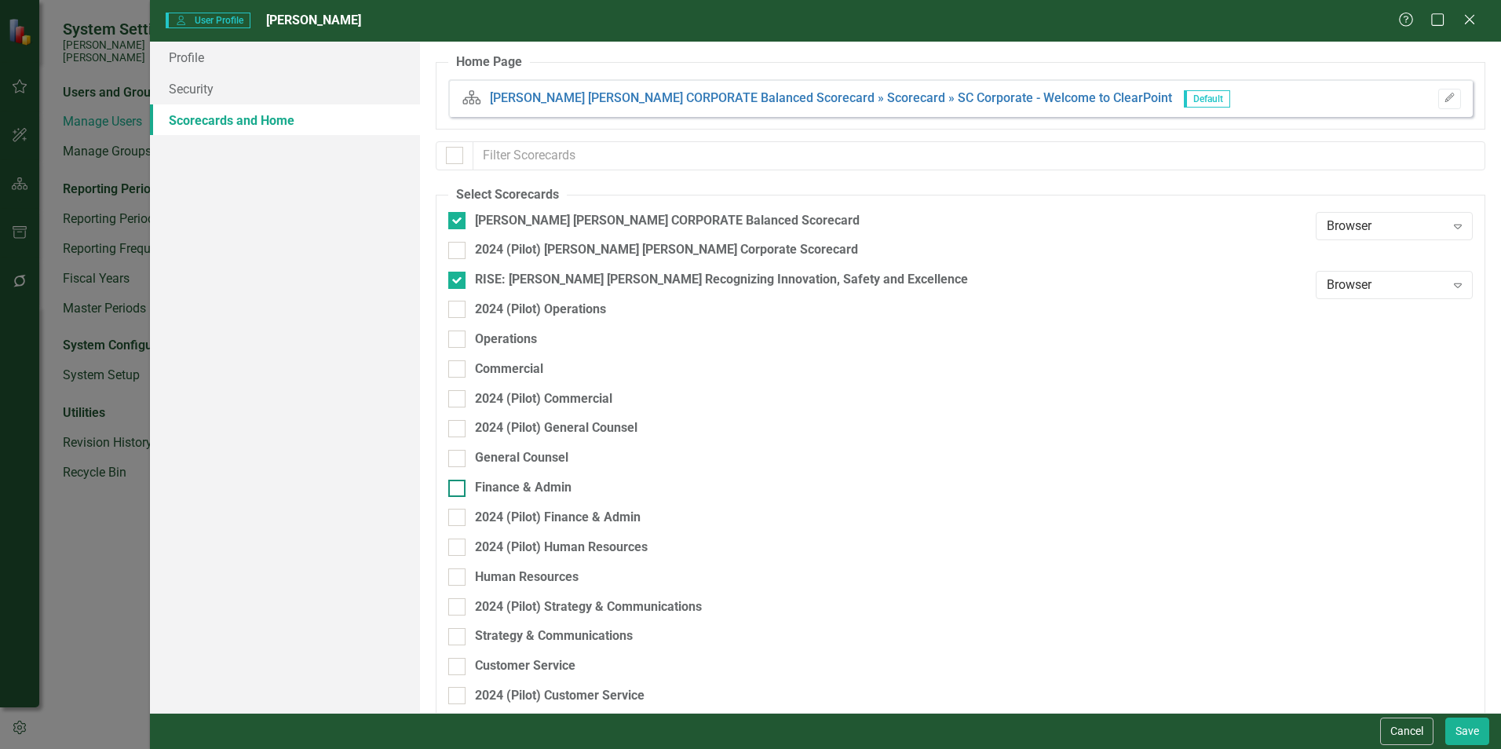
click at [464, 488] on div at bounding box center [456, 488] width 17 height 17
click at [458, 488] on input "Finance & Admin" at bounding box center [453, 485] width 10 height 10
click at [743, 573] on button "Save" at bounding box center [1467, 730] width 44 height 27
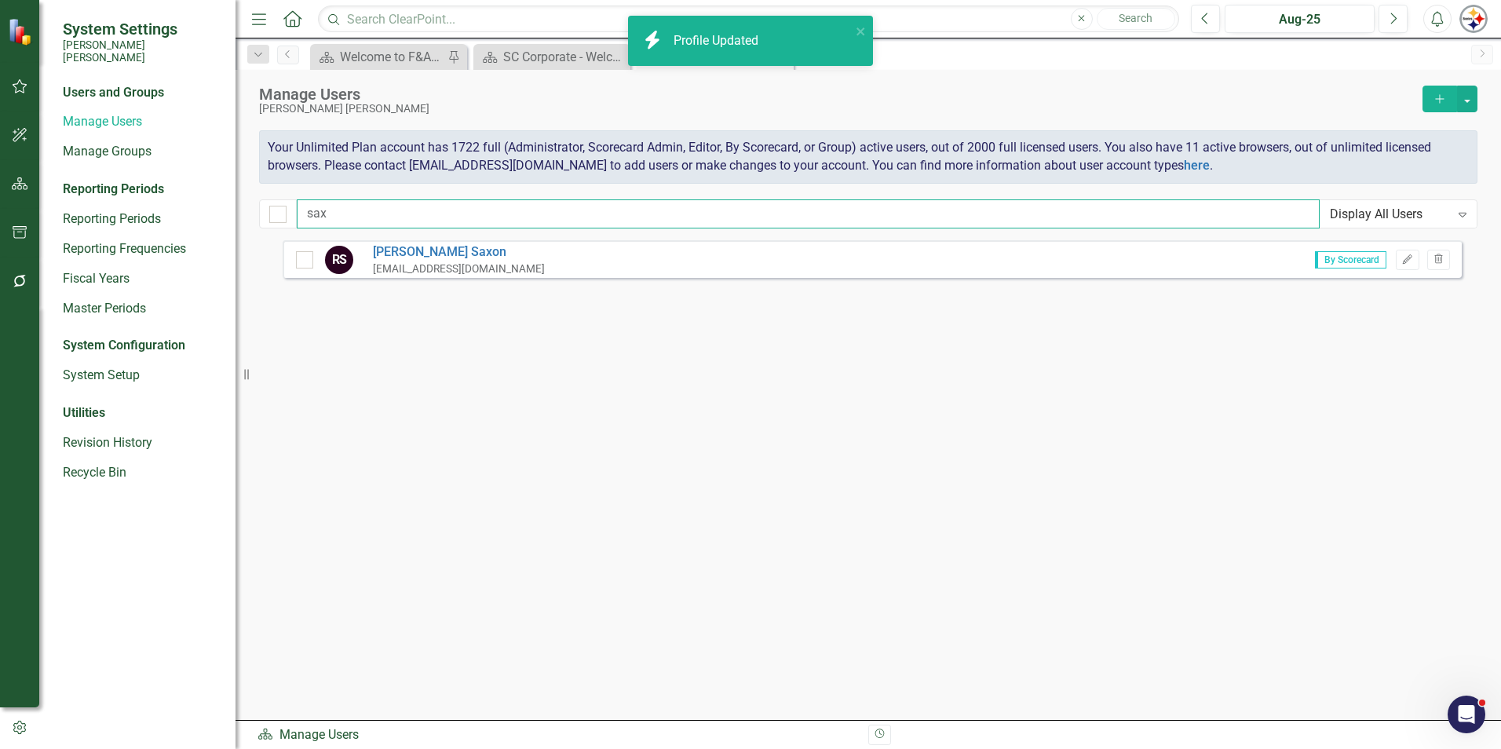
click at [334, 207] on input "sax" at bounding box center [808, 213] width 1023 height 29
drag, startPoint x: 345, startPoint y: 212, endPoint x: 237, endPoint y: 212, distance: 107.5
click at [237, 212] on div "System Settings [PERSON_NAME] [PERSON_NAME] Users and Groups Manage Users Manag…" at bounding box center [750, 374] width 1501 height 749
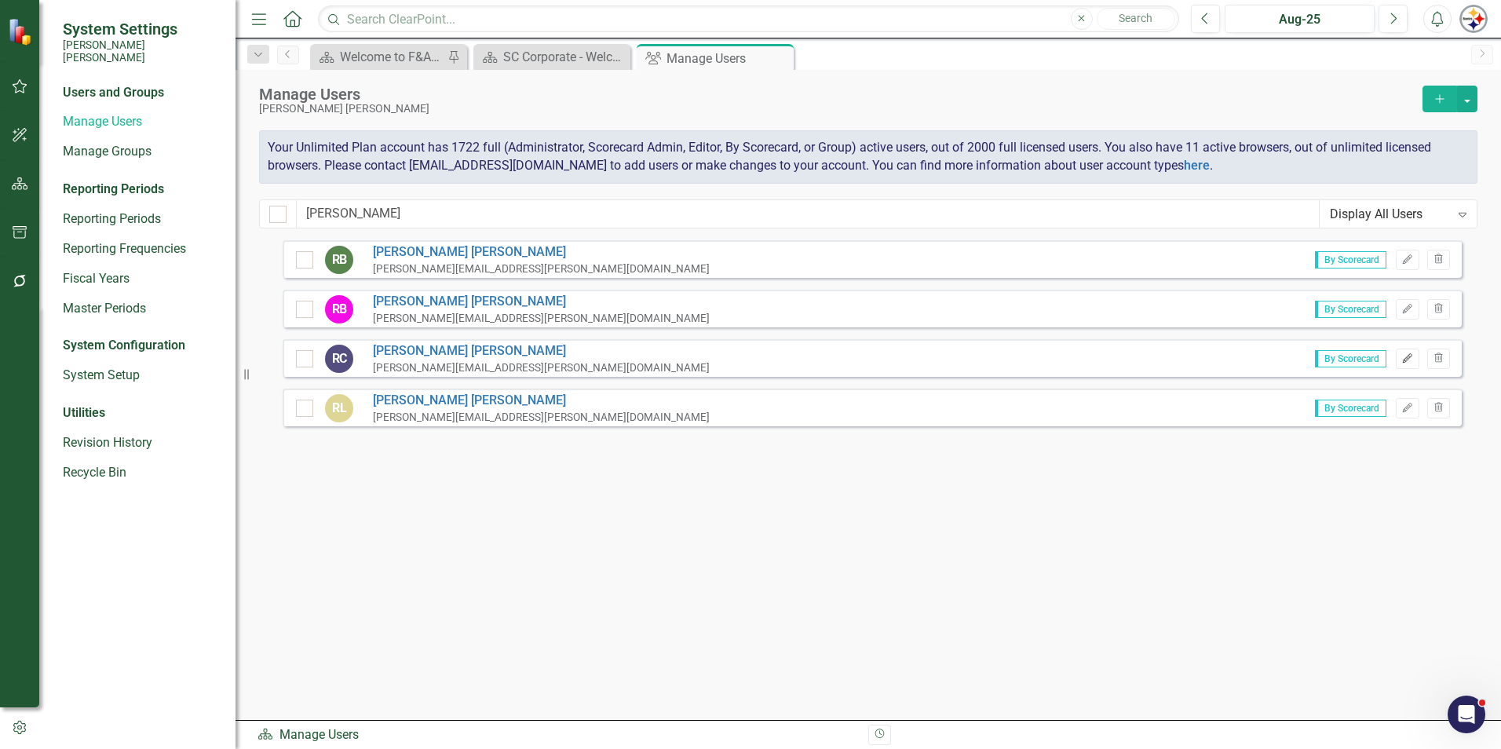
click at [743, 356] on icon "Edit" at bounding box center [1407, 358] width 12 height 9
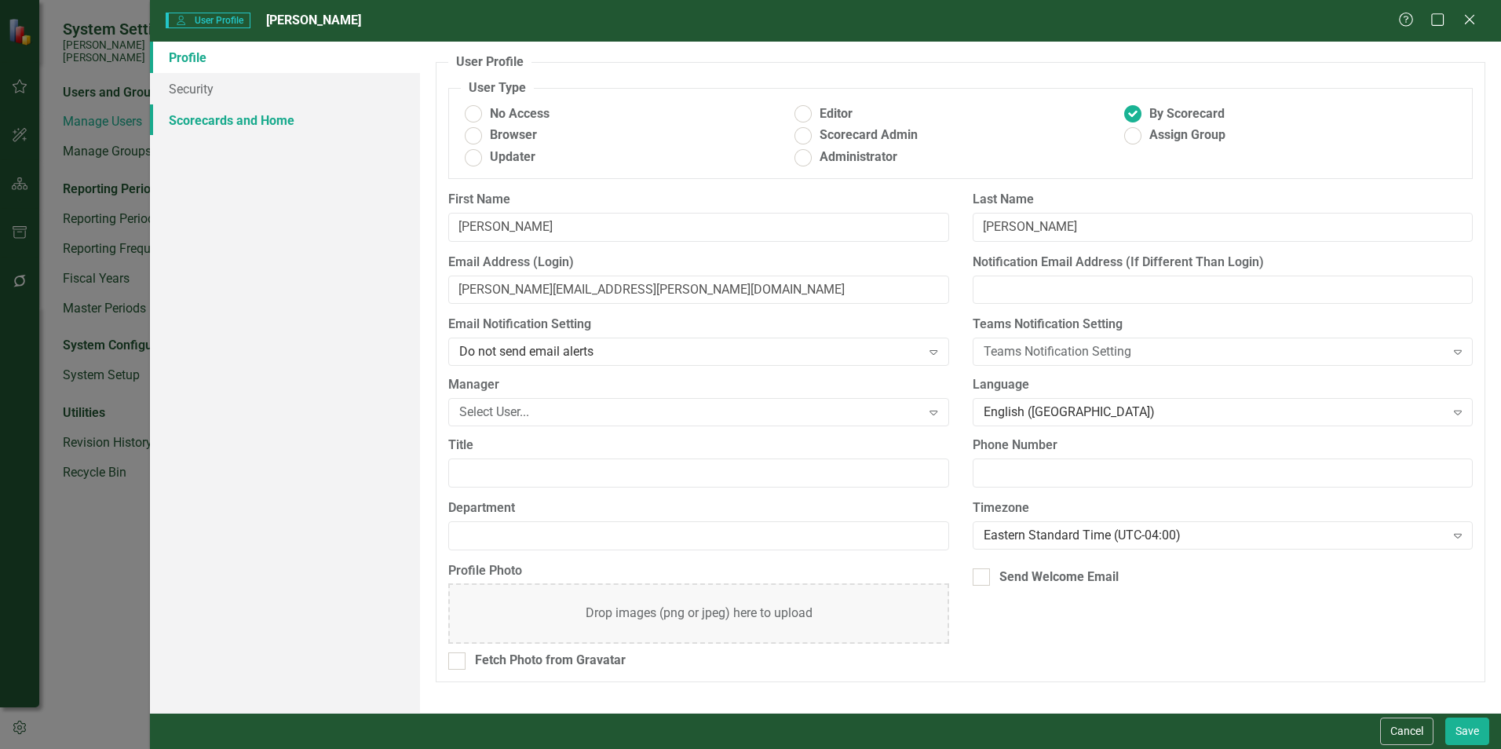
click at [252, 127] on link "Scorecards and Home" at bounding box center [285, 119] width 270 height 31
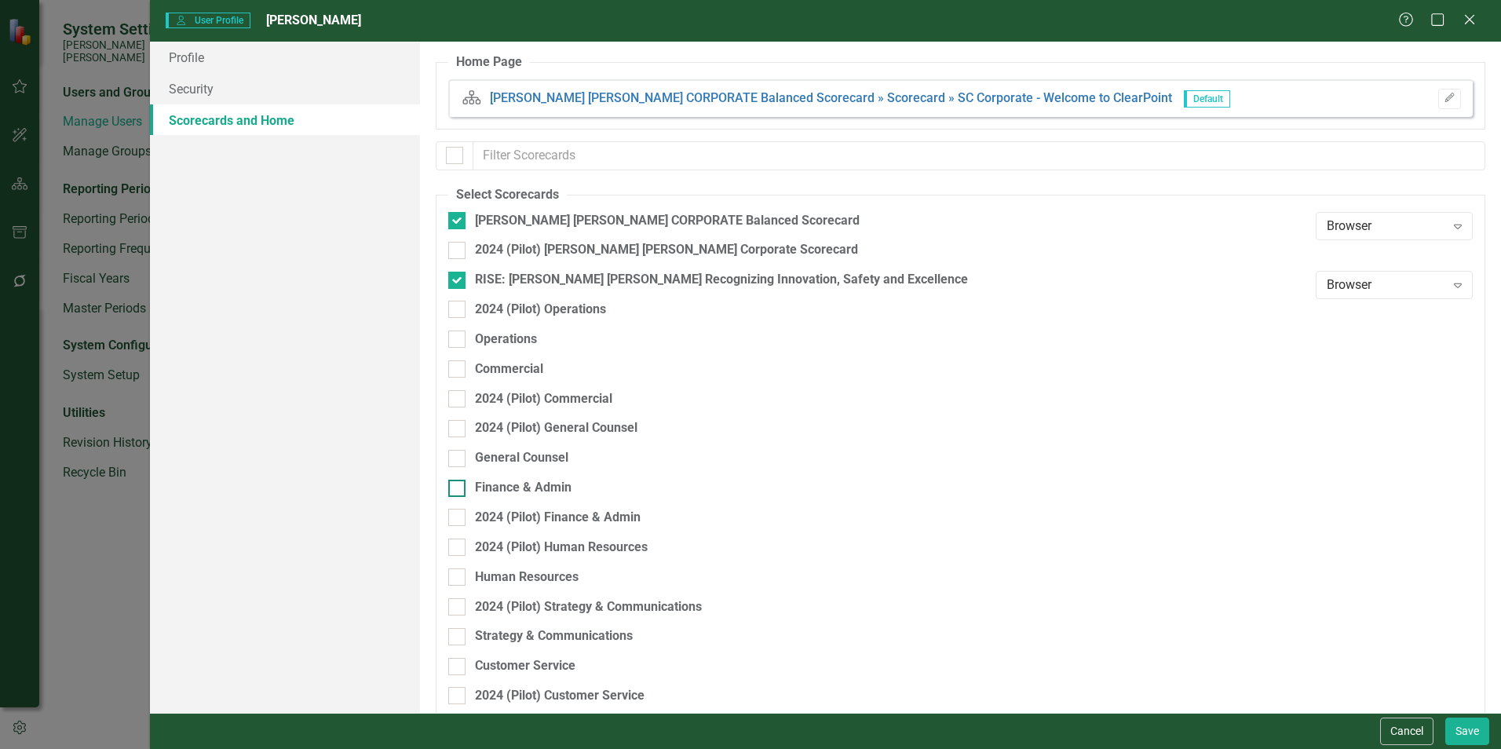
click at [457, 486] on input "Finance & Admin" at bounding box center [453, 485] width 10 height 10
click at [743, 573] on button "Save" at bounding box center [1467, 730] width 44 height 27
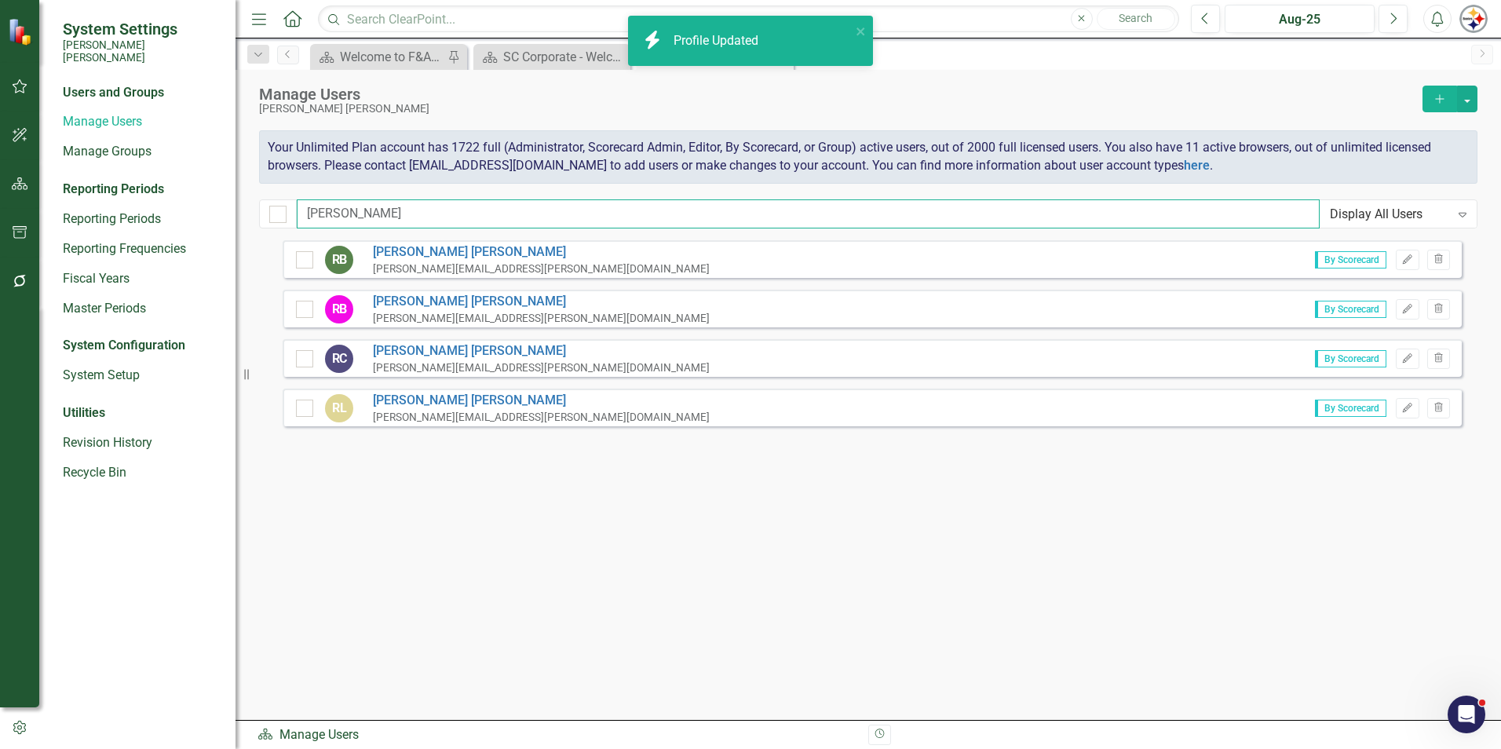
click at [382, 211] on input "[PERSON_NAME]" at bounding box center [808, 213] width 1023 height 29
drag, startPoint x: 376, startPoint y: 211, endPoint x: 188, endPoint y: 206, distance: 187.7
click at [192, 209] on div "System Settings [PERSON_NAME] [PERSON_NAME] Users and Groups Manage Users Manag…" at bounding box center [750, 374] width 1501 height 749
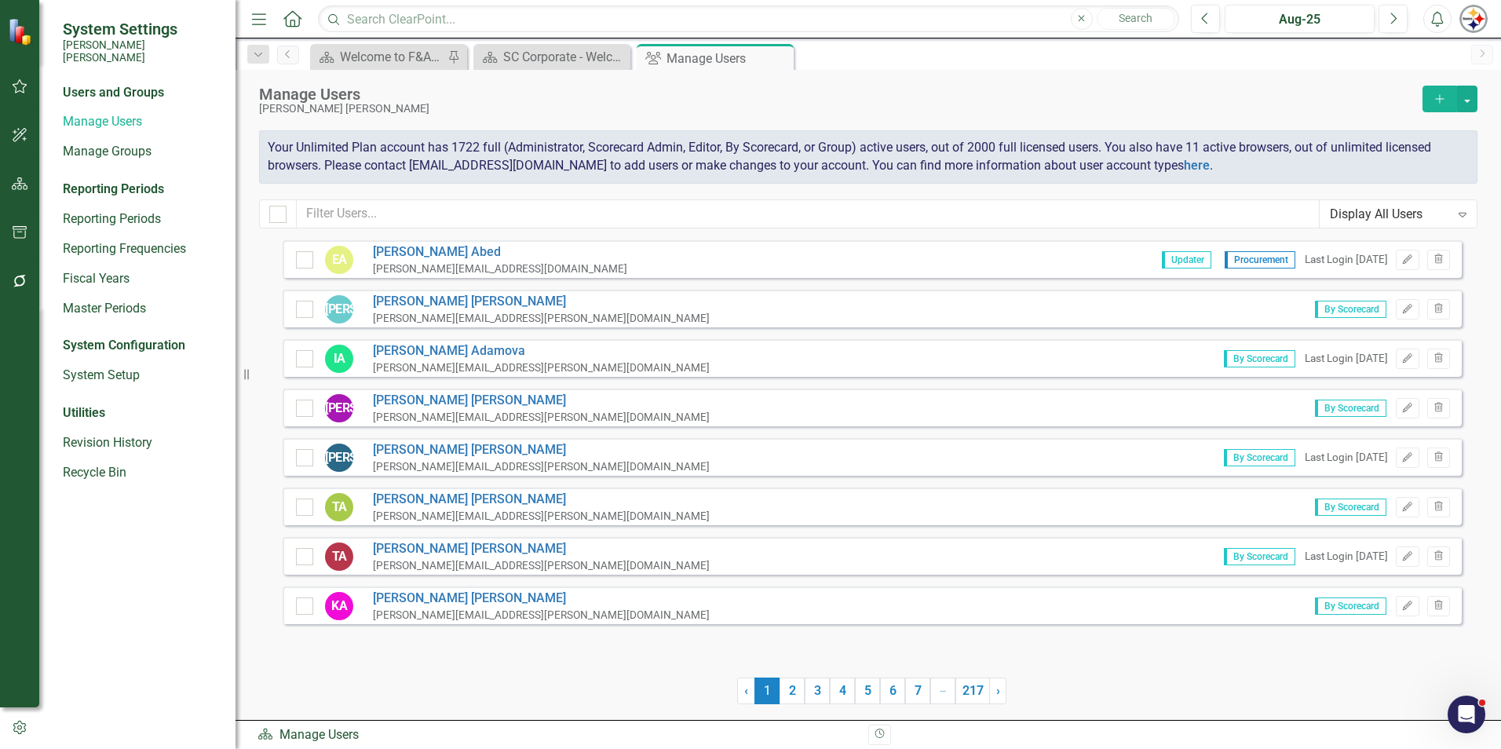
click at [743, 98] on icon "Add" at bounding box center [1440, 98] width 14 height 11
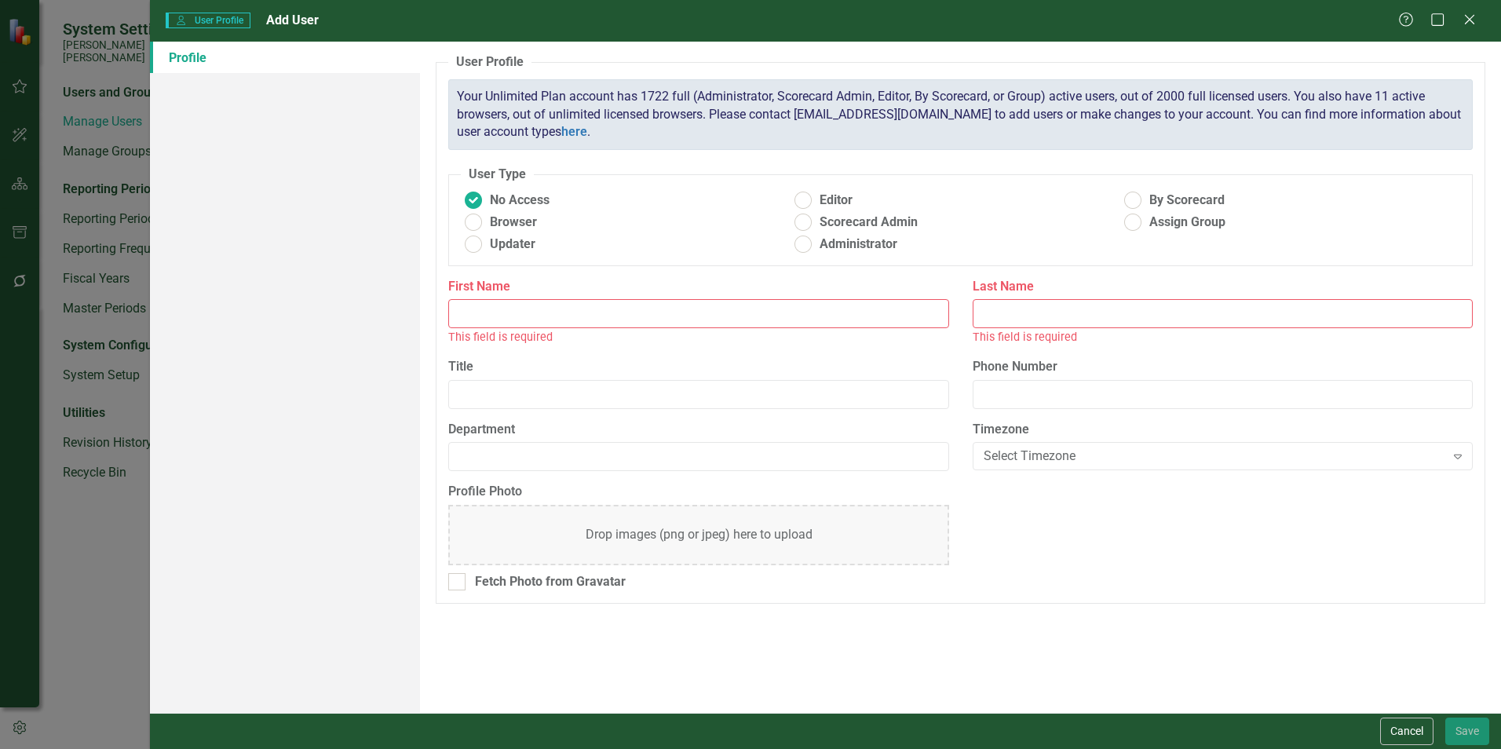
click at [499, 308] on input "First Name" at bounding box center [698, 313] width 500 height 29
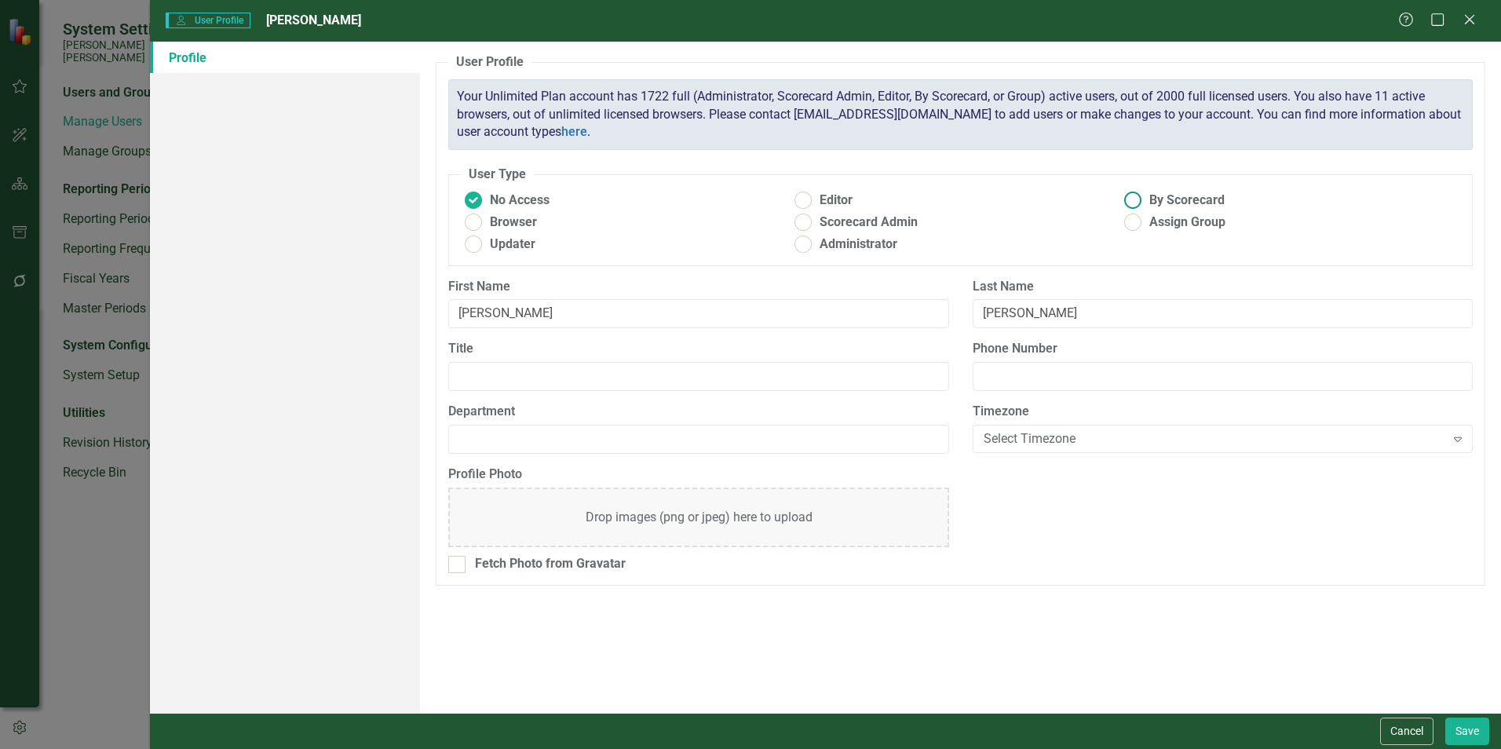
click at [743, 199] on ins at bounding box center [1133, 200] width 24 height 24
click at [743, 199] on input "By Scorecard" at bounding box center [1133, 200] width 24 height 24
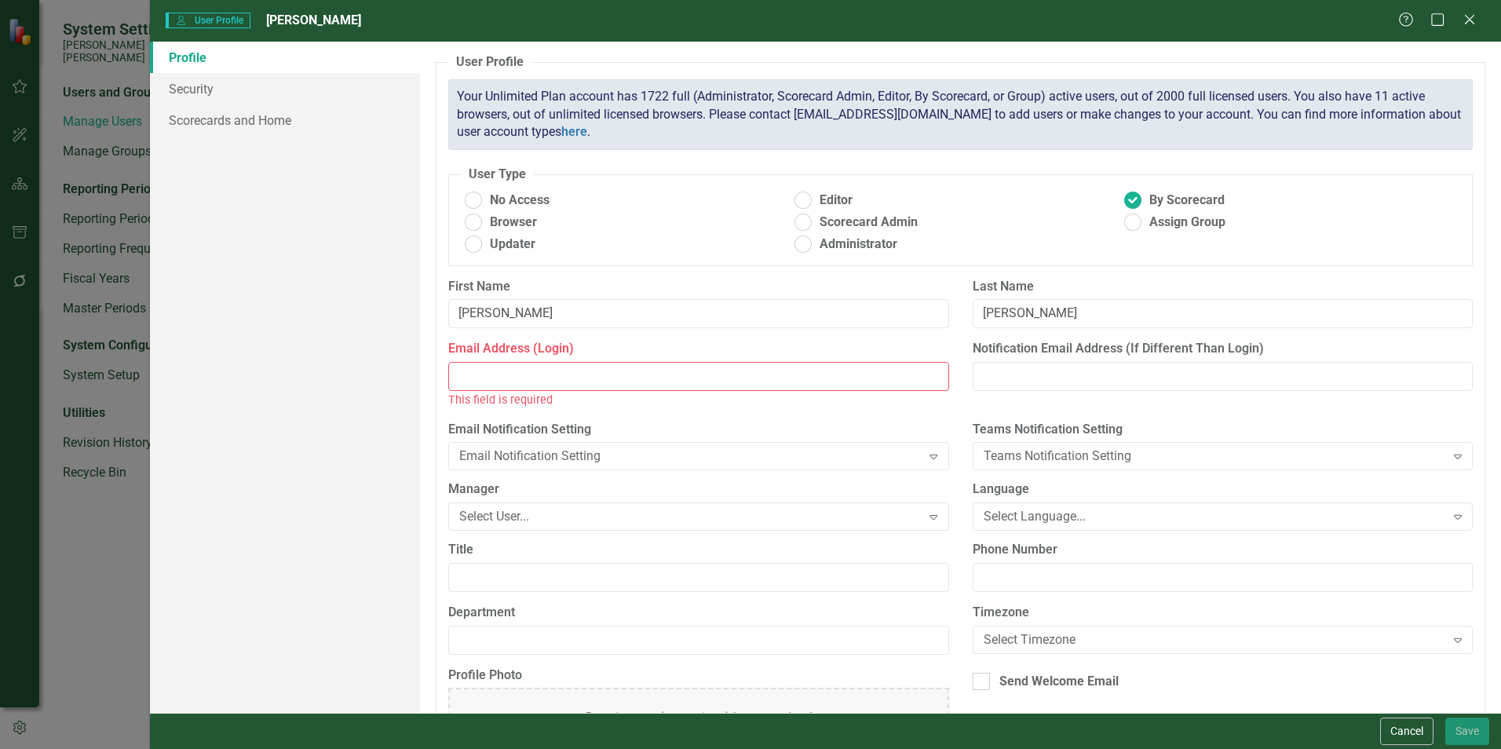
click at [491, 381] on input "Email Address (Login)" at bounding box center [698, 376] width 500 height 29
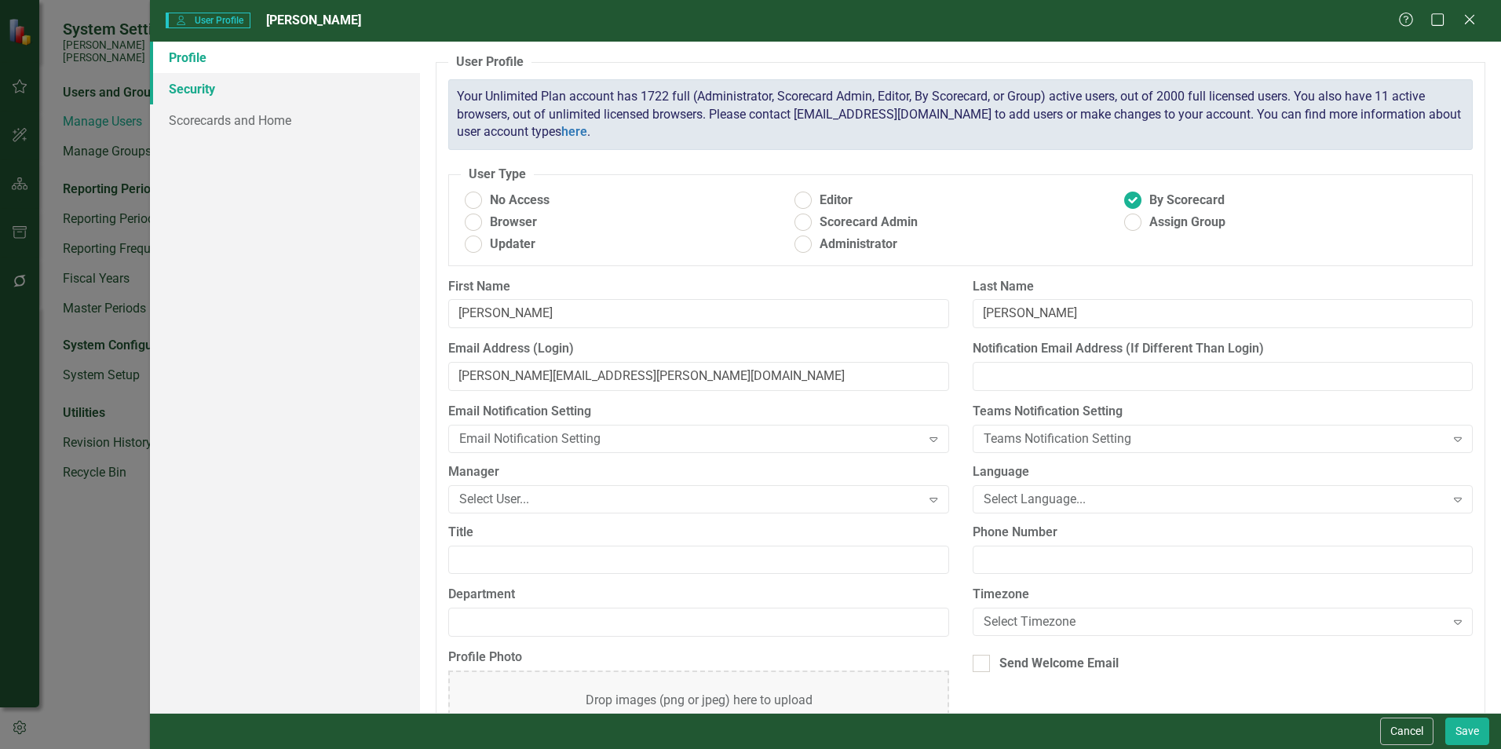
click at [166, 84] on link "Security" at bounding box center [285, 88] width 270 height 31
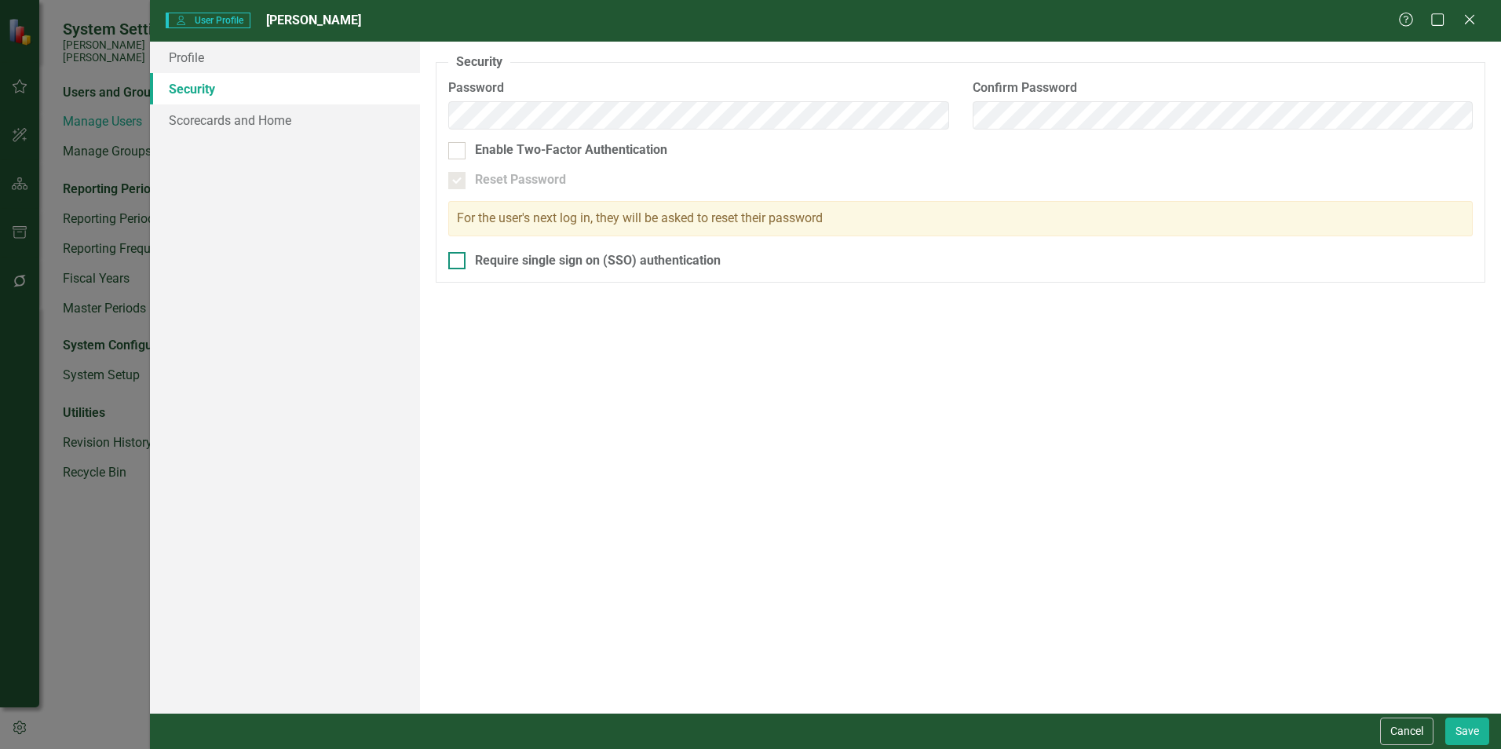
click at [498, 269] on div "Require single sign on (SSO) authentication" at bounding box center [598, 261] width 246 height 18
click at [458, 262] on input "Require single sign on (SSO) authentication" at bounding box center [453, 257] width 10 height 10
click at [217, 119] on link "Scorecards and Home" at bounding box center [285, 119] width 270 height 31
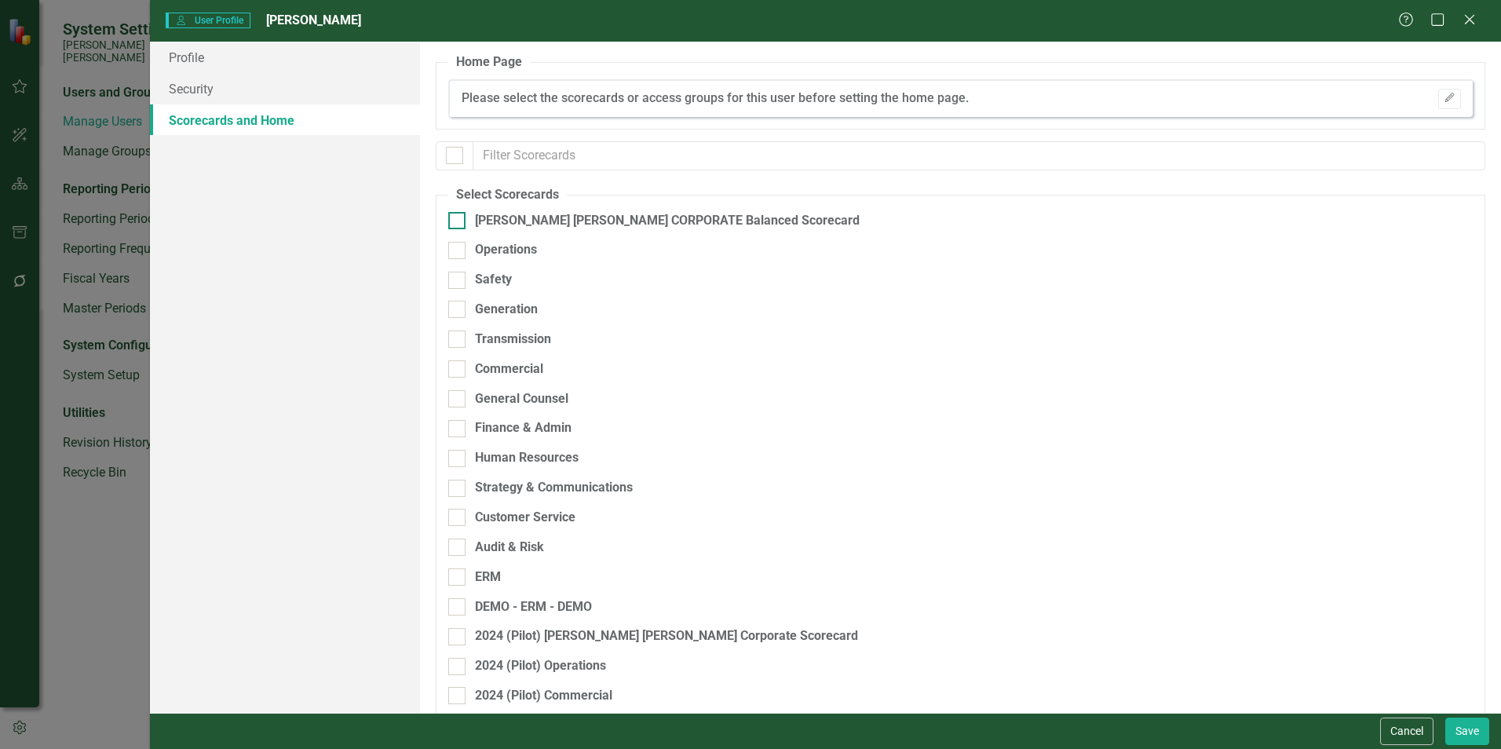
click at [461, 220] on div at bounding box center [456, 220] width 17 height 17
click at [458, 220] on input "[PERSON_NAME] [PERSON_NAME] CORPORATE Balanced Scorecard" at bounding box center [453, 217] width 10 height 10
click at [470, 426] on div "Finance & Admin" at bounding box center [878, 428] width 860 height 18
click at [458, 426] on input "Finance & Admin" at bounding box center [453, 425] width 10 height 10
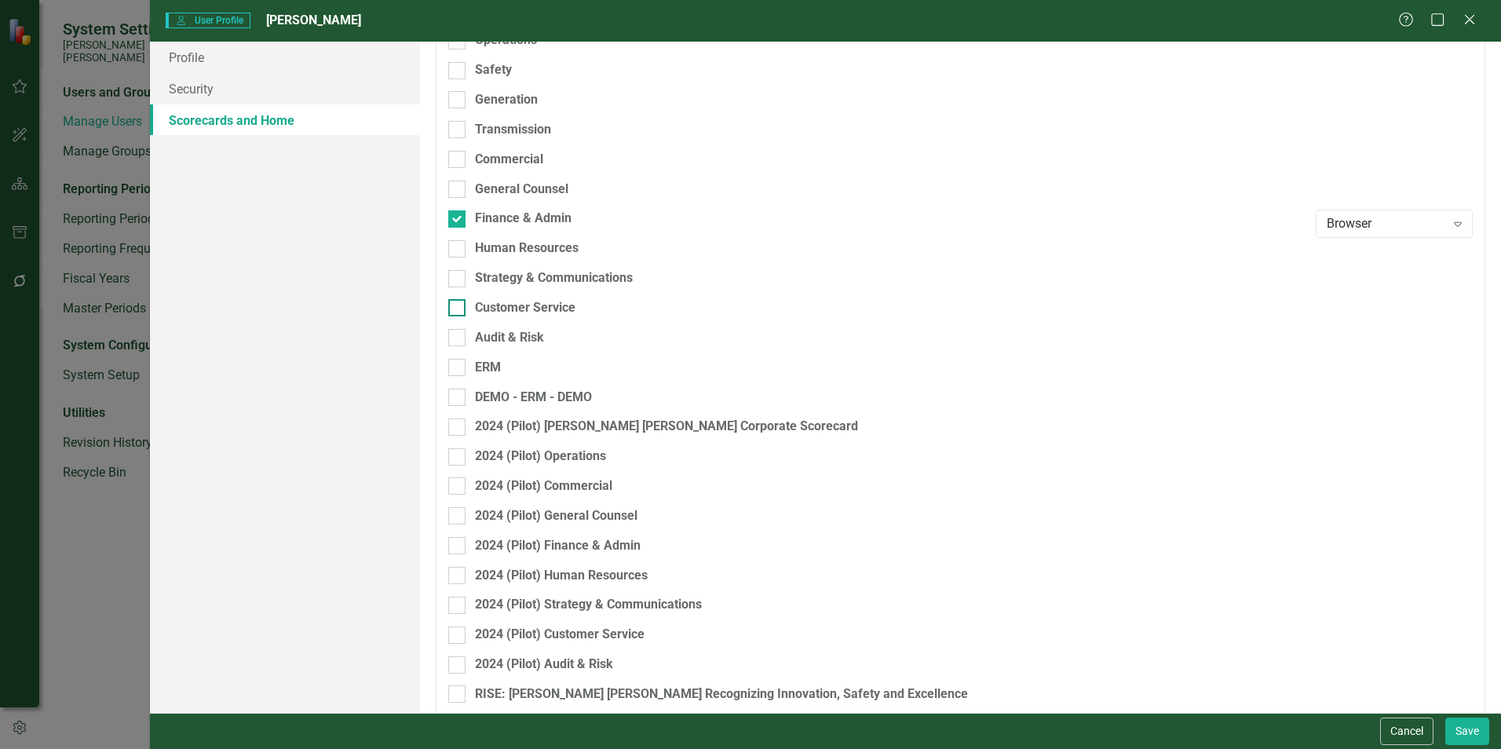
scroll to position [283, 0]
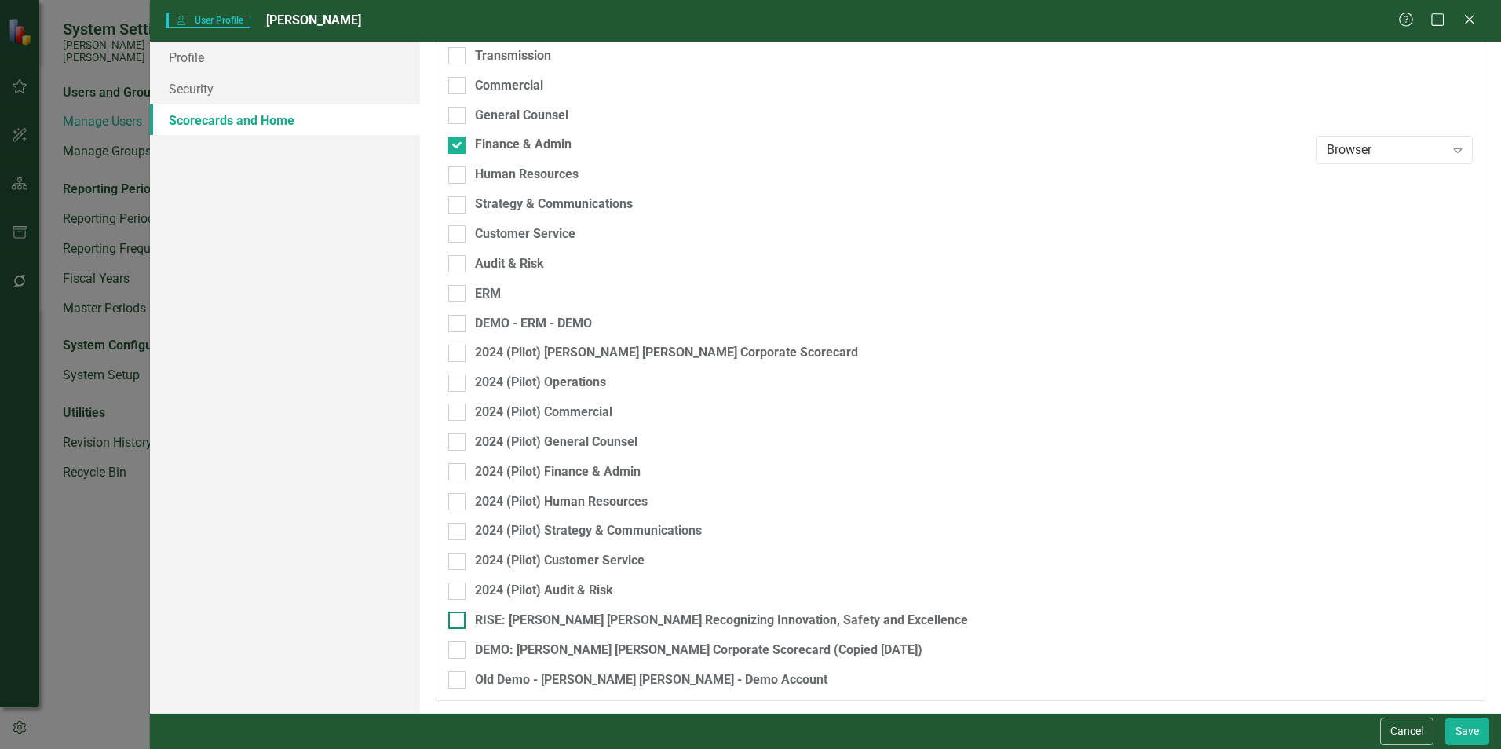
click at [460, 573] on div at bounding box center [456, 619] width 17 height 17
click at [458, 573] on input "RISE: [PERSON_NAME] [PERSON_NAME] Recognizing Innovation, Safety and Excellence" at bounding box center [453, 616] width 10 height 10
click at [743, 573] on button "Save" at bounding box center [1467, 730] width 44 height 27
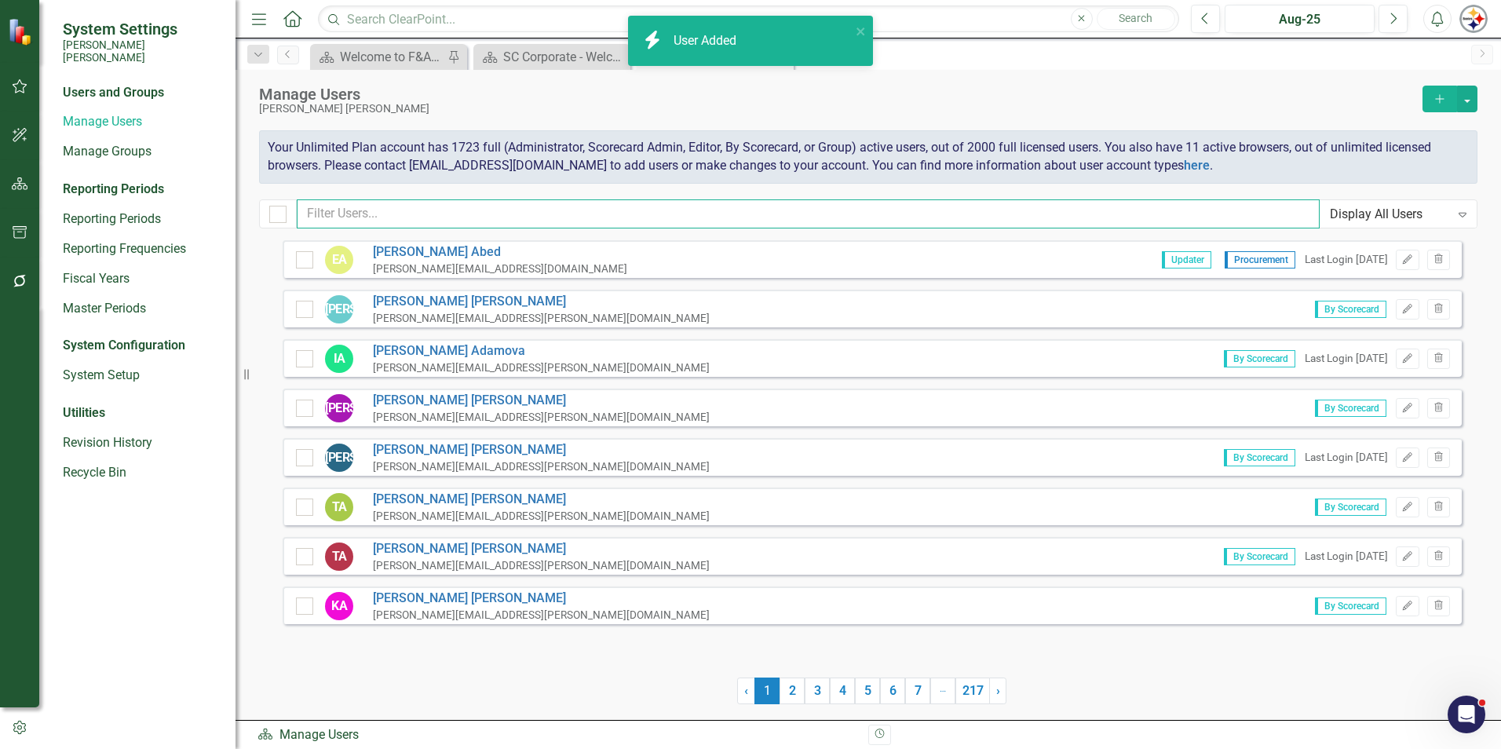
click at [414, 214] on input "text" at bounding box center [808, 213] width 1023 height 29
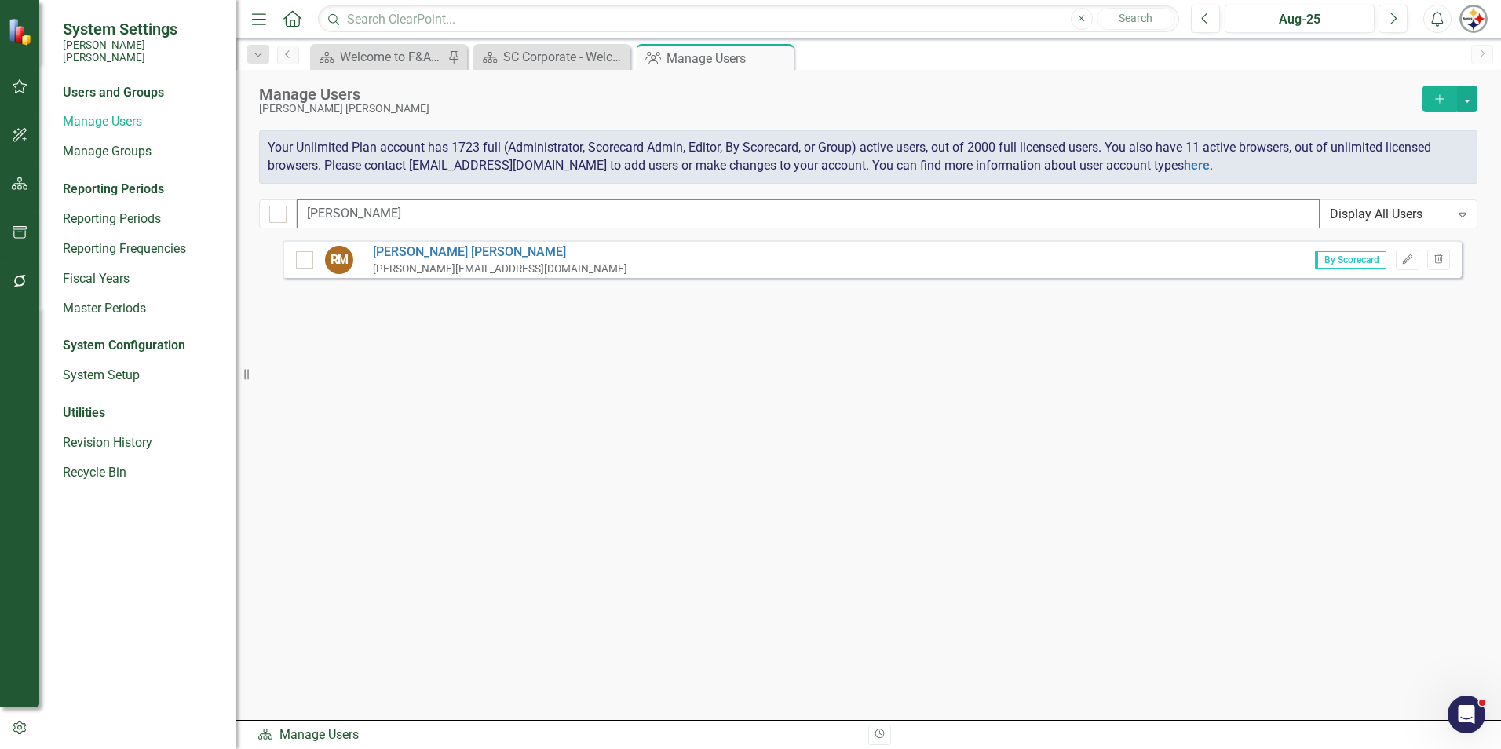
click at [374, 221] on input "[PERSON_NAME]" at bounding box center [808, 213] width 1023 height 29
drag, startPoint x: 284, startPoint y: 220, endPoint x: 171, endPoint y: 220, distance: 113.0
click at [171, 220] on div "System Settings [PERSON_NAME] [PERSON_NAME] Users and Groups Manage Users Manag…" at bounding box center [750, 374] width 1501 height 749
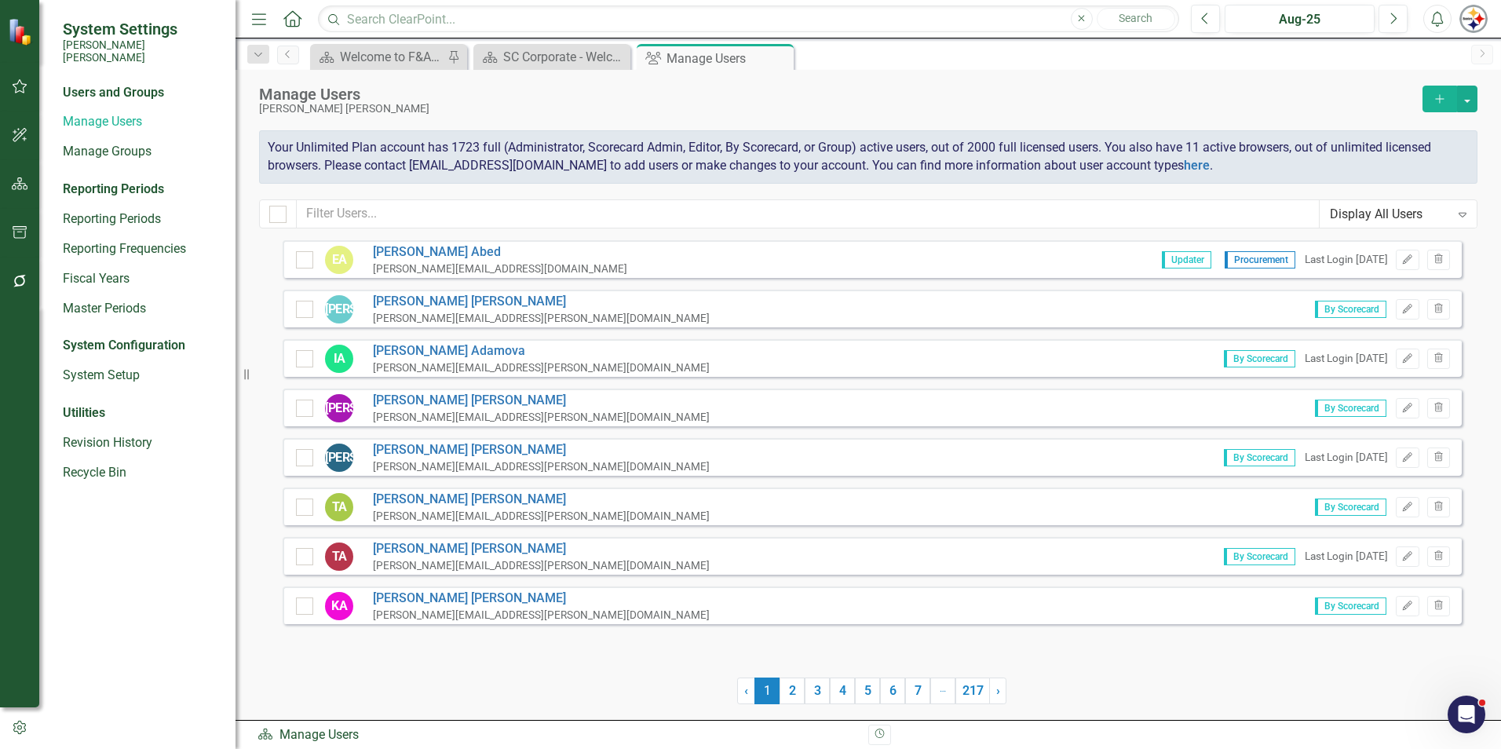
click at [743, 217] on icon "Expand" at bounding box center [1462, 214] width 16 height 13
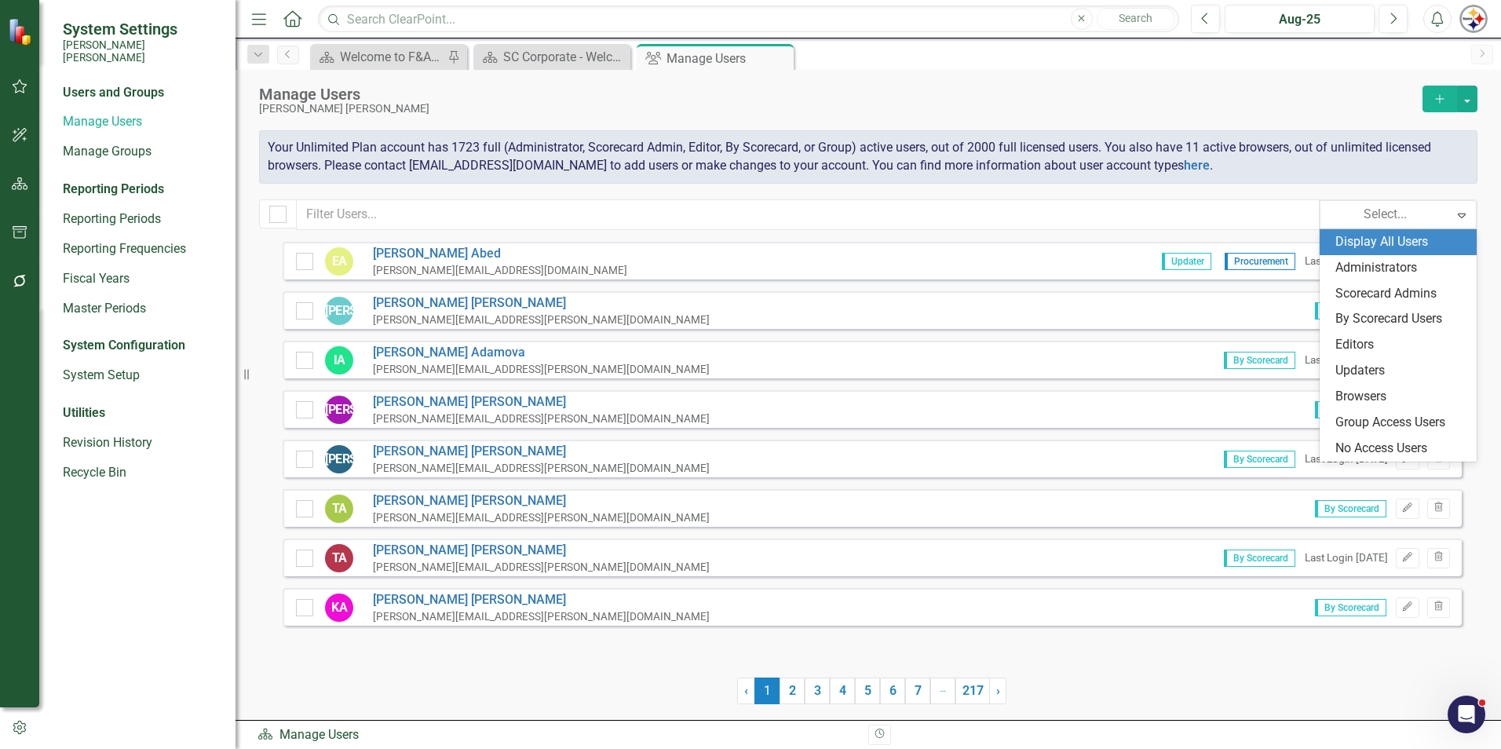
click at [743, 100] on icon "Add" at bounding box center [1440, 98] width 14 height 11
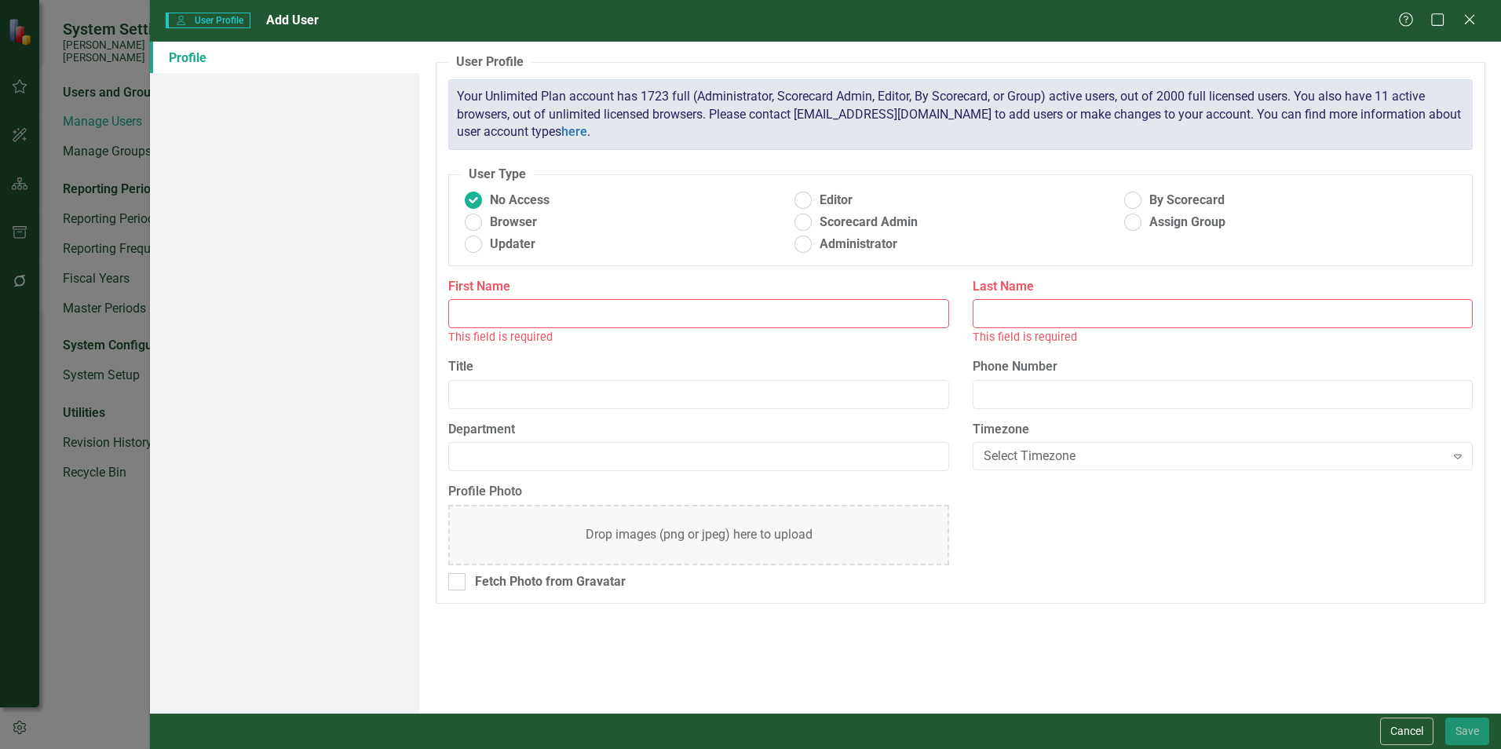
click at [500, 309] on input "First Name" at bounding box center [698, 313] width 500 height 29
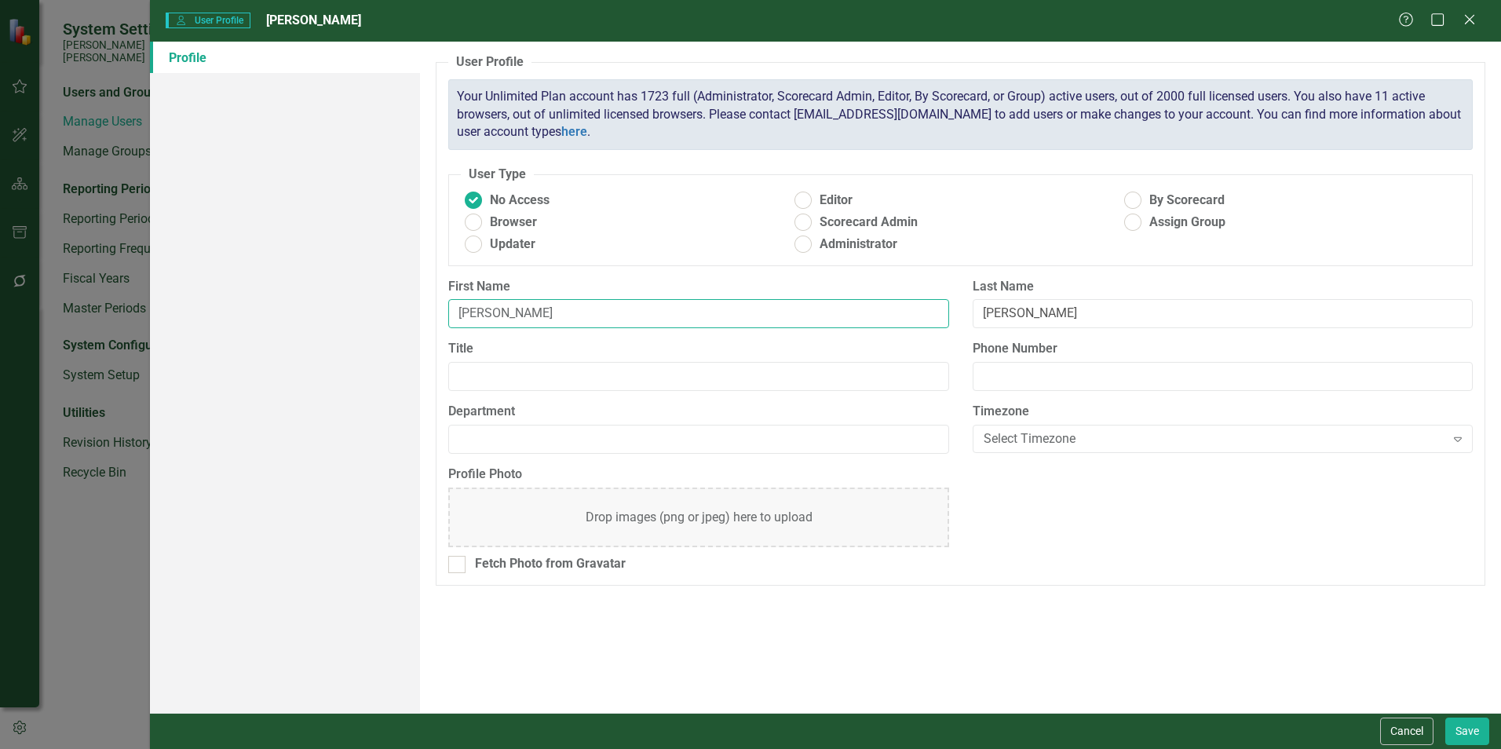
click at [515, 309] on input "[PERSON_NAME]" at bounding box center [698, 313] width 500 height 29
click at [568, 316] on input "[PERSON_NAME]" at bounding box center [698, 313] width 500 height 29
click at [334, 396] on div "Profile" at bounding box center [285, 377] width 270 height 671
click at [743, 201] on span "By Scorecard" at bounding box center [1186, 201] width 75 height 18
click at [743, 201] on input "By Scorecard" at bounding box center [1133, 200] width 24 height 24
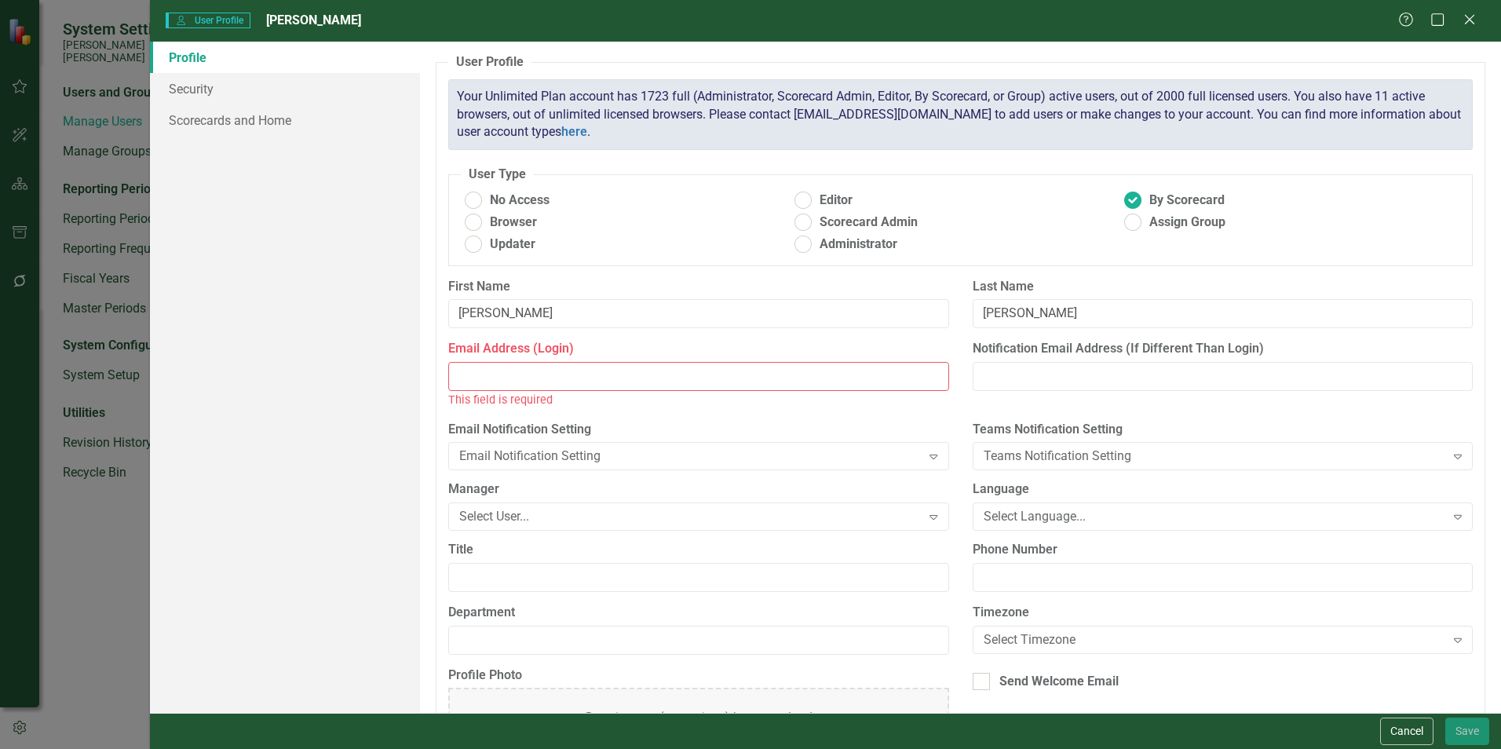
click at [557, 381] on input "Email Address (Login)" at bounding box center [698, 376] width 500 height 29
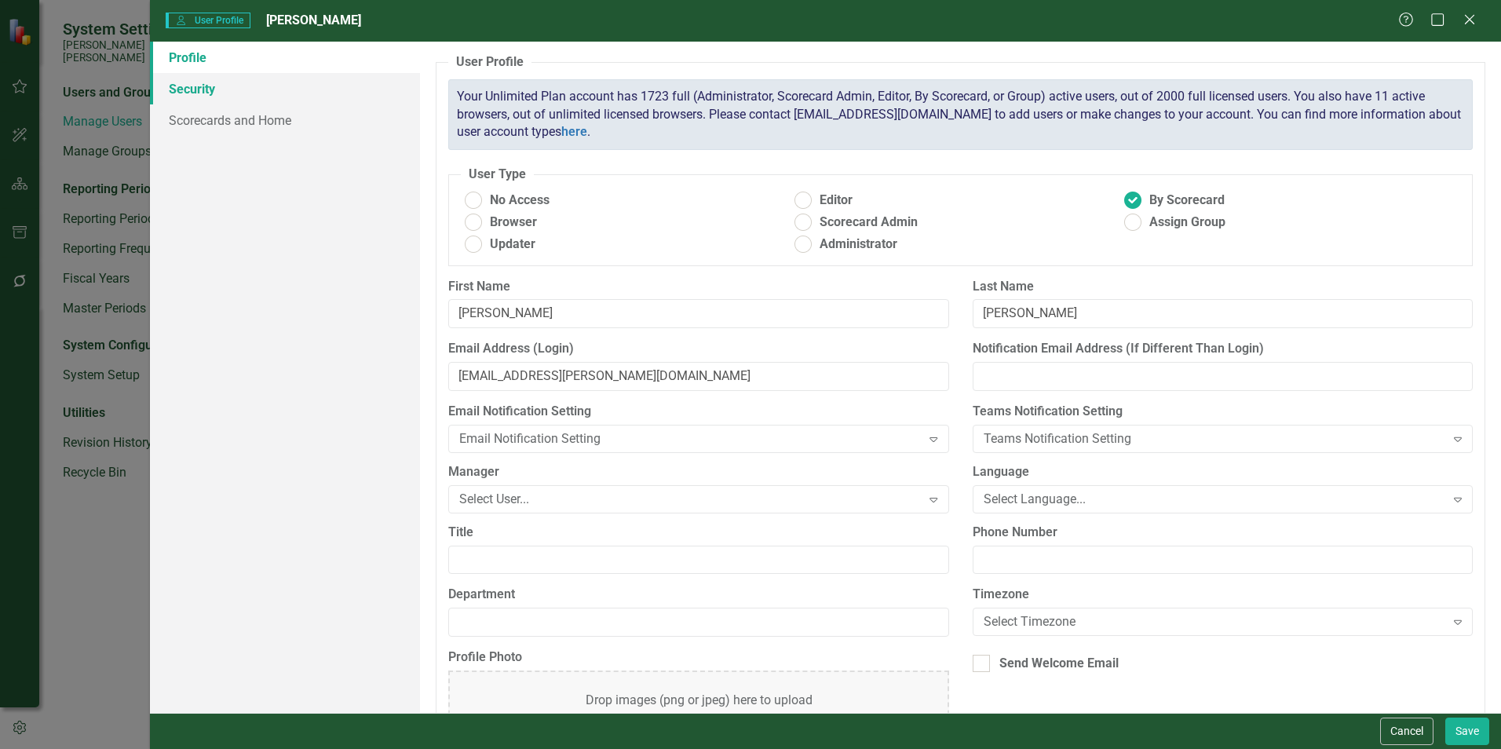
click at [203, 98] on link "Security" at bounding box center [285, 88] width 270 height 31
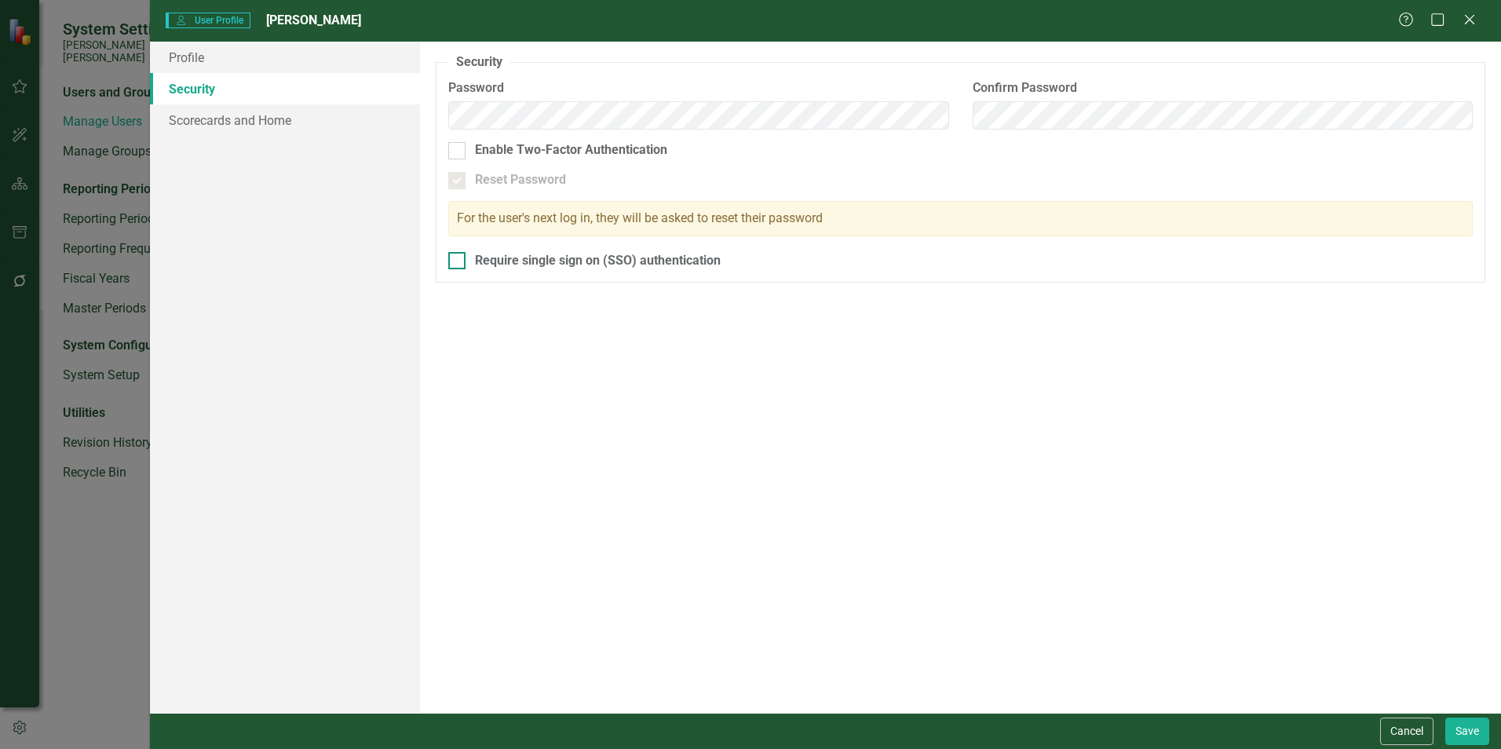
click at [459, 257] on div at bounding box center [456, 260] width 17 height 17
click at [458, 257] on input "Require single sign on (SSO) authentication" at bounding box center [453, 257] width 10 height 10
click at [267, 127] on link "Scorecards and Home" at bounding box center [285, 119] width 270 height 31
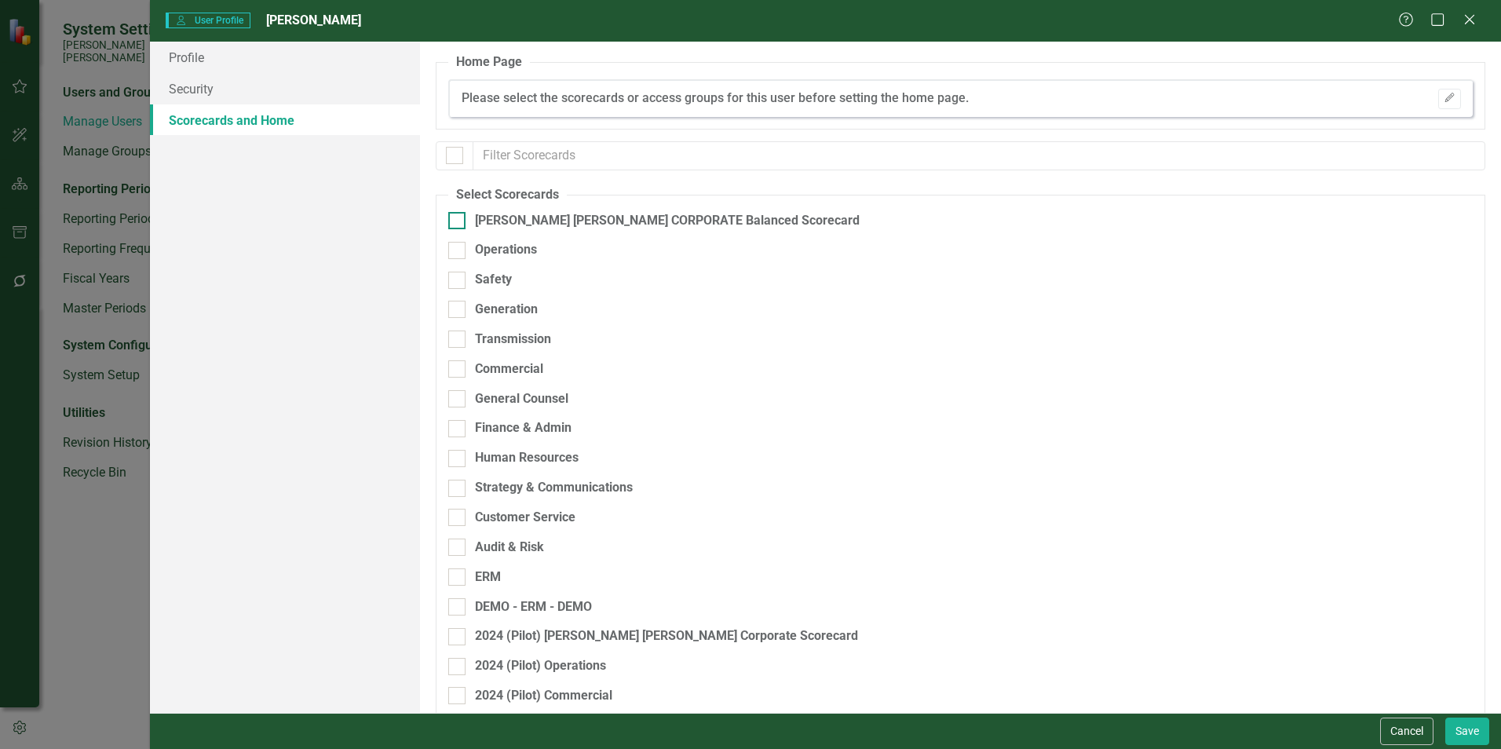
click at [453, 225] on div at bounding box center [456, 220] width 17 height 17
click at [453, 222] on input "[PERSON_NAME] [PERSON_NAME] CORPORATE Balanced Scorecard" at bounding box center [453, 217] width 10 height 10
click at [466, 430] on div "Finance & Admin" at bounding box center [878, 428] width 860 height 18
click at [458, 430] on input "Finance & Admin" at bounding box center [453, 425] width 10 height 10
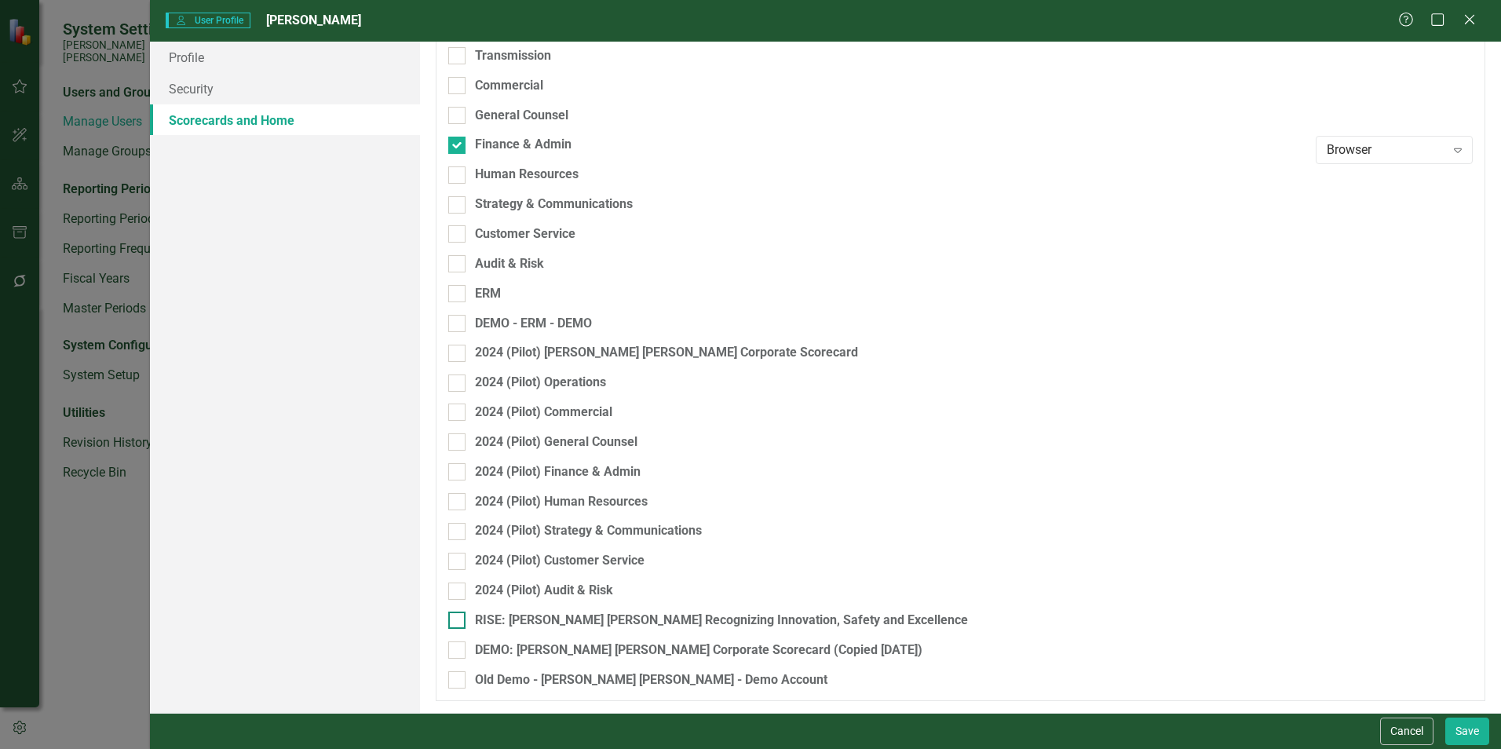
click at [450, 573] on input "RISE: [PERSON_NAME] [PERSON_NAME] Recognizing Innovation, Safety and Excellence" at bounding box center [453, 616] width 10 height 10
click at [743, 573] on button "Save" at bounding box center [1467, 730] width 44 height 27
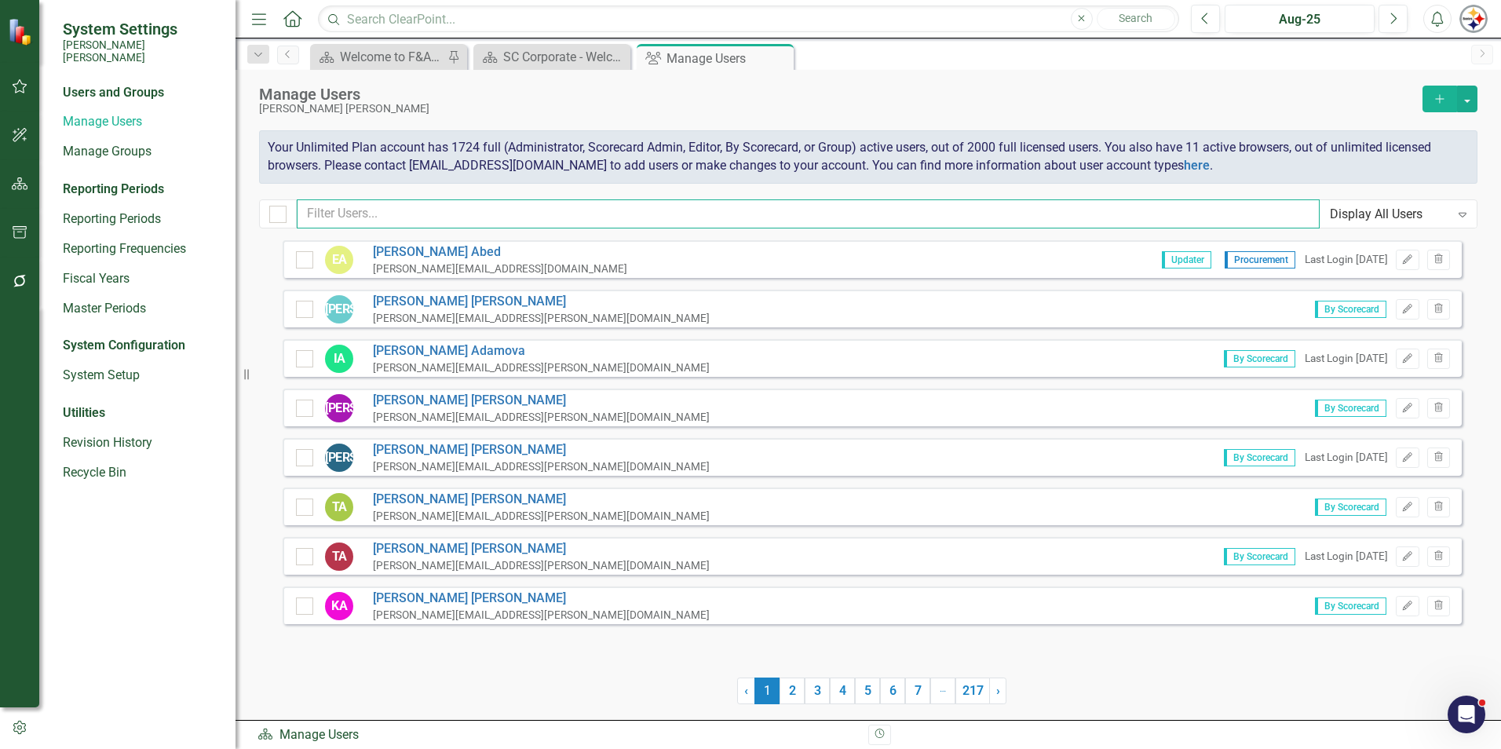
click at [413, 203] on input "text" at bounding box center [808, 213] width 1023 height 29
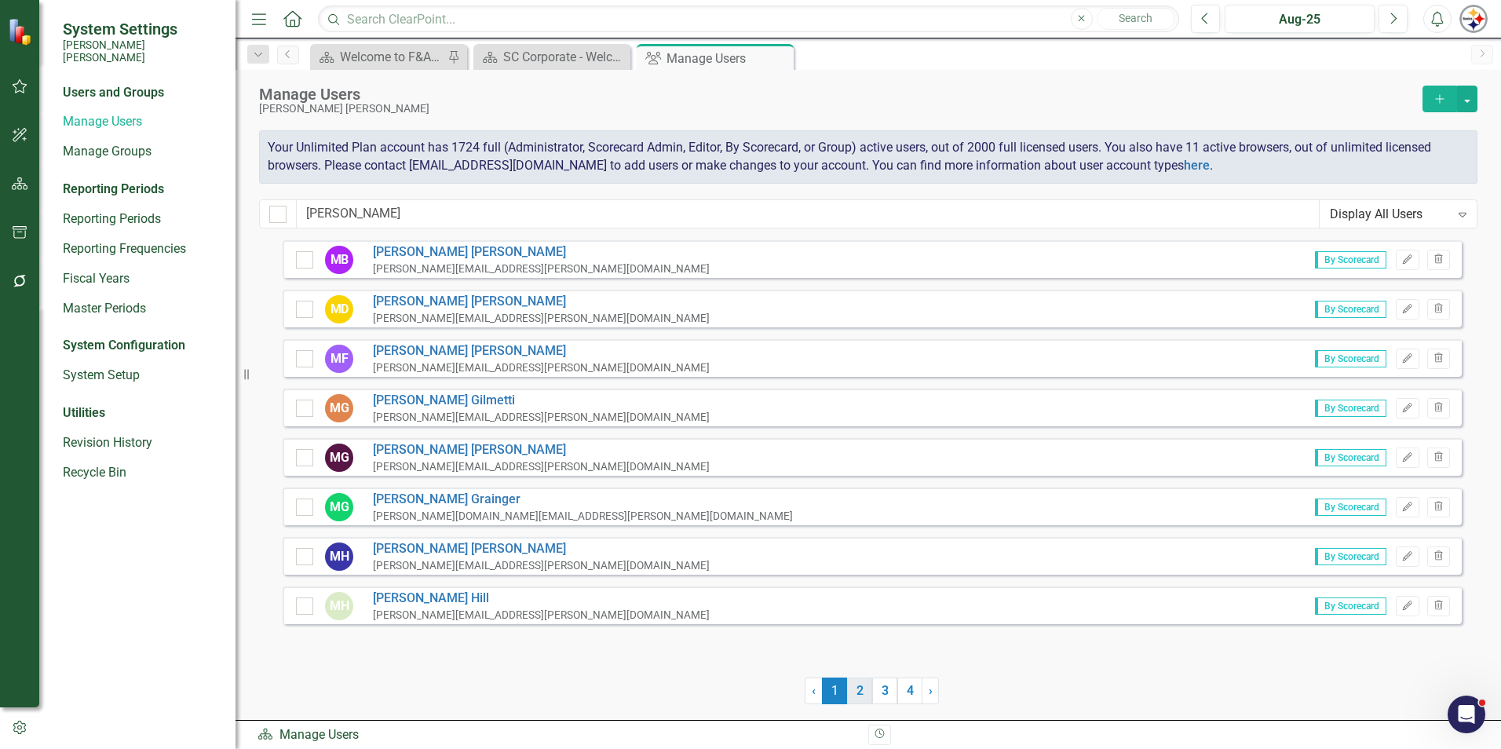
click at [743, 573] on link "2" at bounding box center [859, 690] width 25 height 27
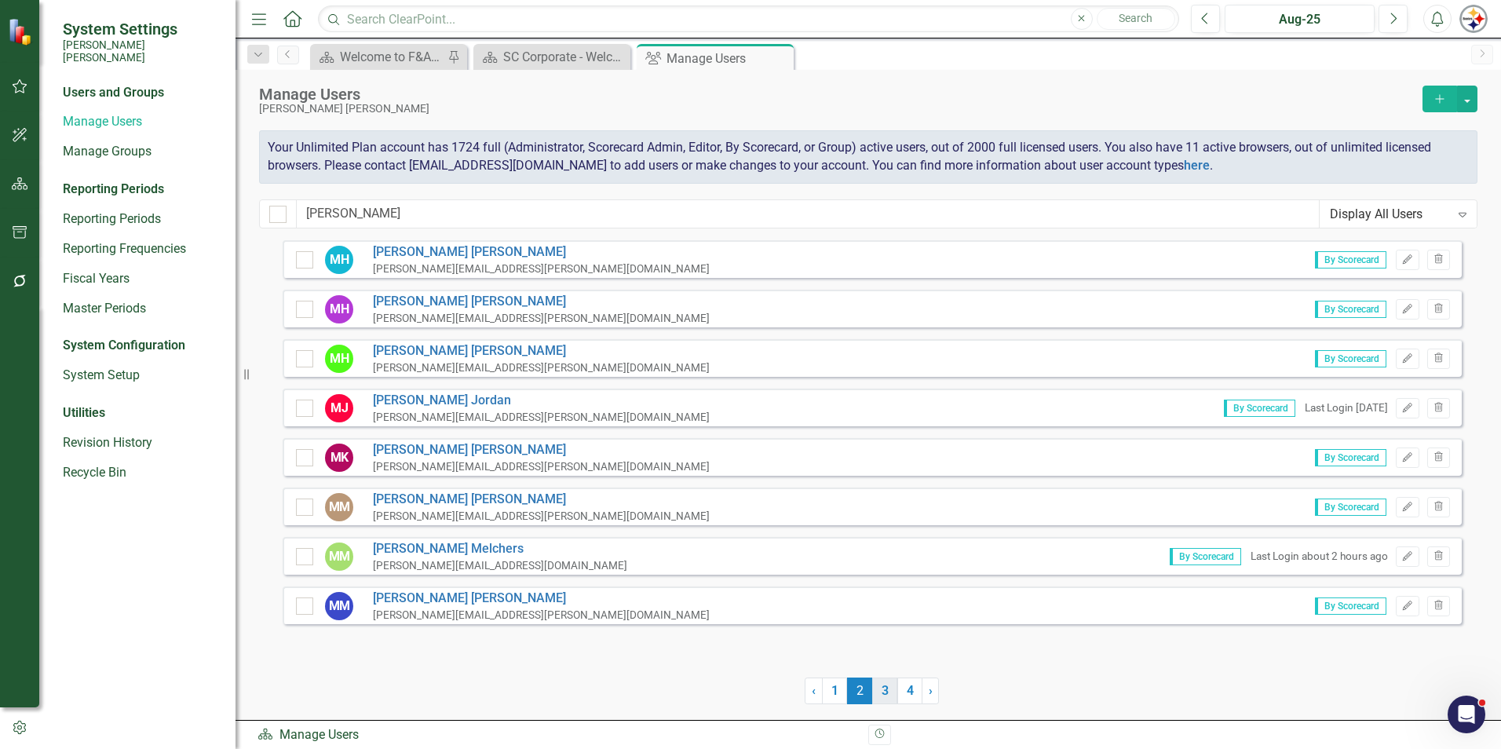
click at [743, 573] on link "3" at bounding box center [884, 690] width 25 height 27
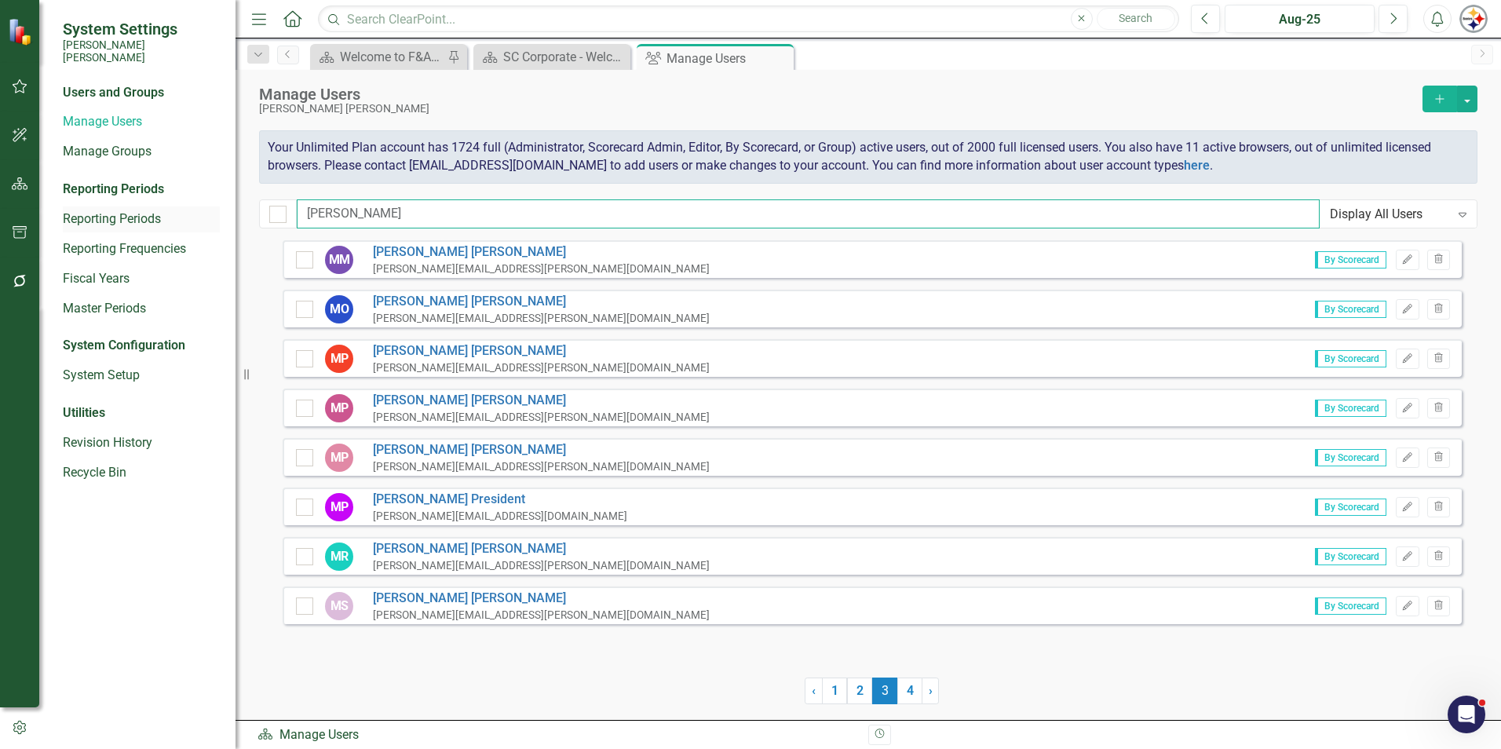
drag, startPoint x: 261, startPoint y: 203, endPoint x: 191, endPoint y: 199, distance: 70.8
click at [196, 201] on div "System Settings [PERSON_NAME] [PERSON_NAME] Users and Groups Manage Users Manag…" at bounding box center [750, 374] width 1501 height 749
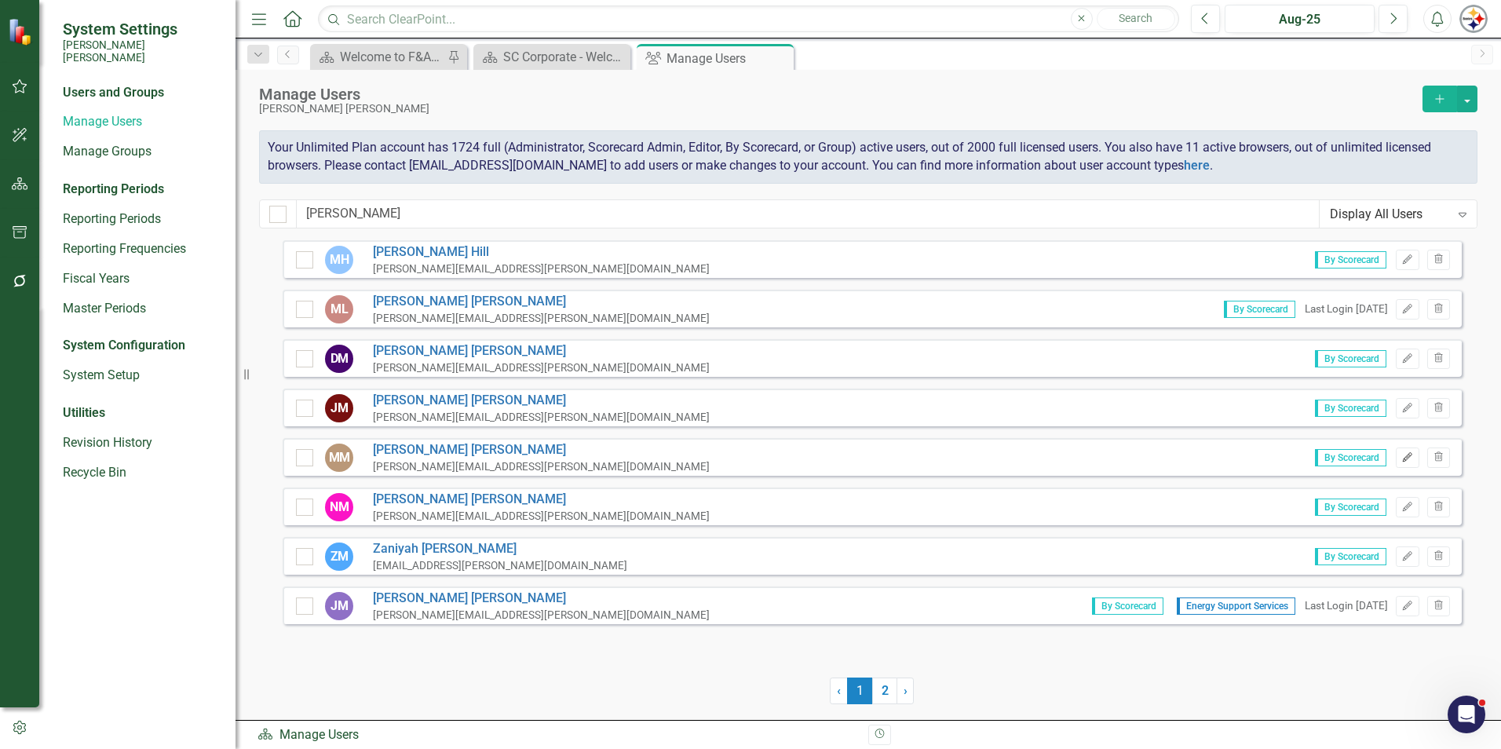
click at [743, 458] on icon "Edit" at bounding box center [1407, 457] width 12 height 9
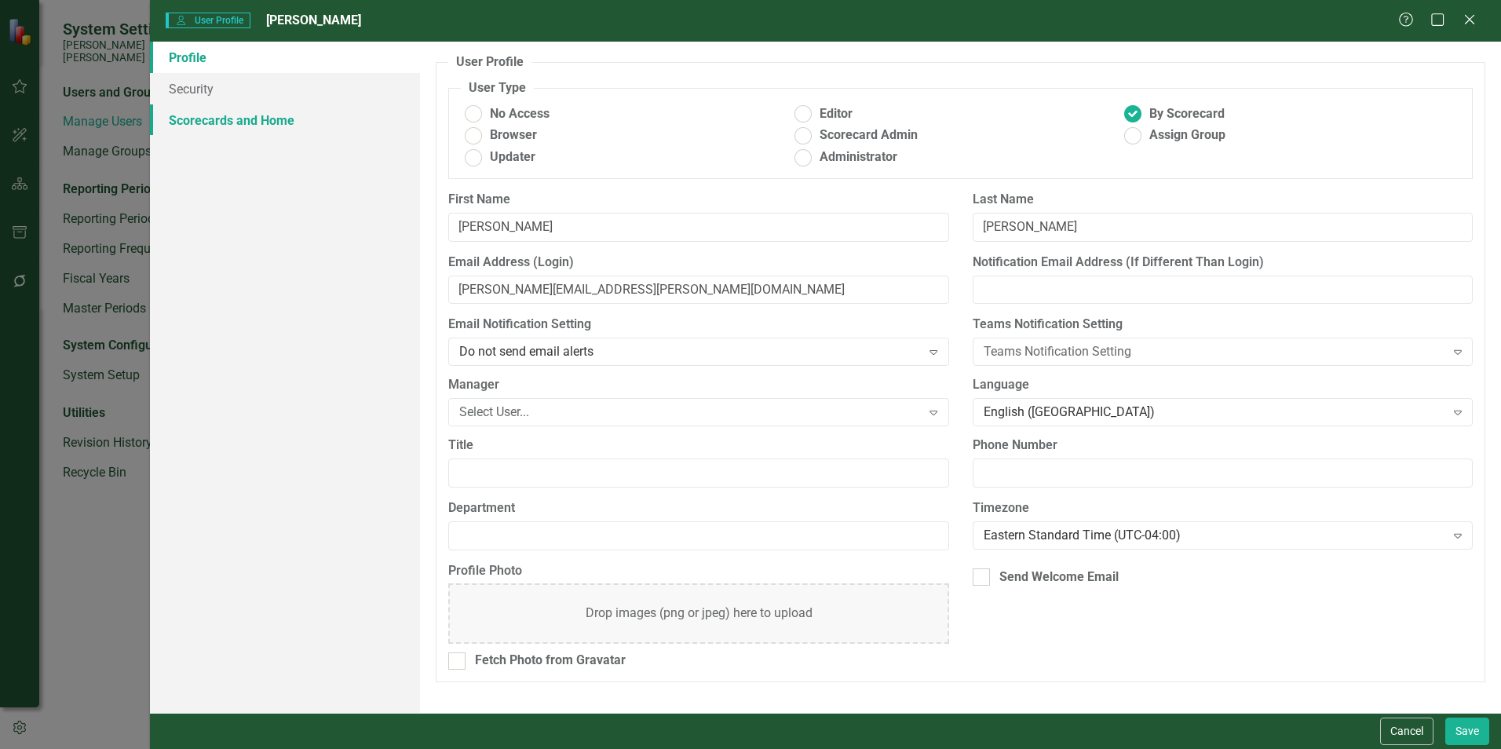
click at [218, 130] on link "Scorecards and Home" at bounding box center [285, 119] width 270 height 31
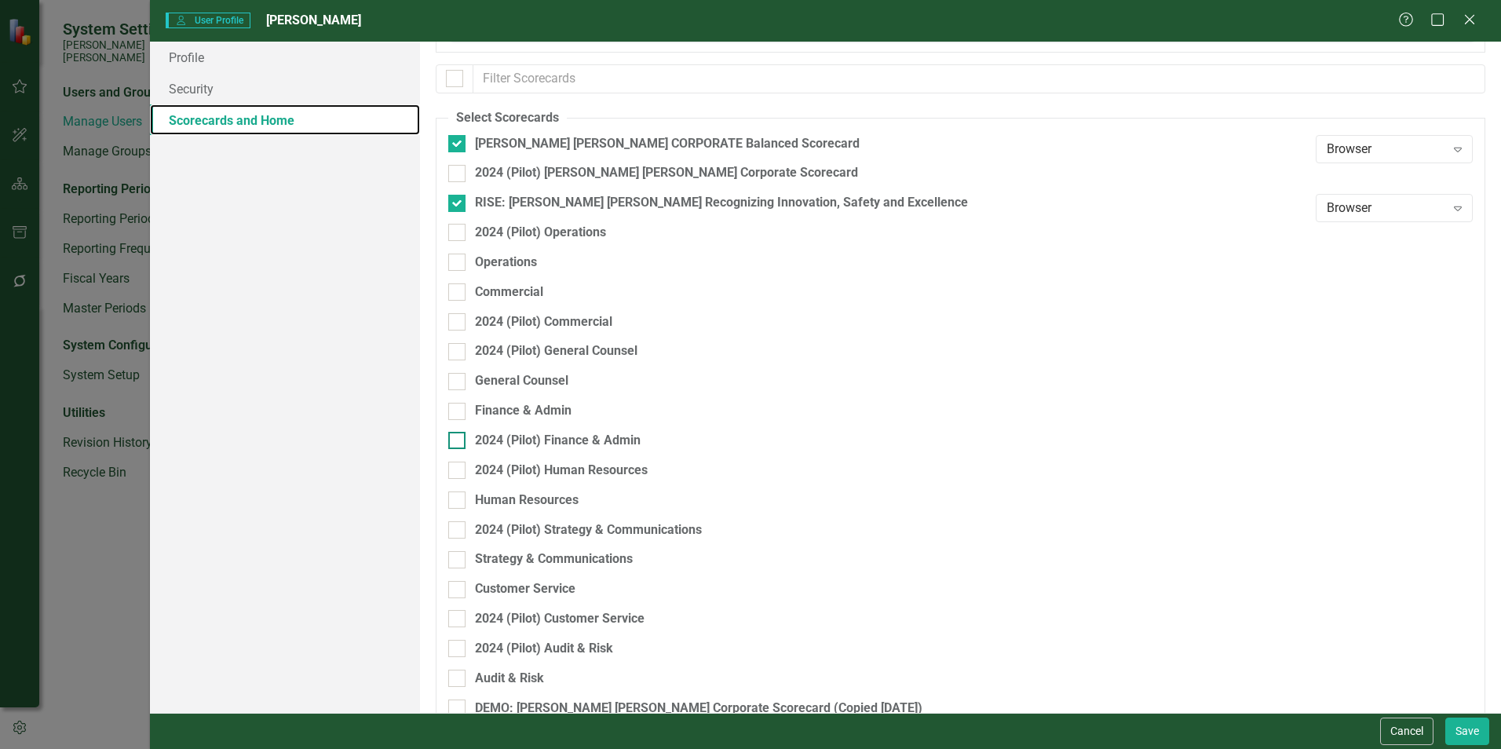
scroll to position [157, 0]
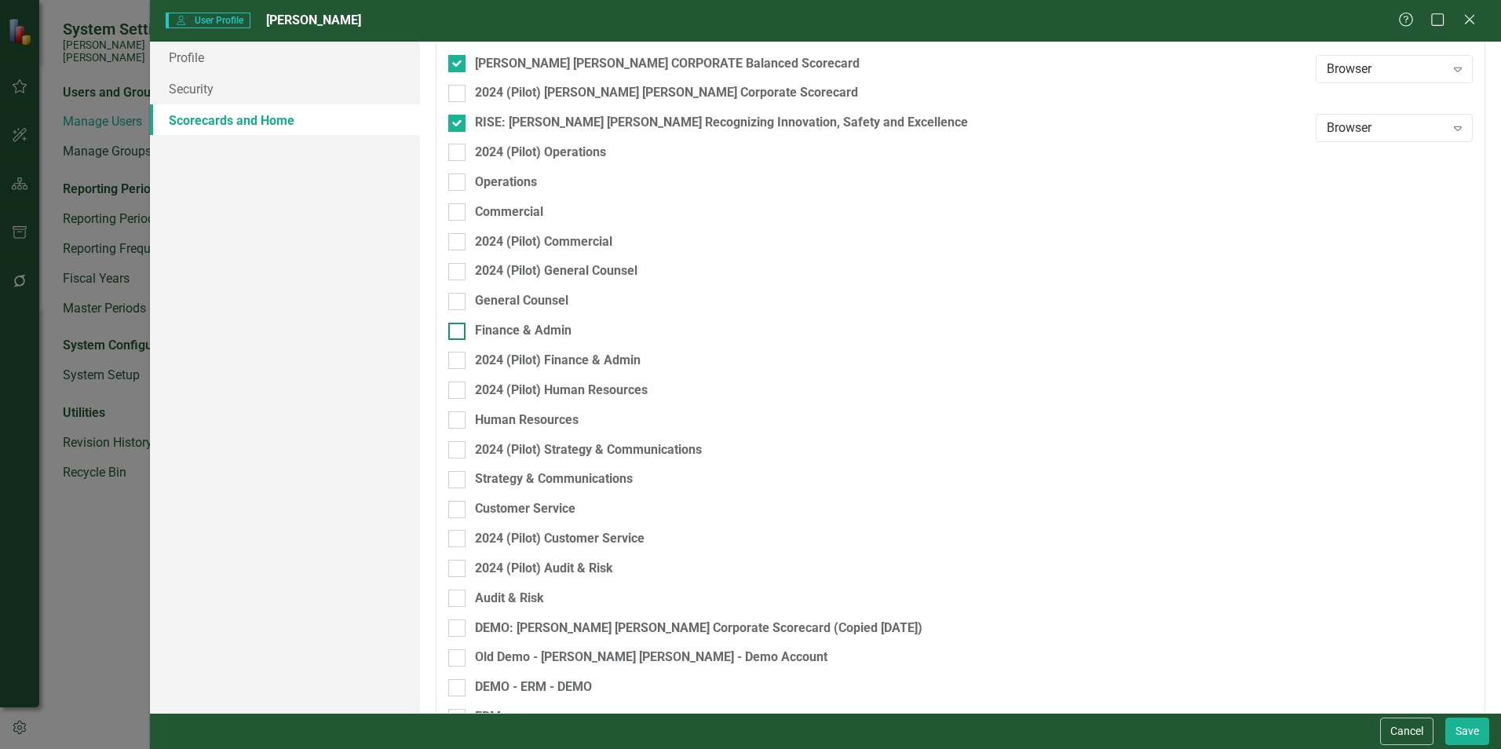
click at [460, 329] on div at bounding box center [456, 331] width 17 height 17
click at [458, 329] on input "Finance & Admin" at bounding box center [453, 328] width 10 height 10
click at [743, 573] on button "Save" at bounding box center [1467, 730] width 44 height 27
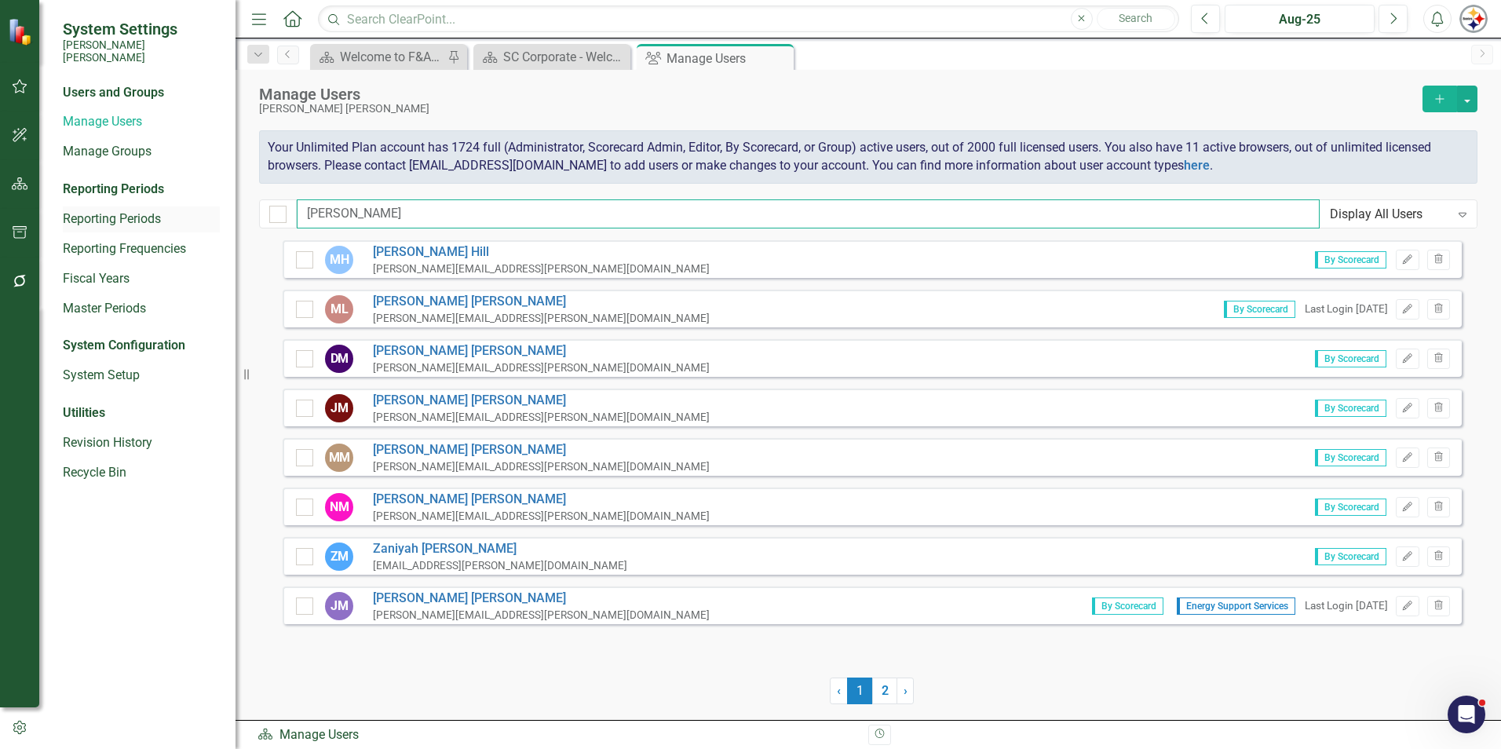
click at [146, 214] on div "System Settings [PERSON_NAME] [PERSON_NAME] Users and Groups Manage Users Manag…" at bounding box center [750, 374] width 1501 height 749
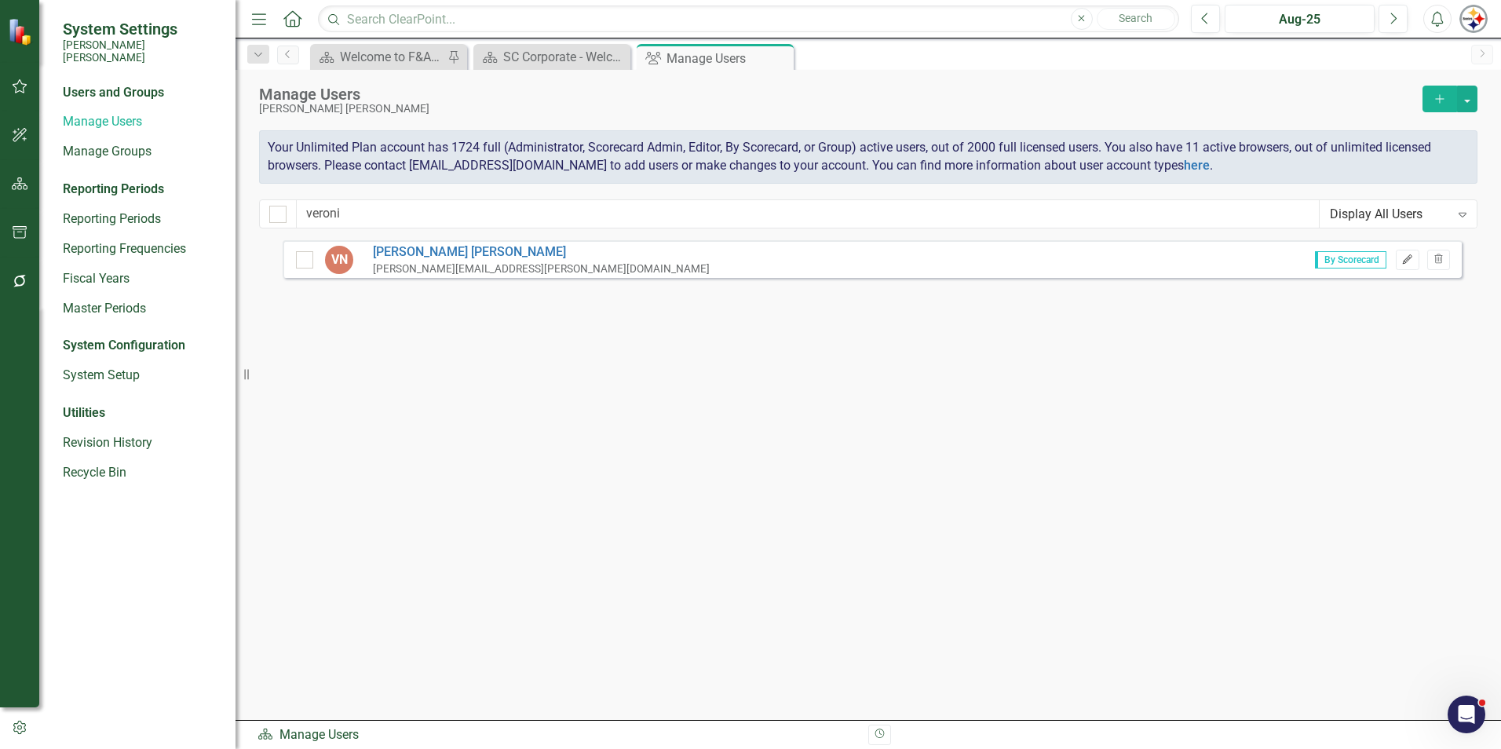
click at [743, 261] on icon "button" at bounding box center [1407, 258] width 9 height 9
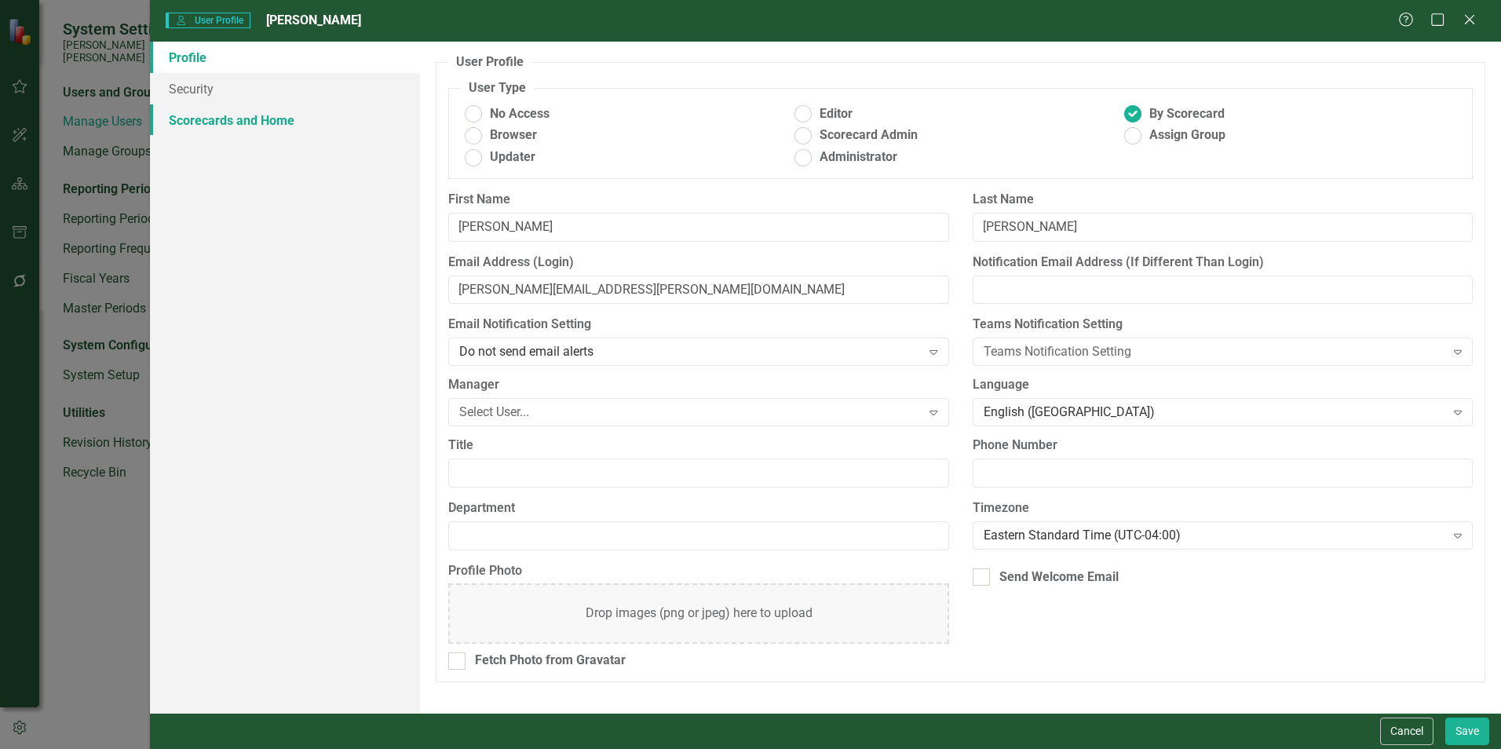
click at [253, 130] on link "Scorecards and Home" at bounding box center [285, 119] width 270 height 31
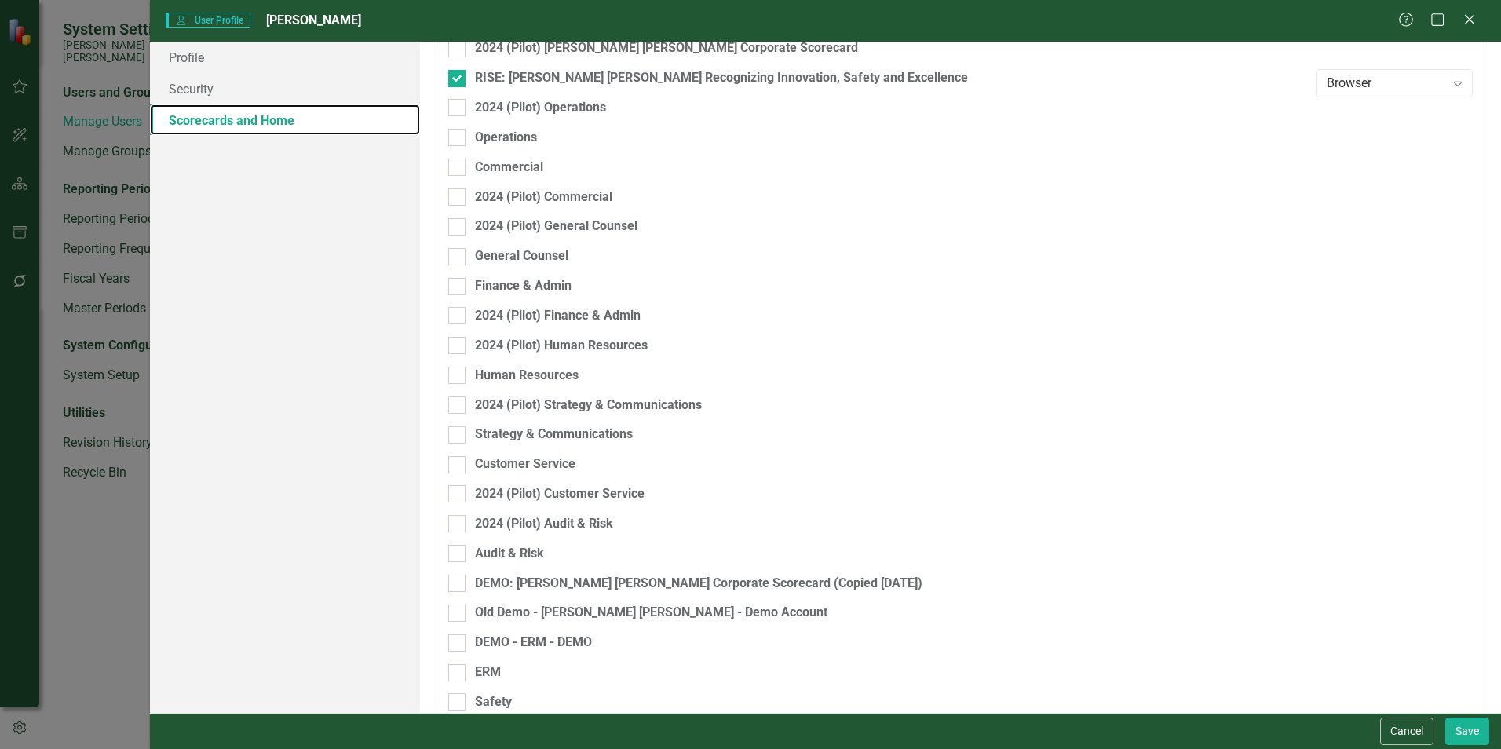
scroll to position [205, 0]
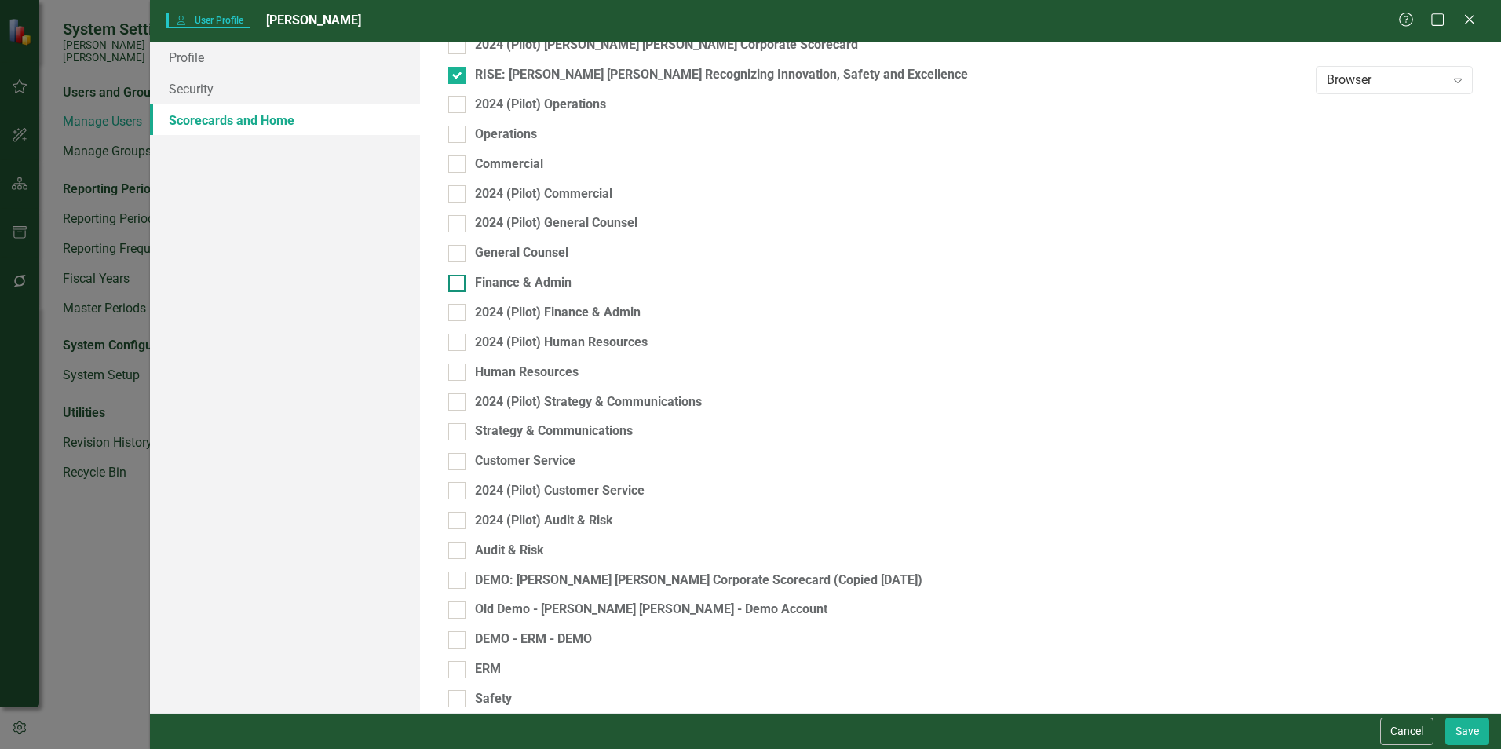
click at [462, 275] on div at bounding box center [456, 283] width 17 height 17
click at [458, 275] on input "Finance & Admin" at bounding box center [453, 280] width 10 height 10
click at [743, 573] on button "Save" at bounding box center [1467, 730] width 44 height 27
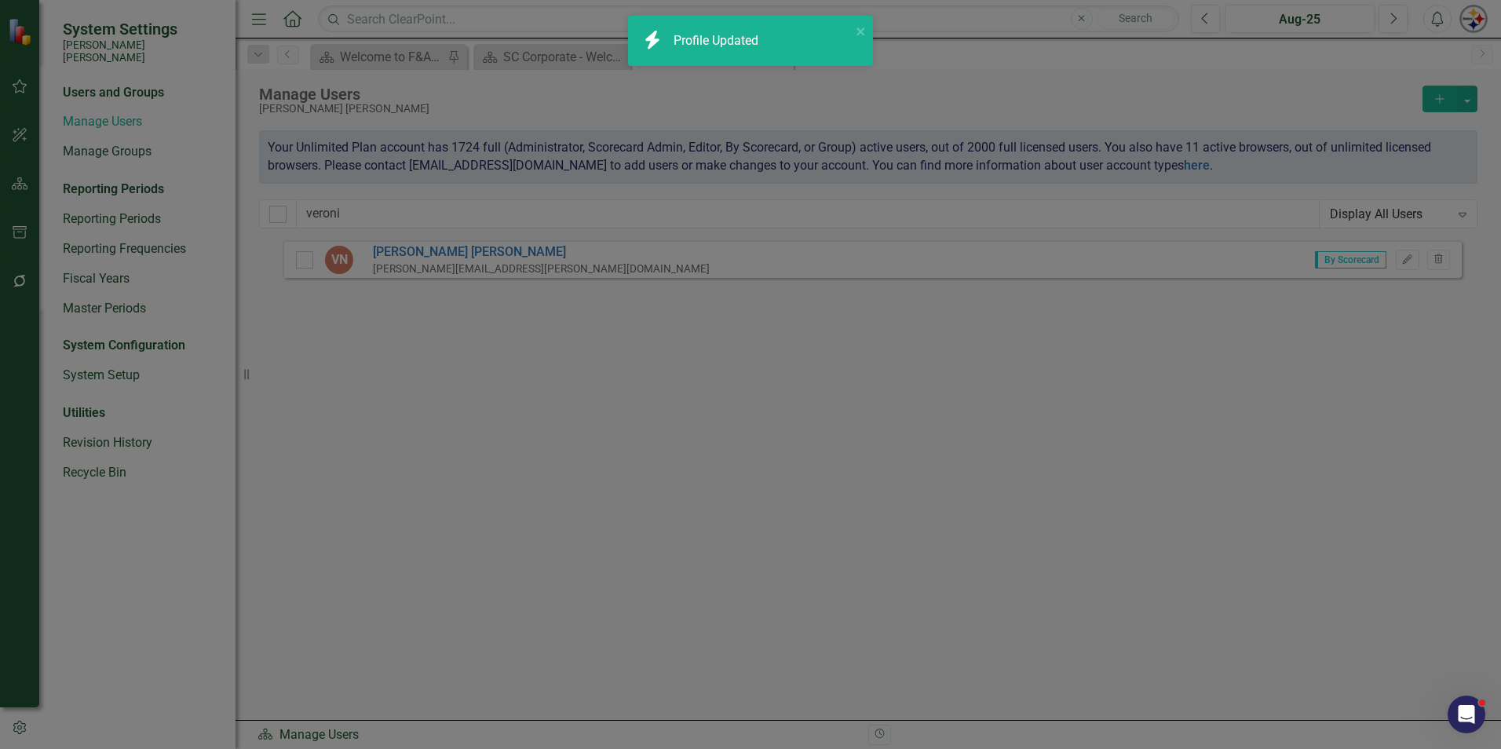
scroll to position [126, 0]
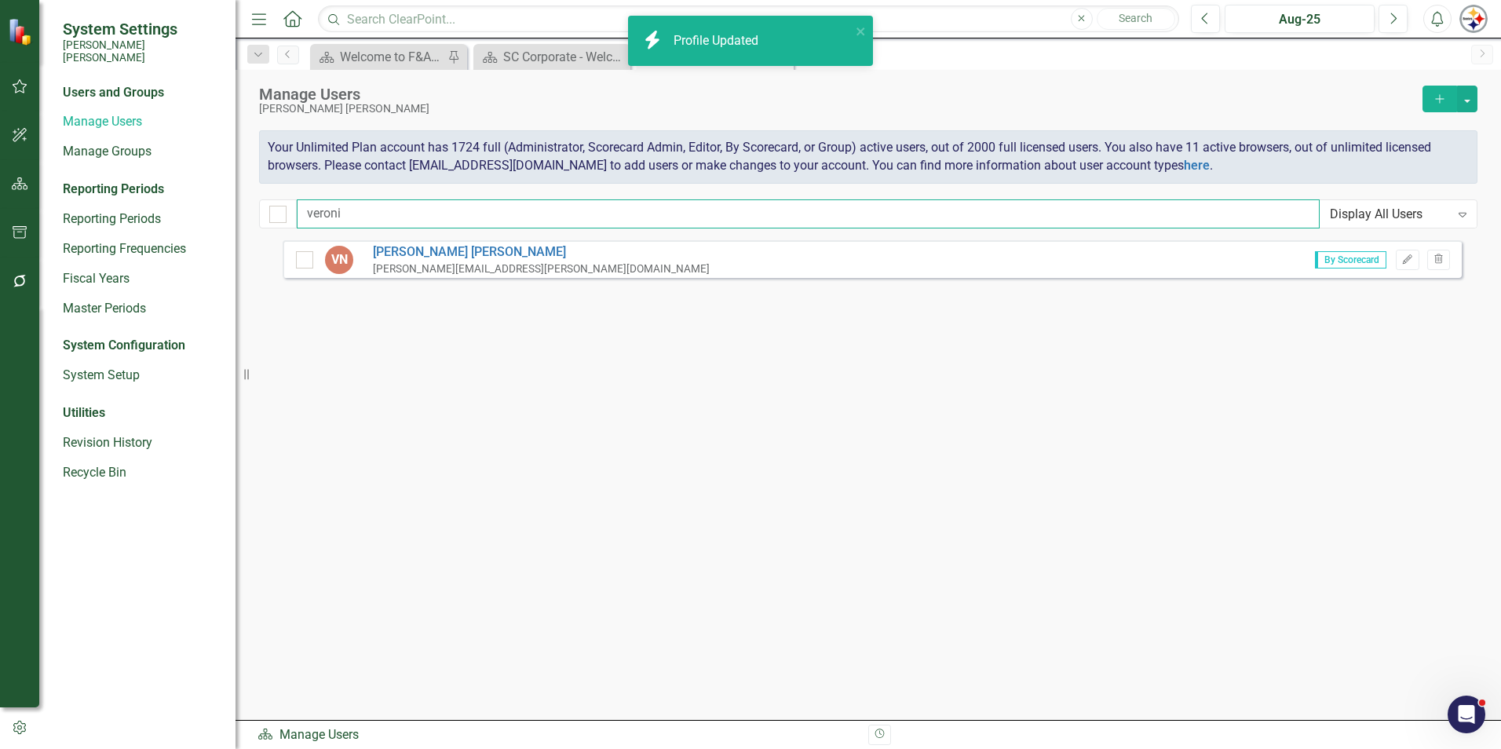
click at [363, 209] on input "veroni" at bounding box center [808, 213] width 1023 height 29
drag, startPoint x: 399, startPoint y: 209, endPoint x: 235, endPoint y: 202, distance: 163.4
click at [243, 203] on div "System Settings [PERSON_NAME] [PERSON_NAME] Users and Groups Manage Users Manag…" at bounding box center [750, 374] width 1501 height 749
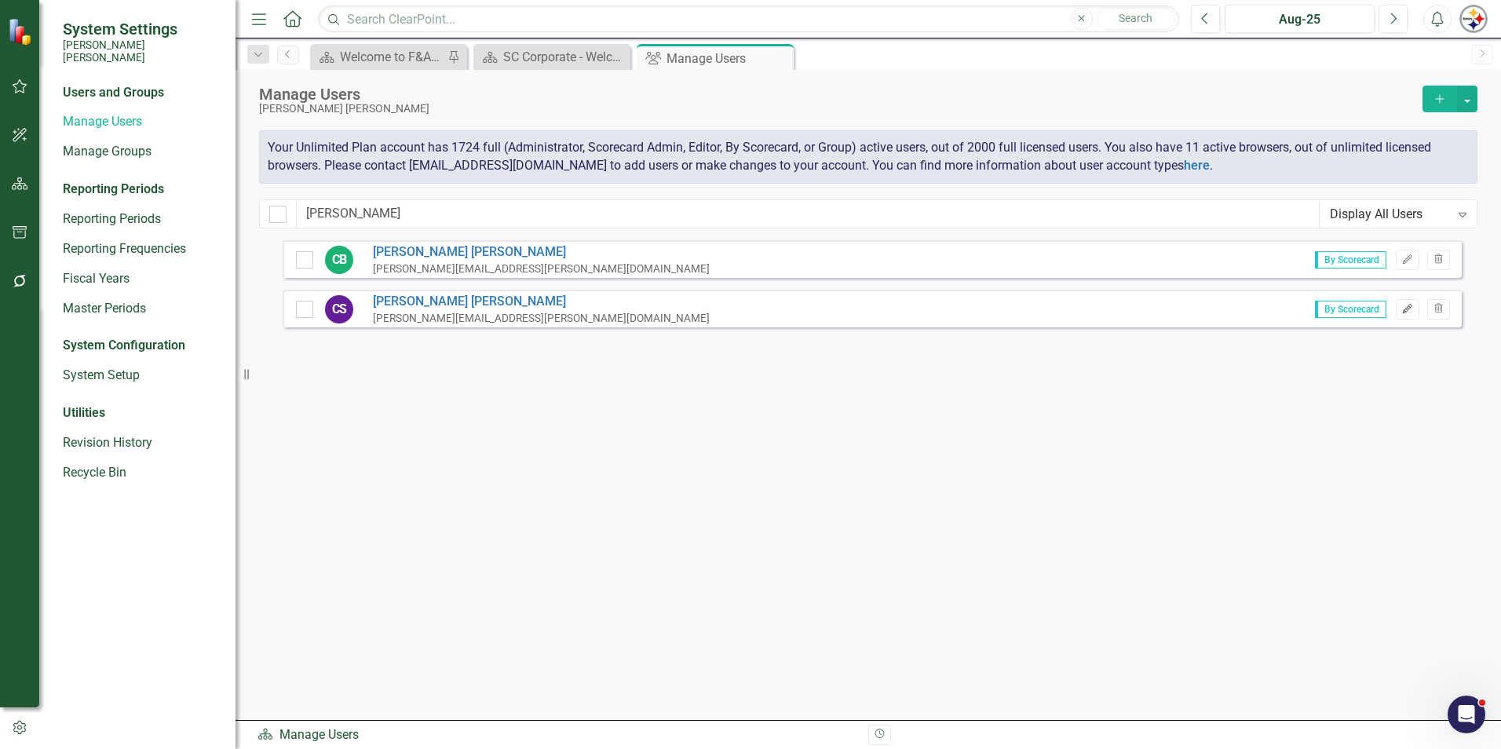
click at [743, 313] on icon "Edit" at bounding box center [1407, 309] width 12 height 9
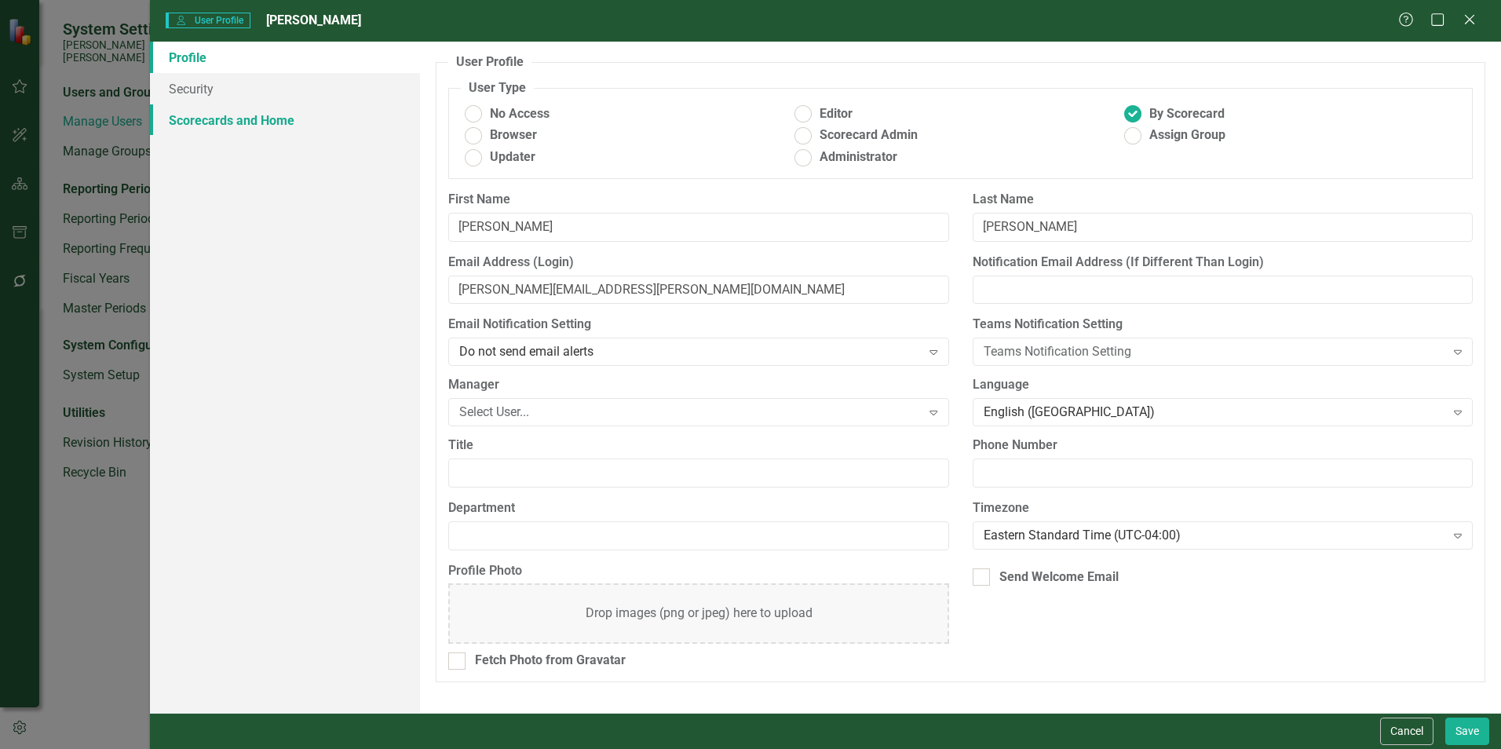
drag, startPoint x: 219, startPoint y: 117, endPoint x: 226, endPoint y: 125, distance: 10.6
click at [220, 118] on link "Scorecards and Home" at bounding box center [285, 119] width 270 height 31
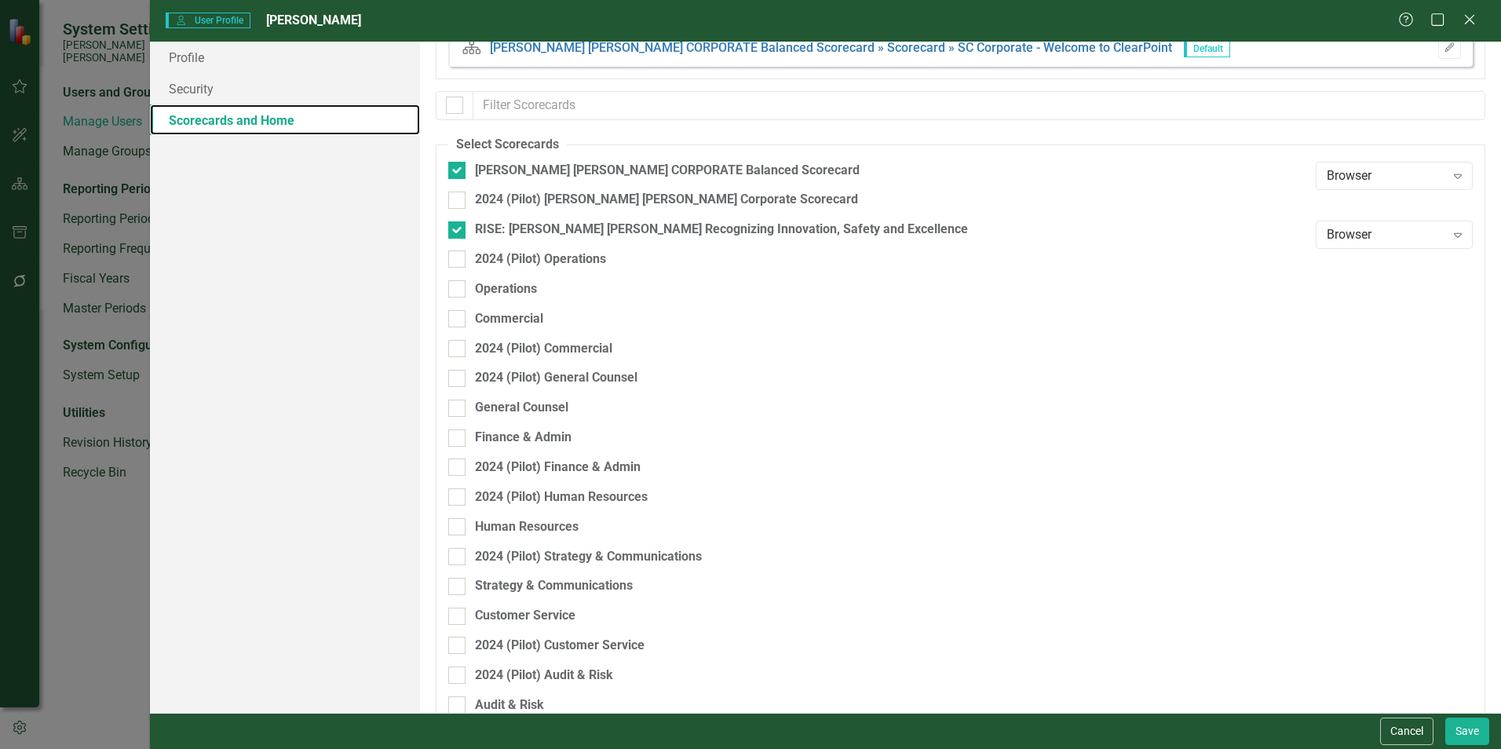
scroll to position [78, 0]
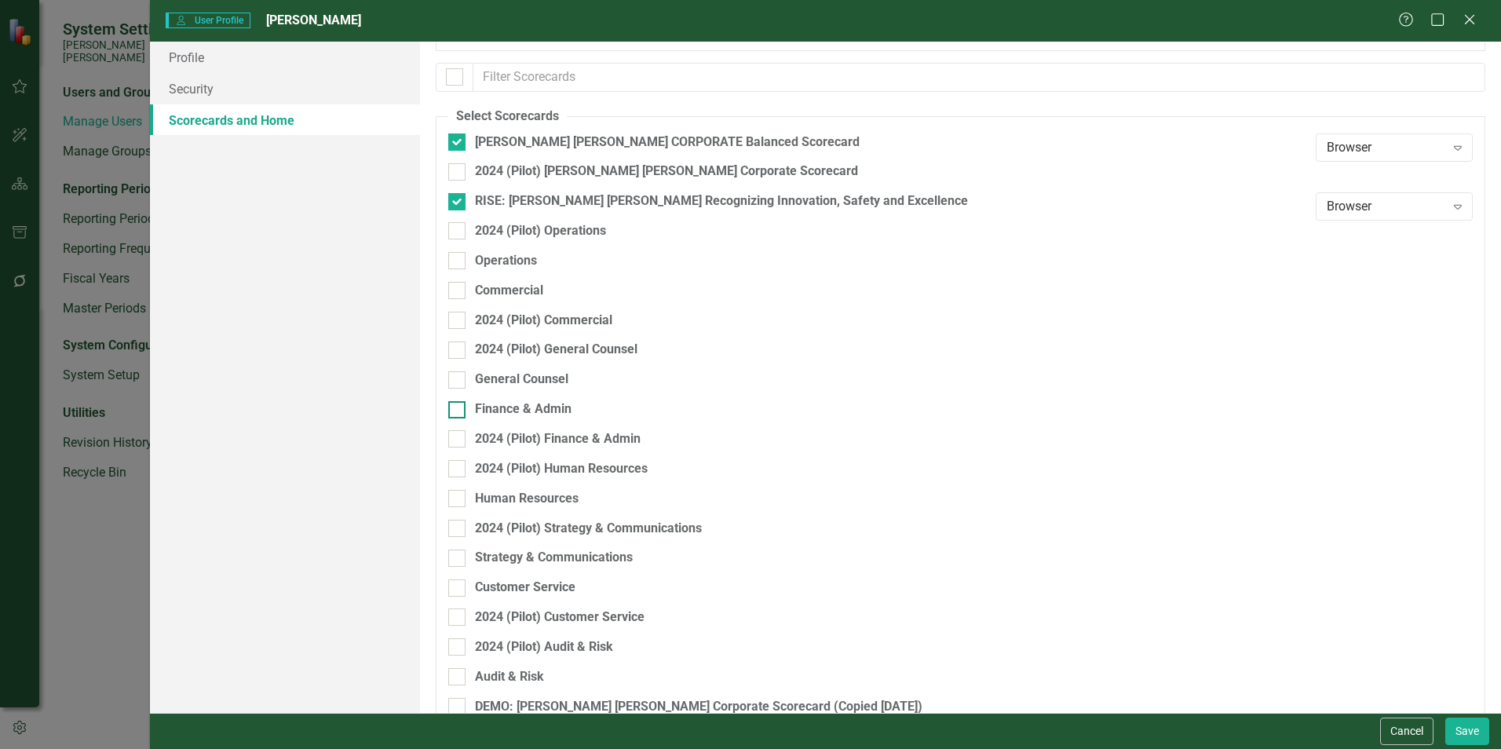
click at [456, 416] on div at bounding box center [456, 409] width 17 height 17
click at [456, 411] on input "Finance & Admin" at bounding box center [453, 406] width 10 height 10
click at [743, 573] on button "Save" at bounding box center [1467, 730] width 44 height 27
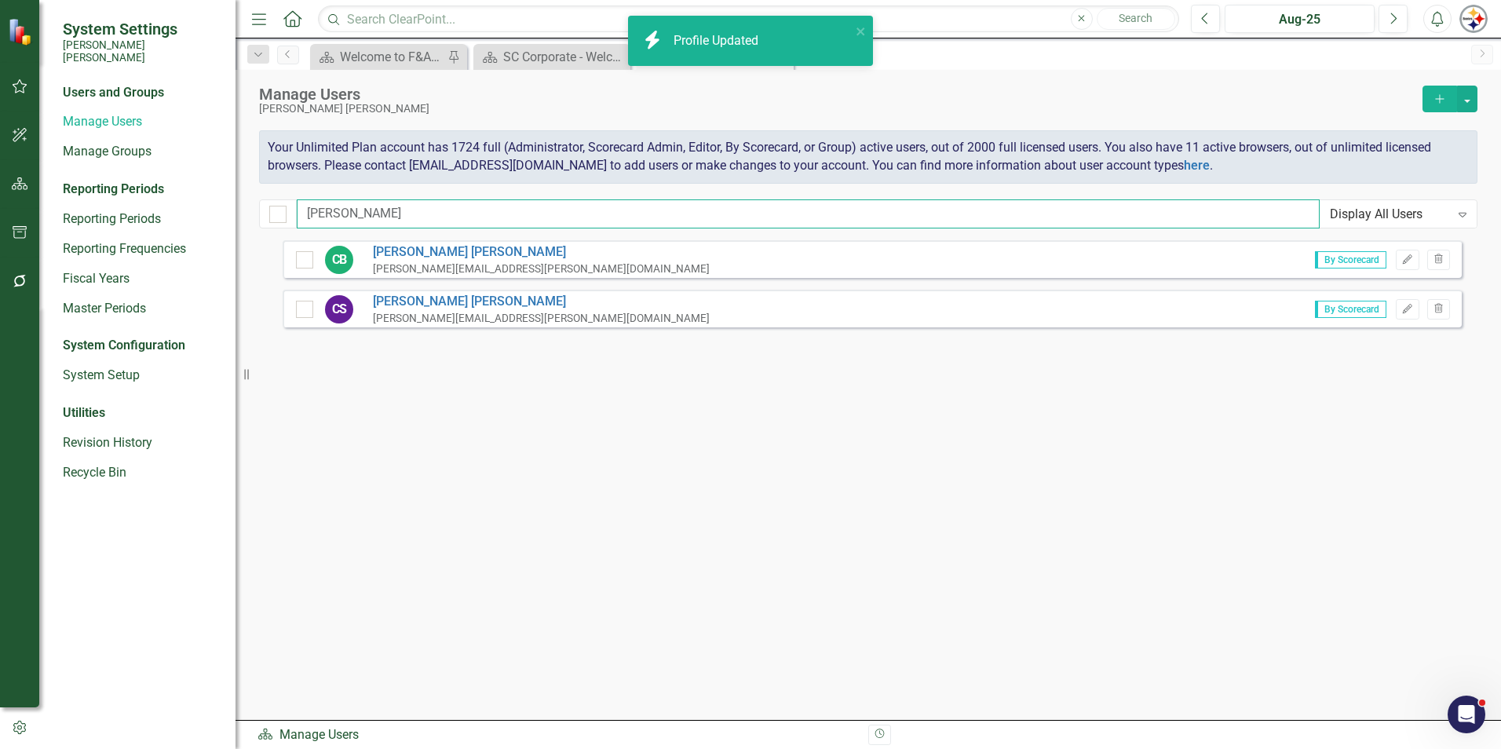
click at [375, 215] on input "[PERSON_NAME]" at bounding box center [808, 213] width 1023 height 29
click at [183, 208] on div "System Settings [PERSON_NAME] [PERSON_NAME] Users and Groups Manage Users Manag…" at bounding box center [750, 374] width 1501 height 749
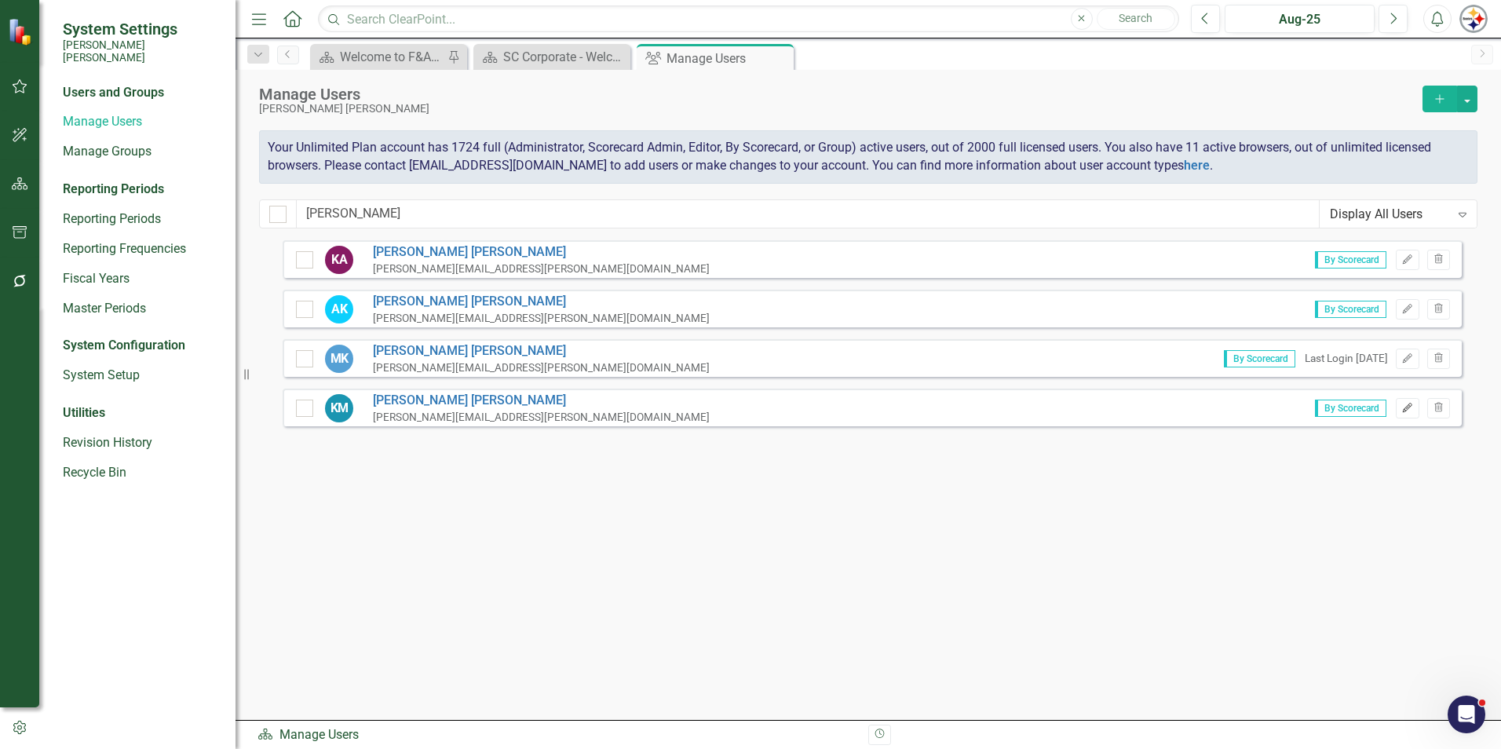
click at [743, 411] on icon "Edit" at bounding box center [1407, 407] width 12 height 9
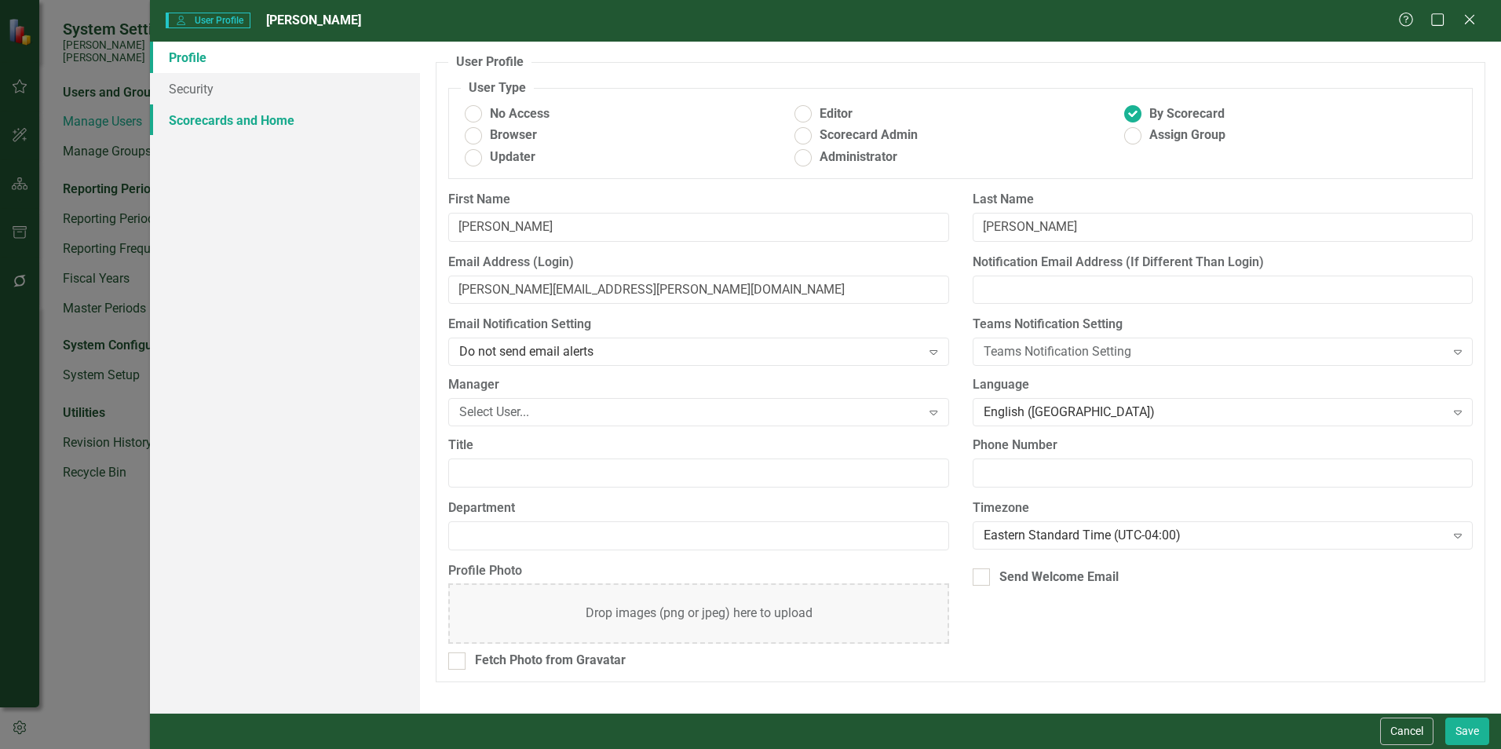
click at [257, 122] on link "Scorecards and Home" at bounding box center [285, 119] width 270 height 31
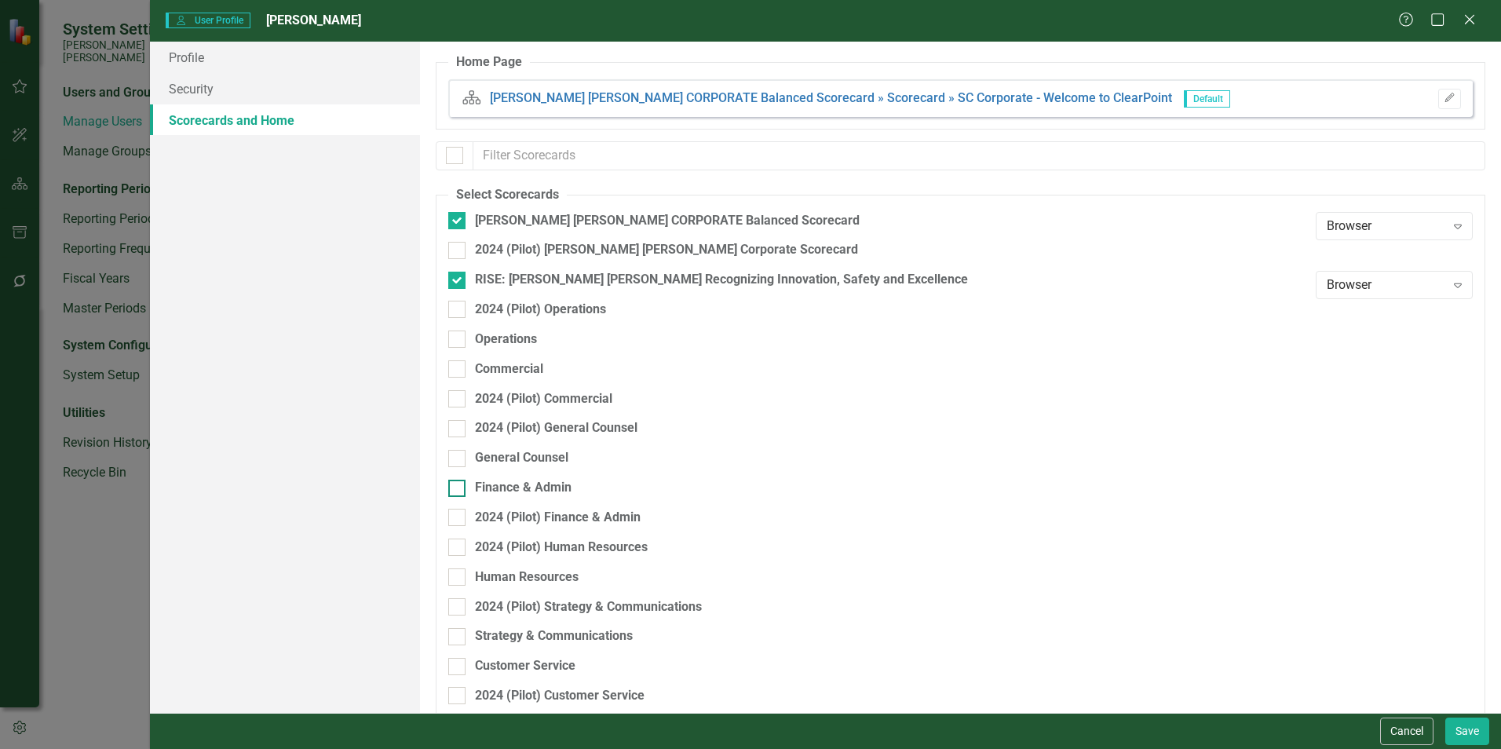
click at [516, 485] on div "Finance & Admin" at bounding box center [523, 488] width 97 height 18
click at [458, 485] on input "Finance & Admin" at bounding box center [453, 485] width 10 height 10
click at [743, 573] on button "Save" at bounding box center [1467, 730] width 44 height 27
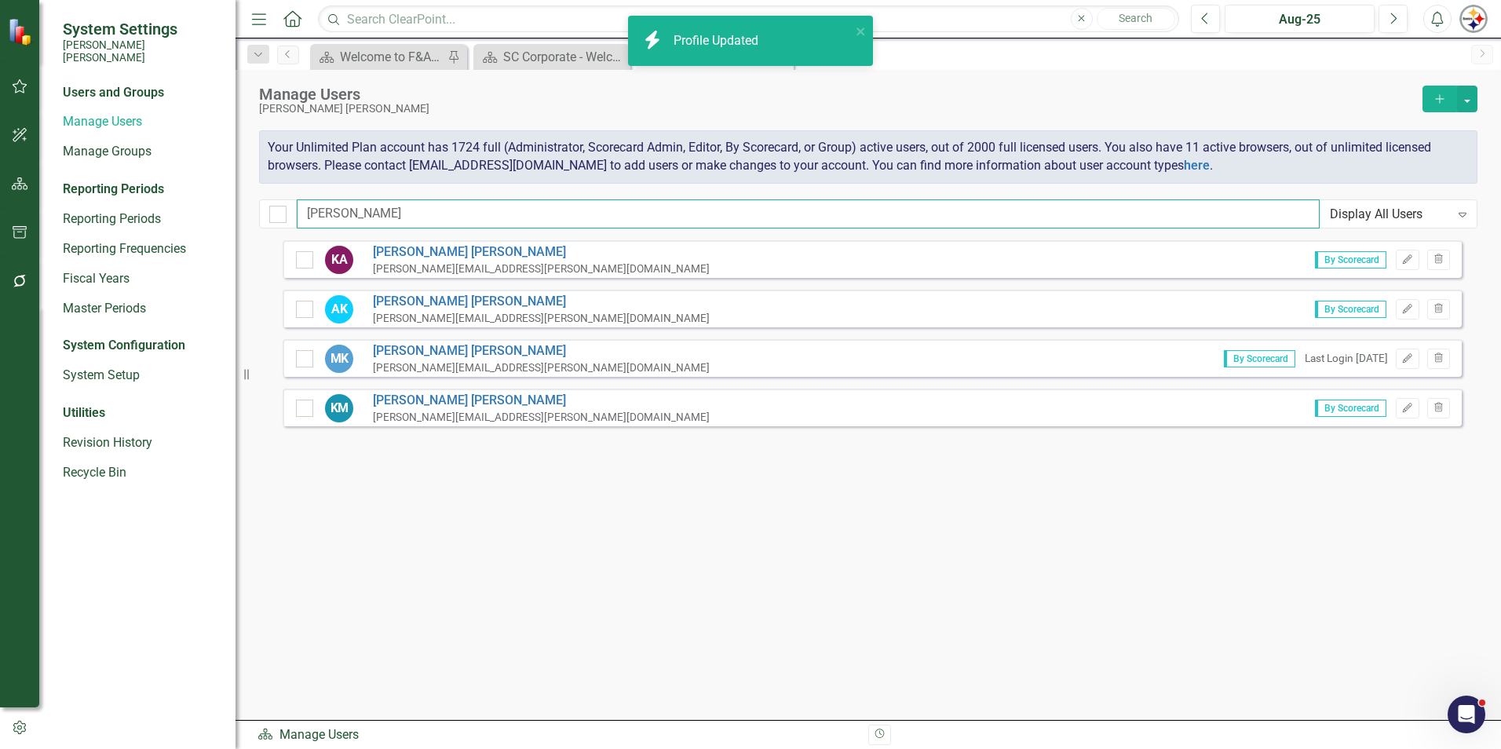
click at [346, 210] on input "[PERSON_NAME]" at bounding box center [808, 213] width 1023 height 29
drag, startPoint x: 390, startPoint y: 211, endPoint x: 216, endPoint y: 211, distance: 174.3
click at [216, 211] on div "System Settings [PERSON_NAME] [PERSON_NAME] Users and Groups Manage Users Manag…" at bounding box center [750, 374] width 1501 height 749
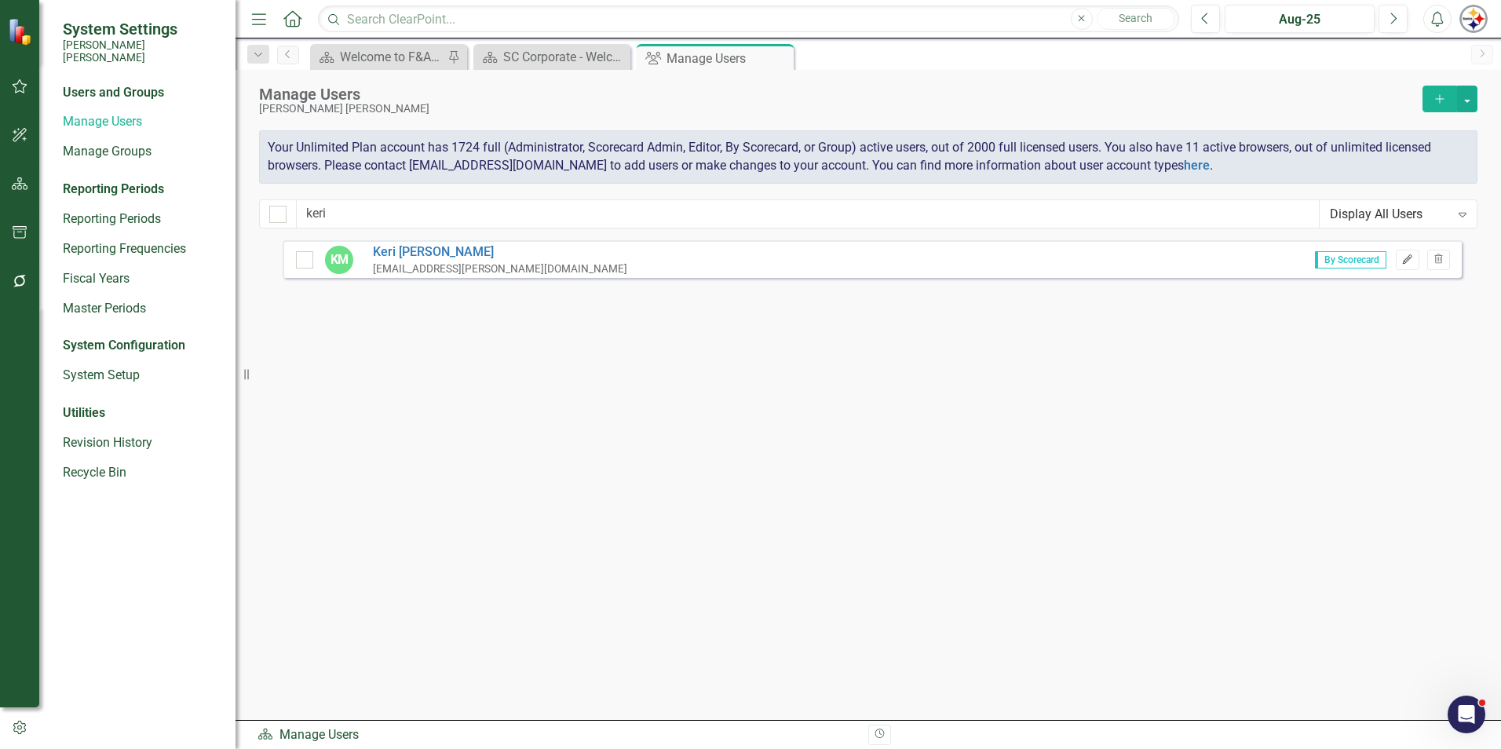
click at [743, 263] on icon "button" at bounding box center [1407, 258] width 9 height 9
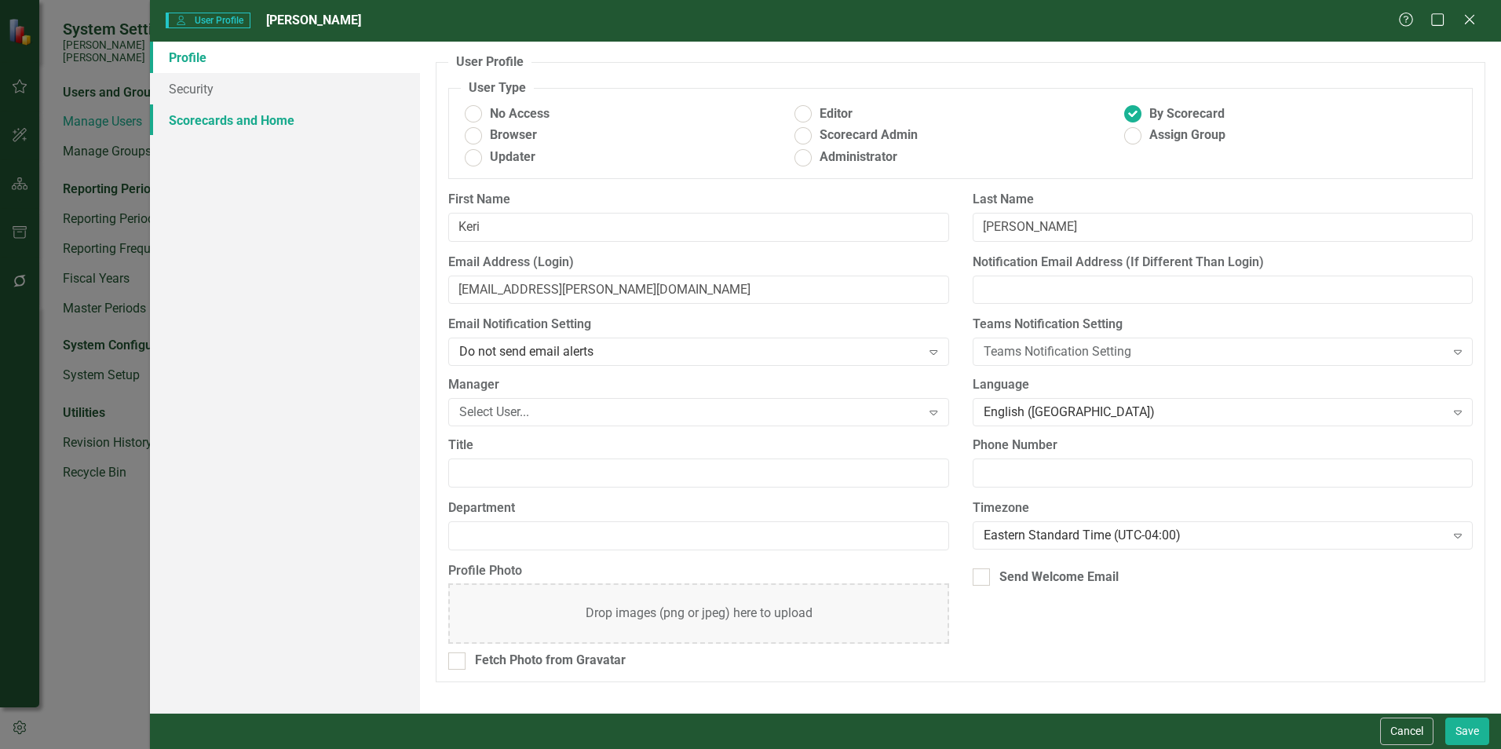
click at [231, 126] on link "Scorecards and Home" at bounding box center [285, 119] width 270 height 31
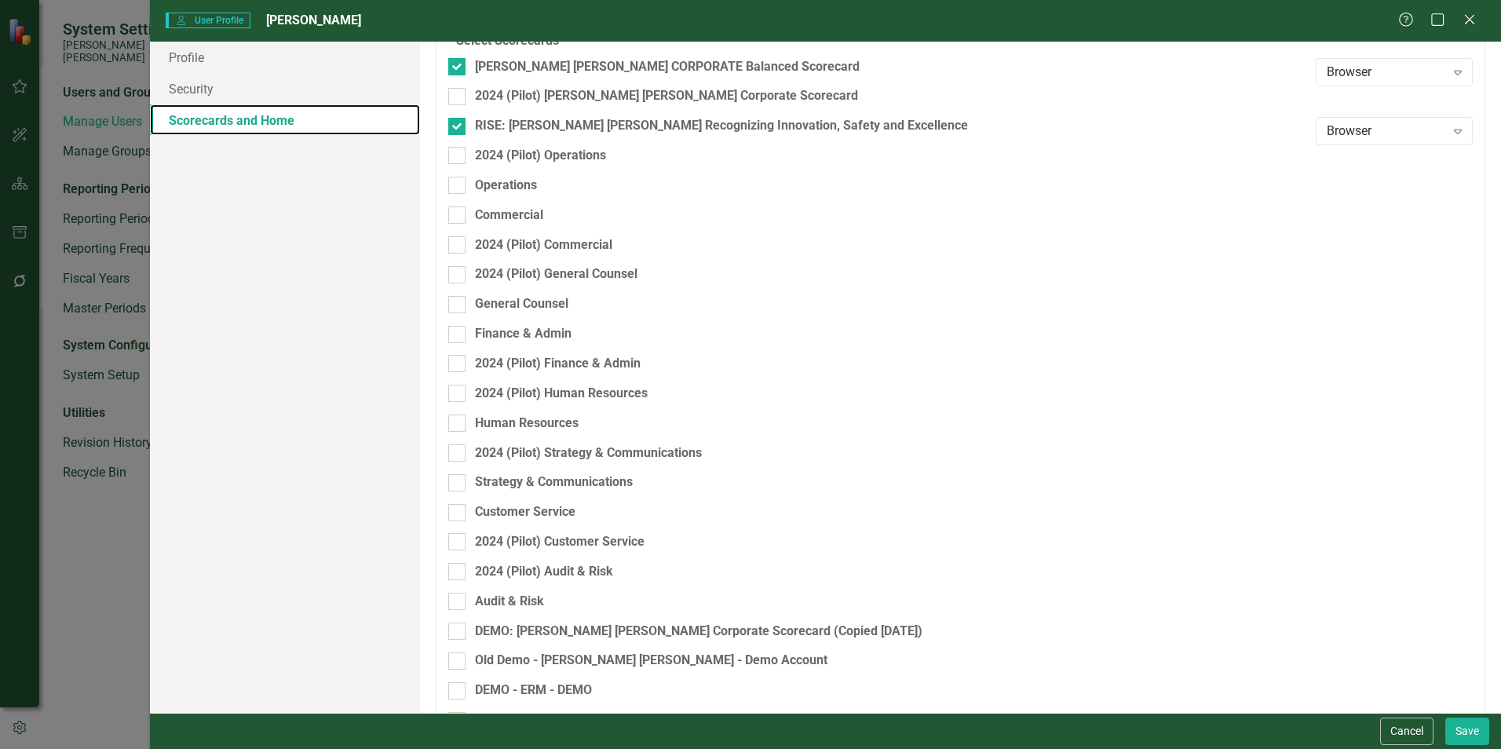
scroll to position [126, 0]
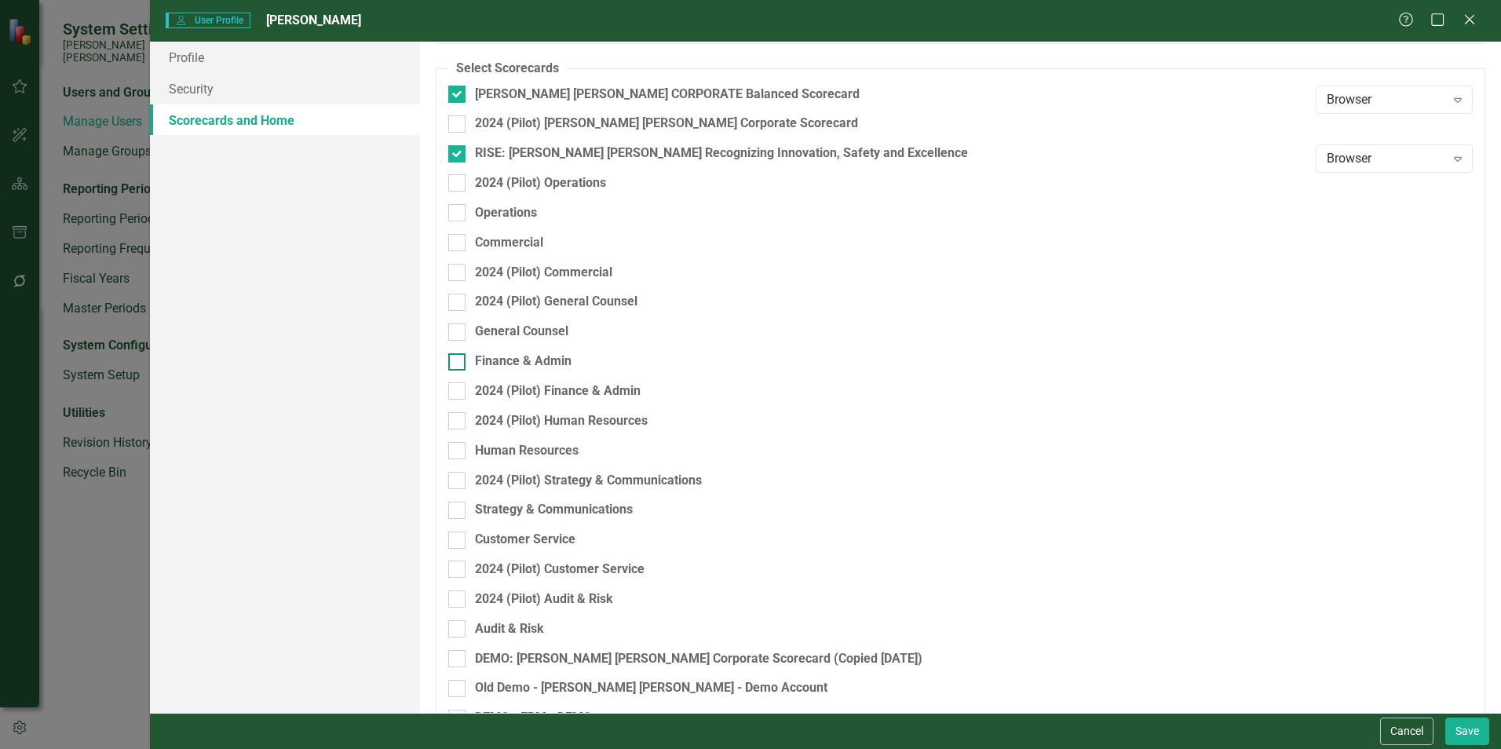
click at [509, 358] on div "Finance & Admin" at bounding box center [523, 361] width 97 height 18
click at [458, 358] on input "Finance & Admin" at bounding box center [453, 358] width 10 height 10
click at [743, 573] on button "Save" at bounding box center [1467, 730] width 44 height 27
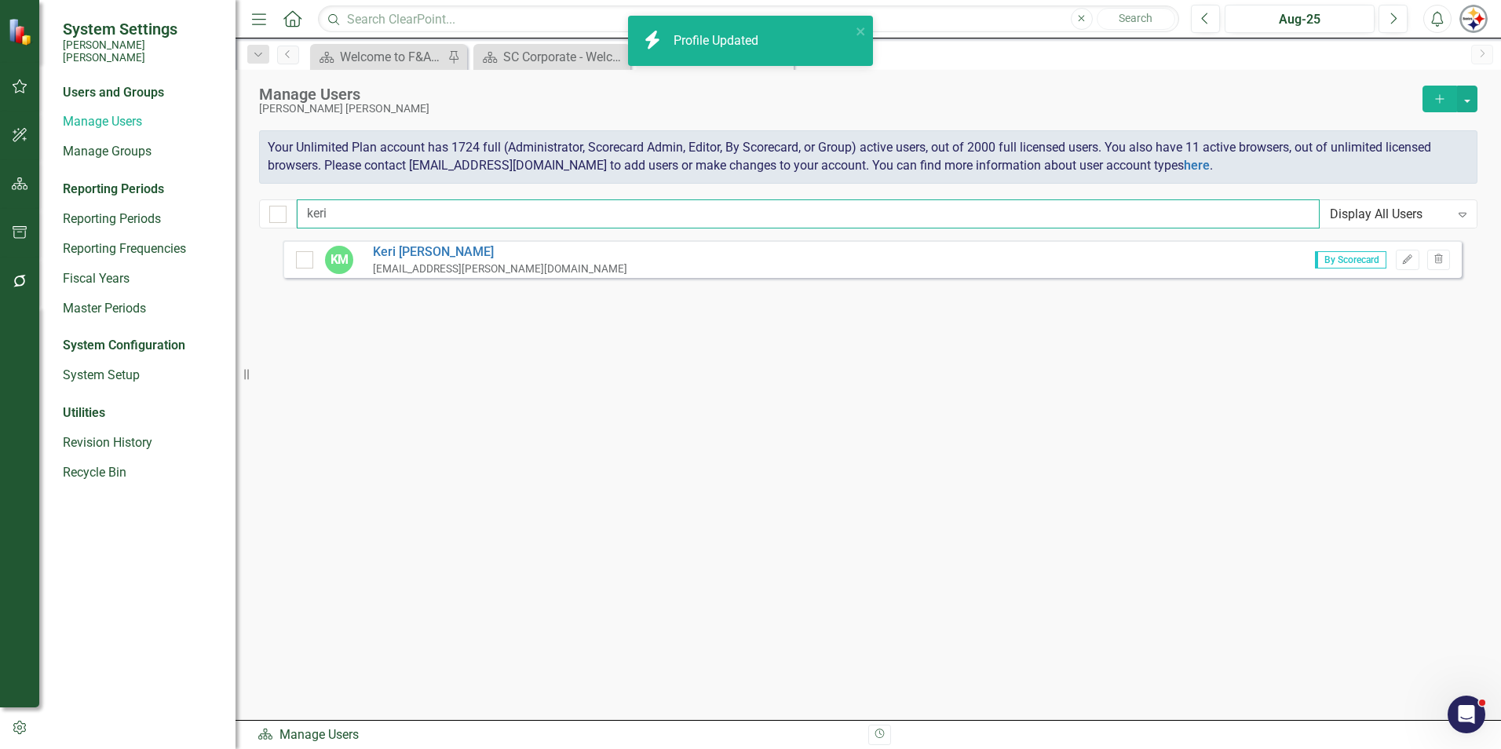
click at [360, 216] on input "keri" at bounding box center [808, 213] width 1023 height 29
drag, startPoint x: 349, startPoint y: 218, endPoint x: 253, endPoint y: 218, distance: 95.8
click at [255, 218] on div "Manage Users [PERSON_NAME] [PERSON_NAME] Add Your Unlimited Plan account has 17…" at bounding box center [867, 155] width 1265 height 170
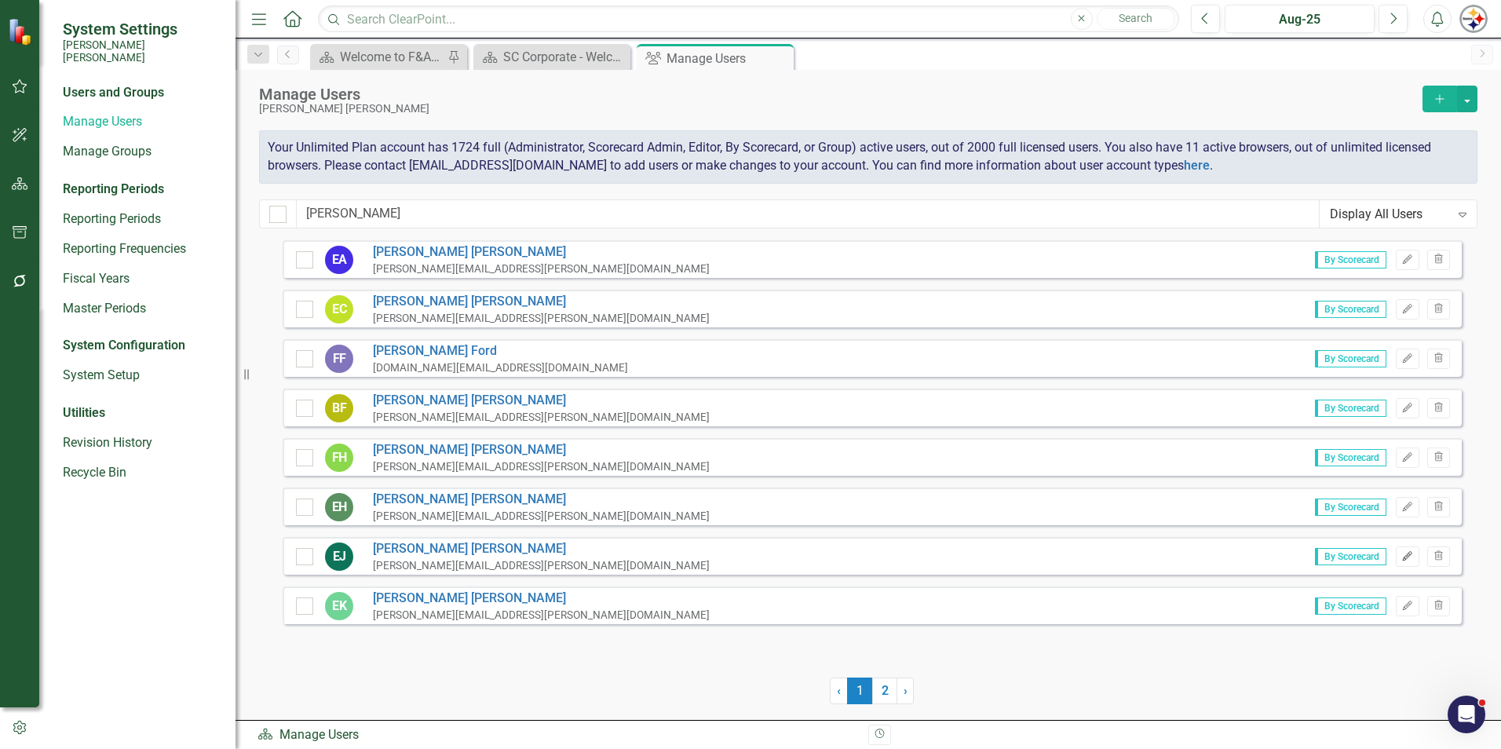
click at [743, 557] on icon "Edit" at bounding box center [1407, 556] width 12 height 9
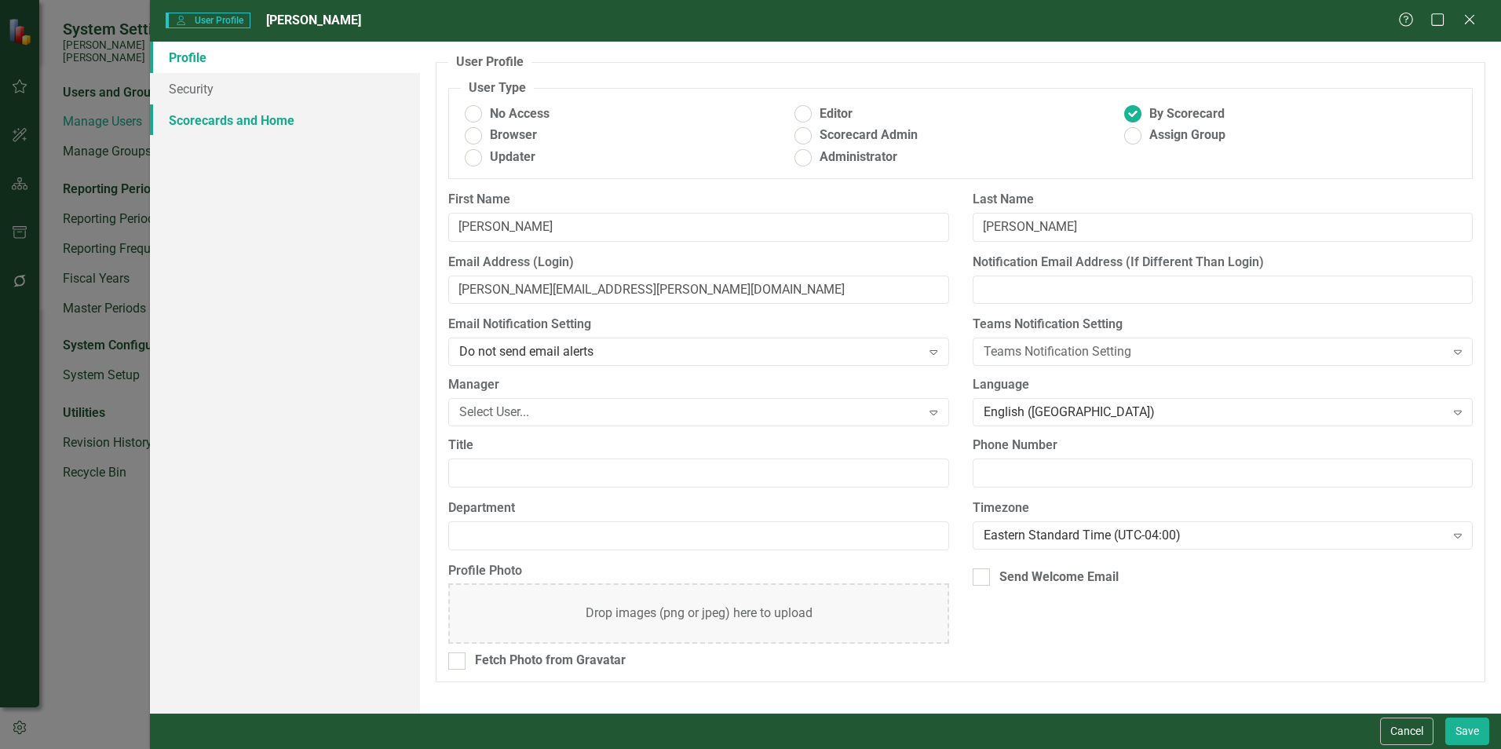
click at [228, 117] on link "Scorecards and Home" at bounding box center [285, 119] width 270 height 31
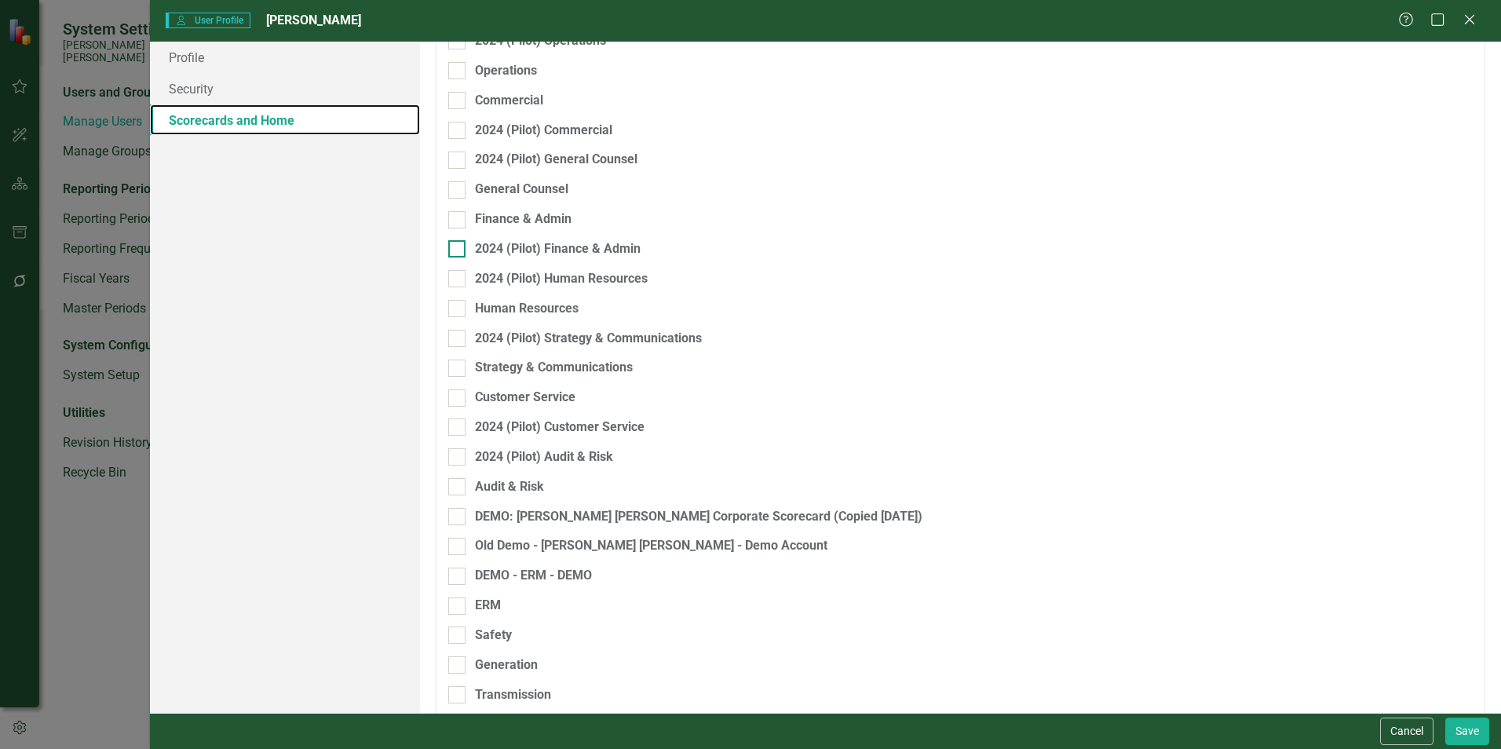
scroll to position [283, 0]
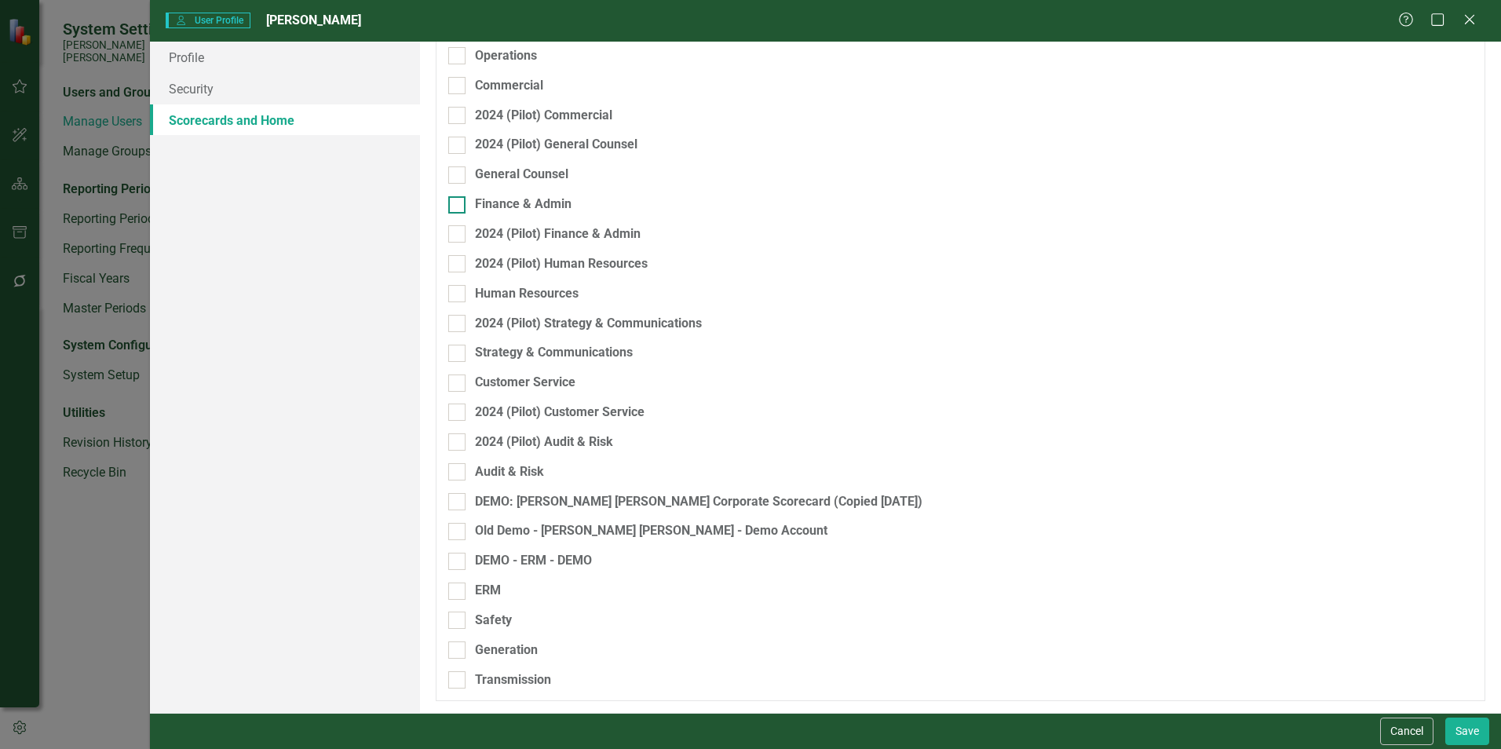
click at [470, 210] on div "Finance & Admin" at bounding box center [878, 204] width 860 height 18
click at [458, 206] on input "Finance & Admin" at bounding box center [453, 201] width 10 height 10
click at [743, 573] on button "Save" at bounding box center [1467, 730] width 44 height 27
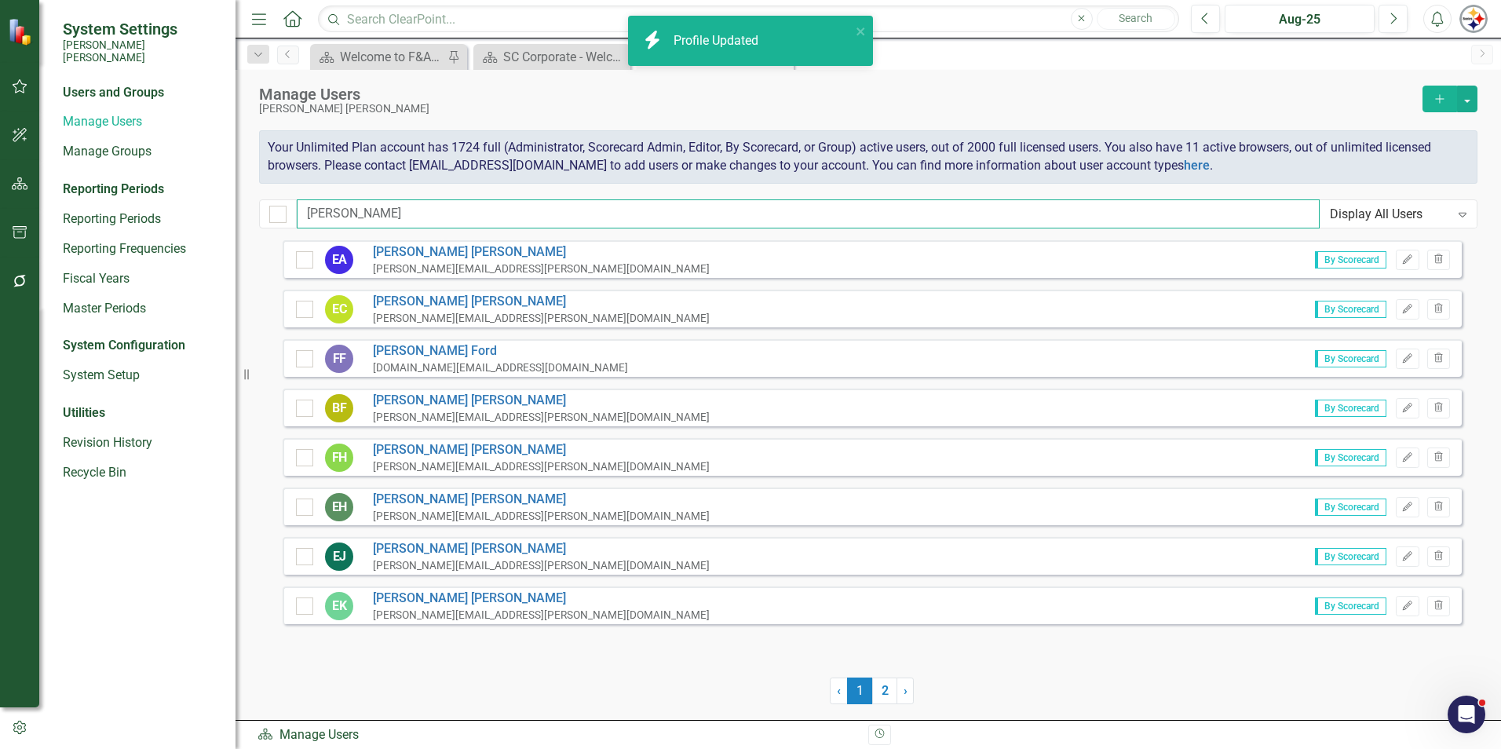
click at [346, 217] on input "[PERSON_NAME]" at bounding box center [808, 213] width 1023 height 29
drag, startPoint x: 239, startPoint y: 214, endPoint x: 225, endPoint y: 214, distance: 14.1
click at [227, 214] on div "System Settings [PERSON_NAME] [PERSON_NAME] Users and Groups Manage Users Manag…" at bounding box center [750, 374] width 1501 height 749
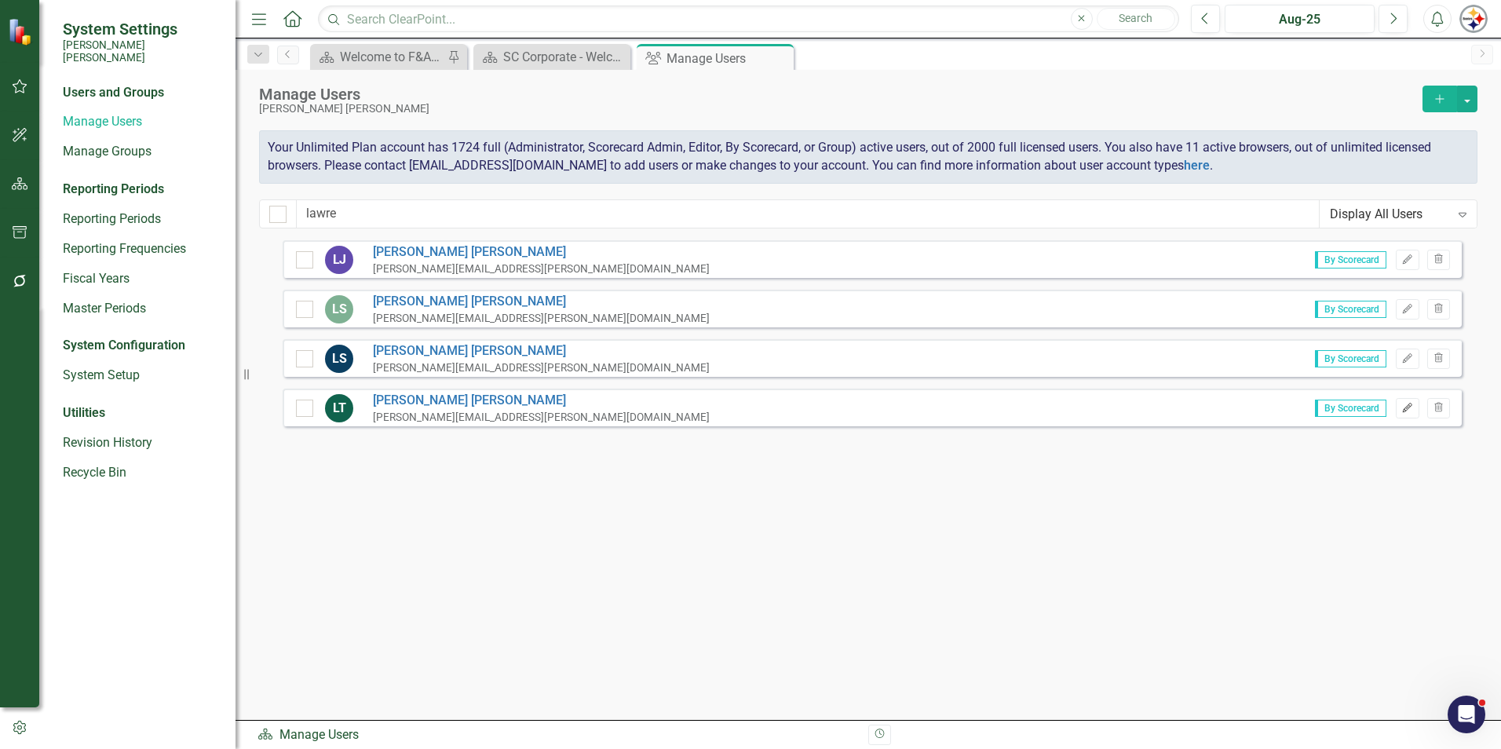
click at [743, 409] on button "Edit" at bounding box center [1407, 408] width 23 height 20
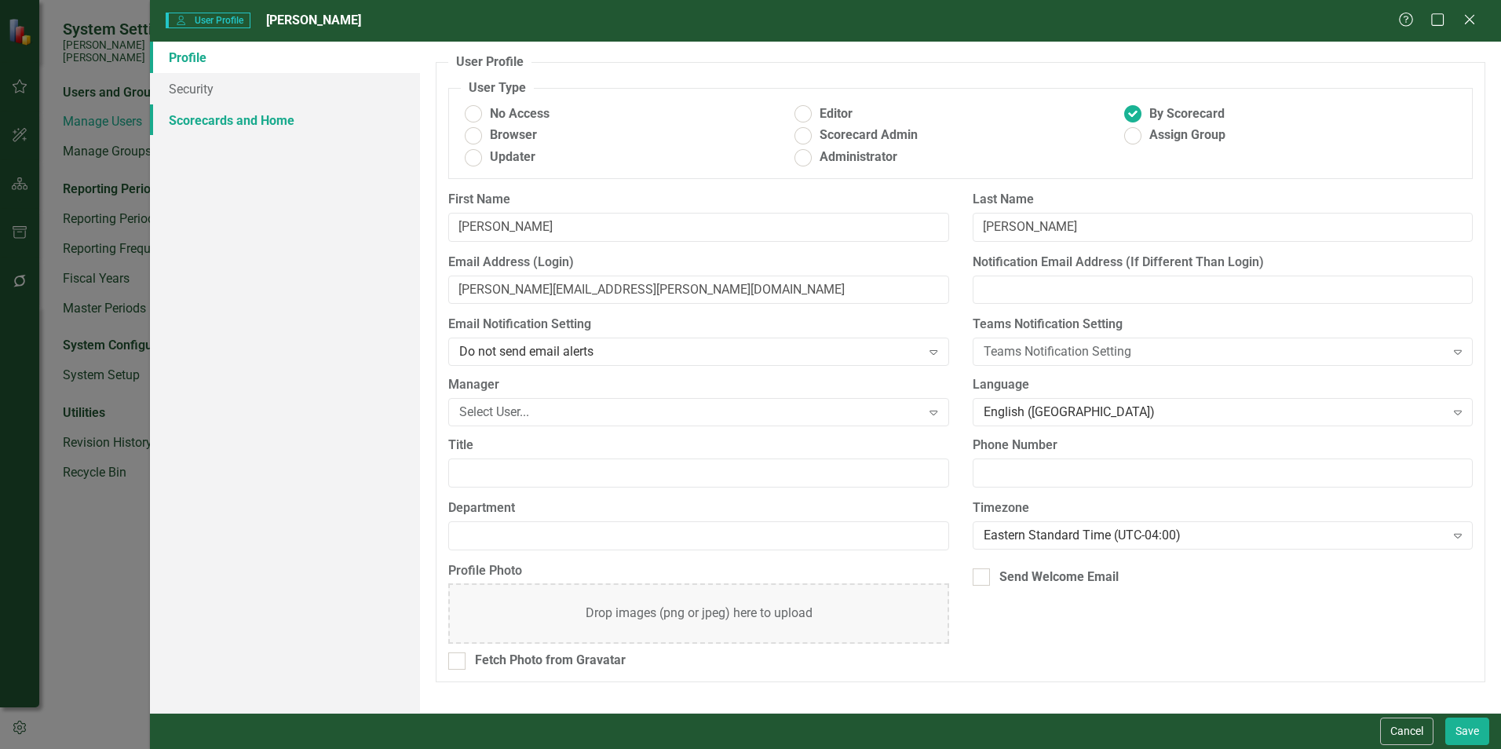
click at [274, 128] on link "Scorecards and Home" at bounding box center [285, 119] width 270 height 31
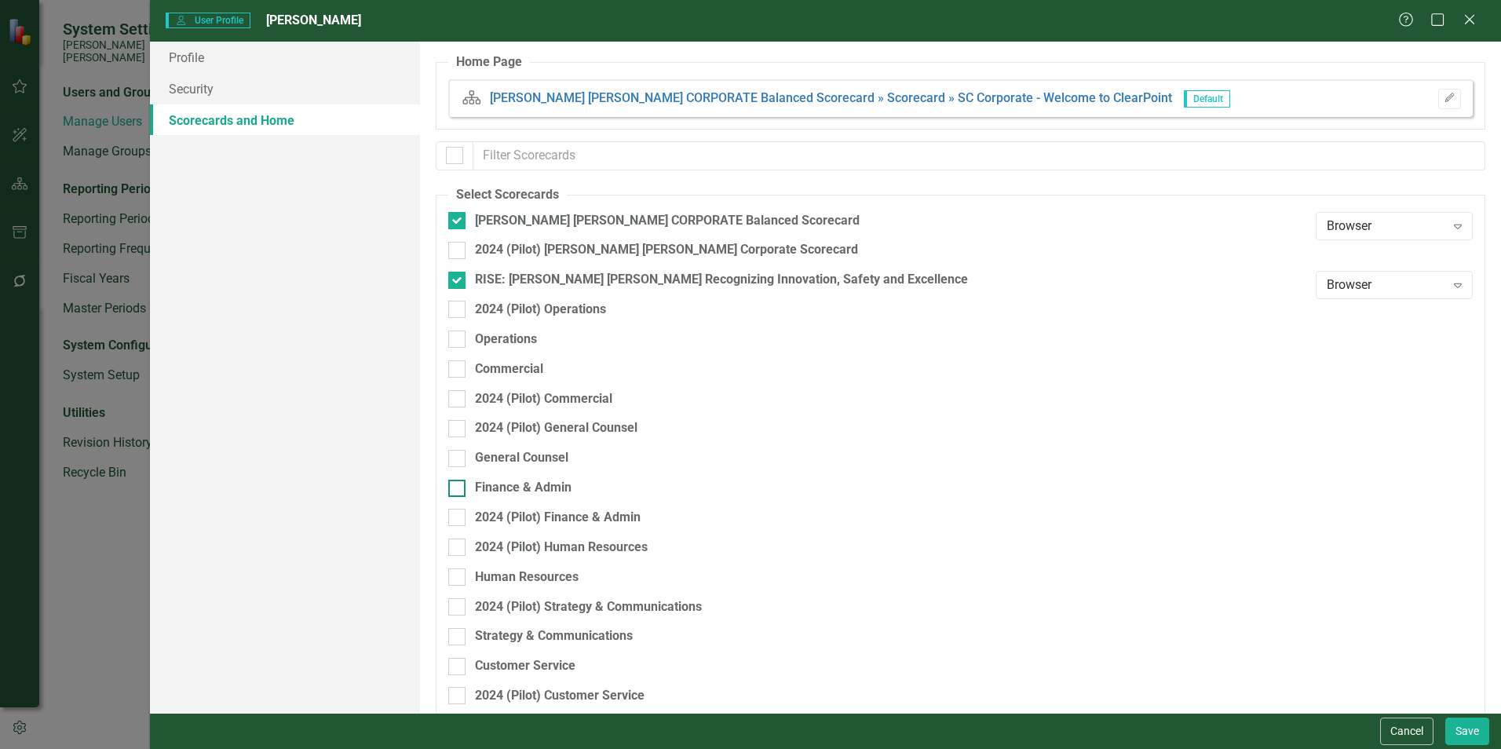
click at [546, 486] on div "Finance & Admin" at bounding box center [523, 488] width 97 height 18
click at [458, 486] on input "Finance & Admin" at bounding box center [453, 485] width 10 height 10
click at [743, 573] on button "Save" at bounding box center [1467, 730] width 44 height 27
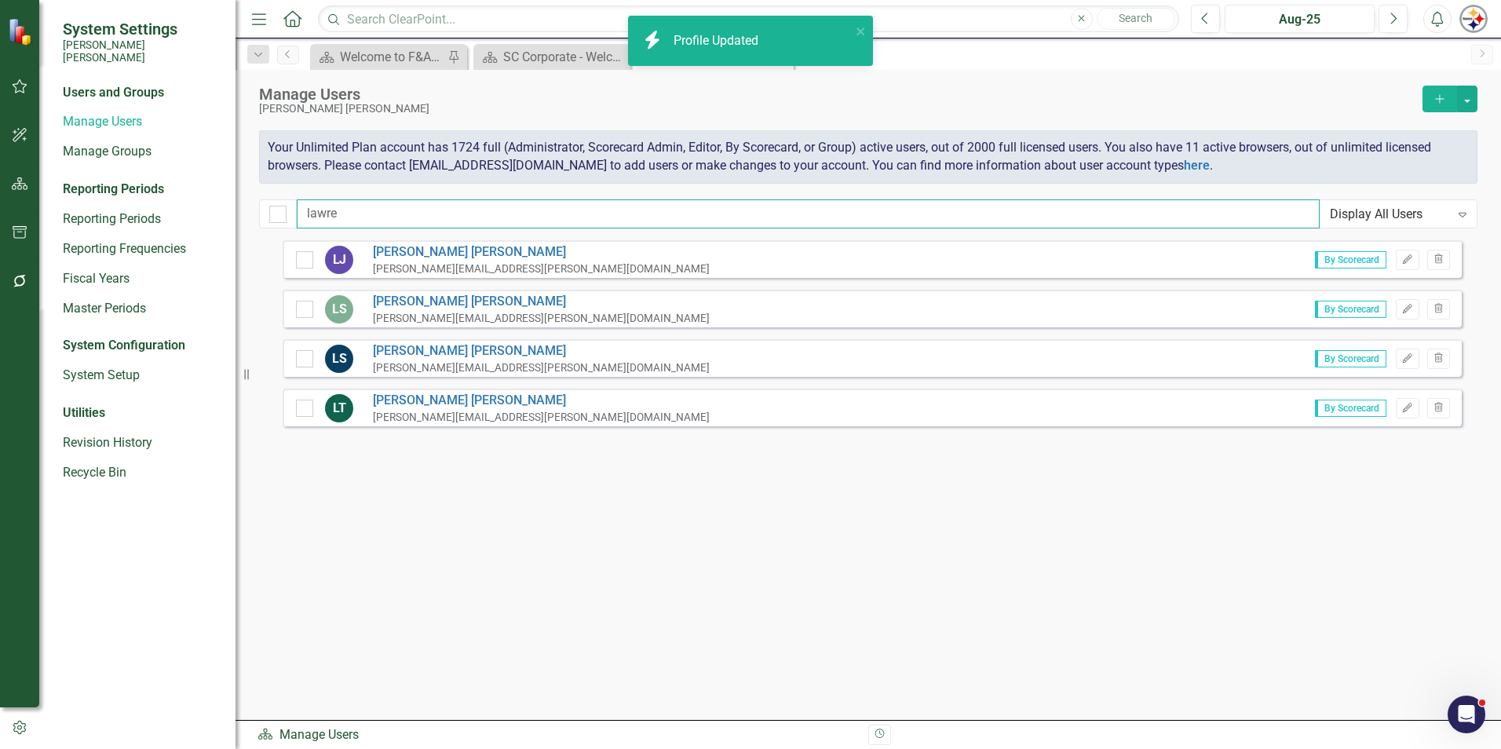
click at [341, 214] on input "lawre" at bounding box center [808, 213] width 1023 height 29
drag, startPoint x: 220, startPoint y: 209, endPoint x: 151, endPoint y: 209, distance: 68.3
click at [154, 209] on div "System Settings [PERSON_NAME] [PERSON_NAME] Users and Groups Manage Users Manag…" at bounding box center [750, 374] width 1501 height 749
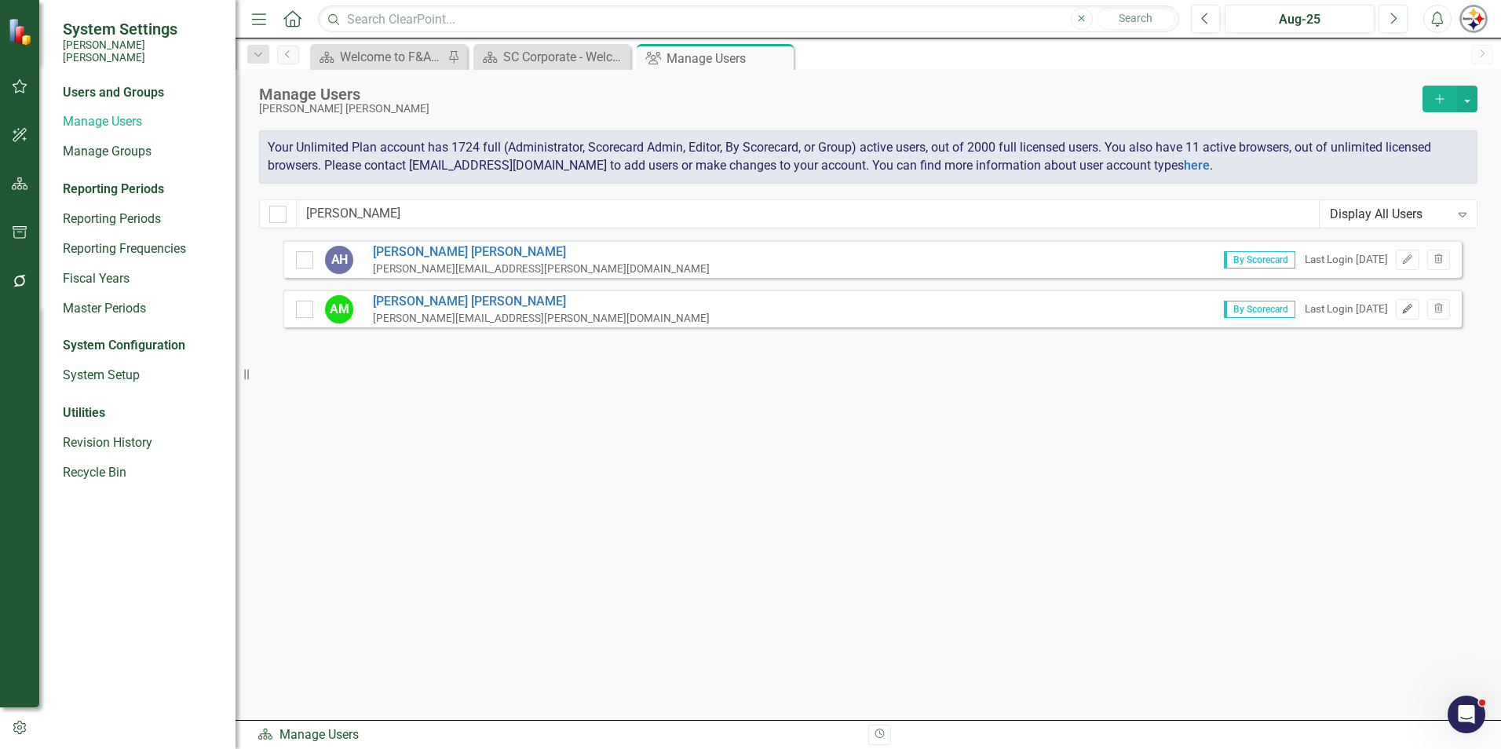
click at [743, 310] on button "Edit" at bounding box center [1407, 309] width 23 height 20
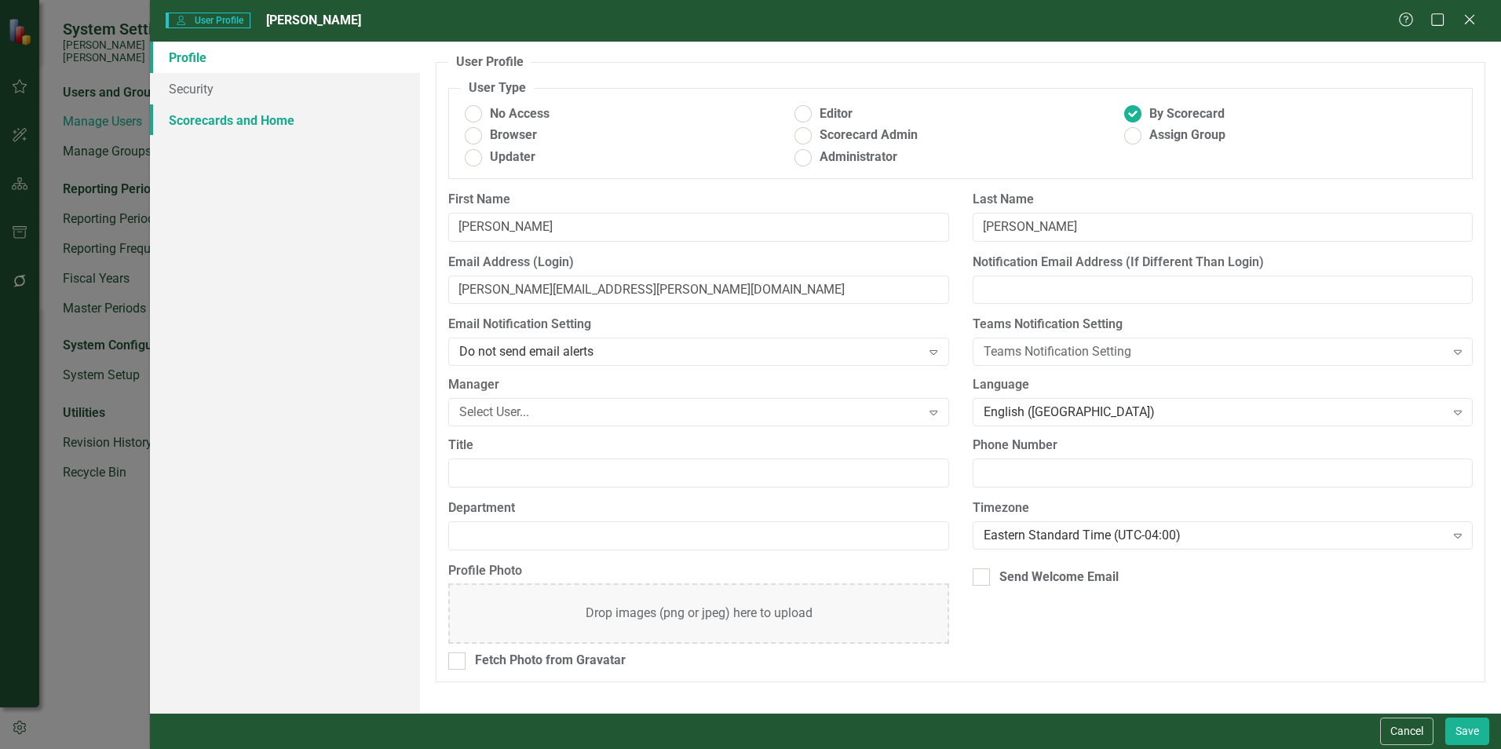
click at [251, 132] on link "Scorecards and Home" at bounding box center [285, 119] width 270 height 31
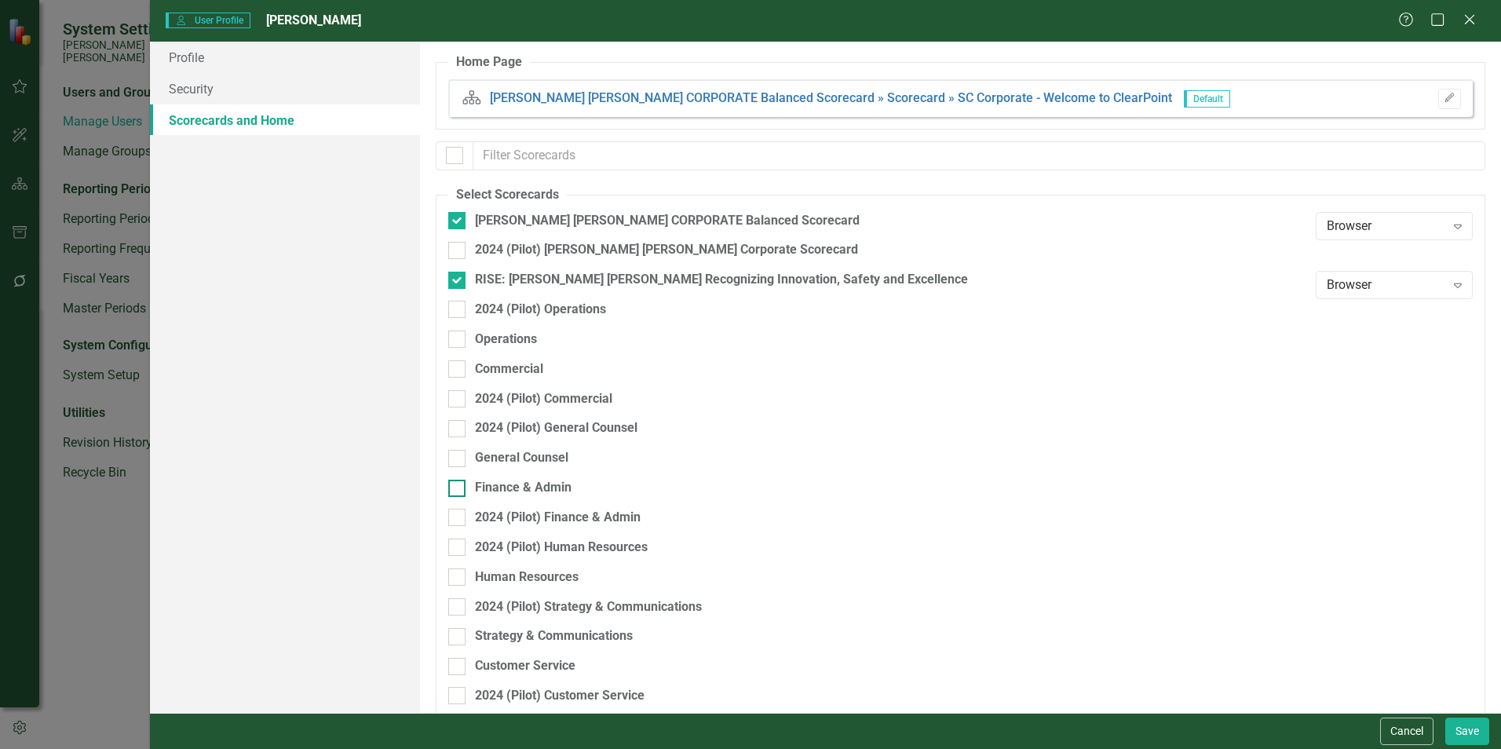
click at [528, 485] on div "Finance & Admin" at bounding box center [523, 488] width 97 height 18
click at [458, 485] on input "Finance & Admin" at bounding box center [453, 485] width 10 height 10
click at [743, 573] on button "Save" at bounding box center [1467, 730] width 44 height 27
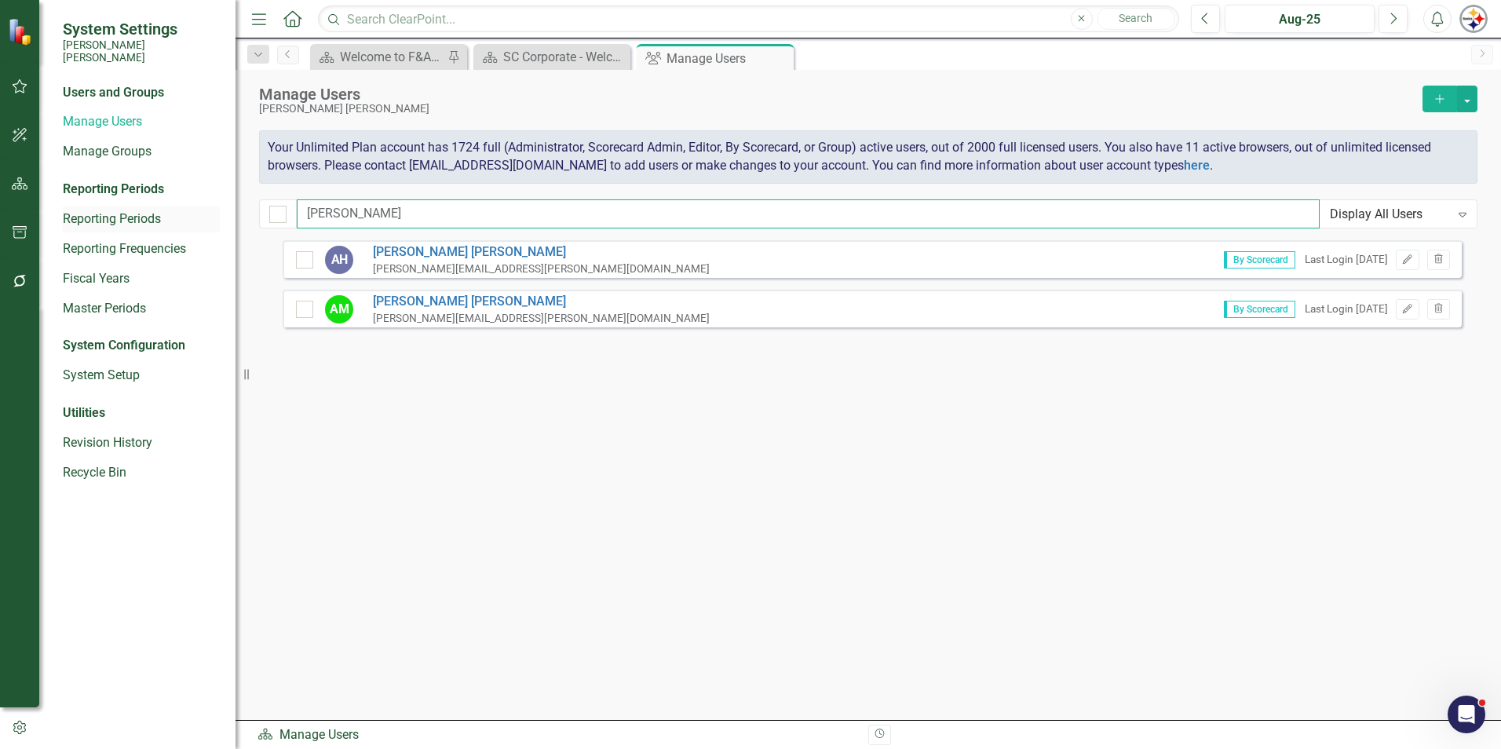
drag, startPoint x: 294, startPoint y: 208, endPoint x: 203, endPoint y: 205, distance: 91.1
click at [217, 208] on div "System Settings [PERSON_NAME] [PERSON_NAME] Users and Groups Manage Users Manag…" at bounding box center [750, 374] width 1501 height 749
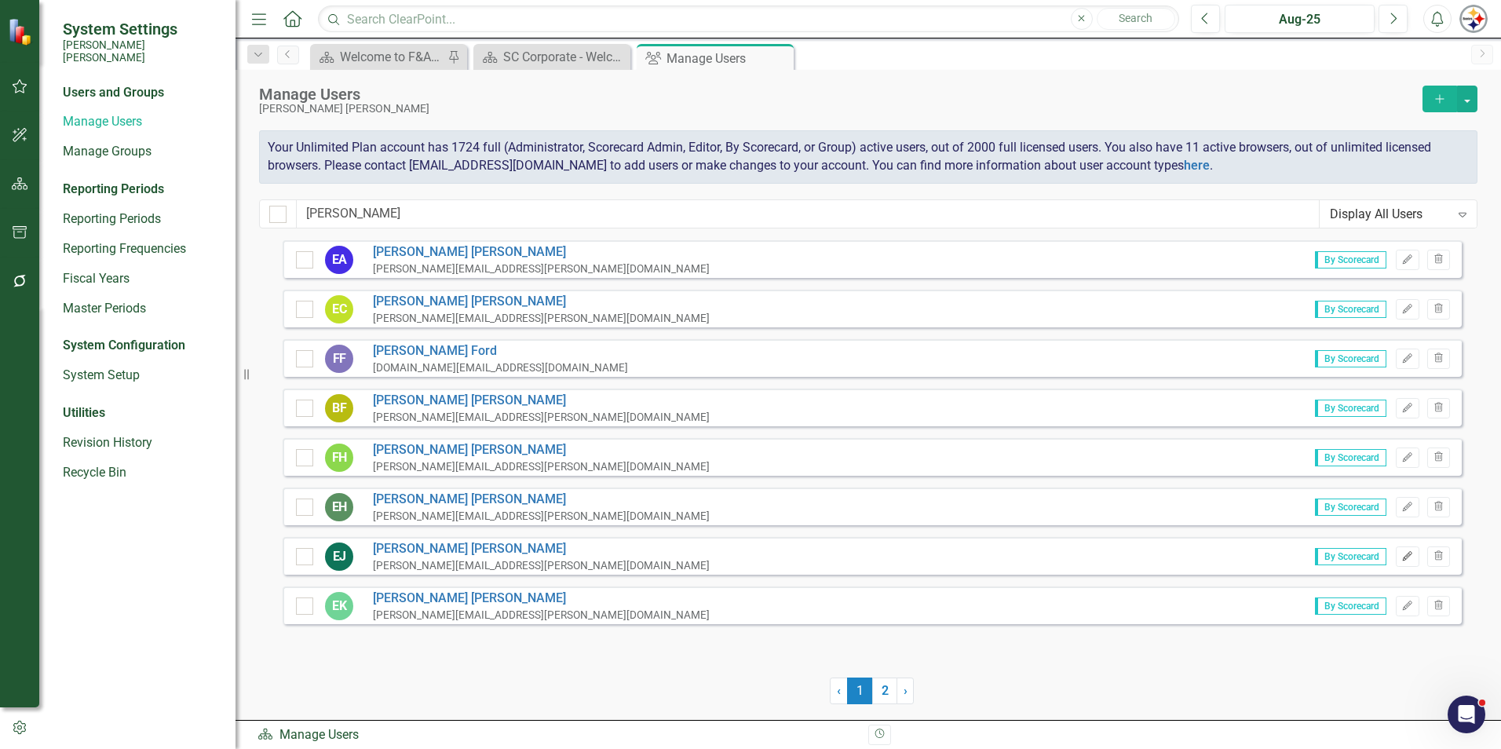
click at [743, 553] on icon "Edit" at bounding box center [1407, 556] width 12 height 9
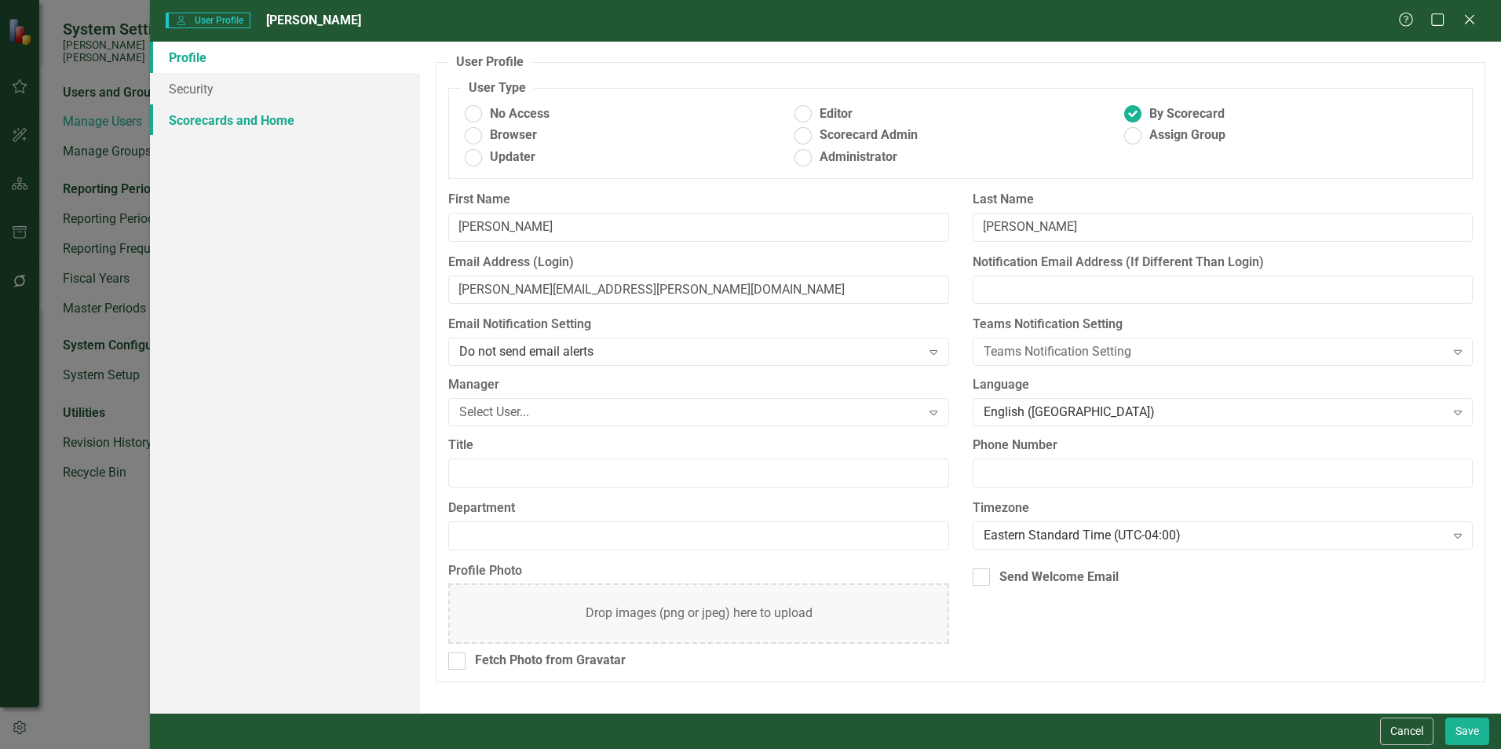
click at [224, 117] on link "Scorecards and Home" at bounding box center [285, 119] width 270 height 31
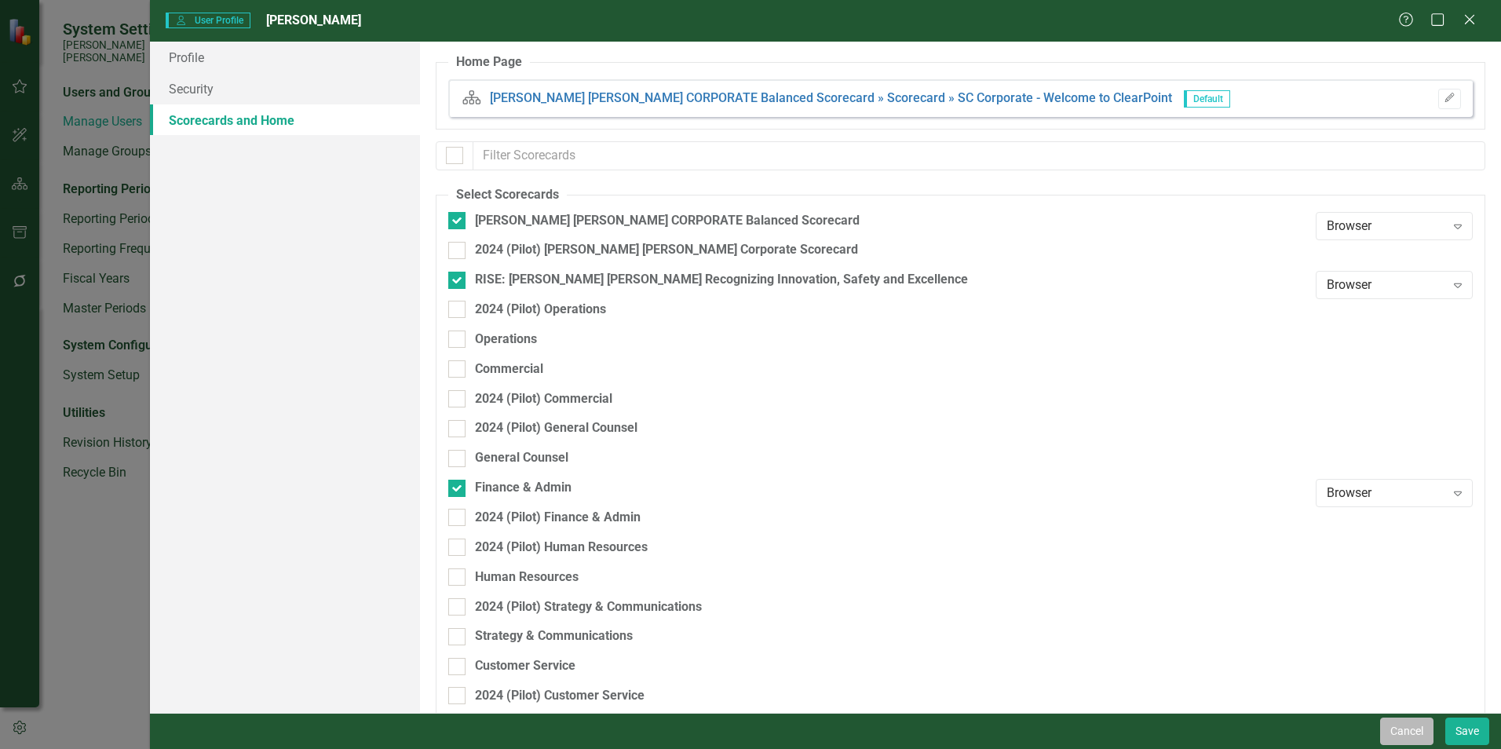
click at [743, 573] on button "Cancel" at bounding box center [1406, 730] width 53 height 27
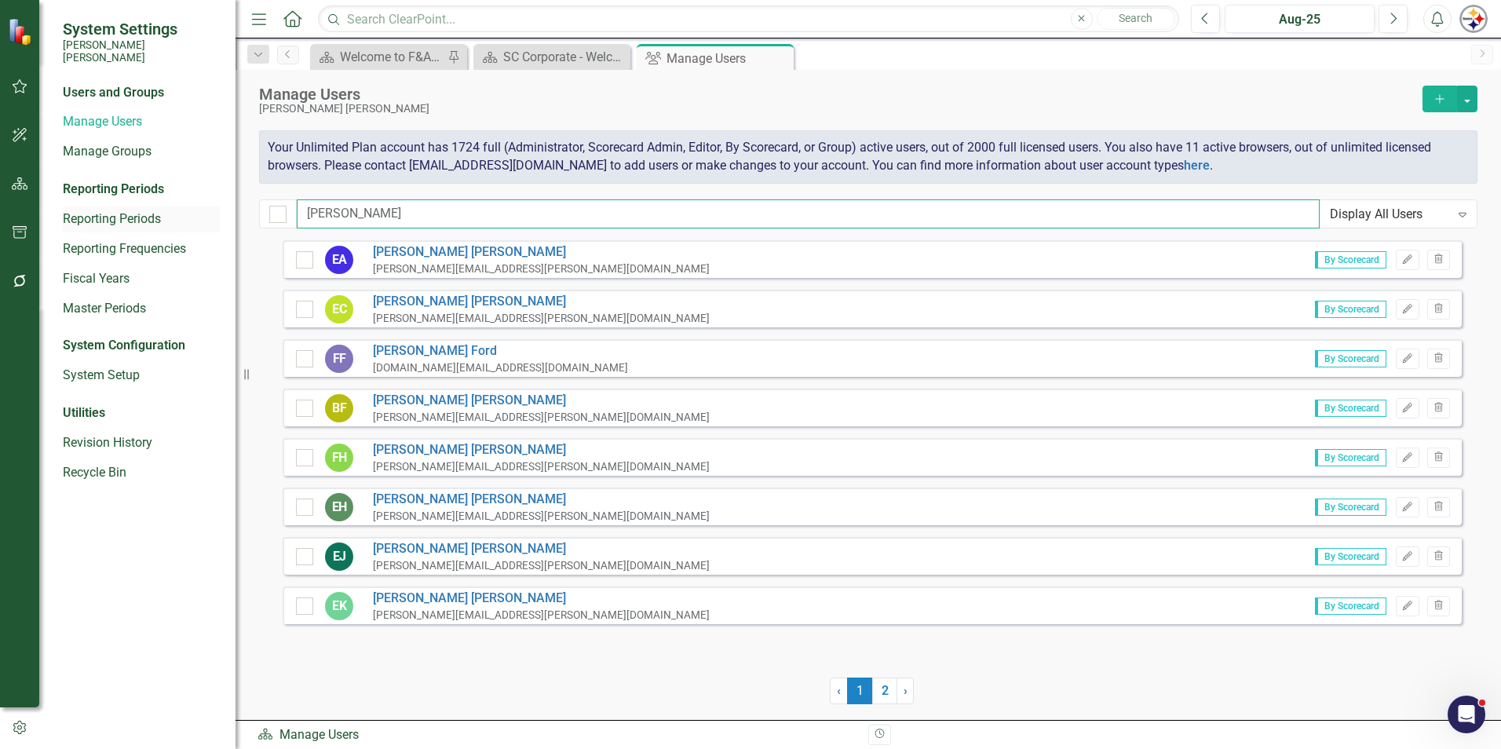
drag, startPoint x: 301, startPoint y: 210, endPoint x: 176, endPoint y: 202, distance: 125.1
click at [176, 202] on div "System Settings [PERSON_NAME] [PERSON_NAME] Users and Groups Manage Users Manag…" at bounding box center [750, 374] width 1501 height 749
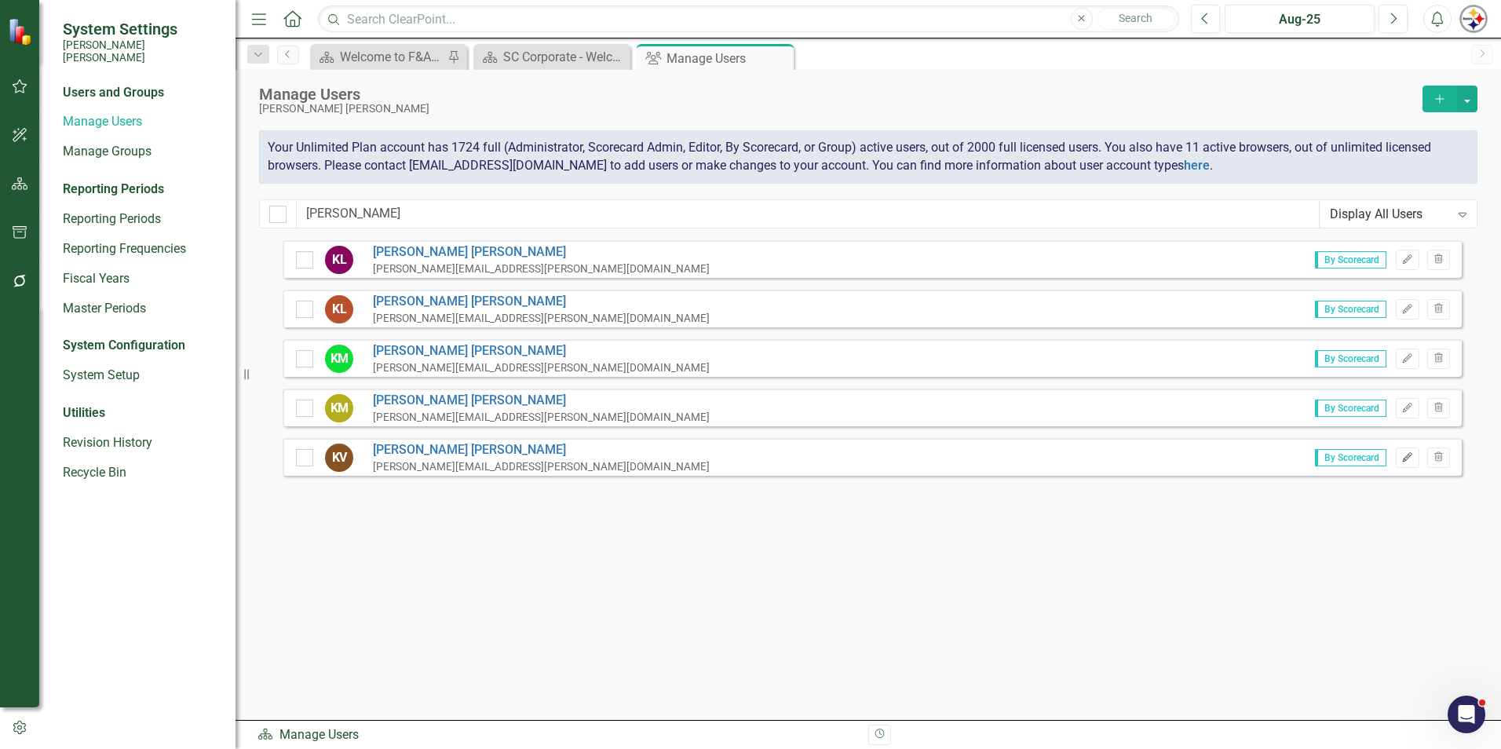
click at [743, 459] on button "Edit" at bounding box center [1407, 457] width 23 height 20
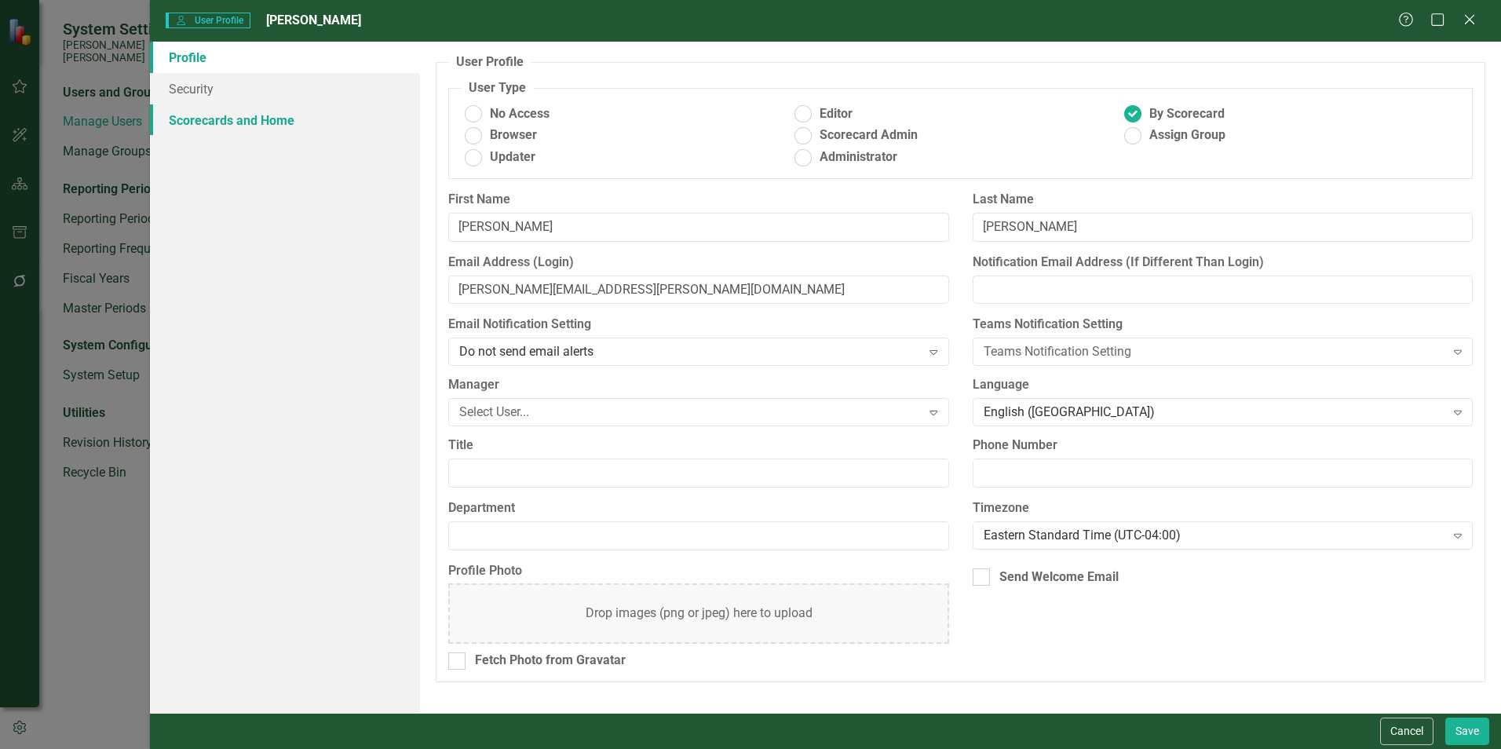
click at [249, 129] on link "Scorecards and Home" at bounding box center [285, 119] width 270 height 31
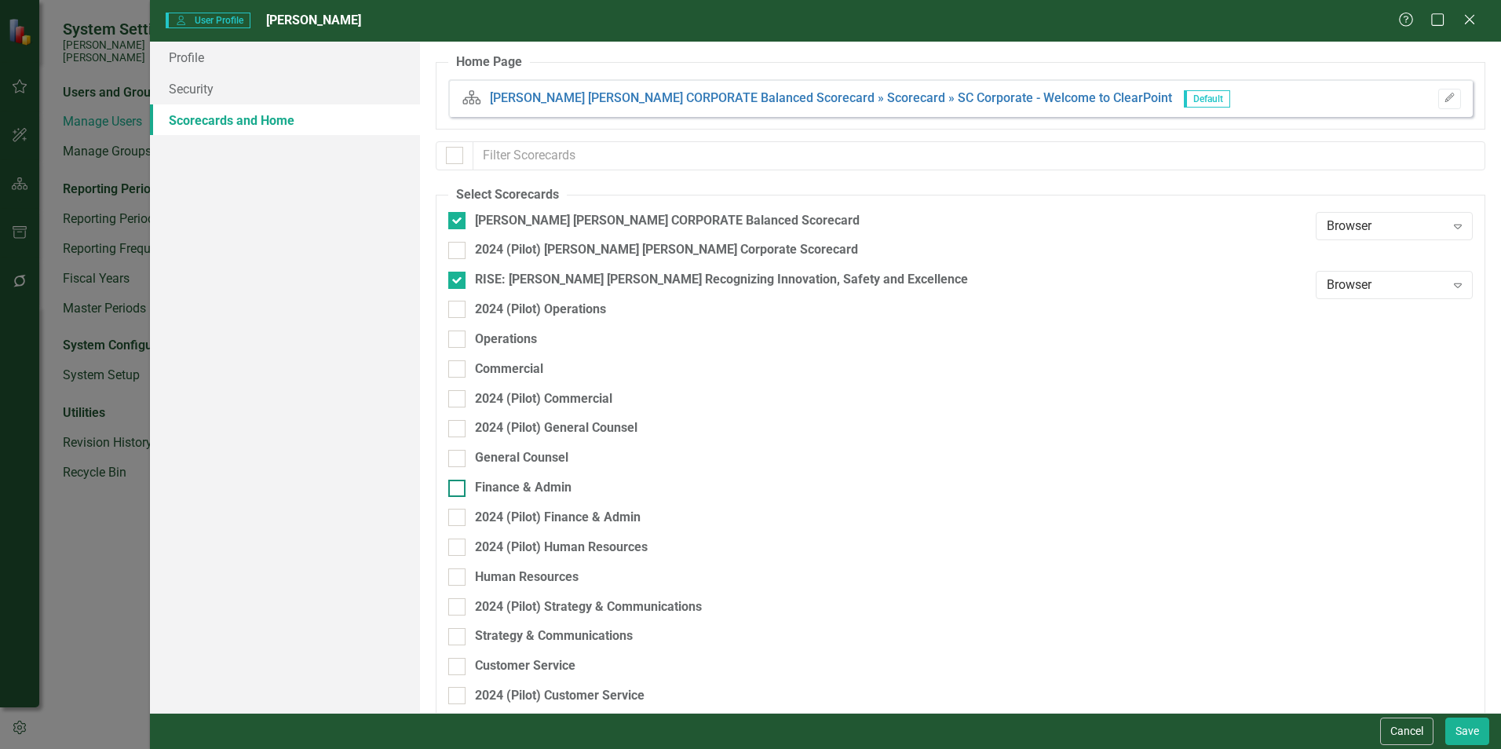
click at [512, 487] on div "Finance & Admin" at bounding box center [523, 488] width 97 height 18
click at [458, 487] on input "Finance & Admin" at bounding box center [453, 485] width 10 height 10
click at [743, 573] on button "Save" at bounding box center [1467, 730] width 44 height 27
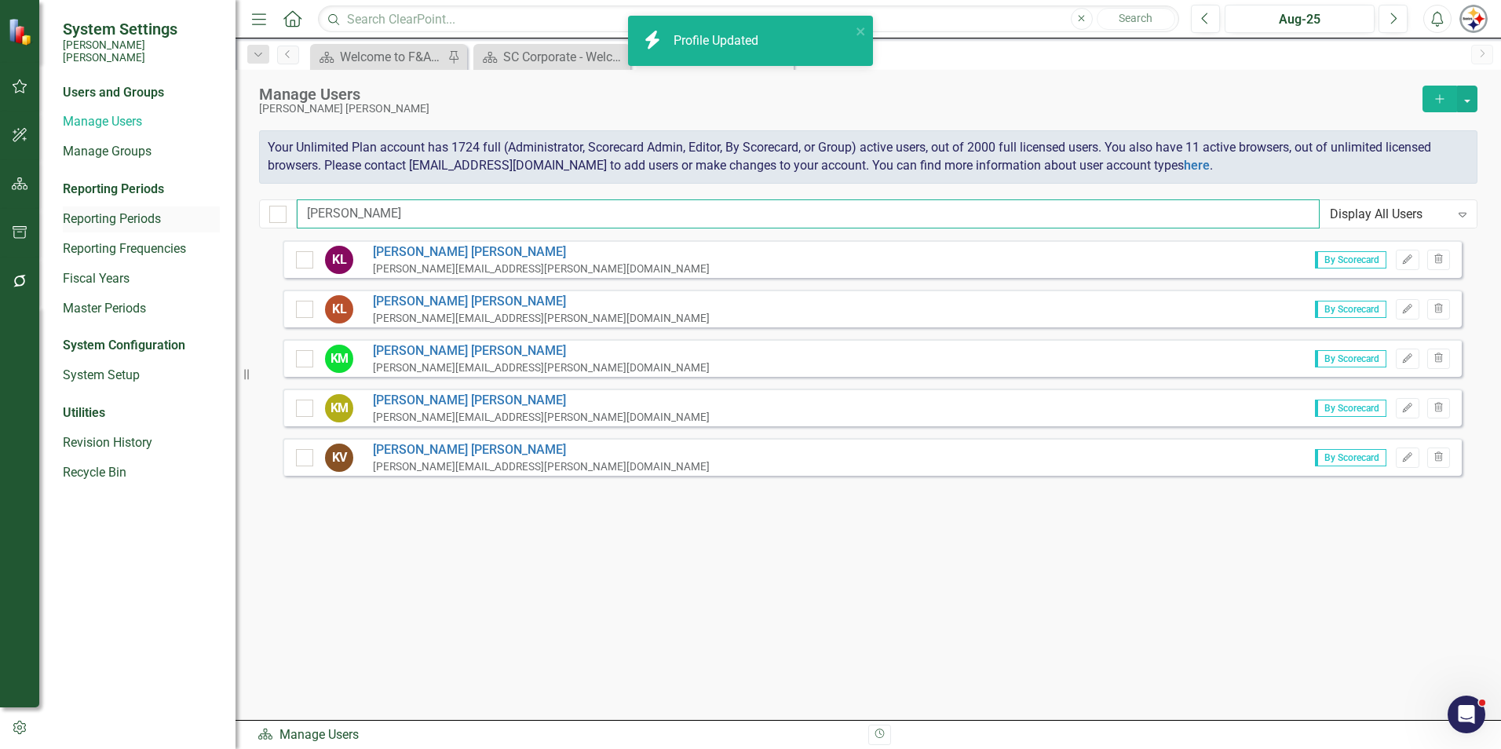
drag, startPoint x: 250, startPoint y: 206, endPoint x: 207, endPoint y: 203, distance: 43.3
click at [208, 203] on div "System Settings [PERSON_NAME] [PERSON_NAME] Users and Groups Manage Users Manag…" at bounding box center [750, 374] width 1501 height 749
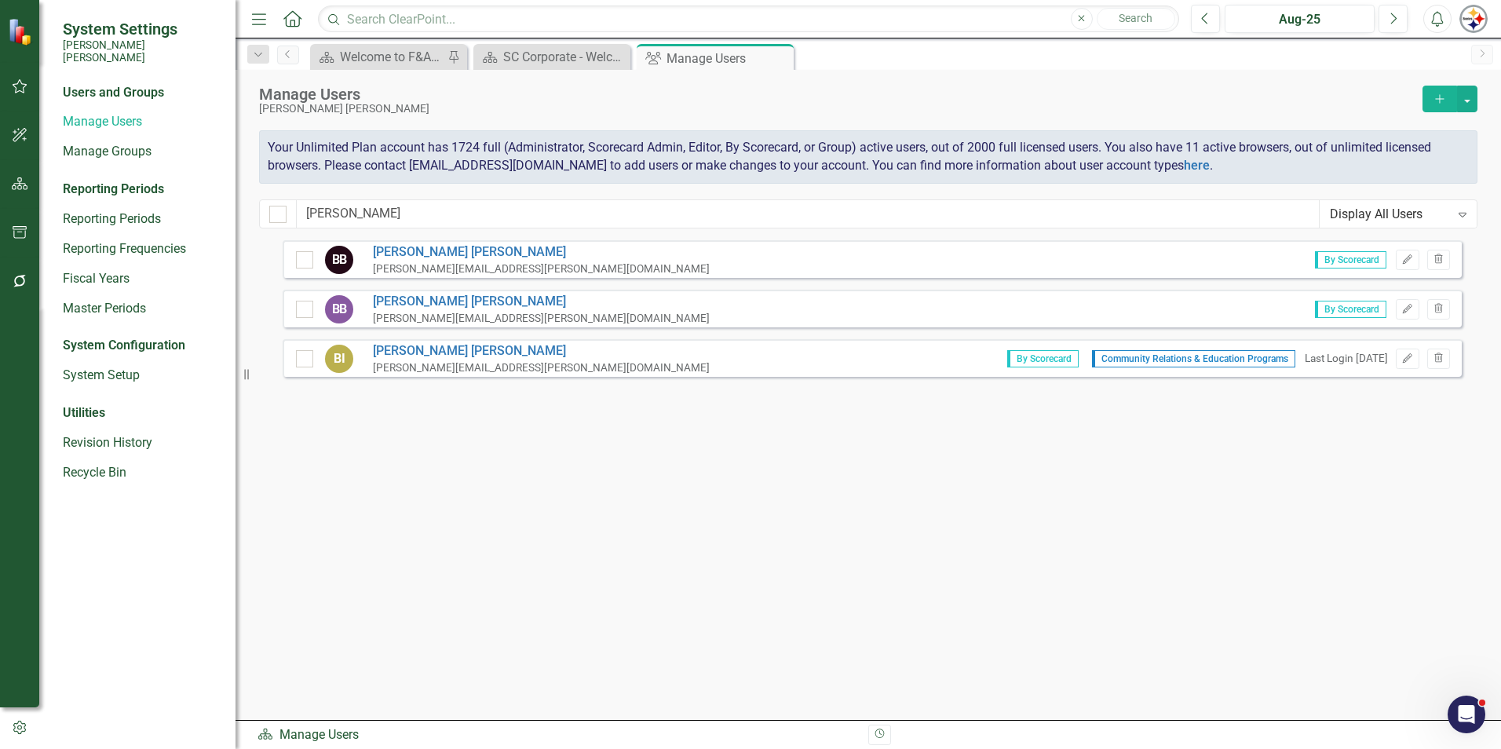
click at [743, 266] on div "By Scorecard Edit Trash" at bounding box center [1376, 260] width 147 height 20
click at [743, 264] on icon "Edit" at bounding box center [1407, 259] width 12 height 9
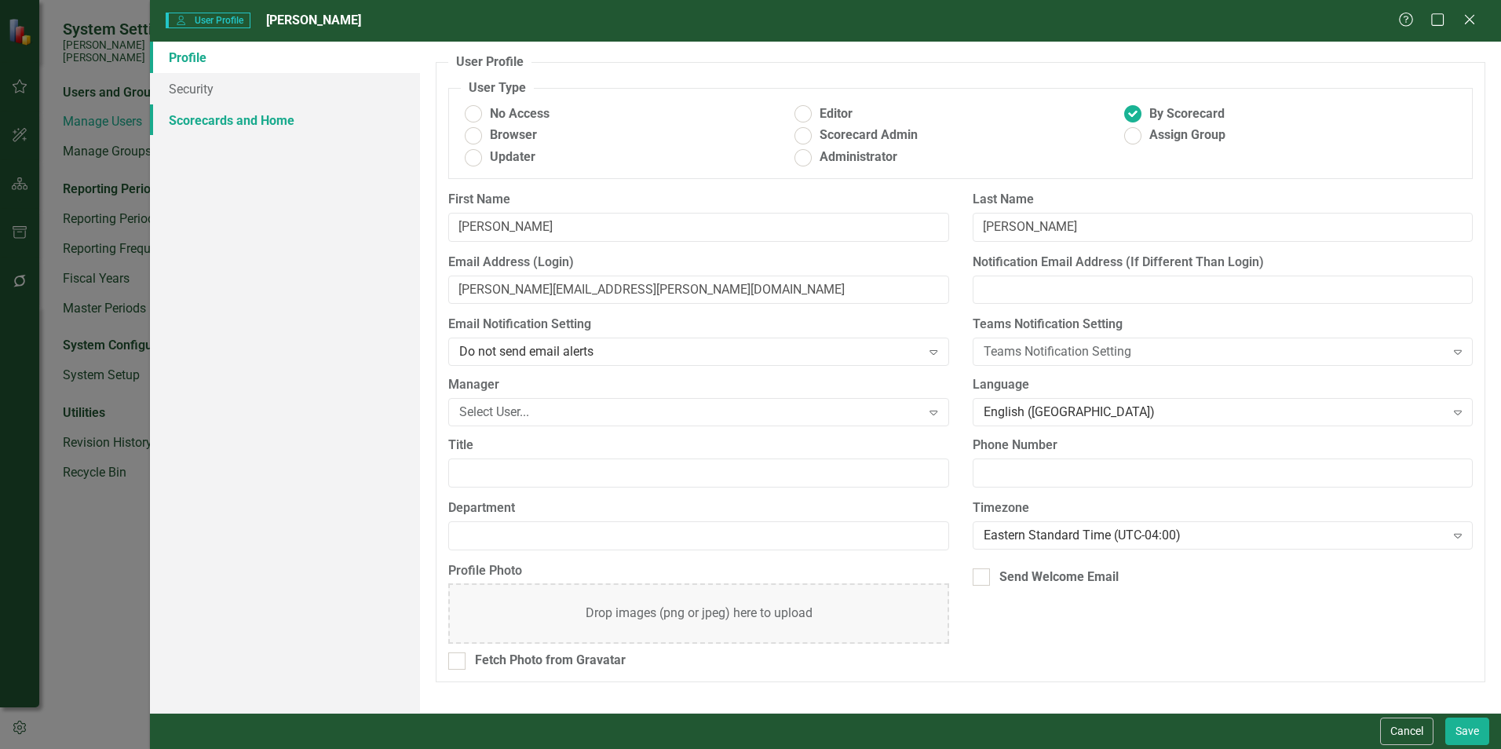
click at [248, 112] on link "Scorecards and Home" at bounding box center [285, 119] width 270 height 31
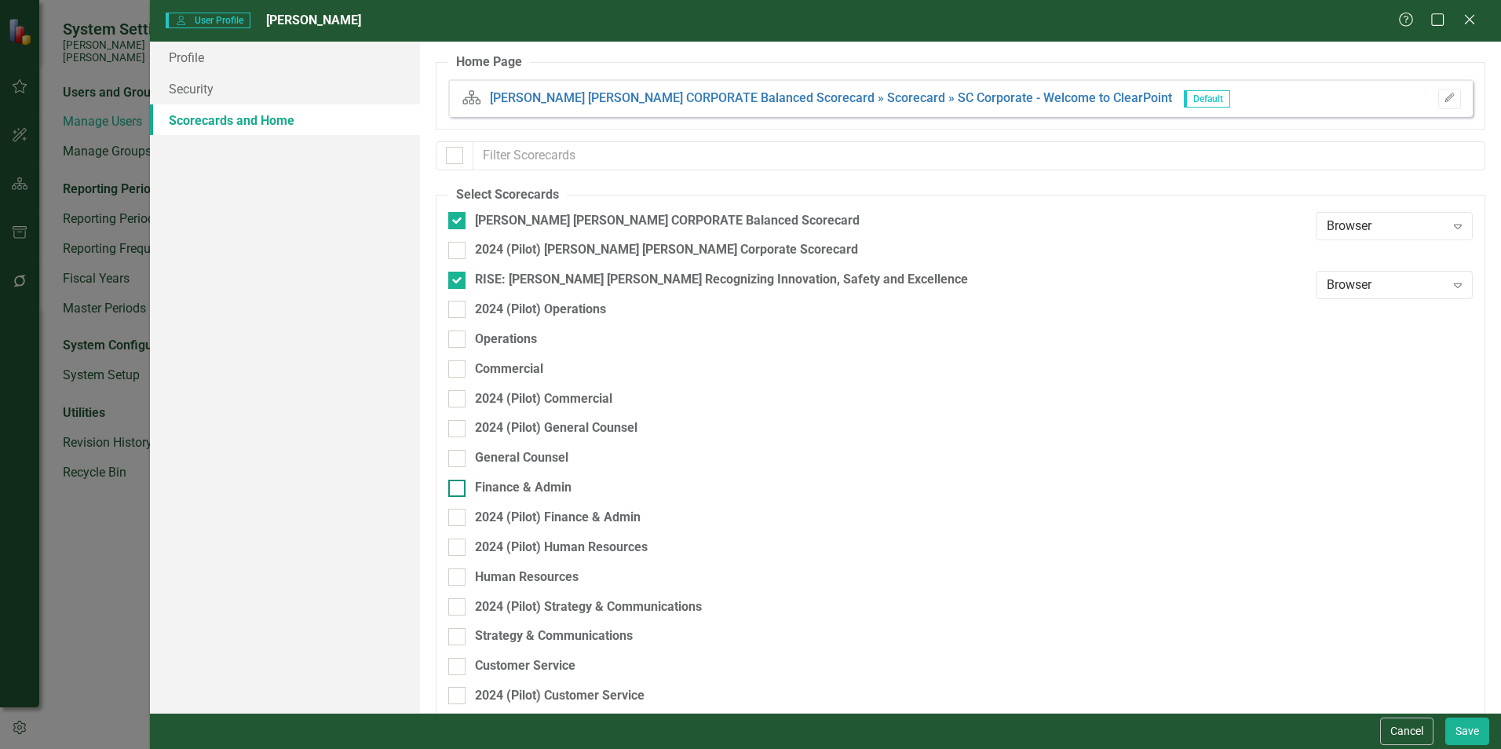
click at [531, 487] on div "Finance & Admin" at bounding box center [523, 488] width 97 height 18
click at [458, 487] on input "Finance & Admin" at bounding box center [453, 485] width 10 height 10
click at [743, 573] on button "Save" at bounding box center [1467, 730] width 44 height 27
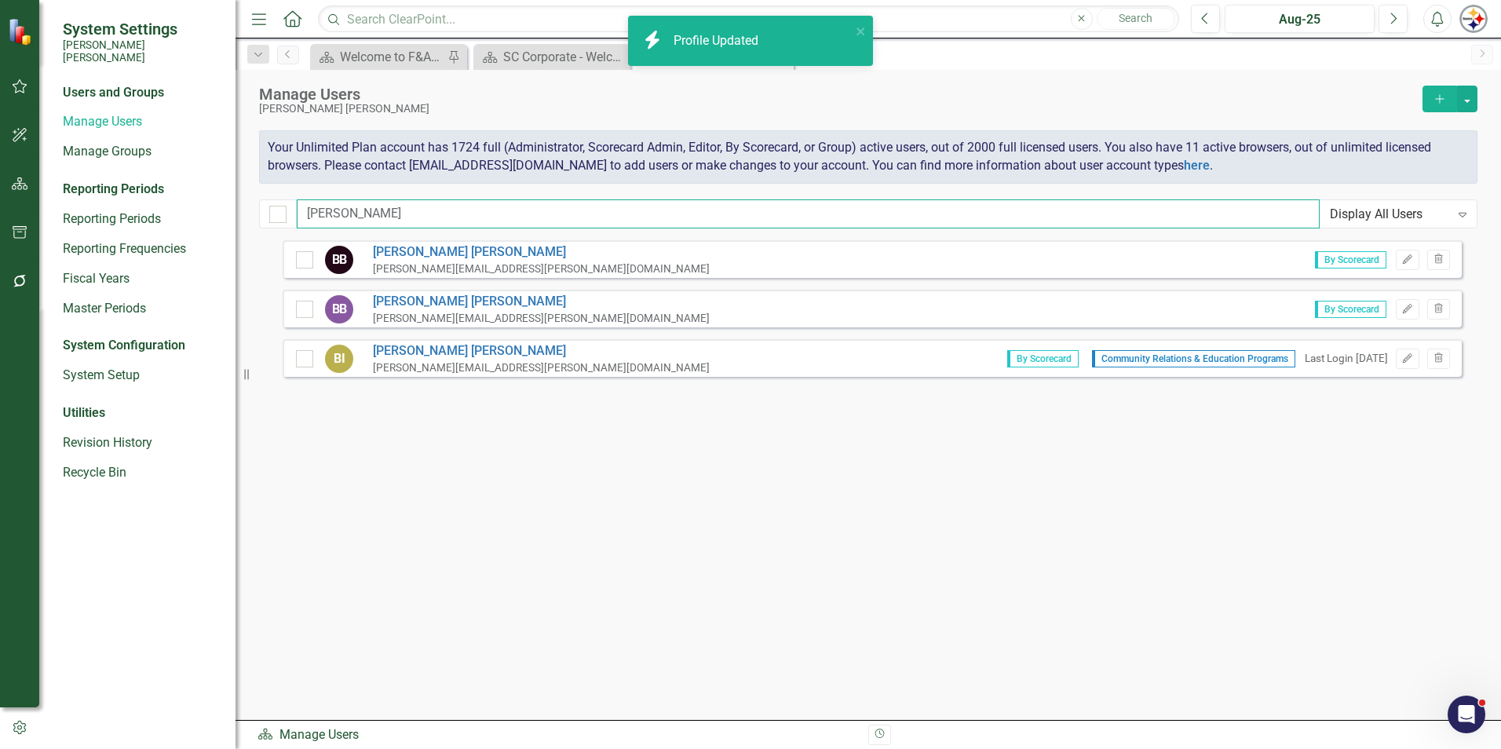
click at [370, 206] on input "[PERSON_NAME]" at bounding box center [808, 213] width 1023 height 29
drag, startPoint x: 391, startPoint y: 212, endPoint x: 213, endPoint y: 206, distance: 178.3
click at [216, 210] on div "System Settings [PERSON_NAME] [PERSON_NAME] Users and Groups Manage Users Manag…" at bounding box center [750, 374] width 1501 height 749
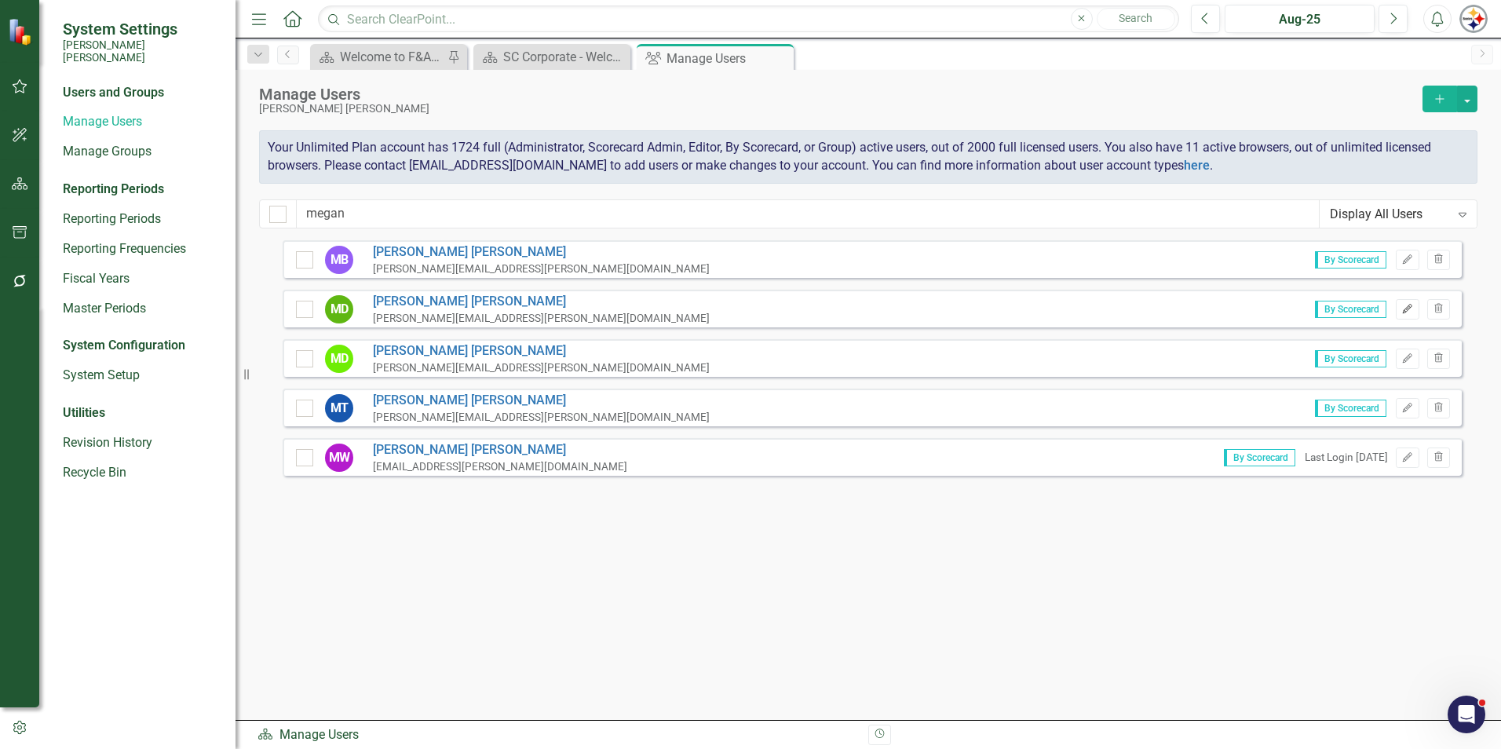
click at [743, 308] on icon "Edit" at bounding box center [1407, 309] width 12 height 9
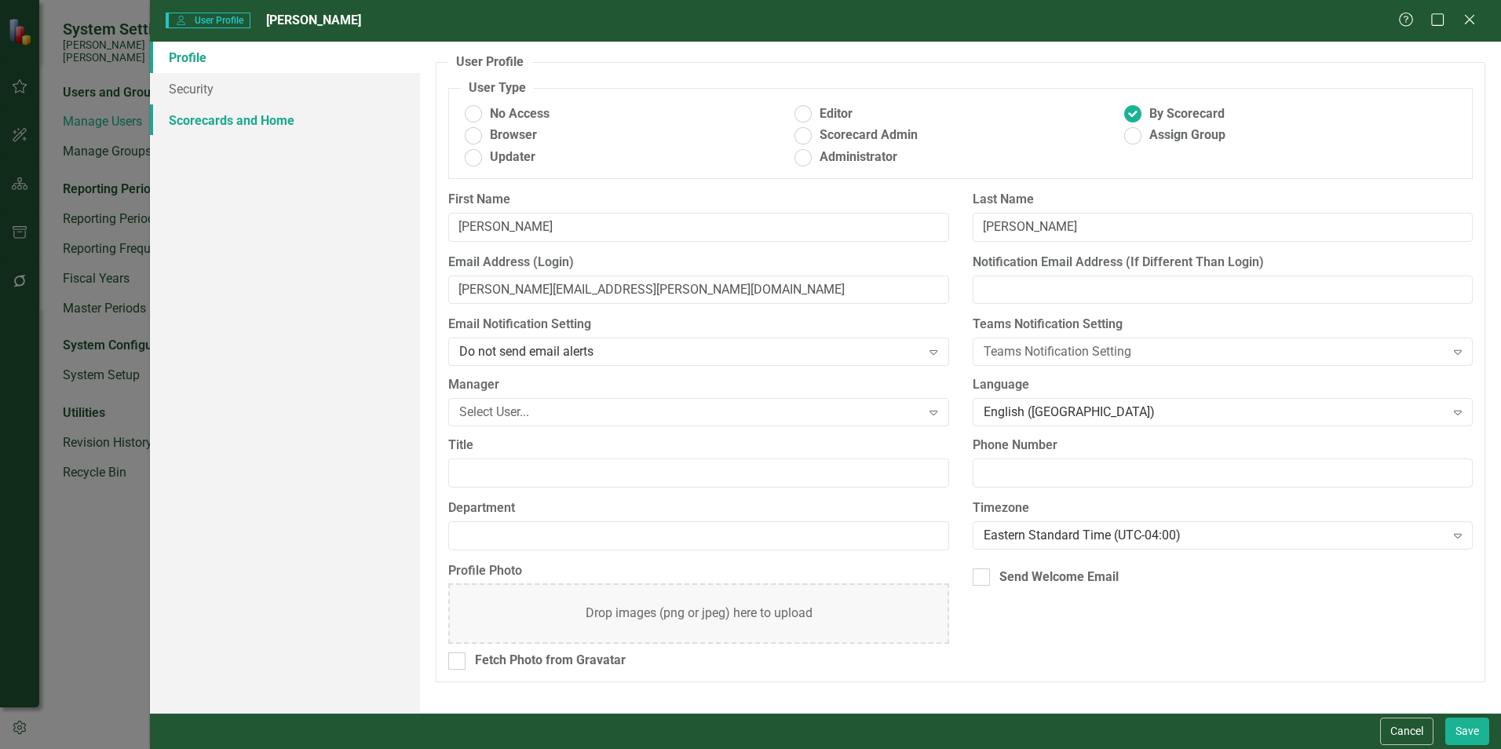
click at [227, 128] on link "Scorecards and Home" at bounding box center [285, 119] width 270 height 31
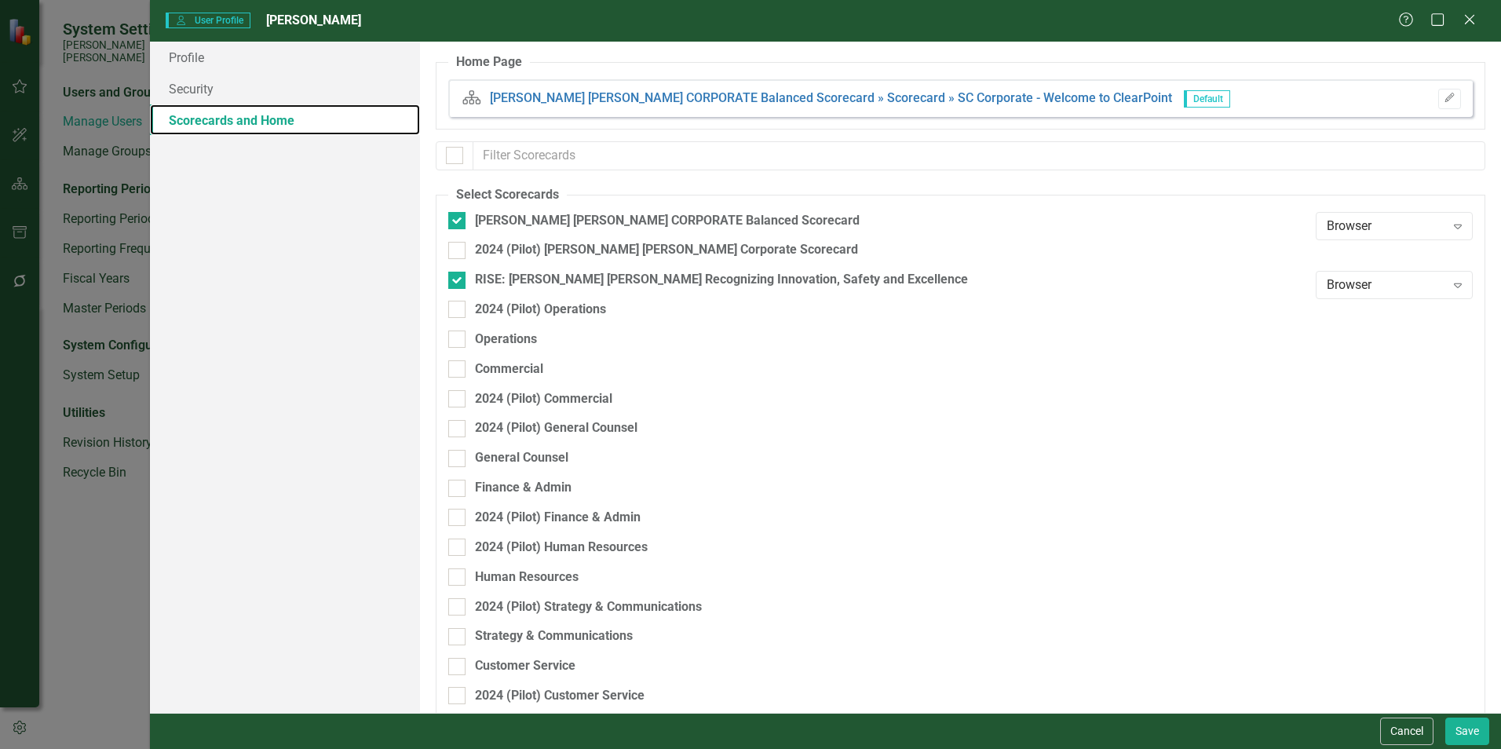
scroll to position [157, 0]
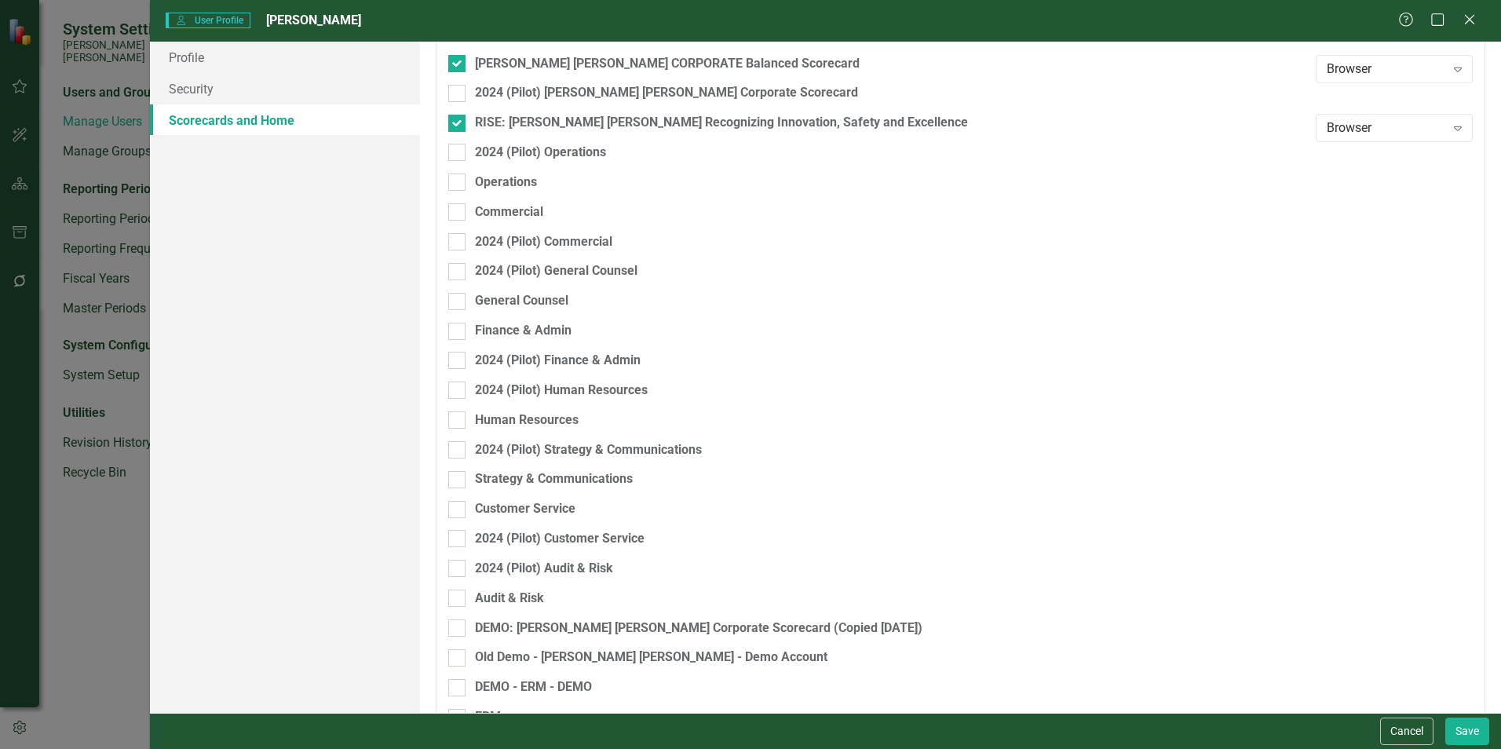
drag, startPoint x: 526, startPoint y: 334, endPoint x: 538, endPoint y: 344, distance: 15.6
click at [525, 333] on div "Finance & Admin" at bounding box center [523, 331] width 97 height 18
click at [458, 333] on input "Finance & Admin" at bounding box center [453, 328] width 10 height 10
click at [743, 573] on button "Save" at bounding box center [1467, 730] width 44 height 27
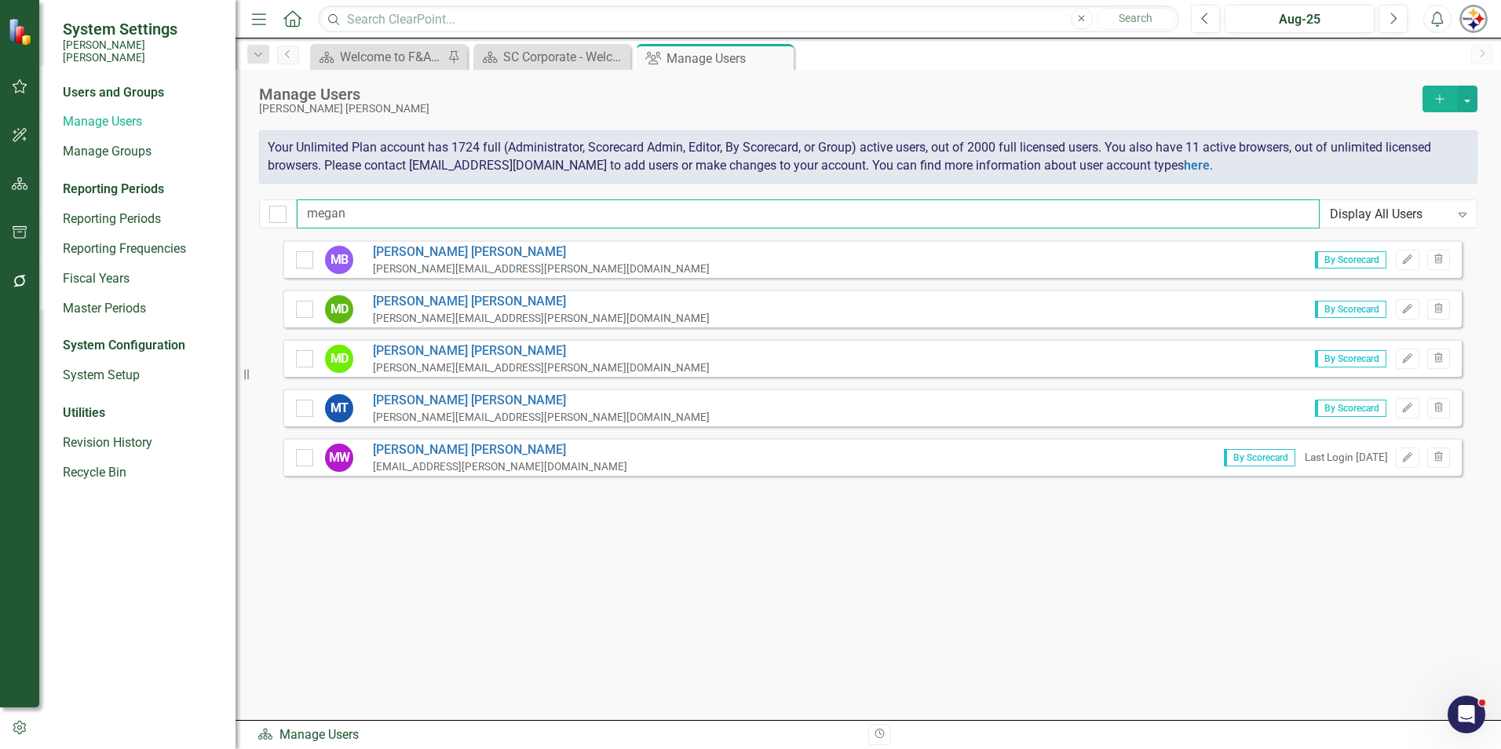
drag, startPoint x: 362, startPoint y: 217, endPoint x: 116, endPoint y: 221, distance: 245.7
click at [119, 221] on div "System Settings [PERSON_NAME] [PERSON_NAME] Users and Groups Manage Users Manag…" at bounding box center [750, 374] width 1501 height 749
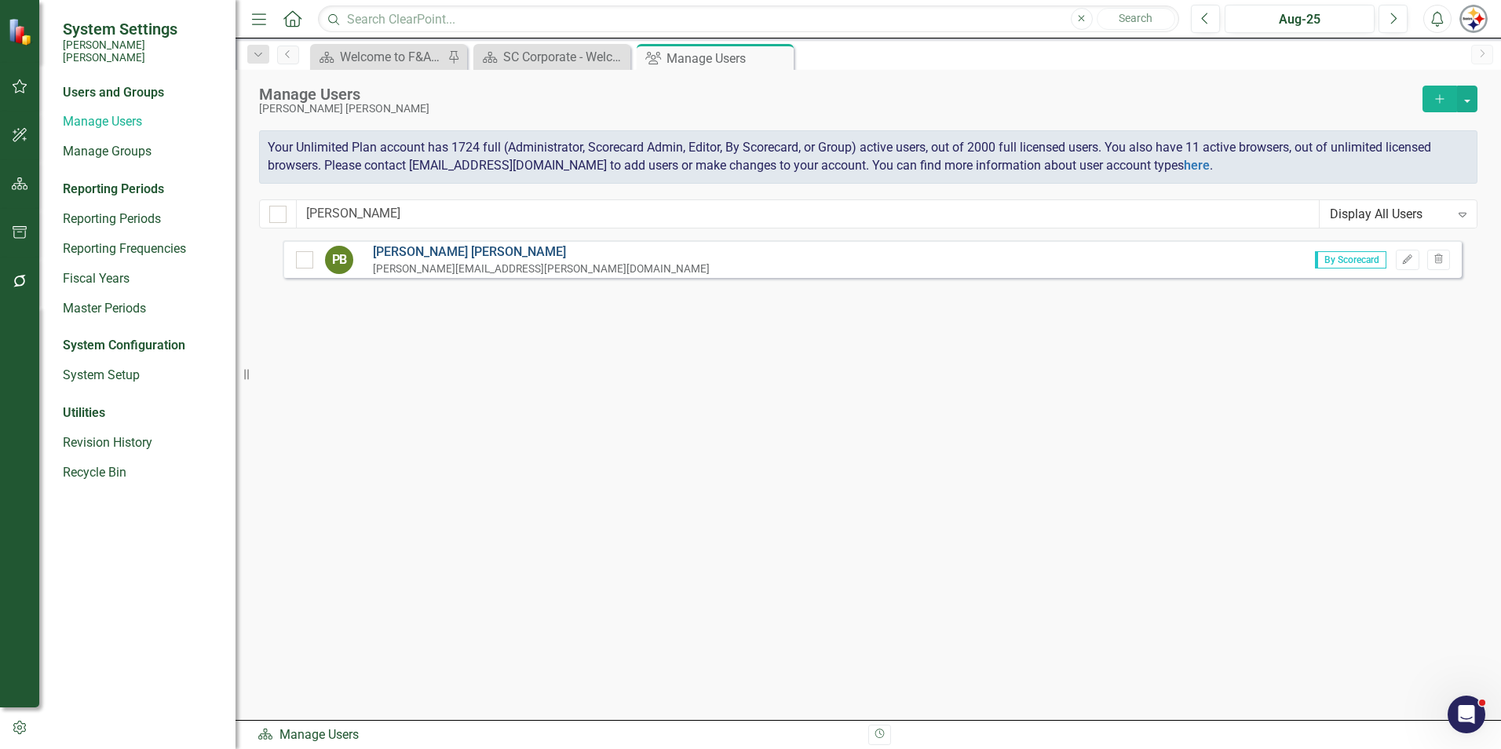
click at [422, 250] on link "[PERSON_NAME]" at bounding box center [541, 252] width 337 height 18
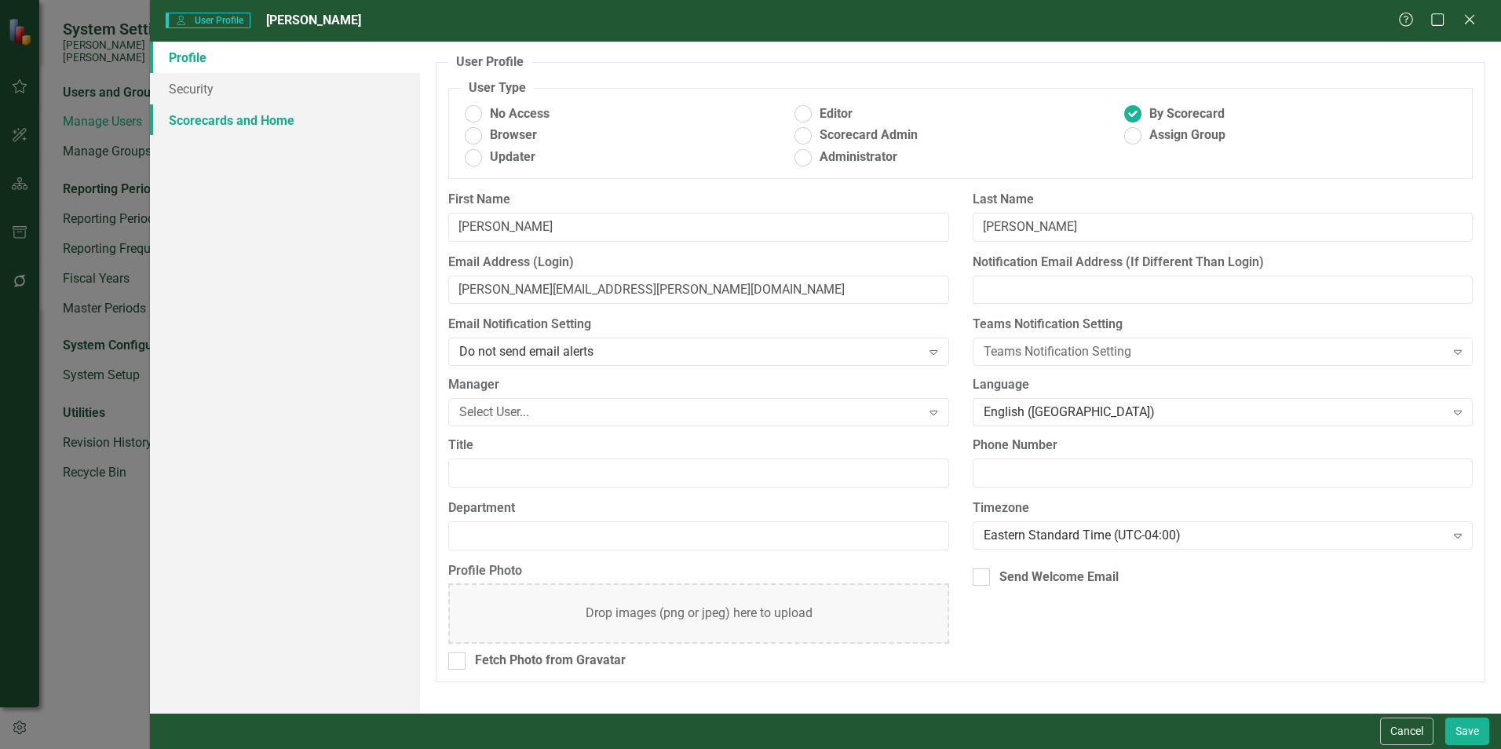
click at [243, 123] on link "Scorecards and Home" at bounding box center [285, 119] width 270 height 31
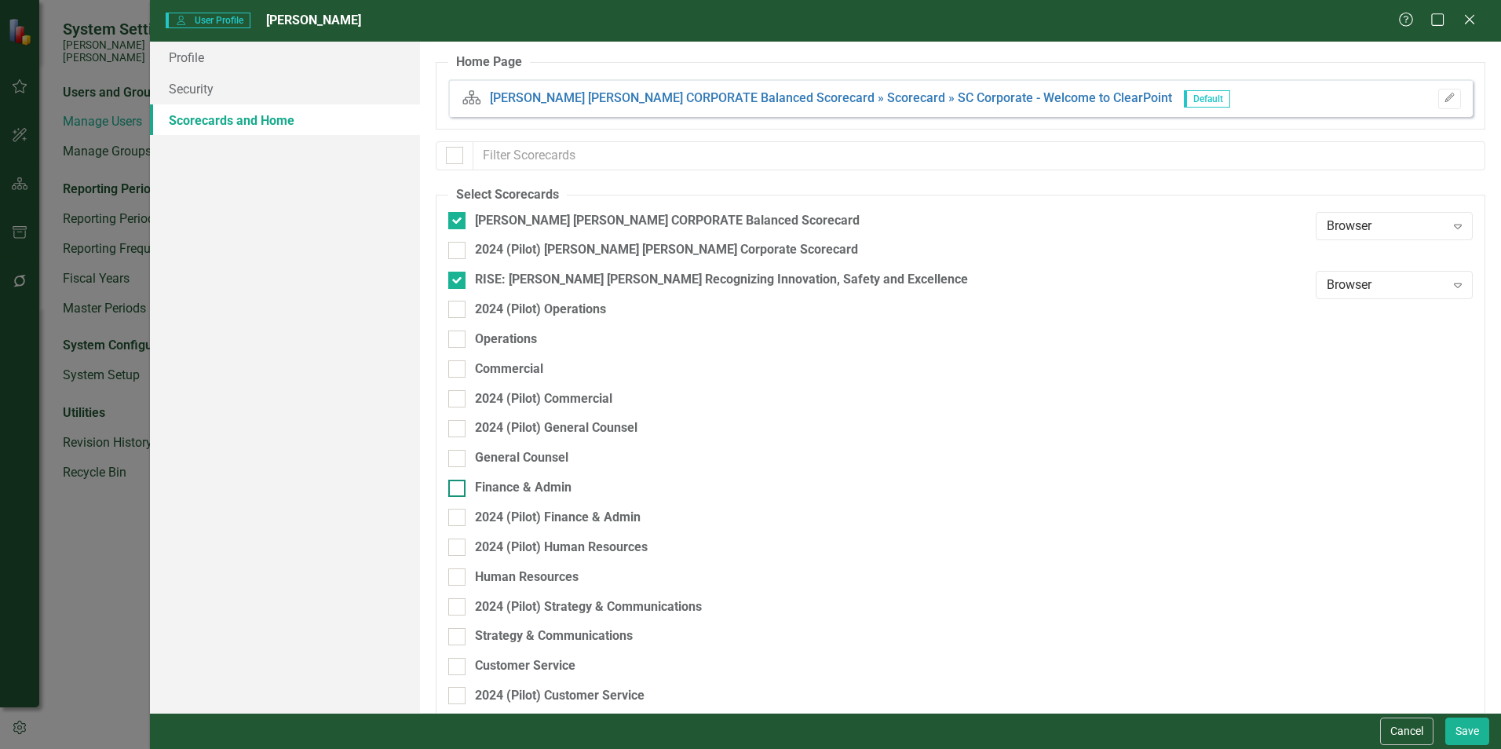
click at [516, 486] on div "Finance & Admin" at bounding box center [523, 488] width 97 height 18
click at [458, 486] on input "Finance & Admin" at bounding box center [453, 485] width 10 height 10
click at [743, 573] on button "Save" at bounding box center [1467, 730] width 44 height 27
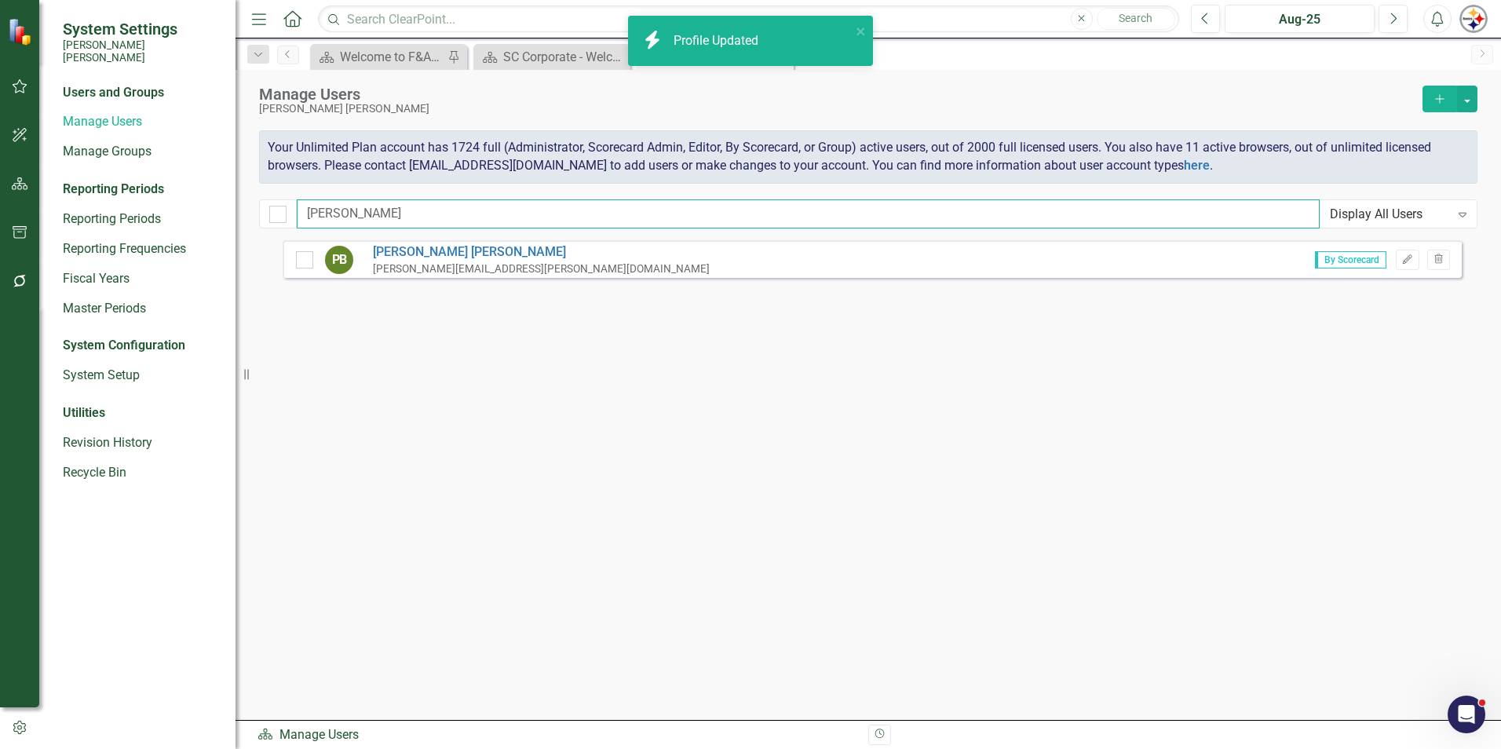
click at [377, 217] on input "[PERSON_NAME]" at bounding box center [808, 213] width 1023 height 29
click at [272, 210] on div "[PERSON_NAME] Display All Users Expand" at bounding box center [868, 213] width 1218 height 29
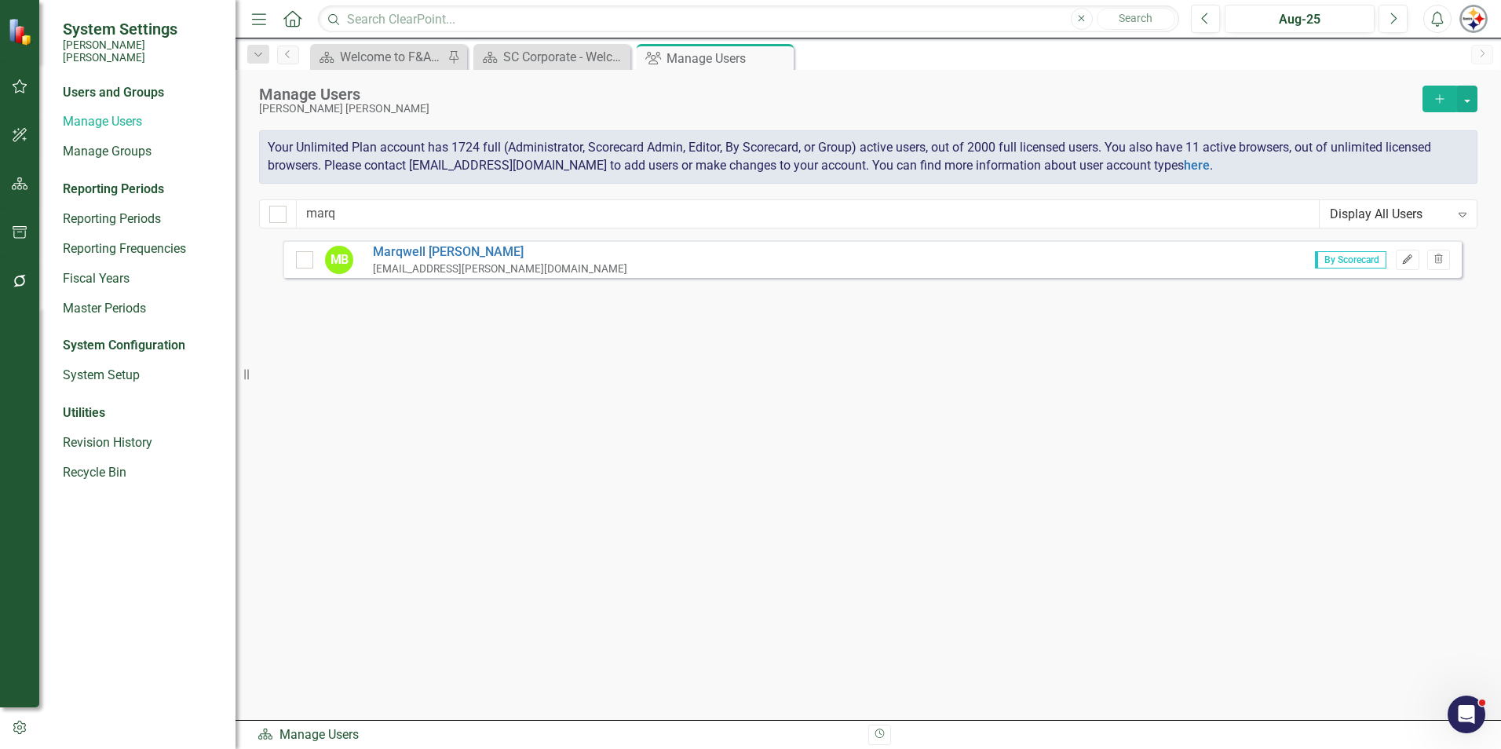
click at [743, 255] on icon "Edit" at bounding box center [1407, 259] width 12 height 9
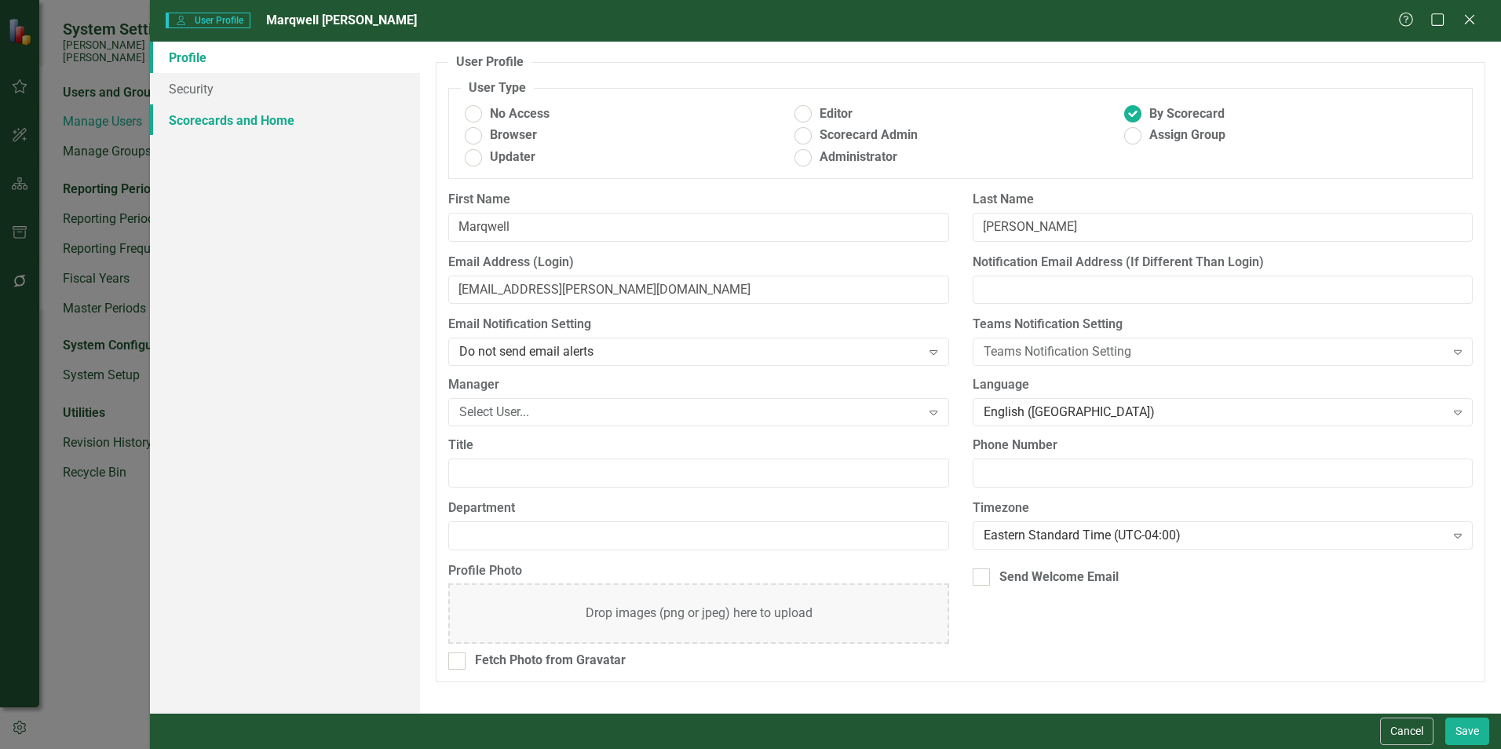
click at [250, 132] on link "Scorecards and Home" at bounding box center [285, 119] width 270 height 31
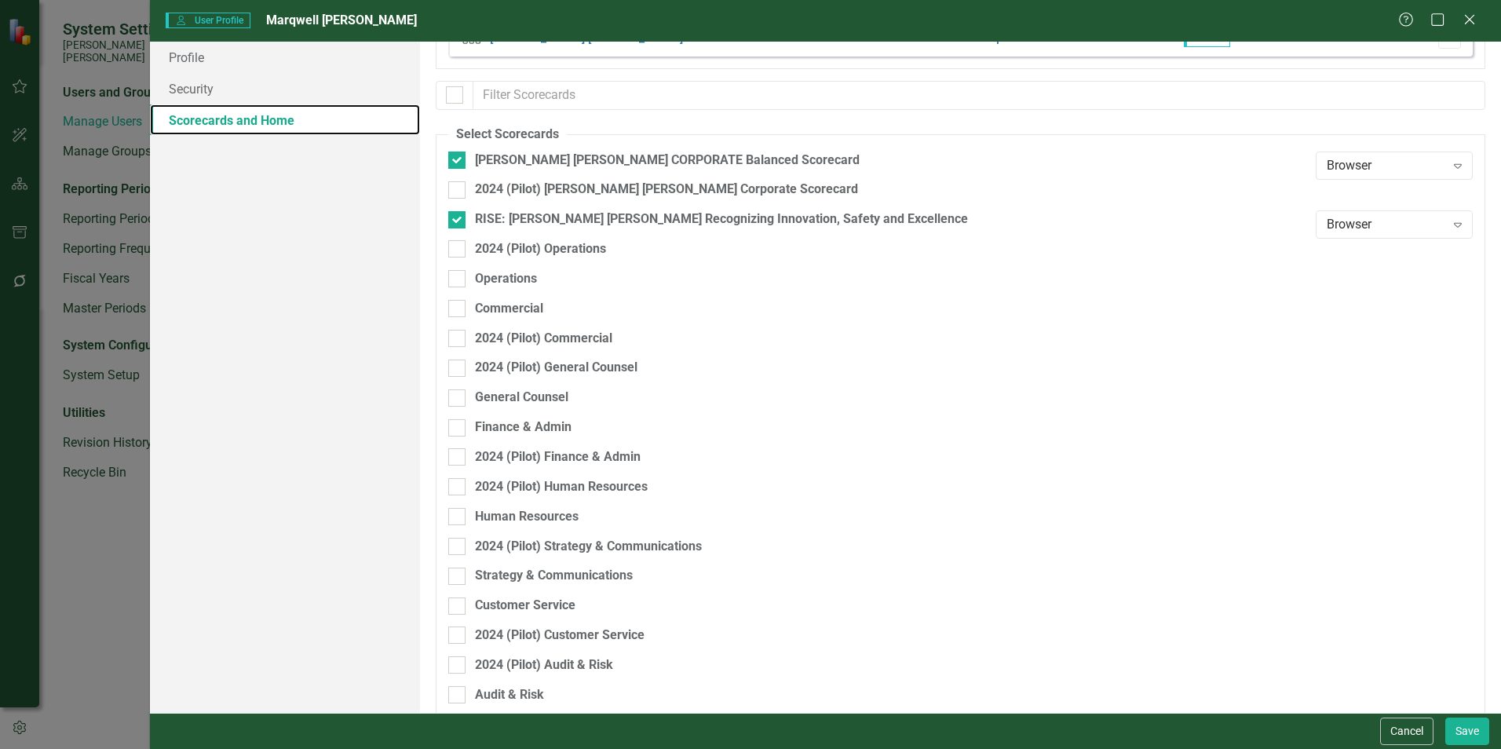
scroll to position [78, 0]
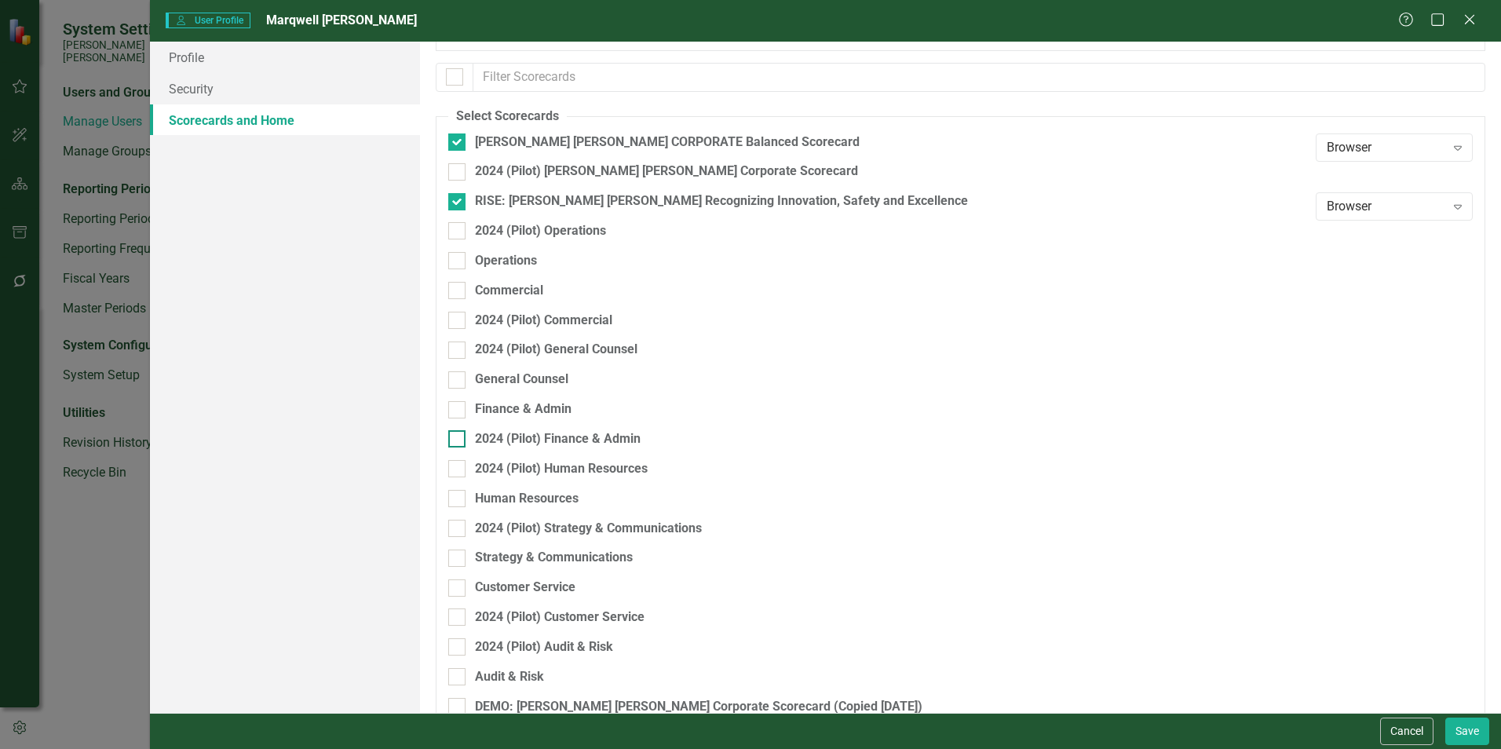
drag, startPoint x: 533, startPoint y: 406, endPoint x: 576, endPoint y: 431, distance: 49.9
click at [535, 406] on div "Finance & Admin" at bounding box center [523, 409] width 97 height 18
click at [458, 406] on input "Finance & Admin" at bounding box center [453, 406] width 10 height 10
click at [743, 573] on button "Save" at bounding box center [1467, 730] width 44 height 27
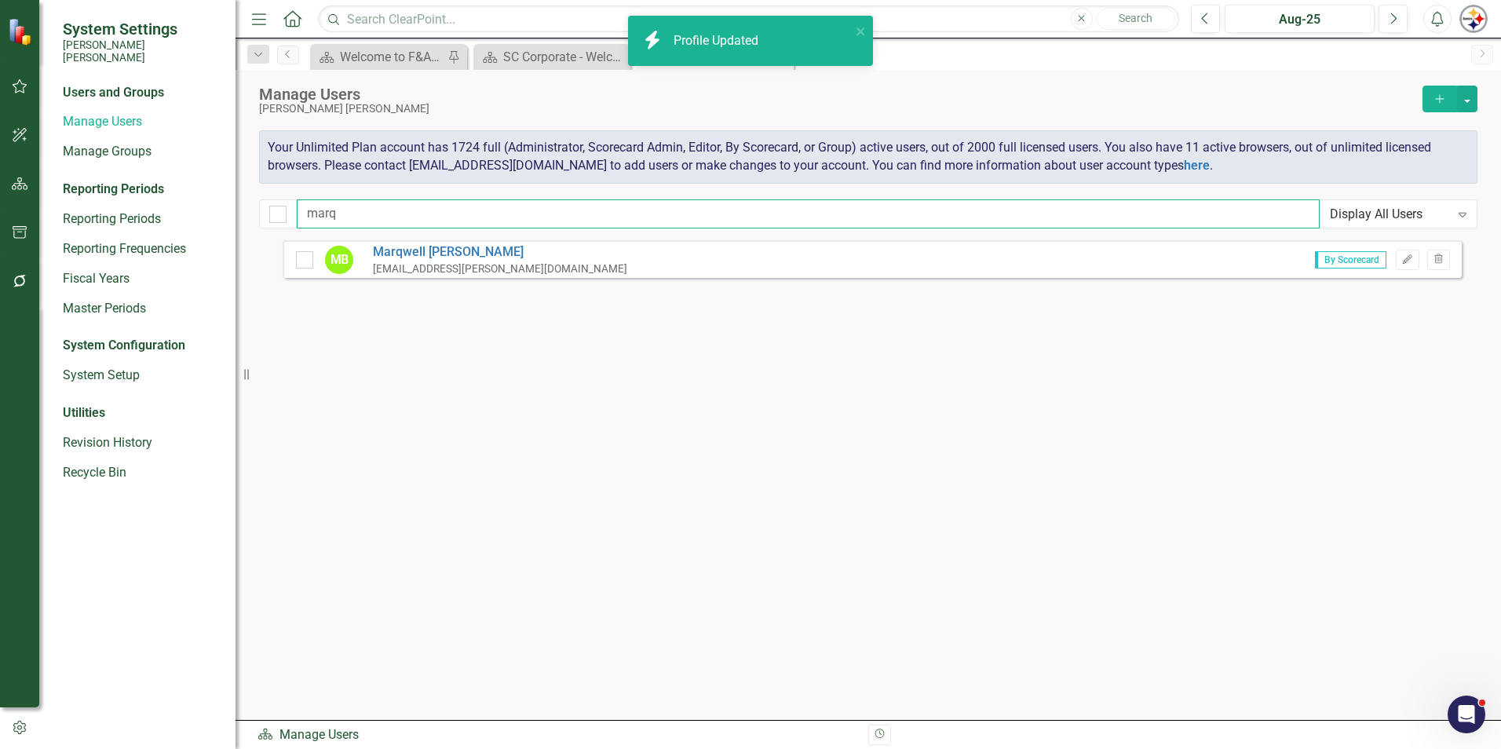
drag, startPoint x: 354, startPoint y: 219, endPoint x: 148, endPoint y: 220, distance: 205.7
click at [150, 220] on div "System Settings [PERSON_NAME] [PERSON_NAME] Users and Groups Manage Users Manag…" at bounding box center [750, 374] width 1501 height 749
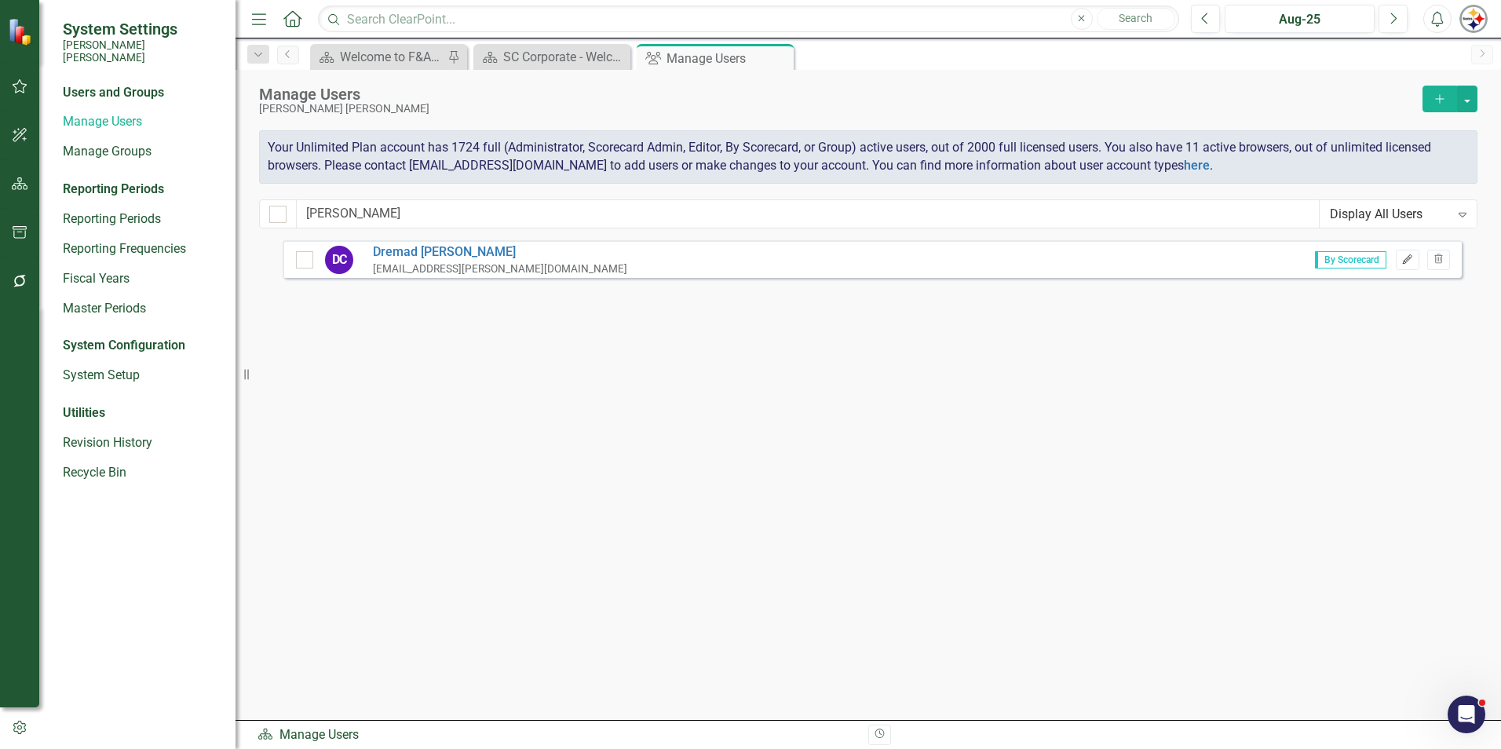
click at [743, 256] on button "Edit" at bounding box center [1407, 260] width 23 height 20
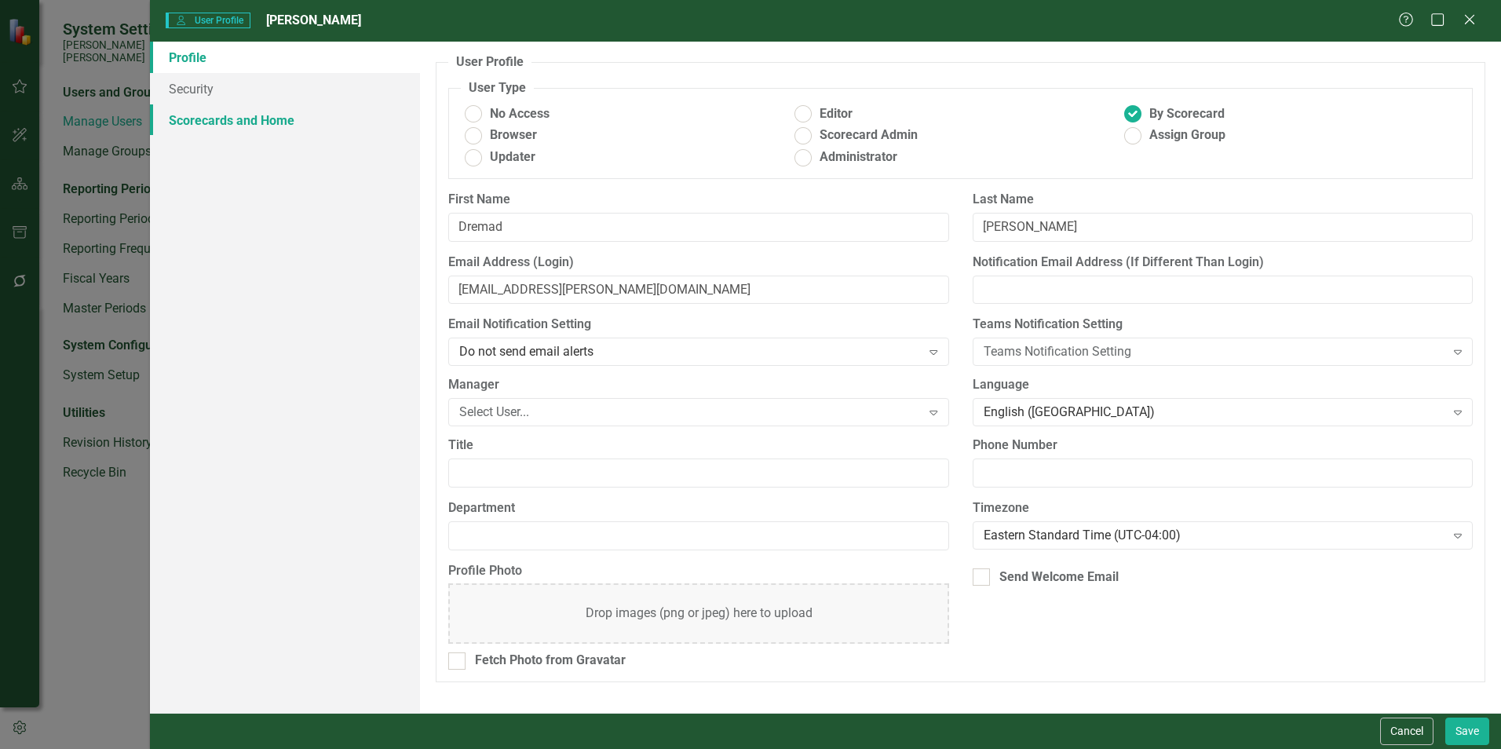
click at [214, 115] on link "Scorecards and Home" at bounding box center [285, 119] width 270 height 31
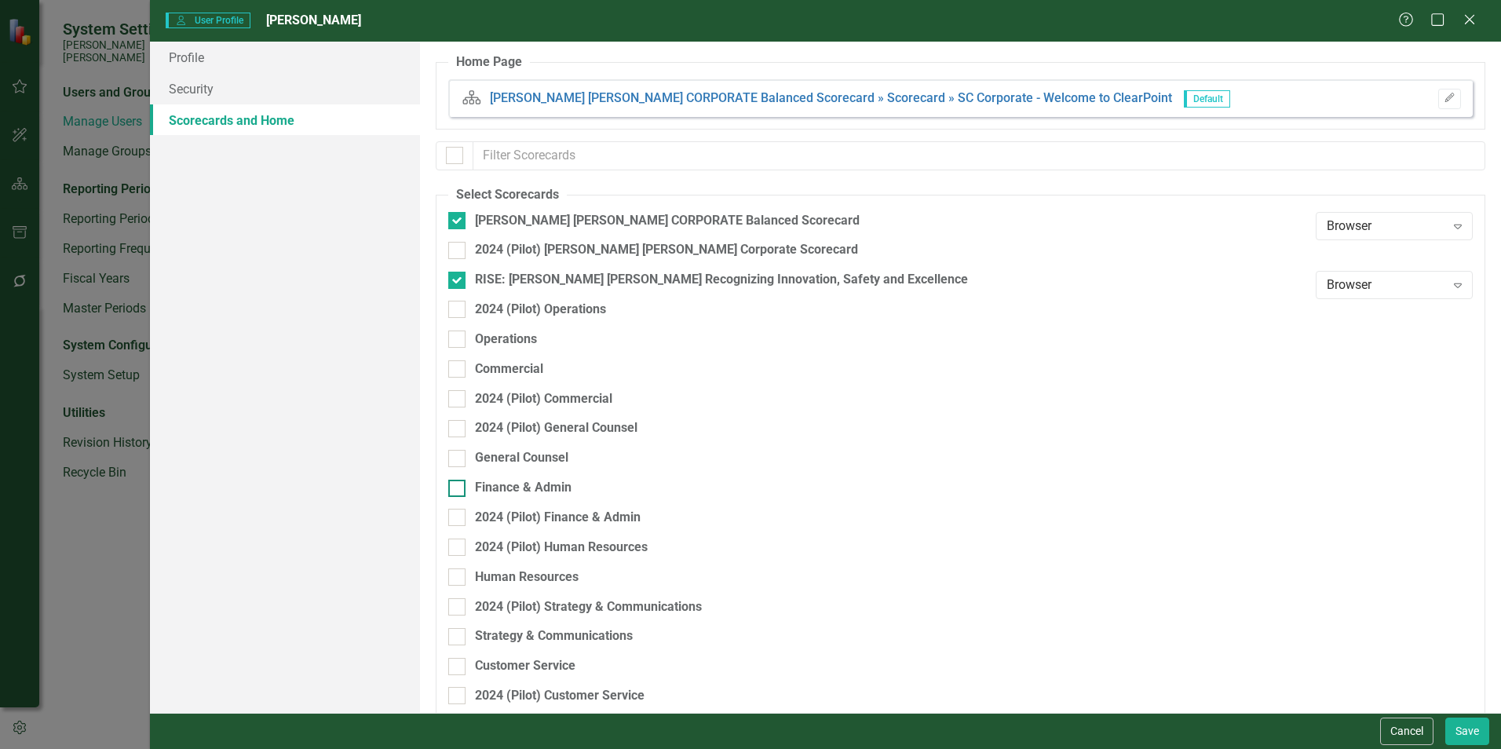
click at [508, 487] on div "Finance & Admin" at bounding box center [523, 488] width 97 height 18
click at [458, 487] on input "Finance & Admin" at bounding box center [453, 485] width 10 height 10
click at [743, 573] on button "Save" at bounding box center [1467, 730] width 44 height 27
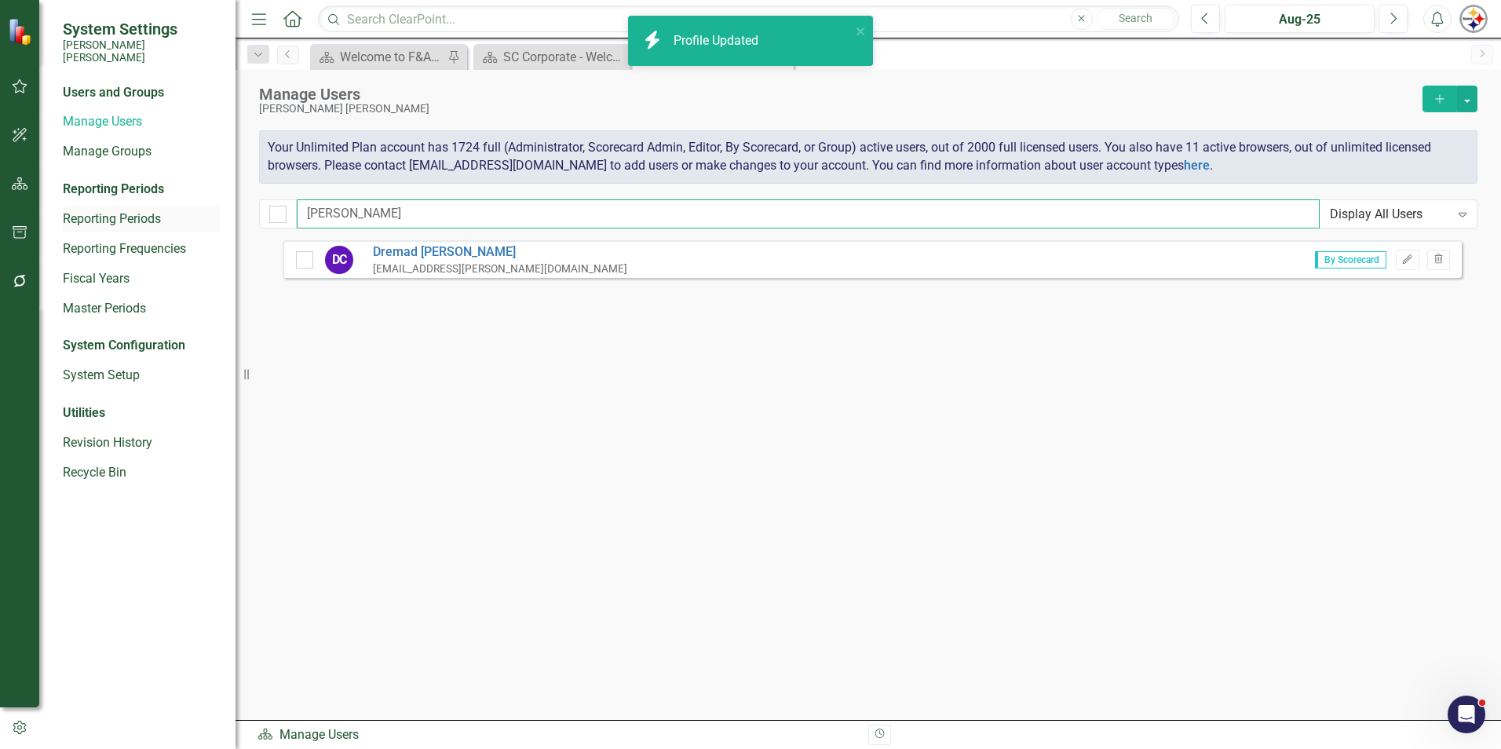
drag, startPoint x: 220, startPoint y: 215, endPoint x: 195, endPoint y: 215, distance: 24.3
click at [195, 215] on div "System Settings [PERSON_NAME] [PERSON_NAME] Users and Groups Manage Users Manag…" at bounding box center [750, 374] width 1501 height 749
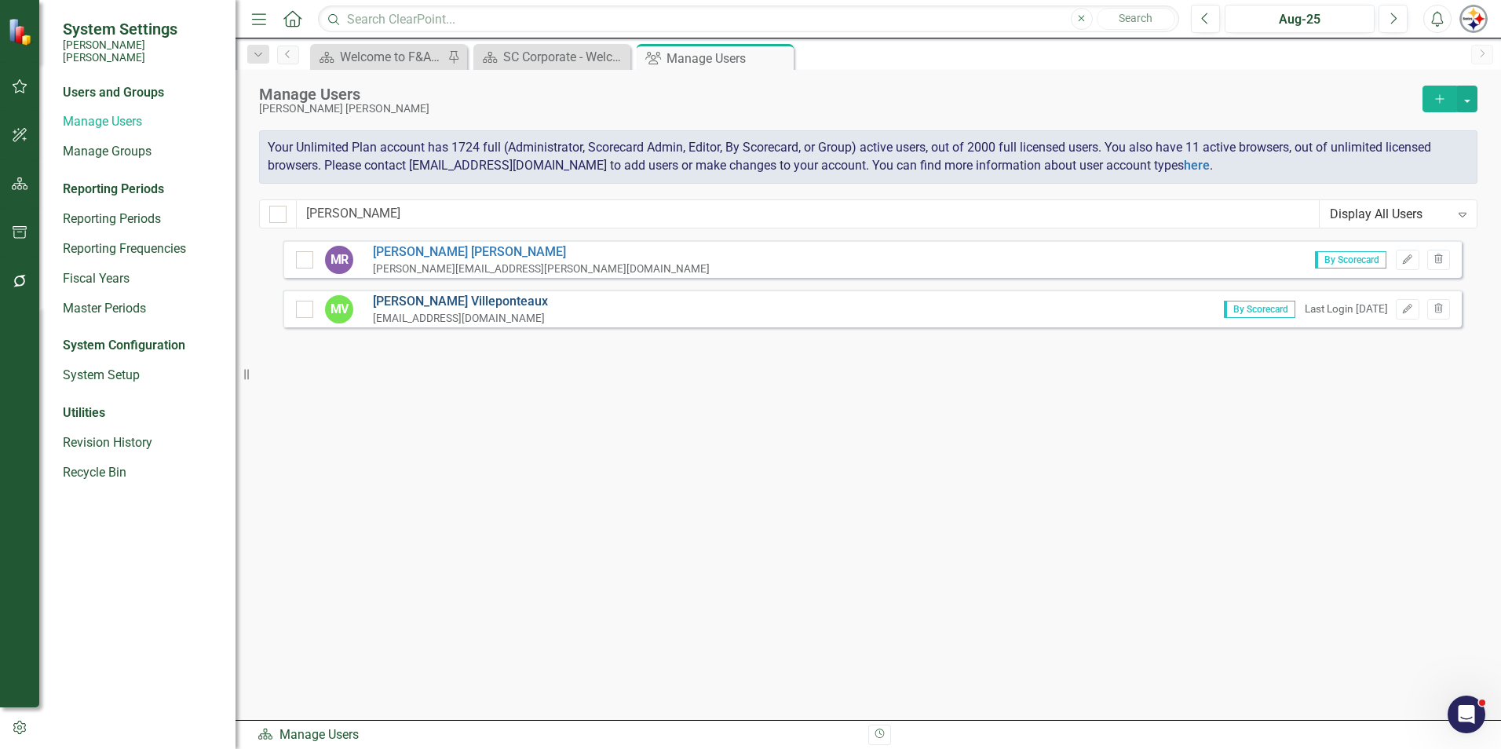
click at [445, 298] on link "[PERSON_NAME]" at bounding box center [460, 302] width 175 height 18
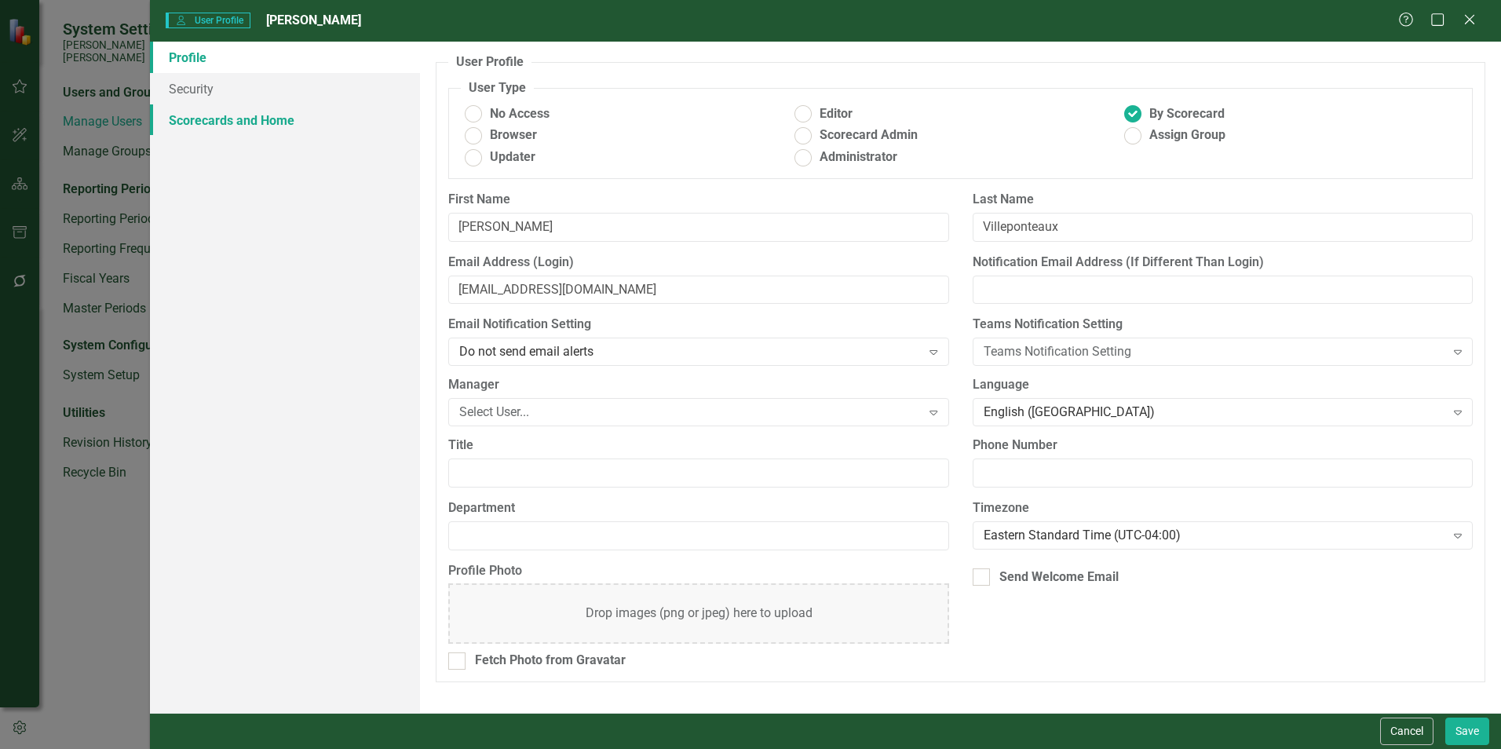
click at [203, 131] on link "Scorecards and Home" at bounding box center [285, 119] width 270 height 31
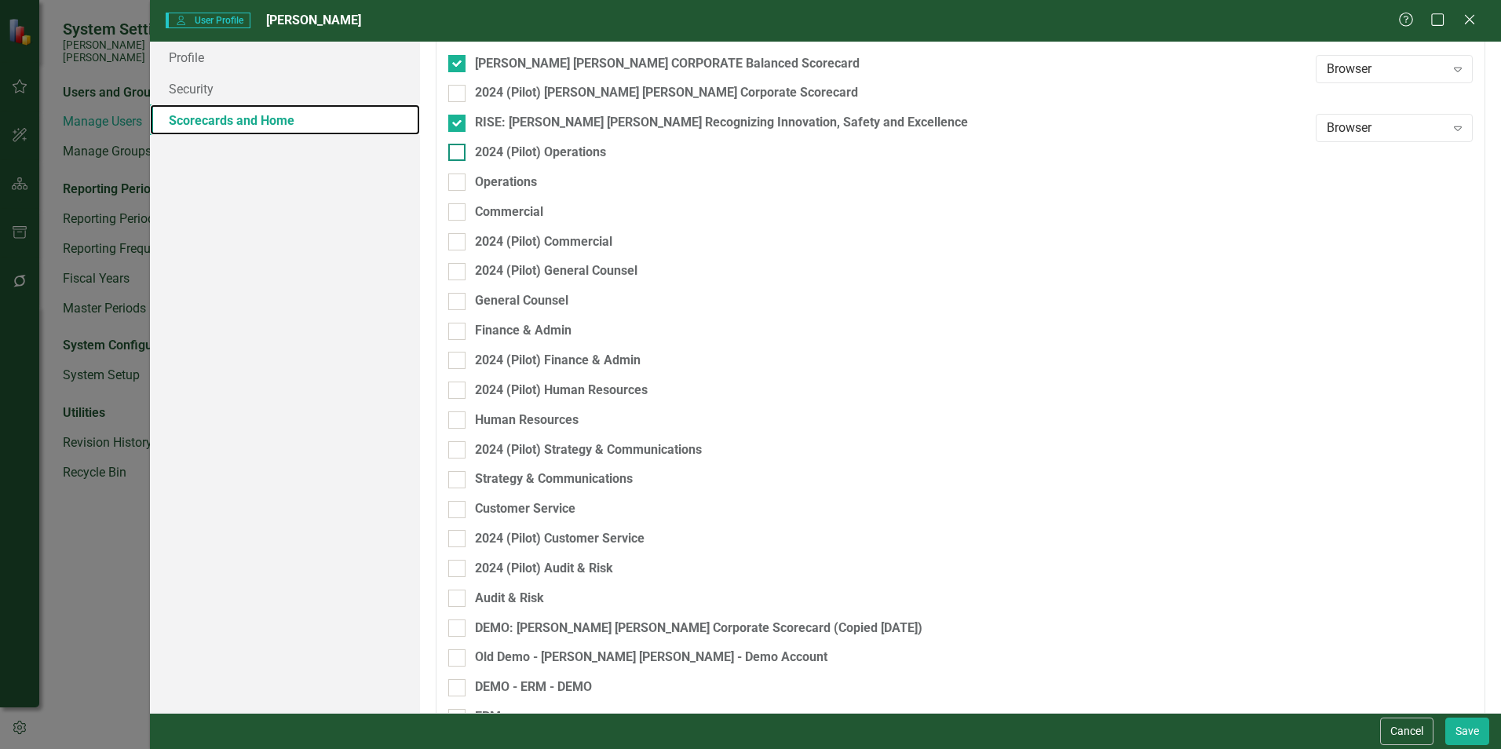
scroll to position [235, 0]
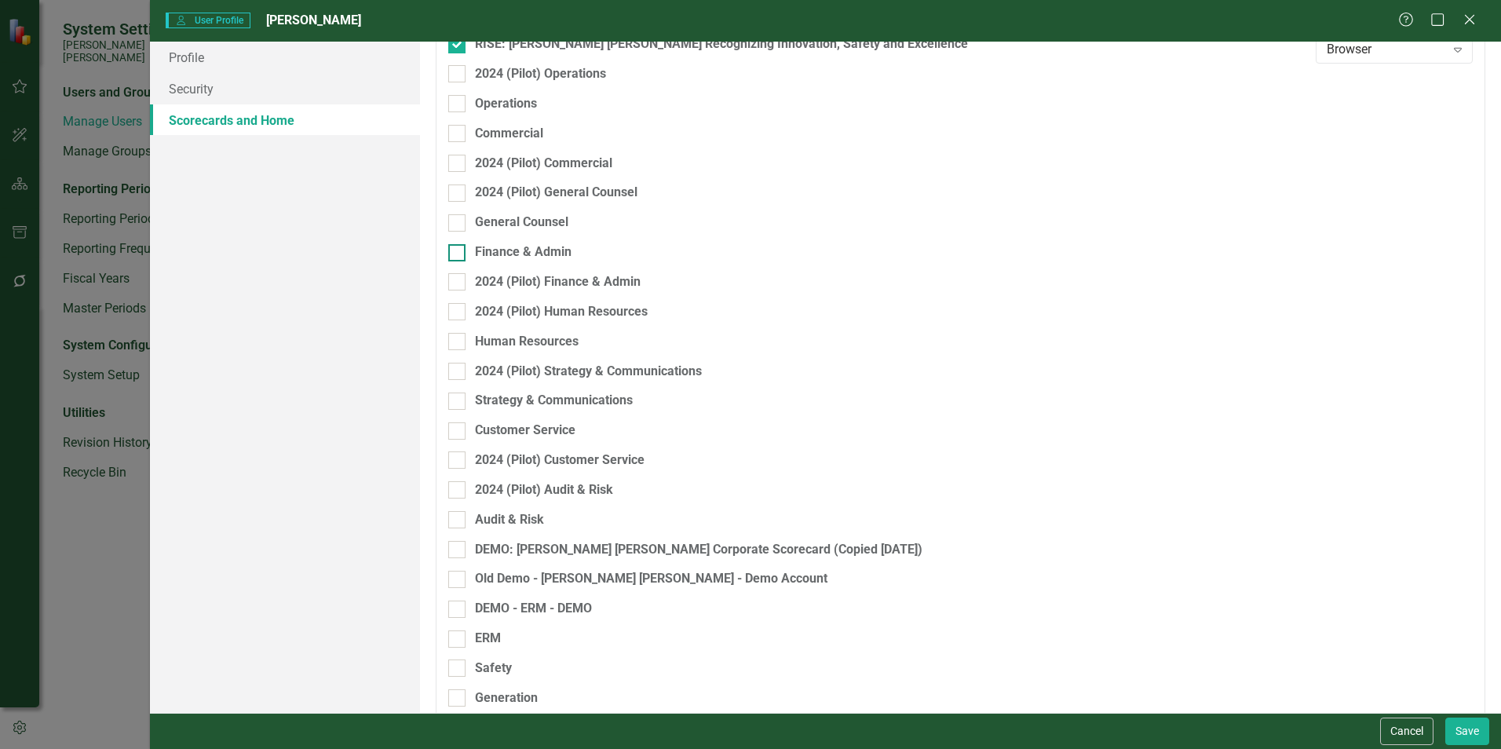
click at [547, 248] on div "Finance & Admin" at bounding box center [523, 252] width 97 height 18
click at [458, 248] on input "Finance & Admin" at bounding box center [453, 249] width 10 height 10
click at [743, 573] on button "Save" at bounding box center [1467, 730] width 44 height 27
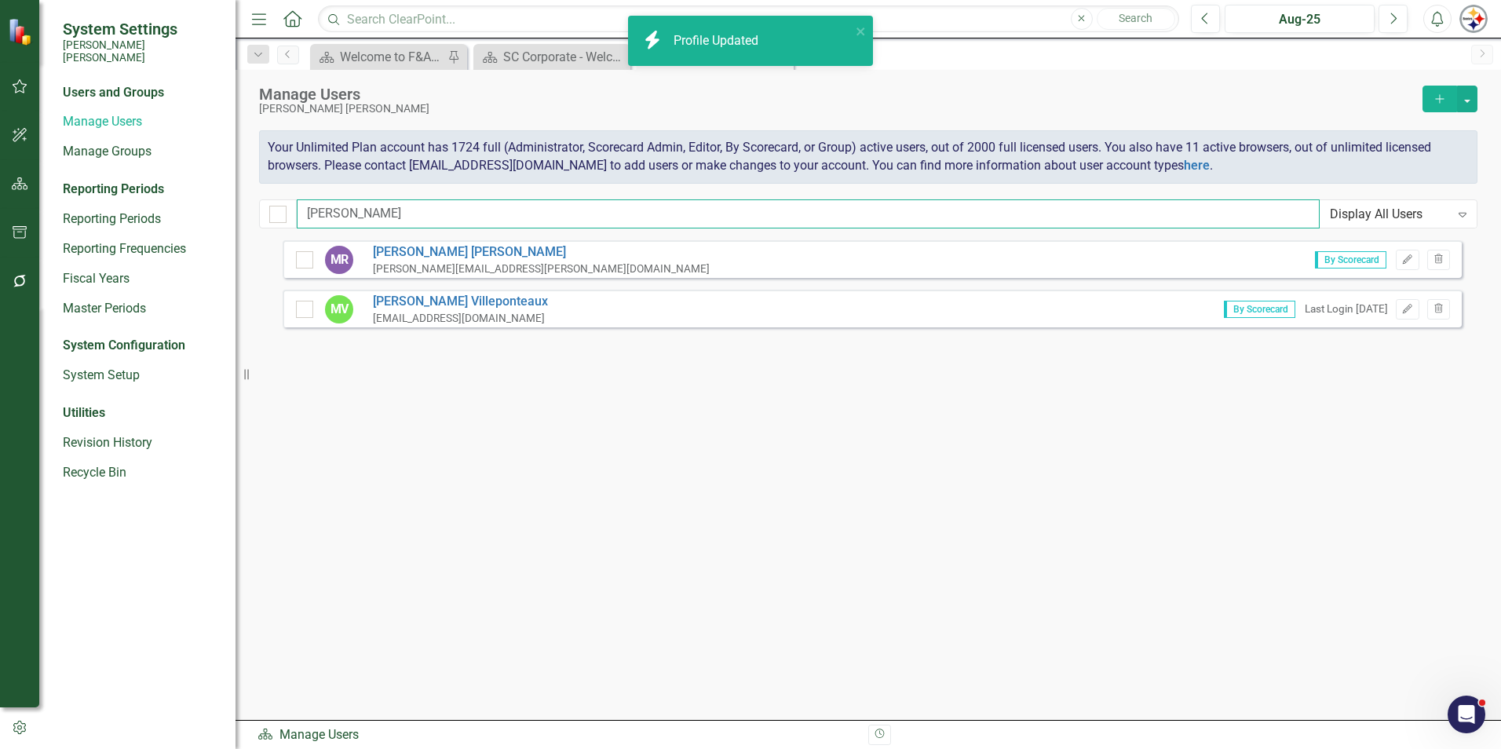
click at [361, 206] on input "[PERSON_NAME]" at bounding box center [808, 213] width 1023 height 29
drag, startPoint x: 376, startPoint y: 206, endPoint x: 199, endPoint y: 217, distance: 177.8
click at [198, 217] on div "System Settings [PERSON_NAME] [PERSON_NAME] Users and Groups Manage Users Manag…" at bounding box center [750, 374] width 1501 height 749
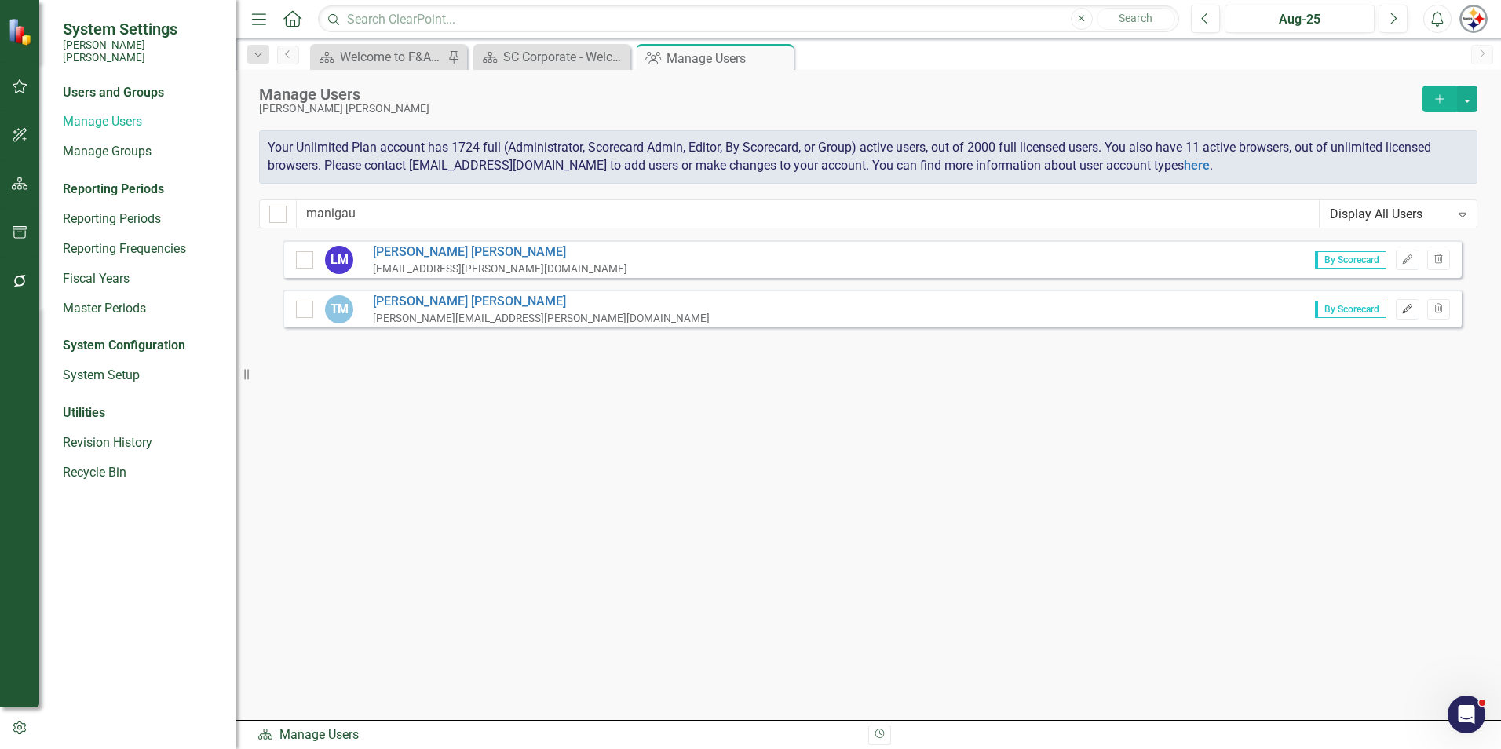
click at [743, 307] on icon "Edit" at bounding box center [1407, 309] width 12 height 9
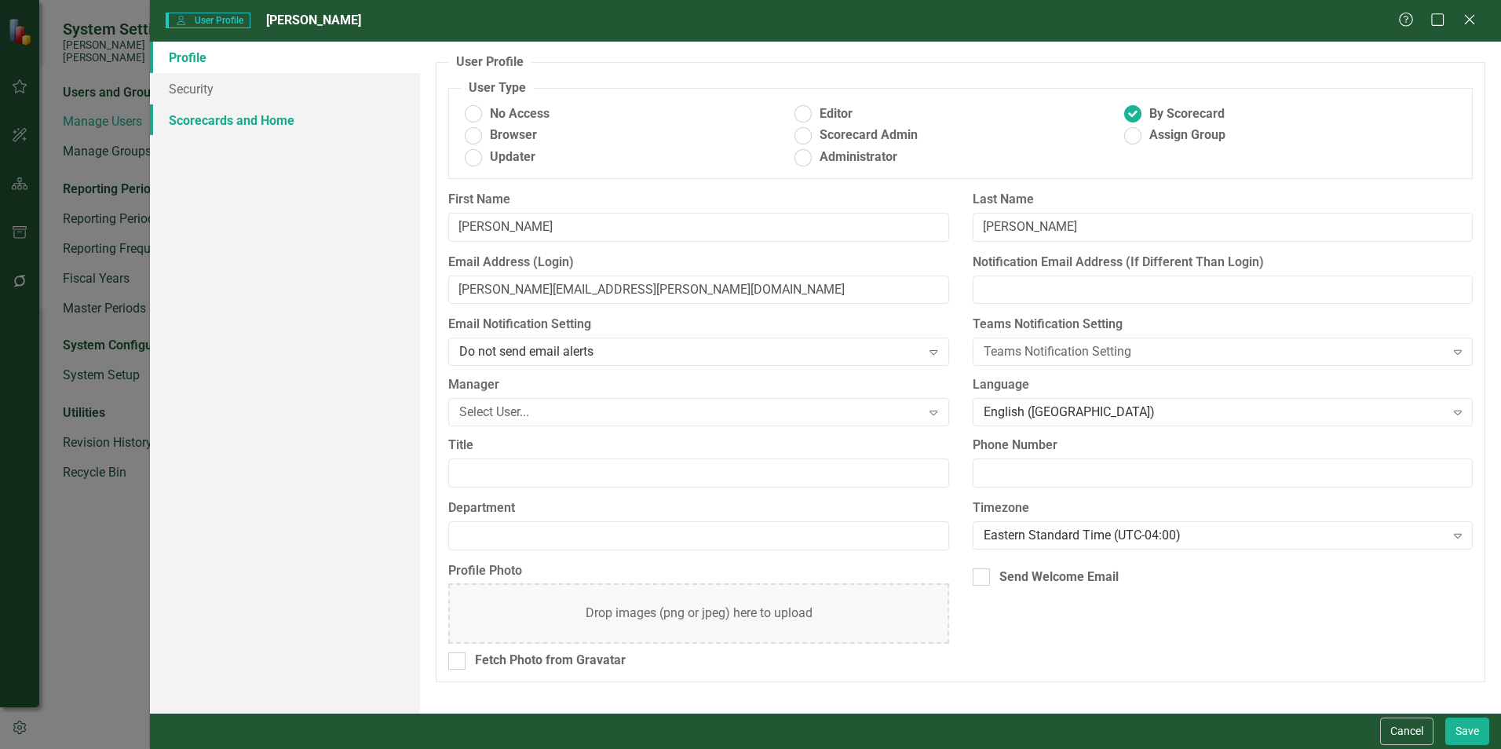
click at [250, 120] on link "Scorecards and Home" at bounding box center [285, 119] width 270 height 31
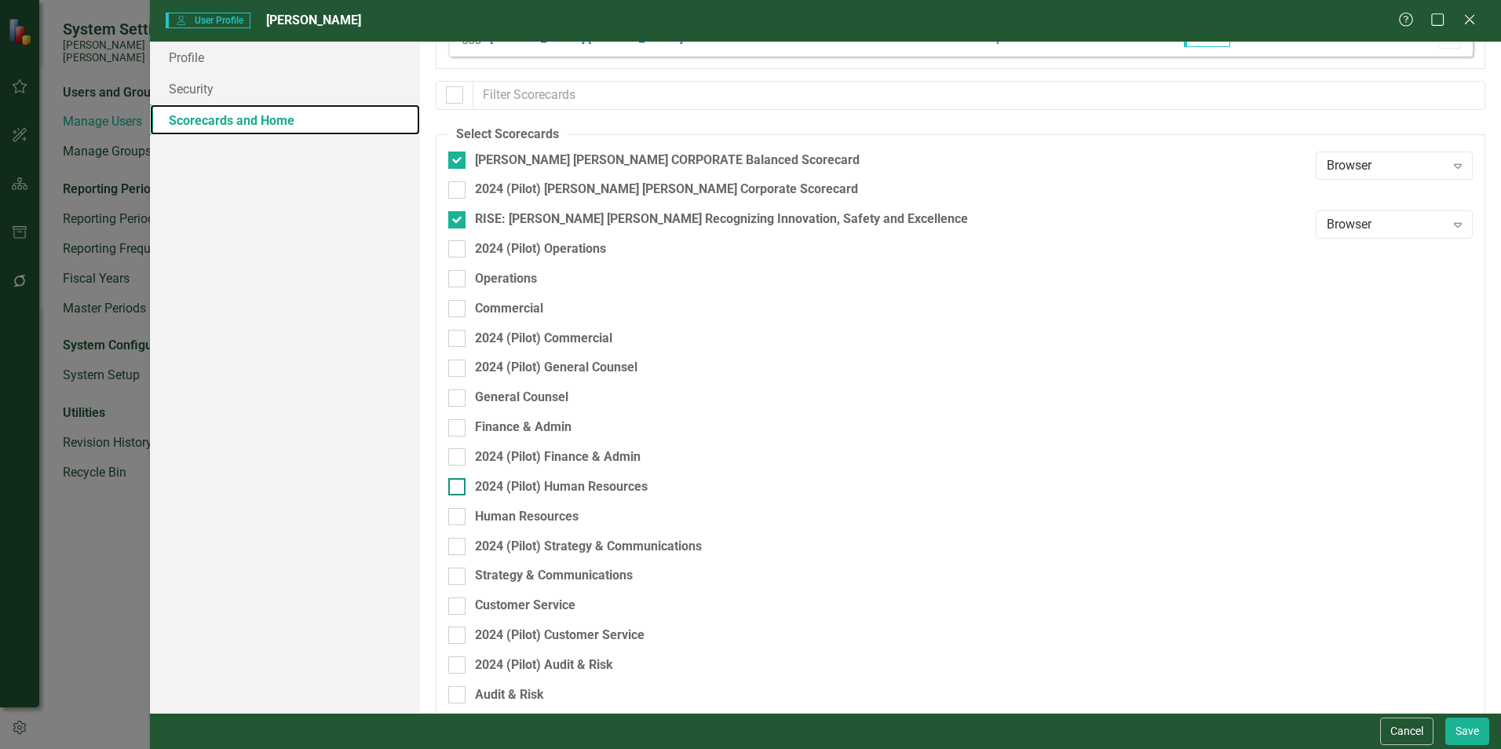
scroll to position [78, 0]
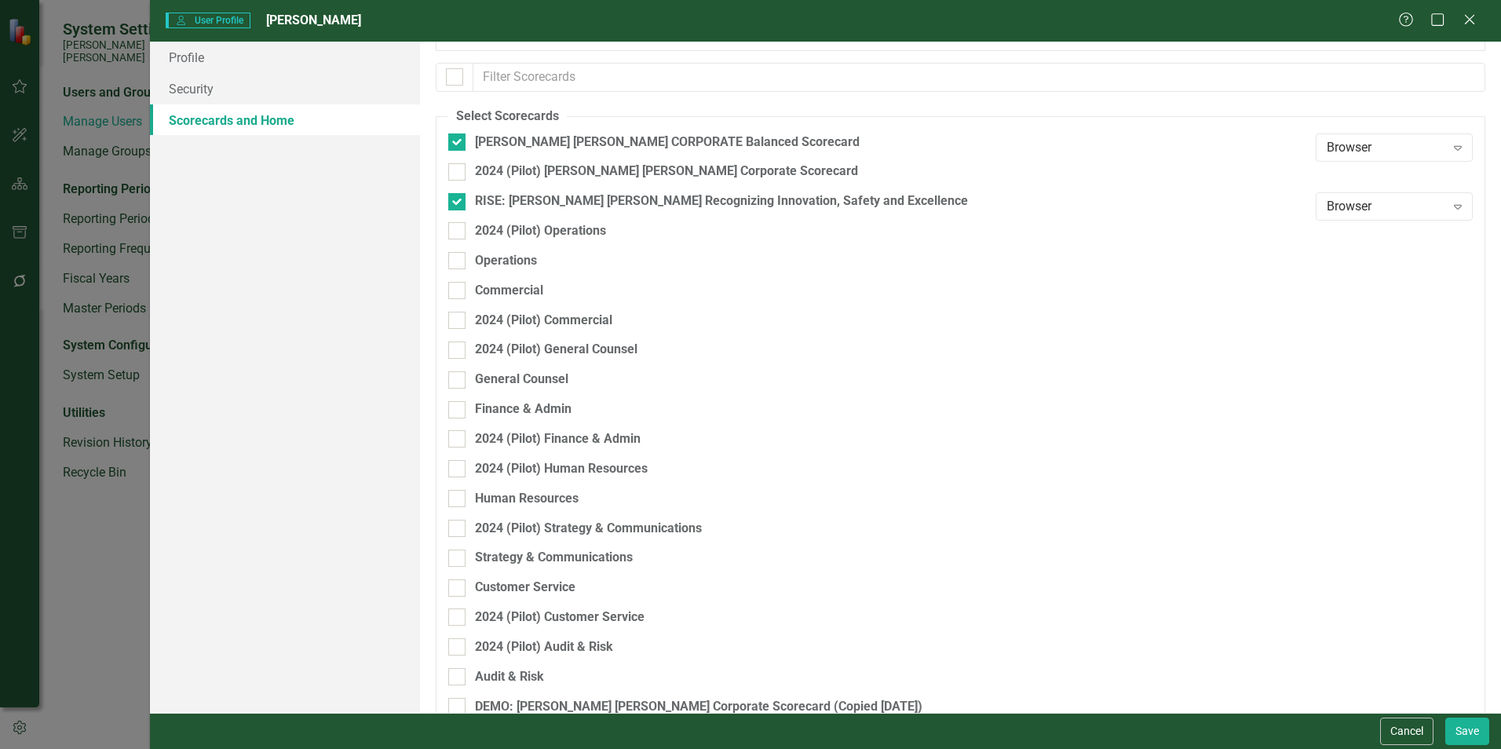
click at [517, 420] on div "Finance & Admin" at bounding box center [878, 415] width 860 height 30
click at [517, 412] on div "Finance & Admin" at bounding box center [523, 409] width 97 height 18
click at [458, 411] on input "Finance & Admin" at bounding box center [453, 406] width 10 height 10
click at [743, 573] on div "Cancel Save" at bounding box center [825, 731] width 1351 height 36
click at [743, 573] on button "Save" at bounding box center [1467, 730] width 44 height 27
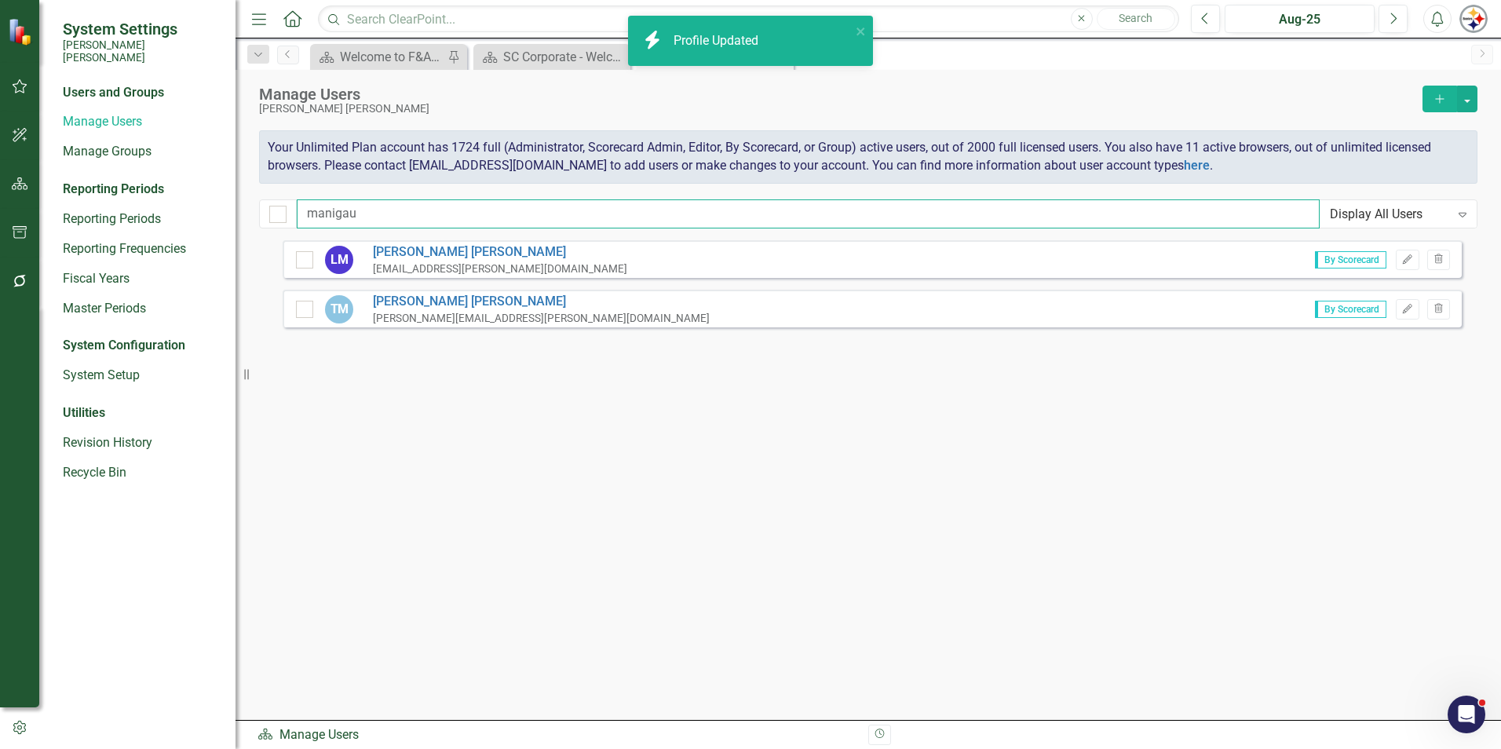
click at [394, 211] on input "manigau" at bounding box center [808, 213] width 1023 height 29
drag, startPoint x: 393, startPoint y: 210, endPoint x: 217, endPoint y: 210, distance: 175.8
click at [220, 210] on div "System Settings [PERSON_NAME] [PERSON_NAME] Users and Groups Manage Users Manag…" at bounding box center [750, 374] width 1501 height 749
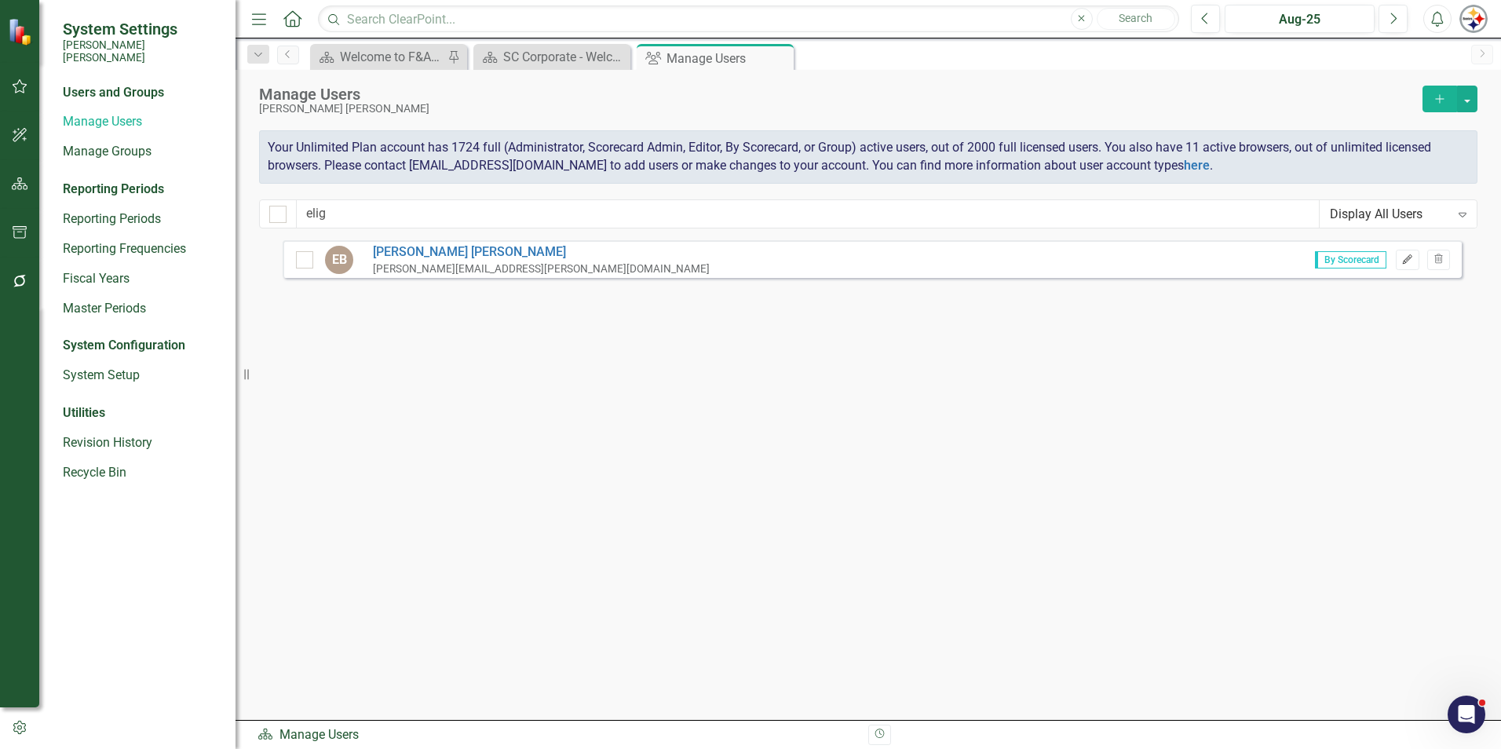
click at [743, 260] on icon "Edit" at bounding box center [1407, 259] width 12 height 9
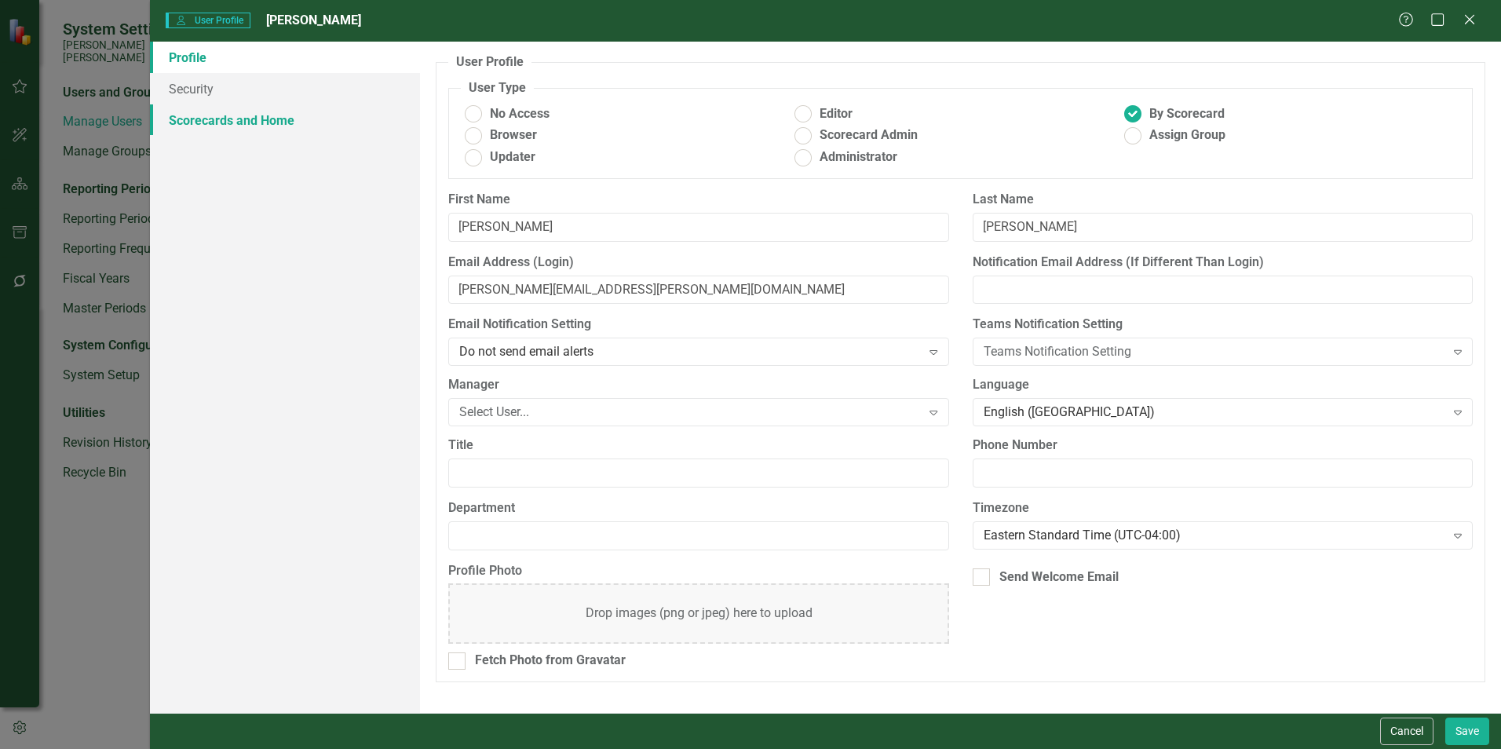
click at [283, 119] on link "Scorecards and Home" at bounding box center [285, 119] width 270 height 31
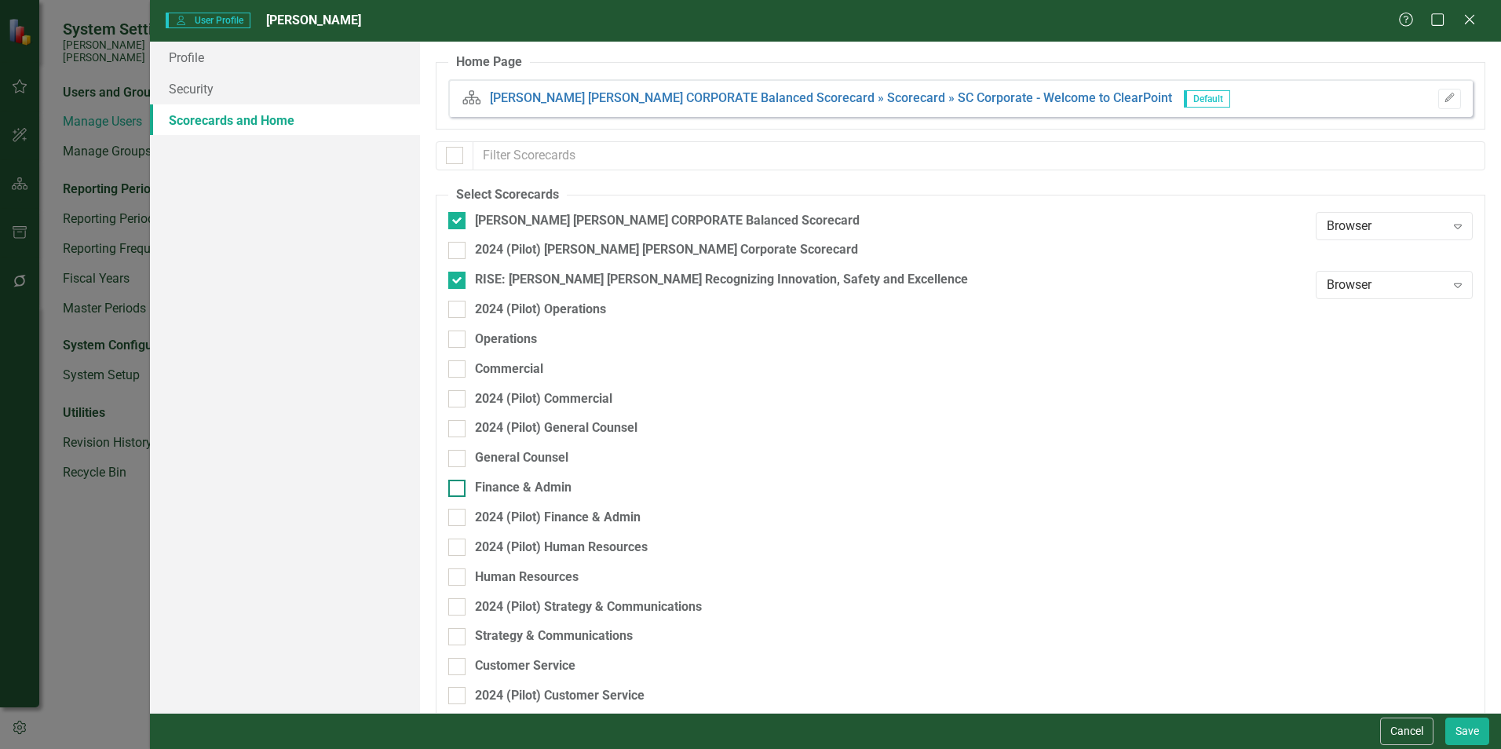
click at [543, 480] on div "Finance & Admin" at bounding box center [523, 488] width 97 height 18
click at [458, 480] on input "Finance & Admin" at bounding box center [453, 485] width 10 height 10
click at [743, 573] on button "Save" at bounding box center [1467, 730] width 44 height 27
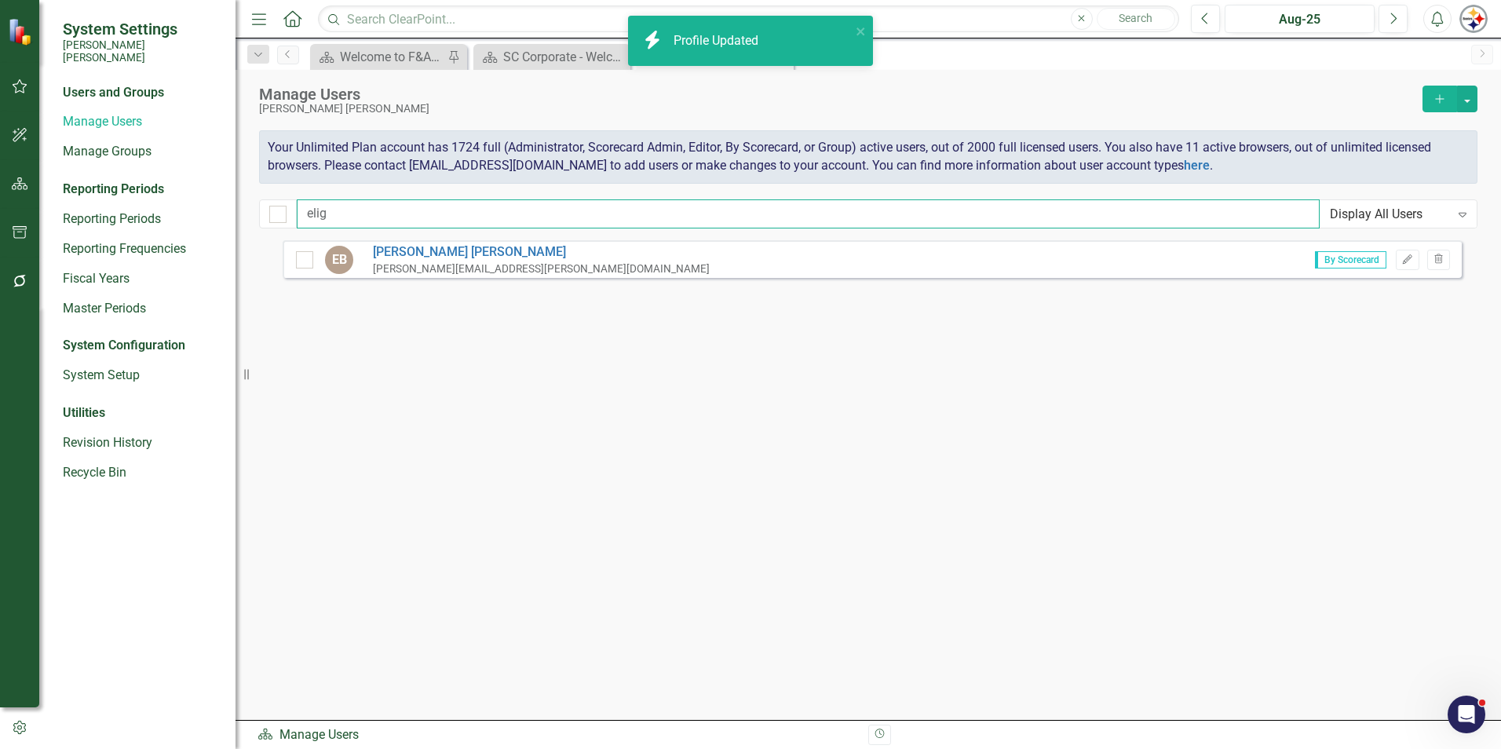
drag, startPoint x: 361, startPoint y: 214, endPoint x: 298, endPoint y: 216, distance: 62.8
click at [331, 216] on input "elig" at bounding box center [808, 213] width 1023 height 29
drag, startPoint x: 298, startPoint y: 216, endPoint x: 251, endPoint y: 216, distance: 47.1
click at [254, 216] on div "Manage Users [PERSON_NAME] [PERSON_NAME] Add Your Unlimited Plan account has 17…" at bounding box center [867, 155] width 1265 height 170
drag, startPoint x: 360, startPoint y: 215, endPoint x: 240, endPoint y: 214, distance: 120.1
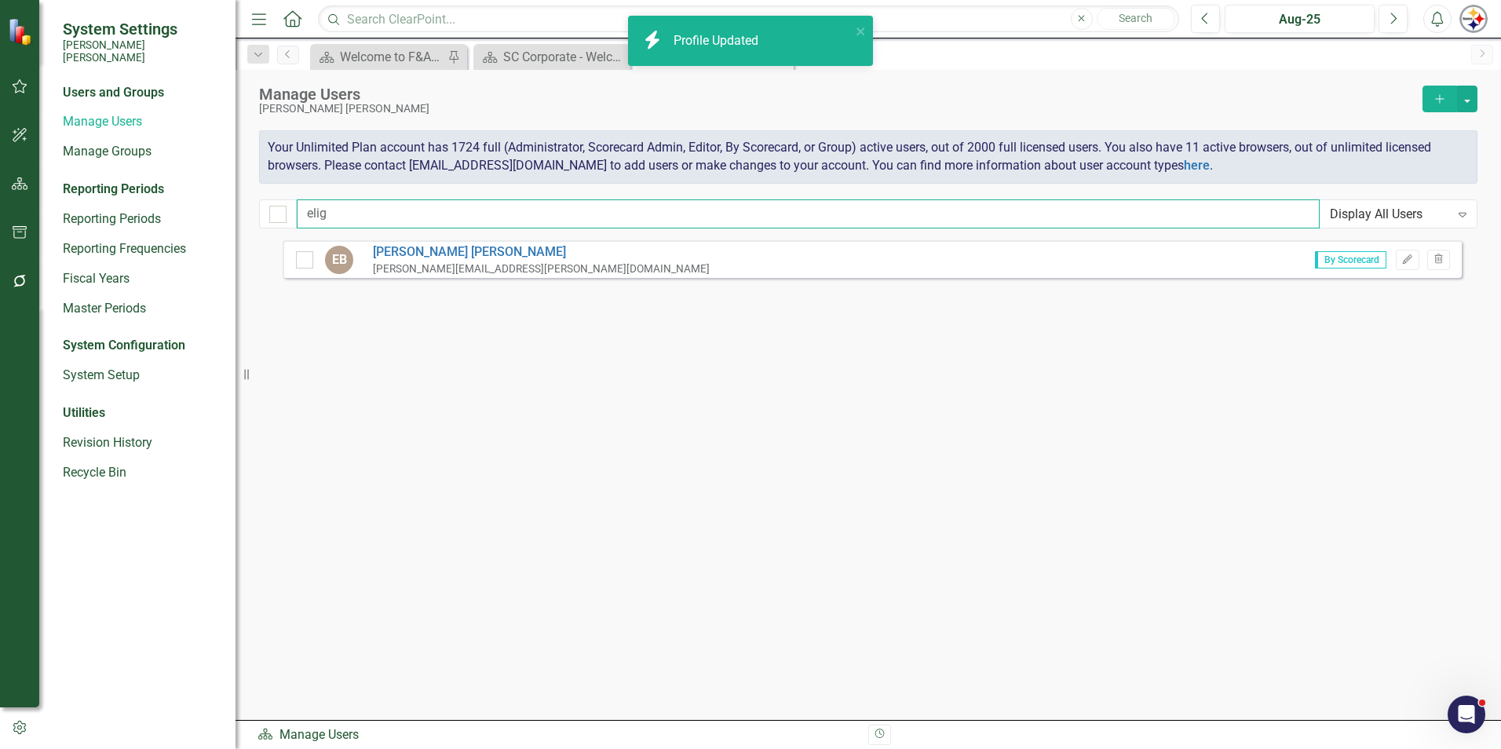
click at [241, 214] on div "System Settings [PERSON_NAME] [PERSON_NAME] Users and Groups Manage Users Manag…" at bounding box center [750, 374] width 1501 height 749
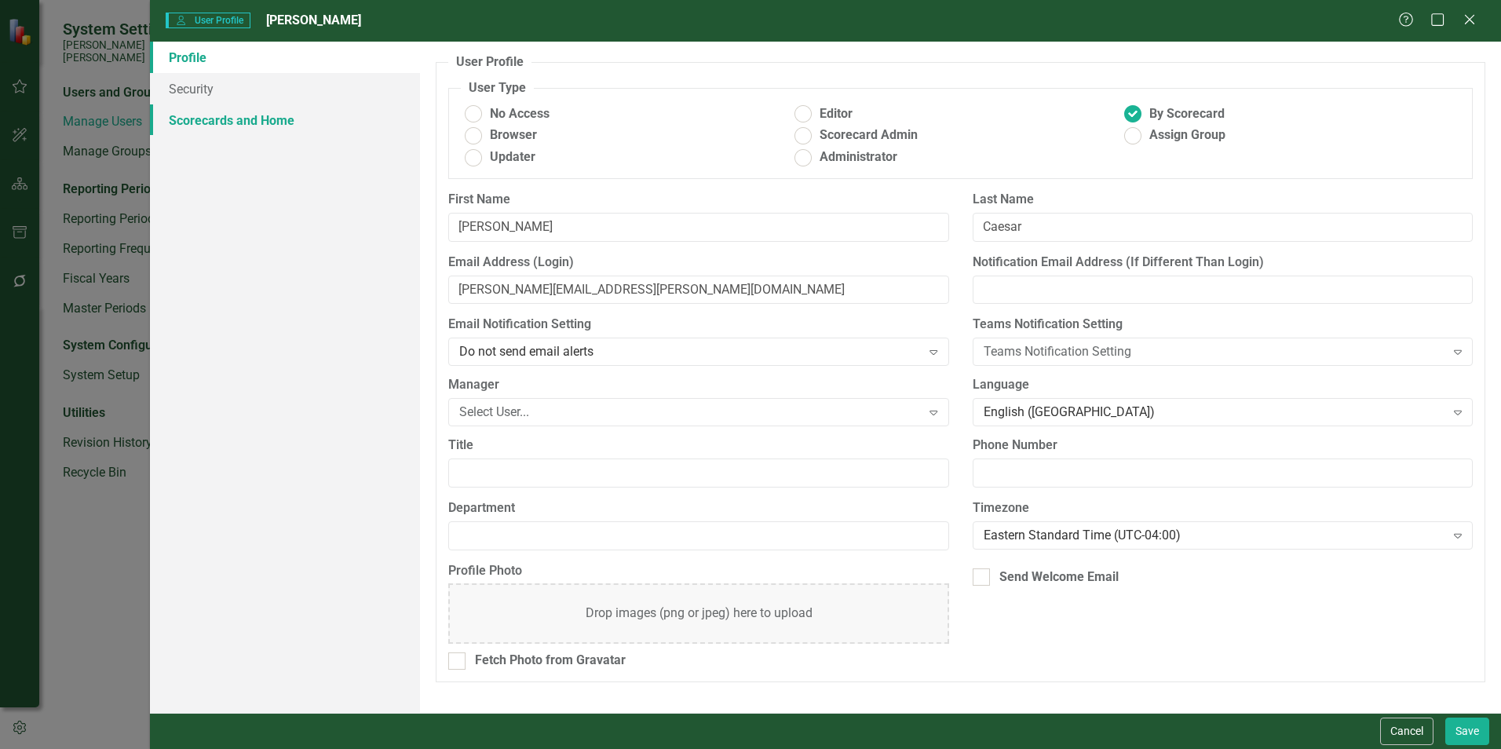
click at [273, 124] on link "Scorecards and Home" at bounding box center [285, 119] width 270 height 31
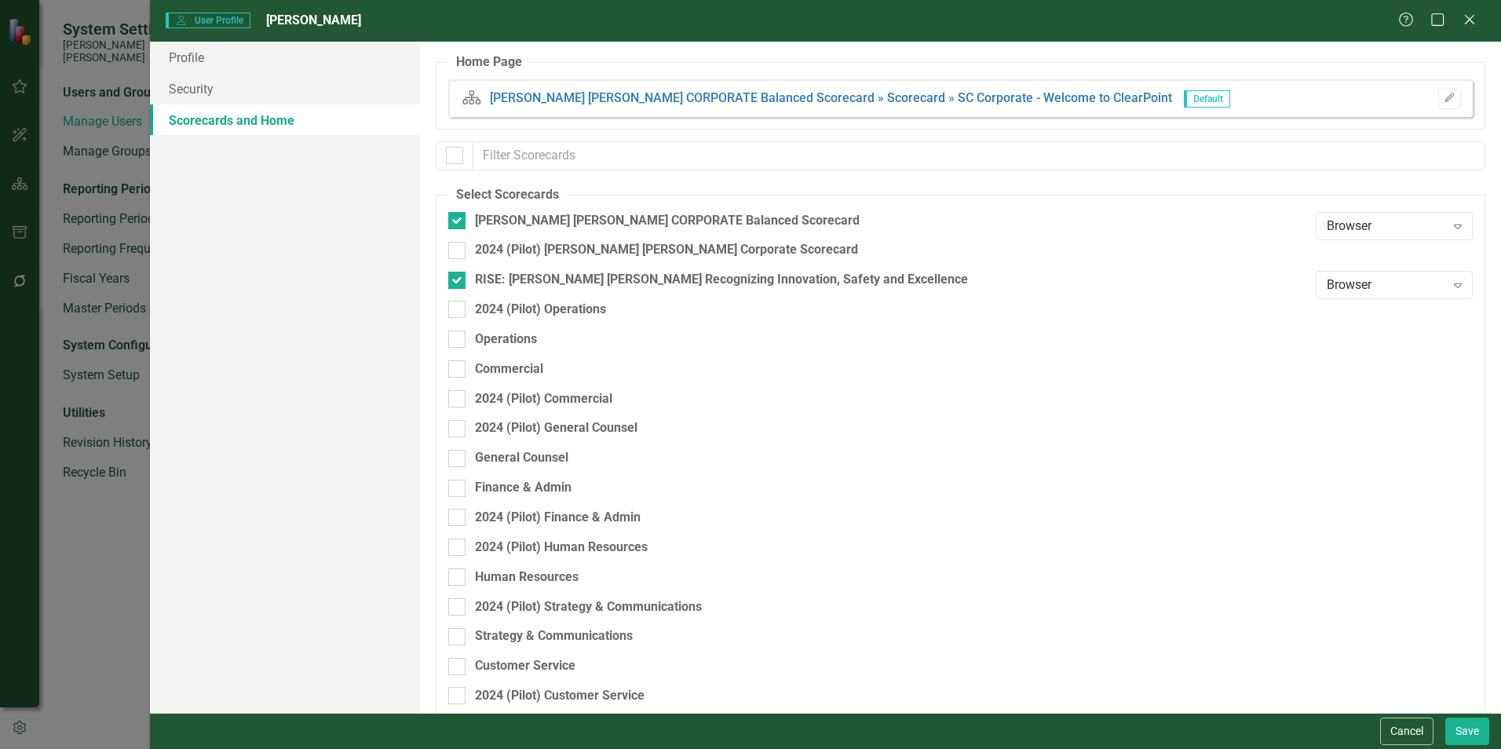
click at [516, 476] on div "General Counsel" at bounding box center [878, 464] width 860 height 30
click at [516, 484] on div "Finance & Admin" at bounding box center [523, 488] width 97 height 18
click at [458, 484] on input "Finance & Admin" at bounding box center [453, 485] width 10 height 10
checkbox input "true"
click at [1465, 736] on button "Save" at bounding box center [1467, 730] width 44 height 27
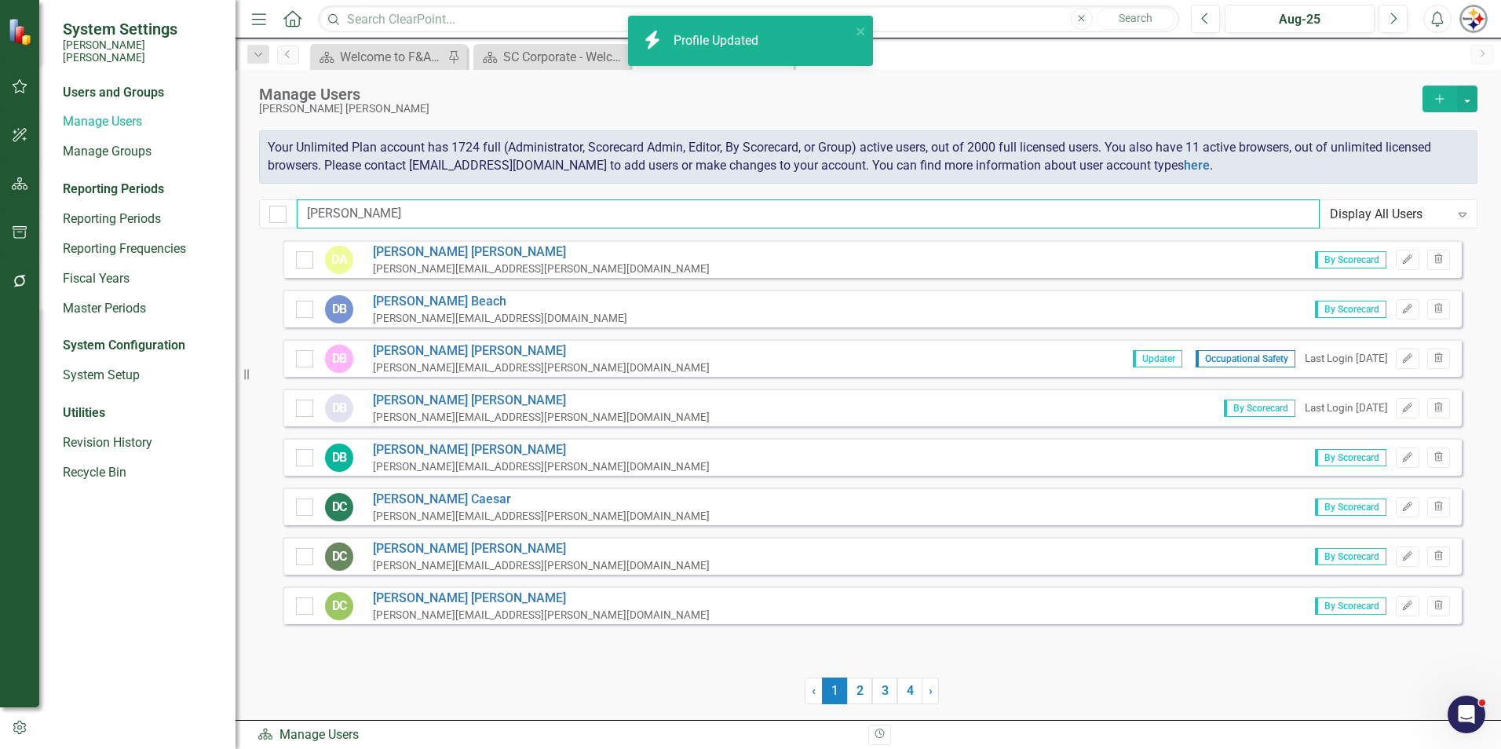
drag, startPoint x: 352, startPoint y: 221, endPoint x: 172, endPoint y: 221, distance: 179.8
click at [173, 221] on div "System Settings [PERSON_NAME] [PERSON_NAME] Users and Groups Manage Users Manag…" at bounding box center [750, 374] width 1501 height 749
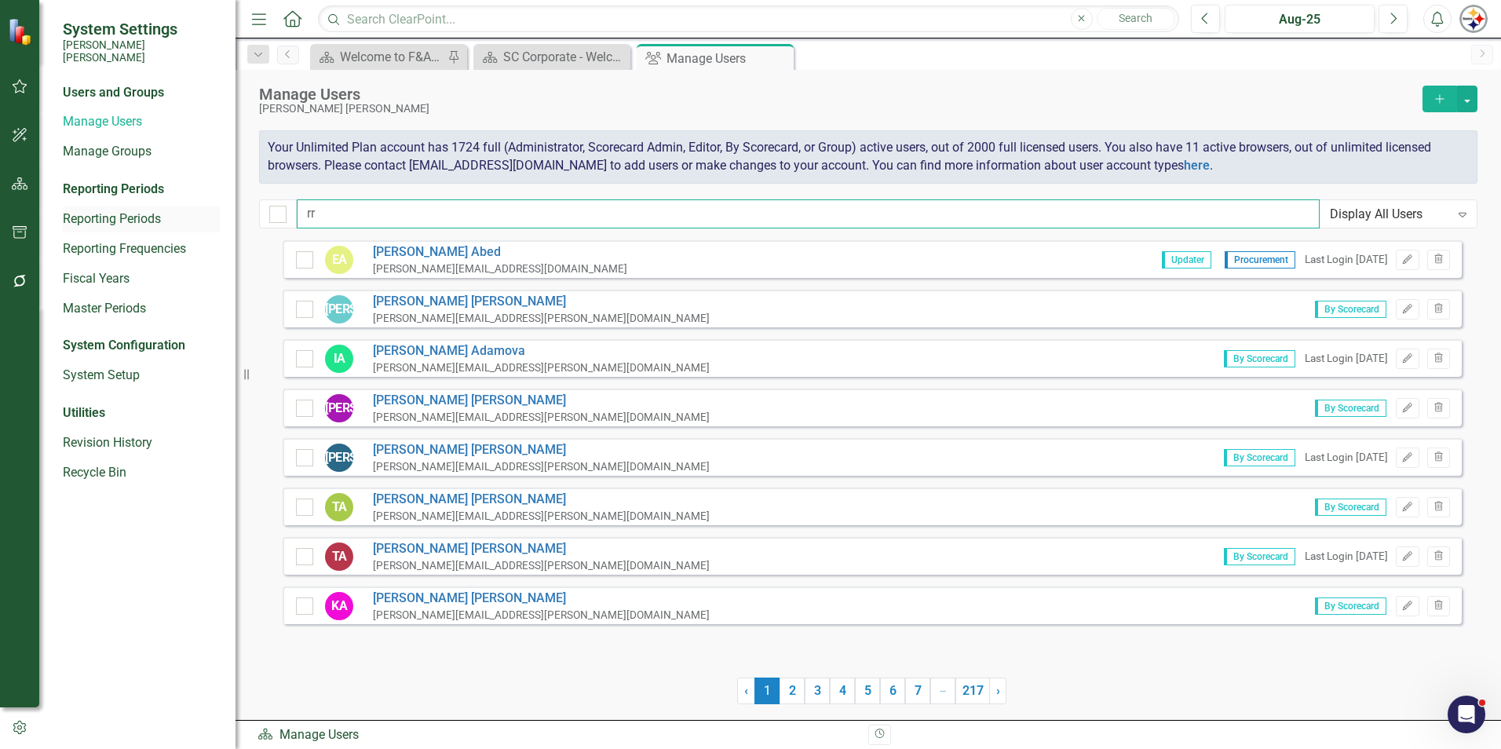
type input "r"
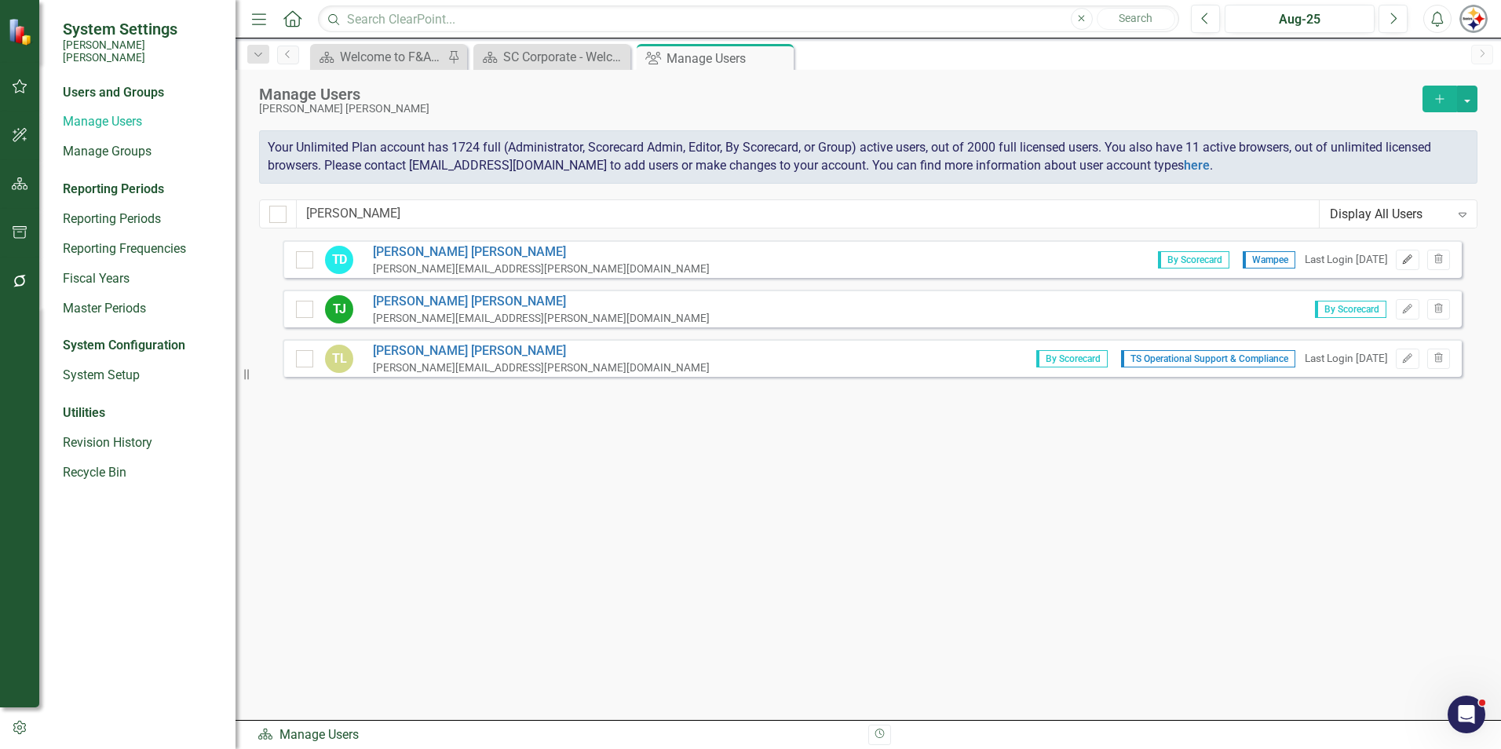
click at [1417, 260] on button "Edit" at bounding box center [1407, 260] width 23 height 20
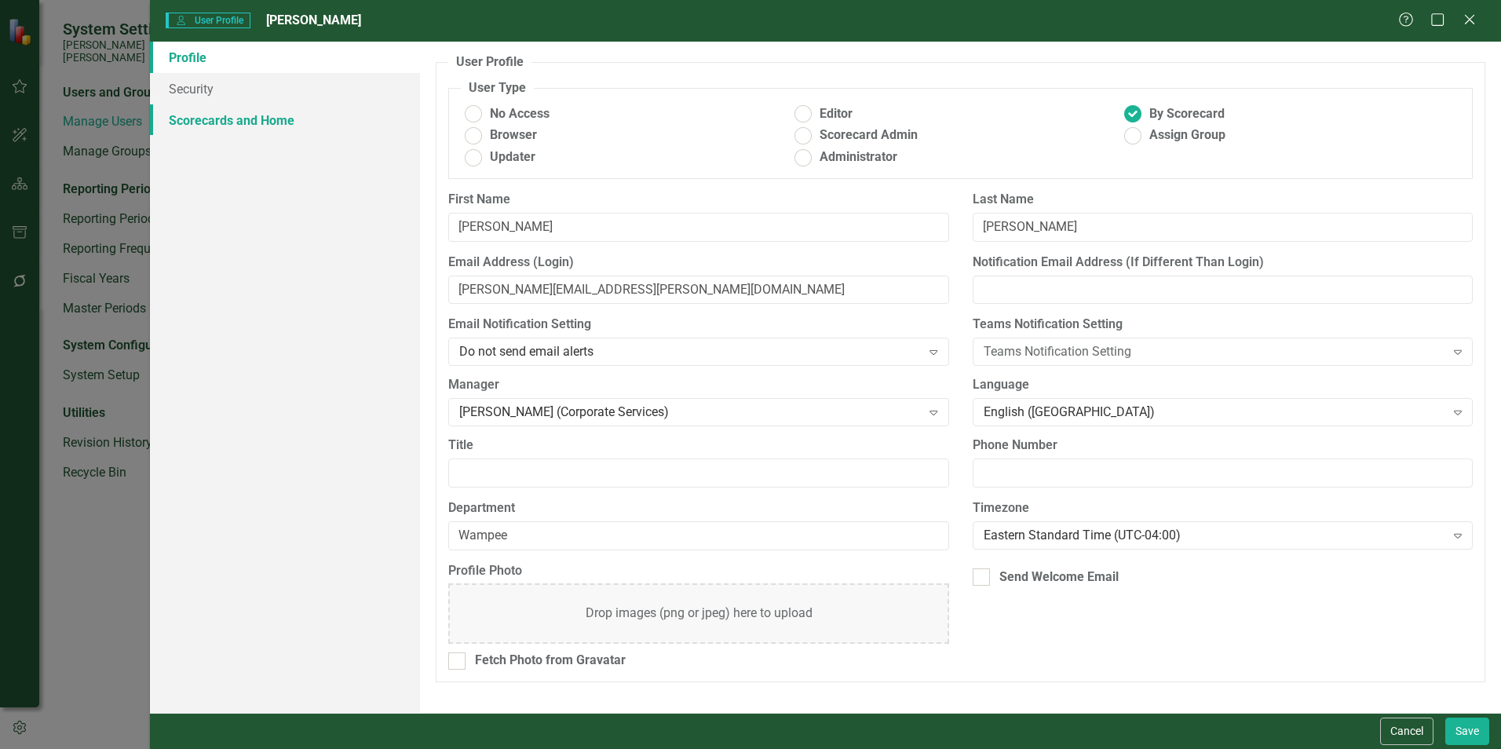
click at [220, 119] on link "Scorecards and Home" at bounding box center [285, 119] width 270 height 31
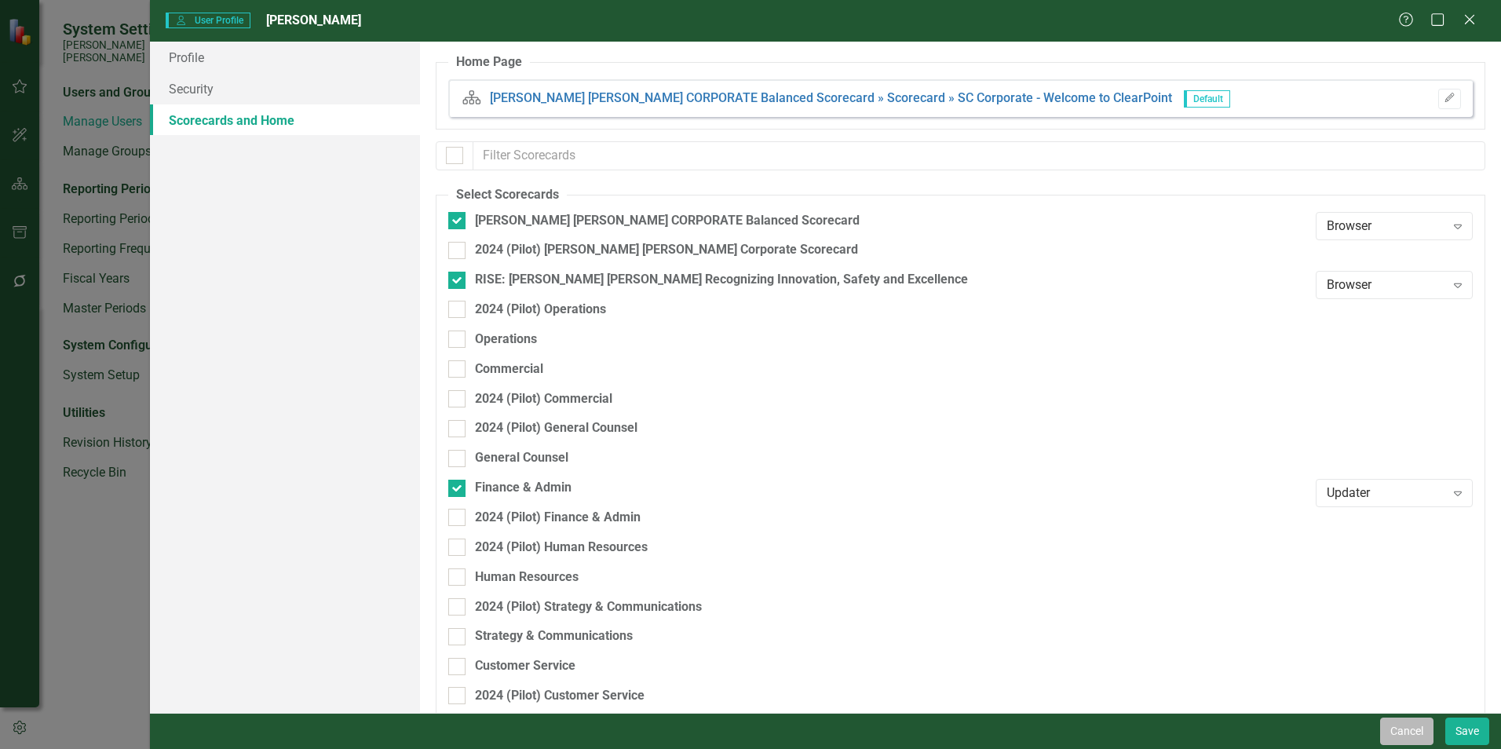
click at [1399, 725] on button "Cancel" at bounding box center [1406, 730] width 53 height 27
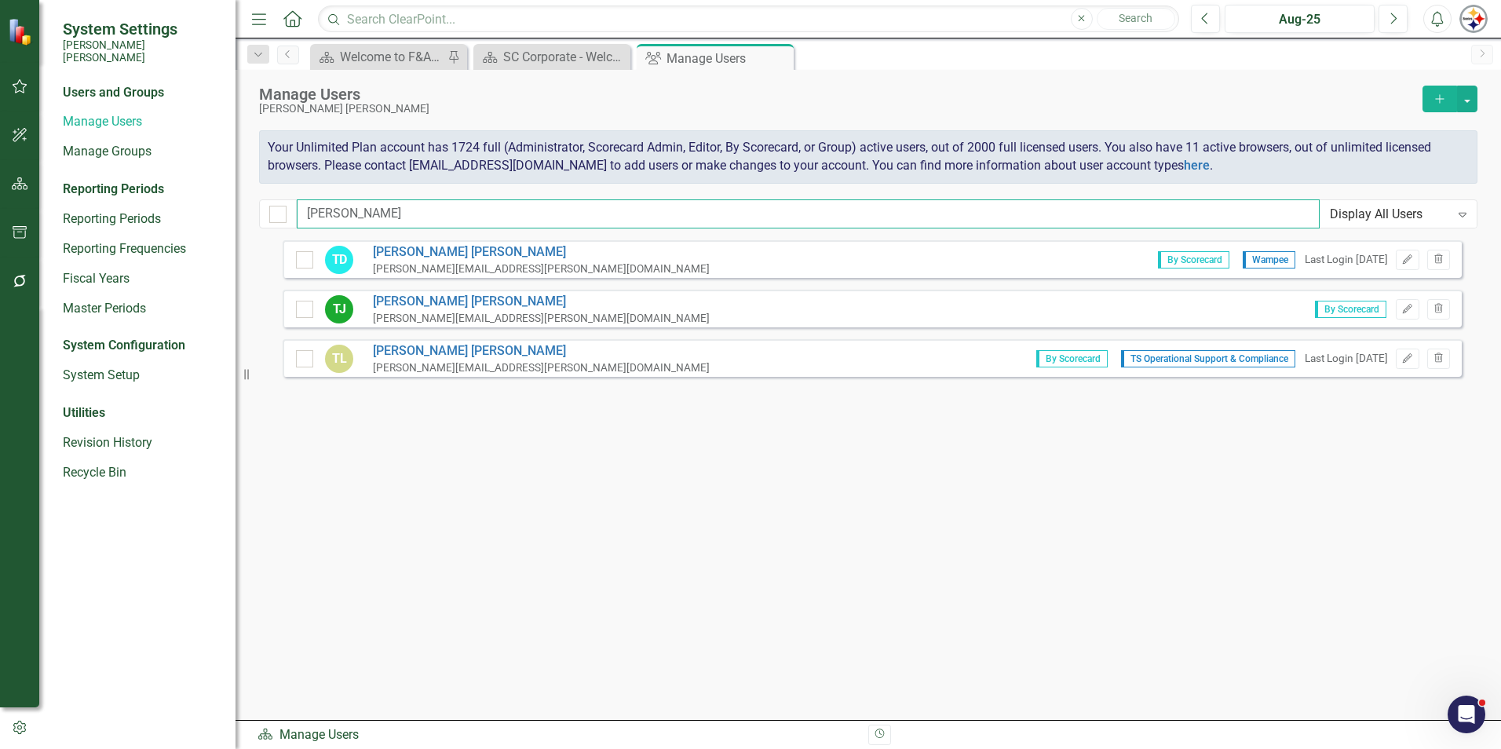
drag, startPoint x: 351, startPoint y: 205, endPoint x: 235, endPoint y: 210, distance: 116.3
click at [235, 210] on div "System Settings Santee Cooper Users and Groups Manage Users Manage Groups Repor…" at bounding box center [750, 374] width 1501 height 749
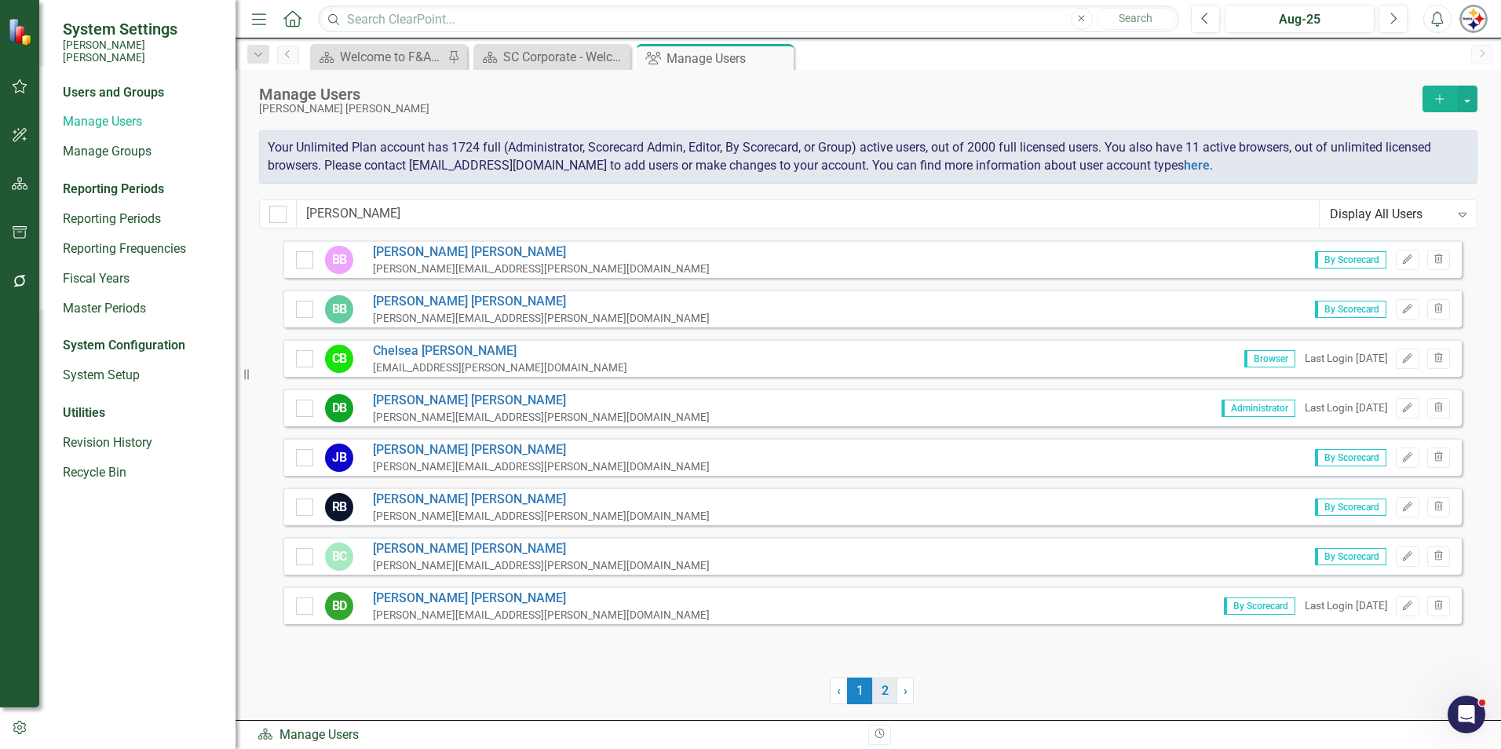
click at [885, 684] on link "2" at bounding box center [884, 690] width 25 height 27
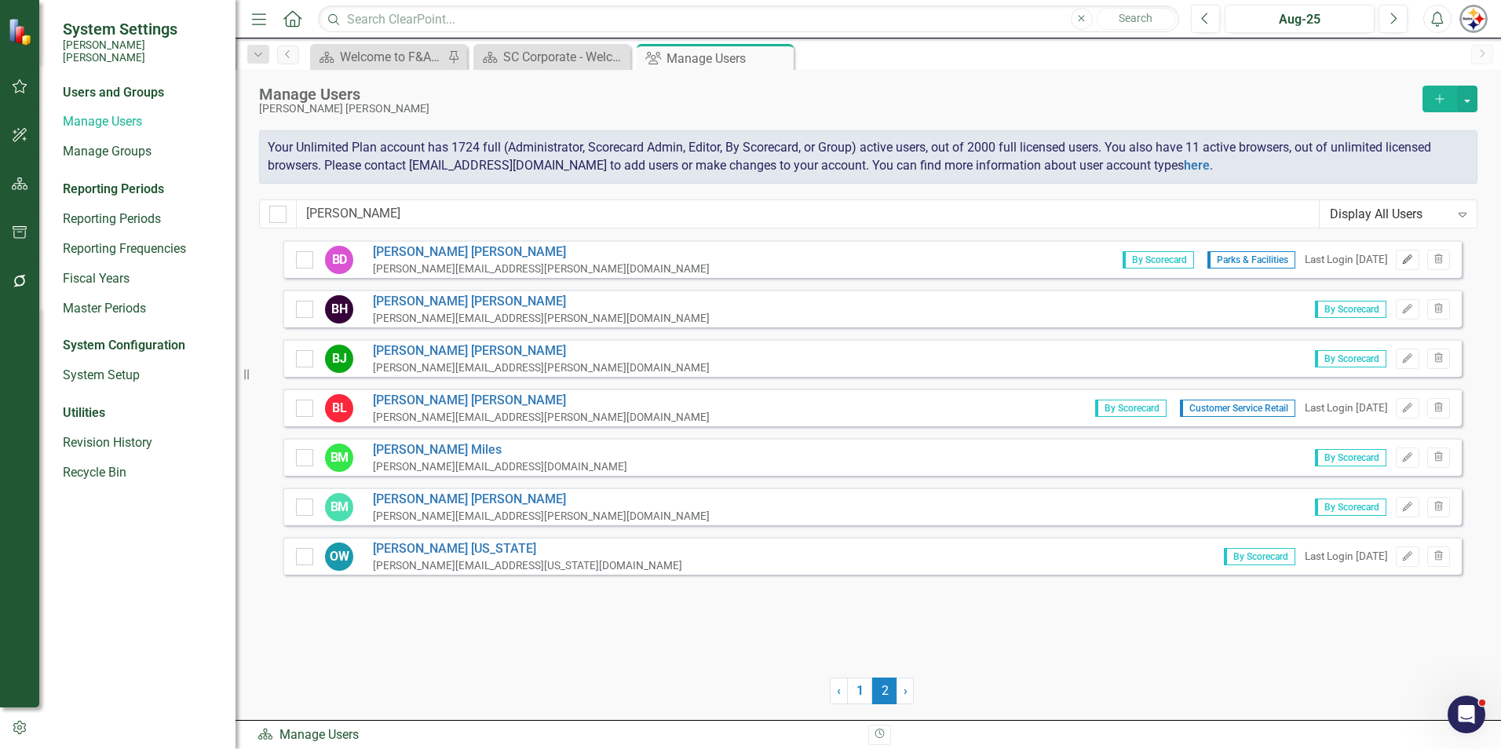
click at [1411, 265] on button "Edit" at bounding box center [1407, 260] width 23 height 20
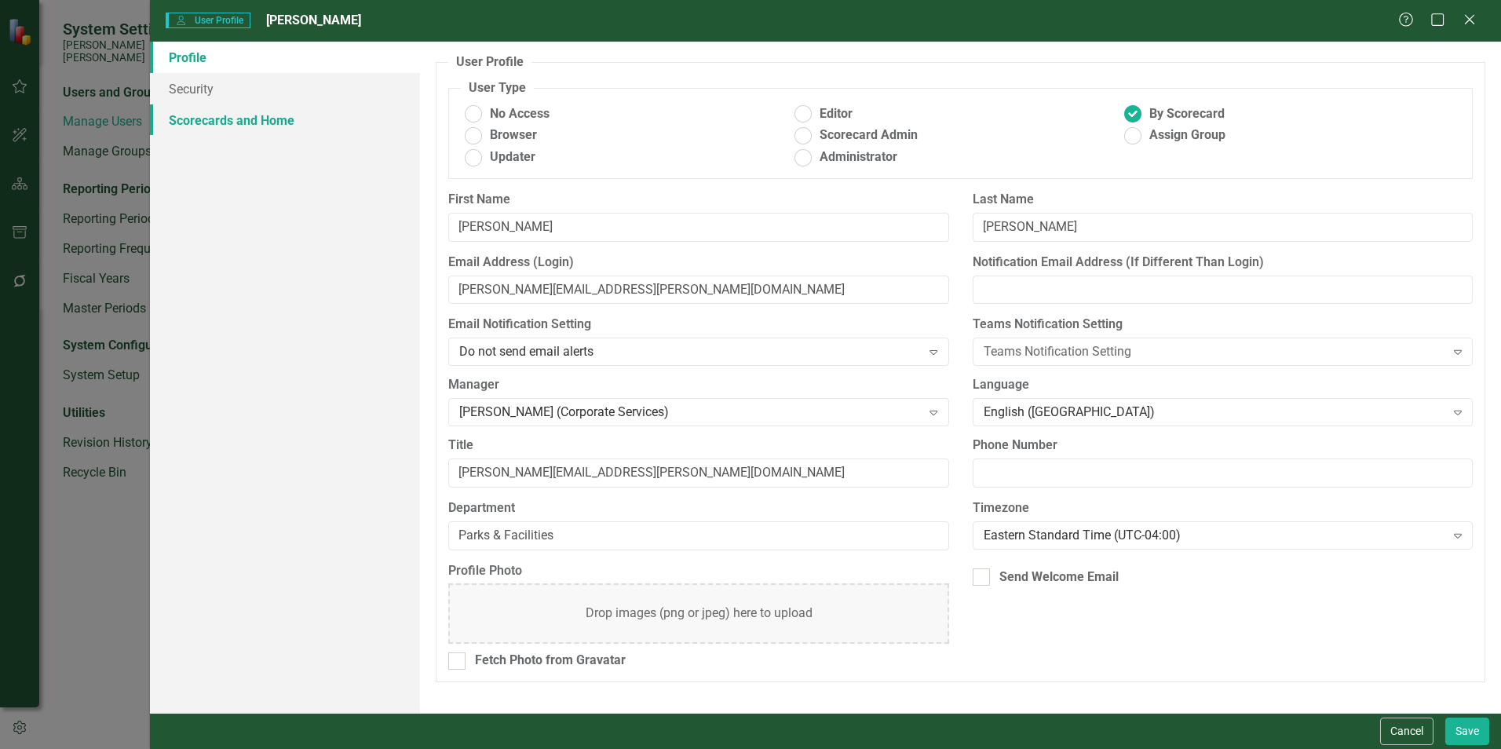
click at [232, 123] on link "Scorecards and Home" at bounding box center [285, 119] width 270 height 31
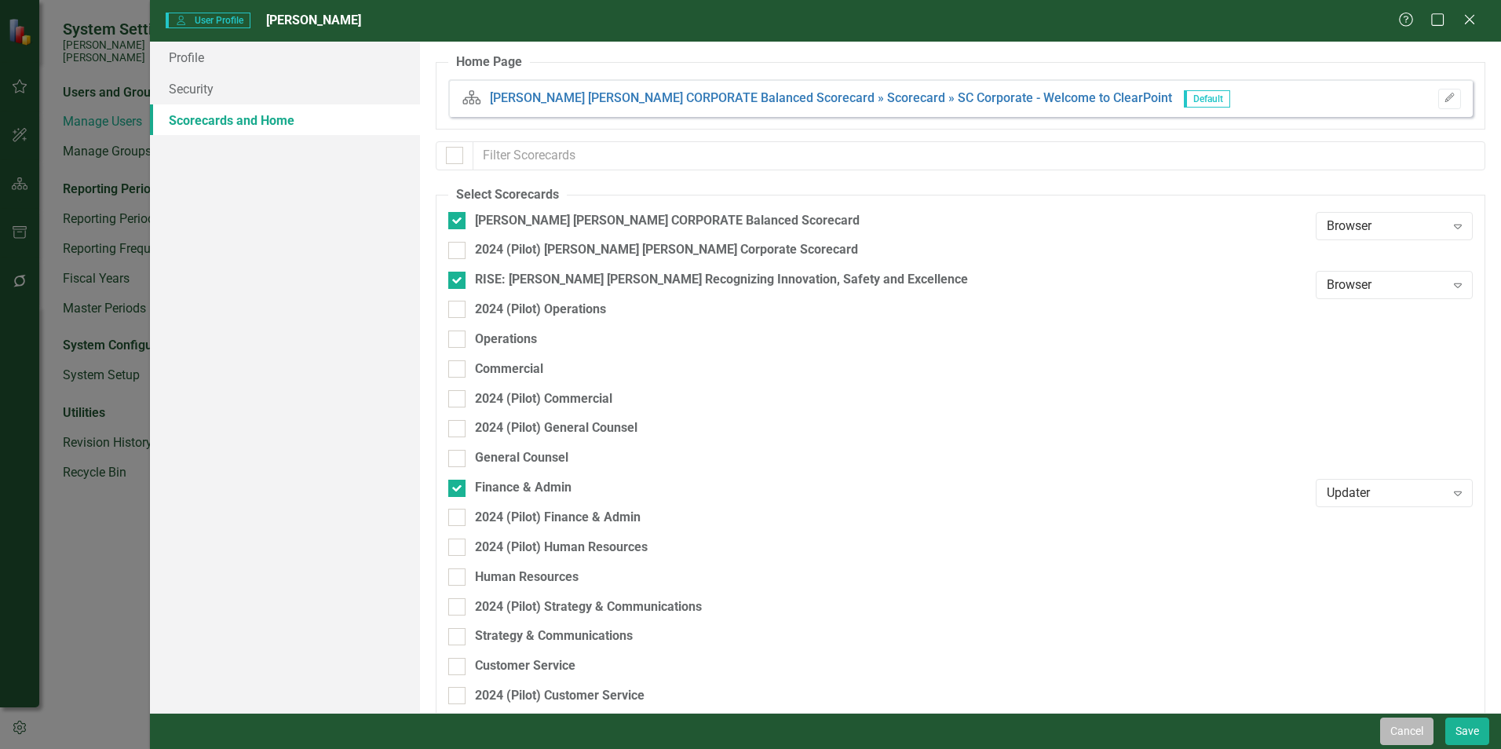
click at [1405, 727] on button "Cancel" at bounding box center [1406, 730] width 53 height 27
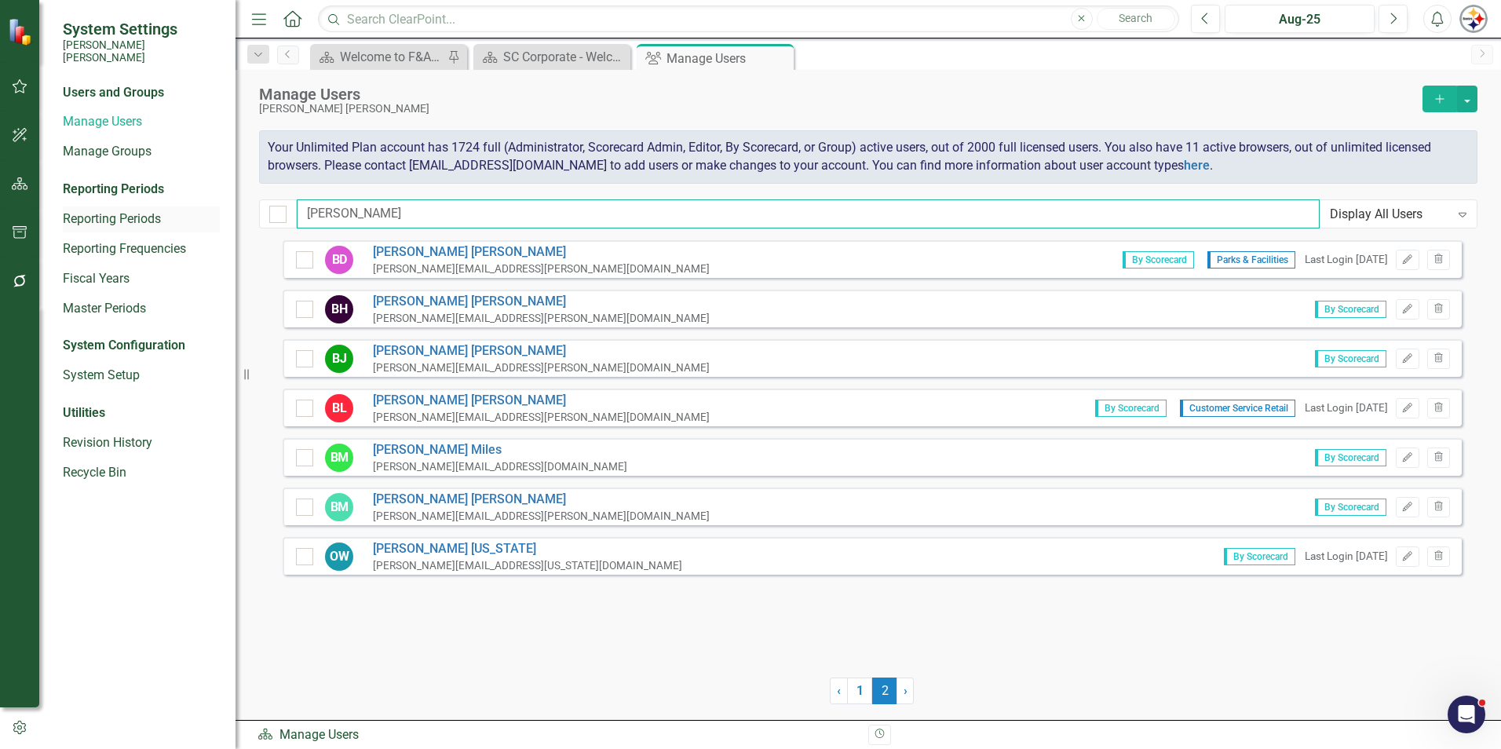
click at [210, 209] on div "System Settings Santee Cooper Users and Groups Manage Users Manage Groups Repor…" at bounding box center [750, 374] width 1501 height 749
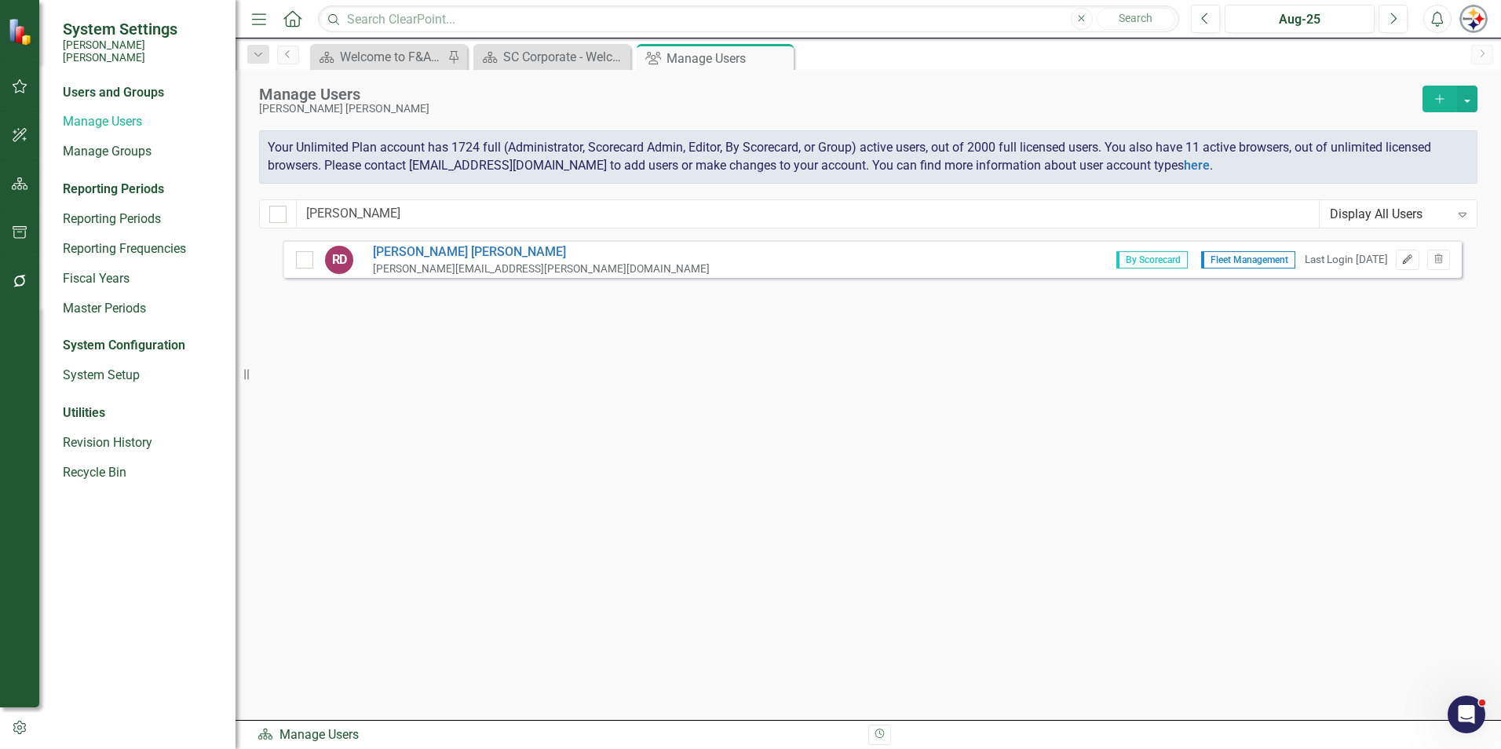
click at [1407, 268] on button "Edit" at bounding box center [1407, 260] width 23 height 20
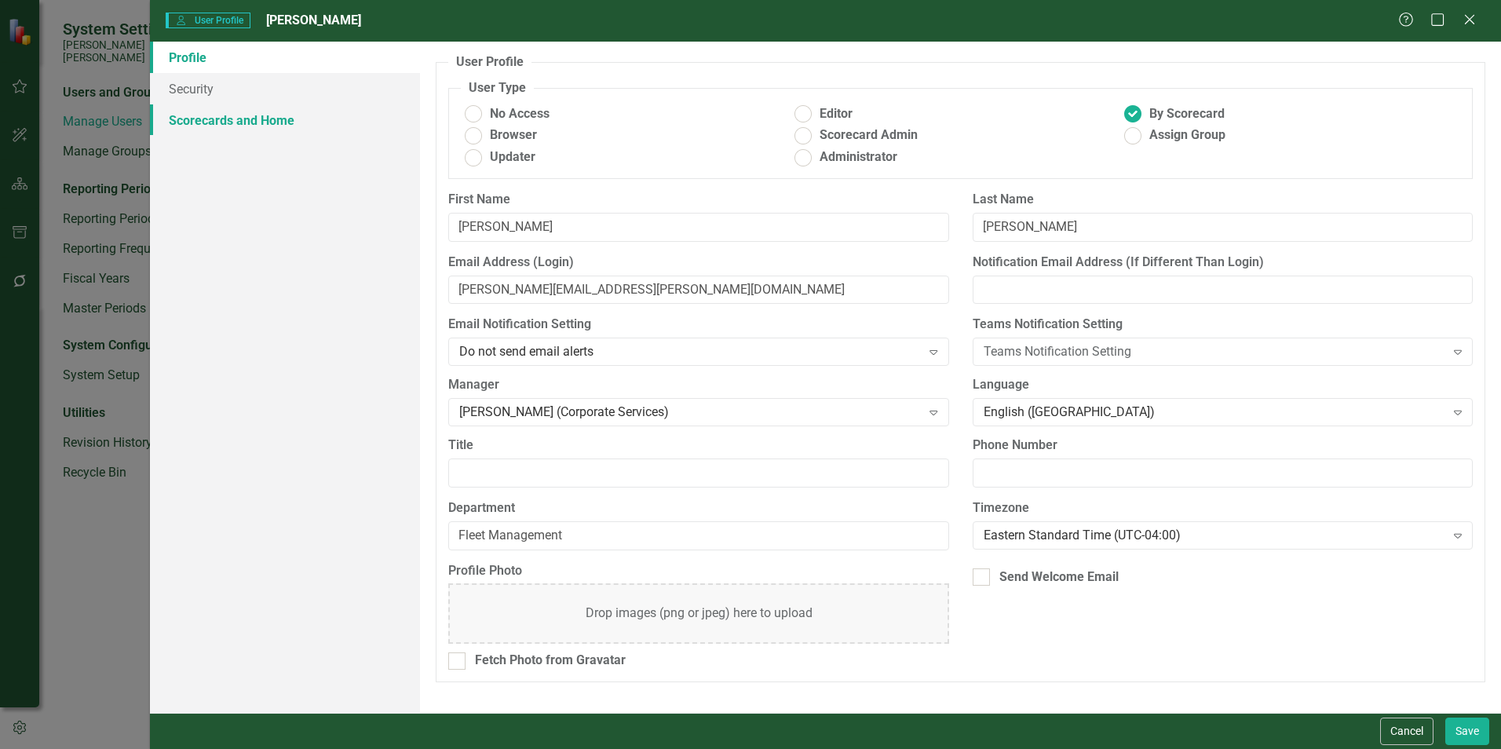
click at [211, 125] on link "Scorecards and Home" at bounding box center [285, 119] width 270 height 31
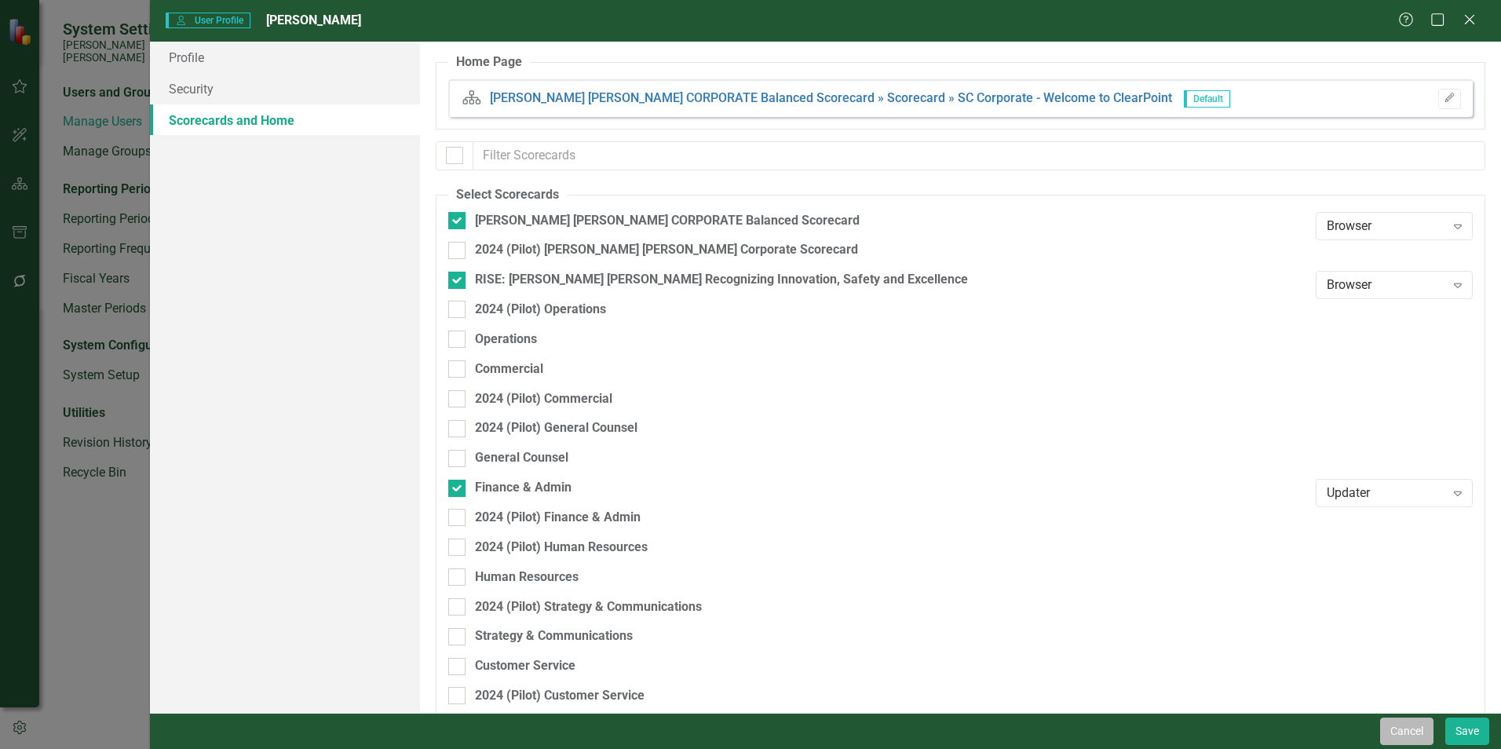
click at [1411, 732] on button "Cancel" at bounding box center [1406, 730] width 53 height 27
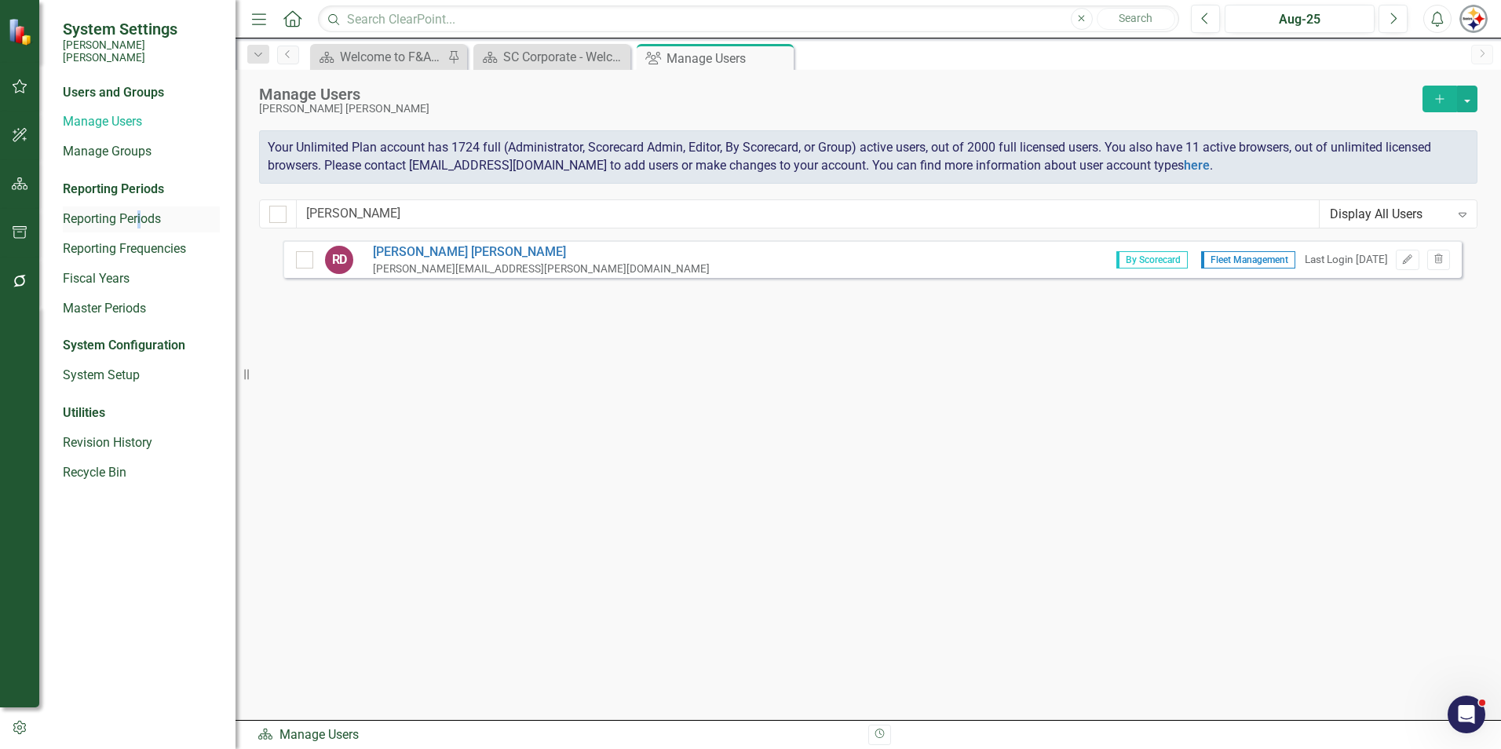
click at [141, 219] on div "Reporting Periods" at bounding box center [141, 219] width 157 height 26
click at [362, 214] on input "rosa" at bounding box center [808, 213] width 1023 height 29
drag, startPoint x: 297, startPoint y: 214, endPoint x: 229, endPoint y: 214, distance: 67.5
click at [232, 214] on div "System Settings Santee Cooper Users and Groups Manage Users Manage Groups Repor…" at bounding box center [750, 374] width 1501 height 749
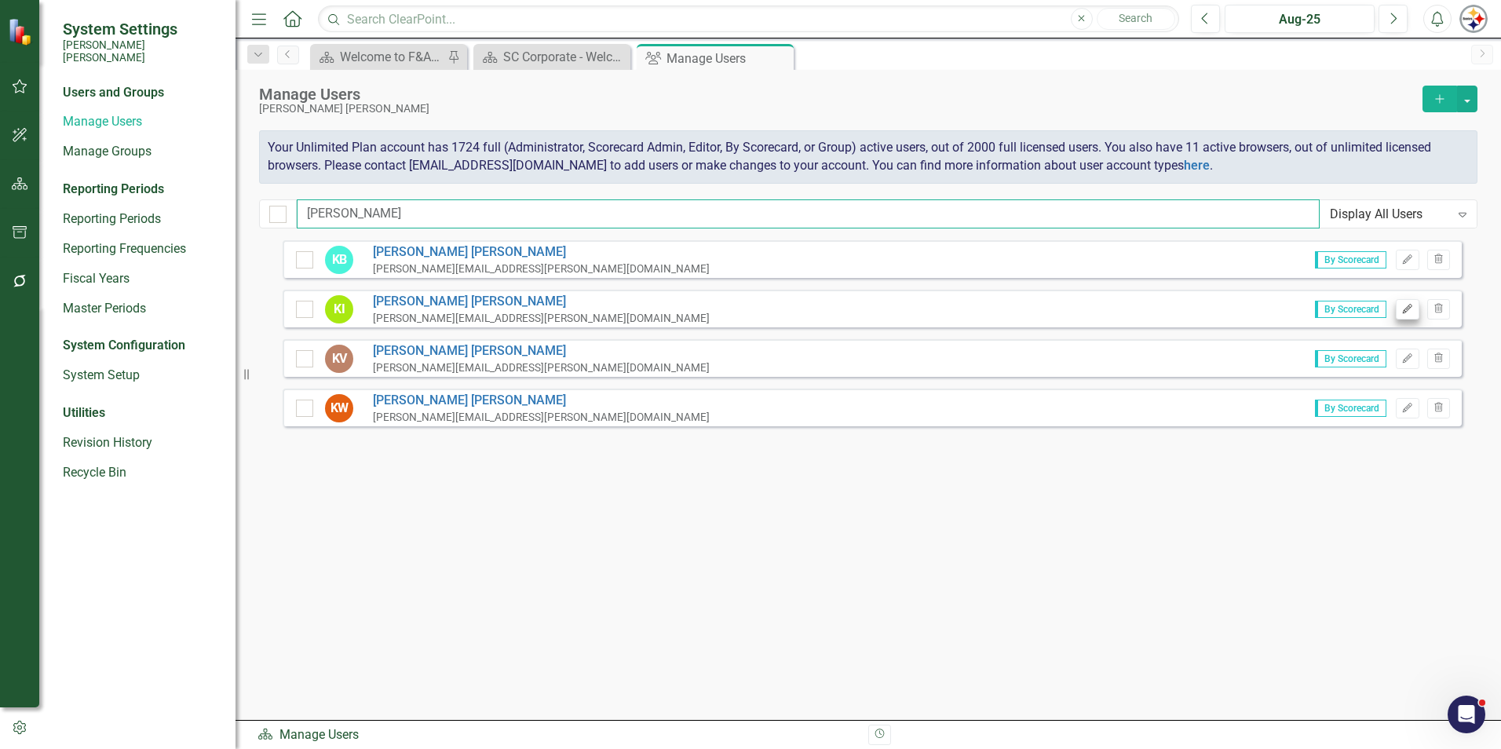
type input "kristi"
click at [1415, 316] on button "Edit" at bounding box center [1407, 309] width 23 height 20
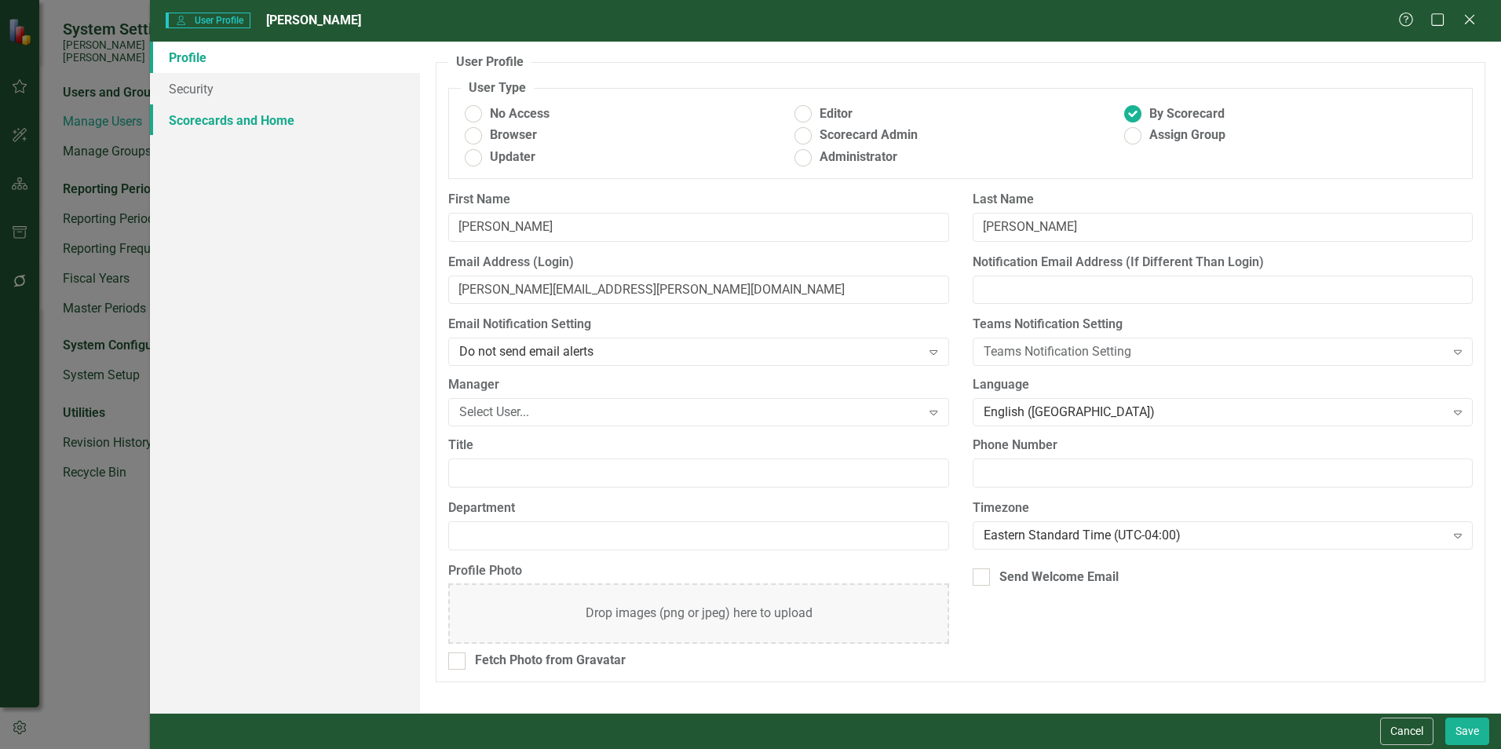
click at [305, 114] on link "Scorecards and Home" at bounding box center [285, 119] width 270 height 31
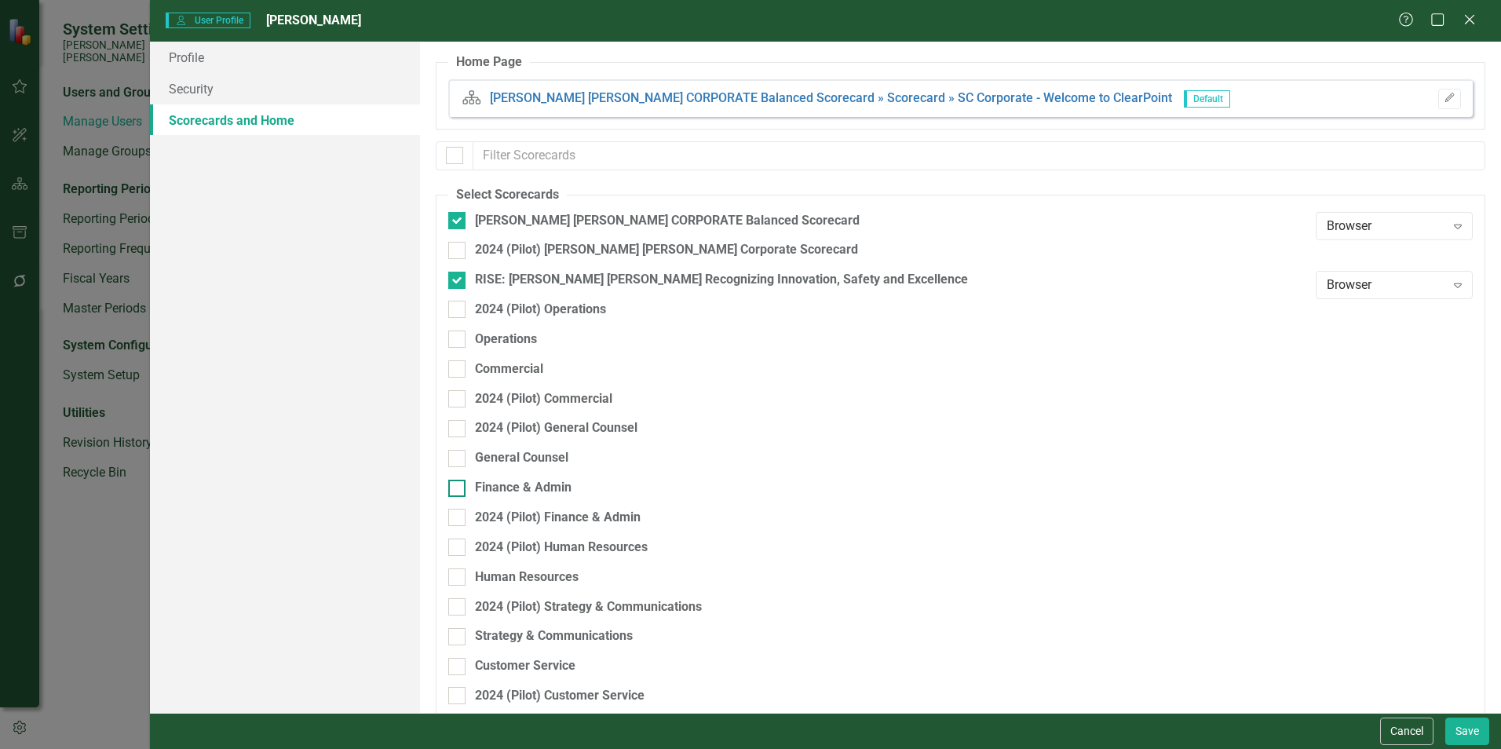
click at [537, 490] on div "Finance & Admin" at bounding box center [523, 488] width 97 height 18
click at [458, 490] on input "Finance & Admin" at bounding box center [453, 485] width 10 height 10
checkbox input "true"
click at [1470, 724] on button "Save" at bounding box center [1467, 730] width 44 height 27
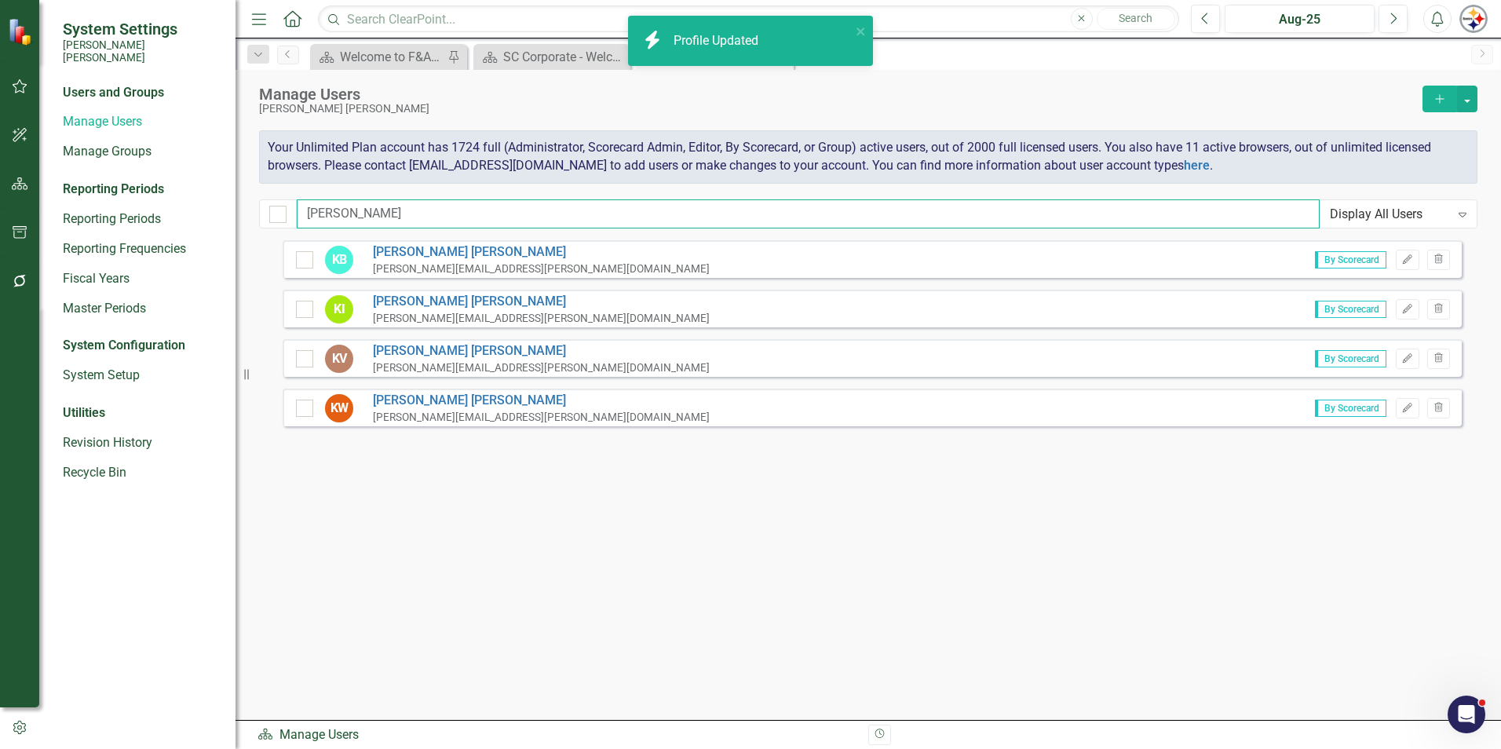
click at [351, 222] on input "kristi" at bounding box center [808, 213] width 1023 height 29
click at [131, 213] on div "System Settings Santee Cooper Users and Groups Manage Users Manage Groups Repor…" at bounding box center [750, 374] width 1501 height 749
type input "a"
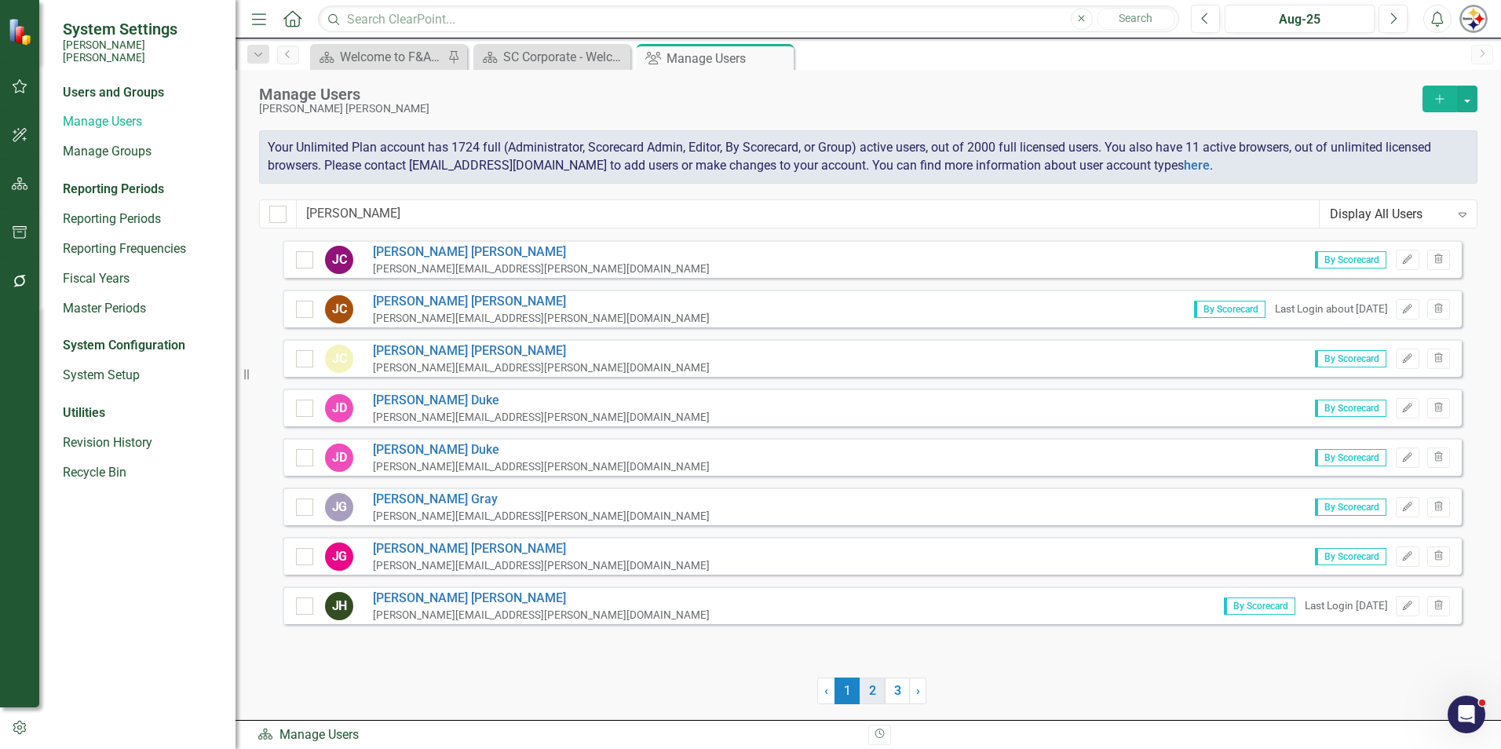
click at [877, 690] on link "2" at bounding box center [872, 690] width 25 height 27
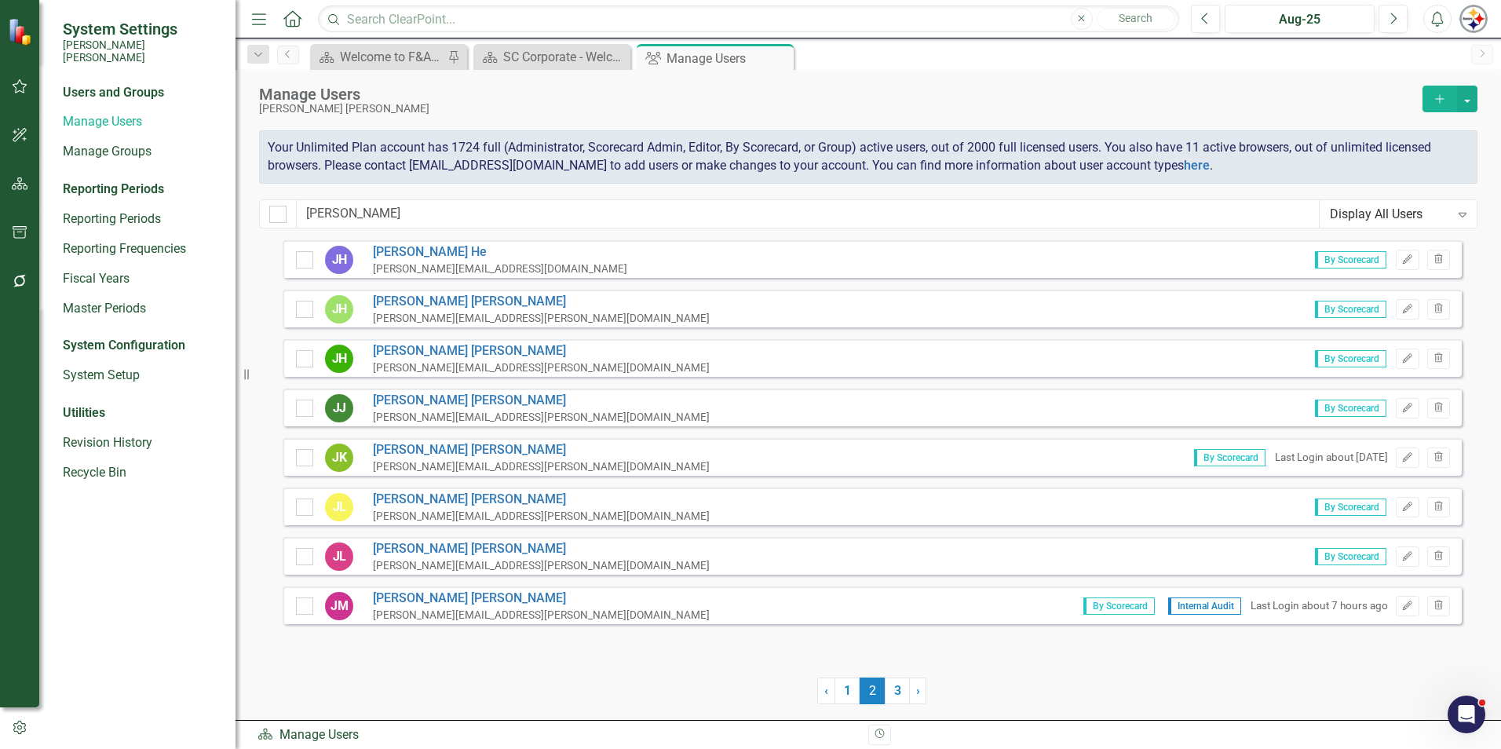
click at [884, 689] on span "2 (current)" at bounding box center [872, 690] width 25 height 27
click at [891, 690] on link "3" at bounding box center [897, 690] width 25 height 27
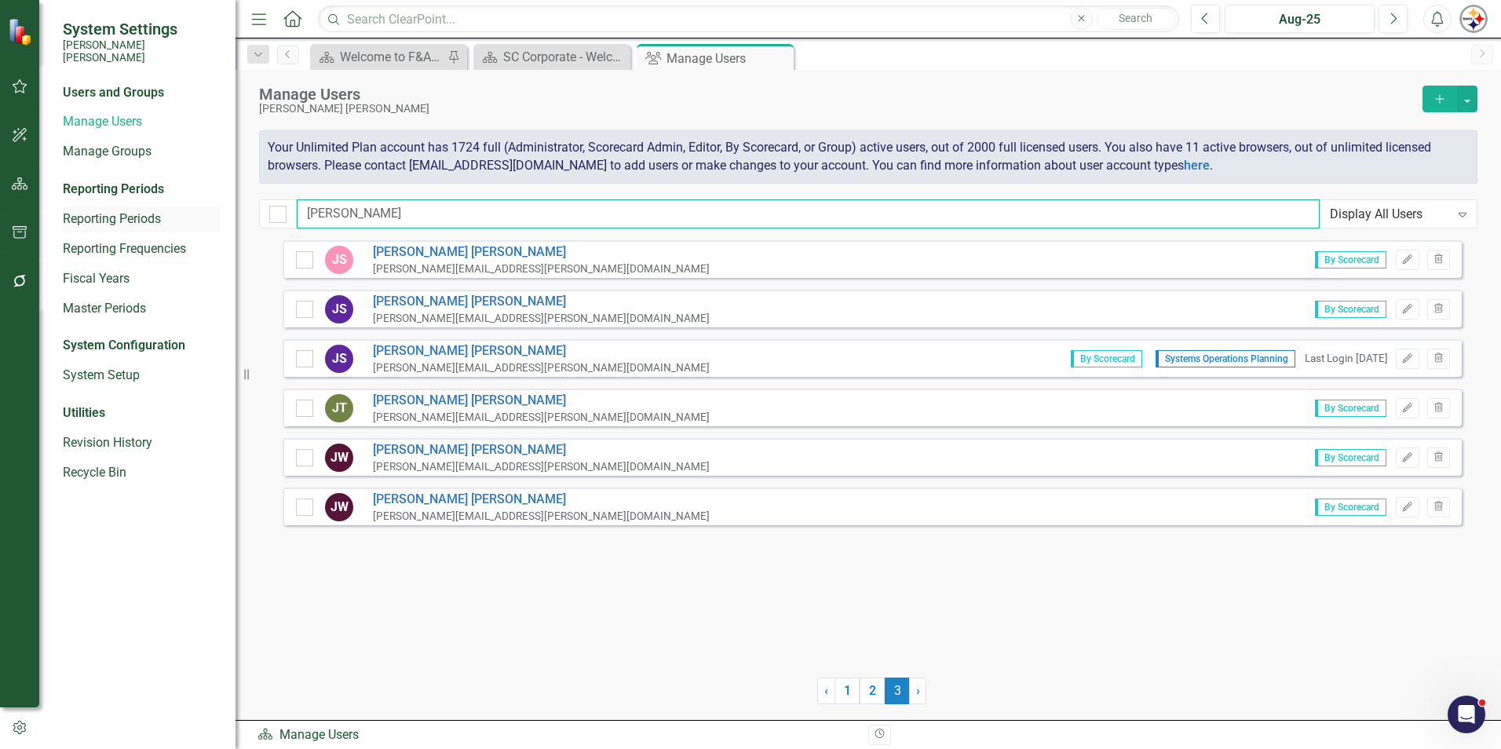
drag, startPoint x: 356, startPoint y: 204, endPoint x: 188, endPoint y: 209, distance: 168.0
click at [192, 209] on div "System Settings Santee Cooper Users and Groups Manage Users Manage Groups Repor…" at bounding box center [750, 374] width 1501 height 749
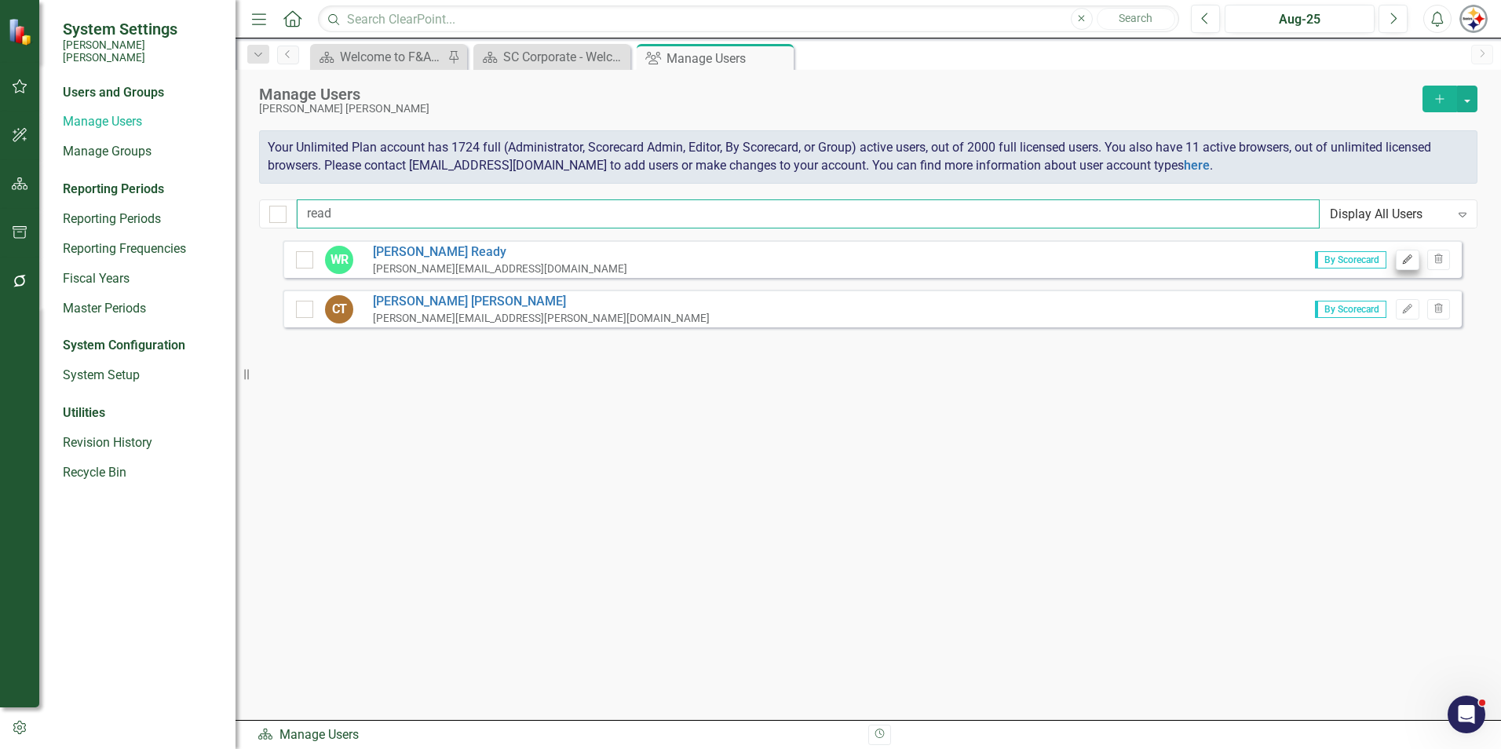
type input "read"
click at [1407, 256] on icon "Edit" at bounding box center [1407, 259] width 12 height 9
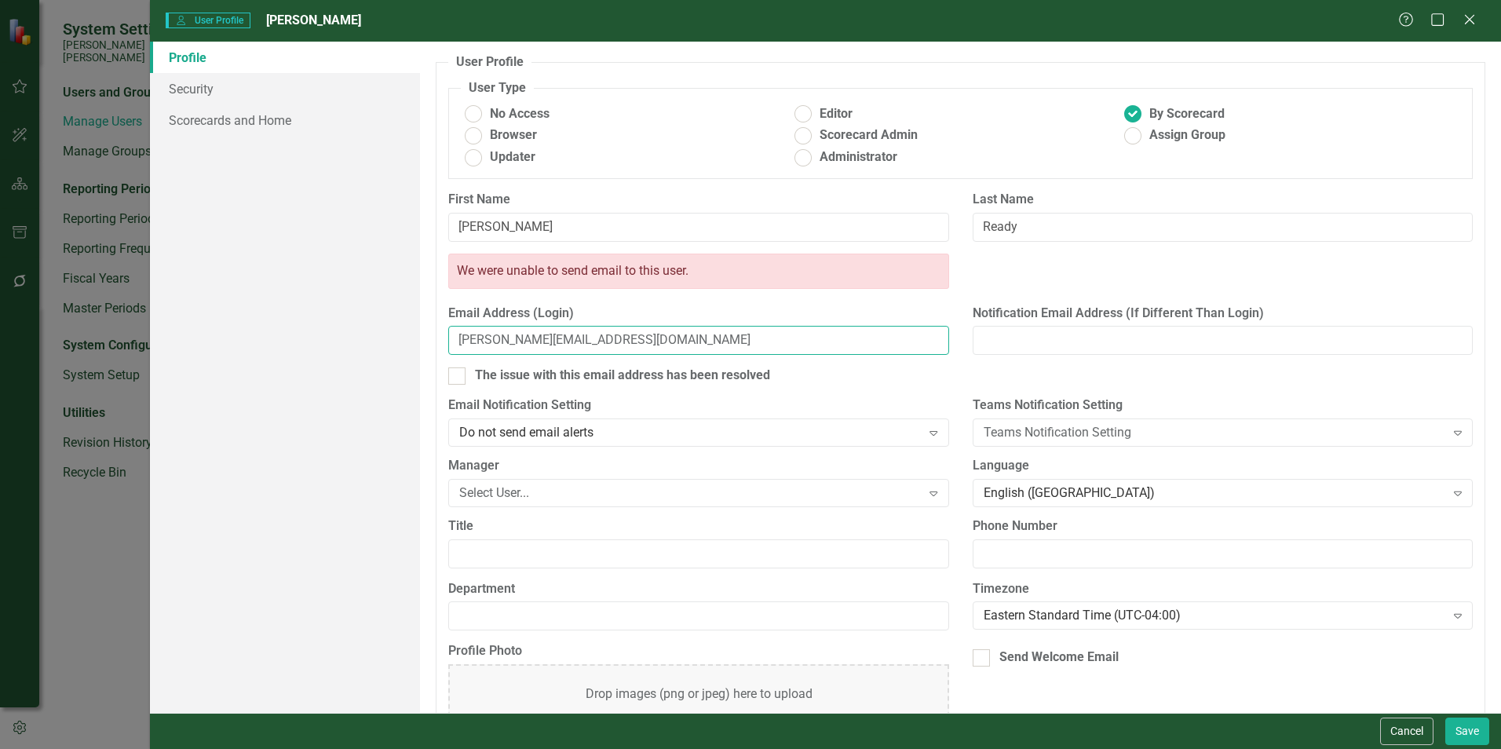
click at [498, 335] on input "[PERSON_NAME][EMAIL_ADDRESS][DOMAIN_NAME]" at bounding box center [698, 340] width 500 height 29
drag, startPoint x: 498, startPoint y: 341, endPoint x: 414, endPoint y: 345, distance: 84.1
click at [414, 345] on div "Profile Security Scorecards and Home User Profile ClearPoint has a wealth of op…" at bounding box center [825, 377] width 1351 height 671
type input "jason.ready@santeecooper.com"
drag, startPoint x: 549, startPoint y: 213, endPoint x: 370, endPoint y: 221, distance: 179.1
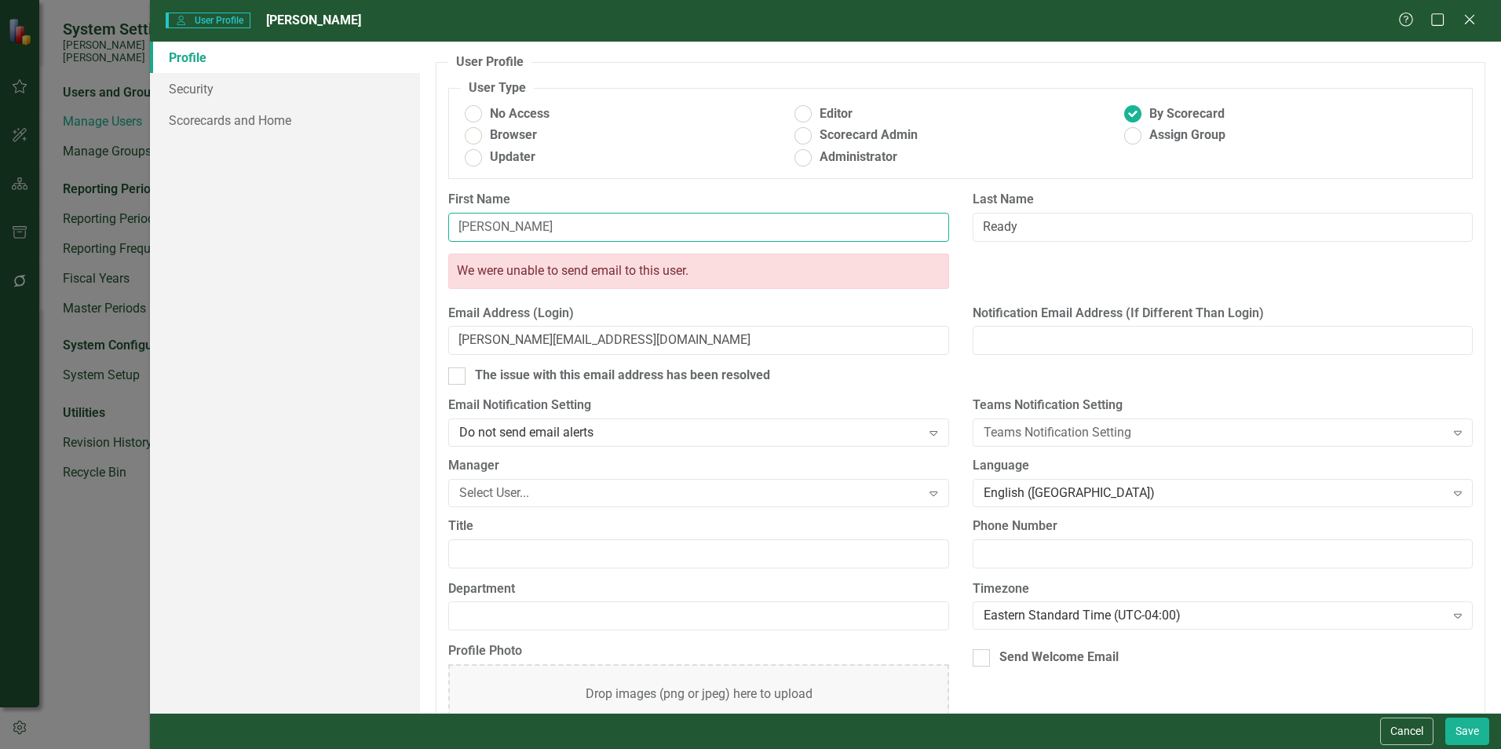
click at [370, 221] on div "Profile Security Scorecards and Home User Profile ClearPoint has a wealth of op…" at bounding box center [825, 377] width 1351 height 671
type input "[PERSON_NAME]"
click at [203, 92] on link "Security" at bounding box center [285, 88] width 270 height 31
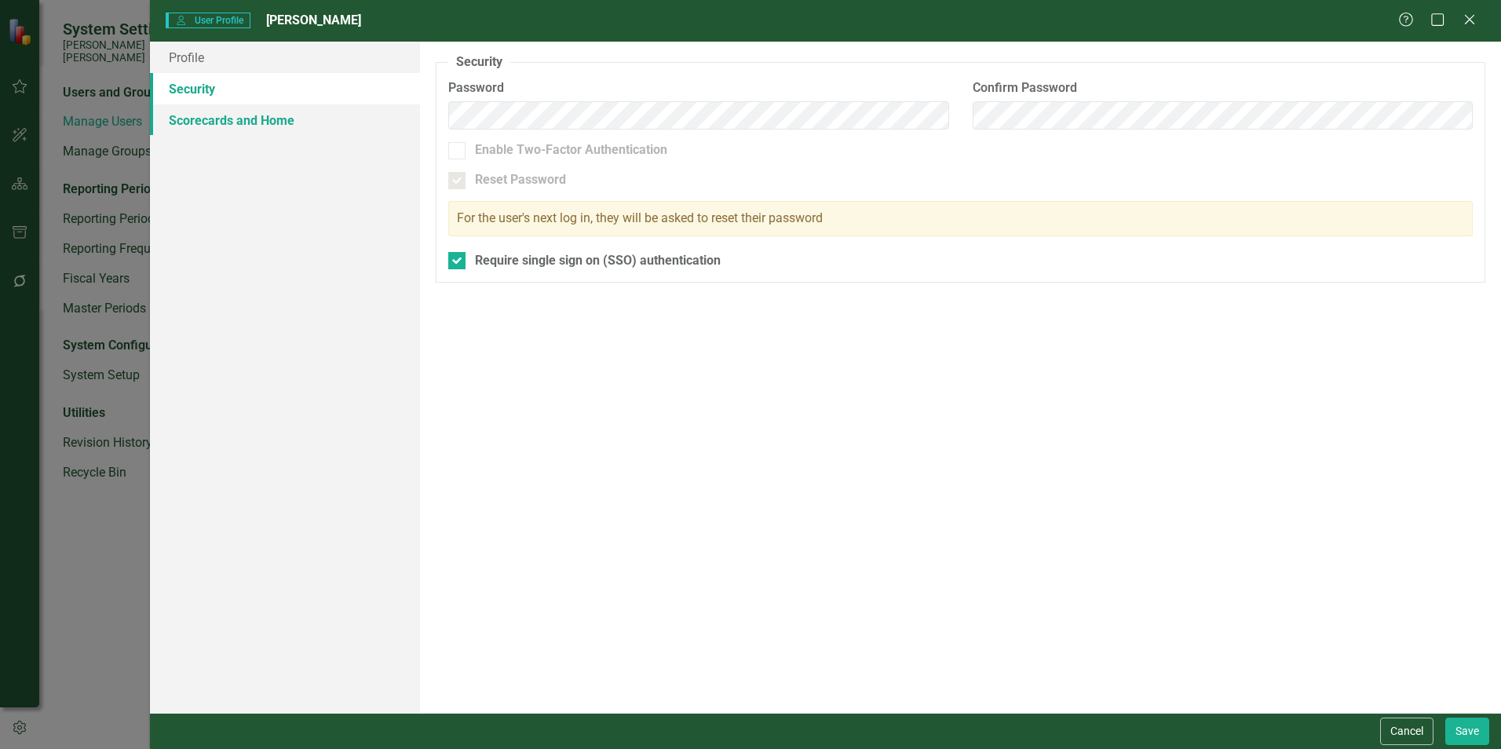
click at [214, 118] on link "Scorecards and Home" at bounding box center [285, 119] width 270 height 31
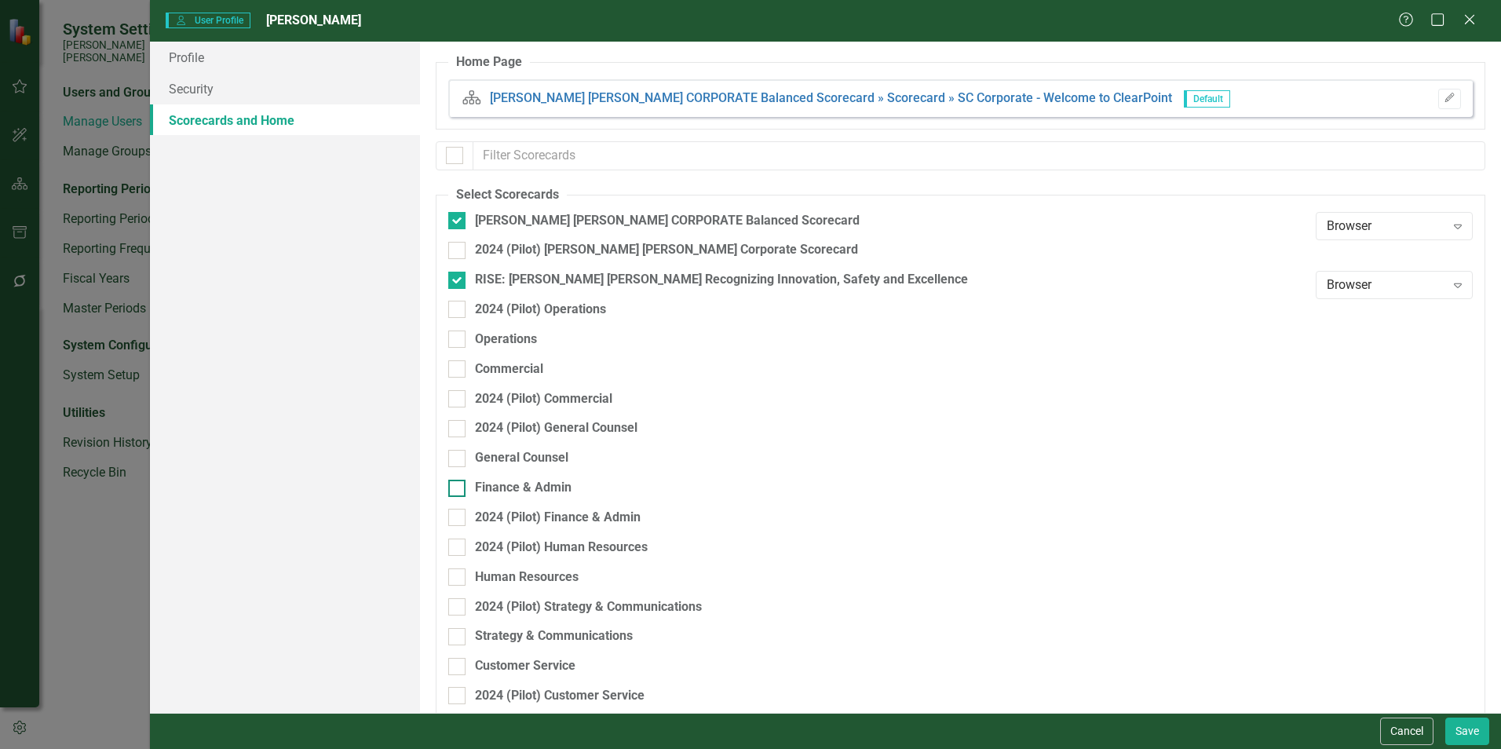
click at [528, 486] on div "Finance & Admin" at bounding box center [523, 488] width 97 height 18
click at [458, 486] on input "Finance & Admin" at bounding box center [453, 485] width 10 height 10
checkbox input "true"
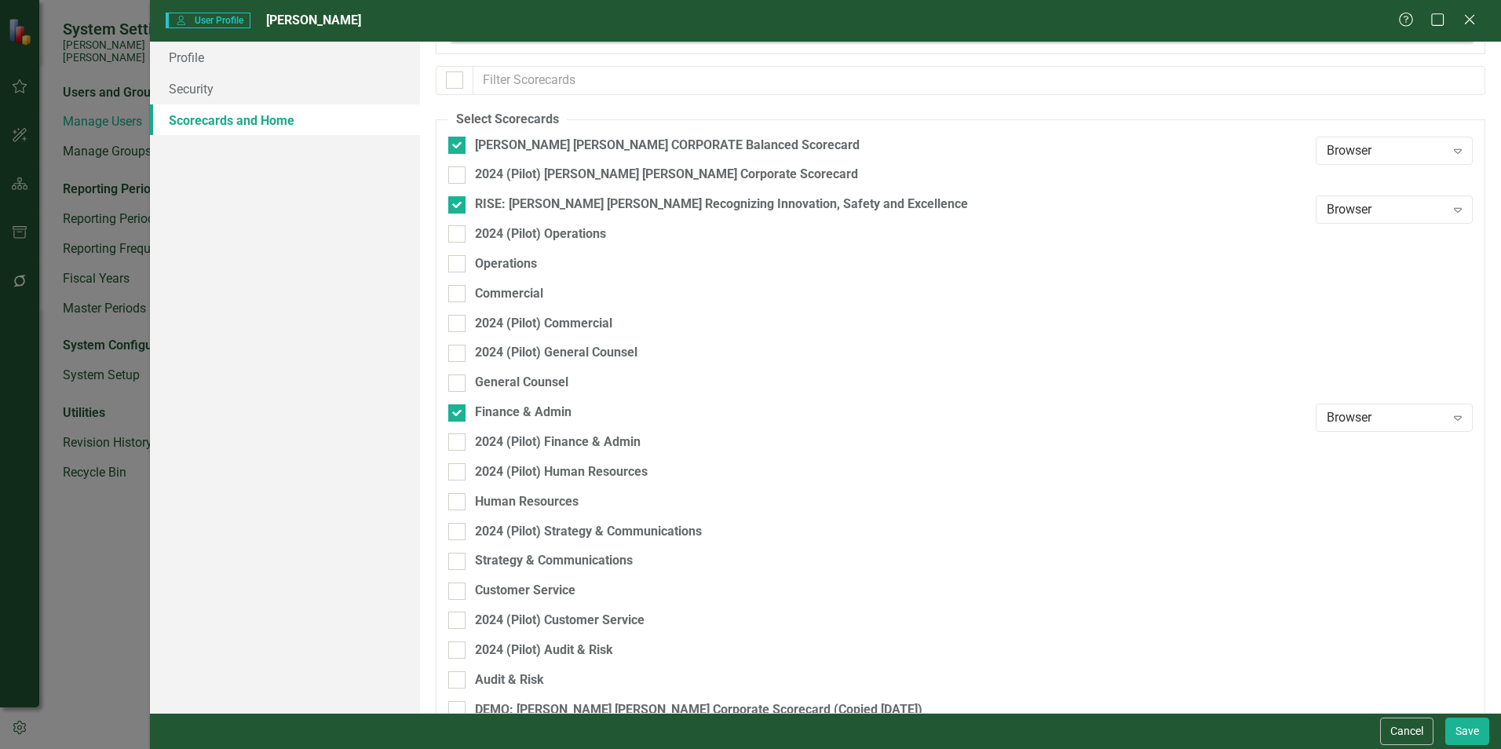
scroll to position [157, 0]
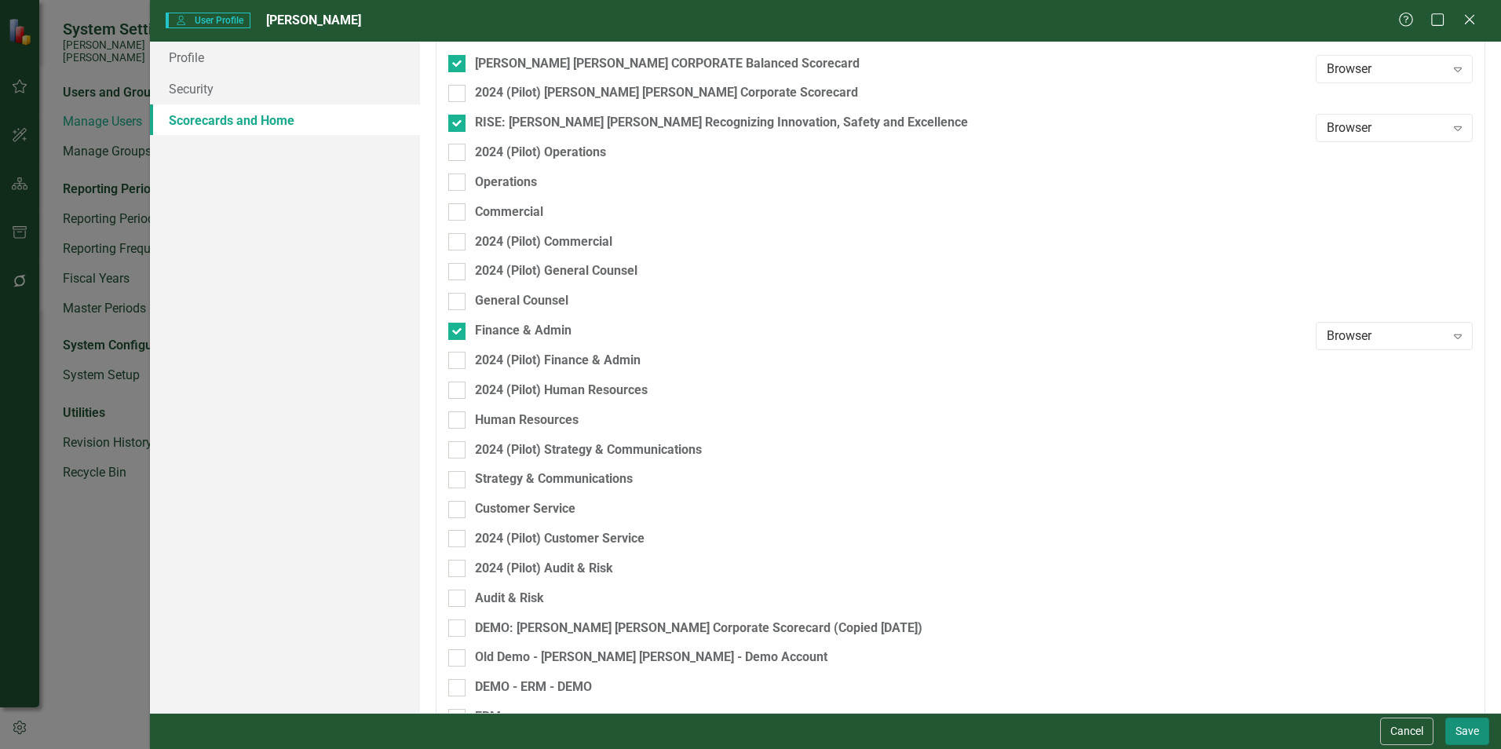
click at [1465, 731] on button "Save" at bounding box center [1467, 730] width 44 height 27
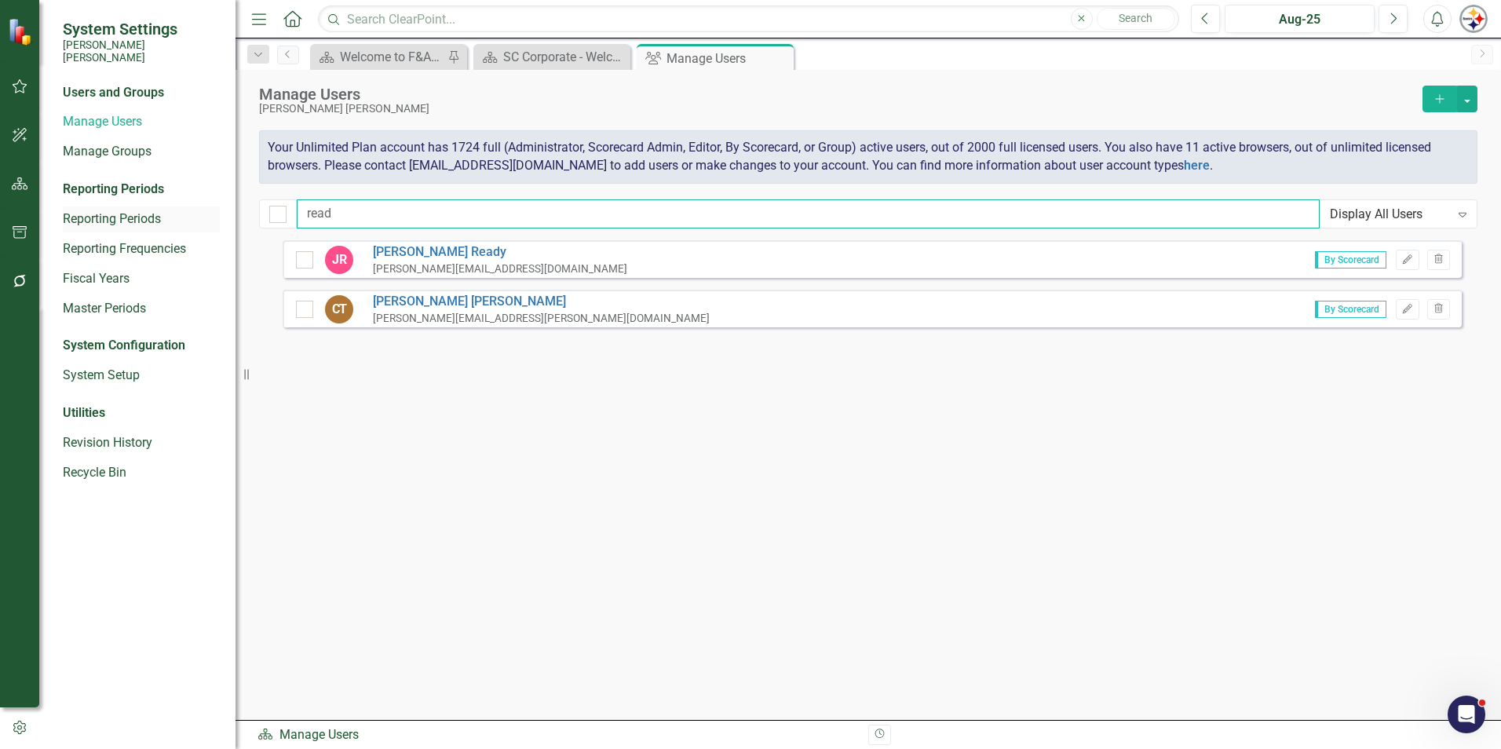
drag, startPoint x: 265, startPoint y: 214, endPoint x: 163, endPoint y: 213, distance: 102.1
click at [162, 214] on div "System Settings Santee Cooper Users and Groups Manage Users Manage Groups Repor…" at bounding box center [750, 374] width 1501 height 749
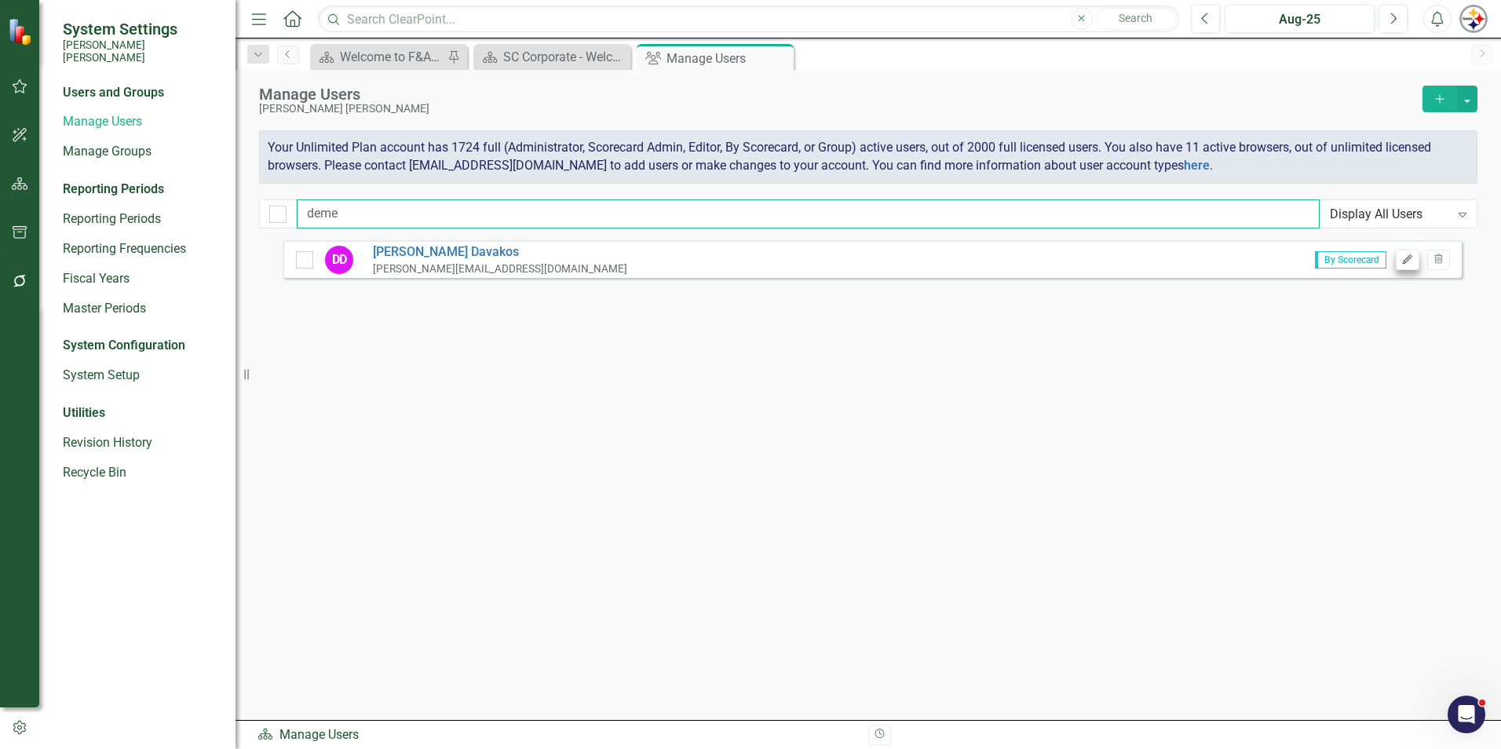
type input "deme"
click at [1404, 262] on icon "Edit" at bounding box center [1407, 259] width 12 height 9
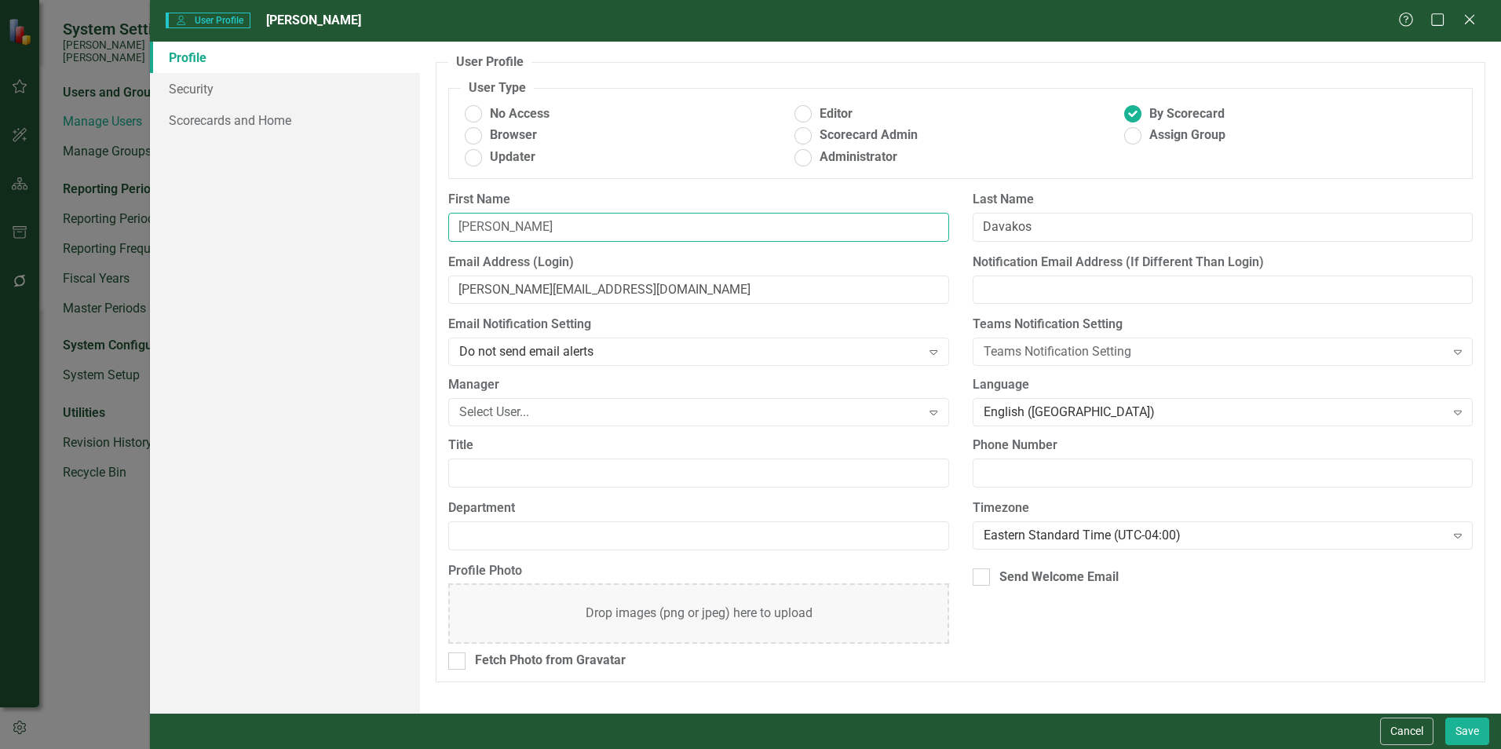
click at [535, 225] on input "[PERSON_NAME]" at bounding box center [698, 227] width 500 height 29
type input "Demetri"
click at [512, 288] on input "[PERSON_NAME][EMAIL_ADDRESS][DOMAIN_NAME]" at bounding box center [698, 290] width 500 height 29
type input "demetri.davakos@santeecooper.com"
click at [243, 123] on link "Scorecards and Home" at bounding box center [285, 119] width 270 height 31
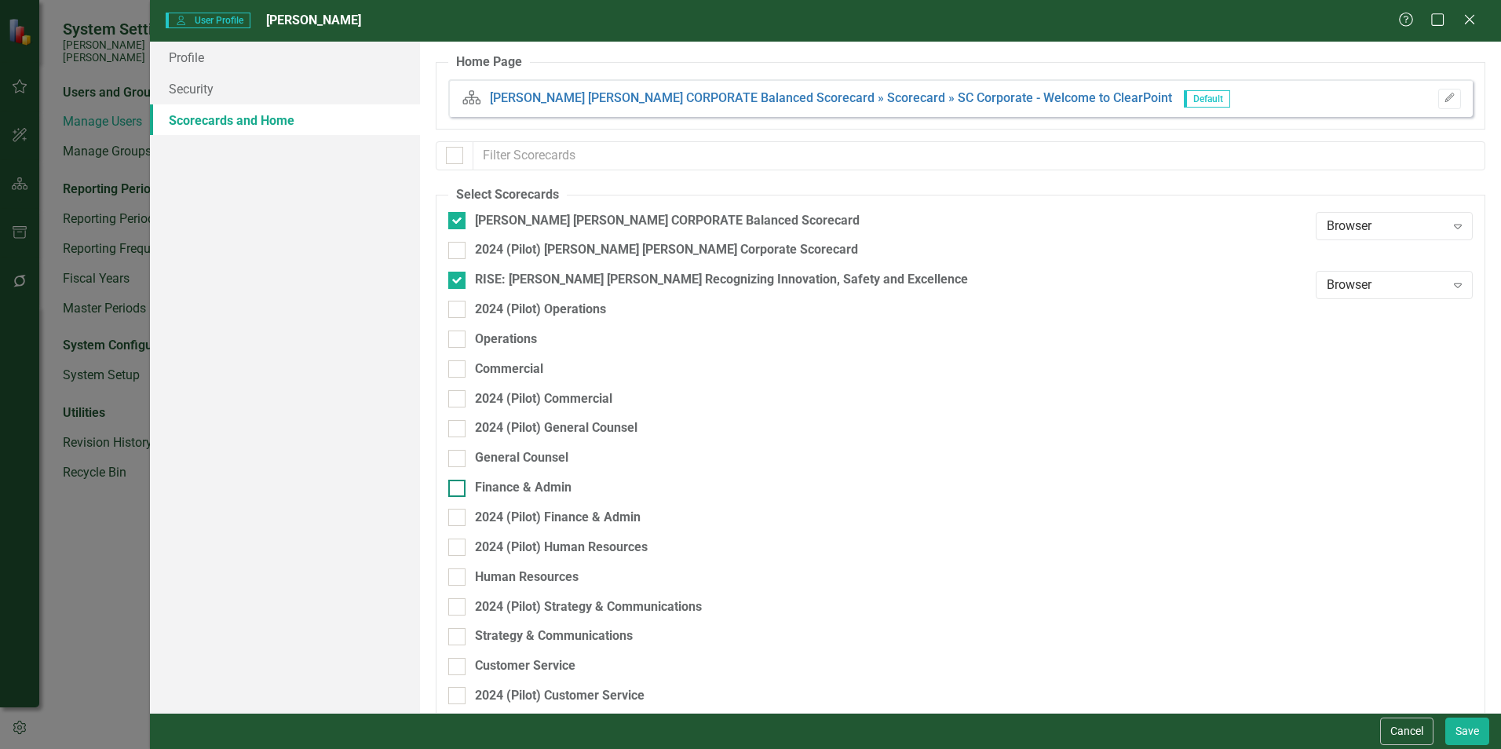
click at [513, 487] on div "Finance & Admin" at bounding box center [523, 488] width 97 height 18
click at [458, 487] on input "Finance & Admin" at bounding box center [453, 485] width 10 height 10
checkbox input "true"
click at [1478, 731] on button "Save" at bounding box center [1467, 730] width 44 height 27
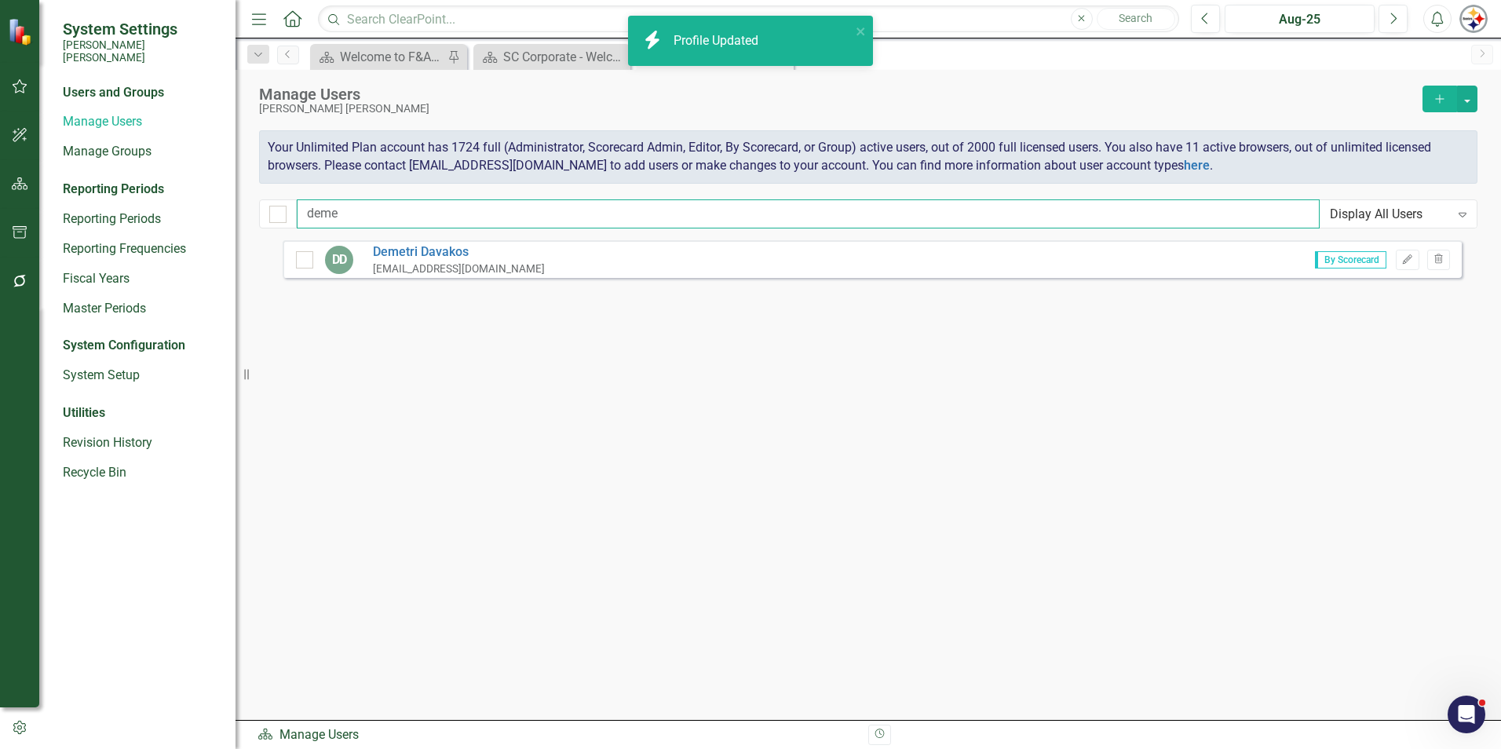
click at [378, 215] on input "deme" at bounding box center [808, 213] width 1023 height 29
drag, startPoint x: 218, startPoint y: 214, endPoint x: 208, endPoint y: 210, distance: 10.9
click at [213, 212] on div "System Settings Santee Cooper Users and Groups Manage Users Manage Groups Repor…" at bounding box center [750, 374] width 1501 height 749
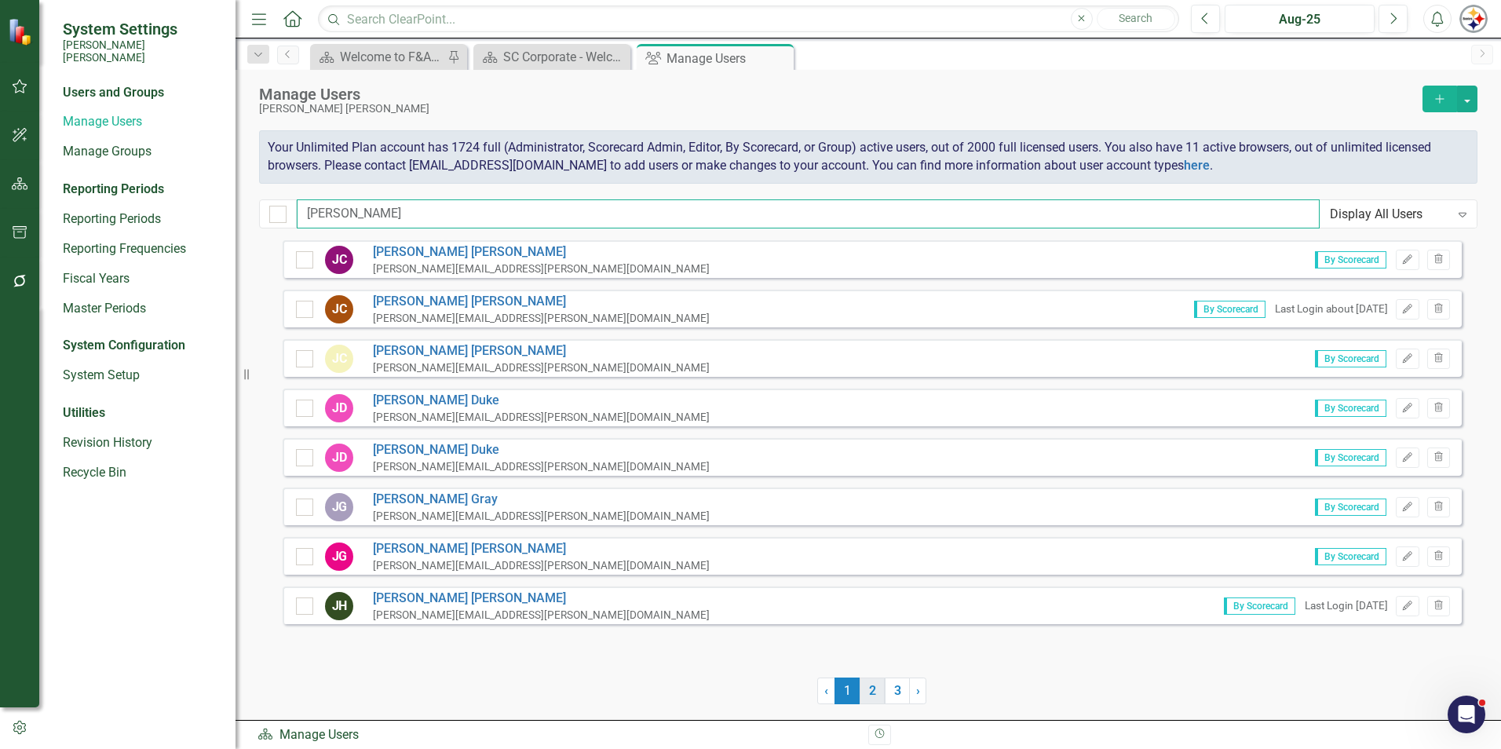
type input "jason"
click at [871, 699] on link "2" at bounding box center [872, 690] width 25 height 27
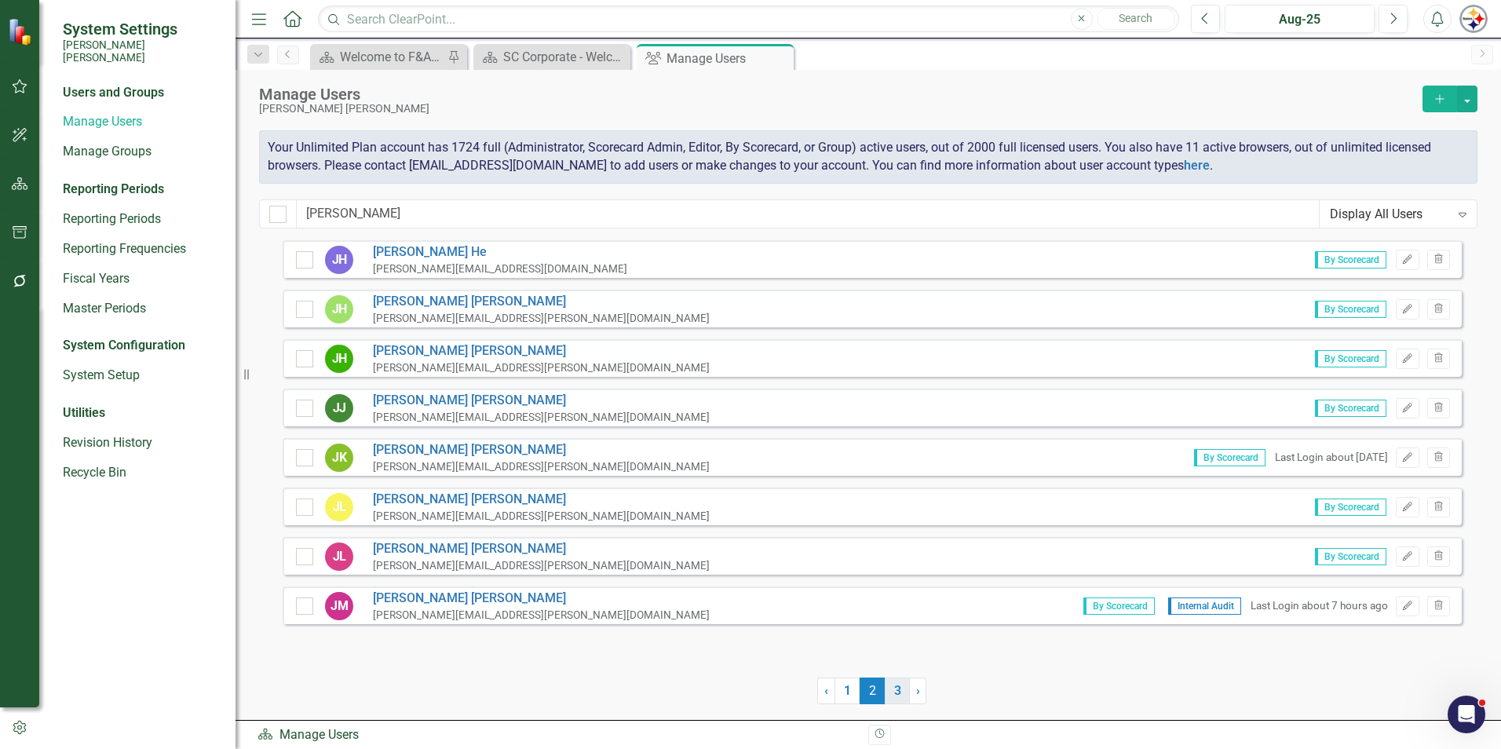
click at [885, 695] on link "3" at bounding box center [897, 690] width 25 height 27
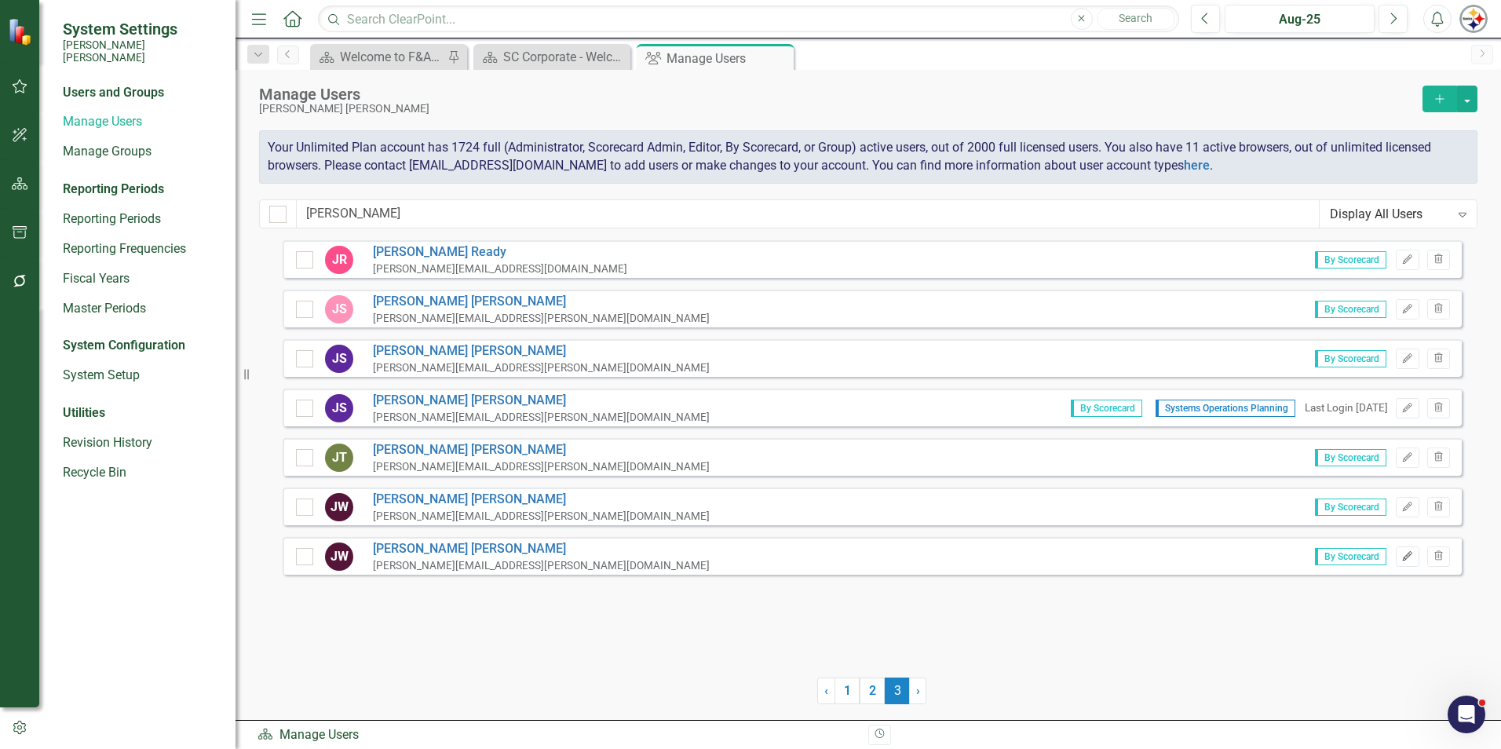
click at [1403, 555] on icon "Edit" at bounding box center [1407, 556] width 12 height 9
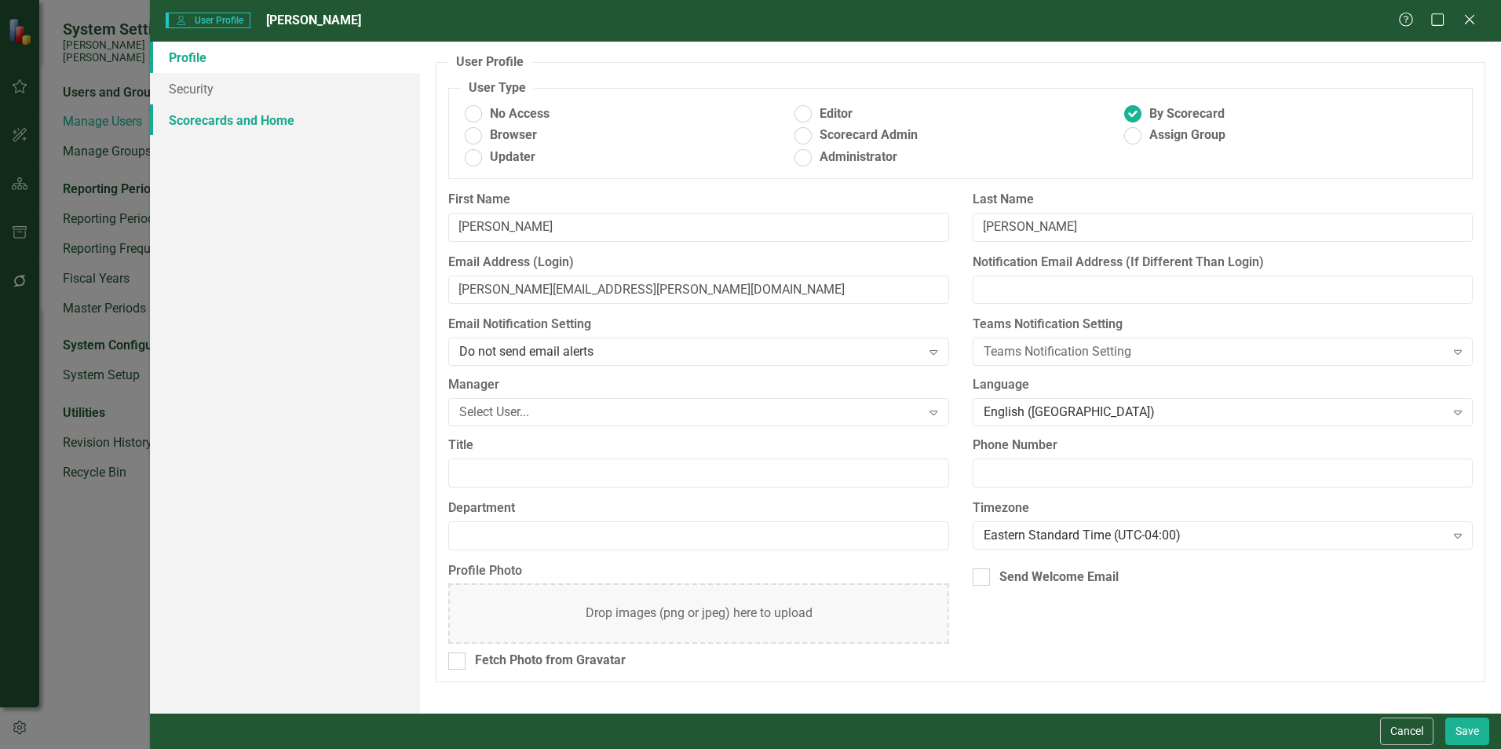
click at [262, 116] on link "Scorecards and Home" at bounding box center [285, 119] width 270 height 31
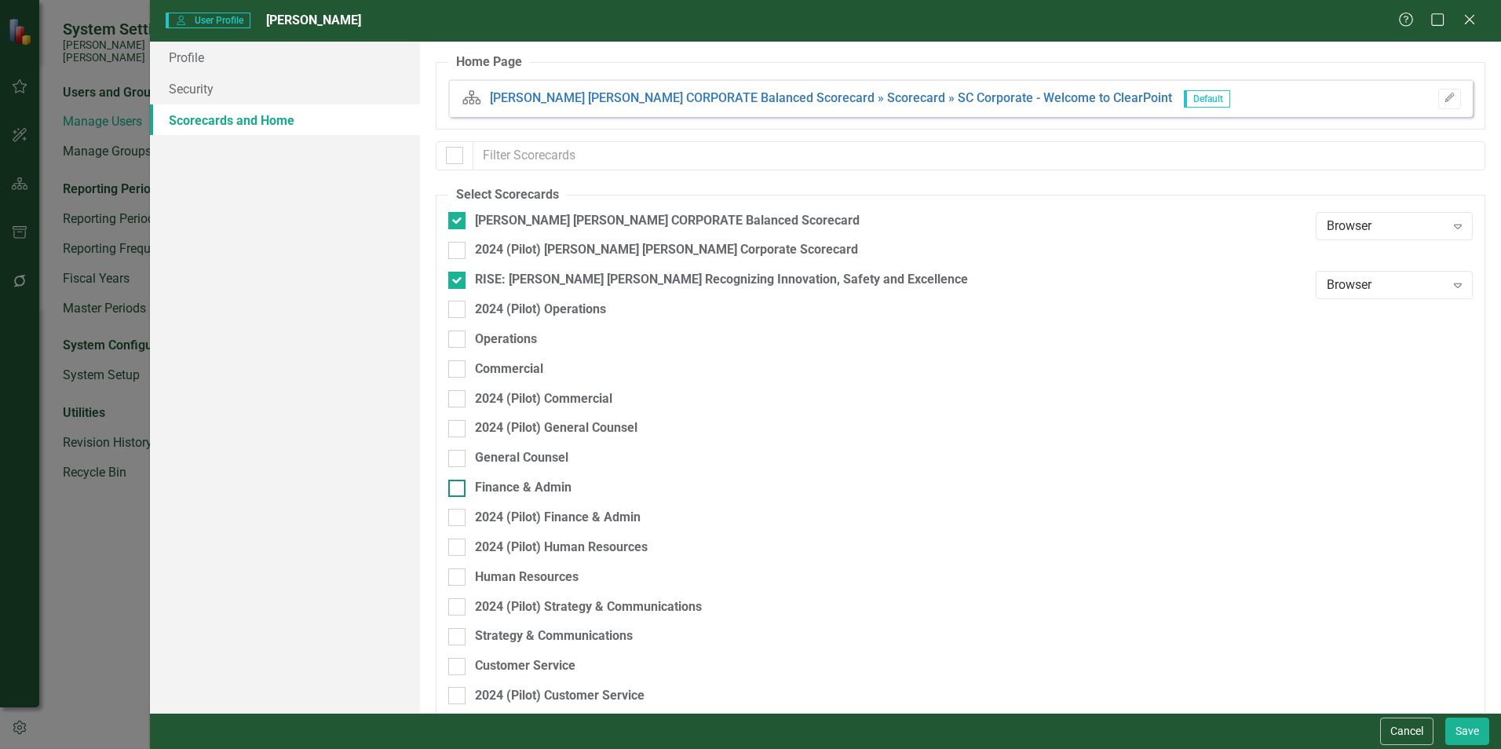
click at [509, 488] on div "Finance & Admin" at bounding box center [523, 488] width 97 height 18
click at [458, 488] on input "Finance & Admin" at bounding box center [453, 485] width 10 height 10
checkbox input "true"
click at [1466, 732] on button "Save" at bounding box center [1467, 730] width 44 height 27
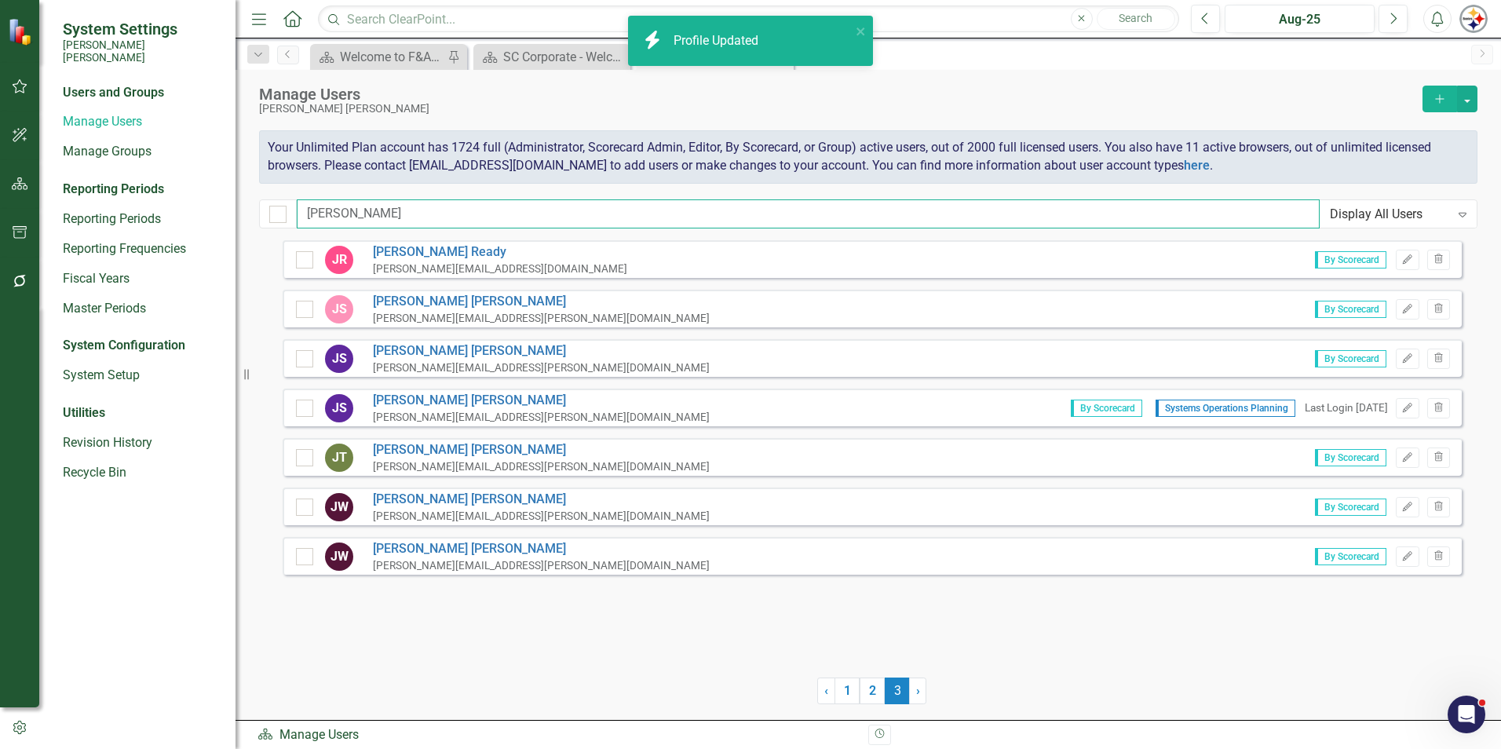
click at [378, 213] on input "jason" at bounding box center [808, 213] width 1023 height 29
drag, startPoint x: 391, startPoint y: 213, endPoint x: 264, endPoint y: 214, distance: 127.2
click at [265, 214] on div "jason Display All Users Expand" at bounding box center [868, 213] width 1218 height 29
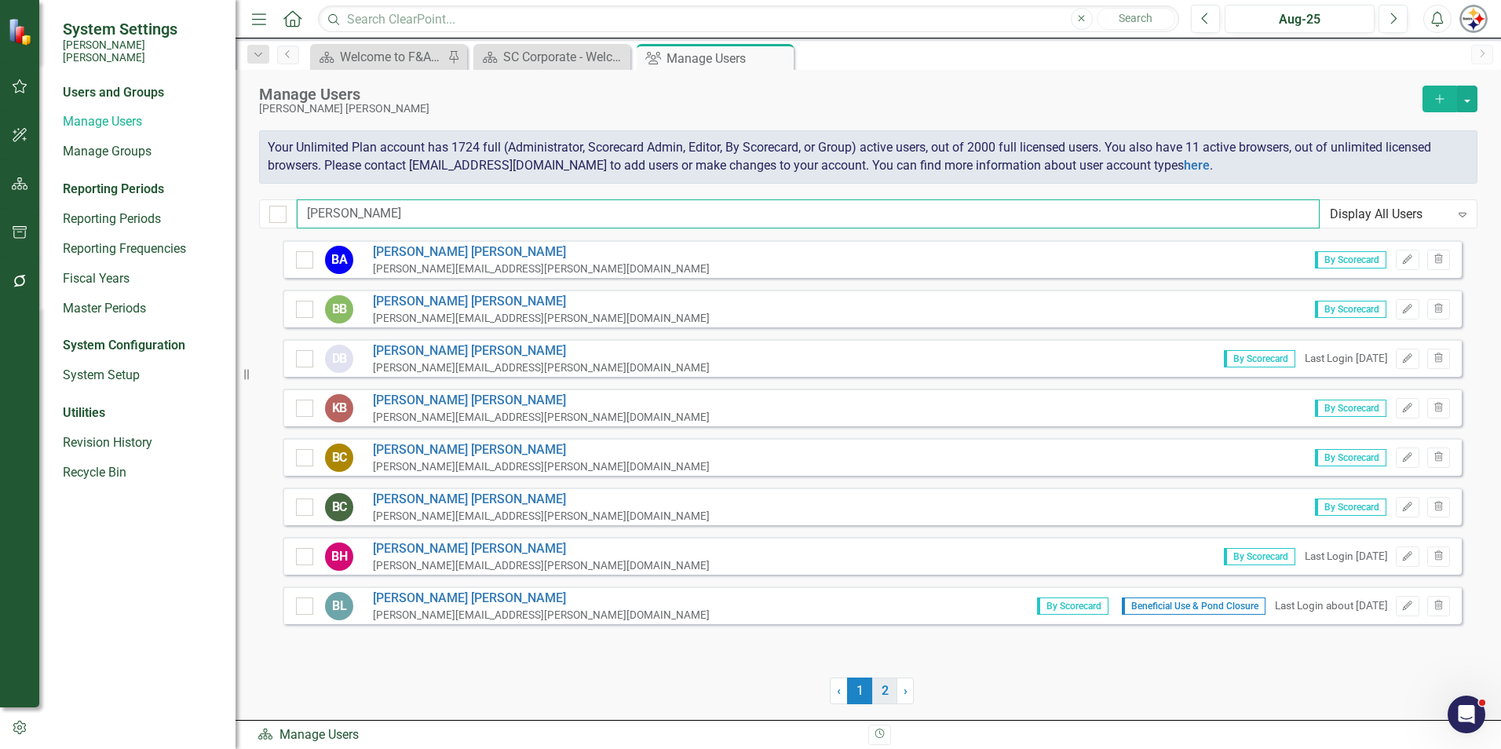
type input "brad"
click at [876, 691] on link "2" at bounding box center [884, 690] width 25 height 27
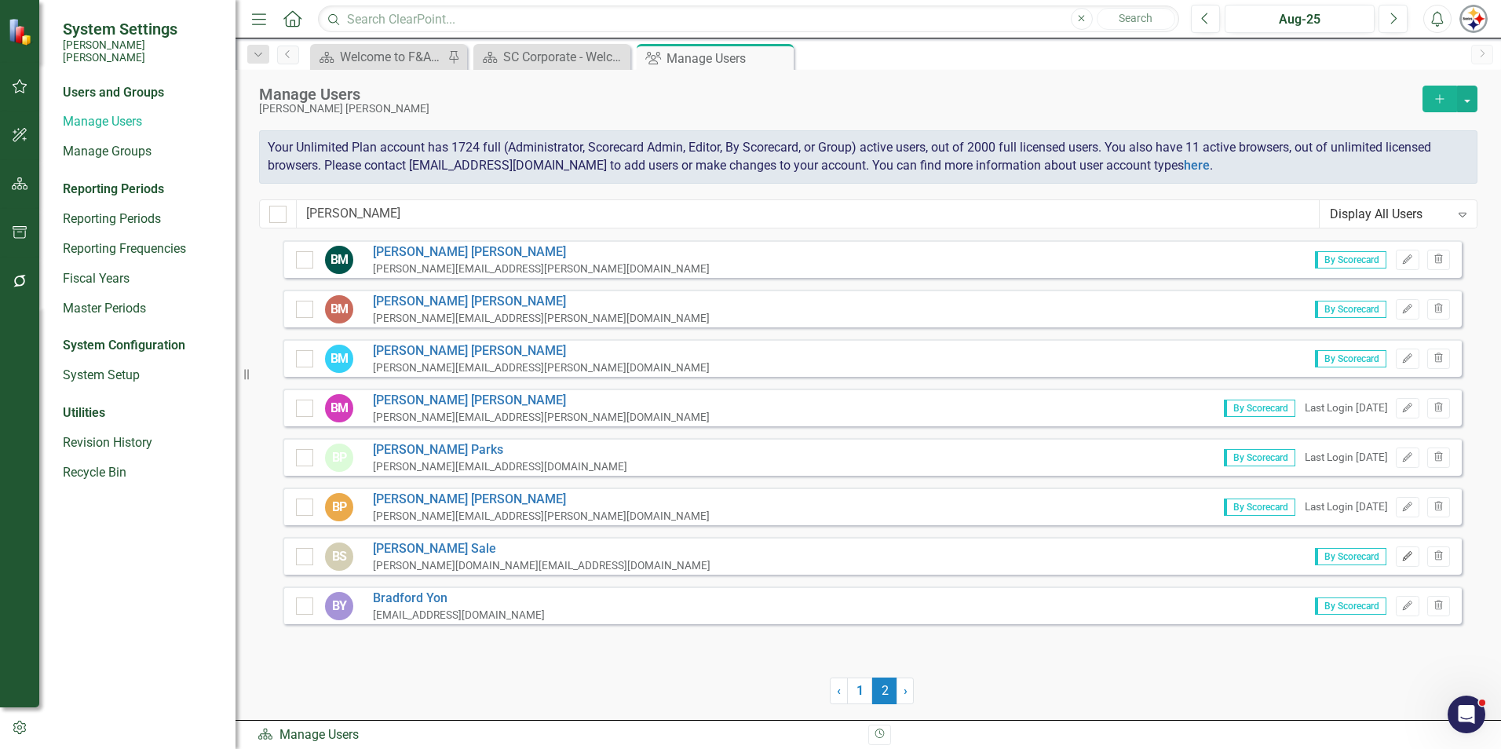
click at [1400, 561] on button "Edit" at bounding box center [1407, 556] width 23 height 20
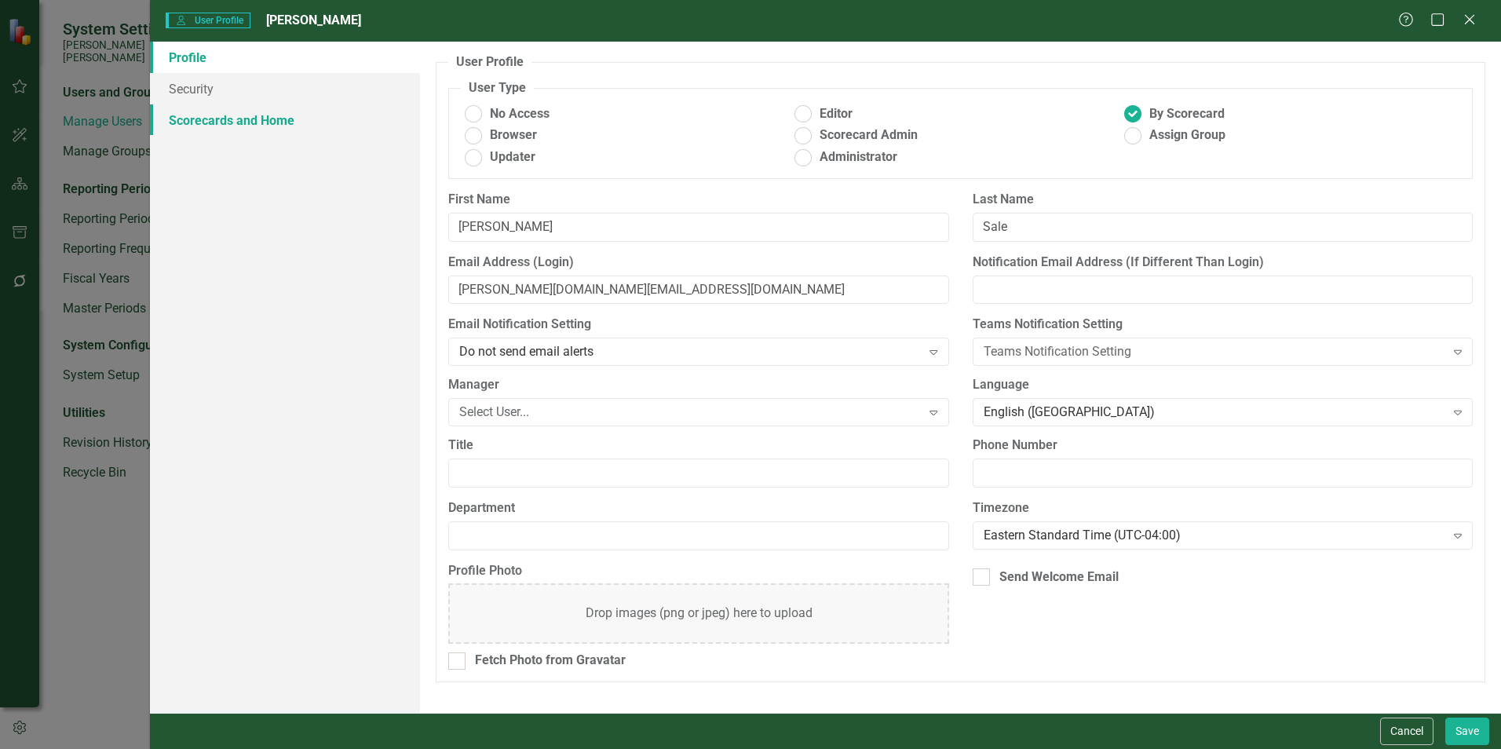
click at [255, 129] on link "Scorecards and Home" at bounding box center [285, 119] width 270 height 31
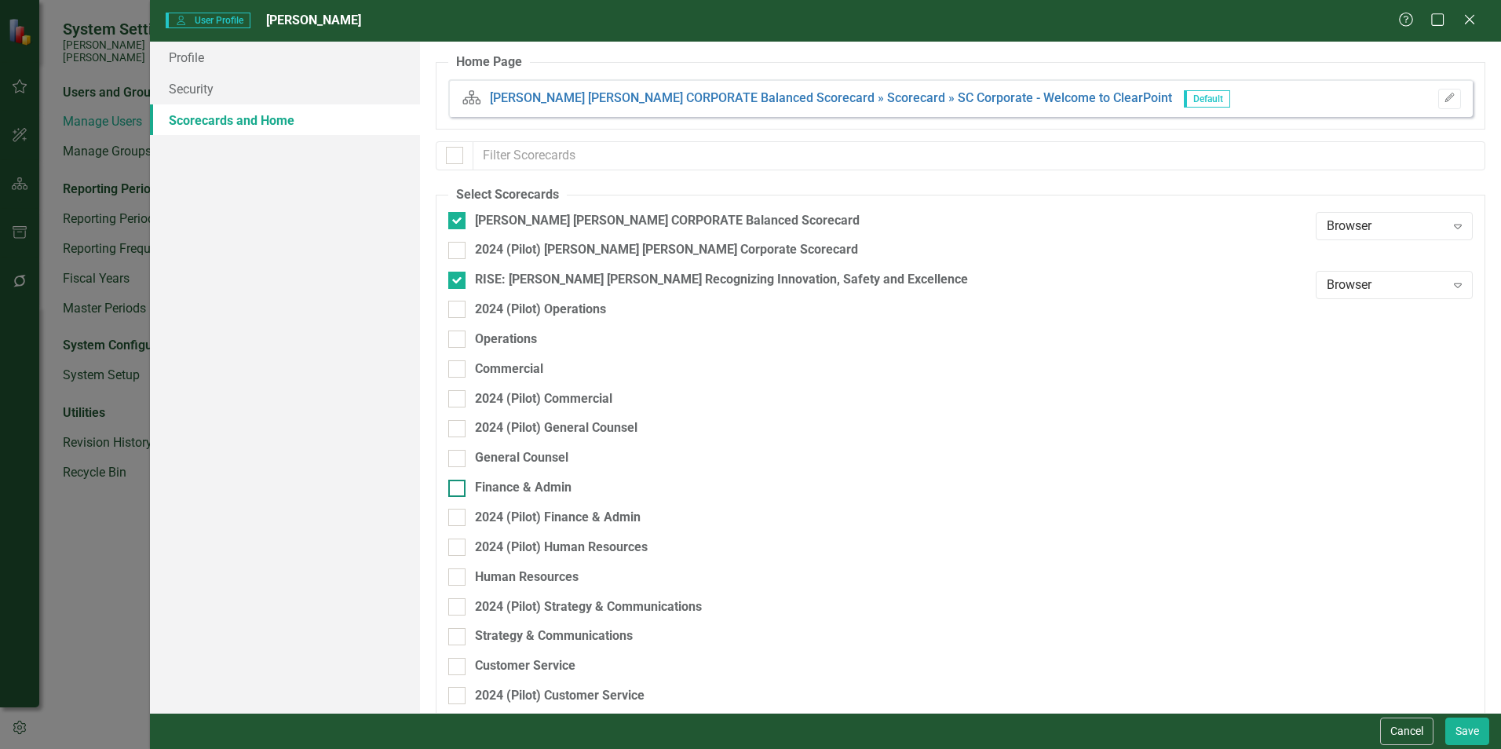
click at [515, 496] on div "Finance & Admin" at bounding box center [523, 488] width 97 height 18
click at [458, 490] on input "Finance & Admin" at bounding box center [453, 485] width 10 height 10
checkbox input "true"
click at [1465, 724] on button "Save" at bounding box center [1467, 730] width 44 height 27
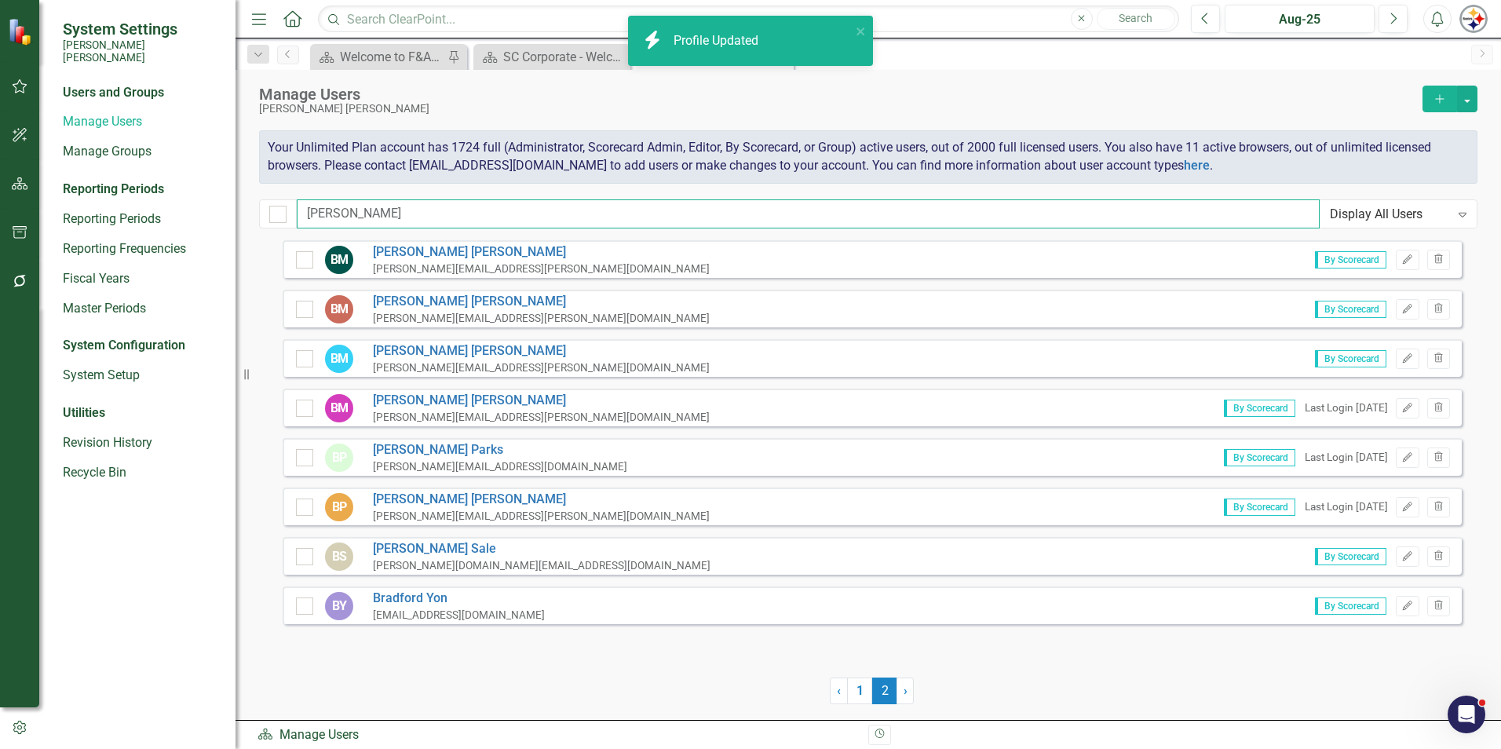
drag, startPoint x: 337, startPoint y: 213, endPoint x: 221, endPoint y: 214, distance: 116.2
click at [221, 214] on div "System Settings Santee Cooper Users and Groups Manage Users Manage Groups Repor…" at bounding box center [750, 374] width 1501 height 749
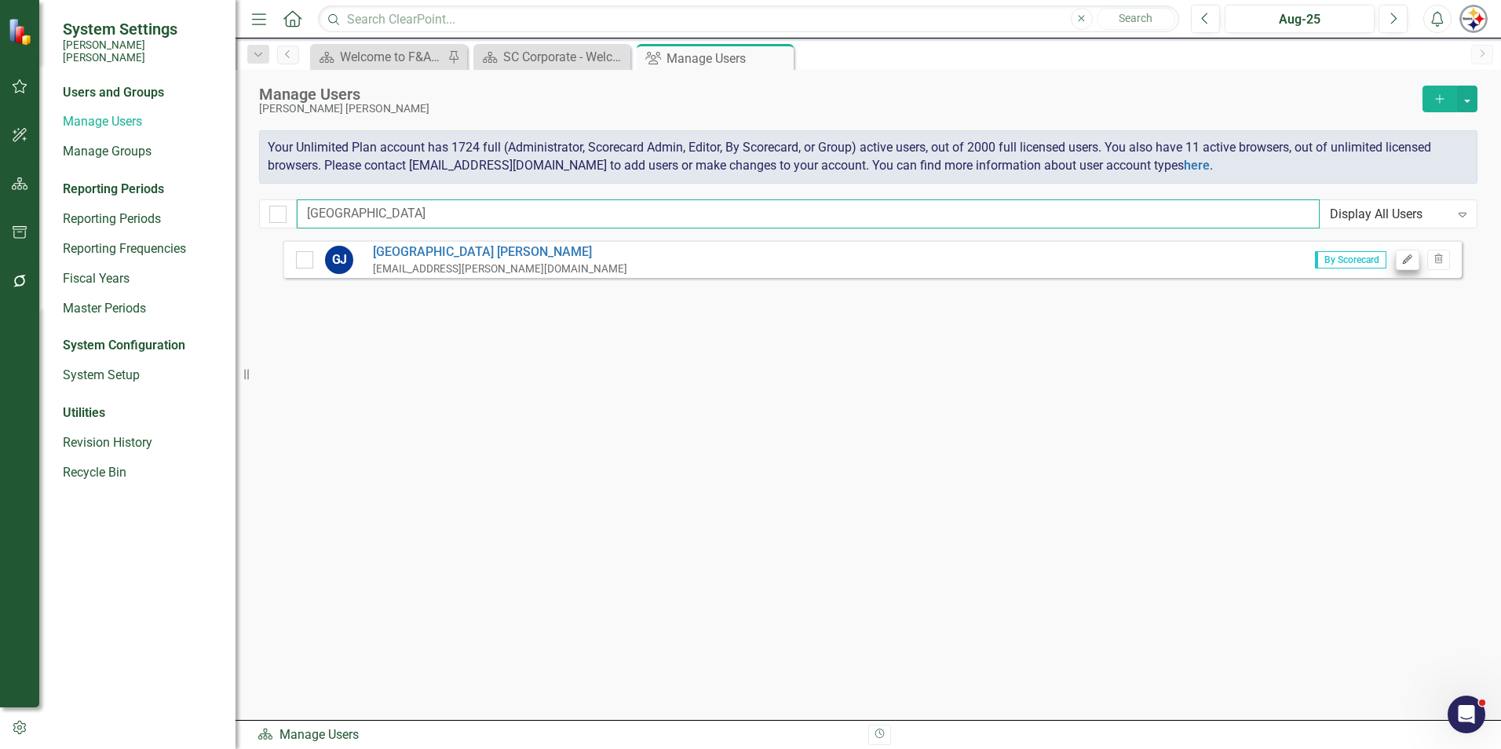
type input "geneva"
click at [1411, 257] on icon "Edit" at bounding box center [1407, 259] width 12 height 9
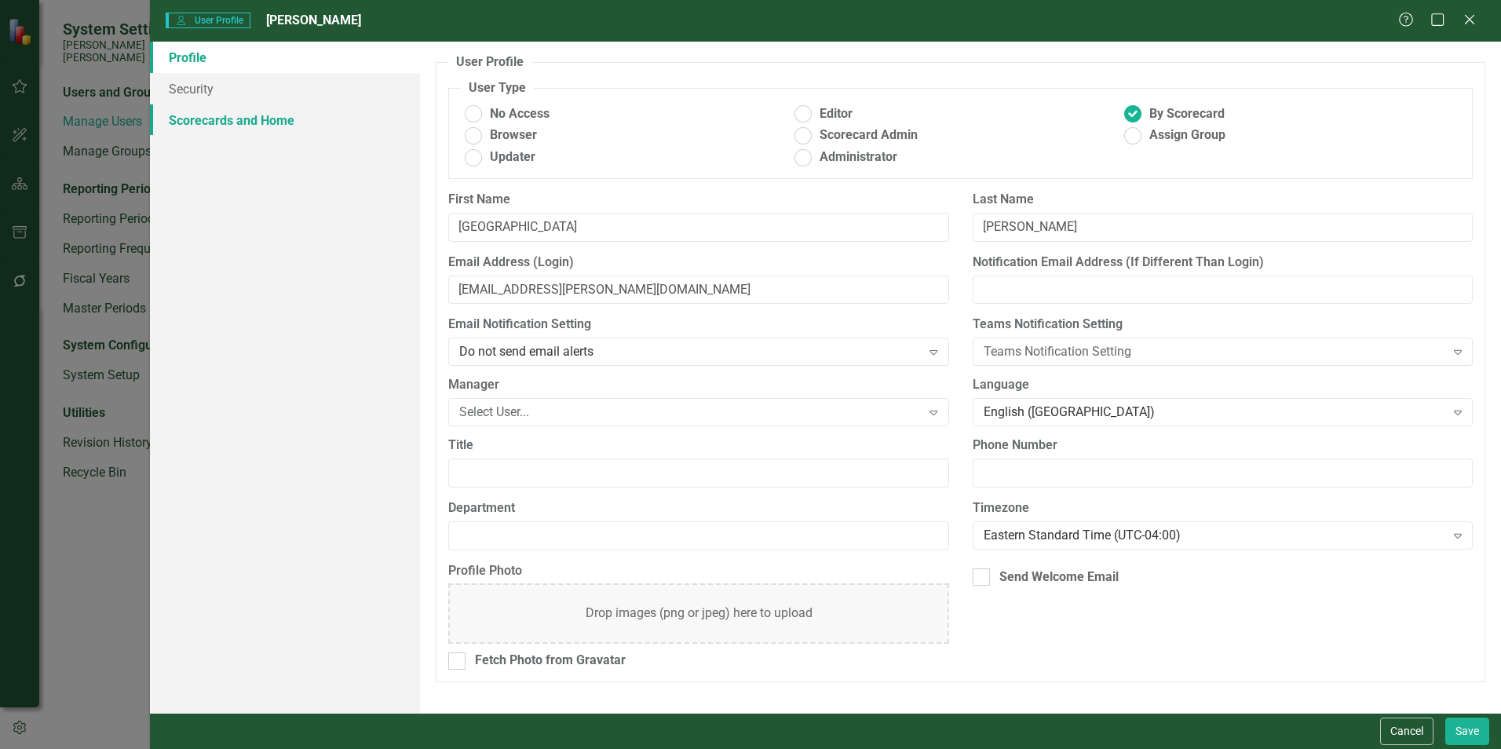
click at [261, 130] on link "Scorecards and Home" at bounding box center [285, 119] width 270 height 31
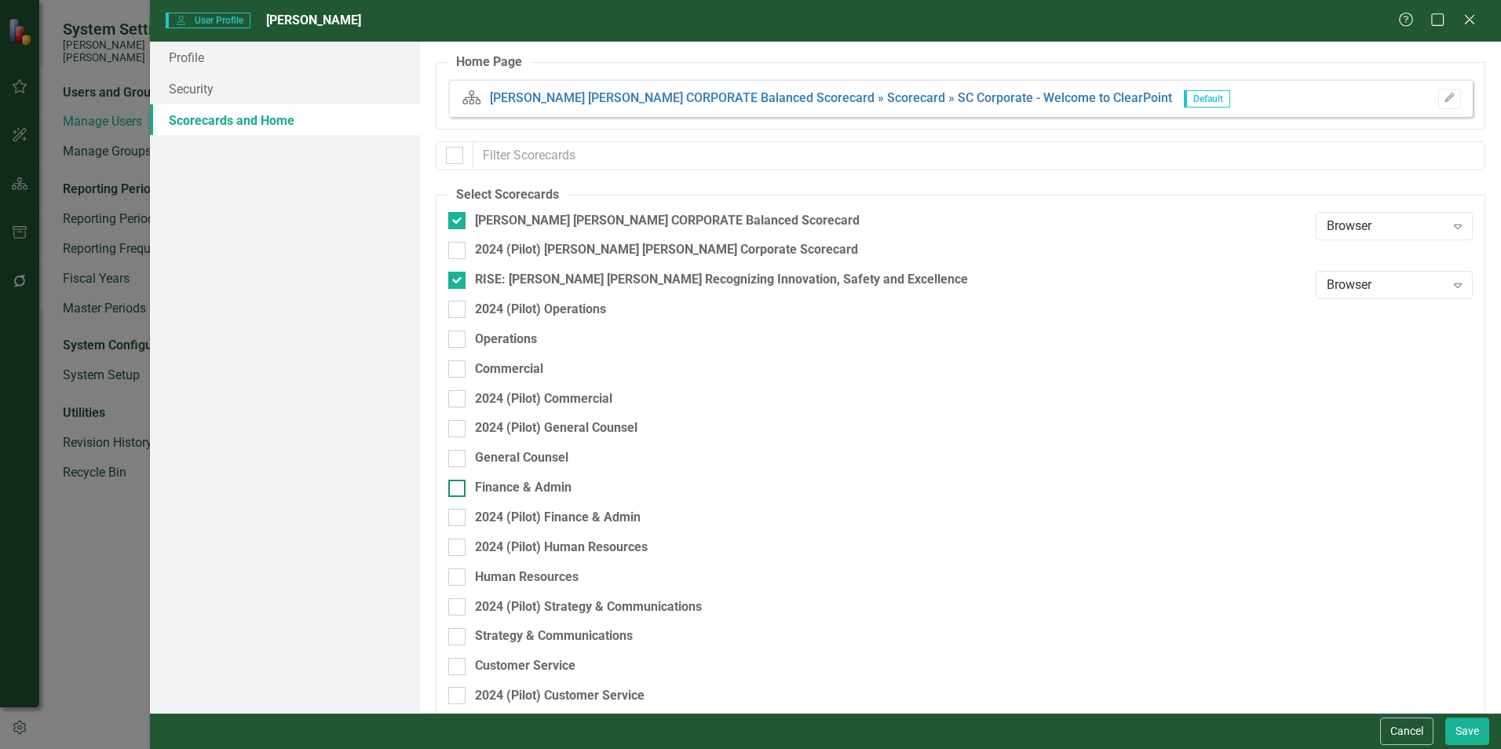
click at [538, 491] on div "Finance & Admin" at bounding box center [523, 488] width 97 height 18
click at [458, 490] on input "Finance & Admin" at bounding box center [453, 485] width 10 height 10
checkbox input "true"
click at [1468, 724] on button "Save" at bounding box center [1467, 730] width 44 height 27
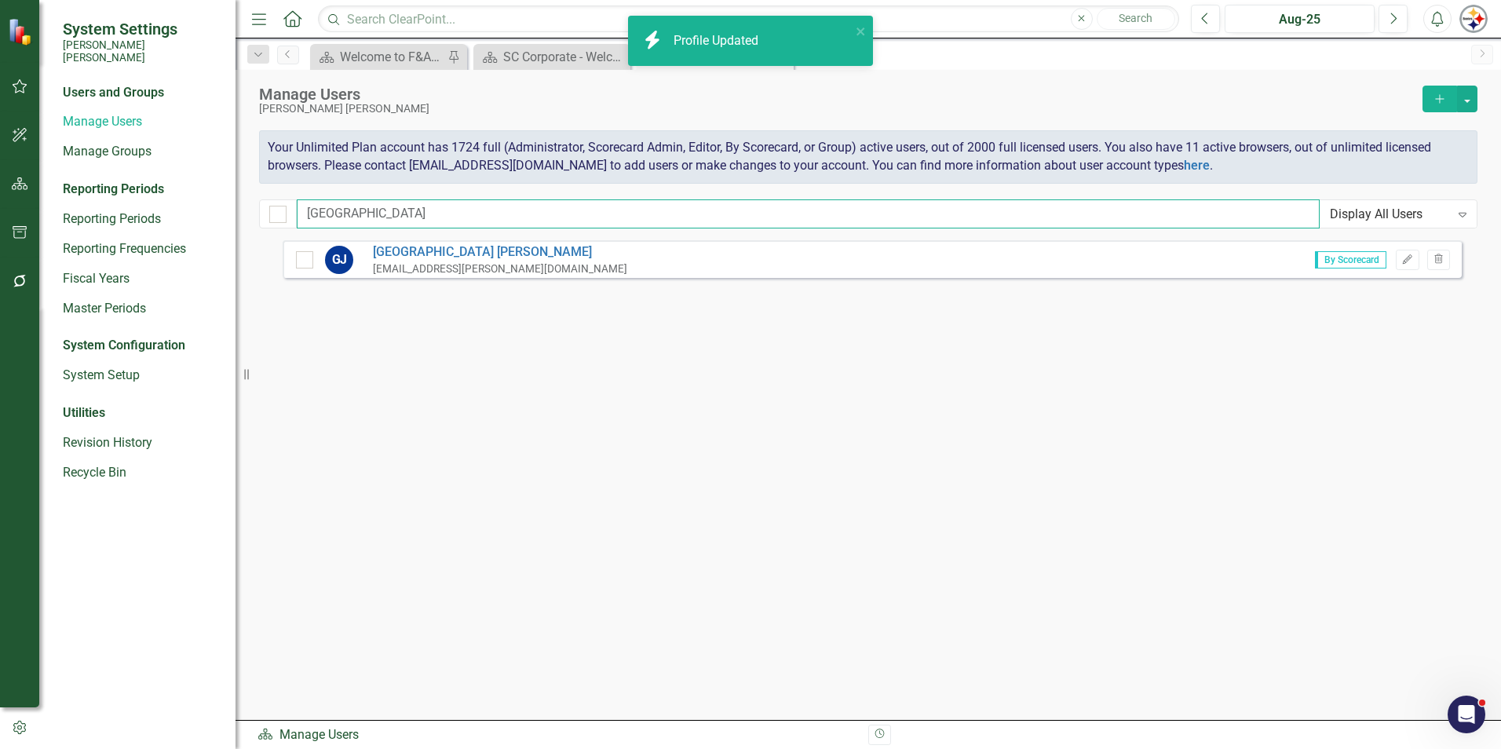
click at [400, 221] on input "geneva" at bounding box center [808, 213] width 1023 height 29
click at [179, 210] on div "System Settings Santee Cooper Users and Groups Manage Users Manage Groups Repor…" at bounding box center [750, 374] width 1501 height 749
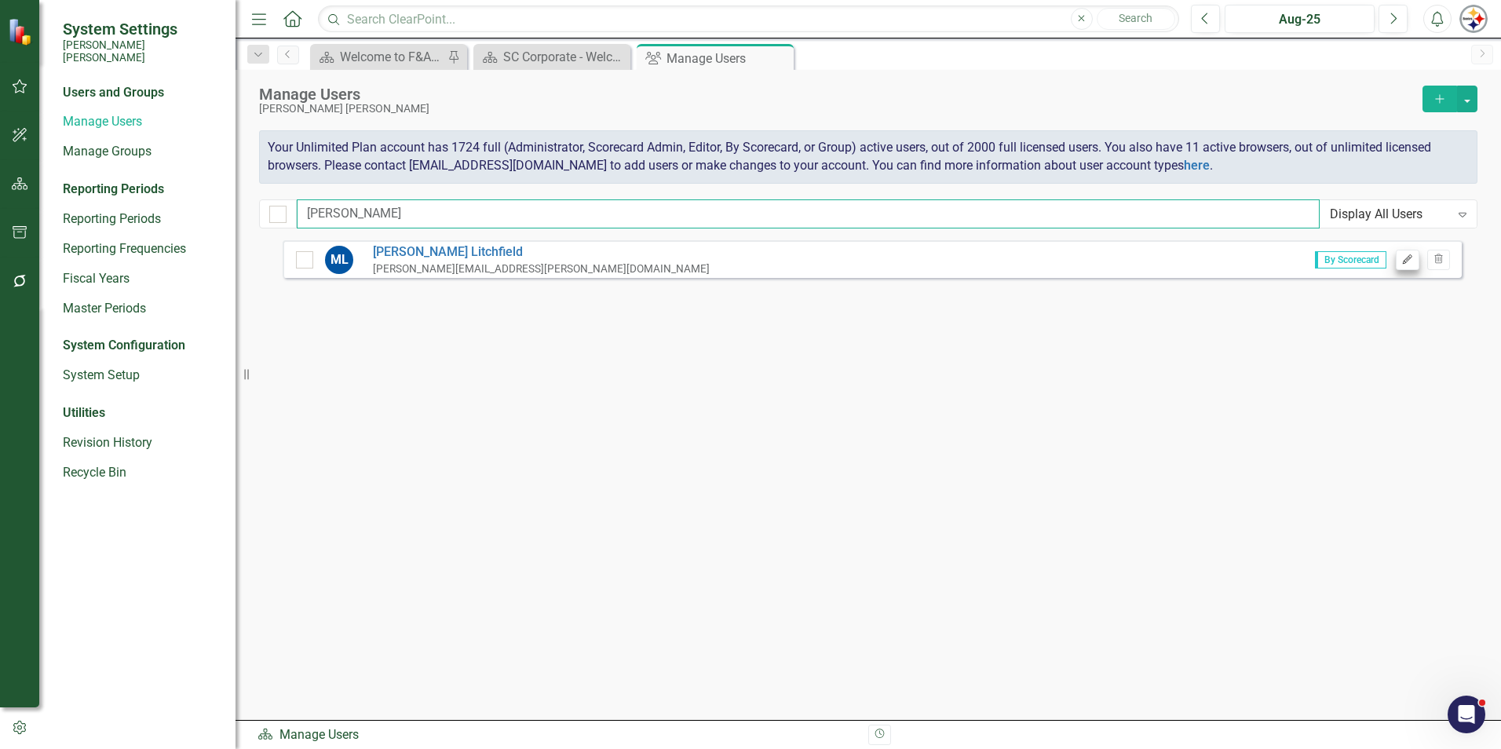
type input "misty"
click at [1403, 261] on icon "Edit" at bounding box center [1407, 259] width 12 height 9
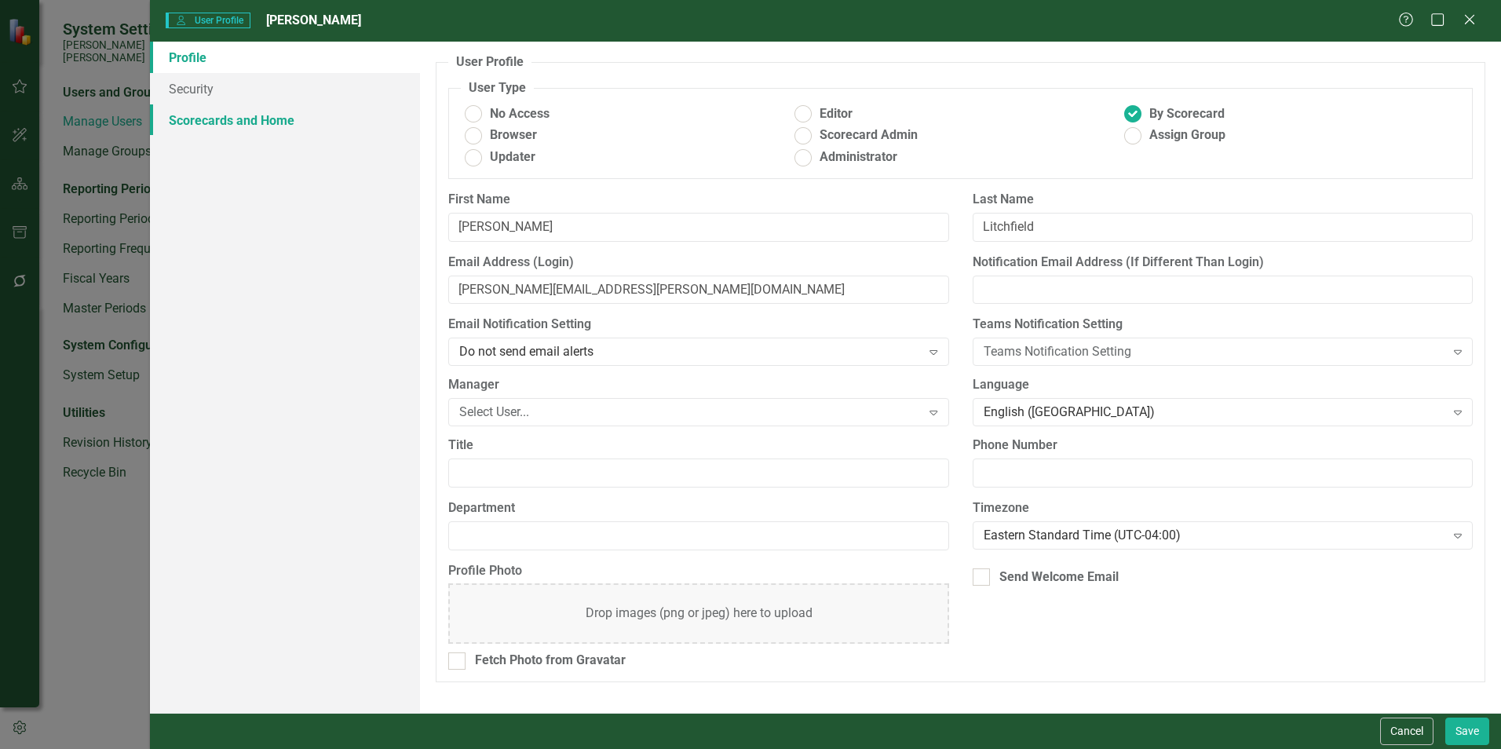
click at [208, 120] on link "Scorecards and Home" at bounding box center [285, 119] width 270 height 31
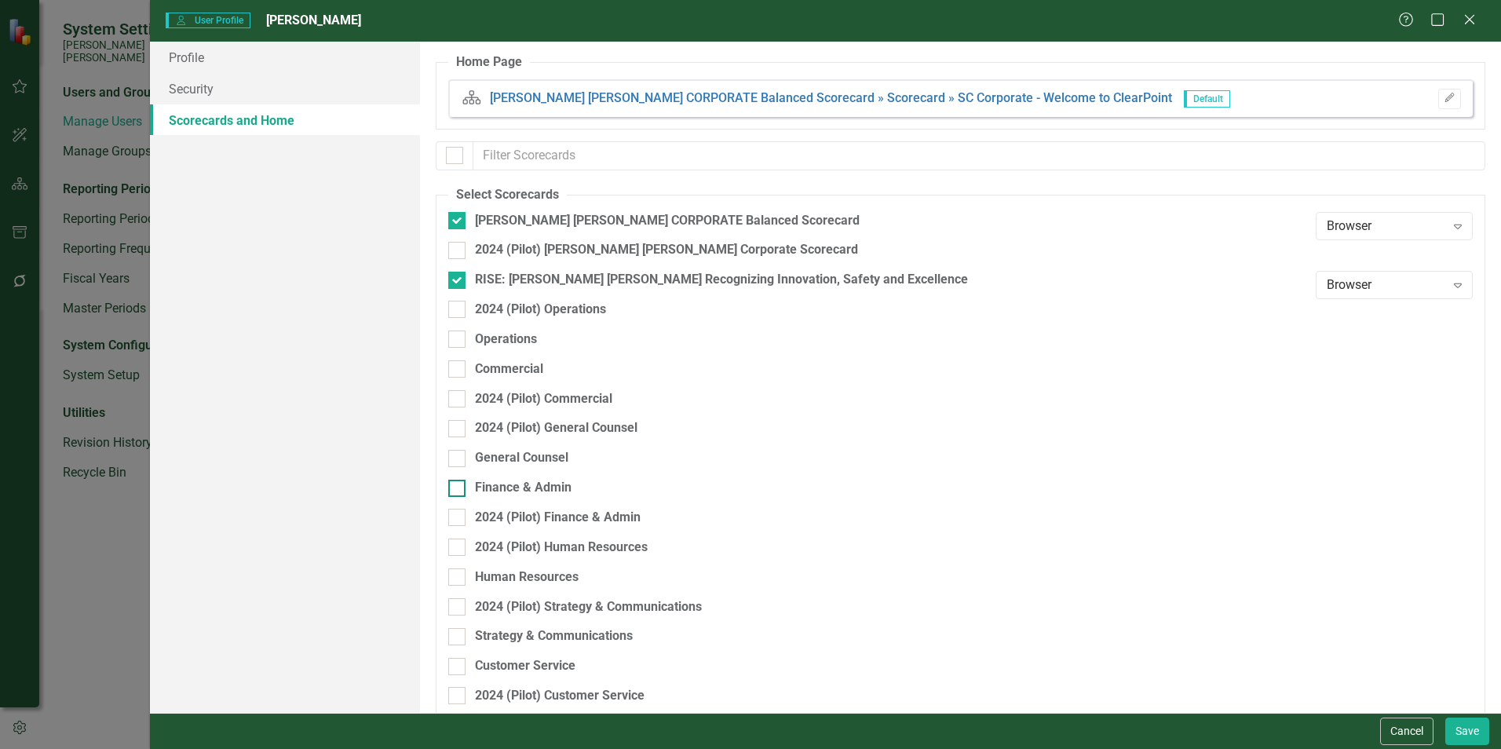
click at [557, 481] on div "Finance & Admin" at bounding box center [523, 488] width 97 height 18
click at [458, 481] on input "Finance & Admin" at bounding box center [453, 485] width 10 height 10
checkbox input "true"
click at [1473, 734] on button "Save" at bounding box center [1467, 730] width 44 height 27
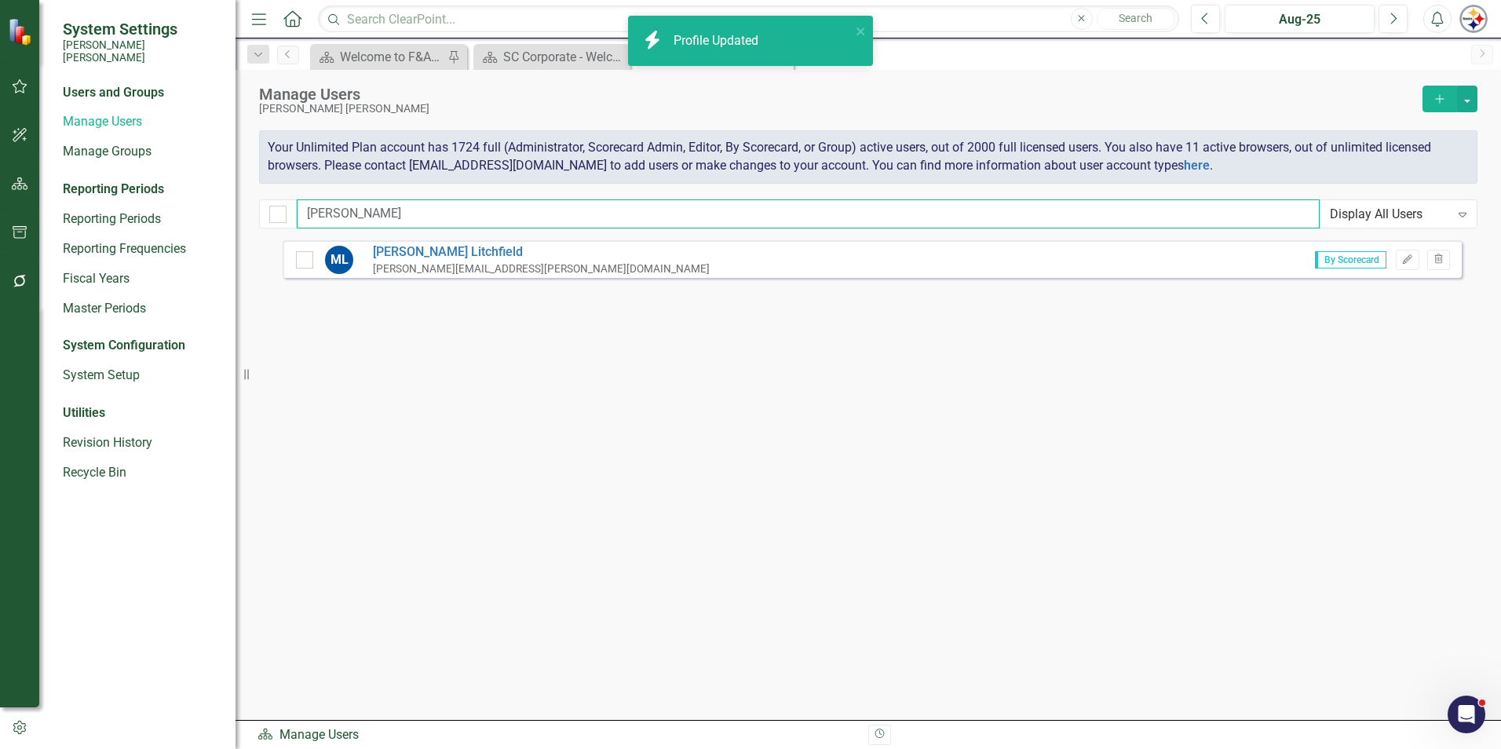
click at [392, 214] on input "misty" at bounding box center [808, 213] width 1023 height 29
drag, startPoint x: 338, startPoint y: 214, endPoint x: 230, endPoint y: 214, distance: 108.3
click at [243, 214] on div "System Settings Santee Cooper Users and Groups Manage Users Manage Groups Repor…" at bounding box center [750, 374] width 1501 height 749
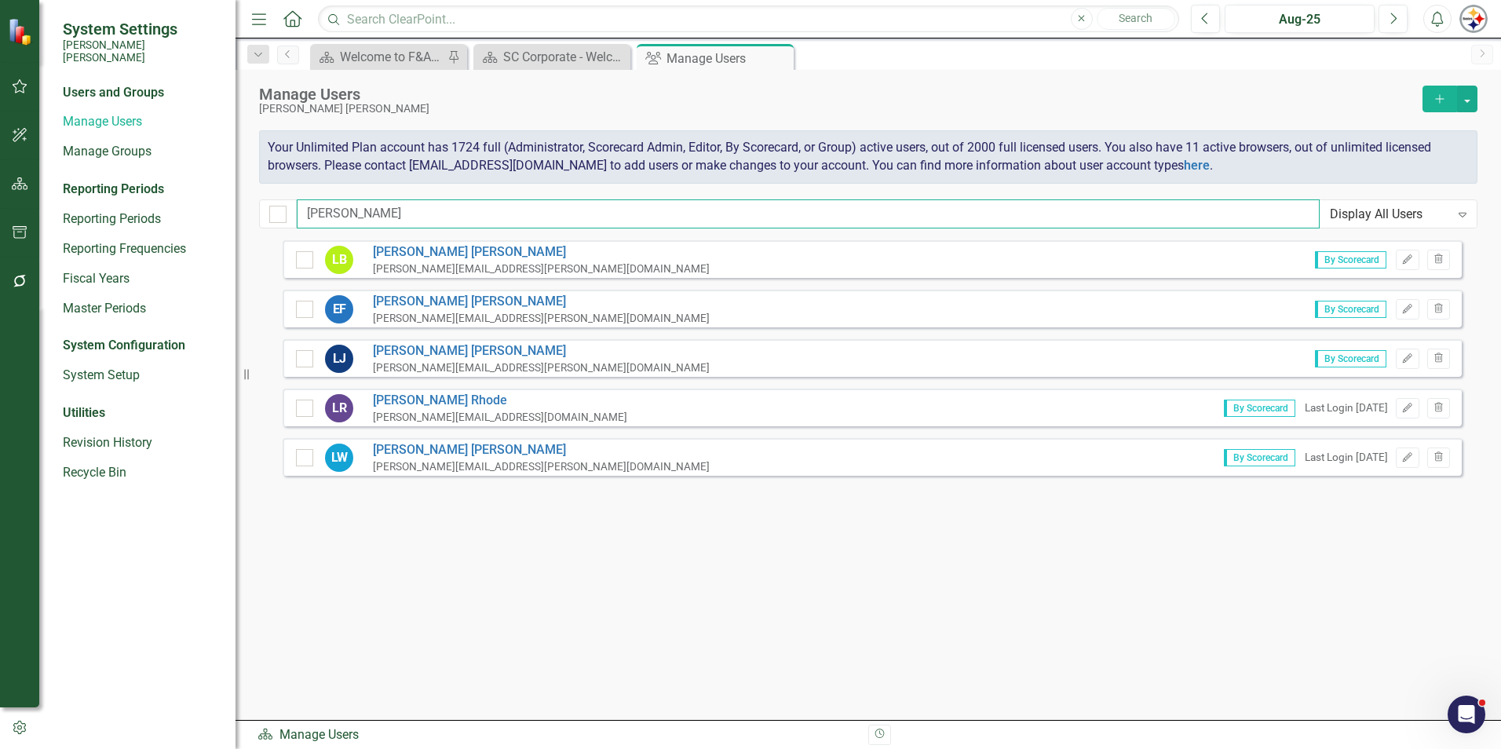
type input "lisa"
click at [1406, 469] on div "LW Lisa Watts lisa.watts@santeecooper.com By Scorecard Last Login 3 months ago …" at bounding box center [872, 457] width 1179 height 38
click at [1401, 461] on icon "Edit" at bounding box center [1407, 457] width 12 height 9
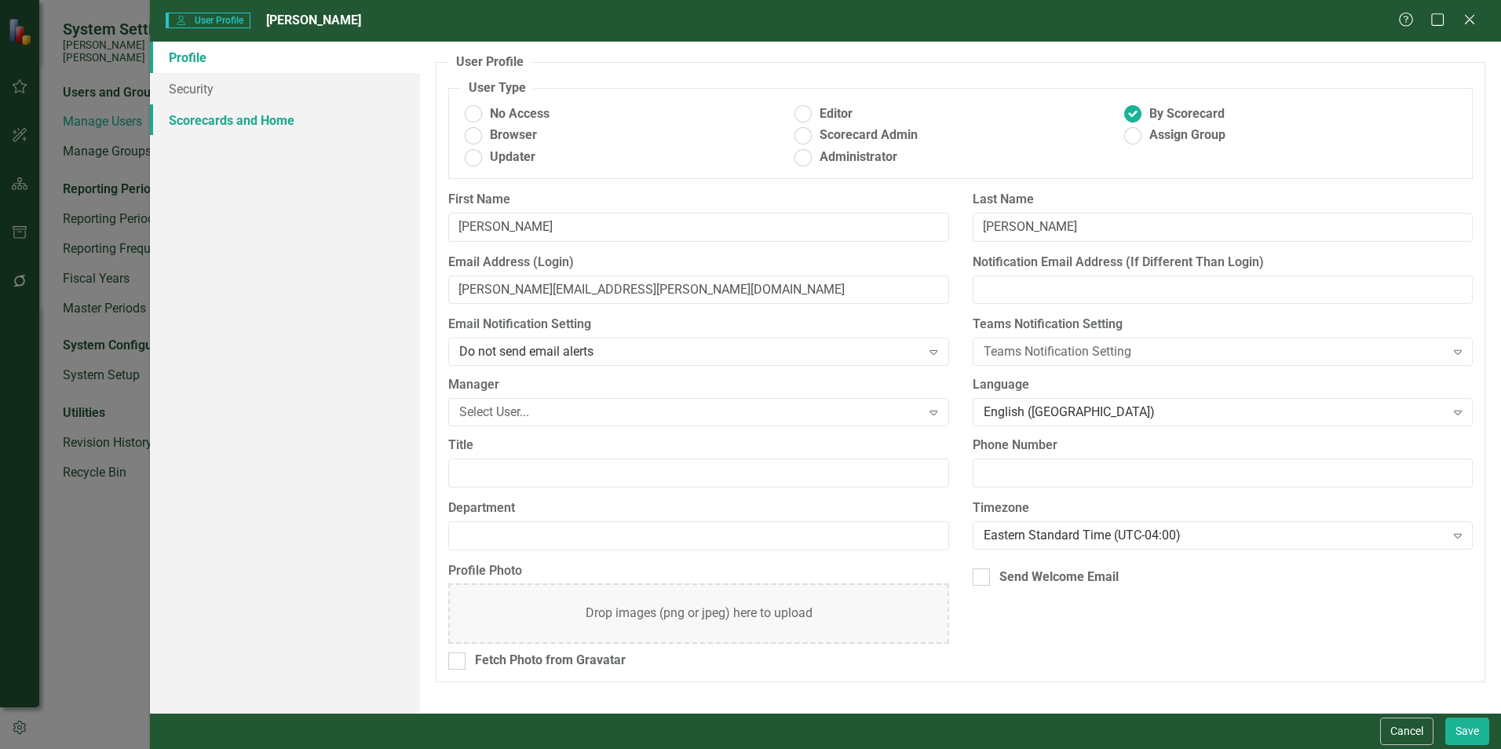
click at [242, 124] on link "Scorecards and Home" at bounding box center [285, 119] width 270 height 31
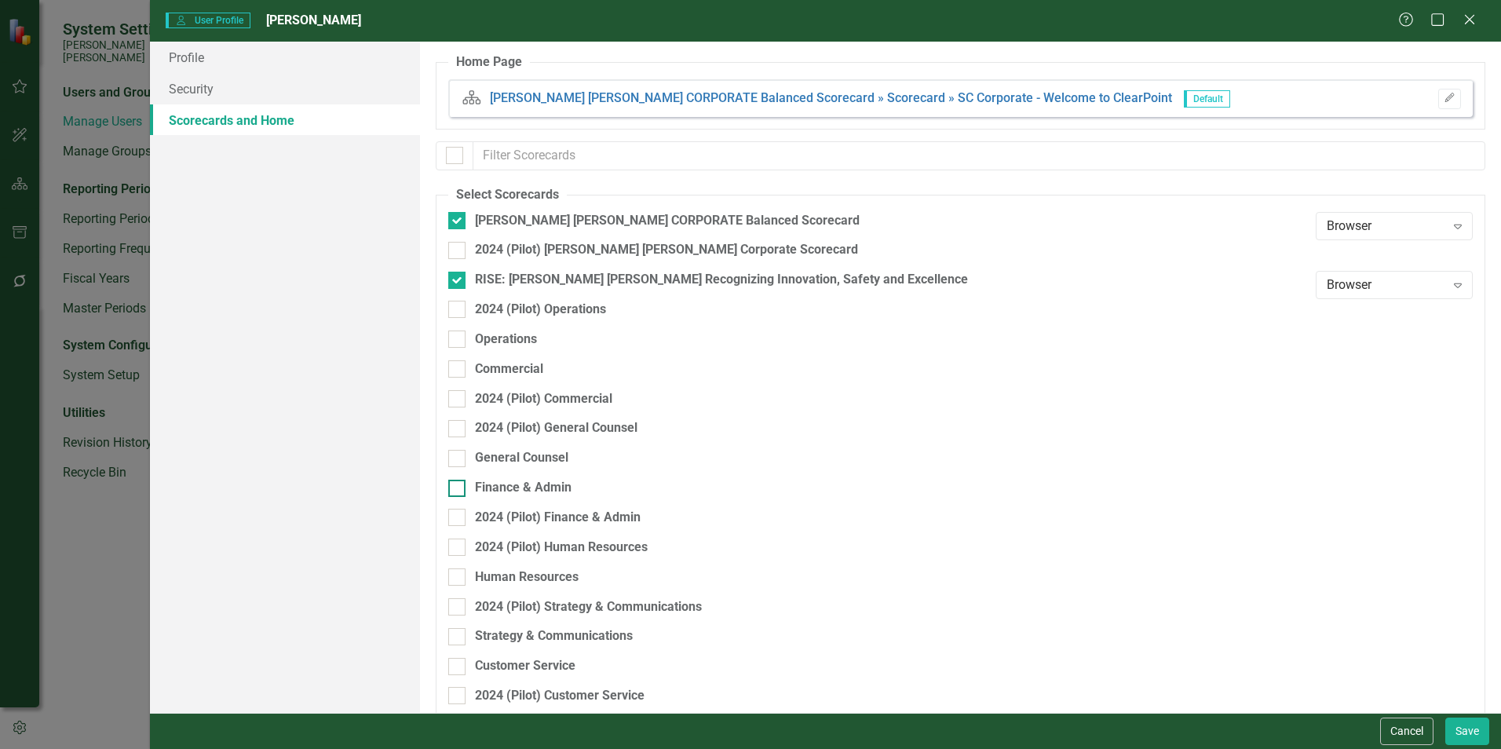
click at [527, 482] on div "Finance & Admin" at bounding box center [523, 488] width 97 height 18
click at [458, 482] on input "Finance & Admin" at bounding box center [453, 485] width 10 height 10
checkbox input "true"
click at [1473, 728] on button "Save" at bounding box center [1467, 730] width 44 height 27
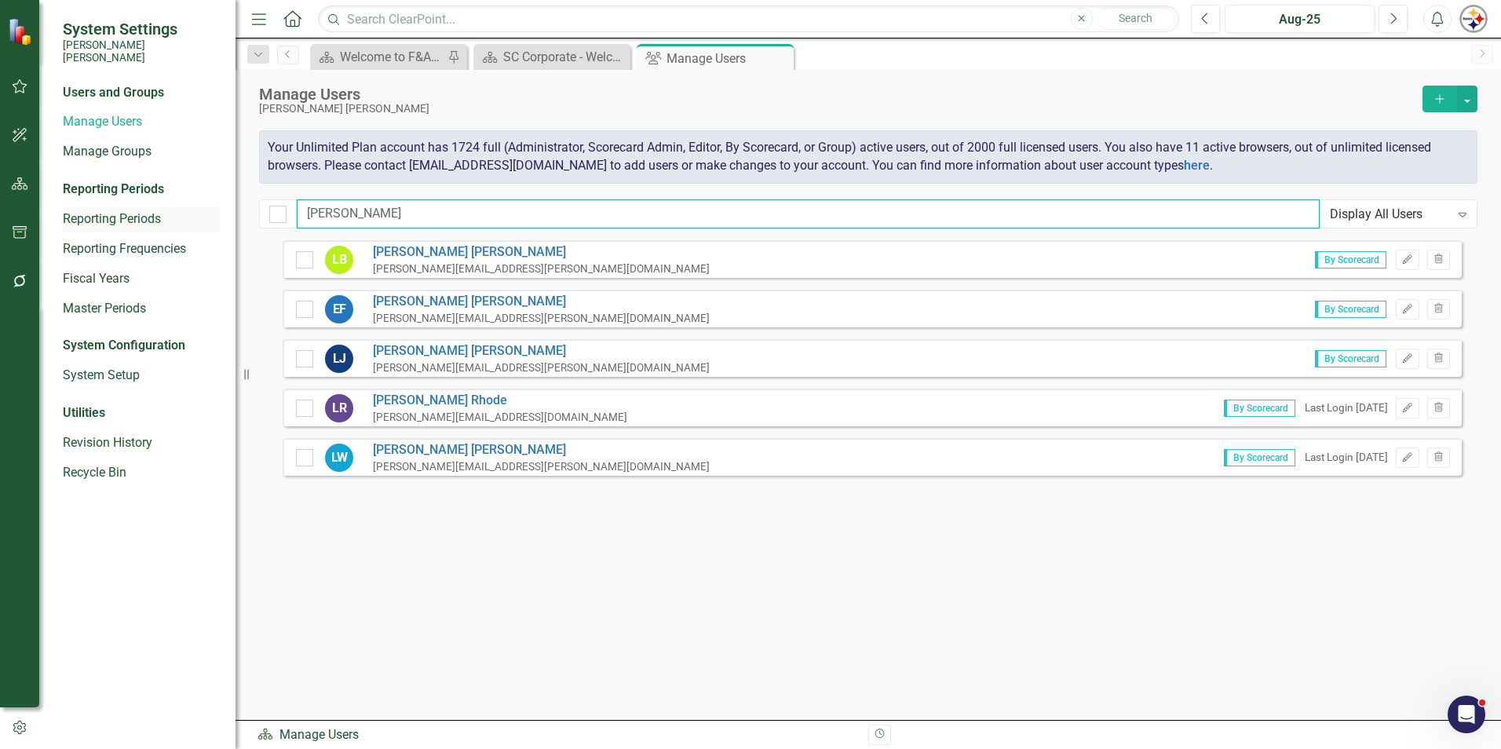
drag, startPoint x: 333, startPoint y: 212, endPoint x: 210, endPoint y: 212, distance: 122.5
click at [210, 212] on div "System Settings Santee Cooper Users and Groups Manage Users Manage Groups Repor…" at bounding box center [750, 374] width 1501 height 749
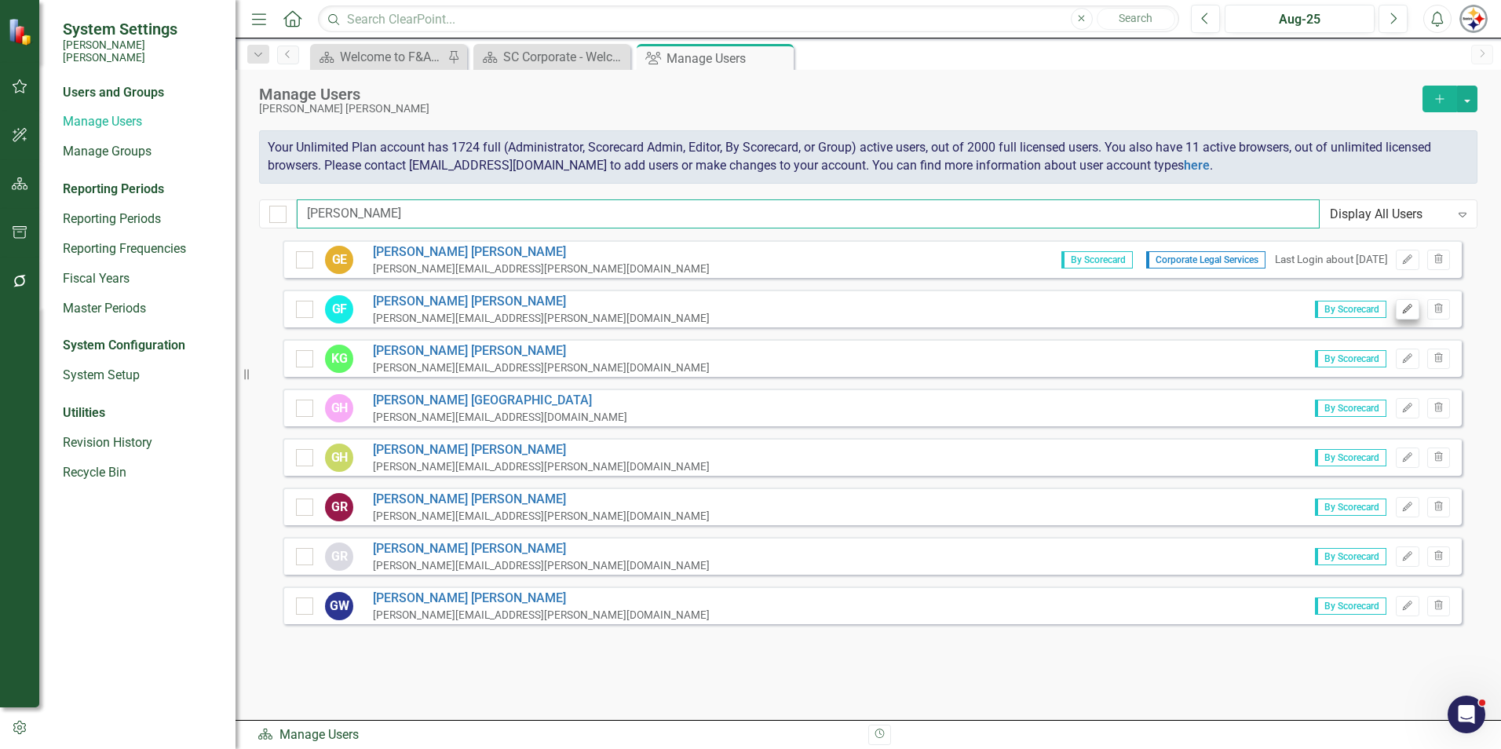
type input "gregory"
click at [1408, 309] on icon "button" at bounding box center [1407, 308] width 9 height 9
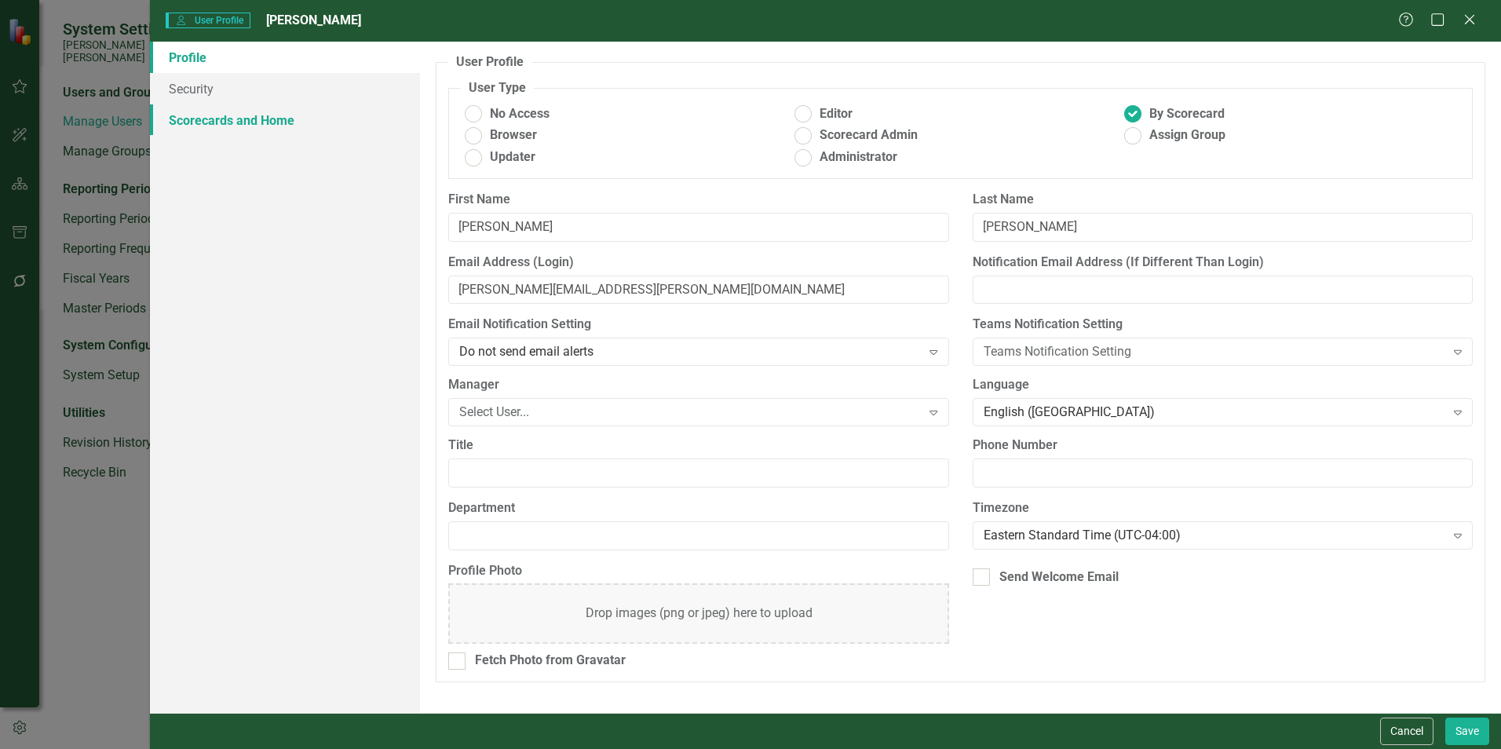
click at [275, 117] on link "Scorecards and Home" at bounding box center [285, 119] width 270 height 31
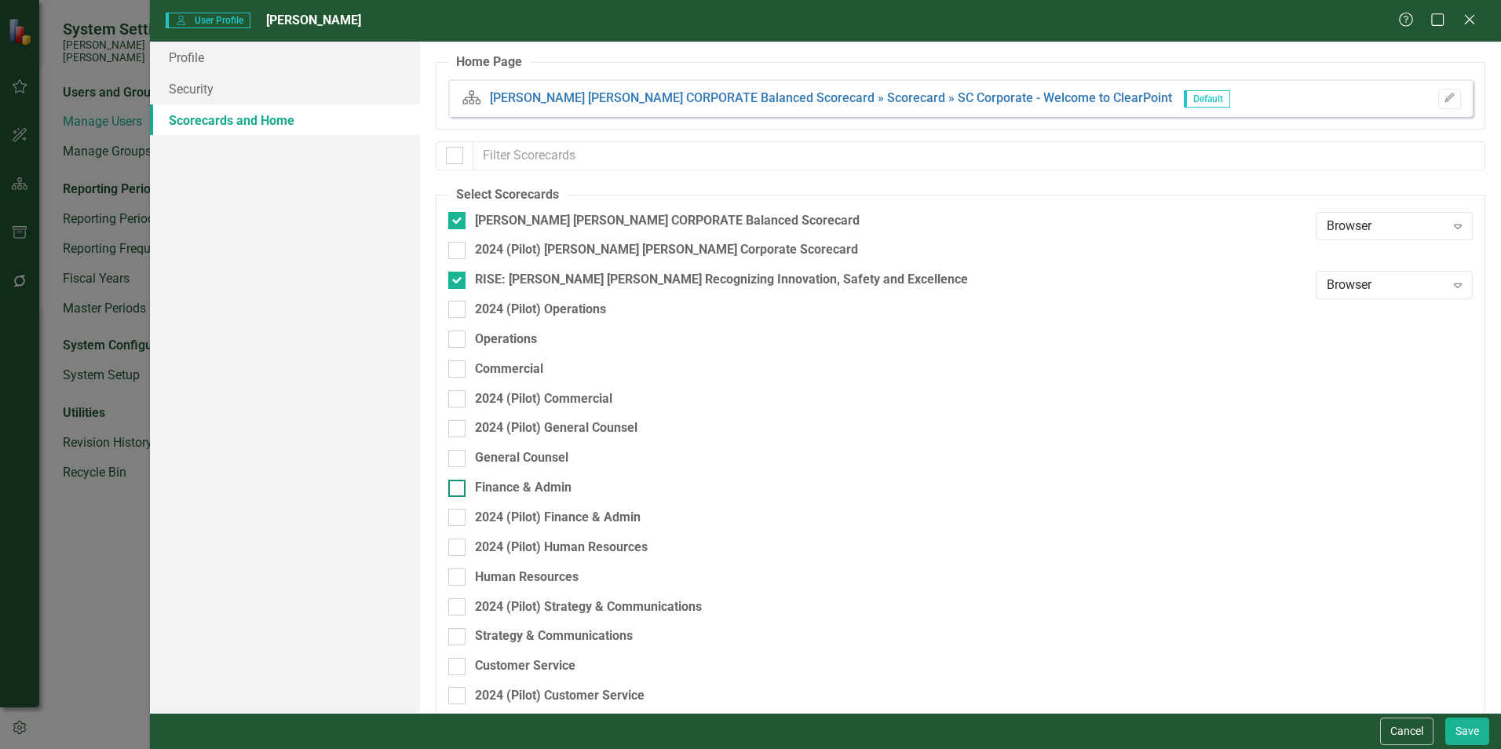
click at [521, 487] on div "Finance & Admin" at bounding box center [523, 488] width 97 height 18
click at [458, 487] on input "Finance & Admin" at bounding box center [453, 485] width 10 height 10
checkbox input "true"
click at [1483, 727] on button "Save" at bounding box center [1467, 730] width 44 height 27
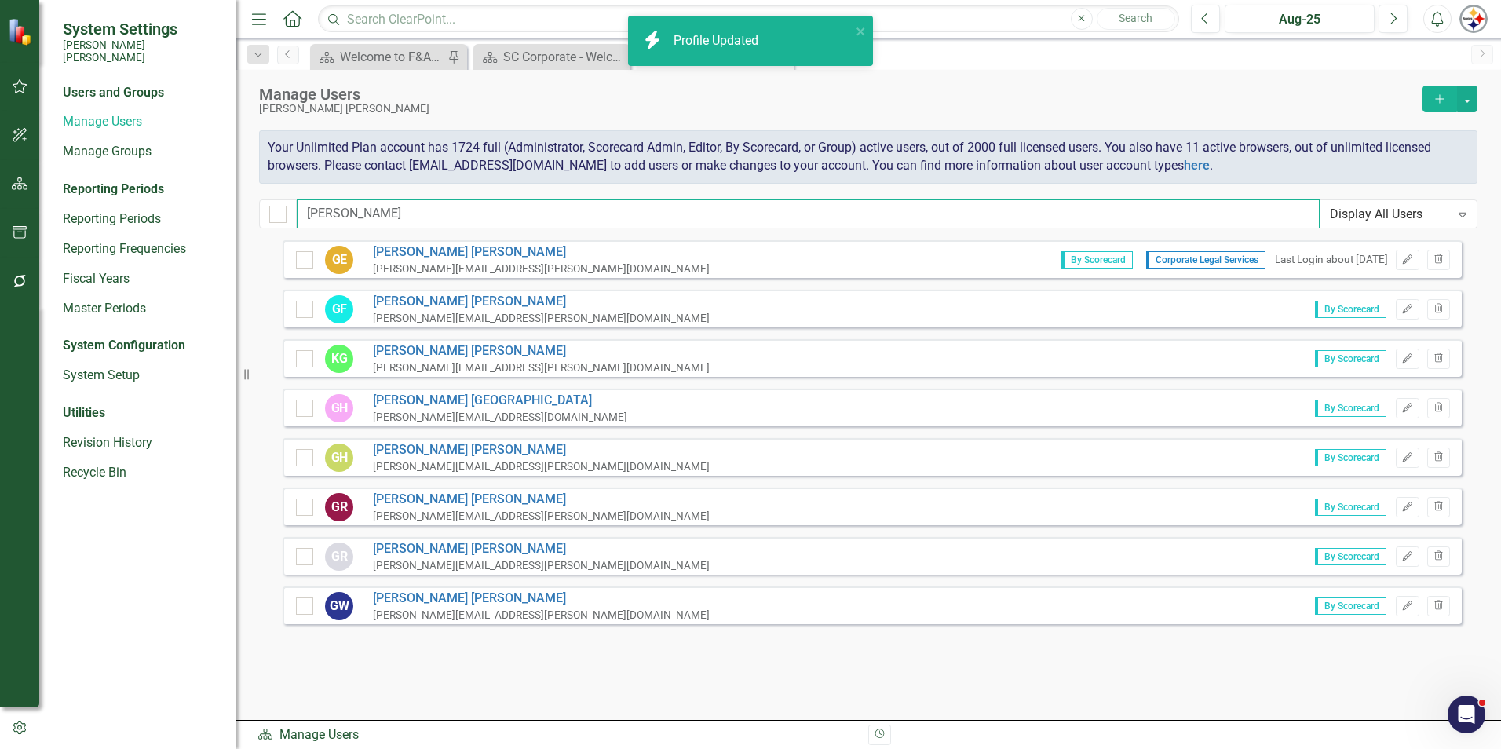
click at [378, 214] on input "gregory" at bounding box center [808, 213] width 1023 height 29
drag, startPoint x: 369, startPoint y: 213, endPoint x: 239, endPoint y: 207, distance: 129.6
click at [239, 208] on div "System Settings Santee Cooper Users and Groups Manage Users Manage Groups Repor…" at bounding box center [750, 374] width 1501 height 749
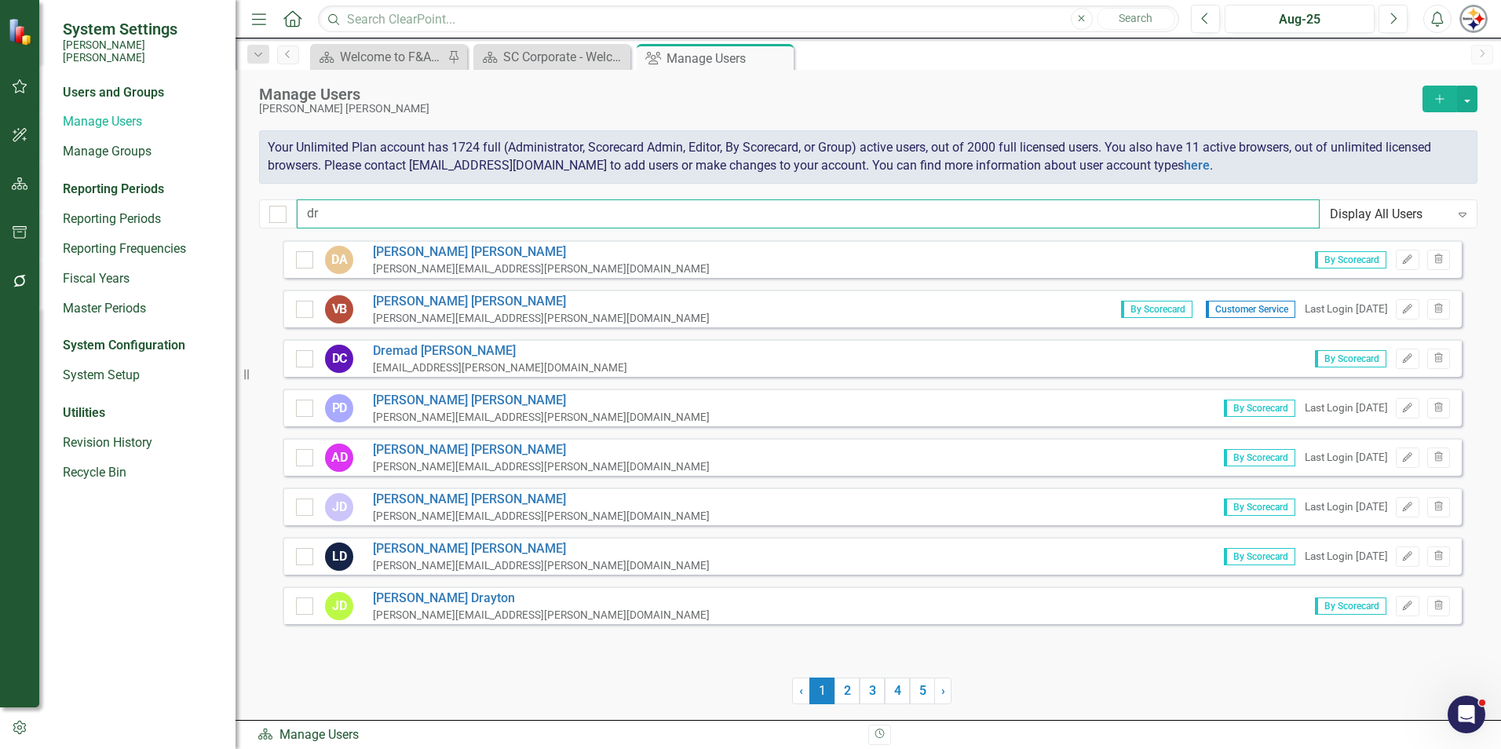
type input "d"
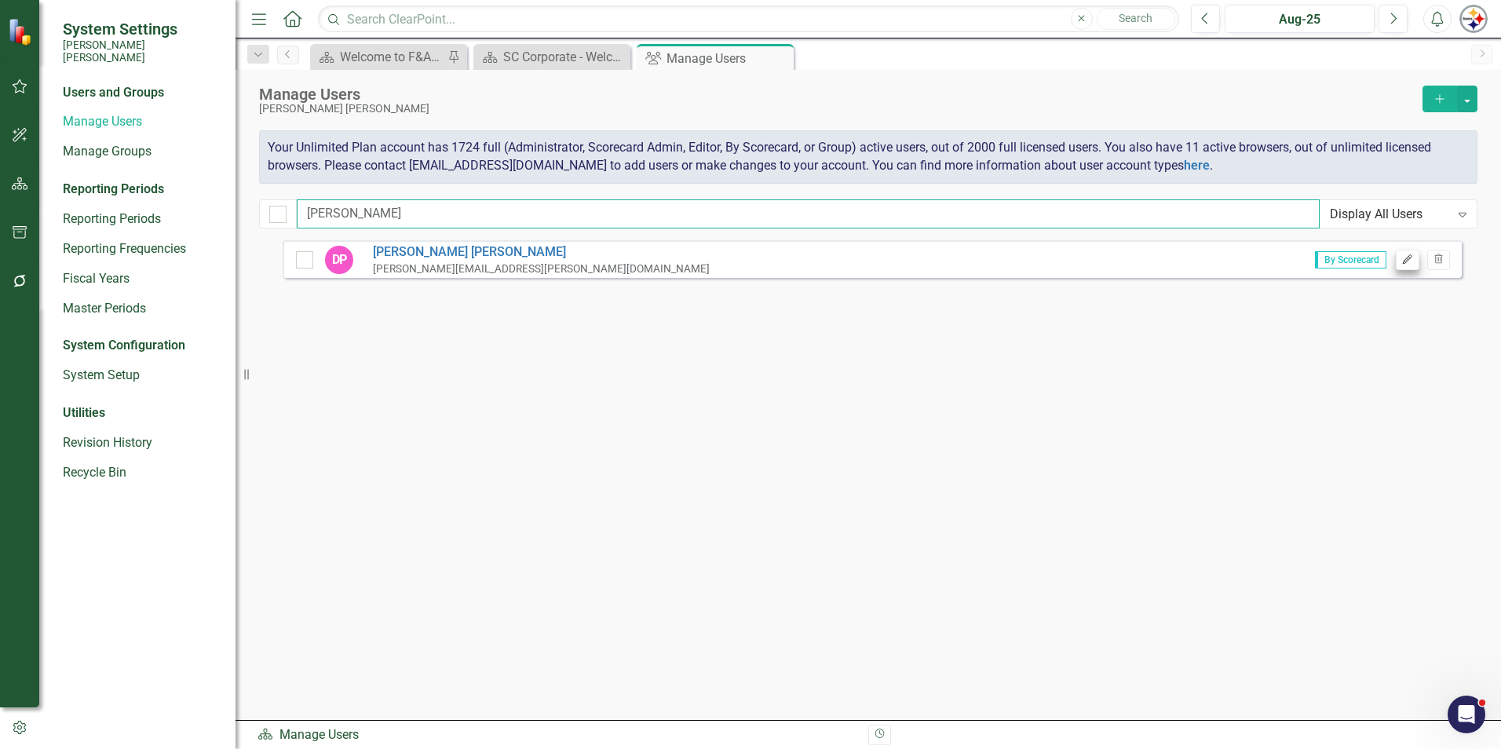
type input "pearson"
click at [1398, 256] on button "Edit" at bounding box center [1407, 260] width 23 height 20
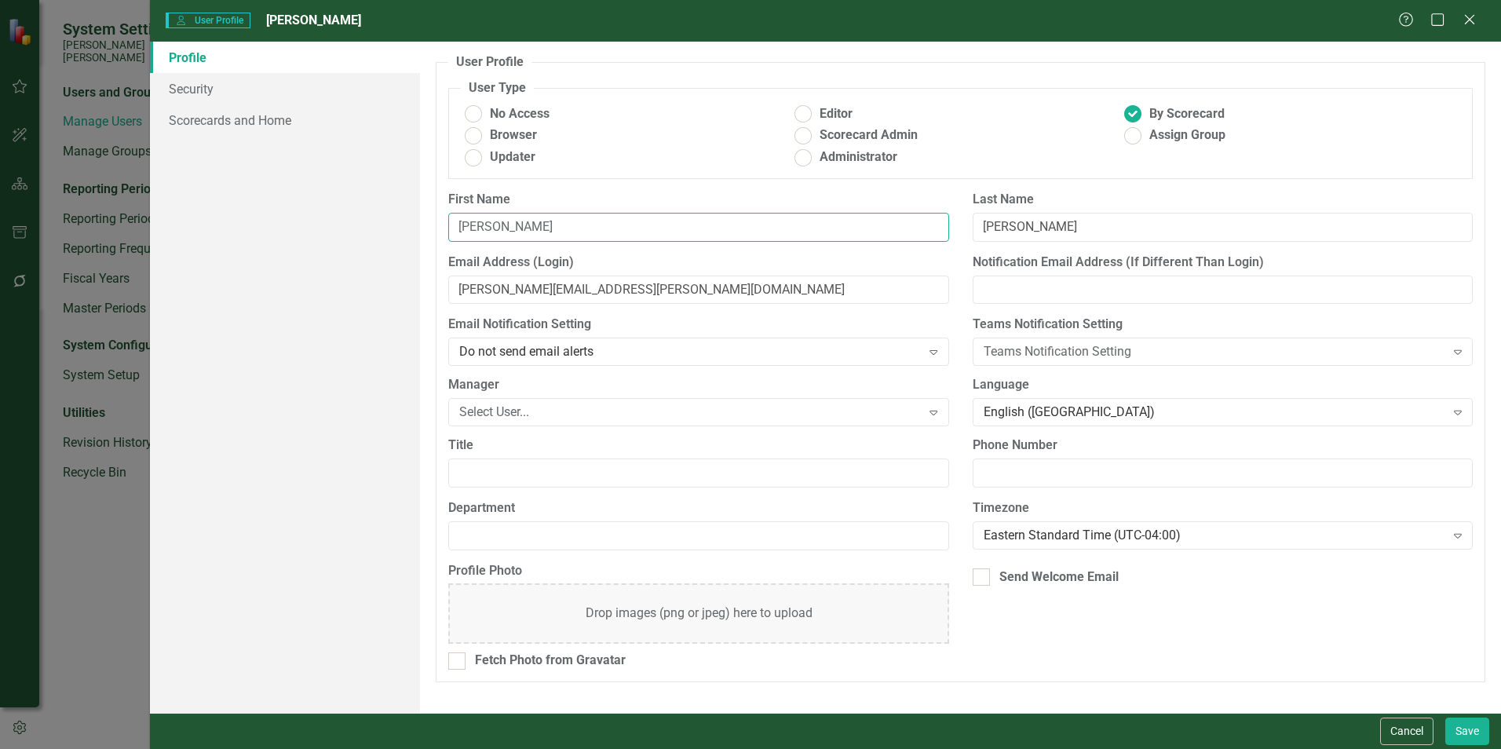
click at [512, 229] on input "Deandre" at bounding box center [698, 227] width 500 height 29
type input "Dre"
click at [506, 283] on input "deandre.pearson@santeecooper.com" at bounding box center [698, 290] width 500 height 29
click at [503, 288] on input "deandre.pearson@santeecooper.com" at bounding box center [698, 290] width 500 height 29
type input "dre.pearson@santeecooper.com"
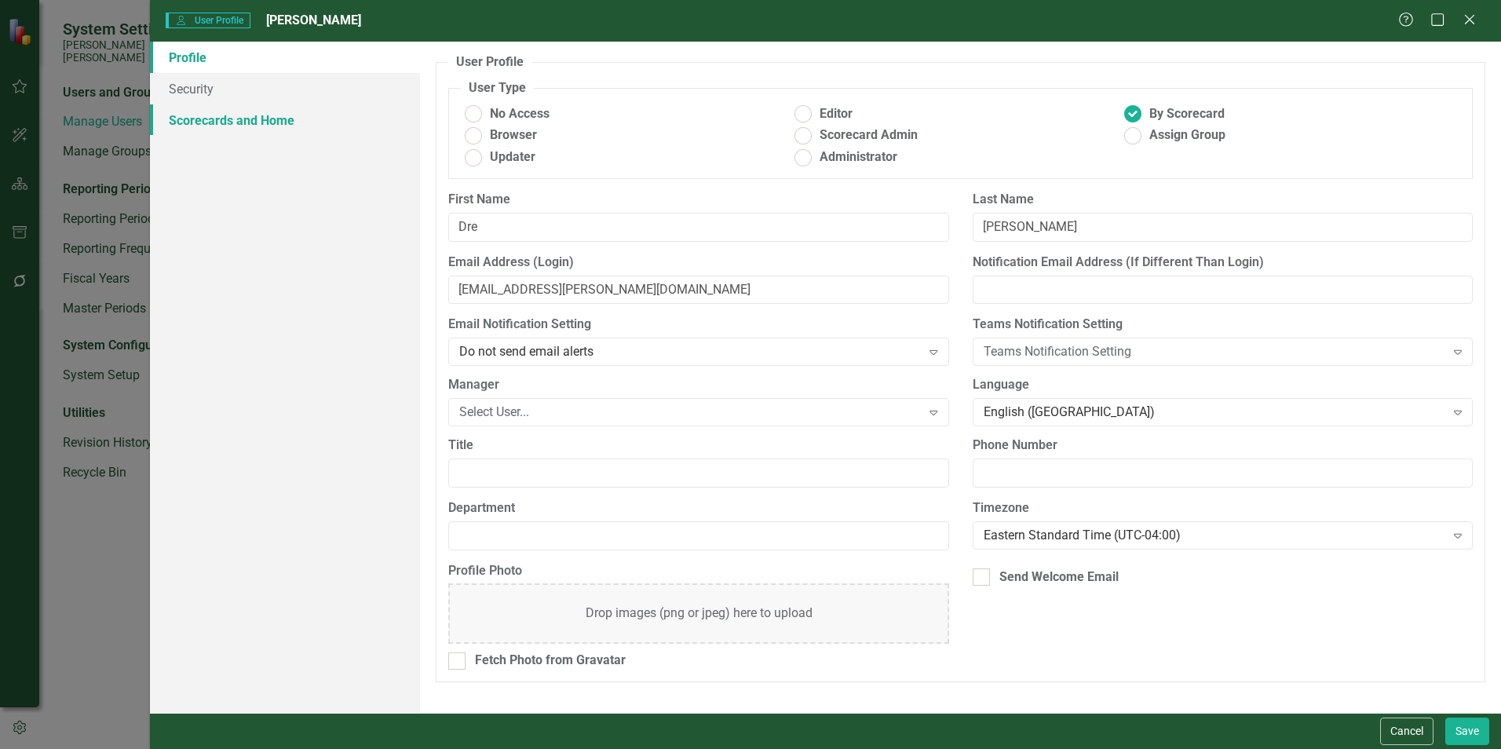
click at [239, 120] on link "Scorecards and Home" at bounding box center [285, 119] width 270 height 31
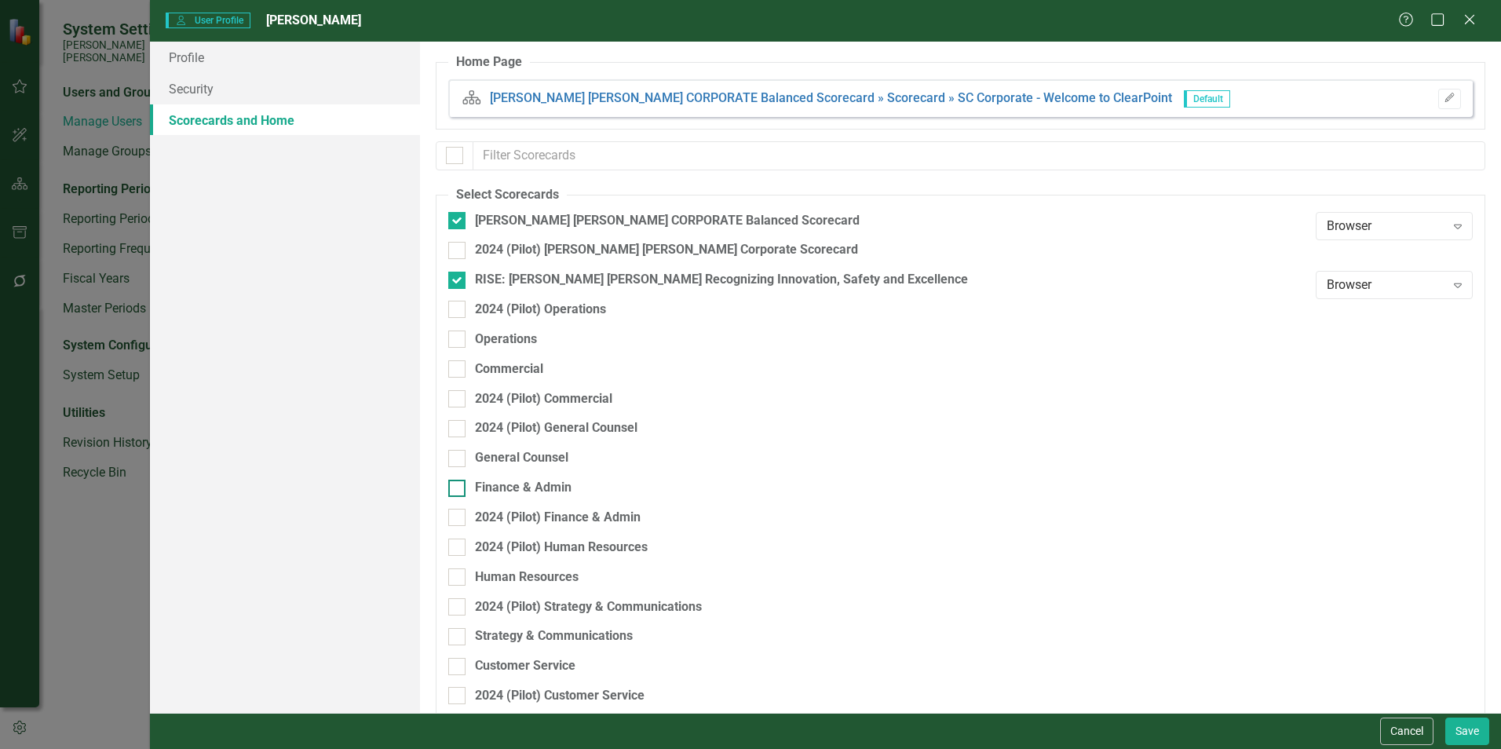
click at [458, 487] on input "Finance & Admin" at bounding box center [453, 485] width 10 height 10
checkbox input "true"
click at [1451, 729] on button "Save" at bounding box center [1467, 730] width 44 height 27
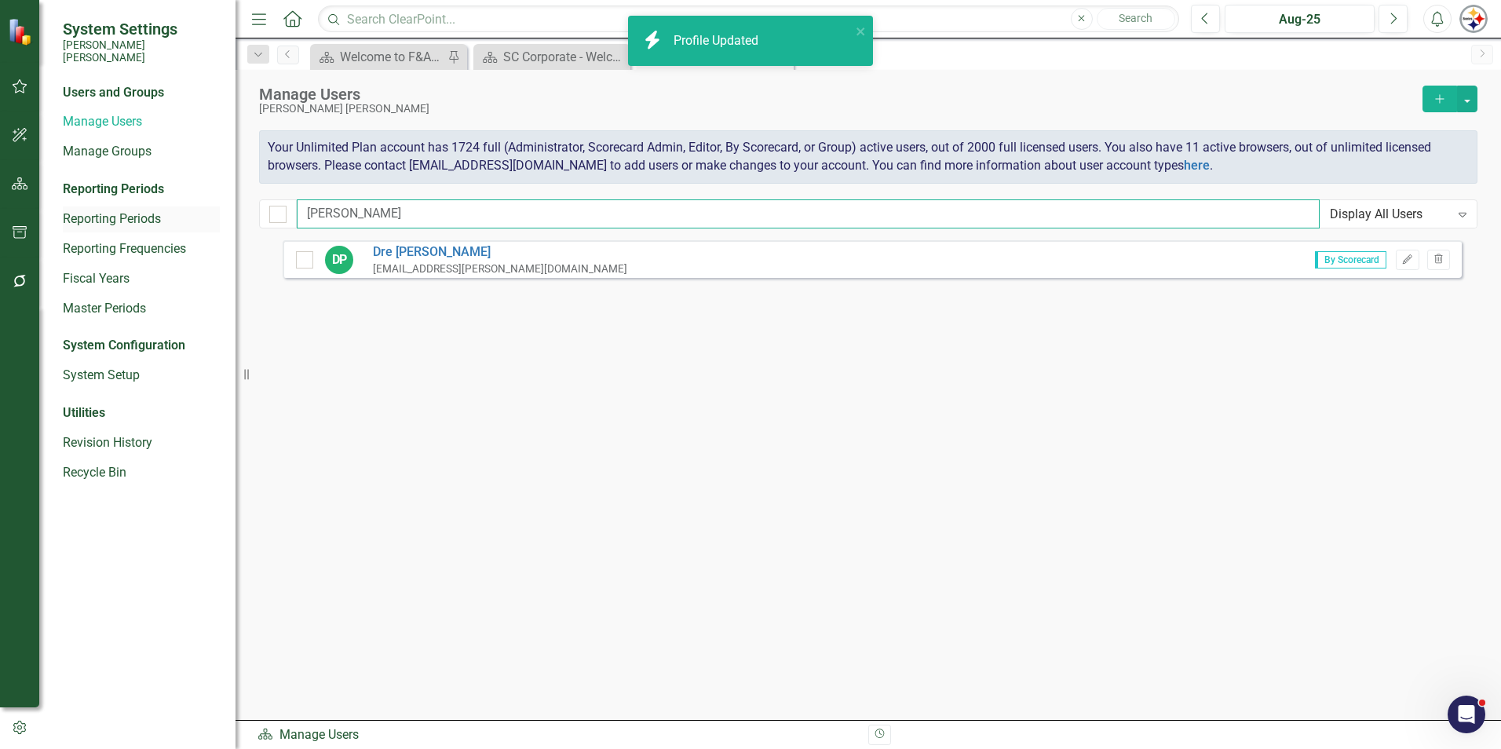
drag, startPoint x: 381, startPoint y: 211, endPoint x: 215, endPoint y: 212, distance: 165.6
click at [218, 212] on div "System Settings Santee Cooper Users and Groups Manage Users Manage Groups Repor…" at bounding box center [750, 374] width 1501 height 749
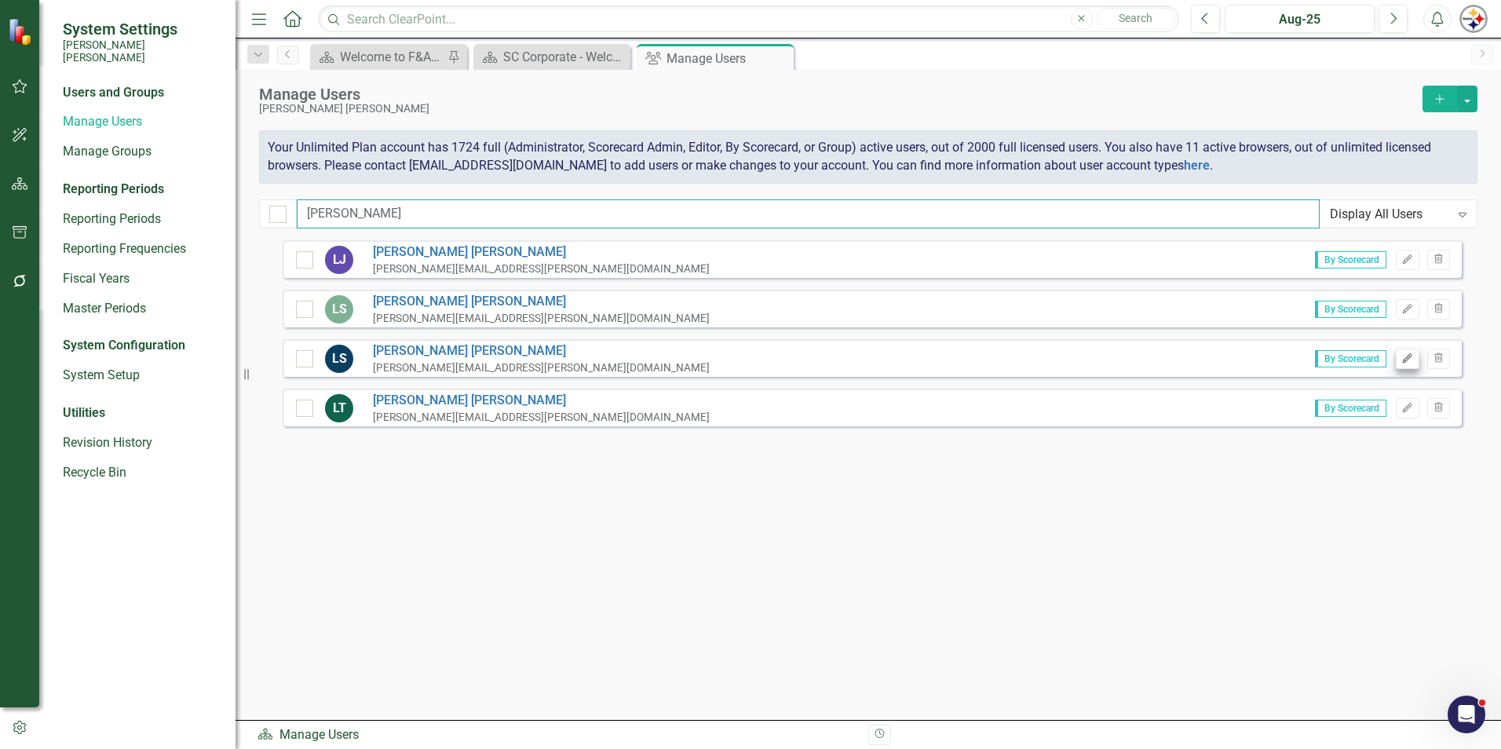
type input "lawrence"
click at [1407, 362] on icon "Edit" at bounding box center [1407, 358] width 12 height 9
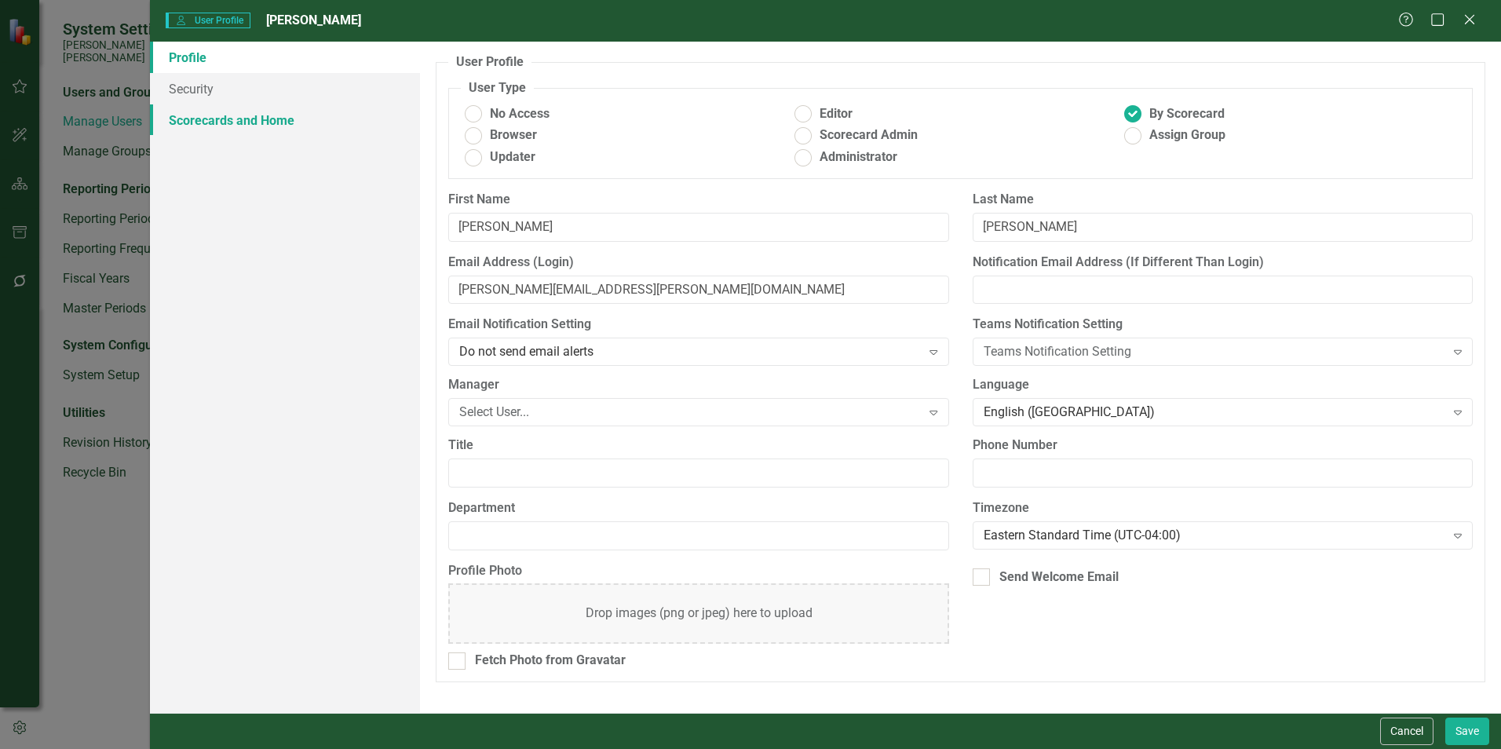
click at [264, 122] on link "Scorecards and Home" at bounding box center [285, 119] width 270 height 31
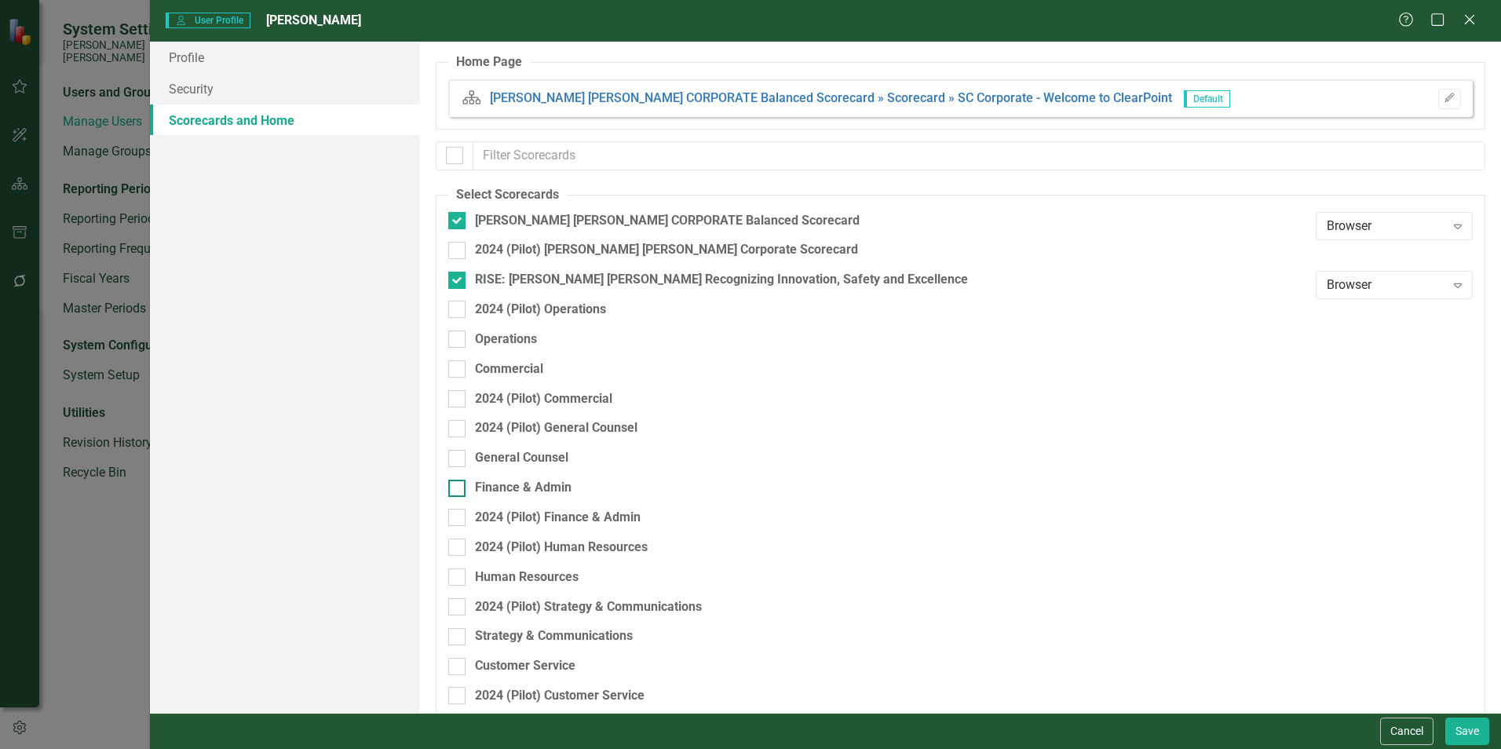
click at [553, 483] on div "Finance & Admin" at bounding box center [523, 488] width 97 height 18
click at [458, 483] on input "Finance & Admin" at bounding box center [453, 485] width 10 height 10
checkbox input "true"
click at [1471, 735] on button "Save" at bounding box center [1467, 730] width 44 height 27
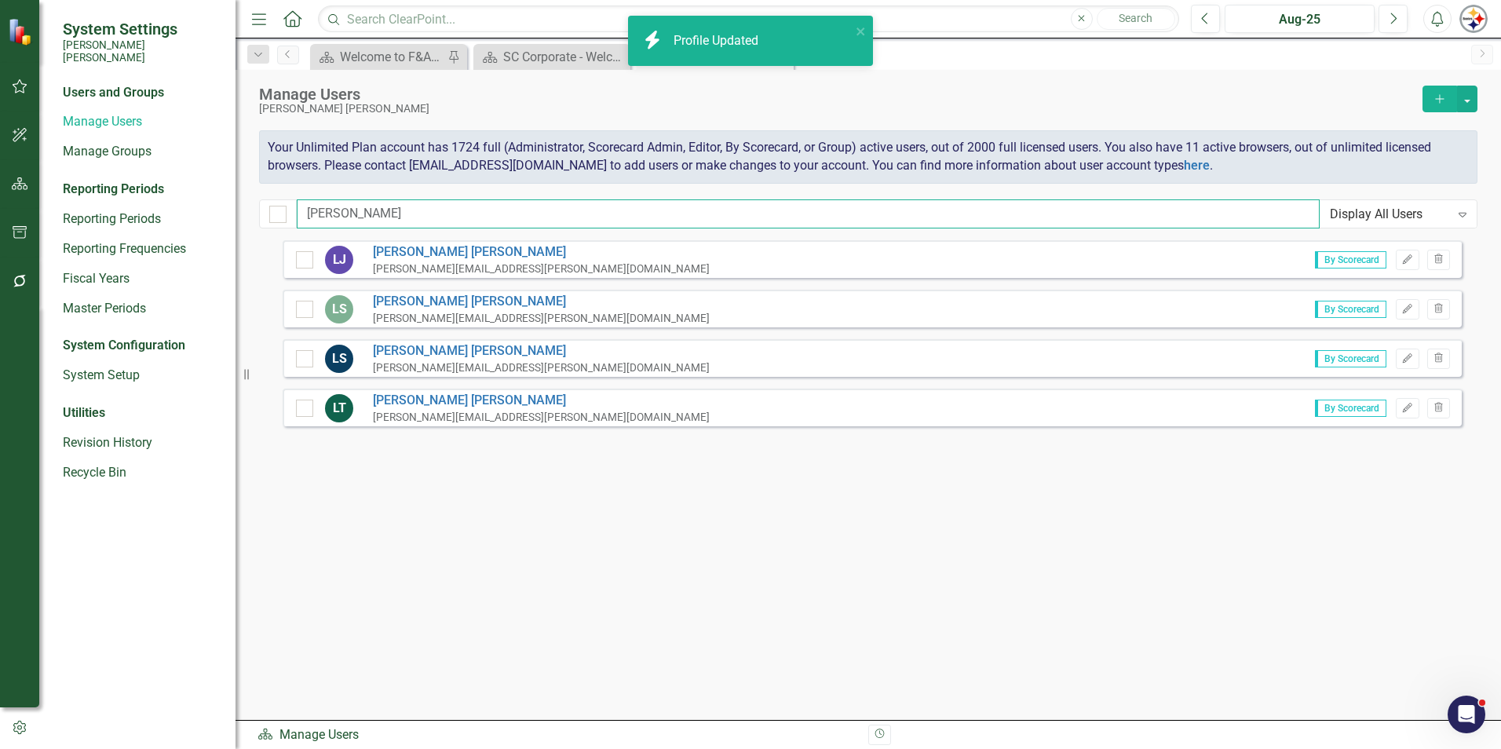
click at [378, 219] on input "lawrence" at bounding box center [808, 213] width 1023 height 29
drag, startPoint x: 384, startPoint y: 212, endPoint x: 102, endPoint y: 206, distance: 281.8
click at [137, 212] on div "System Settings Santee Cooper Users and Groups Manage Users Manage Groups Repor…" at bounding box center [750, 374] width 1501 height 749
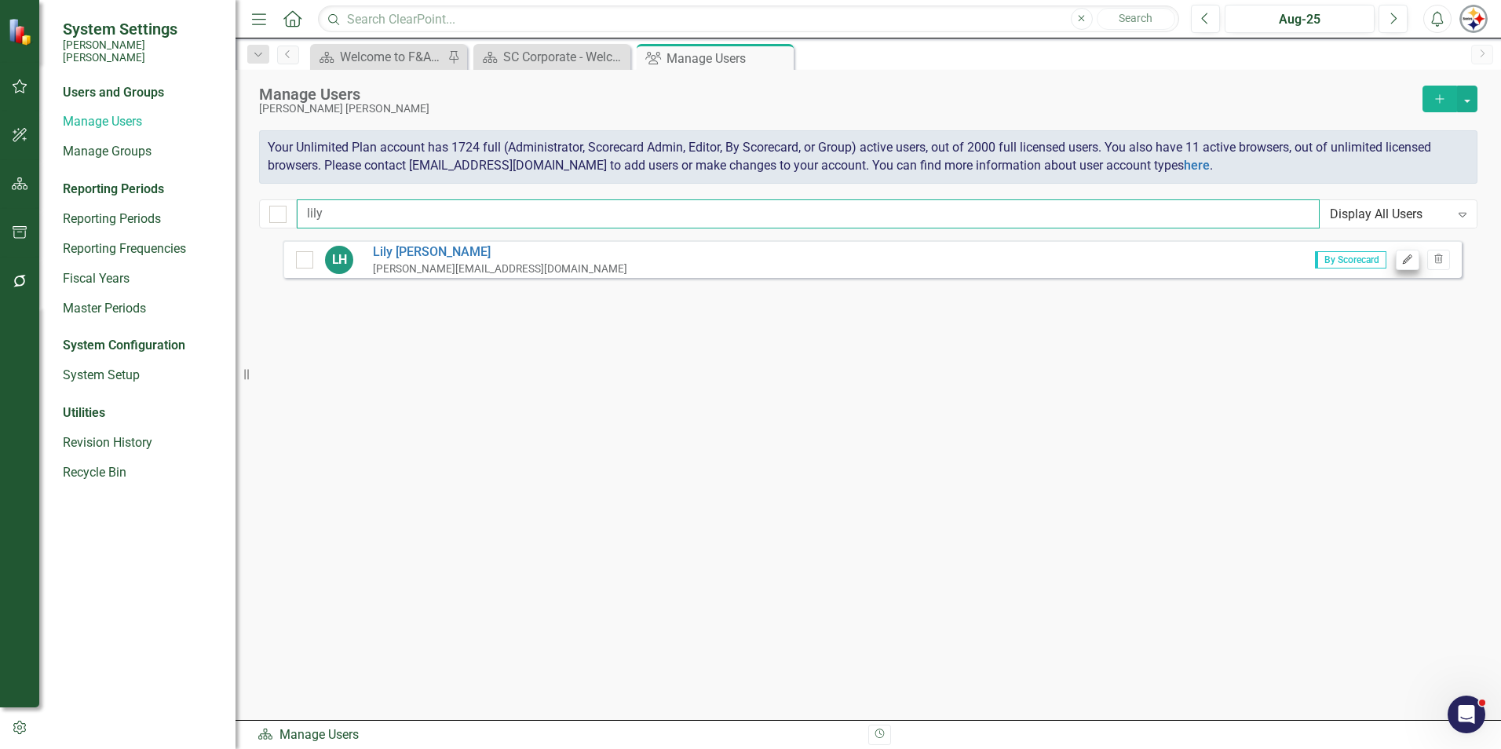
type input "lily"
click at [1407, 264] on icon "Edit" at bounding box center [1407, 259] width 12 height 9
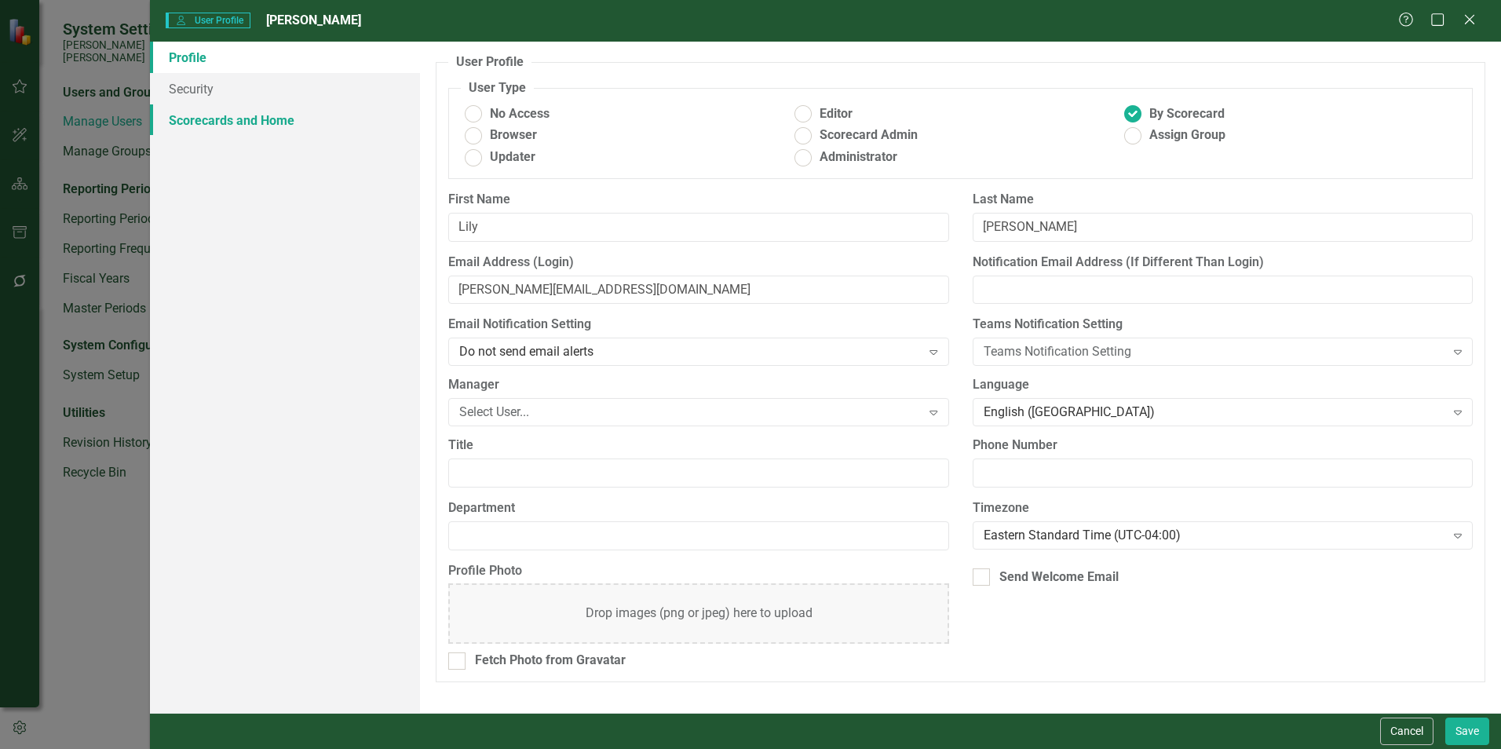
click at [242, 122] on link "Scorecards and Home" at bounding box center [285, 119] width 270 height 31
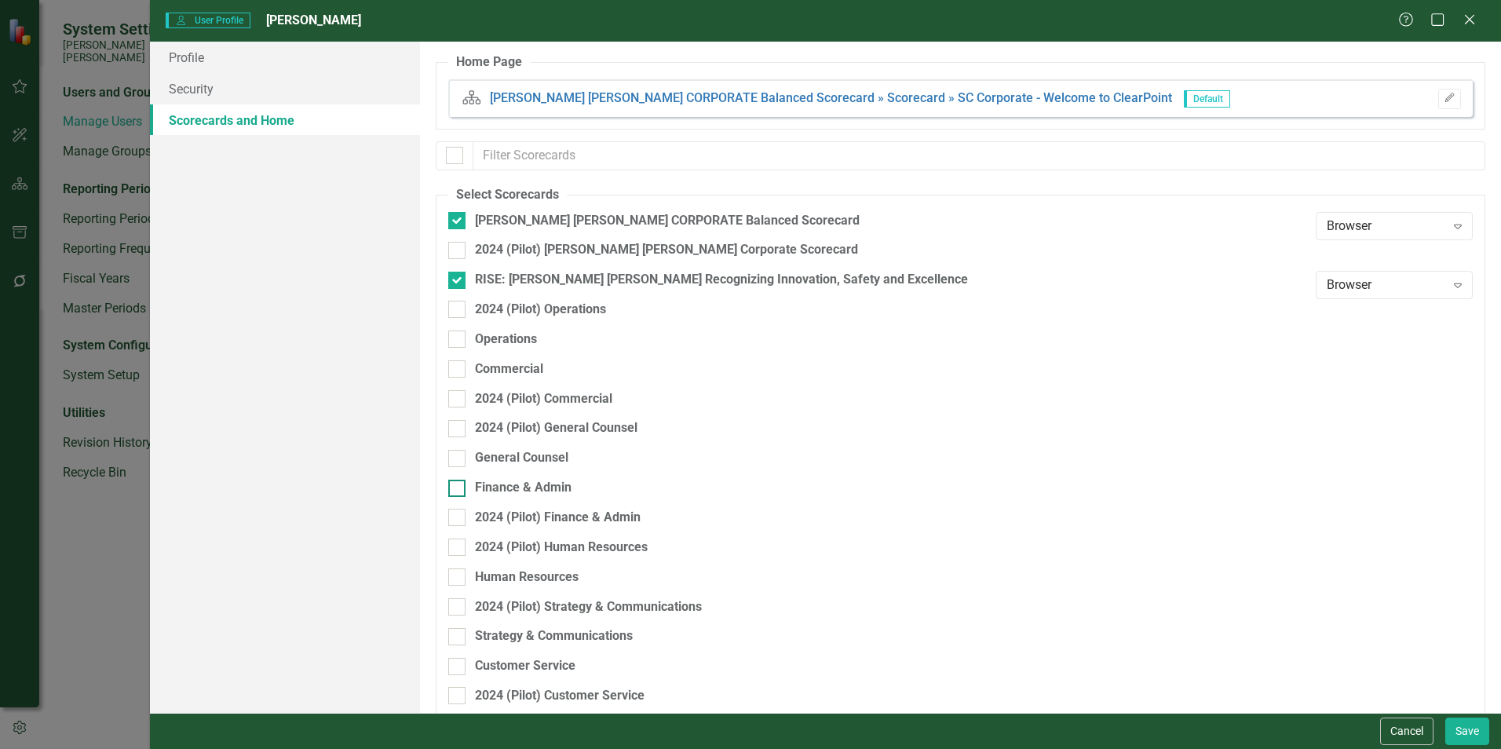
click at [495, 485] on div "Finance & Admin" at bounding box center [523, 488] width 97 height 18
click at [458, 485] on input "Finance & Admin" at bounding box center [453, 485] width 10 height 10
checkbox input "true"
click at [1465, 735] on button "Save" at bounding box center [1467, 730] width 44 height 27
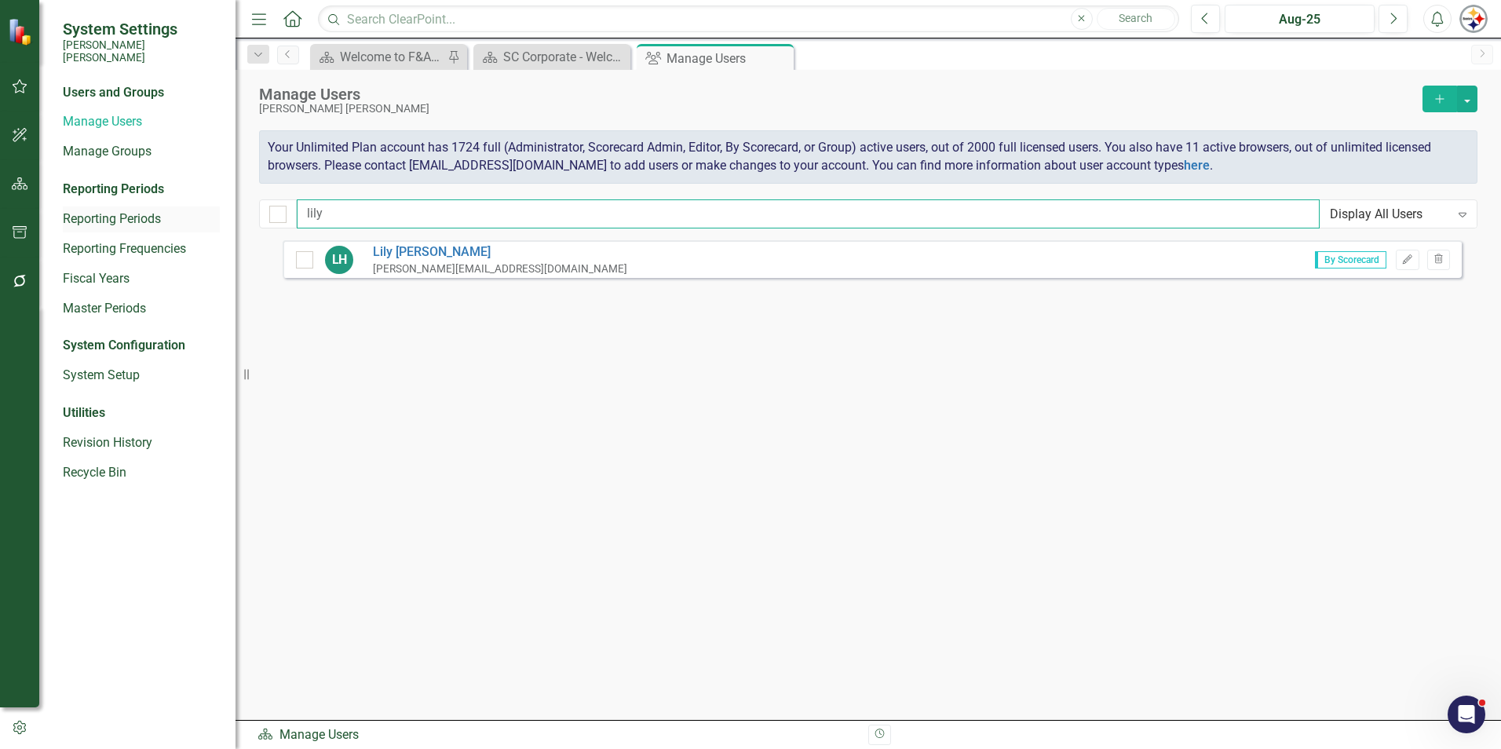
drag, startPoint x: 336, startPoint y: 213, endPoint x: 100, endPoint y: 212, distance: 235.5
click at [188, 217] on div "System Settings Santee Cooper Users and Groups Manage Users Manage Groups Repor…" at bounding box center [750, 374] width 1501 height 749
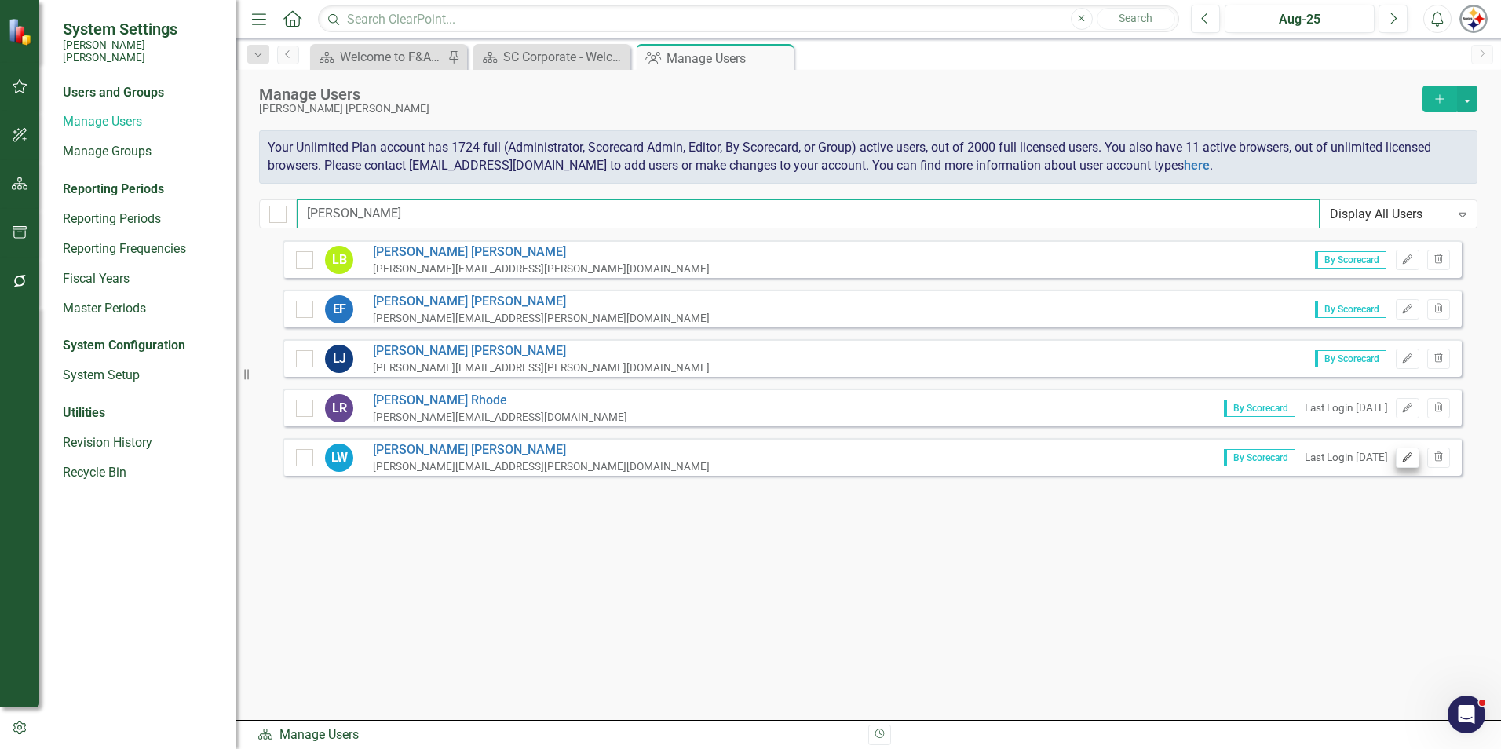
type input "lisa"
click at [1402, 457] on icon "Edit" at bounding box center [1407, 457] width 12 height 9
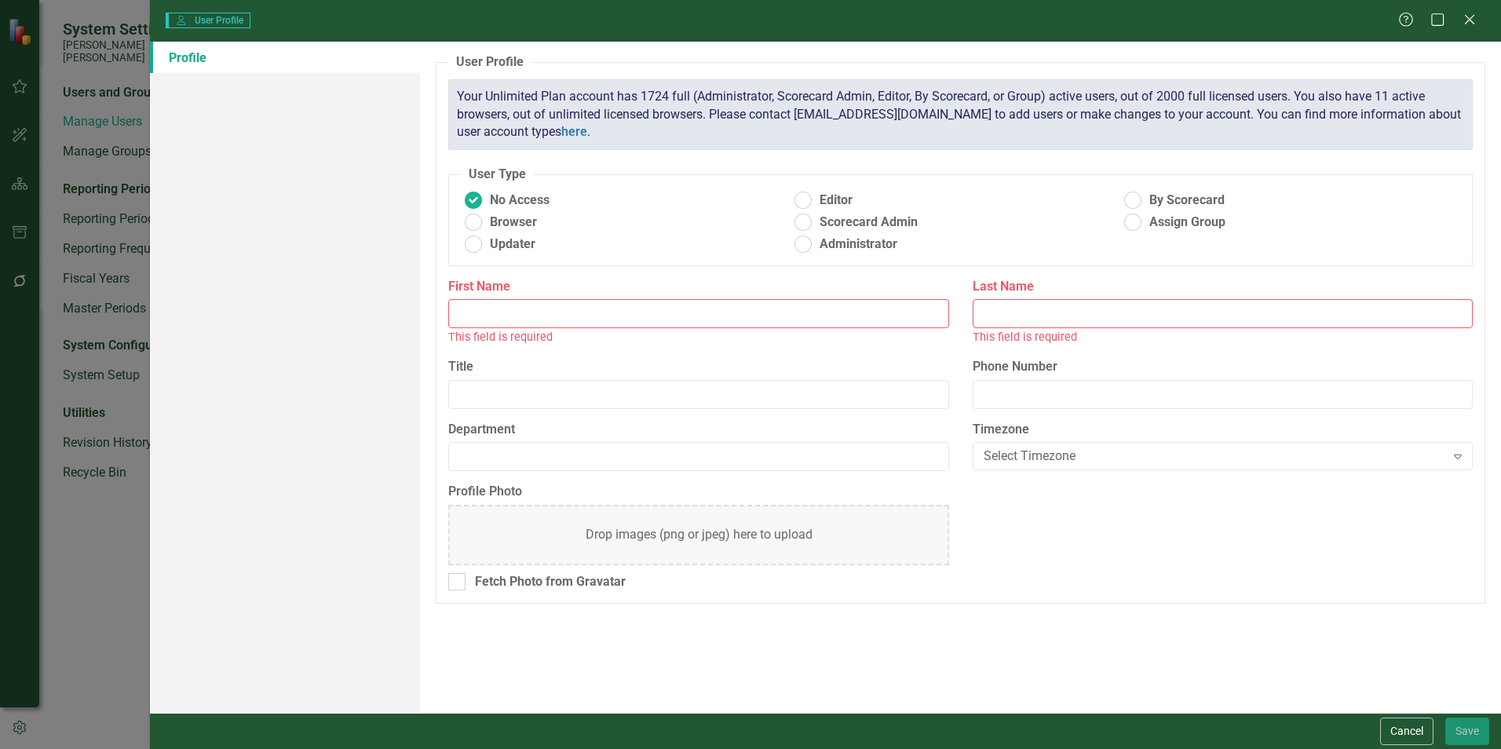
type input "[PERSON_NAME]"
type input "Watts"
radio input "false"
radio input "true"
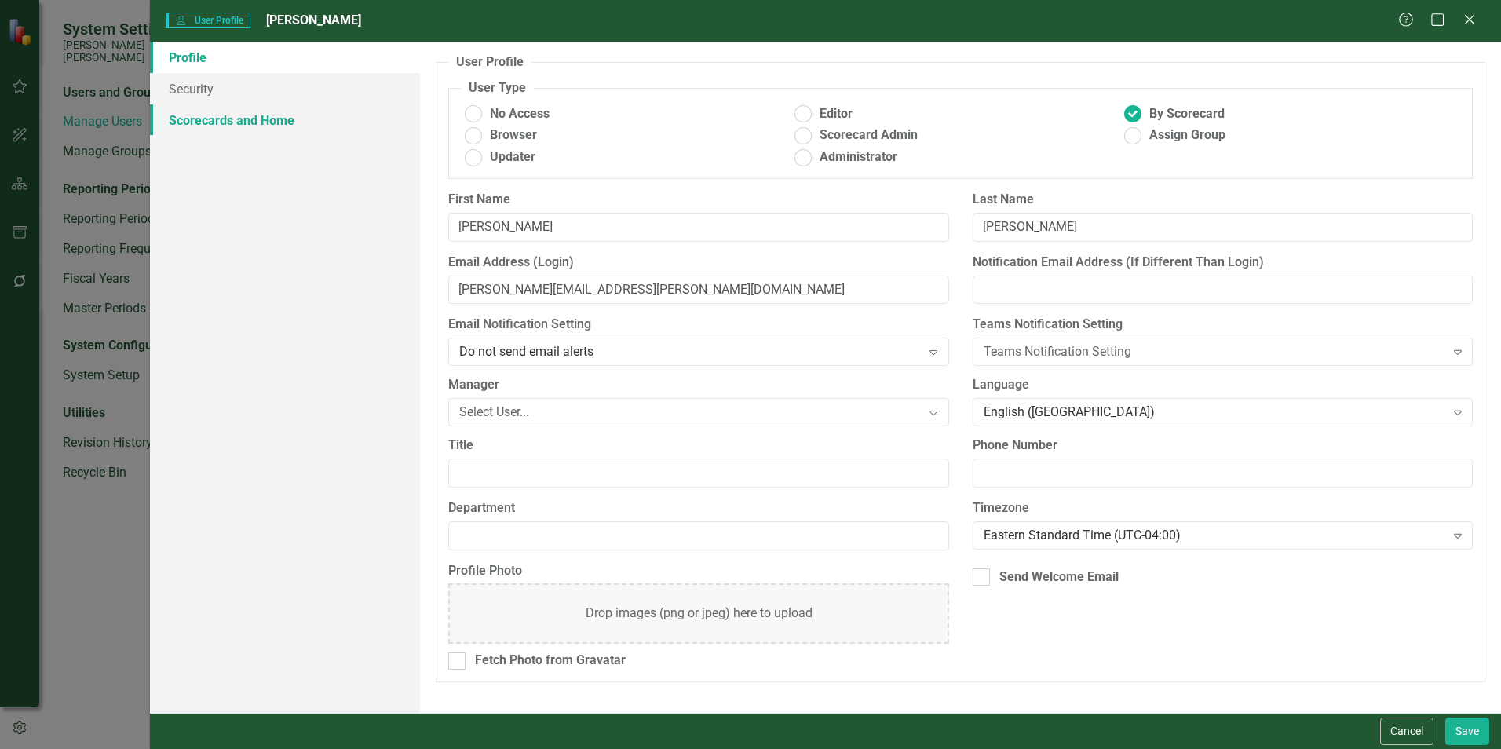
click at [254, 127] on link "Scorecards and Home" at bounding box center [285, 119] width 270 height 31
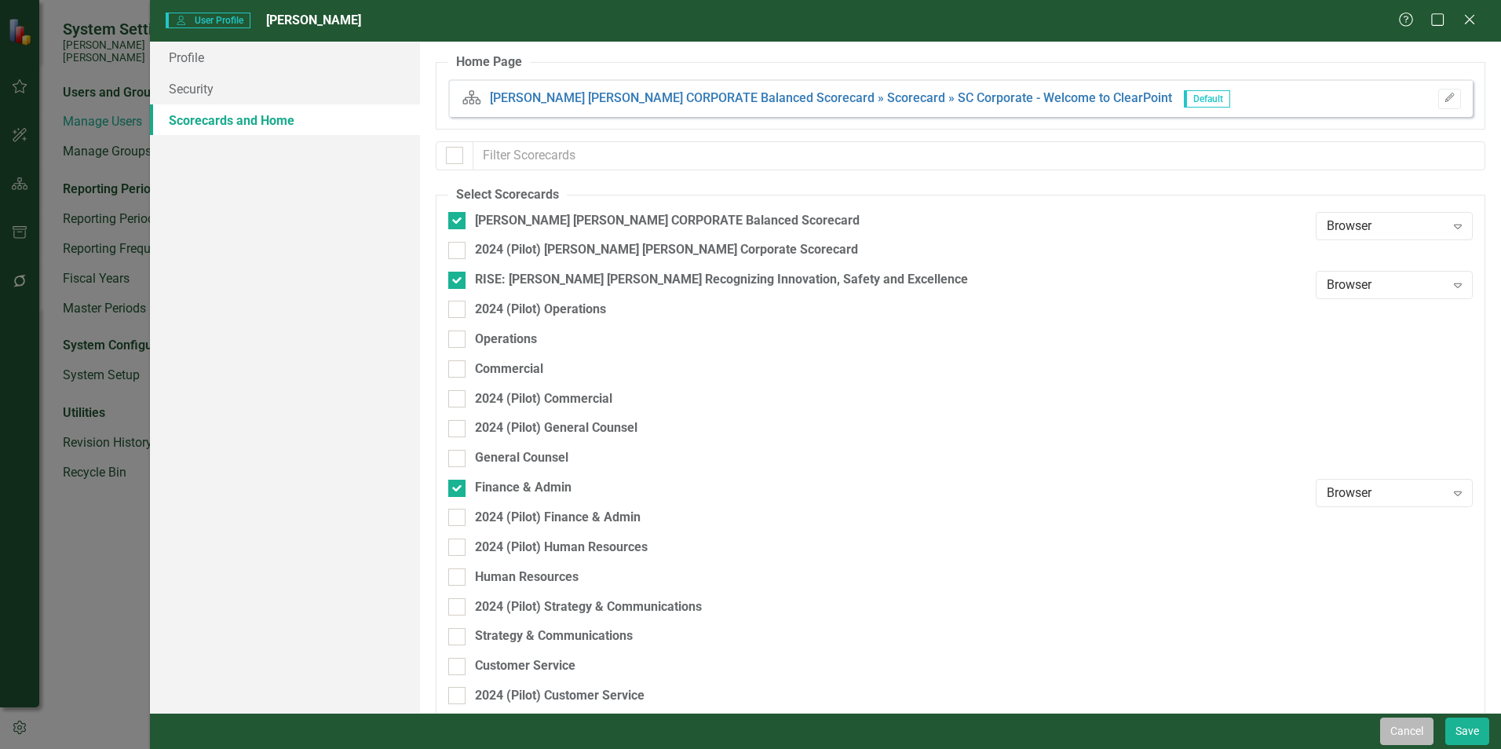
click at [1396, 724] on button "Cancel" at bounding box center [1406, 730] width 53 height 27
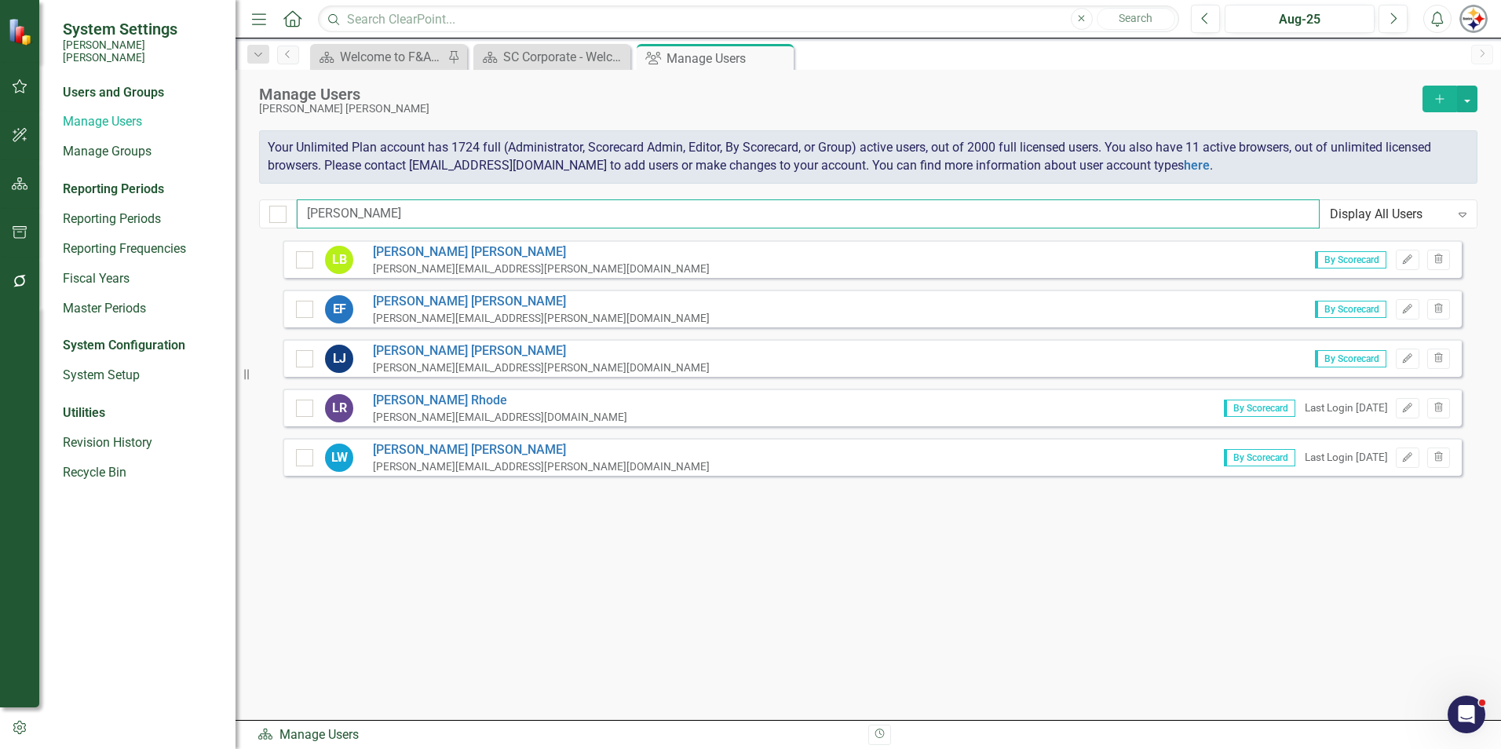
drag, startPoint x: 110, startPoint y: 222, endPoint x: 98, endPoint y: 224, distance: 11.9
click at [99, 224] on div "System Settings Santee Cooper Users and Groups Manage Users Manage Groups Repor…" at bounding box center [750, 374] width 1501 height 749
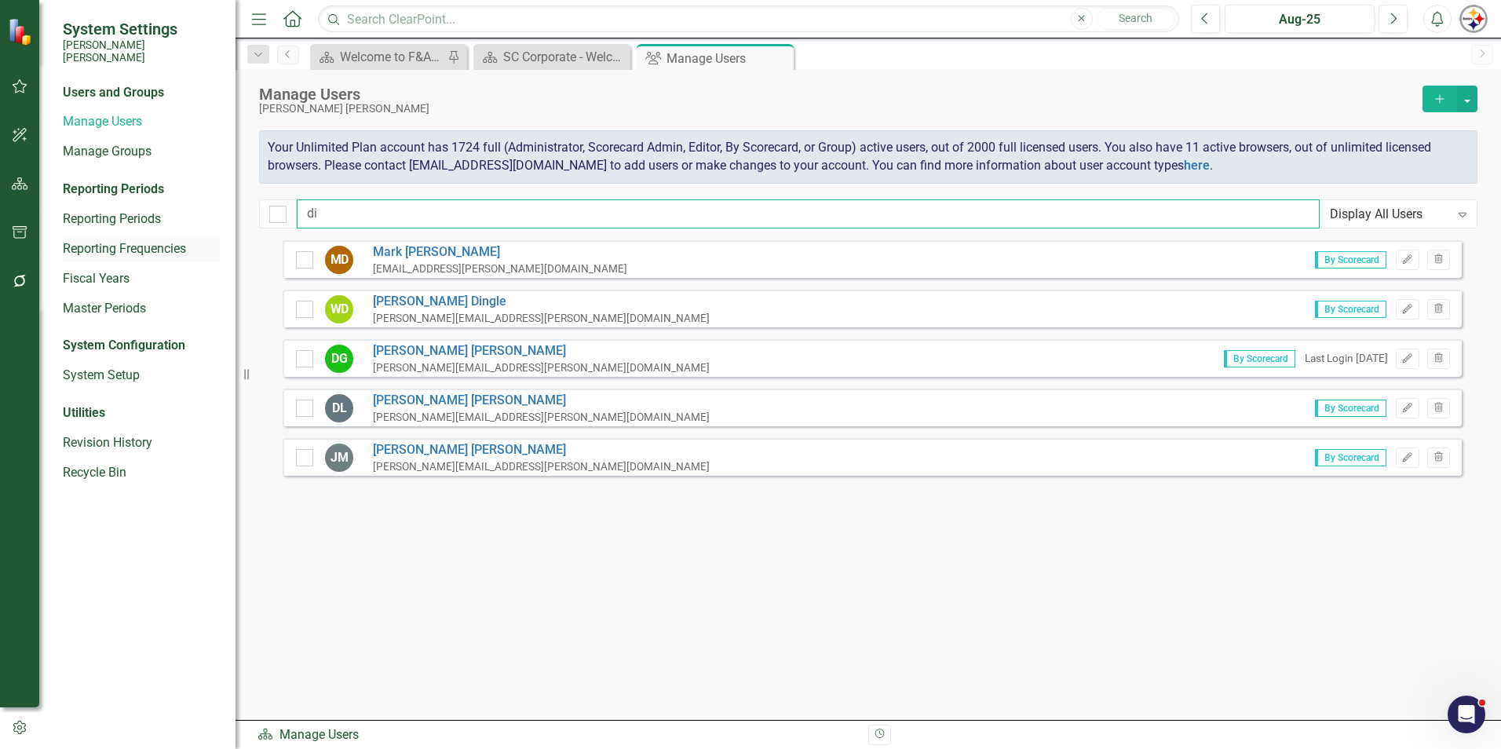
type input "d"
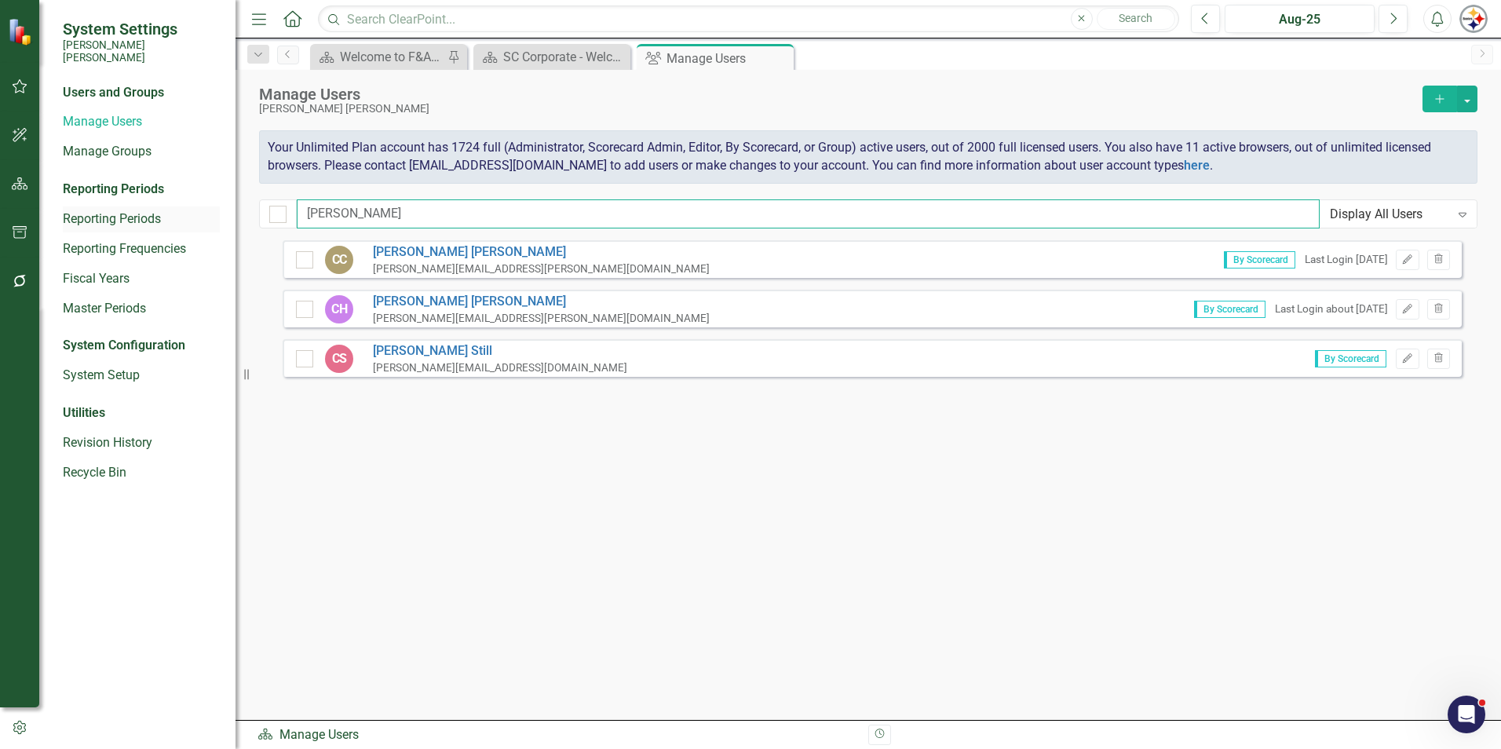
drag, startPoint x: 195, startPoint y: 217, endPoint x: 166, endPoint y: 217, distance: 29.0
click at [169, 217] on div "System Settings Santee Cooper Users and Groups Manage Users Manage Groups Repor…" at bounding box center [750, 374] width 1501 height 749
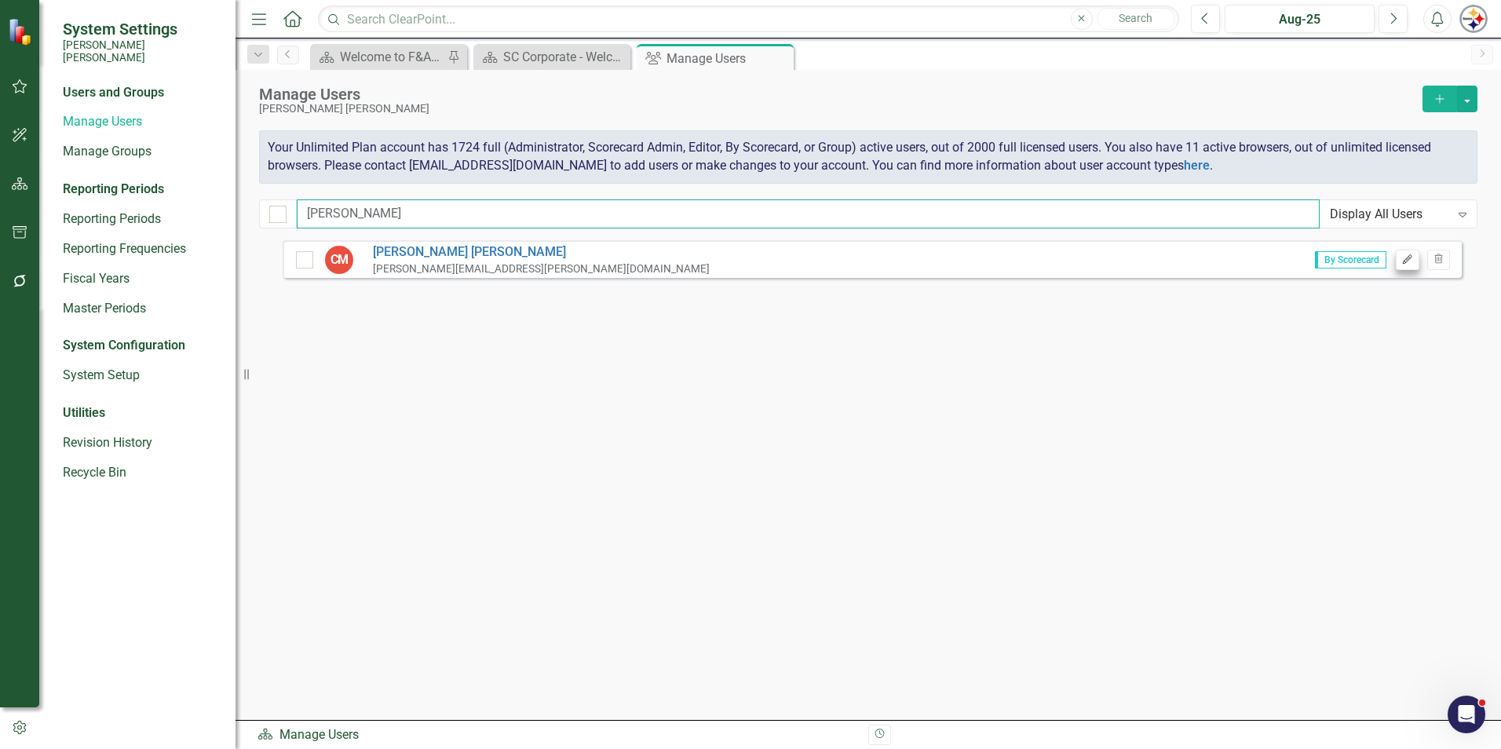
type input "moyer"
click at [1404, 261] on icon "button" at bounding box center [1407, 258] width 9 height 9
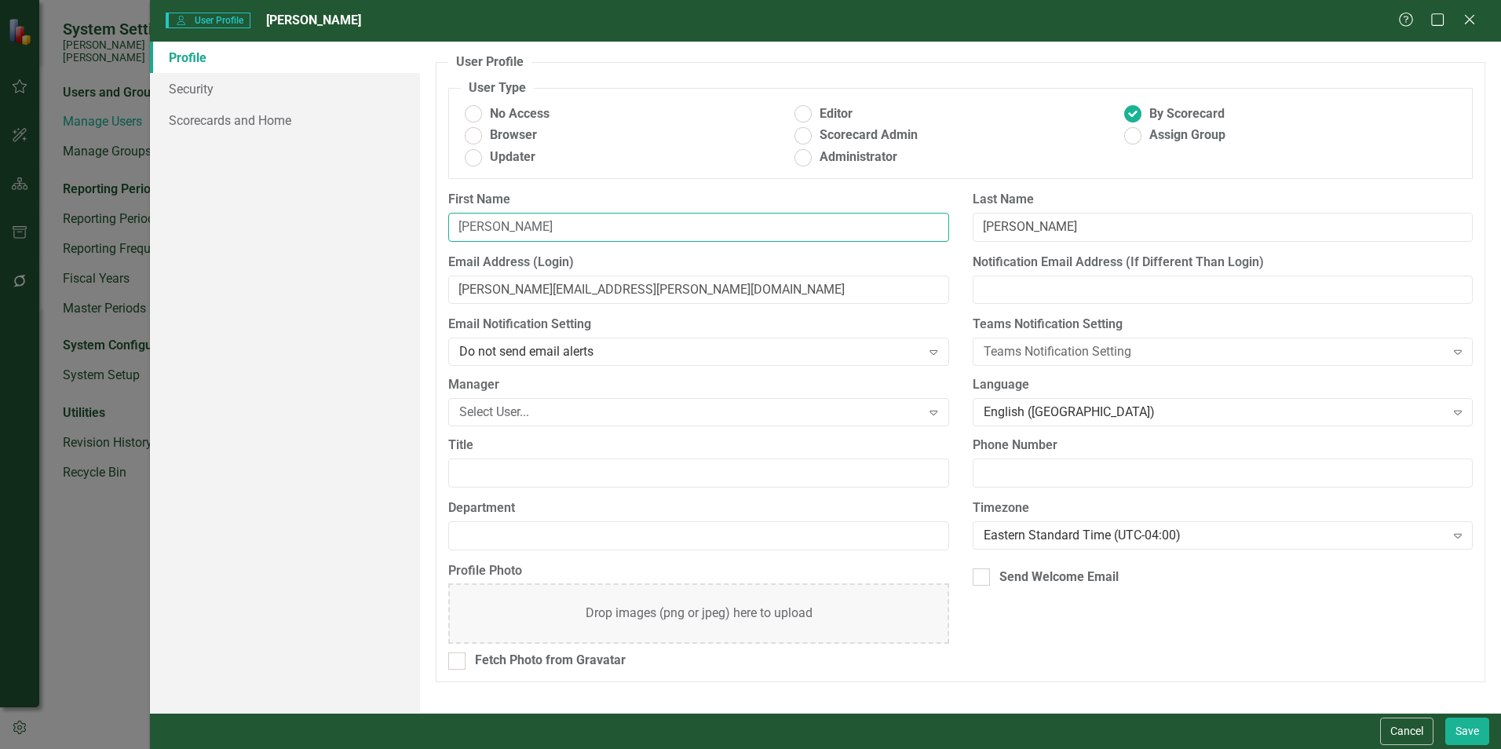
click at [510, 223] on input "Cynthia" at bounding box center [698, 227] width 500 height 29
type input "Cindy"
click at [499, 291] on input "cynthia.moyer@santeecooper.com" at bounding box center [698, 290] width 500 height 29
type input "cindy.moyer@santeecooper.com"
click at [272, 125] on link "Scorecards and Home" at bounding box center [285, 119] width 270 height 31
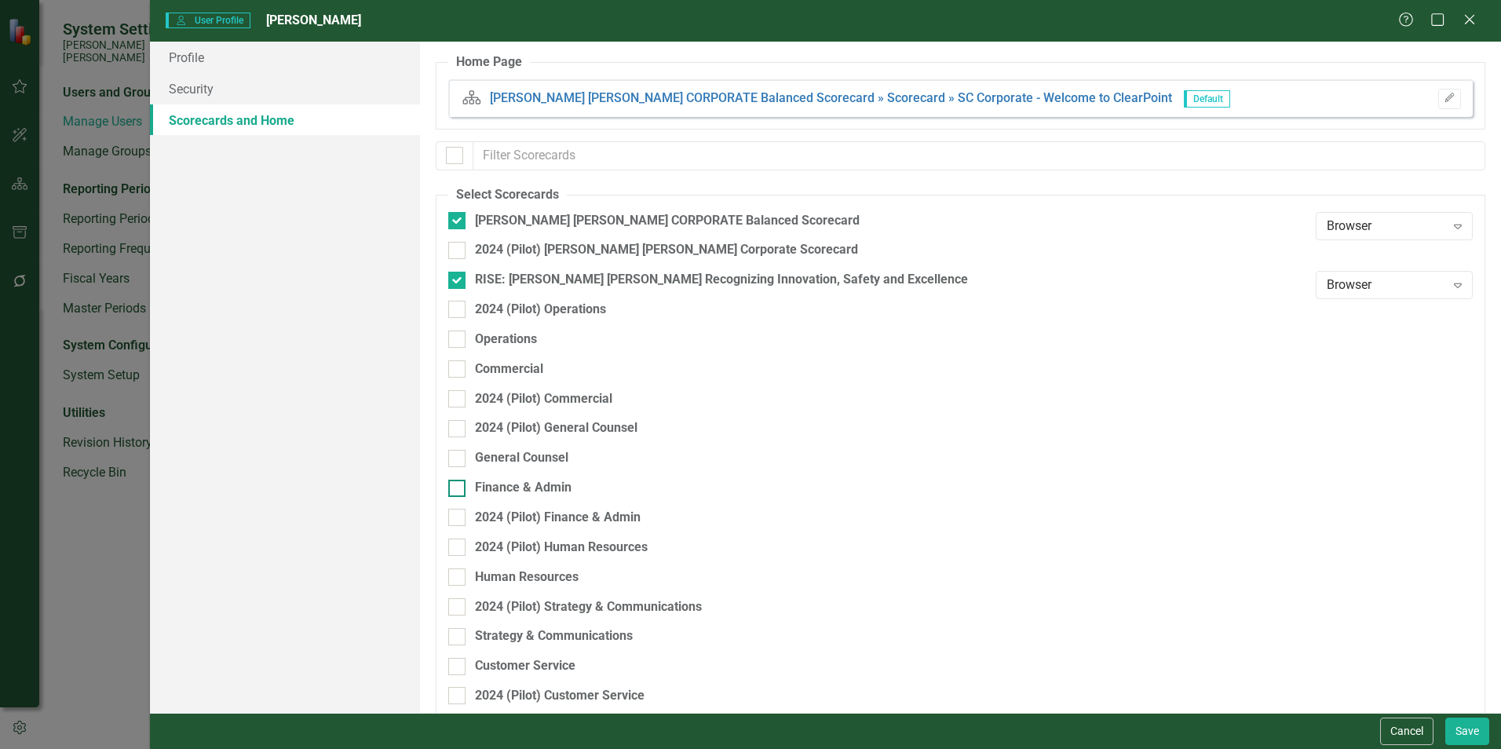
click at [528, 487] on div "Finance & Admin" at bounding box center [523, 488] width 97 height 18
click at [458, 487] on input "Finance & Admin" at bounding box center [453, 485] width 10 height 10
checkbox input "true"
click at [1478, 740] on button "Save" at bounding box center [1467, 730] width 44 height 27
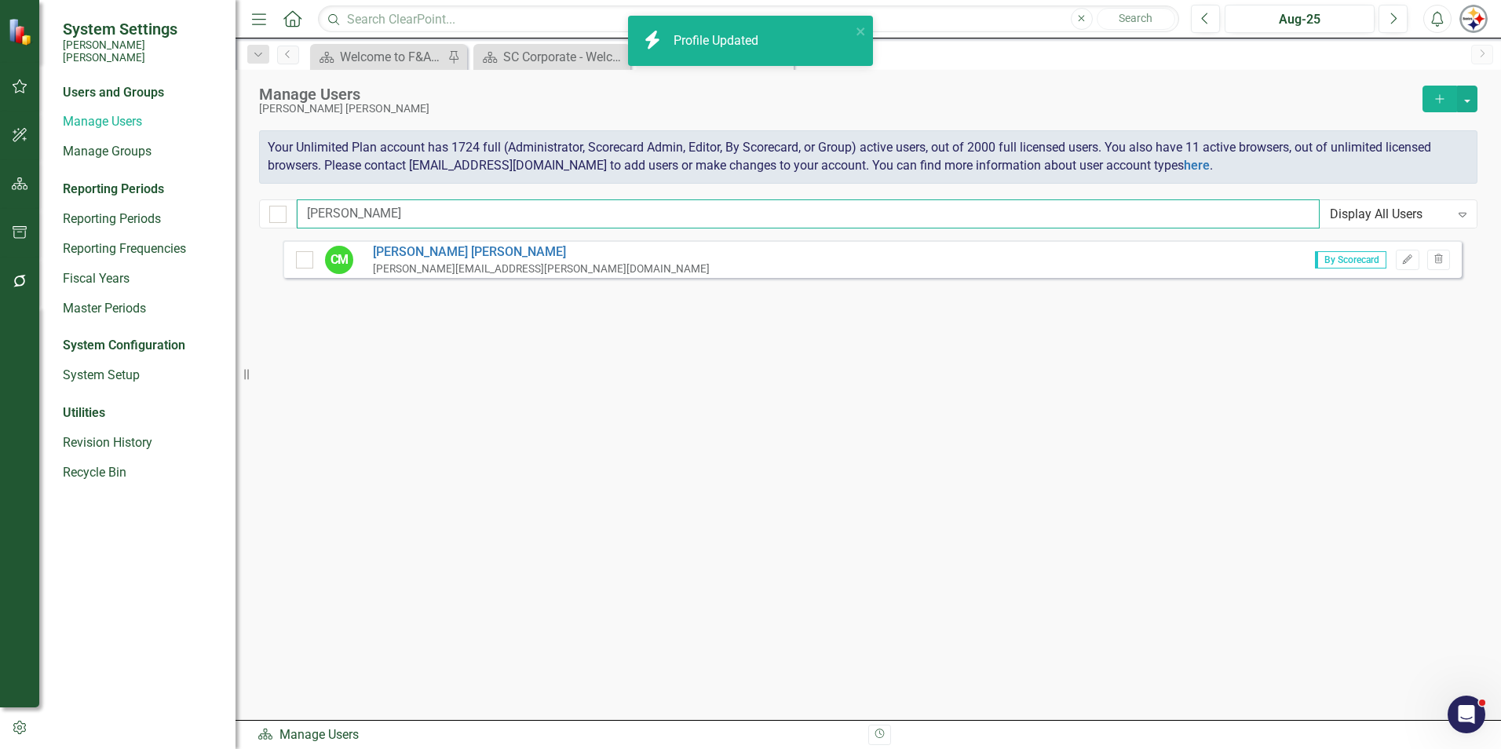
click at [352, 224] on input "moyer" at bounding box center [808, 213] width 1023 height 29
drag, startPoint x: 374, startPoint y: 210, endPoint x: 165, endPoint y: 208, distance: 209.6
click at [170, 210] on div "System Settings Santee Cooper Users and Groups Manage Users Manage Groups Repor…" at bounding box center [750, 374] width 1501 height 749
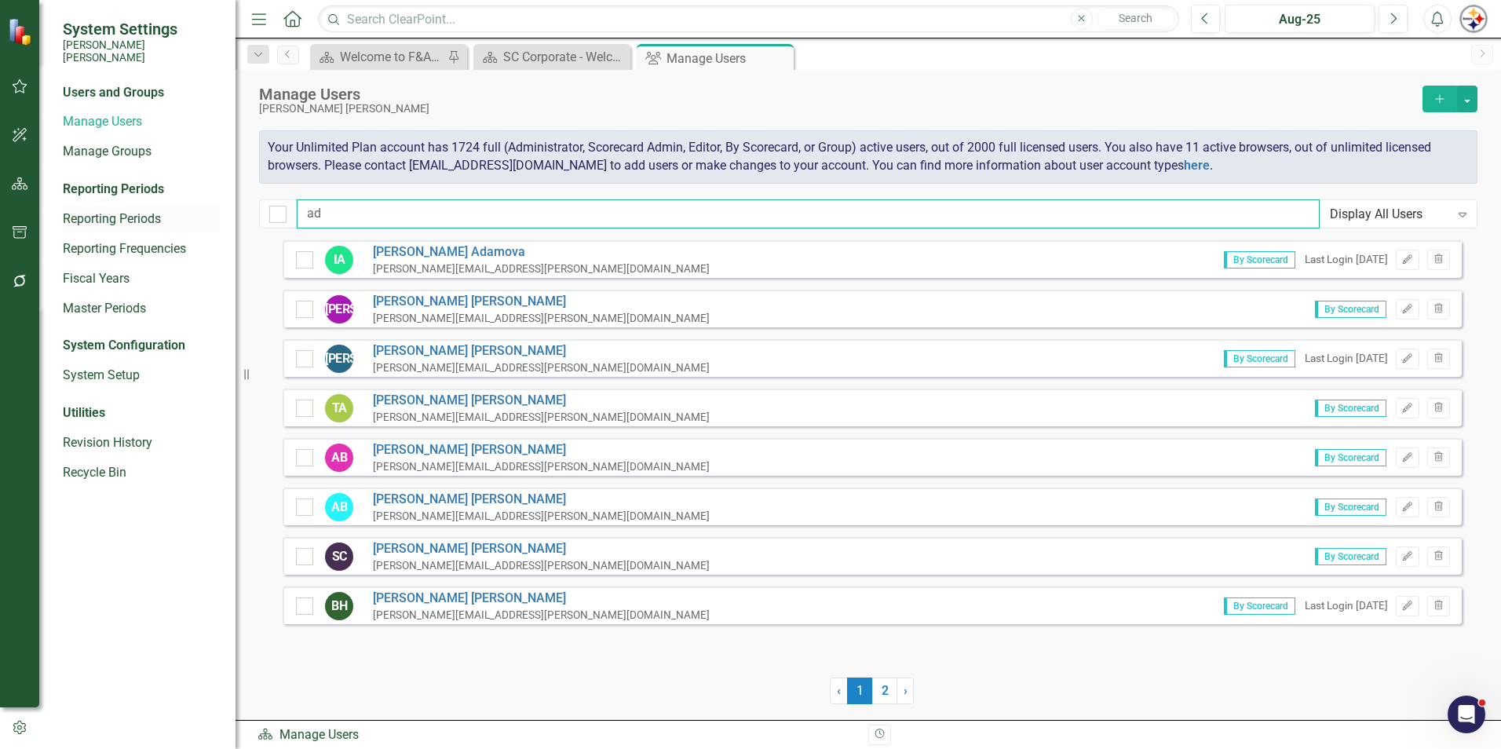
type input "a"
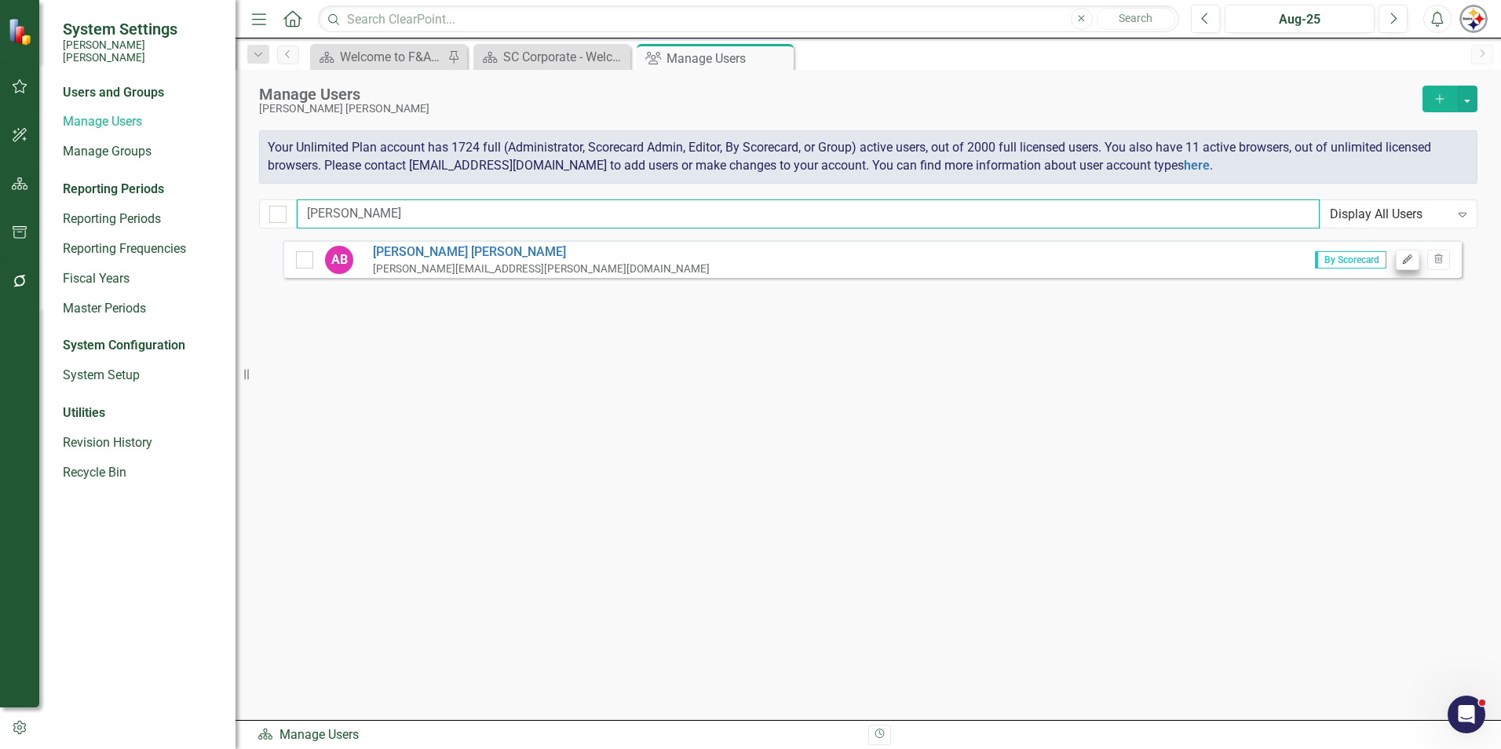
type input "bedard"
click at [1408, 261] on icon "Edit" at bounding box center [1407, 259] width 12 height 9
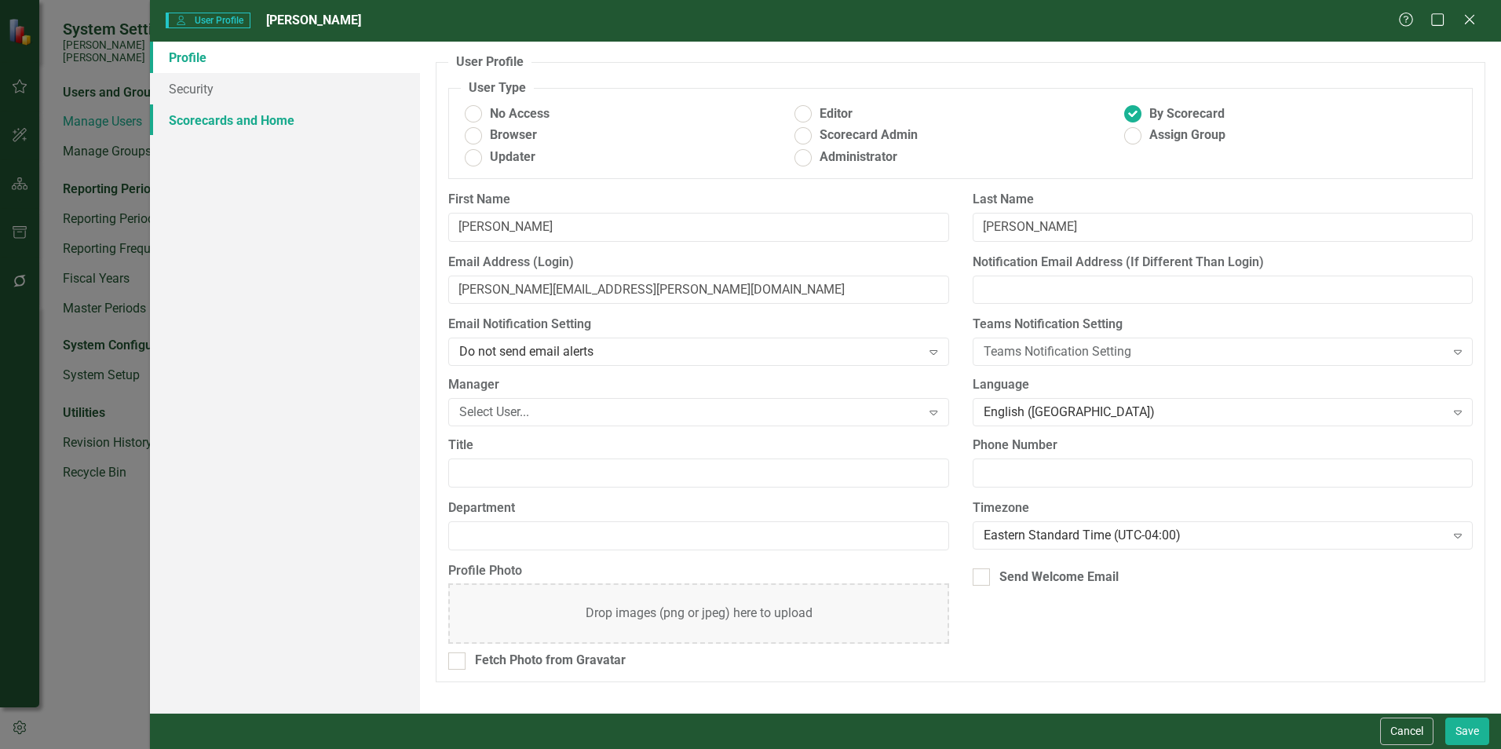
click at [260, 126] on link "Scorecards and Home" at bounding box center [285, 119] width 270 height 31
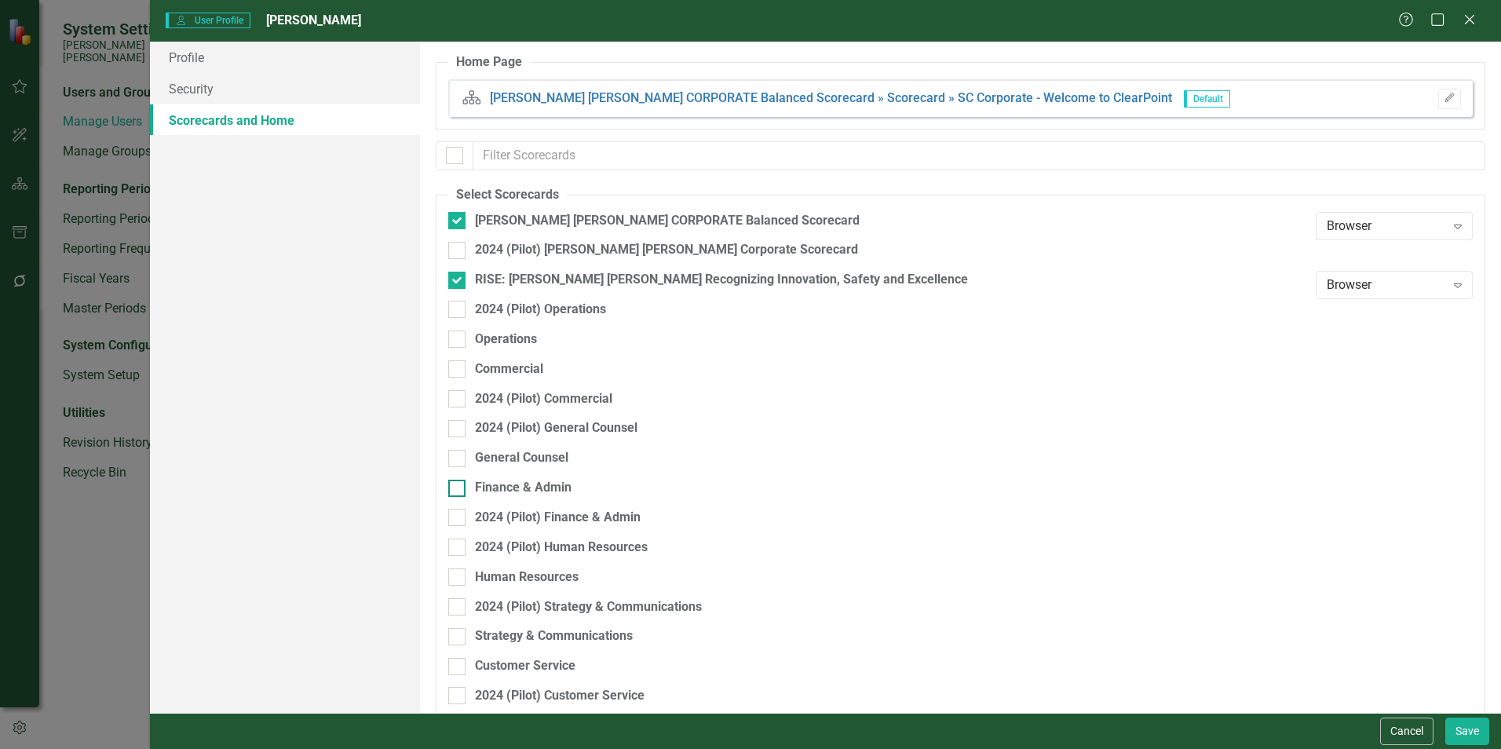
click at [532, 494] on div "Finance & Admin" at bounding box center [523, 488] width 97 height 18
click at [458, 490] on input "Finance & Admin" at bounding box center [453, 485] width 10 height 10
checkbox input "true"
click at [1473, 726] on button "Save" at bounding box center [1467, 730] width 44 height 27
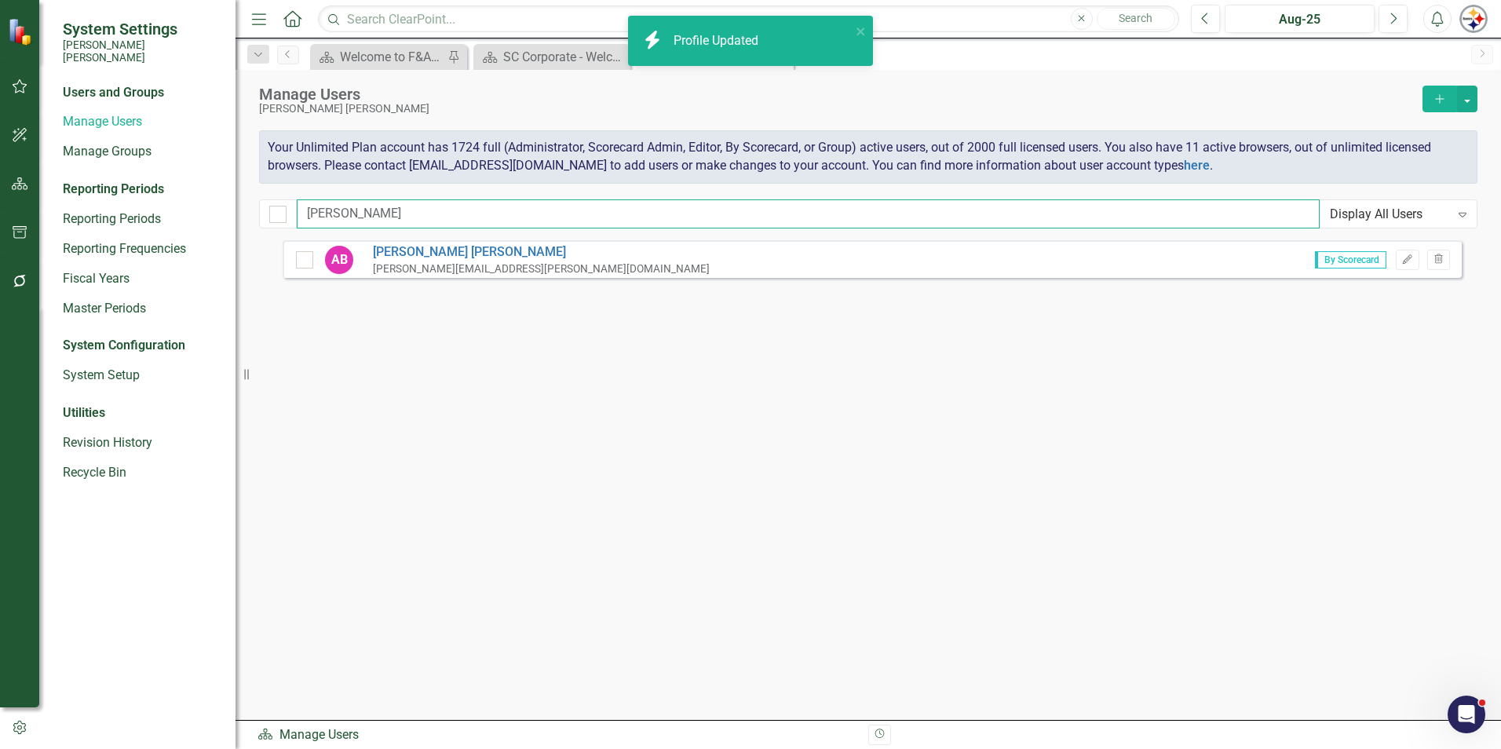
click at [381, 217] on input "bedard" at bounding box center [808, 213] width 1023 height 29
drag, startPoint x: 327, startPoint y: 213, endPoint x: 221, endPoint y: 206, distance: 106.2
click at [241, 210] on div "System Settings Santee Cooper Users and Groups Manage Users Manage Groups Repor…" at bounding box center [750, 374] width 1501 height 749
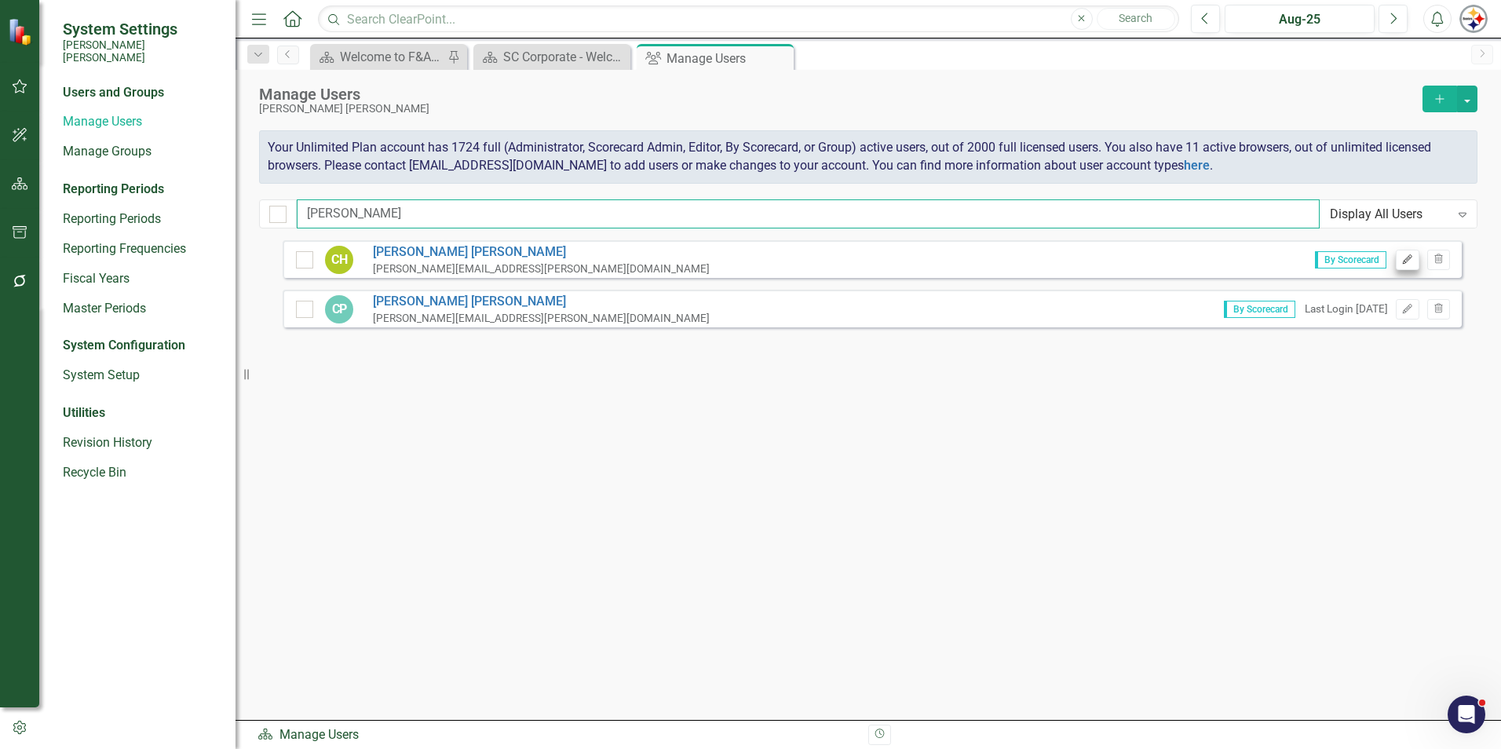
type input "christine"
click at [1400, 261] on button "Edit" at bounding box center [1407, 260] width 23 height 20
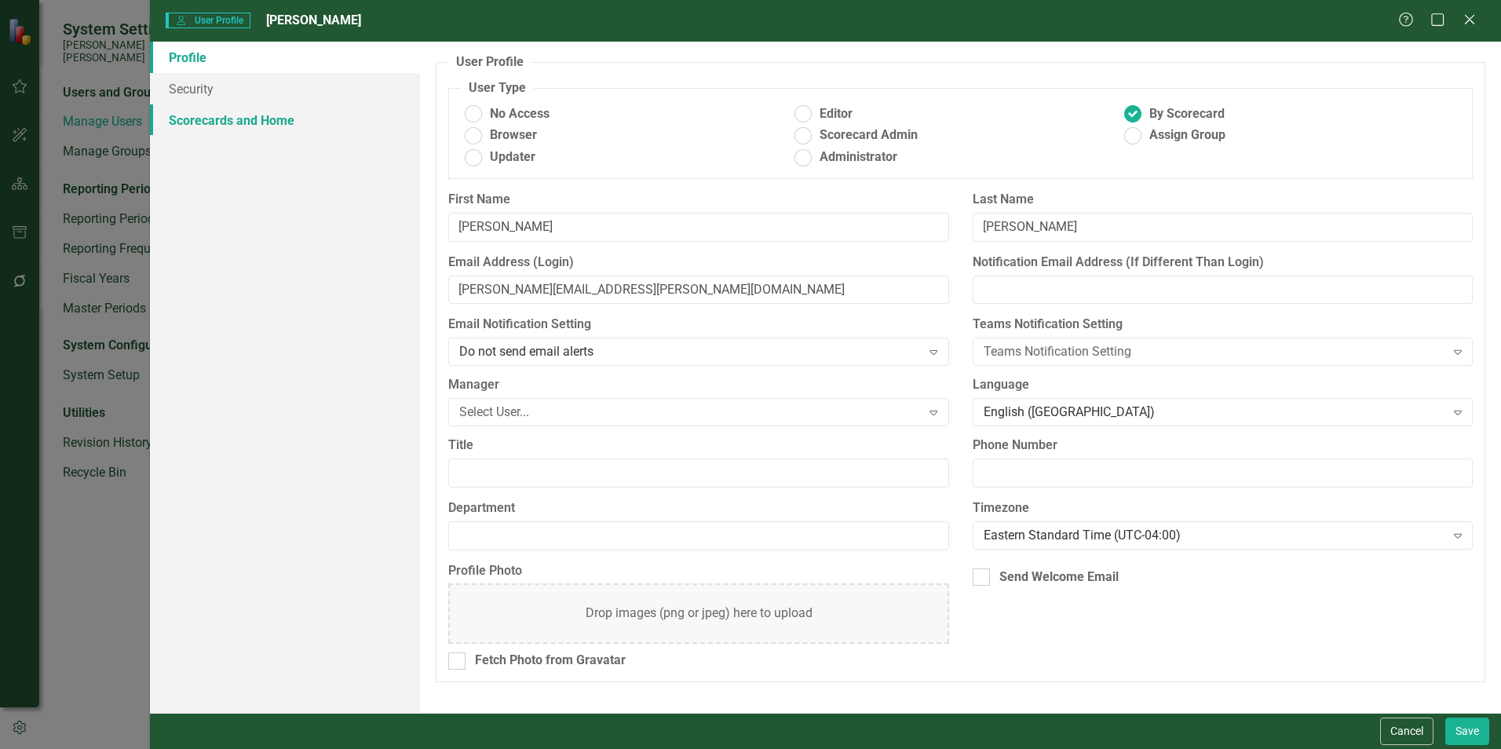
click at [224, 113] on link "Scorecards and Home" at bounding box center [285, 119] width 270 height 31
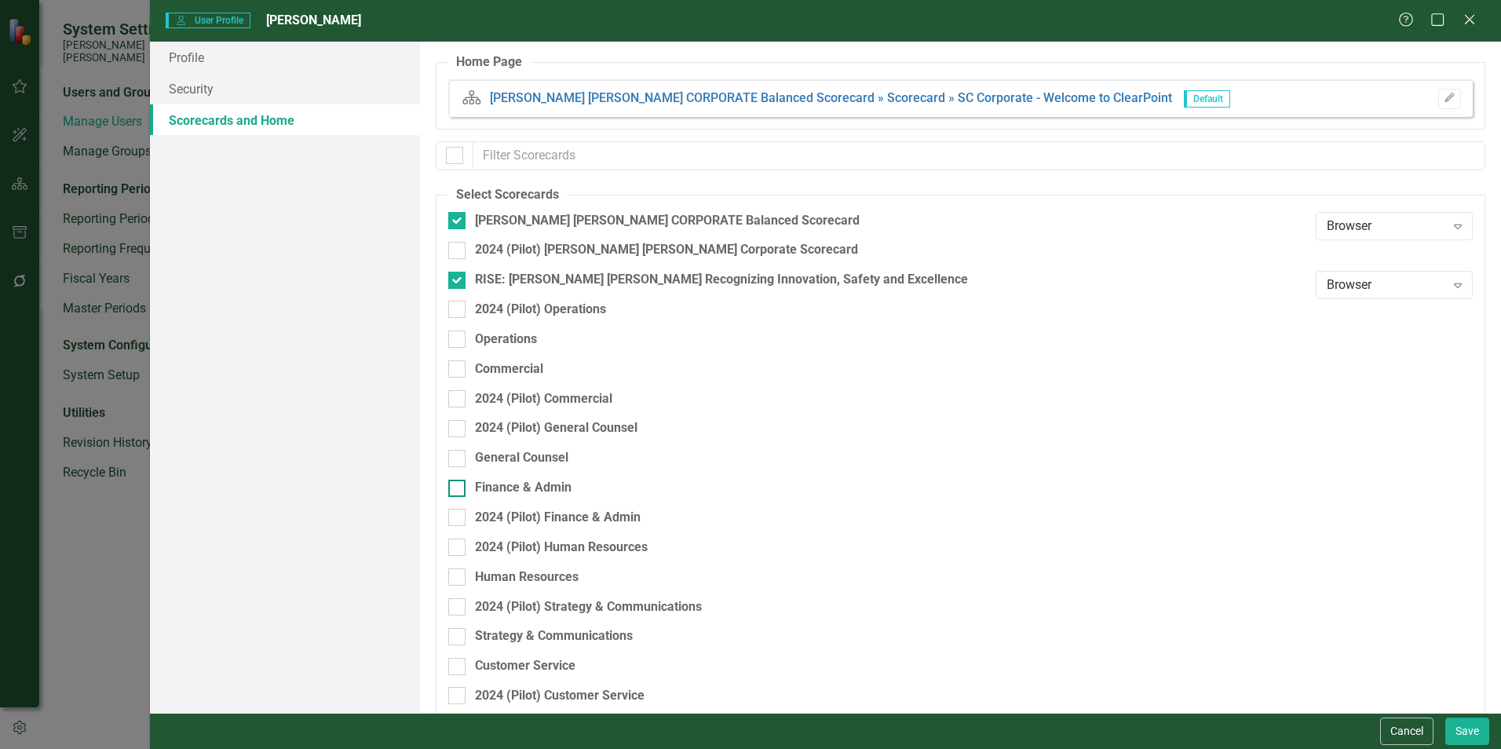
click at [532, 482] on div "Finance & Admin" at bounding box center [523, 488] width 97 height 18
click at [458, 482] on input "Finance & Admin" at bounding box center [453, 485] width 10 height 10
checkbox input "true"
click at [1463, 728] on button "Save" at bounding box center [1467, 730] width 44 height 27
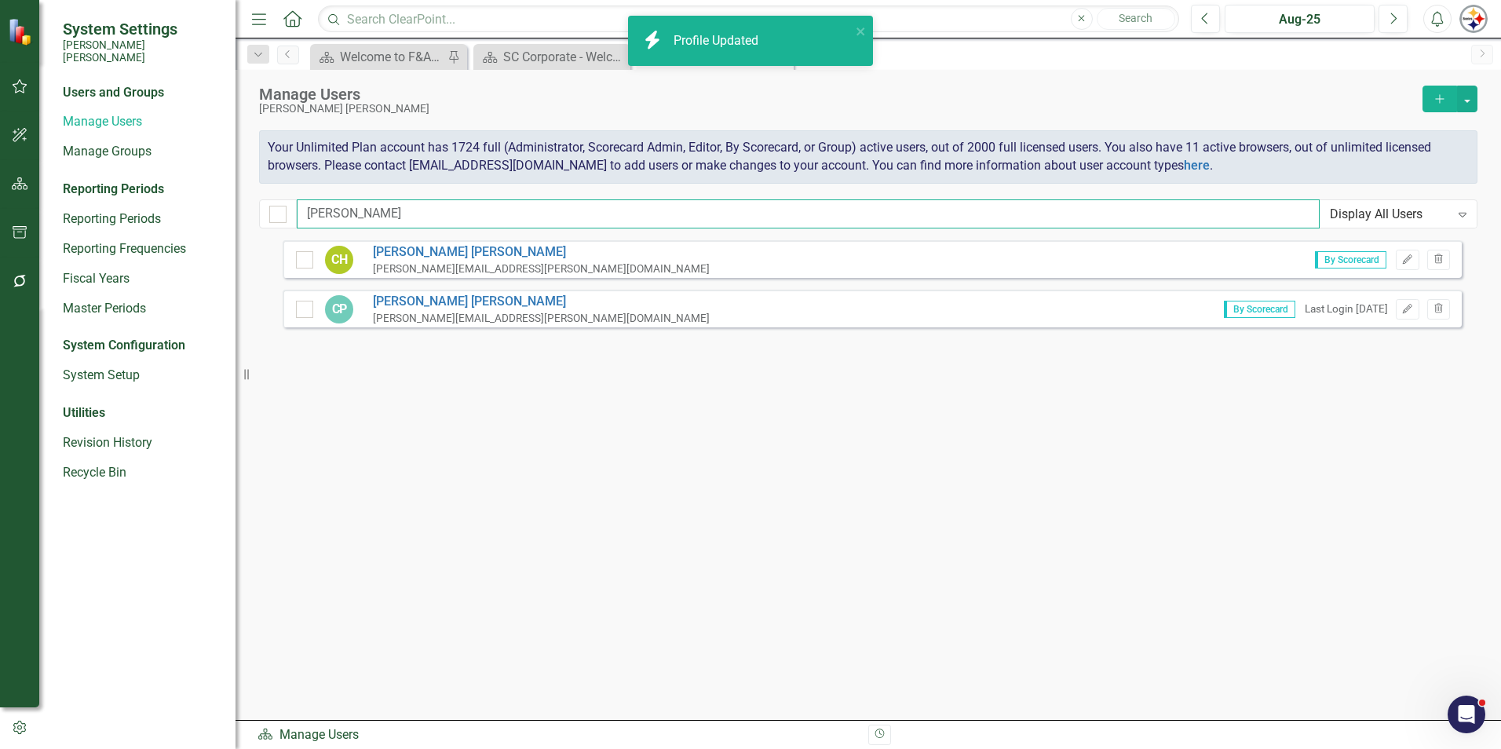
click at [359, 215] on input "christine" at bounding box center [808, 213] width 1023 height 29
drag, startPoint x: 400, startPoint y: 213, endPoint x: 193, endPoint y: 203, distance: 206.7
click at [209, 206] on div "System Settings Santee Cooper Users and Groups Manage Users Manage Groups Repor…" at bounding box center [750, 374] width 1501 height 749
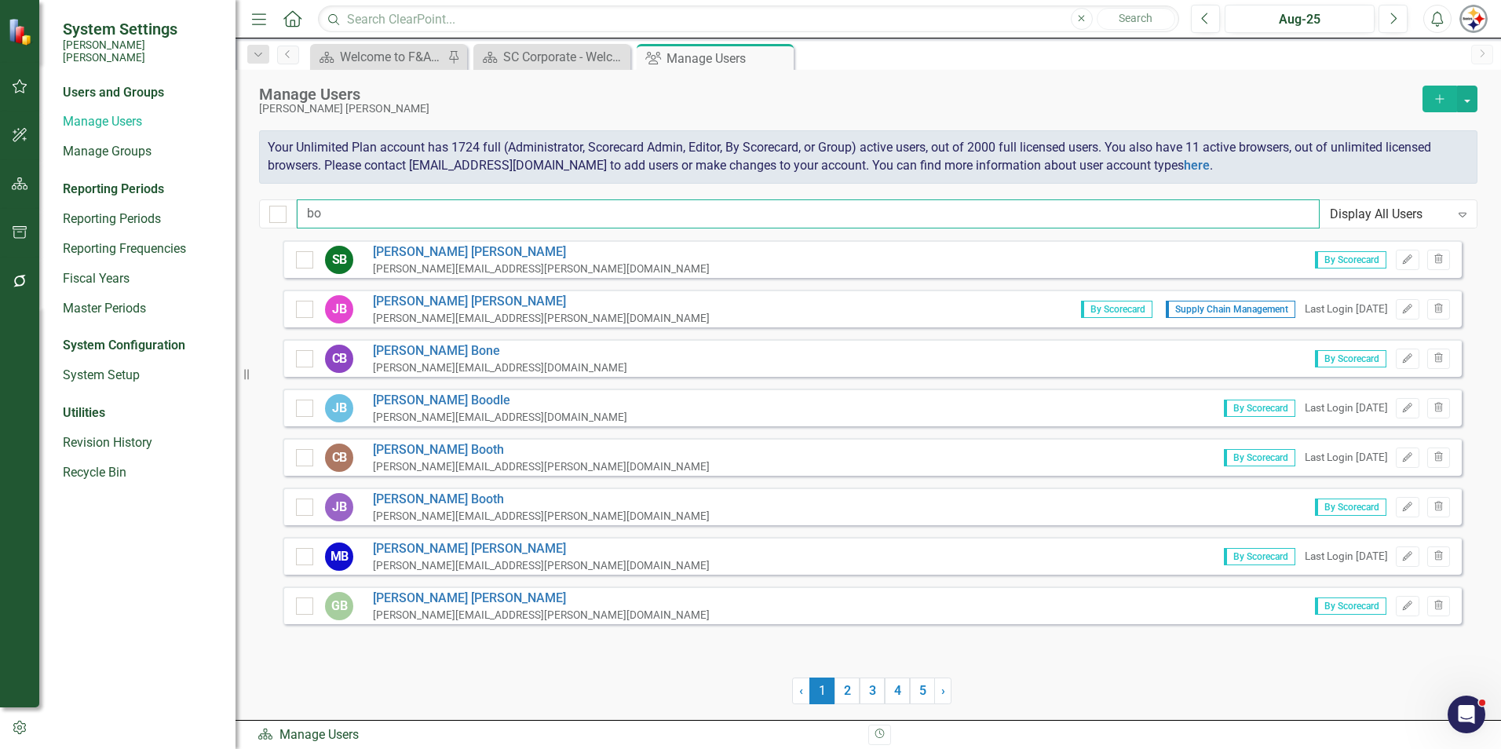
type input "b"
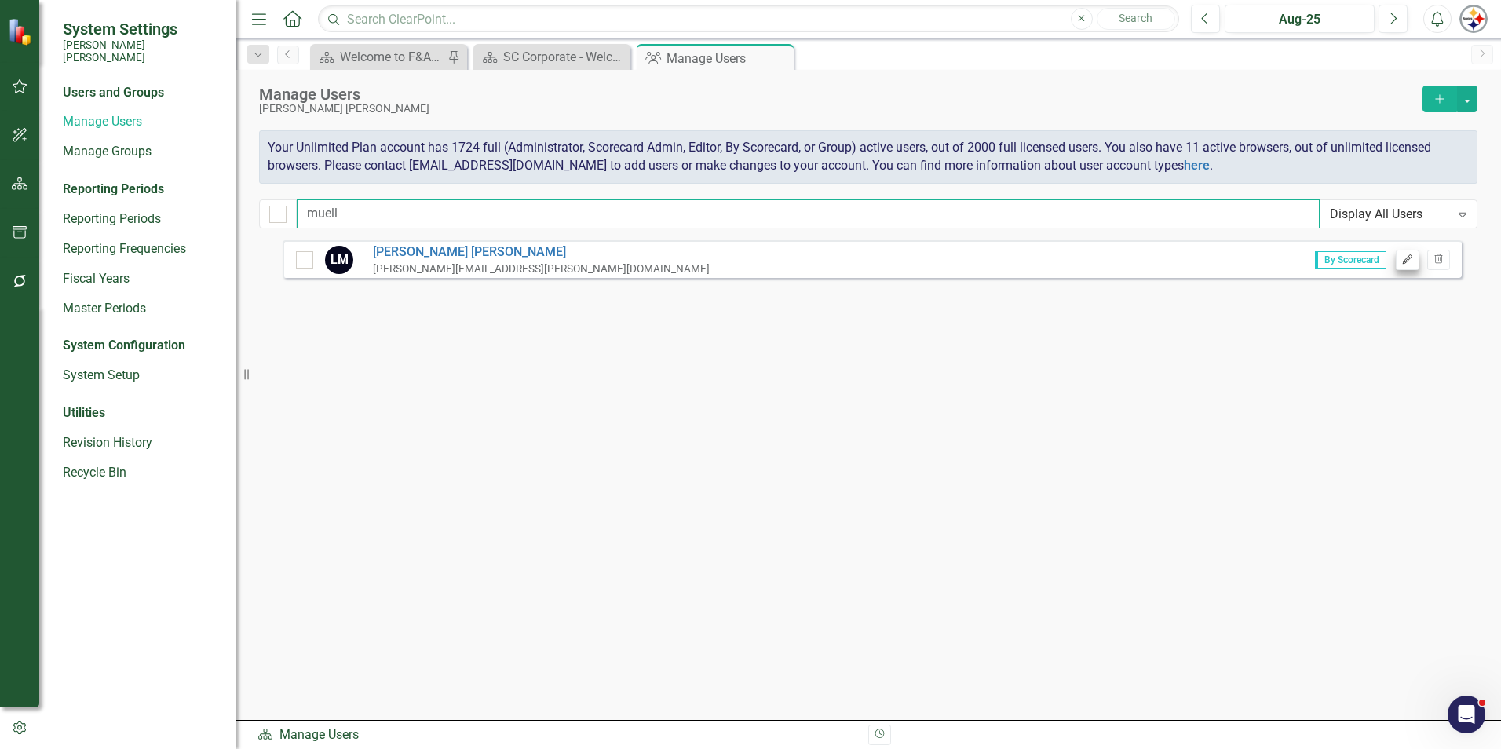
type input "muell"
click at [1410, 261] on icon "Edit" at bounding box center [1407, 259] width 12 height 9
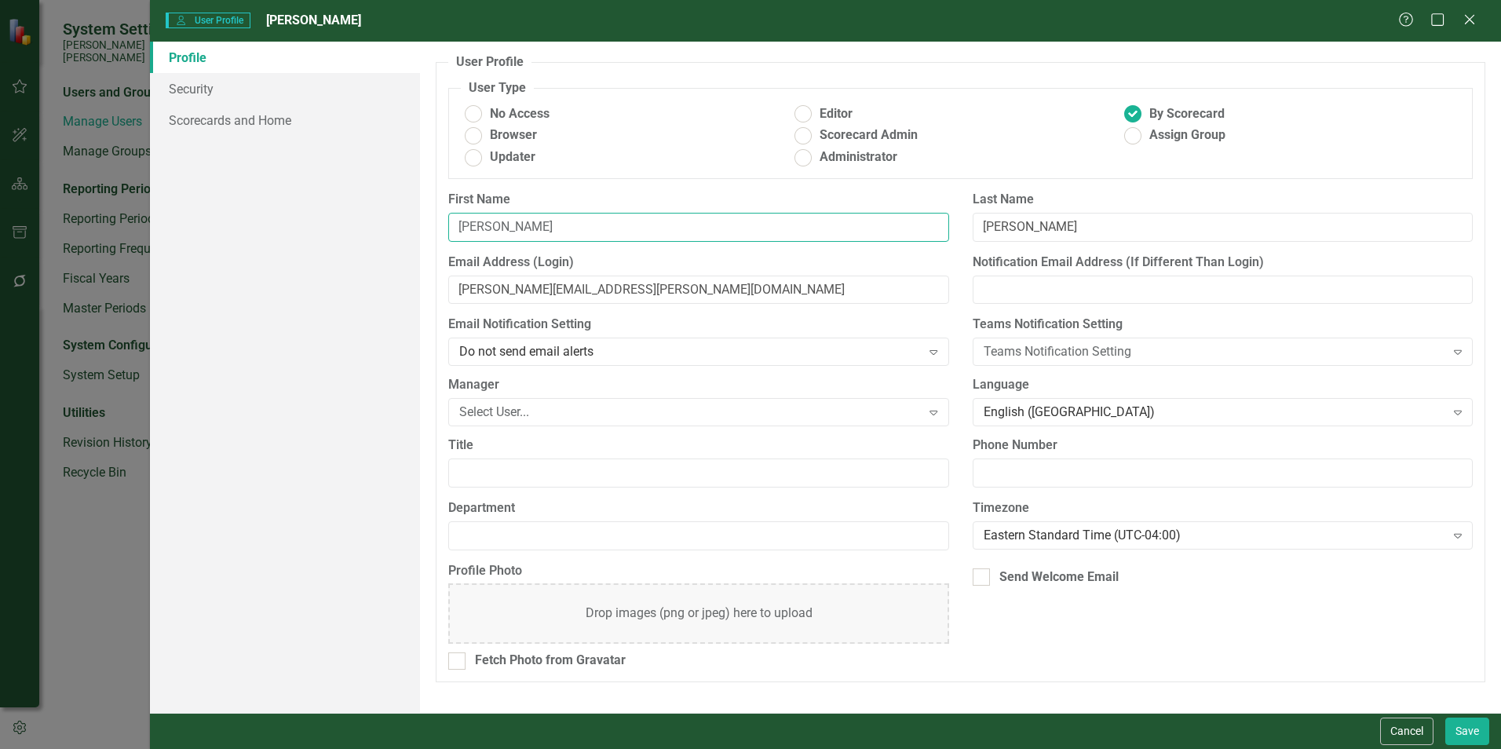
drag, startPoint x: 502, startPoint y: 230, endPoint x: 418, endPoint y: 230, distance: 84.0
click at [418, 230] on div "Profile Security Scorecards and Home User Profile ClearPoint has a wealth of op…" at bounding box center [825, 377] width 1351 height 671
type input "Bo"
click at [484, 287] on input "louis.mueller@santeecooper.com" at bounding box center [698, 290] width 500 height 29
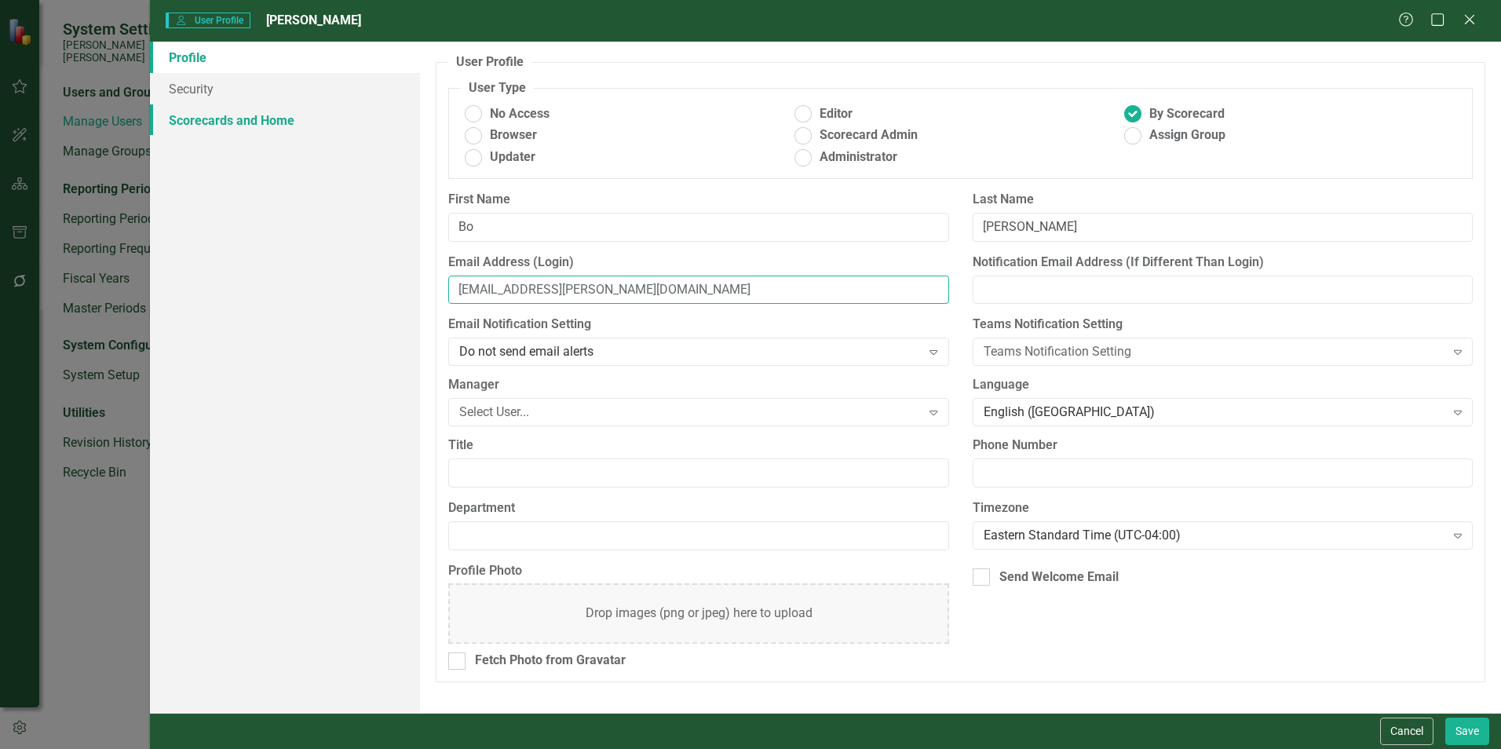
type input "bo.mueller@santeecooper.com"
click at [227, 115] on link "Scorecards and Home" at bounding box center [285, 119] width 270 height 31
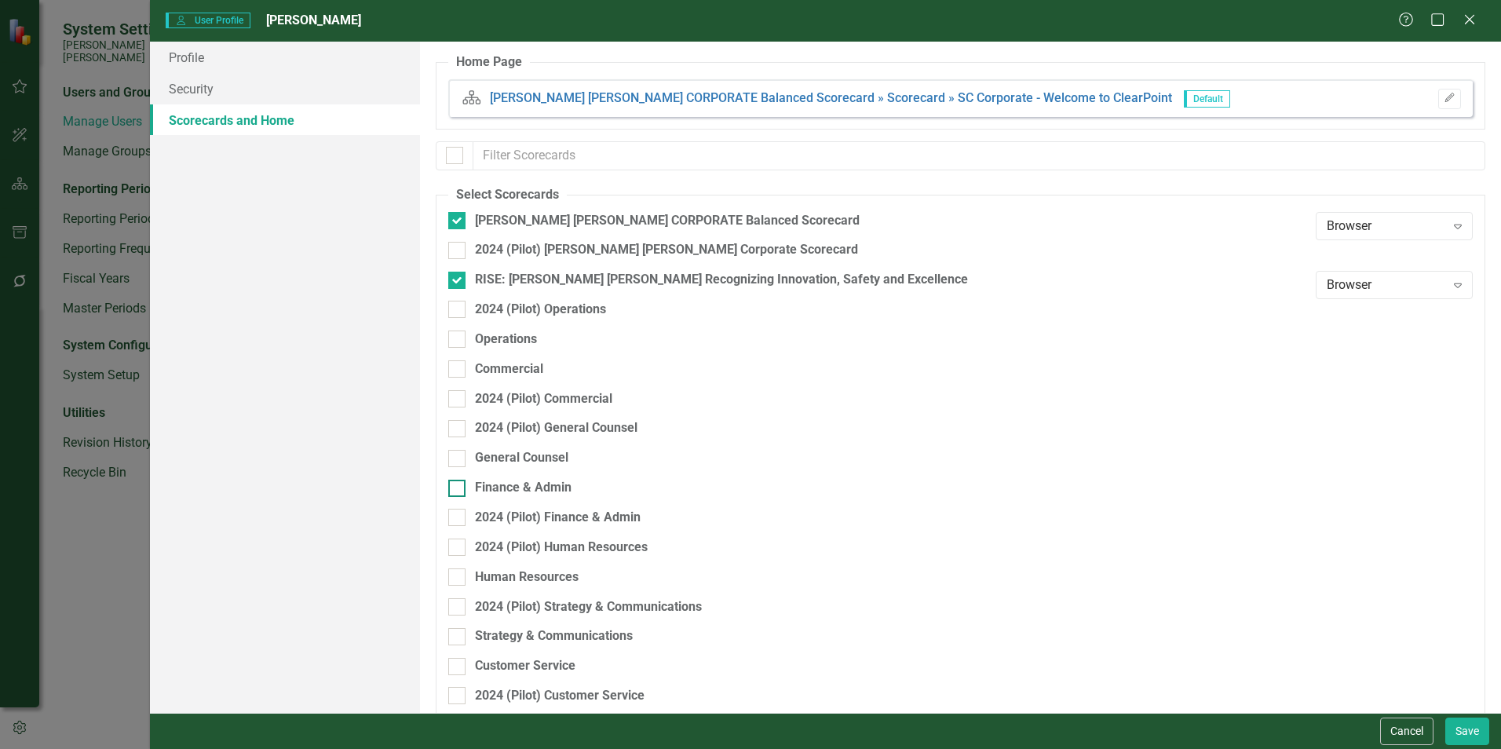
click at [524, 492] on div "Finance & Admin" at bounding box center [523, 488] width 97 height 18
click at [458, 490] on input "Finance & Admin" at bounding box center [453, 485] width 10 height 10
checkbox input "true"
click at [1469, 724] on button "Save" at bounding box center [1467, 730] width 44 height 27
click at [367, 216] on div "Profile Security Scorecards and Home" at bounding box center [285, 377] width 270 height 671
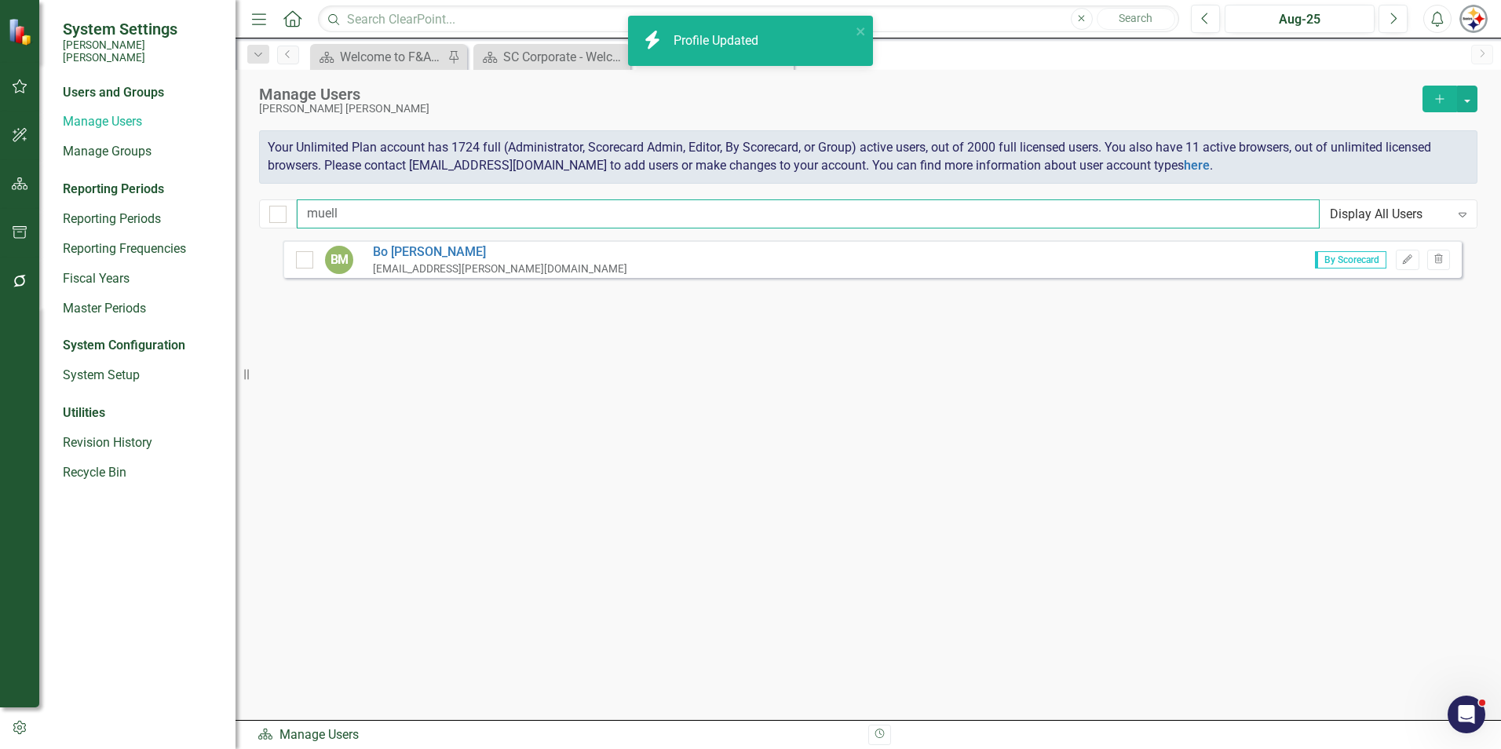
drag, startPoint x: 370, startPoint y: 216, endPoint x: 265, endPoint y: 215, distance: 104.4
click at [265, 215] on div "muell Display All Users Expand" at bounding box center [868, 213] width 1218 height 29
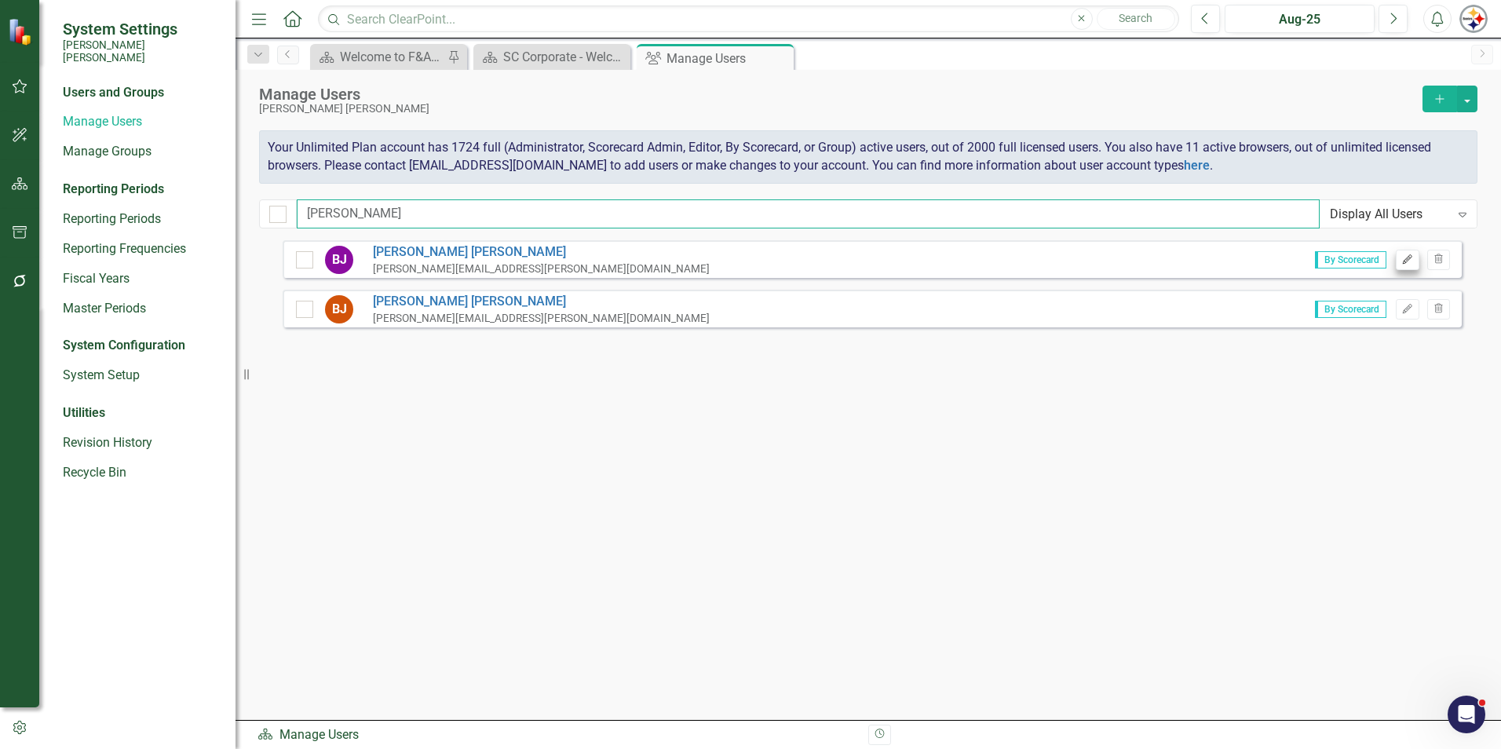
type input "jurs"
click at [1408, 257] on icon "Edit" at bounding box center [1407, 259] width 12 height 9
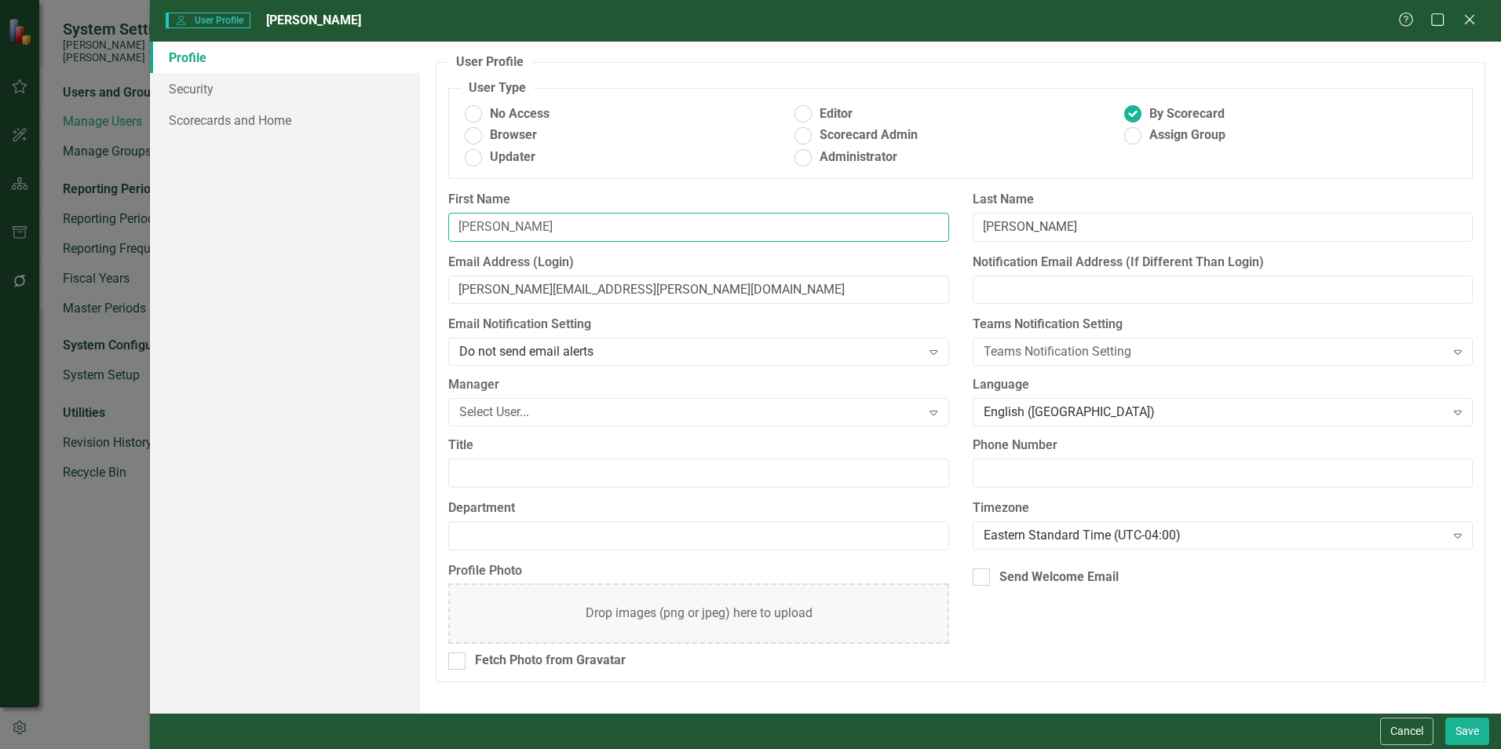
drag, startPoint x: 524, startPoint y: 234, endPoint x: 533, endPoint y: 232, distance: 8.9
click at [527, 234] on input "Barbara" at bounding box center [698, 227] width 500 height 29
drag, startPoint x: 538, startPoint y: 228, endPoint x: 357, endPoint y: 228, distance: 181.3
click at [357, 228] on div "Profile Security Scorecards and Home User Profile ClearPoint has a wealth of op…" at bounding box center [825, 377] width 1351 height 671
type input "Beezie"
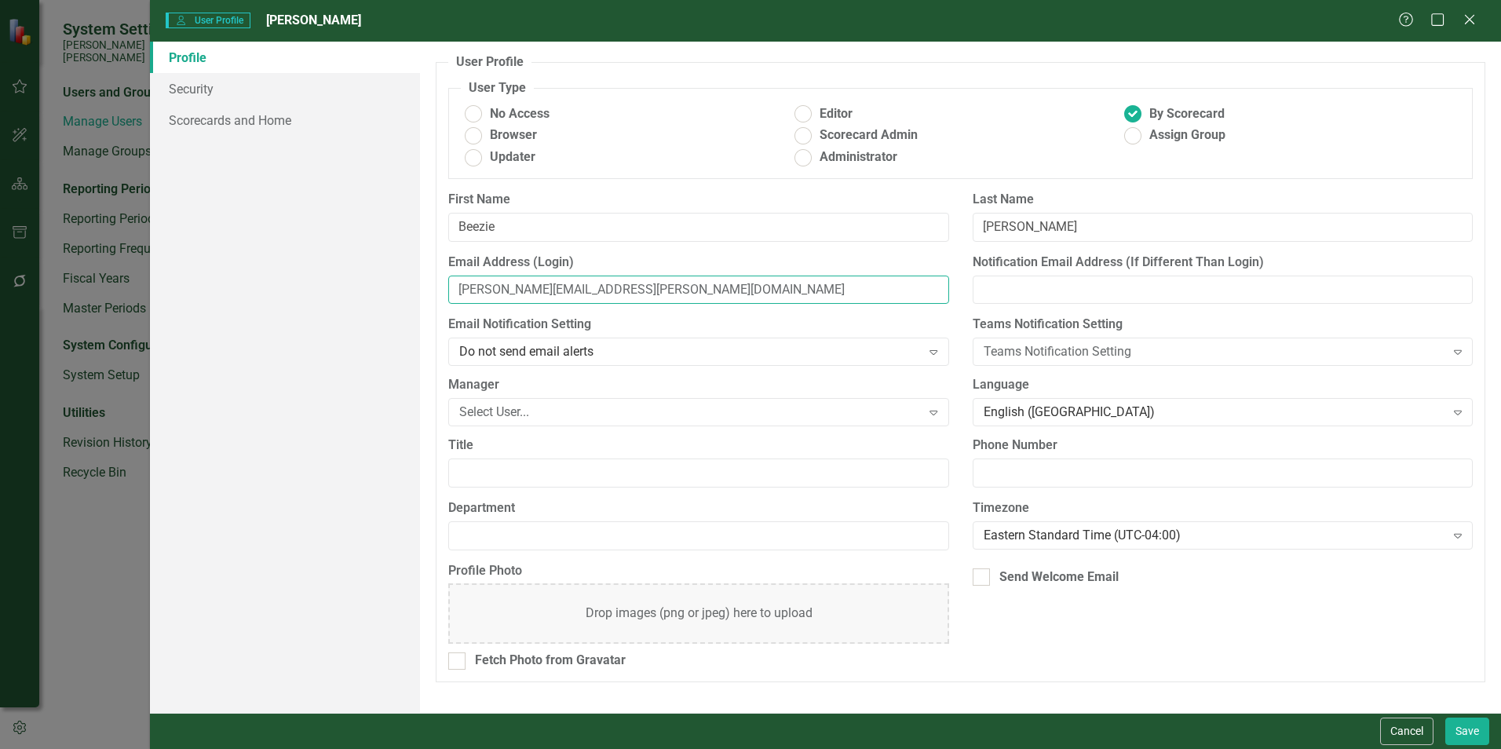
click at [500, 290] on input "barbara.jurs@santeecooper.com" at bounding box center [698, 290] width 500 height 29
click at [498, 287] on input "barbara.jurs@santeecooper.com" at bounding box center [698, 290] width 500 height 29
type input "beezie.jurs@santeecooper.com"
click at [276, 119] on link "Scorecards and Home" at bounding box center [285, 119] width 270 height 31
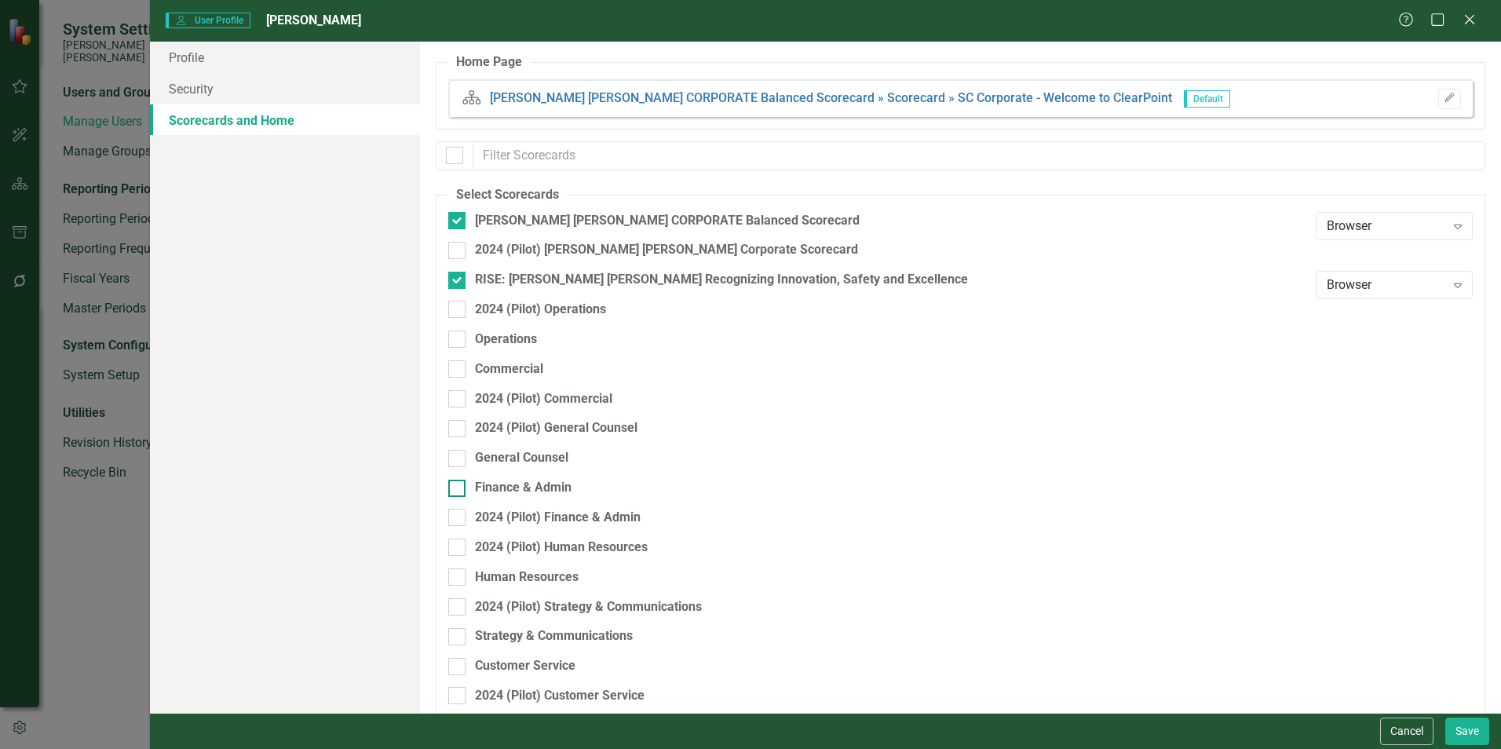
click at [482, 490] on div "Finance & Admin" at bounding box center [523, 488] width 97 height 18
click at [458, 490] on input "Finance & Admin" at bounding box center [453, 485] width 10 height 10
checkbox input "true"
click at [1469, 721] on button "Save" at bounding box center [1467, 730] width 44 height 27
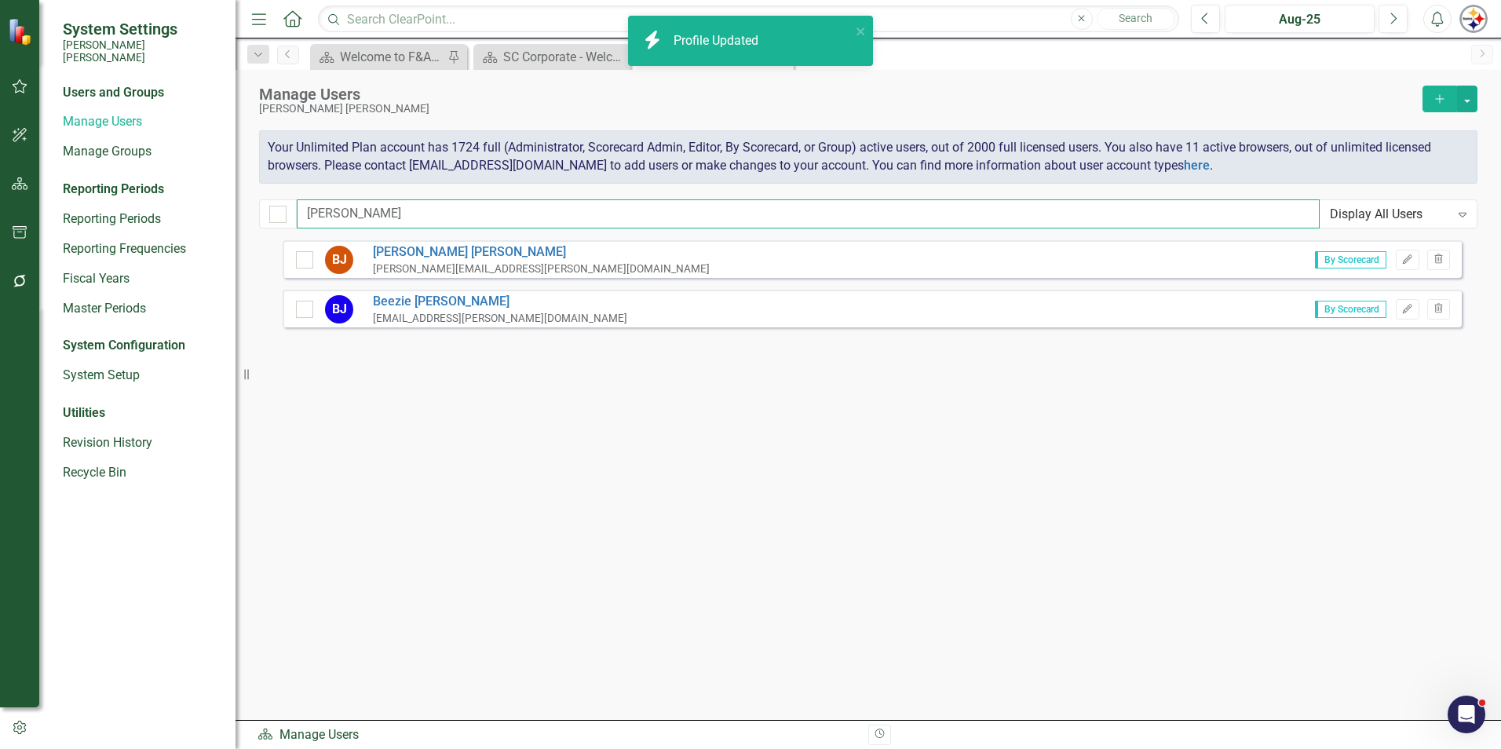
click at [368, 221] on input "jurs" at bounding box center [808, 213] width 1023 height 29
drag, startPoint x: 359, startPoint y: 215, endPoint x: 235, endPoint y: 214, distance: 123.2
click at [236, 214] on div "System Settings Santee Cooper Users and Groups Manage Users Manage Groups Repor…" at bounding box center [750, 374] width 1501 height 749
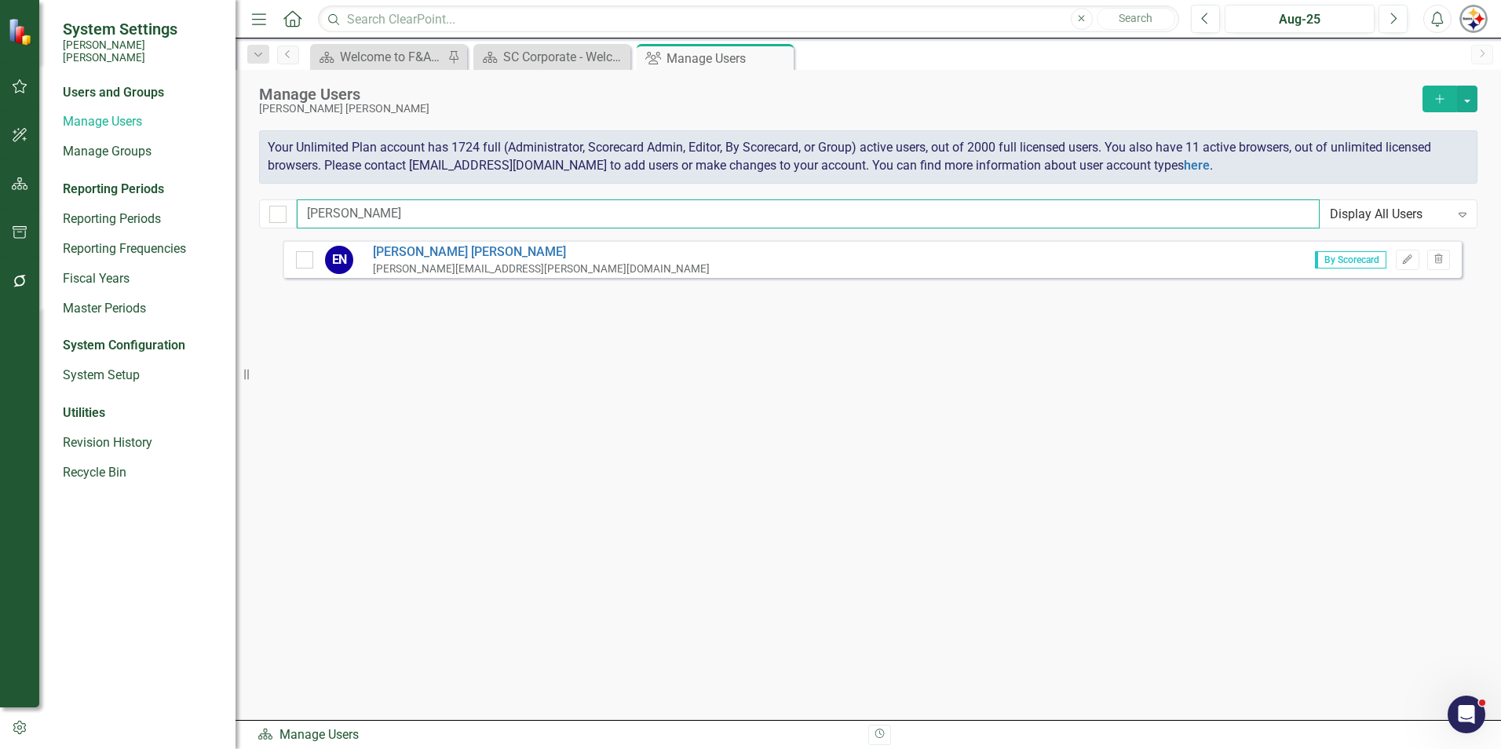
type input "newcomb"
click at [1402, 272] on div "EN Erin Newcomb erin.newcomb@santeecooper.com By Scorecard Edit Trash" at bounding box center [872, 259] width 1179 height 38
click at [1395, 261] on div "By Scorecard Edit Trash" at bounding box center [1376, 260] width 147 height 20
click at [1409, 262] on icon "Edit" at bounding box center [1407, 259] width 12 height 9
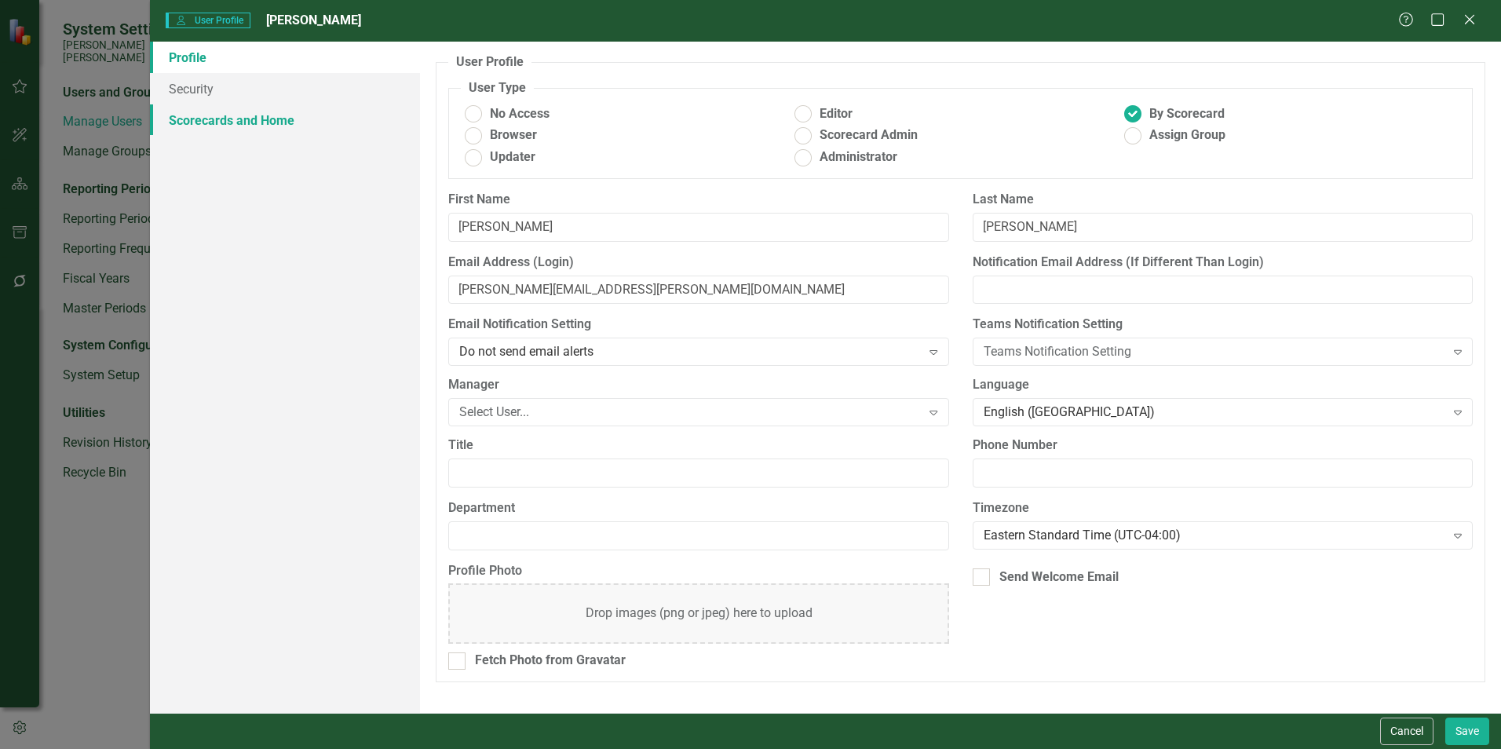
click at [272, 128] on link "Scorecards and Home" at bounding box center [285, 119] width 270 height 31
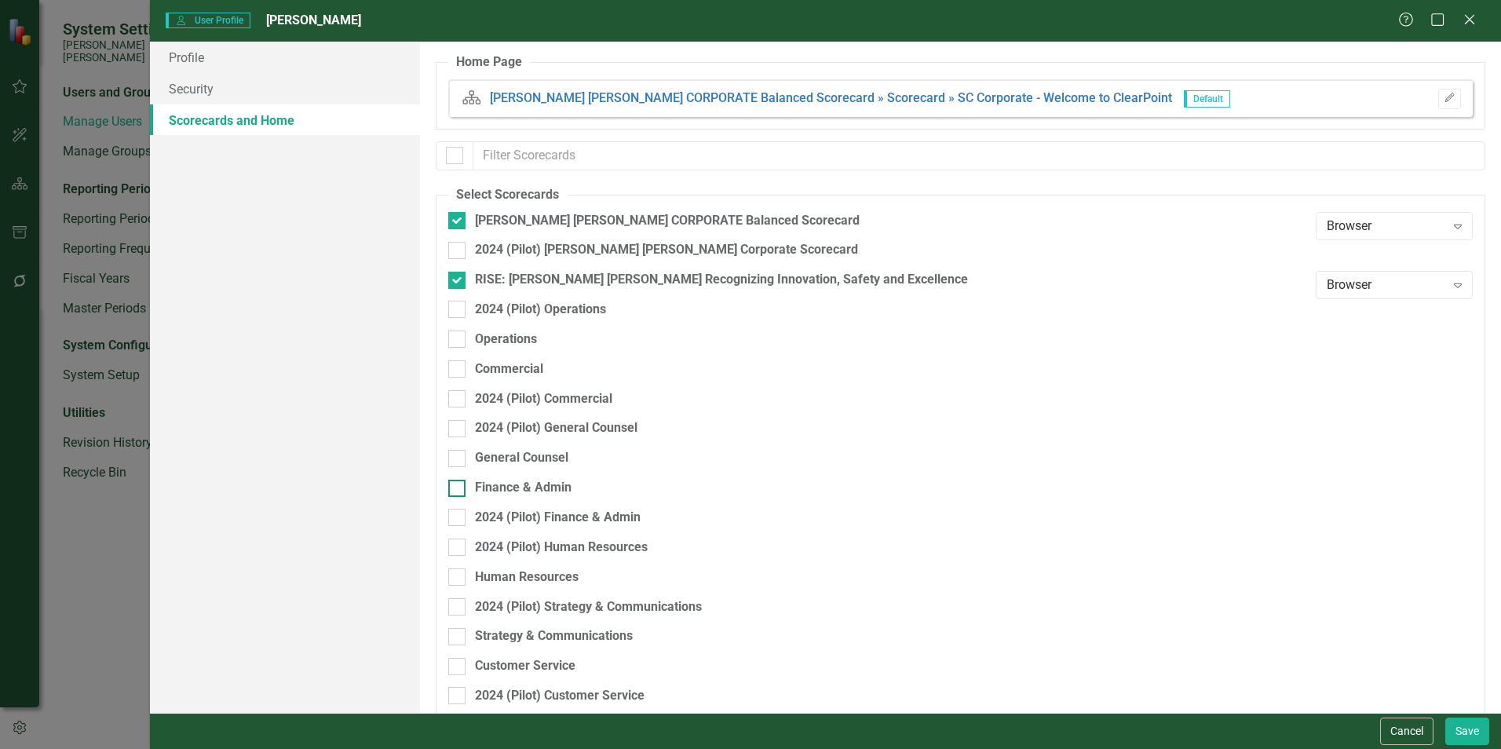
click at [513, 485] on div "Finance & Admin" at bounding box center [523, 488] width 97 height 18
click at [458, 485] on input "Finance & Admin" at bounding box center [453, 485] width 10 height 10
checkbox input "true"
click at [1451, 724] on button "Save" at bounding box center [1467, 730] width 44 height 27
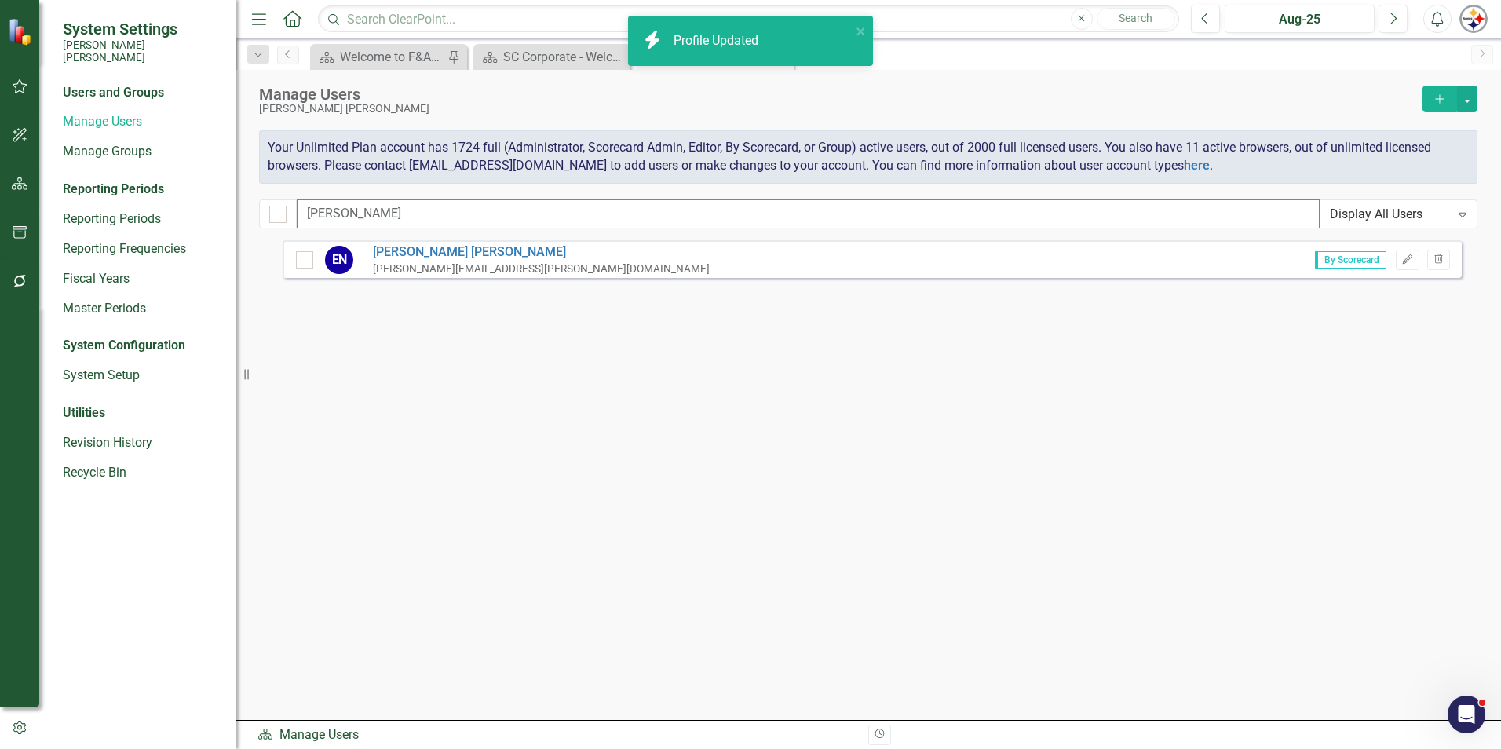
click at [386, 217] on input "newcomb" at bounding box center [808, 213] width 1023 height 29
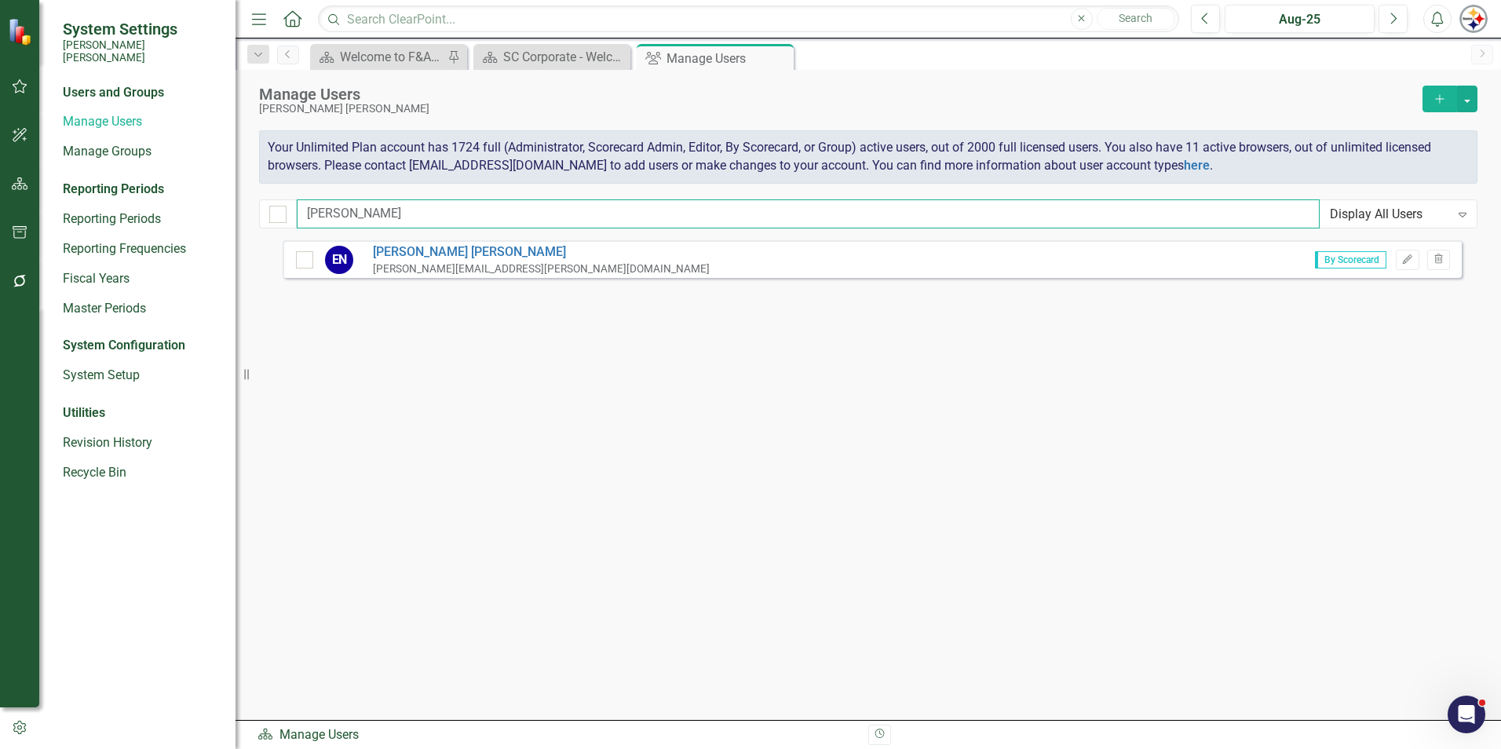
drag, startPoint x: 402, startPoint y: 210, endPoint x: 234, endPoint y: 207, distance: 168.0
click at [234, 207] on div "System Settings Santee Cooper Users and Groups Manage Users Manage Groups Repor…" at bounding box center [750, 374] width 1501 height 749
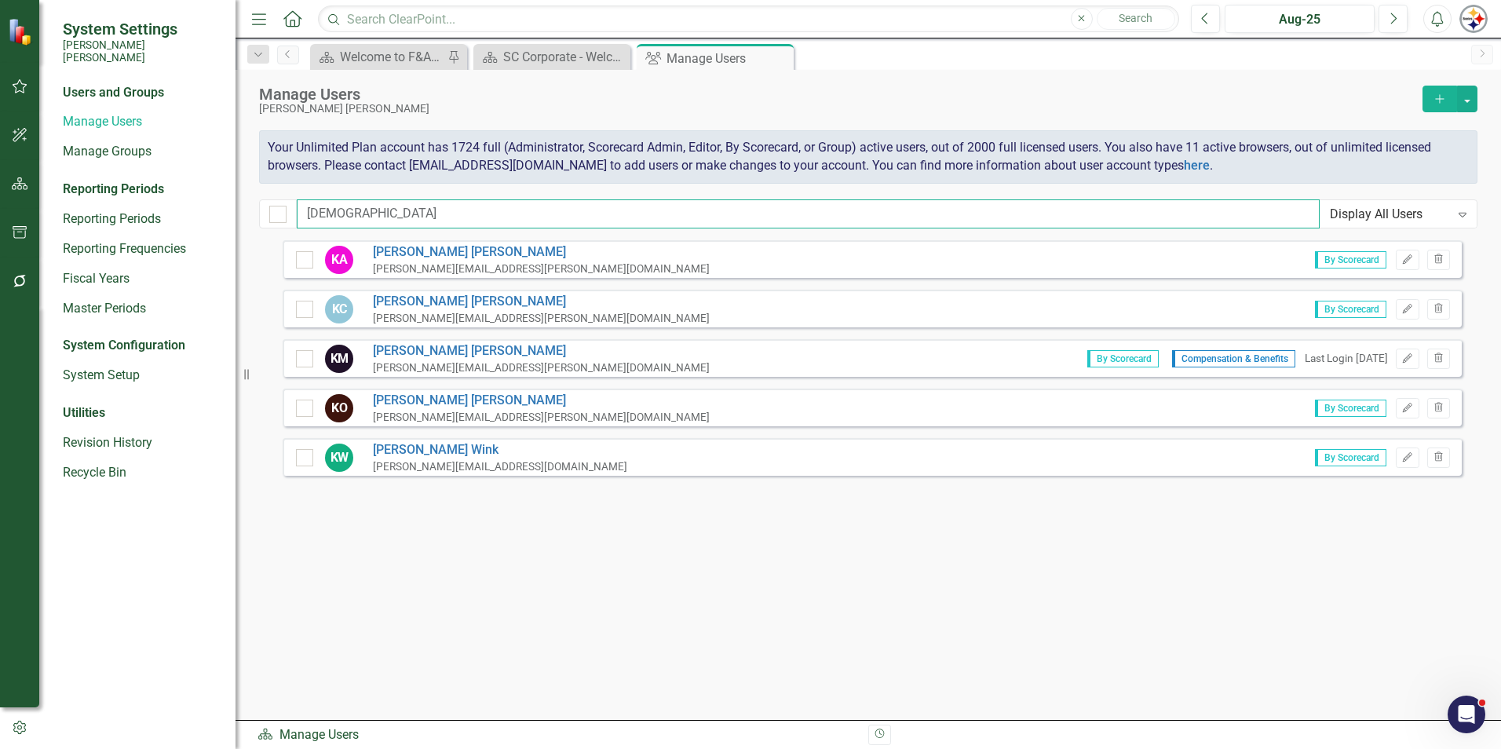
type input "[PERSON_NAME]"
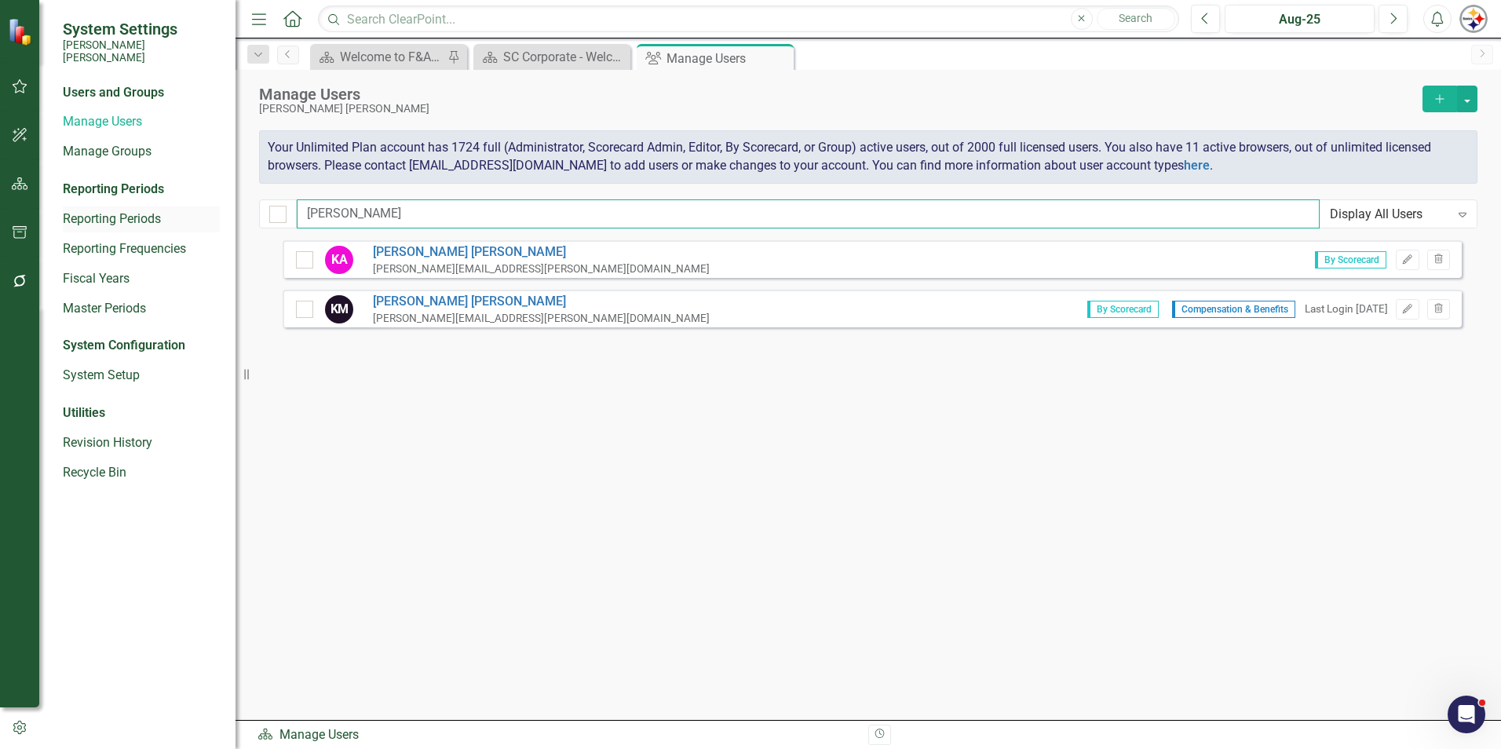
drag, startPoint x: 352, startPoint y: 211, endPoint x: 165, endPoint y: 210, distance: 187.6
click at [218, 210] on div "System Settings [PERSON_NAME] [PERSON_NAME] Users and Groups Manage Users Manag…" at bounding box center [750, 374] width 1501 height 749
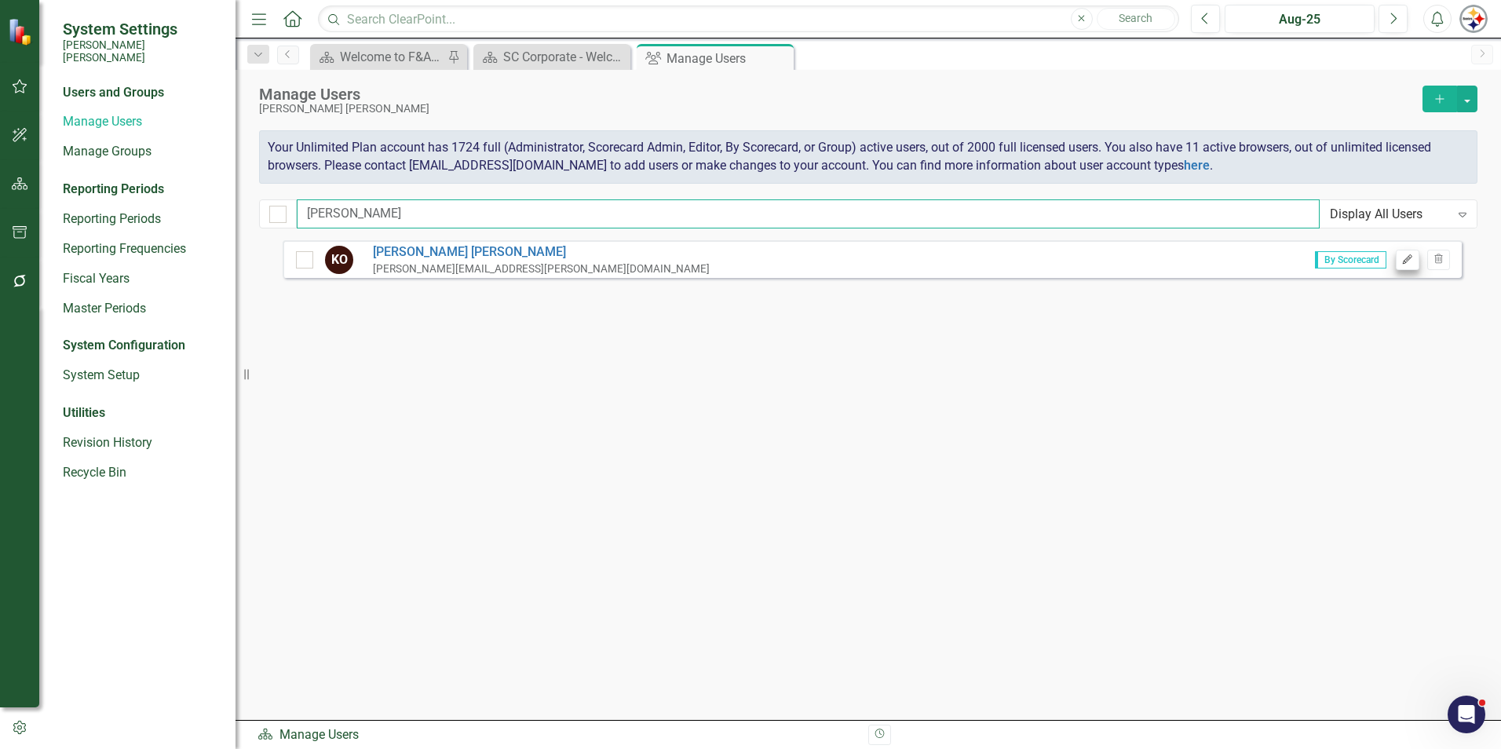
type input "o'connor"
click at [1407, 254] on button "Edit" at bounding box center [1407, 260] width 23 height 20
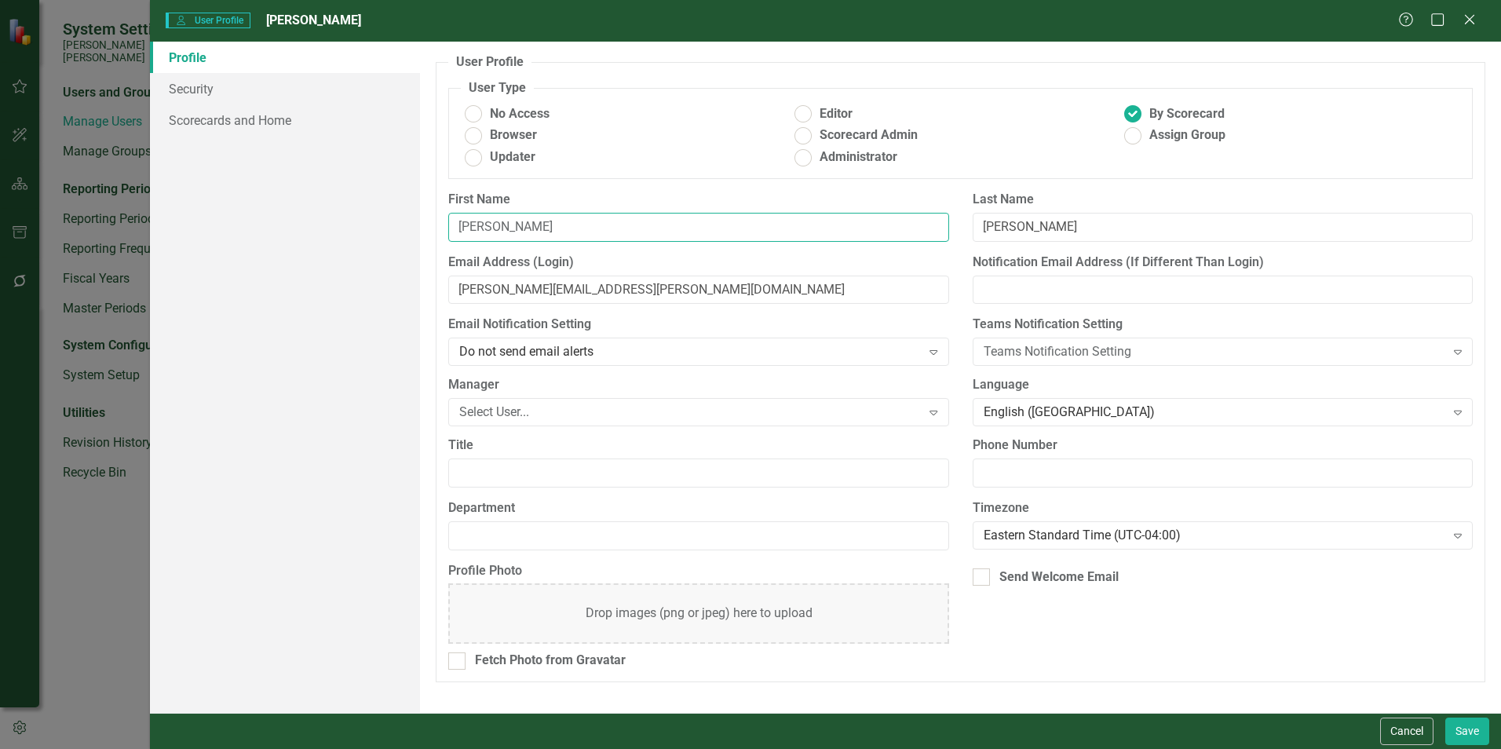
click at [520, 224] on input "[PERSON_NAME]" at bounding box center [698, 227] width 500 height 29
type input "[PERSON_NAME]"
click at [506, 286] on input "[PERSON_NAME][EMAIL_ADDRESS][PERSON_NAME][DOMAIN_NAME]" at bounding box center [698, 290] width 500 height 29
click at [509, 286] on input "[PERSON_NAME][EMAIL_ADDRESS][PERSON_NAME][DOMAIN_NAME]" at bounding box center [698, 290] width 500 height 29
drag, startPoint x: 521, startPoint y: 284, endPoint x: 513, endPoint y: 286, distance: 8.8
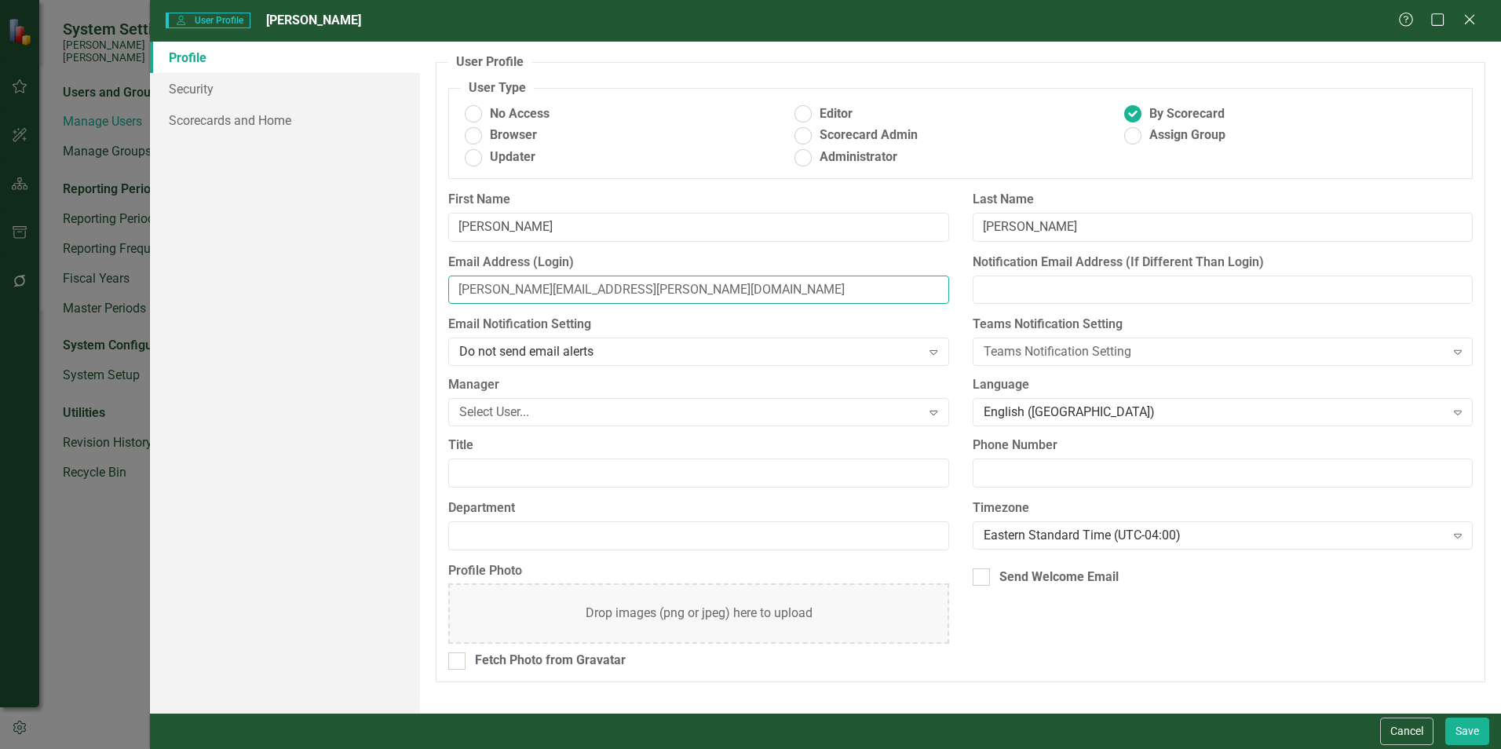
click at [521, 284] on input "[PERSON_NAME][EMAIL_ADDRESS][PERSON_NAME][DOMAIN_NAME]" at bounding box center [698, 290] width 500 height 29
drag, startPoint x: 506, startPoint y: 288, endPoint x: 513, endPoint y: 283, distance: 8.5
click at [506, 288] on input "[PERSON_NAME][EMAIL_ADDRESS][PERSON_NAME][DOMAIN_NAME]" at bounding box center [698, 290] width 500 height 29
click at [506, 289] on input "[PERSON_NAME][EMAIL_ADDRESS][PERSON_NAME][DOMAIN_NAME]" at bounding box center [698, 290] width 500 height 29
click at [511, 287] on input "[PERSON_NAME][EMAIL_ADDRESS][PERSON_NAME][DOMAIN_NAME]" at bounding box center [698, 290] width 500 height 29
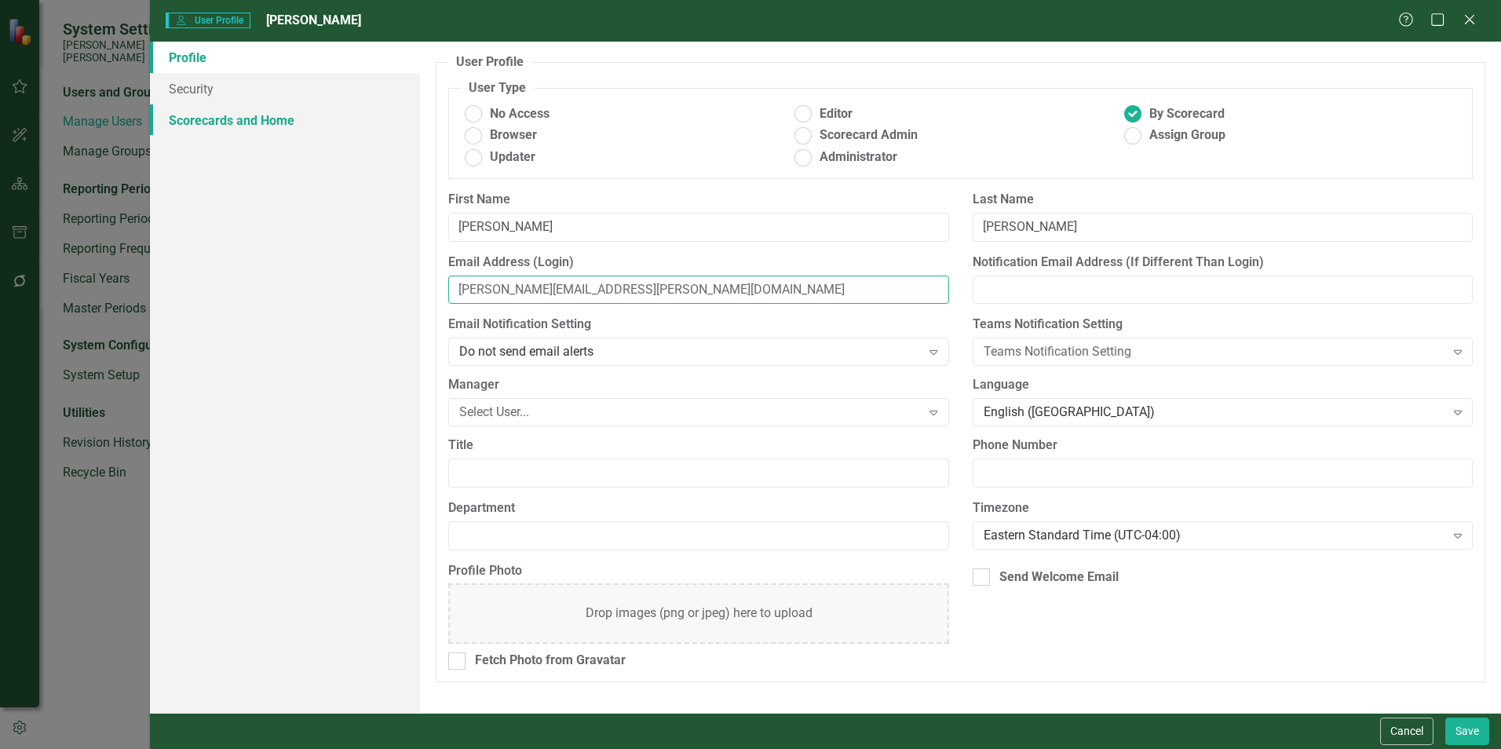
type input "kathy.oconnor@santeecooper.com"
click at [266, 116] on link "Scorecards and Home" at bounding box center [285, 119] width 270 height 31
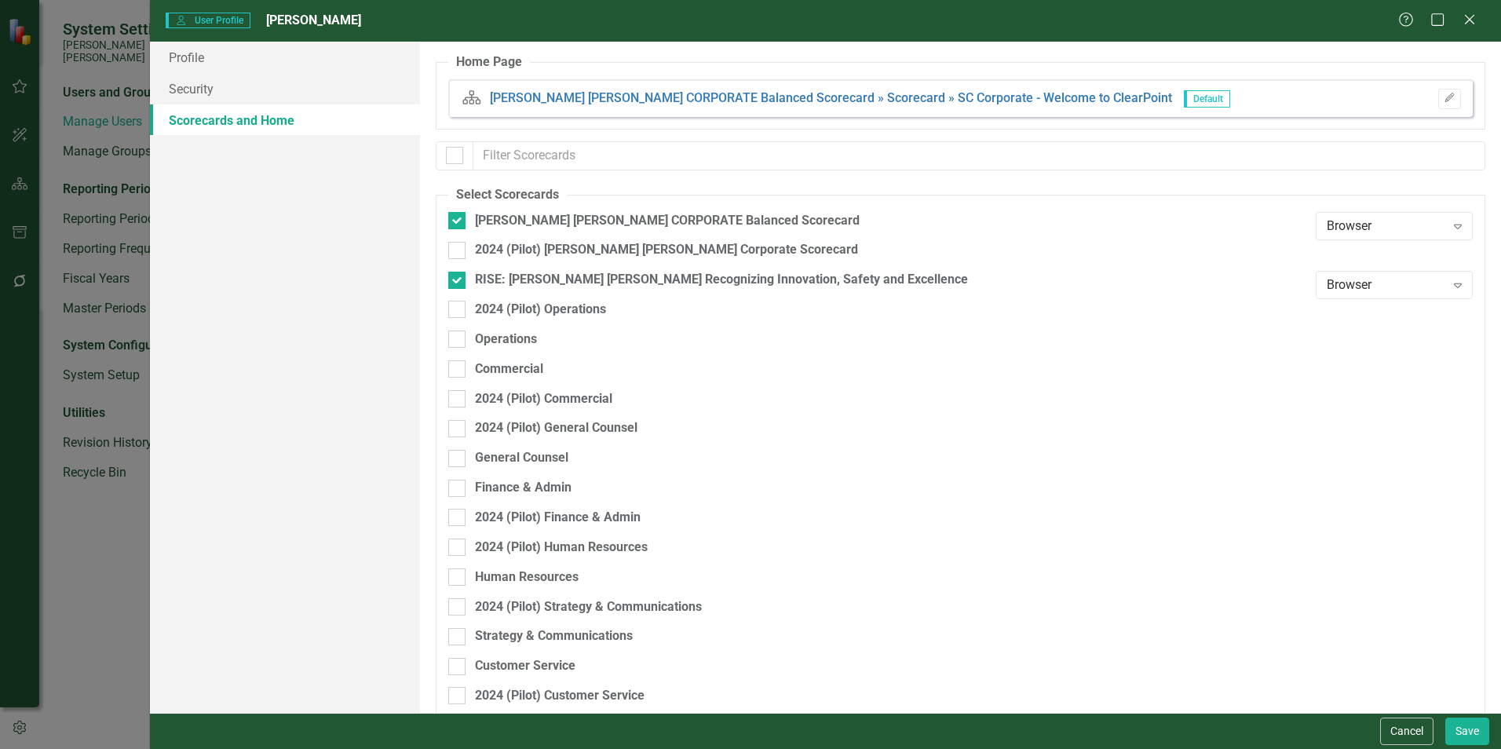
click at [536, 500] on div "Finance & Admin" at bounding box center [878, 494] width 860 height 30
click at [534, 486] on div "Finance & Admin" at bounding box center [523, 488] width 97 height 18
click at [458, 486] on input "Finance & Admin" at bounding box center [453, 485] width 10 height 10
checkbox input "true"
click at [1459, 730] on button "Save" at bounding box center [1467, 730] width 44 height 27
